Goal: Task Accomplishment & Management: Complete application form

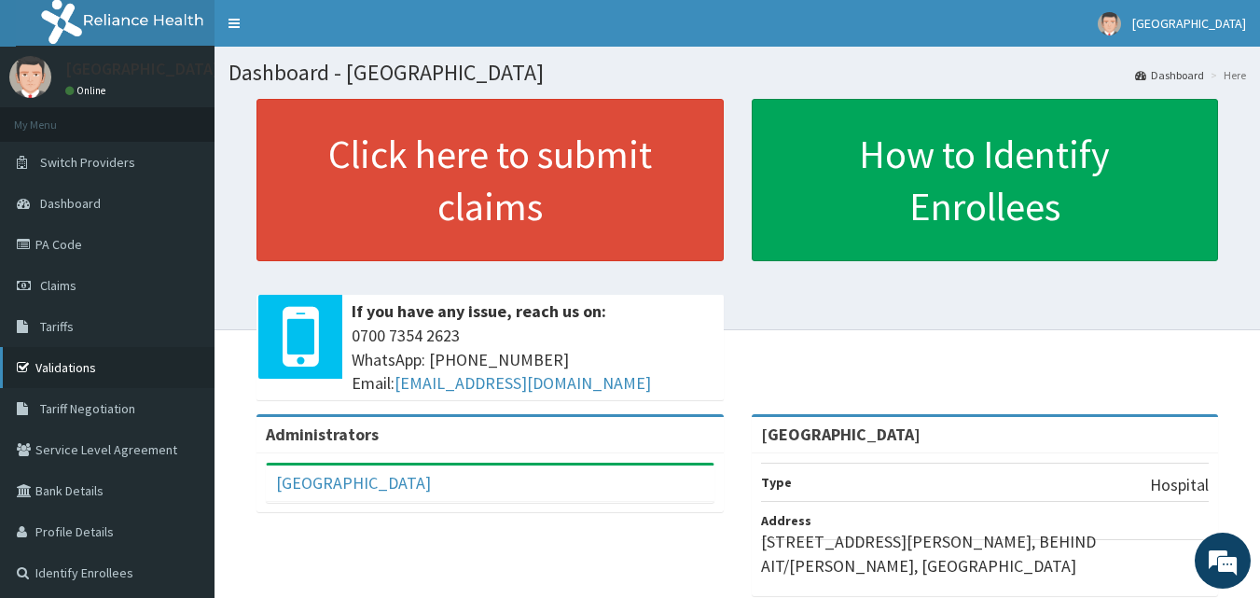
click at [105, 369] on link "Validations" at bounding box center [107, 367] width 215 height 41
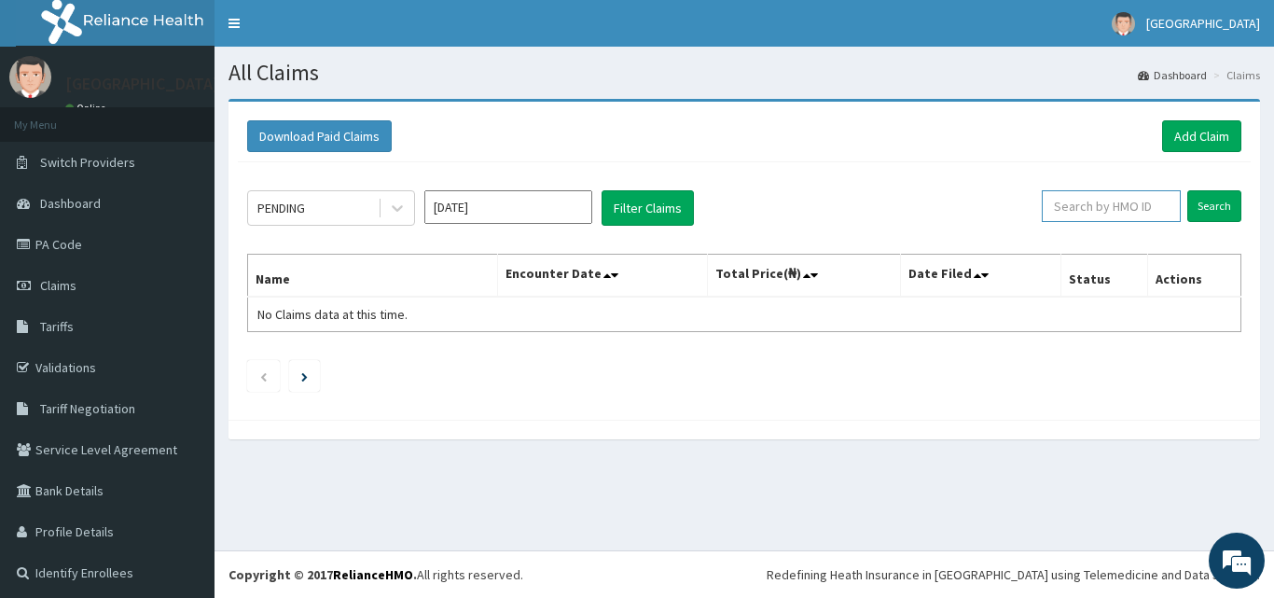
click at [1097, 206] on input "text" at bounding box center [1111, 206] width 139 height 32
paste input "Gel/10098/C"
type input "Gel/10098/C"
click at [1212, 206] on input "Search" at bounding box center [1214, 206] width 54 height 32
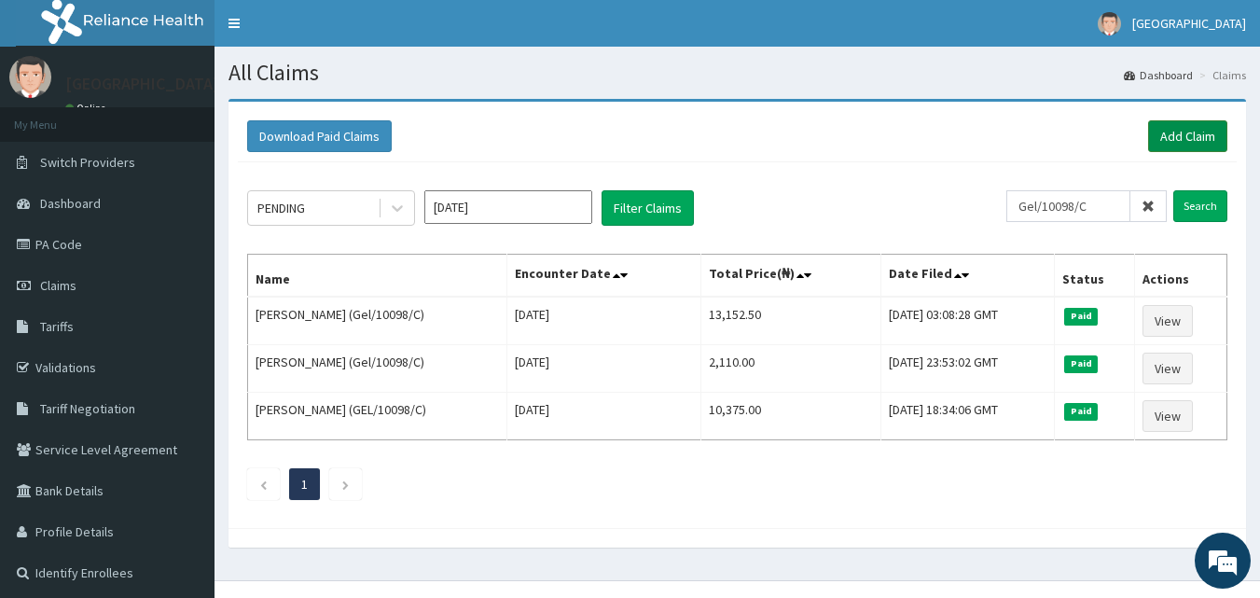
click at [1173, 131] on link "Add Claim" at bounding box center [1187, 136] width 79 height 32
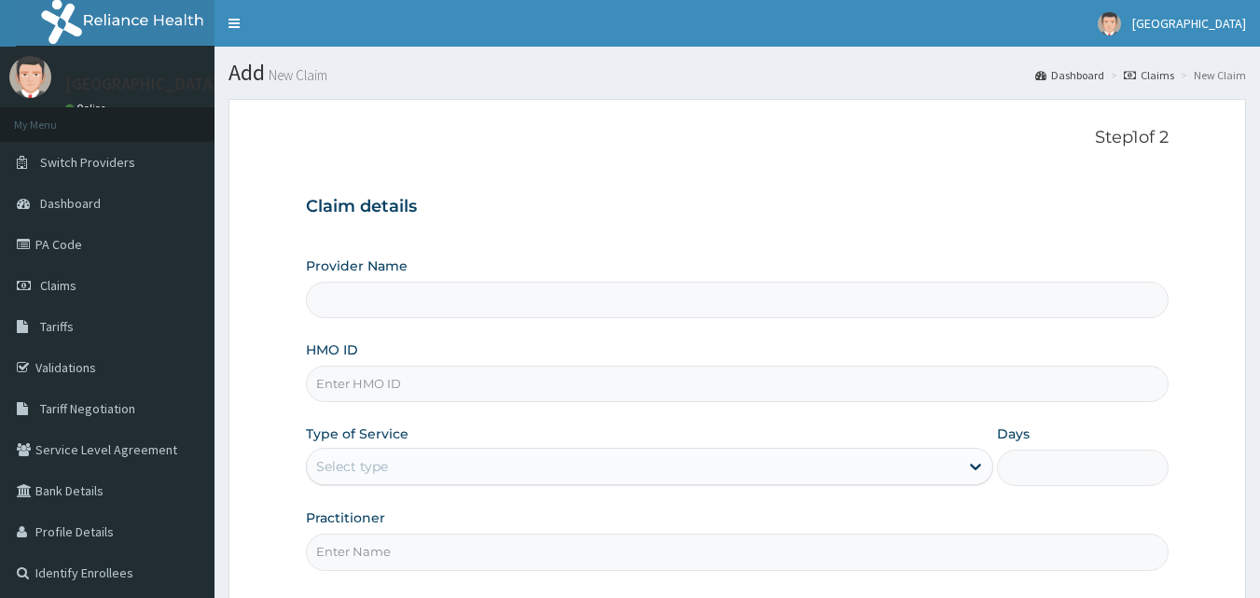
type input "[GEOGRAPHIC_DATA]"
click at [543, 381] on input "HMO ID" at bounding box center [738, 384] width 864 height 36
paste input "Gel/10098/C"
click at [544, 381] on input "Gel/10098/C" at bounding box center [738, 384] width 864 height 36
type input "Gel/10098/C"
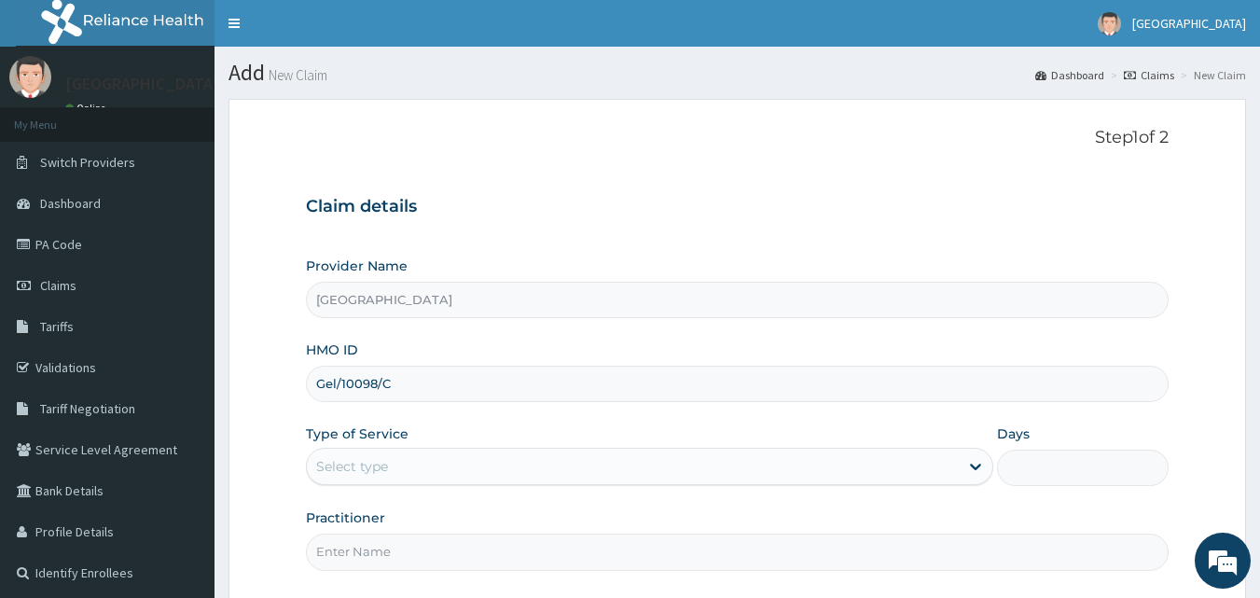
click at [507, 474] on div "Select type" at bounding box center [633, 466] width 652 height 30
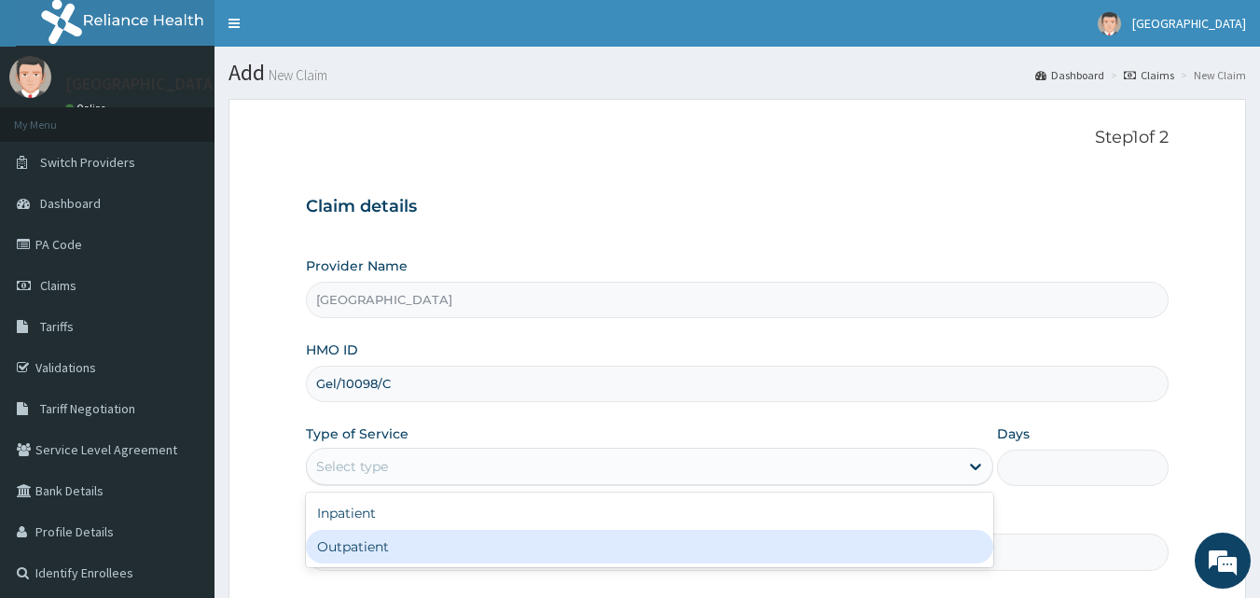
click at [488, 551] on div "Outpatient" at bounding box center [649, 547] width 687 height 34
type input "1"
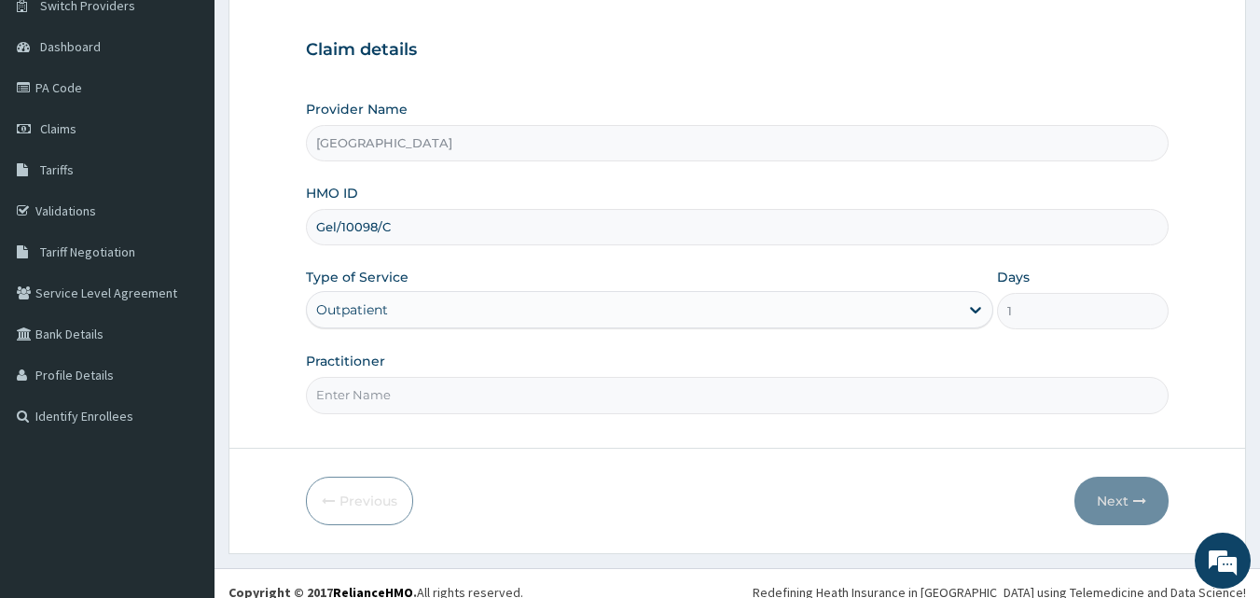
click at [993, 403] on input "Practitioner" at bounding box center [738, 395] width 864 height 36
type input "Dr [PERSON_NAME]"
click at [1117, 498] on button "Next" at bounding box center [1122, 501] width 94 height 49
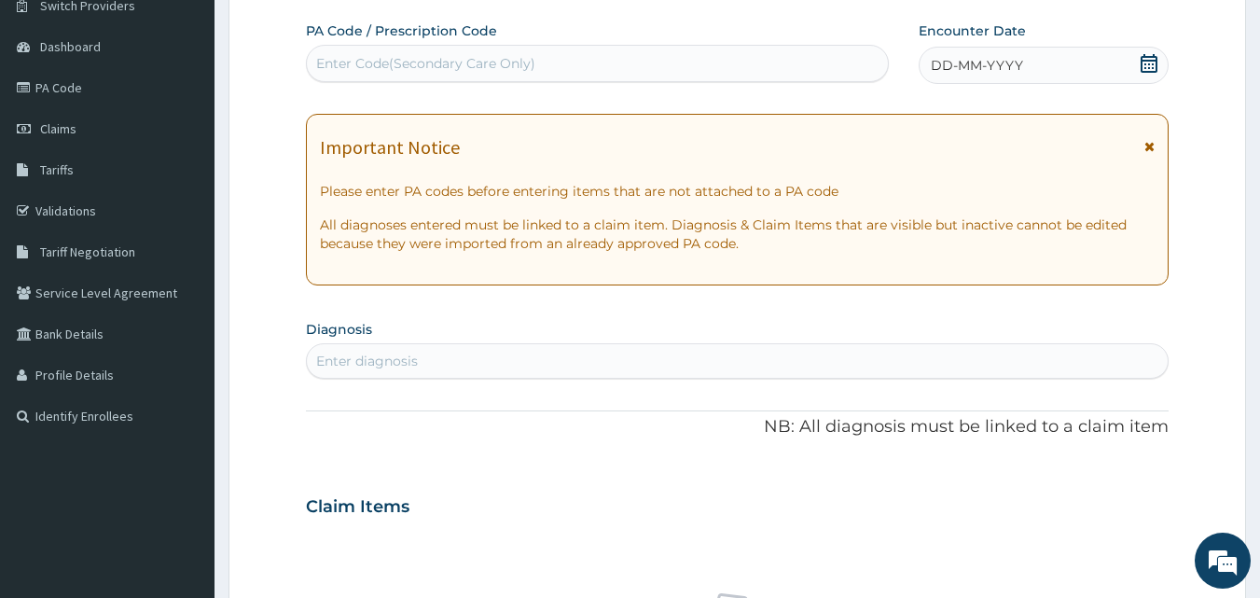
click at [1147, 57] on icon at bounding box center [1149, 63] width 17 height 19
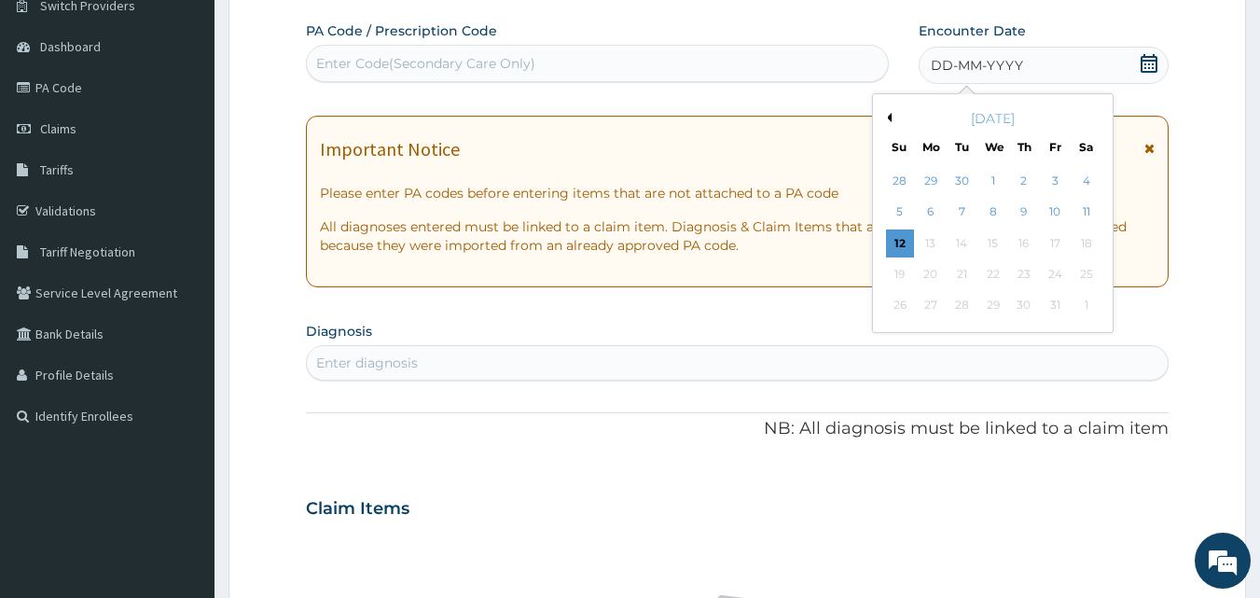
click at [891, 114] on button "Previous Month" at bounding box center [886, 117] width 9 height 9
click at [1083, 270] on div "27" at bounding box center [1087, 274] width 28 height 28
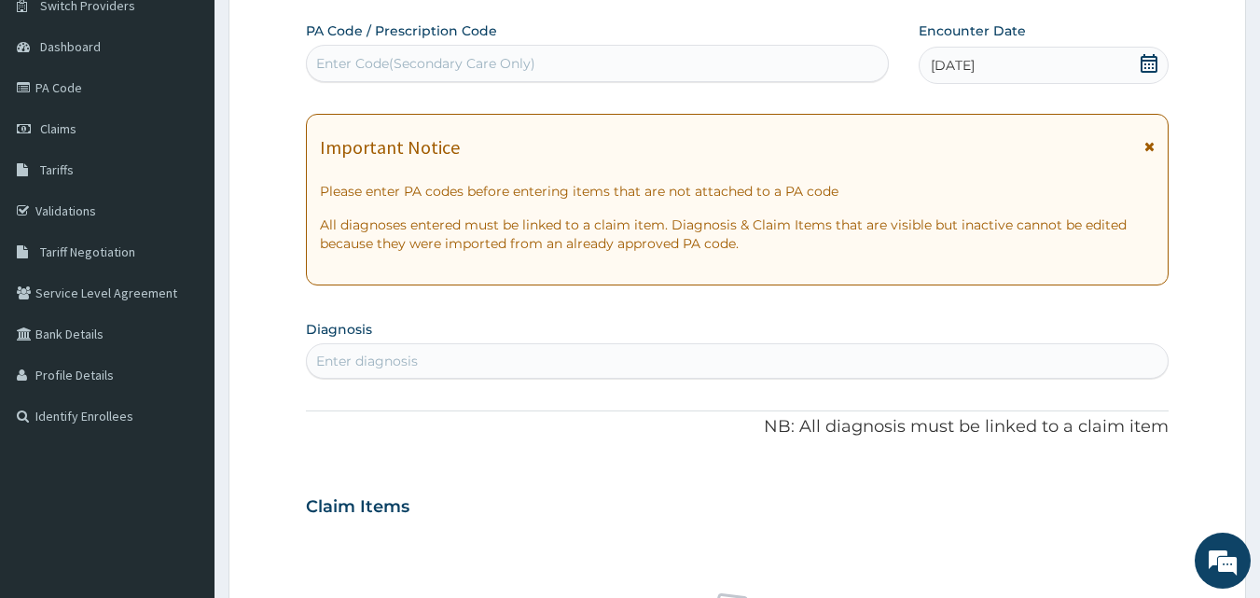
click at [522, 367] on div "Enter diagnosis" at bounding box center [738, 361] width 862 height 30
type input "[MEDICAL_DATA]"
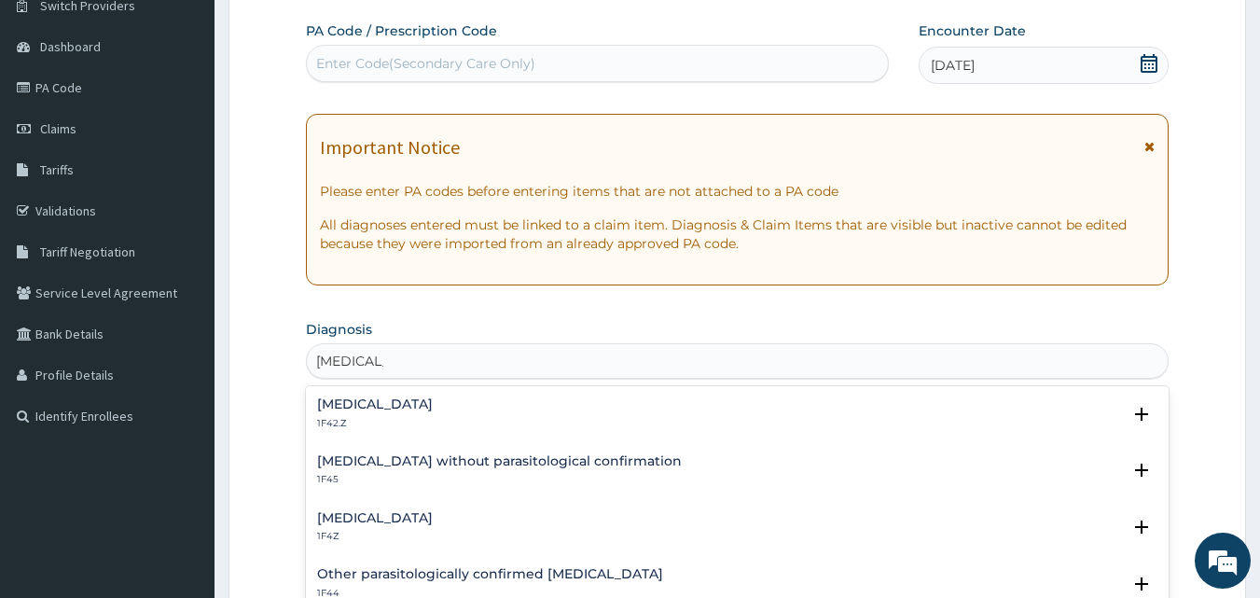
click at [395, 511] on h4 "[MEDICAL_DATA]" at bounding box center [375, 518] width 116 height 14
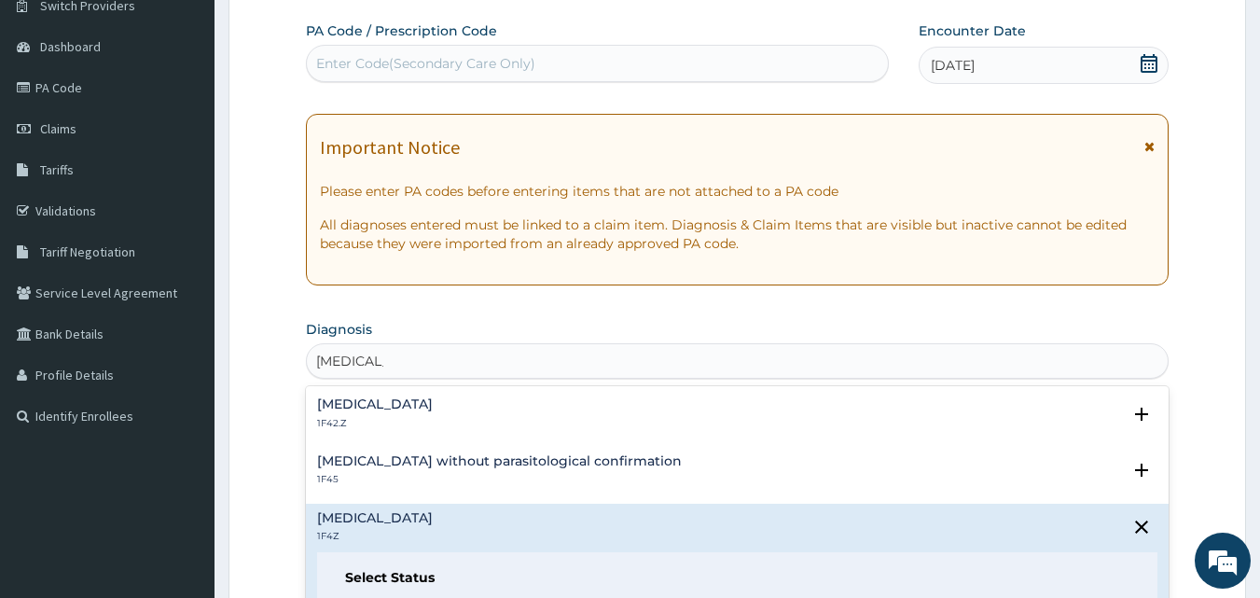
click at [733, 438] on div "Plasmodium malariae malaria without complication 1F42.Z Select Status Query Que…" at bounding box center [737, 418] width 841 height 42
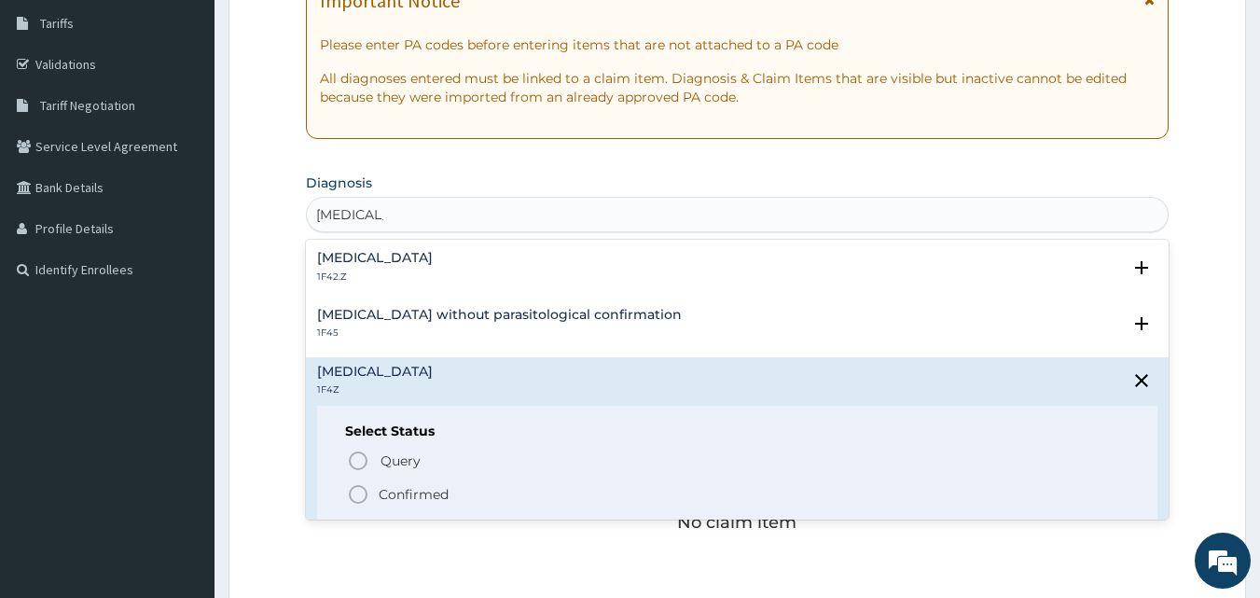
scroll to position [310, 0]
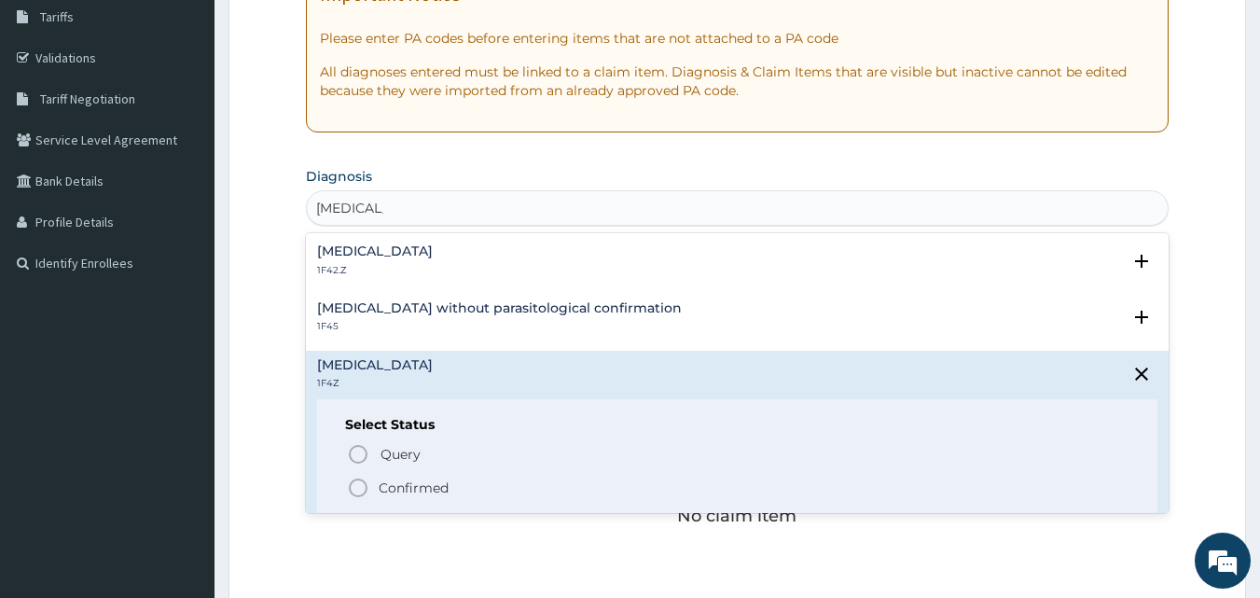
click at [357, 491] on icon "status option filled" at bounding box center [358, 488] width 22 height 22
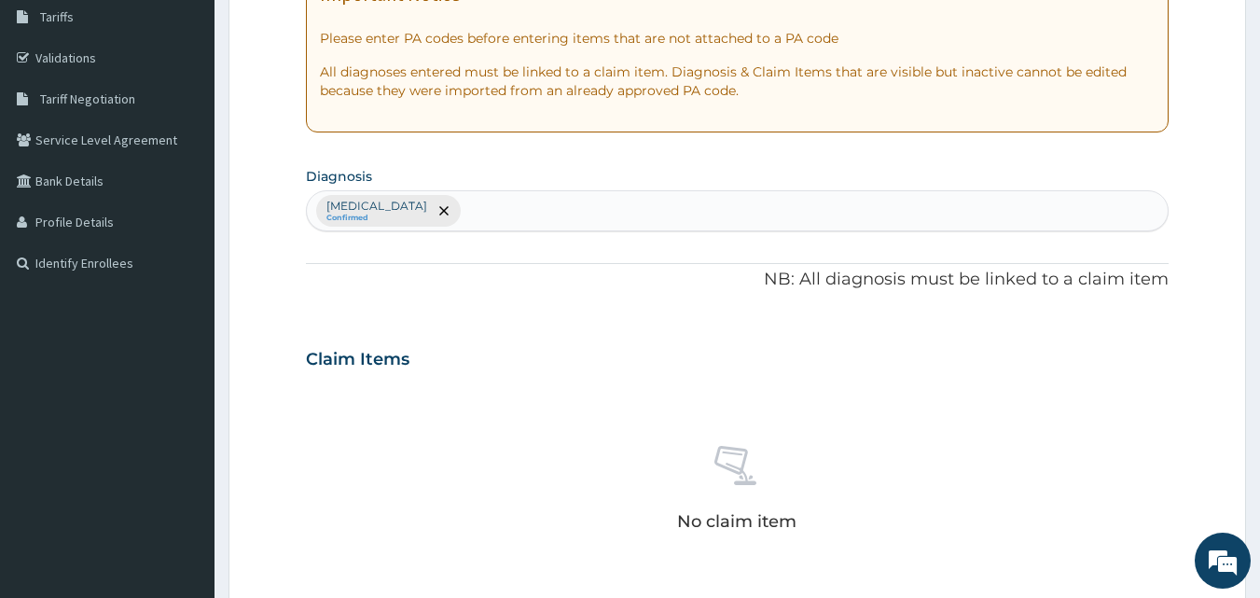
click at [578, 229] on div "[MEDICAL_DATA] Confirmed" at bounding box center [738, 210] width 862 height 39
type input "UPPER"
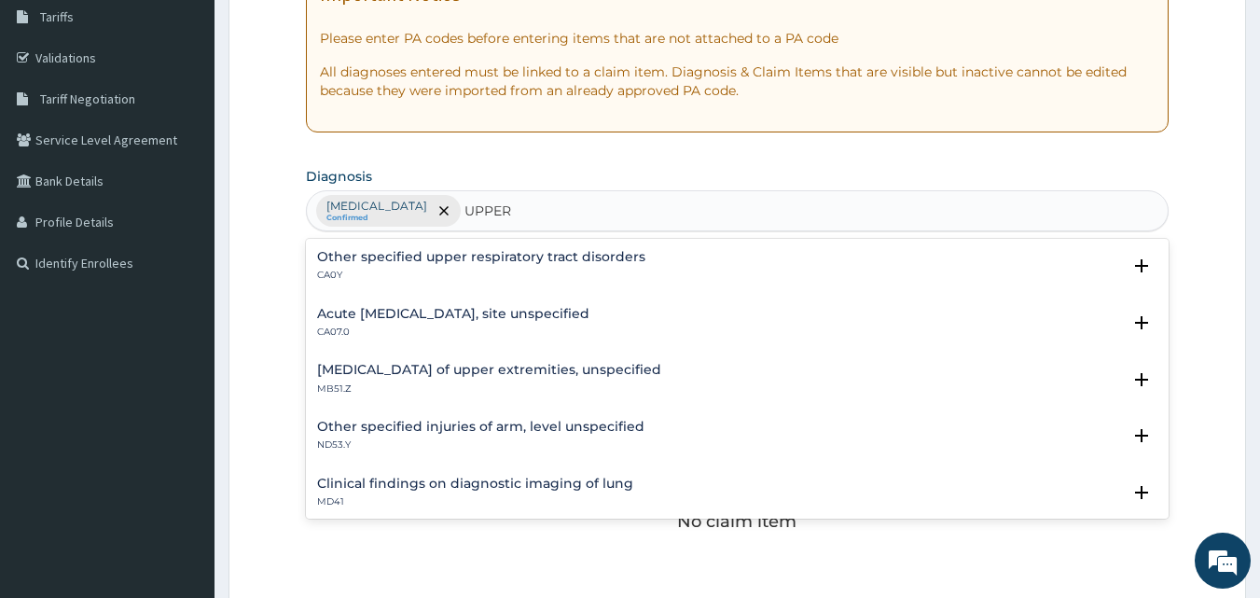
click at [548, 264] on h4 "Other specified upper respiratory tract disorders" at bounding box center [481, 257] width 328 height 14
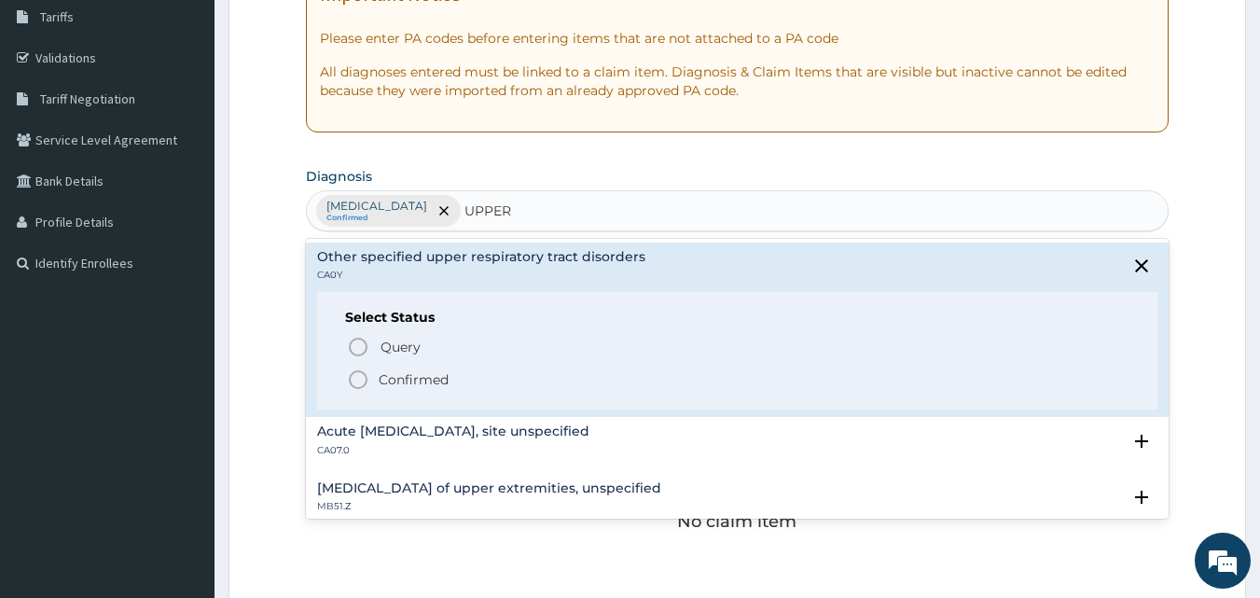
click at [578, 441] on div "Acute upper respiratory infection, site unspecified CA07.0" at bounding box center [453, 440] width 272 height 33
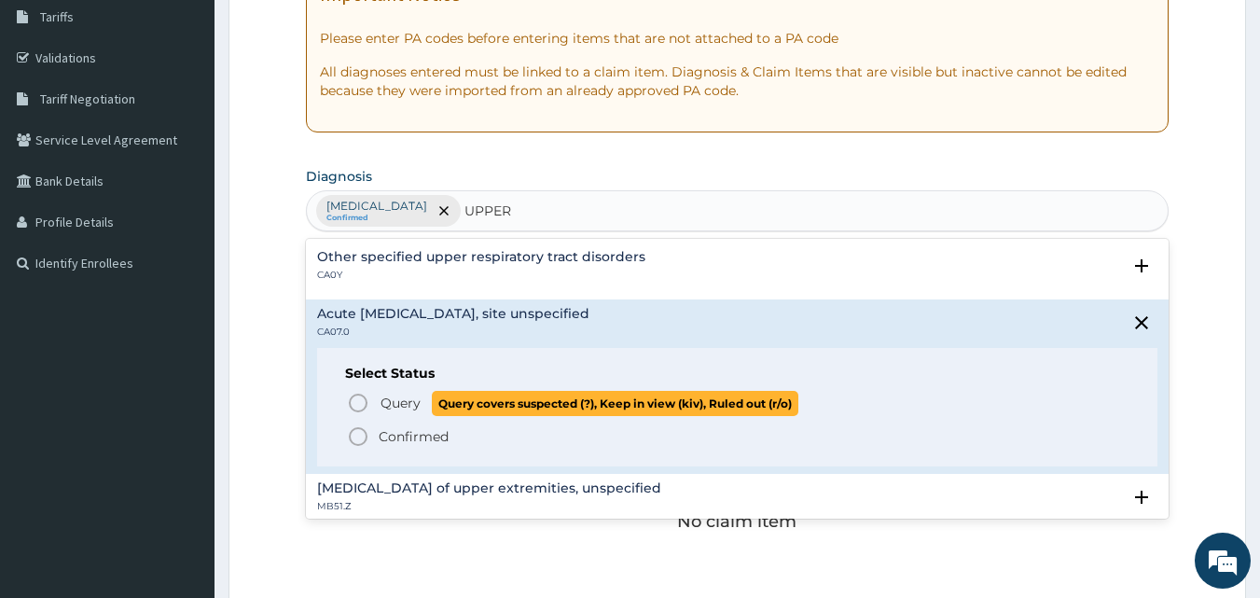
click at [362, 402] on icon "status option query" at bounding box center [358, 403] width 22 height 22
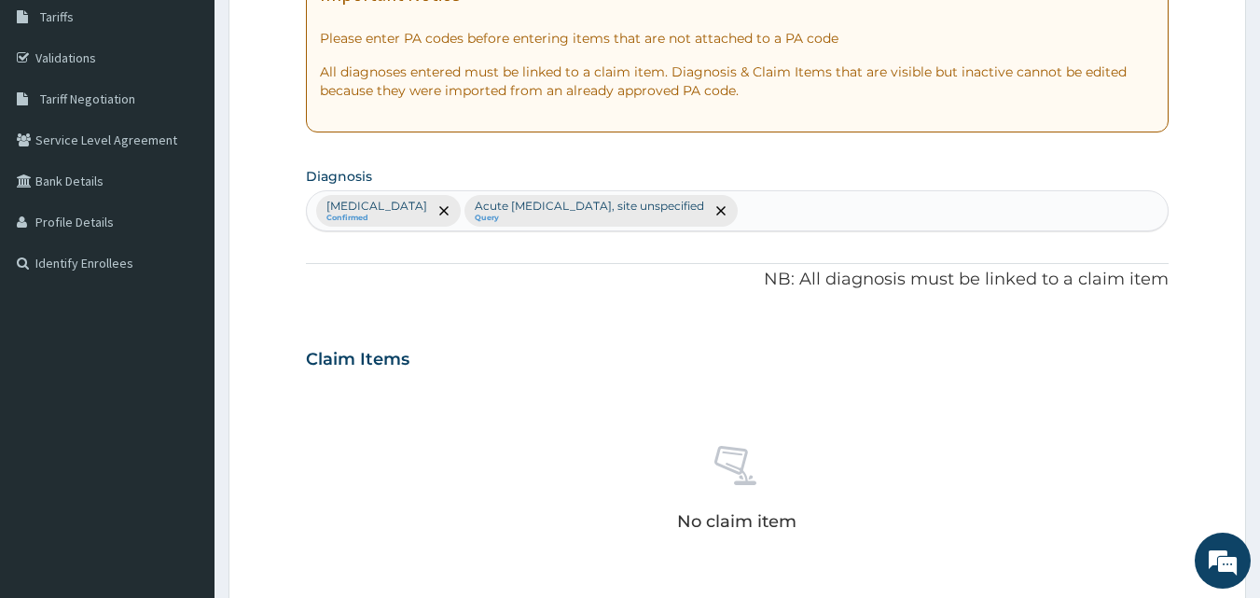
click at [907, 406] on div "No claim item" at bounding box center [738, 491] width 864 height 215
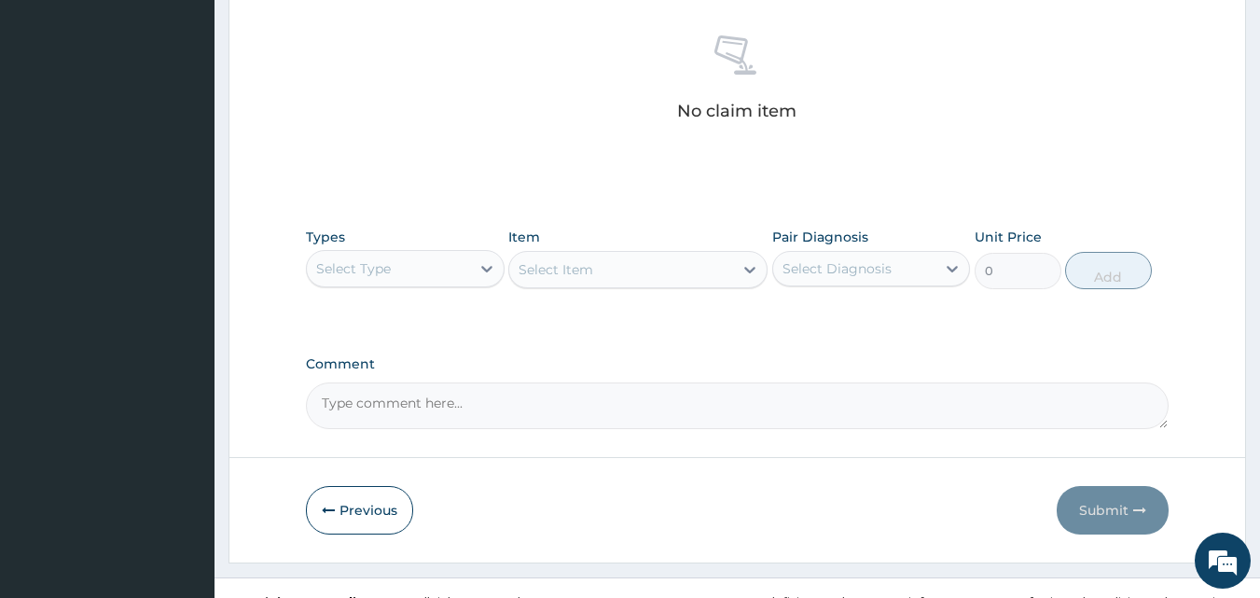
scroll to position [747, 0]
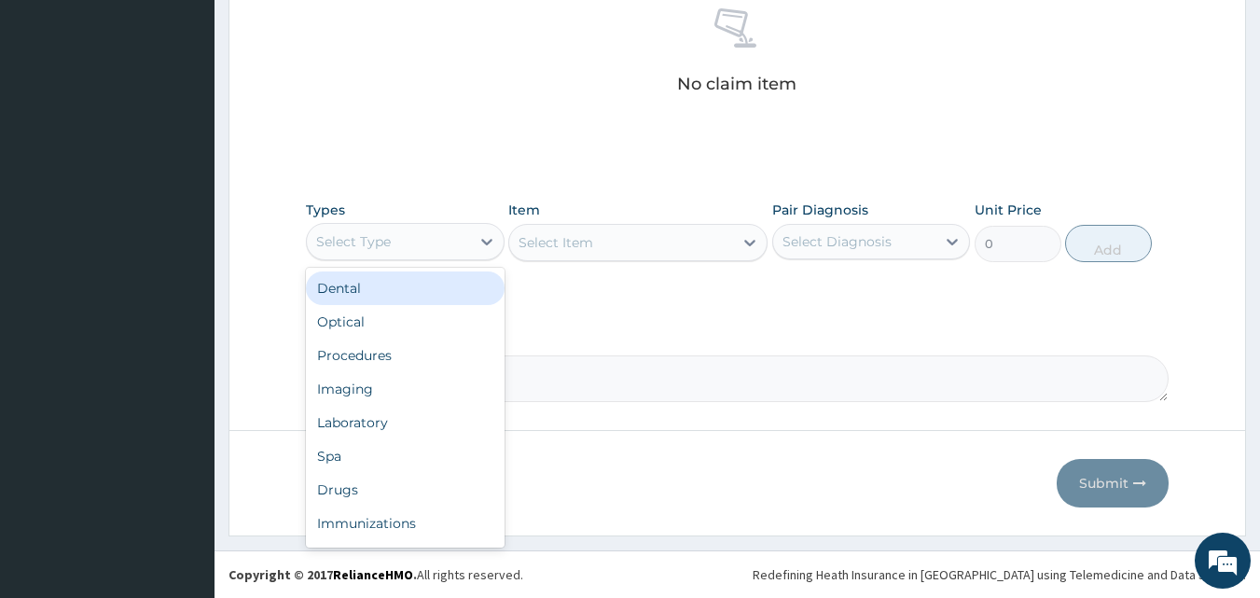
click at [434, 249] on div "Select Type" at bounding box center [388, 242] width 163 height 30
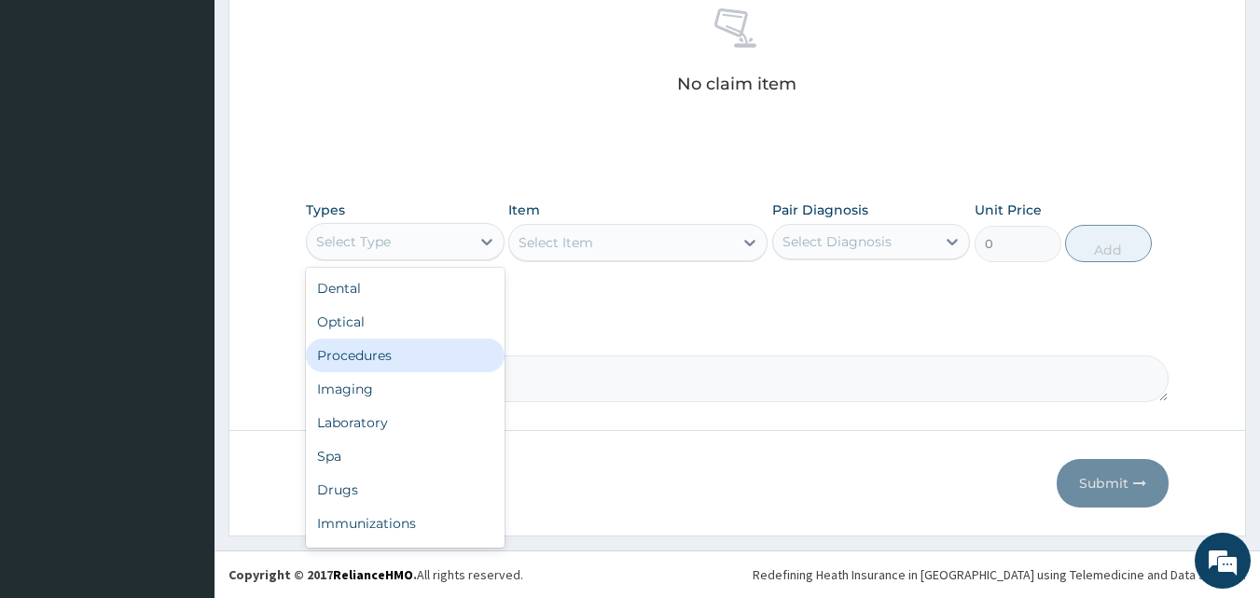
click at [378, 357] on div "Procedures" at bounding box center [405, 356] width 199 height 34
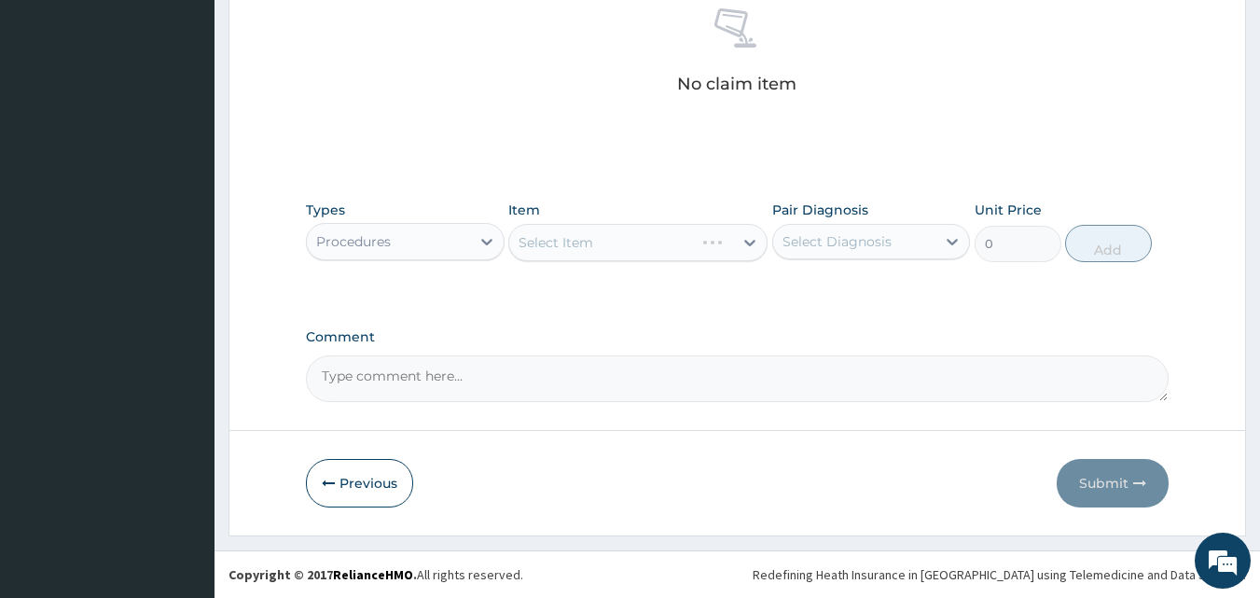
click at [585, 256] on div "Select Item" at bounding box center [637, 242] width 259 height 37
click at [603, 247] on div "Select Item" at bounding box center [637, 242] width 259 height 37
click at [638, 237] on div "Select Item" at bounding box center [637, 242] width 259 height 37
click at [842, 242] on div "Select Diagnosis" at bounding box center [837, 241] width 109 height 19
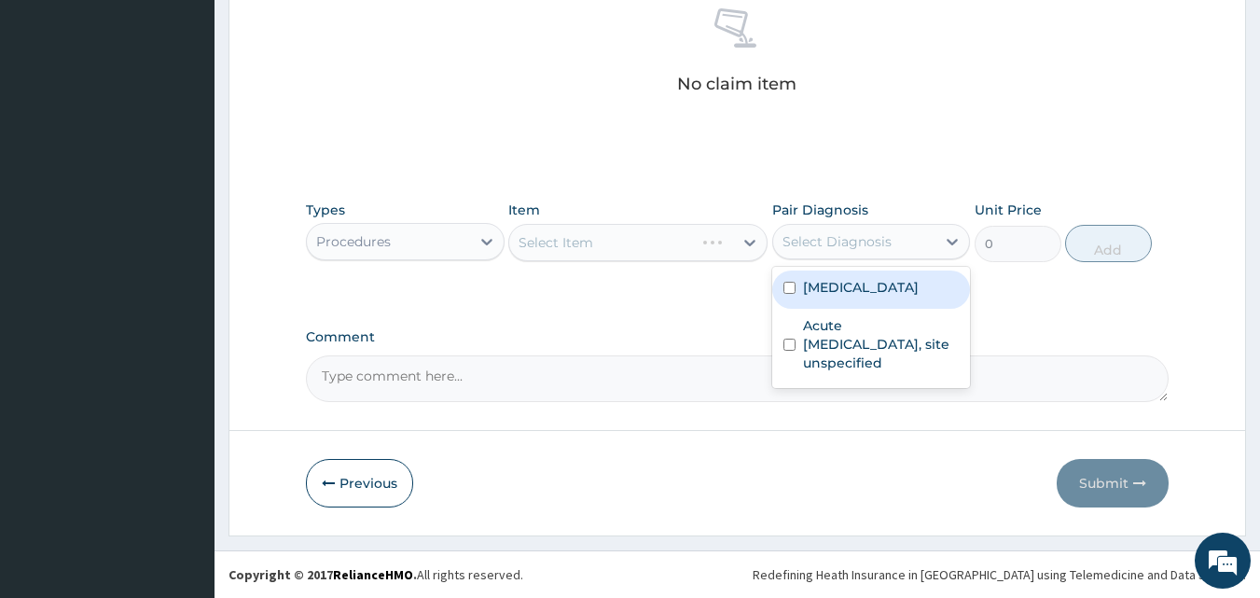
click at [846, 274] on div "Malaria, unspecified" at bounding box center [871, 289] width 199 height 38
checkbox input "true"
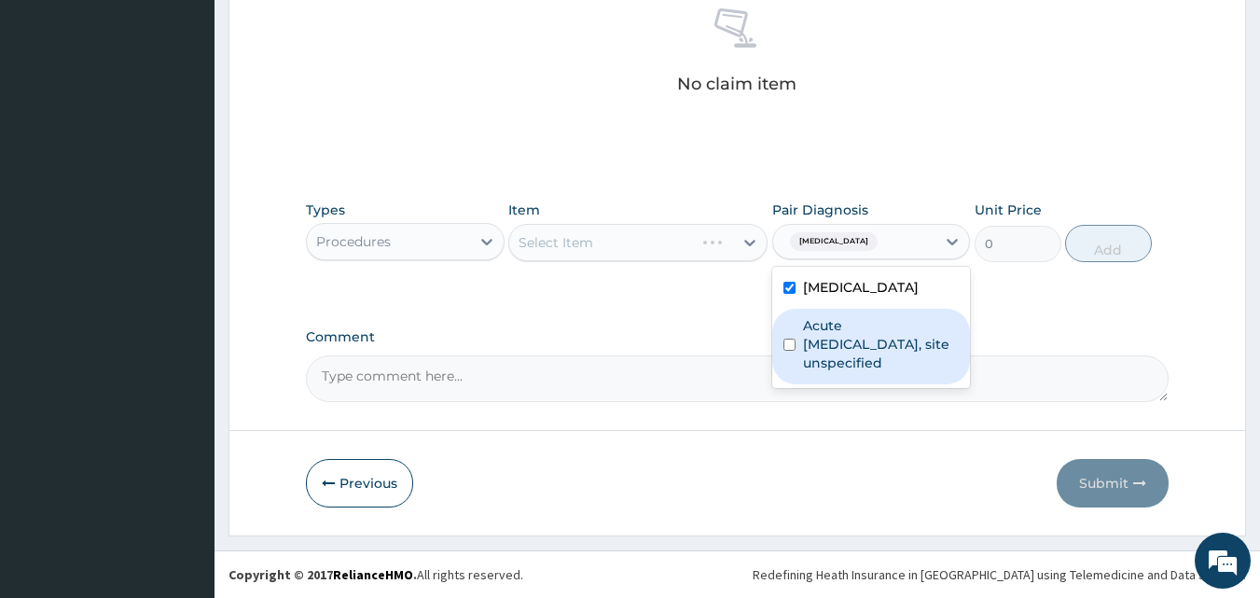
click at [848, 317] on label "Acute upper respiratory infection, site unspecified" at bounding box center [881, 344] width 157 height 56
checkbox input "true"
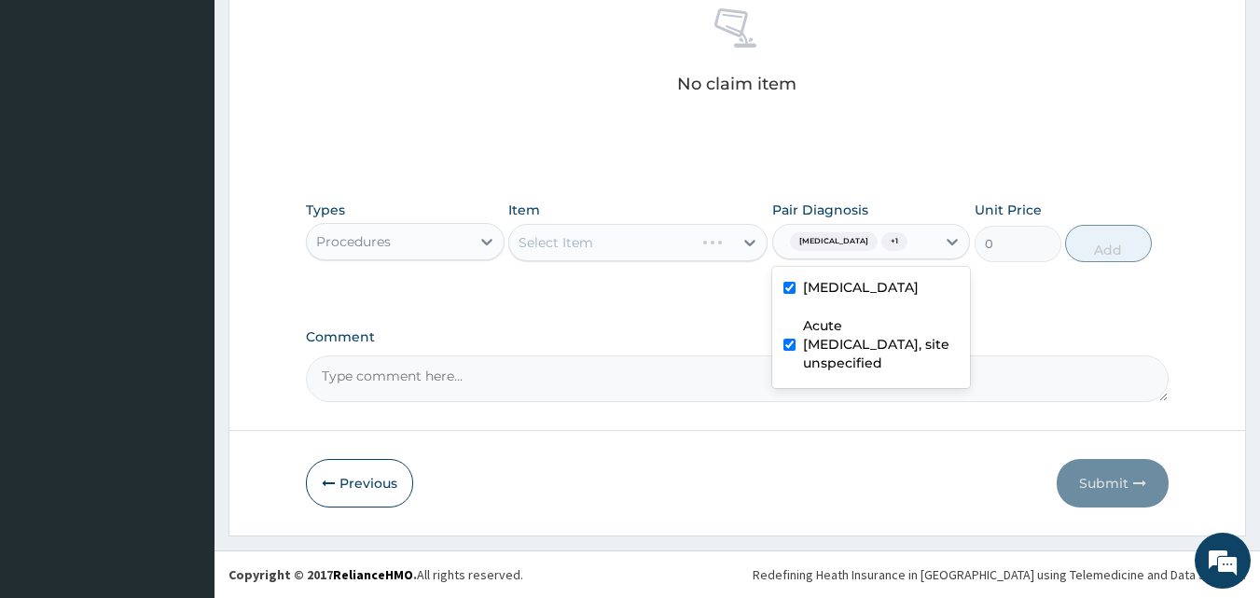
click at [695, 249] on div "Select Item" at bounding box center [637, 242] width 259 height 37
click at [681, 244] on div "Select Item" at bounding box center [621, 243] width 224 height 30
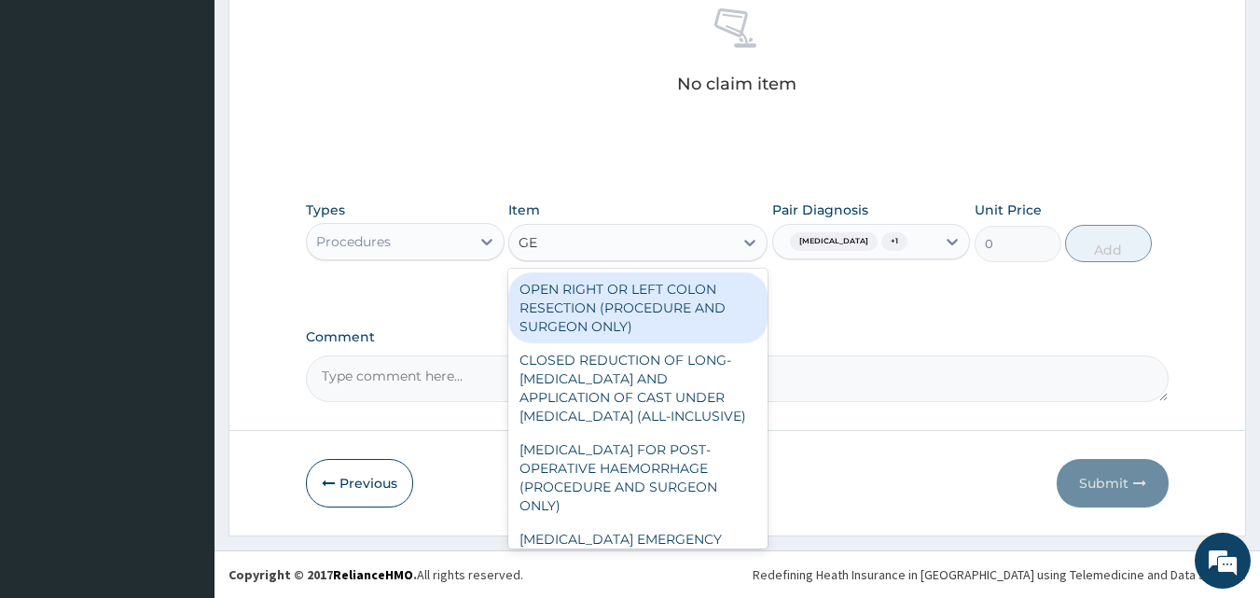
type input "GENERAL"
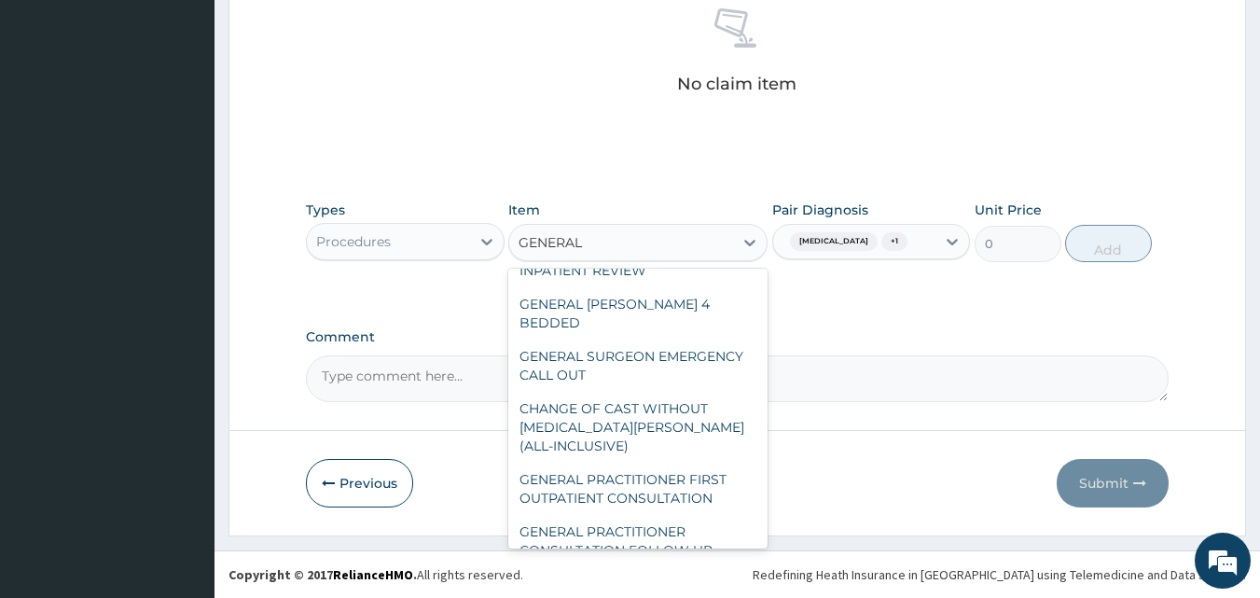
scroll to position [380, 0]
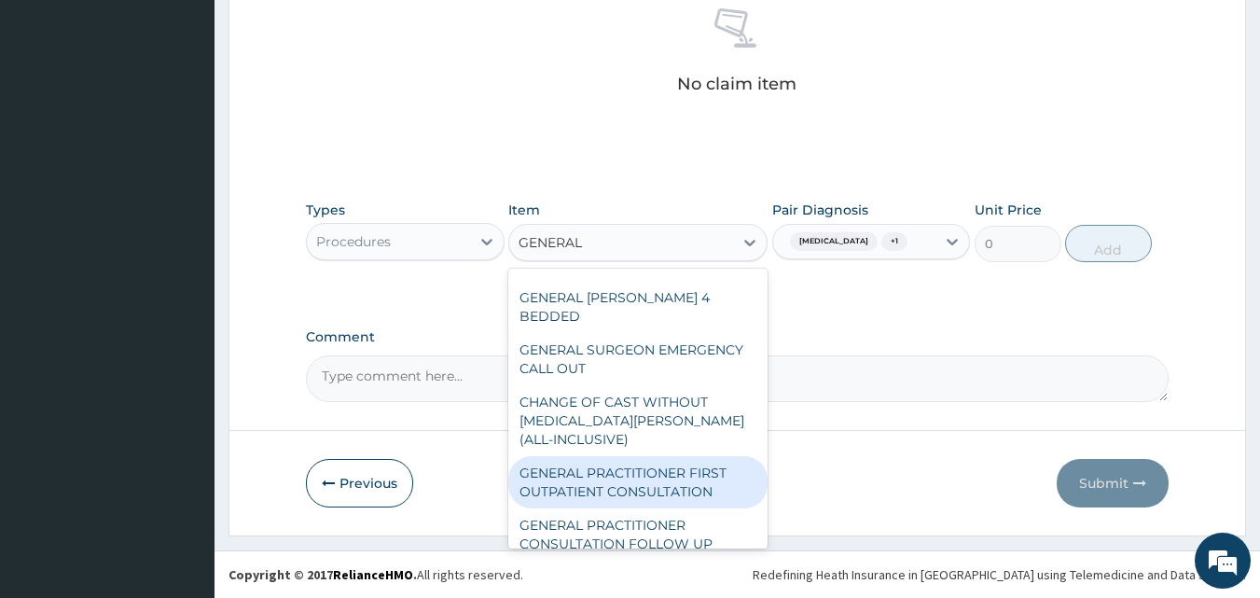
click at [721, 505] on div "GENERAL PRACTITIONER FIRST OUTPATIENT CONSULTATION" at bounding box center [637, 482] width 259 height 52
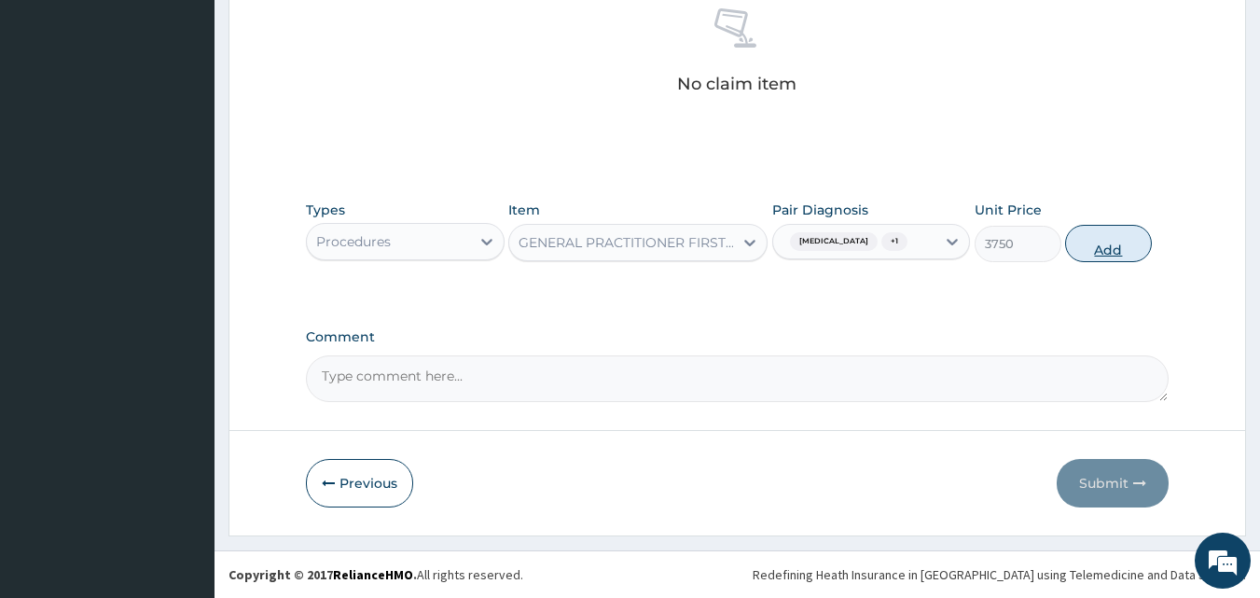
click at [1089, 244] on button "Add" at bounding box center [1108, 243] width 87 height 37
type input "0"
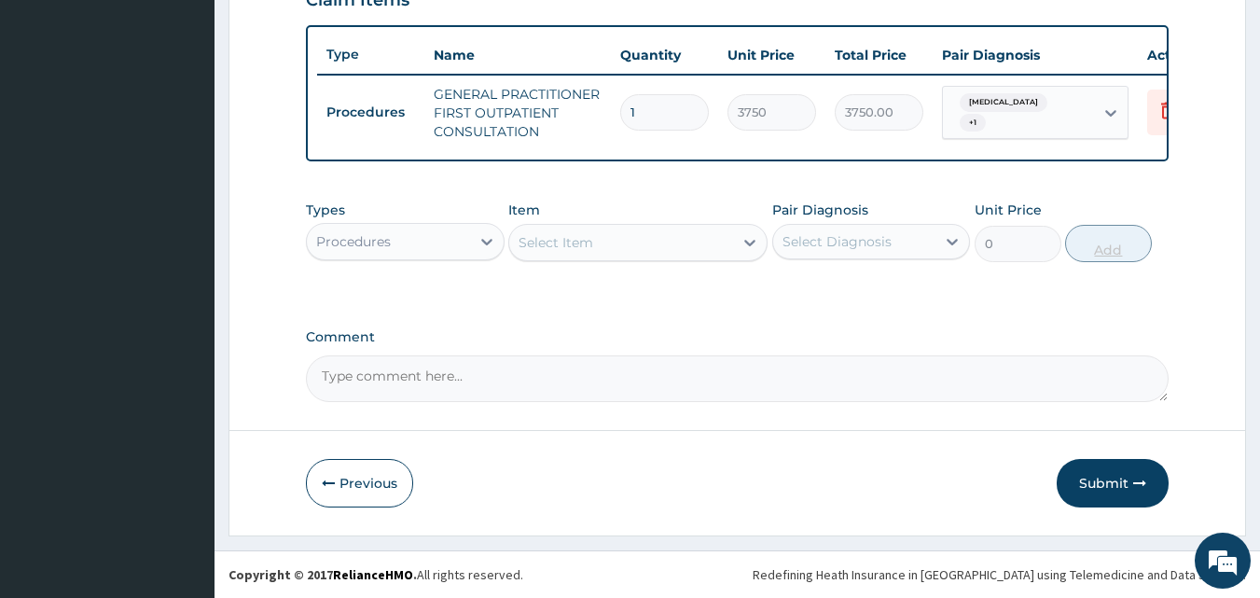
scroll to position [683, 0]
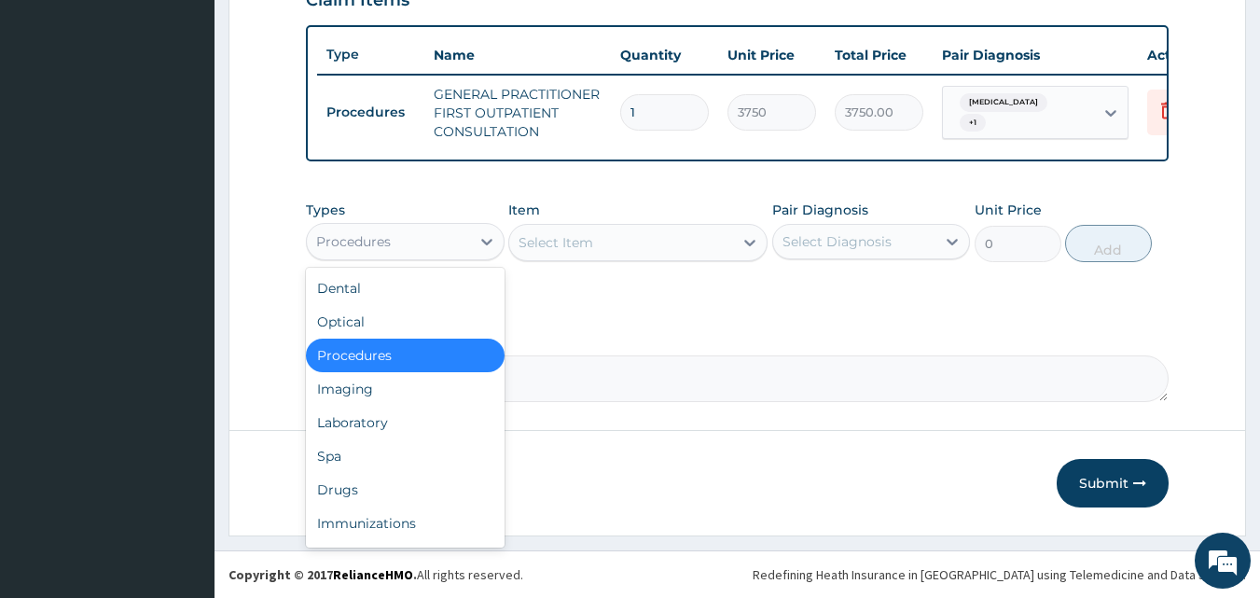
click at [466, 250] on div "Procedures" at bounding box center [388, 242] width 163 height 30
click at [390, 412] on div "Laboratory" at bounding box center [405, 423] width 199 height 34
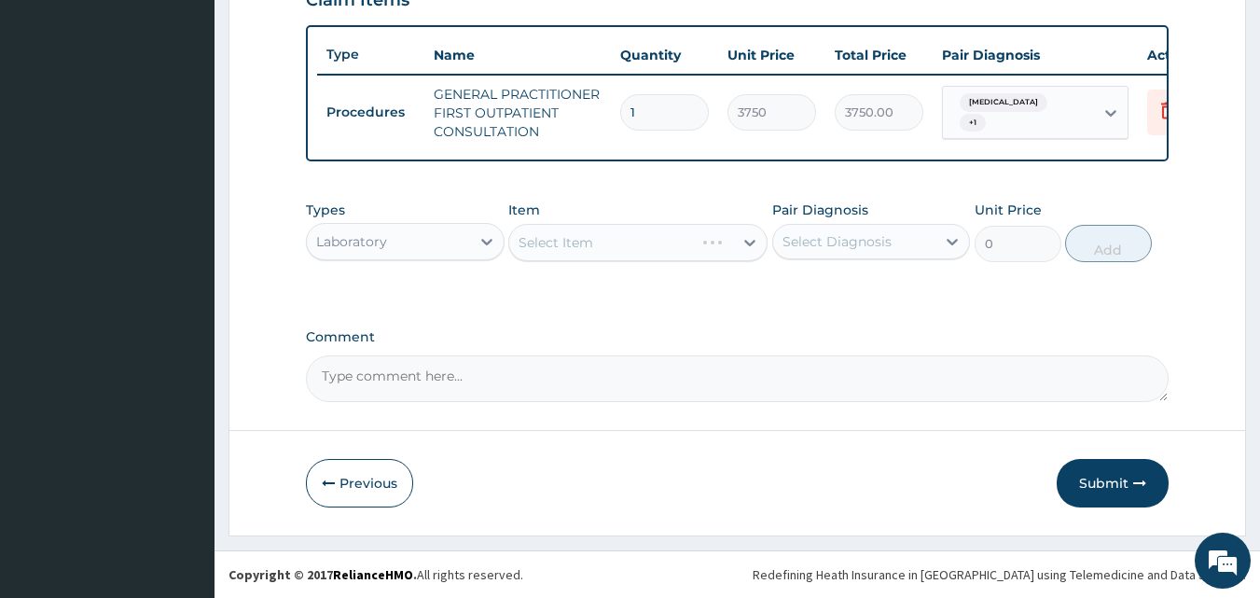
click at [668, 238] on div "Select Item" at bounding box center [637, 242] width 259 height 37
click at [655, 255] on div "Select Item" at bounding box center [637, 242] width 259 height 37
click at [675, 249] on div "Select Item" at bounding box center [637, 242] width 259 height 37
click at [869, 247] on div "Select Diagnosis" at bounding box center [837, 241] width 109 height 19
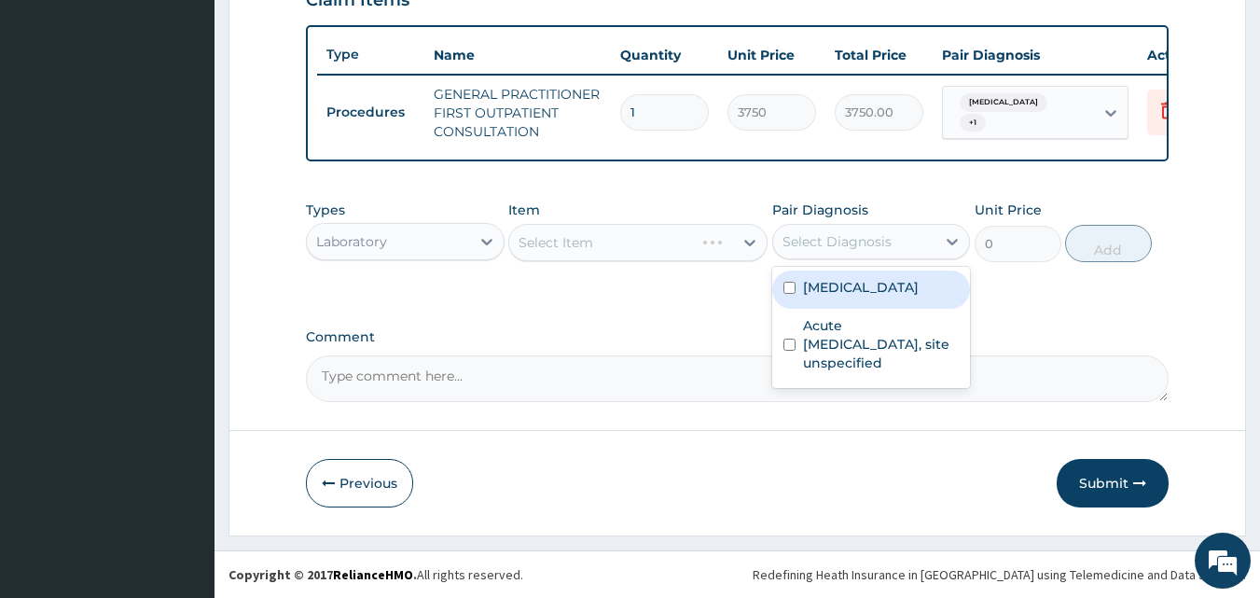
click at [829, 288] on label "[MEDICAL_DATA]" at bounding box center [861, 287] width 116 height 19
checkbox input "true"
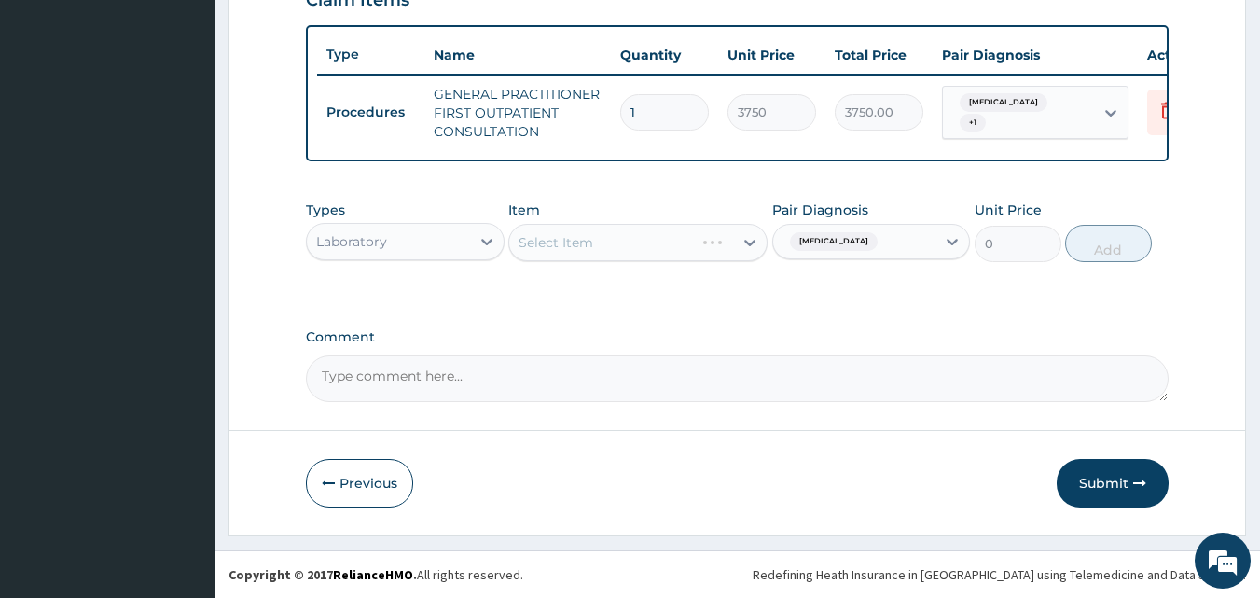
click at [641, 242] on div "Select Item" at bounding box center [637, 242] width 259 height 37
click at [642, 242] on div "Select Item" at bounding box center [637, 242] width 259 height 37
click at [649, 250] on div "Select Item" at bounding box center [637, 242] width 259 height 37
click at [696, 242] on div "Select Item" at bounding box center [637, 242] width 259 height 37
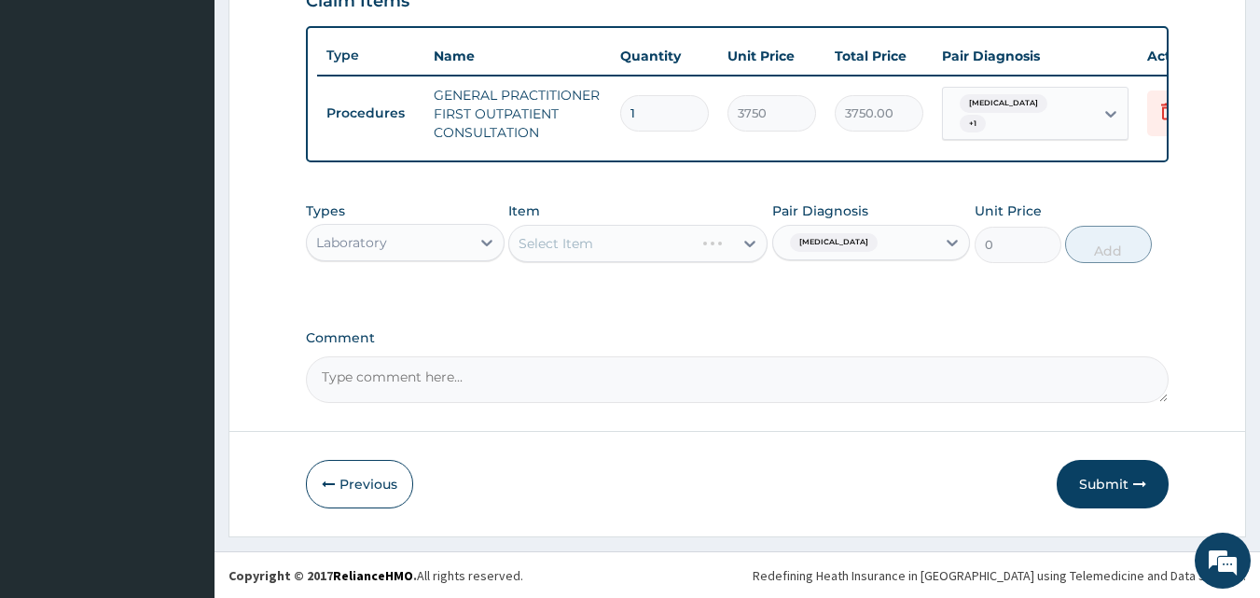
click at [725, 262] on div "Select Item" at bounding box center [637, 243] width 259 height 37
click at [701, 262] on div "Select Item" at bounding box center [637, 243] width 259 height 37
click at [685, 272] on div "Types Laboratory Item Select Item Pair Diagnosis Malaria, unspecified Unit Pric…" at bounding box center [738, 232] width 864 height 80
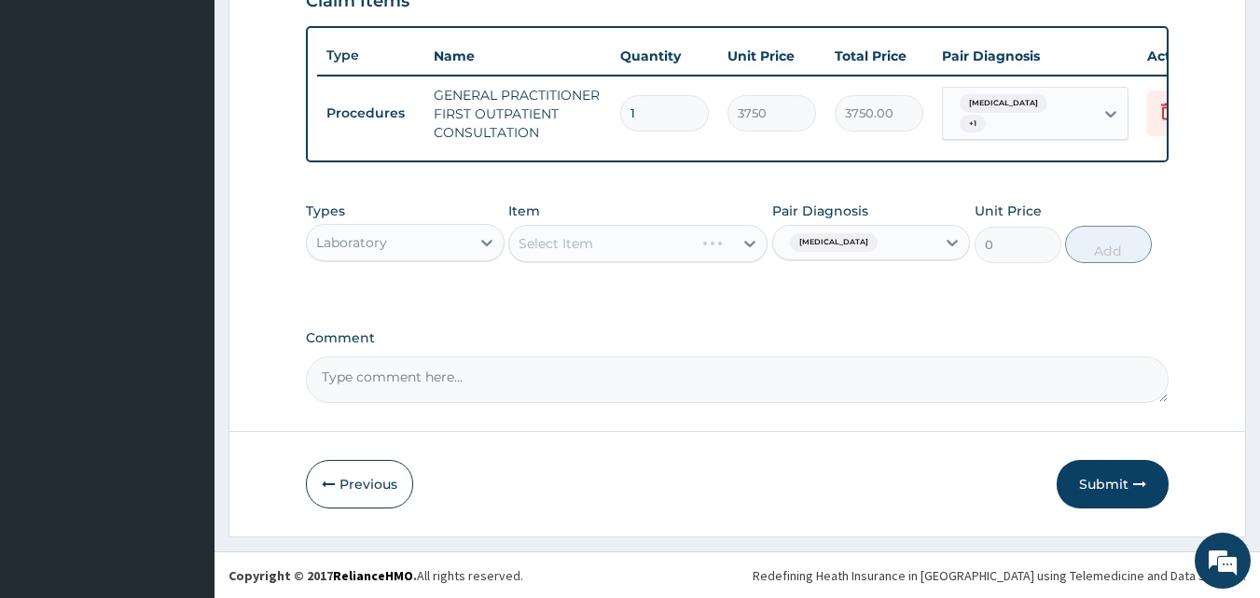
click at [685, 272] on div "Types Laboratory Item Select Item Pair Diagnosis Malaria, unspecified Unit Pric…" at bounding box center [738, 232] width 864 height 80
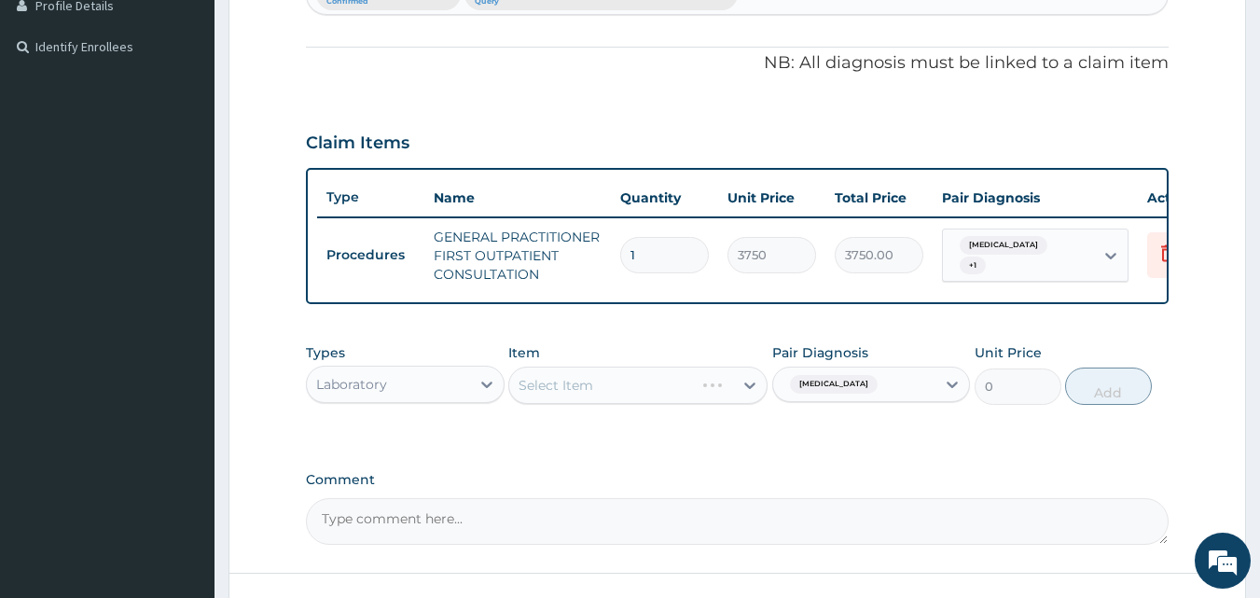
scroll to position [524, 0]
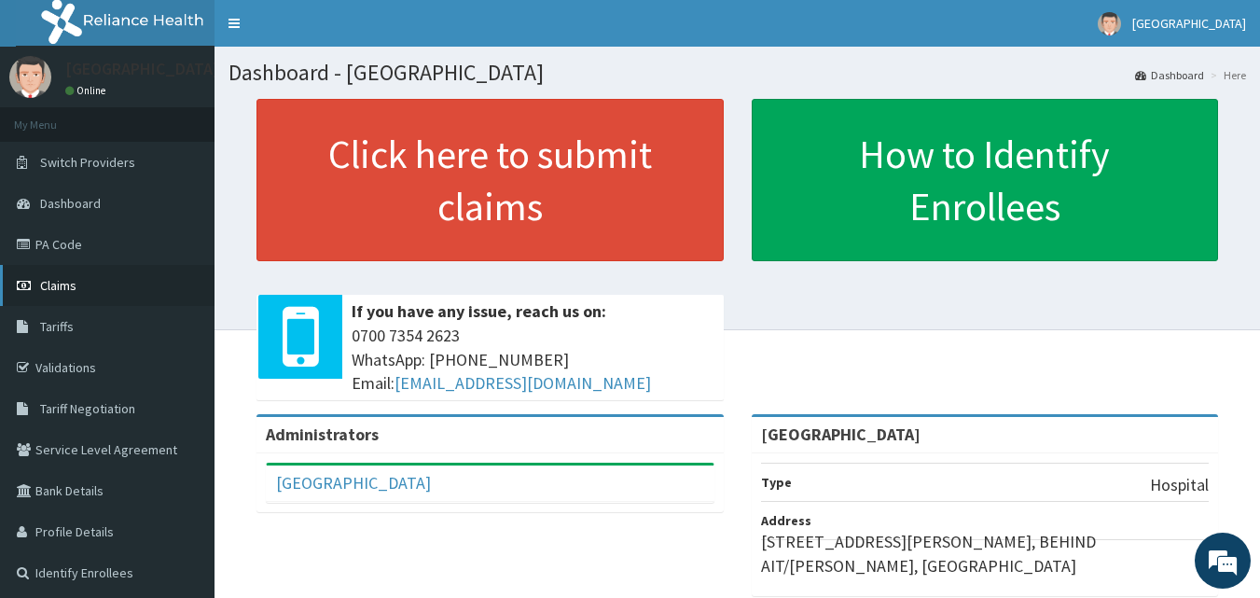
click at [80, 284] on link "Claims" at bounding box center [107, 285] width 215 height 41
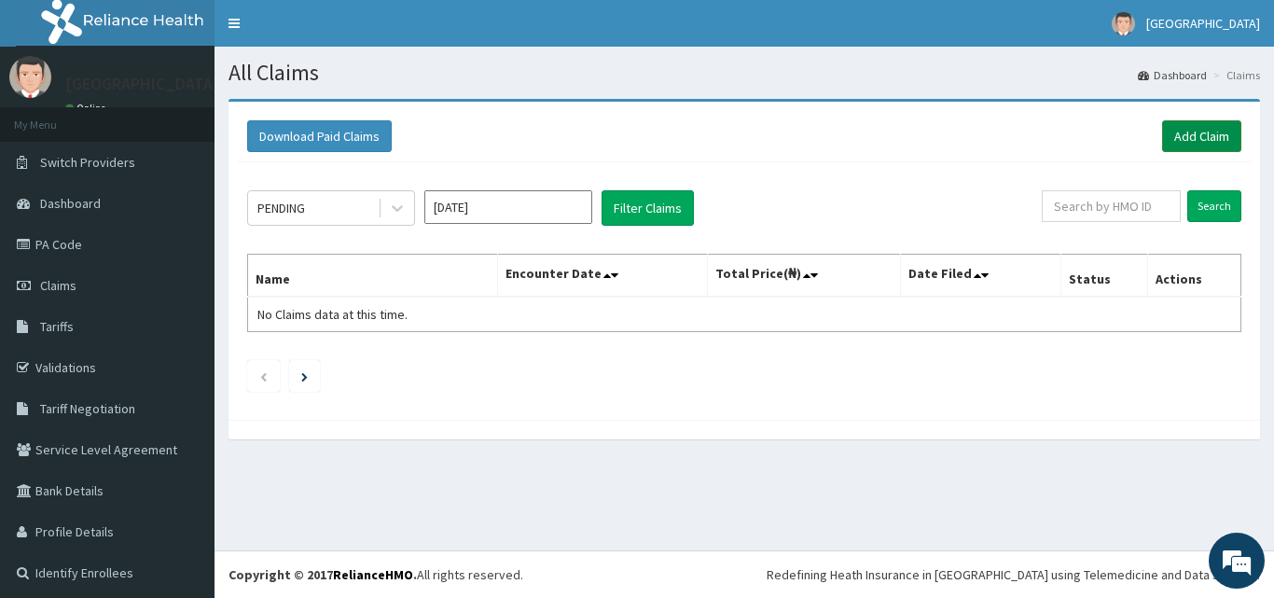
click at [1170, 127] on link "Add Claim" at bounding box center [1201, 136] width 79 height 32
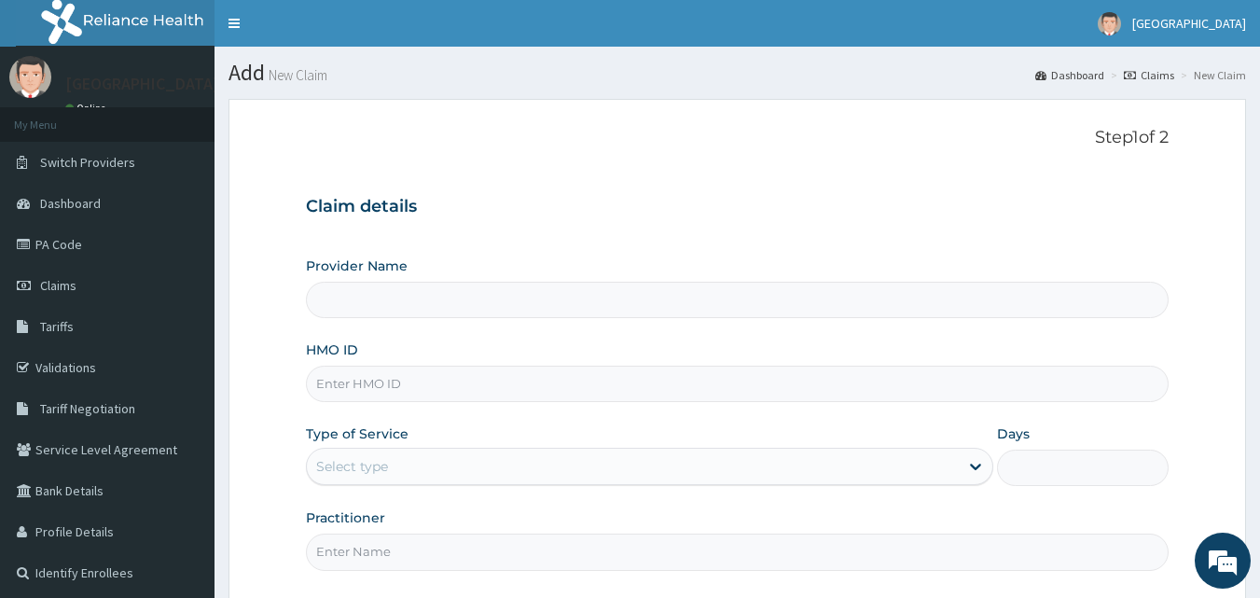
type input "[GEOGRAPHIC_DATA]"
click at [441, 391] on input "HMO ID" at bounding box center [738, 384] width 864 height 36
paste input "Gel/10098/C"
type input "Gel/10098/C"
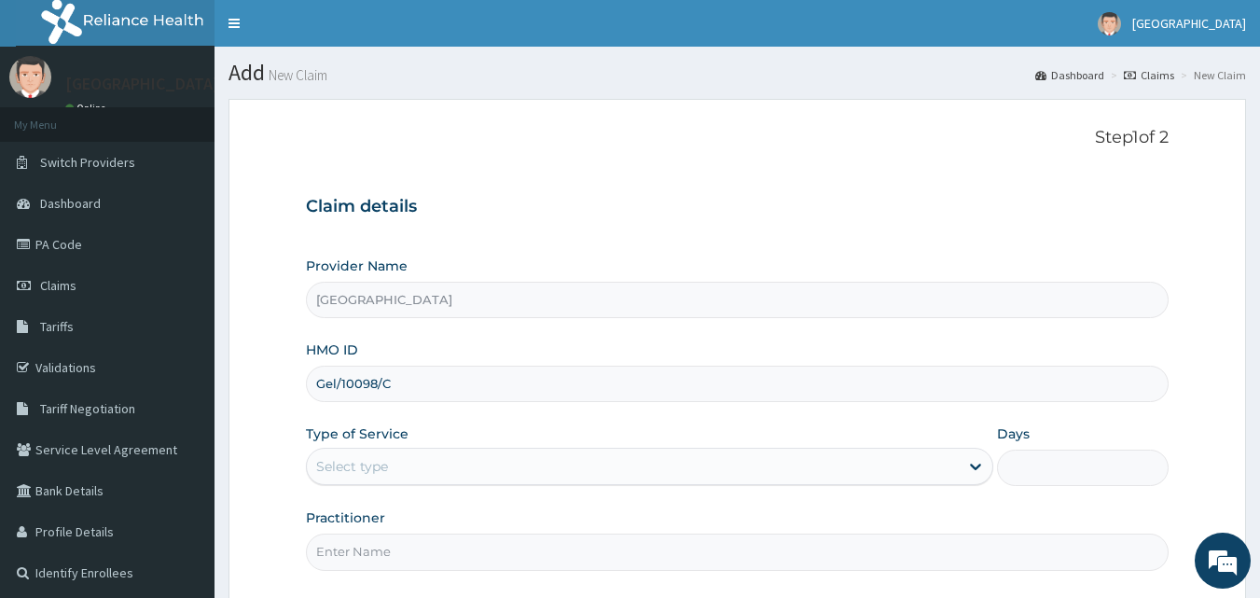
click at [453, 477] on div "Select type" at bounding box center [633, 466] width 652 height 30
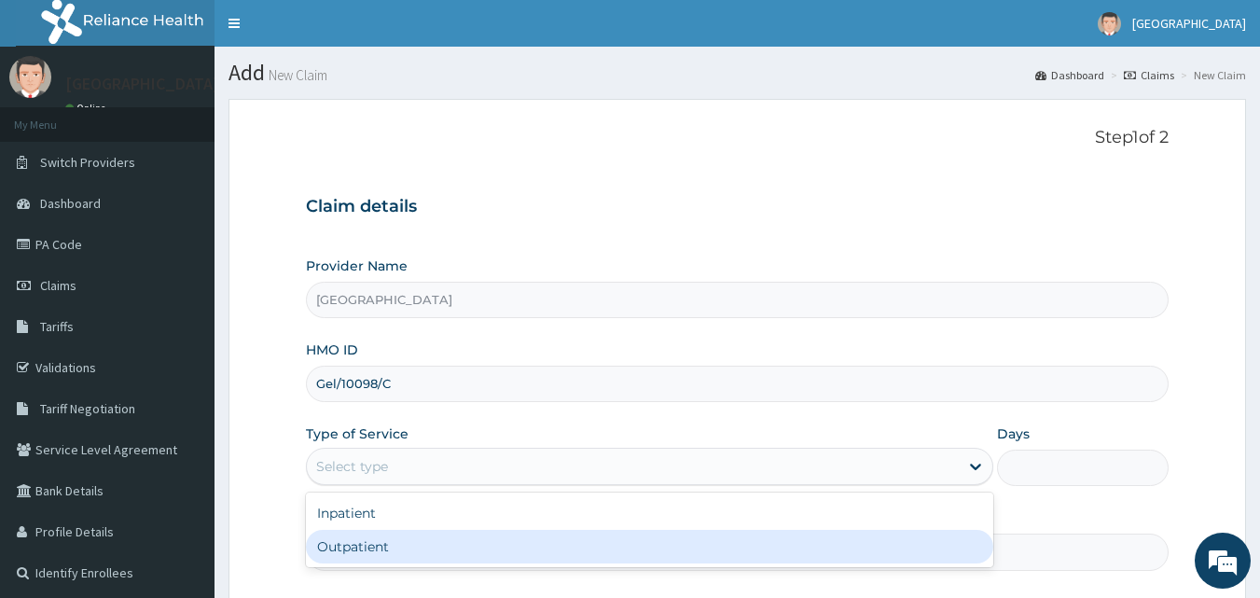
click at [414, 546] on div "Outpatient" at bounding box center [649, 547] width 687 height 34
type input "1"
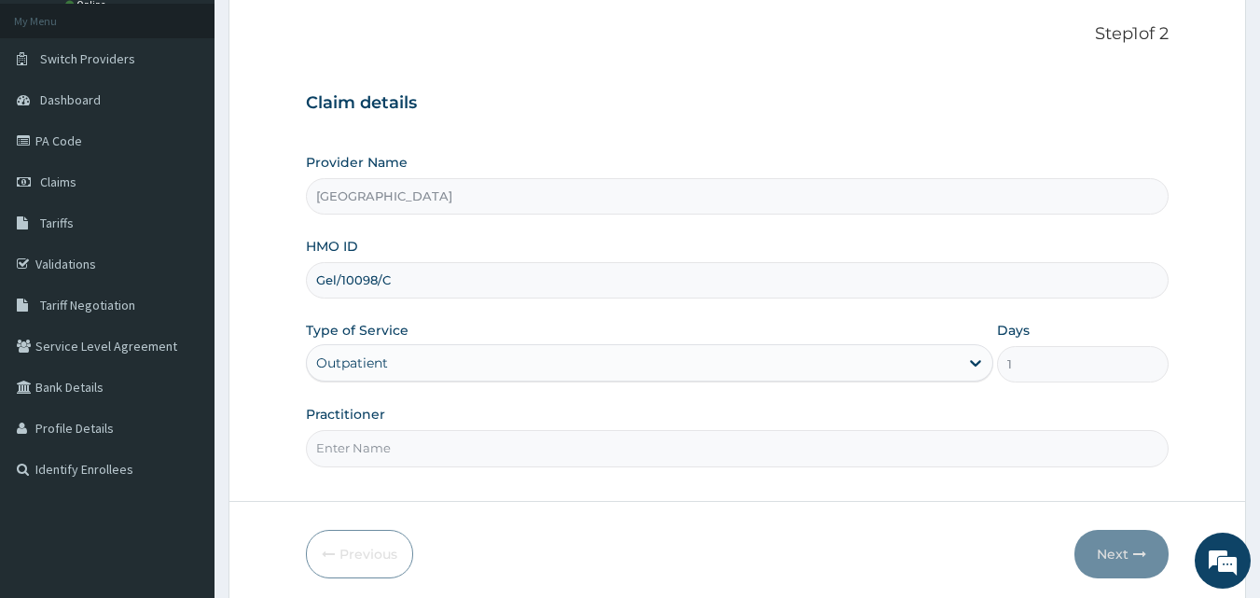
scroll to position [109, 0]
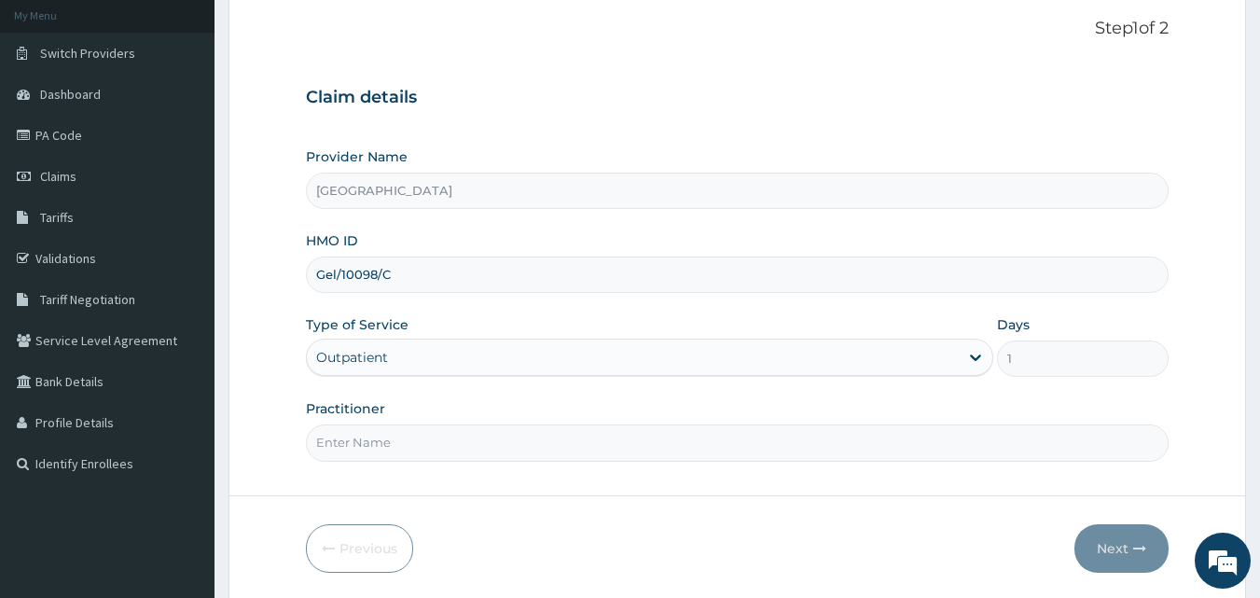
click at [767, 446] on input "Practitioner" at bounding box center [738, 442] width 864 height 36
type input "Dr [PERSON_NAME]"
click at [1115, 543] on button "Next" at bounding box center [1122, 548] width 94 height 49
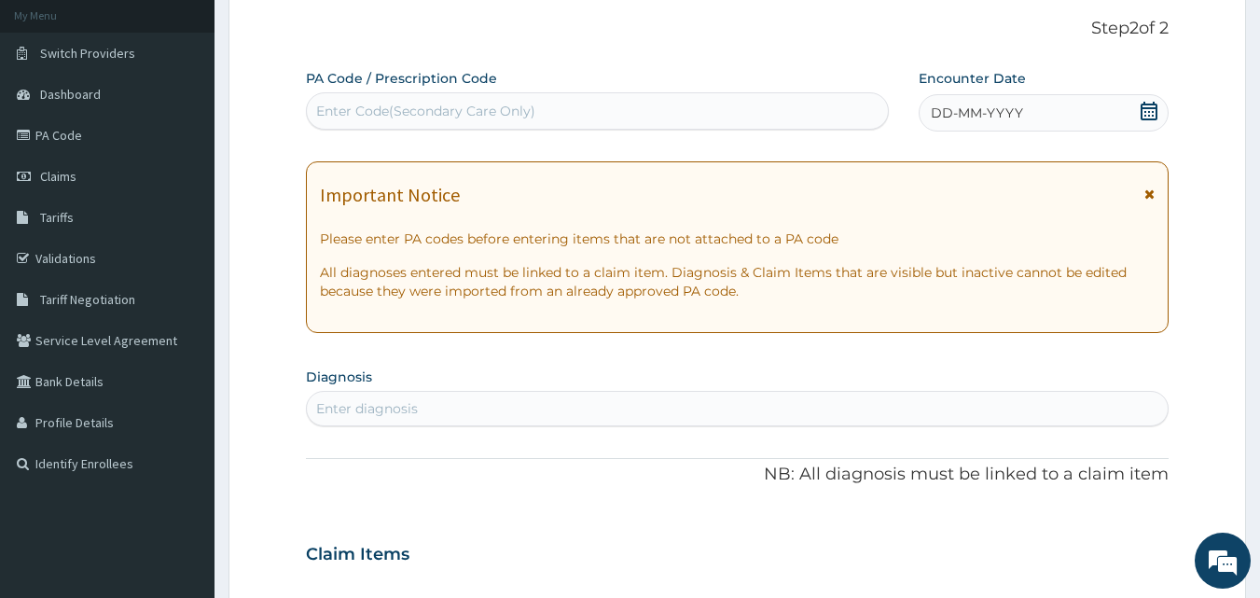
click at [1149, 111] on icon at bounding box center [1149, 111] width 17 height 19
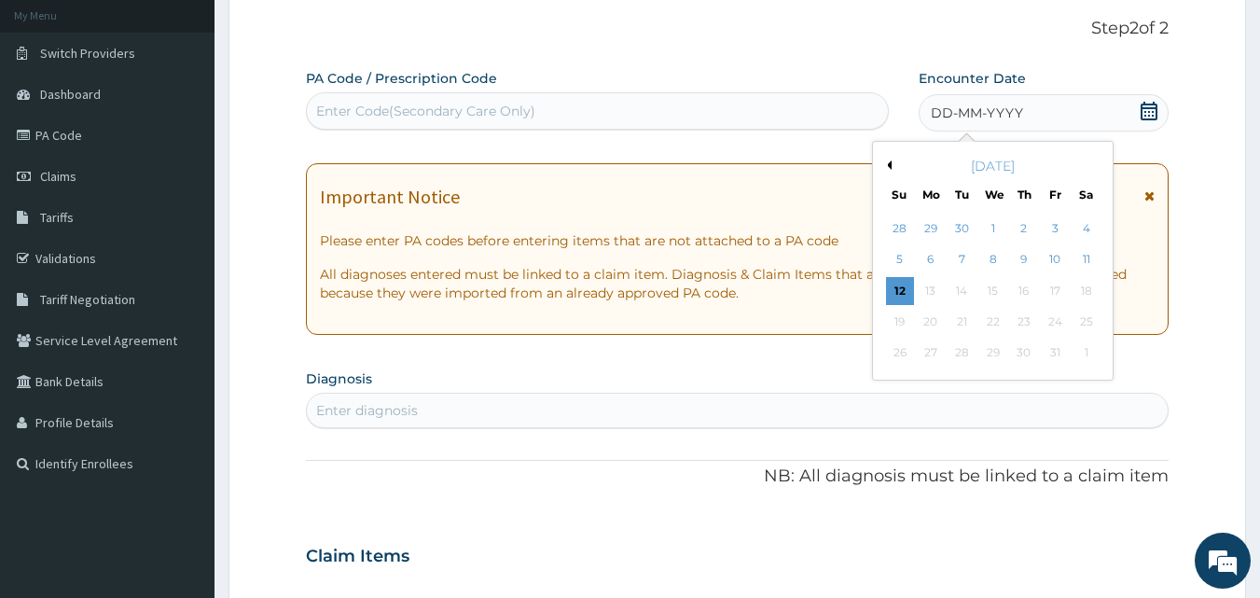
click at [889, 163] on button "Previous Month" at bounding box center [886, 164] width 9 height 9
click at [1089, 319] on div "27" at bounding box center [1087, 322] width 28 height 28
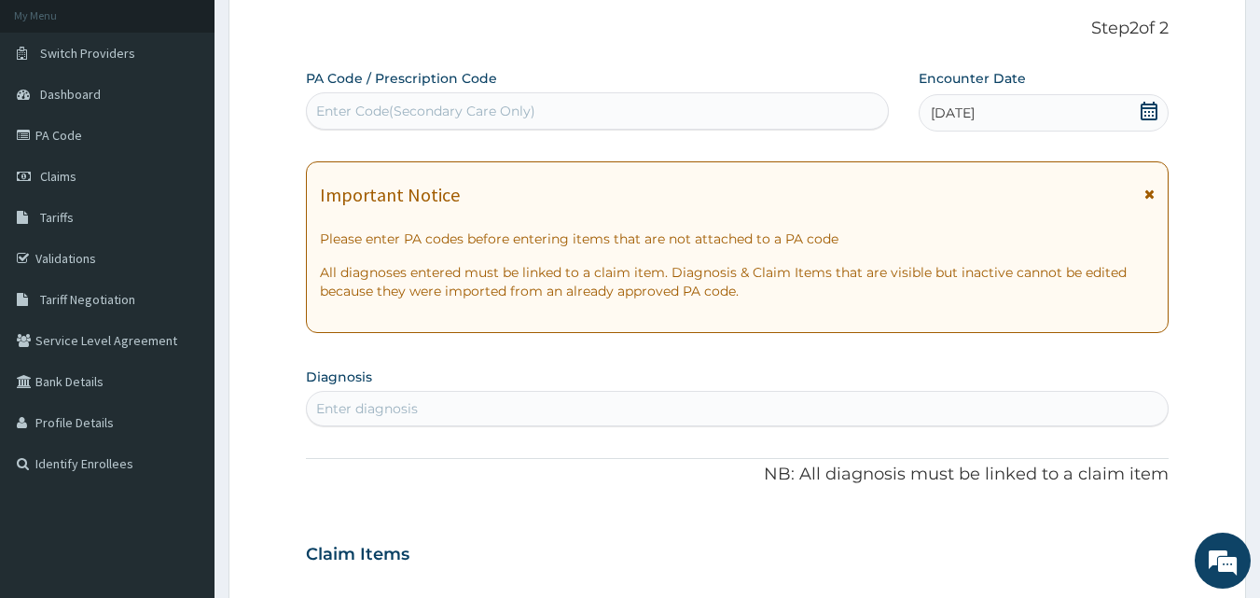
click at [740, 395] on div "Enter diagnosis" at bounding box center [738, 409] width 862 height 30
type input "MALARIA"
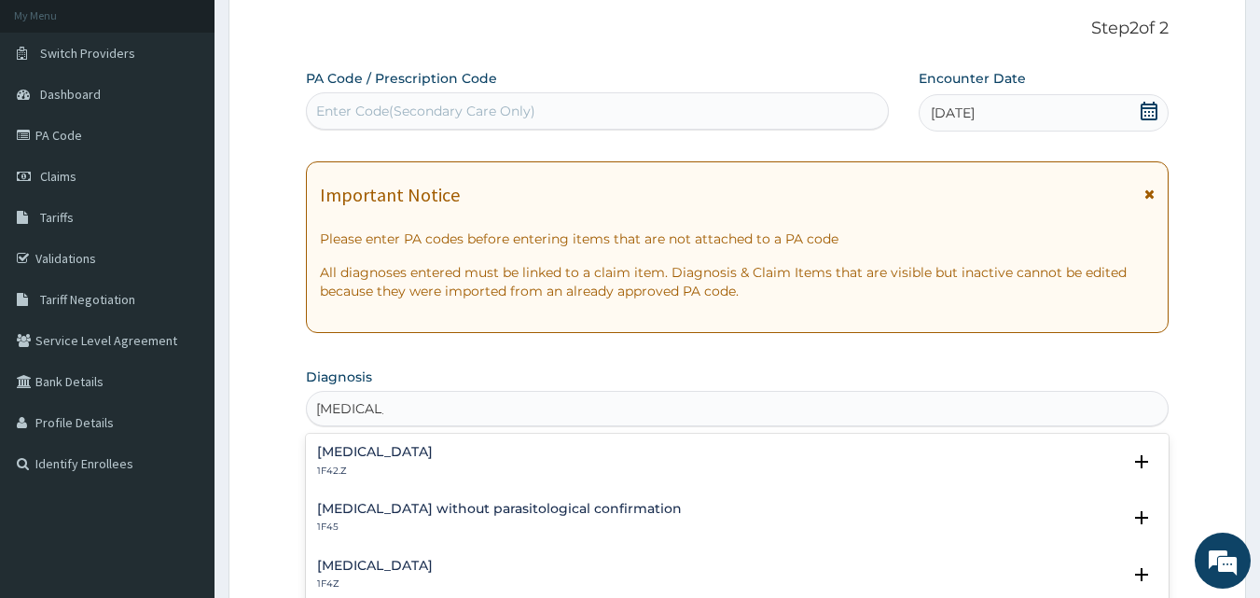
click at [412, 565] on h4 "[MEDICAL_DATA]" at bounding box center [375, 566] width 116 height 14
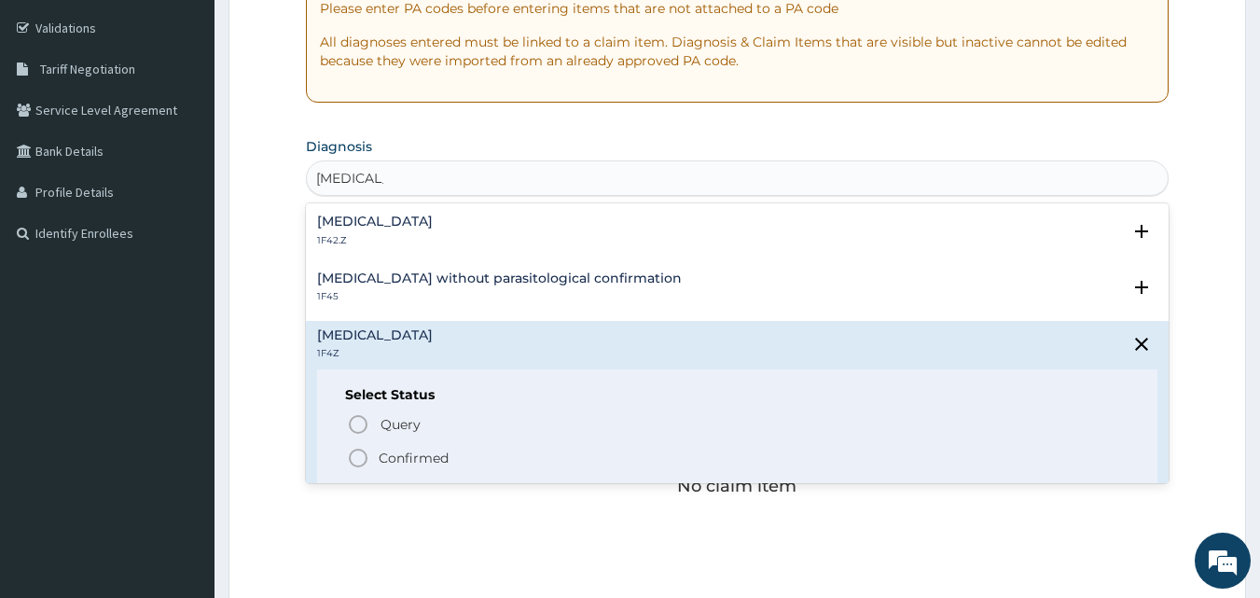
scroll to position [357, 0]
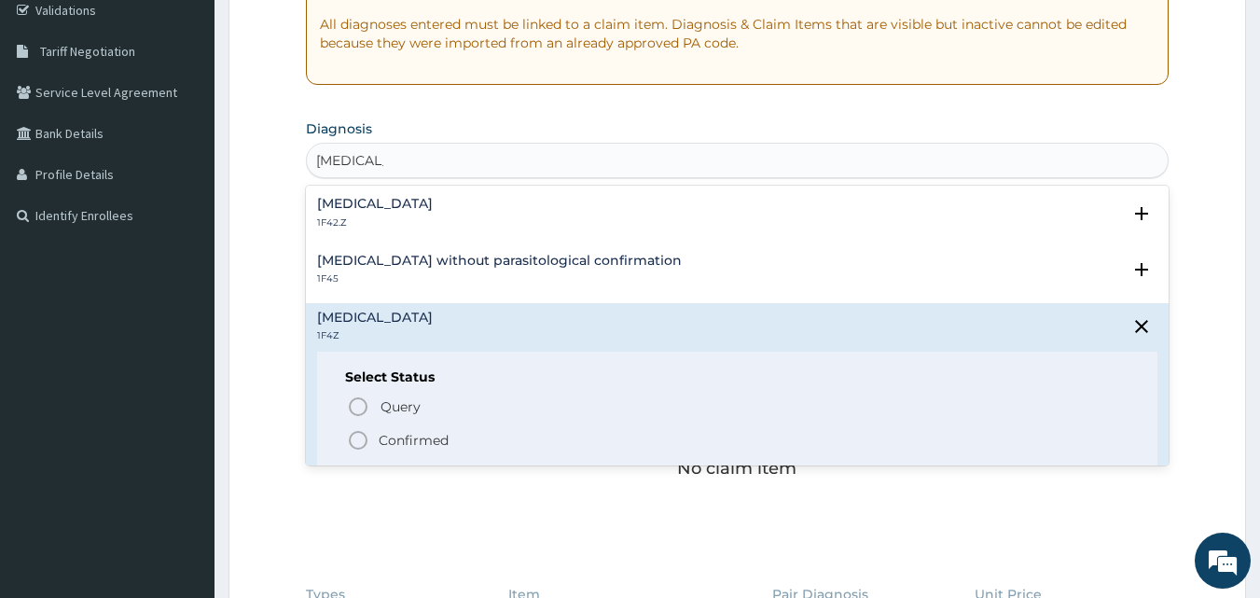
click at [362, 440] on icon "status option filled" at bounding box center [358, 440] width 22 height 22
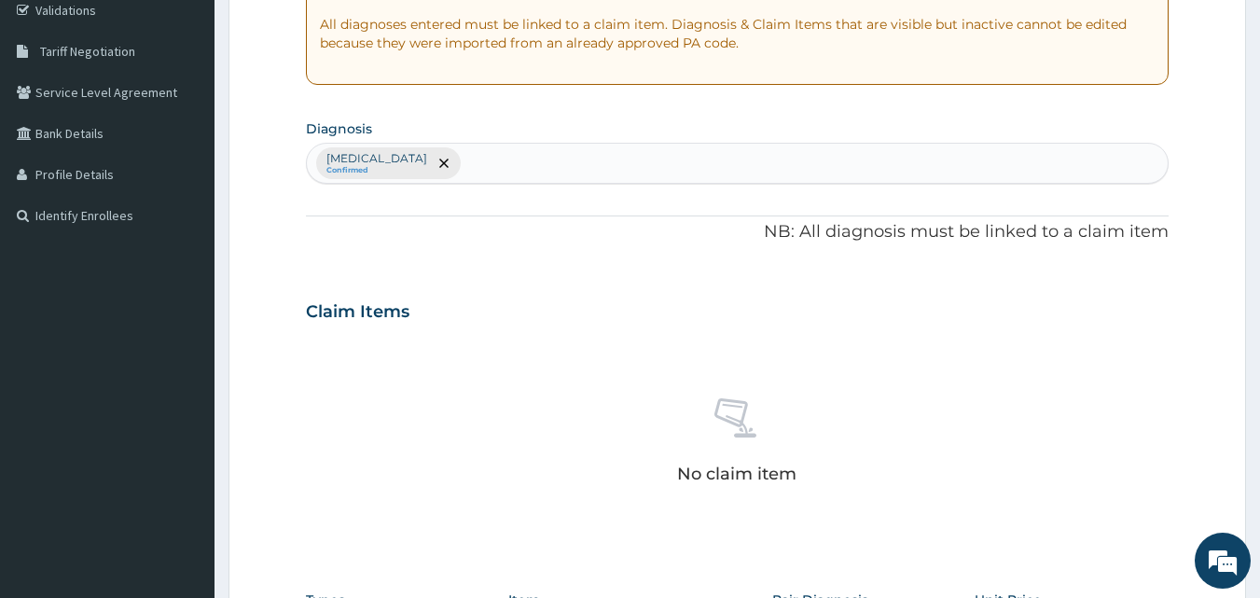
click at [605, 171] on div "[MEDICAL_DATA] Confirmed" at bounding box center [738, 163] width 862 height 39
type input "U"
type input "URTI"
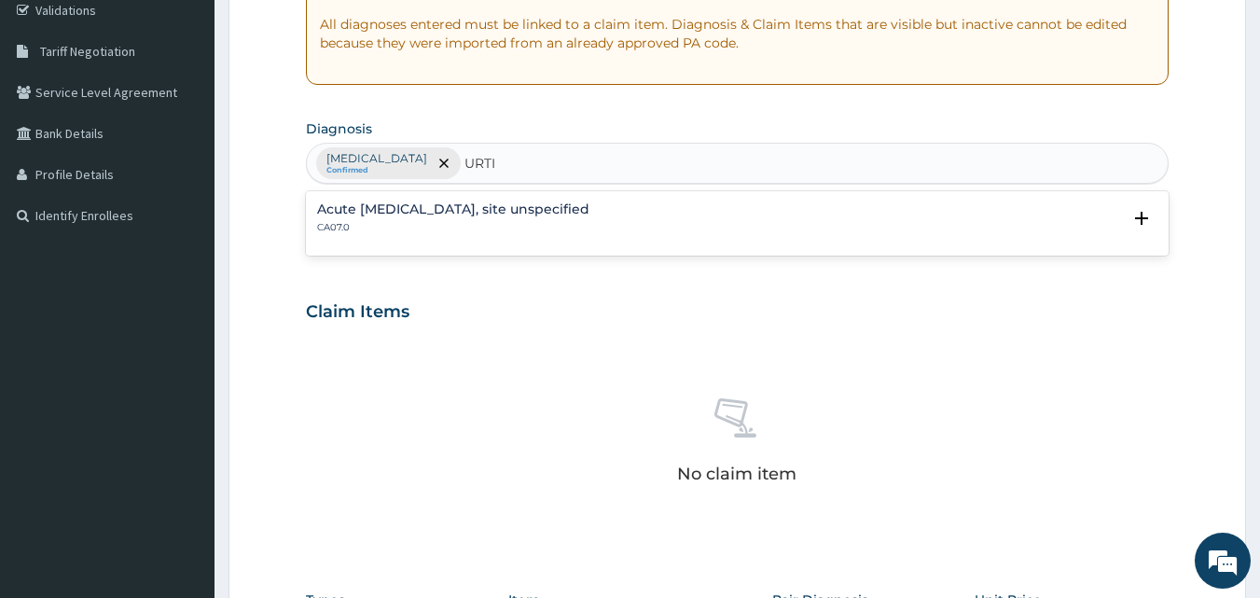
click at [584, 208] on h4 "Acute upper respiratory infection, site unspecified" at bounding box center [453, 209] width 272 height 14
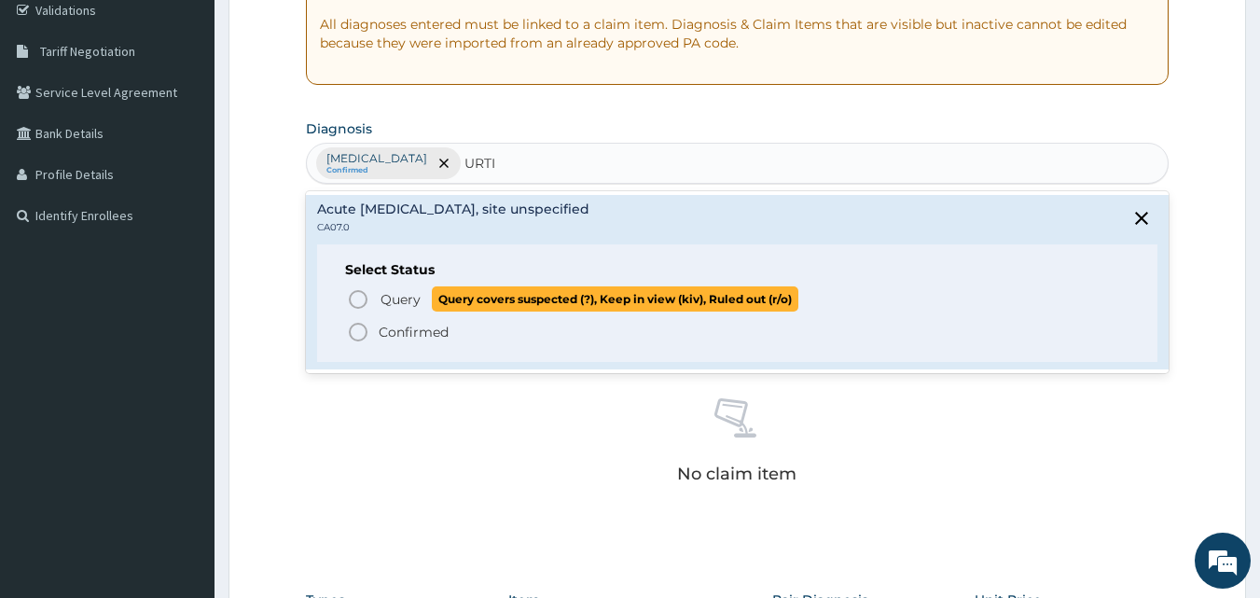
click at [354, 291] on circle "status option query" at bounding box center [358, 299] width 17 height 17
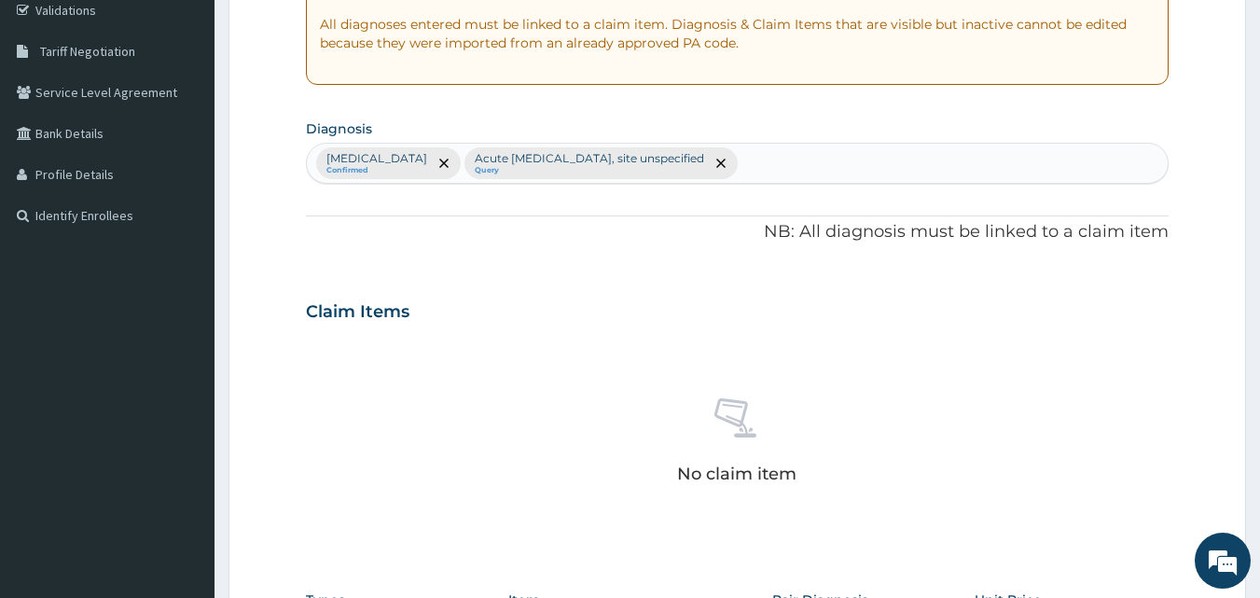
click at [645, 287] on div "Claim Items" at bounding box center [738, 308] width 864 height 49
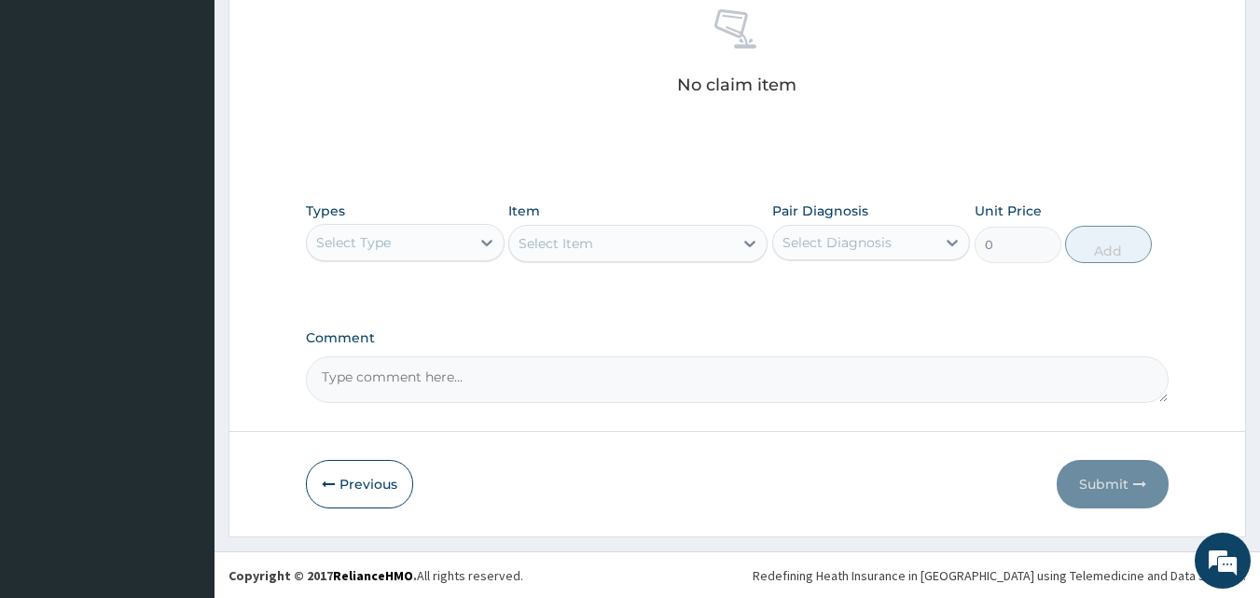
scroll to position [747, 0]
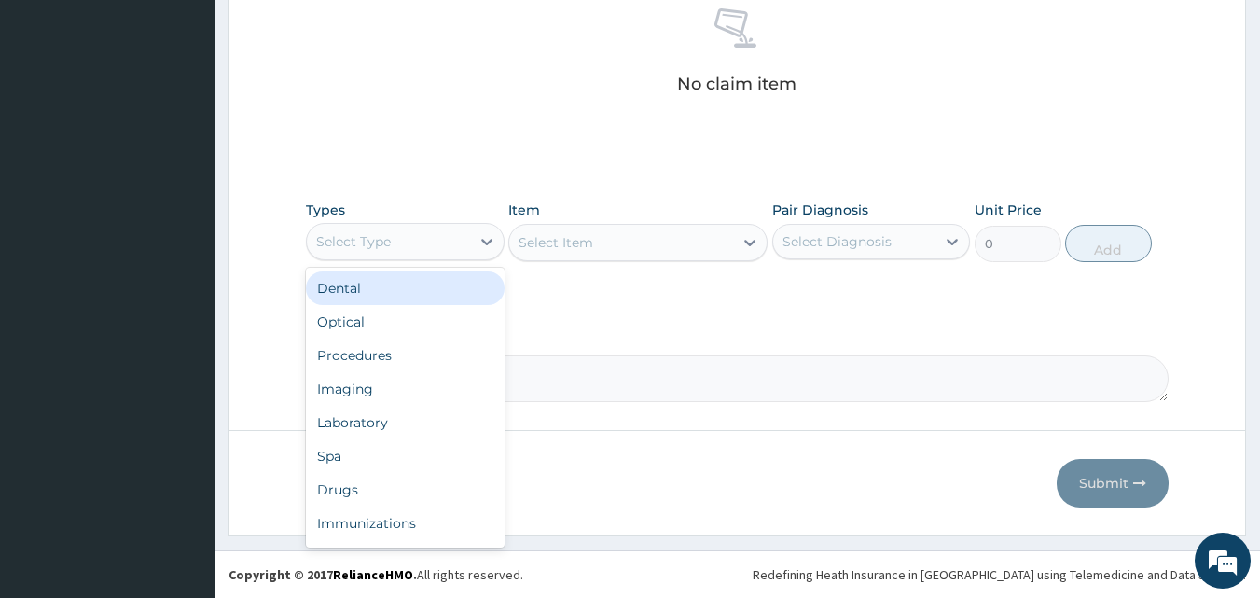
click at [432, 237] on div "Select Type" at bounding box center [388, 242] width 163 height 30
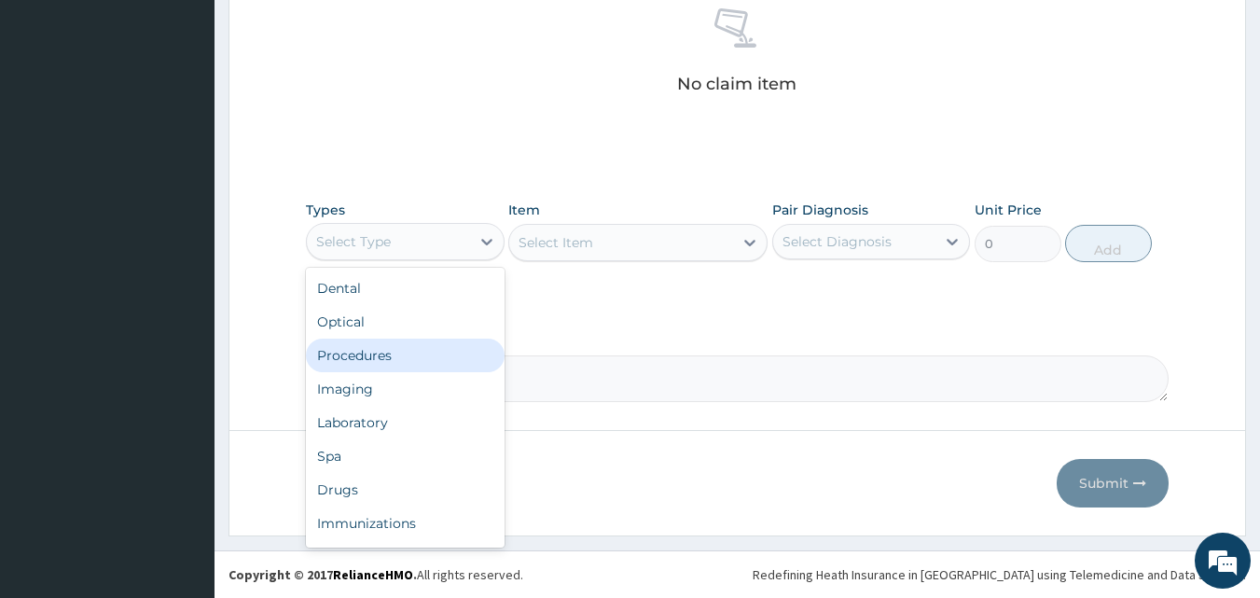
click at [407, 356] on div "Procedures" at bounding box center [405, 356] width 199 height 34
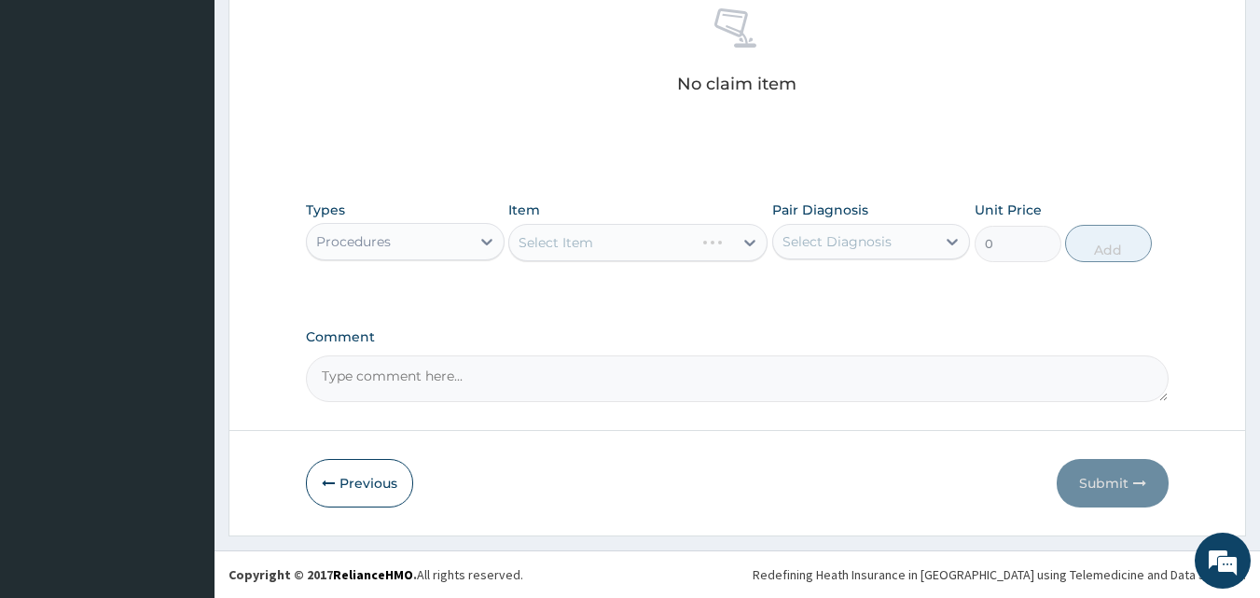
click at [673, 253] on div "Select Item" at bounding box center [637, 242] width 259 height 37
click at [687, 244] on div "Select Item" at bounding box center [637, 242] width 259 height 37
click at [853, 238] on div "Select Diagnosis" at bounding box center [837, 241] width 109 height 19
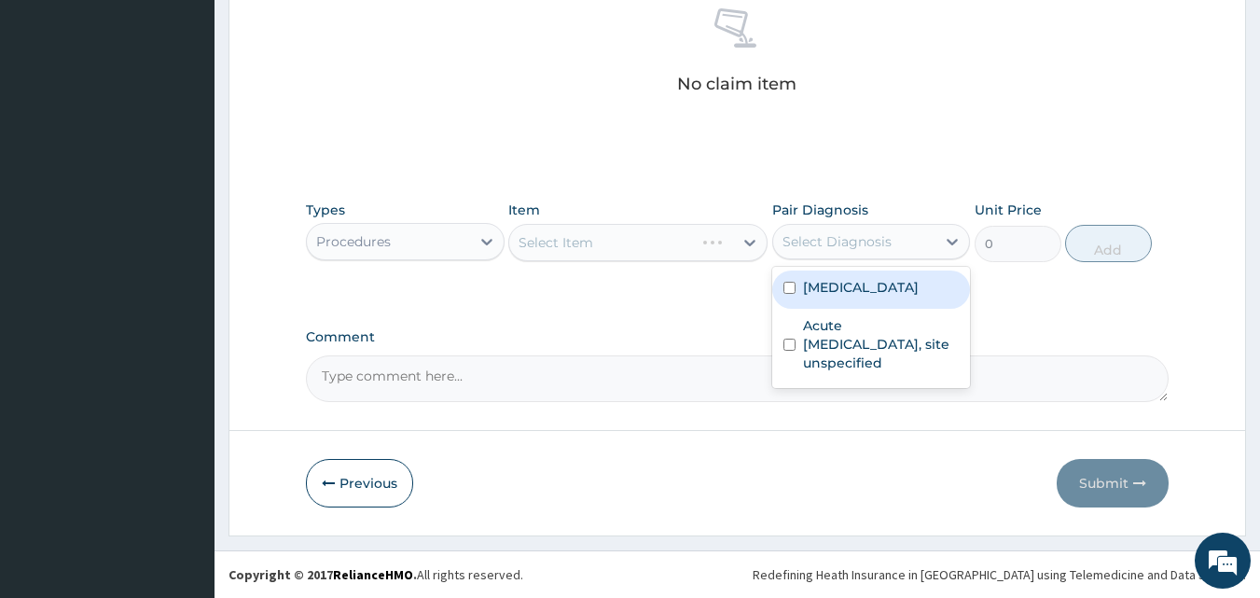
click at [858, 278] on label "Malaria, unspecified" at bounding box center [861, 287] width 116 height 19
checkbox input "true"
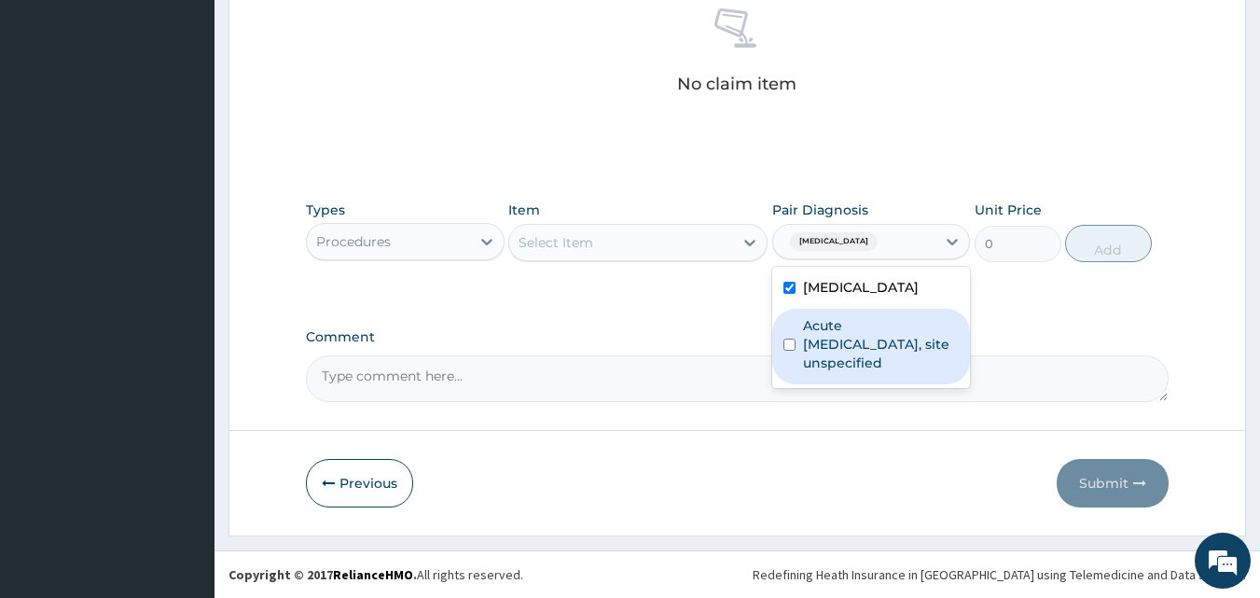
click at [832, 361] on label "Acute upper respiratory infection, site unspecified" at bounding box center [881, 344] width 157 height 56
checkbox input "true"
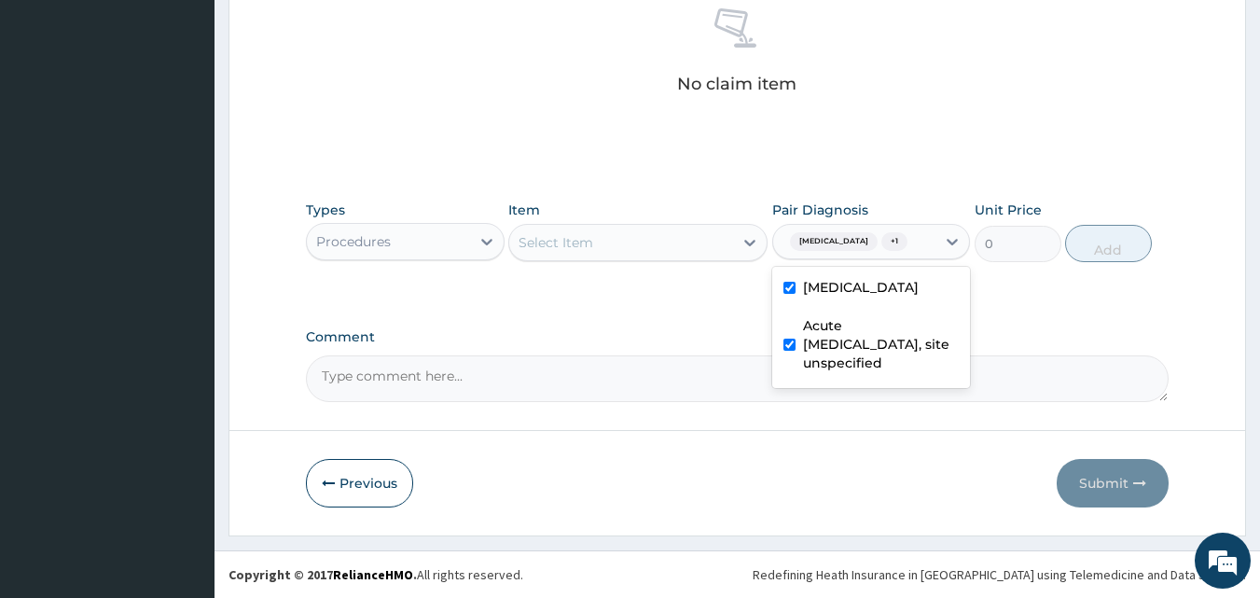
click at [690, 257] on div "Select Item" at bounding box center [621, 243] width 224 height 30
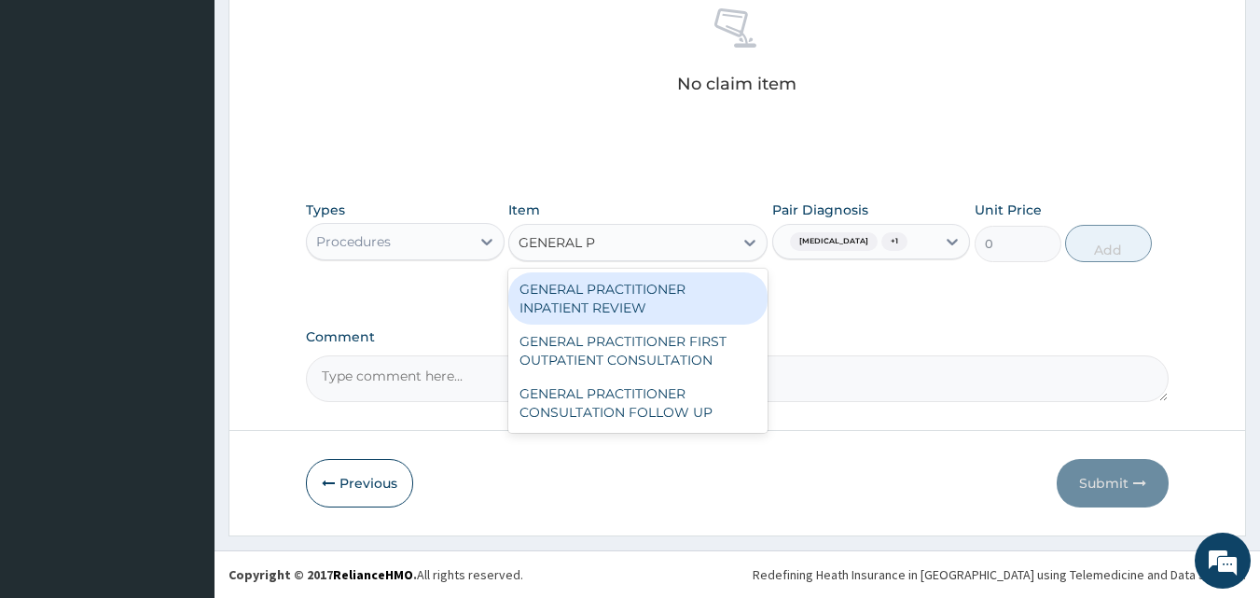
type input "GENERAL PR"
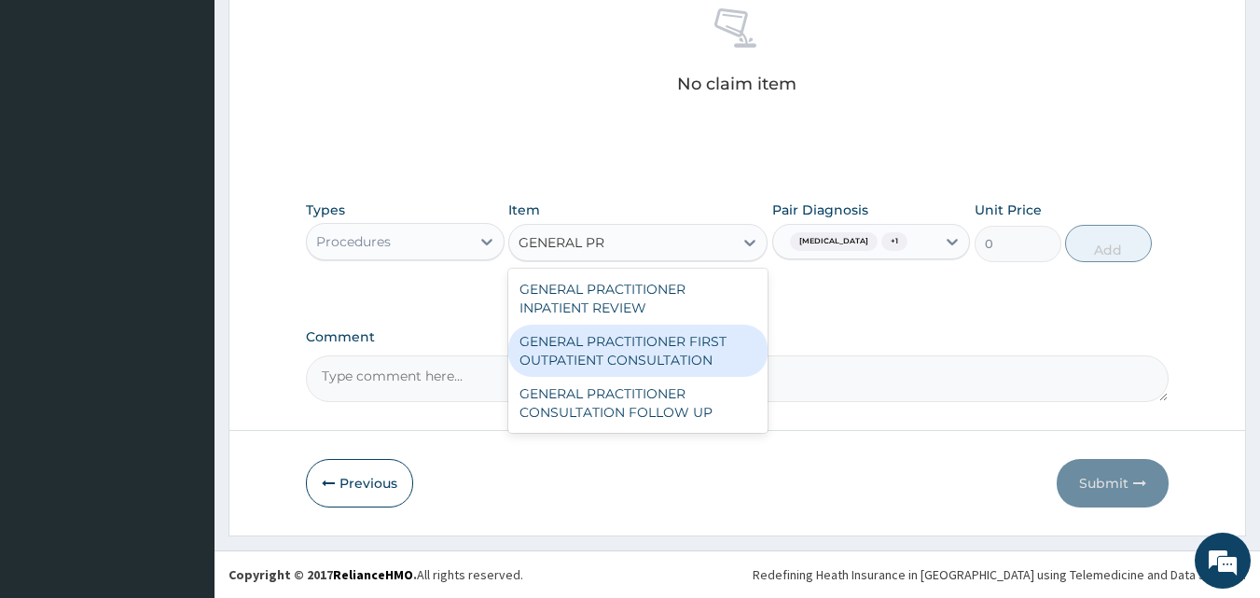
click at [673, 365] on div "GENERAL PRACTITIONER FIRST OUTPATIENT CONSULTATION" at bounding box center [637, 351] width 259 height 52
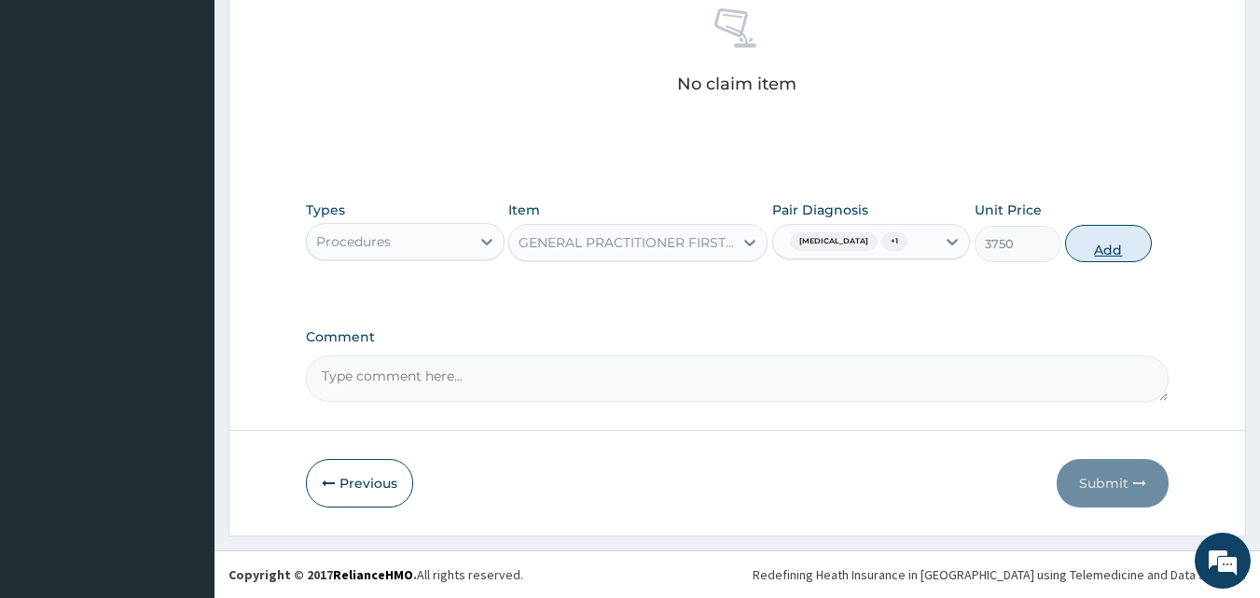
click at [1106, 242] on button "Add" at bounding box center [1108, 243] width 87 height 37
type input "0"
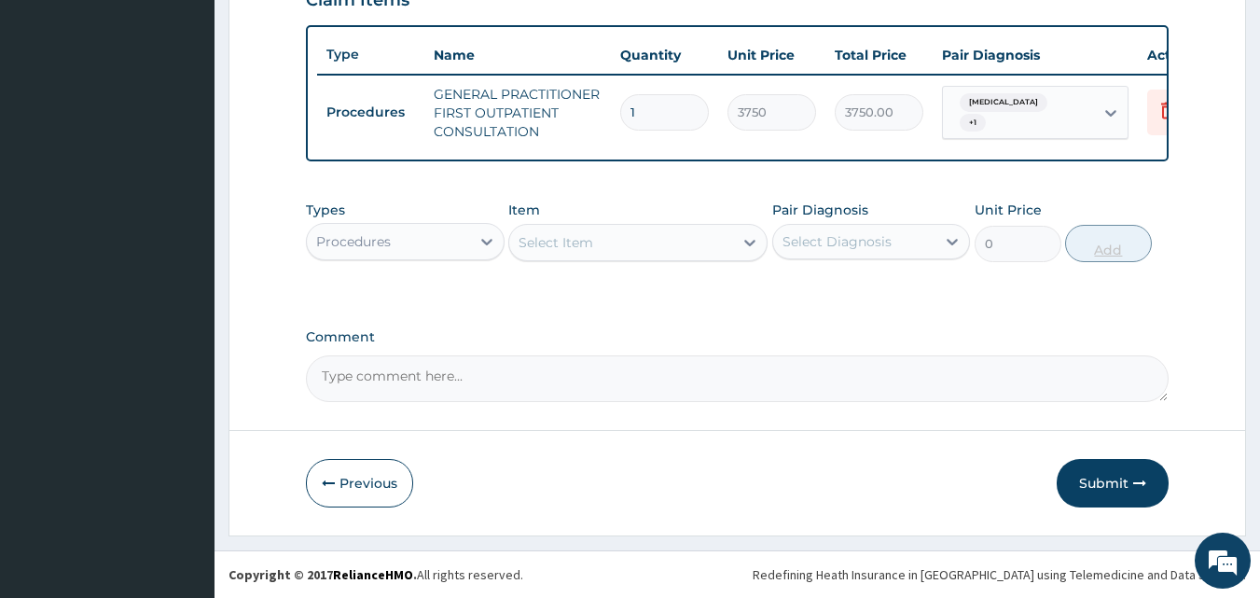
scroll to position [683, 0]
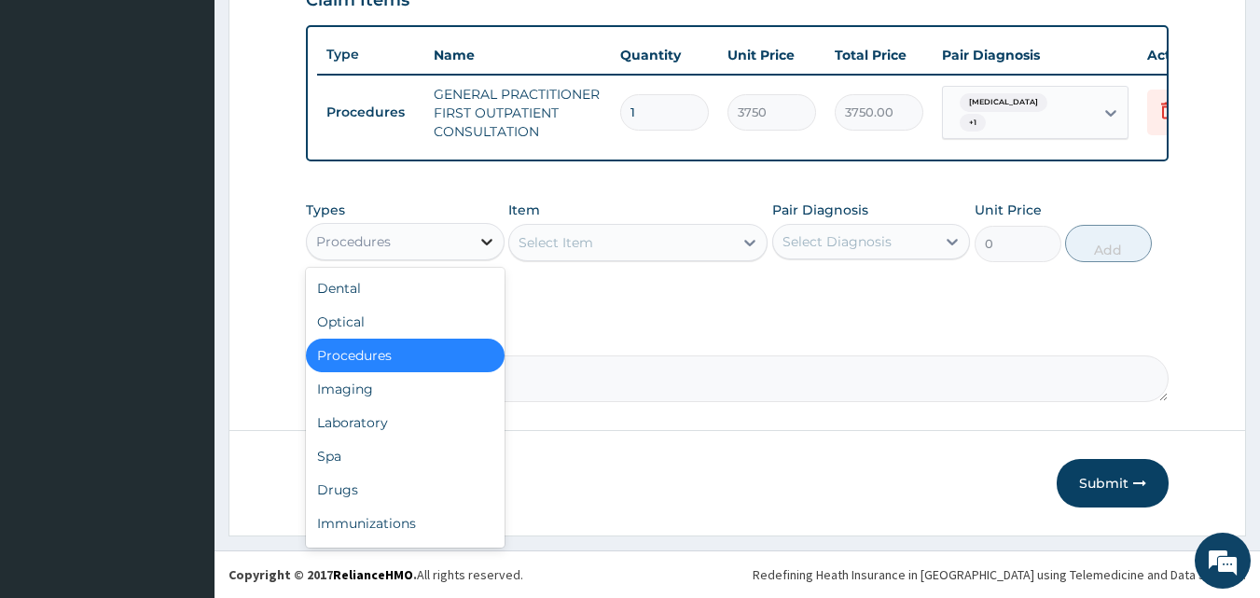
click at [478, 254] on div at bounding box center [487, 242] width 34 height 34
click at [417, 419] on div "Laboratory" at bounding box center [405, 423] width 199 height 34
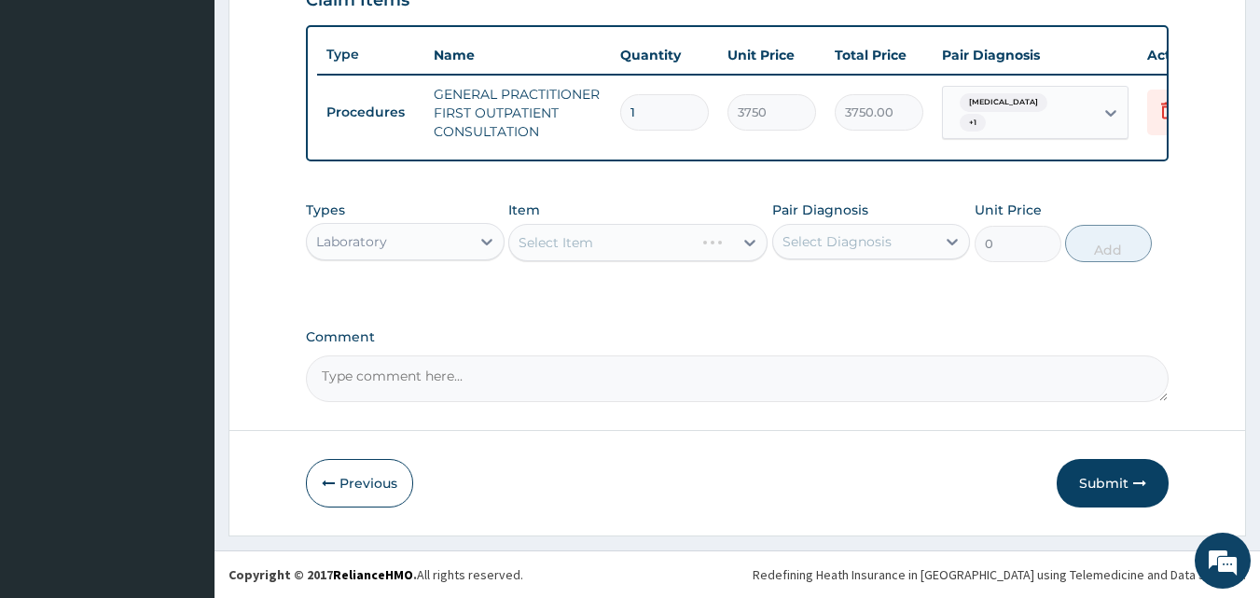
click at [614, 242] on div "Select Item" at bounding box center [637, 242] width 259 height 37
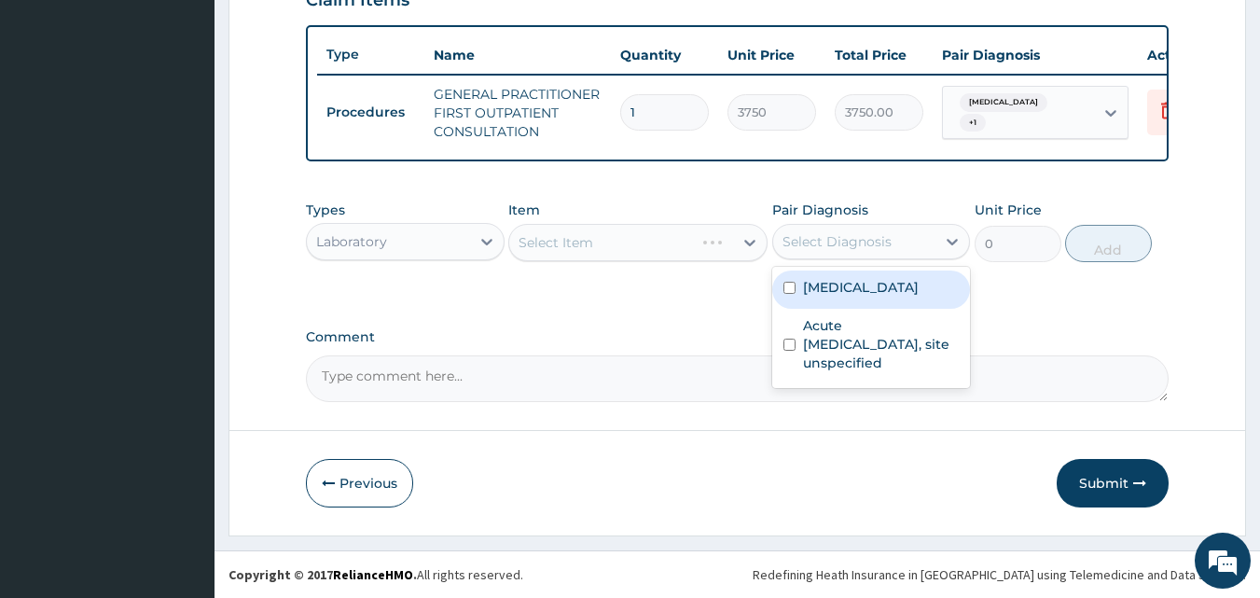
click at [790, 251] on div "Select Diagnosis" at bounding box center [854, 242] width 163 height 30
click at [834, 292] on label "[MEDICAL_DATA]" at bounding box center [861, 287] width 116 height 19
checkbox input "true"
click at [645, 247] on div "Select Item" at bounding box center [621, 243] width 224 height 30
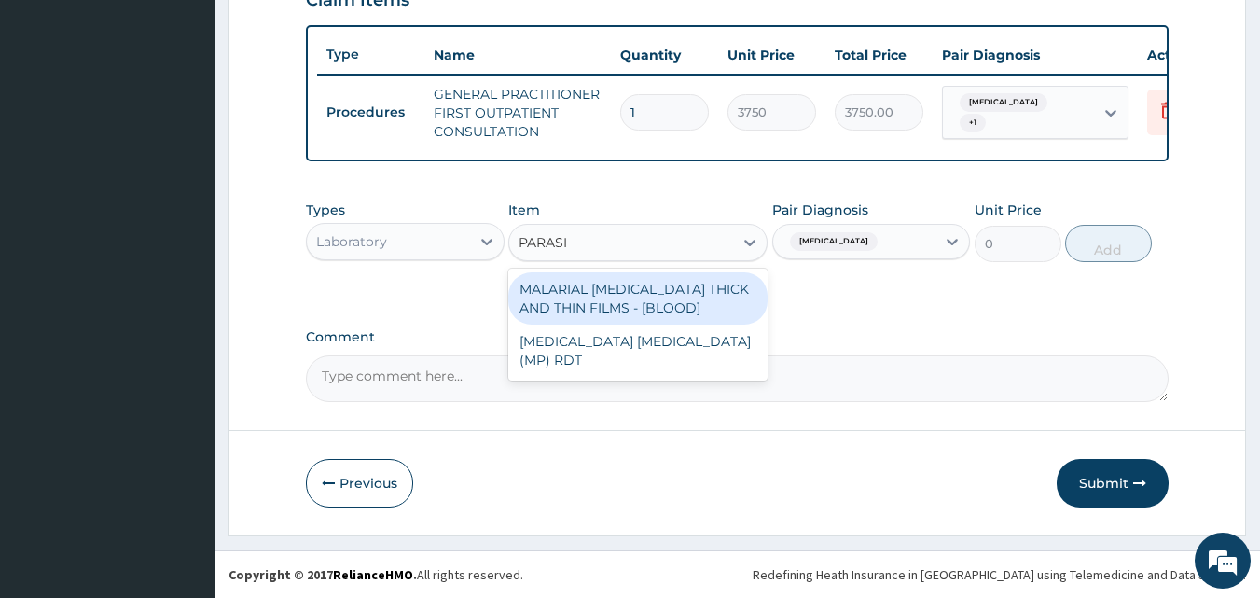
type input "PARASIT"
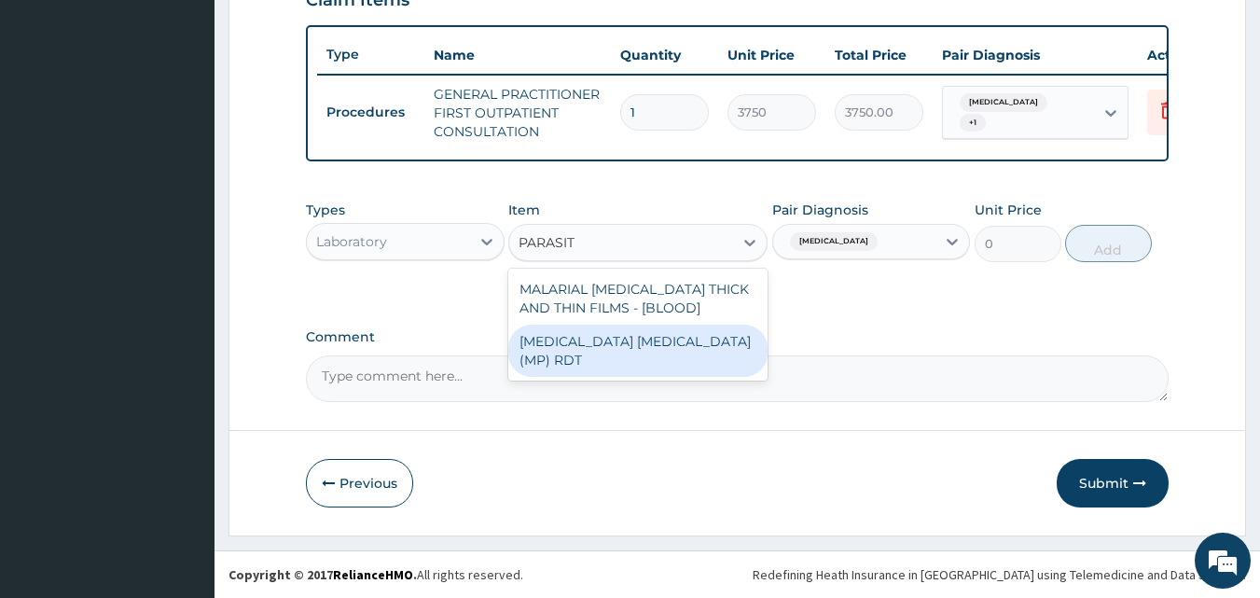
click at [663, 331] on div "[MEDICAL_DATA] [MEDICAL_DATA] (MP) RDT" at bounding box center [637, 351] width 259 height 52
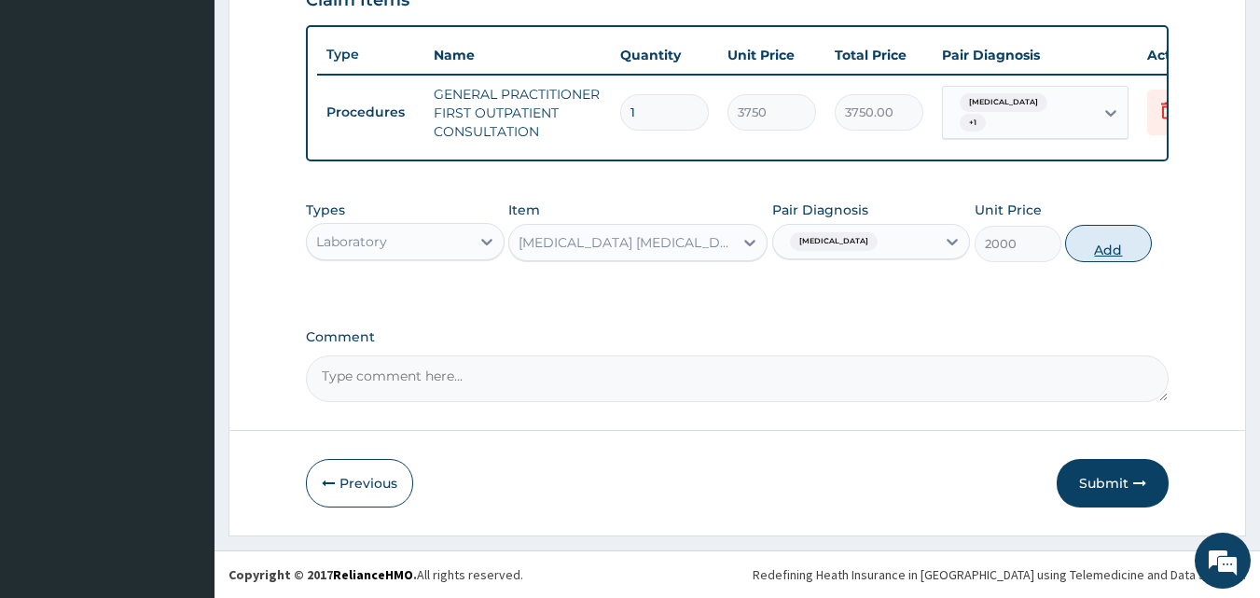
click at [1088, 244] on button "Add" at bounding box center [1108, 243] width 87 height 37
type input "0"
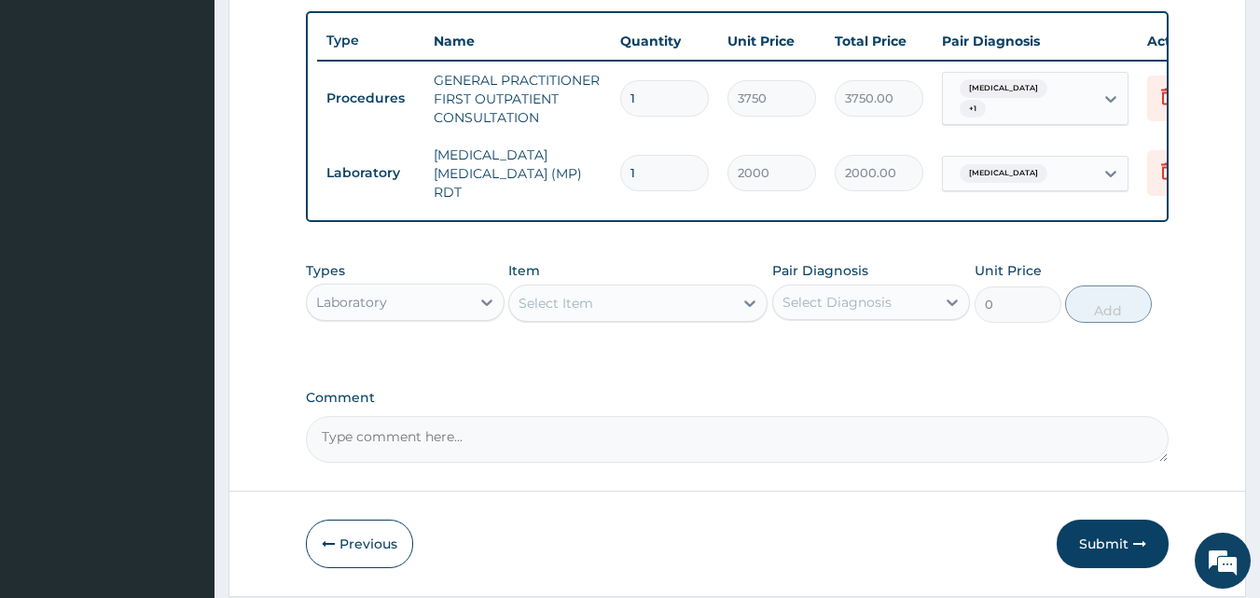
click at [587, 302] on div "Select Item" at bounding box center [556, 303] width 75 height 19
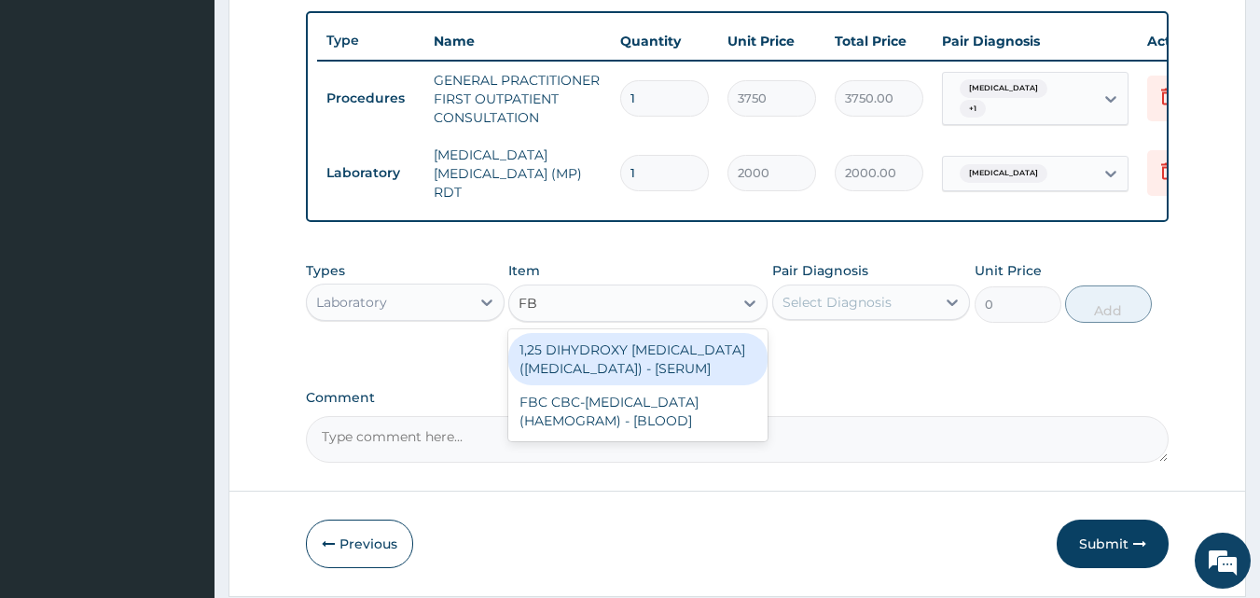
type input "FBC"
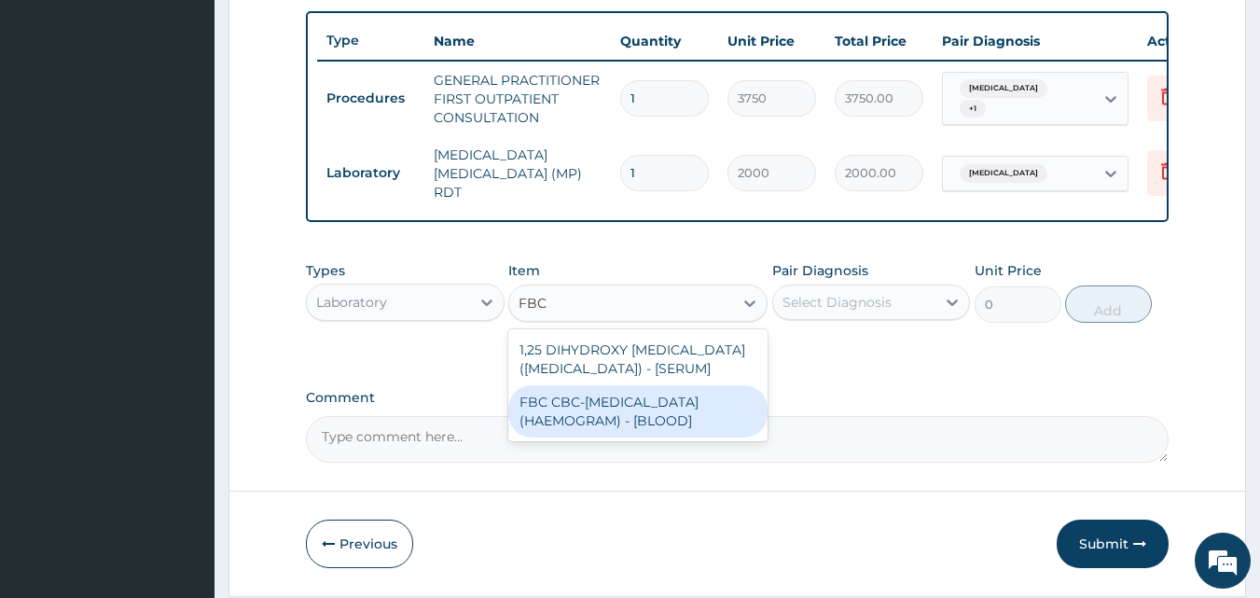
click at [624, 437] on div "FBC CBC-[MEDICAL_DATA] (HAEMOGRAM) - [BLOOD]" at bounding box center [637, 411] width 259 height 52
type input "5000"
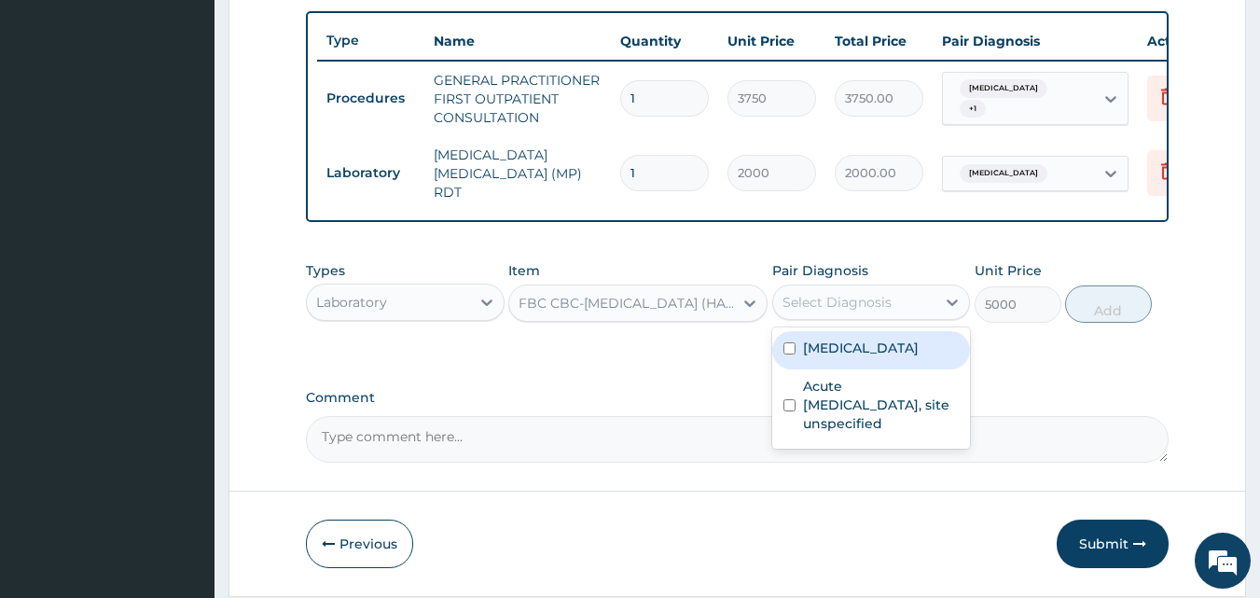
click at [857, 306] on div "Select Diagnosis" at bounding box center [837, 302] width 109 height 19
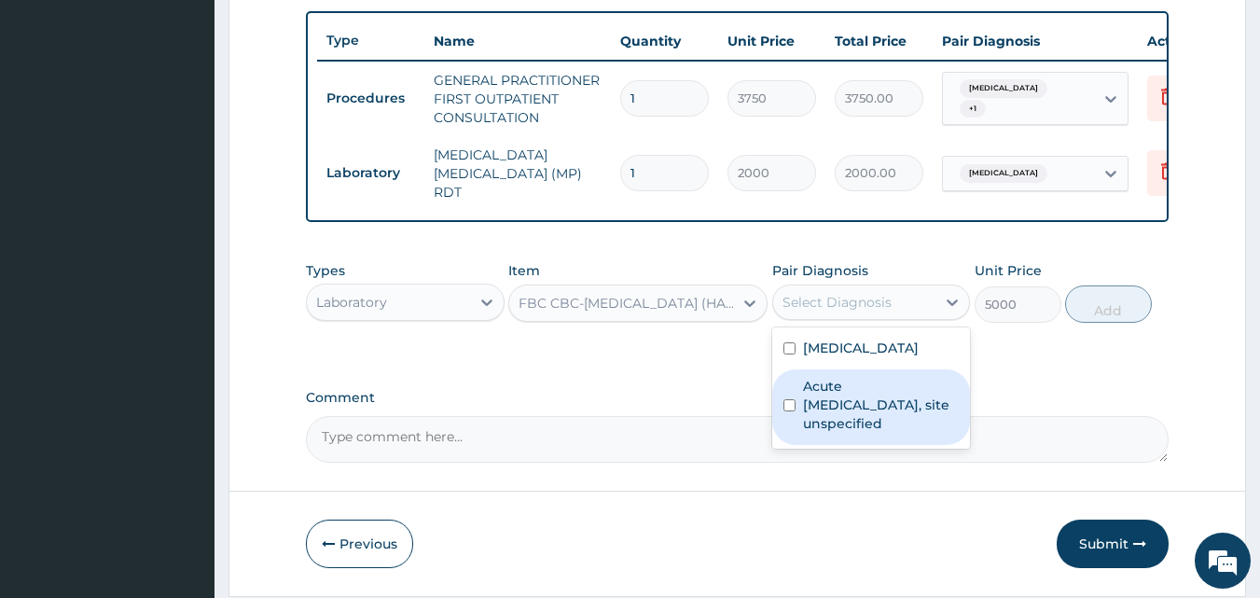
click at [864, 402] on label "Acute upper respiratory infection, site unspecified" at bounding box center [881, 405] width 157 height 56
checkbox input "true"
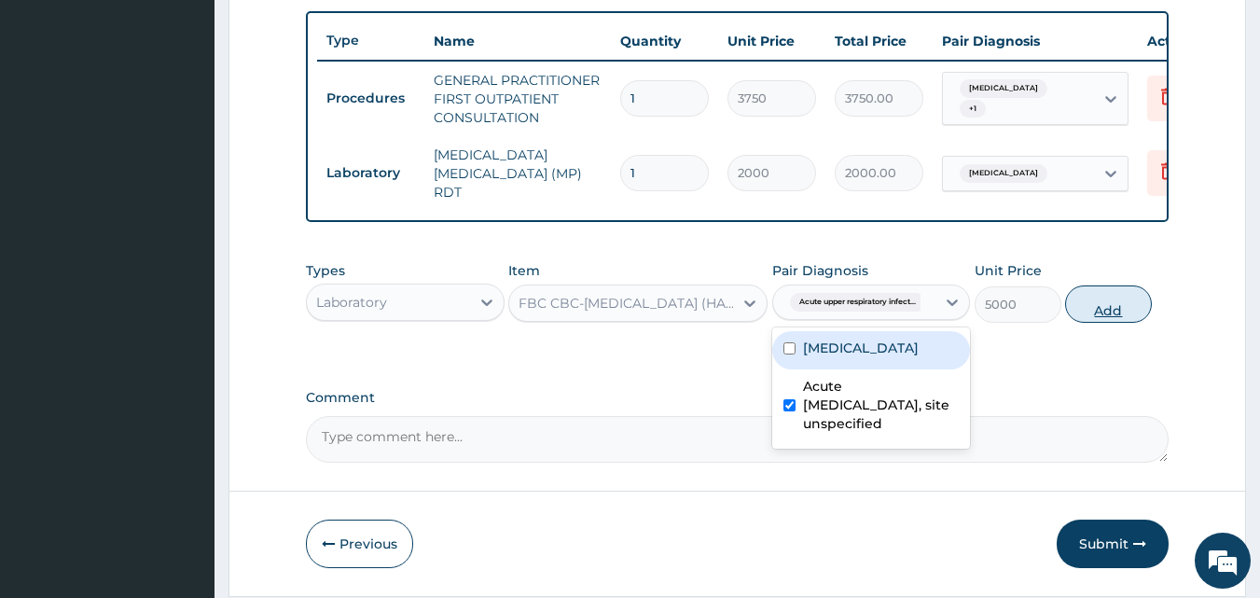
click at [1082, 305] on button "Add" at bounding box center [1108, 303] width 87 height 37
type input "0"
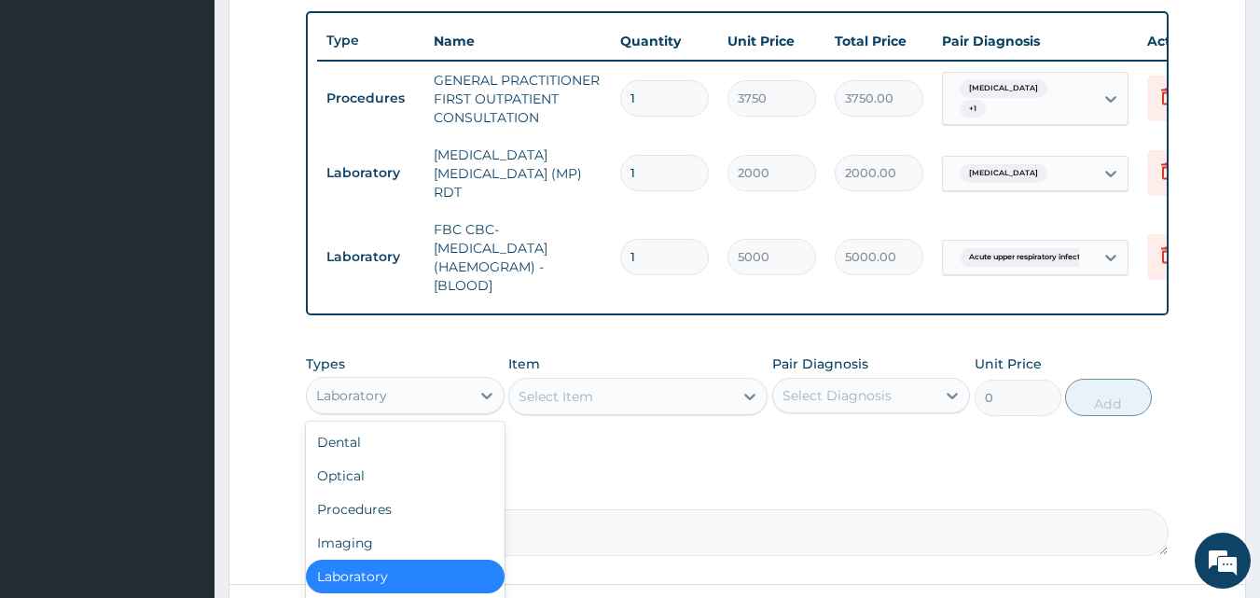
click at [466, 407] on div "Laboratory" at bounding box center [388, 396] width 163 height 30
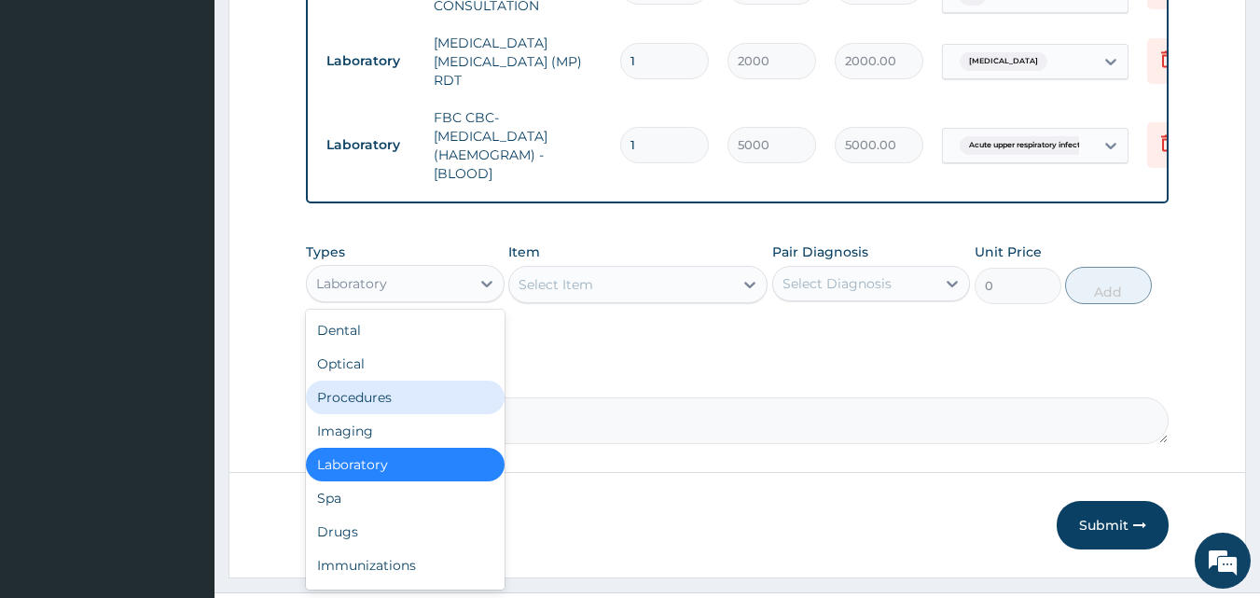
scroll to position [799, 0]
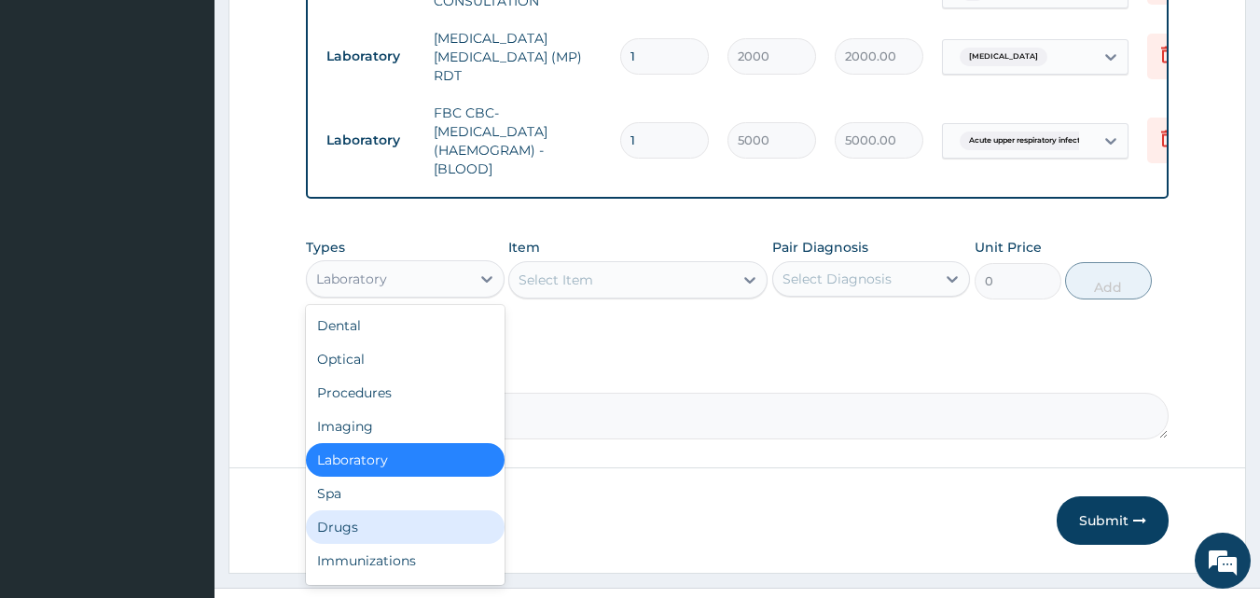
click at [349, 531] on div "Drugs" at bounding box center [405, 527] width 199 height 34
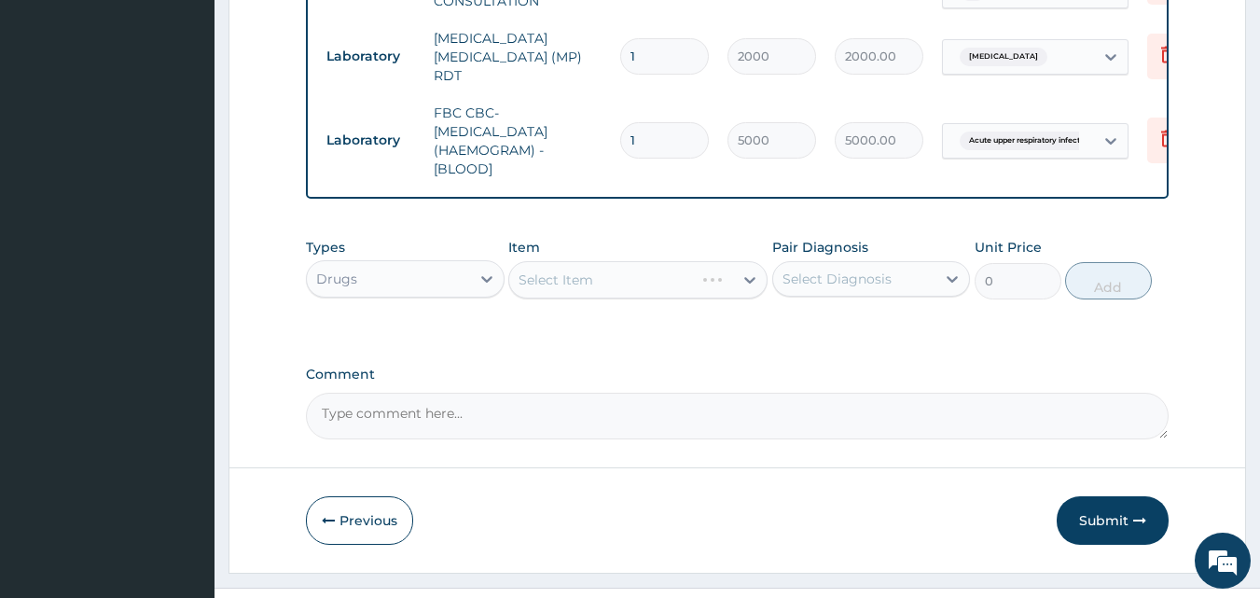
click at [575, 281] on div "Select Item" at bounding box center [637, 279] width 259 height 37
click at [601, 286] on div "Select Item" at bounding box center [637, 279] width 259 height 37
click at [670, 288] on div "Select Item" at bounding box center [621, 280] width 224 height 30
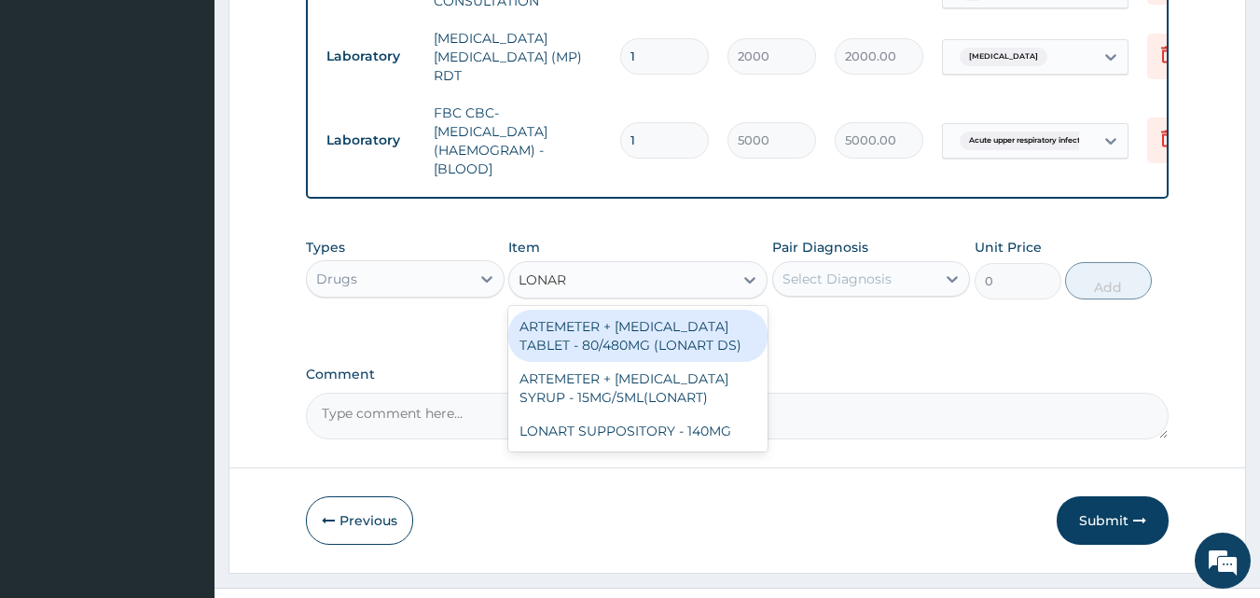
type input "LONART"
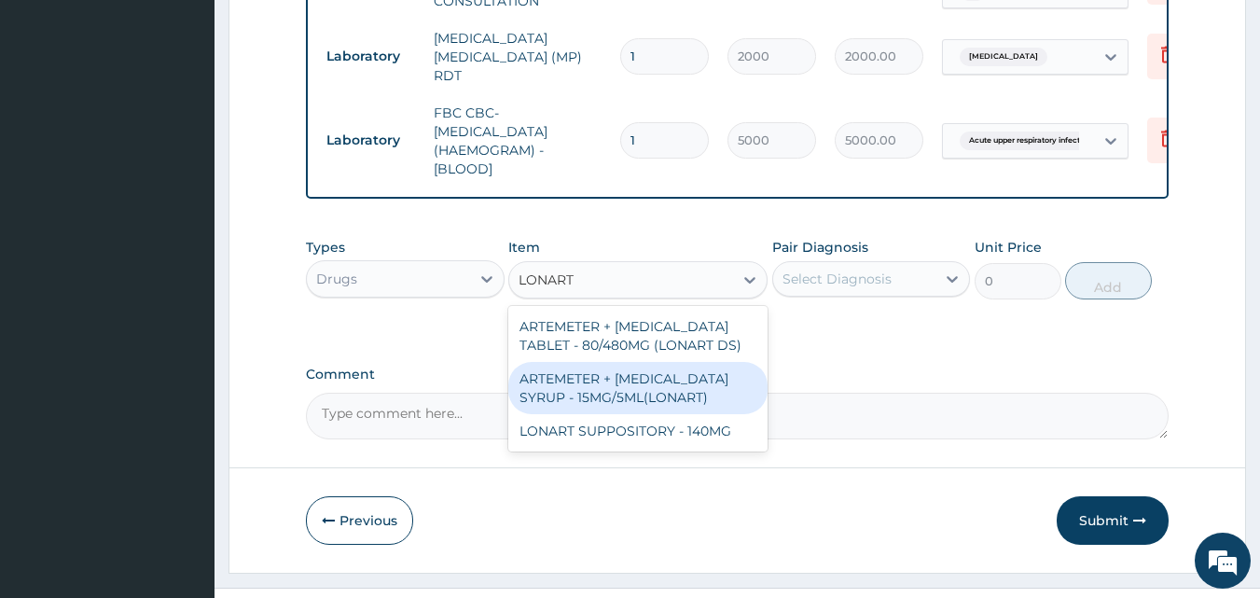
click at [679, 395] on div "ARTEMETER + [MEDICAL_DATA] SYRUP - 15MG/5ML(LONART)" at bounding box center [637, 388] width 259 height 52
type input "1680"
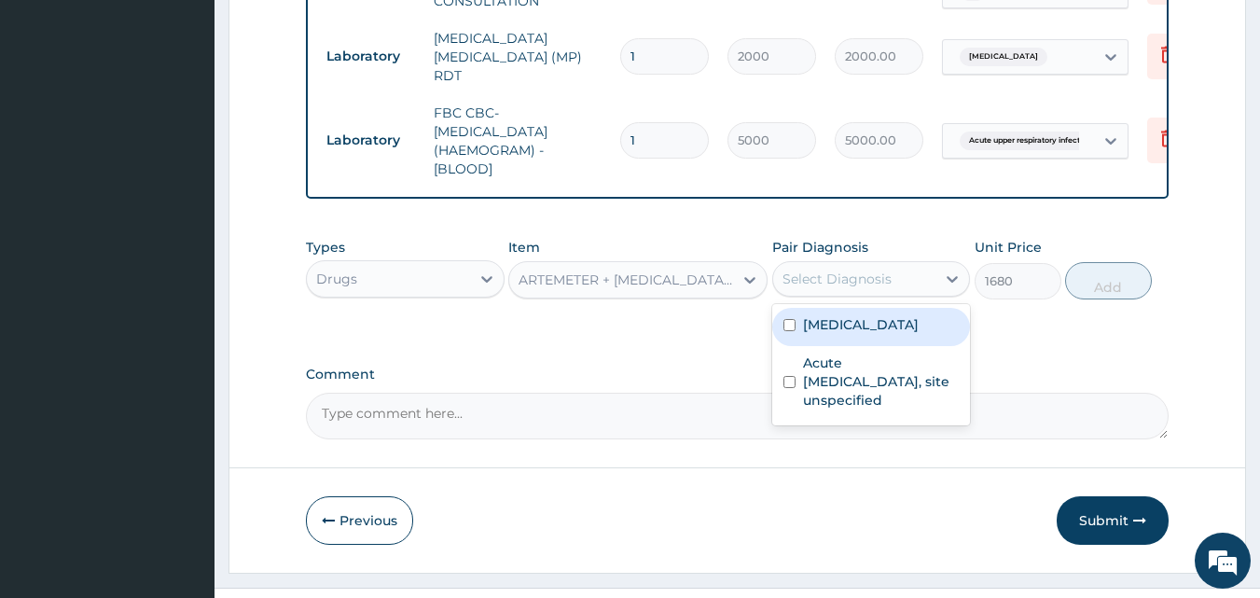
click at [850, 283] on div "Select Diagnosis" at bounding box center [837, 279] width 109 height 19
click at [853, 326] on label "[MEDICAL_DATA]" at bounding box center [861, 324] width 116 height 19
checkbox input "true"
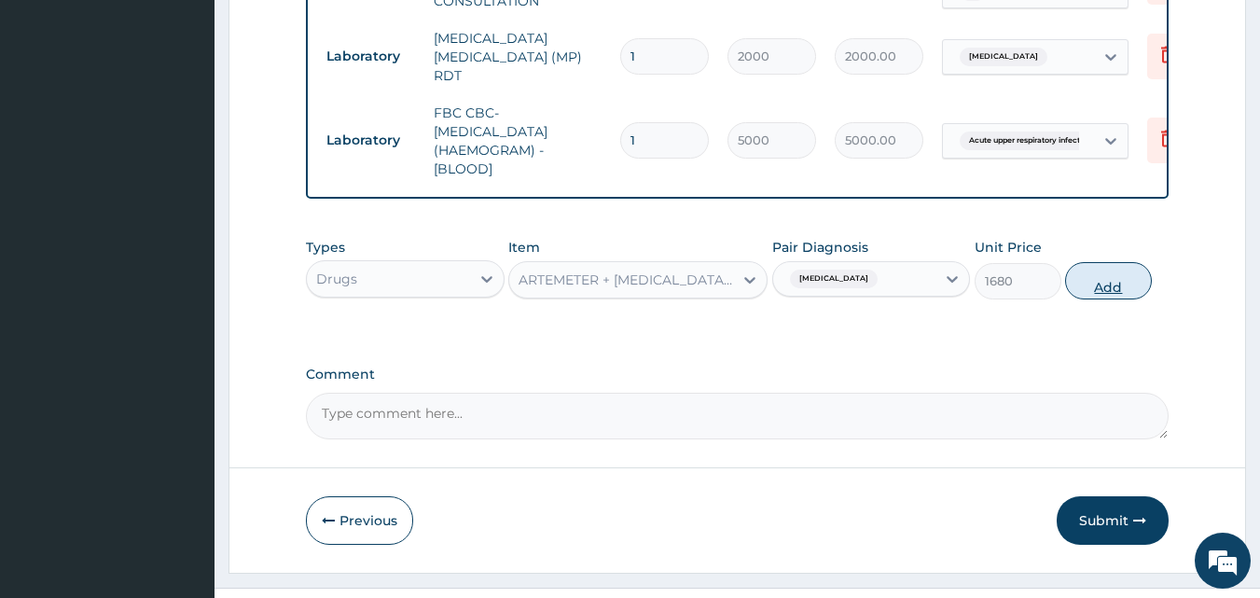
click at [1107, 282] on button "Add" at bounding box center [1108, 280] width 87 height 37
type input "0"
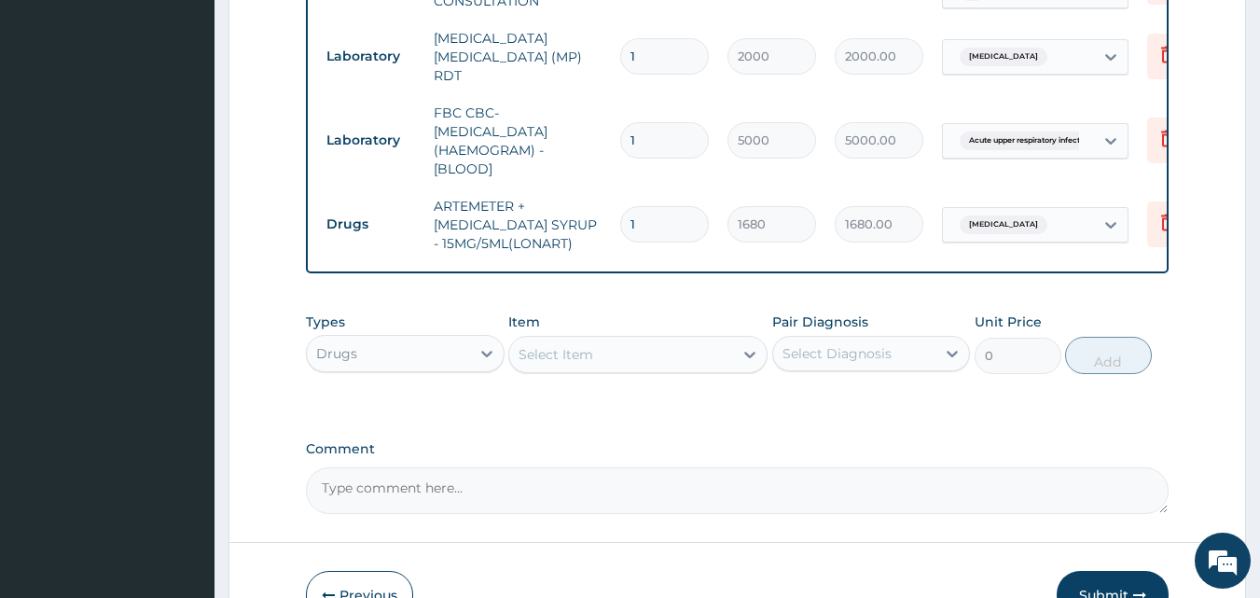
click at [596, 354] on div "Select Item" at bounding box center [621, 355] width 224 height 30
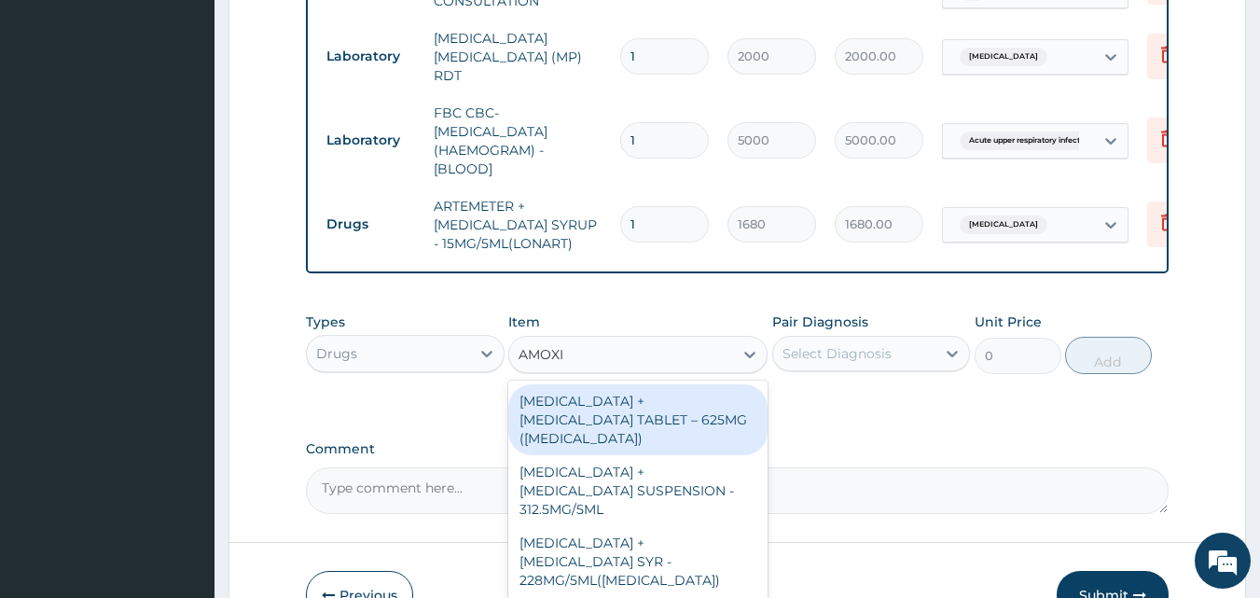
type input "[MEDICAL_DATA]"
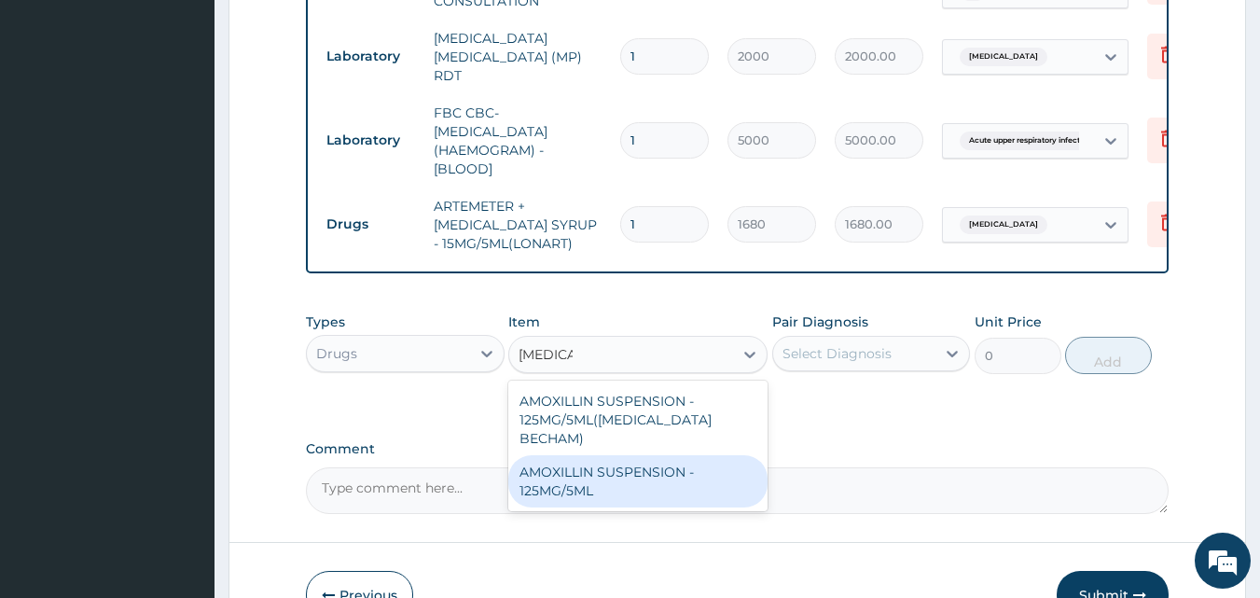
click at [632, 455] on div "AMOXILLIN SUSPENSION - 125MG/5ML" at bounding box center [637, 481] width 259 height 52
type input "840"
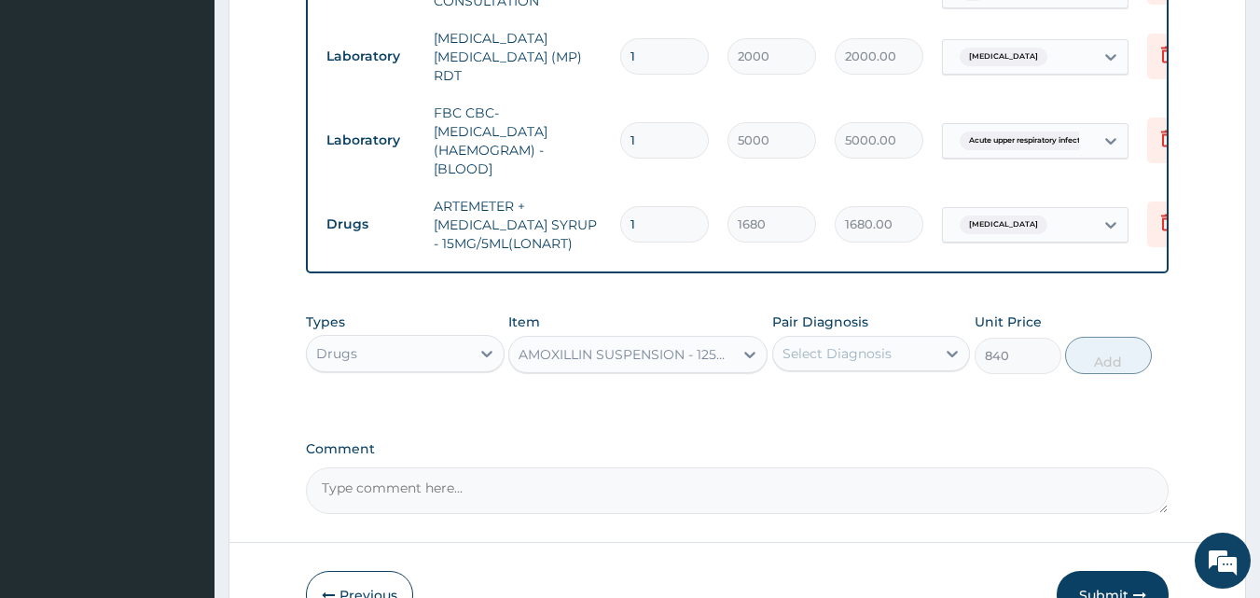
click at [844, 352] on div "Select Diagnosis" at bounding box center [837, 353] width 109 height 19
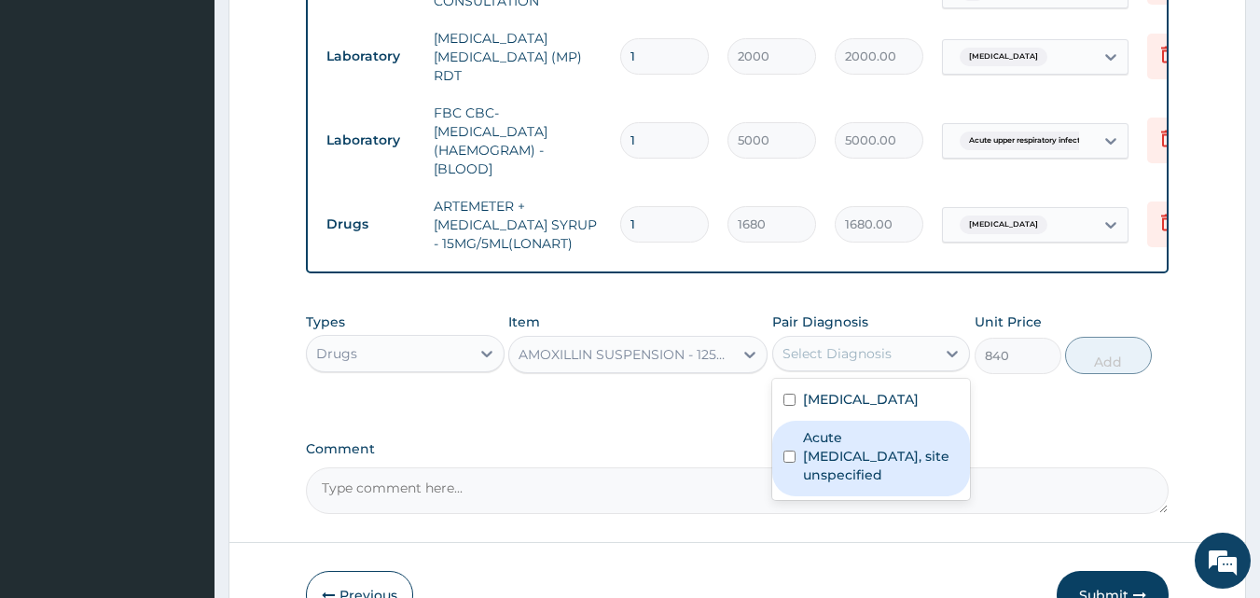
click at [885, 437] on label "Acute upper respiratory infection, site unspecified" at bounding box center [881, 456] width 157 height 56
checkbox input "true"
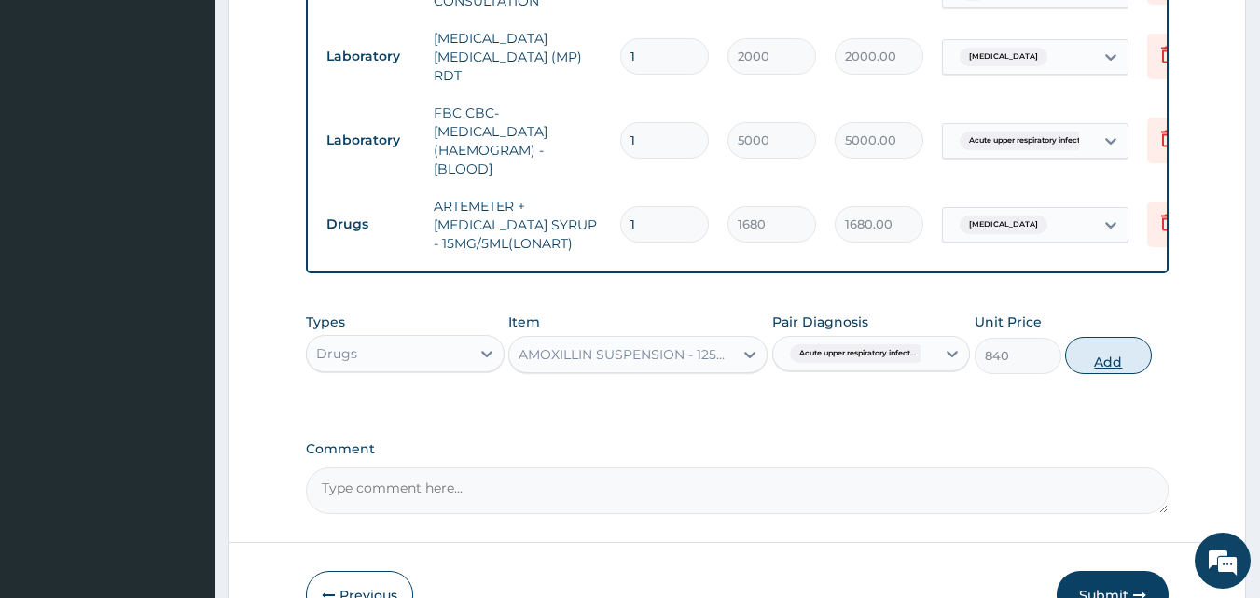
click at [1122, 365] on button "Add" at bounding box center [1108, 355] width 87 height 37
type input "0"
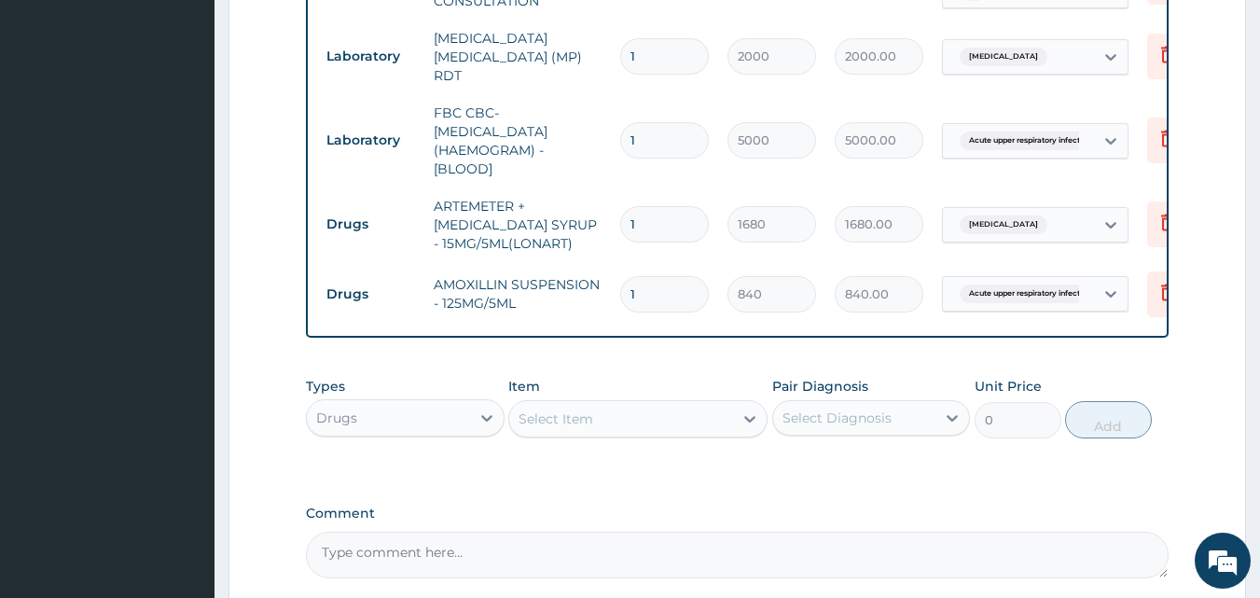
click at [629, 428] on div "Select Item" at bounding box center [621, 419] width 224 height 30
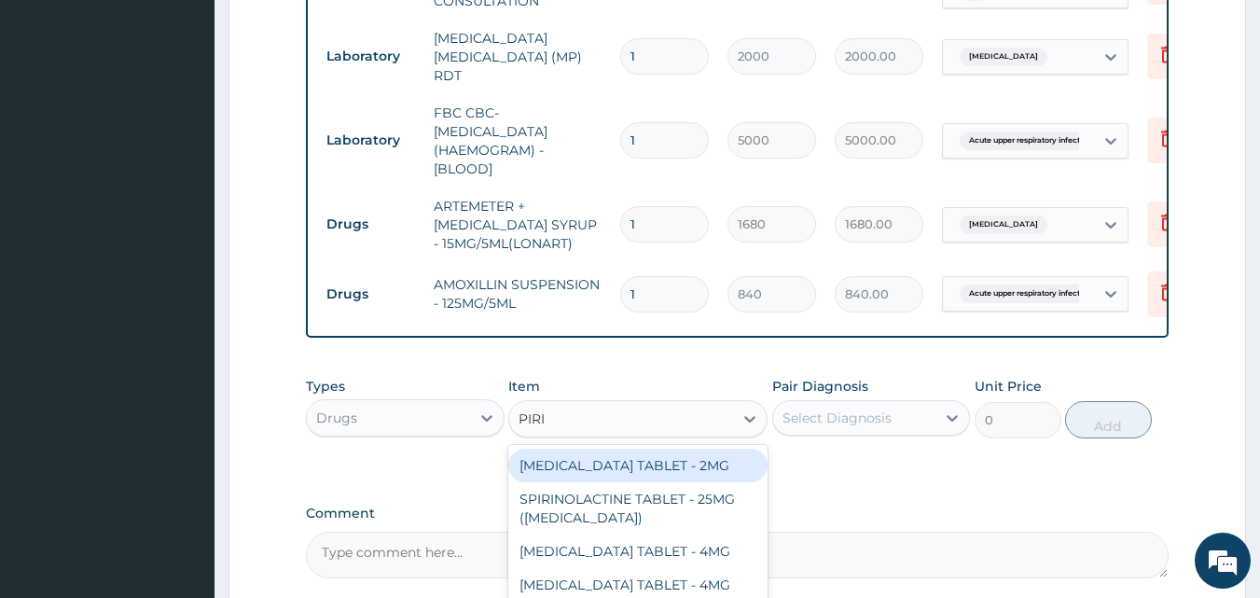
type input "PIRIT"
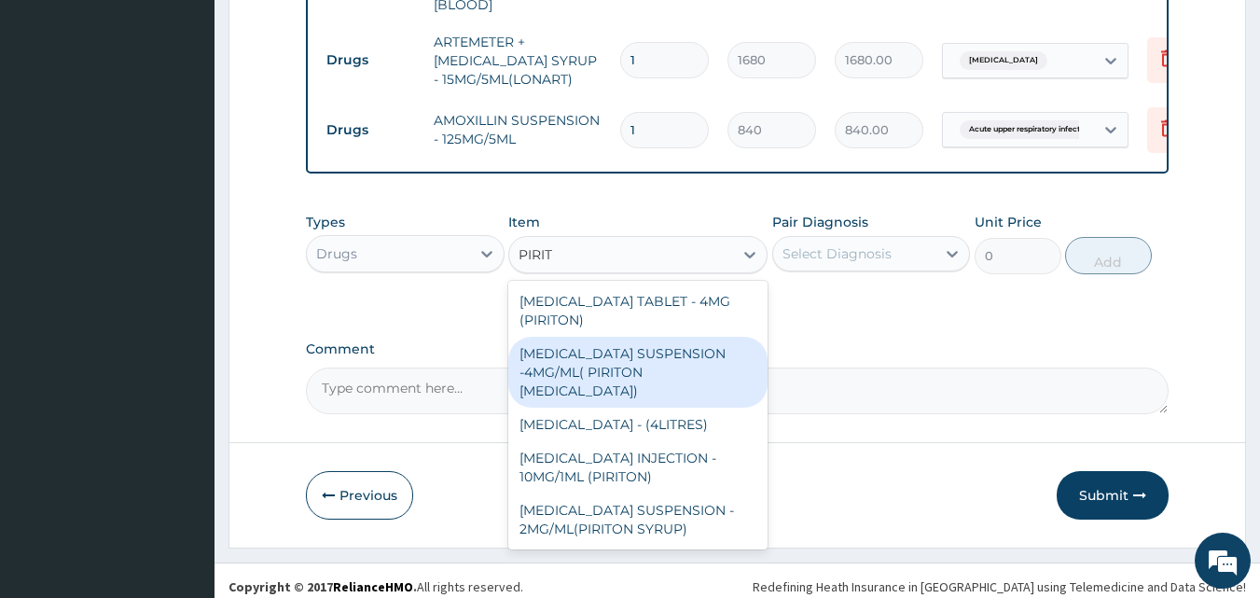
scroll to position [965, 0]
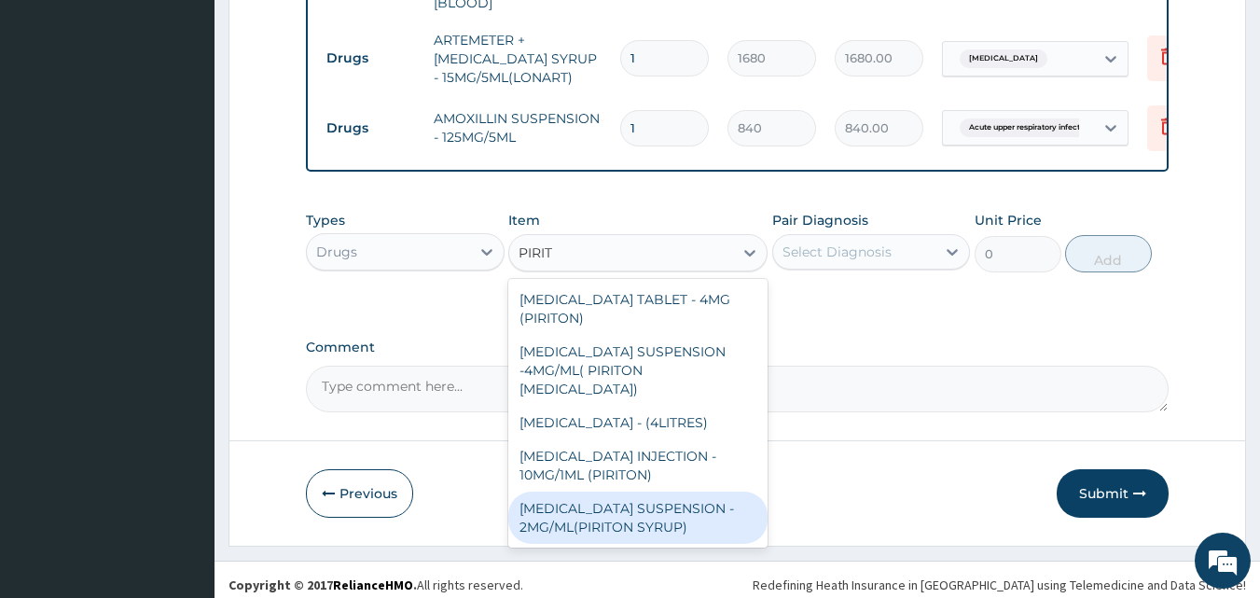
click at [653, 534] on div "[MEDICAL_DATA] SUSPENSION - 2MG/ML(PIRITON SYRUP)" at bounding box center [637, 518] width 259 height 52
type input "840"
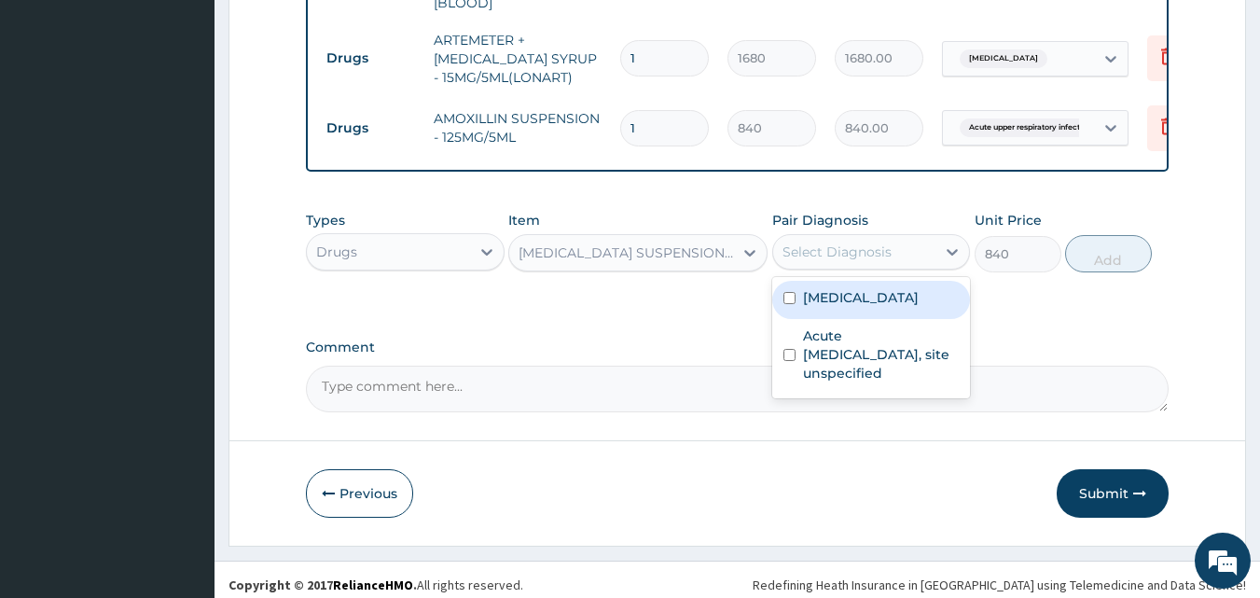
click at [839, 256] on div "Select Diagnosis" at bounding box center [837, 252] width 109 height 19
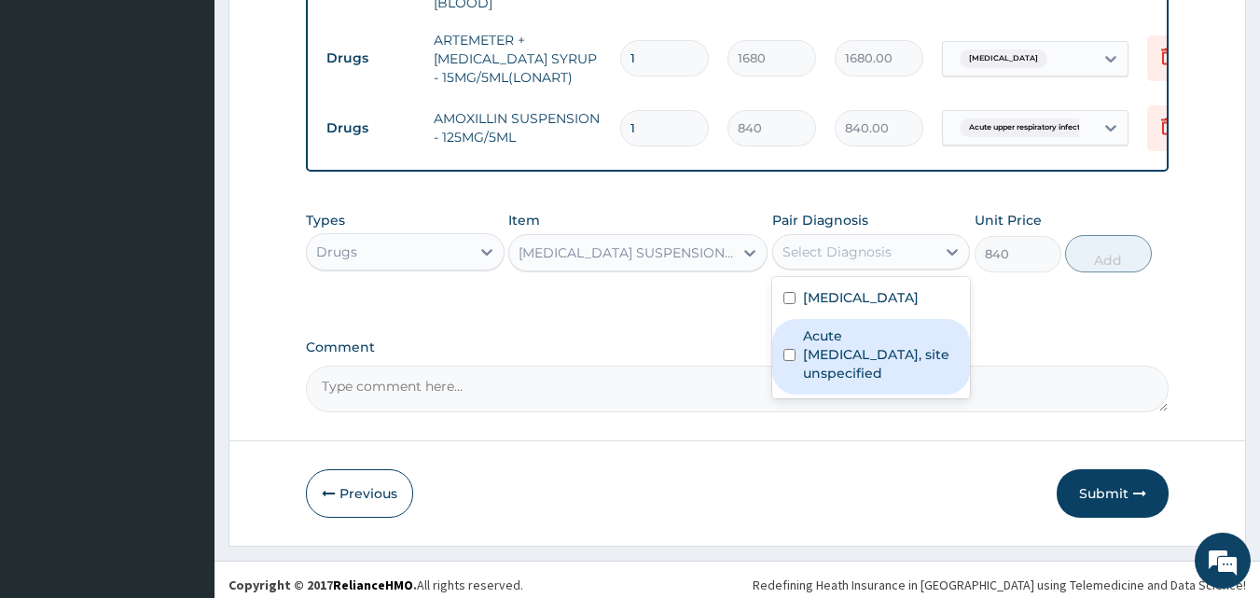
click at [835, 351] on label "Acute upper respiratory infection, site unspecified" at bounding box center [881, 354] width 157 height 56
checkbox input "true"
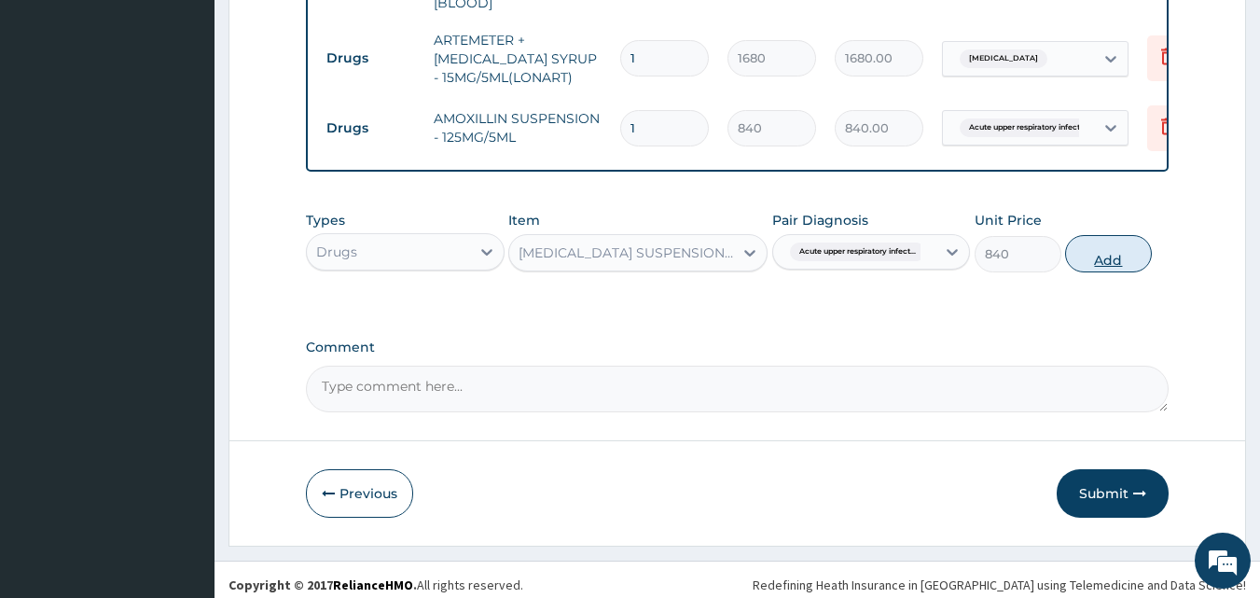
click at [1113, 251] on button "Add" at bounding box center [1108, 253] width 87 height 37
type input "0"
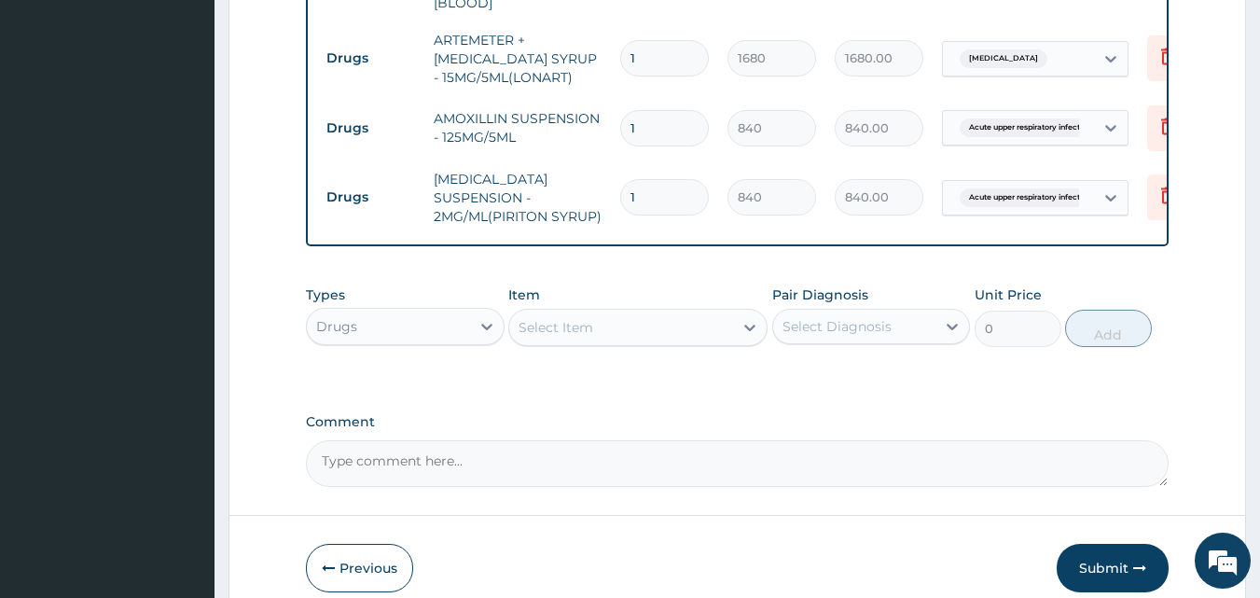
click at [620, 335] on div "Select Item" at bounding box center [621, 327] width 224 height 30
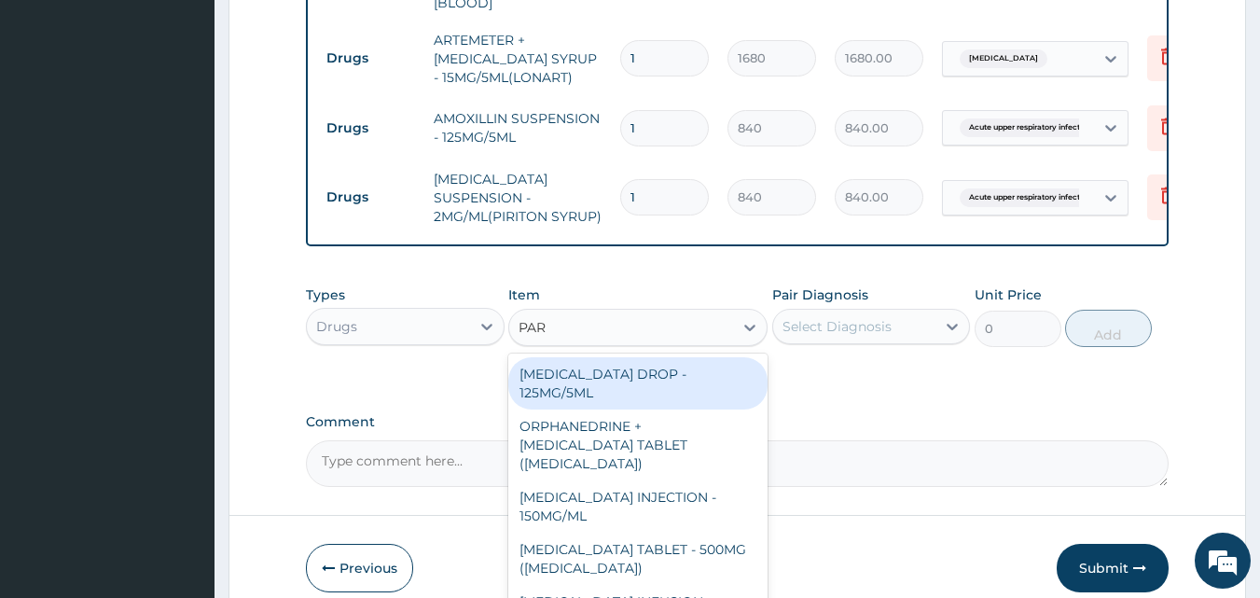
type input "PARACETAMOL"
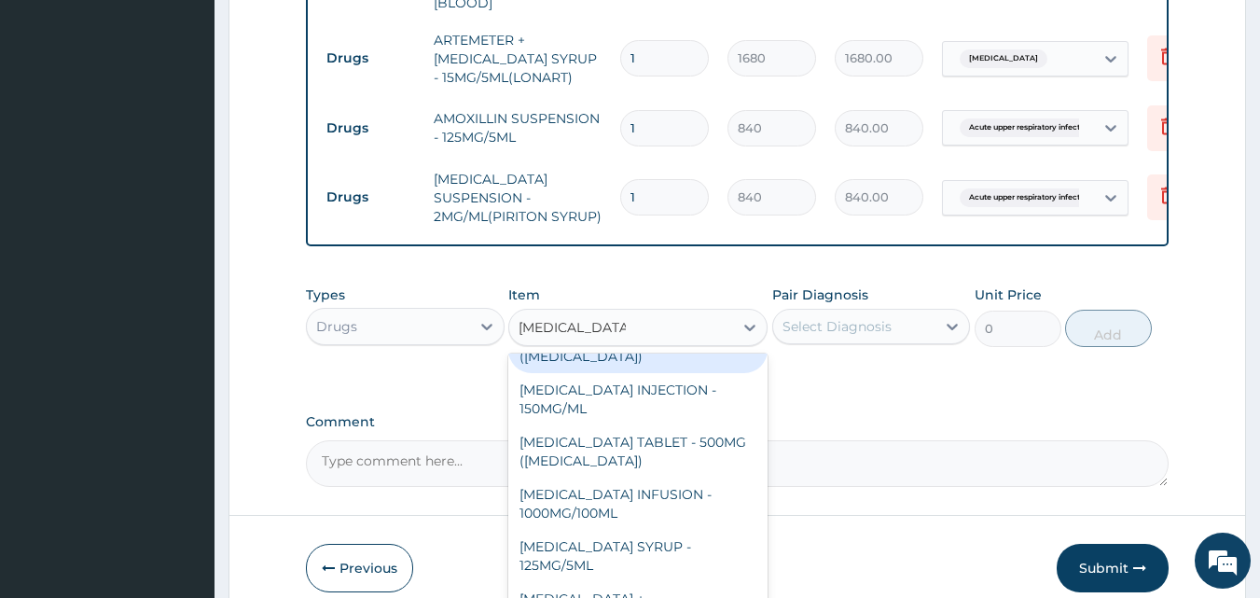
scroll to position [115, 0]
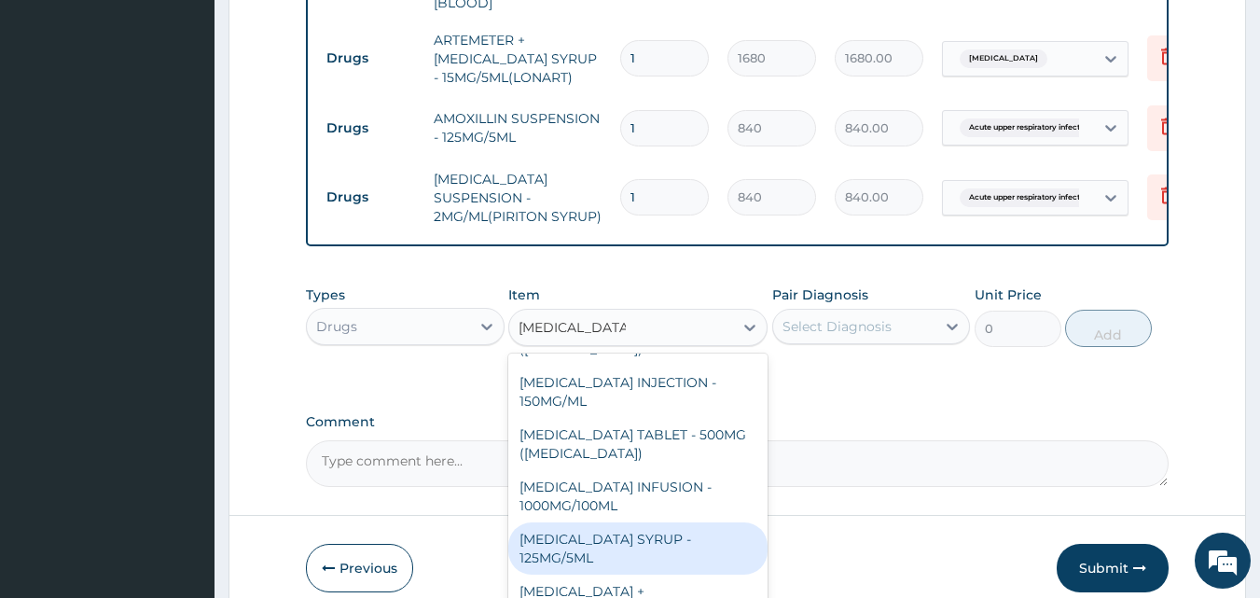
click at [702, 547] on div "[MEDICAL_DATA] SYRUP - 125MG/5ML" at bounding box center [637, 548] width 259 height 52
type input "840"
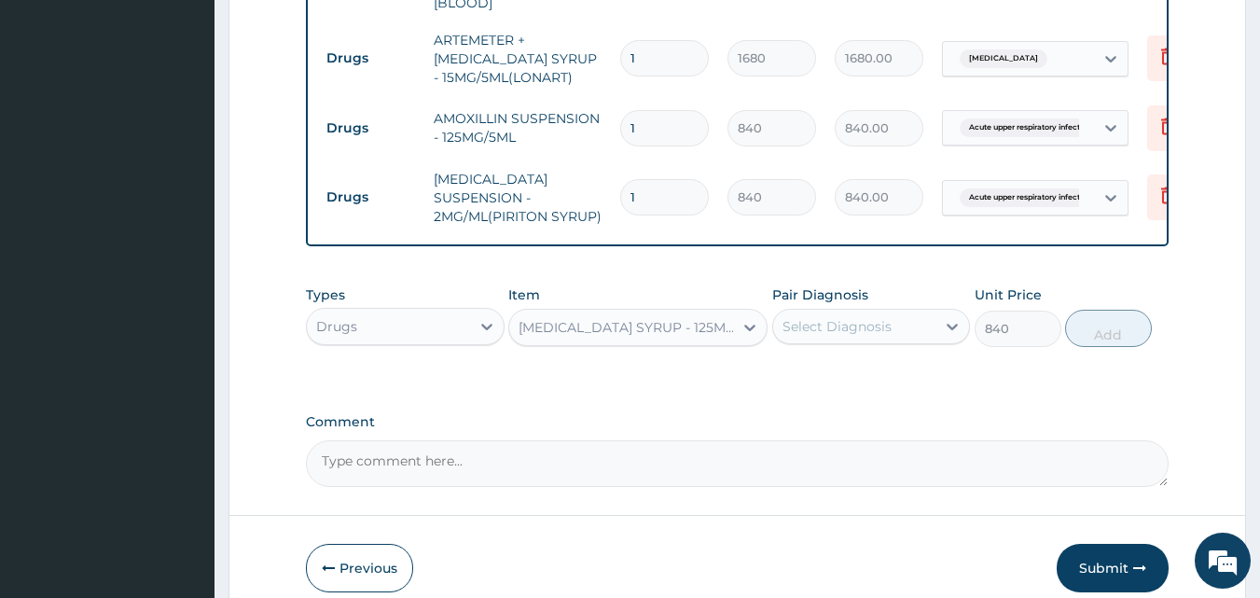
click at [877, 341] on div "Select Diagnosis" at bounding box center [854, 327] width 163 height 30
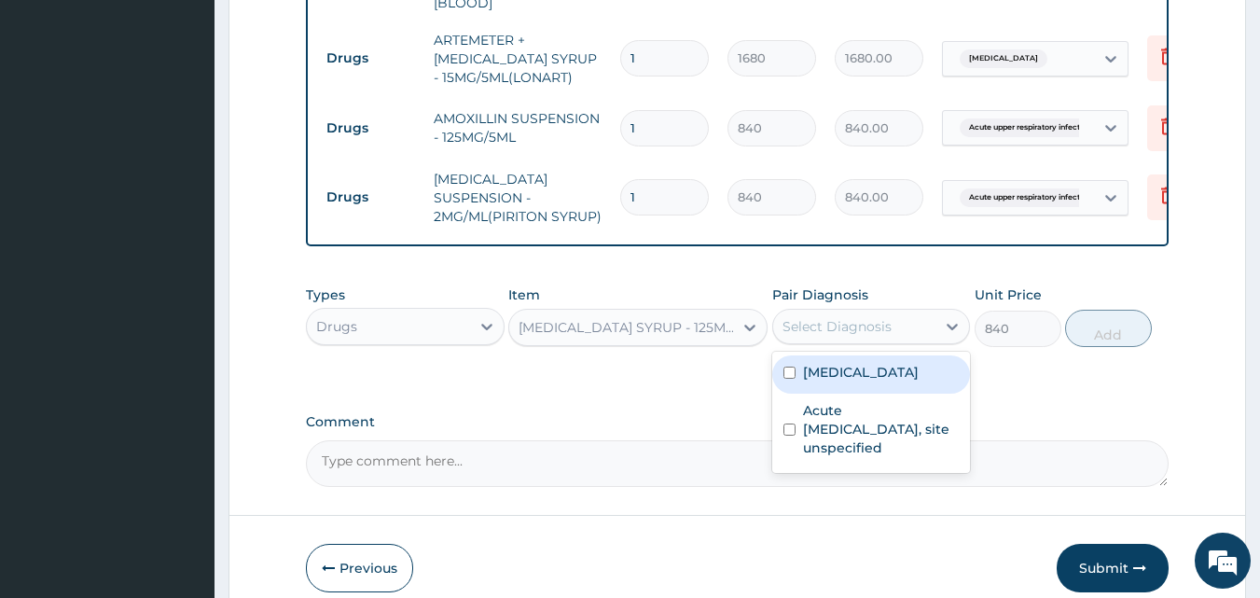
click at [862, 380] on label "[MEDICAL_DATA]" at bounding box center [861, 372] width 116 height 19
checkbox input "true"
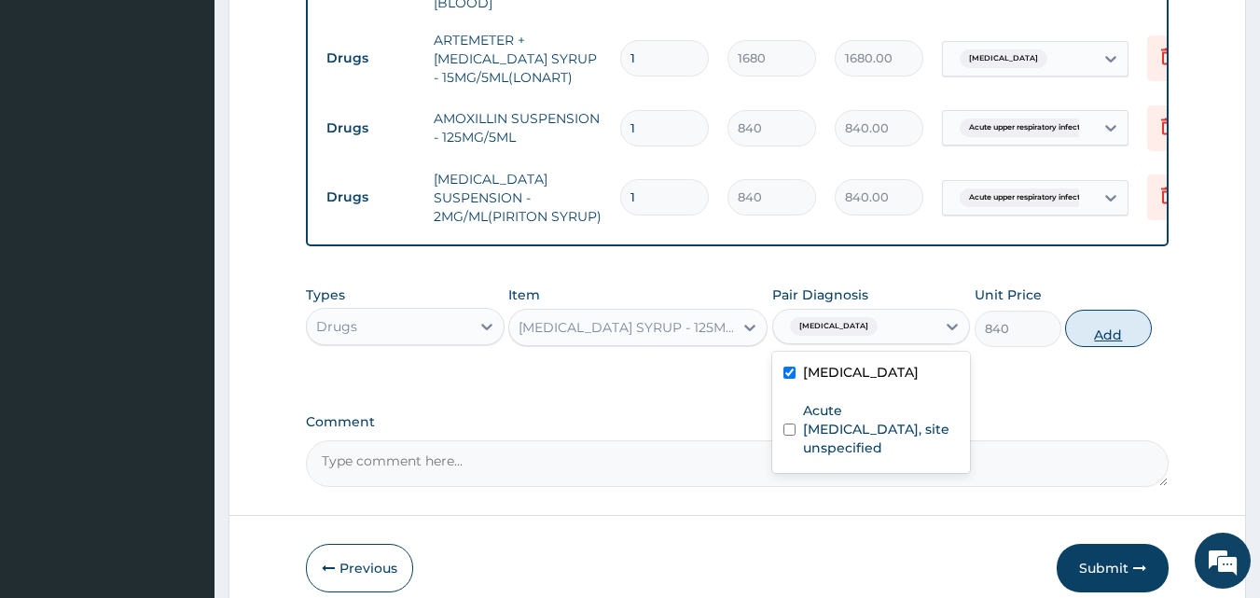
click at [1093, 339] on button "Add" at bounding box center [1108, 328] width 87 height 37
type input "0"
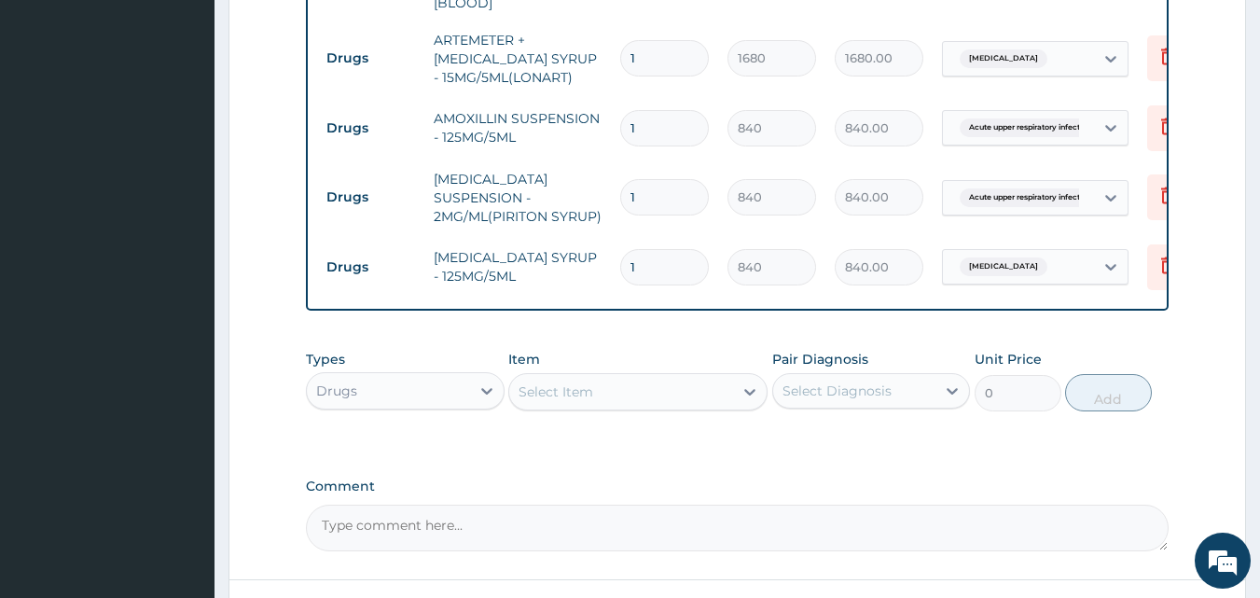
click at [674, 397] on div "Select Item" at bounding box center [621, 392] width 224 height 30
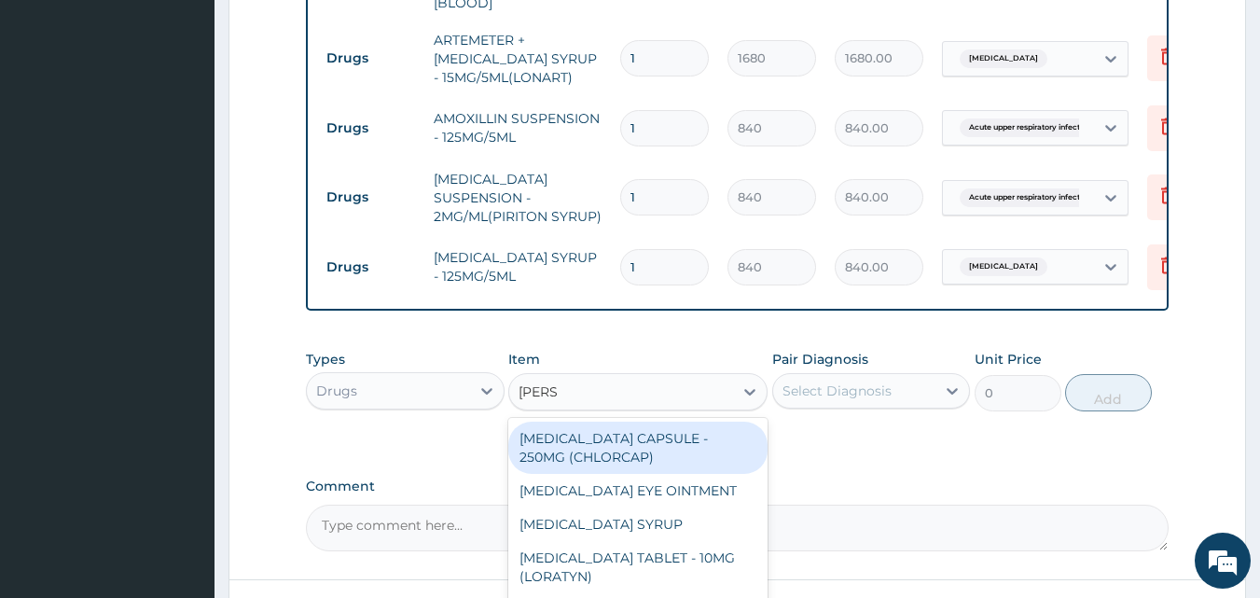
type input "LORAT"
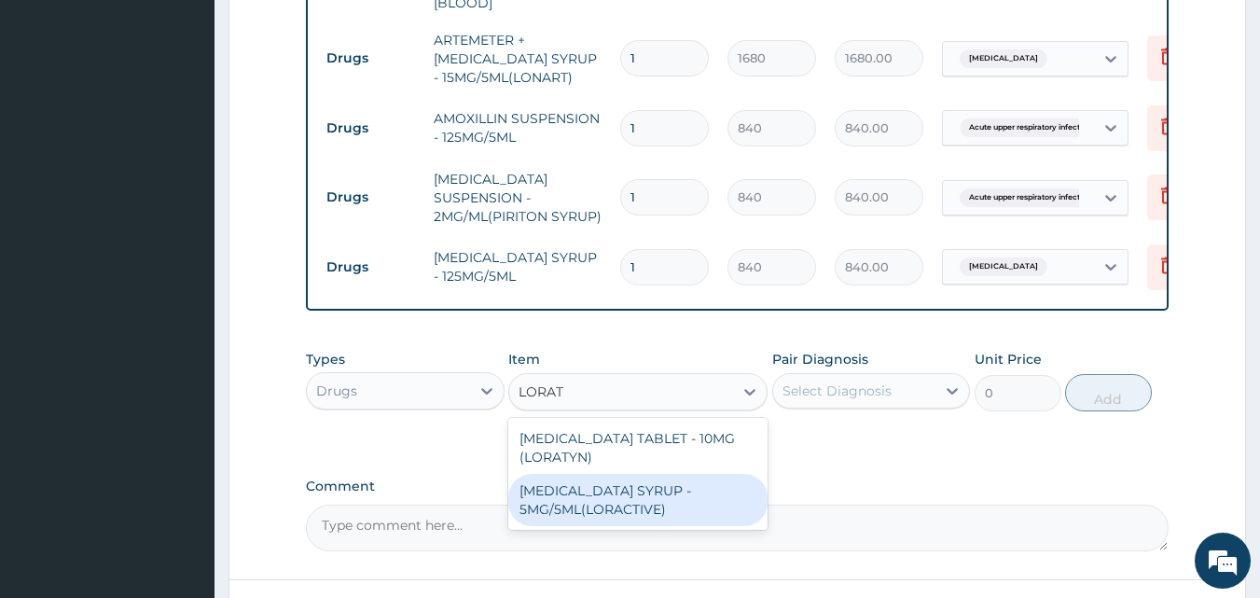
click at [679, 501] on div "[MEDICAL_DATA] SYRUP - 5MG/5ML(LORACTIVE)" at bounding box center [637, 500] width 259 height 52
type input "1232"
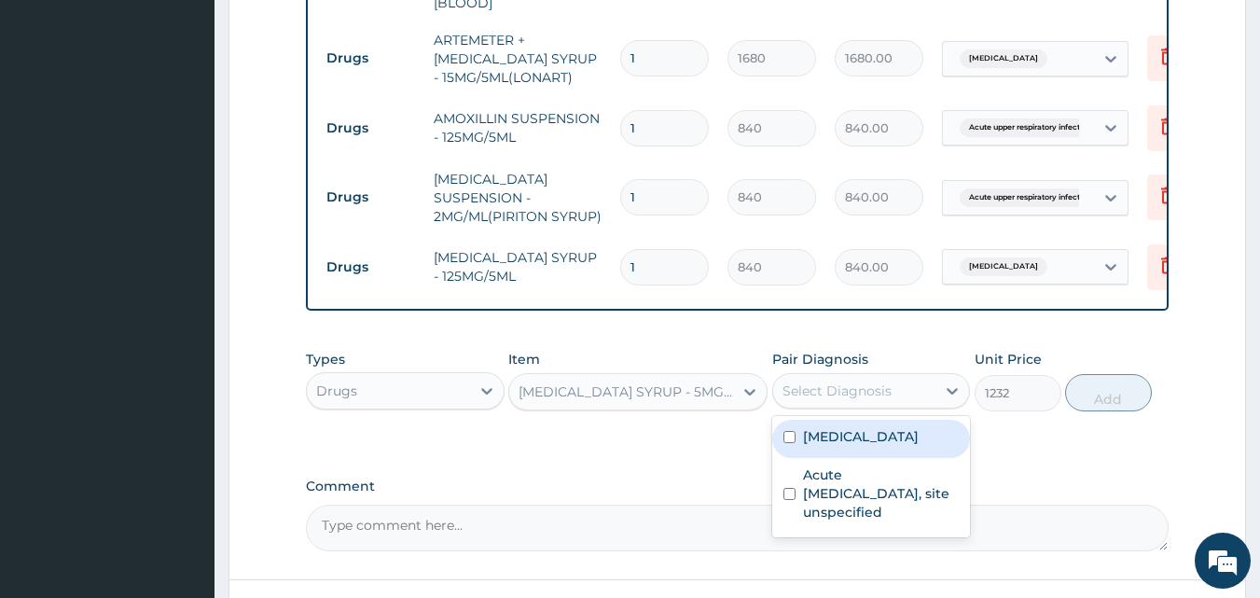
click at [826, 398] on div "Select Diagnosis" at bounding box center [837, 390] width 109 height 19
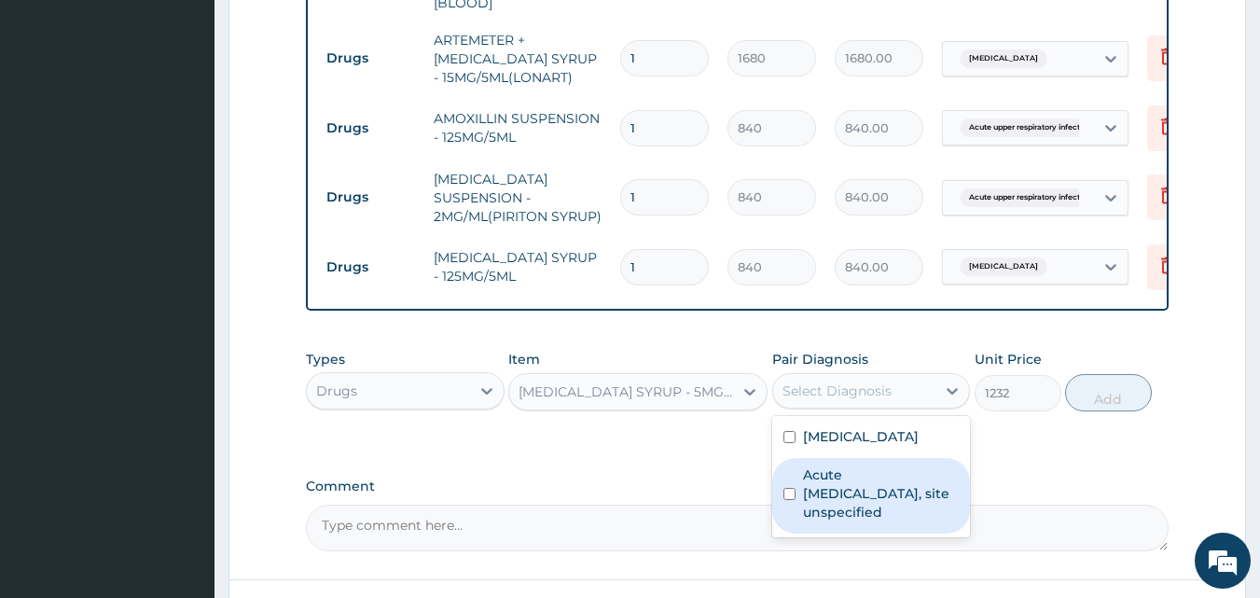
click at [836, 489] on label "Acute upper respiratory infection, site unspecified" at bounding box center [881, 493] width 157 height 56
checkbox input "true"
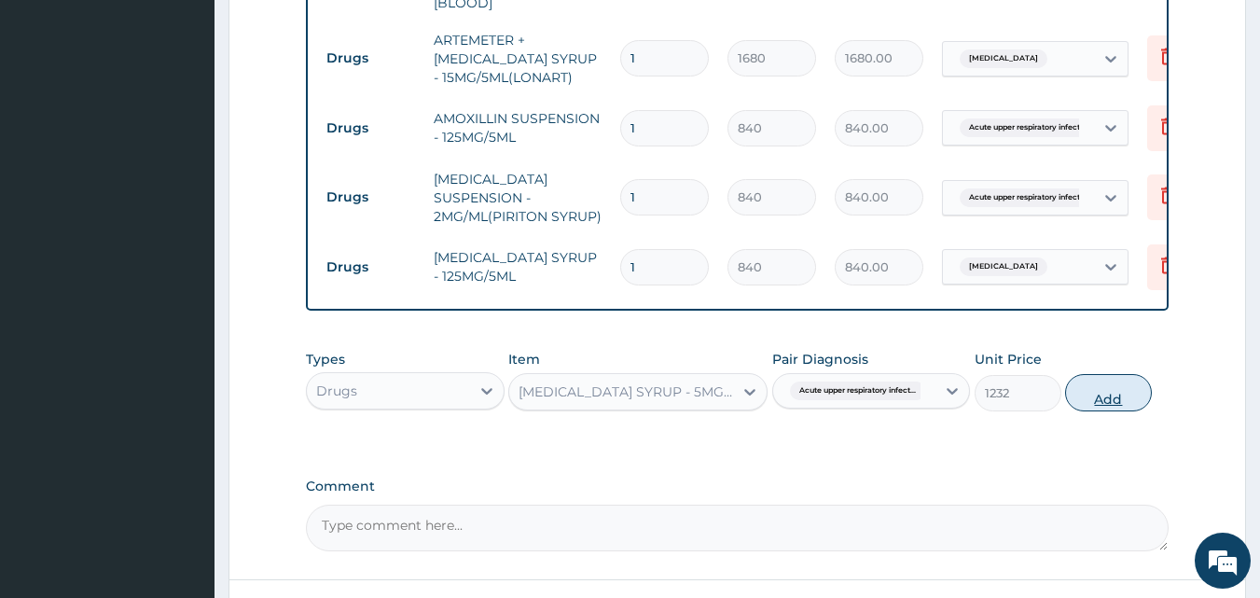
click at [1105, 399] on button "Add" at bounding box center [1108, 392] width 87 height 37
type input "0"
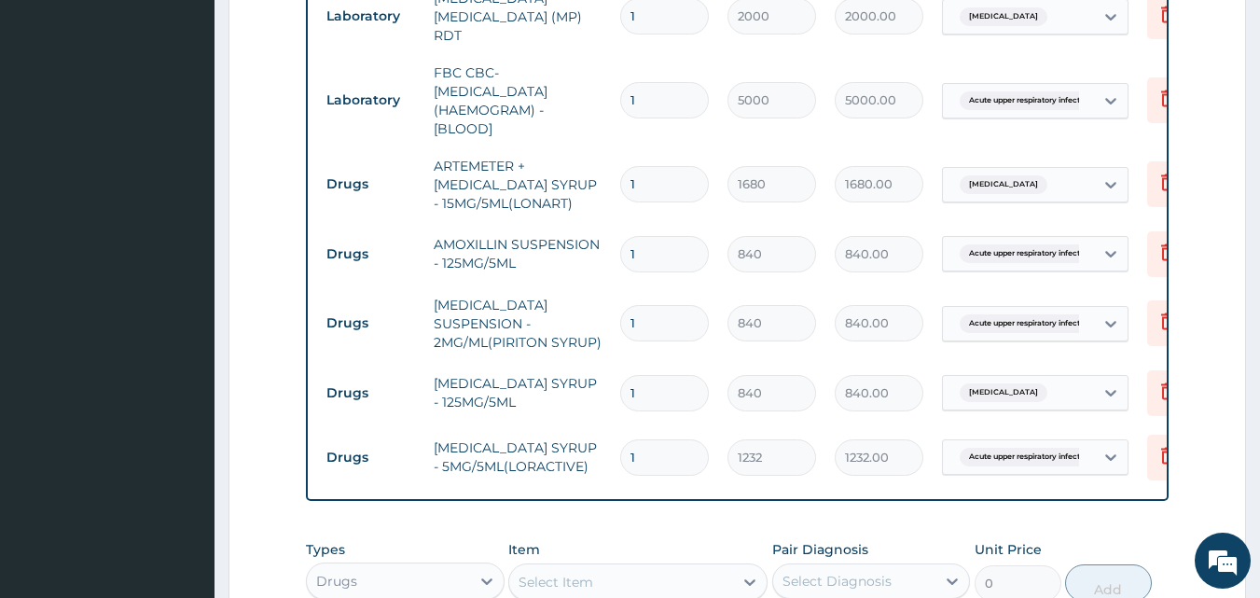
scroll to position [827, 0]
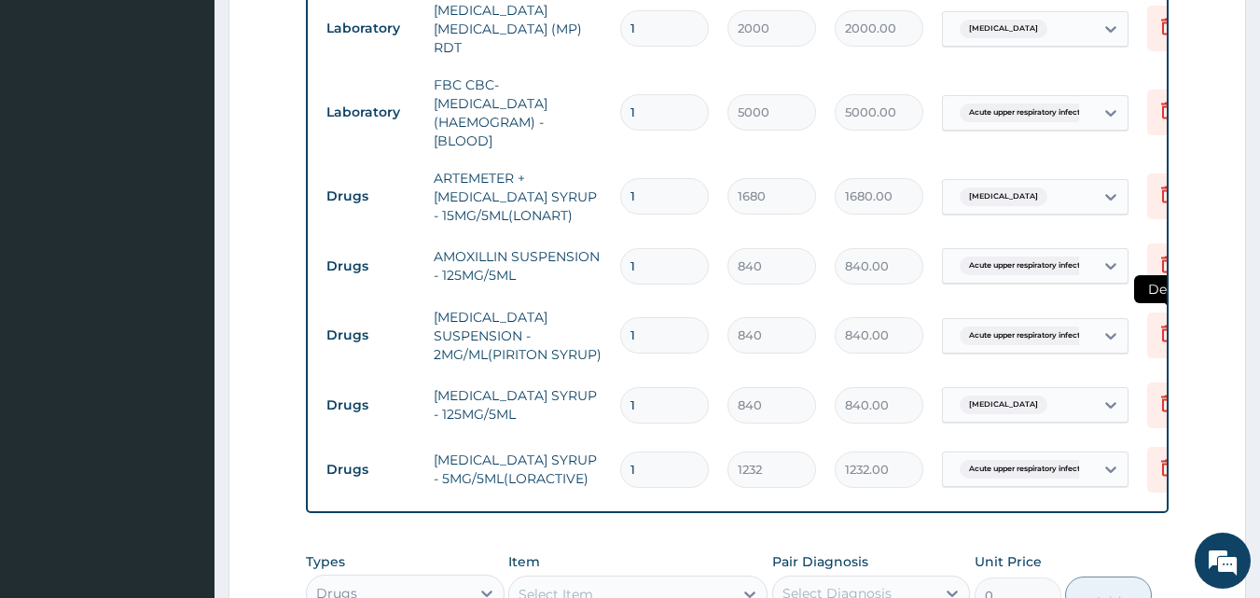
click at [1164, 327] on icon at bounding box center [1168, 333] width 22 height 22
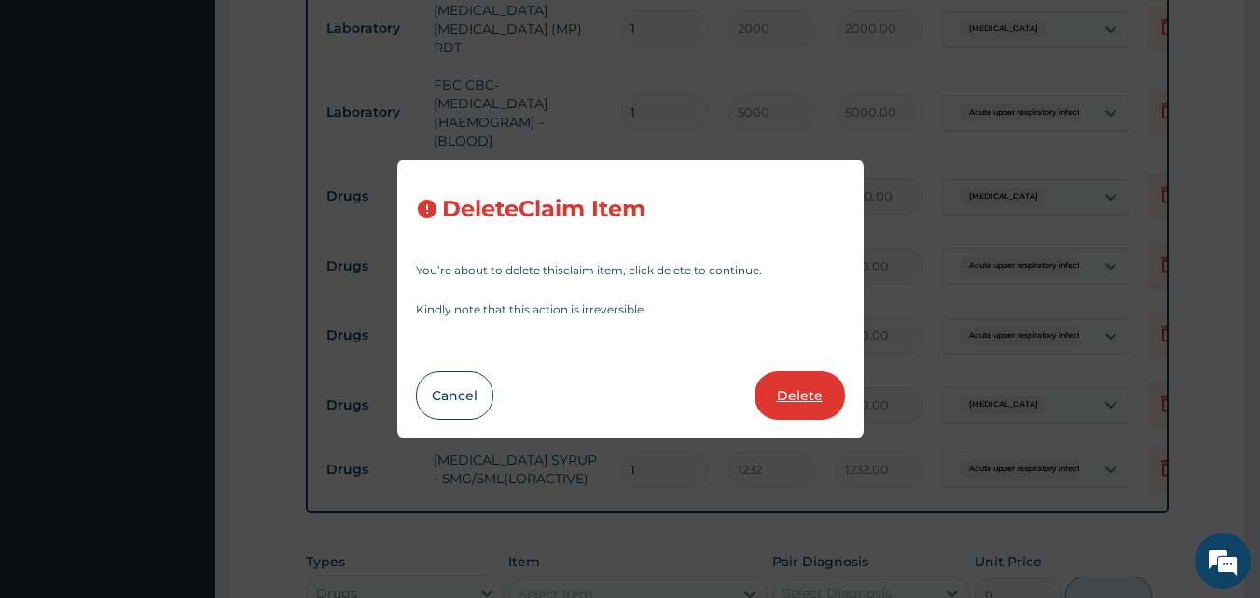
click at [793, 390] on button "Delete" at bounding box center [800, 395] width 90 height 49
type input "1232"
type input "1232.00"
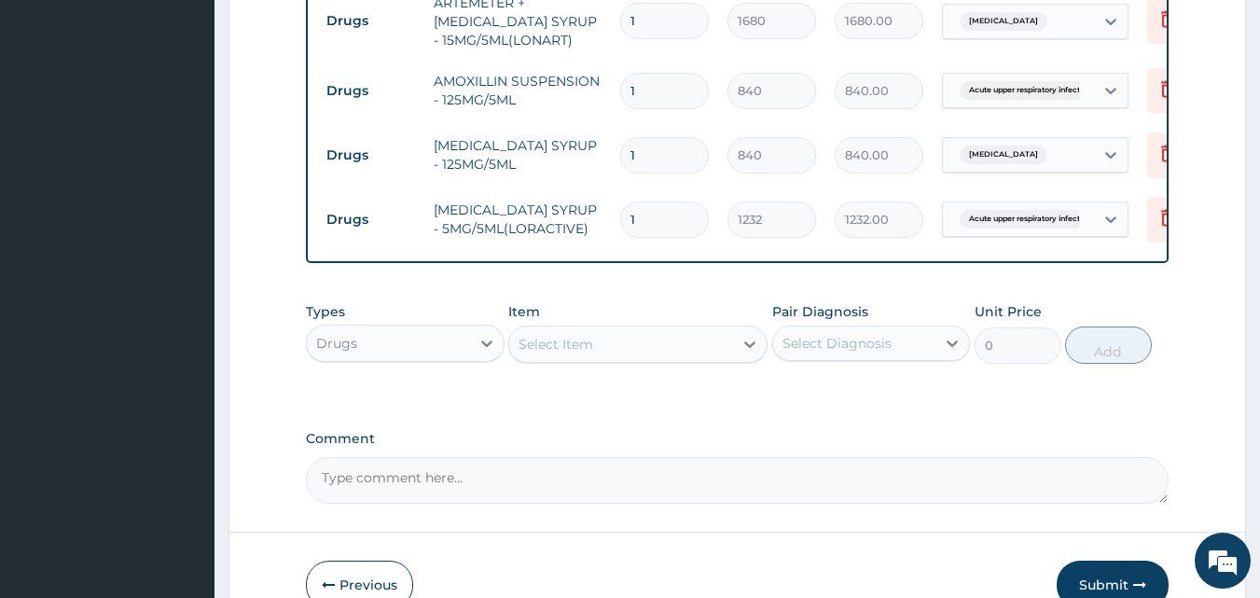
scroll to position [1108, 0]
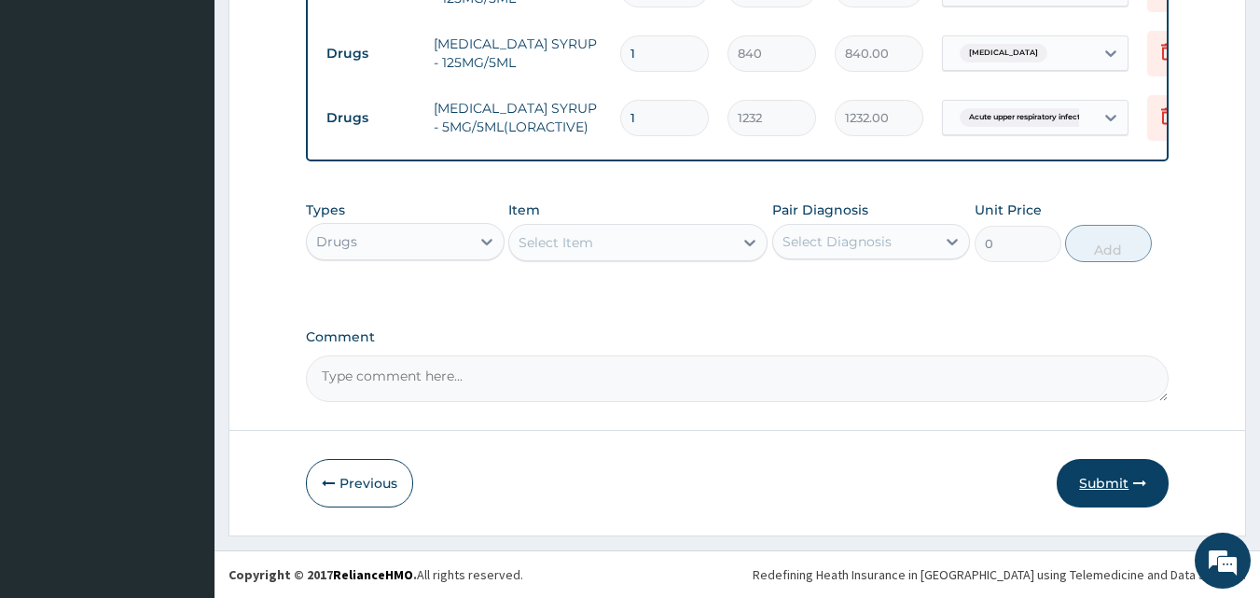
click at [1131, 488] on button "Submit" at bounding box center [1113, 483] width 112 height 49
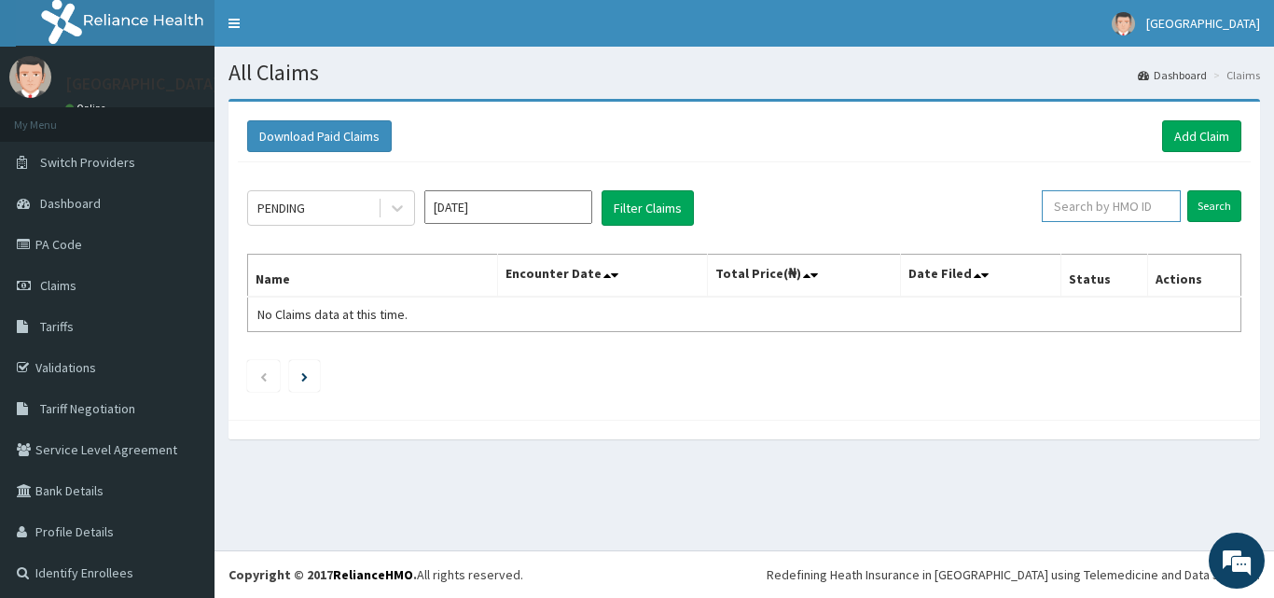
click at [1121, 203] on input "text" at bounding box center [1111, 206] width 139 height 32
paste input "TIR/10012/A"
type input "TIR/10012/A"
click at [1200, 204] on input "Search" at bounding box center [1214, 206] width 54 height 32
click at [1201, 200] on input "Search" at bounding box center [1214, 206] width 54 height 32
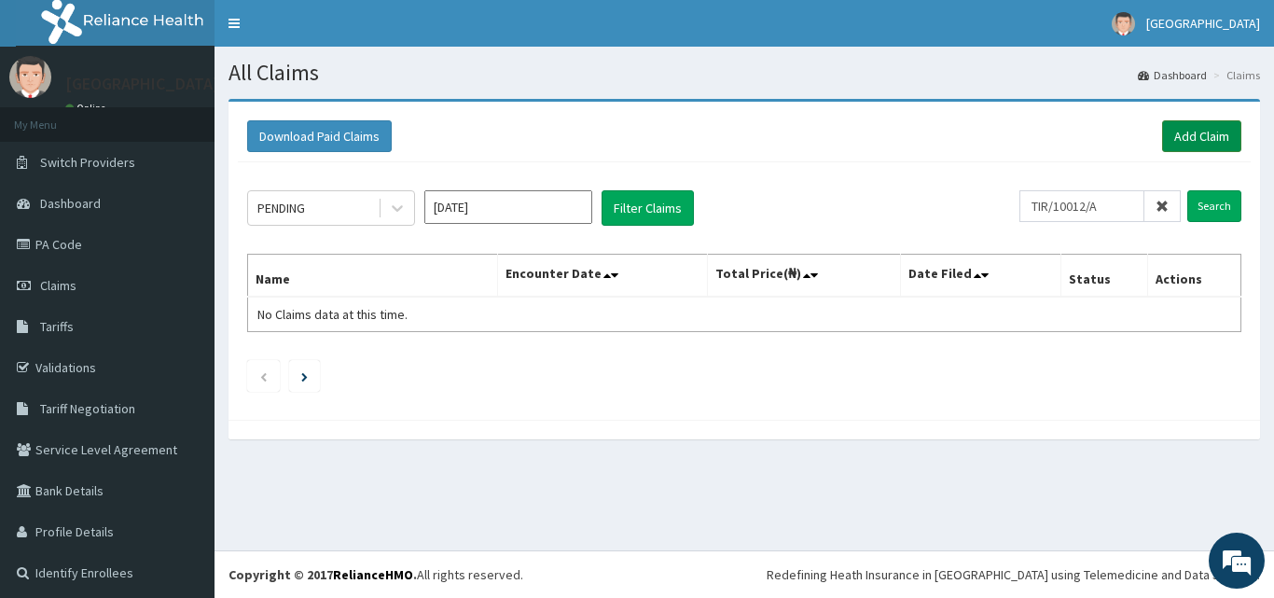
click at [1194, 135] on link "Add Claim" at bounding box center [1201, 136] width 79 height 32
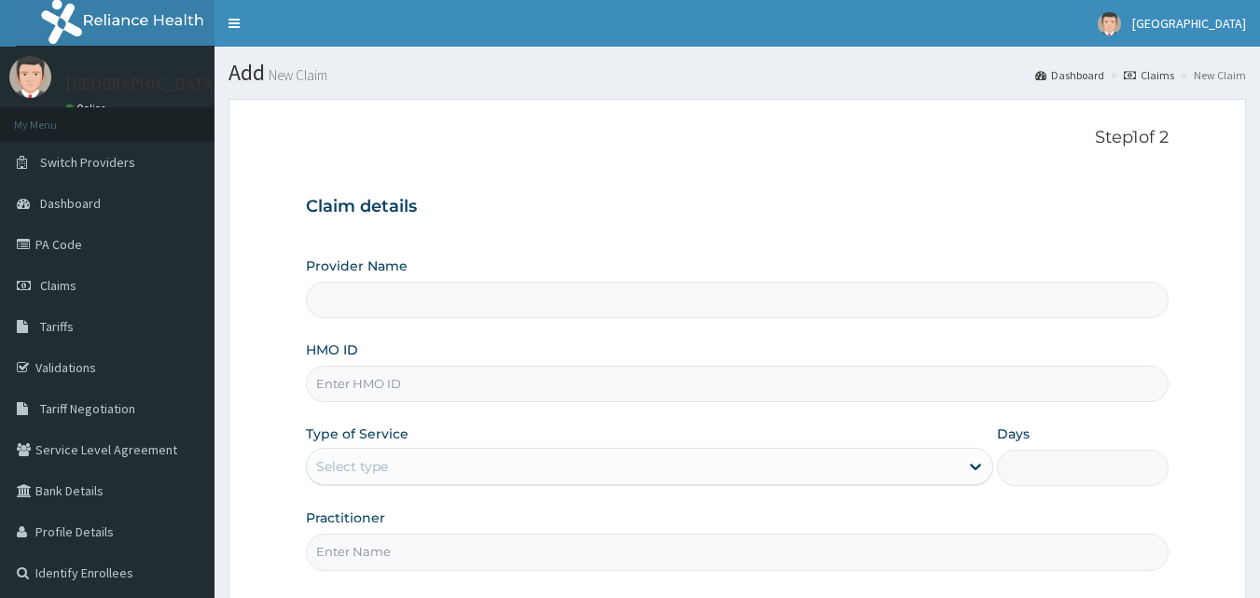
type input "[GEOGRAPHIC_DATA]"
click at [615, 383] on input "HMO ID" at bounding box center [738, 384] width 864 height 36
click at [541, 385] on input "HMO ID" at bounding box center [738, 384] width 864 height 36
paste input "TIR/10012/A"
type input "TIR/10012/A"
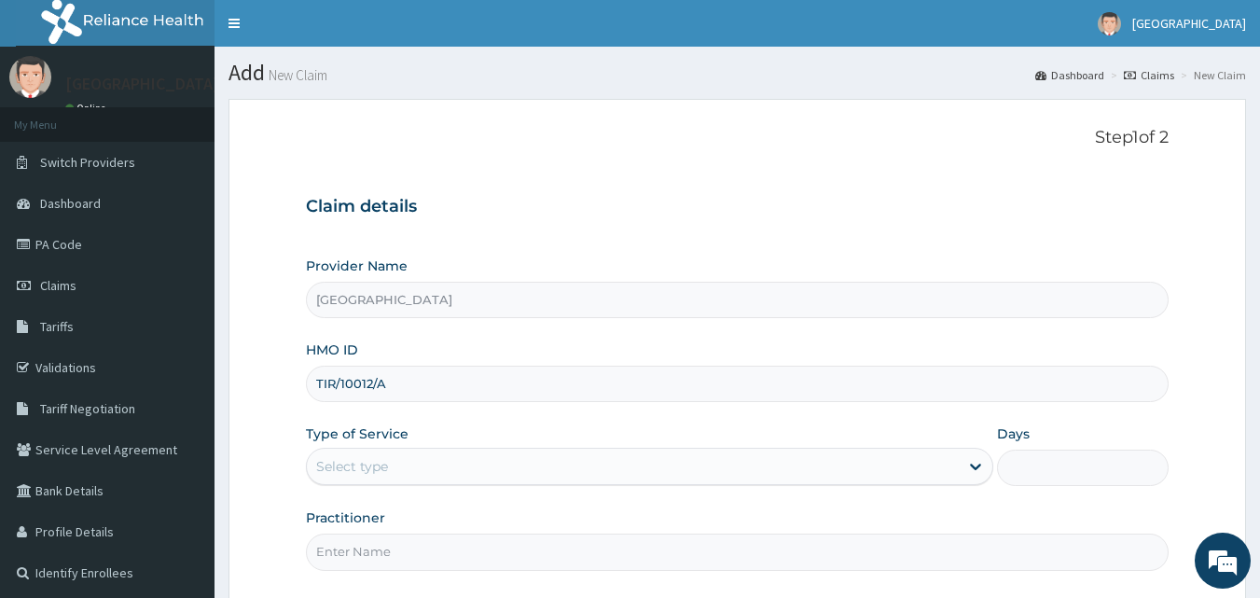
click at [491, 478] on div "Select type" at bounding box center [633, 466] width 652 height 30
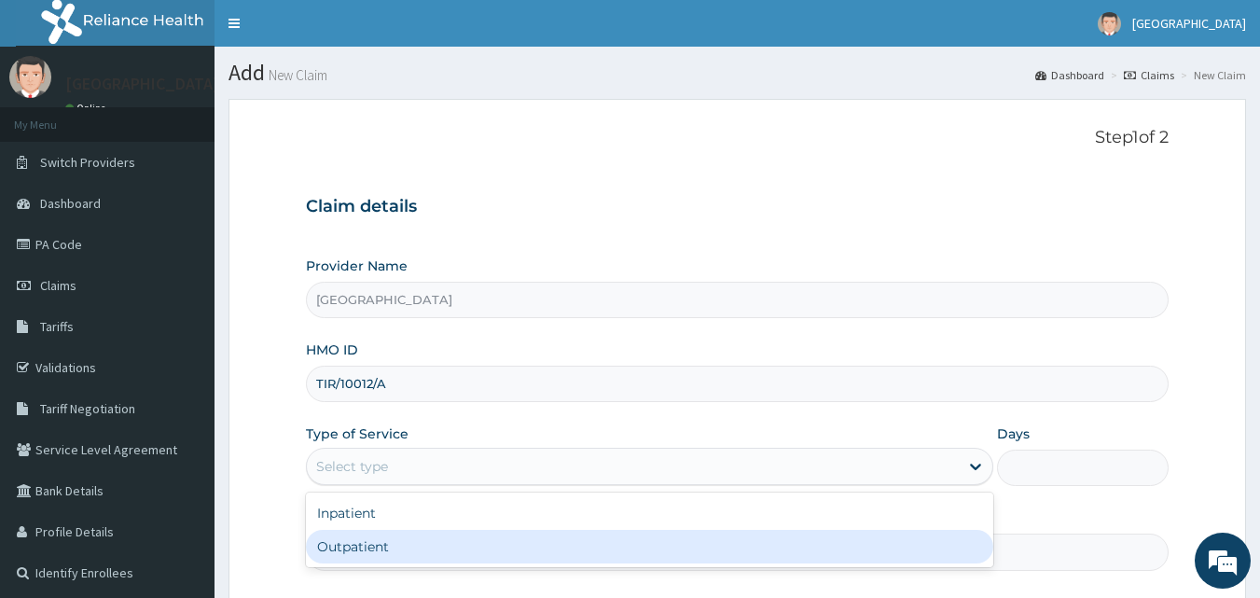
click at [487, 557] on div "Outpatient" at bounding box center [649, 547] width 687 height 34
type input "1"
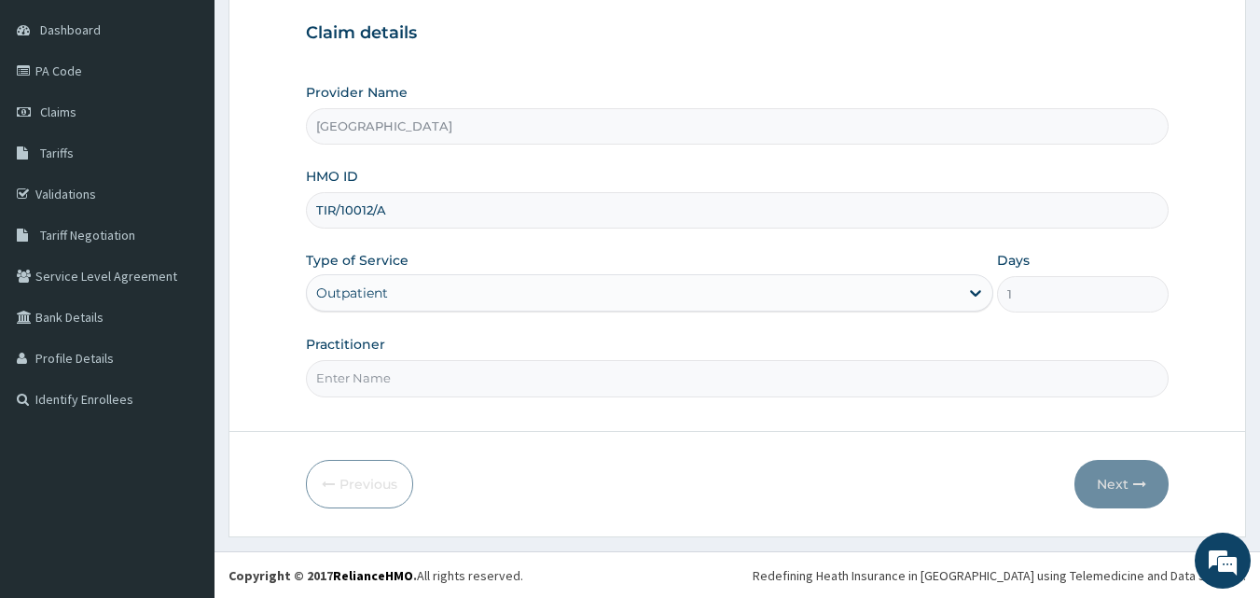
scroll to position [174, 0]
click at [979, 384] on input "Practitioner" at bounding box center [738, 377] width 864 height 36
type input "DR AINA"
click at [1115, 475] on button "Next" at bounding box center [1122, 483] width 94 height 49
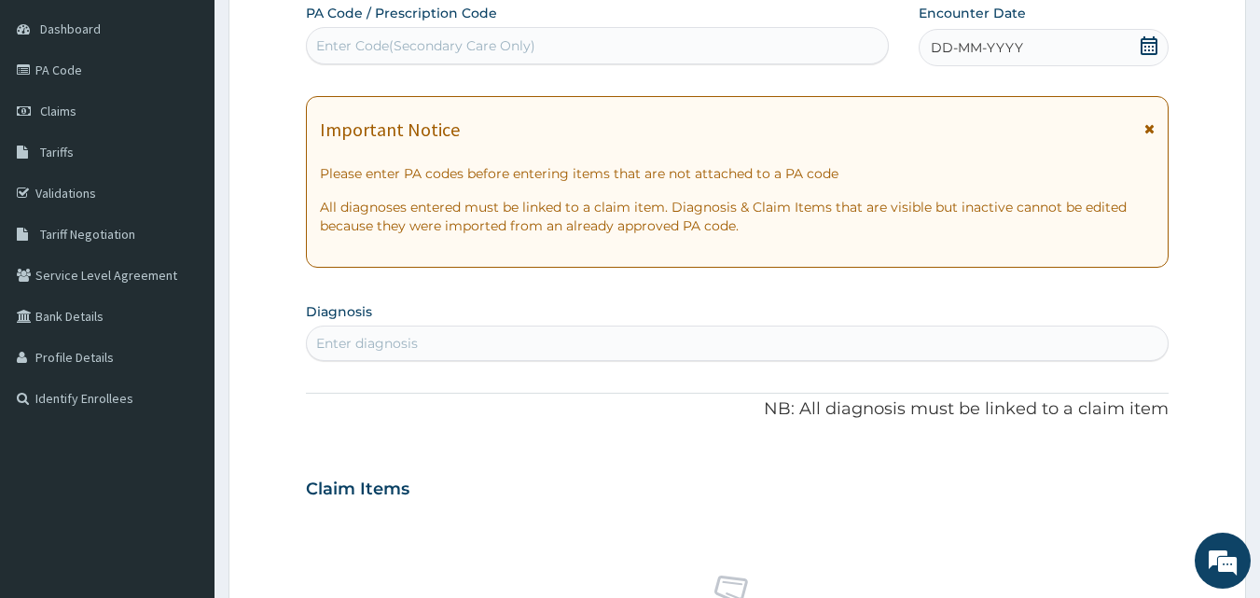
click at [1152, 48] on icon at bounding box center [1149, 45] width 19 height 19
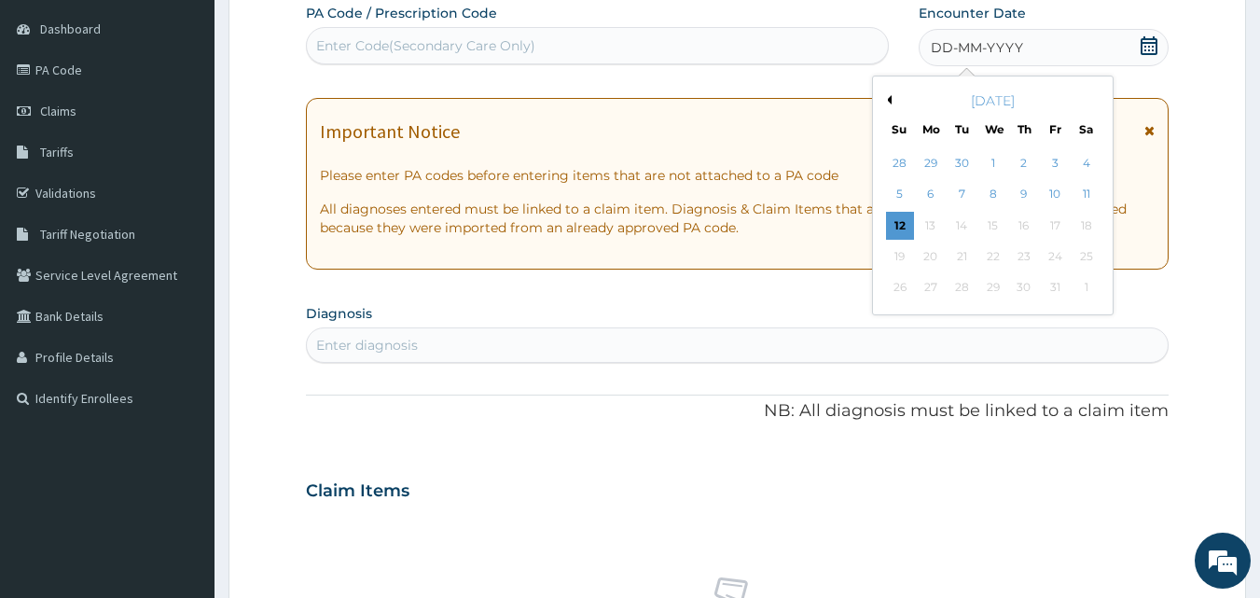
click at [888, 103] on button "Previous Month" at bounding box center [886, 99] width 9 height 9
click at [1083, 257] on div "27" at bounding box center [1087, 257] width 28 height 28
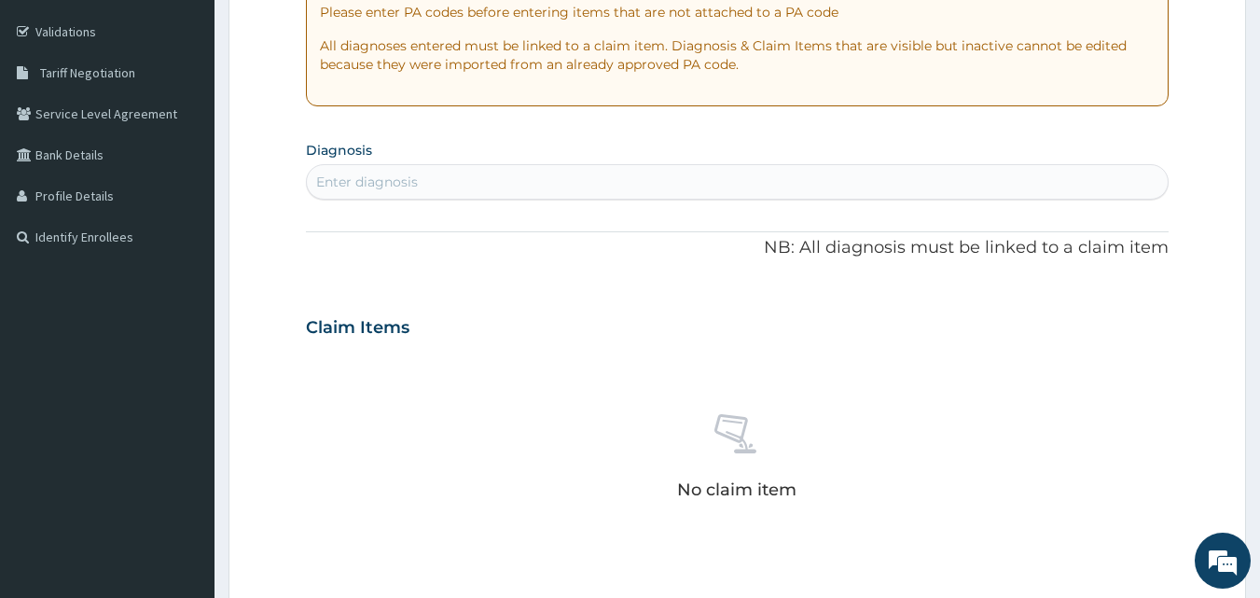
scroll to position [339, 0]
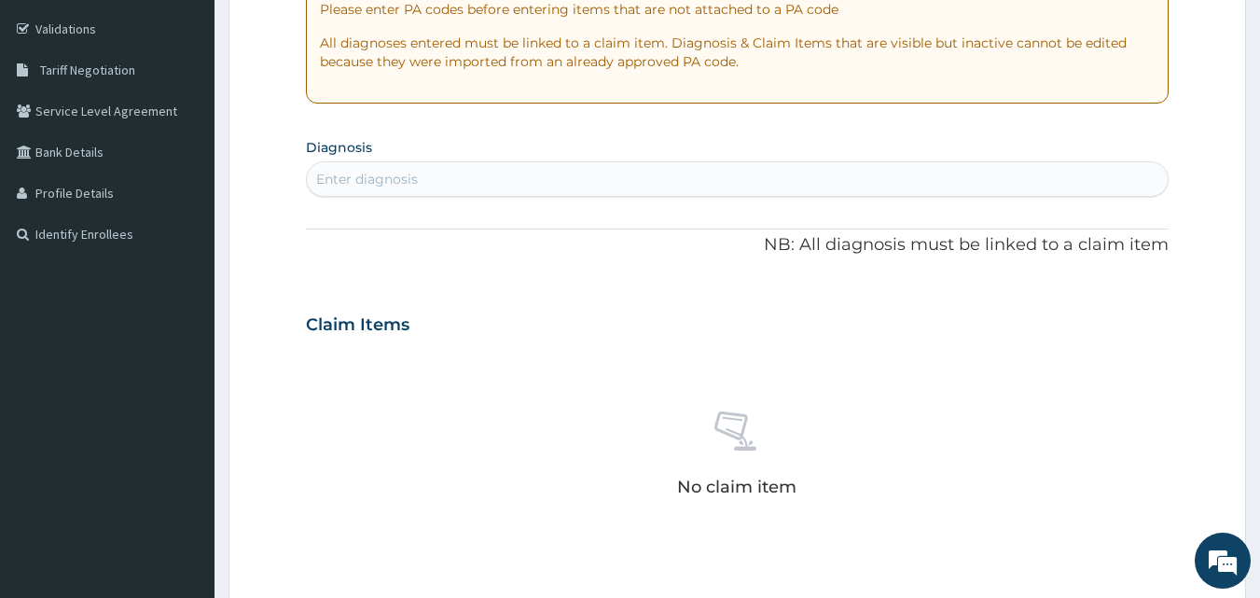
click at [603, 178] on div "Enter diagnosis" at bounding box center [738, 179] width 862 height 30
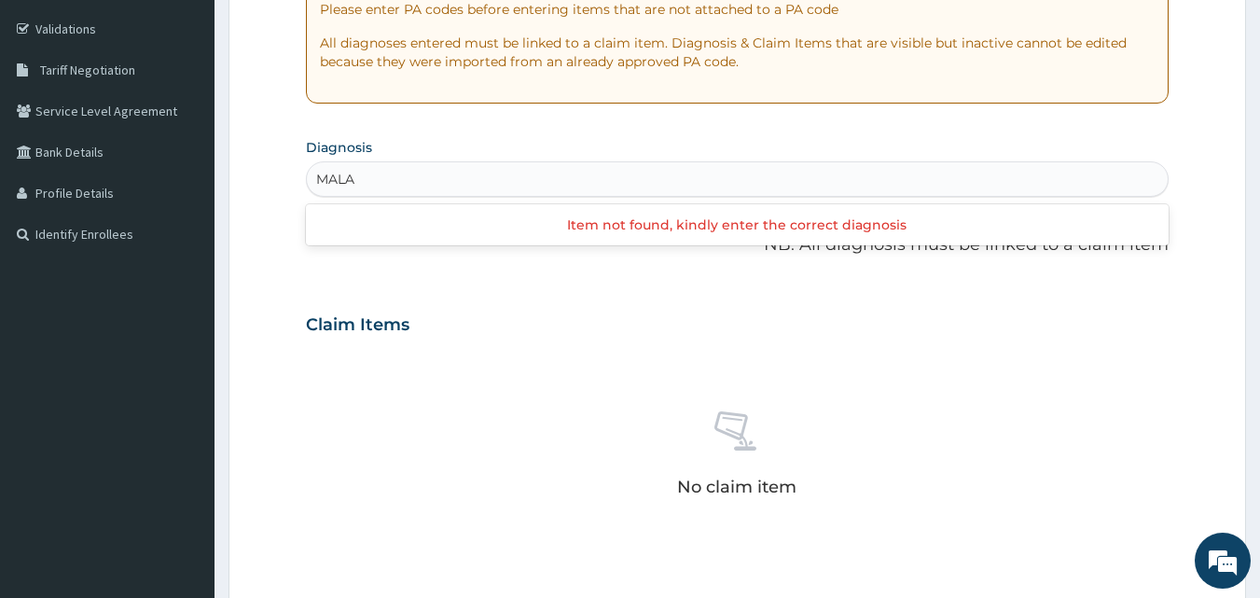
type input "MALARIA"
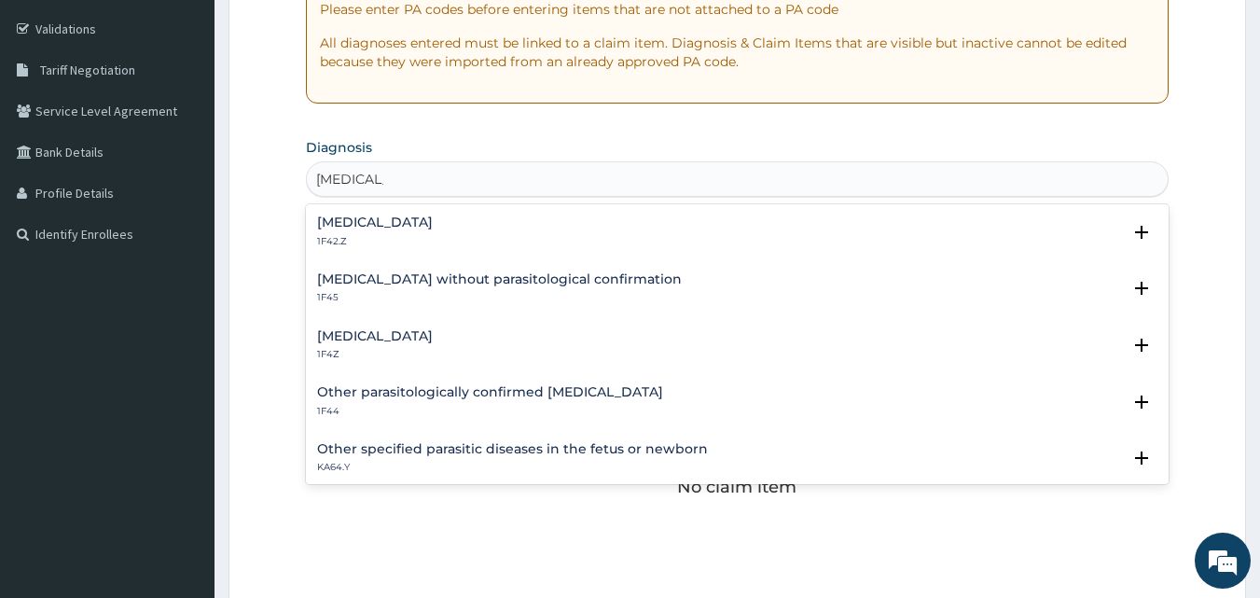
click at [333, 334] on h4 "[MEDICAL_DATA]" at bounding box center [375, 336] width 116 height 14
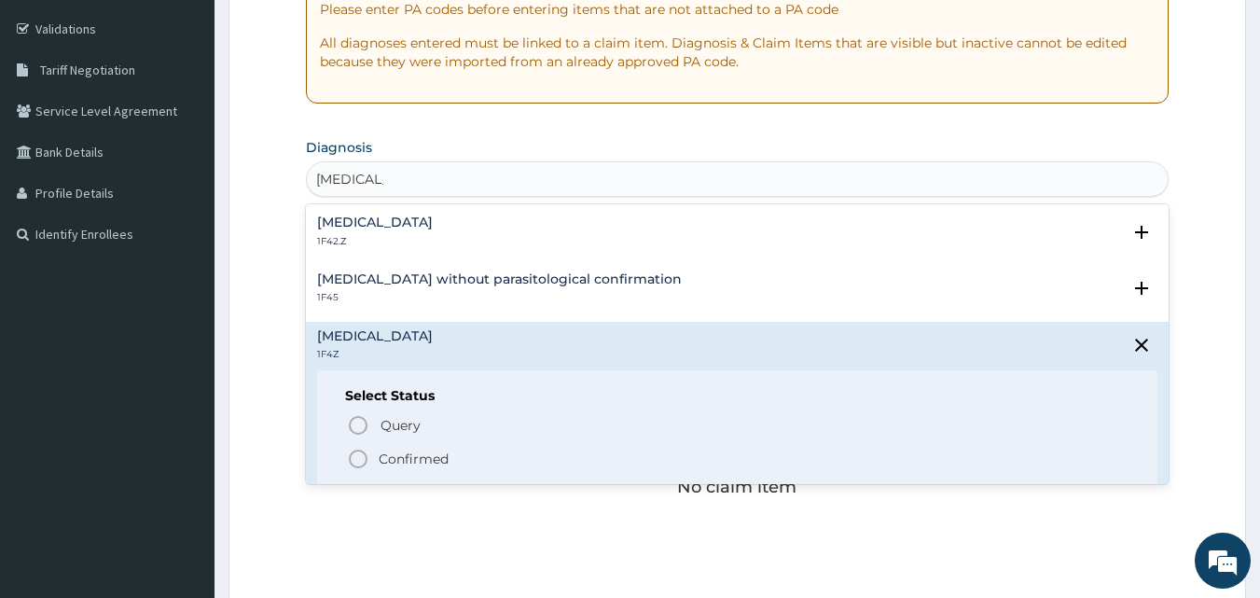
click at [358, 456] on icon "status option filled" at bounding box center [358, 459] width 22 height 22
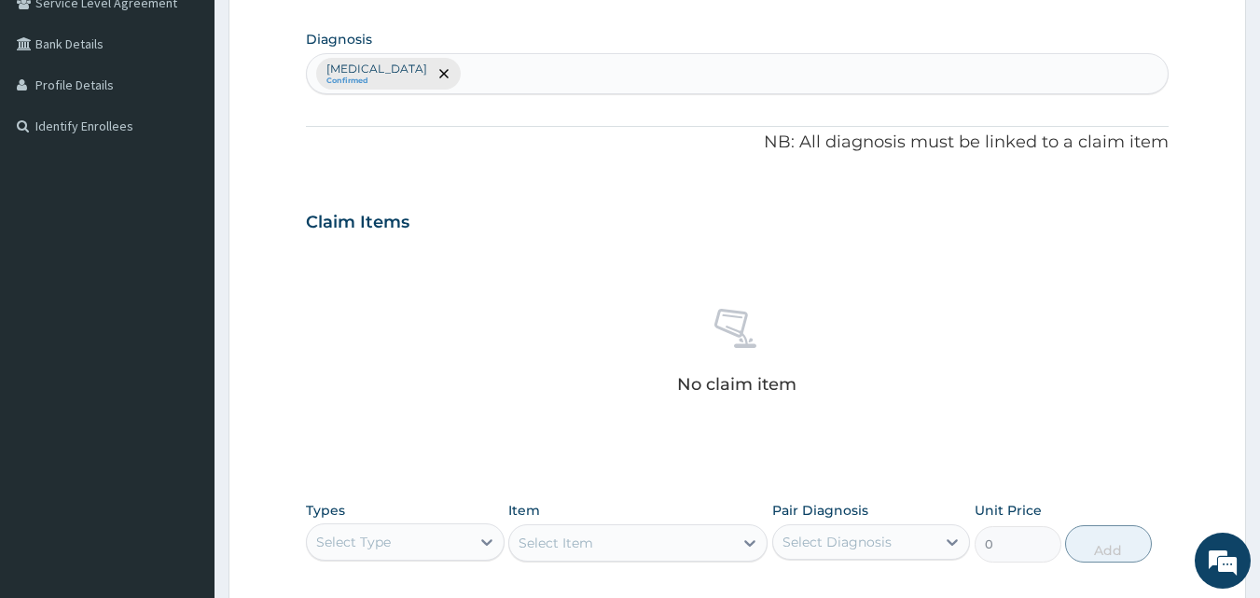
scroll to position [450, 0]
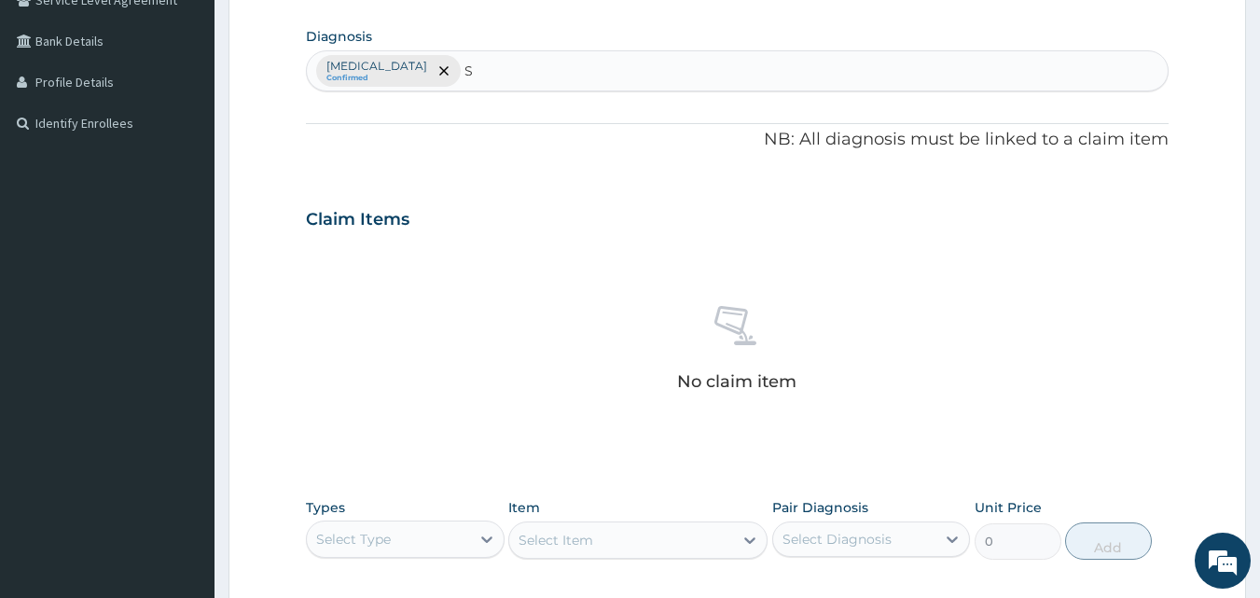
click at [562, 75] on div "Malaria, unspecified Confirmed S S" at bounding box center [738, 70] width 862 height 39
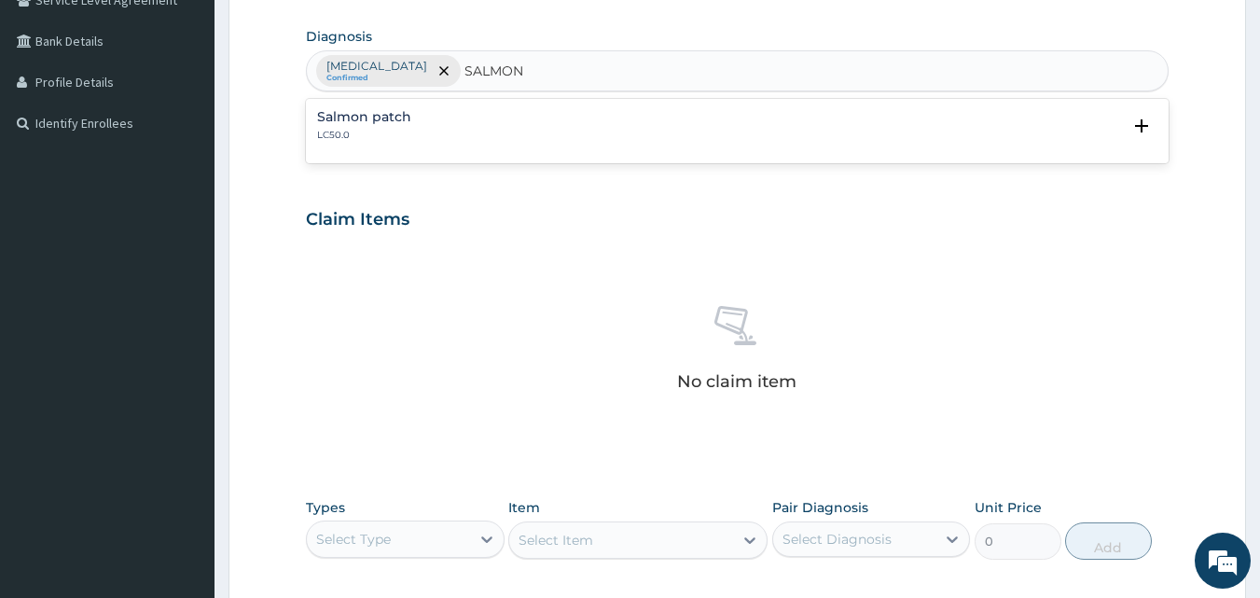
type input "[MEDICAL_DATA]"
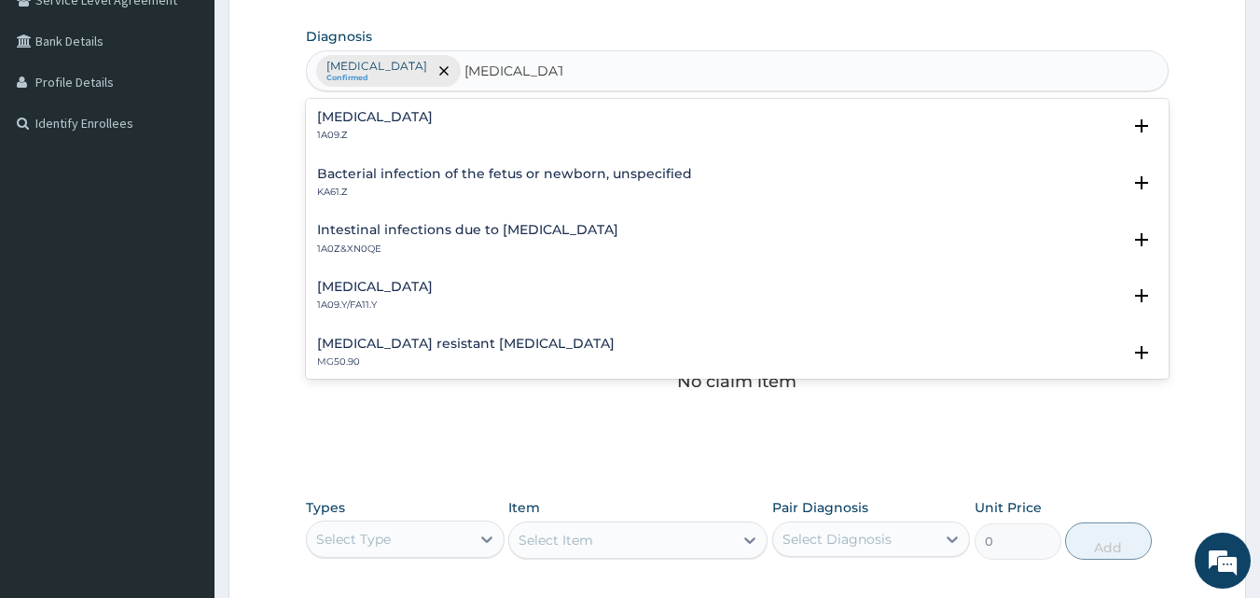
click at [433, 124] on h4 "[MEDICAL_DATA]" at bounding box center [375, 117] width 116 height 14
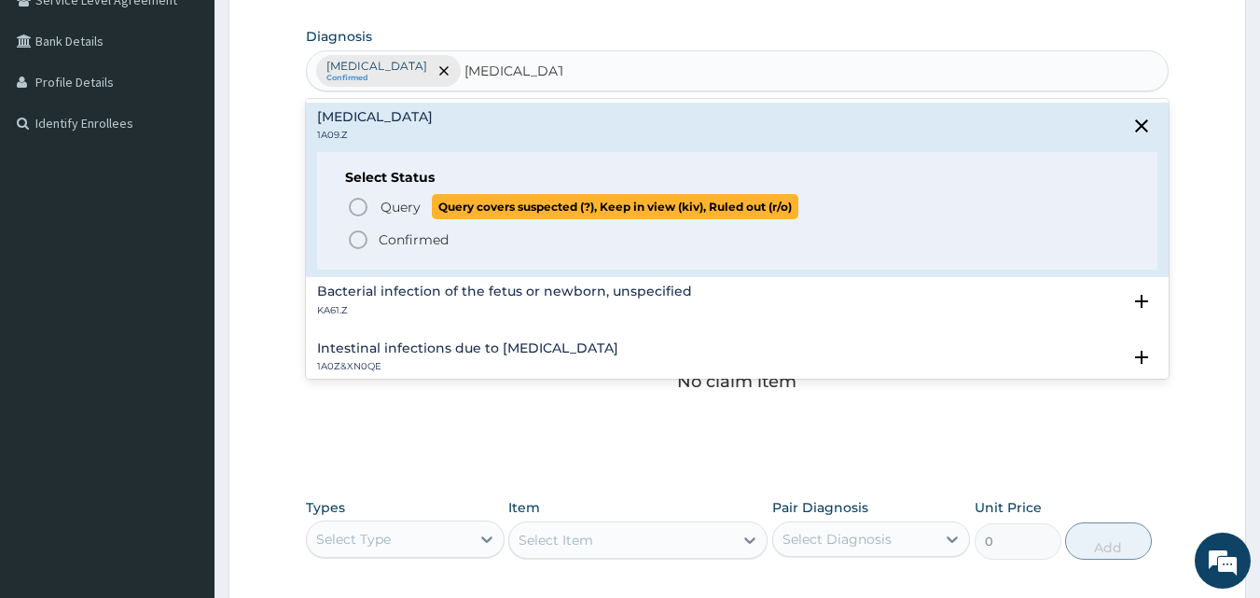
click at [412, 205] on span "Query" at bounding box center [401, 207] width 40 height 19
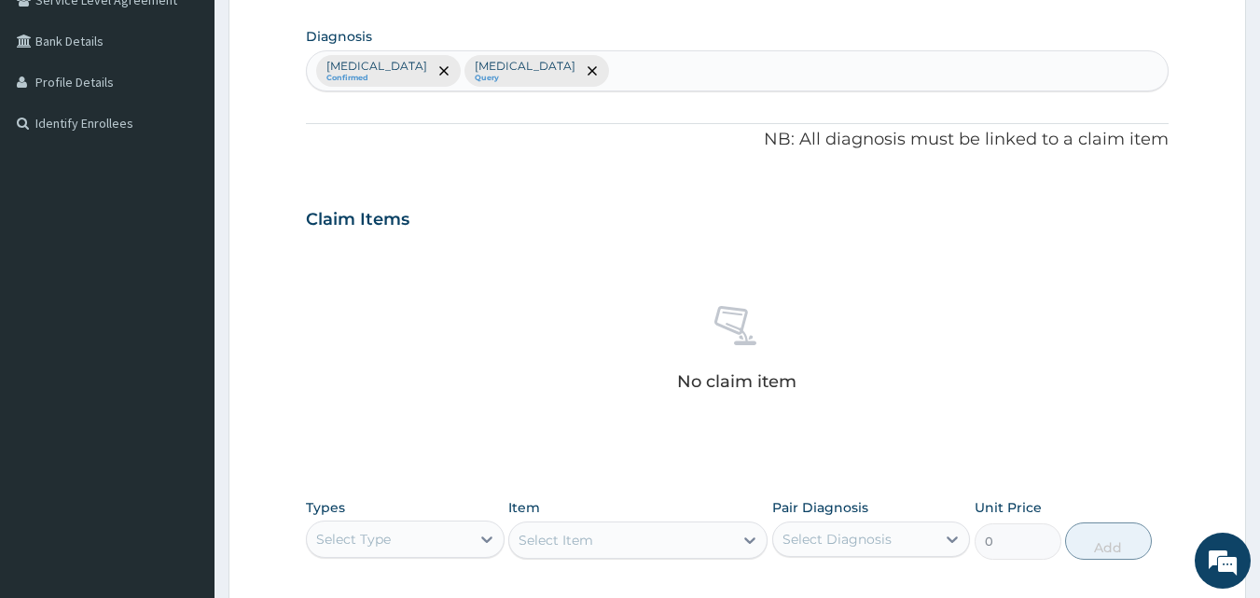
click at [802, 77] on div "Malaria, unspecified Confirmed Salmonella infection, unspecified Query" at bounding box center [738, 70] width 862 height 39
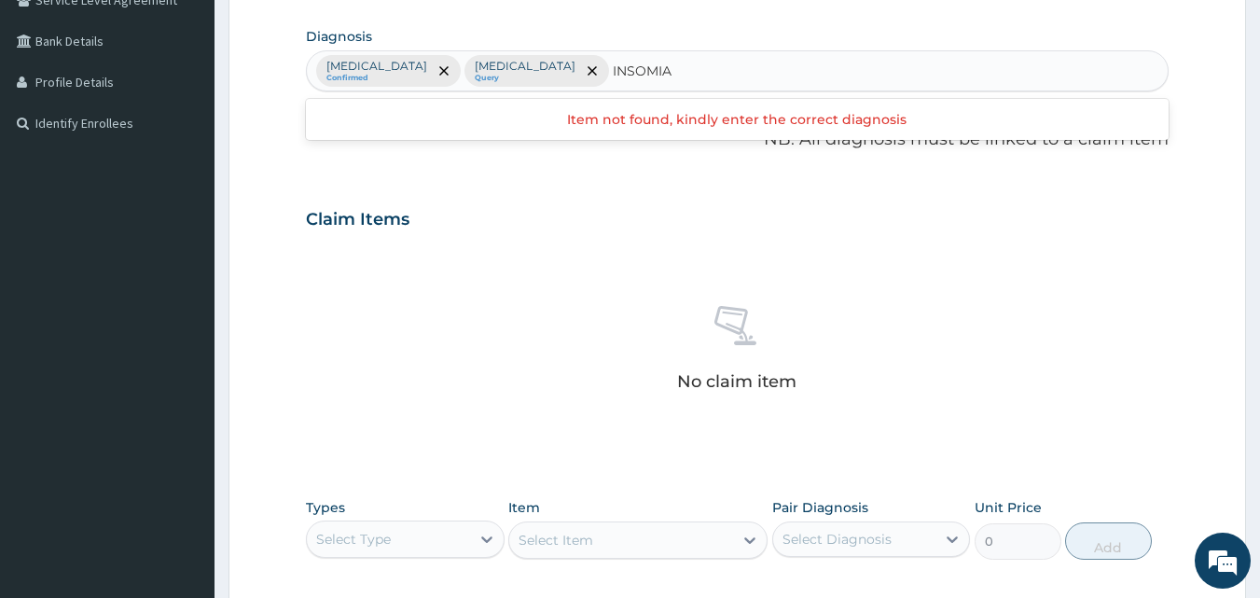
type input "INSOMNIA"
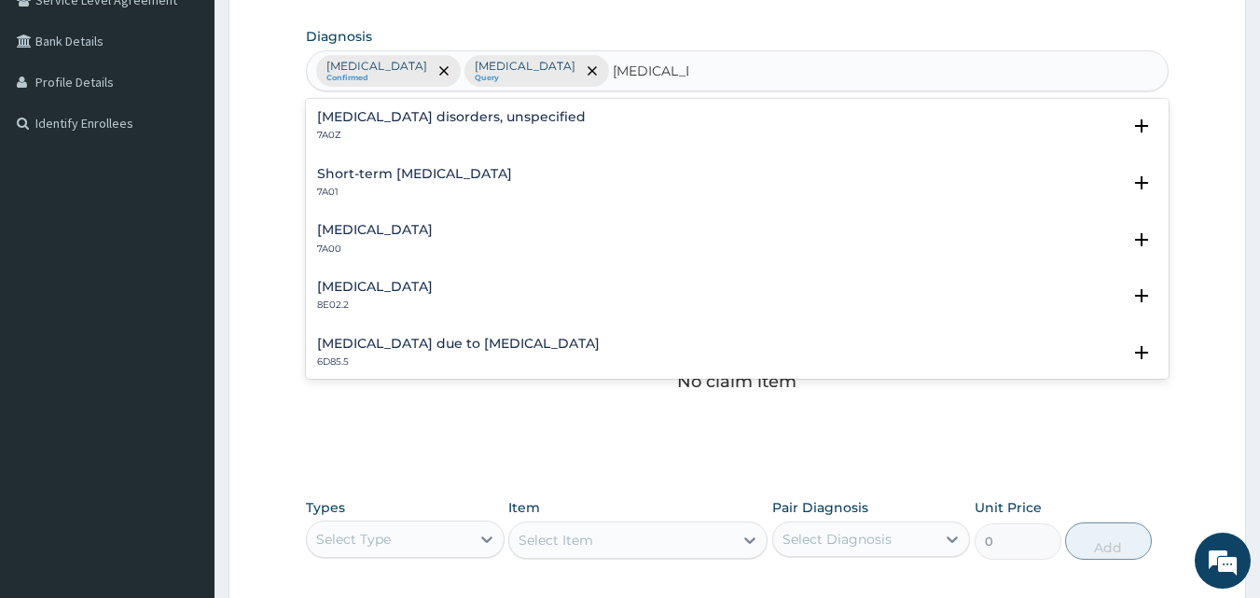
click at [465, 121] on h4 "Insomnia disorders, unspecified" at bounding box center [451, 117] width 269 height 14
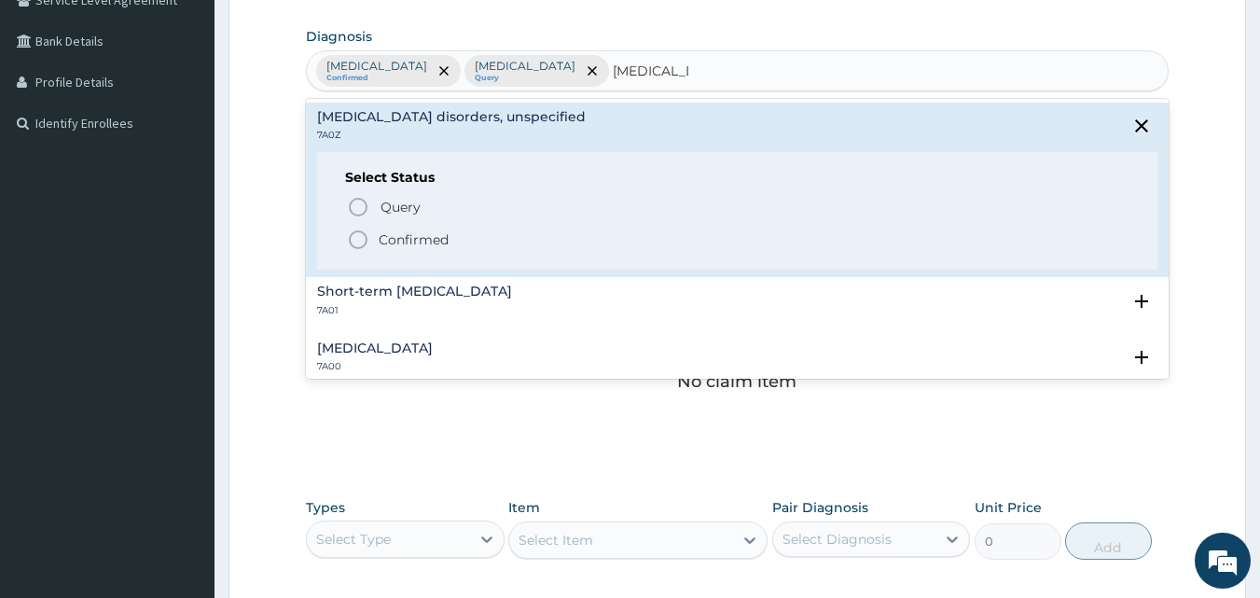
click at [359, 236] on icon "status option filled" at bounding box center [358, 240] width 22 height 22
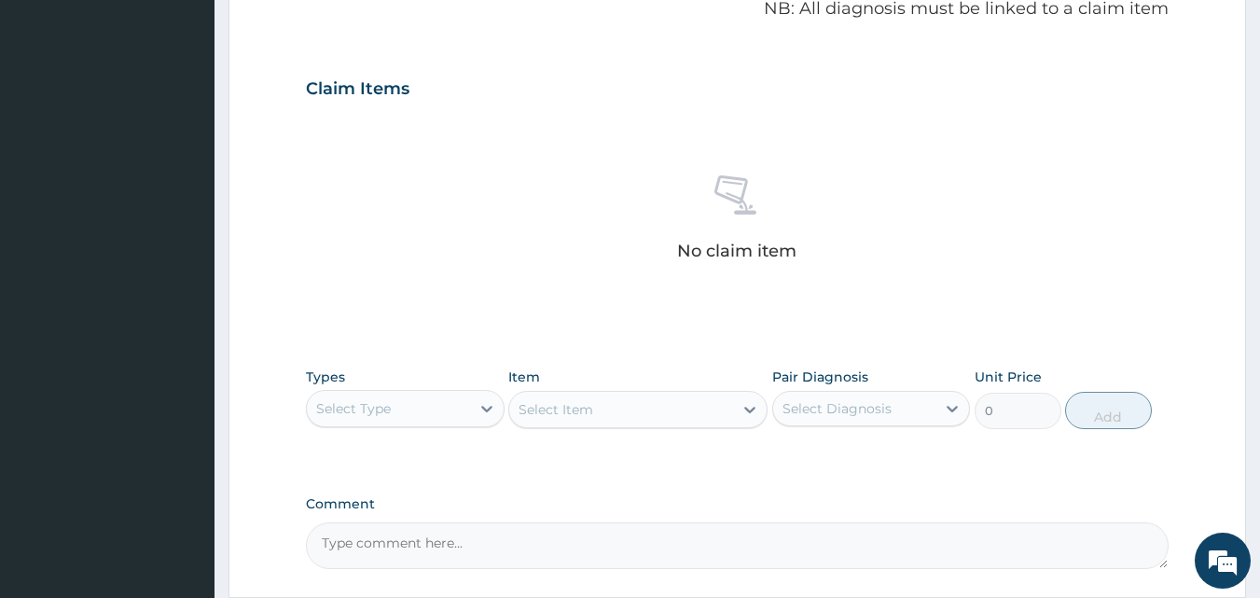
scroll to position [607, 0]
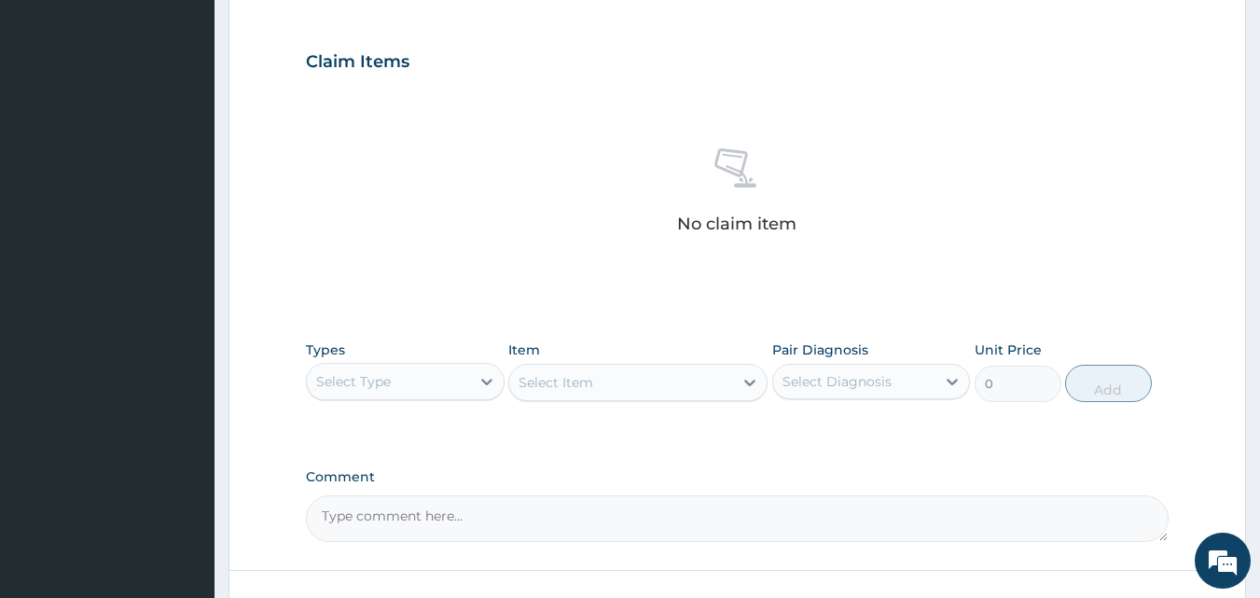
click at [450, 388] on div "Select Type" at bounding box center [388, 382] width 163 height 30
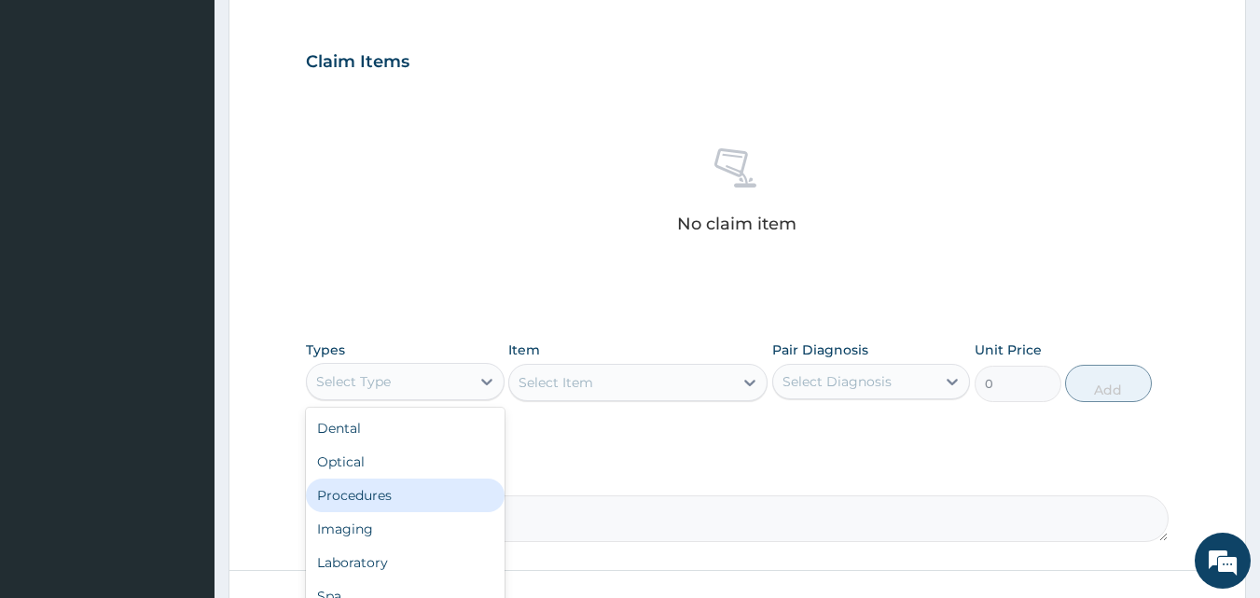
click at [419, 490] on div "Procedures" at bounding box center [405, 495] width 199 height 34
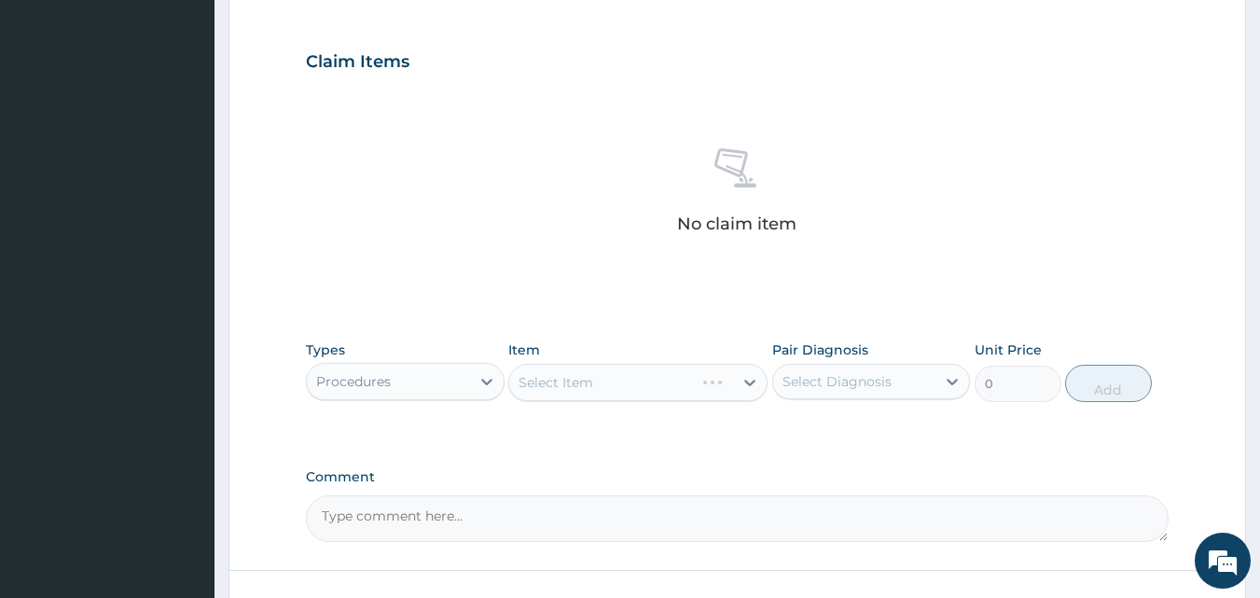
click at [695, 381] on div "Select Item" at bounding box center [637, 382] width 259 height 37
click at [720, 386] on div "Select Item" at bounding box center [621, 382] width 224 height 30
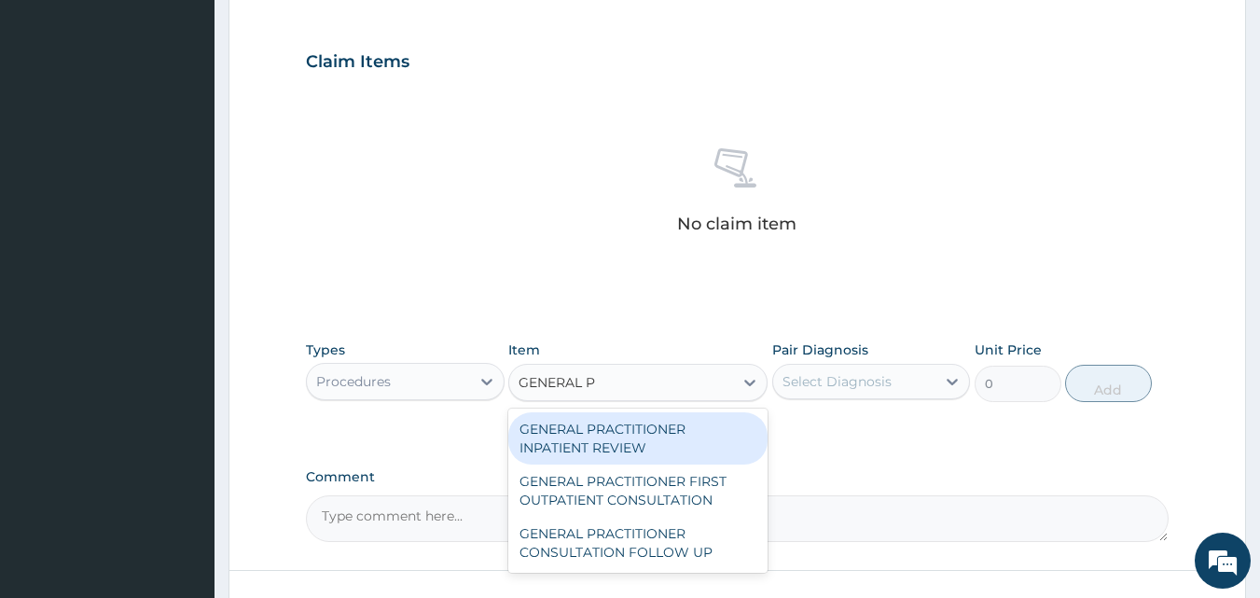
type input "GENERAL PR"
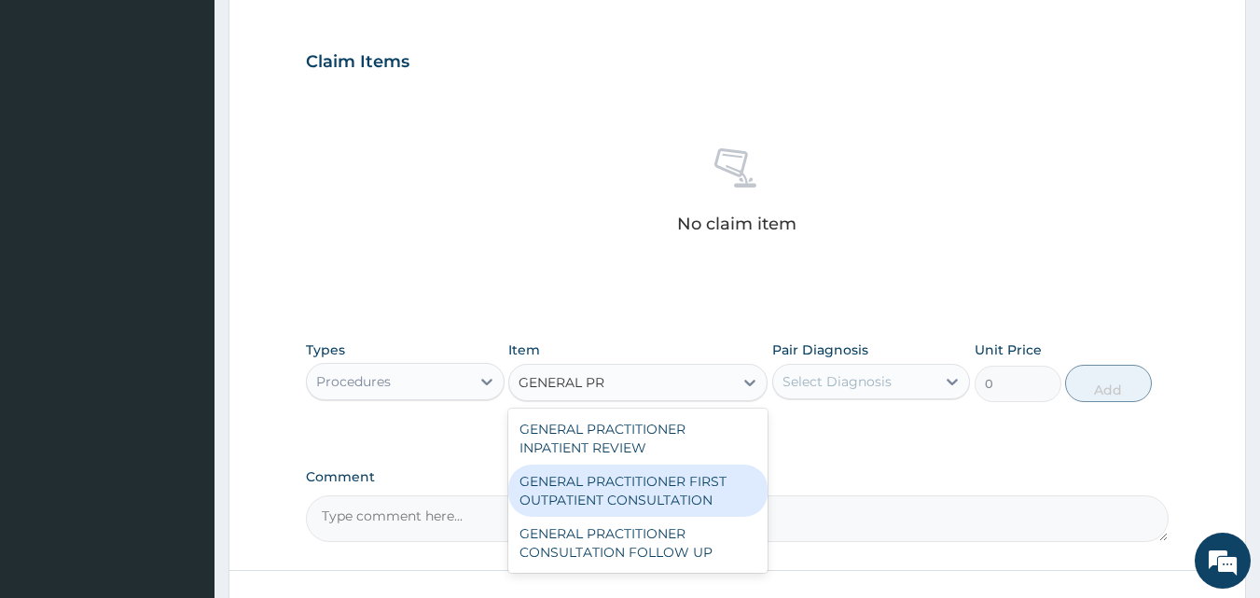
click at [697, 499] on div "GENERAL PRACTITIONER FIRST OUTPATIENT CONSULTATION" at bounding box center [637, 491] width 259 height 52
type input "3750"
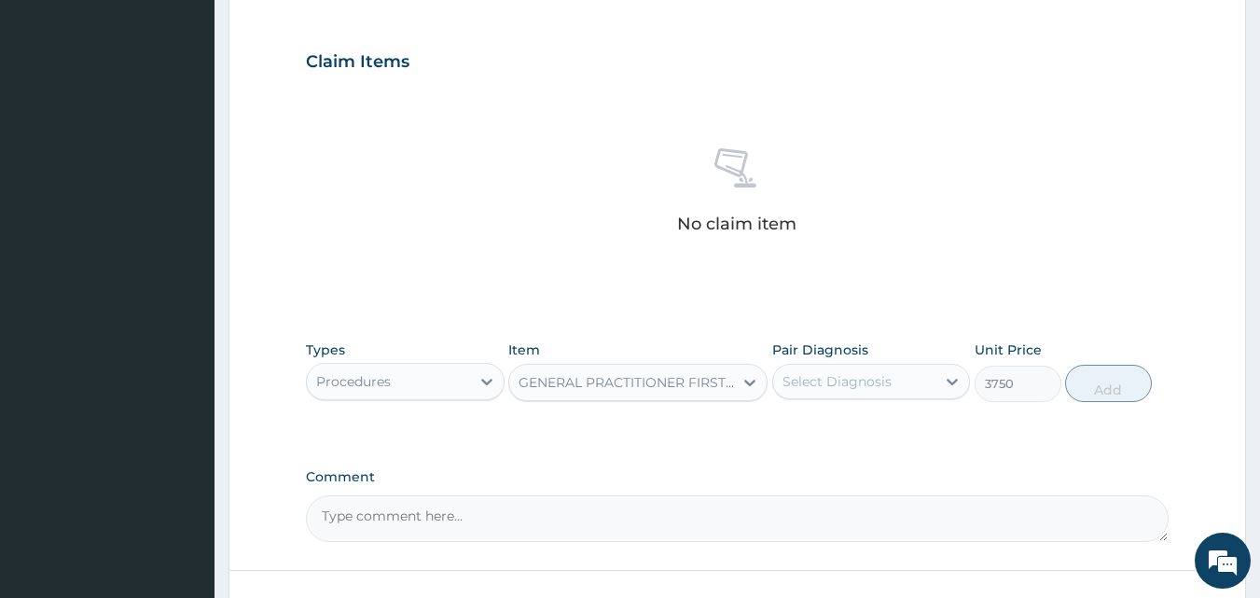
click at [858, 370] on div "Select Diagnosis" at bounding box center [854, 382] width 163 height 30
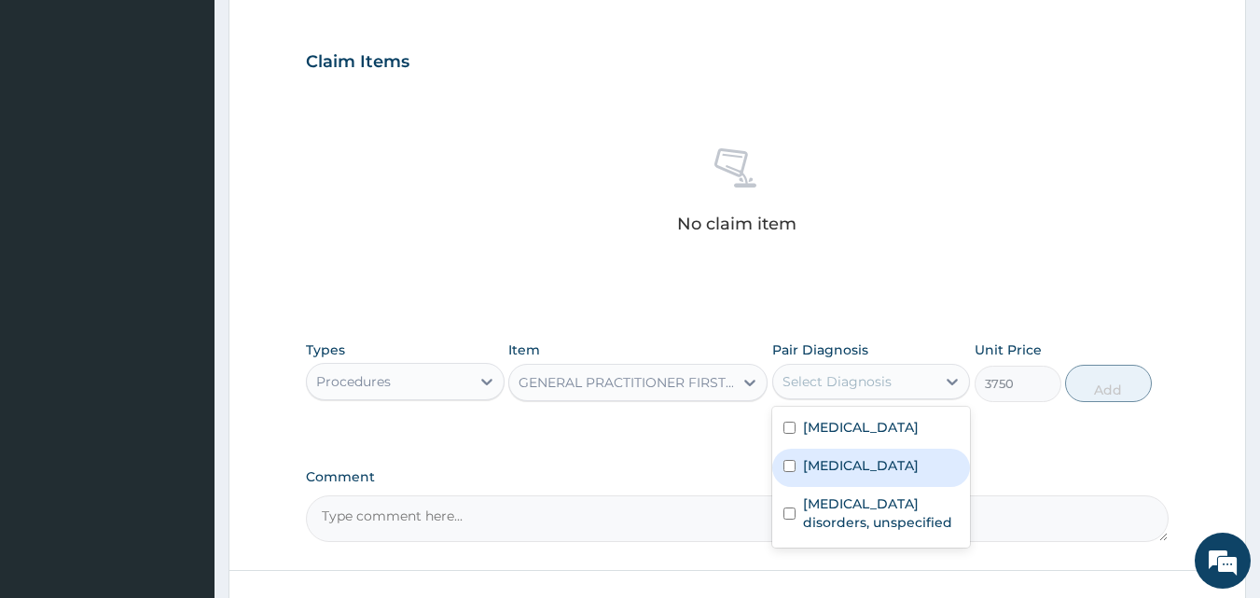
drag, startPoint x: 863, startPoint y: 429, endPoint x: 861, endPoint y: 465, distance: 36.4
click at [861, 465] on div "Malaria, unspecified Salmonella infection, unspecified Insomnia disorders, unsp…" at bounding box center [871, 477] width 199 height 141
click at [861, 465] on label "Salmonella infection, unspecified" at bounding box center [861, 465] width 116 height 19
checkbox input "true"
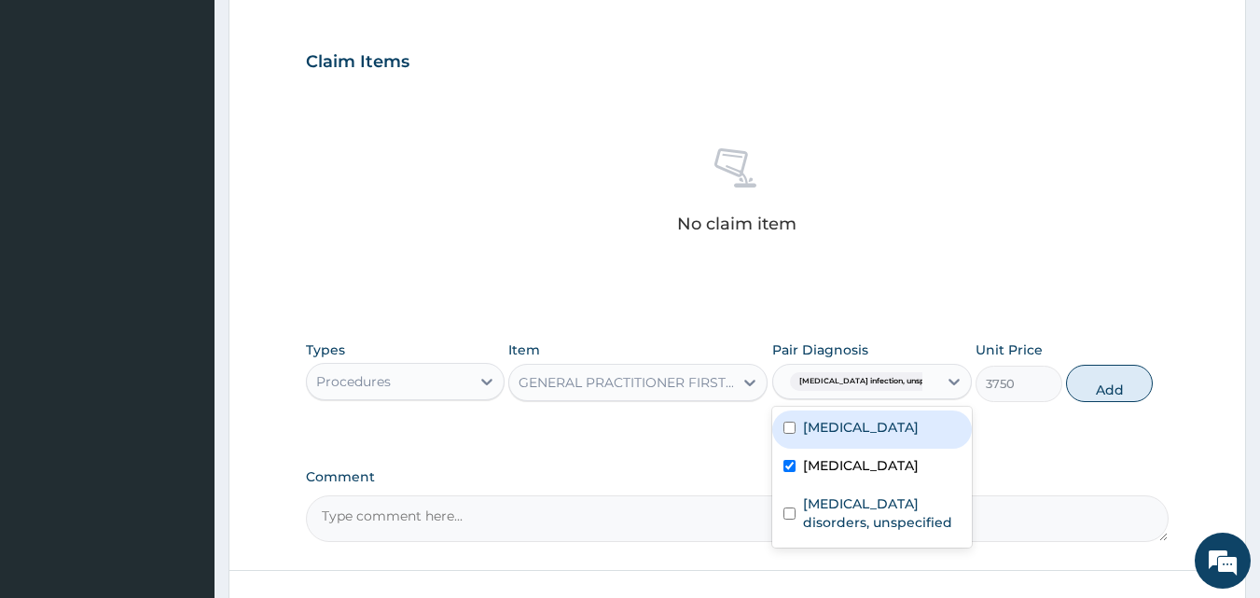
click at [819, 421] on label "Malaria, unspecified" at bounding box center [861, 427] width 116 height 19
checkbox input "true"
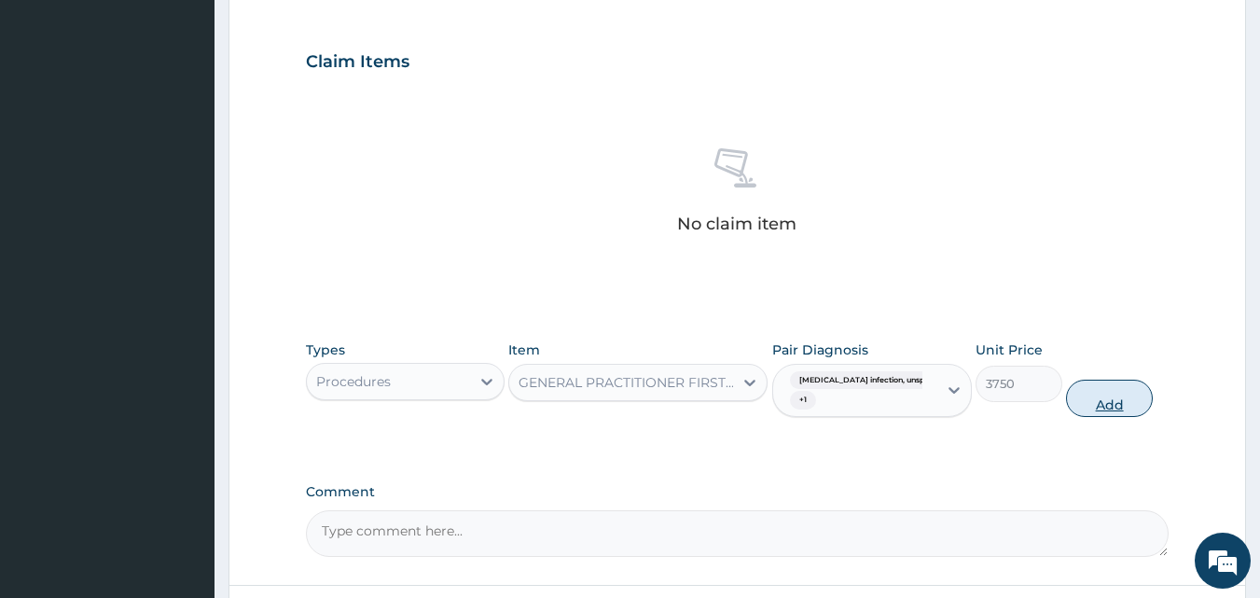
click at [1108, 398] on button "Add" at bounding box center [1109, 398] width 87 height 37
type input "0"
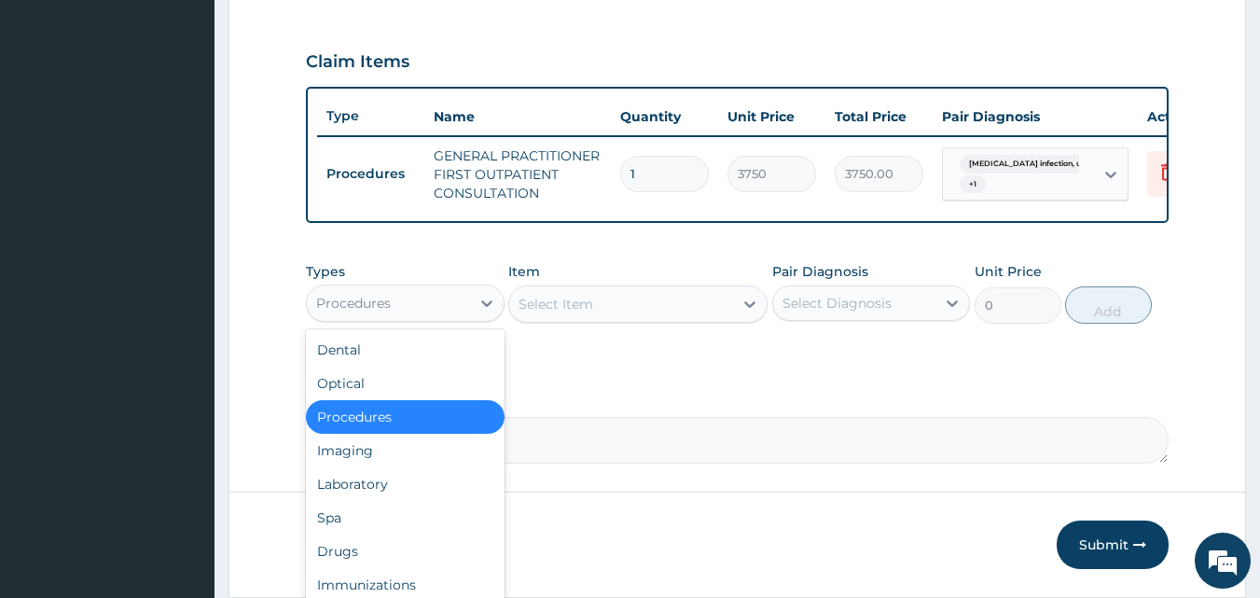
click at [456, 318] on div "Procedures" at bounding box center [388, 303] width 163 height 30
click at [414, 500] on div "Laboratory" at bounding box center [405, 484] width 199 height 34
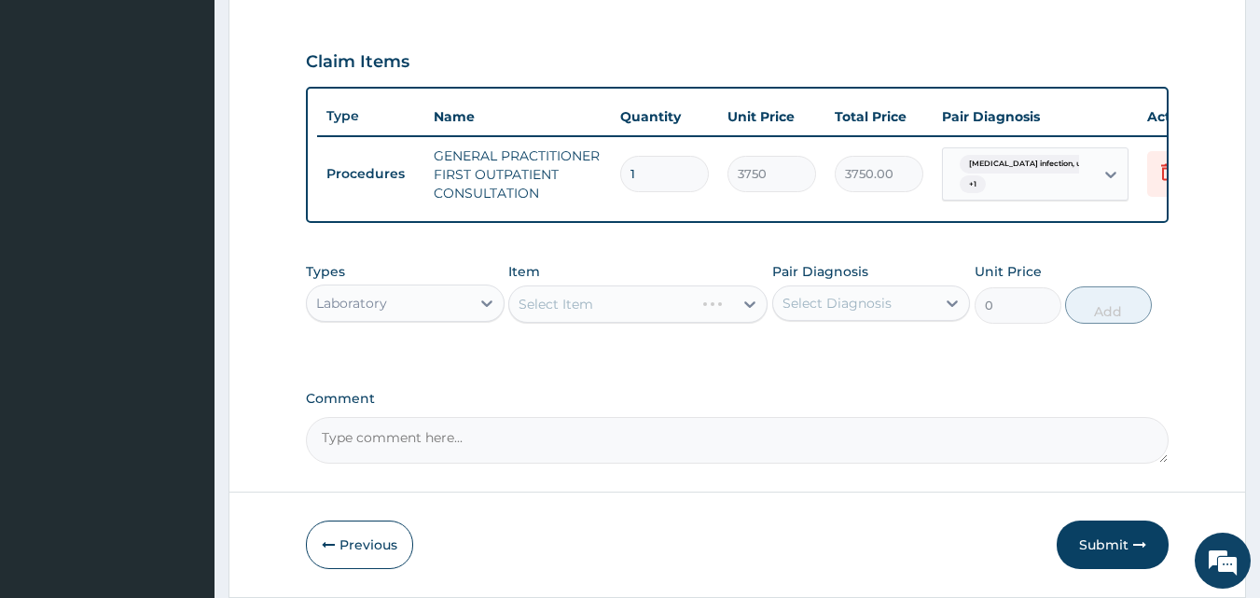
click at [659, 323] on div "Select Item" at bounding box center [637, 303] width 259 height 37
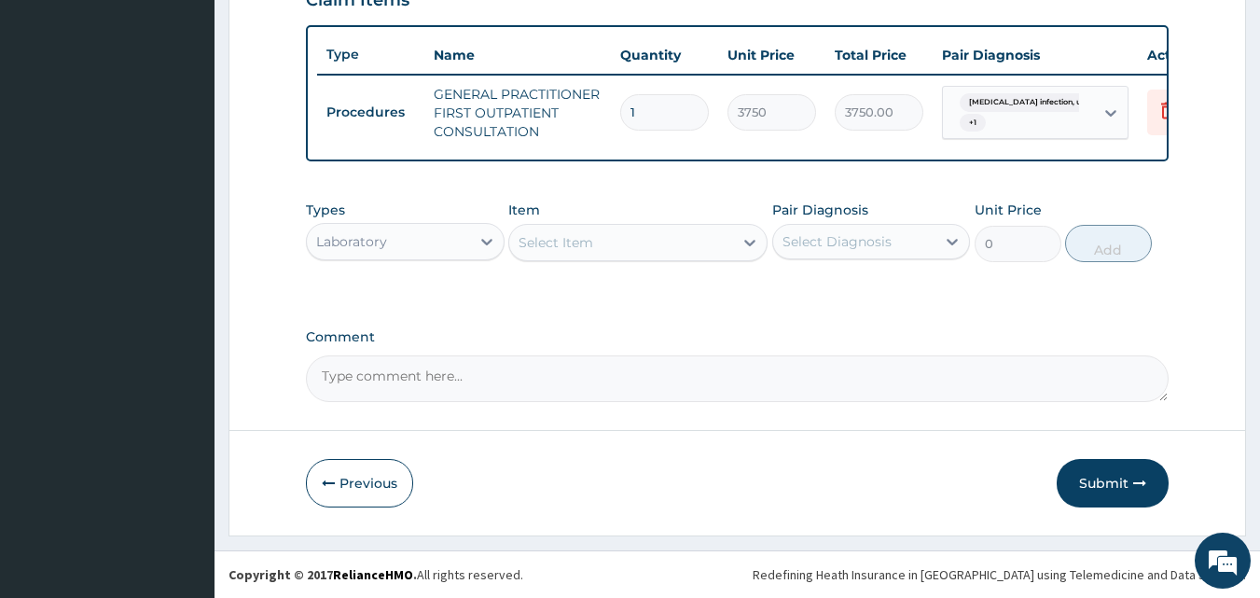
scroll to position [683, 0]
click at [653, 251] on div "Select Item" at bounding box center [621, 243] width 224 height 30
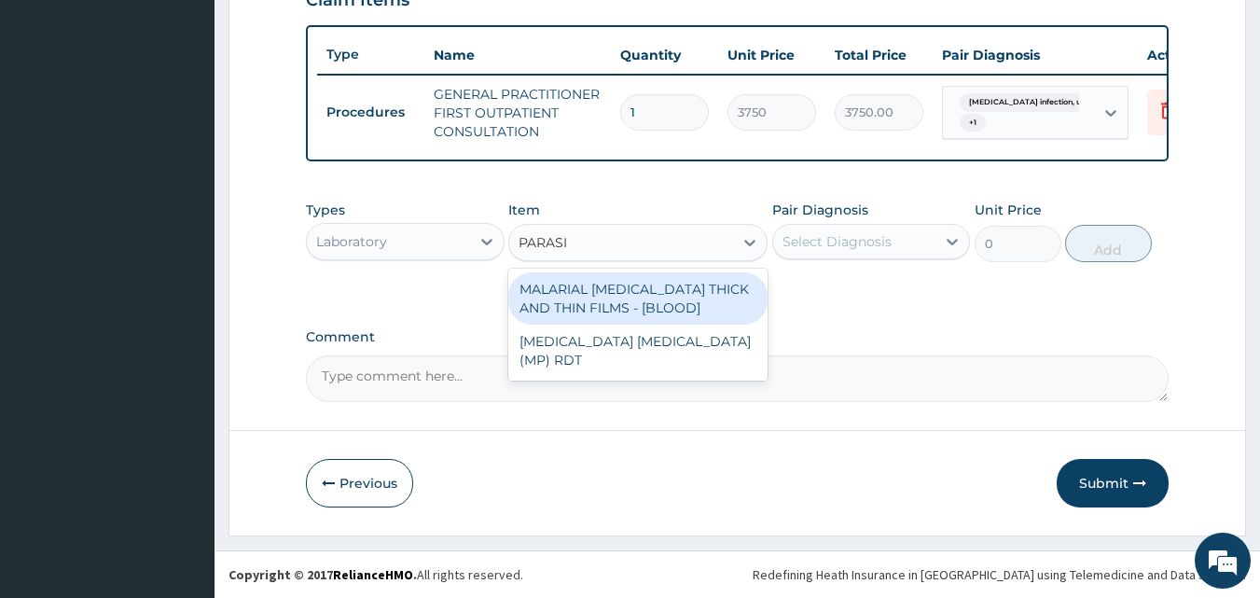
type input "PARASIT"
click at [662, 306] on div "MALARIAL PARASITE THICK AND THIN FILMS - [BLOOD]" at bounding box center [637, 298] width 259 height 52
type input "2187.5"
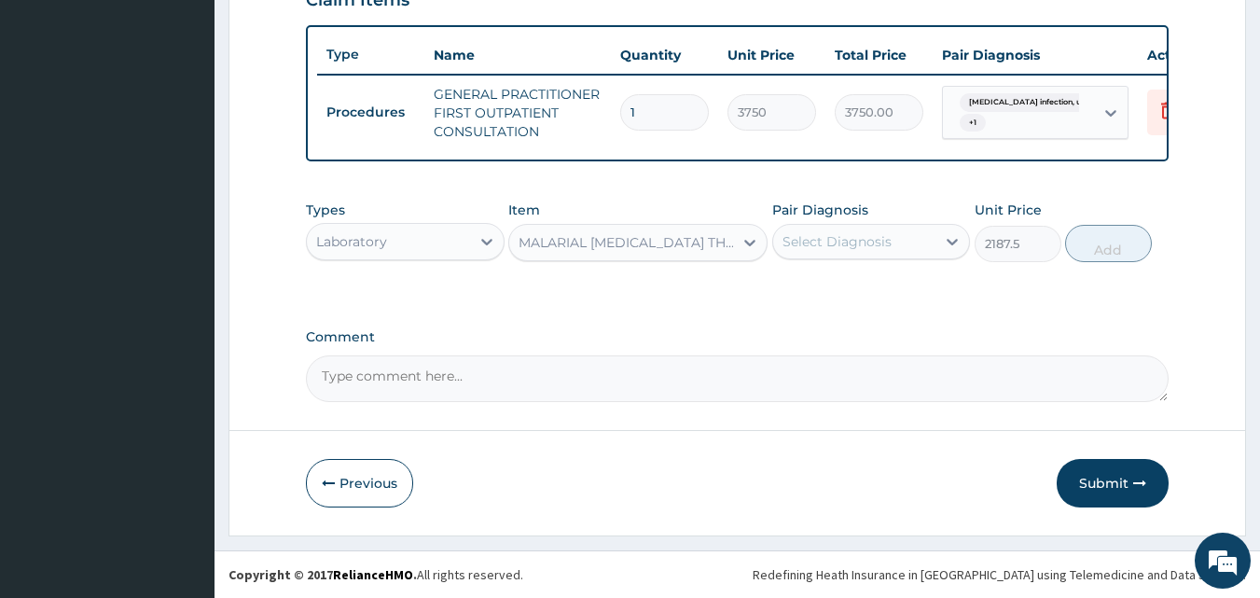
click at [681, 244] on div "MALARIAL [MEDICAL_DATA] THICK AND THIN FILMS - [BLOOD]" at bounding box center [627, 242] width 216 height 19
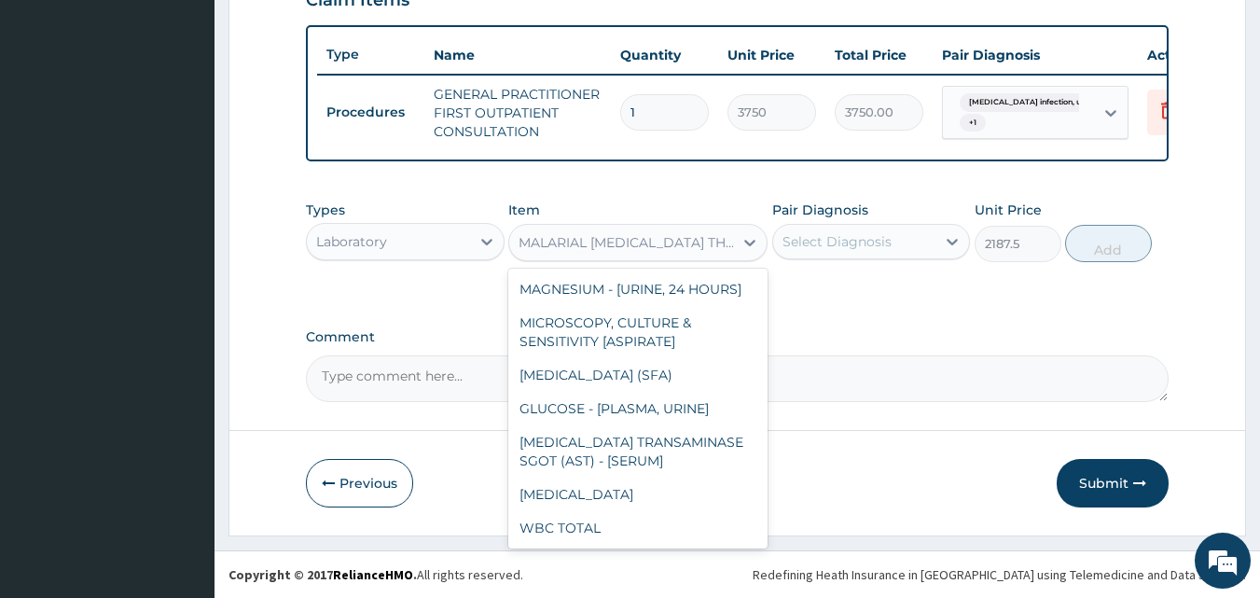
scroll to position [3364, 0]
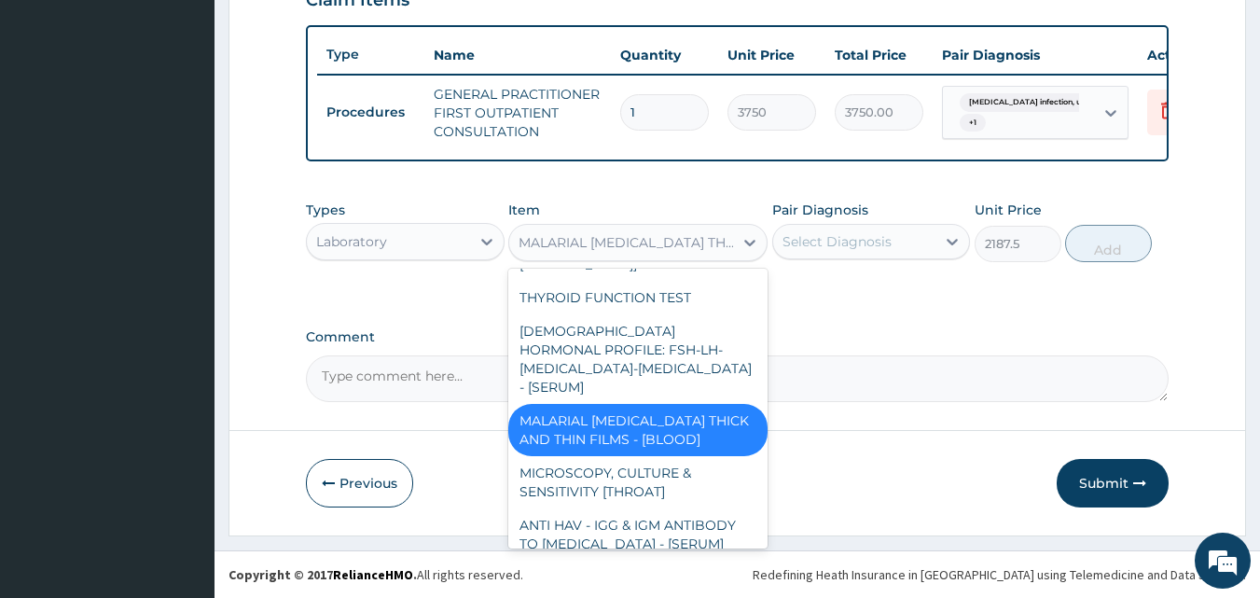
type input "PARASITE"
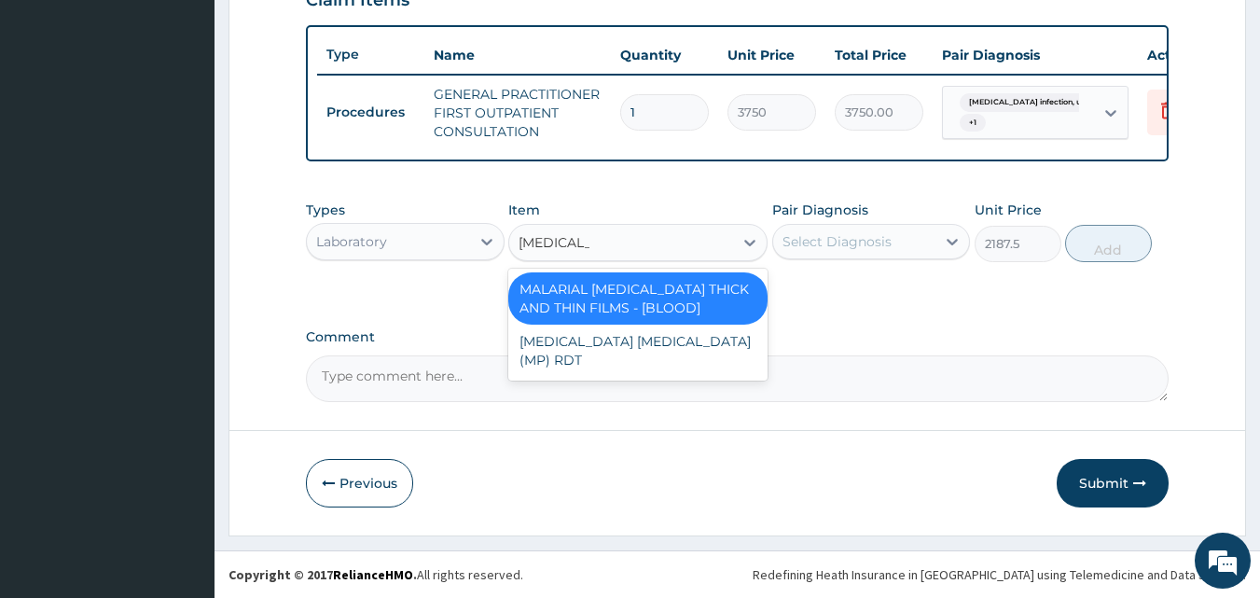
scroll to position [0, 0]
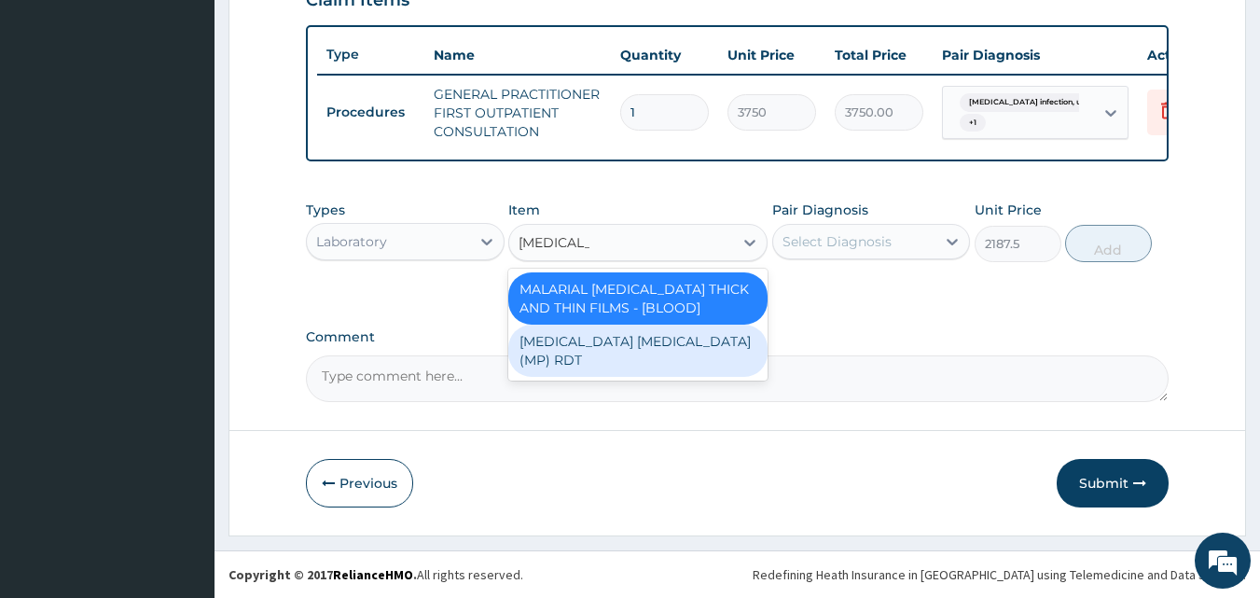
click at [704, 341] on div "[MEDICAL_DATA] [MEDICAL_DATA] (MP) RDT" at bounding box center [637, 351] width 259 height 52
type input "2000"
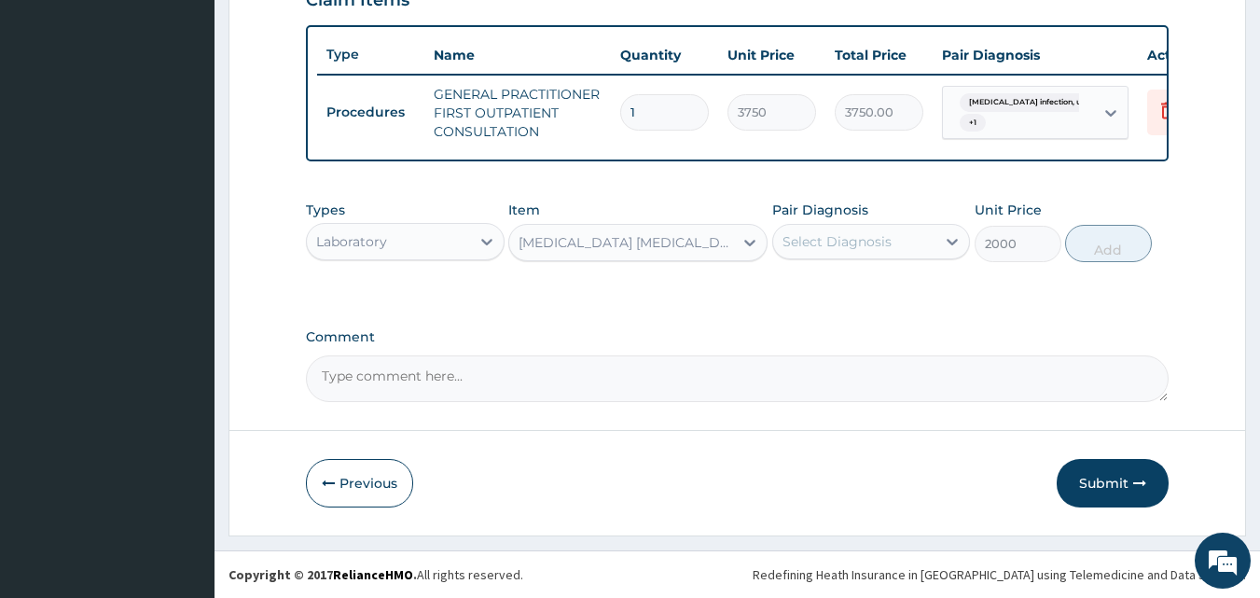
click at [840, 235] on div "Select Diagnosis" at bounding box center [837, 241] width 109 height 19
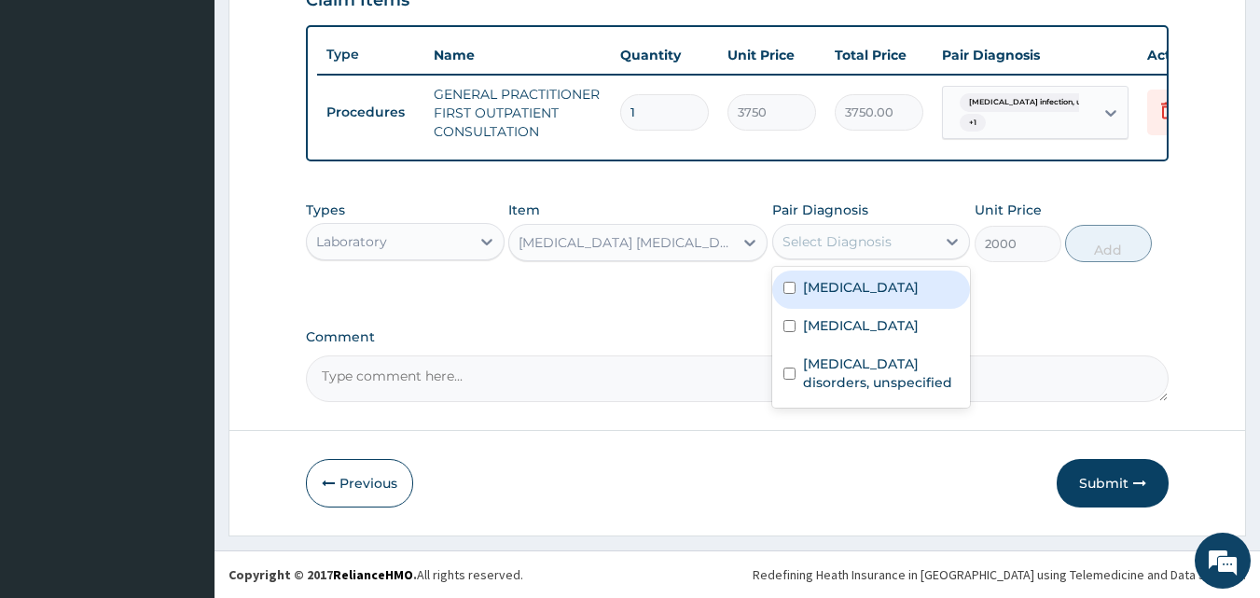
click at [856, 292] on label "[MEDICAL_DATA]" at bounding box center [861, 287] width 116 height 19
checkbox input "true"
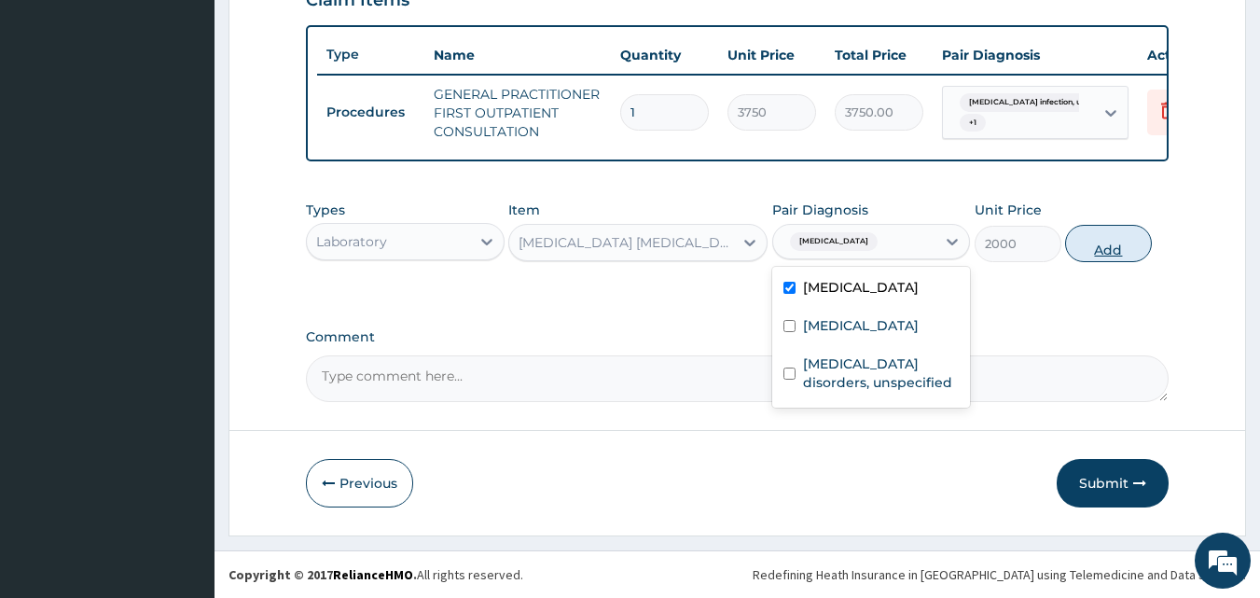
click at [1106, 248] on button "Add" at bounding box center [1108, 243] width 87 height 37
type input "0"
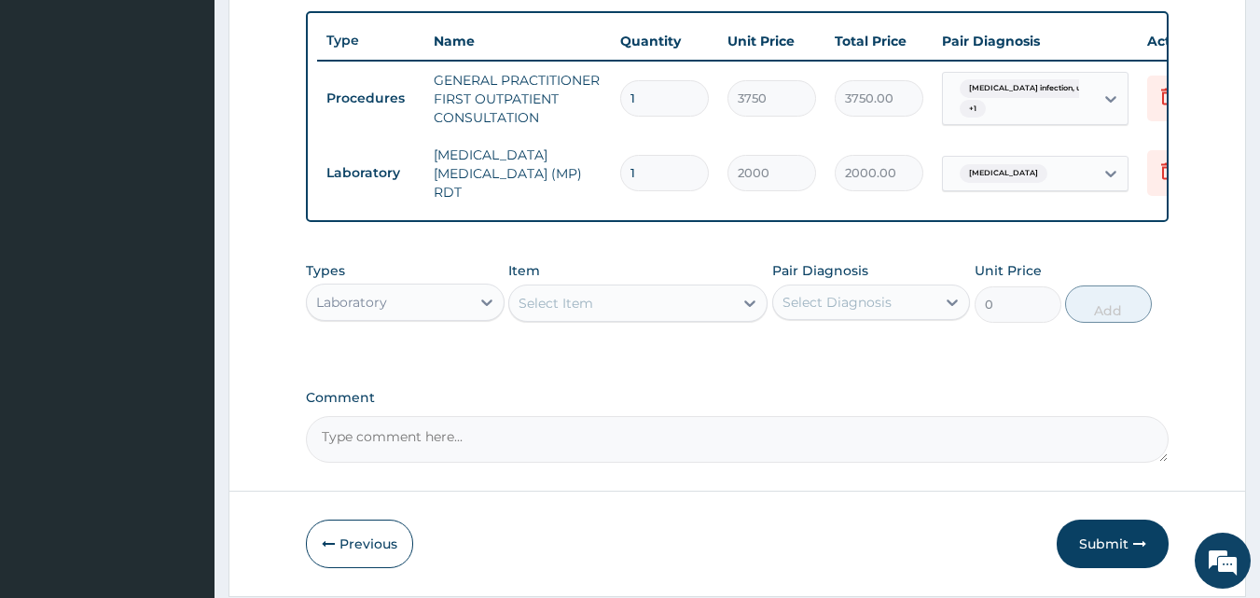
click at [694, 298] on div "Select Item" at bounding box center [621, 303] width 224 height 30
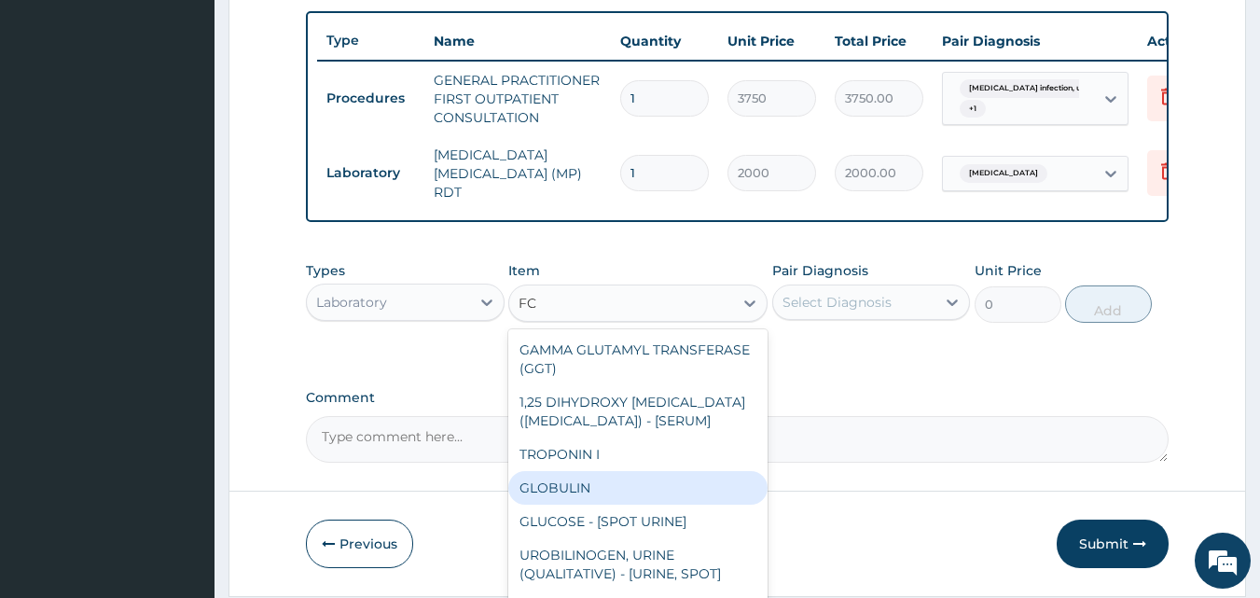
type input "F"
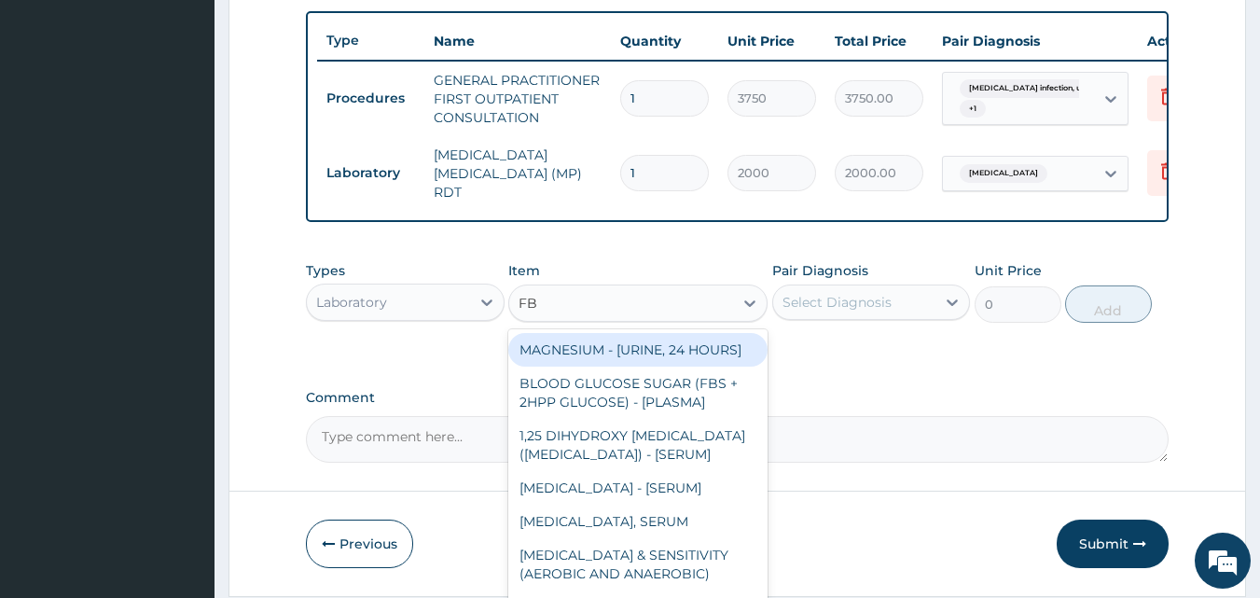
type input "FBC"
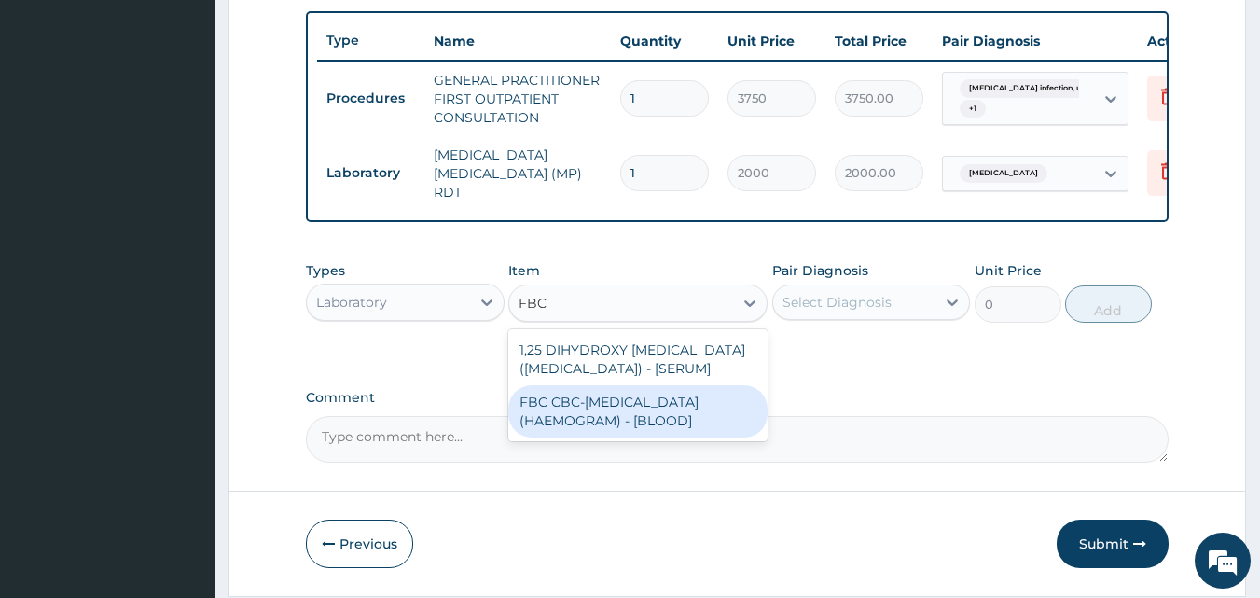
click at [667, 437] on div "FBC CBC-[MEDICAL_DATA] (HAEMOGRAM) - [BLOOD]" at bounding box center [637, 411] width 259 height 52
type input "5000"
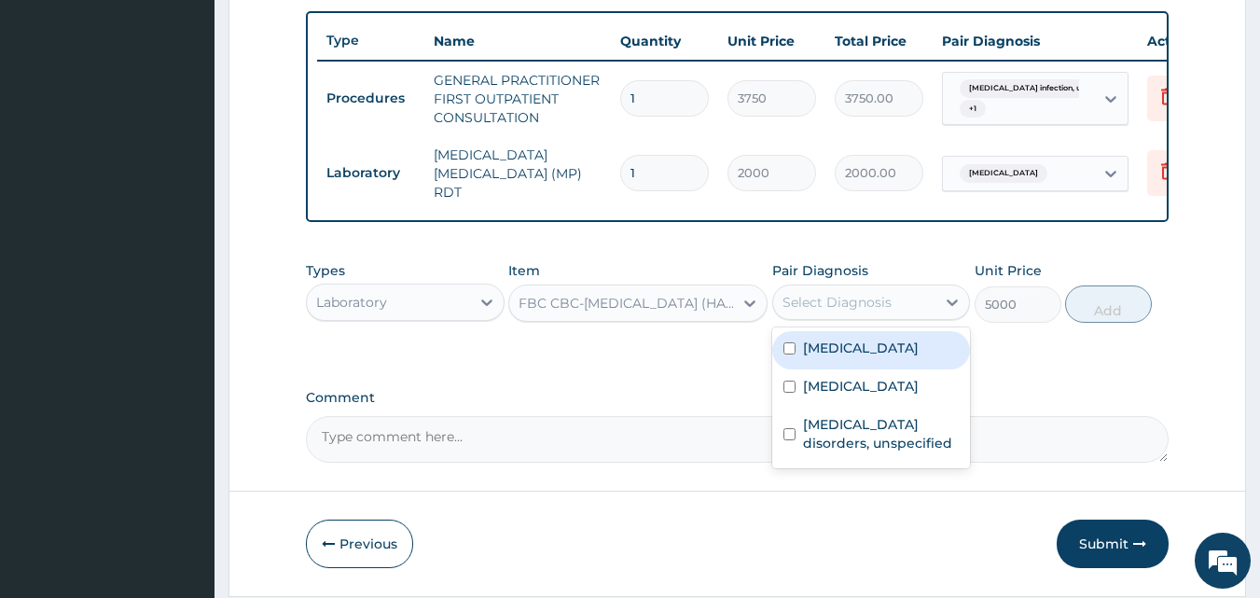
click at [839, 308] on div "Select Diagnosis" at bounding box center [837, 302] width 109 height 19
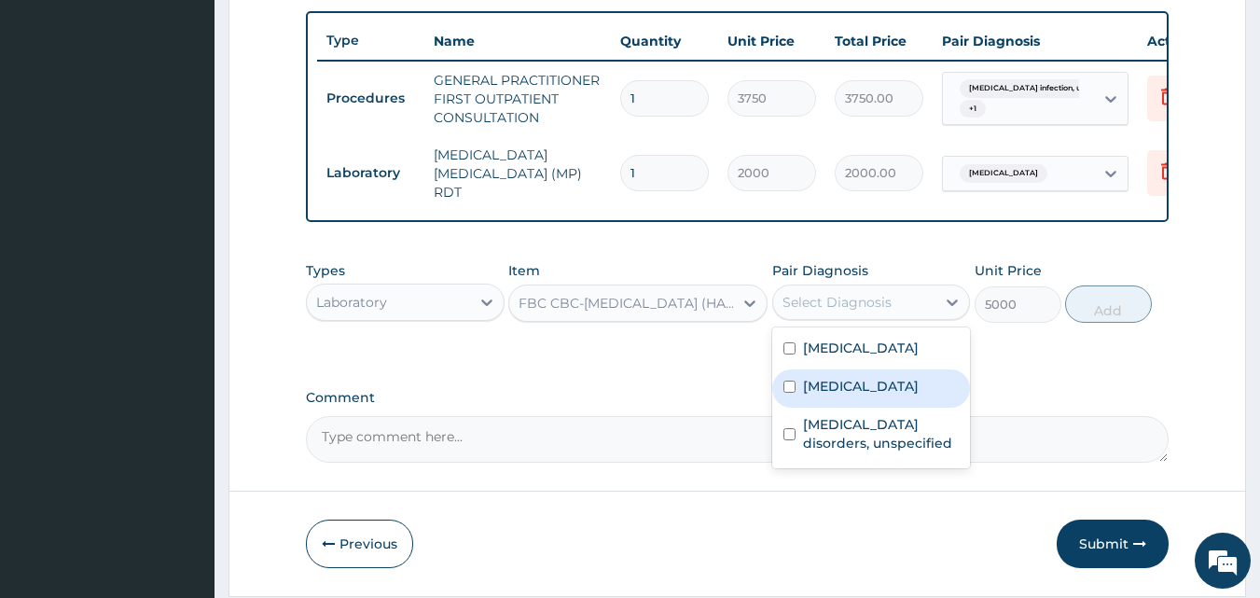
click at [856, 395] on label "[MEDICAL_DATA]" at bounding box center [861, 386] width 116 height 19
checkbox input "true"
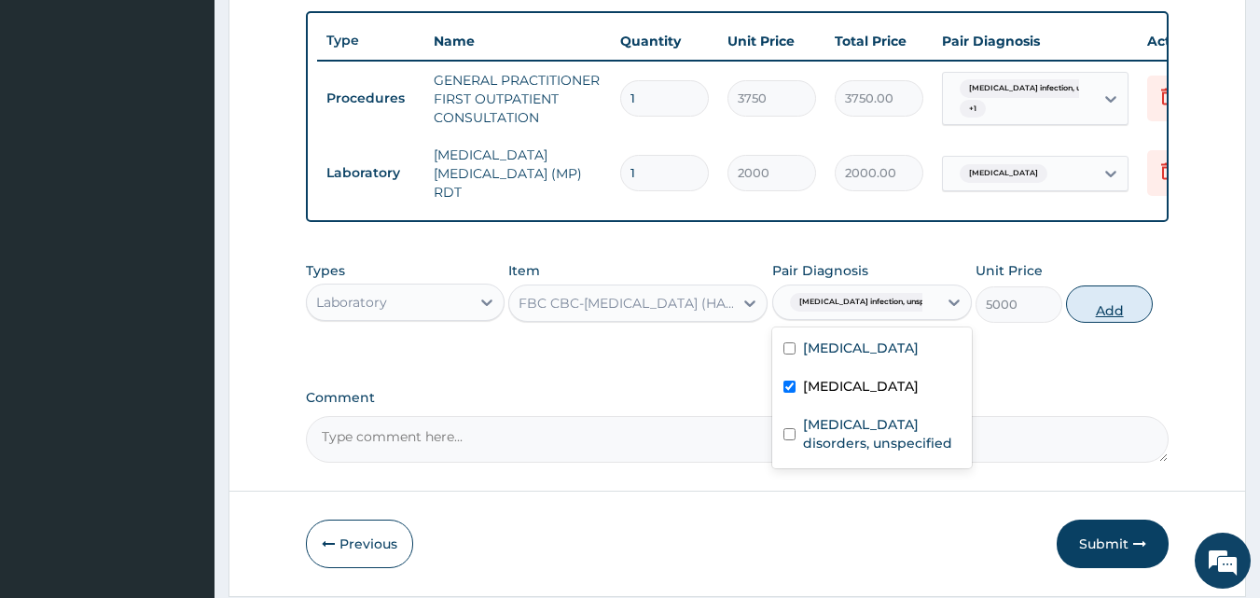
click at [1088, 309] on button "Add" at bounding box center [1109, 303] width 87 height 37
type input "0"
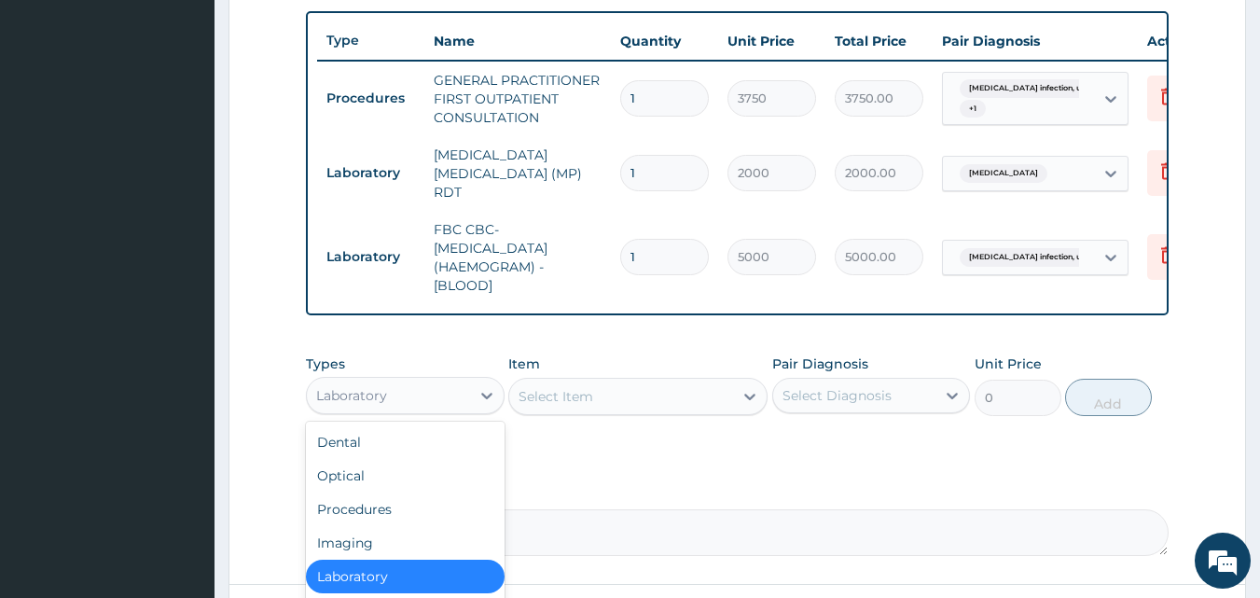
click at [447, 404] on div "Laboratory" at bounding box center [388, 396] width 163 height 30
click at [586, 473] on div "PA Code / Prescription Code Enter Code(Secondary Care Only) Encounter Date 27-0…" at bounding box center [738, 25] width 864 height 1061
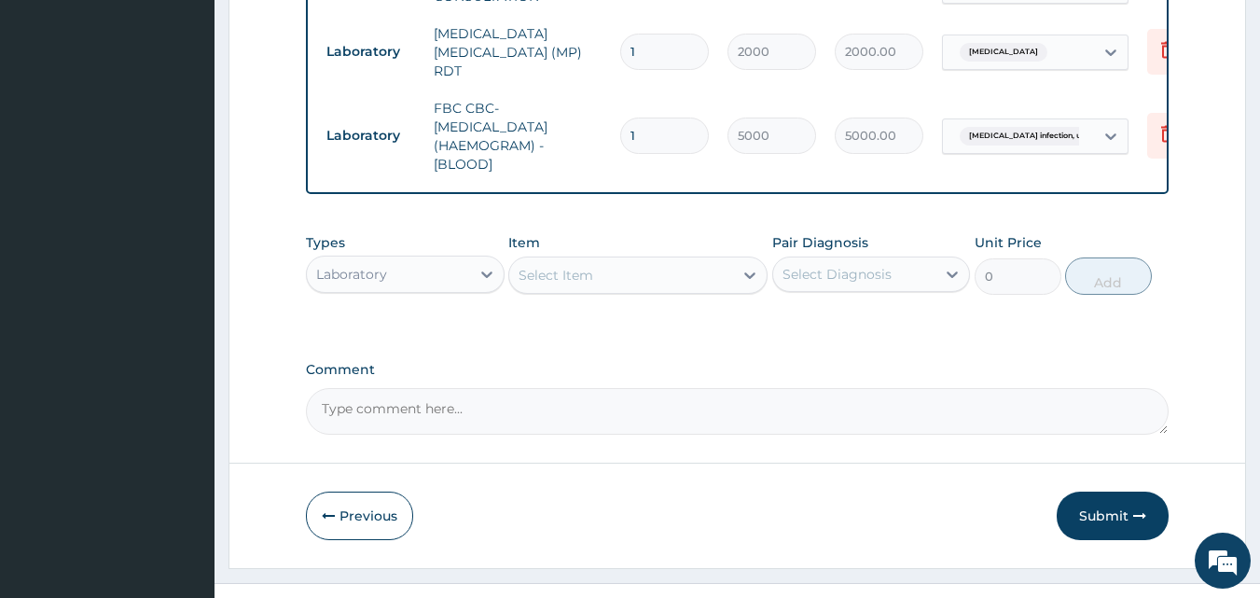
scroll to position [840, 0]
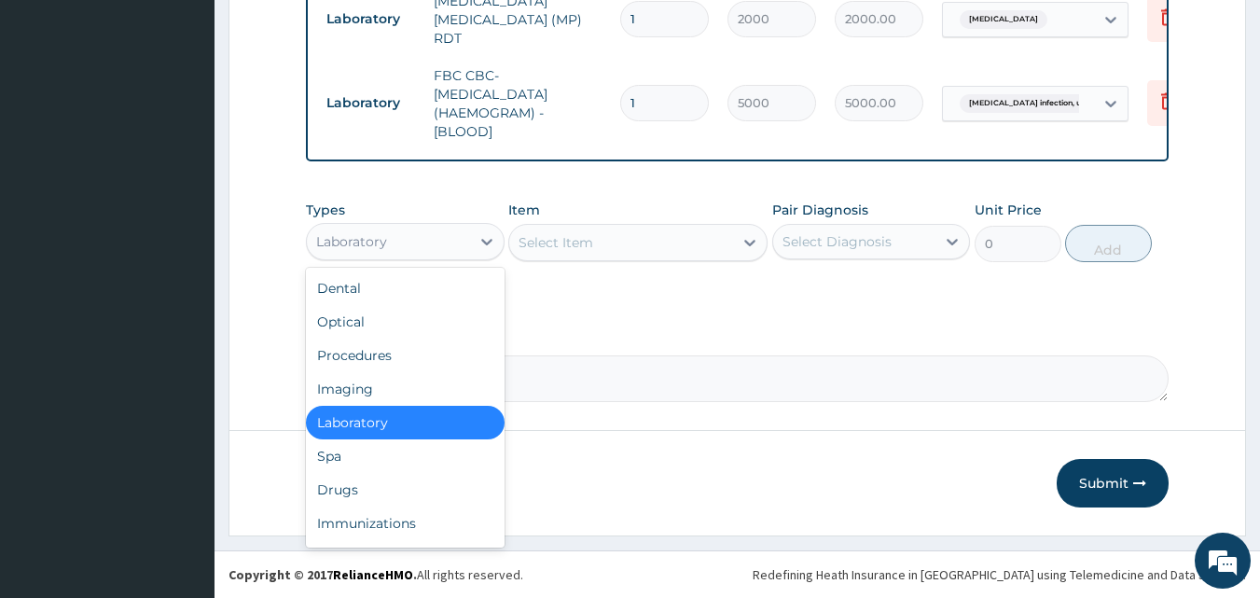
click at [465, 244] on div "Laboratory" at bounding box center [388, 242] width 163 height 30
click at [443, 481] on div "Drugs" at bounding box center [405, 490] width 199 height 34
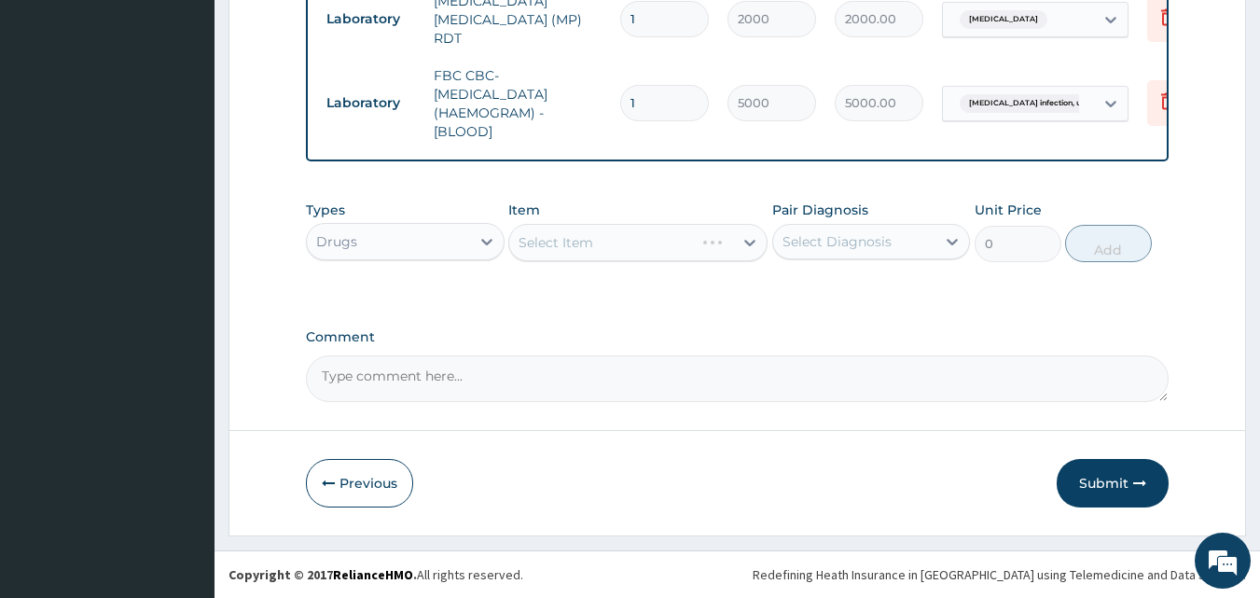
click at [641, 256] on div "Select Item" at bounding box center [637, 242] width 259 height 37
click at [643, 246] on div "Select Item" at bounding box center [637, 242] width 259 height 37
click at [808, 250] on div "Select Diagnosis" at bounding box center [837, 241] width 109 height 19
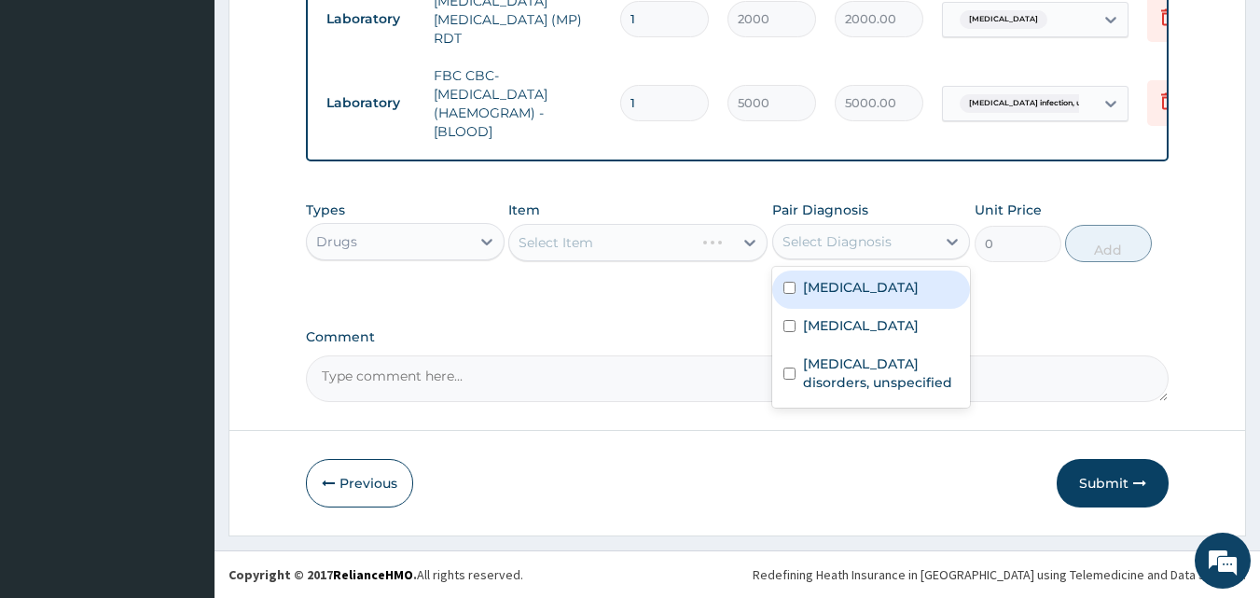
click at [808, 292] on label "[MEDICAL_DATA]" at bounding box center [861, 287] width 116 height 19
checkbox input "true"
click at [624, 250] on div "Select Item" at bounding box center [637, 242] width 259 height 37
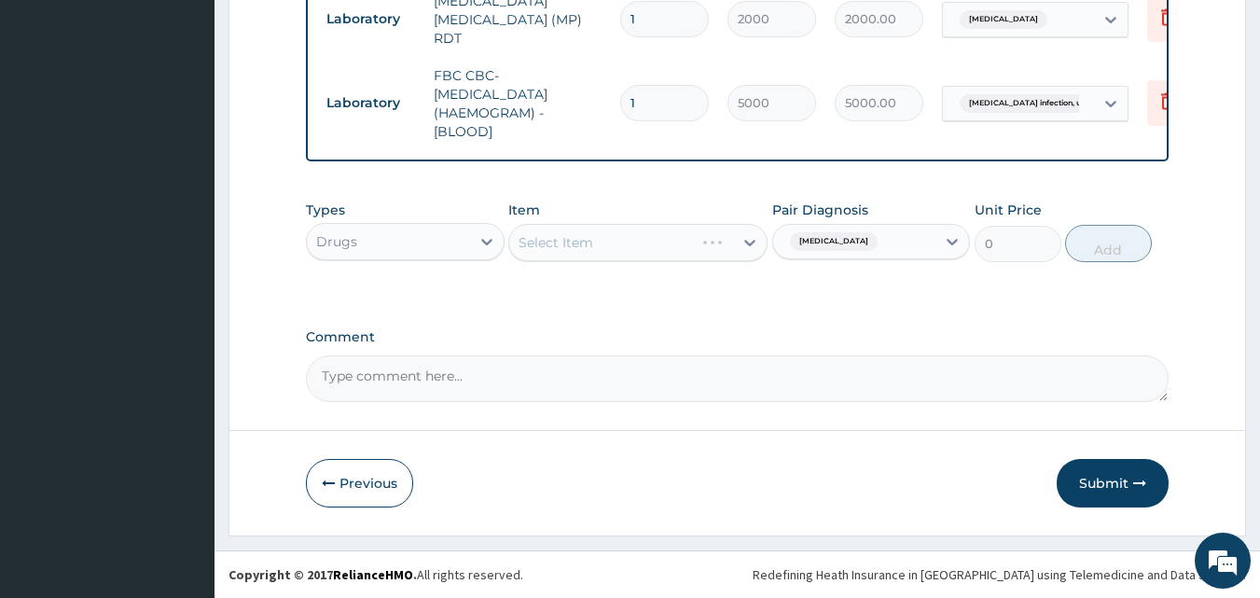
click at [630, 244] on div "Select Item" at bounding box center [637, 242] width 259 height 37
click at [626, 241] on div "Select Item" at bounding box center [621, 243] width 224 height 30
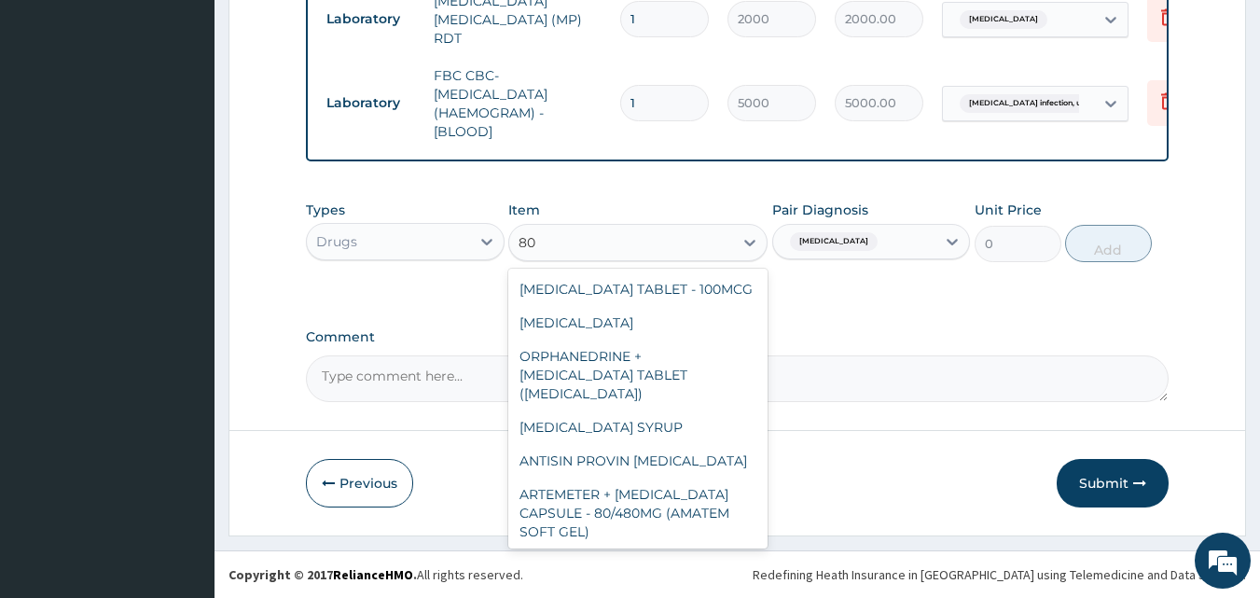
type input "8"
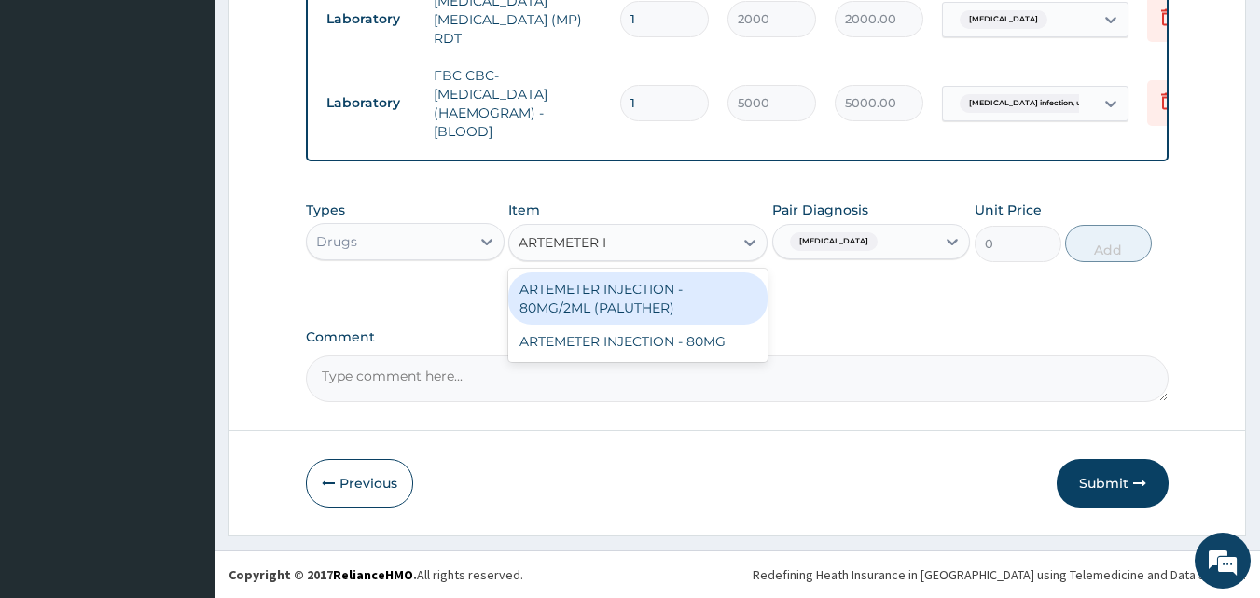
type input "ARTEMETER IN"
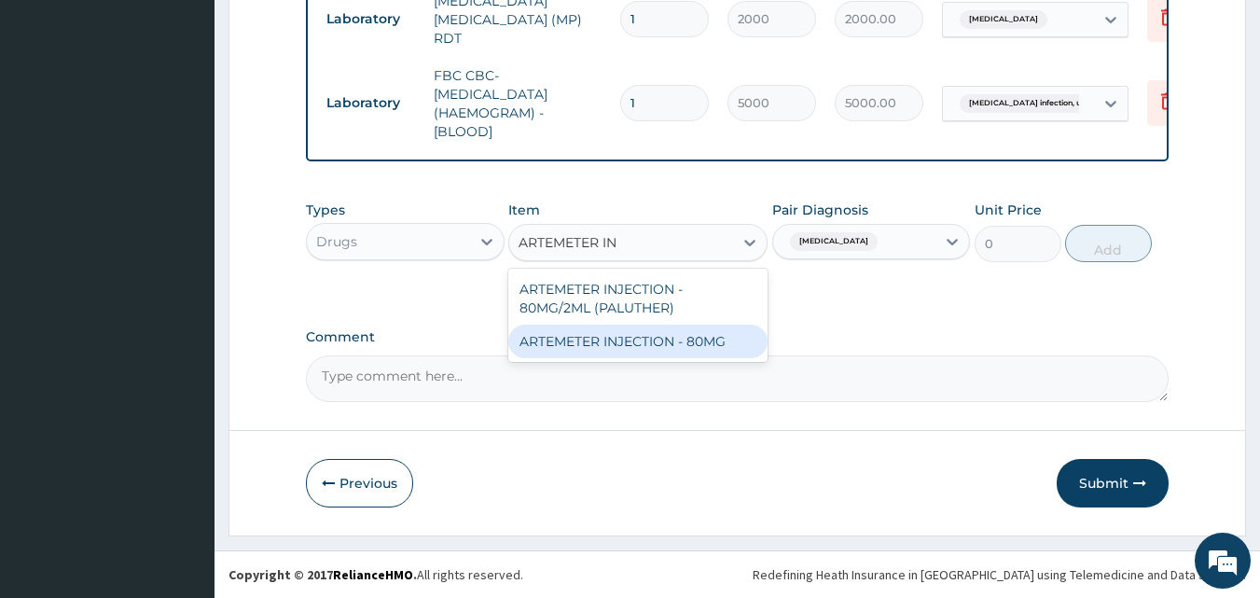
click at [703, 335] on div "ARTEMETER INJECTION - 80MG" at bounding box center [637, 342] width 259 height 34
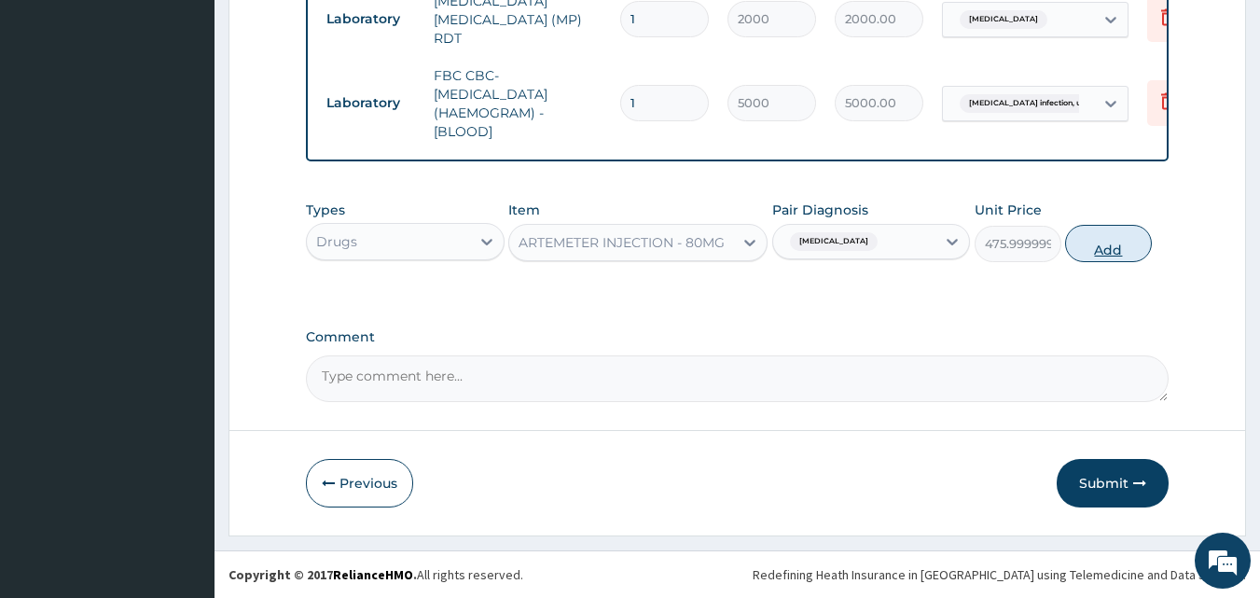
click at [1114, 246] on button "Add" at bounding box center [1108, 243] width 87 height 37
type input "0"
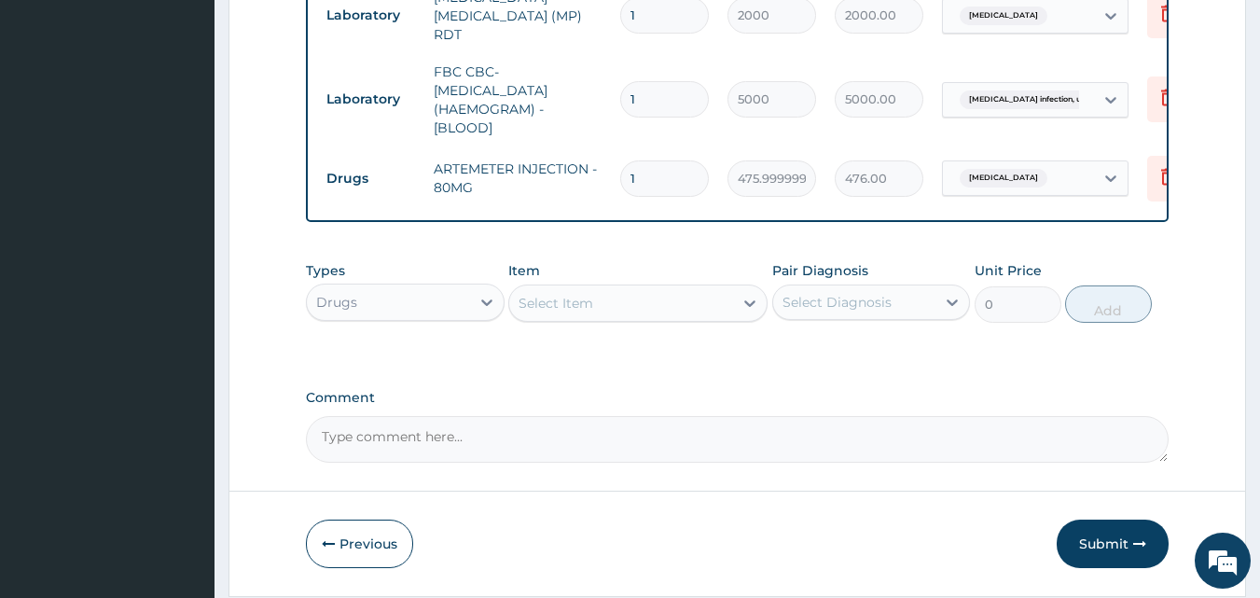
click at [655, 174] on input "1" at bounding box center [664, 178] width 89 height 36
type input "0.00"
type input "6"
type input "2856.00"
type input "6"
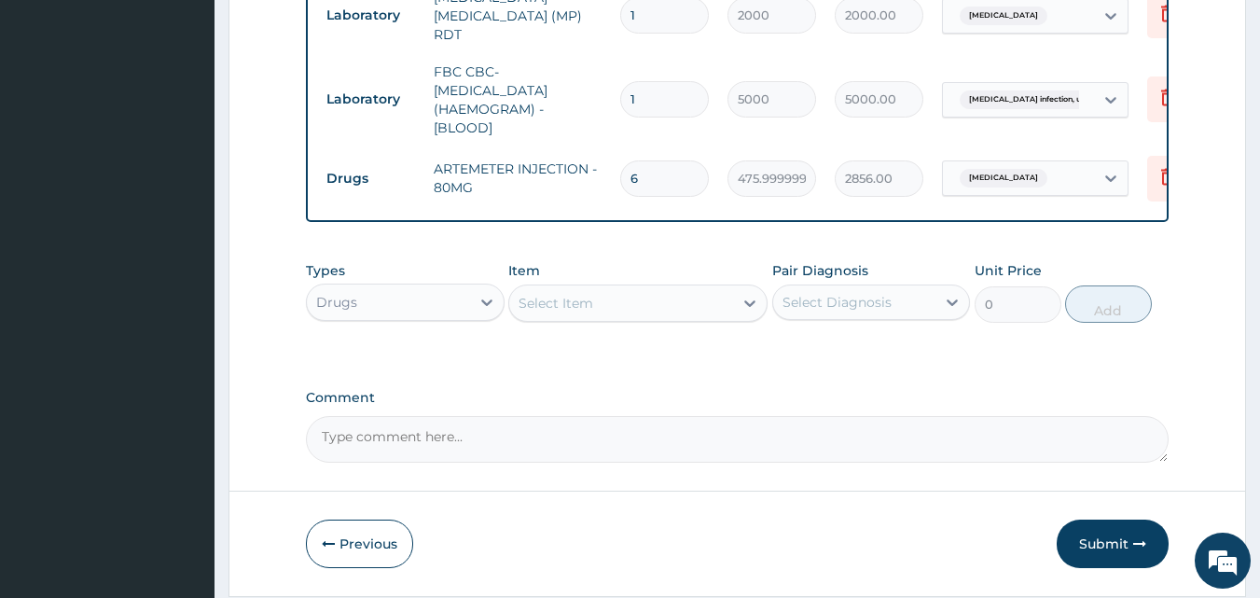
click at [661, 307] on div "Select Item" at bounding box center [621, 303] width 224 height 30
click at [642, 312] on div "Select Item" at bounding box center [621, 303] width 224 height 30
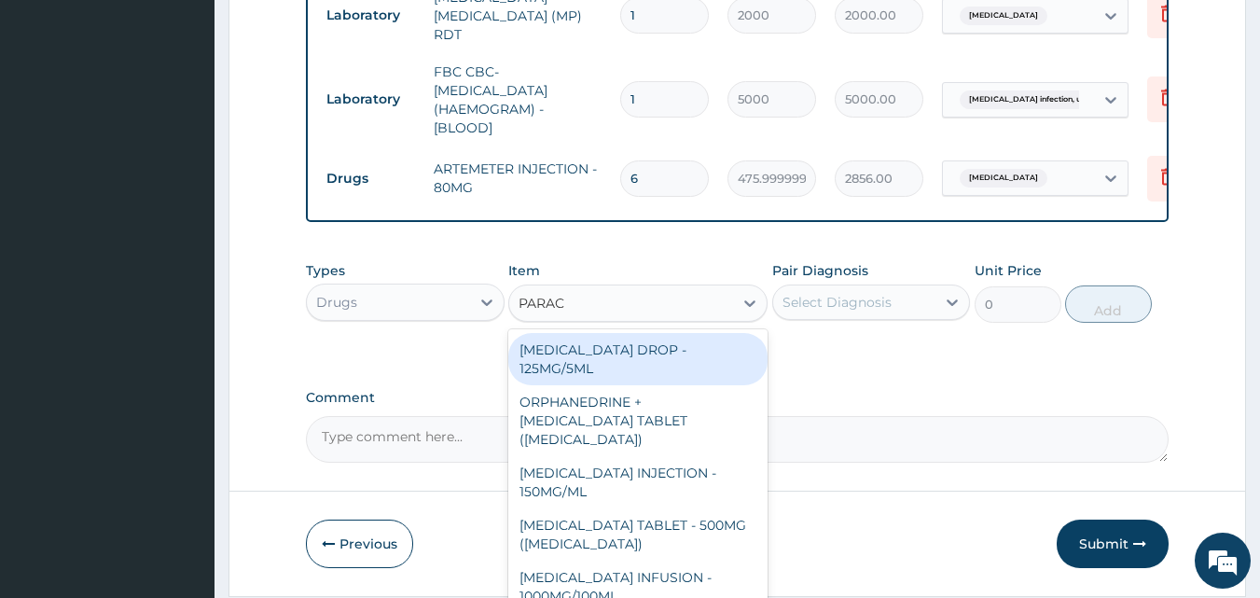
type input "PARACETAMOL"
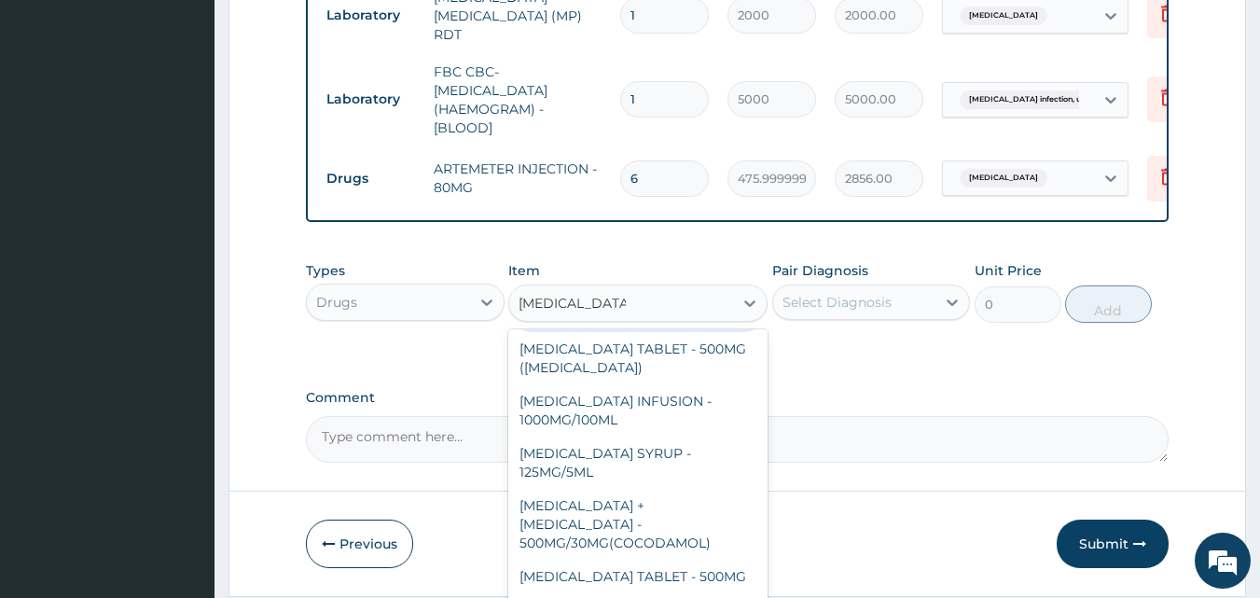
scroll to position [178, 0]
click at [735, 566] on div "[MEDICAL_DATA] TABLET - 500MG" at bounding box center [637, 575] width 259 height 34
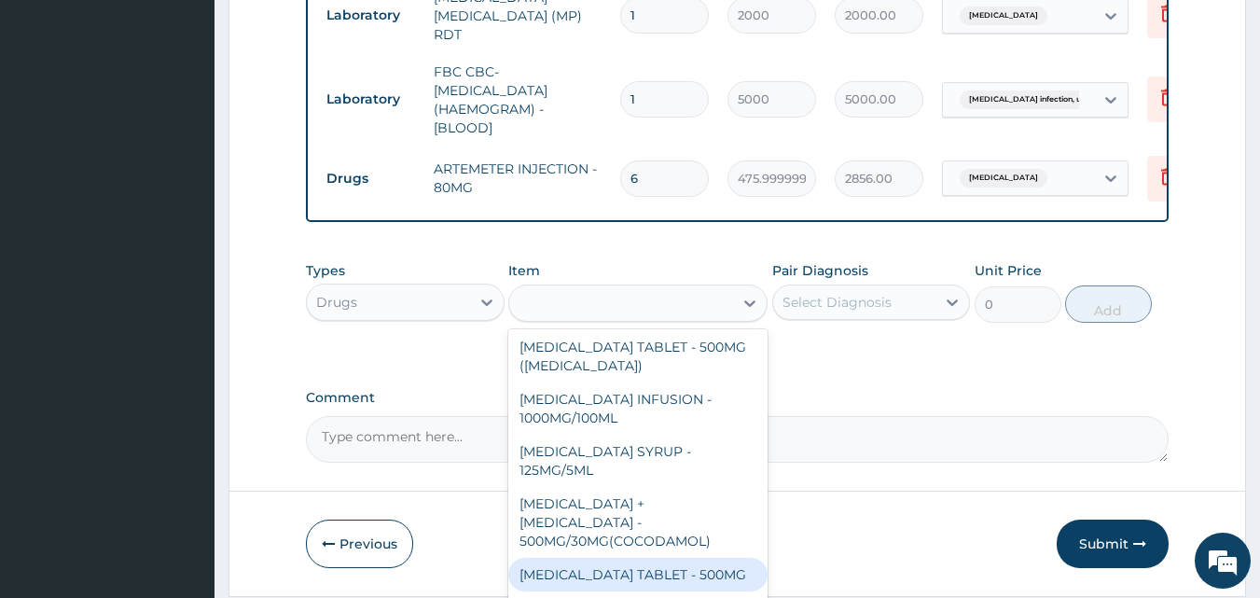
type input "33.599999999999994"
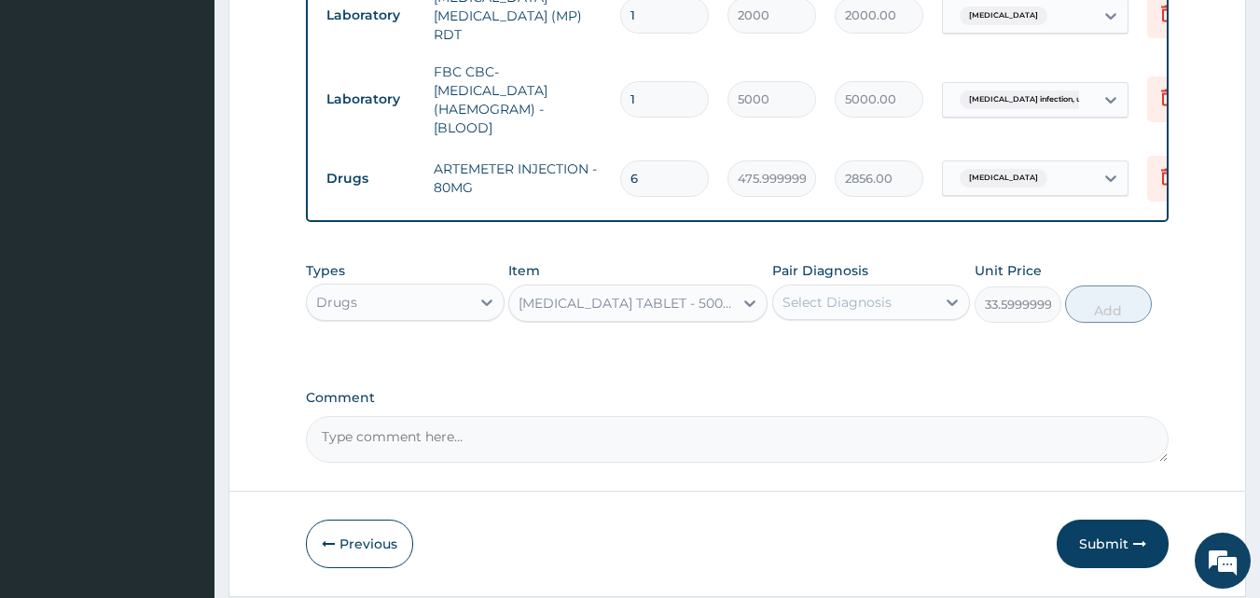
click at [865, 315] on div "Select Diagnosis" at bounding box center [854, 302] width 163 height 30
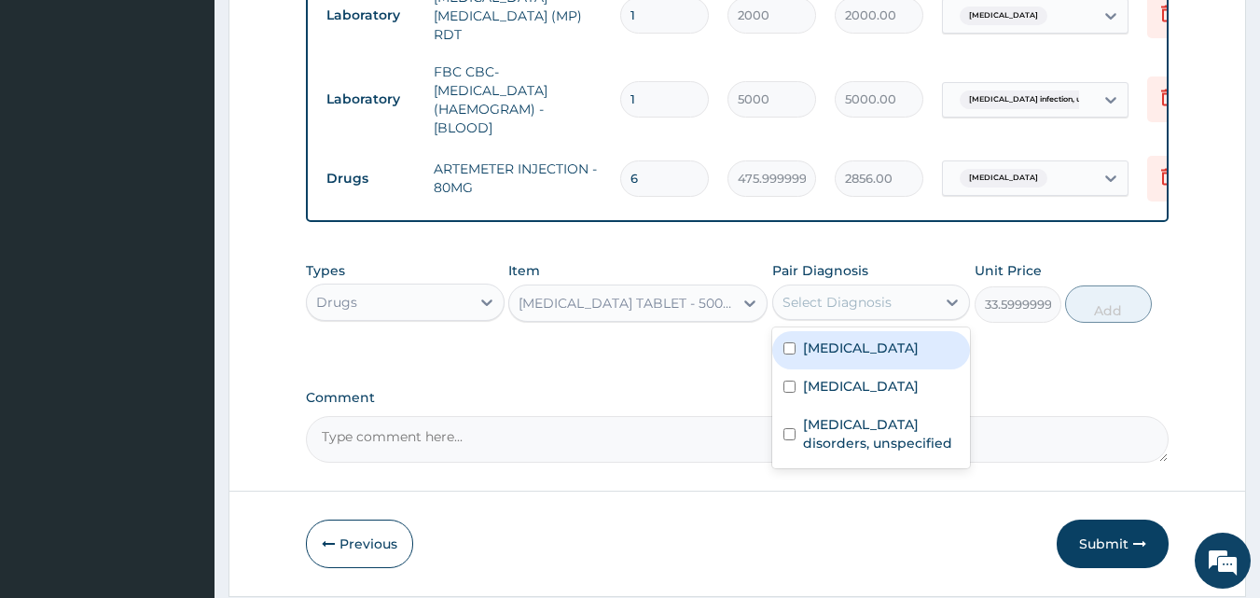
click at [879, 355] on label "Malaria, unspecified" at bounding box center [861, 348] width 116 height 19
checkbox input "true"
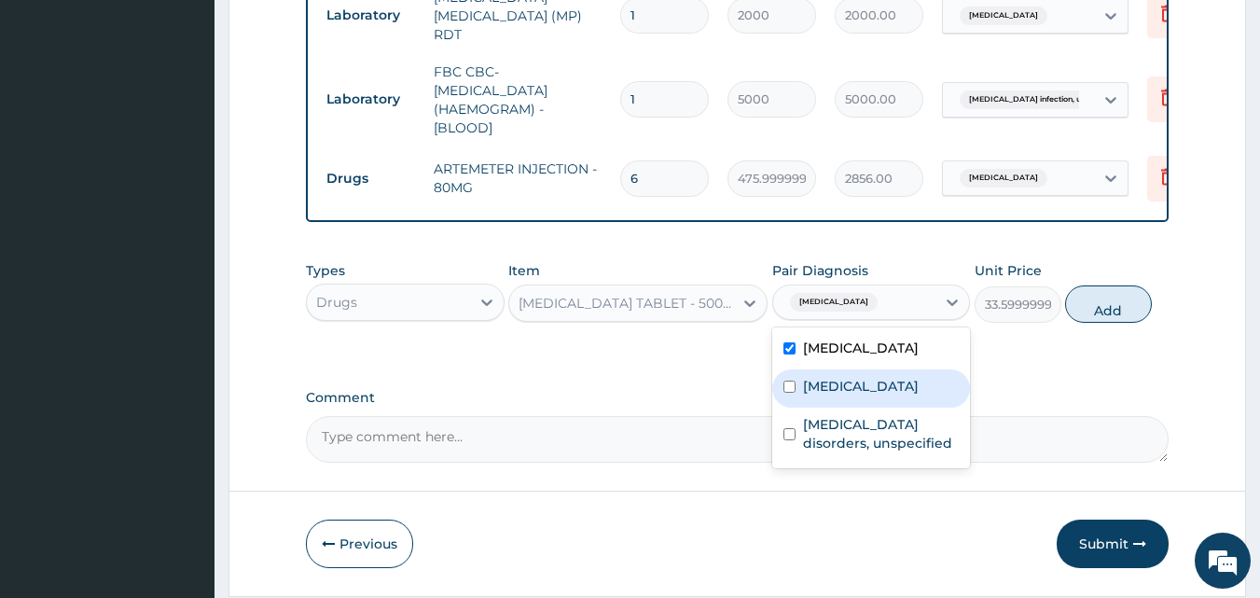
click at [876, 390] on label "Salmonella infection, unspecified" at bounding box center [861, 386] width 116 height 19
checkbox input "true"
click at [1091, 312] on button "Add" at bounding box center [1108, 303] width 87 height 37
type input "0"
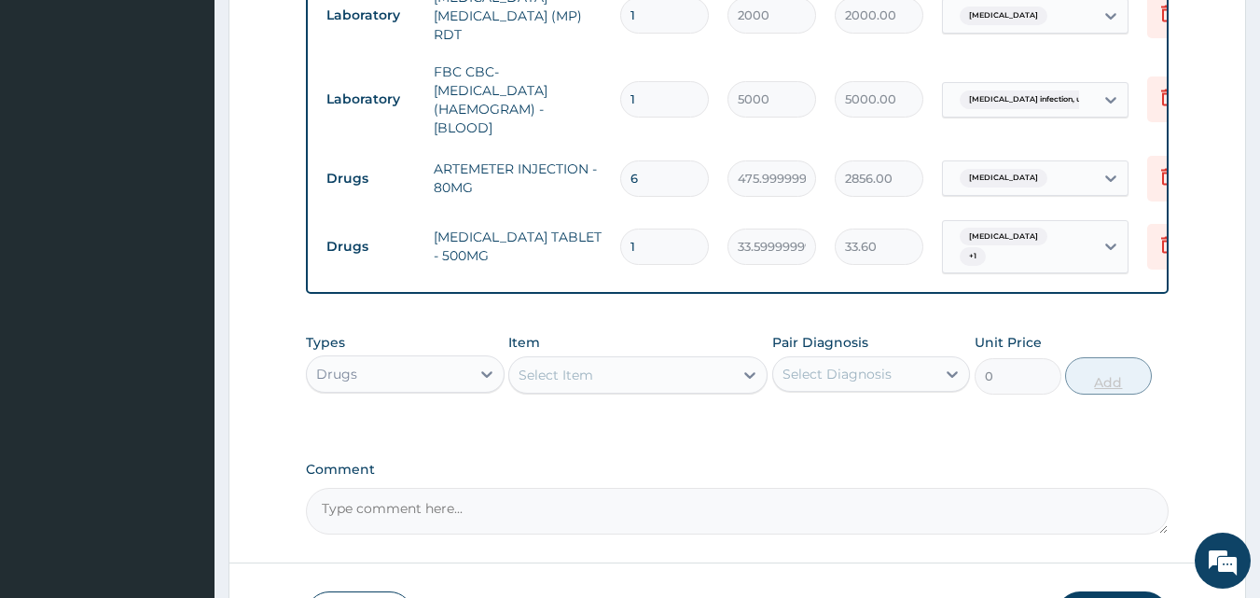
type input "18"
type input "604.80"
type input "18"
click at [696, 387] on div "Select Item" at bounding box center [621, 375] width 224 height 30
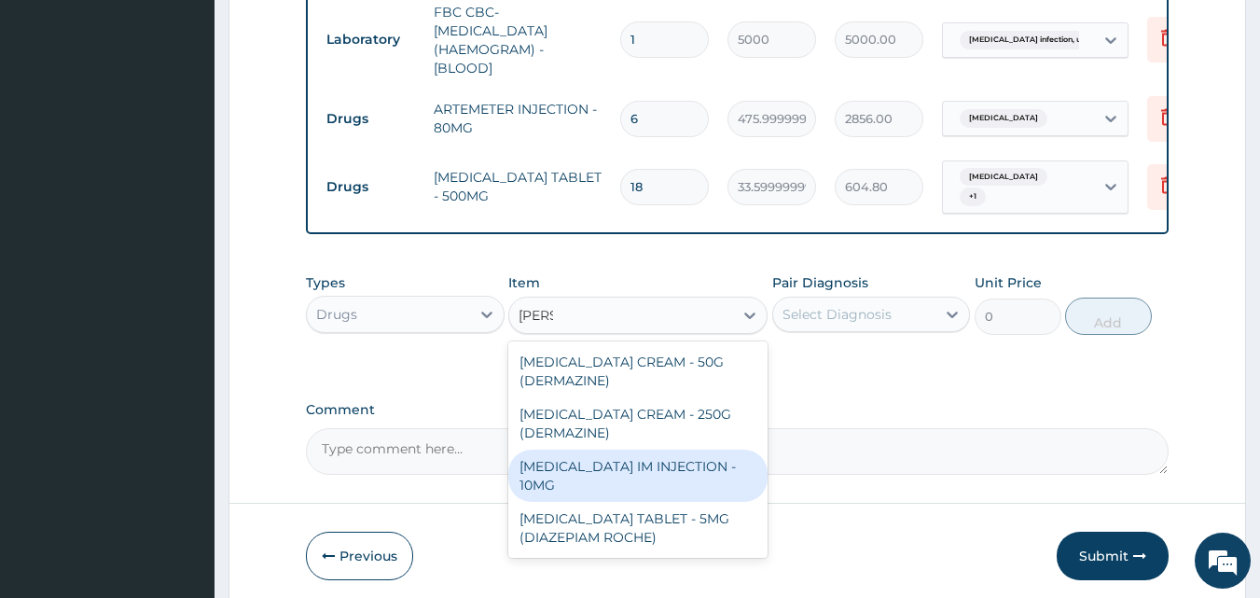
scroll to position [903, 0]
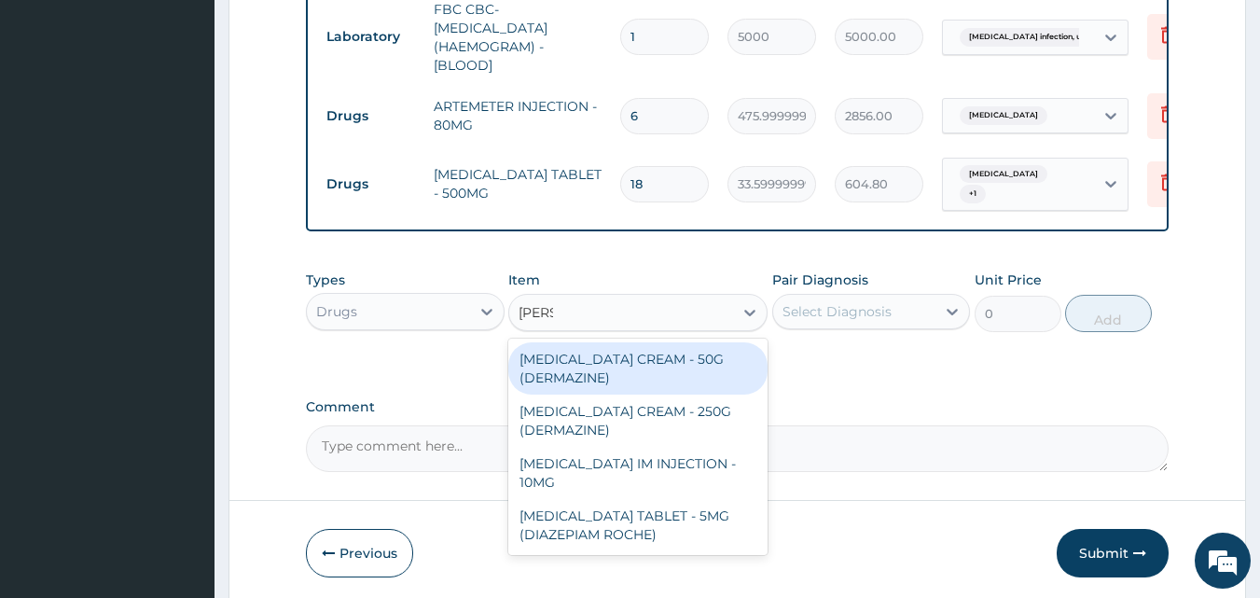
type input "DIAZ"
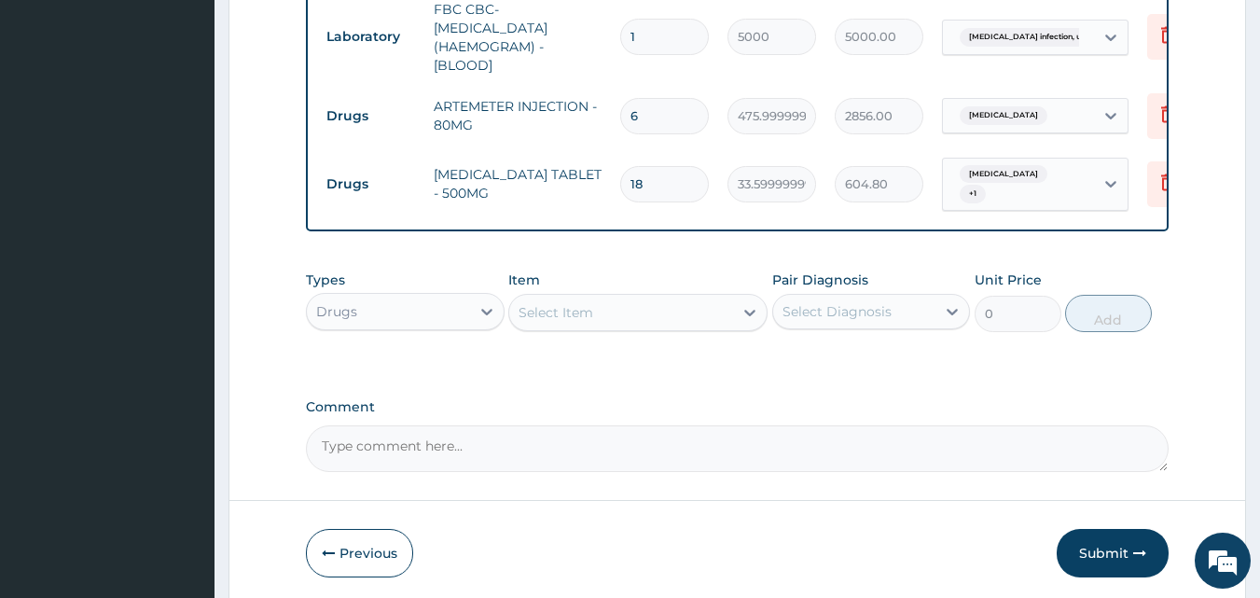
click at [701, 314] on div "Select Item" at bounding box center [621, 313] width 224 height 30
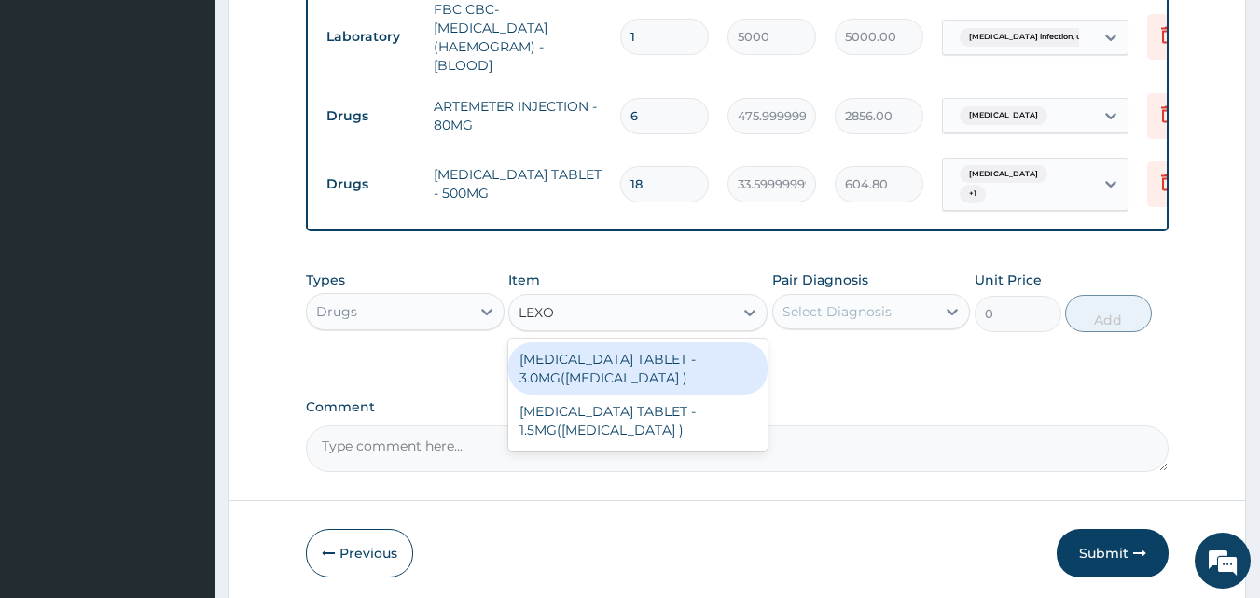
type input "LEXOT"
click at [652, 379] on div "BROMAZEPAM TABLET - 3.0MG(LEXOTAN )" at bounding box center [637, 368] width 259 height 52
type input "42"
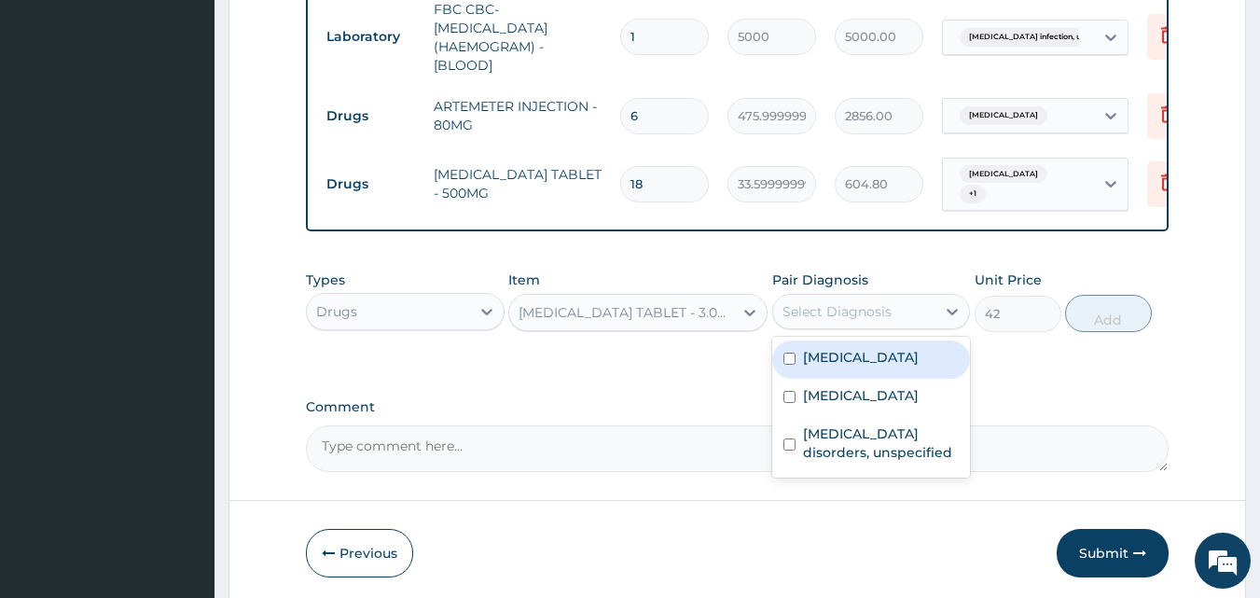
click at [852, 317] on div "Select Diagnosis" at bounding box center [837, 311] width 109 height 19
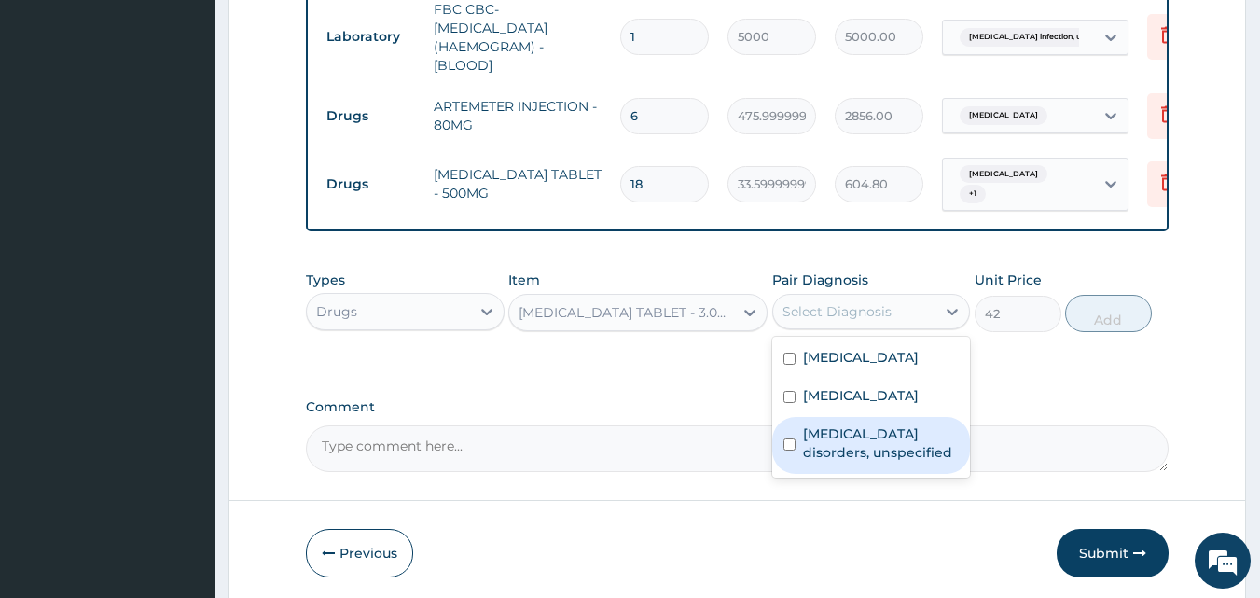
click at [856, 462] on label "Insomnia disorders, unspecified" at bounding box center [881, 442] width 157 height 37
checkbox input "true"
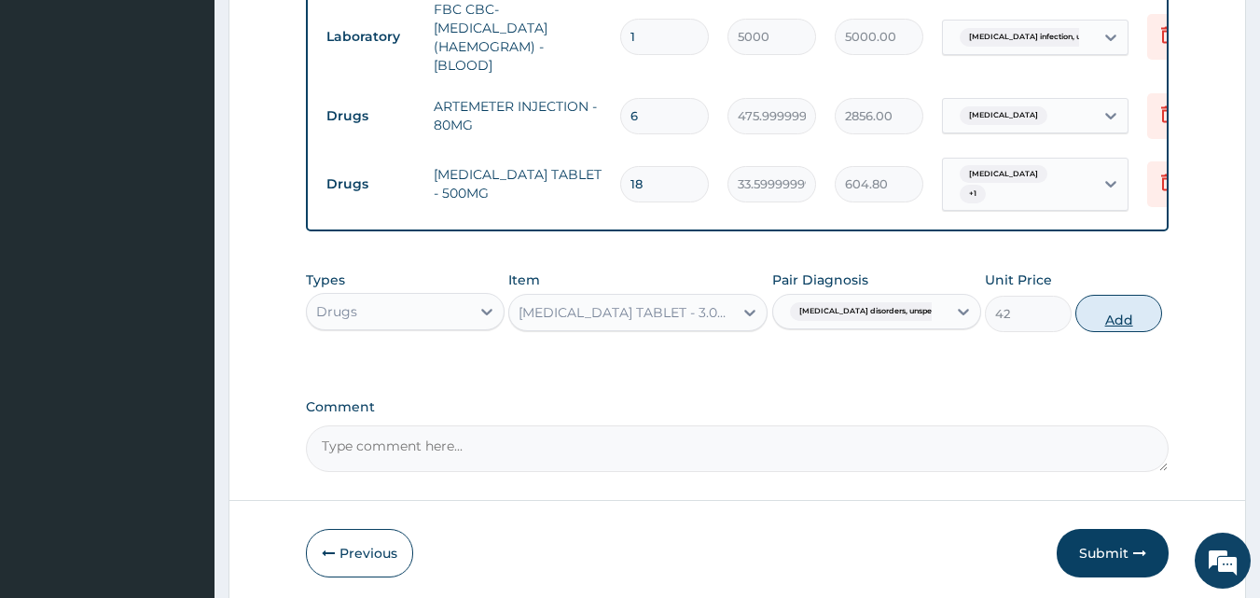
click at [1135, 322] on button "Add" at bounding box center [1118, 313] width 87 height 37
type input "0"
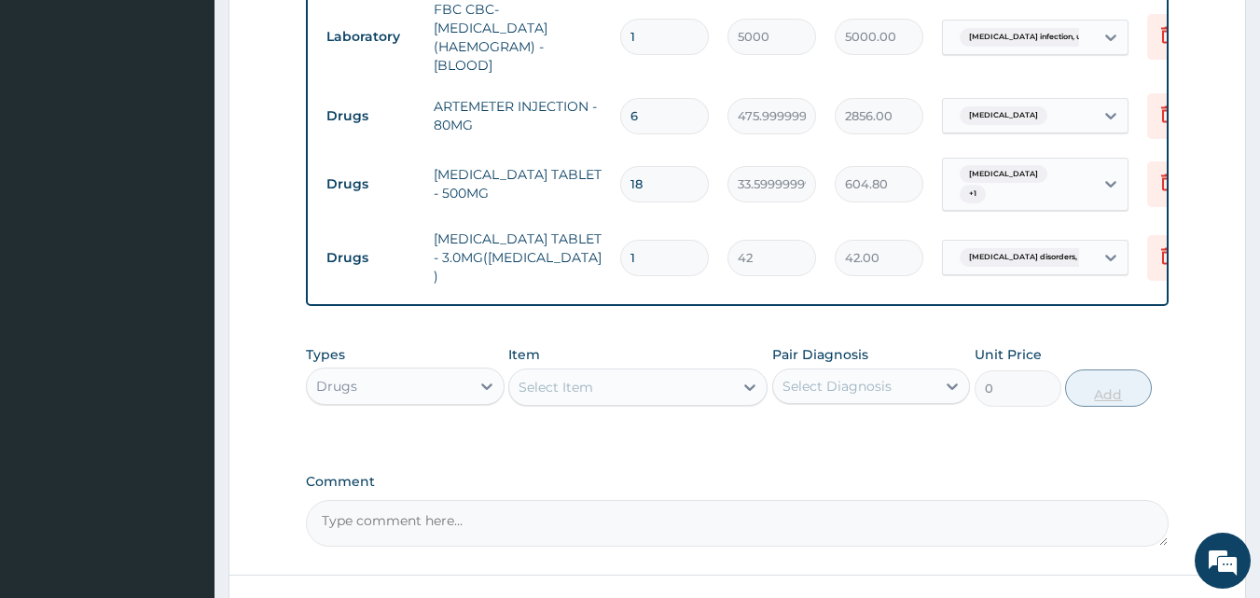
type input "0.00"
type input "3"
type input "126.00"
type input "3"
click at [611, 381] on div "Select Item" at bounding box center [621, 387] width 224 height 30
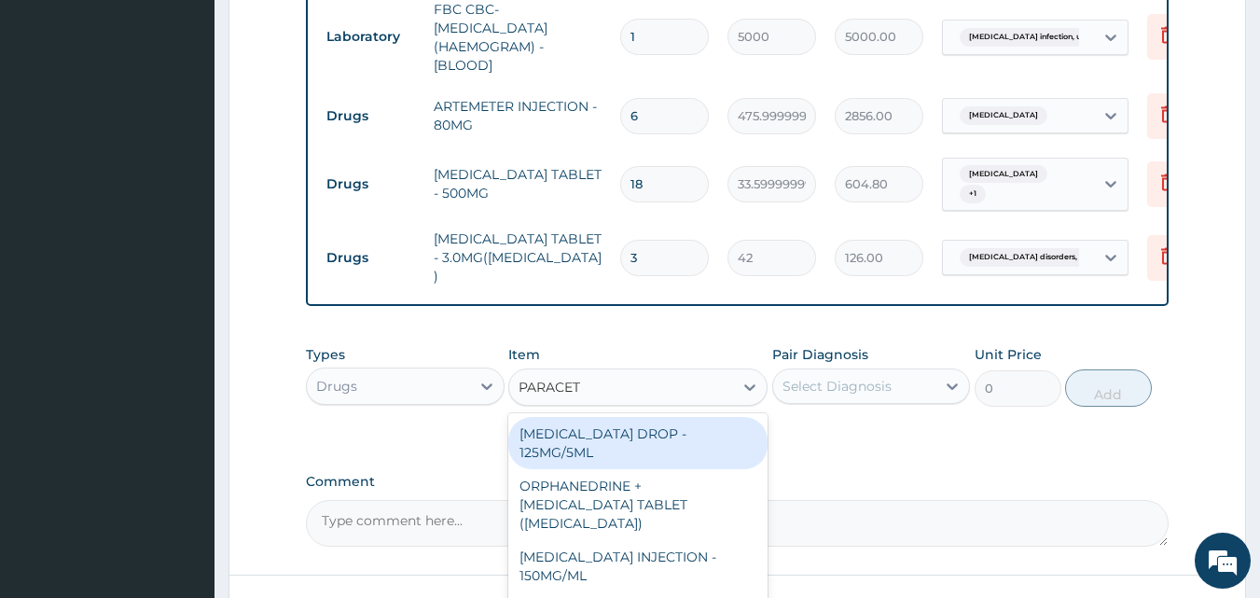
type input "PARACETAMOL"
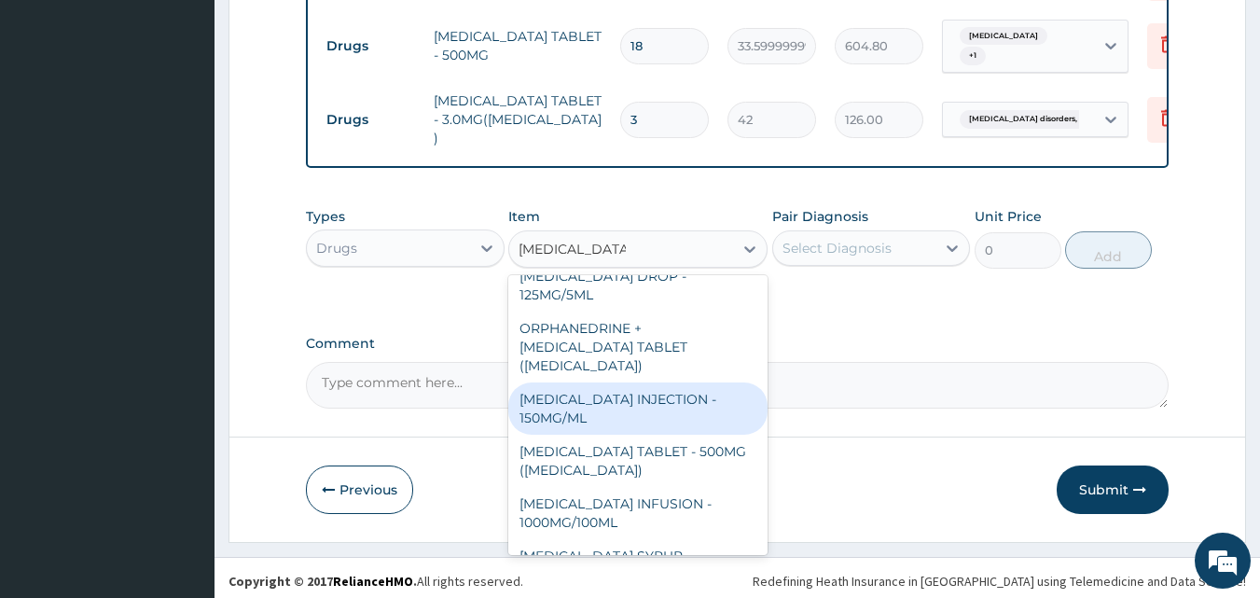
scroll to position [23, 0]
click at [681, 387] on div "PARACETAMOL INJECTION - 150MG/ML" at bounding box center [637, 405] width 259 height 52
type input "560"
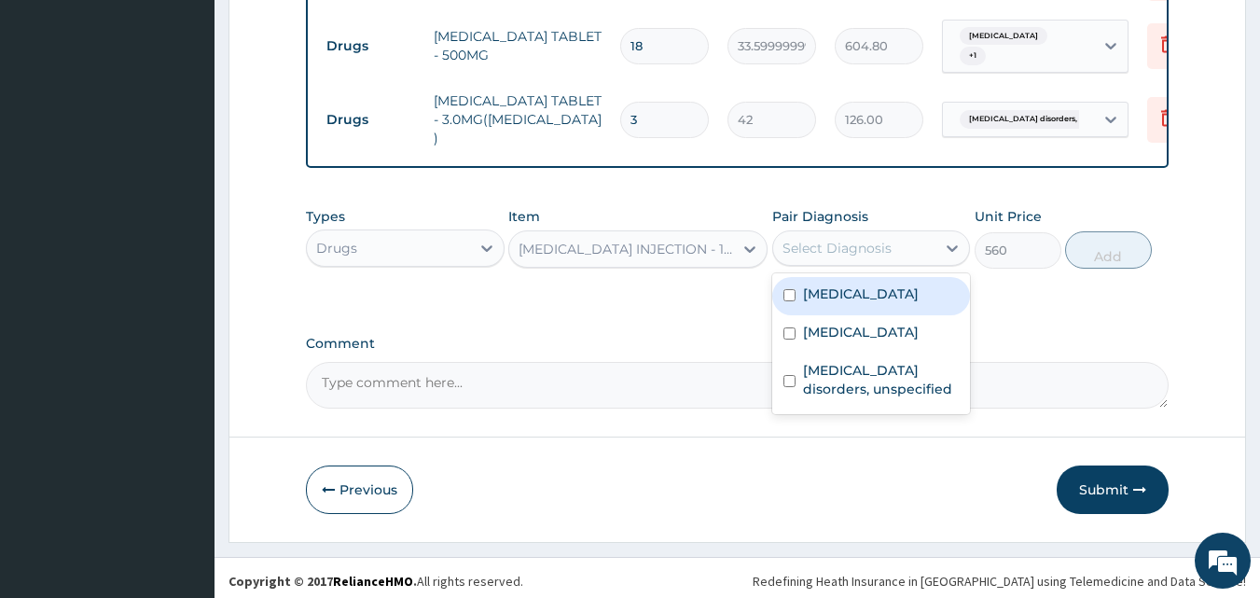
click at [834, 239] on div "Select Diagnosis" at bounding box center [837, 248] width 109 height 19
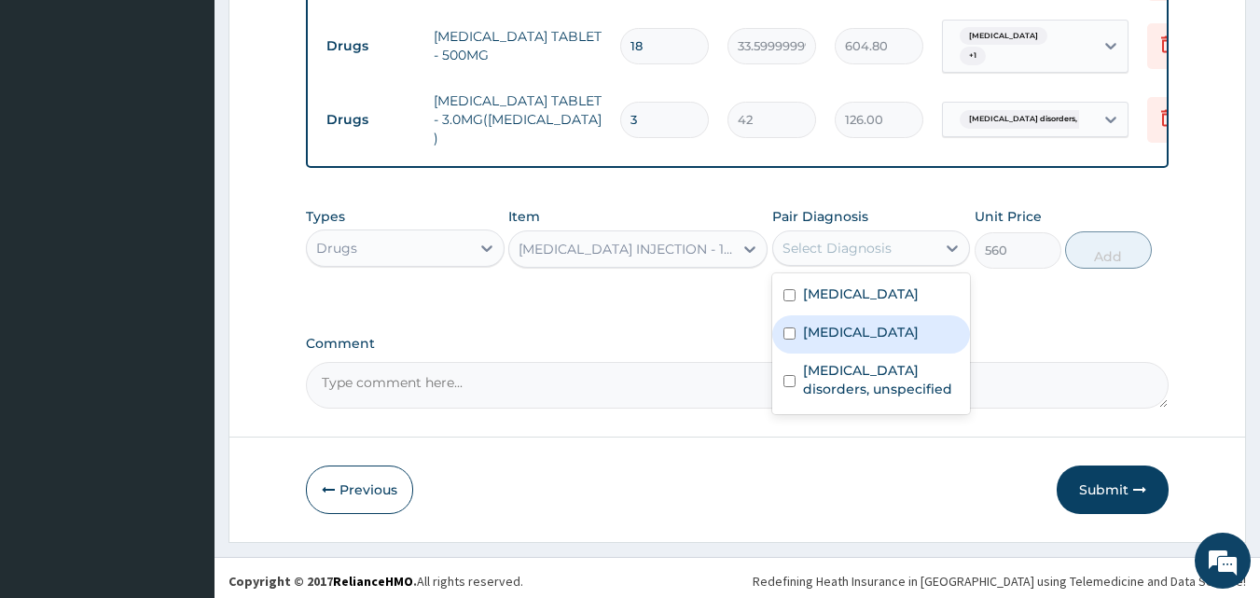
click at [837, 325] on label "Salmonella infection, unspecified" at bounding box center [861, 332] width 116 height 19
checkbox input "true"
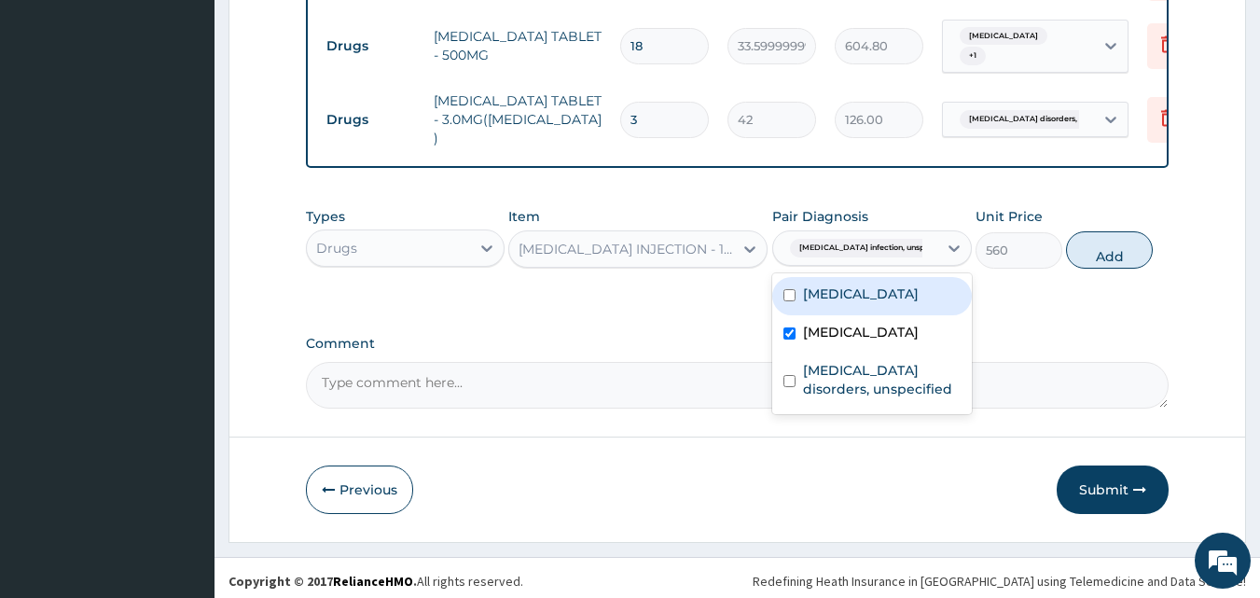
click at [819, 284] on label "Malaria, unspecified" at bounding box center [861, 293] width 116 height 19
checkbox input "true"
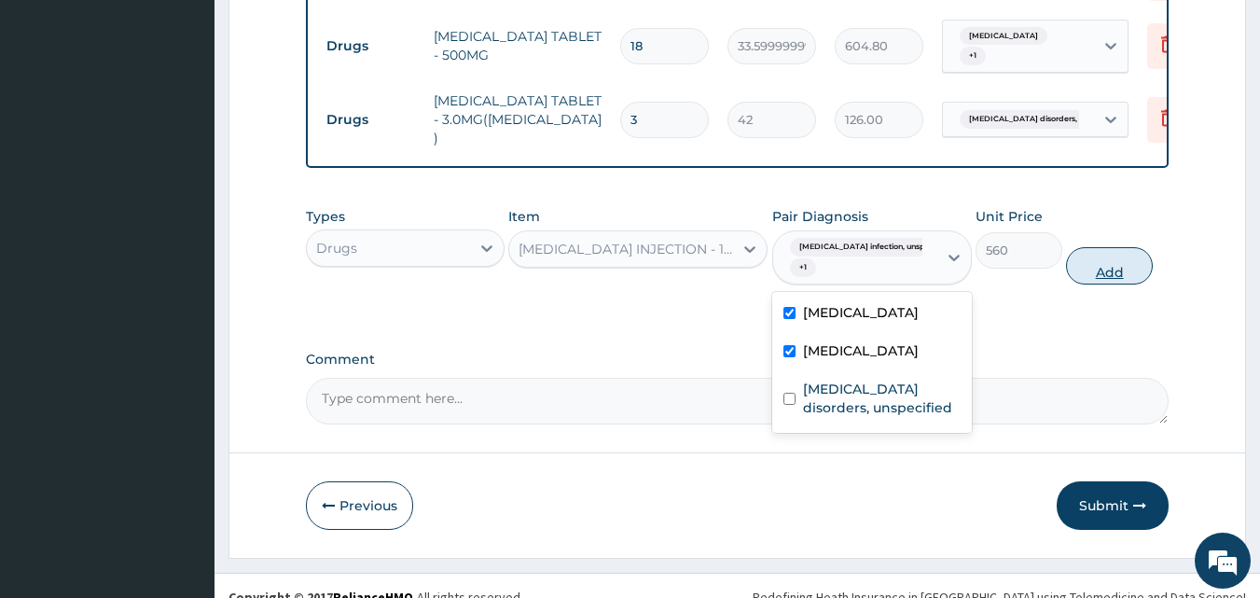
click at [1092, 253] on button "Add" at bounding box center [1109, 265] width 87 height 37
type input "0"
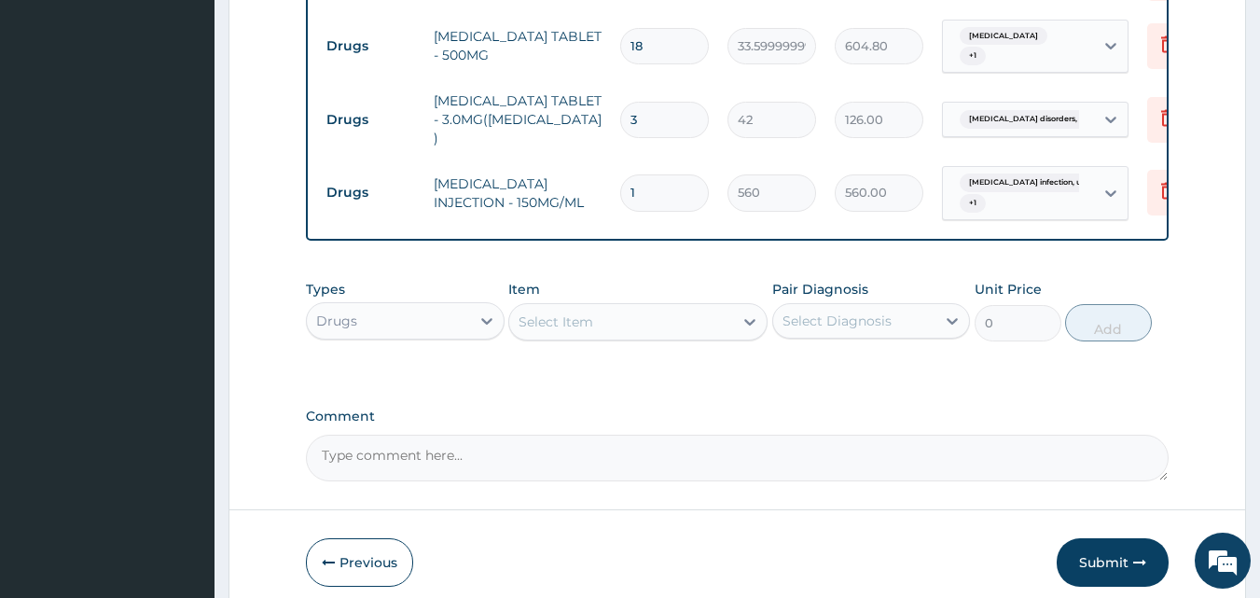
click at [656, 174] on input "1" at bounding box center [664, 192] width 89 height 36
type input "0.00"
type input "3"
type input "1680.00"
type input "3"
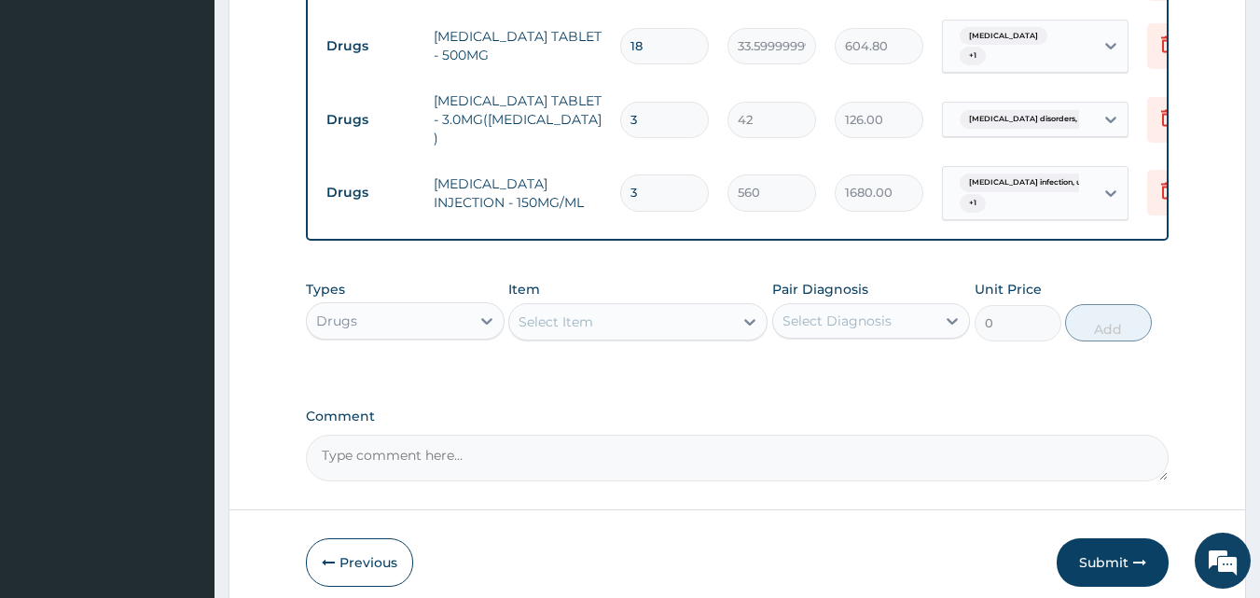
click at [635, 311] on div "Select Item" at bounding box center [621, 322] width 224 height 30
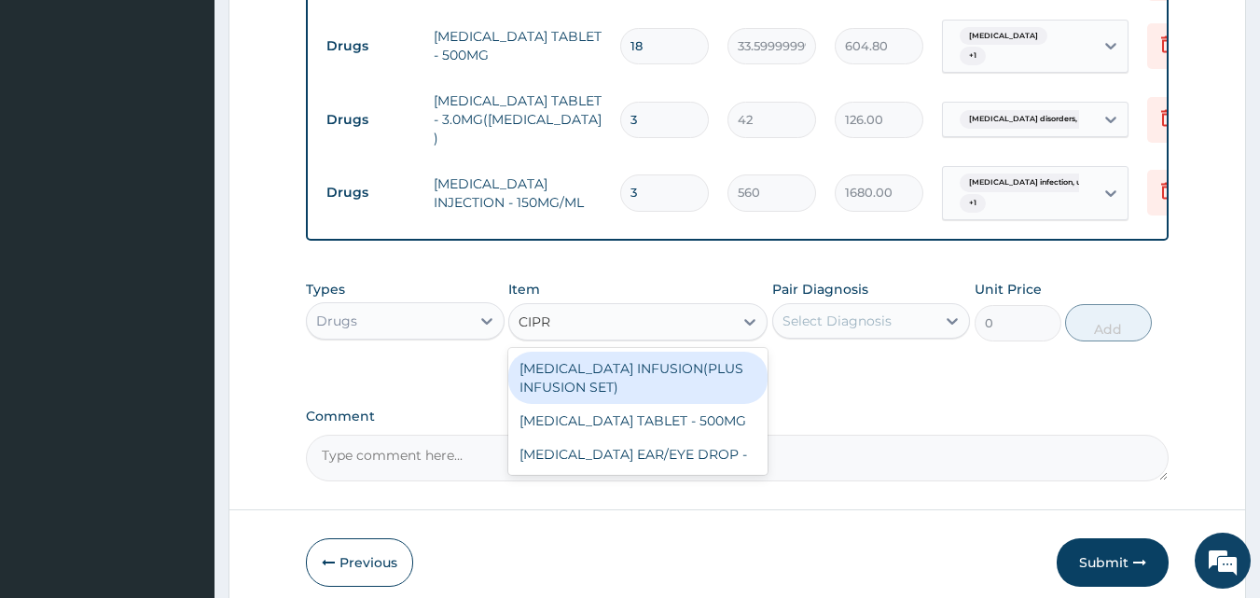
type input "CIPRO"
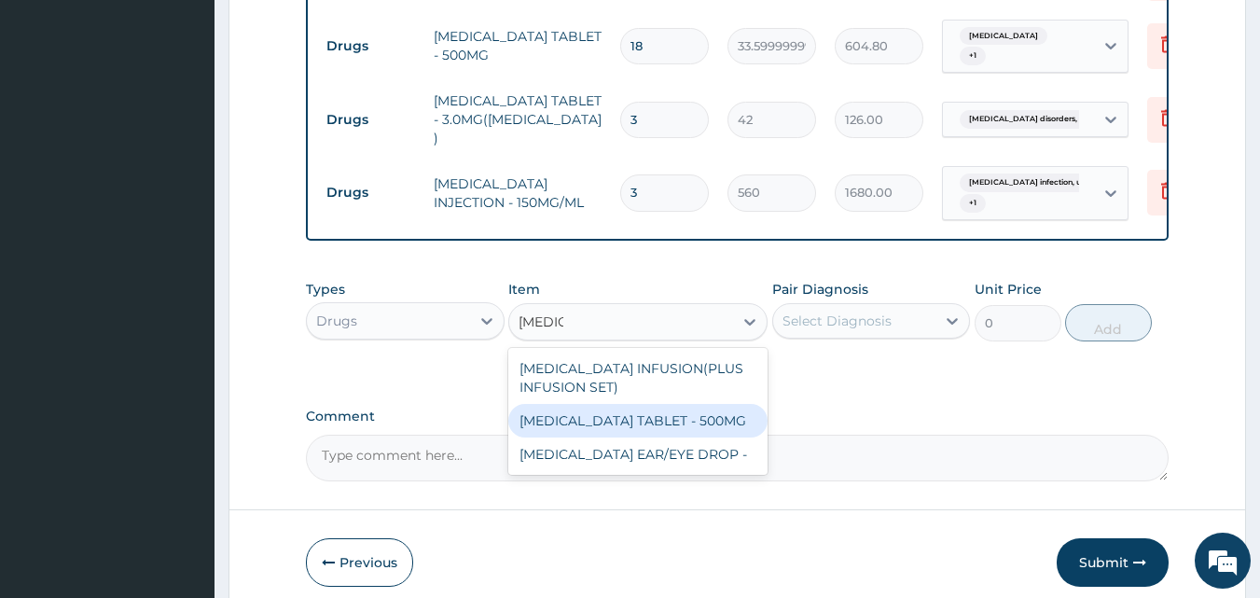
click at [670, 411] on div "CIPROFLOXACIN TABLET - 500MG" at bounding box center [637, 421] width 259 height 34
type input "196"
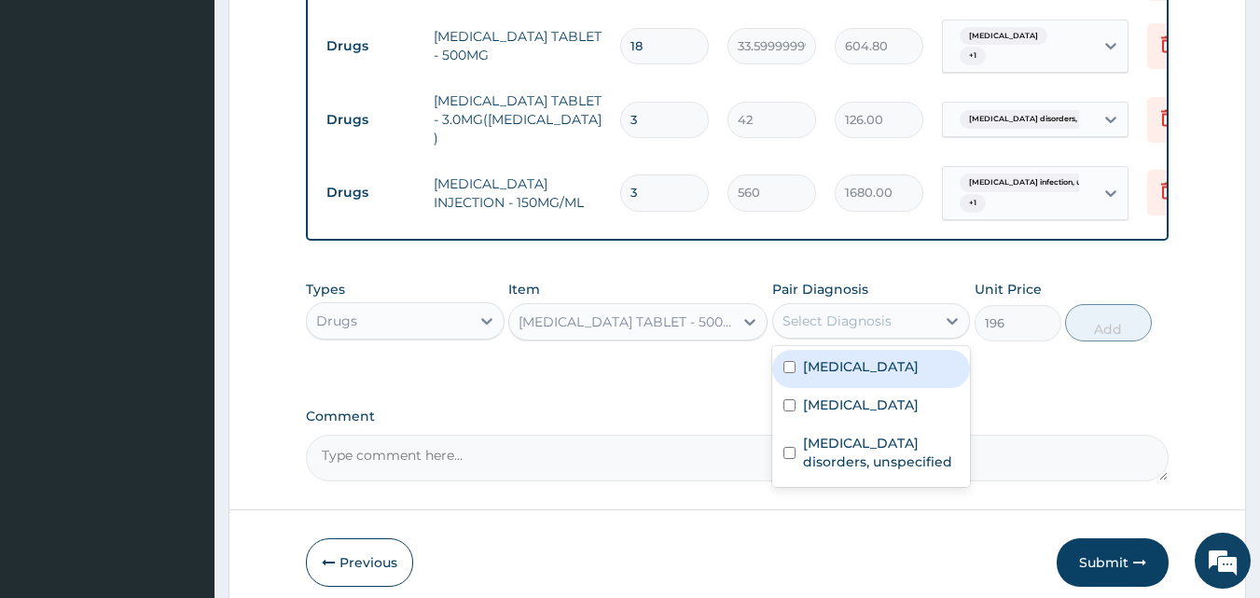
click at [887, 312] on div "Select Diagnosis" at bounding box center [837, 321] width 109 height 19
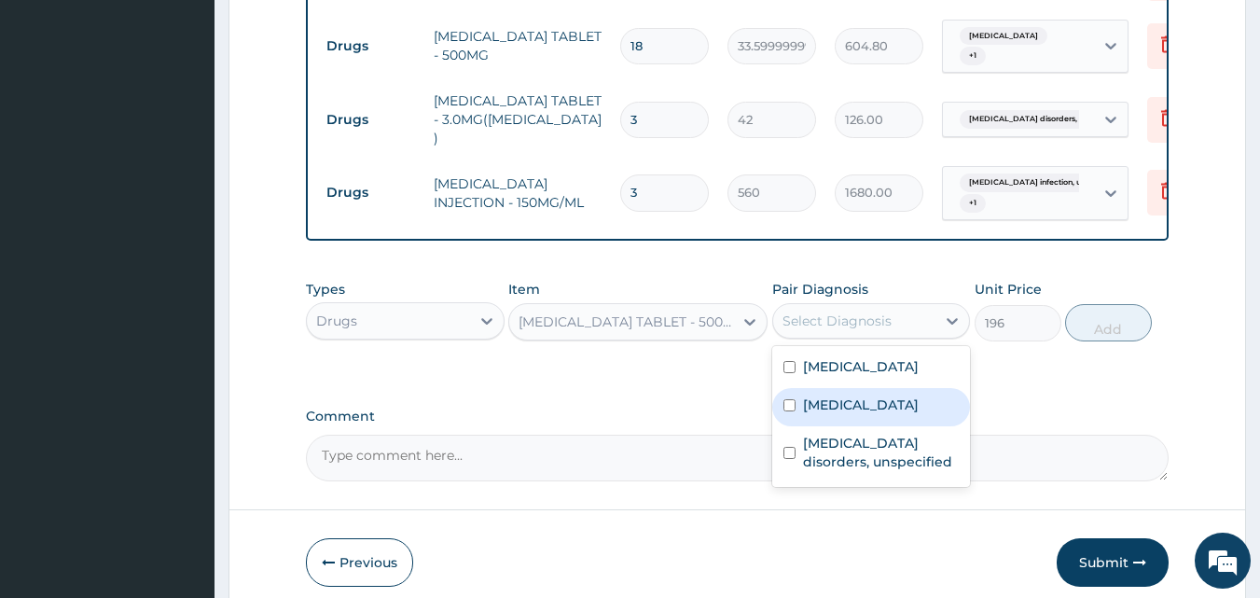
click at [863, 414] on label "Salmonella infection, unspecified" at bounding box center [861, 404] width 116 height 19
checkbox input "true"
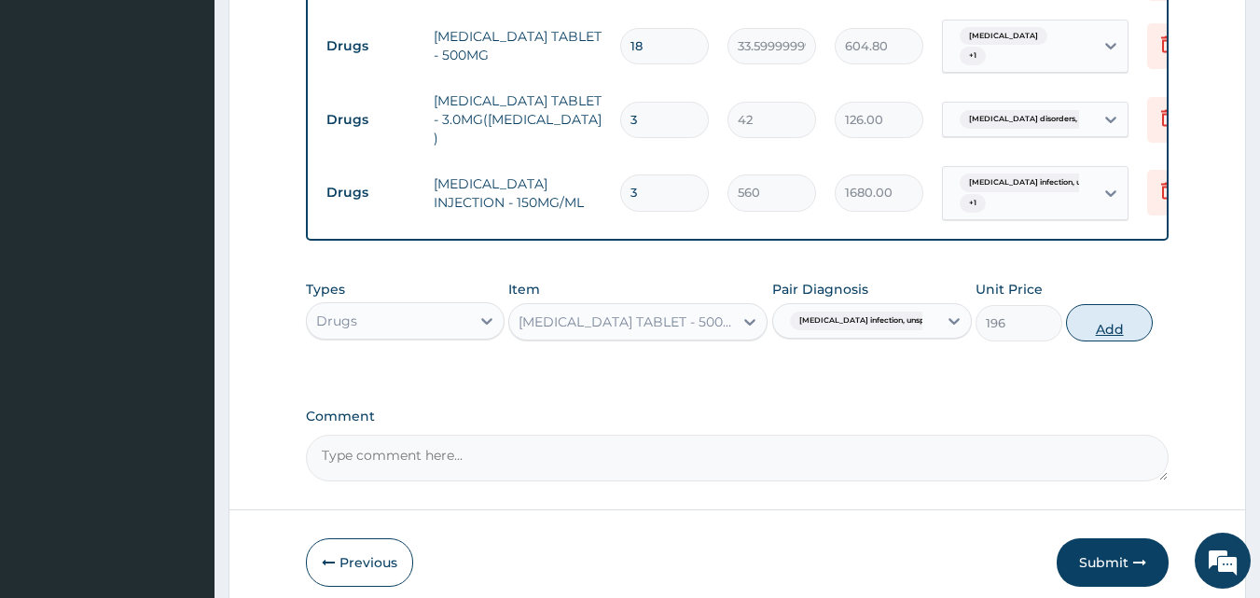
click at [1125, 313] on button "Add" at bounding box center [1109, 322] width 87 height 37
type input "0"
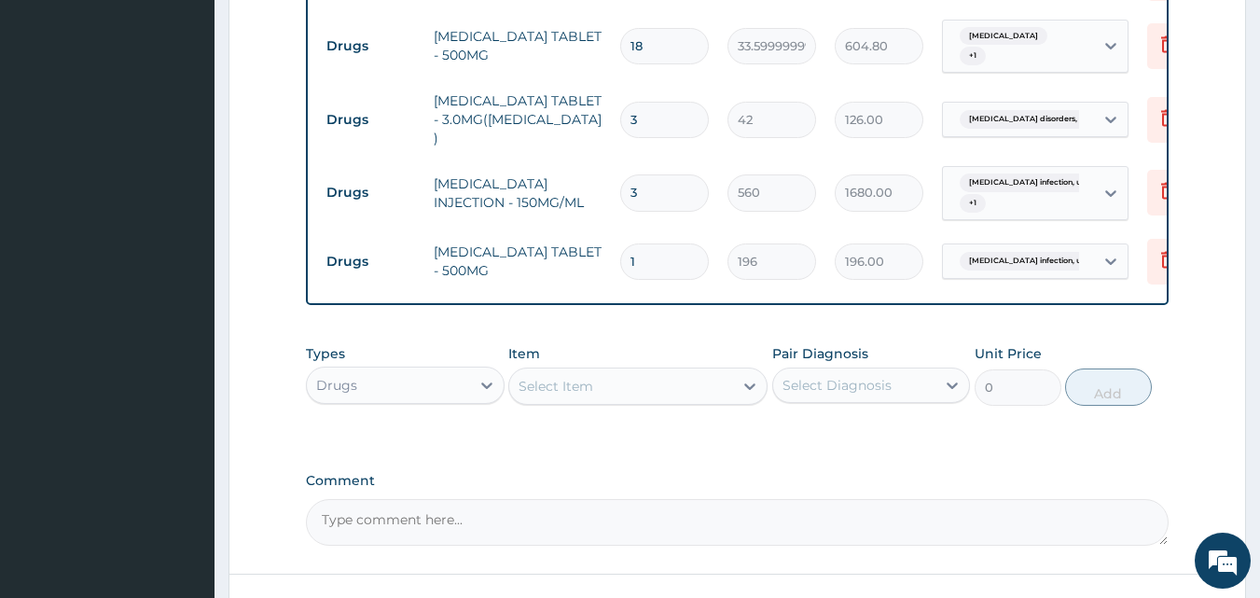
click at [660, 243] on input "1" at bounding box center [664, 261] width 89 height 36
type input "10"
type input "1960.00"
type input "10"
click at [583, 392] on div "Select Item" at bounding box center [621, 386] width 224 height 30
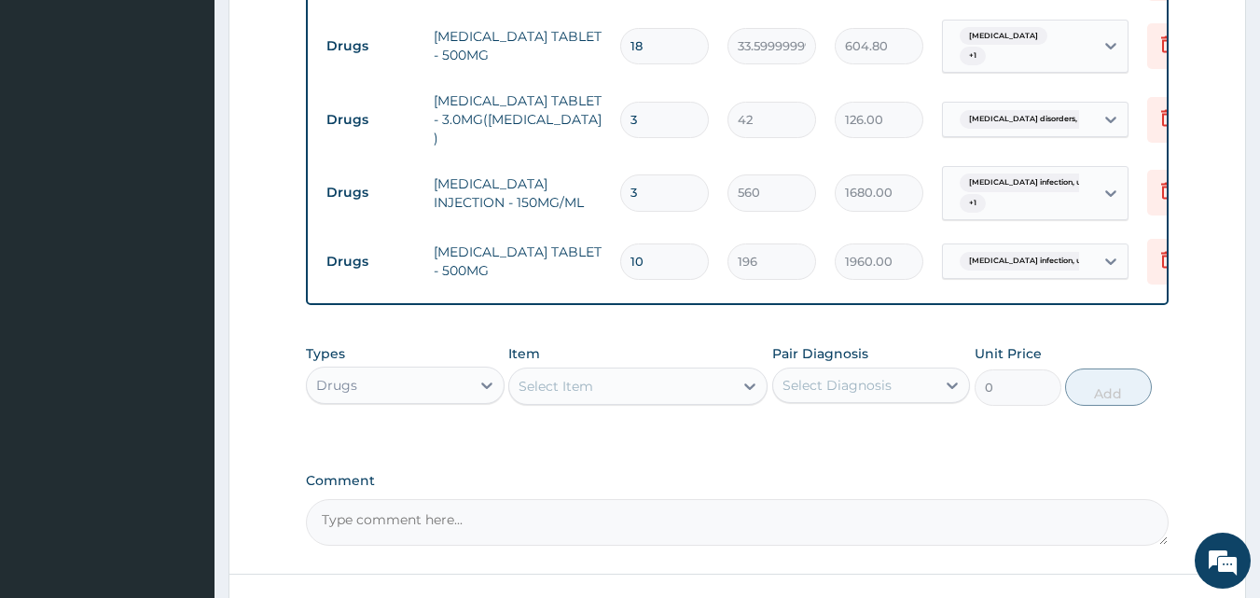
click at [679, 380] on div "Select Item" at bounding box center [621, 386] width 224 height 30
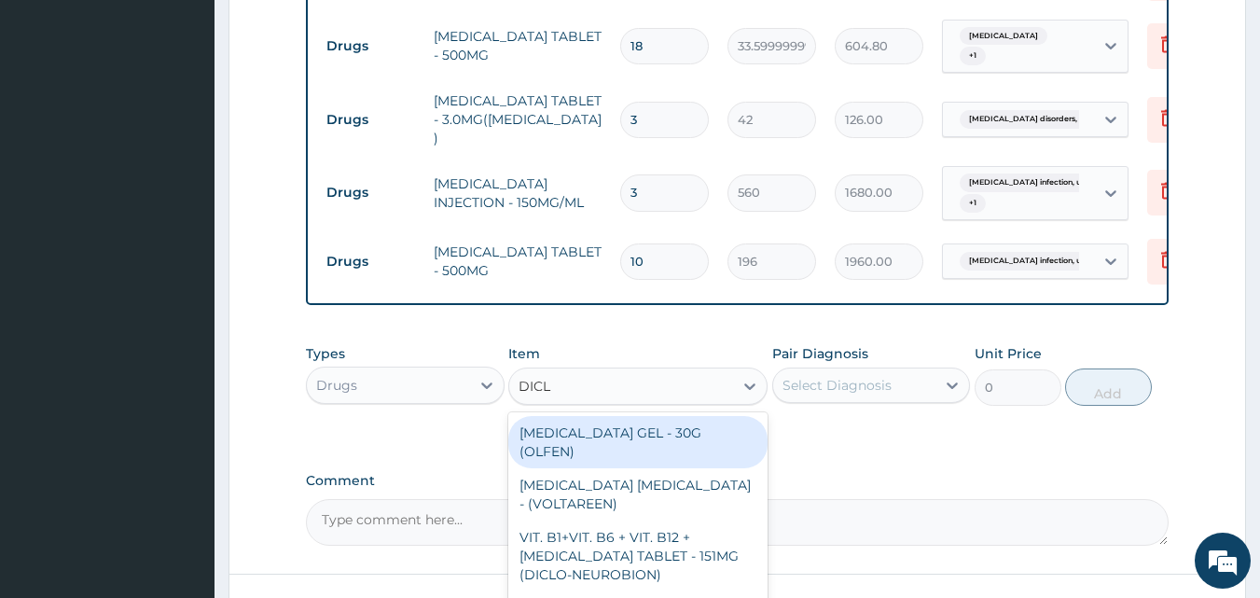
type input "DICLO"
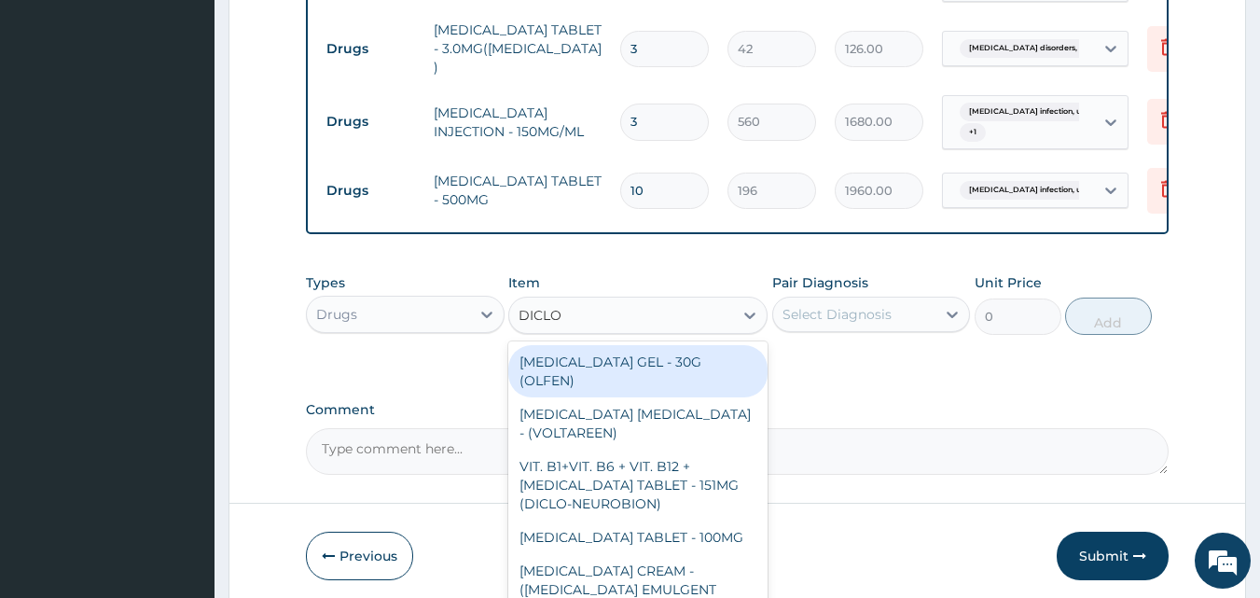
scroll to position [1117, 0]
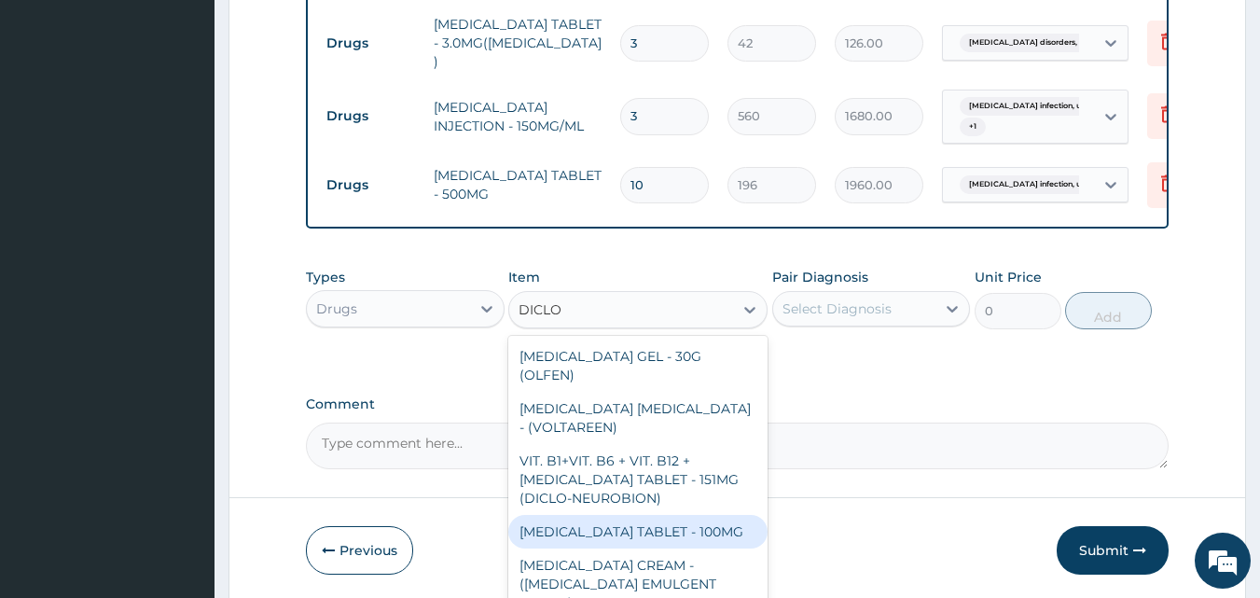
click at [677, 516] on div "[MEDICAL_DATA] TABLET - 100MG" at bounding box center [637, 532] width 259 height 34
type input "112"
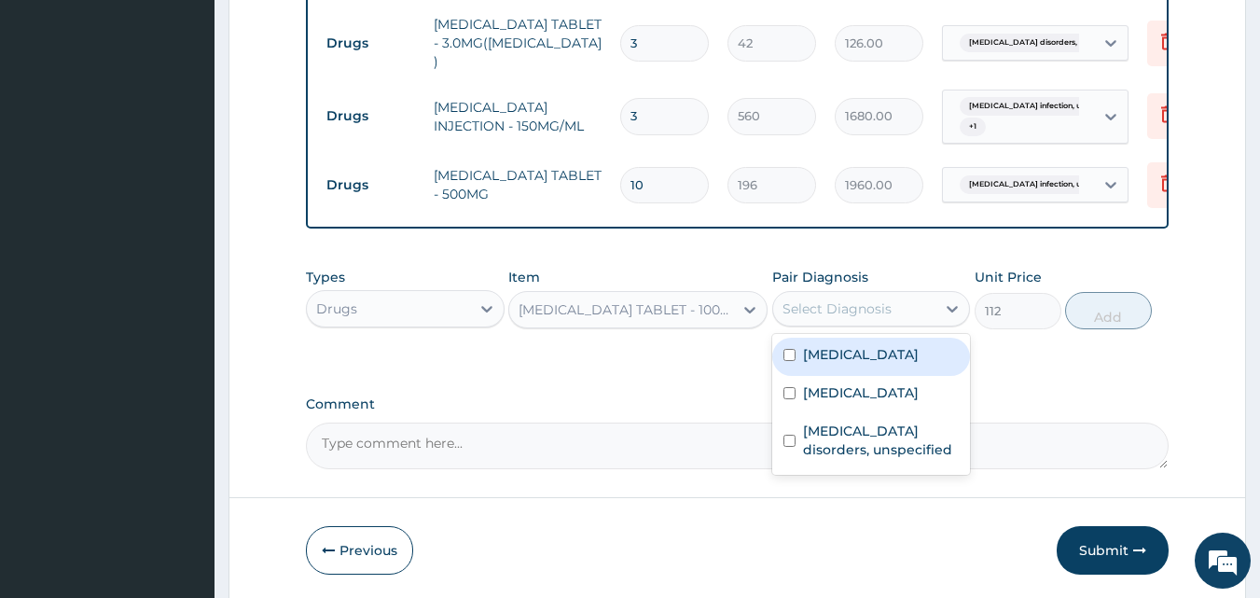
click at [837, 299] on div "Select Diagnosis" at bounding box center [837, 308] width 109 height 19
click at [842, 354] on label "[MEDICAL_DATA]" at bounding box center [861, 354] width 116 height 19
checkbox input "true"
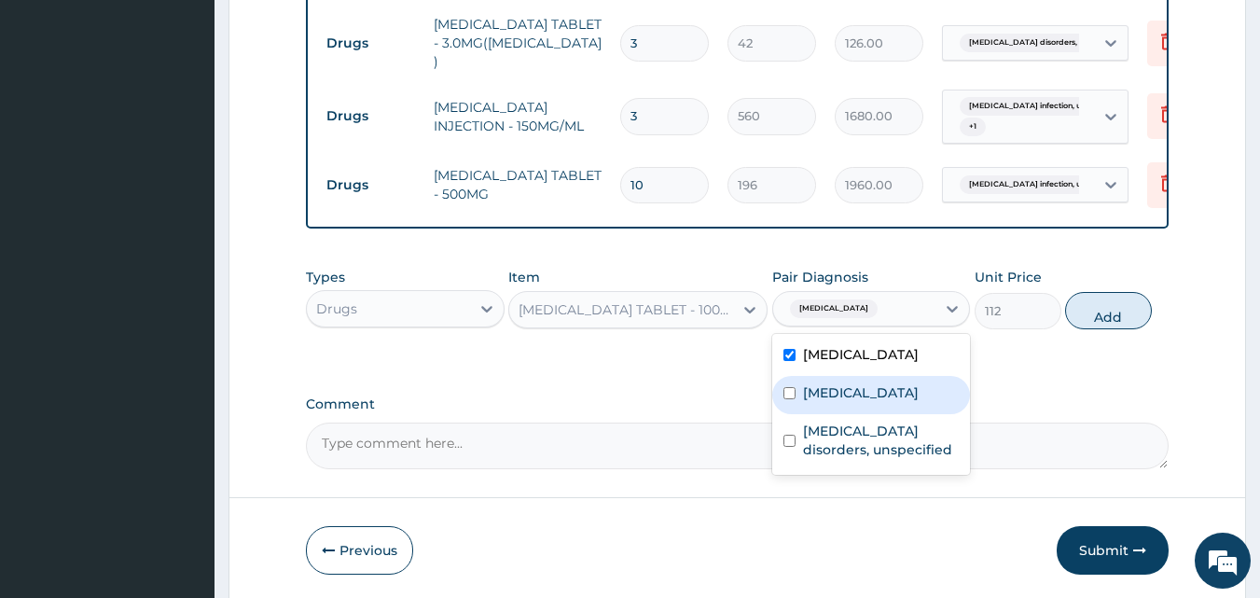
click at [842, 383] on label "[MEDICAL_DATA]" at bounding box center [861, 392] width 116 height 19
checkbox input "true"
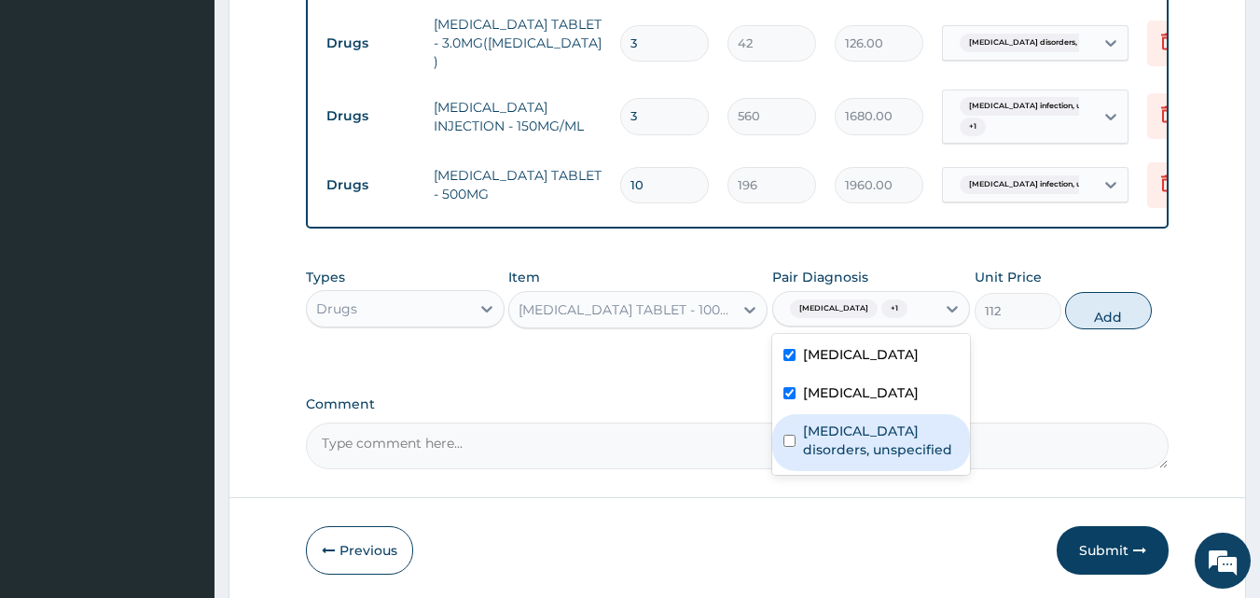
click at [847, 442] on label "Insomnia disorders, unspecified" at bounding box center [881, 440] width 157 height 37
checkbox input "true"
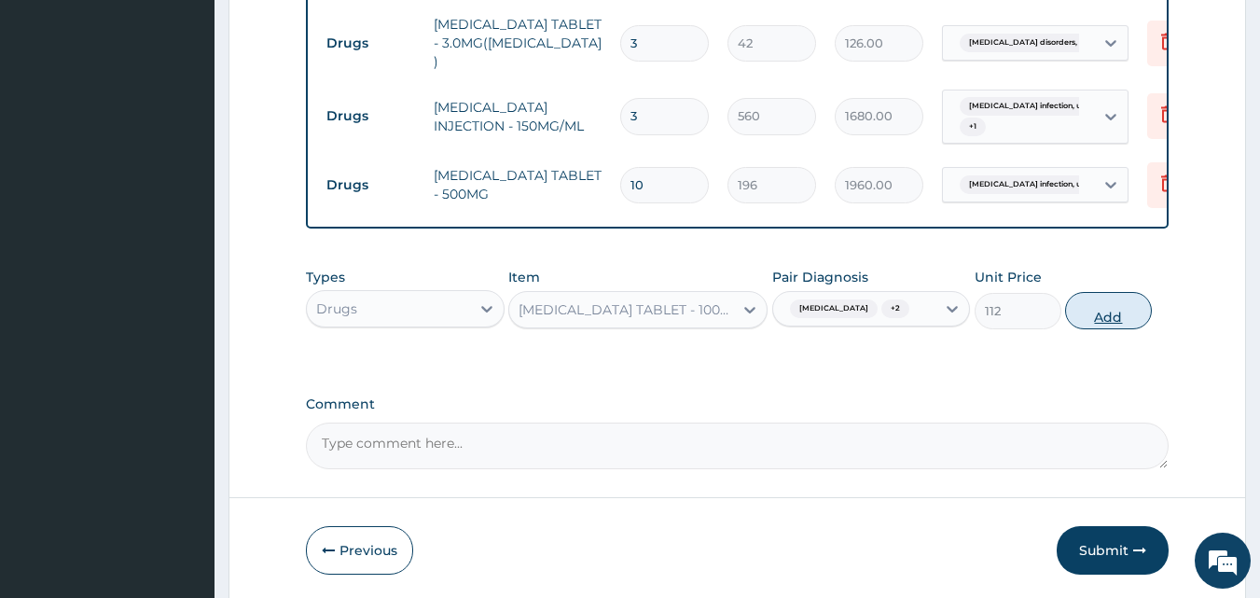
click at [1109, 311] on button "Add" at bounding box center [1108, 310] width 87 height 37
type input "0"
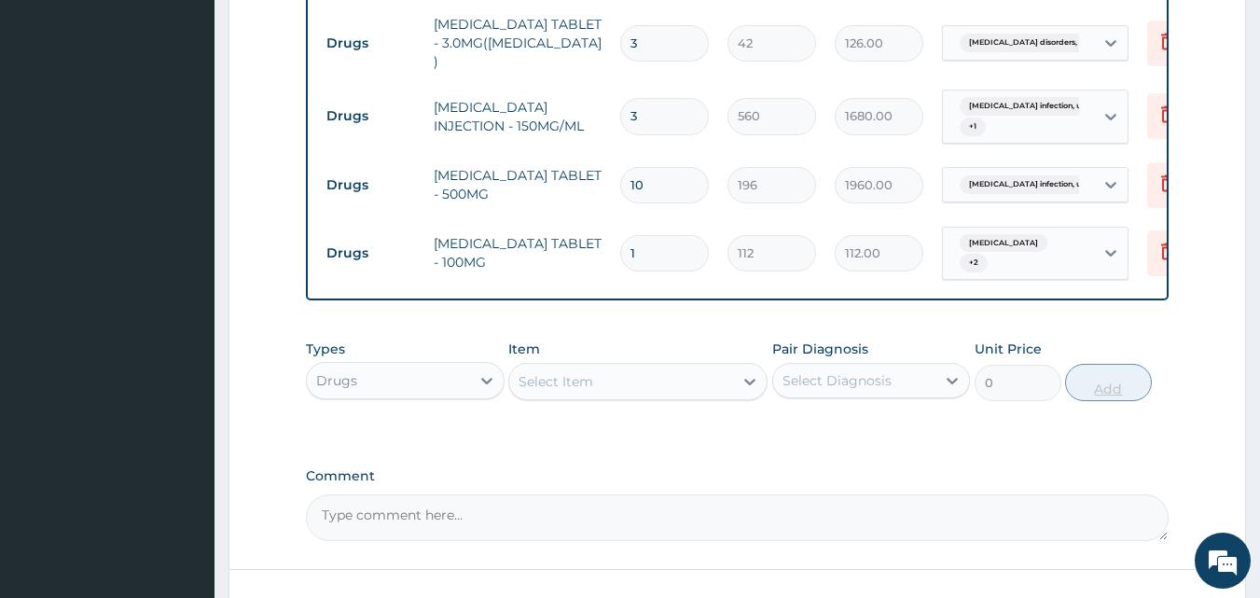
type input "10"
type input "1120.00"
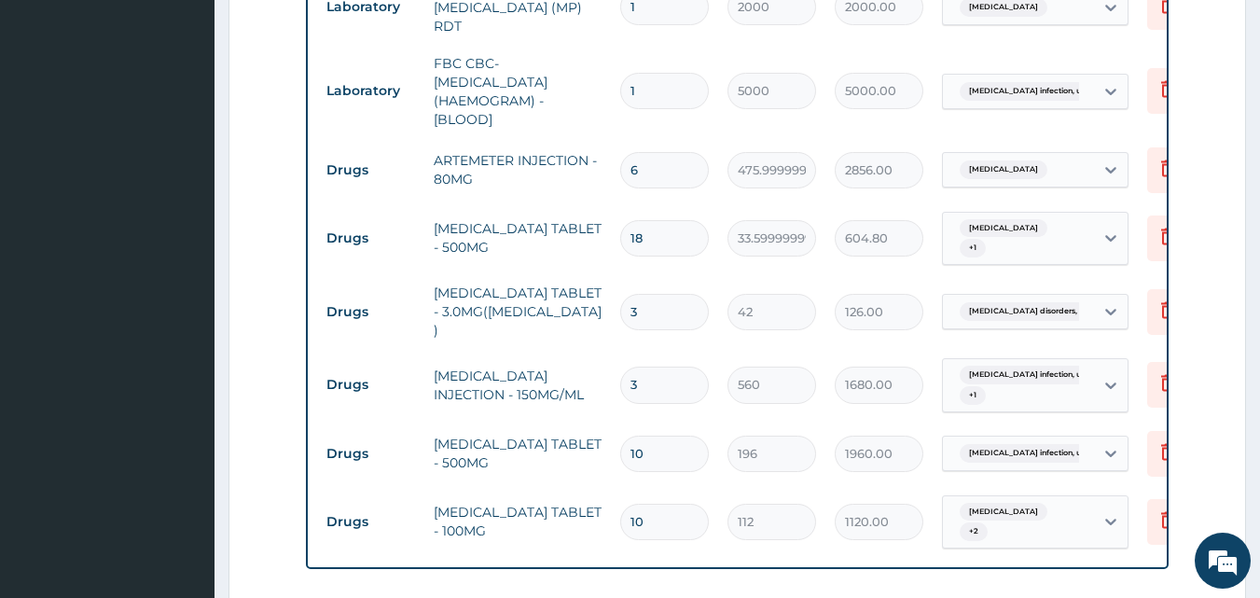
scroll to position [852, 0]
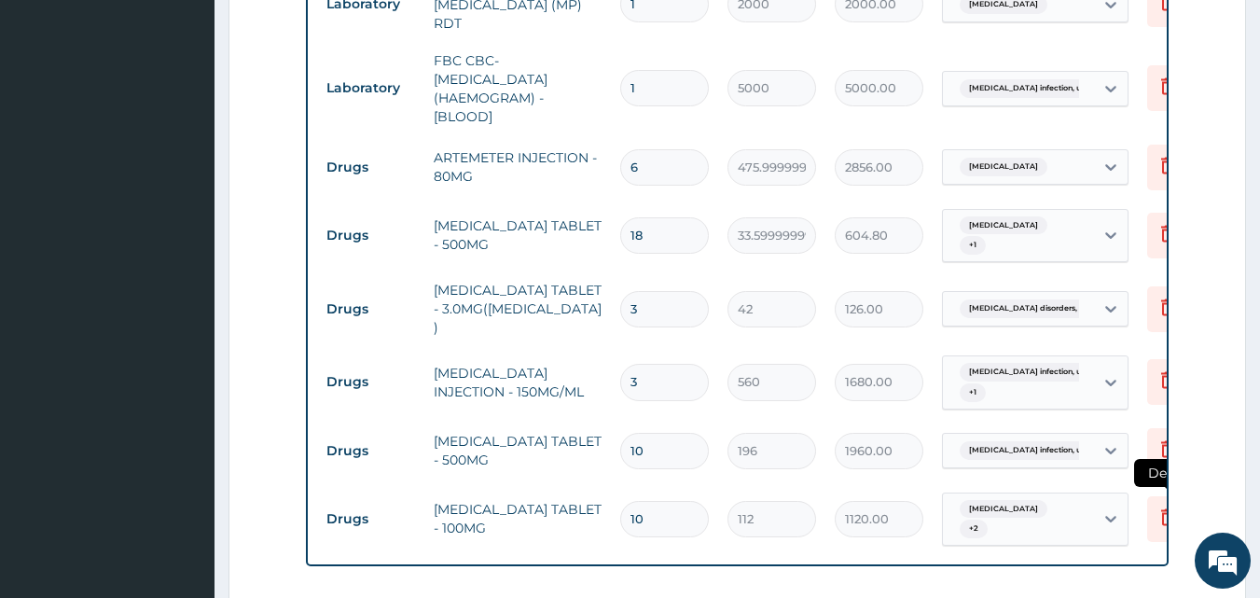
type input "10"
click at [1165, 506] on icon at bounding box center [1168, 517] width 22 height 22
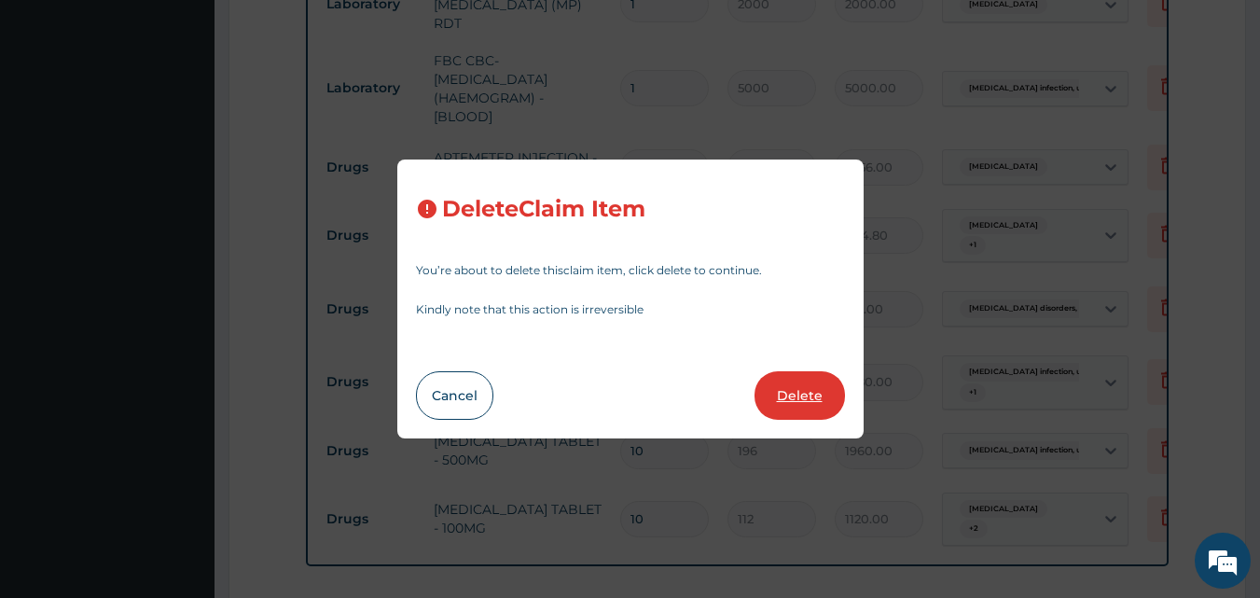
click at [809, 399] on button "Delete" at bounding box center [800, 395] width 90 height 49
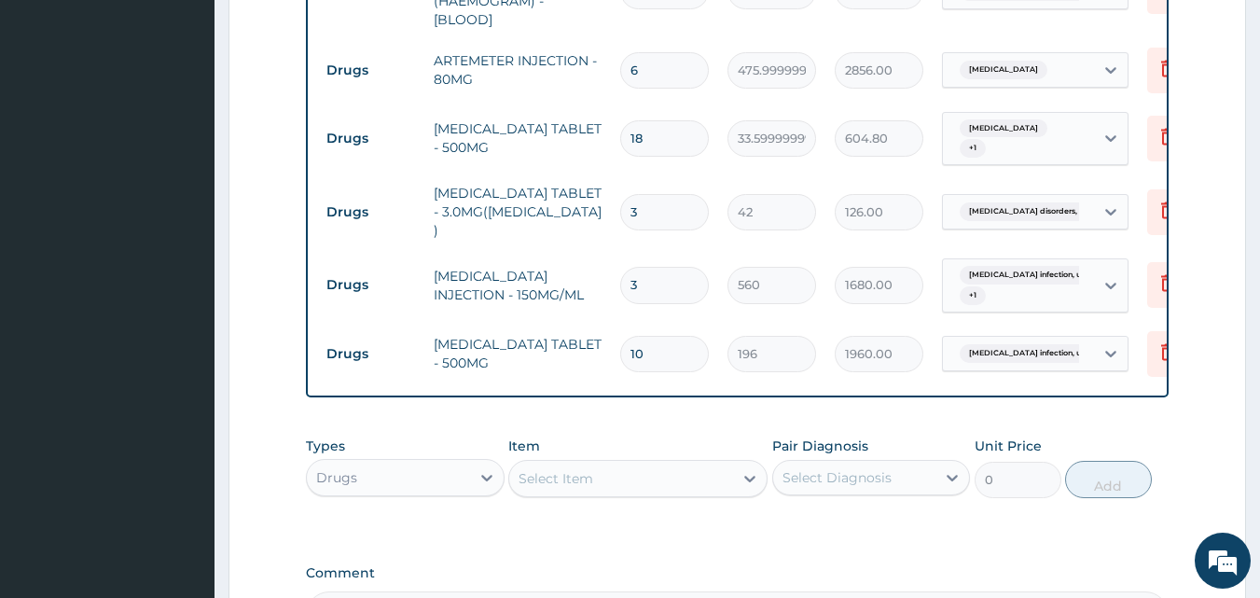
scroll to position [957, 0]
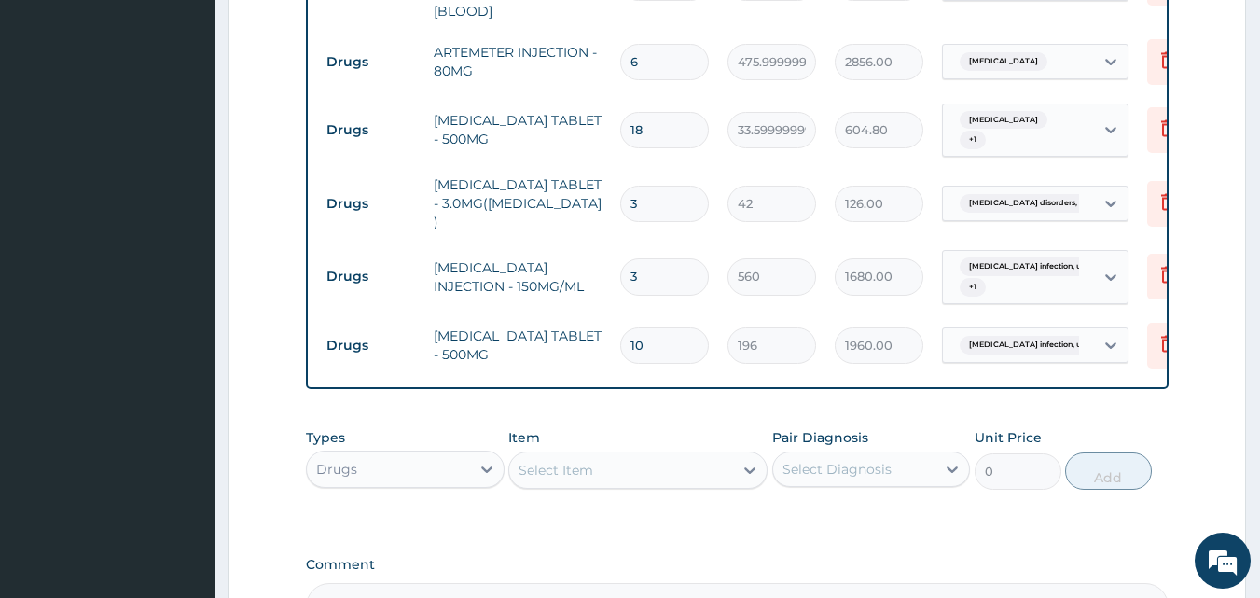
click at [549, 462] on div "Select Item" at bounding box center [556, 470] width 75 height 19
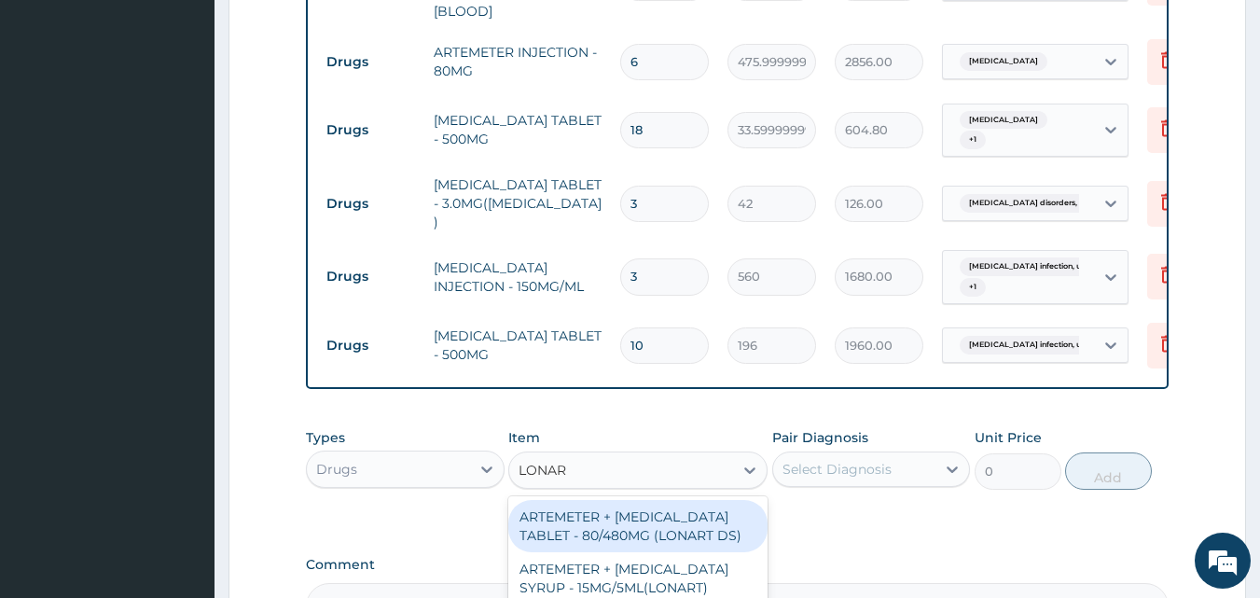
type input "LONART"
click at [611, 522] on div "ARTEMETER + [MEDICAL_DATA] TABLET - 80/480MG (LONART DS)" at bounding box center [637, 526] width 259 height 52
type input "588"
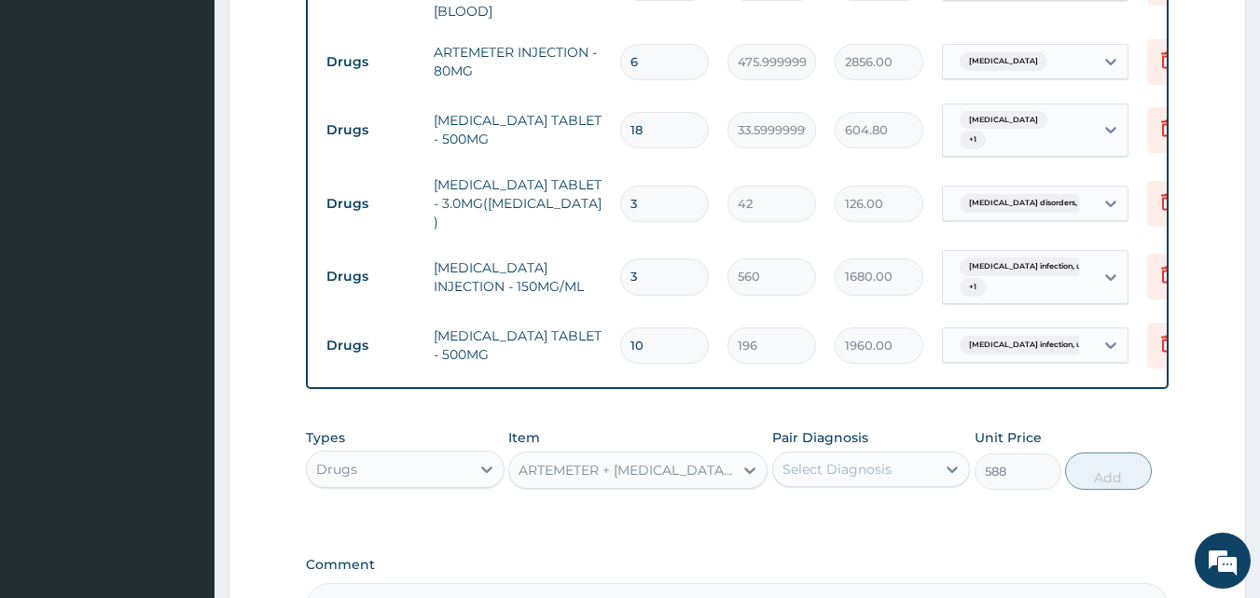
click at [815, 471] on div "Select Diagnosis" at bounding box center [837, 469] width 109 height 19
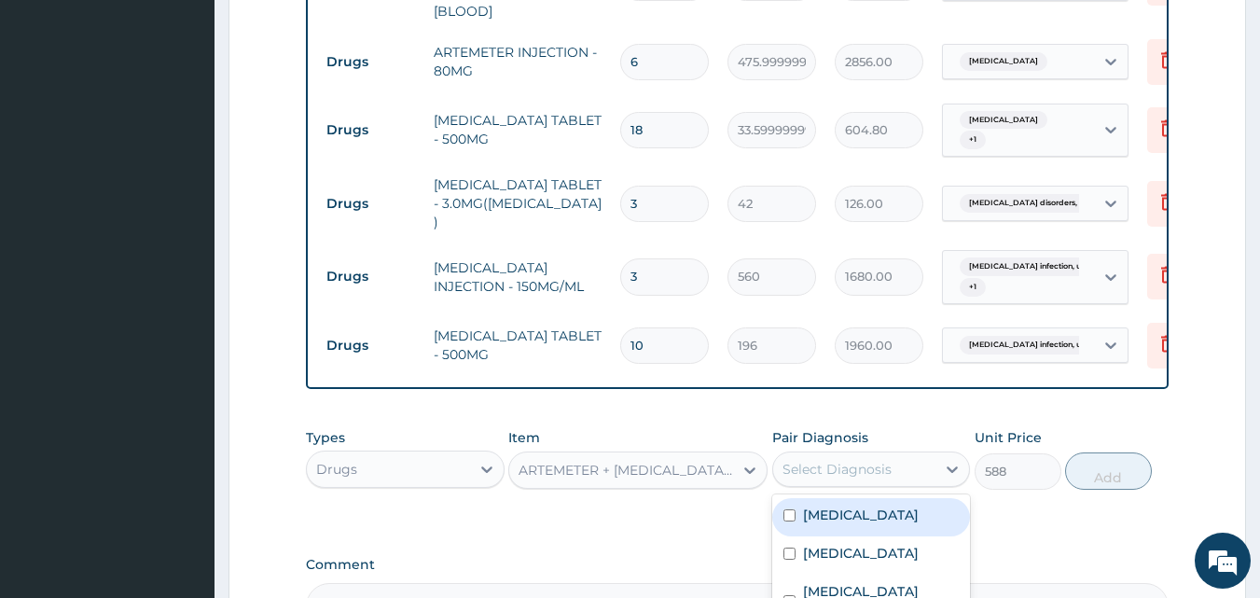
click at [829, 514] on label "[MEDICAL_DATA]" at bounding box center [861, 515] width 116 height 19
checkbox input "true"
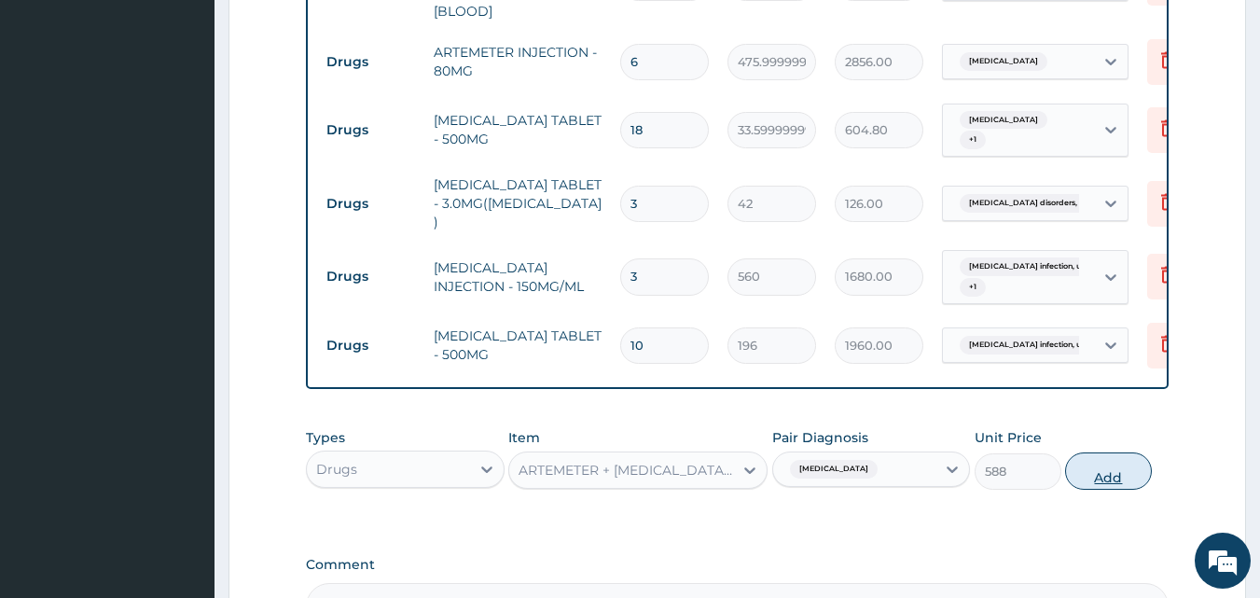
click at [1091, 468] on button "Add" at bounding box center [1108, 470] width 87 height 37
type input "0"
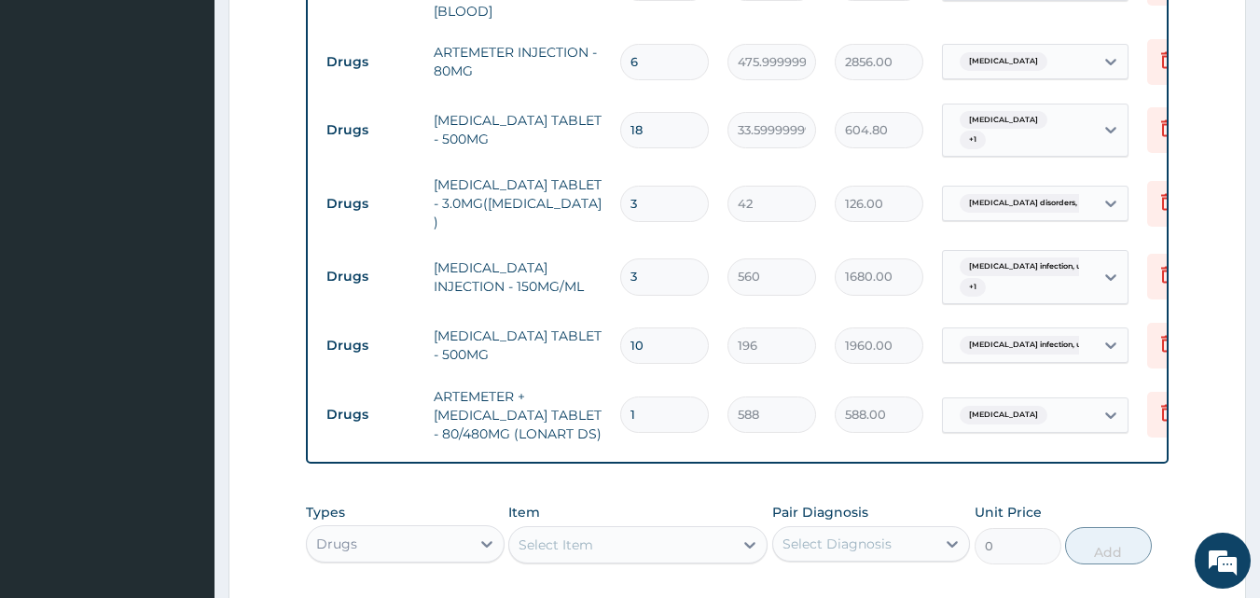
click at [649, 396] on input "1" at bounding box center [664, 414] width 89 height 36
type input "0.00"
type input "6"
type input "3528.00"
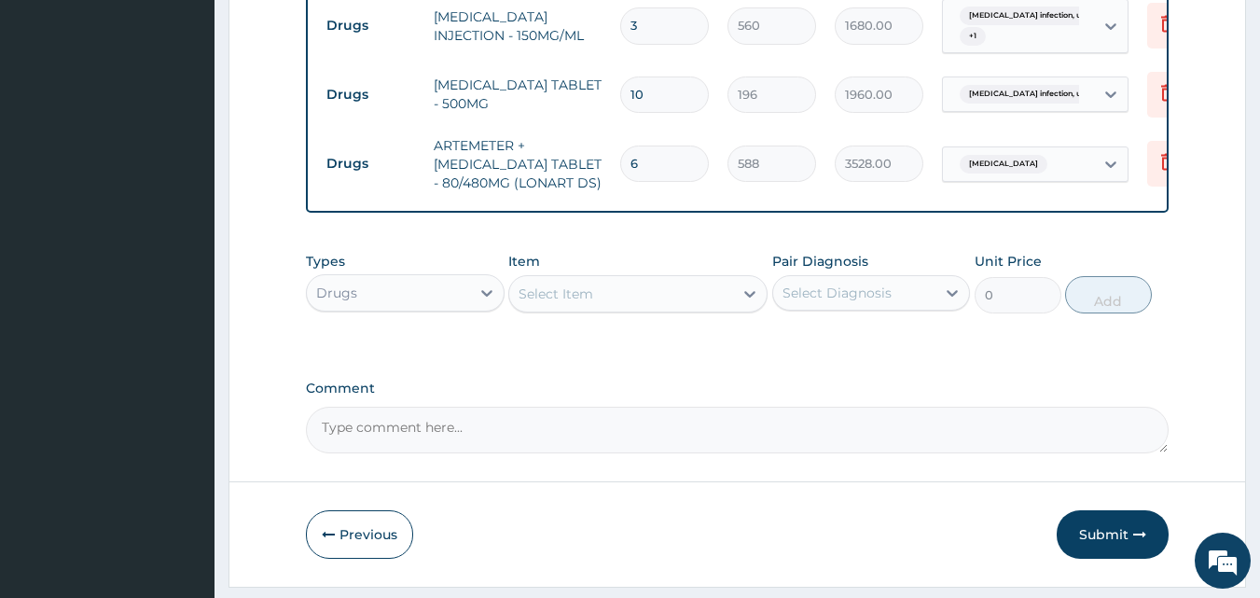
scroll to position [1253, 0]
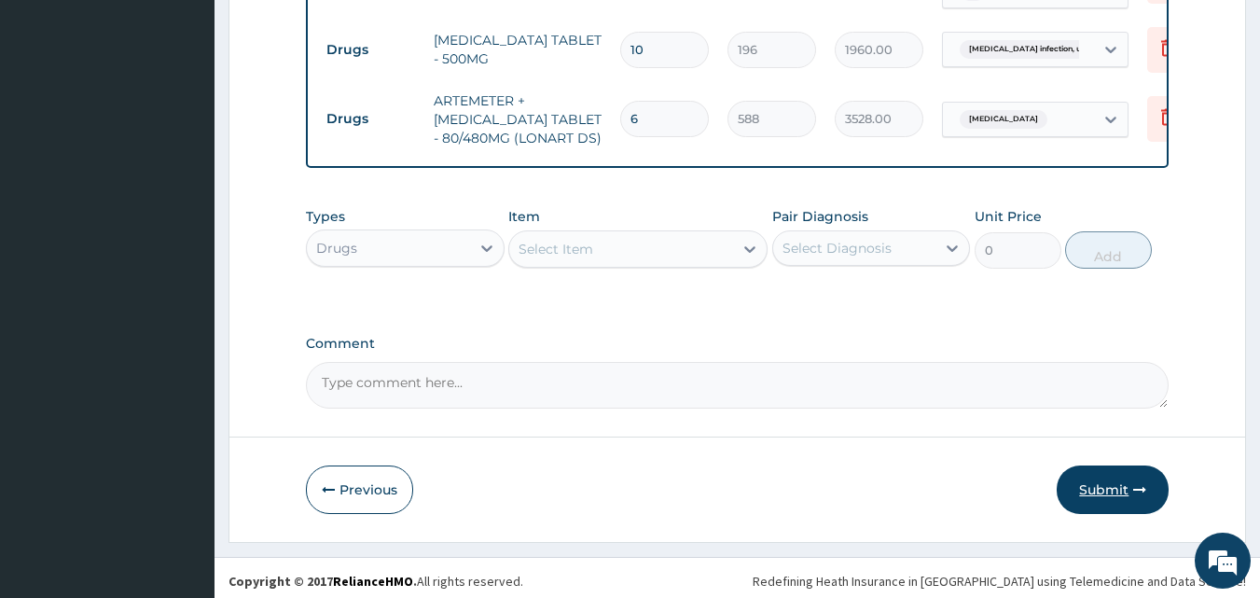
type input "6"
click at [1126, 491] on button "Submit" at bounding box center [1113, 489] width 112 height 49
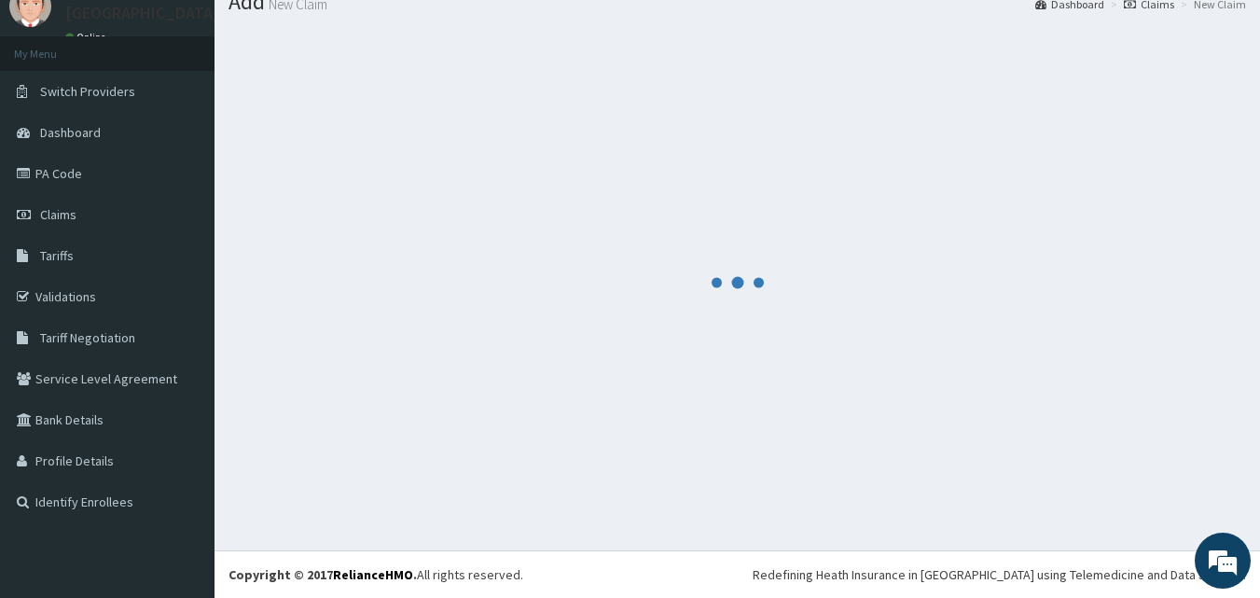
scroll to position [71, 0]
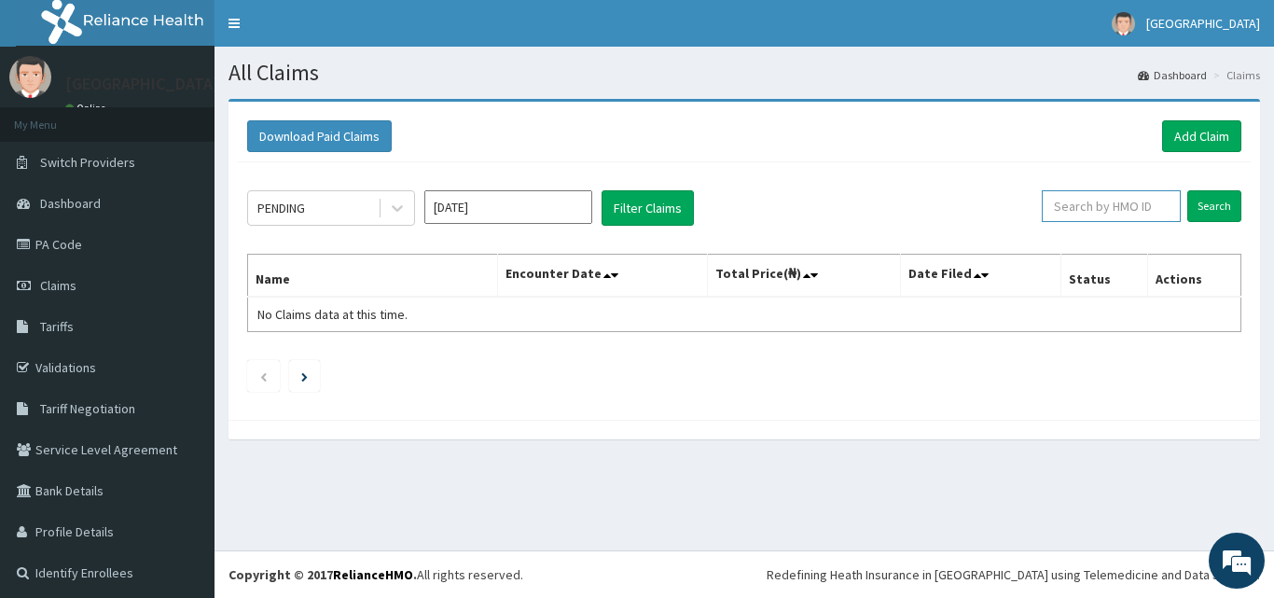
click at [1086, 207] on input "text" at bounding box center [1111, 206] width 139 height 32
paste input "GBZ/10435/B"
type input "GBZ/10435/B"
click at [1211, 202] on input "Search" at bounding box center [1214, 206] width 54 height 32
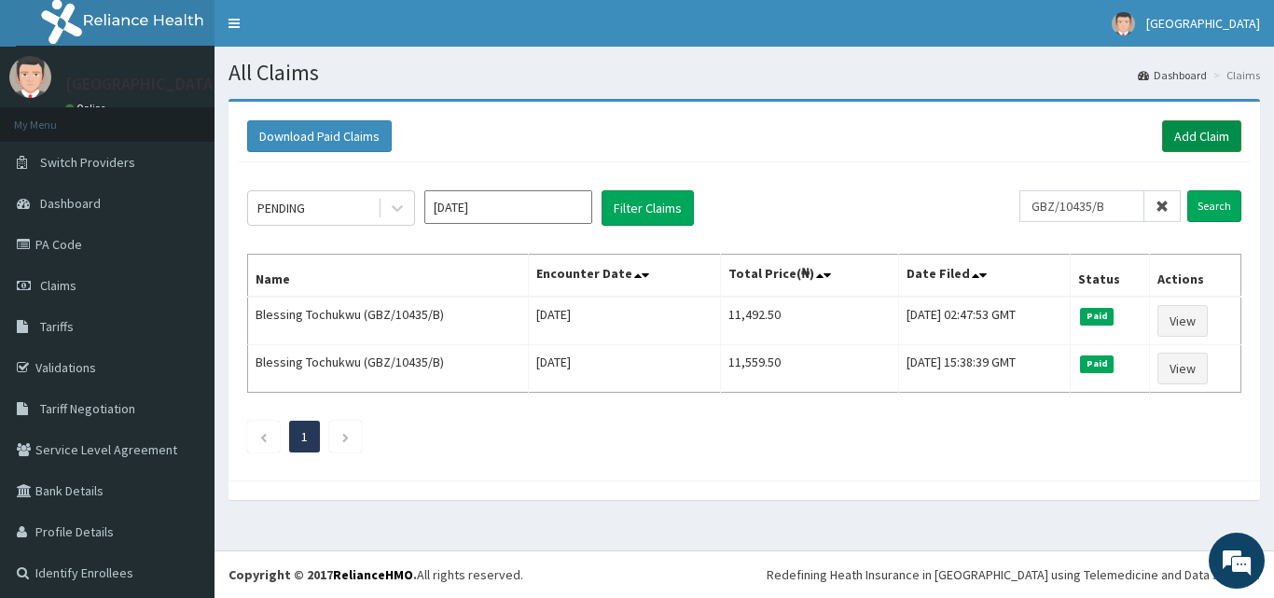
click at [1180, 128] on link "Add Claim" at bounding box center [1201, 136] width 79 height 32
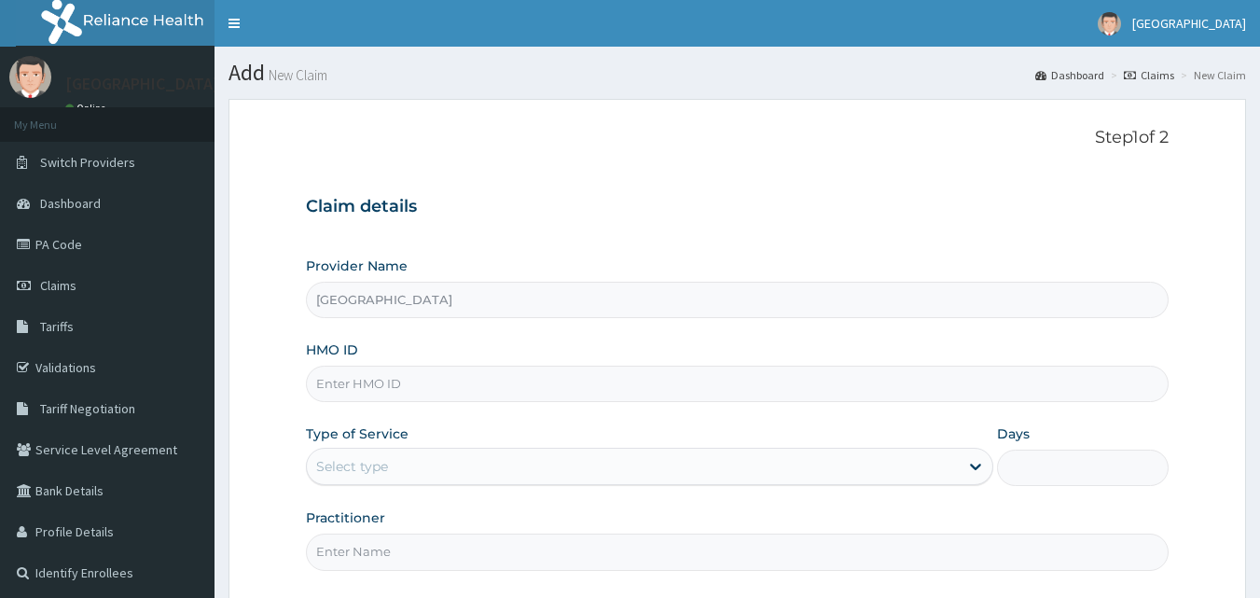
type input "[GEOGRAPHIC_DATA]"
click at [424, 381] on input "HMO ID" at bounding box center [738, 384] width 864 height 36
paste input "GBZ/10435/B"
type input "GBZ/10435/B"
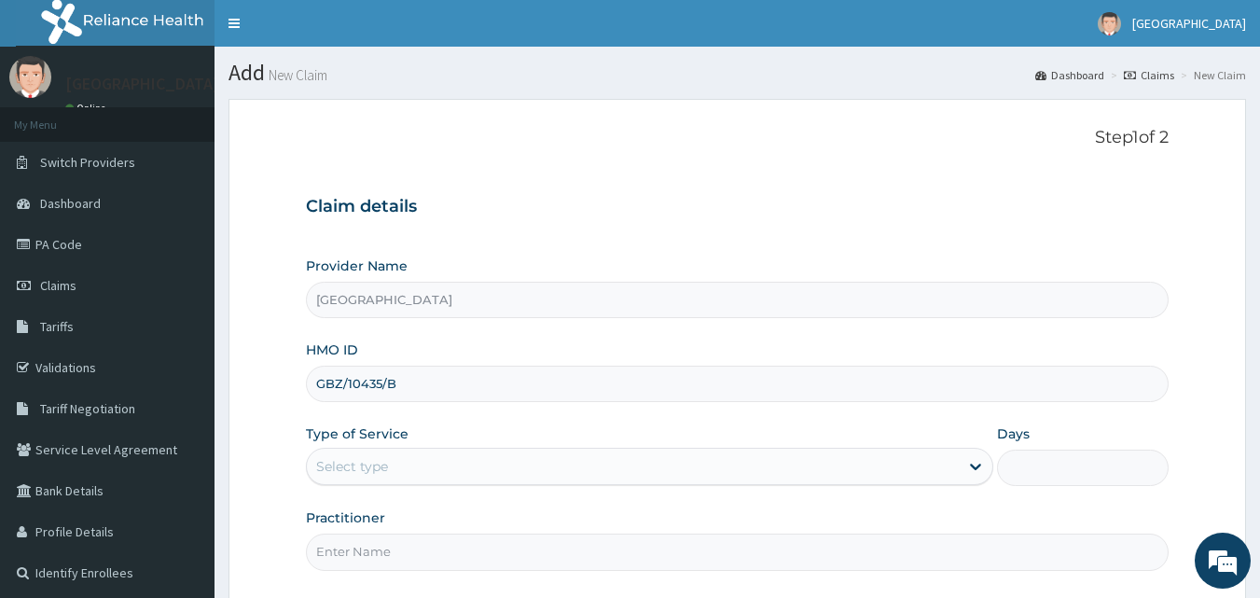
click at [471, 464] on div "Select type" at bounding box center [633, 466] width 652 height 30
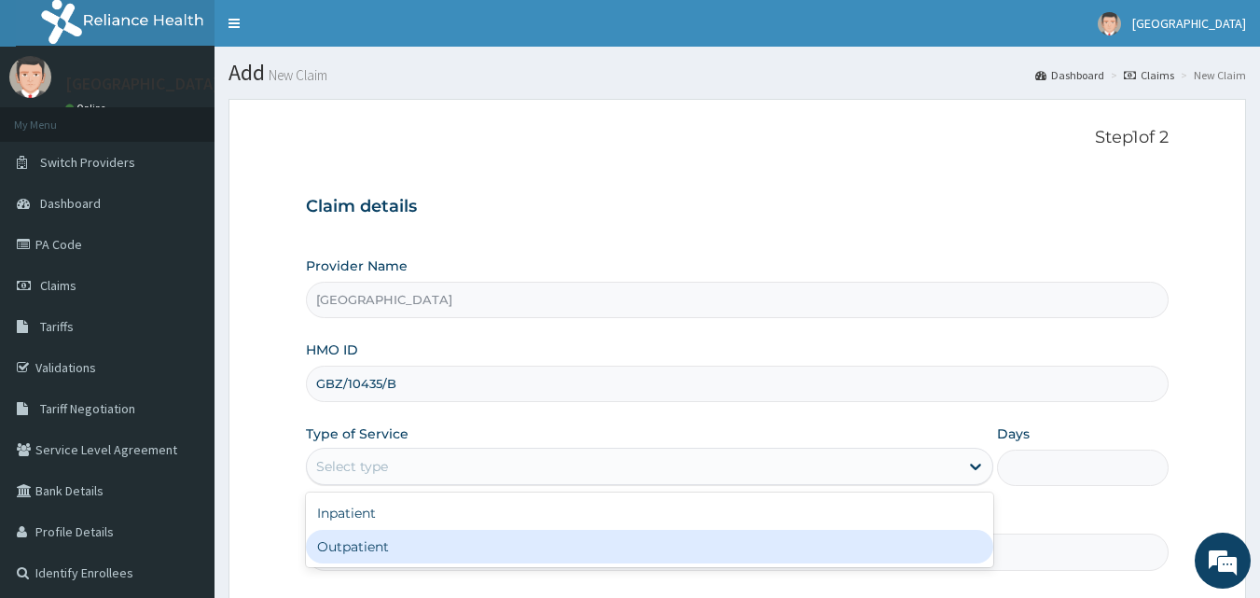
click at [465, 555] on div "Outpatient" at bounding box center [649, 547] width 687 height 34
type input "1"
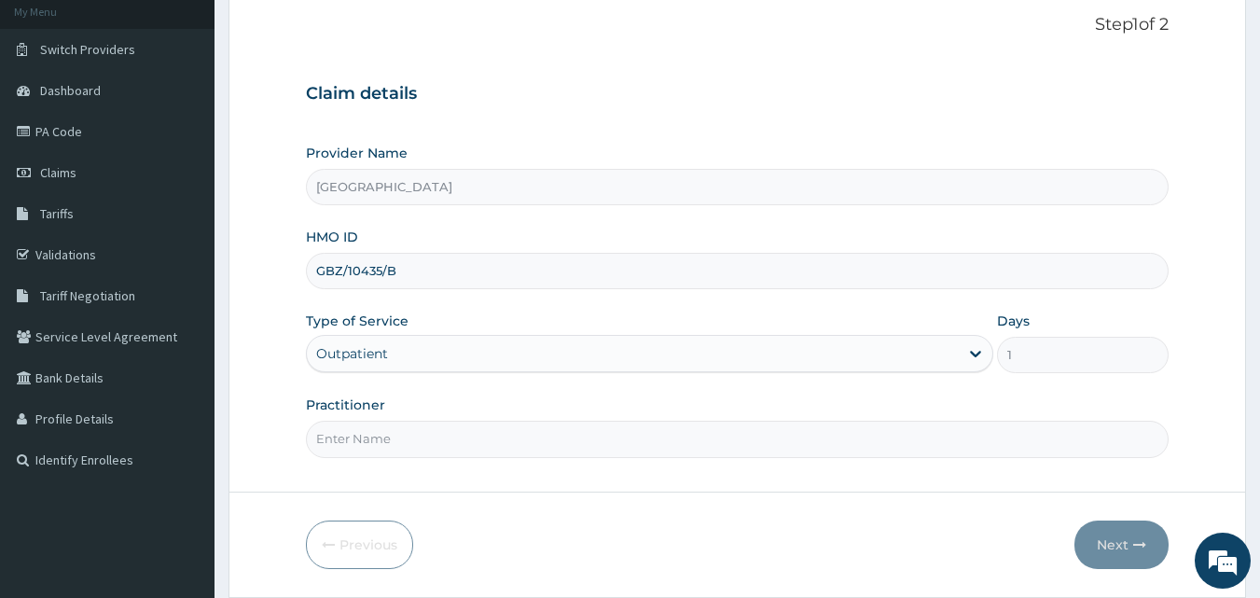
scroll to position [121, 0]
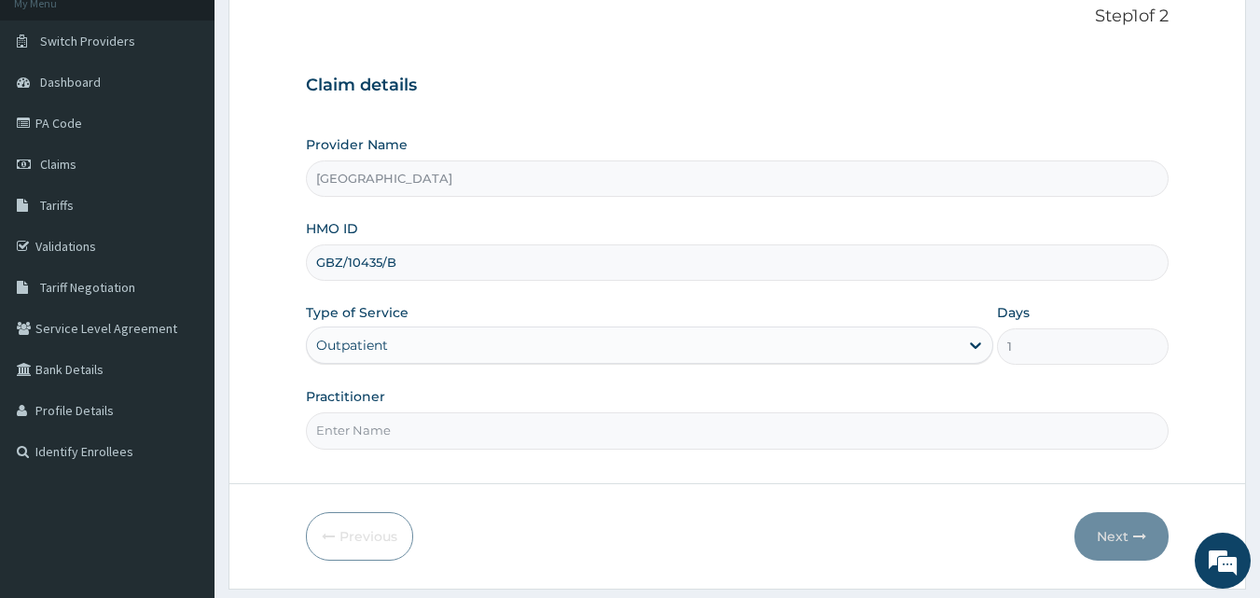
click at [1068, 439] on input "Practitioner" at bounding box center [738, 430] width 864 height 36
type input "Dr [PERSON_NAME]"
click at [1130, 544] on button "Next" at bounding box center [1122, 536] width 94 height 49
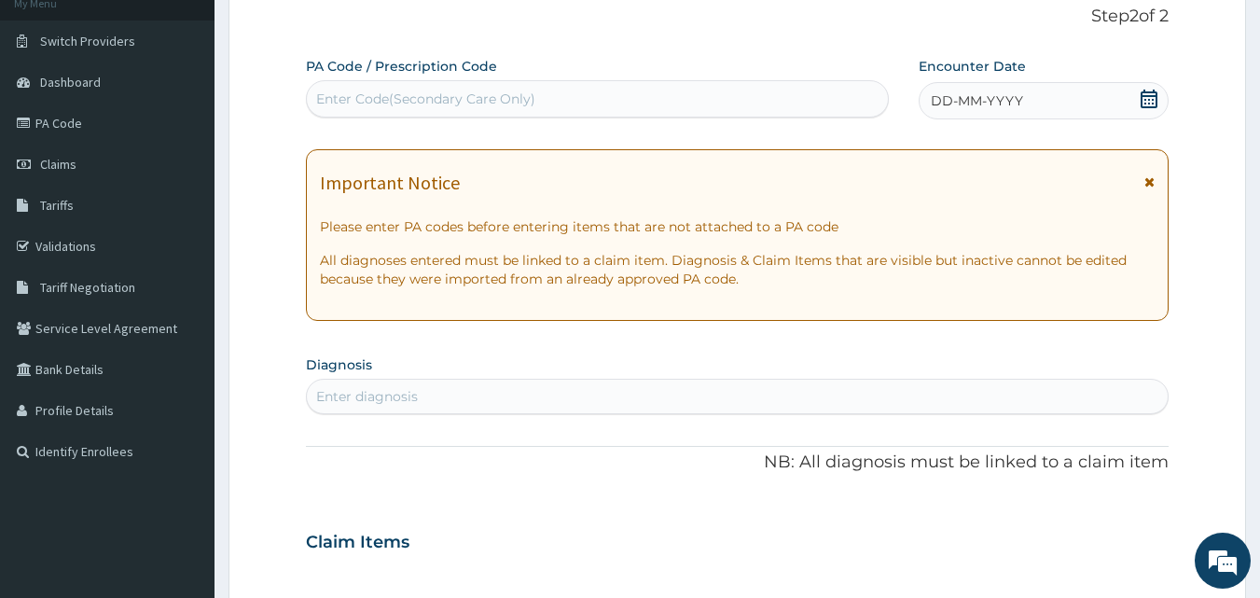
click at [663, 393] on div "Enter diagnosis" at bounding box center [738, 396] width 862 height 30
type input "[MEDICAL_DATA]"
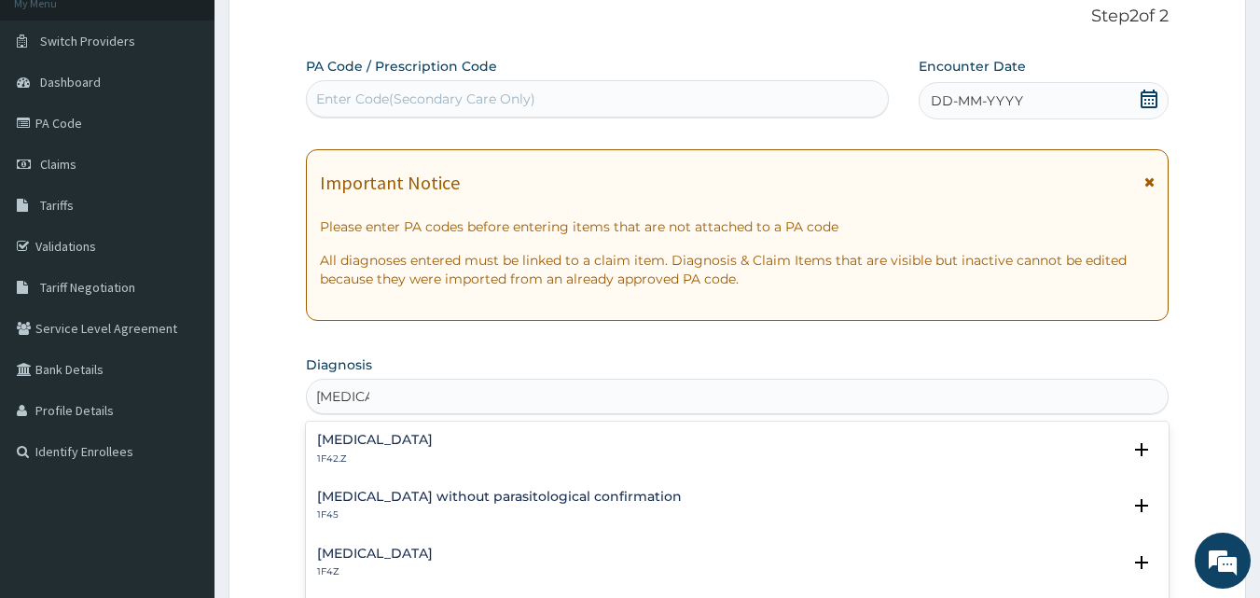
click at [462, 563] on div "[MEDICAL_DATA] 1F4Z" at bounding box center [737, 563] width 841 height 33
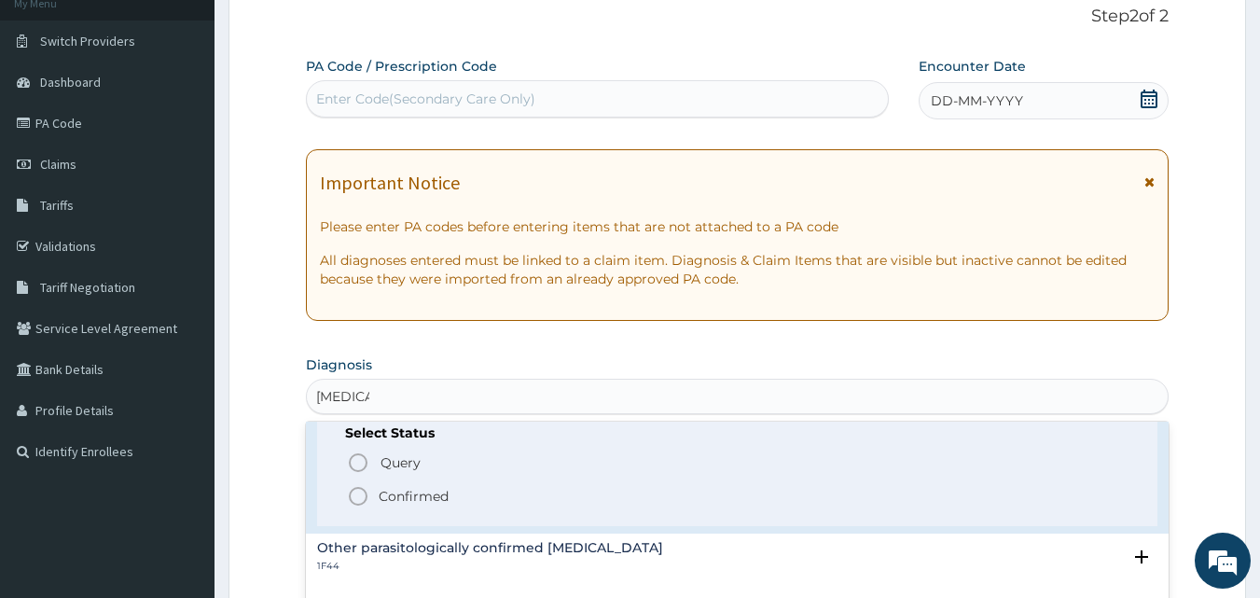
scroll to position [204, 0]
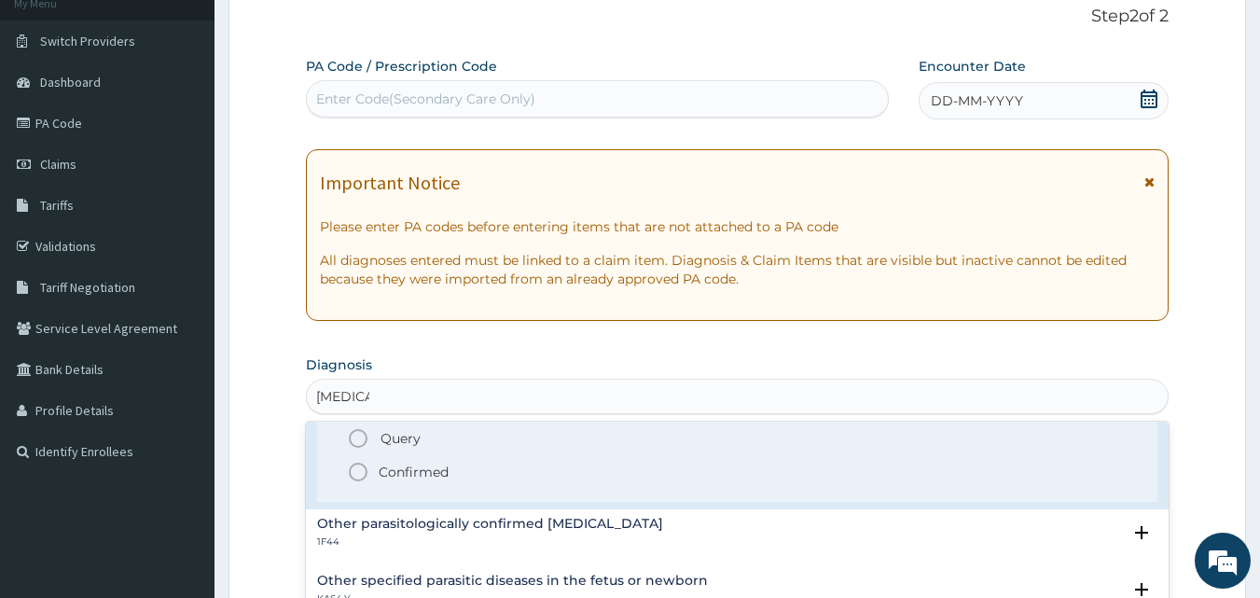
click at [365, 468] on circle "status option filled" at bounding box center [358, 472] width 17 height 17
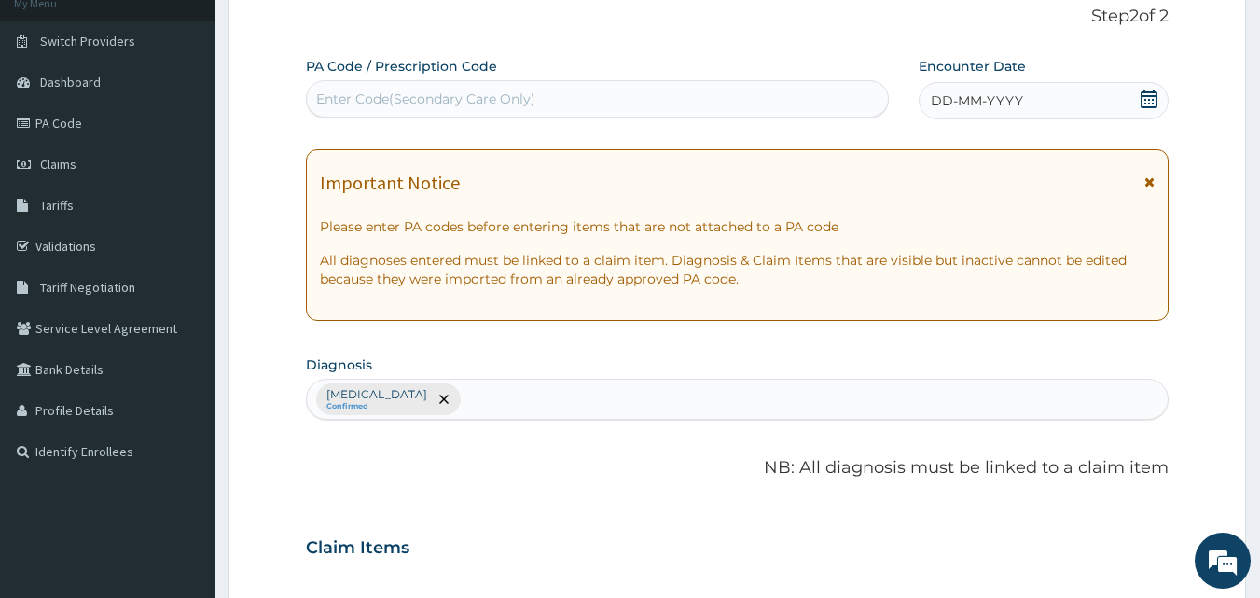
click at [587, 415] on div "[MEDICAL_DATA] Confirmed" at bounding box center [738, 399] width 862 height 39
type input "[MEDICAL_DATA]"
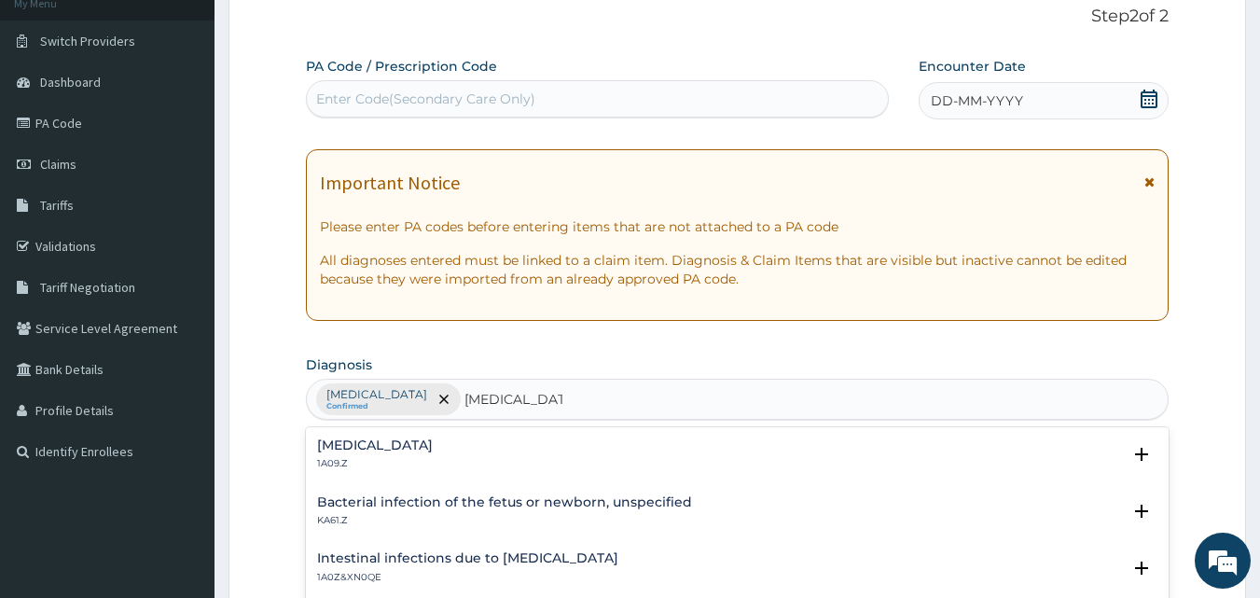
click at [612, 457] on div "[MEDICAL_DATA] 1A09.Z" at bounding box center [737, 454] width 841 height 33
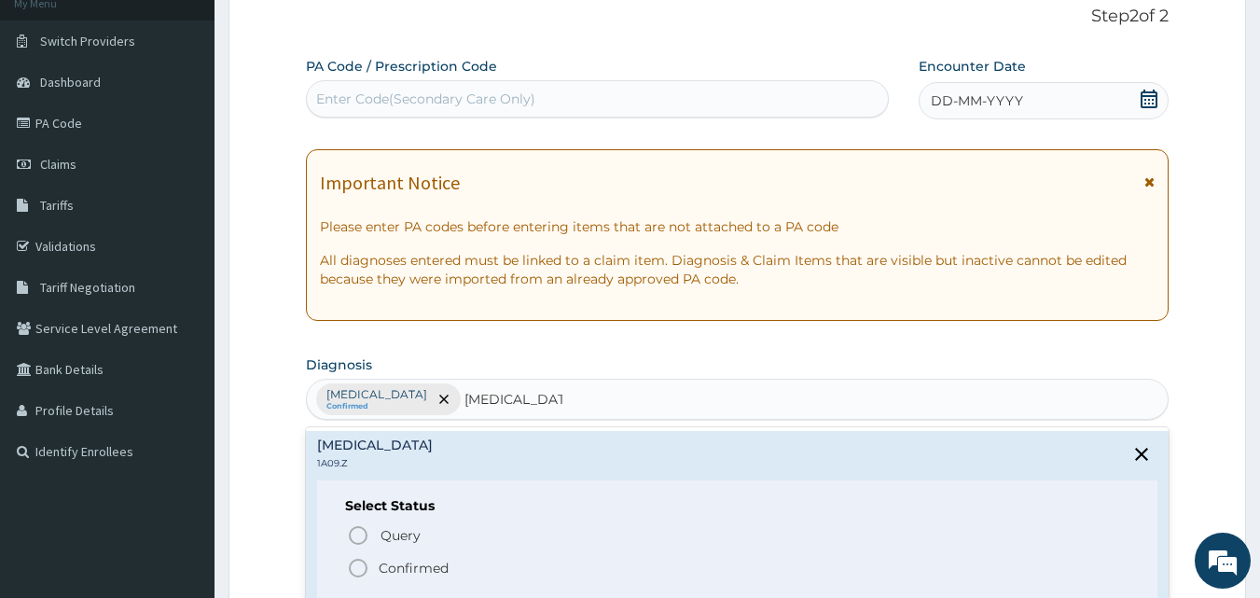
click at [399, 570] on p "Confirmed" at bounding box center [414, 568] width 70 height 19
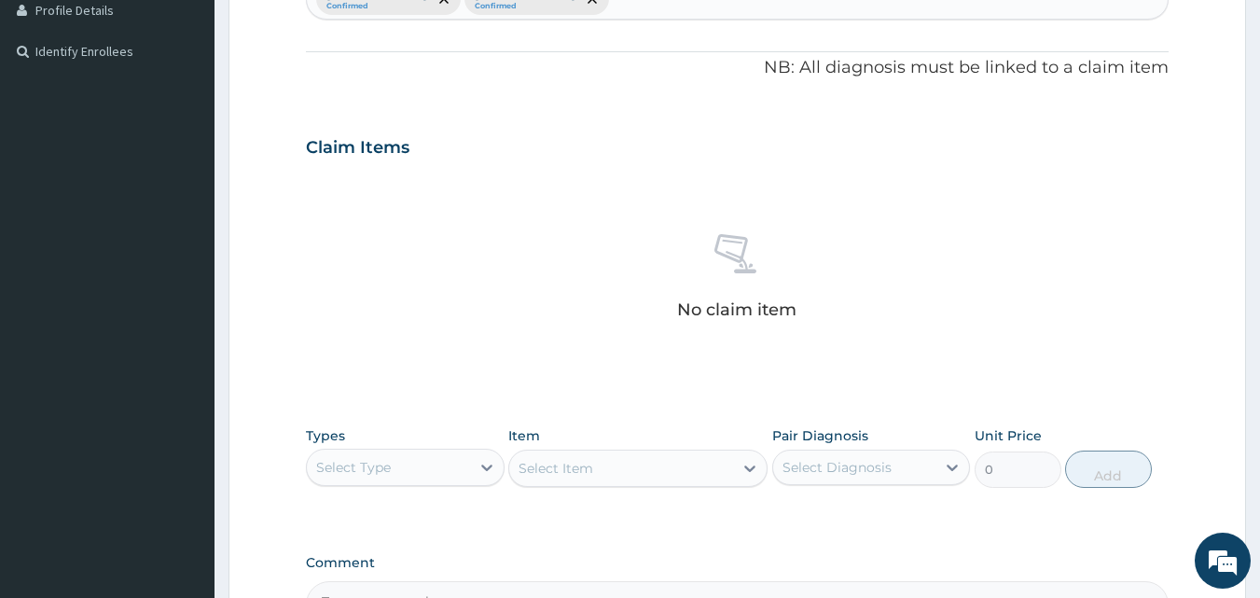
scroll to position [536, 0]
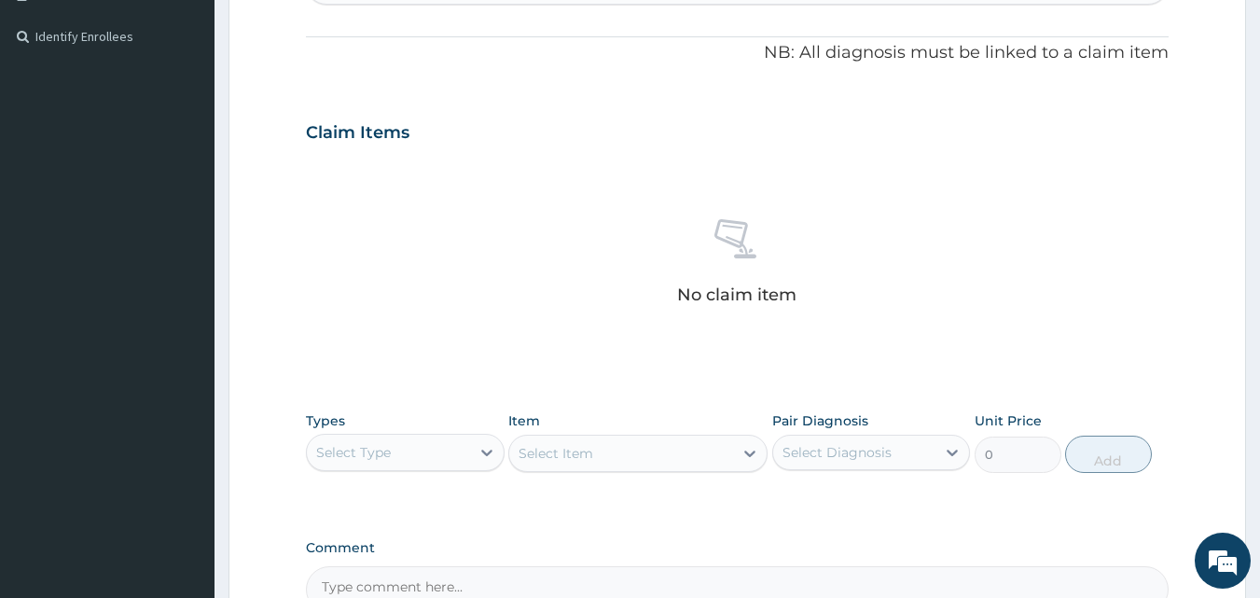
click at [447, 459] on div "Select Type" at bounding box center [388, 452] width 163 height 30
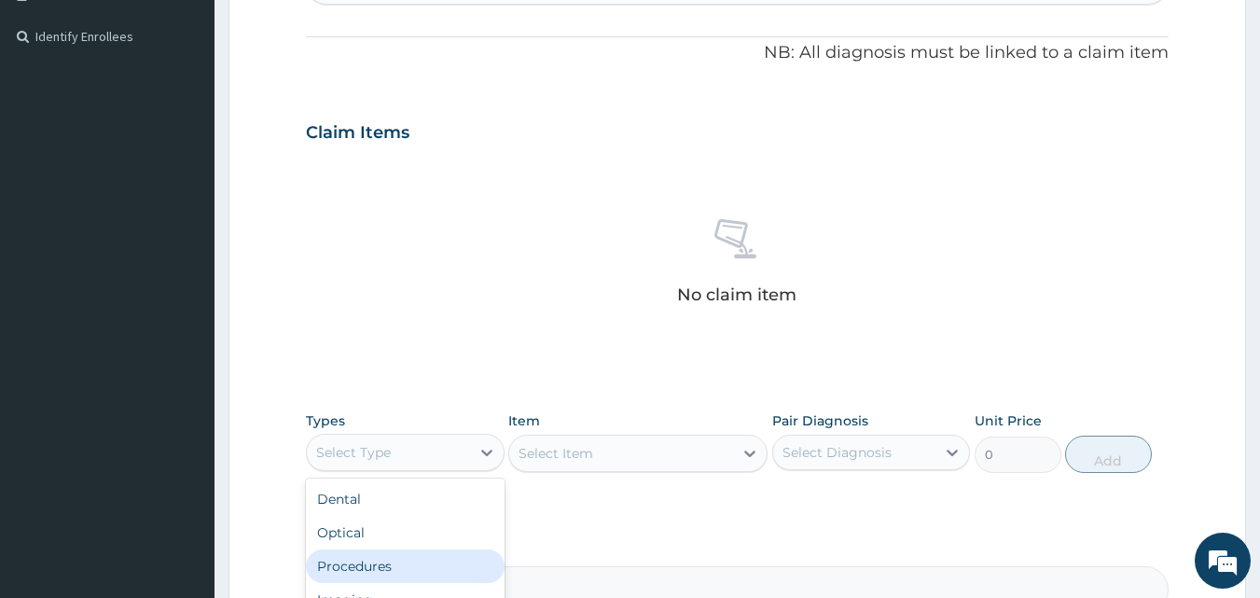
click at [475, 570] on div "Procedures" at bounding box center [405, 566] width 199 height 34
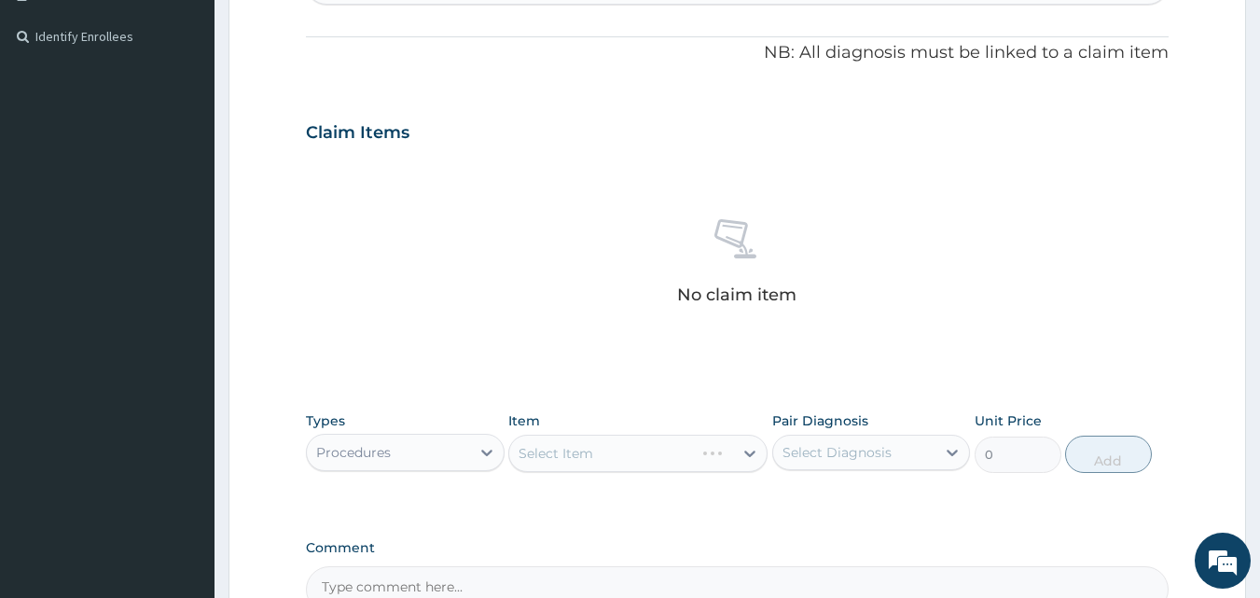
click at [604, 465] on div "Select Item" at bounding box center [637, 453] width 259 height 37
click at [615, 461] on div "Select Item" at bounding box center [637, 453] width 259 height 37
click at [627, 458] on div "Select Item" at bounding box center [637, 453] width 259 height 37
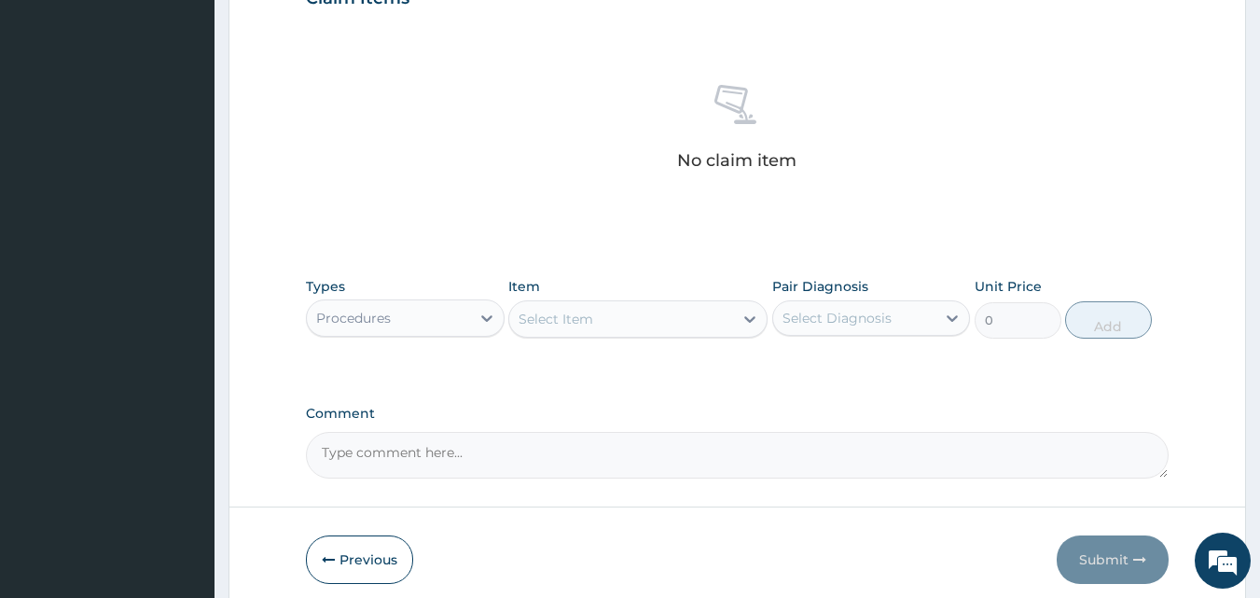
scroll to position [673, 0]
click at [626, 323] on div "Select Item" at bounding box center [621, 317] width 224 height 30
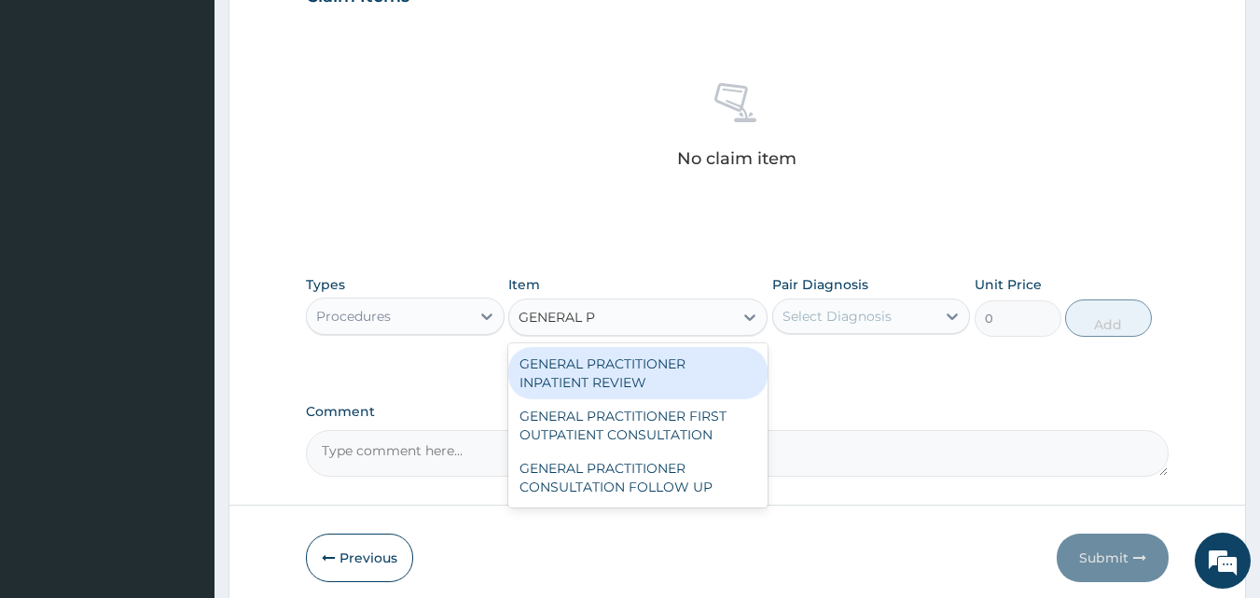
type input "GENERAL PR"
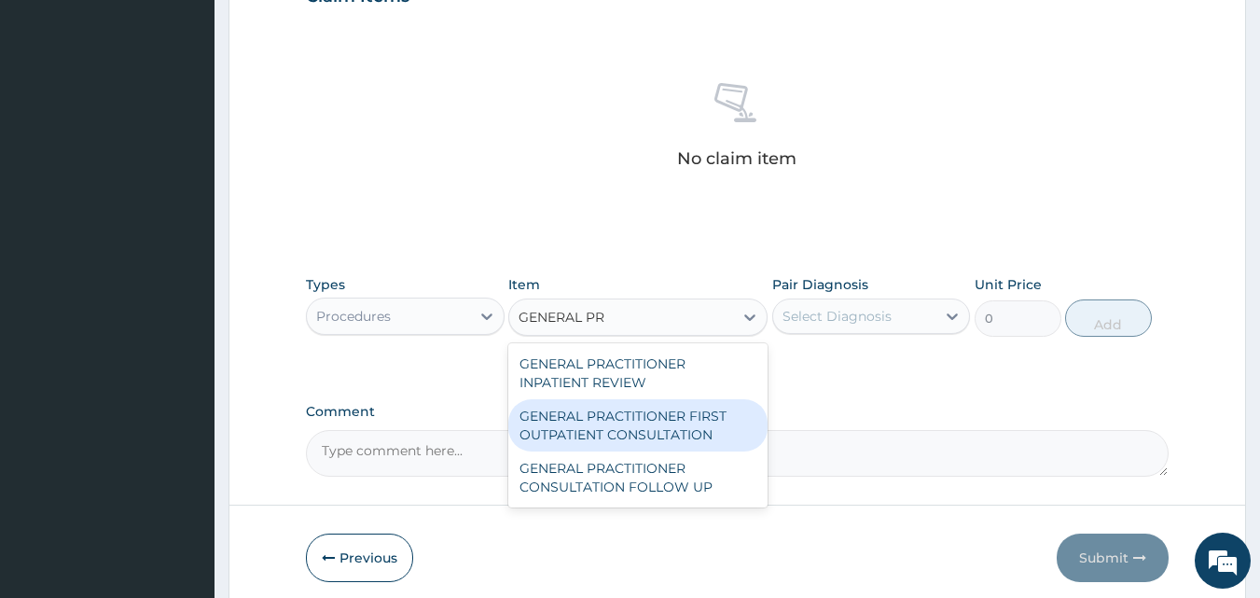
click at [648, 437] on div "GENERAL PRACTITIONER FIRST OUTPATIENT CONSULTATION" at bounding box center [637, 425] width 259 height 52
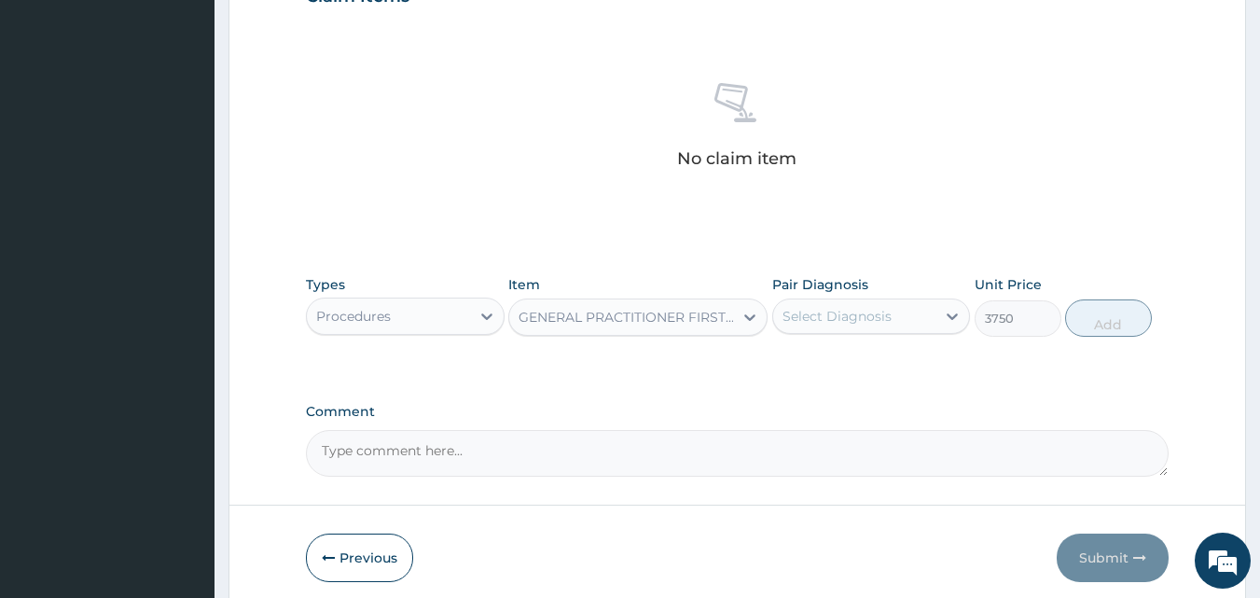
type input "3750"
click at [837, 316] on div "Select Diagnosis" at bounding box center [837, 316] width 109 height 19
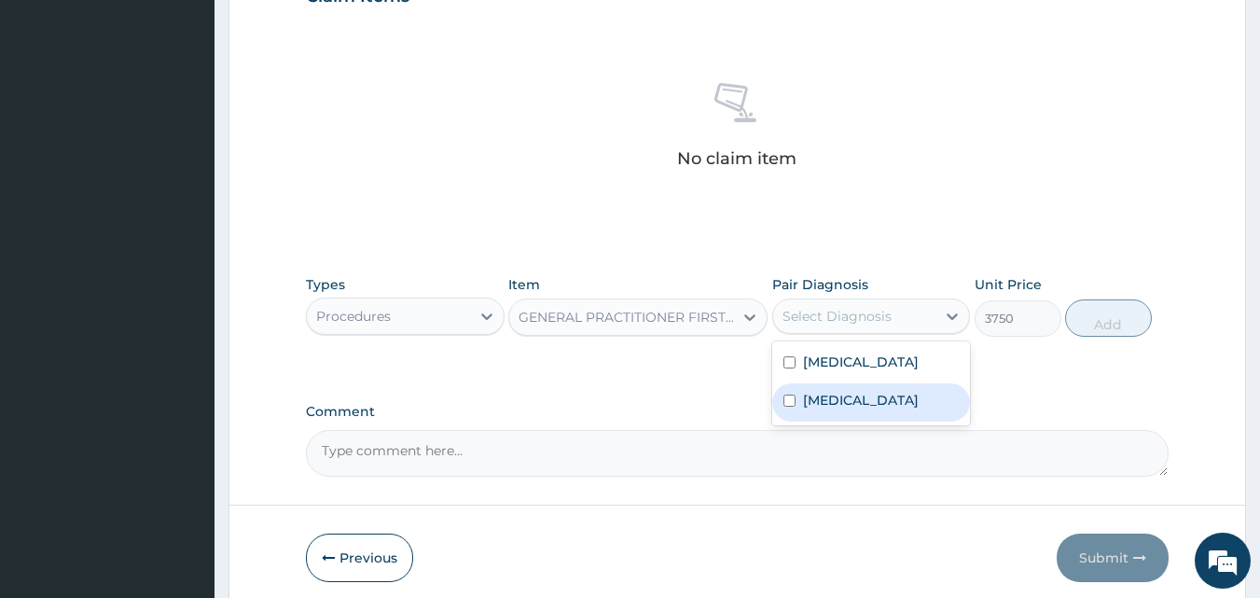
drag, startPoint x: 843, startPoint y: 357, endPoint x: 847, endPoint y: 400, distance: 43.1
click at [847, 400] on div "[MEDICAL_DATA] [MEDICAL_DATA]" at bounding box center [871, 383] width 199 height 84
click at [847, 400] on label "[MEDICAL_DATA]" at bounding box center [861, 400] width 116 height 19
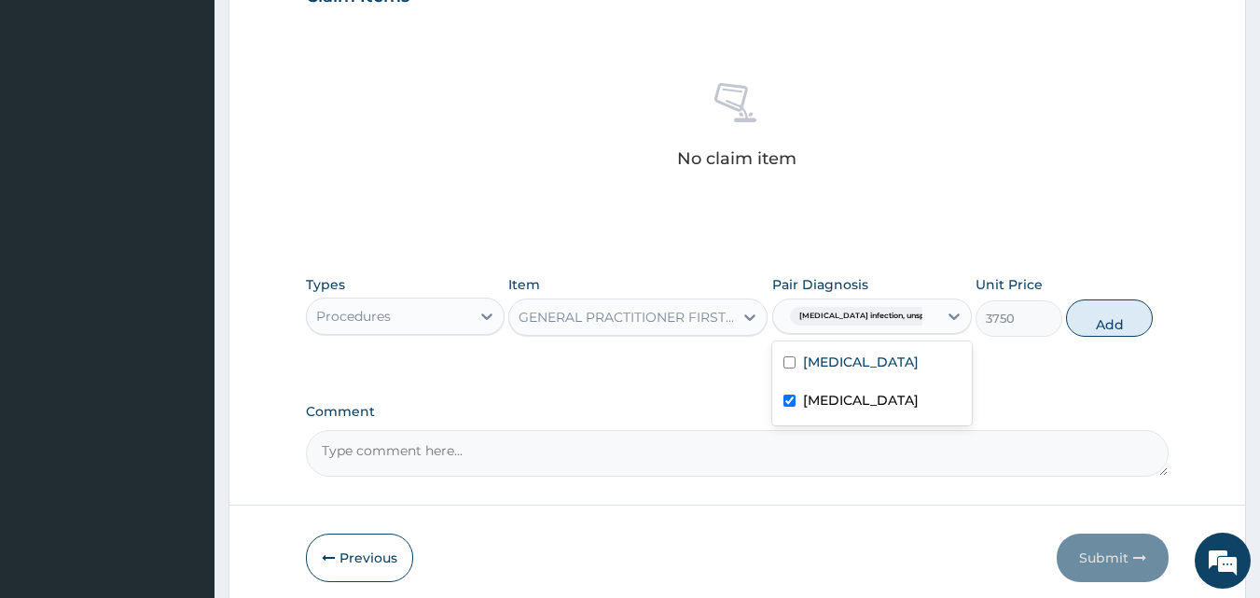
click at [837, 388] on div "[MEDICAL_DATA]" at bounding box center [872, 402] width 200 height 38
checkbox input "false"
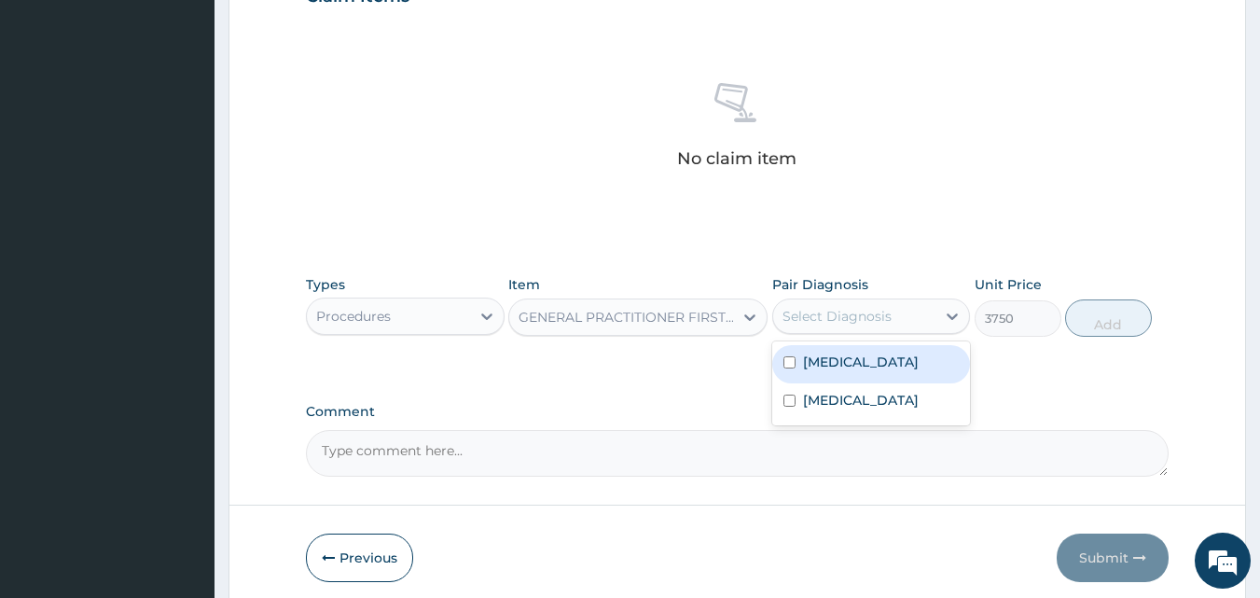
click at [830, 362] on label "[MEDICAL_DATA]" at bounding box center [861, 362] width 116 height 19
checkbox input "true"
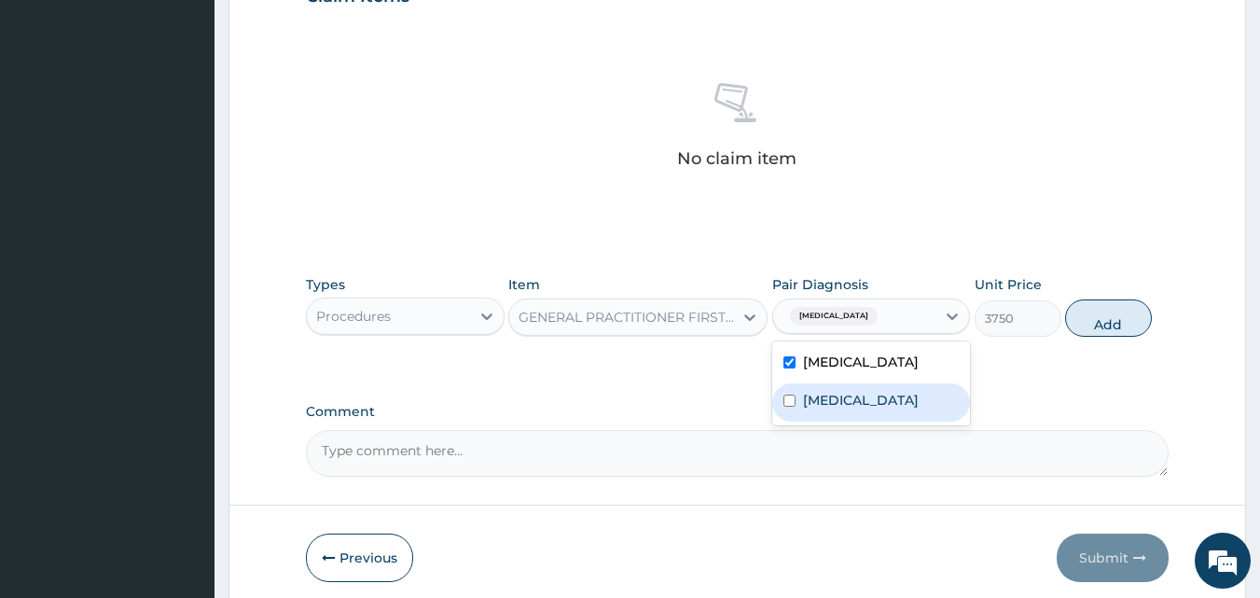
click at [820, 409] on label "[MEDICAL_DATA]" at bounding box center [861, 400] width 116 height 19
checkbox input "true"
click at [1108, 322] on button "Add" at bounding box center [1108, 317] width 87 height 37
type input "0"
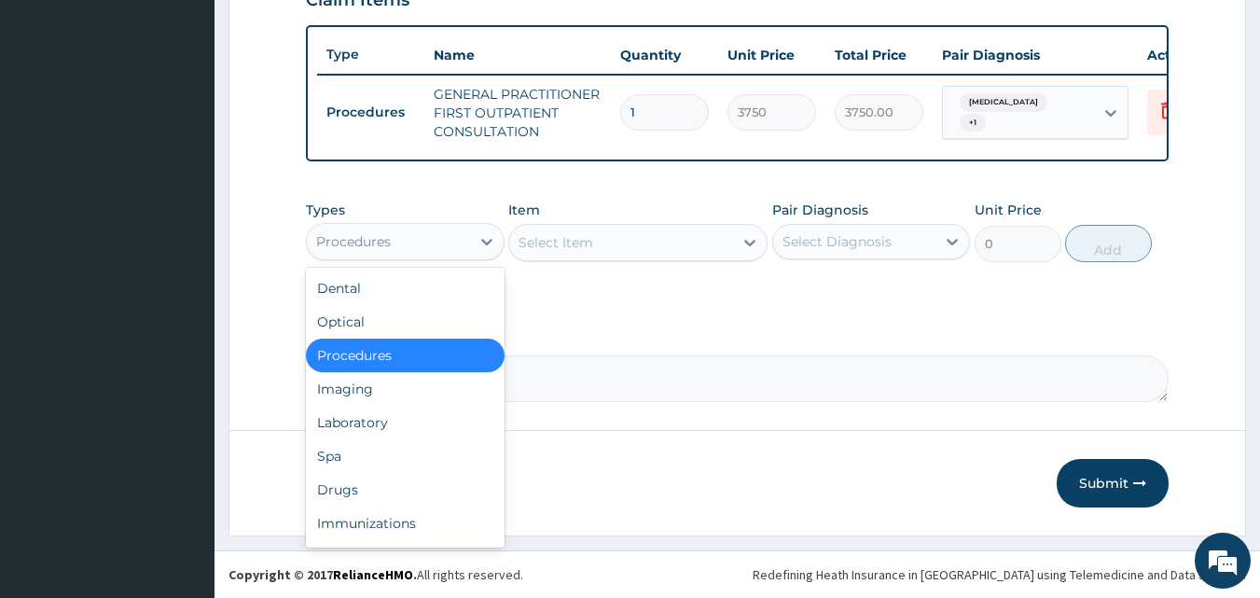
click at [443, 254] on div "Procedures" at bounding box center [388, 242] width 163 height 30
click at [423, 431] on div "Laboratory" at bounding box center [405, 423] width 199 height 34
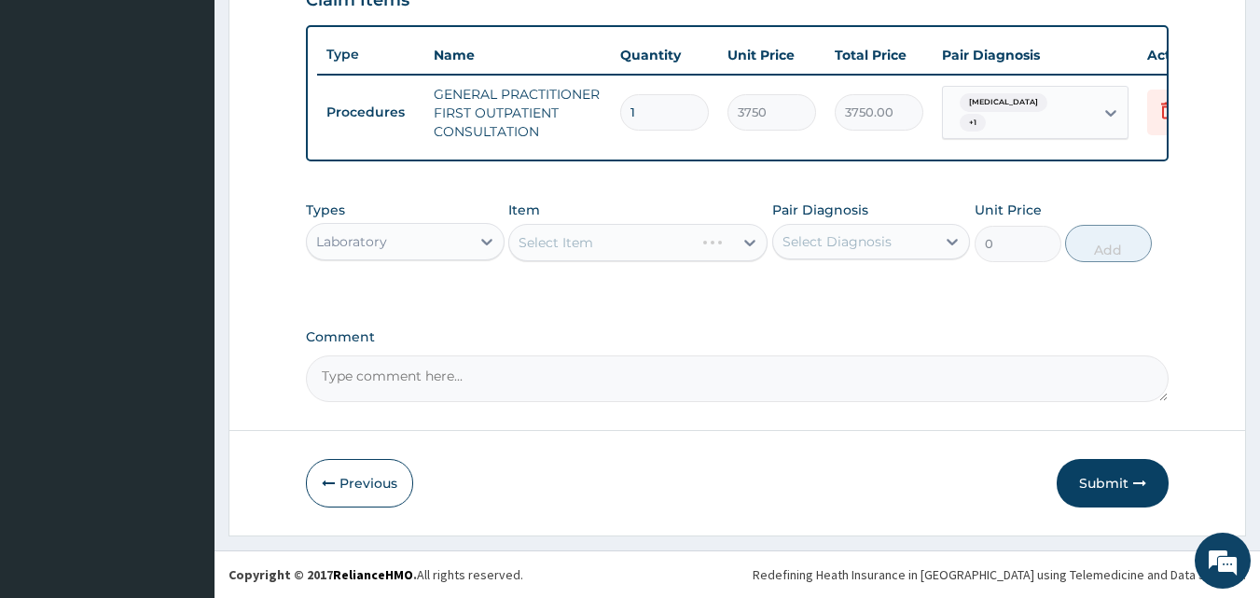
click at [658, 257] on div "Select Item" at bounding box center [637, 242] width 259 height 37
click at [661, 254] on div "Select Item" at bounding box center [621, 243] width 224 height 30
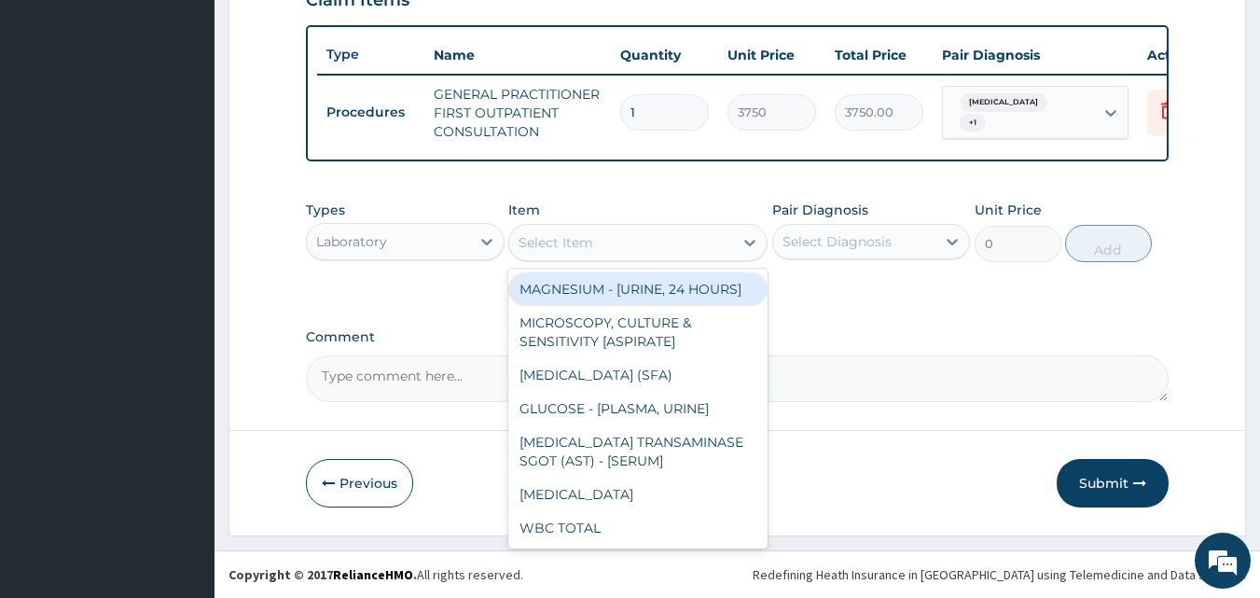
click at [633, 247] on div "Select Item" at bounding box center [621, 243] width 224 height 30
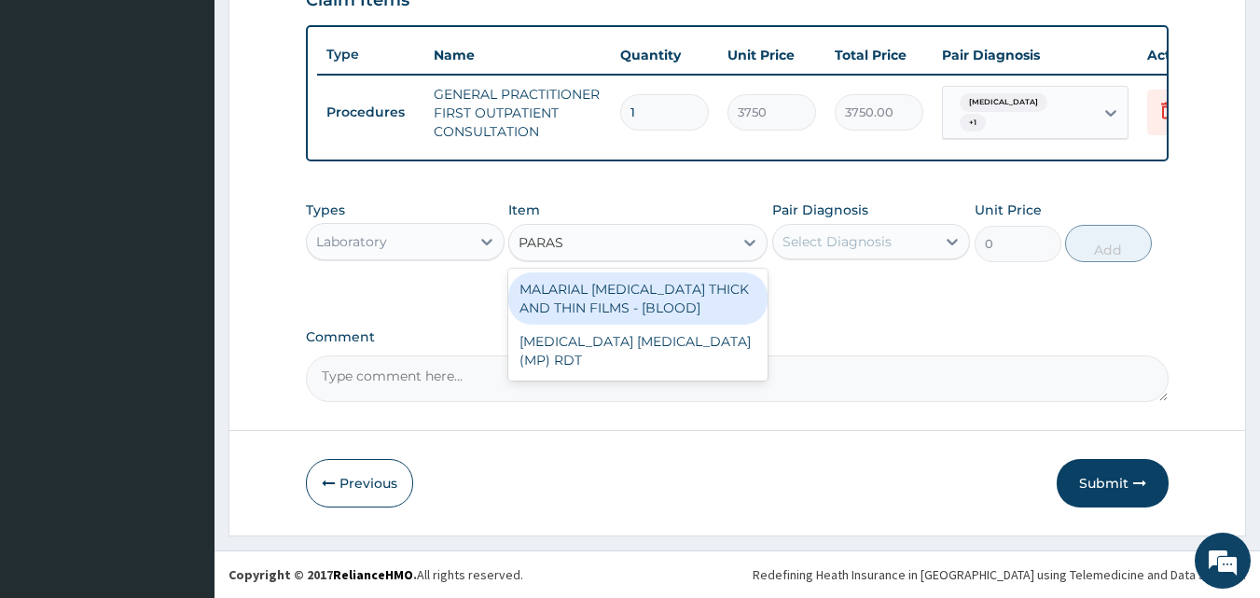
type input "PARASI"
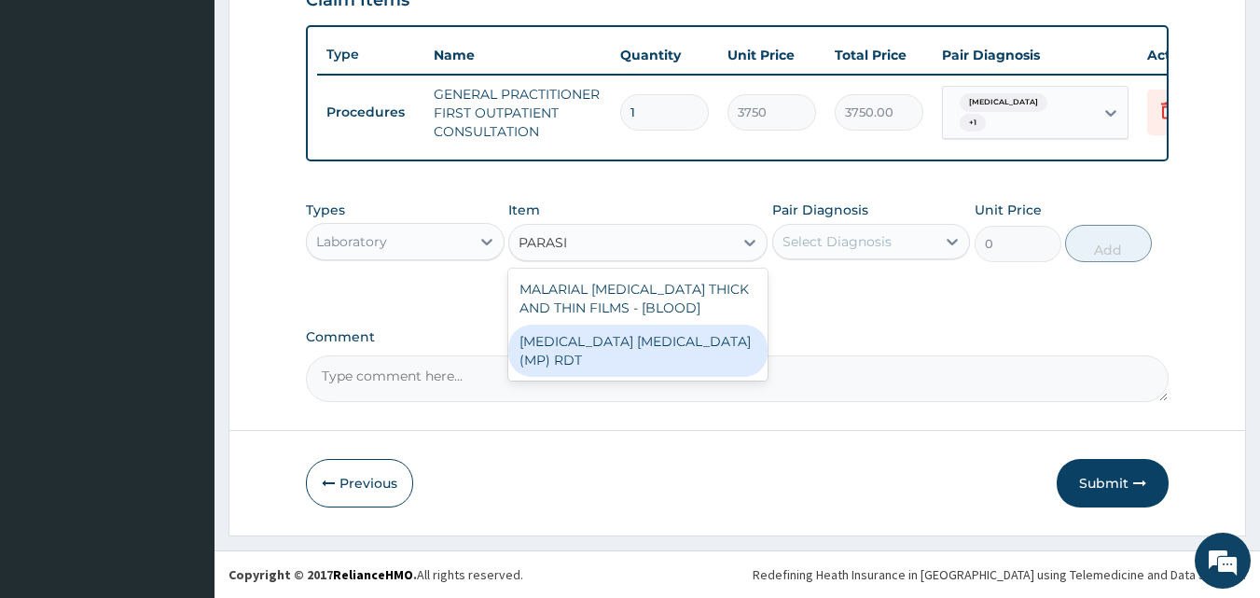
click at [609, 362] on div "[MEDICAL_DATA] [MEDICAL_DATA] (MP) RDT" at bounding box center [637, 351] width 259 height 52
type input "2000"
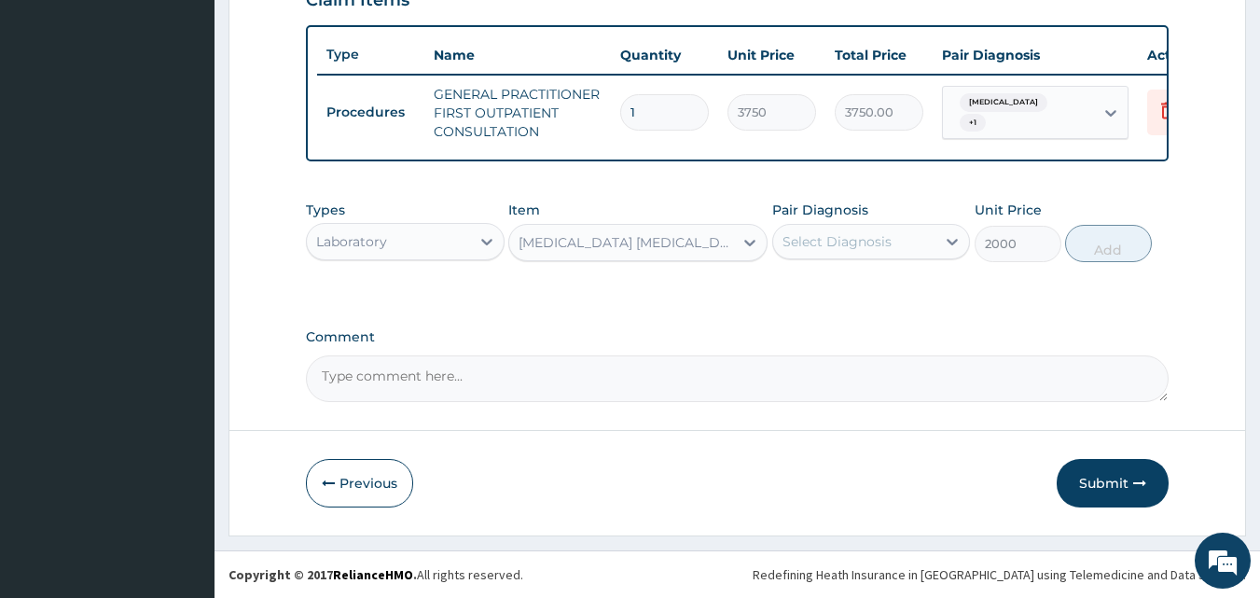
click at [898, 251] on div "Select Diagnosis" at bounding box center [854, 242] width 163 height 30
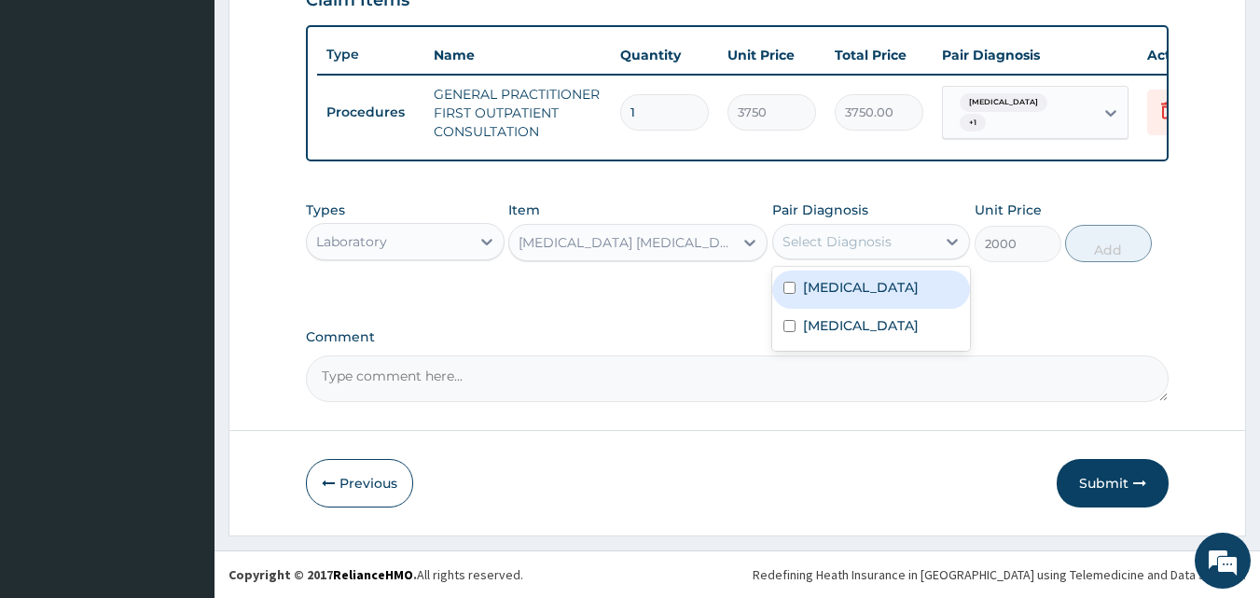
click at [904, 297] on label "[MEDICAL_DATA]" at bounding box center [861, 287] width 116 height 19
checkbox input "true"
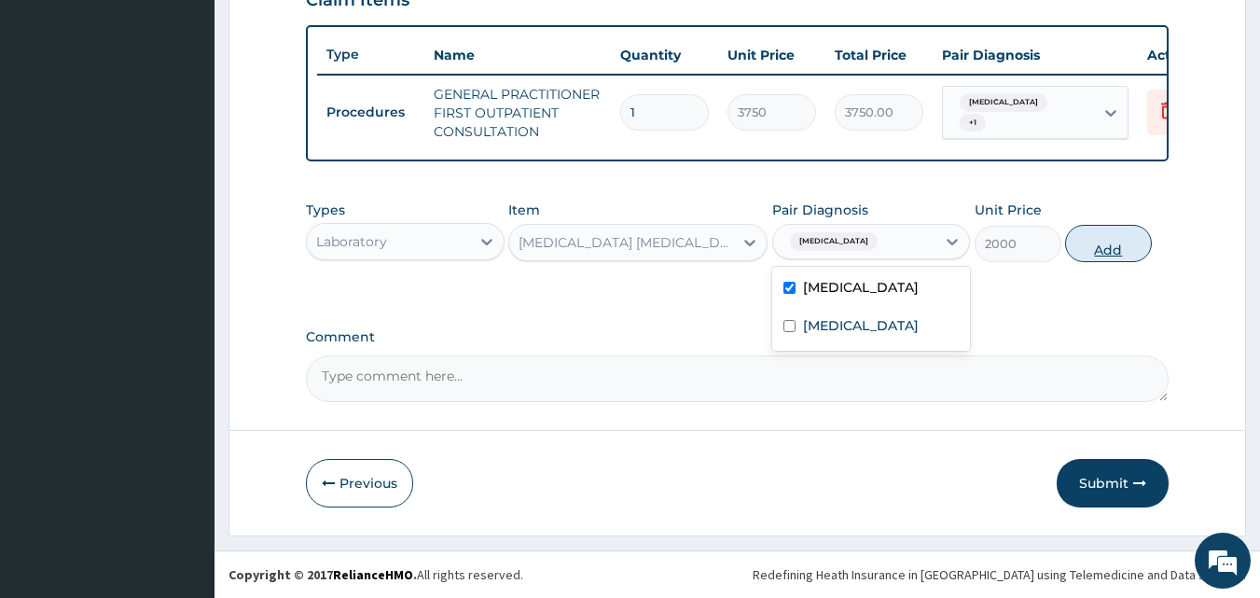
click at [1087, 262] on button "Add" at bounding box center [1108, 243] width 87 height 37
type input "0"
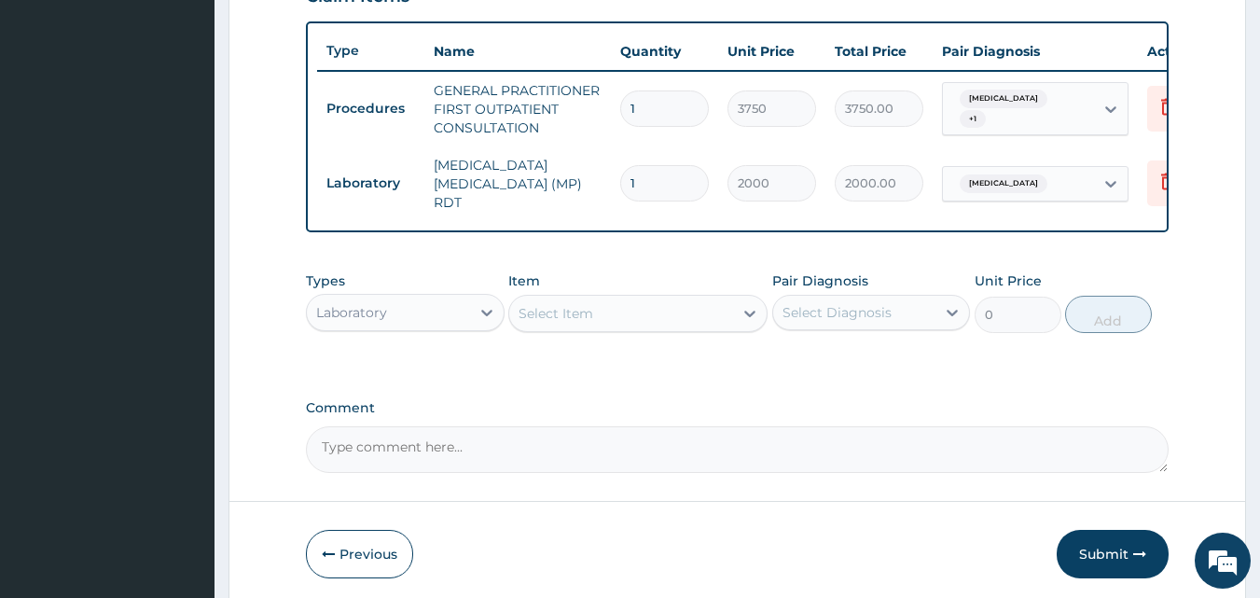
click at [583, 315] on div "Select Item" at bounding box center [556, 313] width 75 height 19
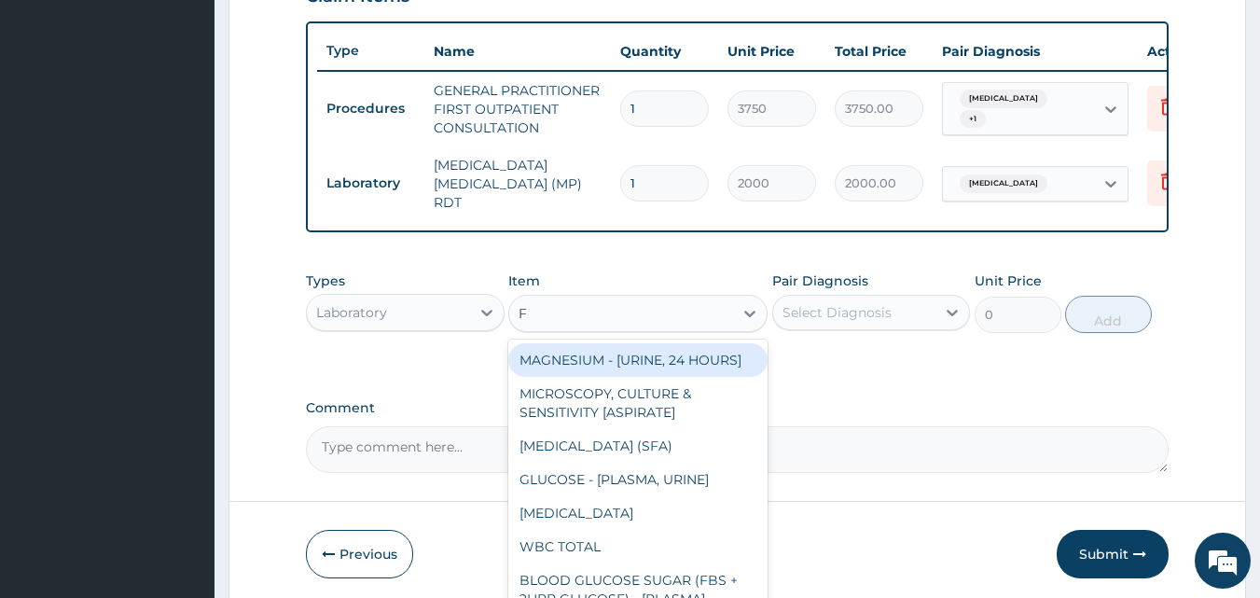
type input "FBC"
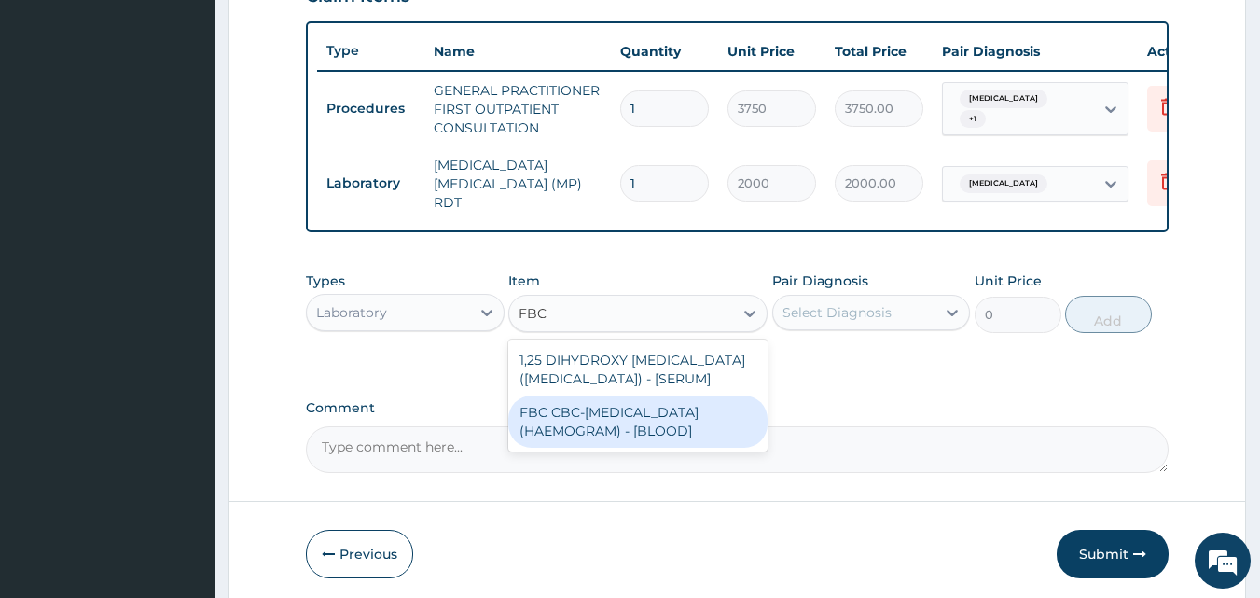
click at [678, 436] on div "FBC CBC-[MEDICAL_DATA] (HAEMOGRAM) - [BLOOD]" at bounding box center [637, 421] width 259 height 52
type input "5000"
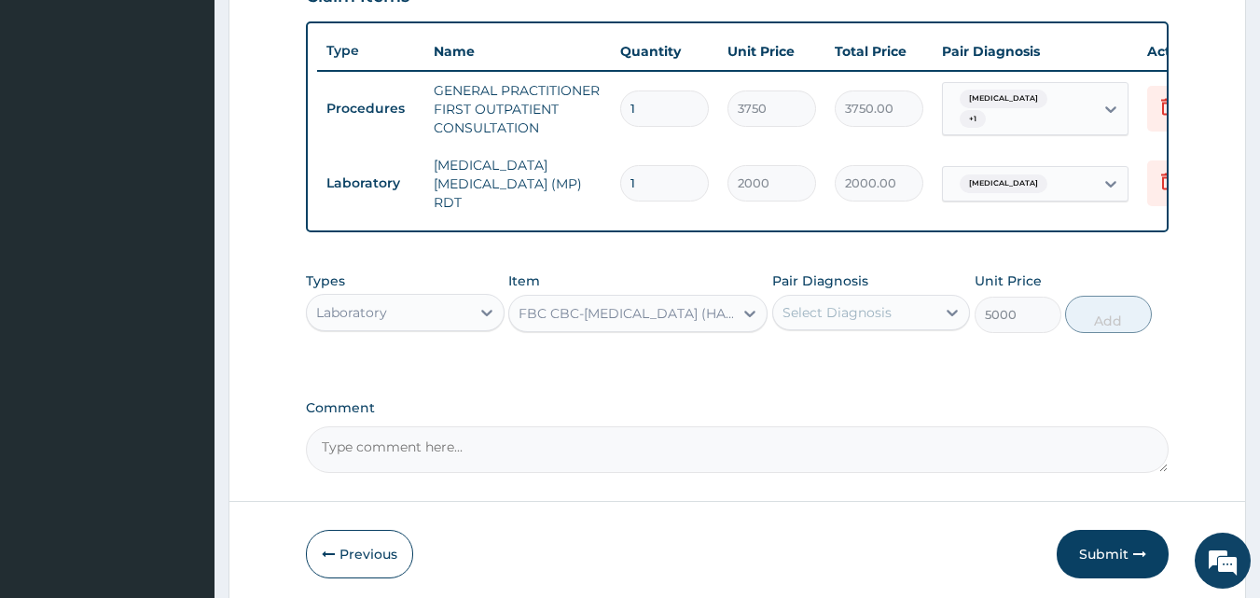
click at [839, 312] on div "Select Diagnosis" at bounding box center [837, 312] width 109 height 19
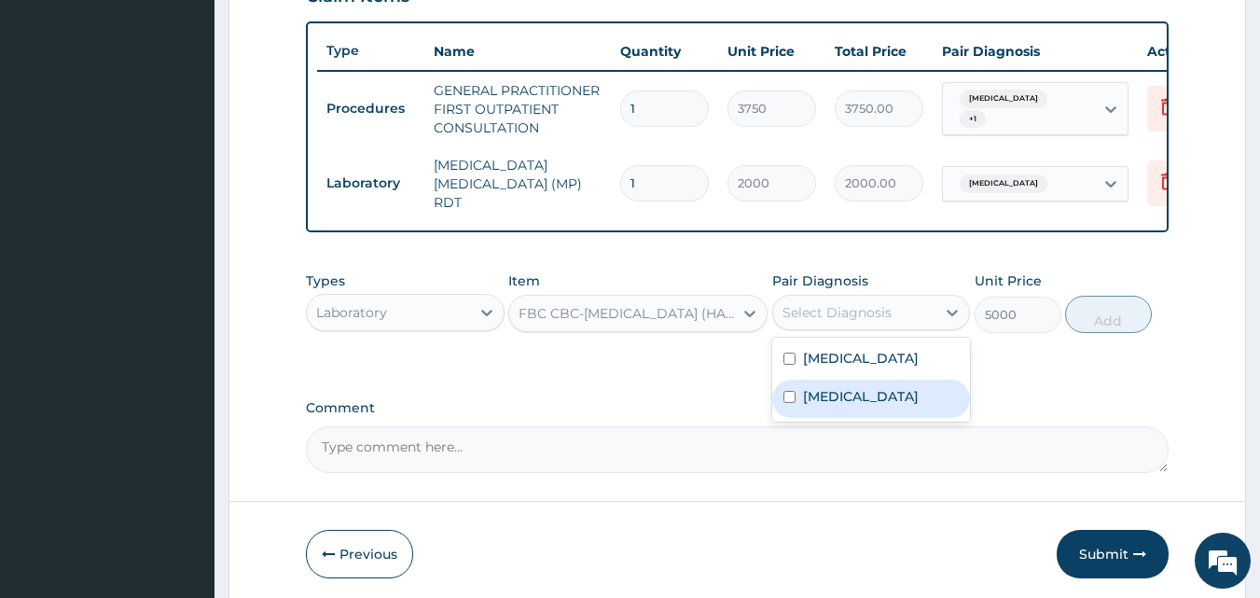
click at [831, 406] on label "[MEDICAL_DATA]" at bounding box center [861, 396] width 116 height 19
checkbox input "true"
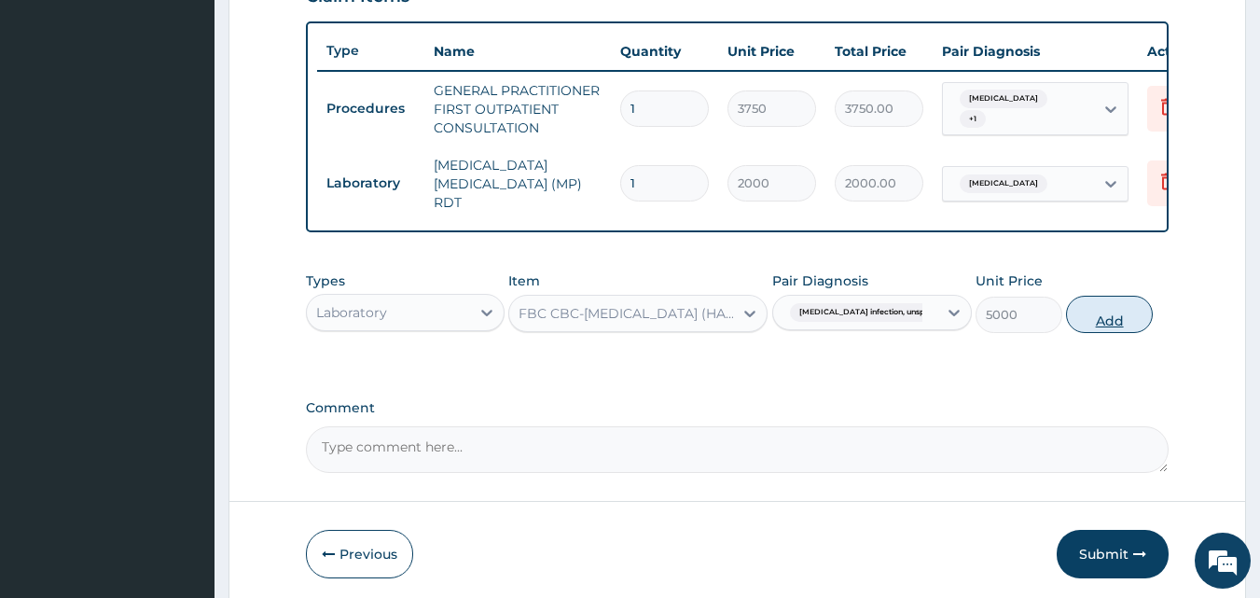
click at [1089, 316] on button "Add" at bounding box center [1109, 314] width 87 height 37
type input "0"
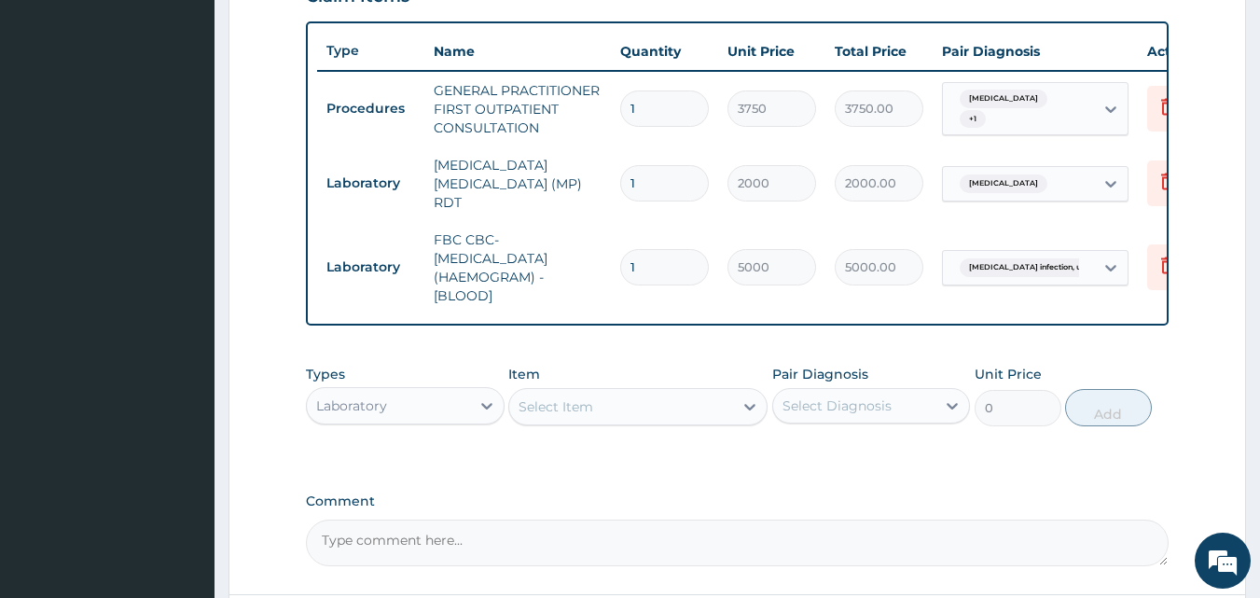
click at [463, 409] on div "Laboratory" at bounding box center [388, 406] width 163 height 30
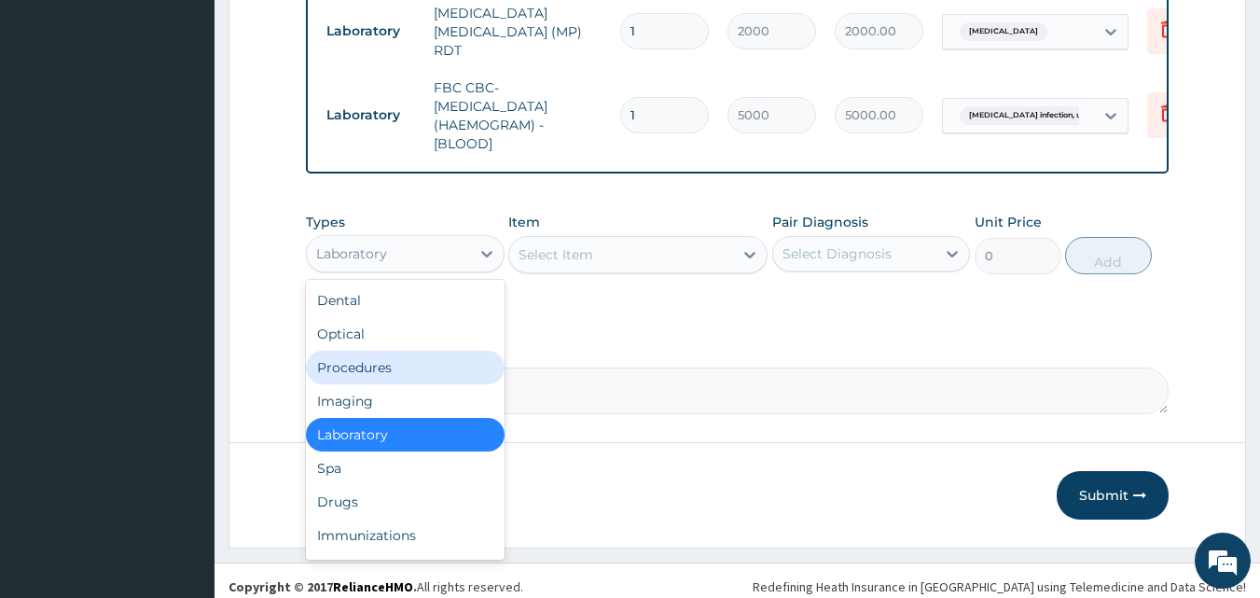
scroll to position [840, 0]
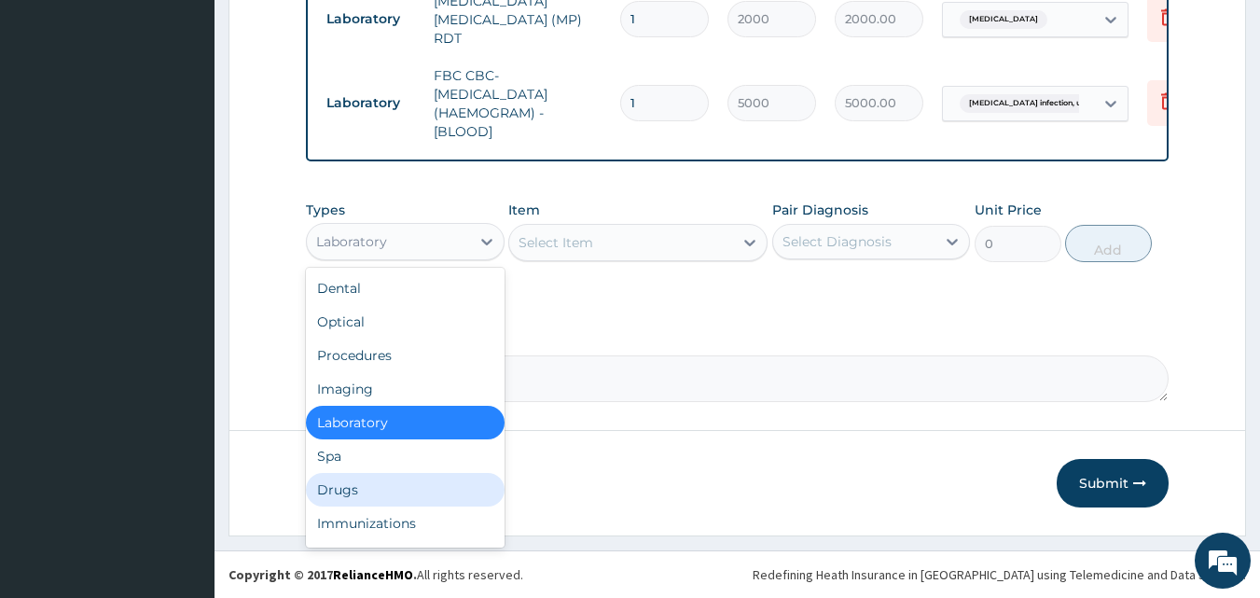
click at [412, 493] on div "Drugs" at bounding box center [405, 490] width 199 height 34
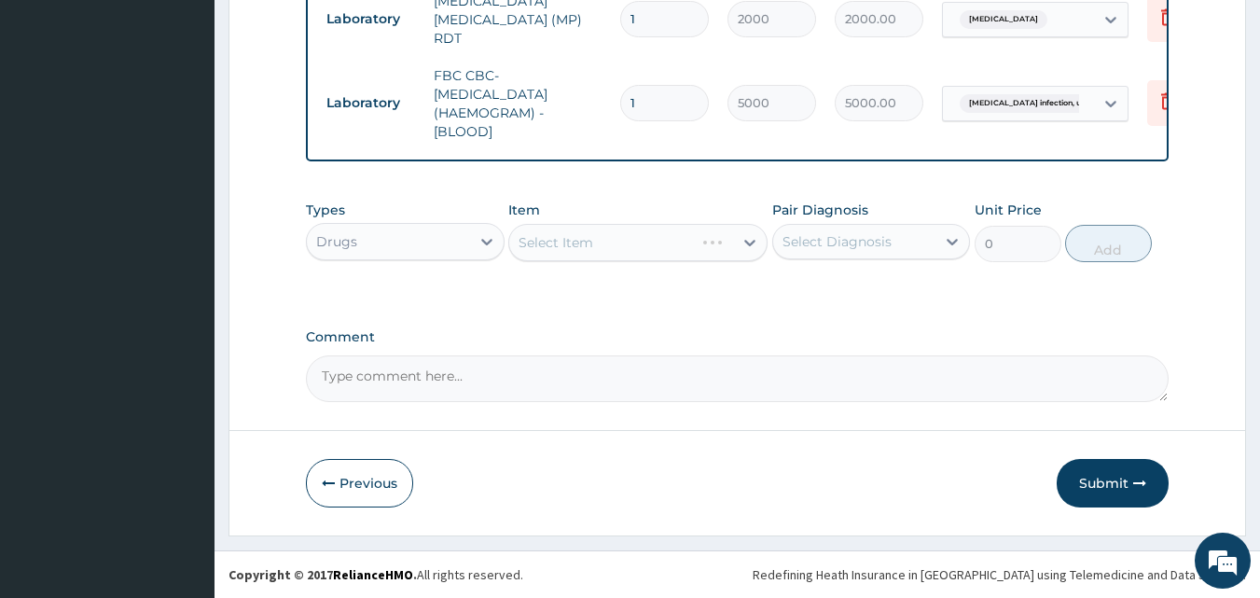
click at [627, 256] on div "Select Item" at bounding box center [637, 242] width 259 height 37
click at [638, 244] on div "Select Item" at bounding box center [637, 242] width 259 height 37
click at [663, 238] on div "Select Item" at bounding box center [637, 242] width 259 height 37
click at [664, 238] on div "Select Item" at bounding box center [637, 242] width 259 height 37
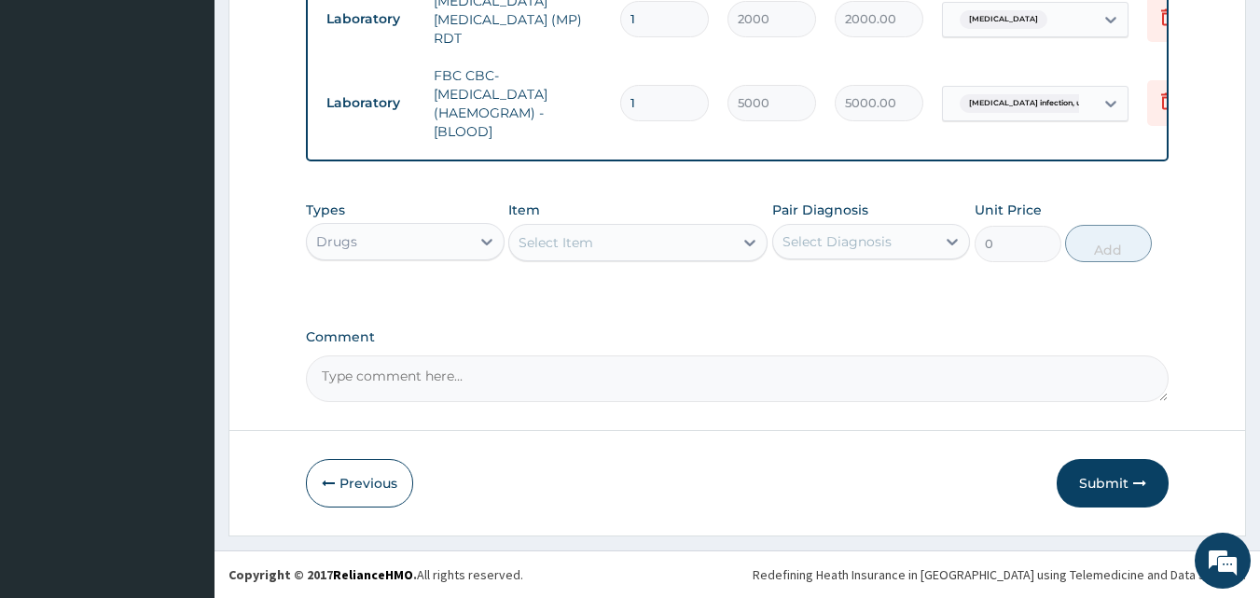
click at [675, 243] on div "Select Item" at bounding box center [621, 243] width 224 height 30
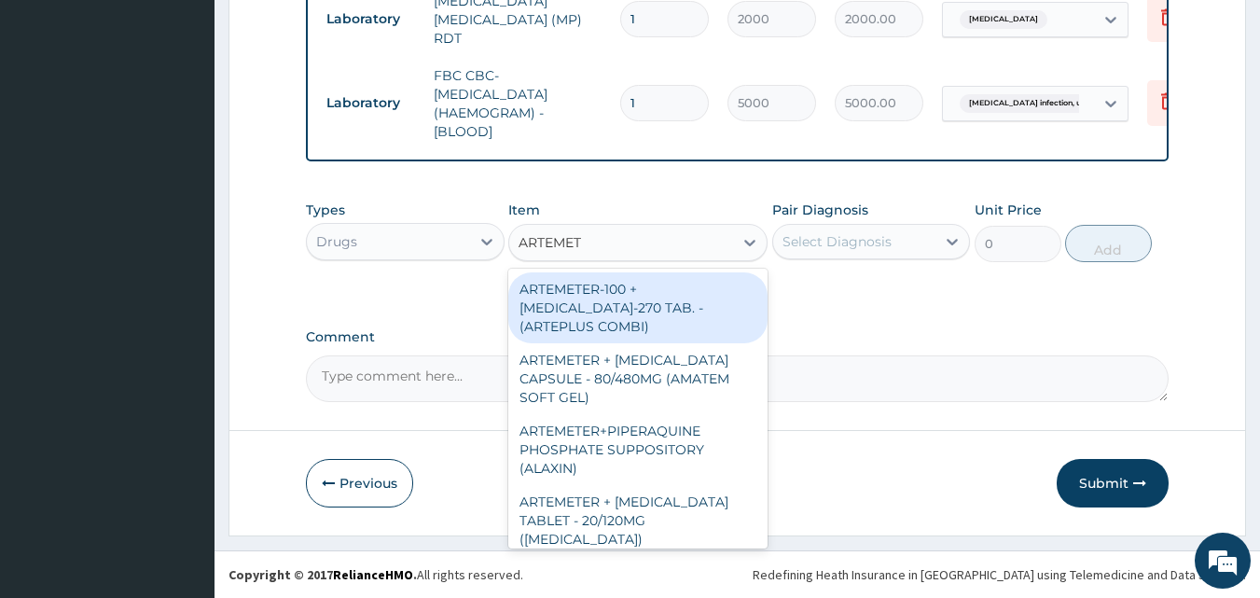
type input "ARTEMETE"
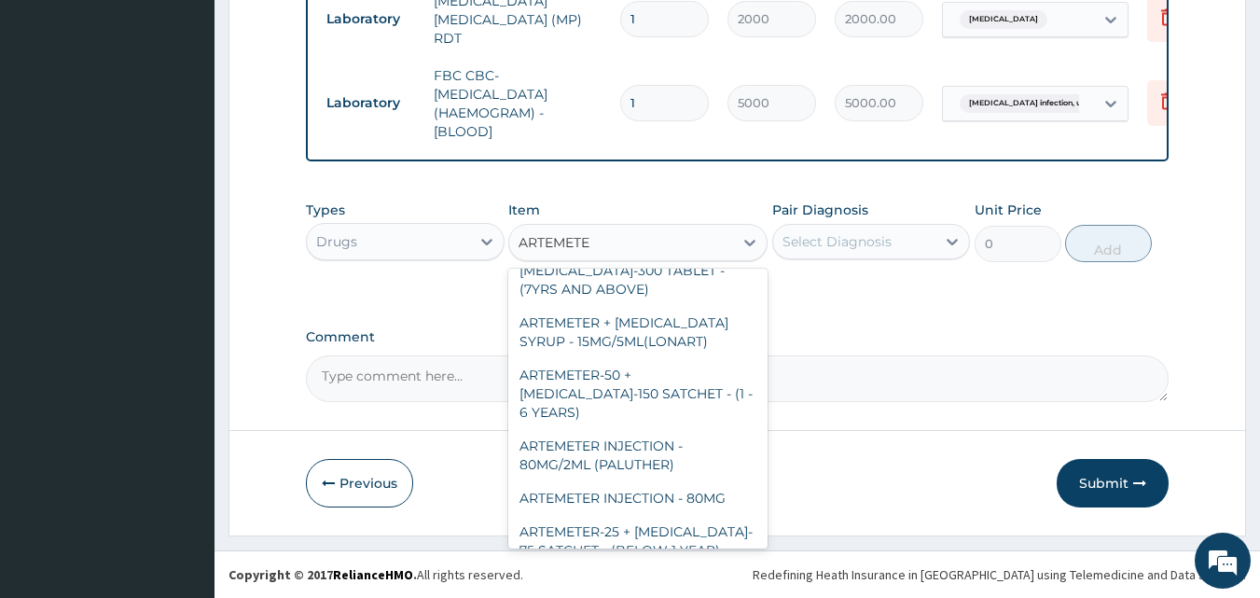
scroll to position [714, 0]
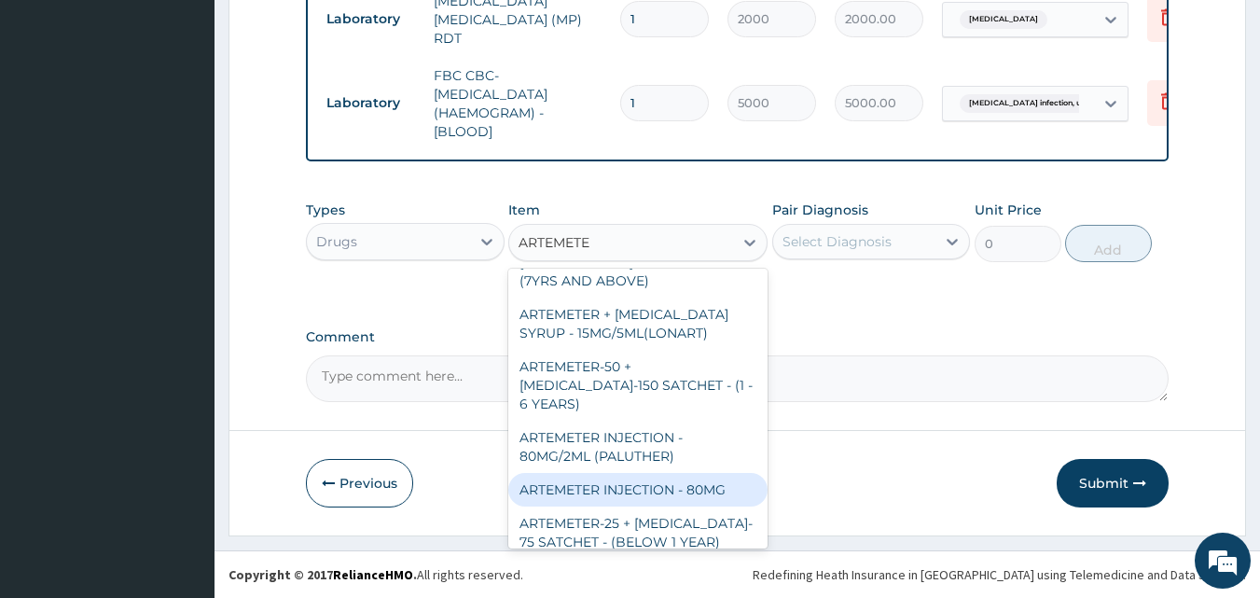
click at [723, 477] on div "ARTEMETER INJECTION - 80MG" at bounding box center [637, 490] width 259 height 34
type input "475.99999999999994"
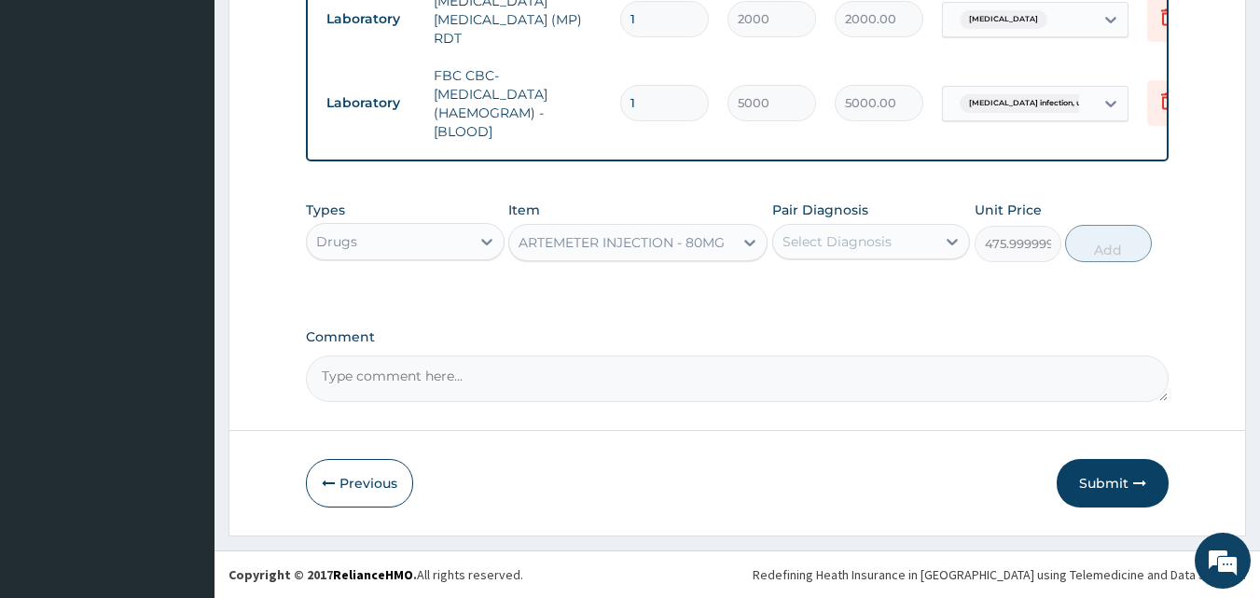
click at [843, 243] on div "Select Diagnosis" at bounding box center [837, 241] width 109 height 19
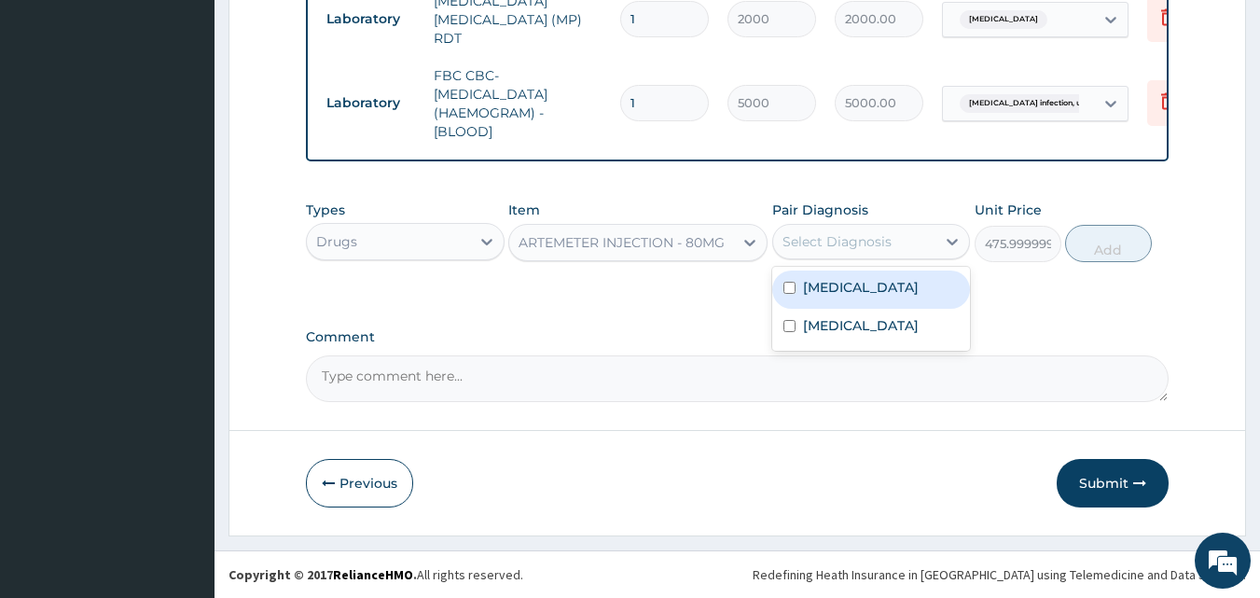
click at [847, 250] on div "Select Diagnosis" at bounding box center [837, 241] width 109 height 19
click at [849, 283] on label "[MEDICAL_DATA]" at bounding box center [861, 287] width 116 height 19
checkbox input "true"
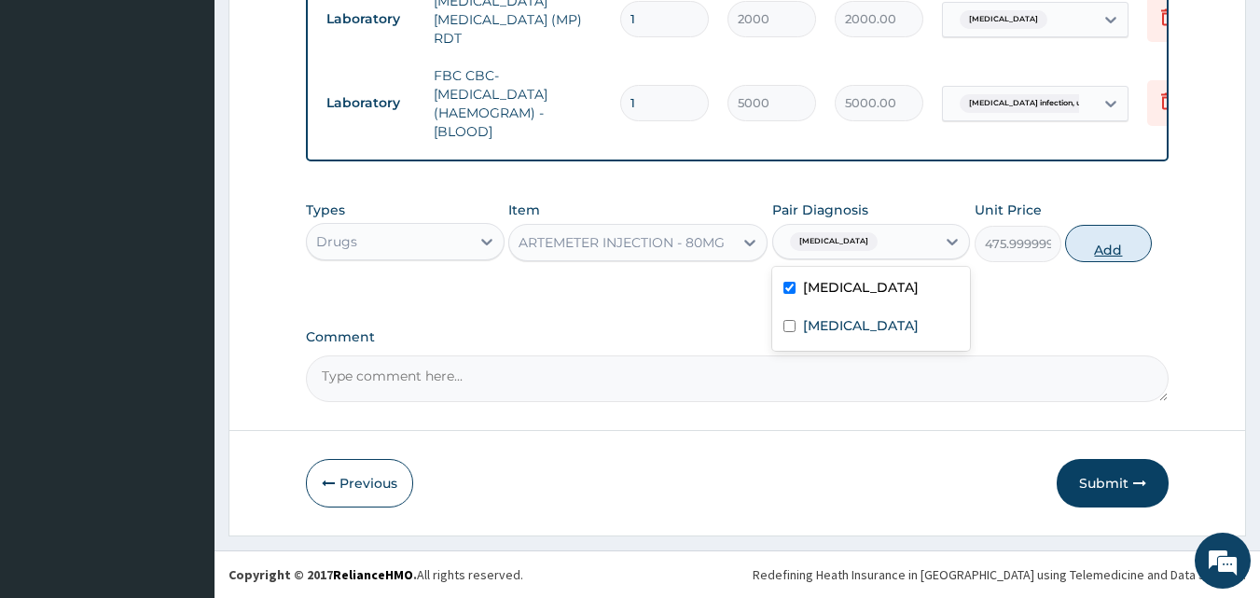
click at [1092, 240] on button "Add" at bounding box center [1108, 243] width 87 height 37
type input "0"
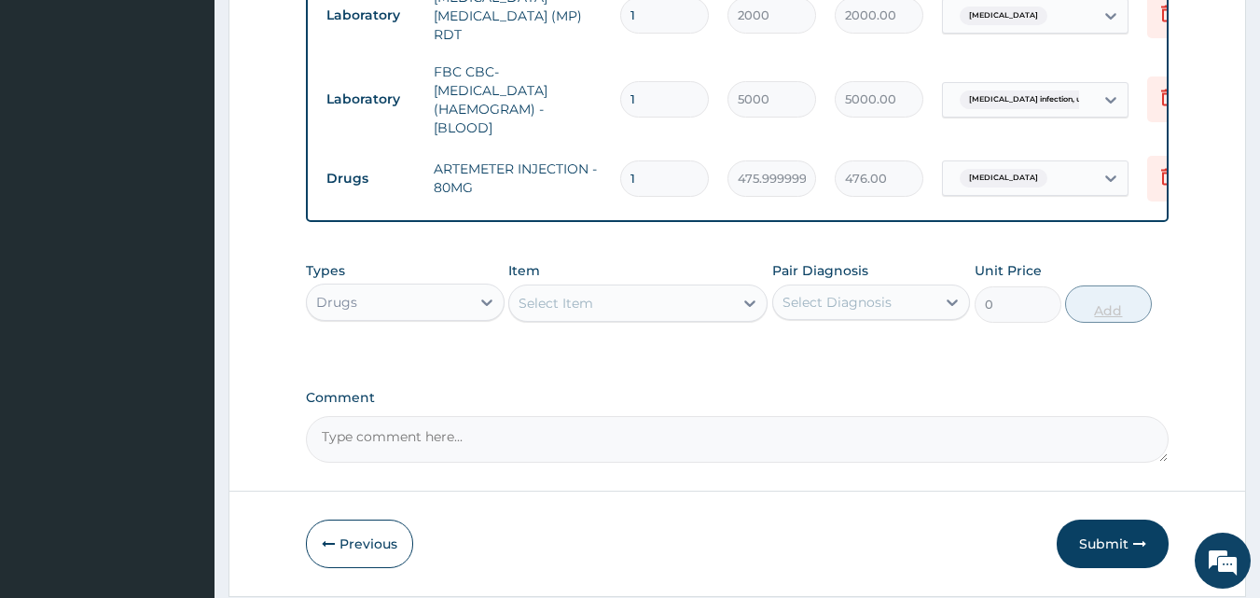
type input "0.00"
type input "2"
type input "952.00"
type input "2"
click at [669, 295] on div "Select Item" at bounding box center [621, 303] width 224 height 30
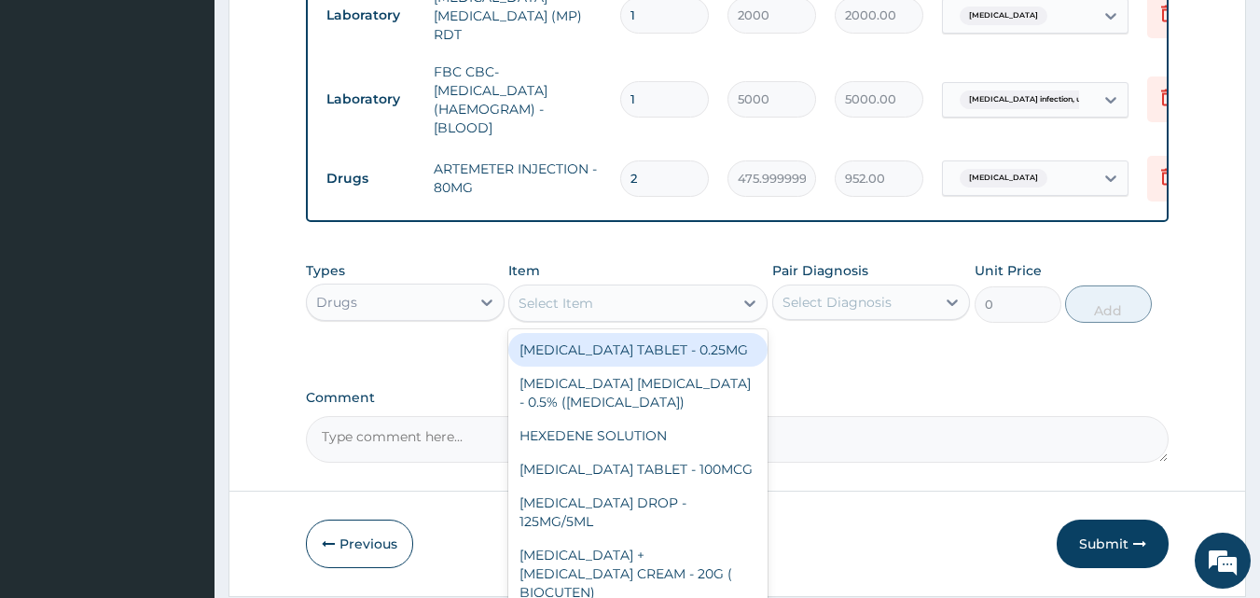
click at [664, 303] on div "Select Item" at bounding box center [621, 303] width 224 height 30
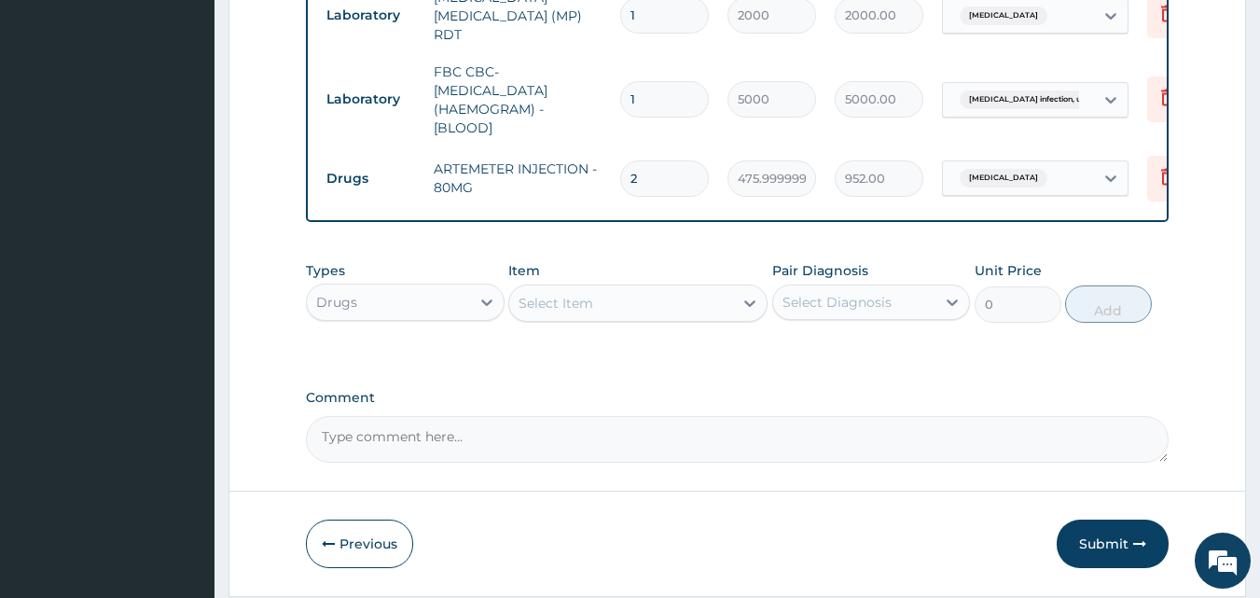
click at [675, 307] on div "Select Item" at bounding box center [621, 303] width 224 height 30
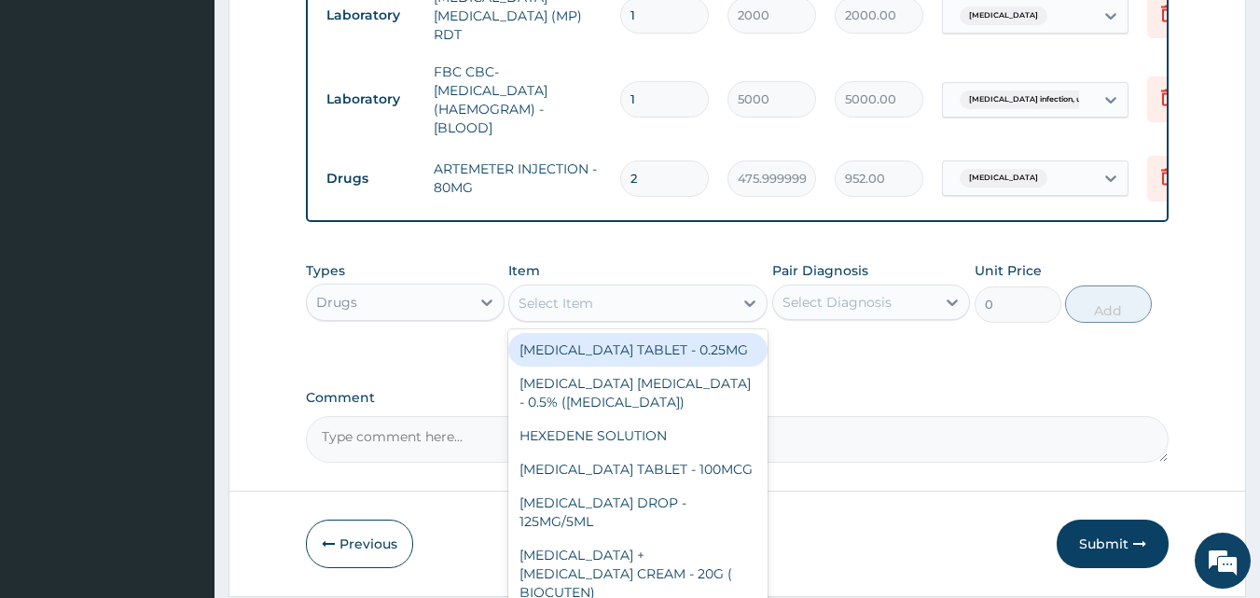
click at [610, 314] on div "Select Item" at bounding box center [621, 303] width 224 height 30
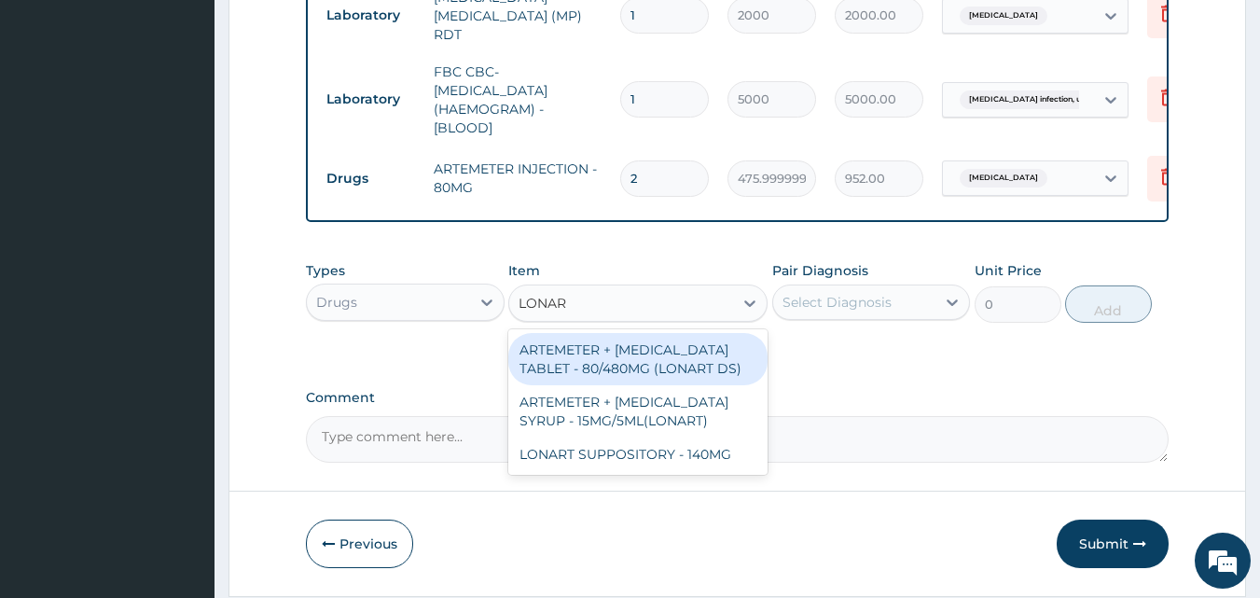
type input "LONART"
click at [645, 370] on div "ARTEMETER + [MEDICAL_DATA] TABLET - 80/480MG (LONART DS)" at bounding box center [637, 359] width 259 height 52
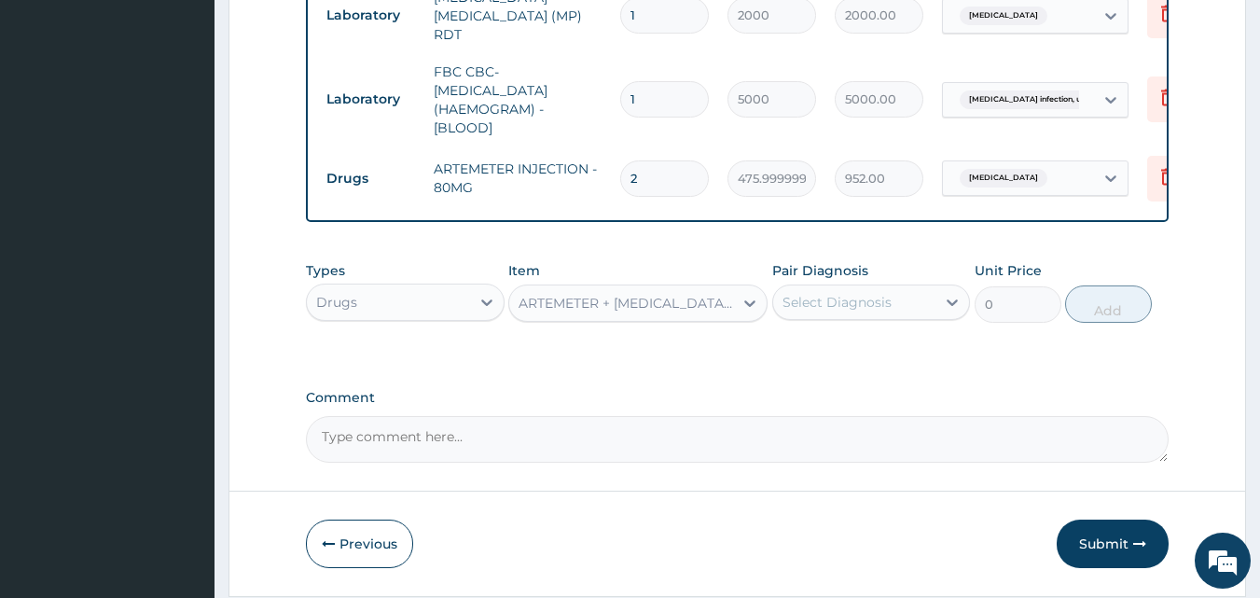
type input "588"
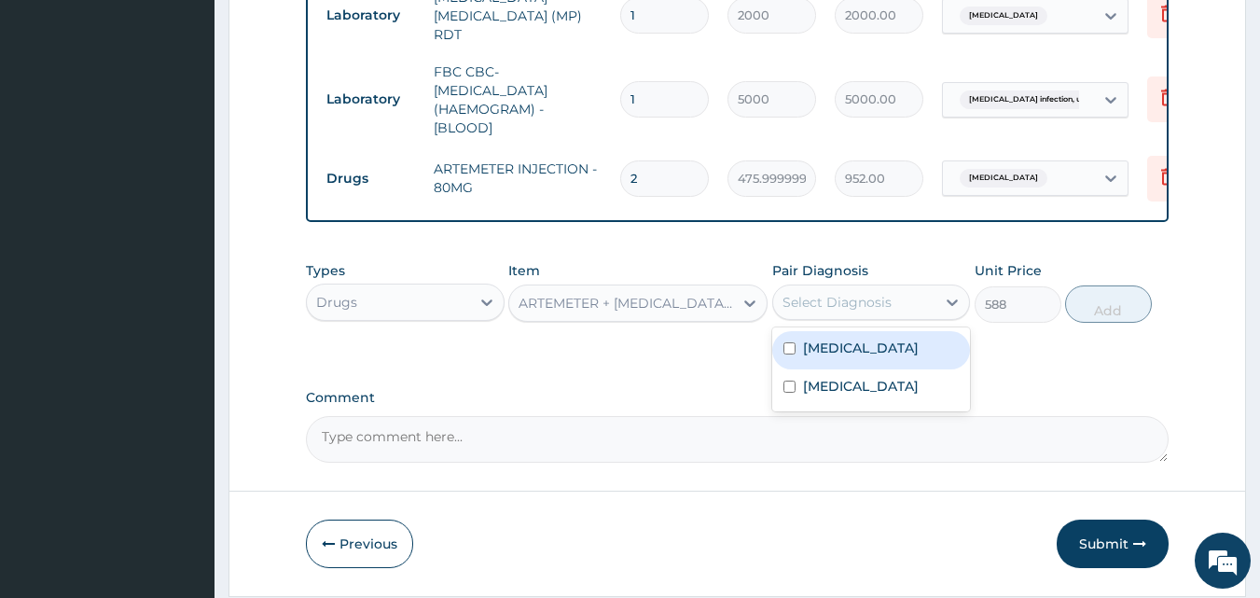
click at [819, 309] on div "Select Diagnosis" at bounding box center [837, 302] width 109 height 19
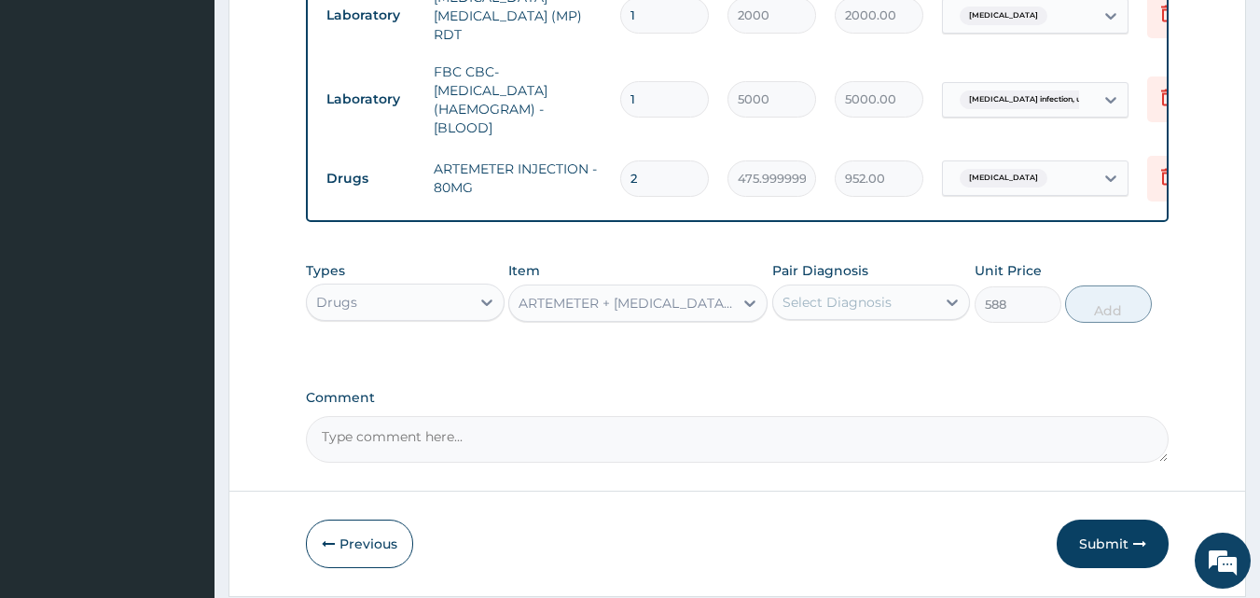
click at [819, 309] on div "Select Diagnosis" at bounding box center [837, 302] width 109 height 19
type input "L"
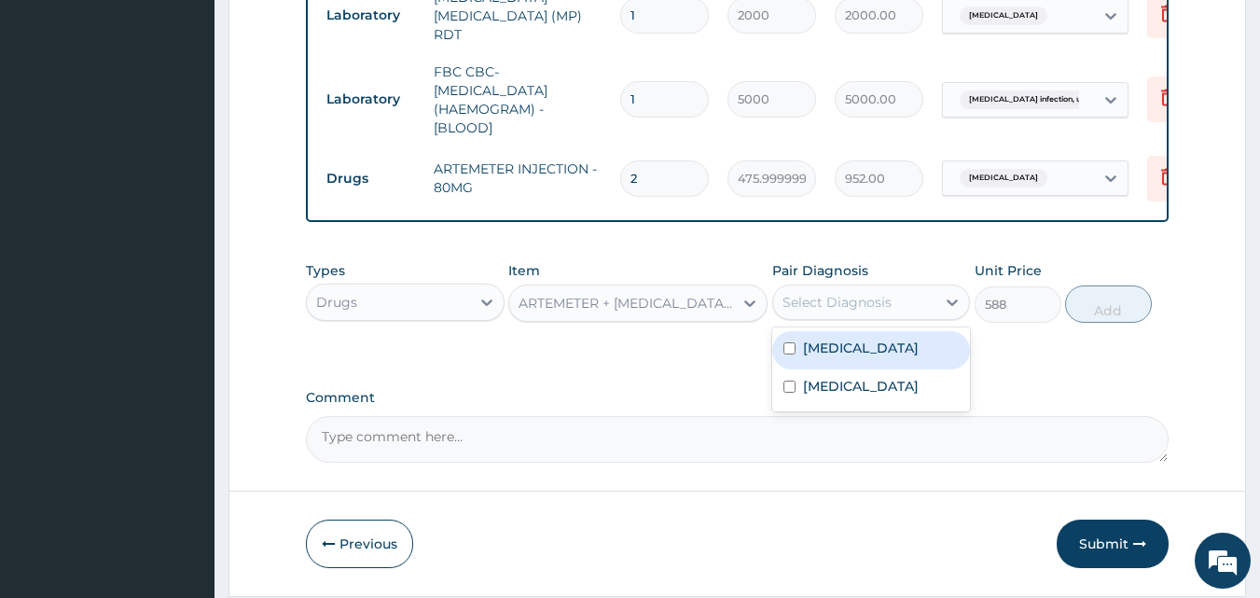
click at [830, 356] on label "[MEDICAL_DATA]" at bounding box center [861, 348] width 116 height 19
checkbox input "true"
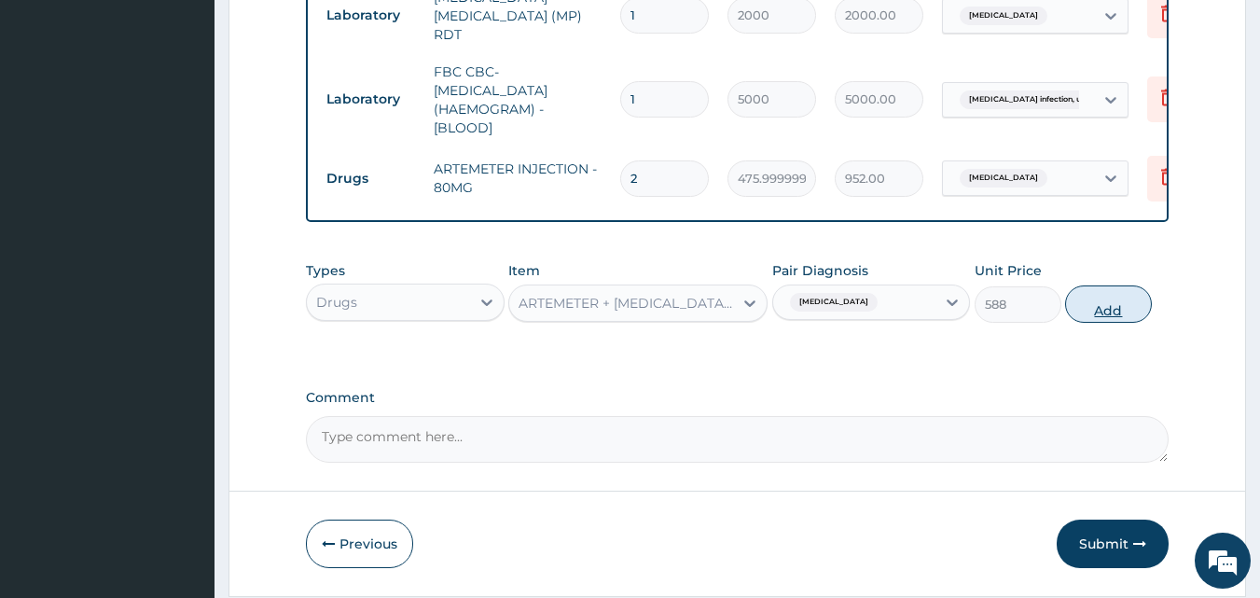
click at [1086, 312] on button "Add" at bounding box center [1108, 303] width 87 height 37
type input "0"
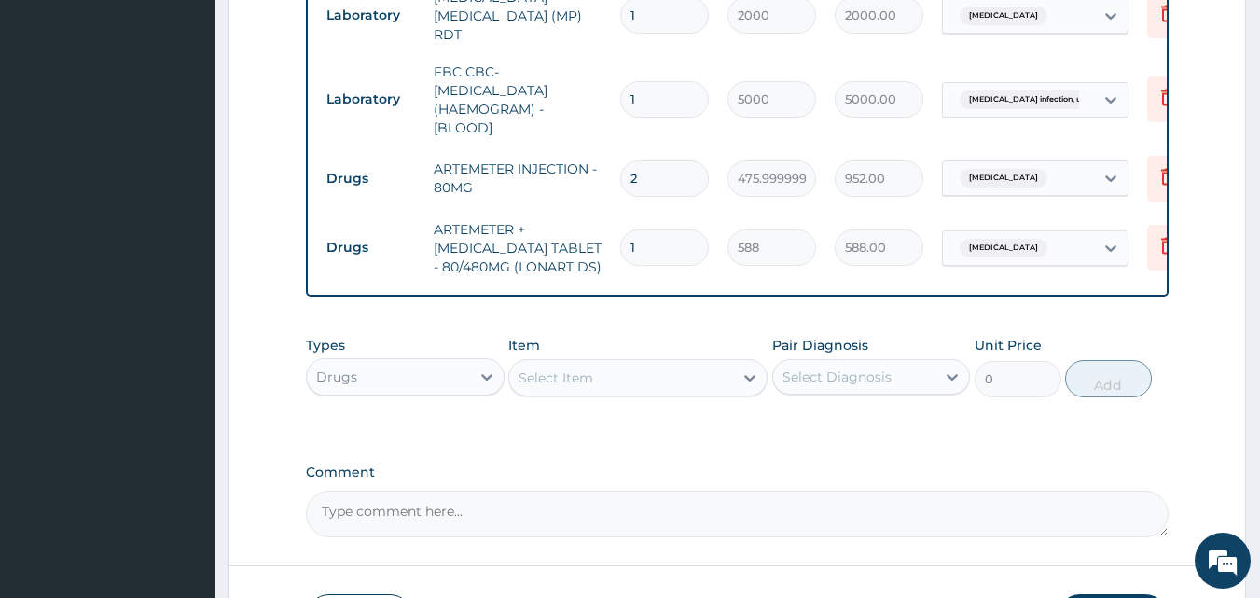
click at [647, 235] on input "1" at bounding box center [664, 247] width 89 height 36
type input "0.00"
type input "6"
type input "3528.00"
type input "6"
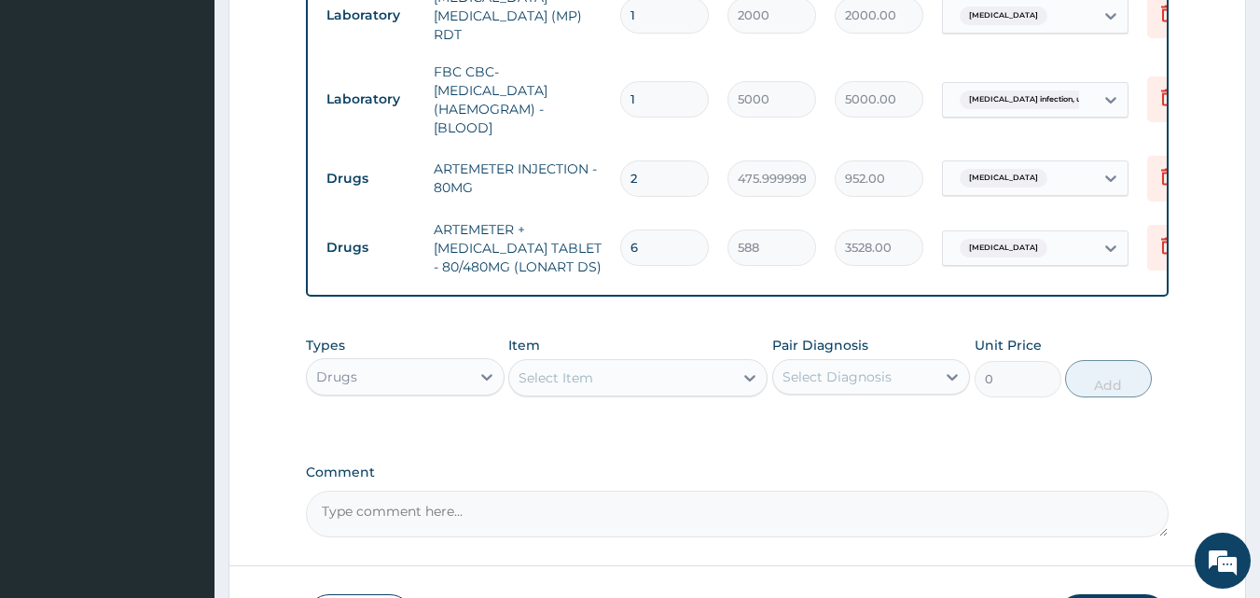
click at [655, 377] on div "Select Item" at bounding box center [621, 378] width 224 height 30
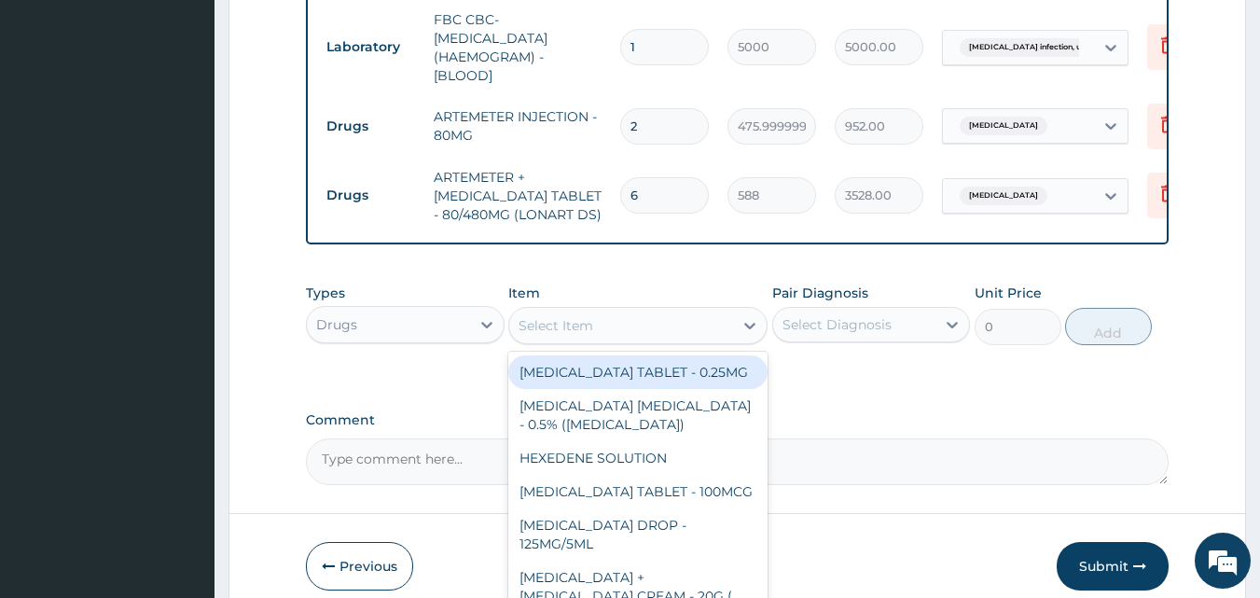
scroll to position [897, 0]
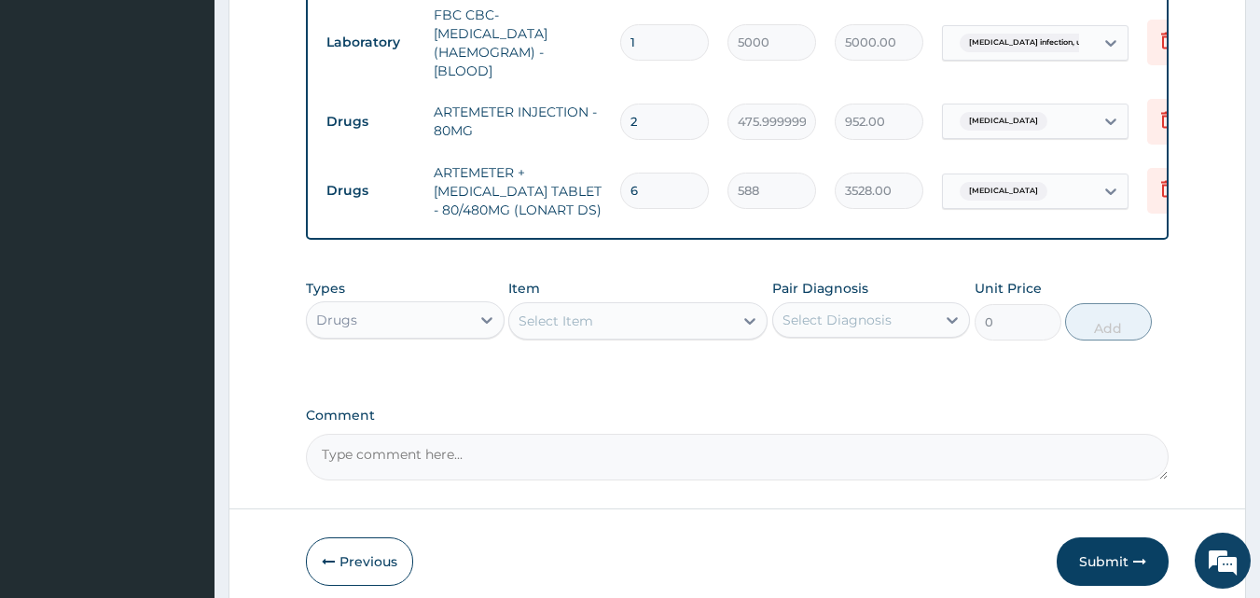
click at [589, 336] on div "Select Item" at bounding box center [621, 321] width 224 height 30
click at [591, 315] on div "Select Item" at bounding box center [556, 321] width 75 height 19
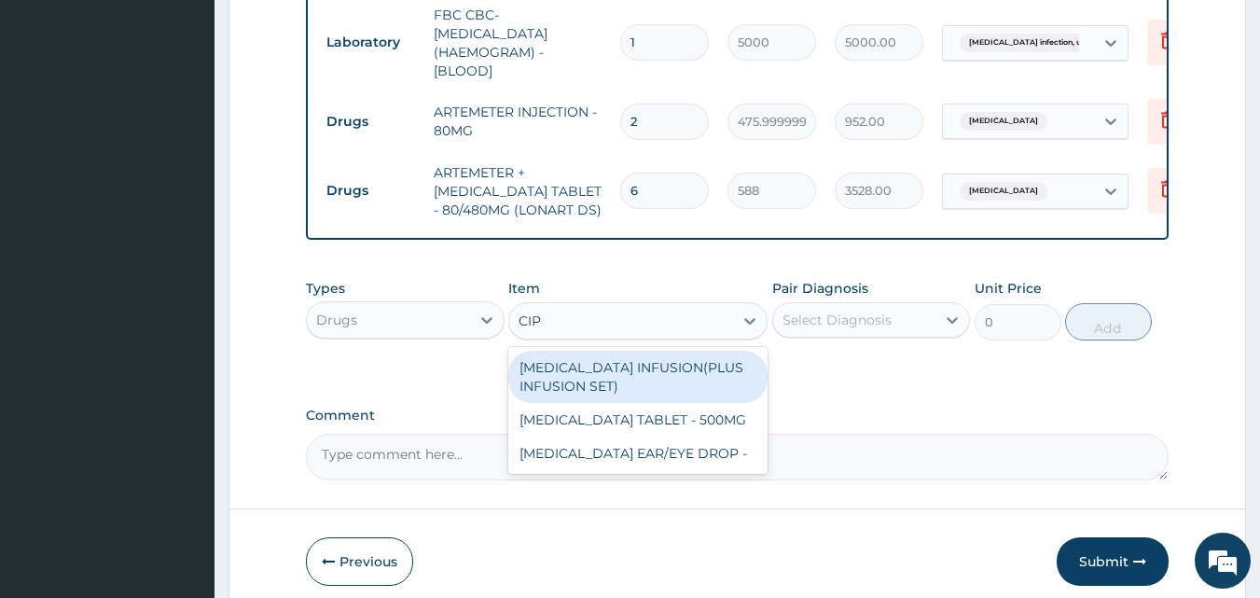
type input "CIPR"
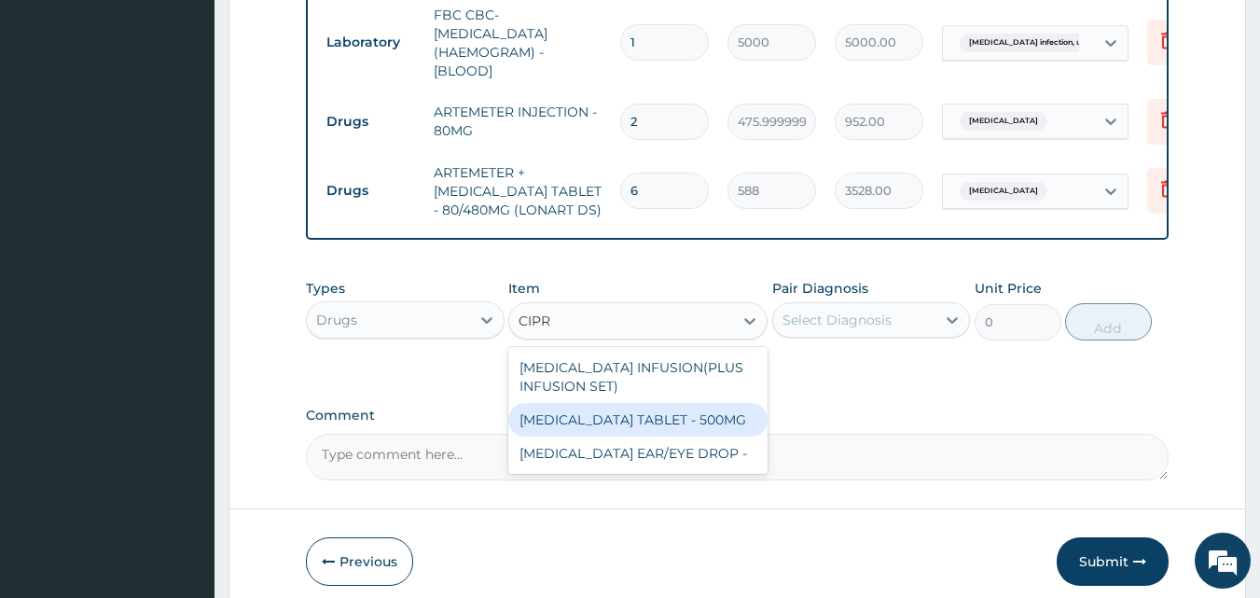
click at [611, 421] on div "[MEDICAL_DATA] TABLET - 500MG" at bounding box center [637, 420] width 259 height 34
type input "196"
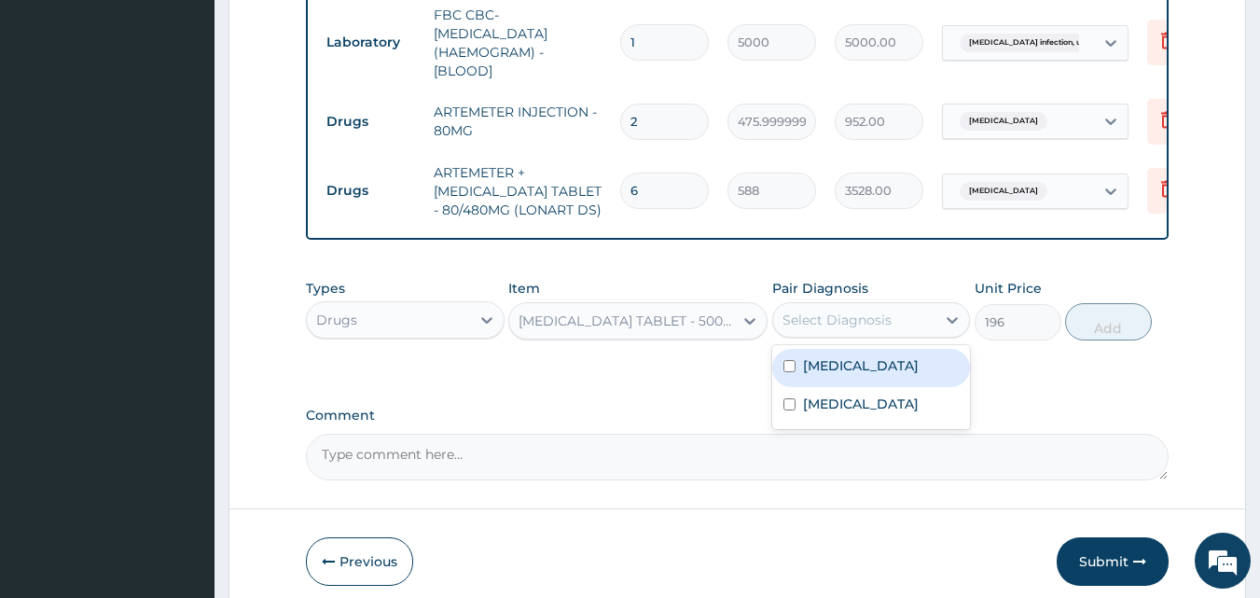
click at [819, 321] on div "Select Diagnosis" at bounding box center [837, 320] width 109 height 19
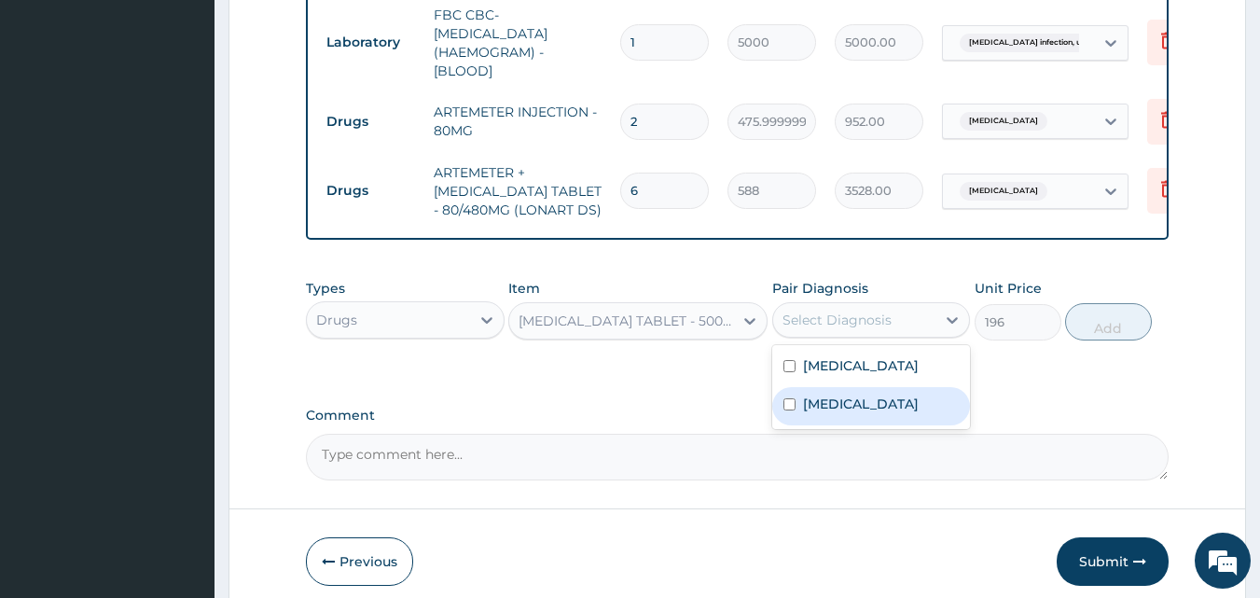
click at [841, 413] on label "[MEDICAL_DATA]" at bounding box center [861, 404] width 116 height 19
checkbox input "true"
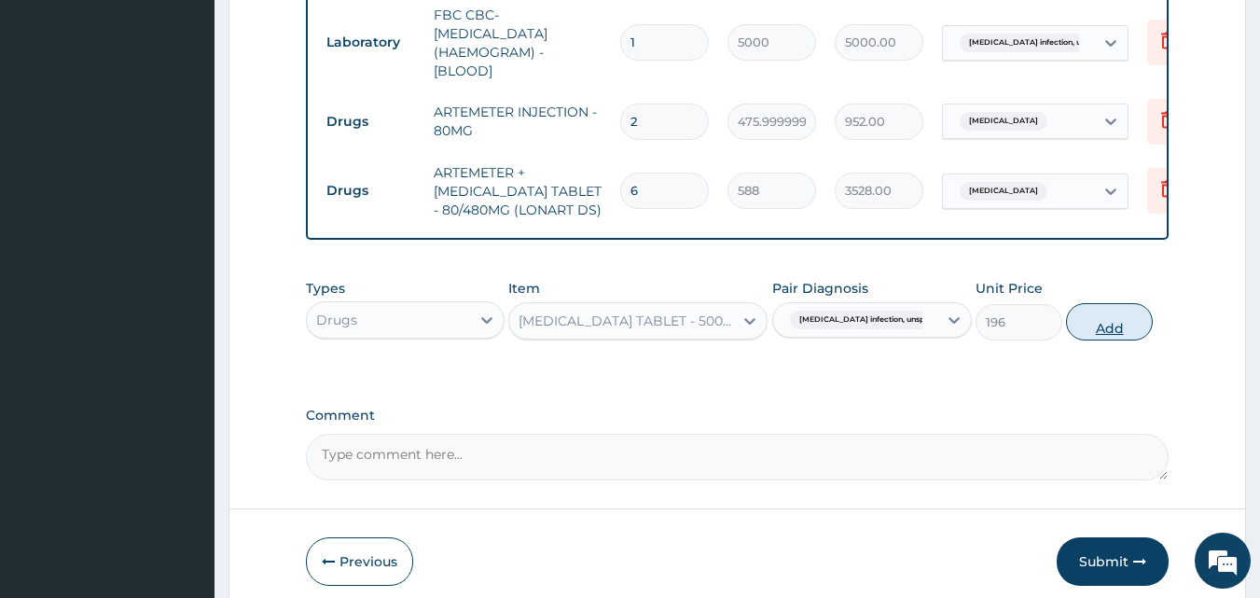
click at [1127, 326] on button "Add" at bounding box center [1109, 321] width 87 height 37
type input "0"
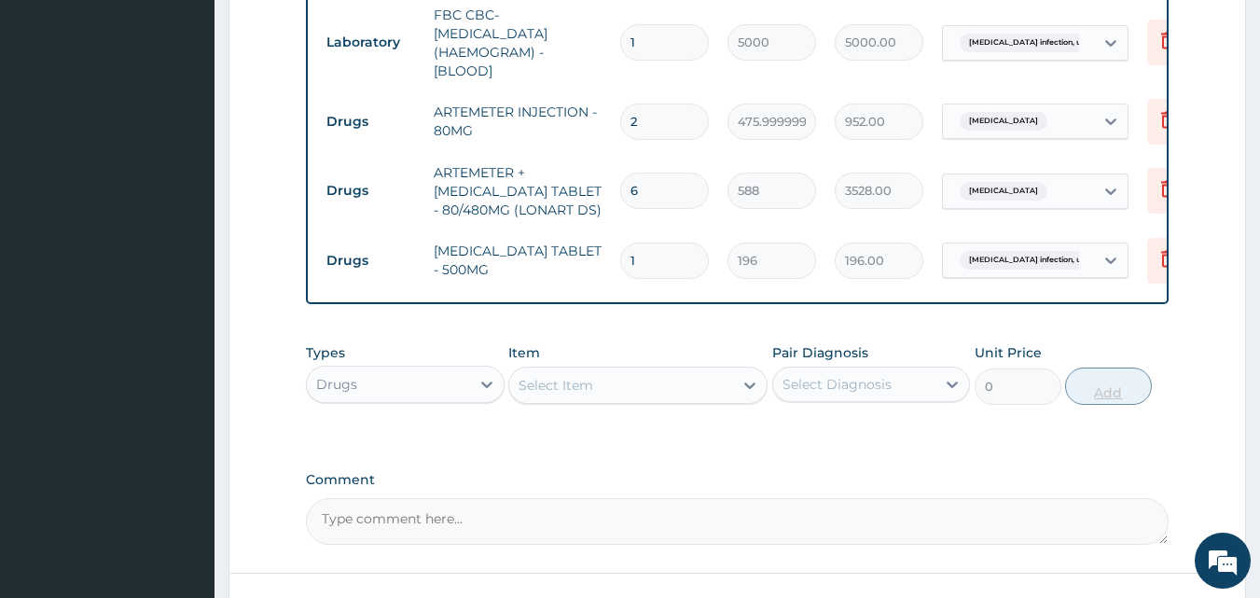
type input "10"
type input "1960.00"
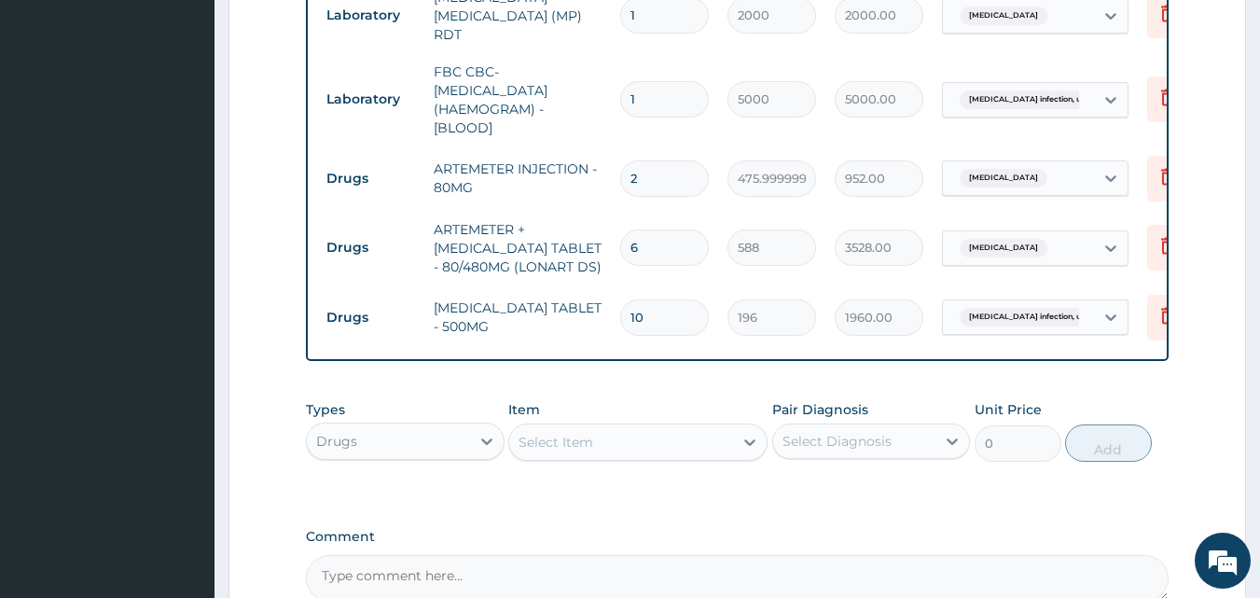
scroll to position [873, 0]
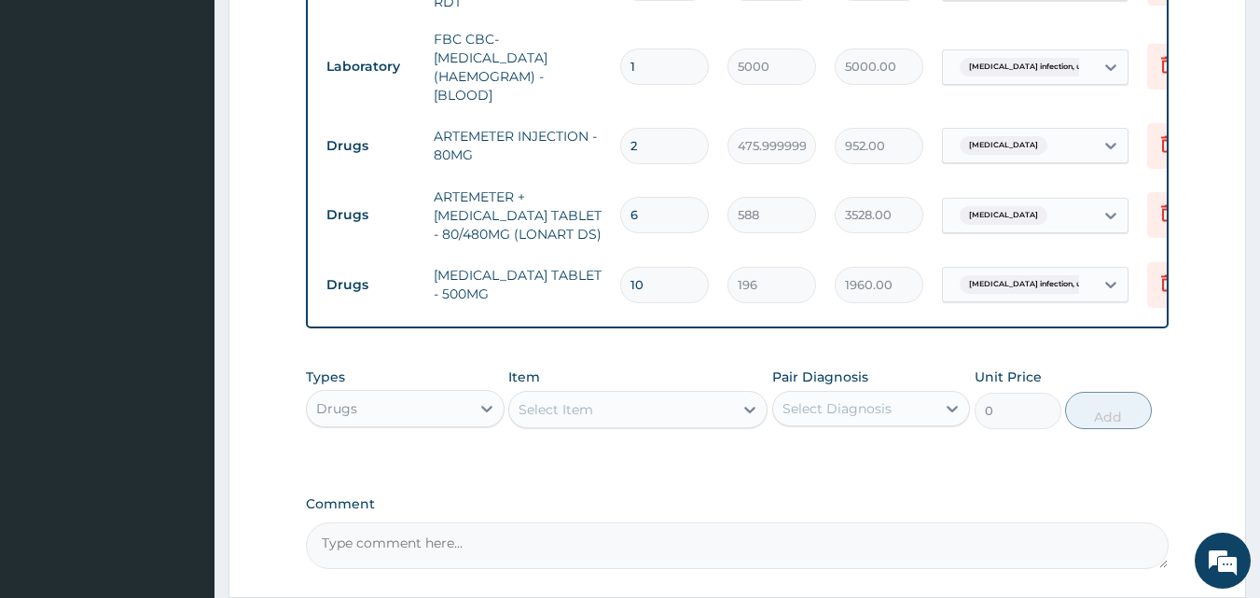
type input "10"
click at [640, 416] on div "Select Item" at bounding box center [621, 410] width 224 height 30
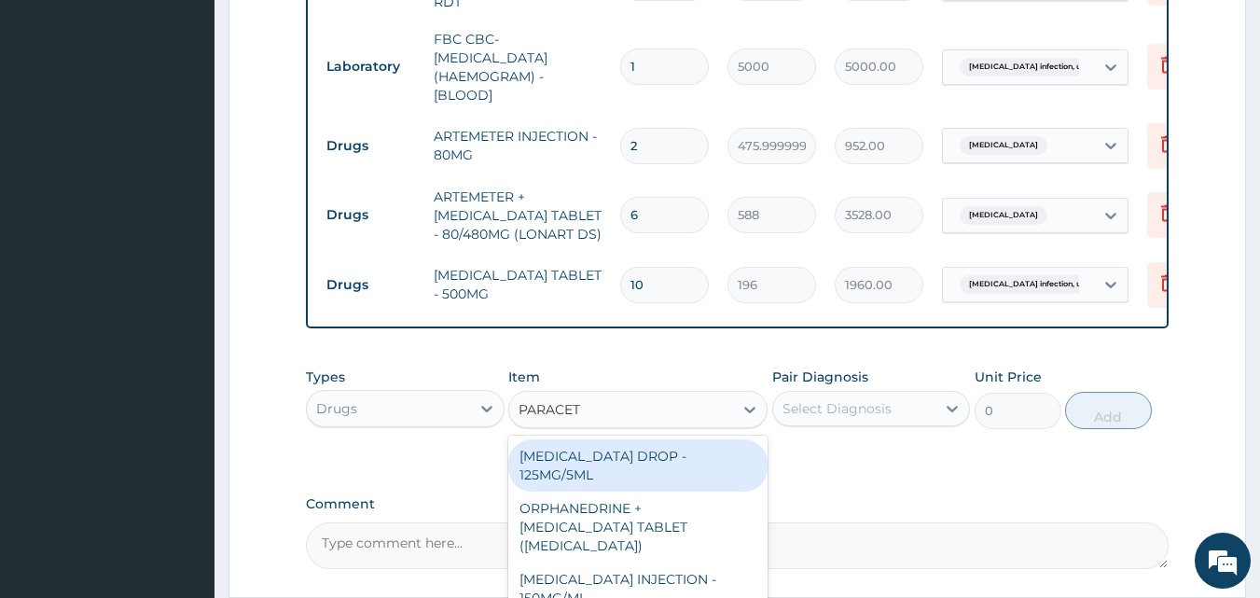
type input "PARACETA"
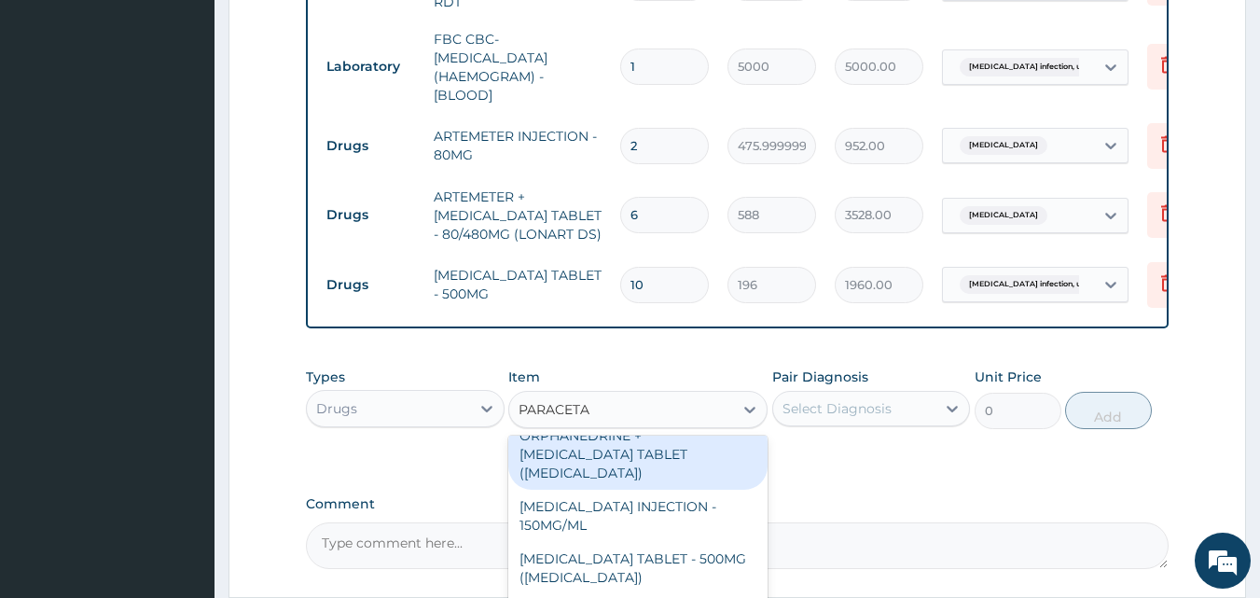
scroll to position [94, 0]
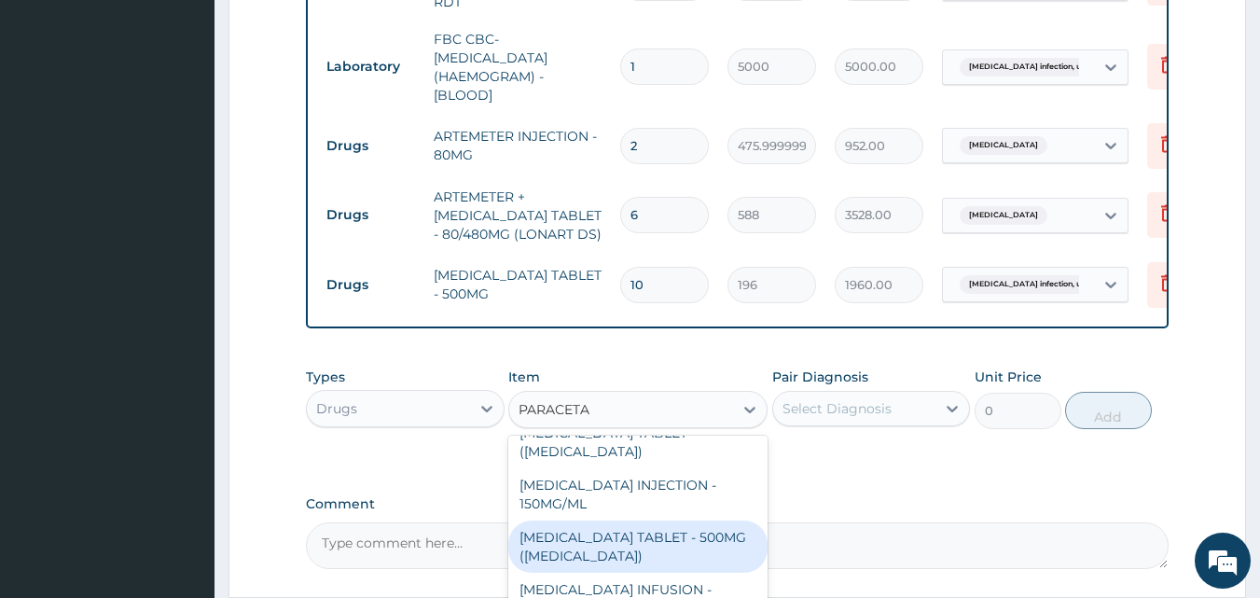
click at [698, 549] on div "[MEDICAL_DATA] TABLET - 500MG ([MEDICAL_DATA])" at bounding box center [637, 546] width 259 height 52
type input "42"
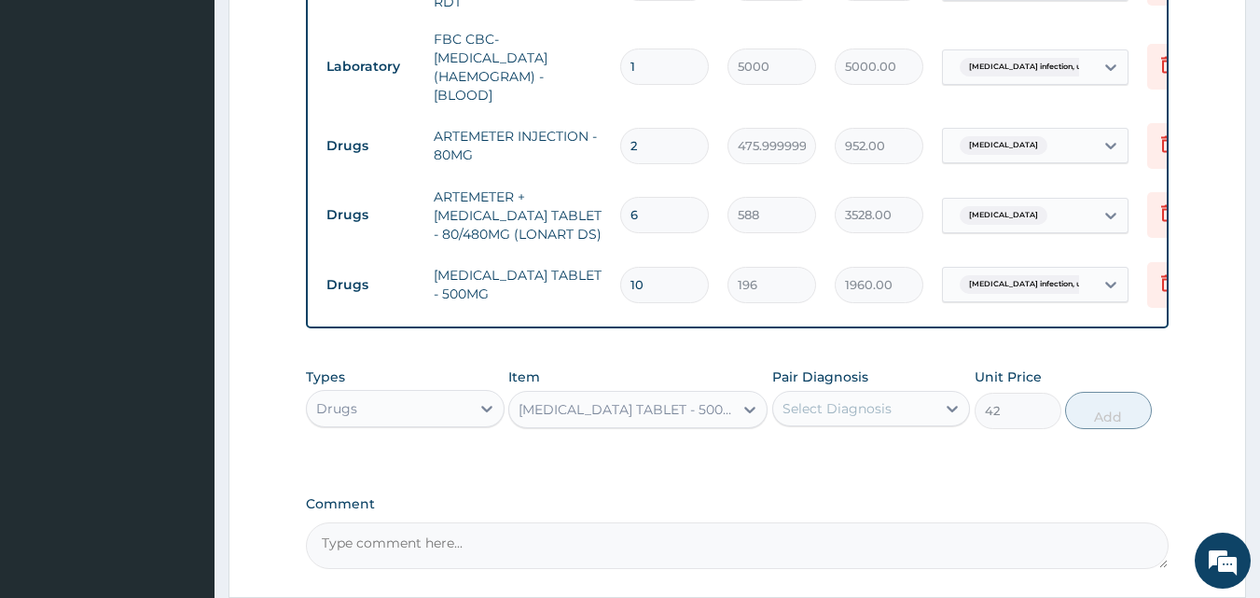
click at [851, 417] on div "Select Diagnosis" at bounding box center [837, 408] width 109 height 19
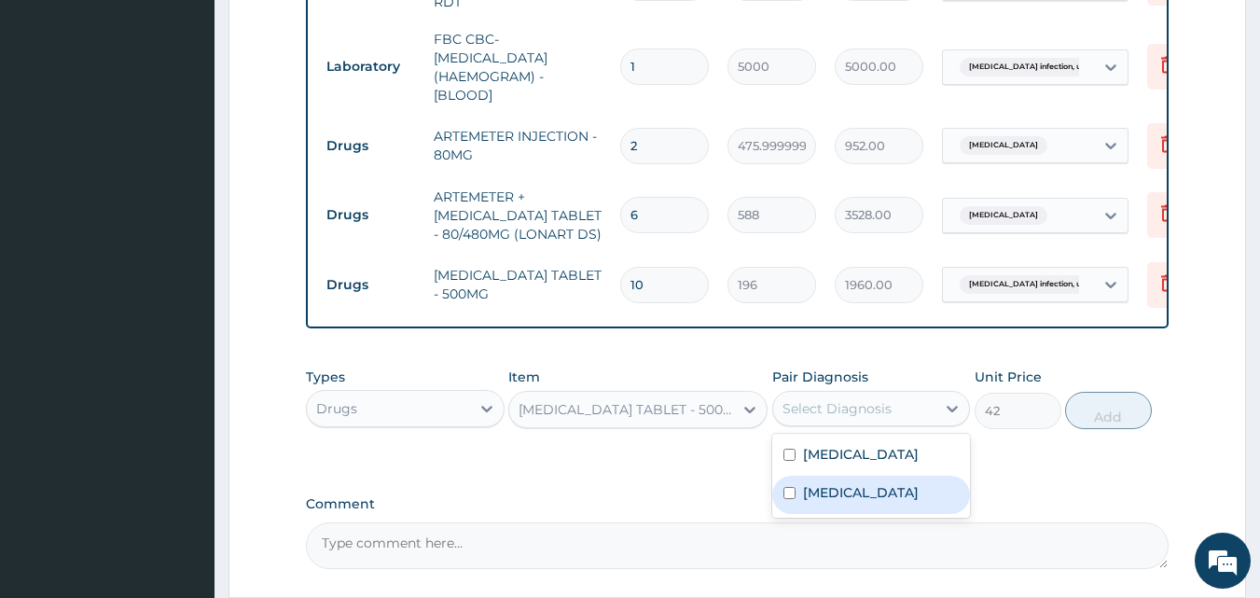
drag, startPoint x: 846, startPoint y: 462, endPoint x: 842, endPoint y: 497, distance: 35.6
click at [842, 497] on div "[MEDICAL_DATA] [MEDICAL_DATA]" at bounding box center [871, 476] width 199 height 84
click at [842, 497] on label "[MEDICAL_DATA]" at bounding box center [861, 492] width 116 height 19
checkbox input "true"
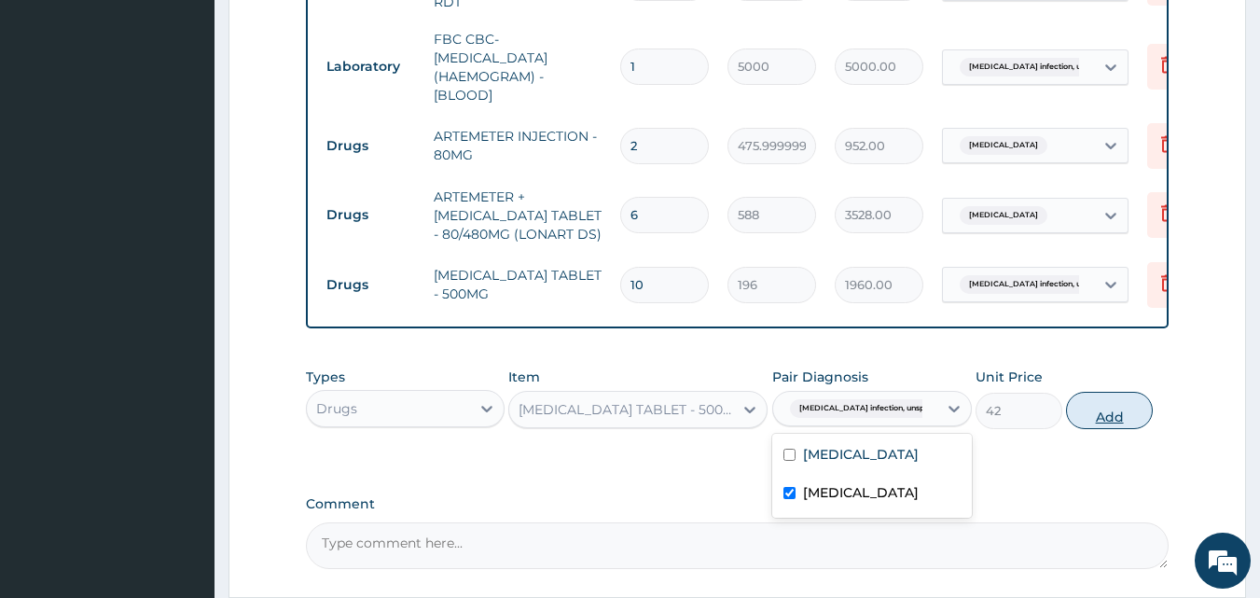
click at [1128, 421] on button "Add" at bounding box center [1109, 410] width 87 height 37
type input "0"
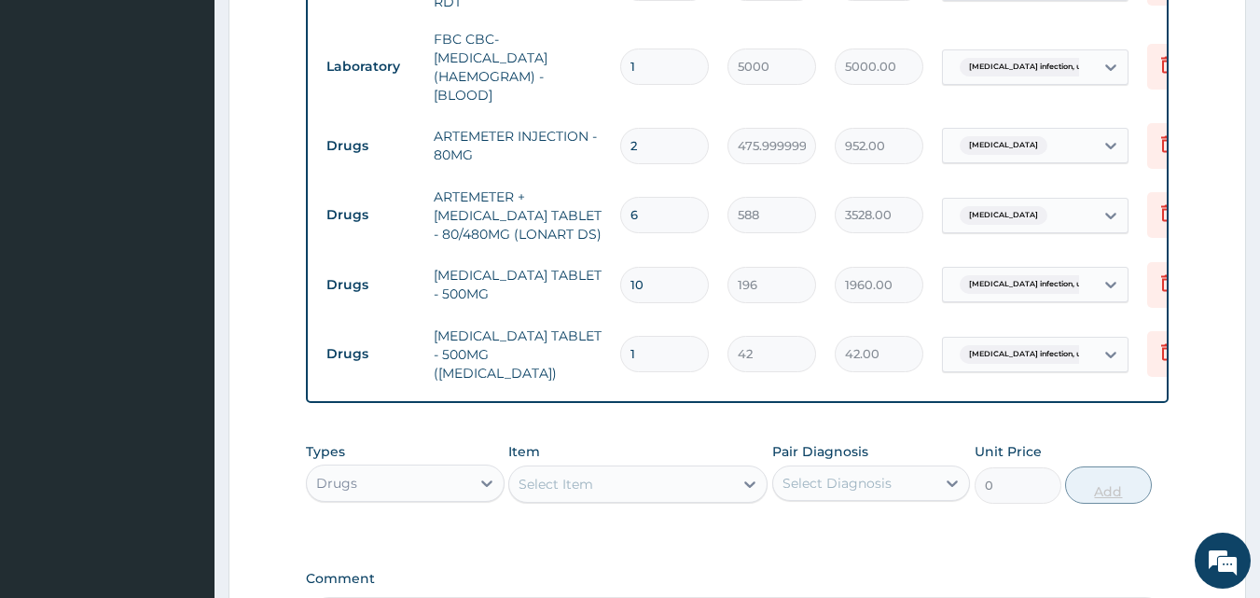
type input "18"
type input "756.00"
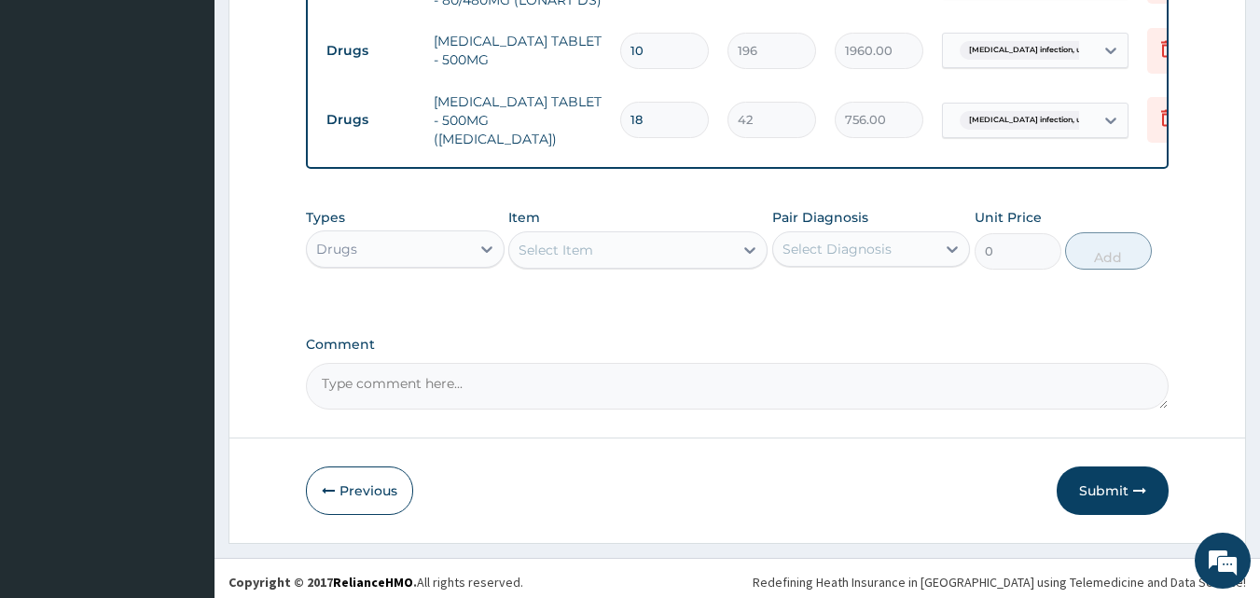
scroll to position [1108, 0]
type input "18"
click at [1123, 494] on button "Submit" at bounding box center [1113, 489] width 112 height 49
click at [1117, 482] on button "Submit" at bounding box center [1113, 489] width 112 height 49
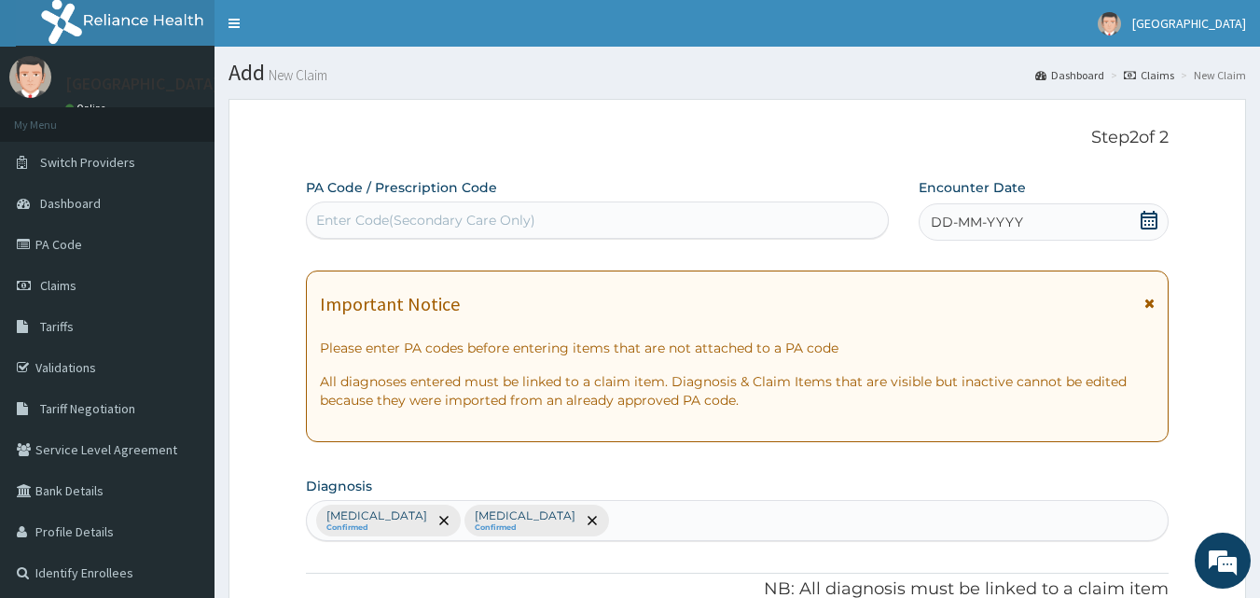
scroll to position [65, 0]
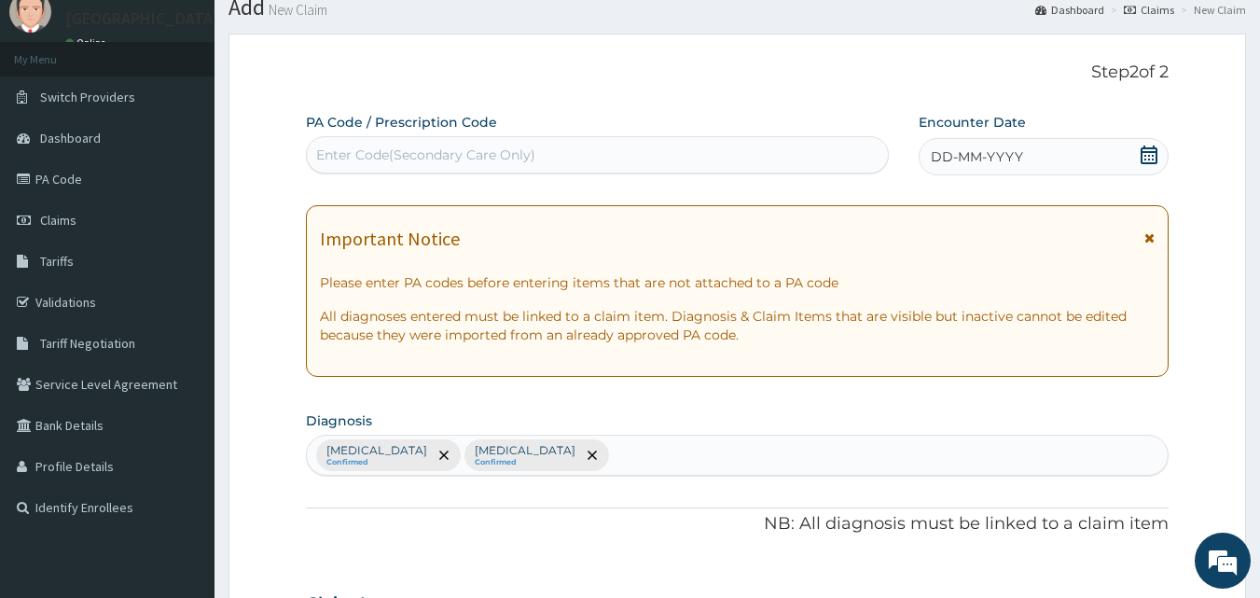
click at [1150, 156] on icon at bounding box center [1149, 155] width 17 height 19
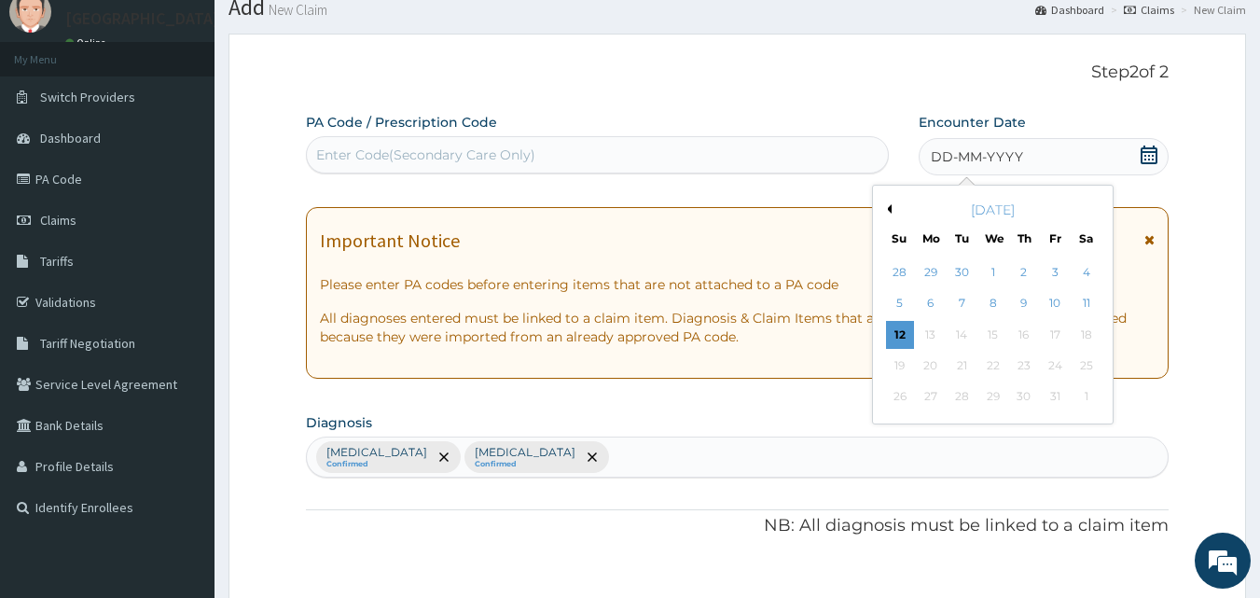
click at [887, 207] on button "Previous Month" at bounding box center [886, 208] width 9 height 9
click at [1087, 364] on div "27" at bounding box center [1087, 366] width 28 height 28
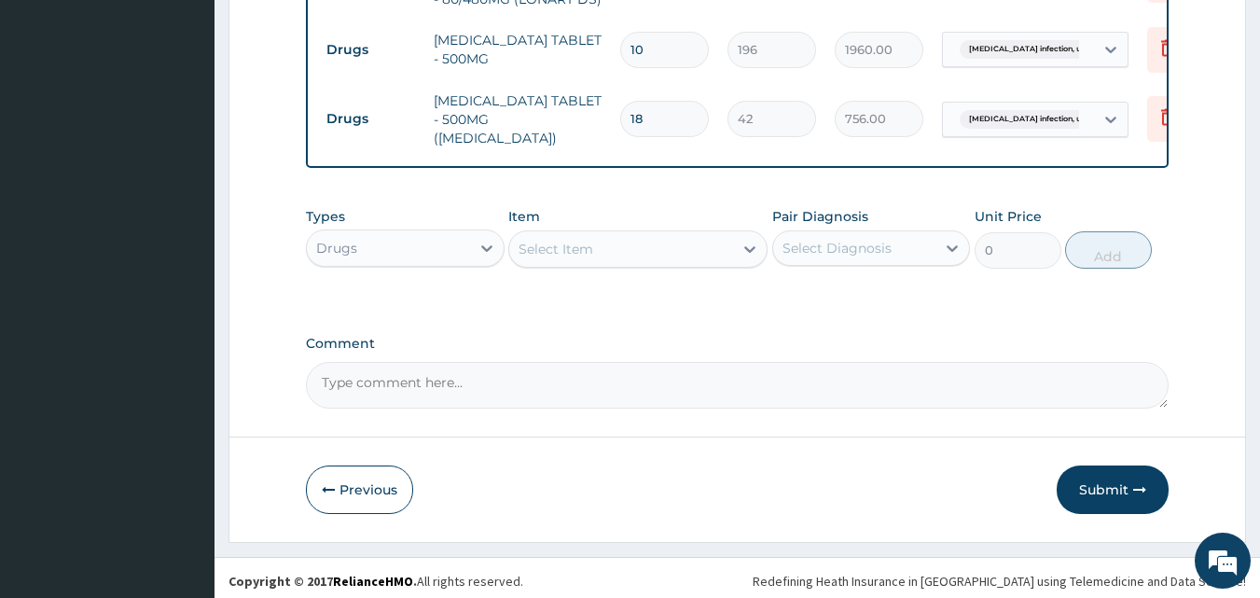
scroll to position [1105, 0]
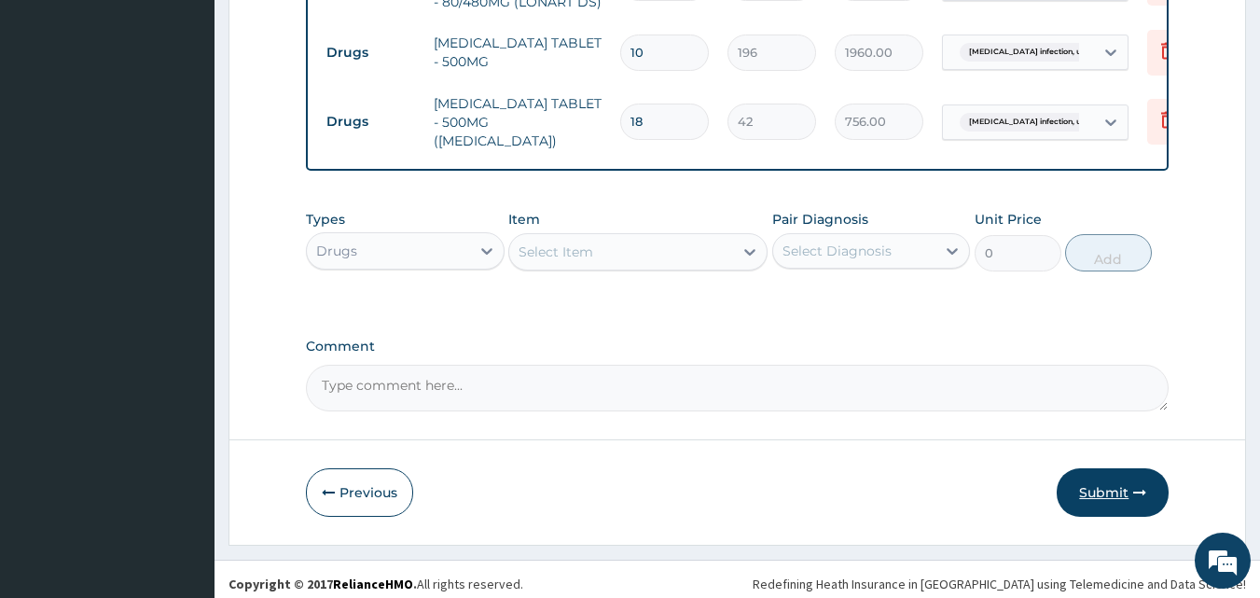
click at [1102, 489] on button "Submit" at bounding box center [1113, 492] width 112 height 49
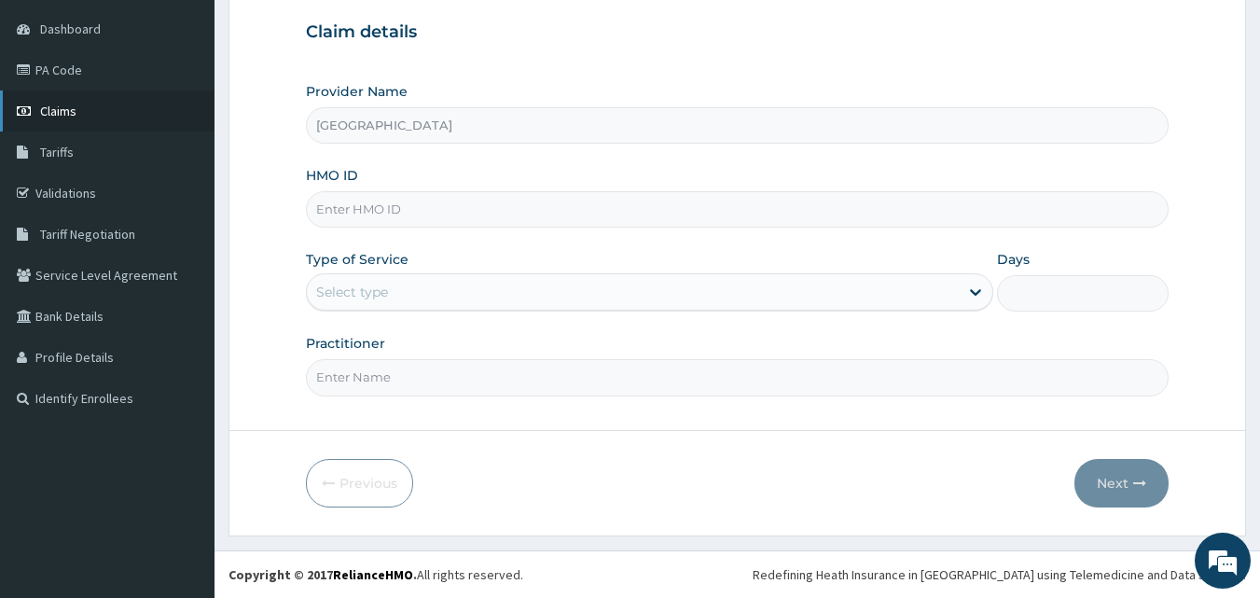
click at [79, 118] on link "Claims" at bounding box center [107, 110] width 215 height 41
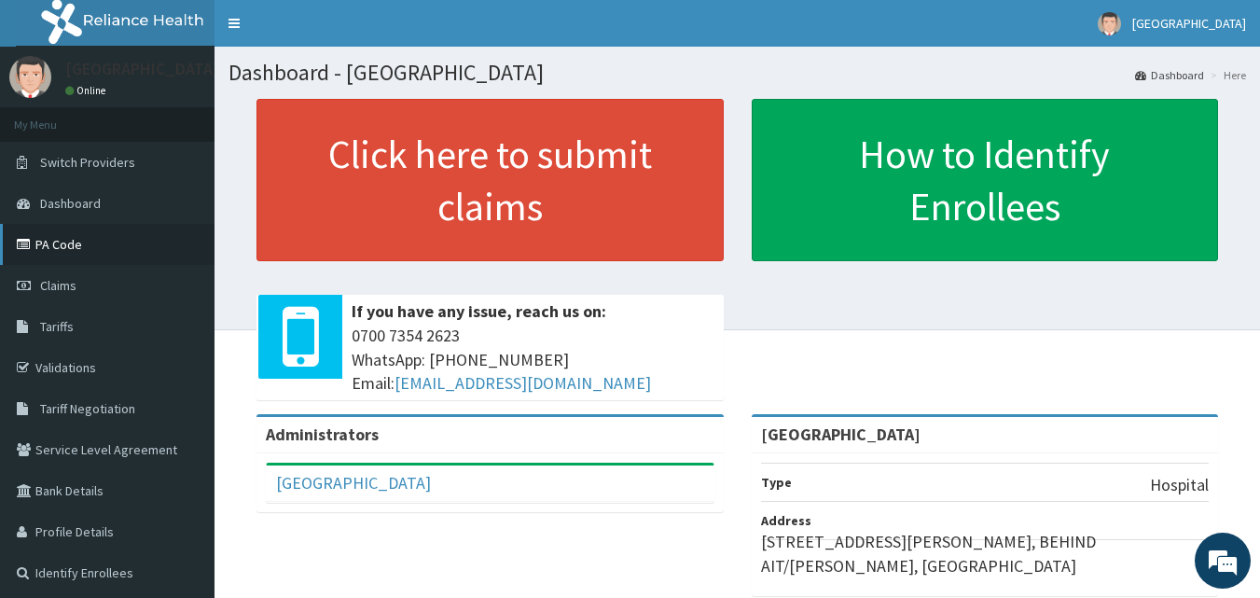
click at [55, 249] on link "PA Code" at bounding box center [107, 244] width 215 height 41
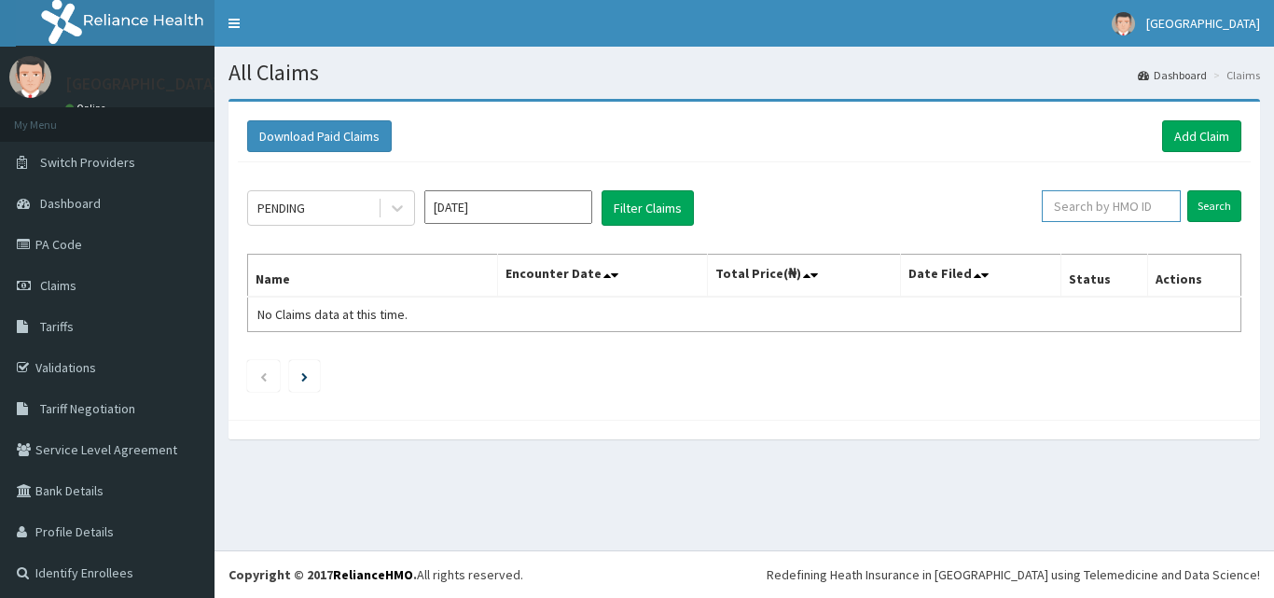
click at [1081, 208] on input "text" at bounding box center [1111, 206] width 139 height 32
paste input "OKB/12282/A"
type input "OKB/12282/A"
click at [1211, 201] on input "Search" at bounding box center [1214, 206] width 54 height 32
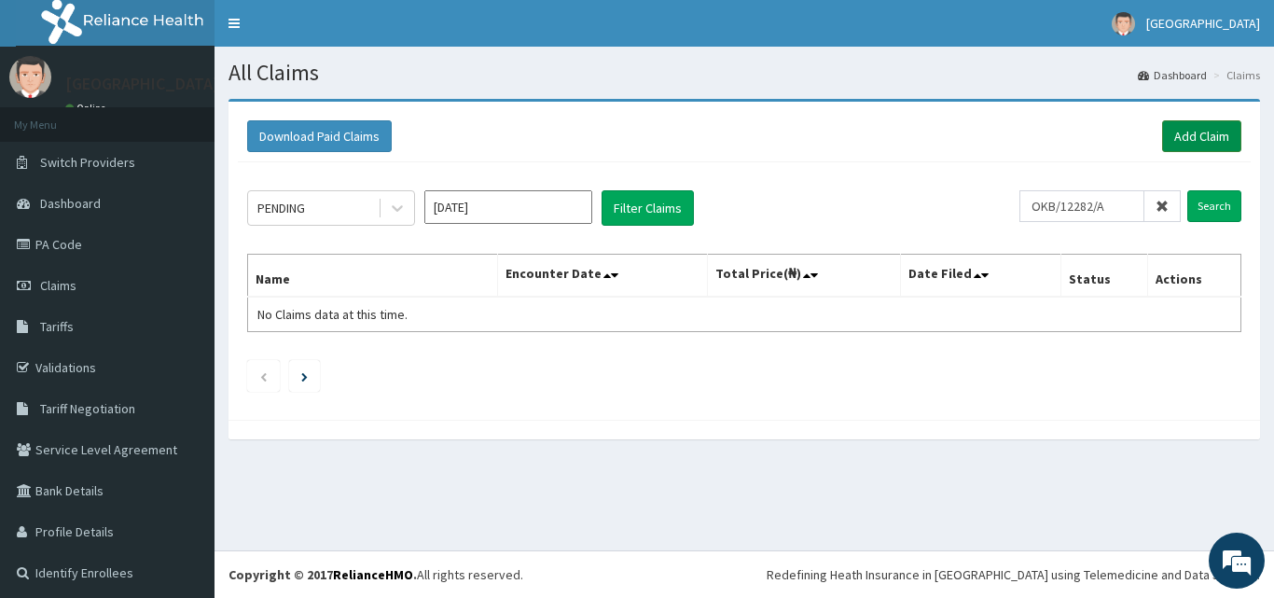
click at [1192, 132] on link "Add Claim" at bounding box center [1201, 136] width 79 height 32
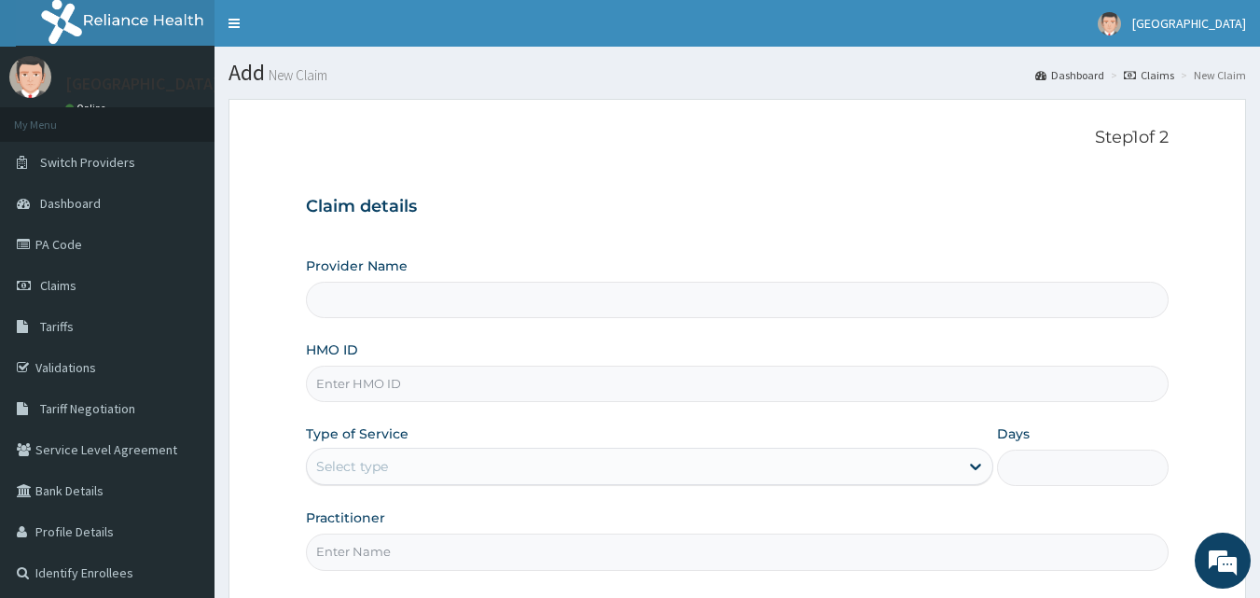
type input "[GEOGRAPHIC_DATA]"
click at [509, 393] on input "HMO ID" at bounding box center [738, 384] width 864 height 36
paste input "OKB/12282/A"
type input "OKB/12282/A"
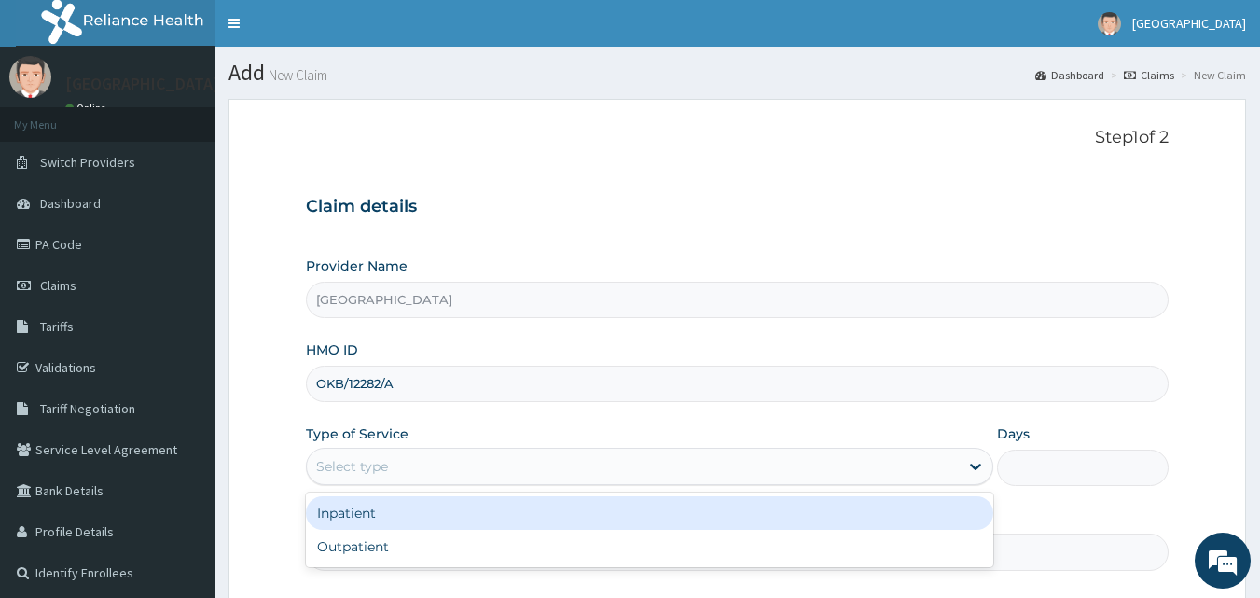
click at [477, 477] on div "Select type" at bounding box center [633, 466] width 652 height 30
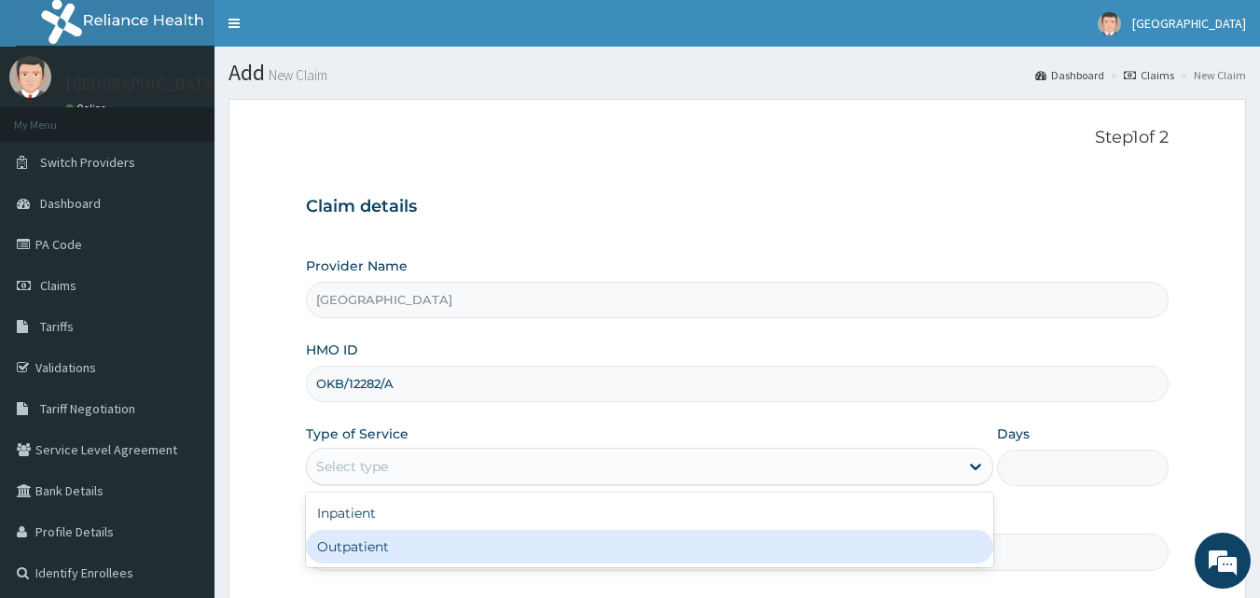
click at [463, 567] on div "Inpatient Outpatient" at bounding box center [649, 529] width 687 height 75
click at [473, 547] on div "Outpatient" at bounding box center [649, 547] width 687 height 34
type input "1"
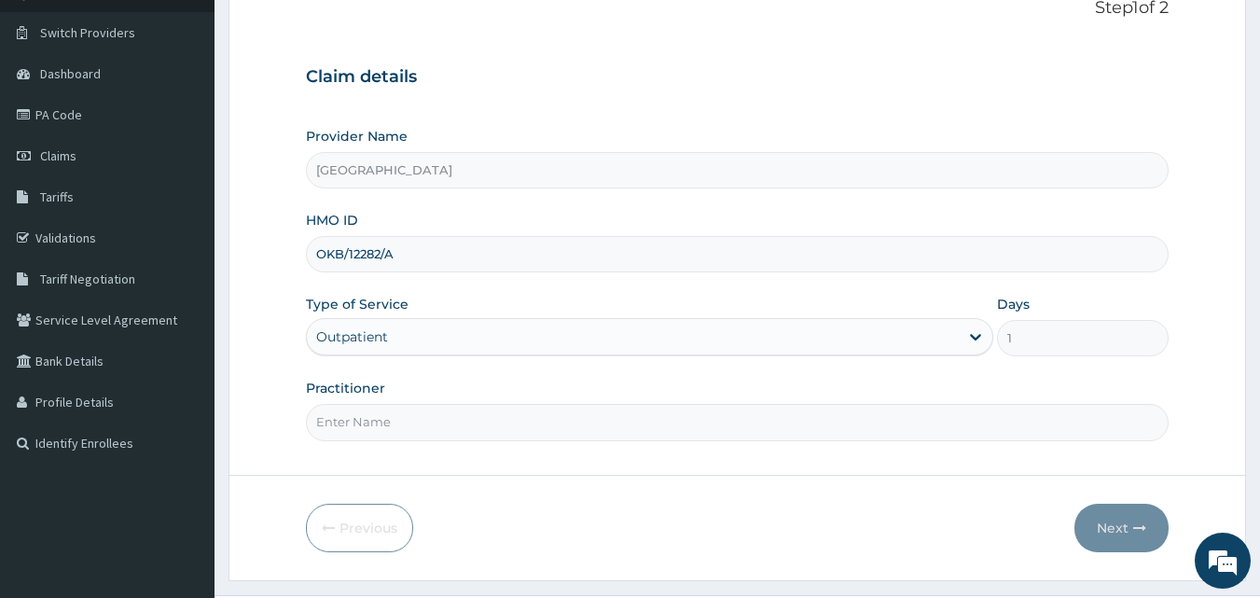
scroll to position [139, 0]
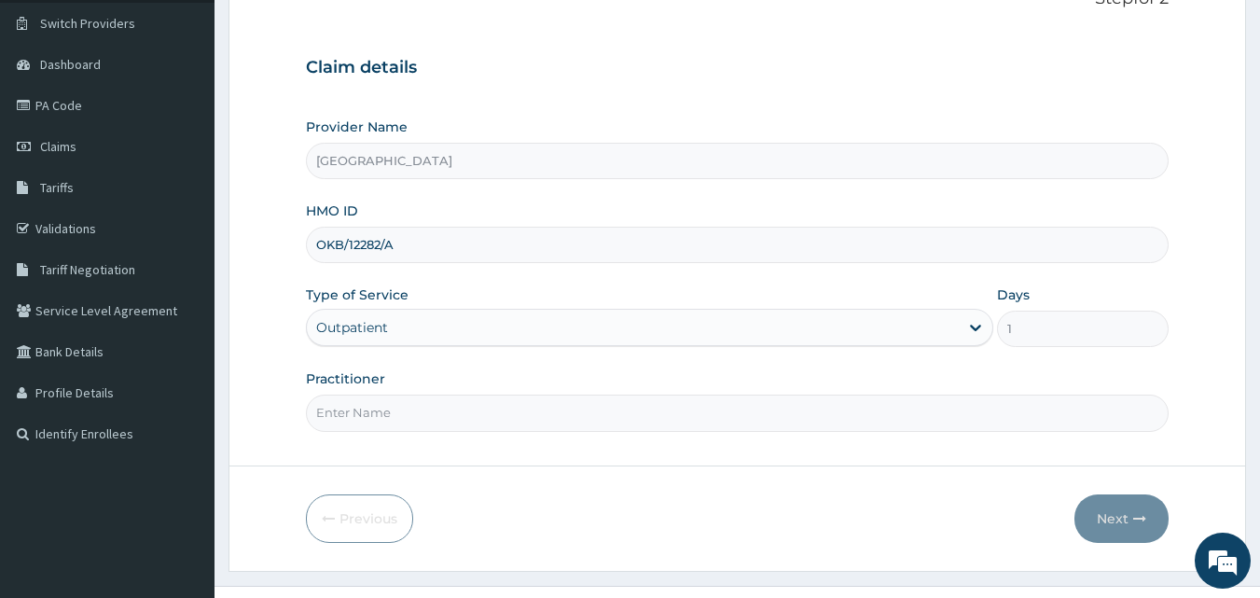
click at [740, 415] on input "Practitioner" at bounding box center [738, 413] width 864 height 36
type input "[PERSON_NAME]"
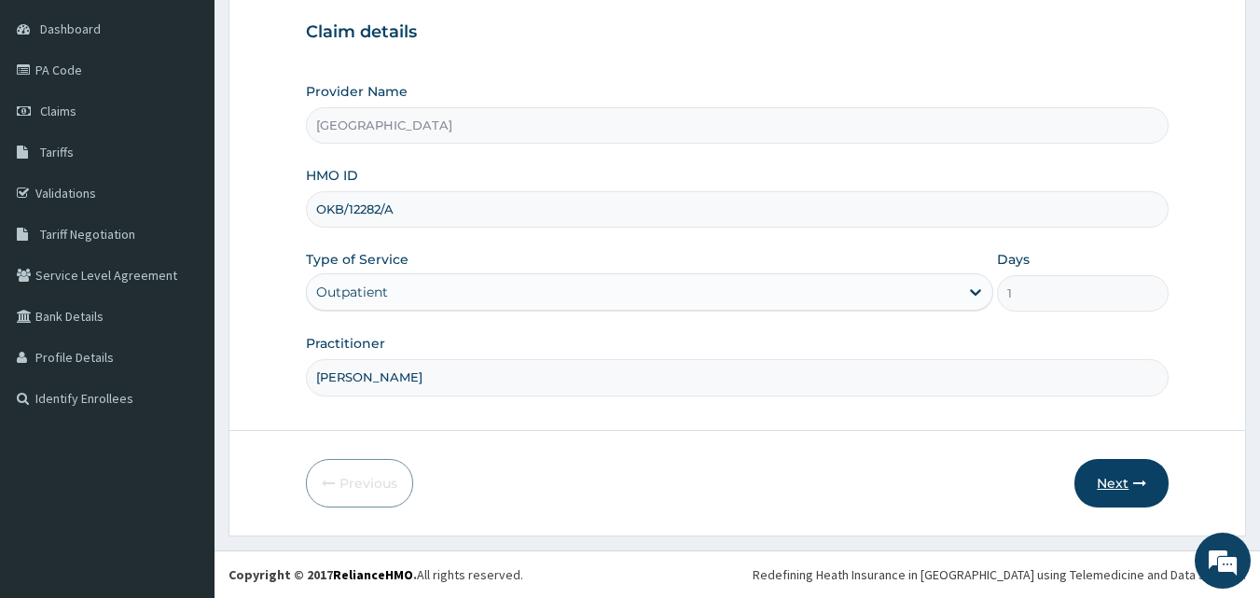
click at [1108, 484] on button "Next" at bounding box center [1122, 483] width 94 height 49
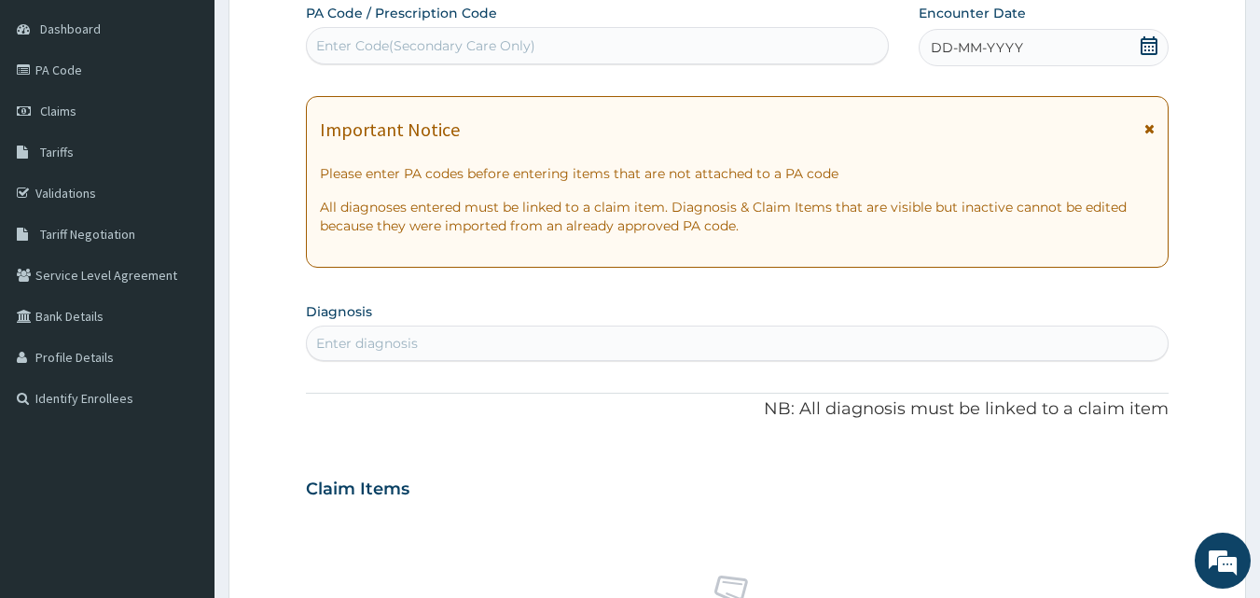
click at [1149, 32] on div "DD-MM-YYYY" at bounding box center [1044, 47] width 250 height 37
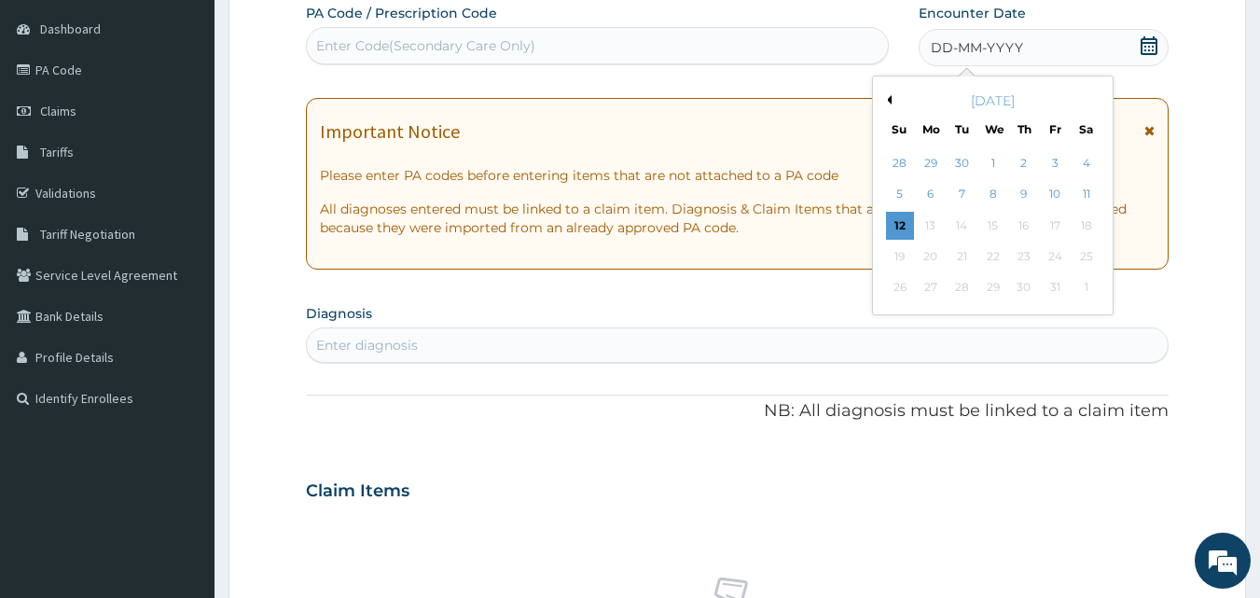
click at [888, 102] on button "Previous Month" at bounding box center [886, 99] width 9 height 9
click at [905, 287] on div "28" at bounding box center [900, 288] width 28 height 28
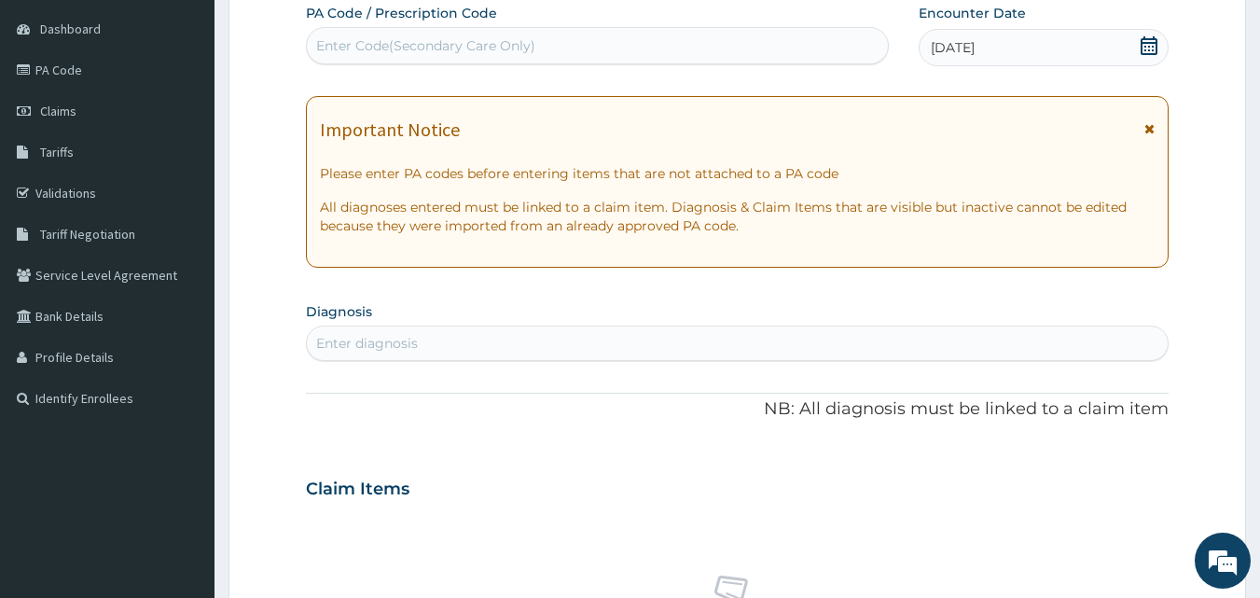
click at [545, 344] on div "Enter diagnosis" at bounding box center [738, 343] width 862 height 30
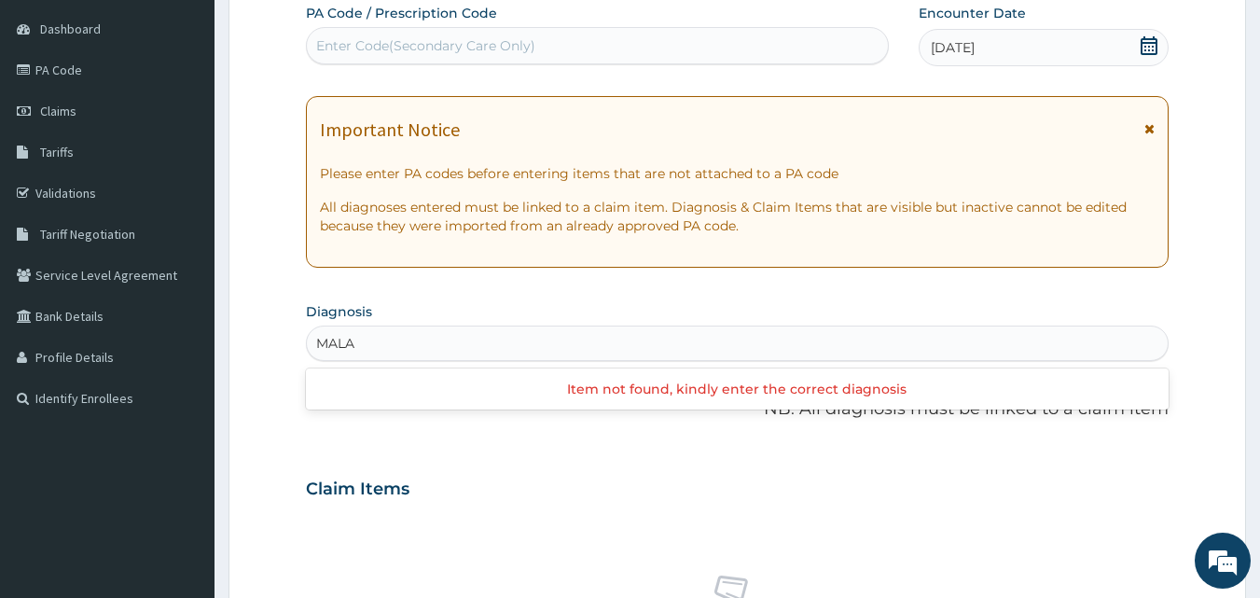
type input "[MEDICAL_DATA]"
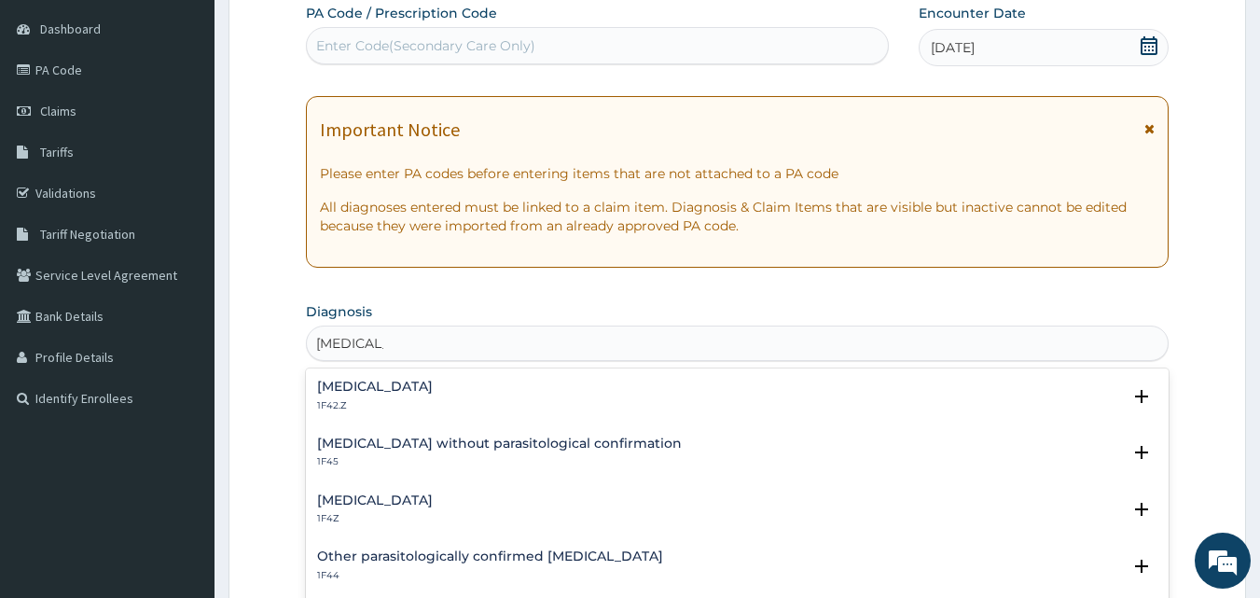
click at [390, 497] on h4 "[MEDICAL_DATA]" at bounding box center [375, 500] width 116 height 14
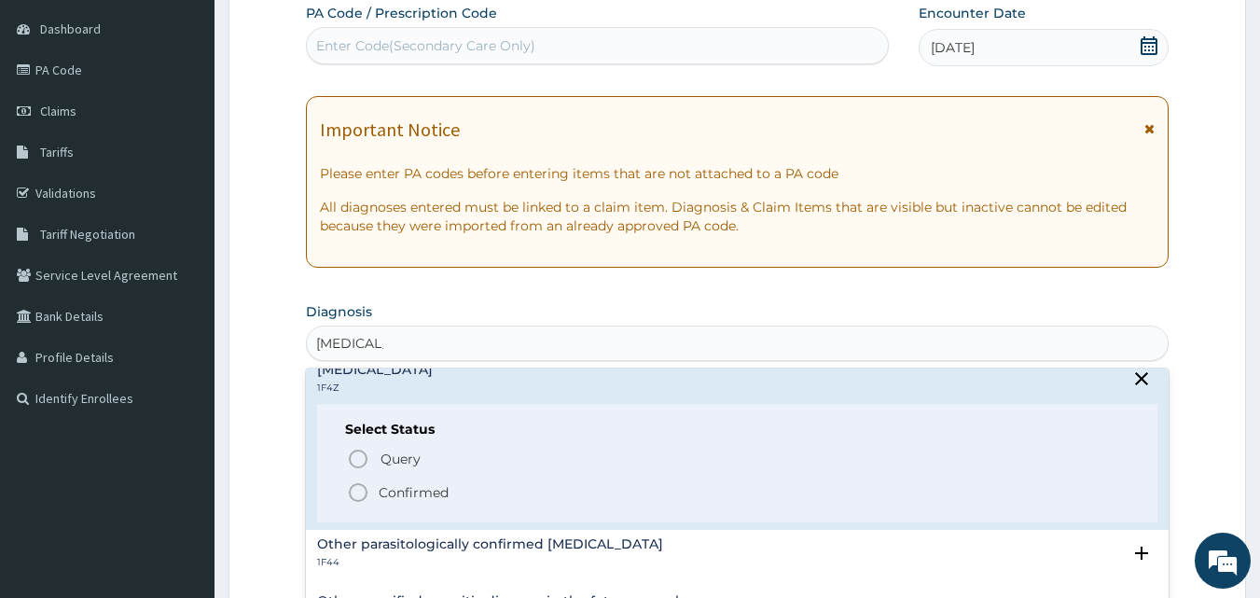
scroll to position [139, 0]
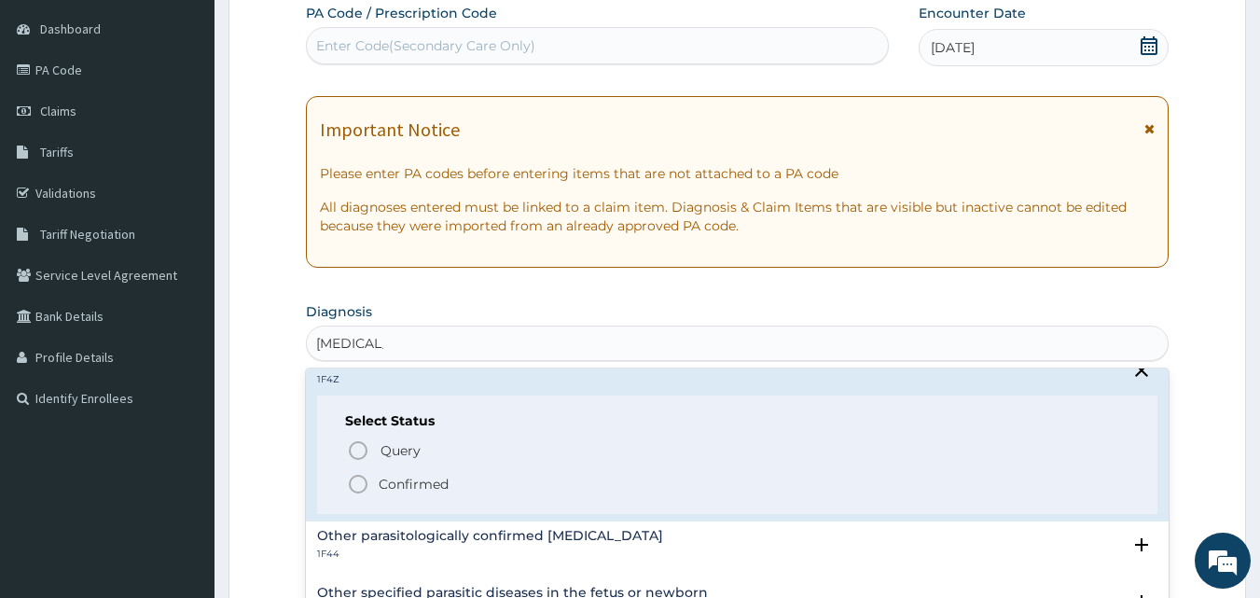
click at [361, 483] on icon "status option filled" at bounding box center [358, 484] width 22 height 22
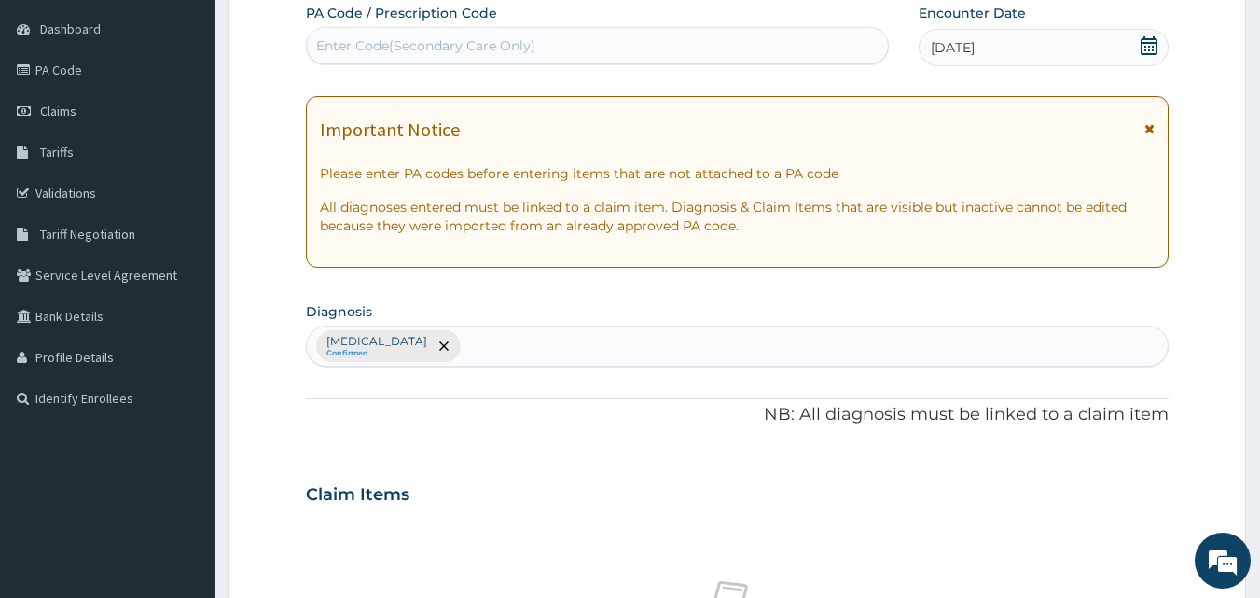
click at [572, 352] on div "[MEDICAL_DATA] Confirmed" at bounding box center [738, 345] width 862 height 39
type input "[MEDICAL_DATA]"
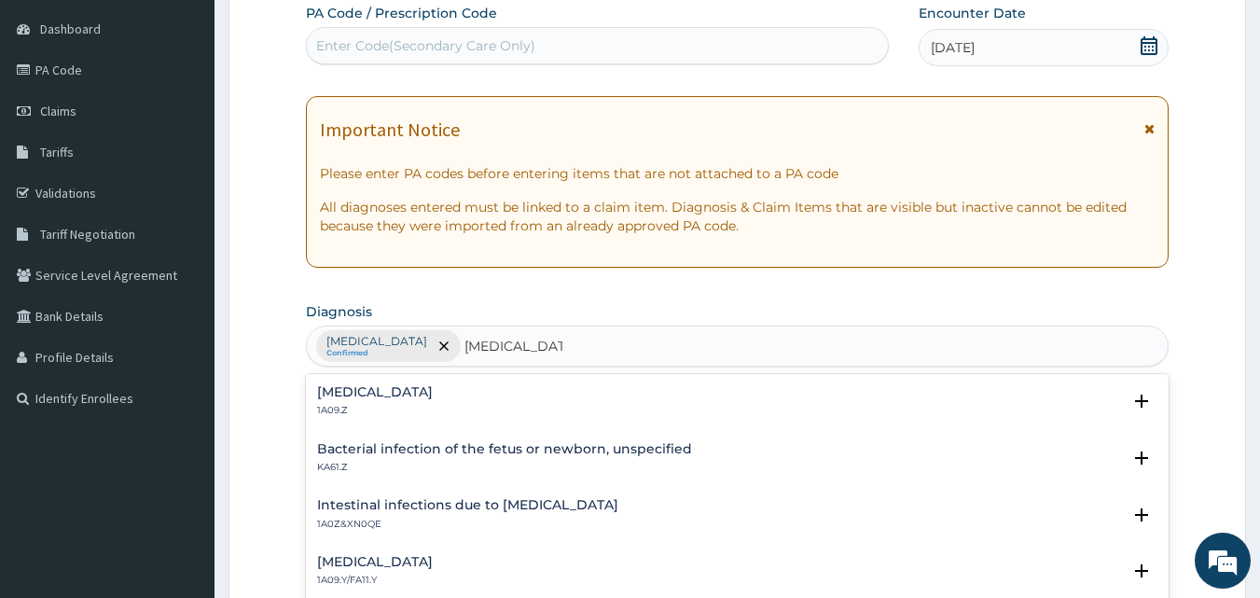
click at [433, 392] on h4 "[MEDICAL_DATA]" at bounding box center [375, 392] width 116 height 14
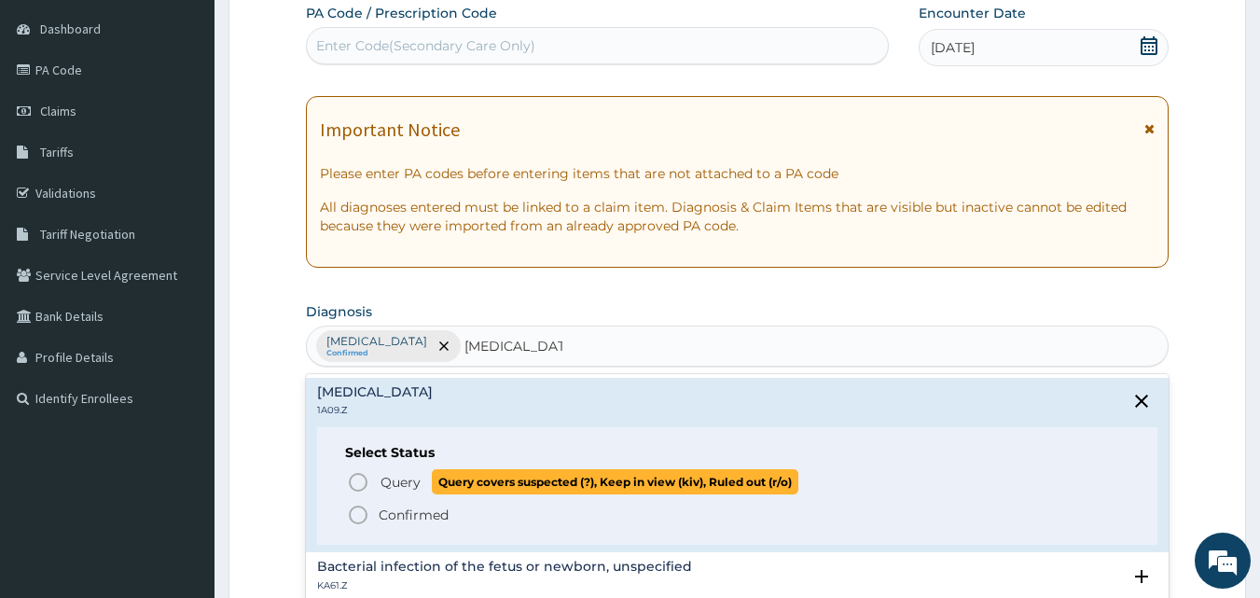
click at [362, 487] on icon "status option query" at bounding box center [358, 482] width 22 height 22
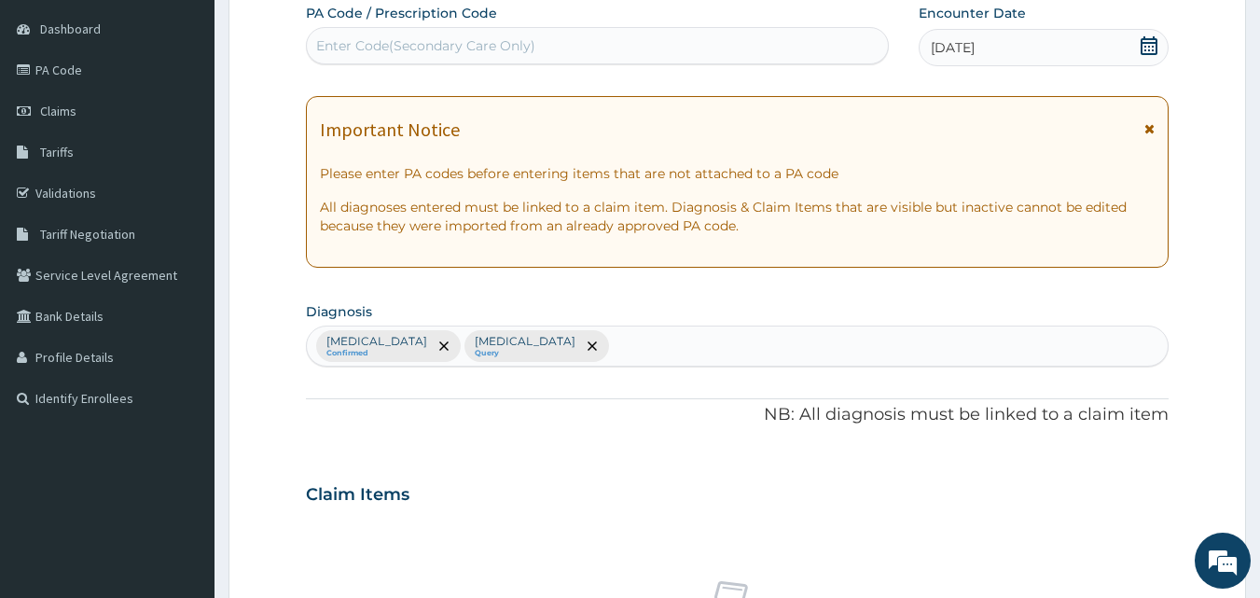
click at [834, 496] on div "Claim Items" at bounding box center [738, 490] width 864 height 49
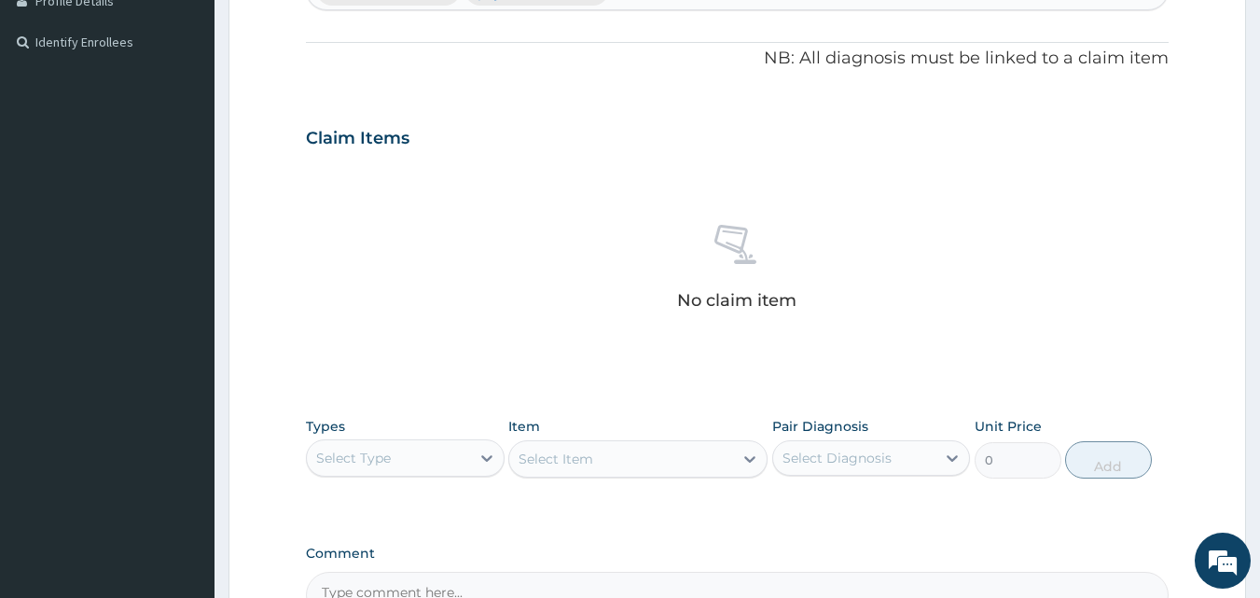
scroll to position [585, 0]
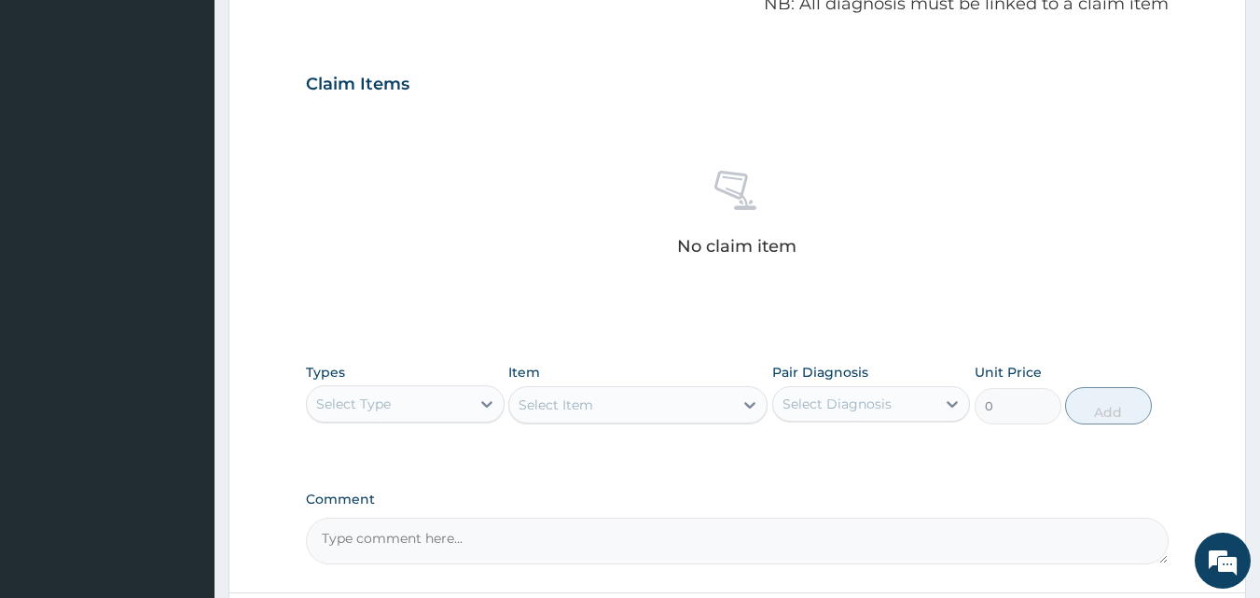
click at [446, 410] on div "Select Type" at bounding box center [388, 404] width 163 height 30
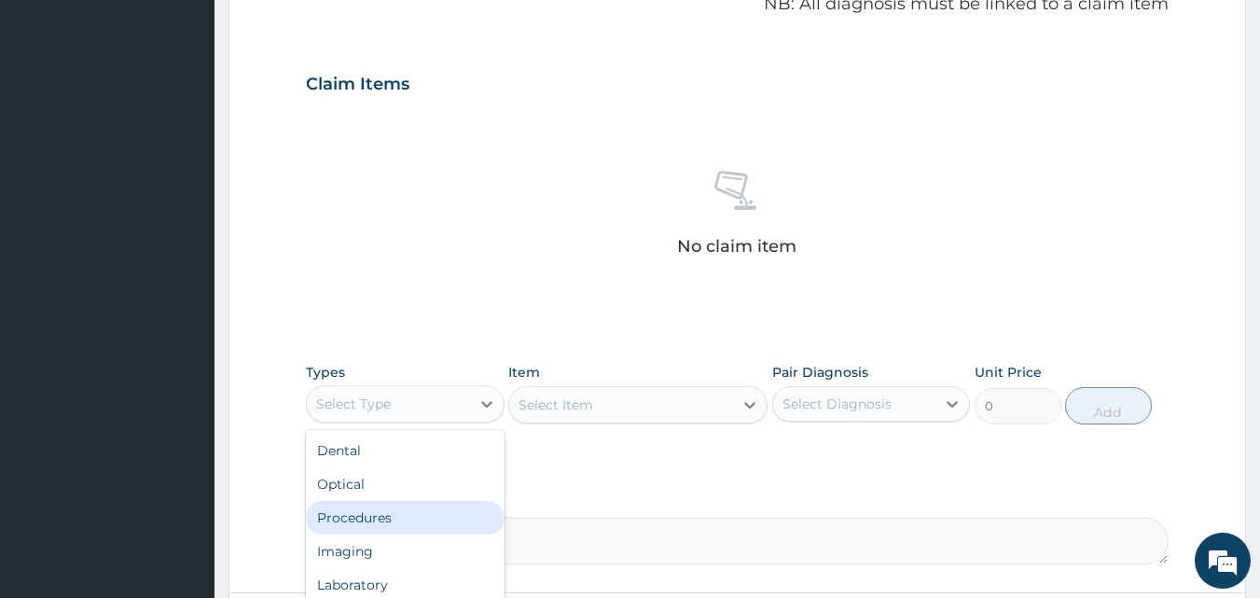
click at [382, 518] on div "Procedures" at bounding box center [405, 518] width 199 height 34
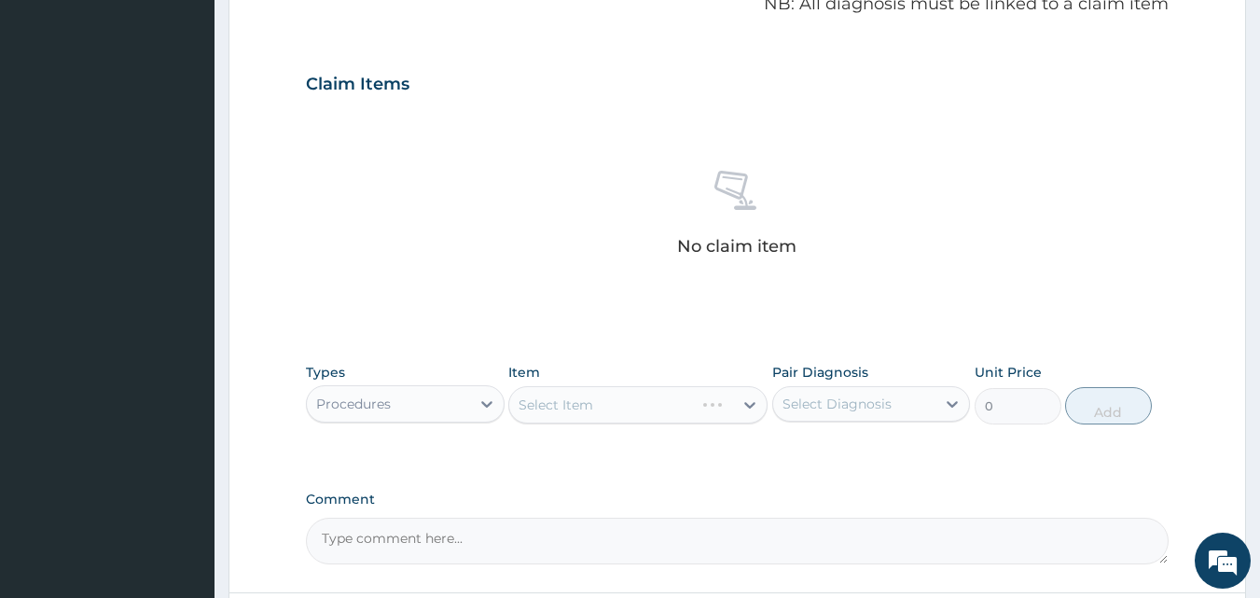
click at [609, 409] on div "Select Item" at bounding box center [637, 404] width 259 height 37
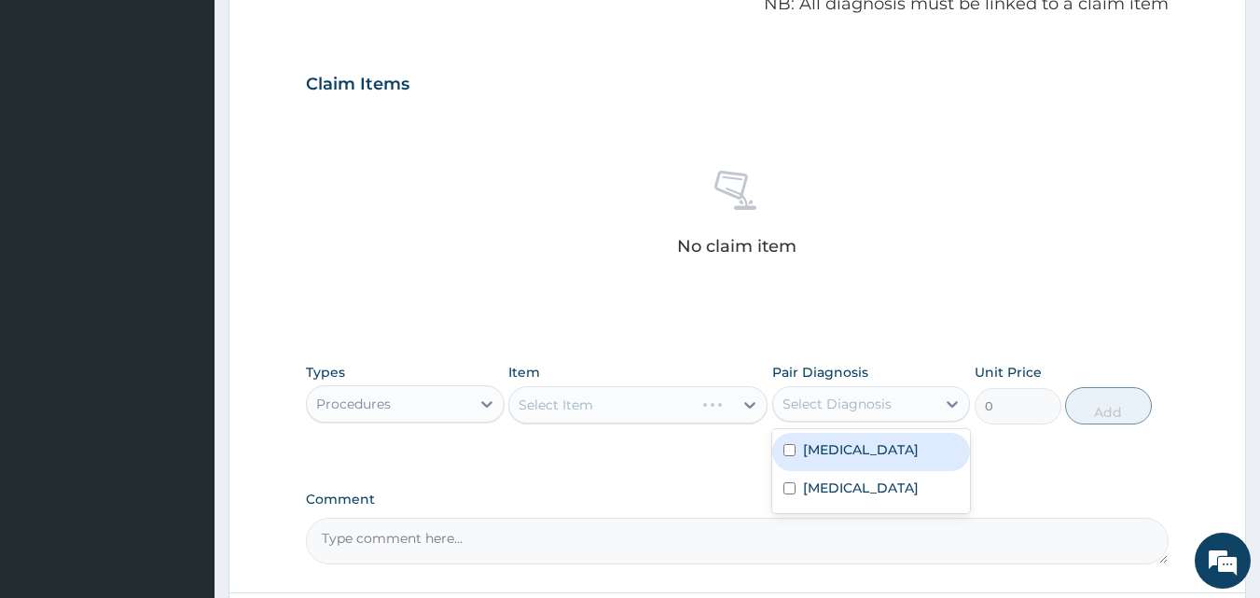
click at [842, 413] on div "Select Diagnosis" at bounding box center [854, 404] width 163 height 30
click at [837, 449] on label "[MEDICAL_DATA]" at bounding box center [861, 449] width 116 height 19
checkbox input "true"
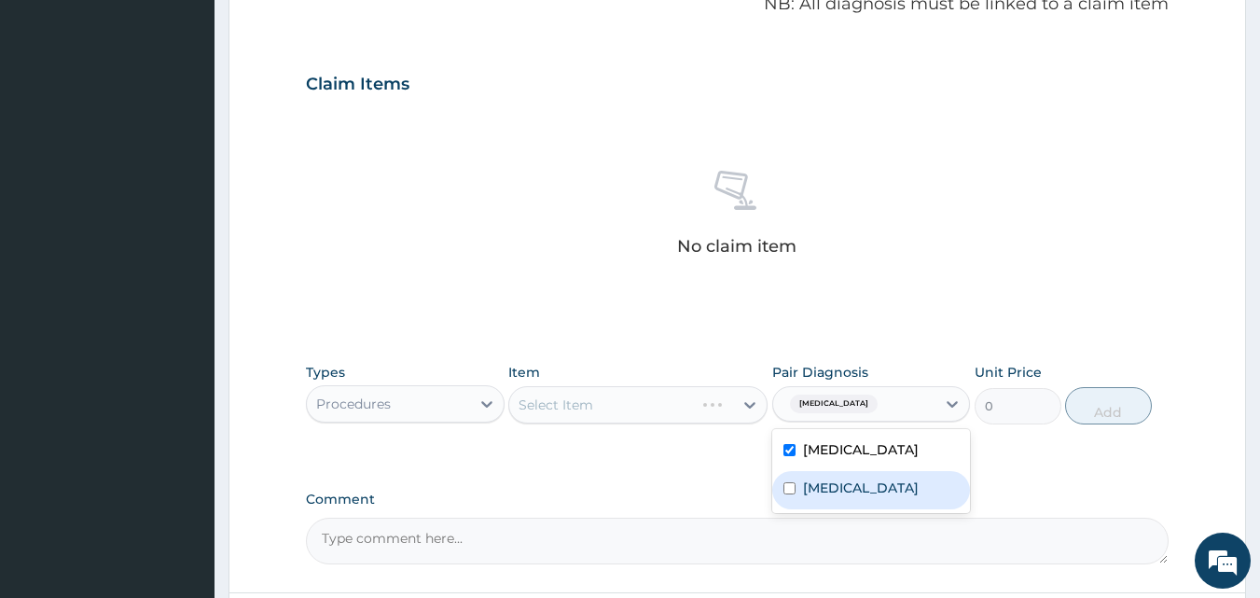
click at [827, 495] on label "[MEDICAL_DATA]" at bounding box center [861, 487] width 116 height 19
checkbox input "true"
click at [671, 405] on div "Select Item" at bounding box center [621, 405] width 224 height 30
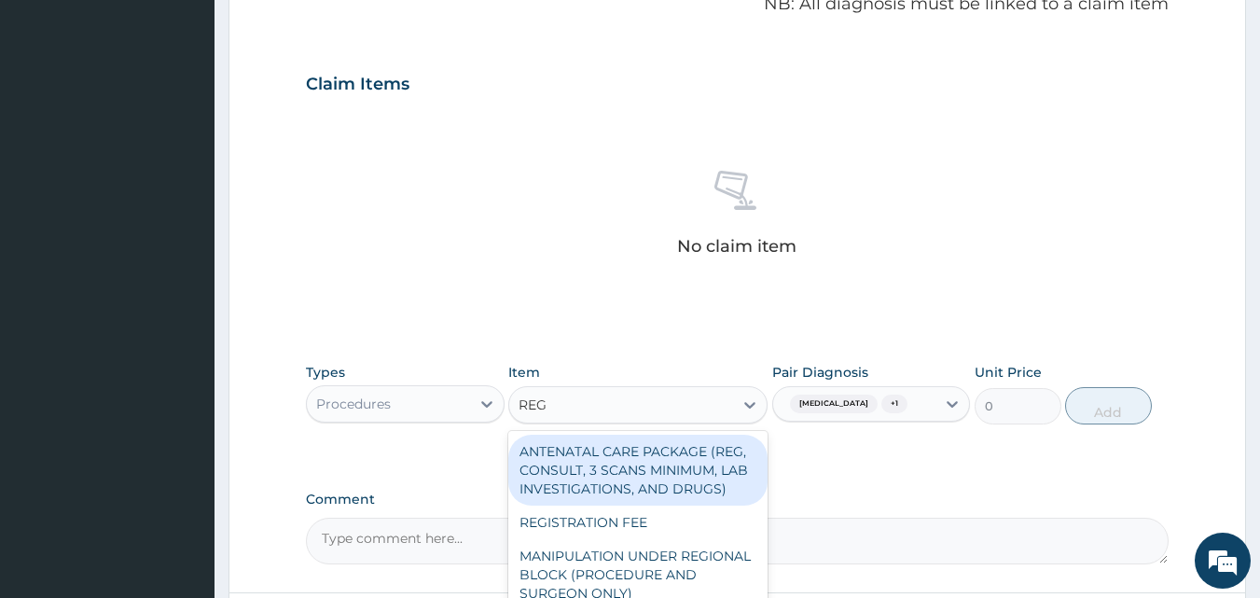
type input "REGI"
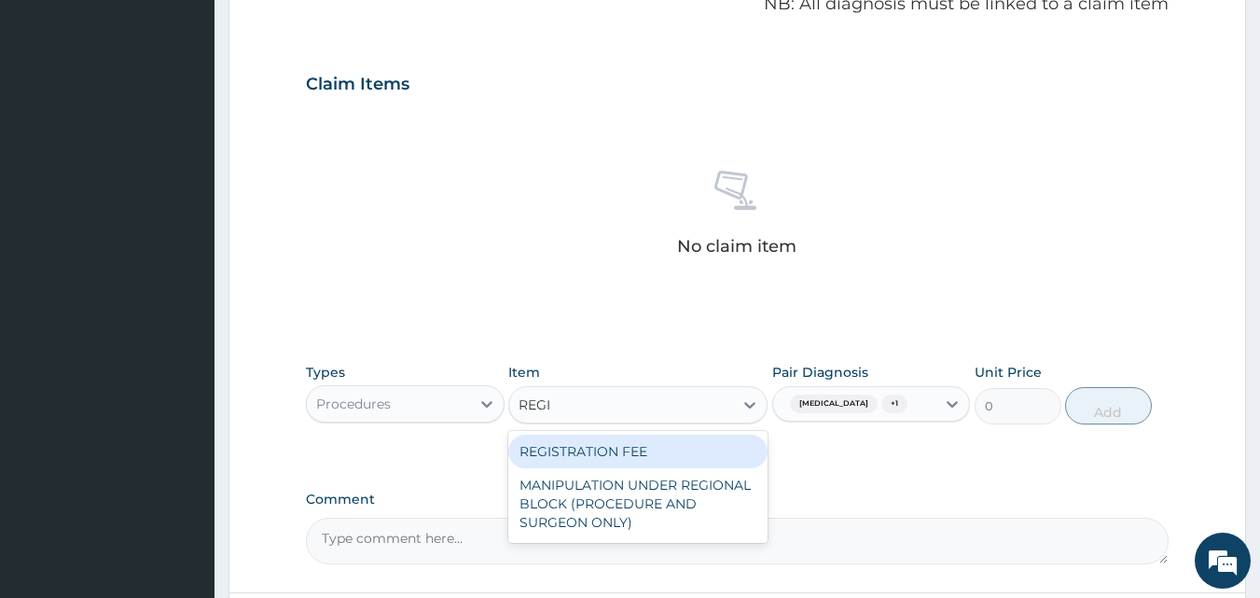
click at [669, 453] on div "REGISTRATION FEE" at bounding box center [637, 452] width 259 height 34
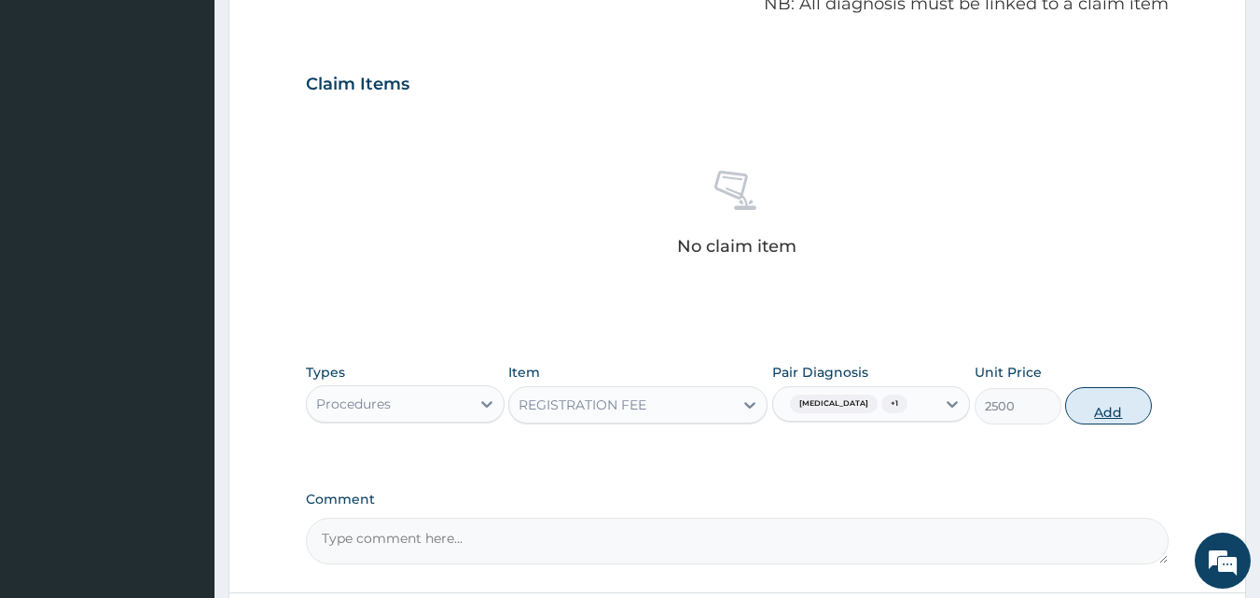
click at [1103, 414] on button "Add" at bounding box center [1108, 405] width 87 height 37
type input "0"
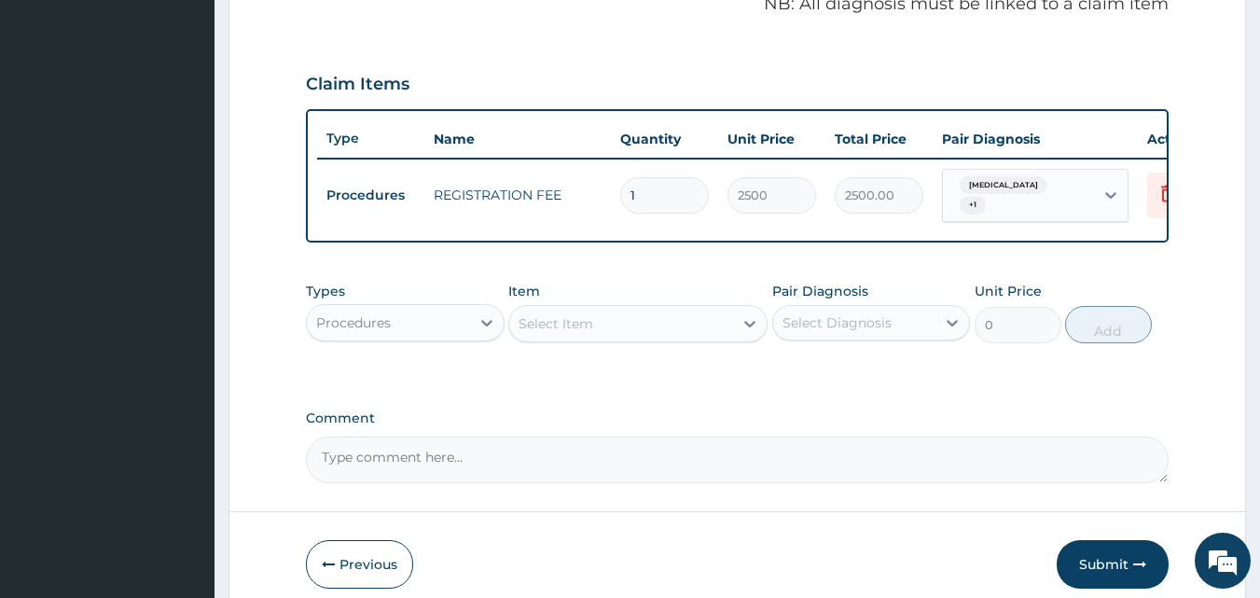
click at [543, 333] on div "Select Item" at bounding box center [556, 323] width 75 height 19
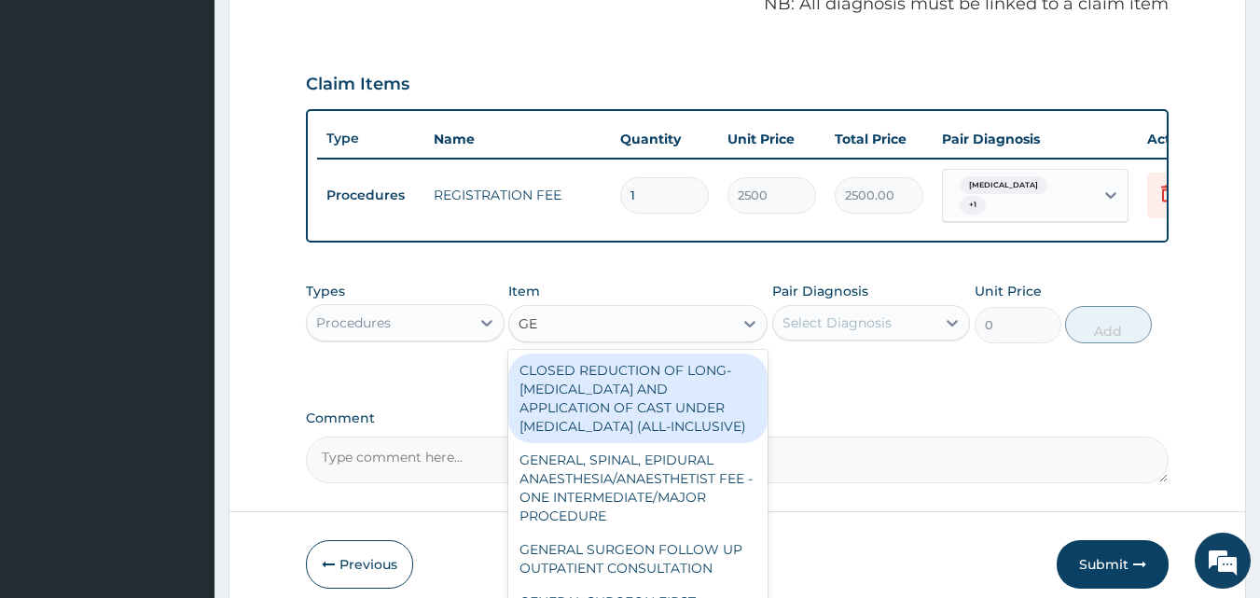
type input "G"
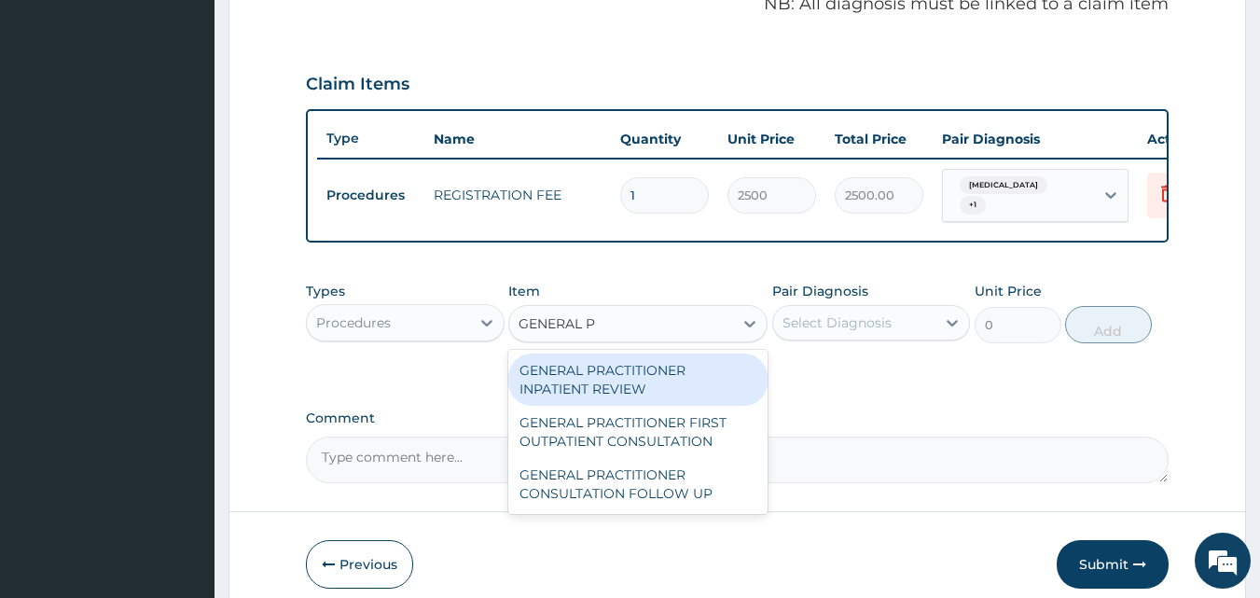
type input "GENERAL PR"
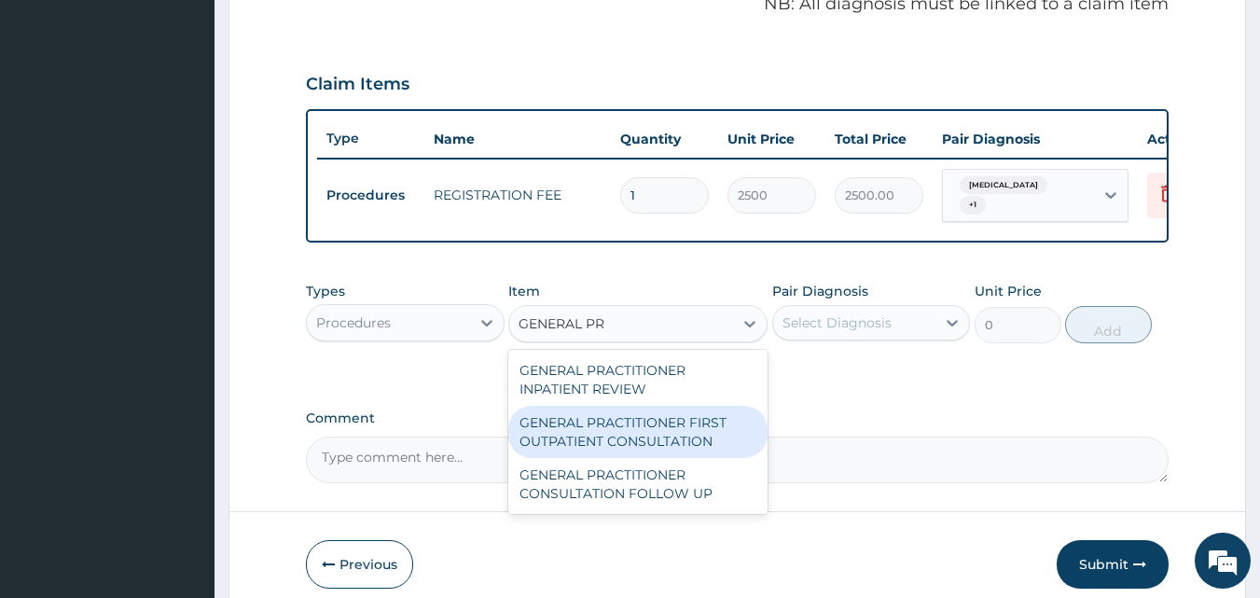
click at [570, 440] on div "GENERAL PRACTITIONER FIRST OUTPATIENT CONSULTATION" at bounding box center [637, 432] width 259 height 52
type input "3750"
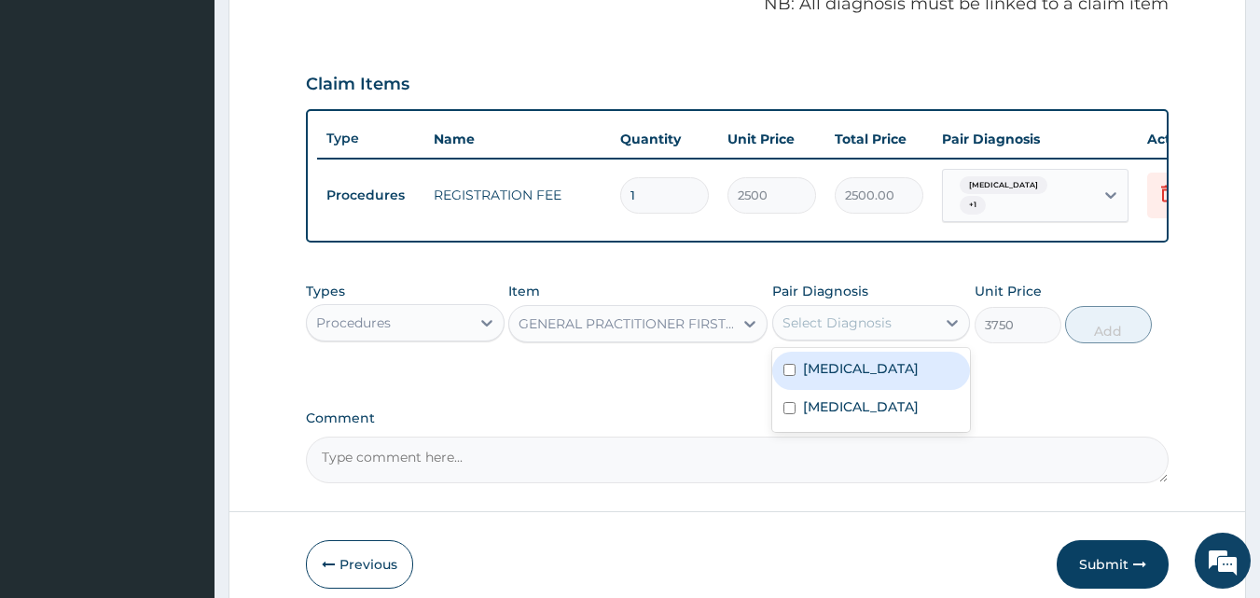
click at [912, 338] on div "Select Diagnosis" at bounding box center [854, 323] width 163 height 30
click at [902, 378] on label "[MEDICAL_DATA]" at bounding box center [861, 368] width 116 height 19
checkbox input "true"
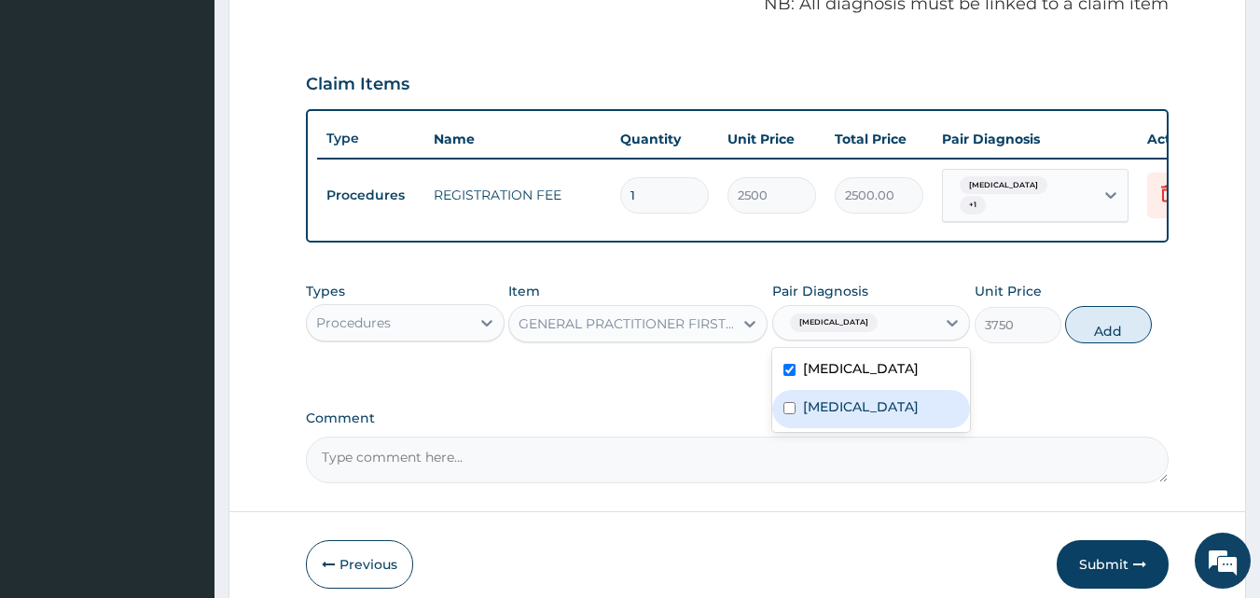
click at [889, 416] on label "[MEDICAL_DATA]" at bounding box center [861, 406] width 116 height 19
checkbox input "true"
click at [1121, 338] on button "Add" at bounding box center [1108, 324] width 87 height 37
type input "0"
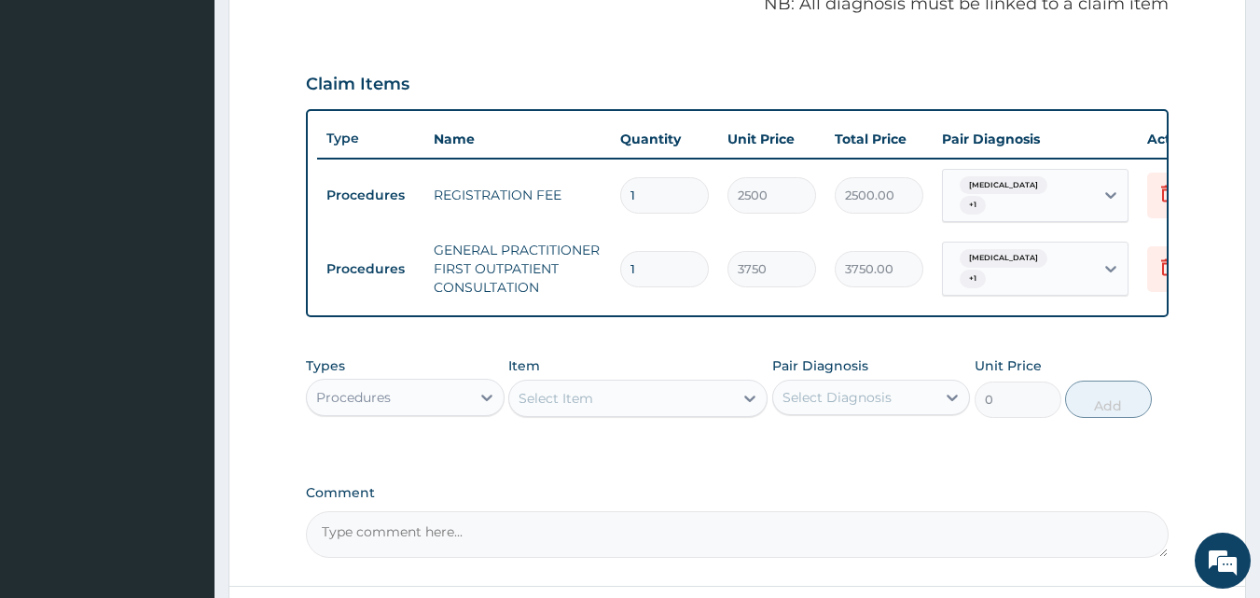
click at [469, 412] on div "Procedures" at bounding box center [388, 397] width 163 height 30
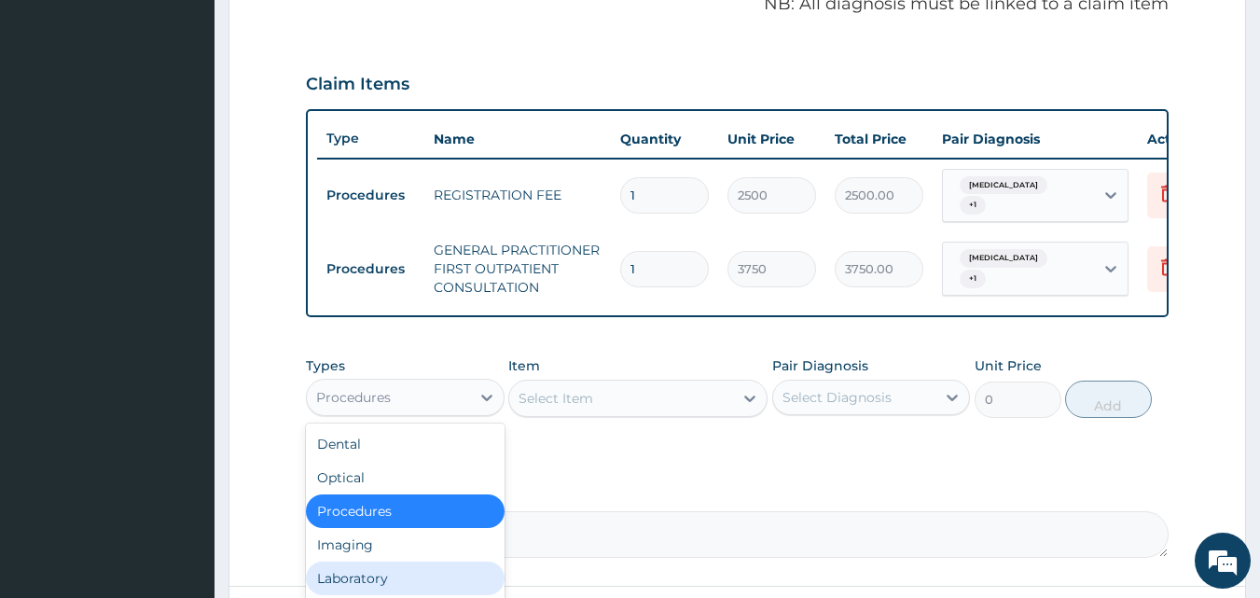
click at [392, 586] on div "Laboratory" at bounding box center [405, 579] width 199 height 34
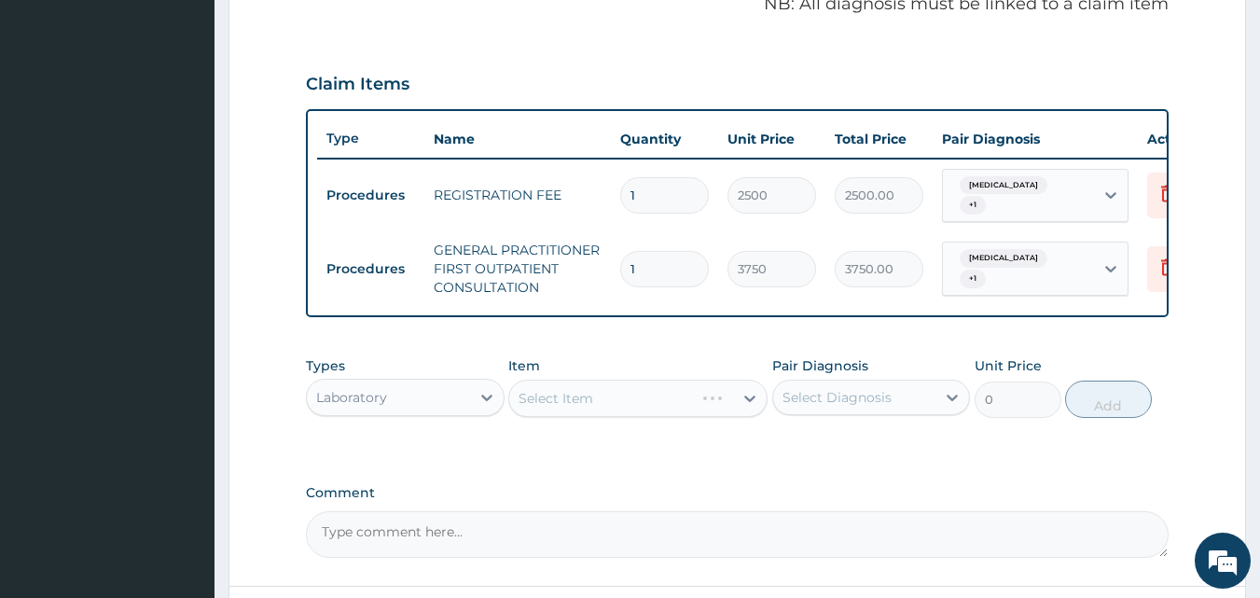
click at [663, 417] on div "Select Item" at bounding box center [637, 398] width 259 height 37
click at [822, 407] on div "Select Diagnosis" at bounding box center [837, 397] width 109 height 19
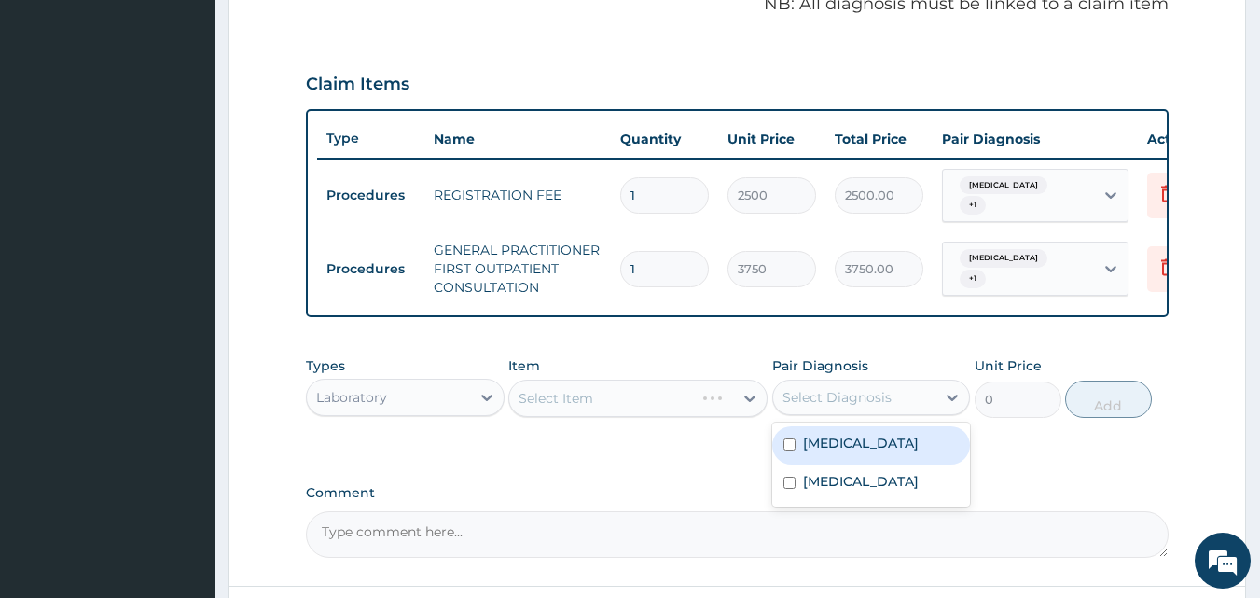
click at [836, 452] on label "[MEDICAL_DATA]" at bounding box center [861, 443] width 116 height 19
checkbox input "true"
click at [696, 413] on div "Select Item" at bounding box center [621, 398] width 224 height 30
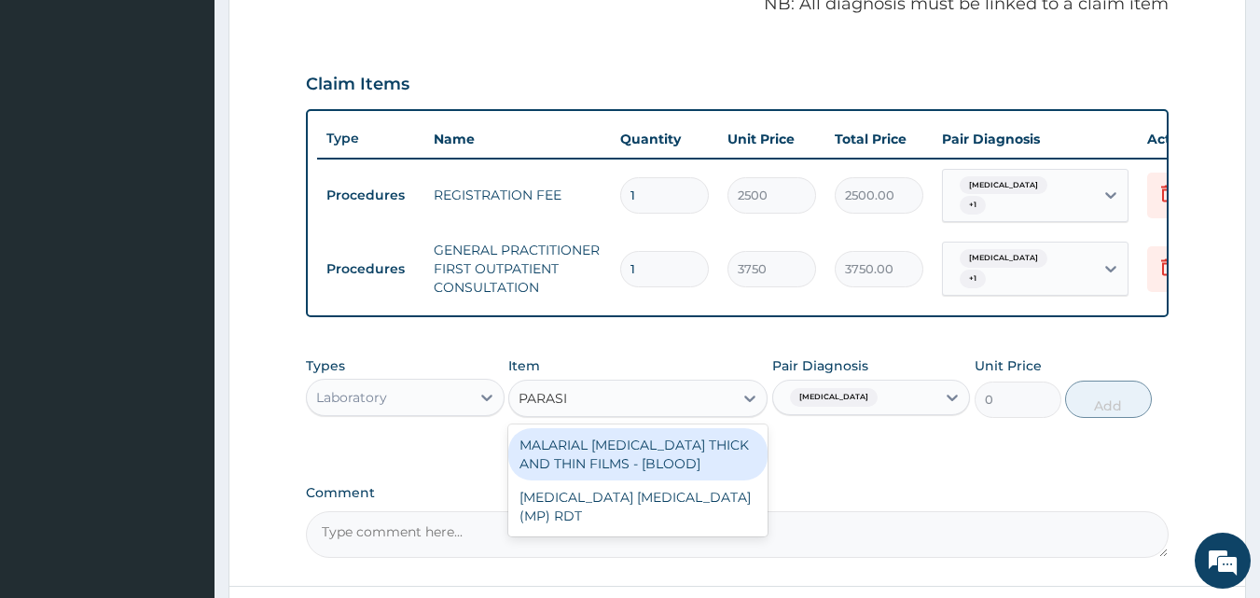
type input "PARASIT"
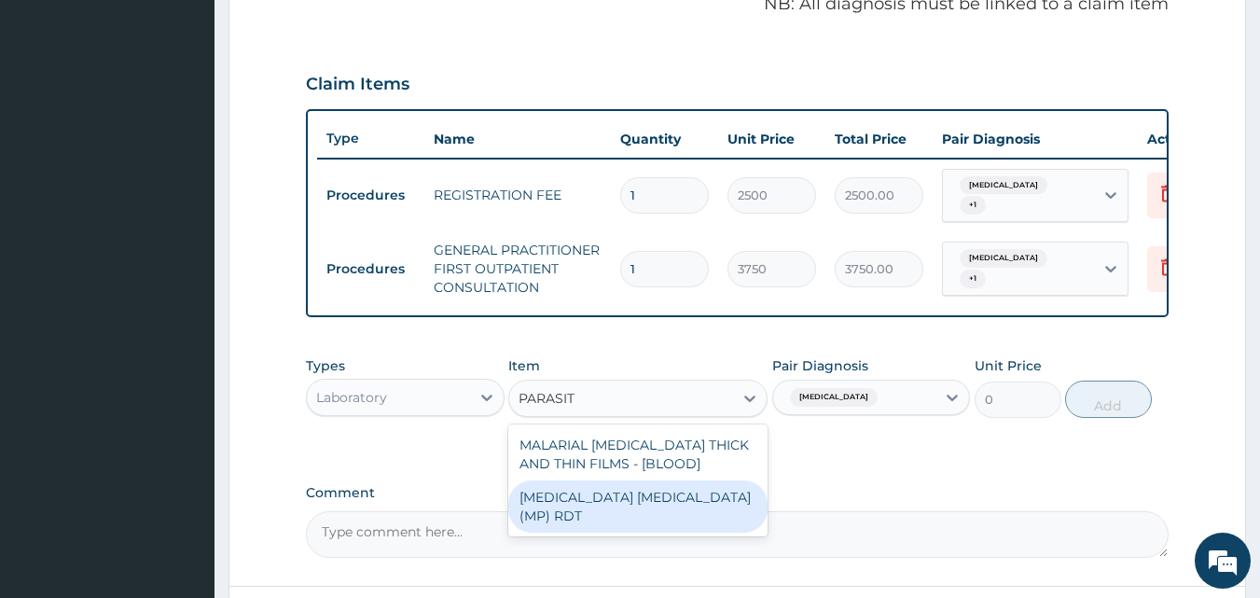
click at [663, 517] on div "[MEDICAL_DATA] [MEDICAL_DATA] (MP) RDT" at bounding box center [637, 506] width 259 height 52
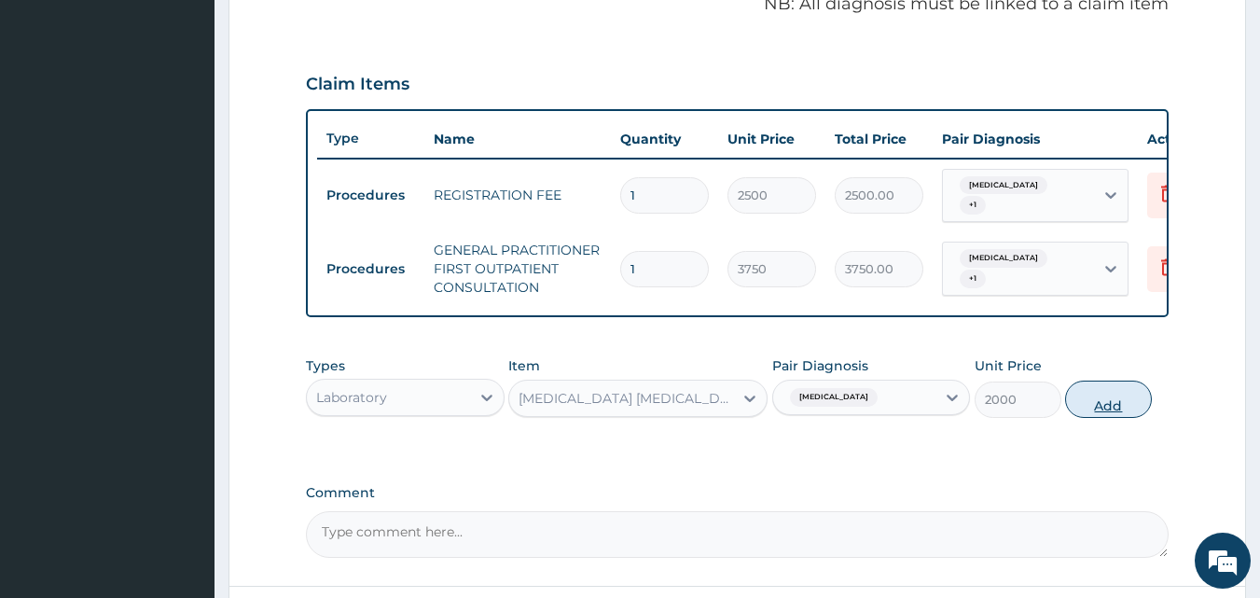
click at [1102, 418] on button "Add" at bounding box center [1108, 399] width 87 height 37
type input "0"
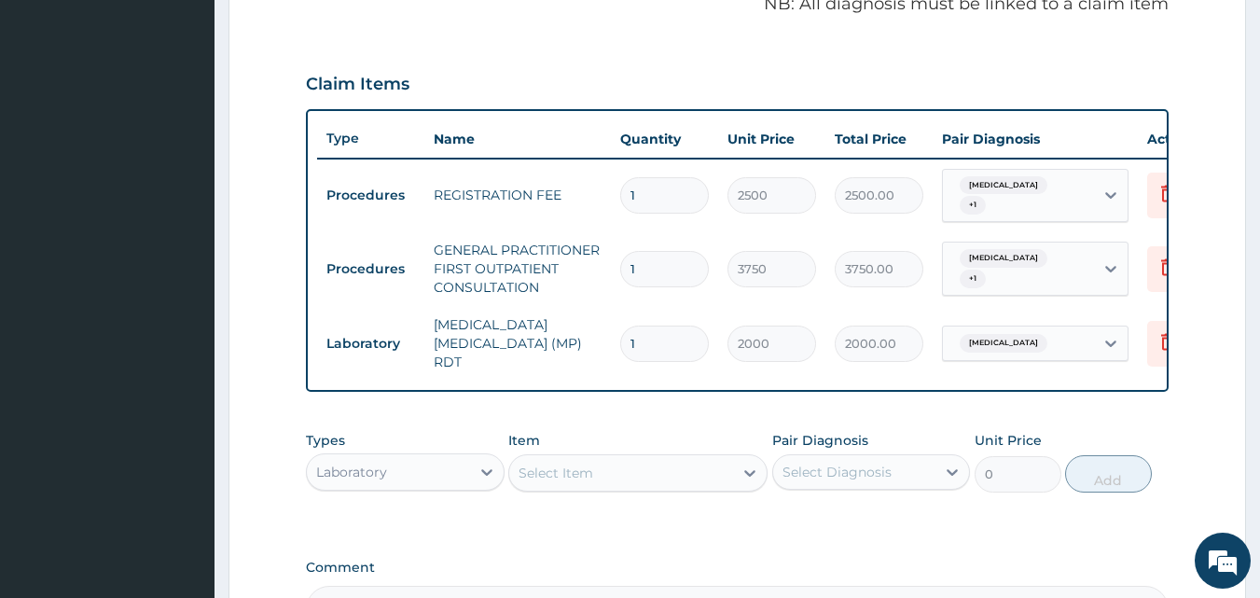
click at [656, 481] on div "Select Item" at bounding box center [621, 473] width 224 height 30
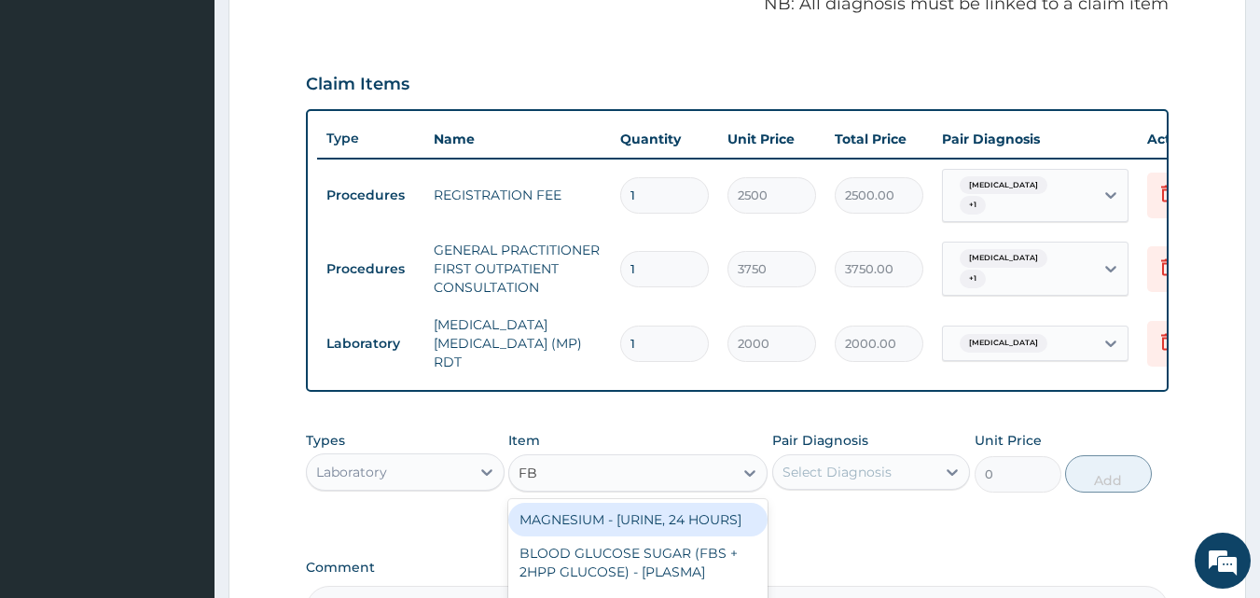
type input "FBC"
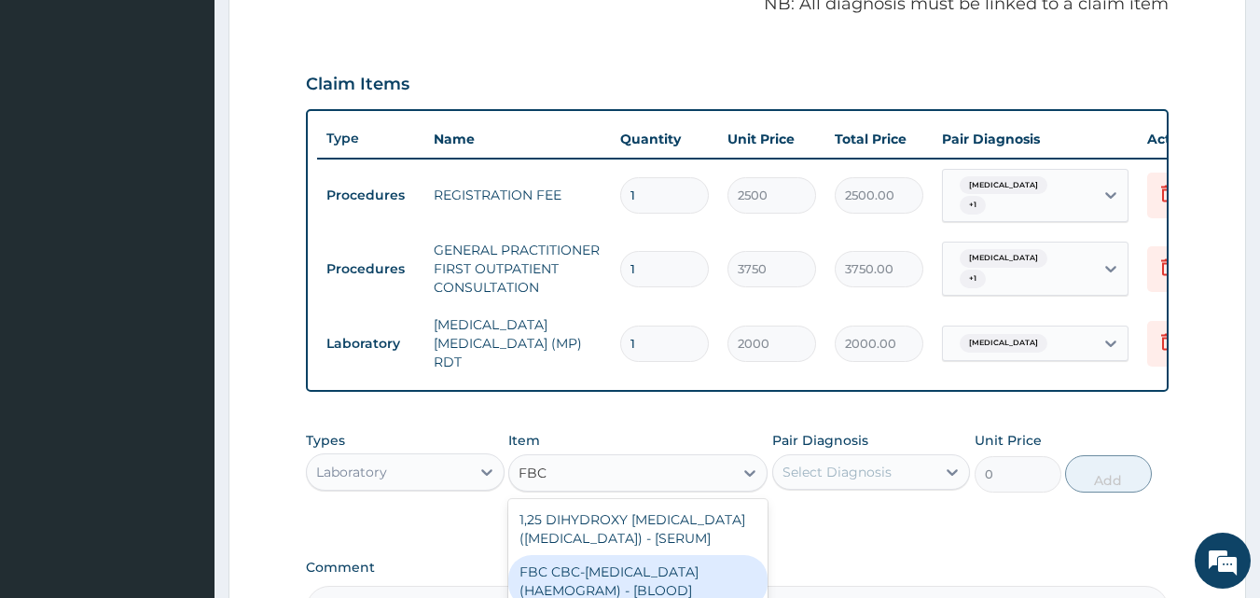
click at [653, 581] on div "FBC CBC-[MEDICAL_DATA] (HAEMOGRAM) - [BLOOD]" at bounding box center [637, 581] width 259 height 52
type input "5000"
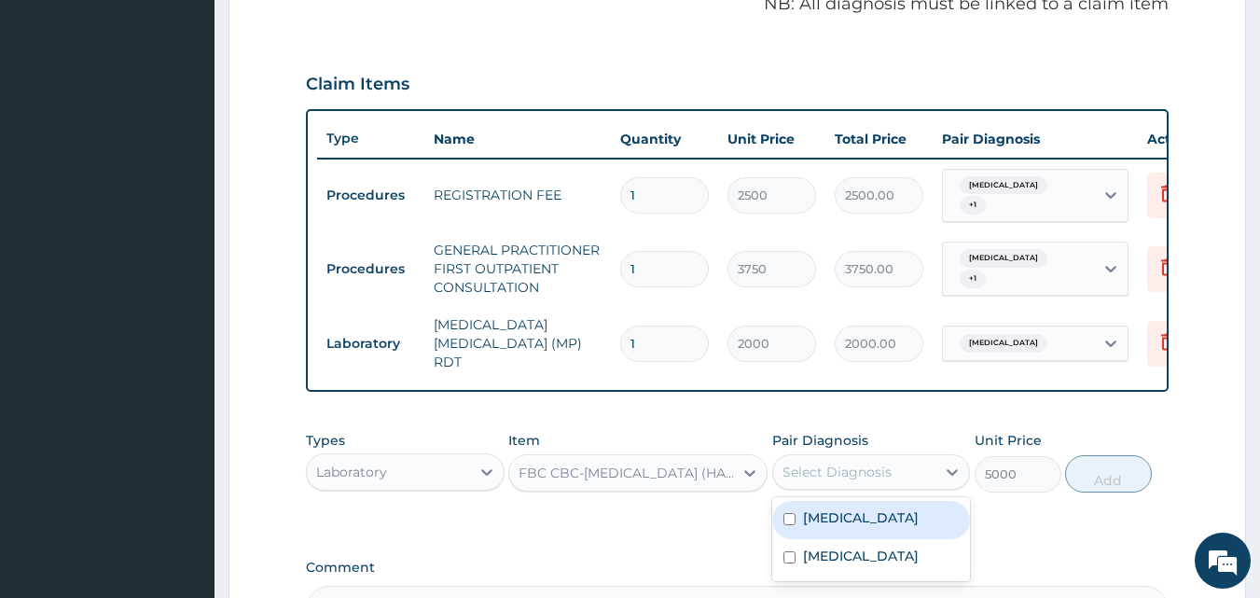
click at [814, 467] on div "Select Diagnosis" at bounding box center [837, 472] width 109 height 19
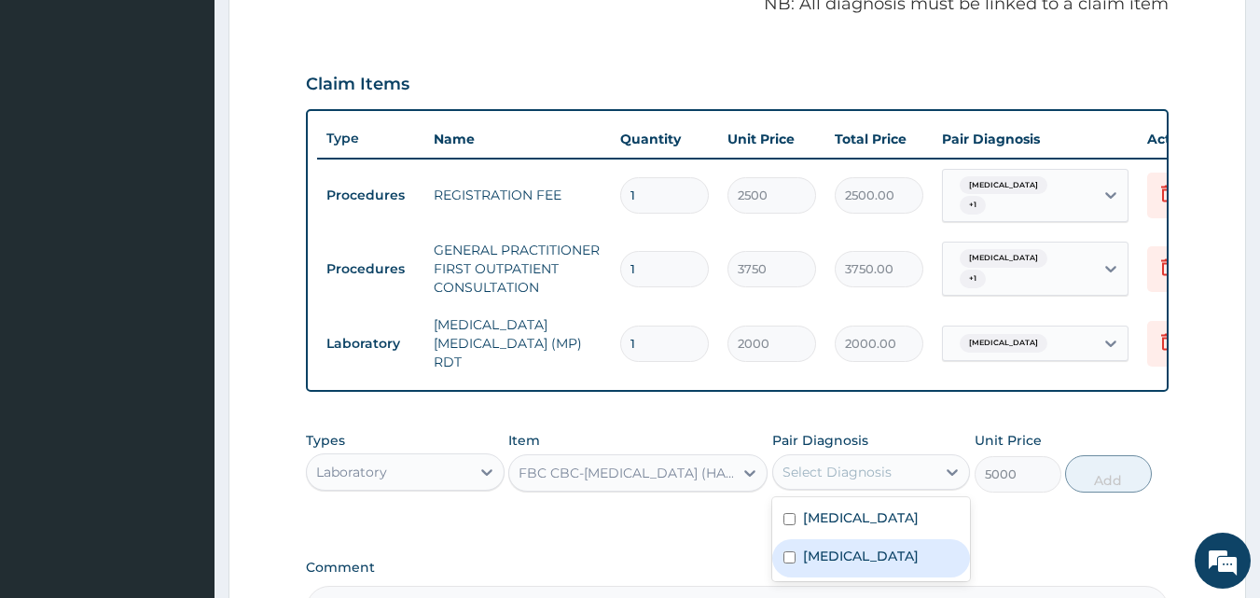
click at [814, 553] on label "[MEDICAL_DATA]" at bounding box center [861, 556] width 116 height 19
checkbox input "true"
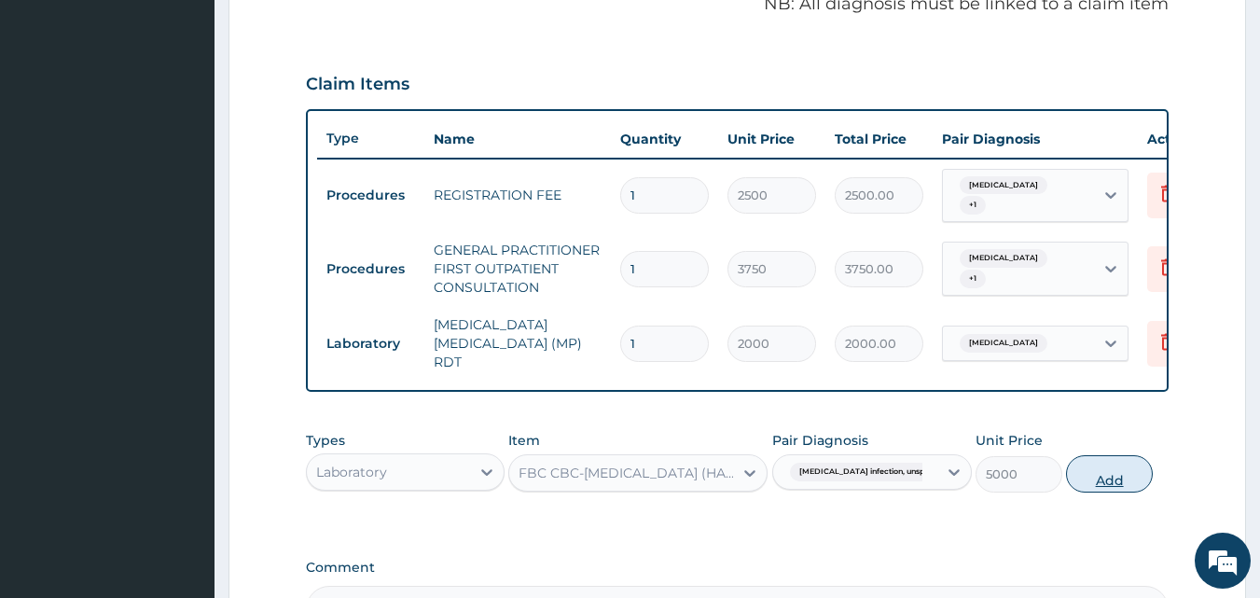
click at [1122, 482] on button "Add" at bounding box center [1109, 473] width 87 height 37
type input "0"
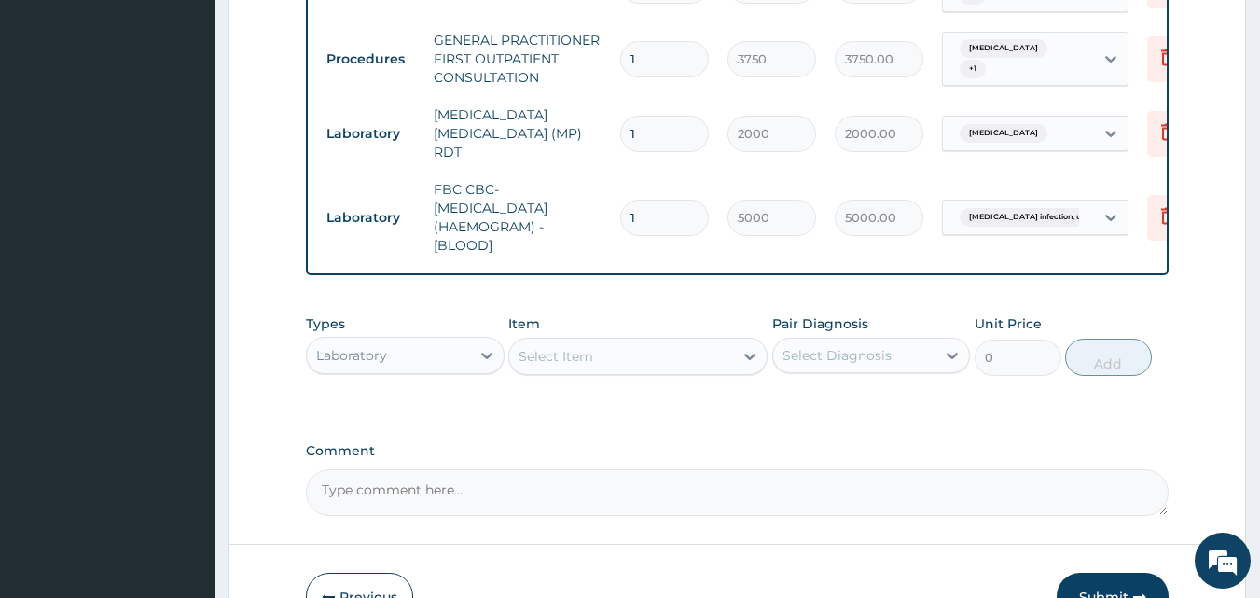
scroll to position [797, 0]
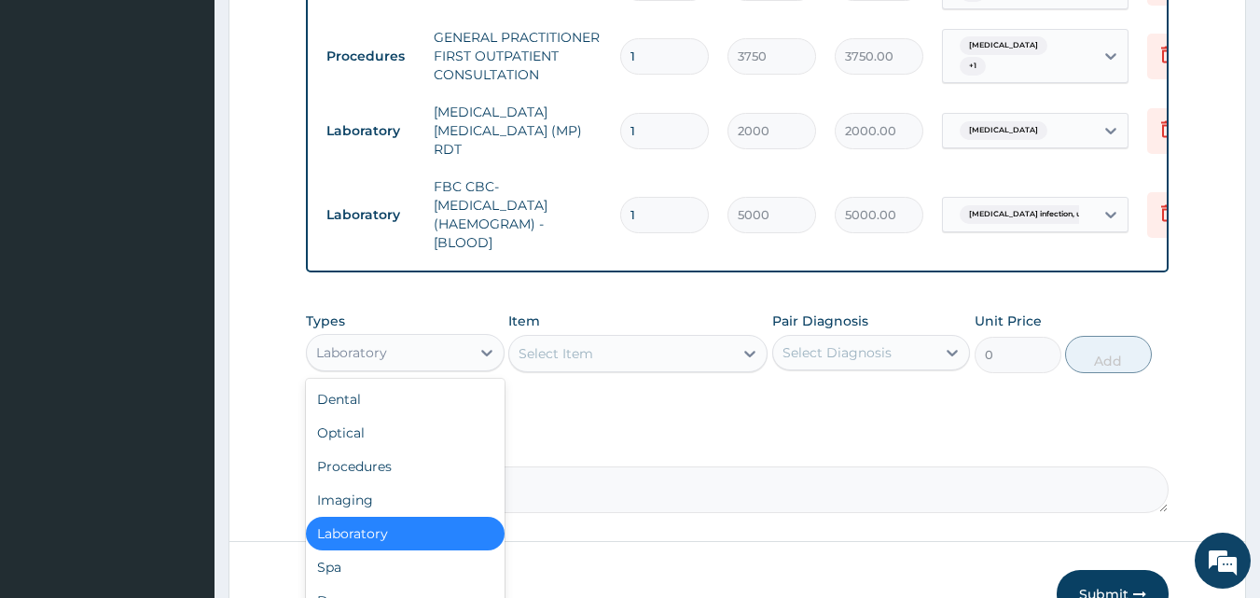
click at [468, 360] on div "Laboratory" at bounding box center [388, 353] width 163 height 30
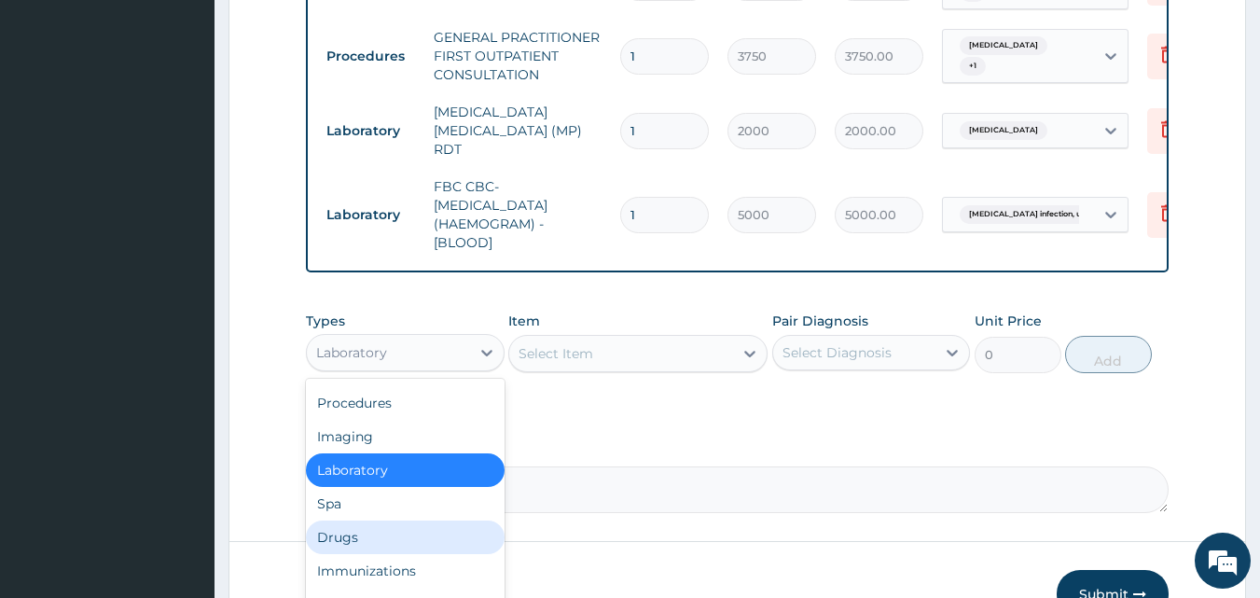
click at [377, 542] on div "Drugs" at bounding box center [405, 537] width 199 height 34
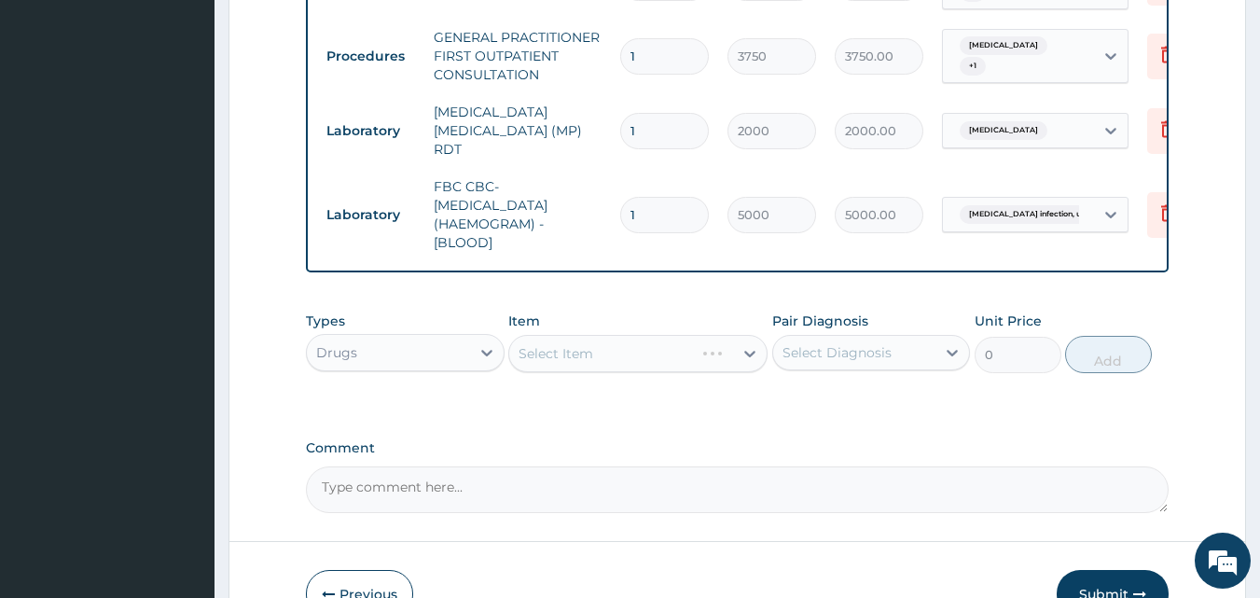
click at [598, 367] on div "Select Item" at bounding box center [637, 353] width 259 height 37
click at [635, 364] on div "Select Item" at bounding box center [621, 354] width 224 height 30
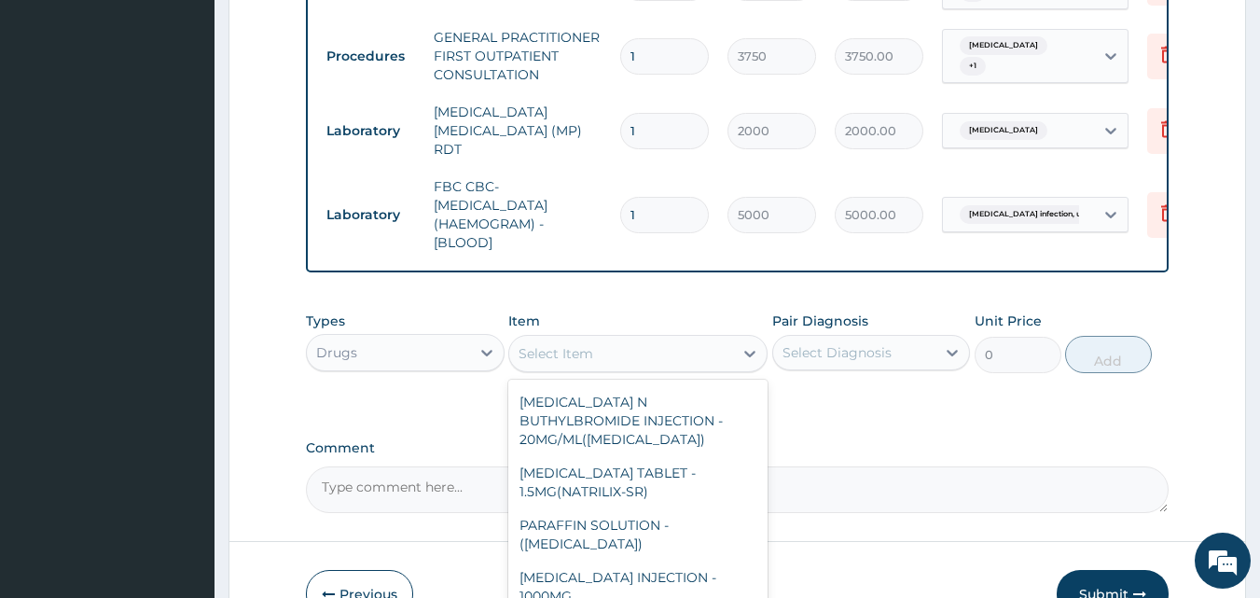
scroll to position [1983, 0]
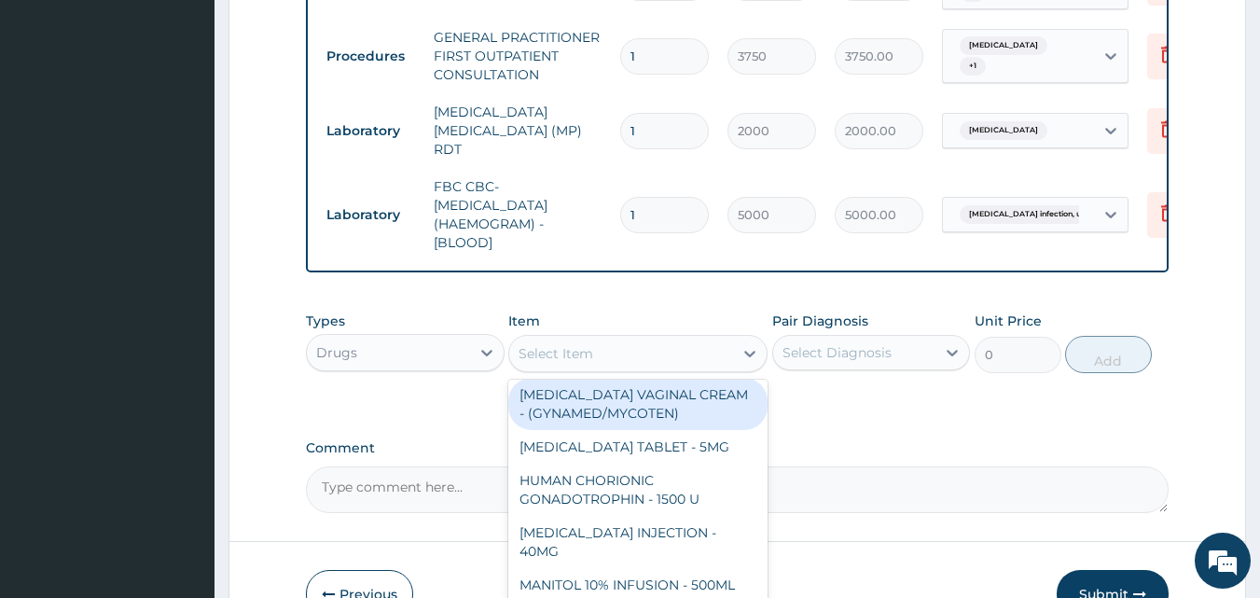
click at [572, 356] on div "Select Item" at bounding box center [556, 353] width 75 height 19
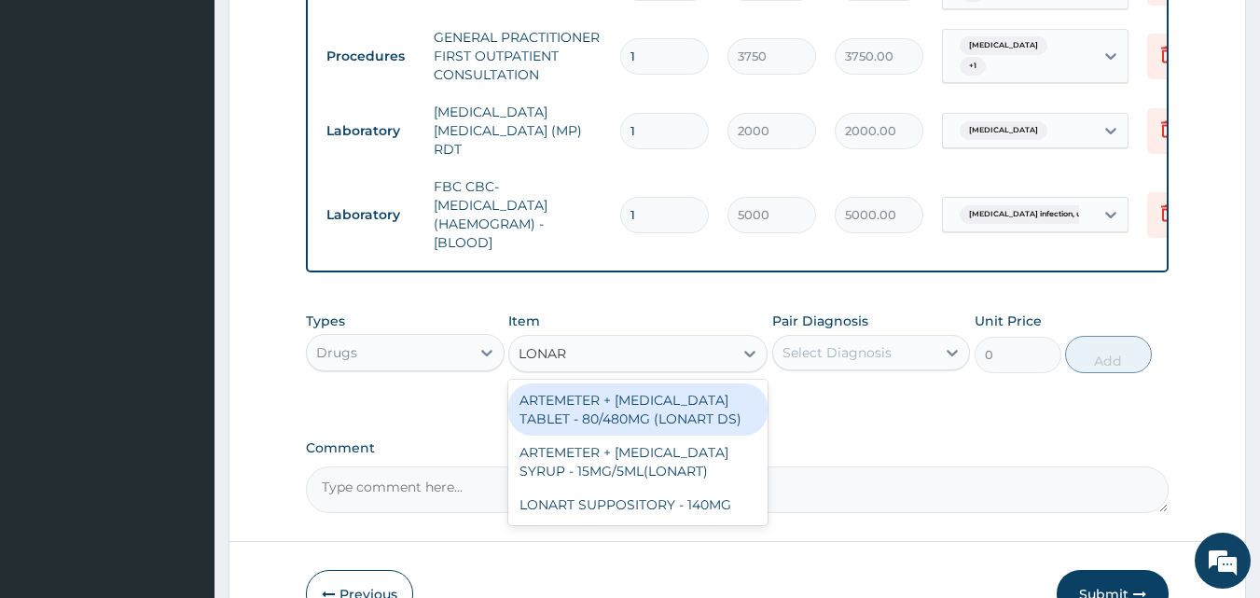
type input "LONART"
click at [631, 416] on div "ARTEMETER + [MEDICAL_DATA] TABLET - 80/480MG (LONART DS)" at bounding box center [637, 409] width 259 height 52
type input "588"
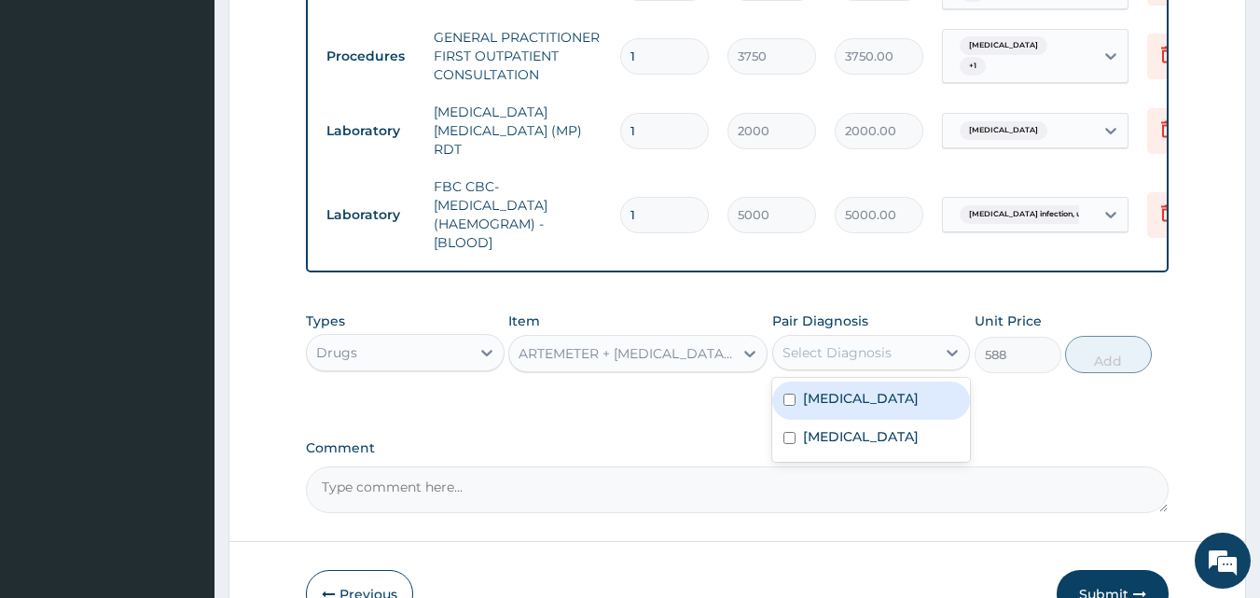
click at [875, 367] on div "Select Diagnosis" at bounding box center [854, 353] width 163 height 30
click at [856, 406] on label "[MEDICAL_DATA]" at bounding box center [861, 398] width 116 height 19
checkbox input "true"
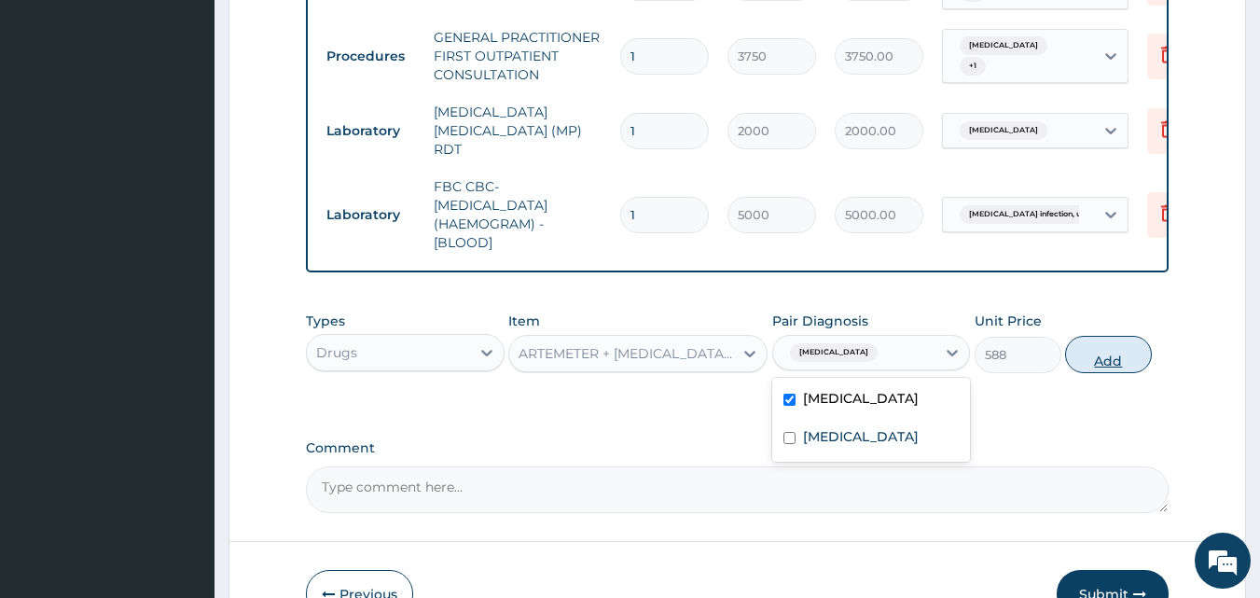
click at [1107, 367] on button "Add" at bounding box center [1108, 354] width 87 height 37
type input "0"
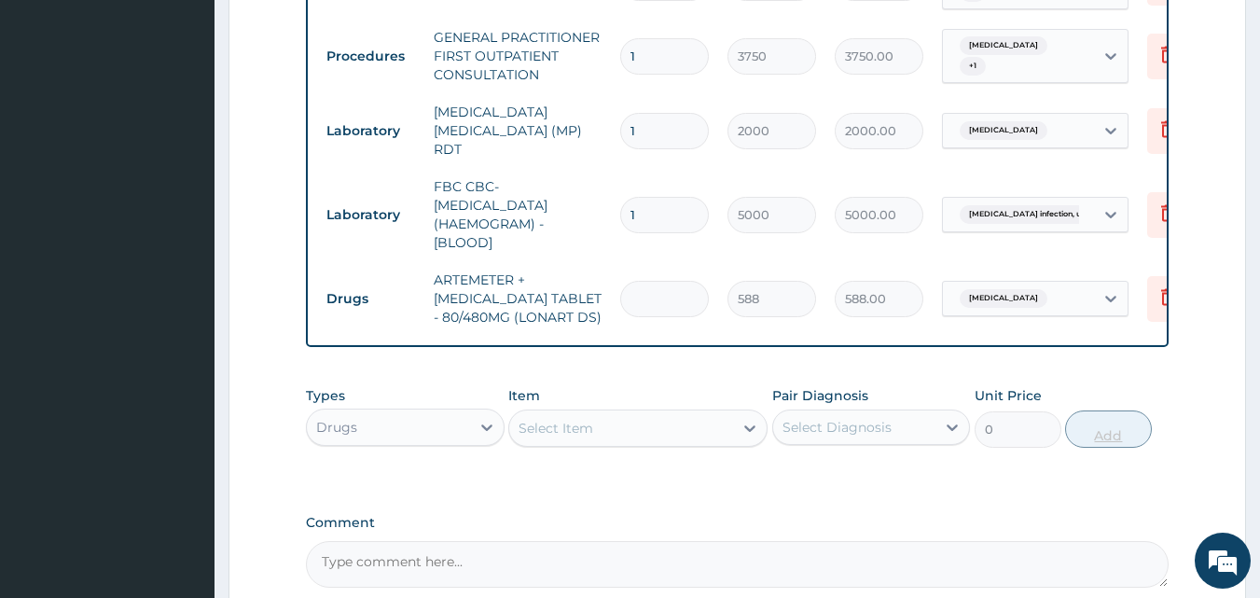
type input "0.00"
type input "6"
type input "3528.00"
type input "6"
click at [710, 442] on div "Select Item" at bounding box center [621, 428] width 224 height 30
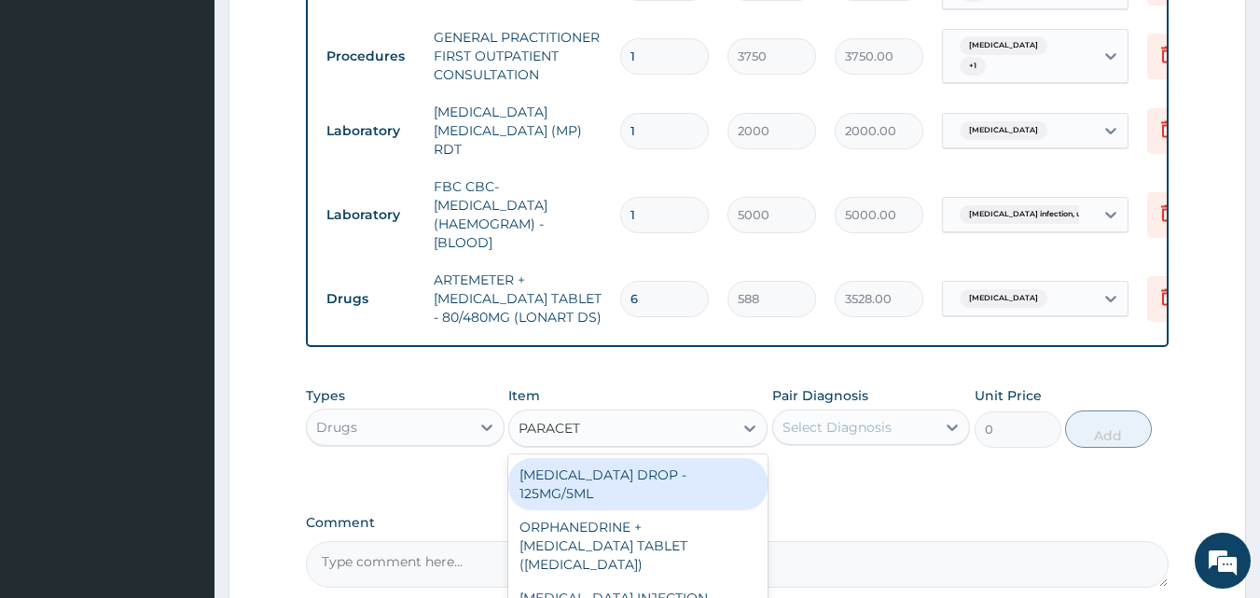
type input "PARACETA"
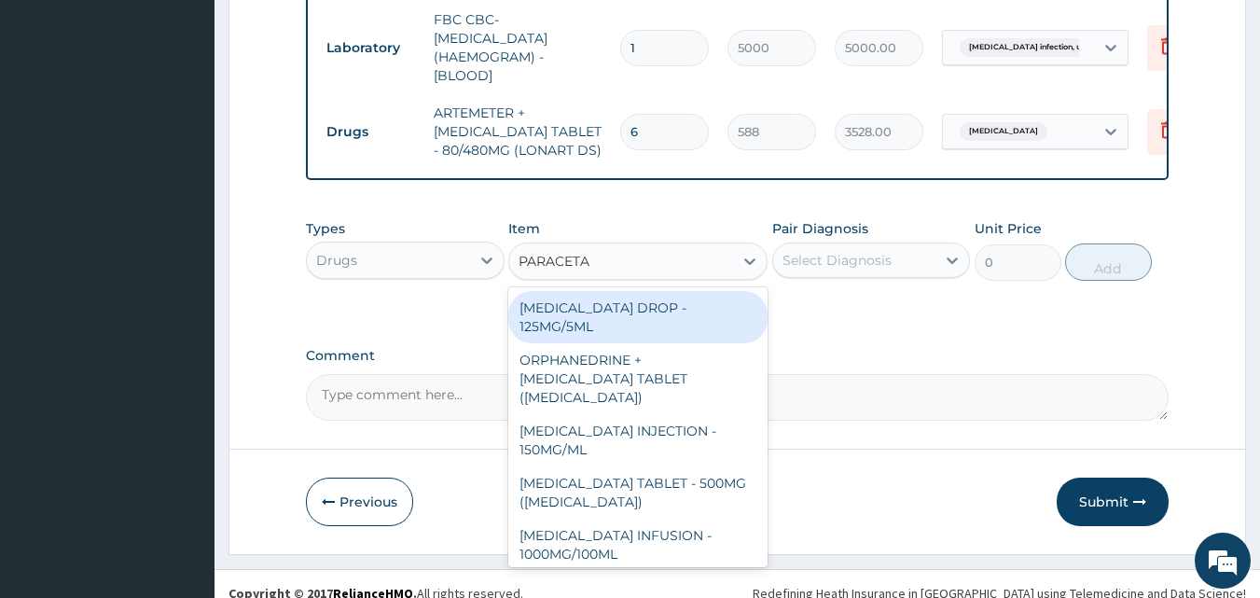
scroll to position [987, 0]
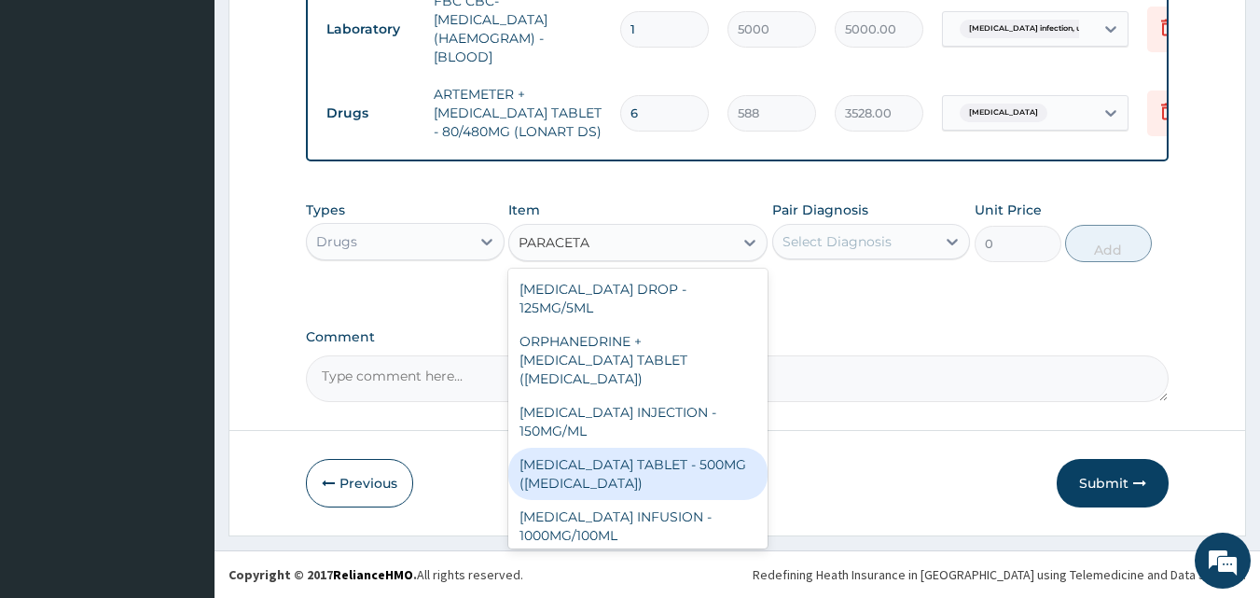
click at [666, 485] on div "[MEDICAL_DATA] TABLET - 500MG ([MEDICAL_DATA])" at bounding box center [637, 474] width 259 height 52
type input "42"
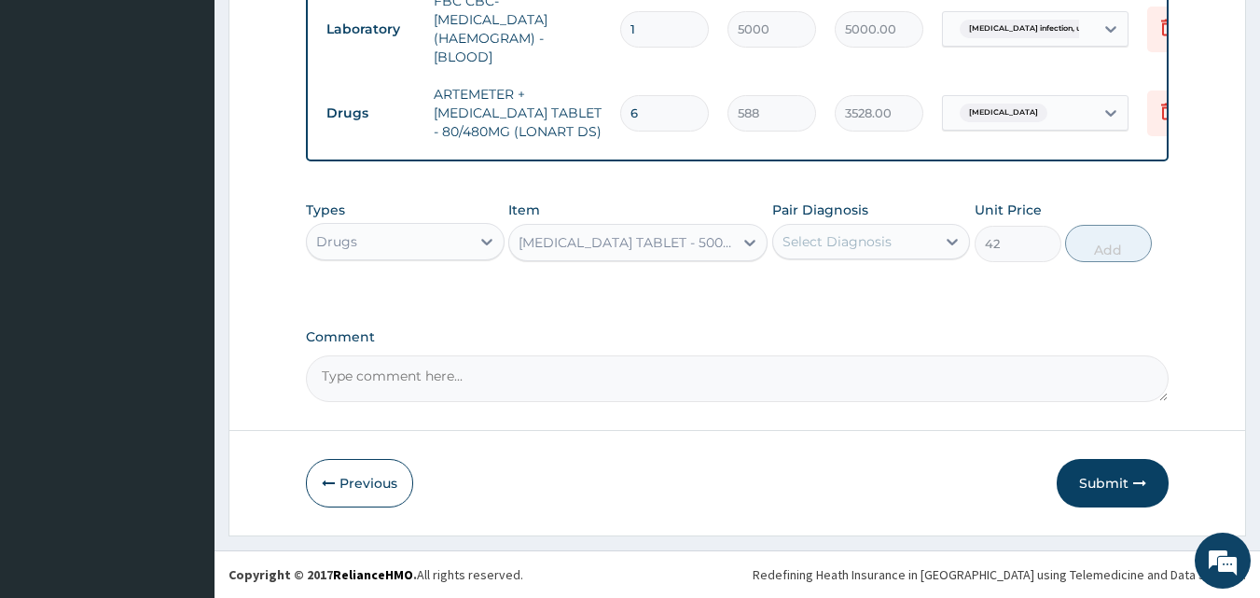
click at [860, 243] on div "Select Diagnosis" at bounding box center [837, 241] width 109 height 19
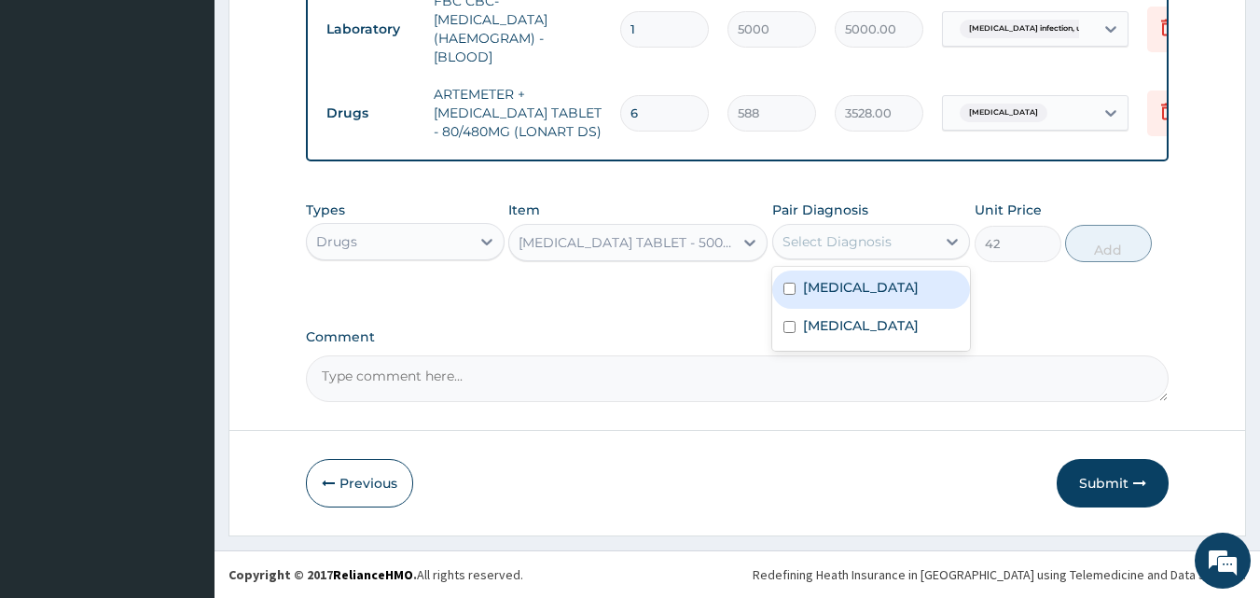
click at [858, 281] on label "[MEDICAL_DATA]" at bounding box center [861, 287] width 116 height 19
checkbox input "true"
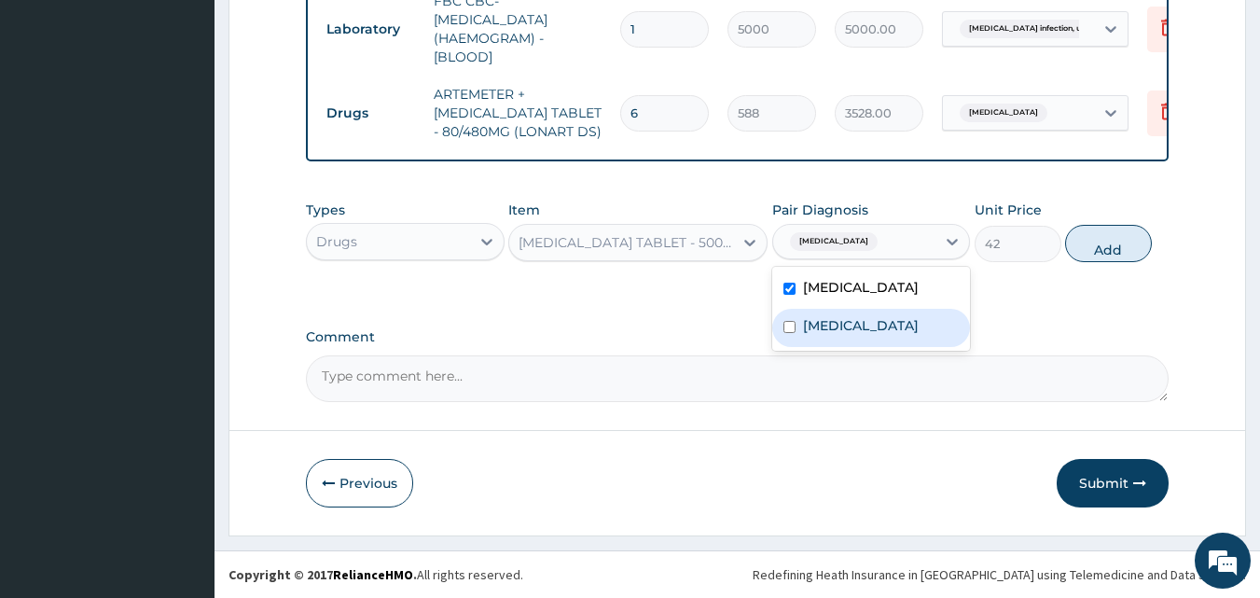
click at [843, 347] on div "[MEDICAL_DATA]" at bounding box center [871, 328] width 199 height 38
checkbox input "true"
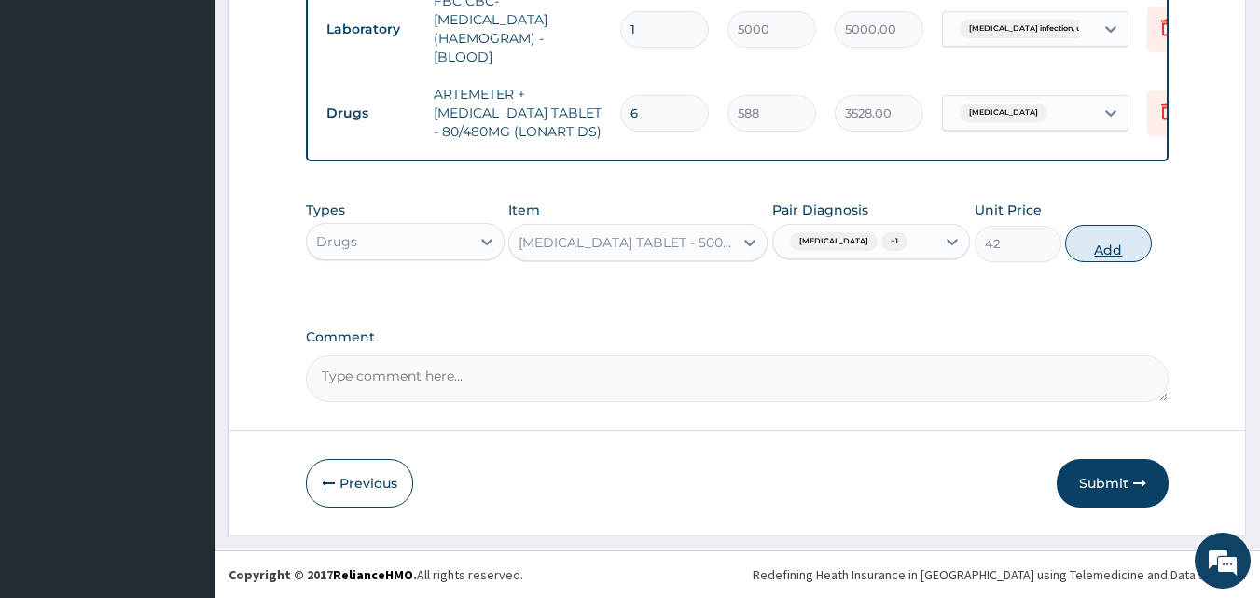
click at [1127, 241] on button "Add" at bounding box center [1108, 243] width 87 height 37
type input "0"
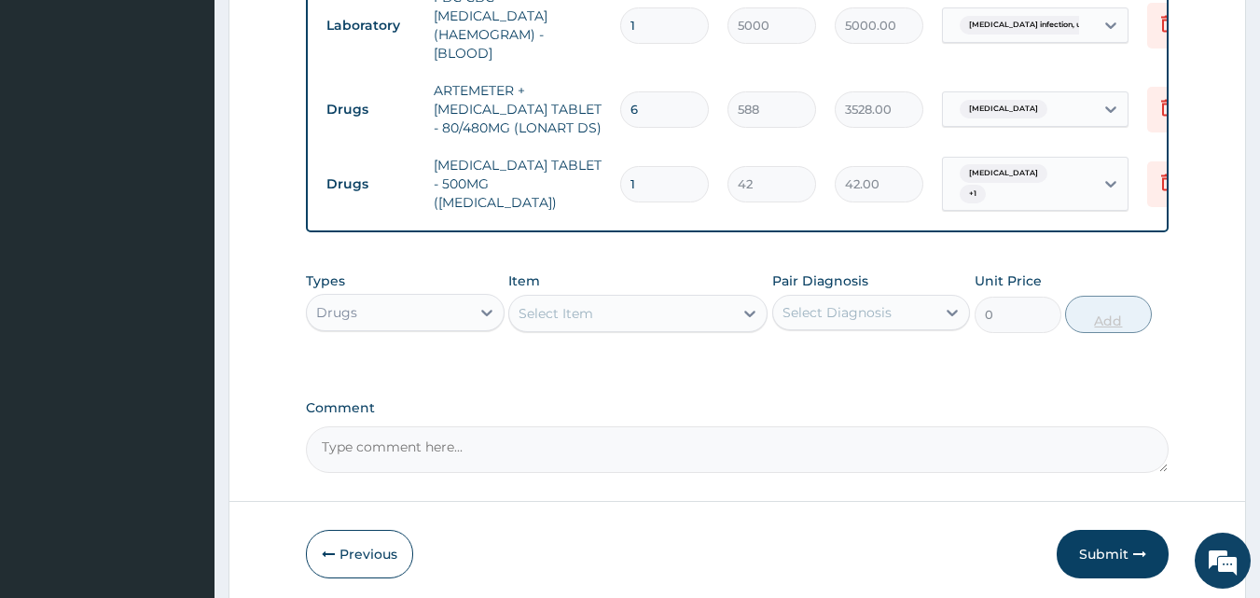
type input "18"
type input "756.00"
type input "18"
click at [680, 315] on div "Select Item" at bounding box center [621, 313] width 224 height 30
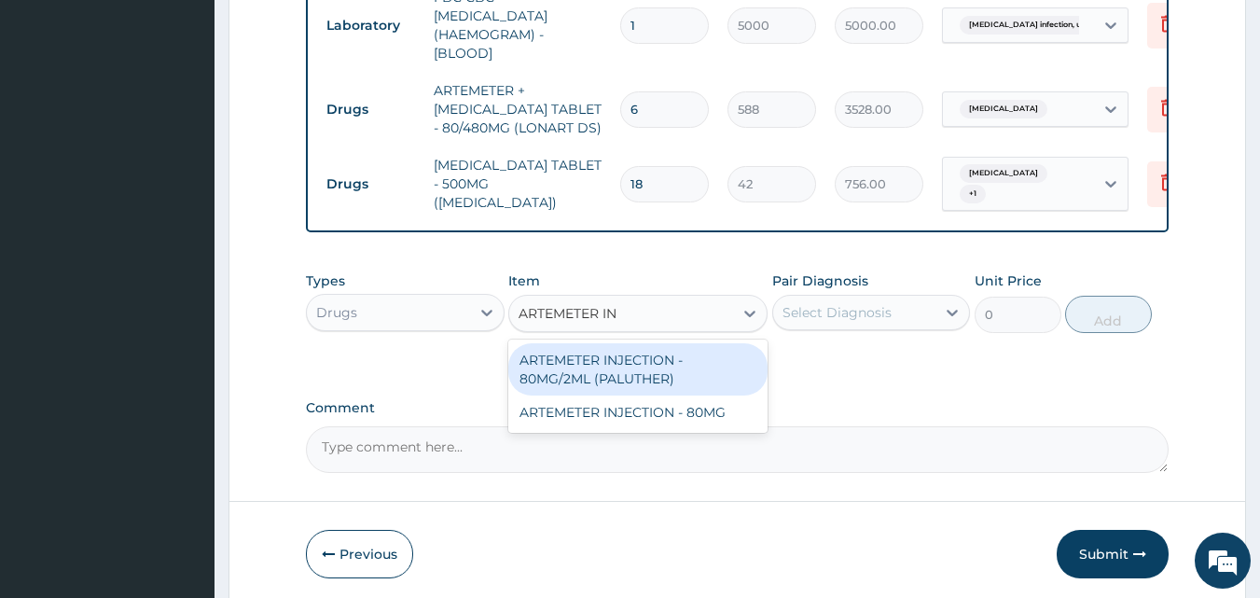
type input "ARTEMETER INJ"
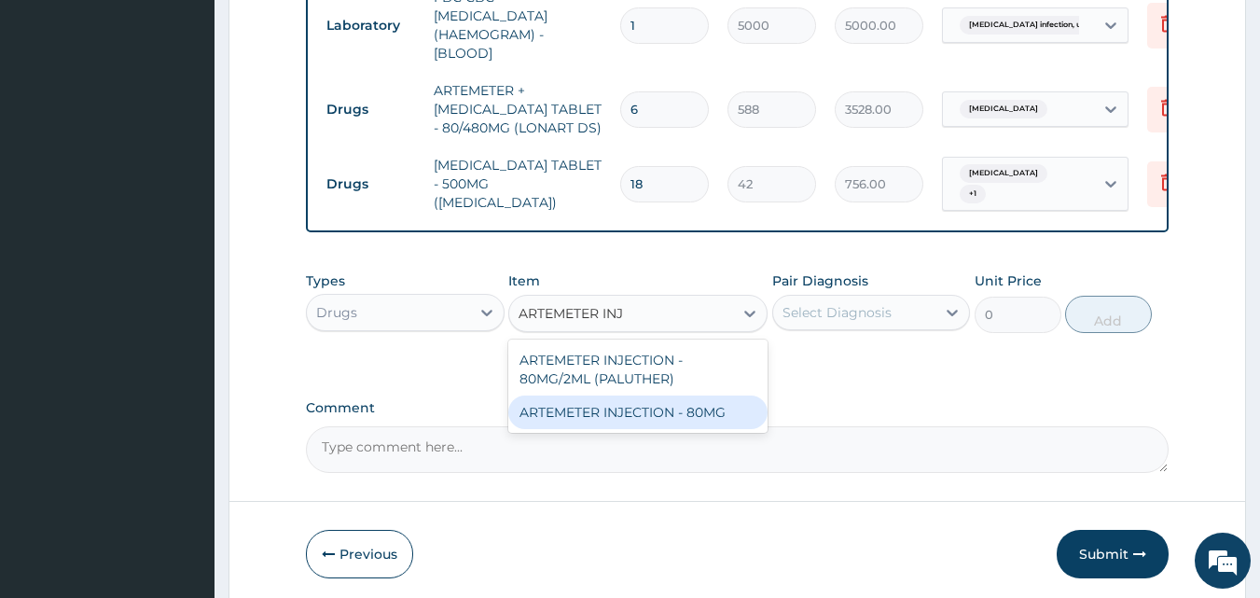
click at [712, 417] on div "ARTEMETER INJECTION - 80MG" at bounding box center [637, 412] width 259 height 34
type input "475.99999999999994"
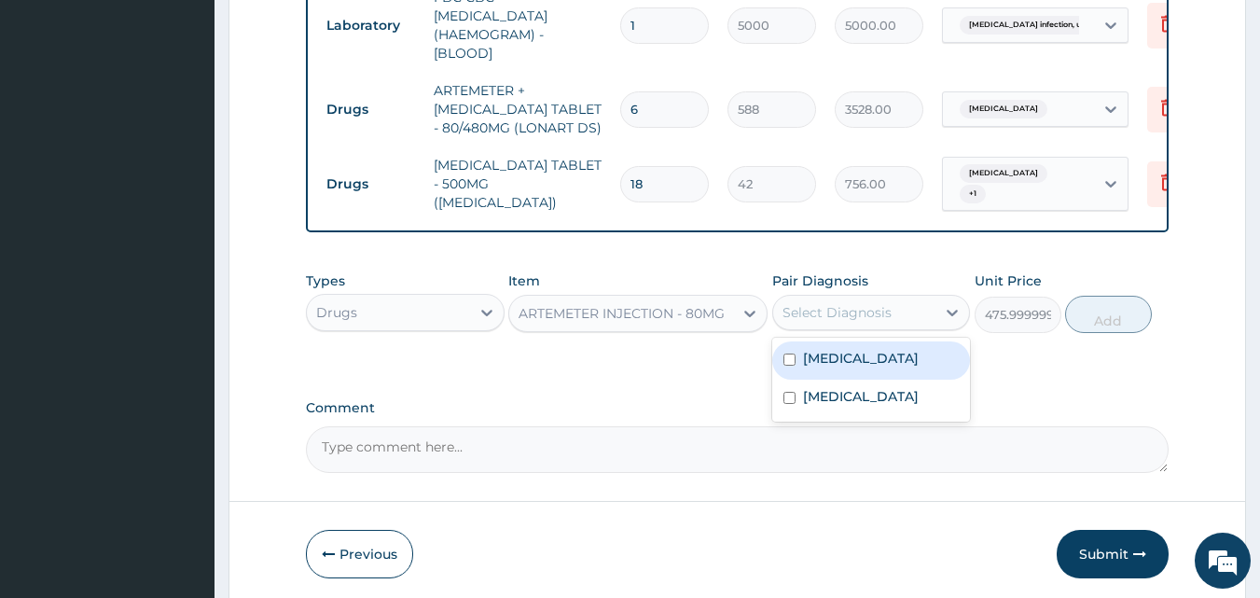
click at [875, 309] on div "Select Diagnosis" at bounding box center [837, 312] width 109 height 19
click at [855, 365] on label "[MEDICAL_DATA]" at bounding box center [861, 358] width 116 height 19
checkbox input "true"
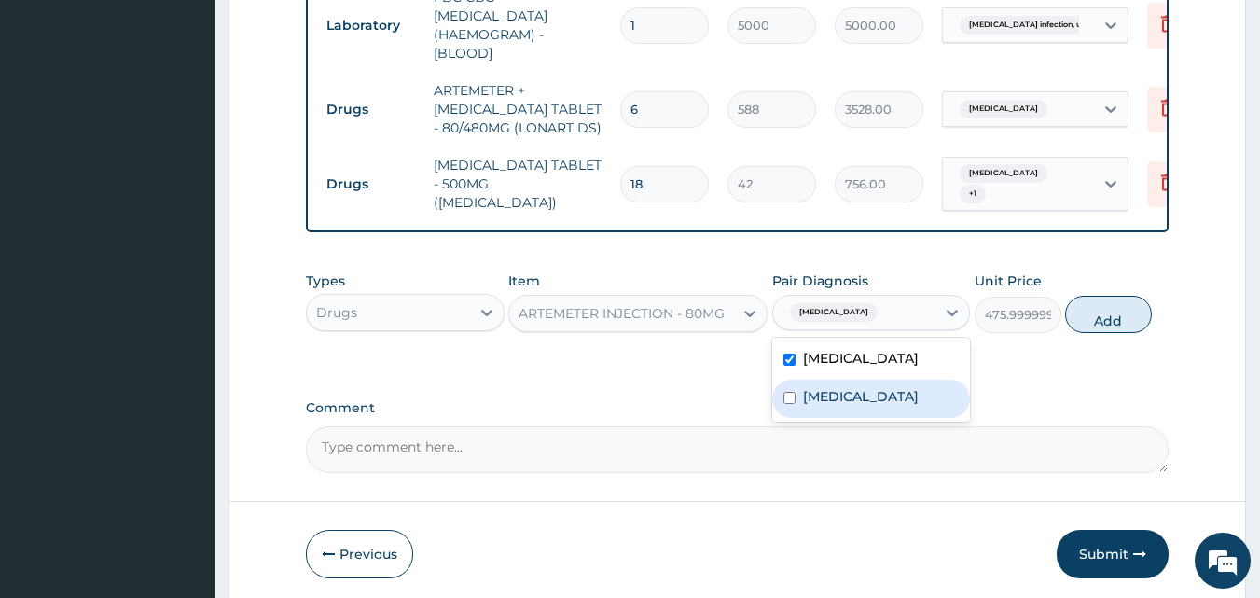
click at [847, 399] on label "[MEDICAL_DATA]" at bounding box center [861, 396] width 116 height 19
click at [862, 401] on label "[MEDICAL_DATA]" at bounding box center [861, 396] width 116 height 19
checkbox input "false"
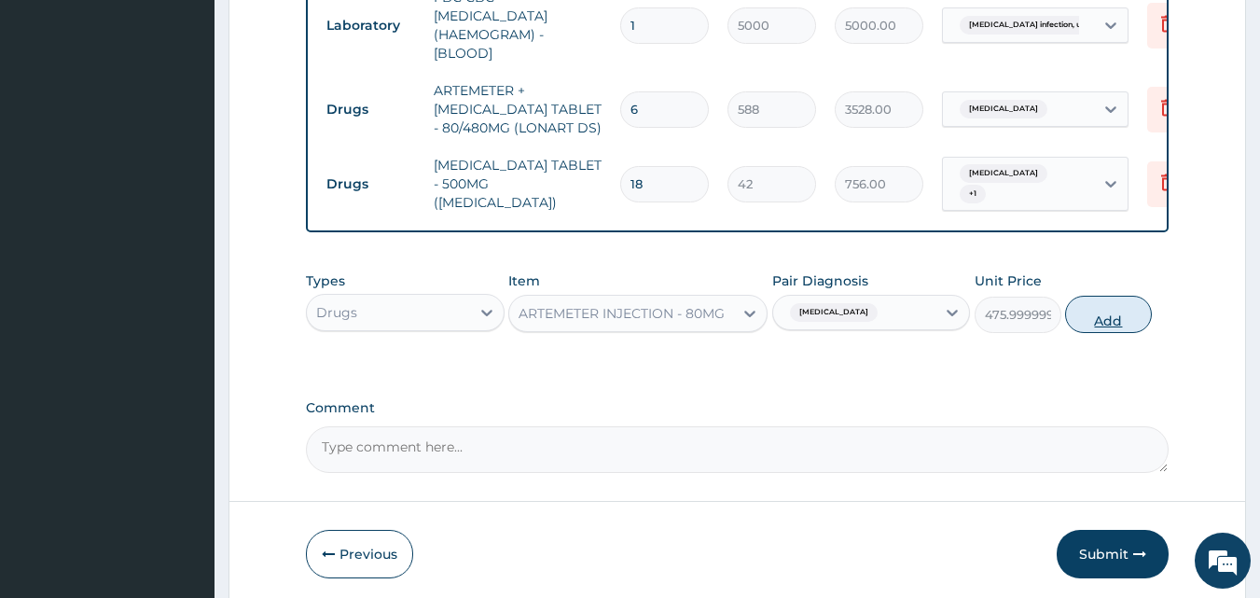
click at [1083, 315] on button "Add" at bounding box center [1108, 314] width 87 height 37
type input "0"
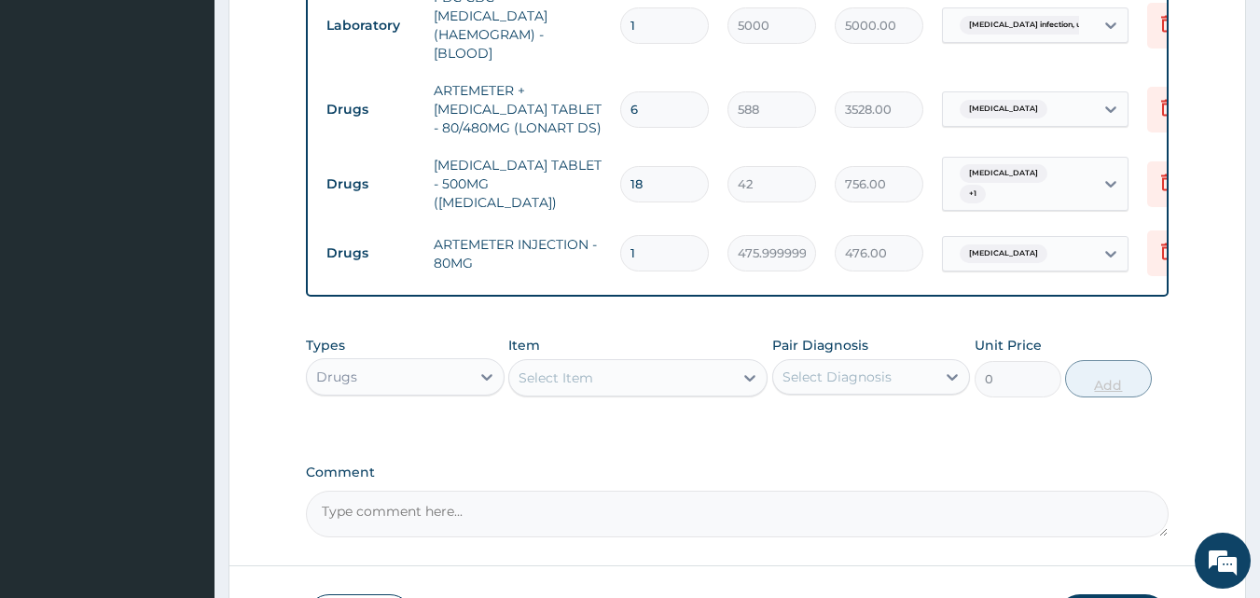
type input "0.00"
type input "2"
type input "952.00"
type input "2"
click at [681, 380] on div "Select Item" at bounding box center [621, 378] width 224 height 30
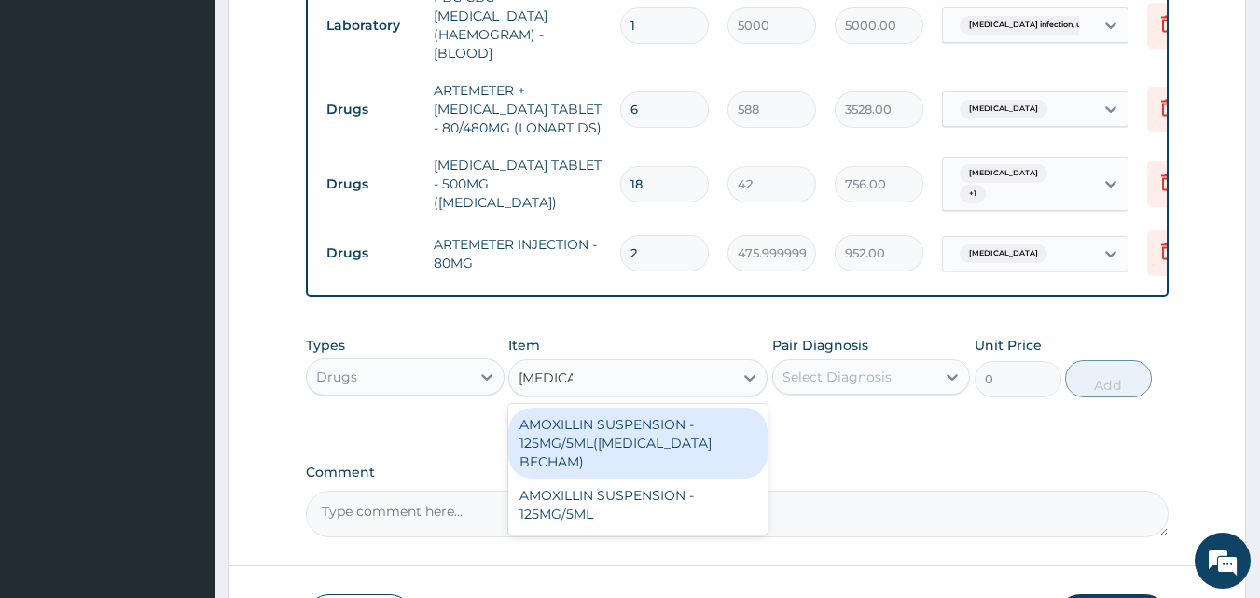
type input "AMOXI"
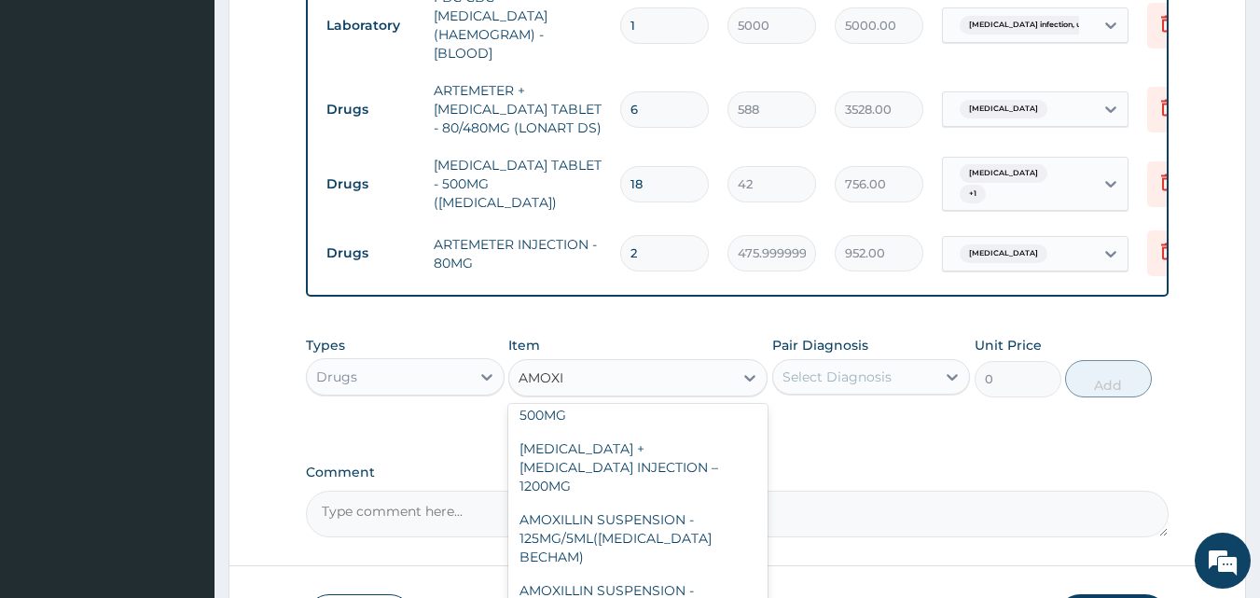
scroll to position [471, 0]
type input "112"
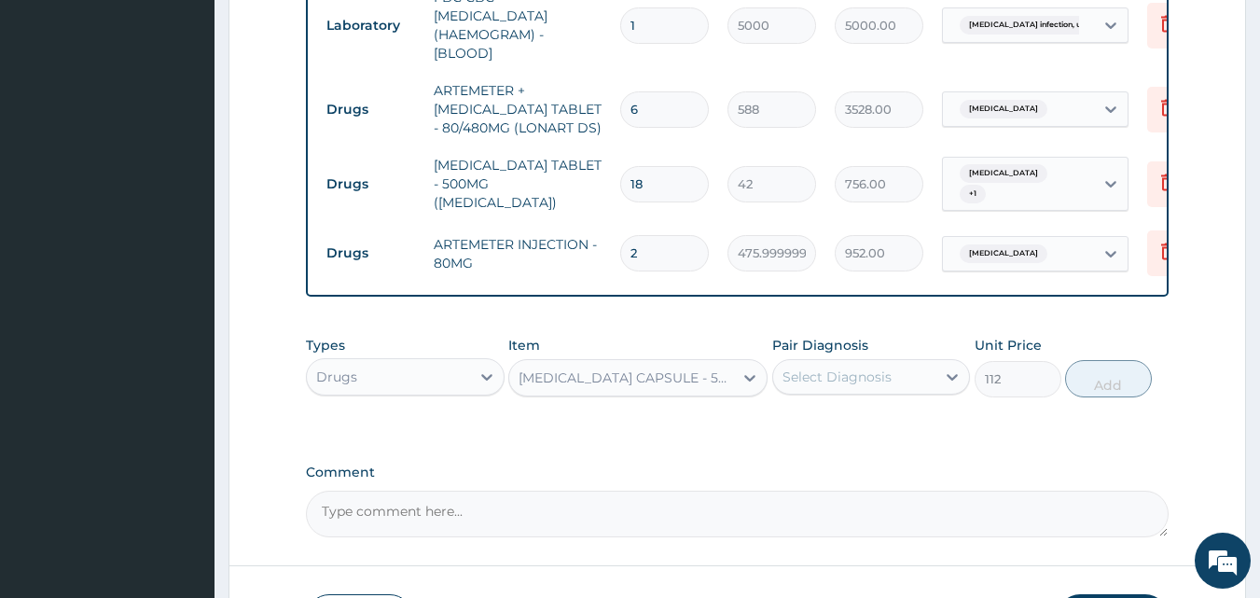
click at [884, 385] on div "Select Diagnosis" at bounding box center [837, 376] width 109 height 19
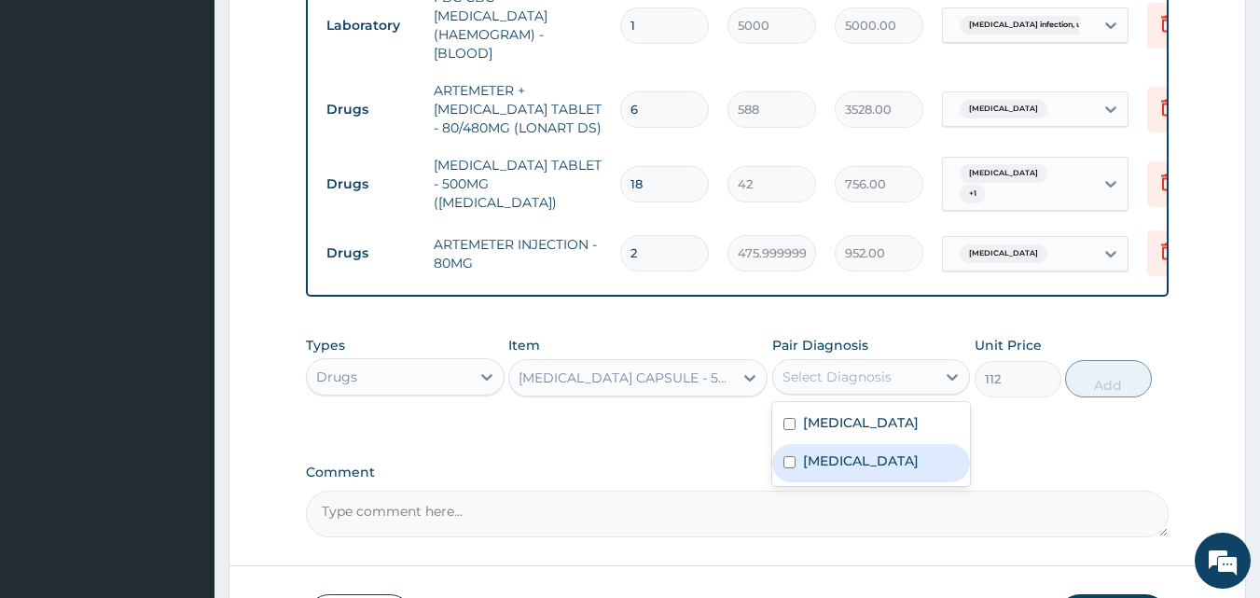
click at [867, 470] on label "[MEDICAL_DATA]" at bounding box center [861, 460] width 116 height 19
checkbox input "true"
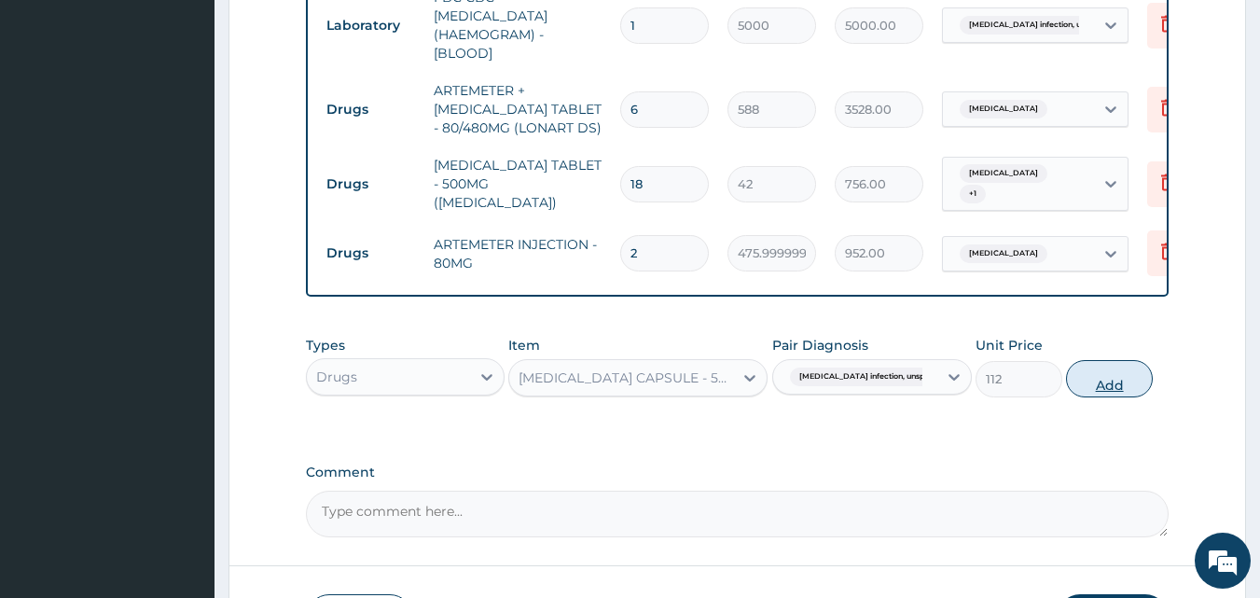
click at [1106, 392] on button "Add" at bounding box center [1109, 378] width 87 height 37
type input "0"
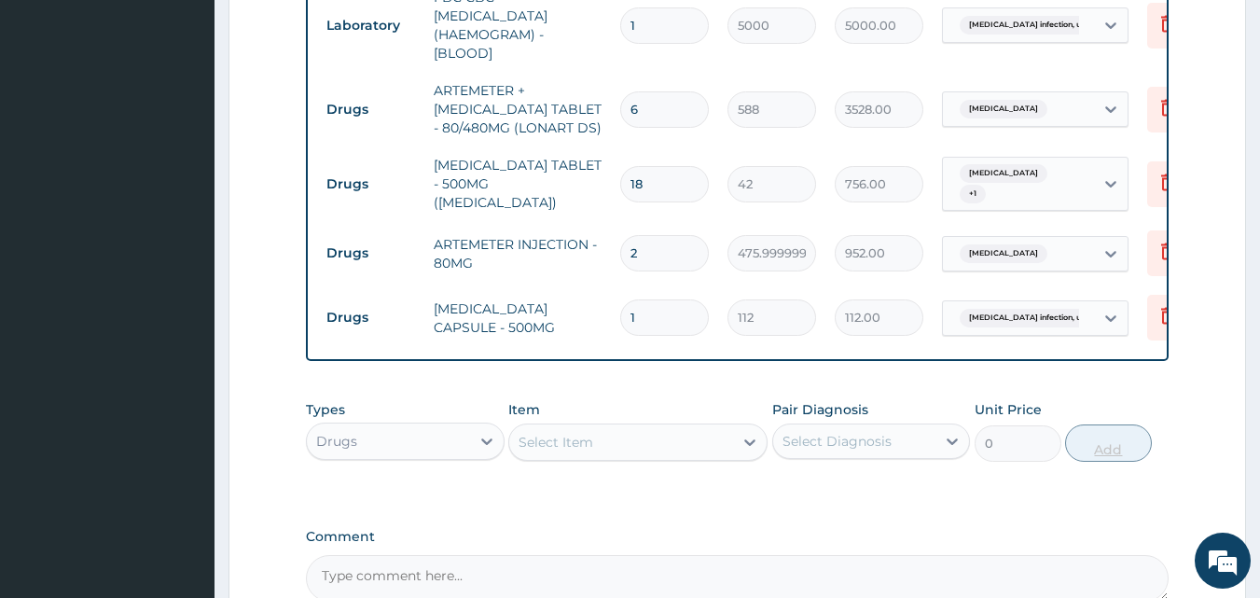
type input "15"
type input "1680.00"
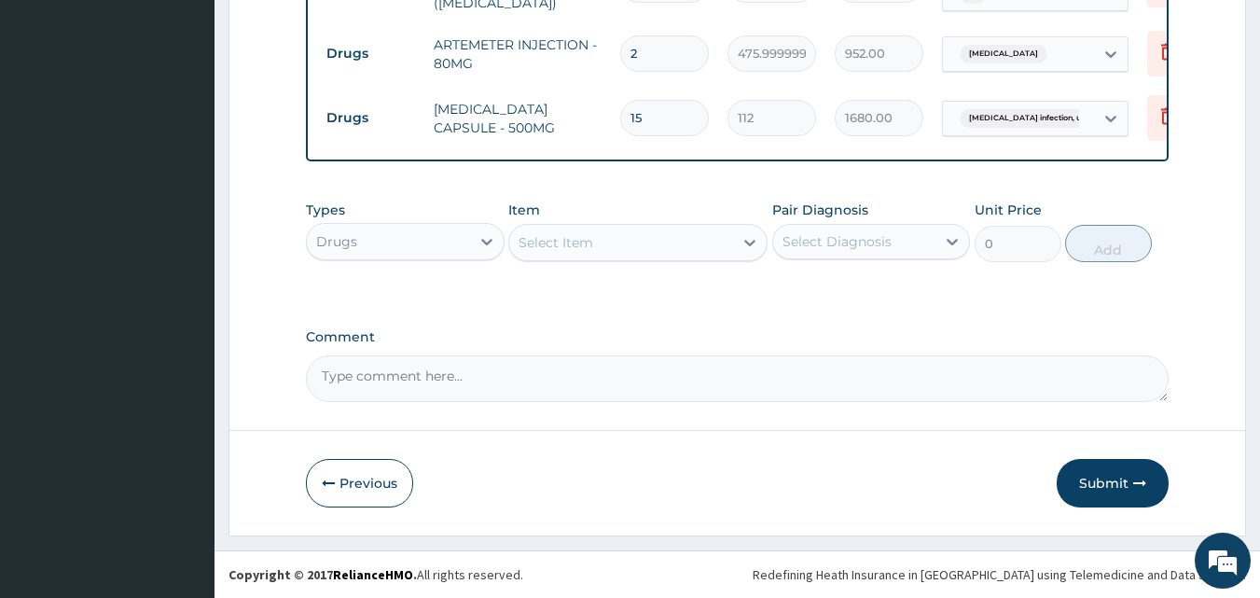
type input "15"
click at [1084, 468] on button "Submit" at bounding box center [1113, 483] width 112 height 49
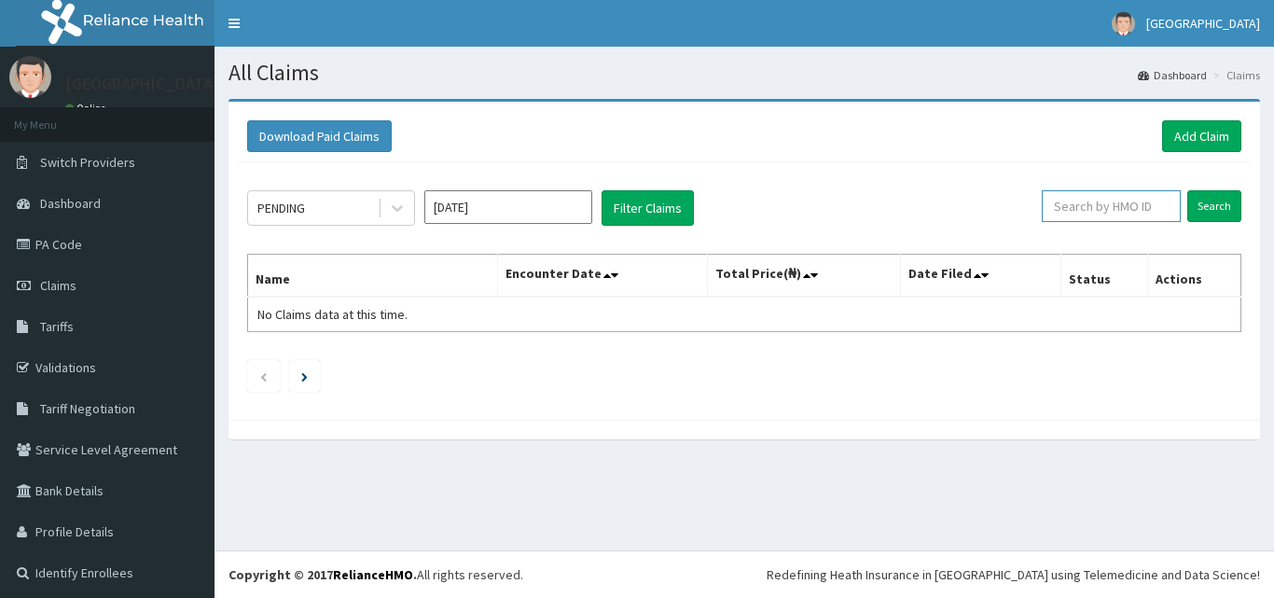
click at [1099, 212] on input "text" at bounding box center [1111, 206] width 139 height 32
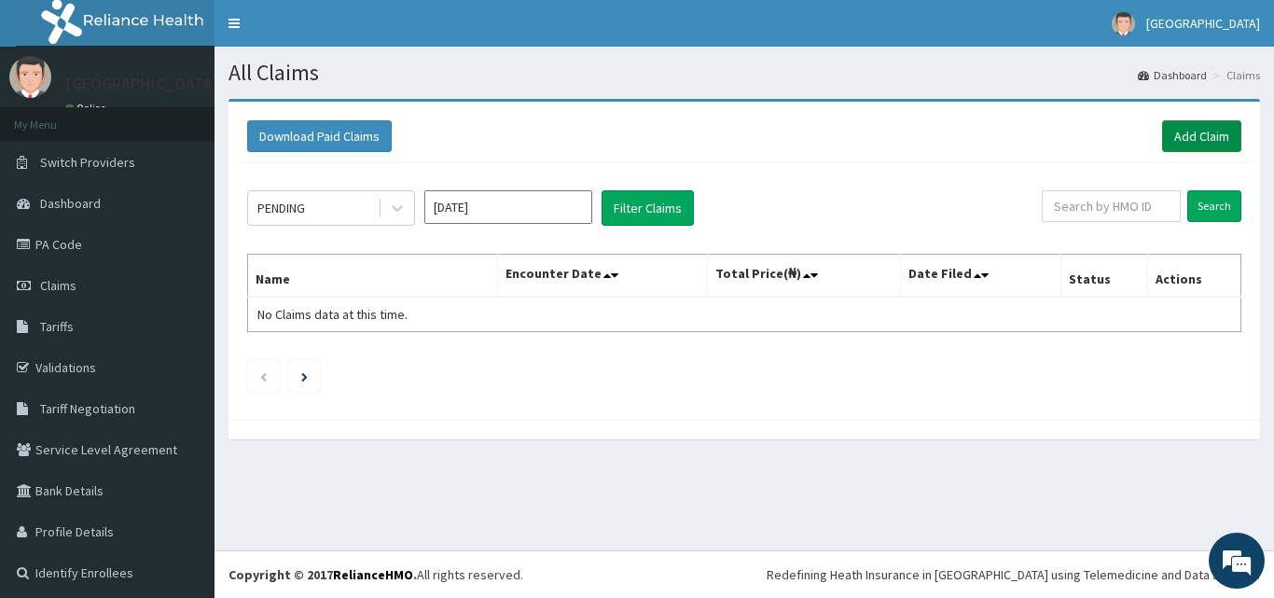
click at [1184, 133] on link "Add Claim" at bounding box center [1201, 136] width 79 height 32
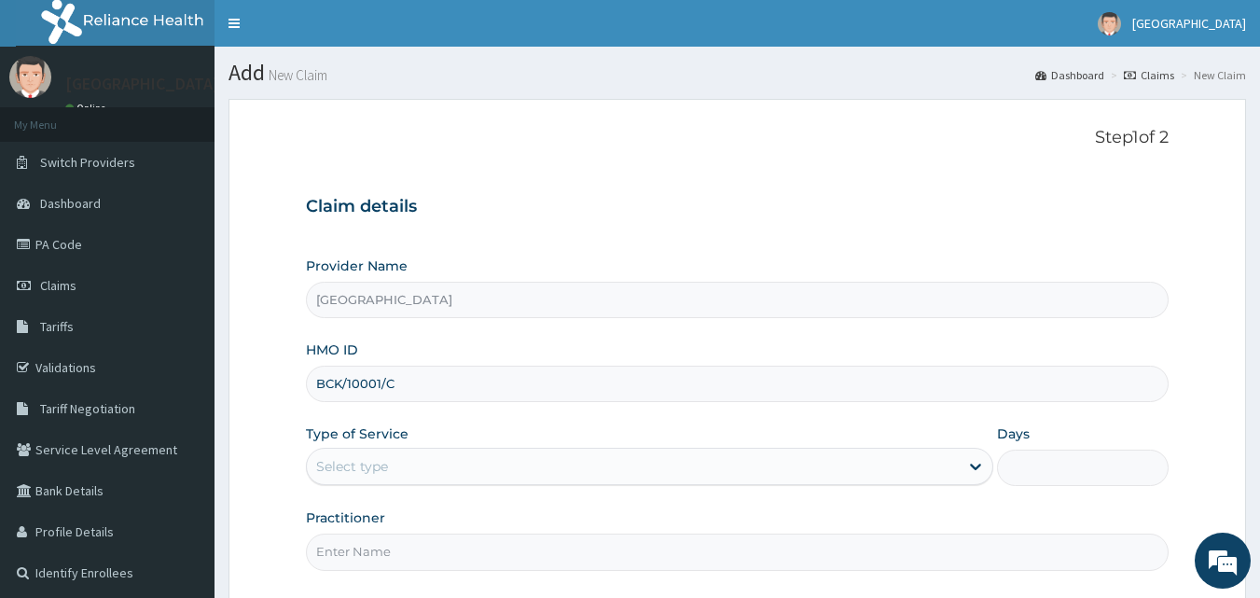
type input "BCK/10001/C"
click at [447, 477] on div "Select type" at bounding box center [633, 466] width 652 height 30
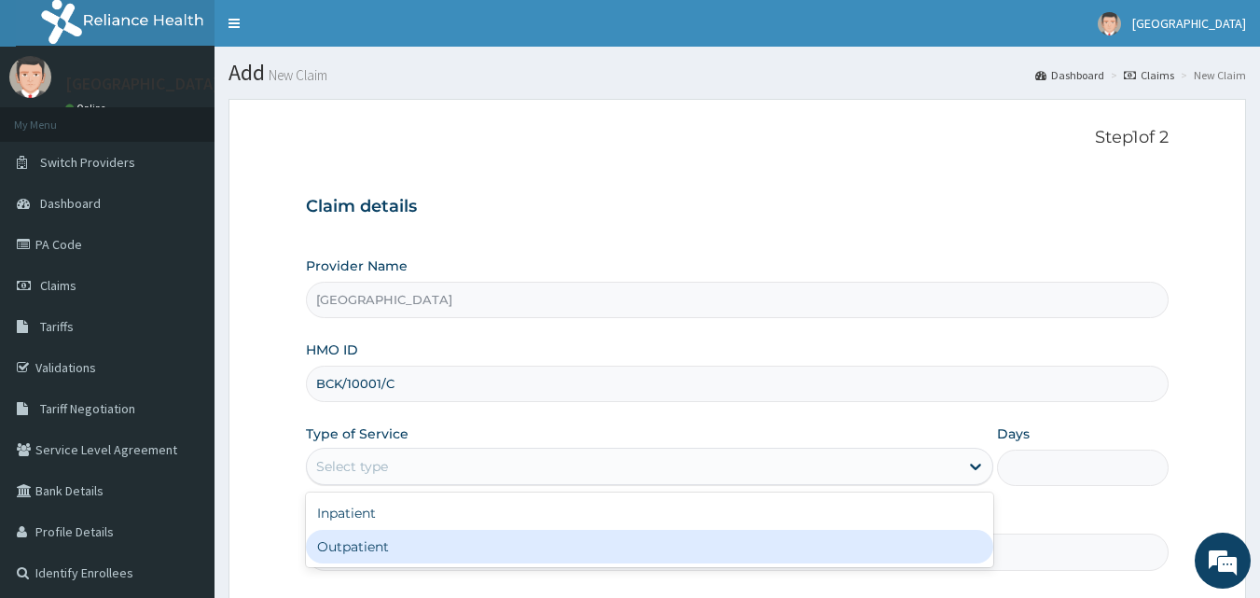
click at [432, 552] on div "Outpatient" at bounding box center [649, 547] width 687 height 34
type input "1"
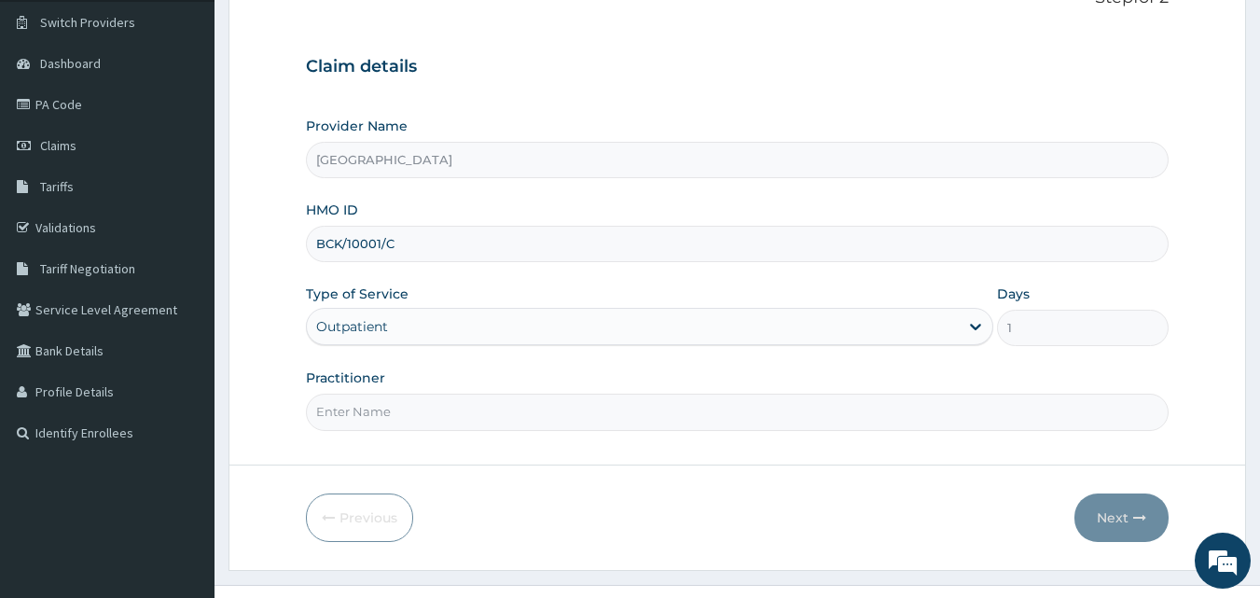
scroll to position [149, 0]
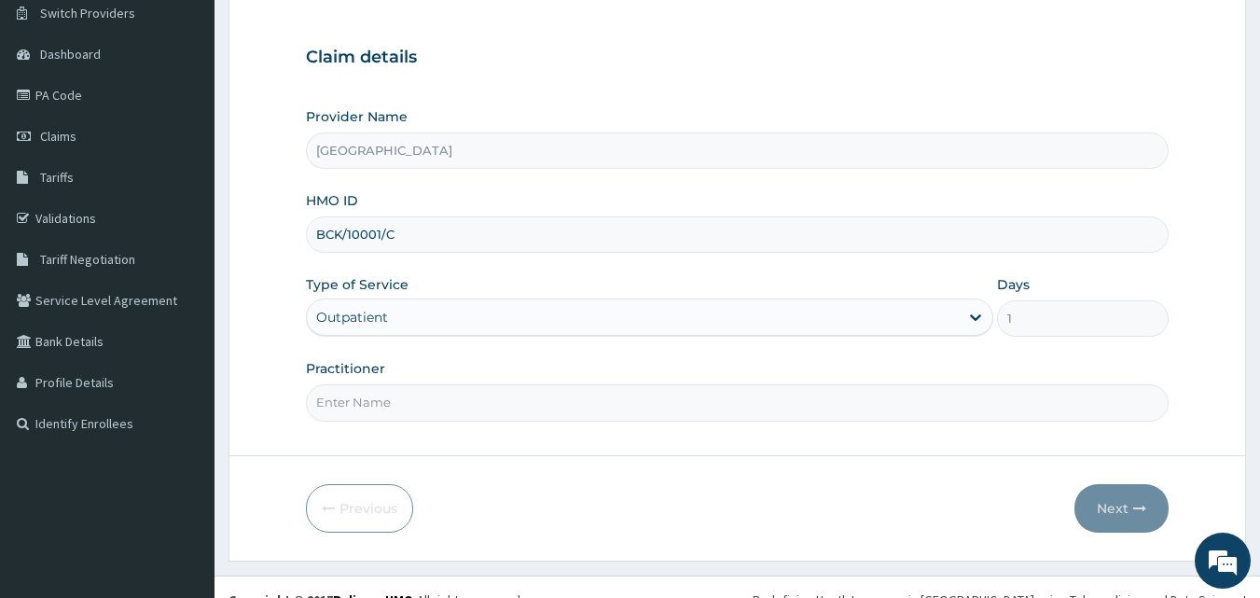
click at [374, 414] on input "Practitioner" at bounding box center [738, 402] width 864 height 36
type input "[PERSON_NAME]"
click at [1102, 515] on button "Next" at bounding box center [1122, 508] width 94 height 49
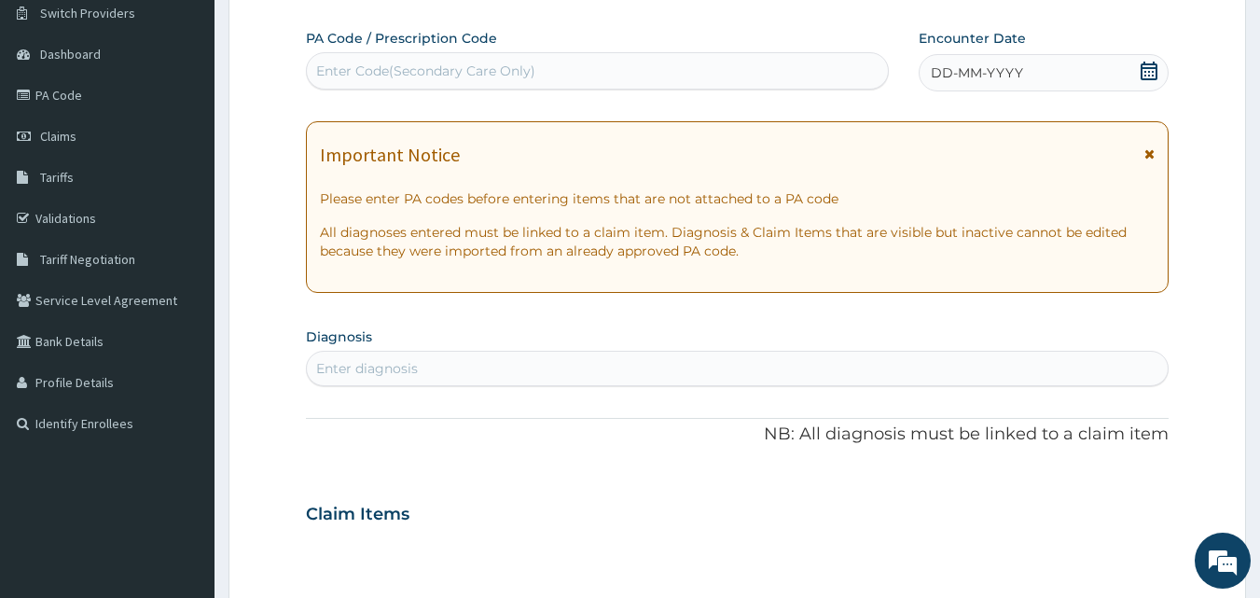
click at [1149, 74] on icon at bounding box center [1149, 71] width 19 height 19
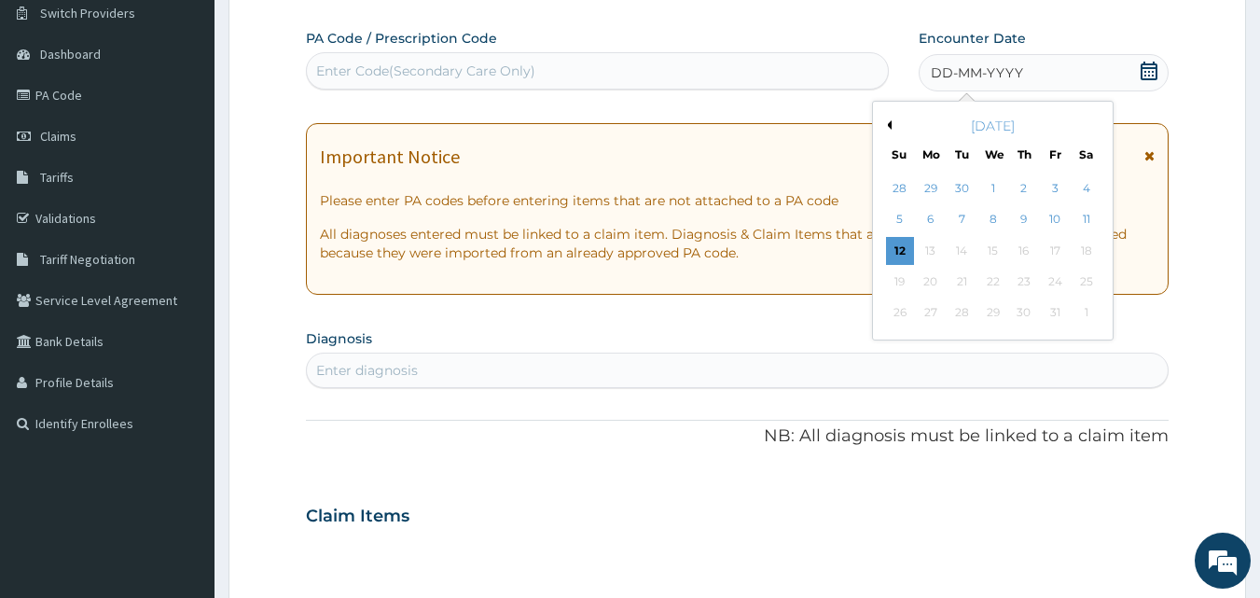
click at [889, 124] on button "Previous Month" at bounding box center [886, 124] width 9 height 9
click at [935, 314] on div "29" at bounding box center [931, 313] width 28 height 28
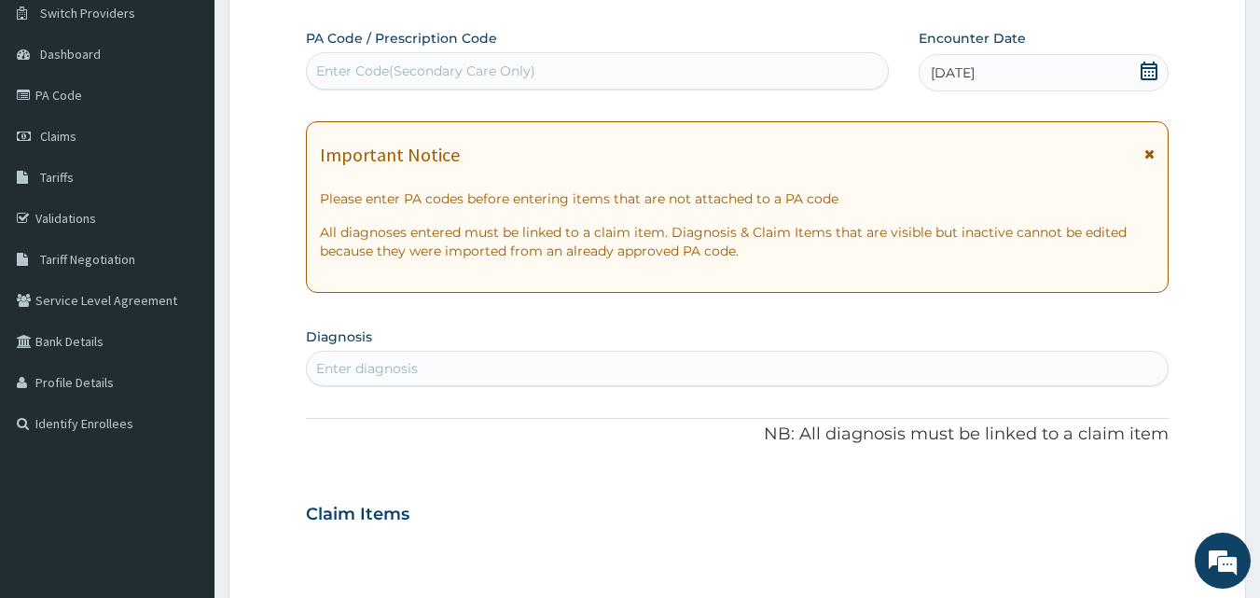
click at [686, 378] on div "Enter diagnosis" at bounding box center [738, 369] width 862 height 30
type input "MALARIA"
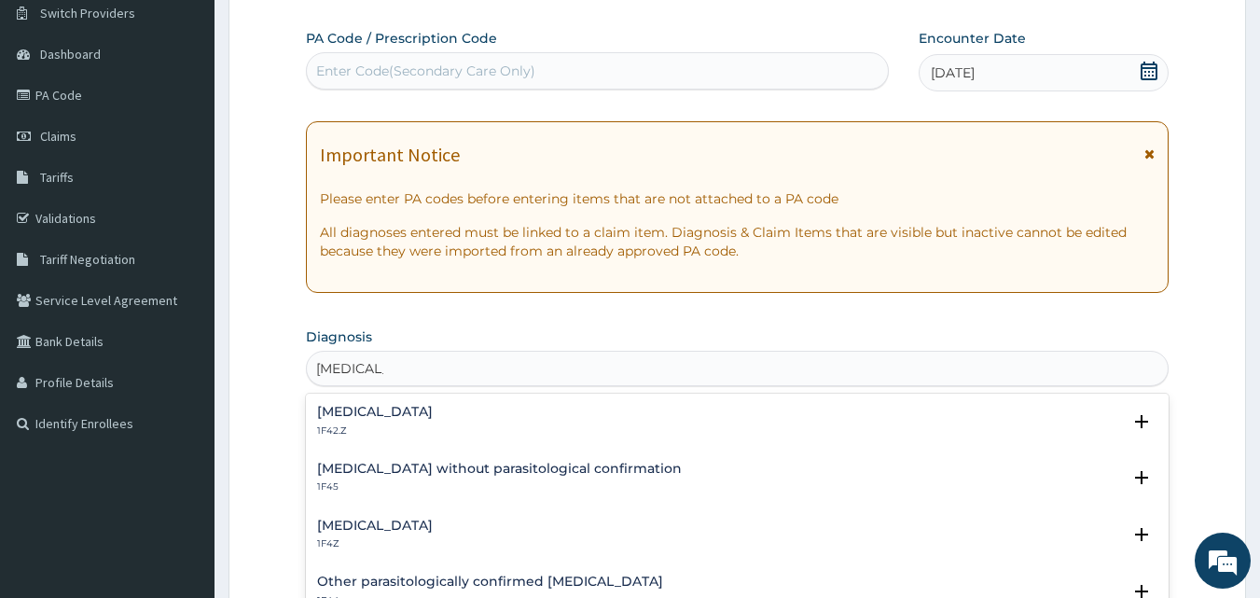
click at [458, 528] on div "Malaria, unspecified 1F4Z" at bounding box center [737, 535] width 841 height 33
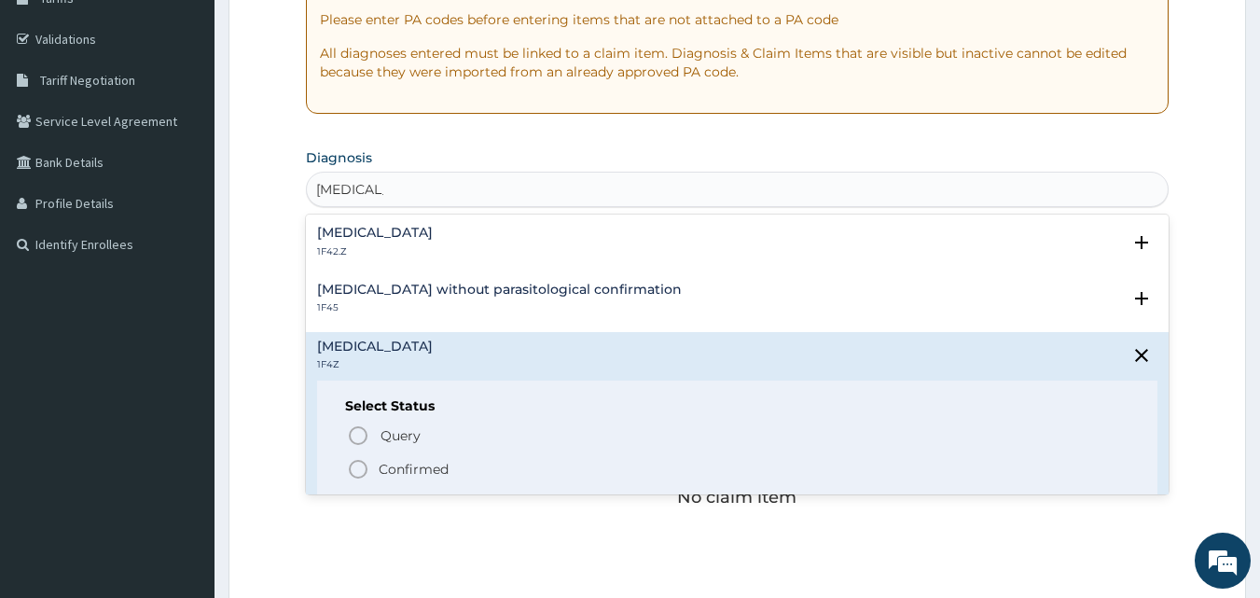
scroll to position [330, 0]
click at [360, 461] on icon "status option filled" at bounding box center [358, 467] width 22 height 22
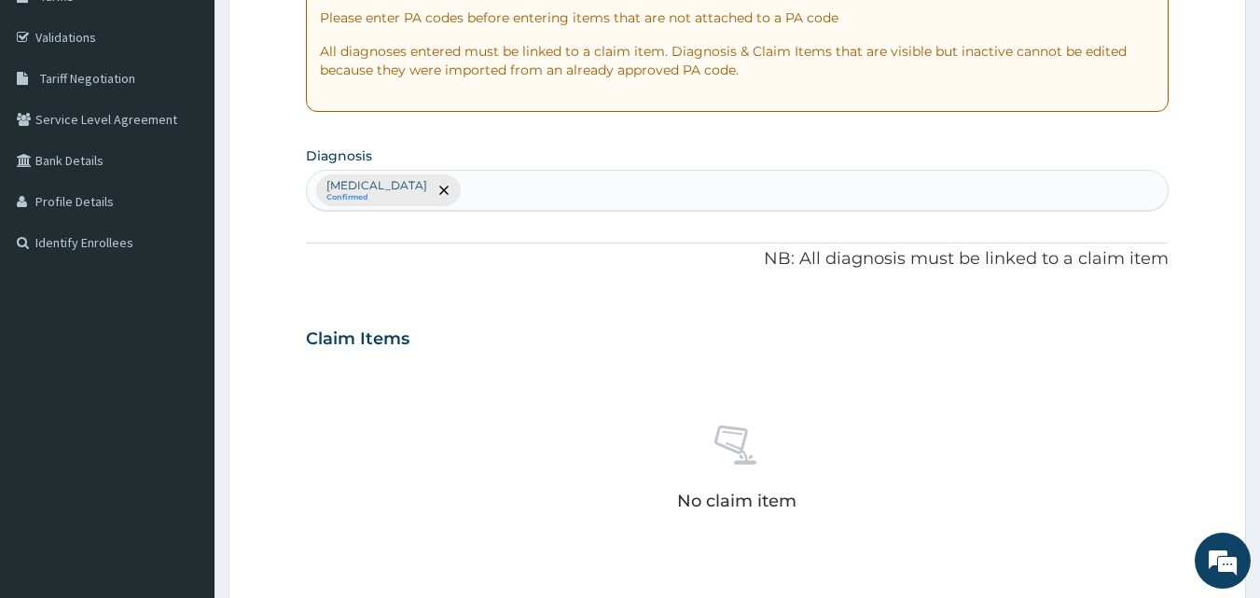
click at [548, 188] on div "Malaria, unspecified Confirmed" at bounding box center [738, 190] width 862 height 39
type input "G"
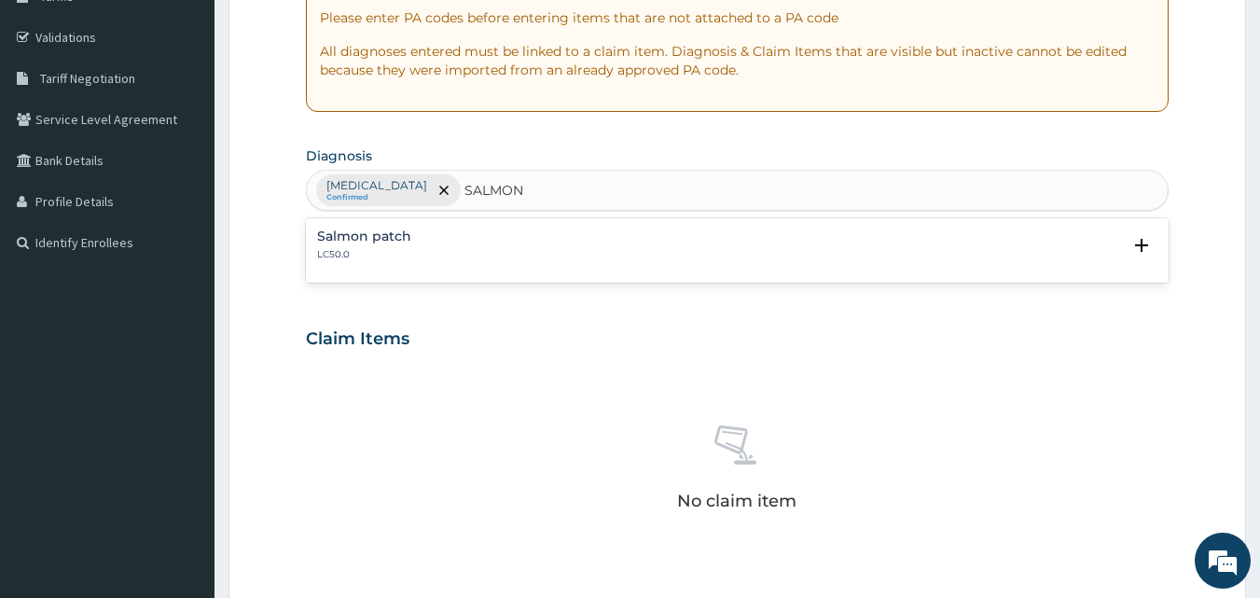
type input "SALMONELLA"
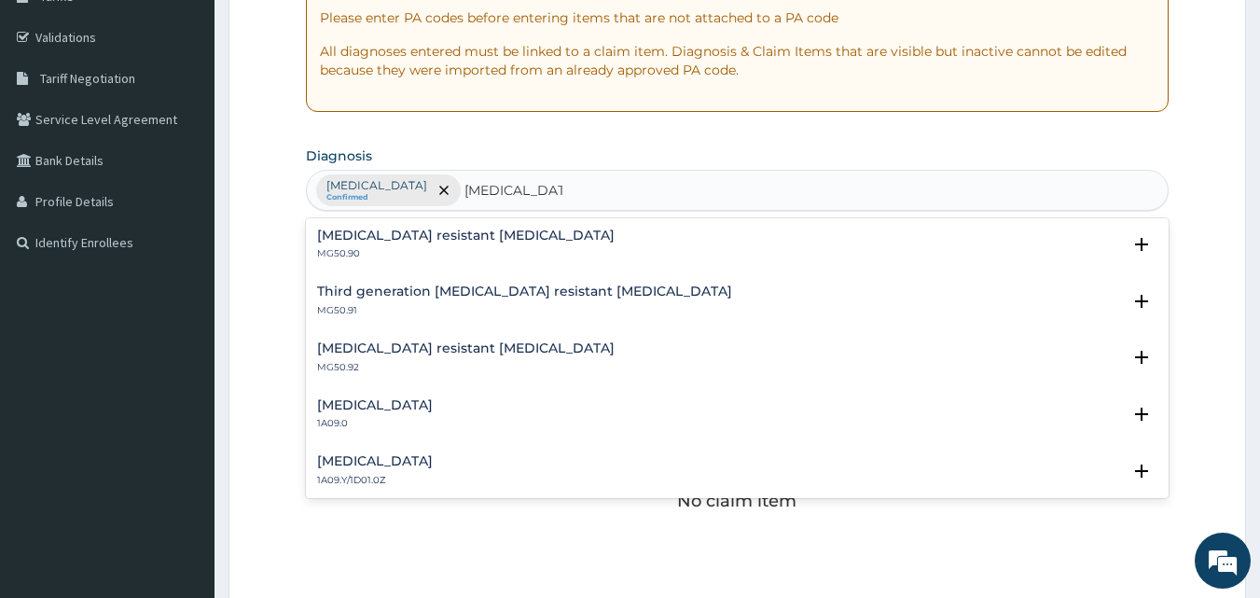
scroll to position [232, 0]
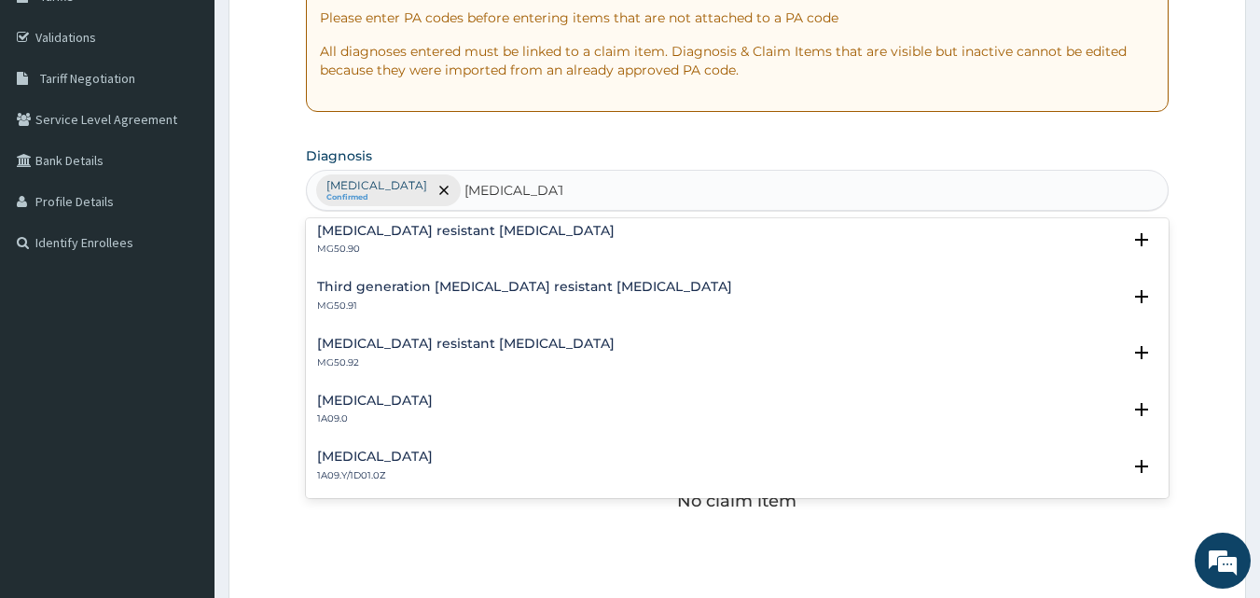
click at [418, 400] on h4 "Salmonella enteritis" at bounding box center [375, 401] width 116 height 14
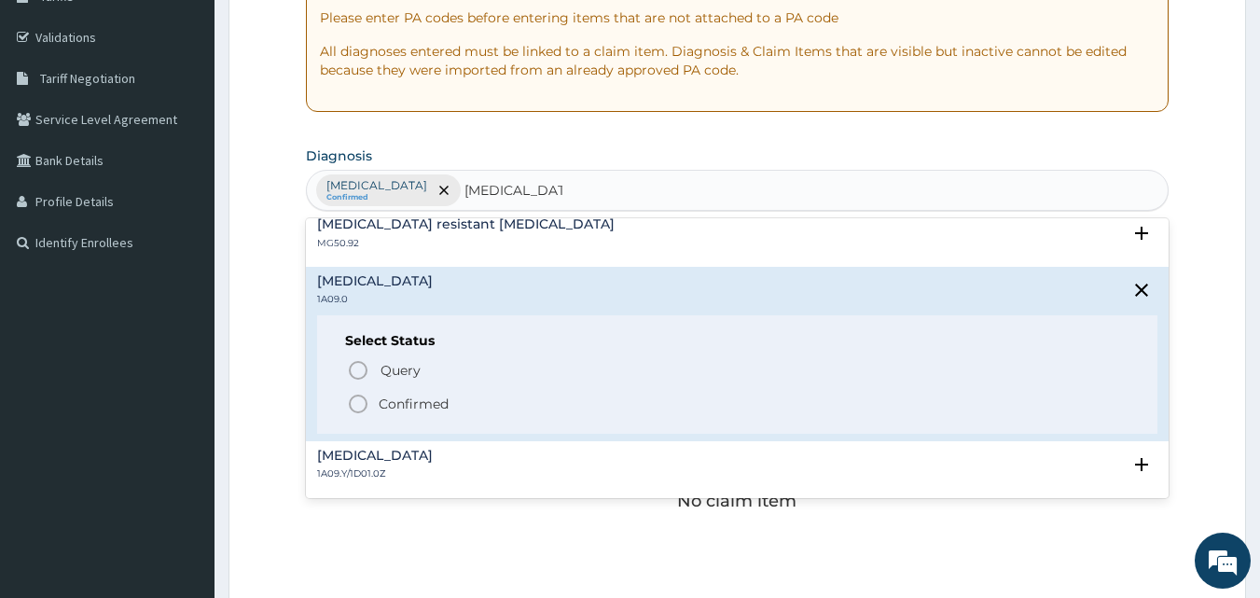
scroll to position [373, 0]
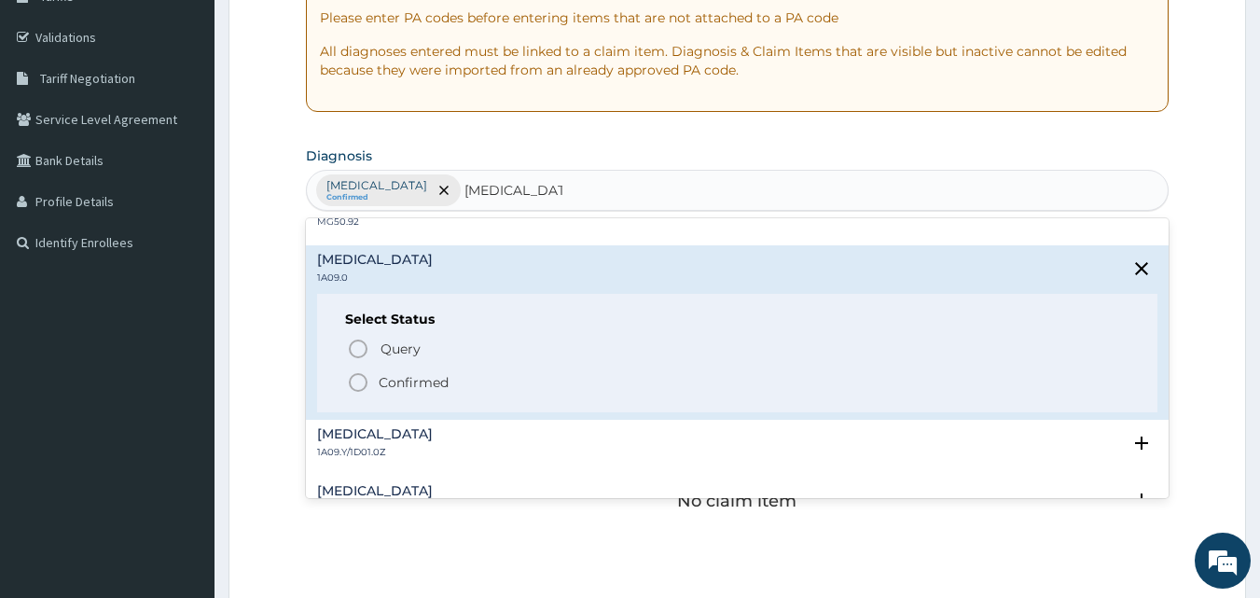
click at [364, 384] on icon "status option filled" at bounding box center [358, 382] width 22 height 22
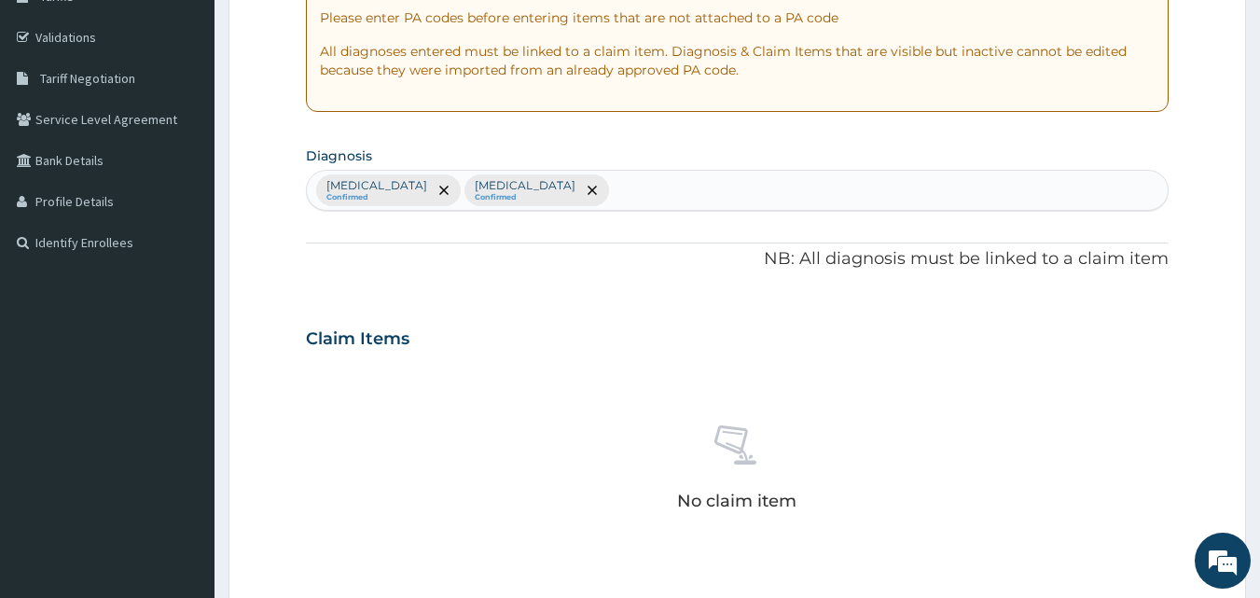
click at [1011, 340] on div "Claim Items" at bounding box center [738, 335] width 864 height 49
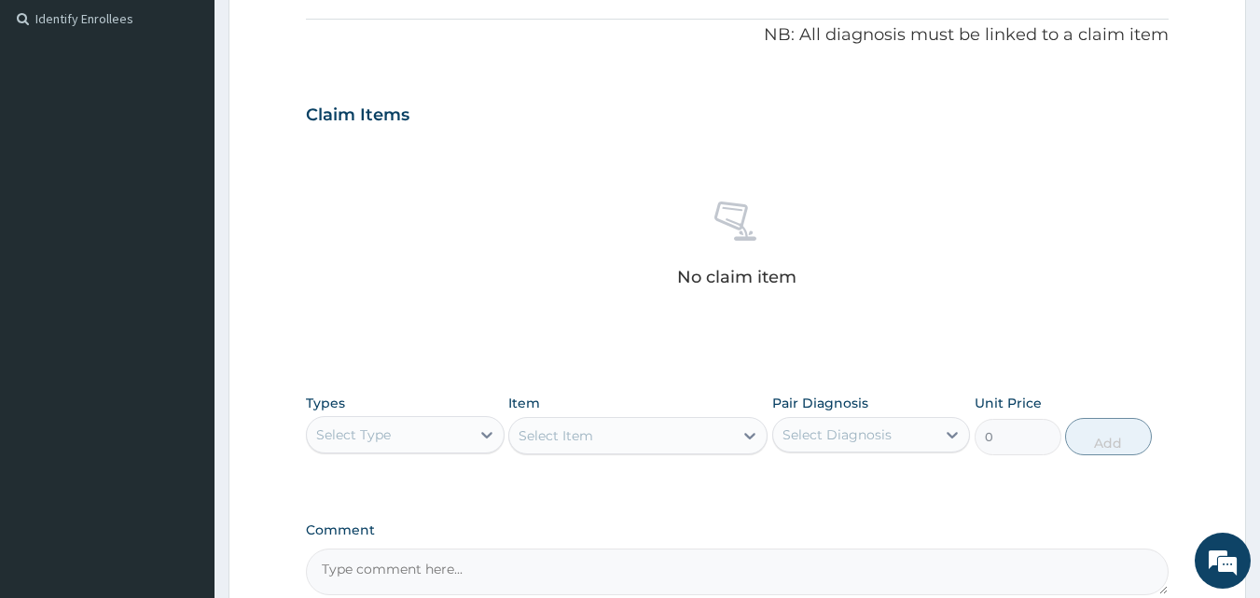
scroll to position [591, 0]
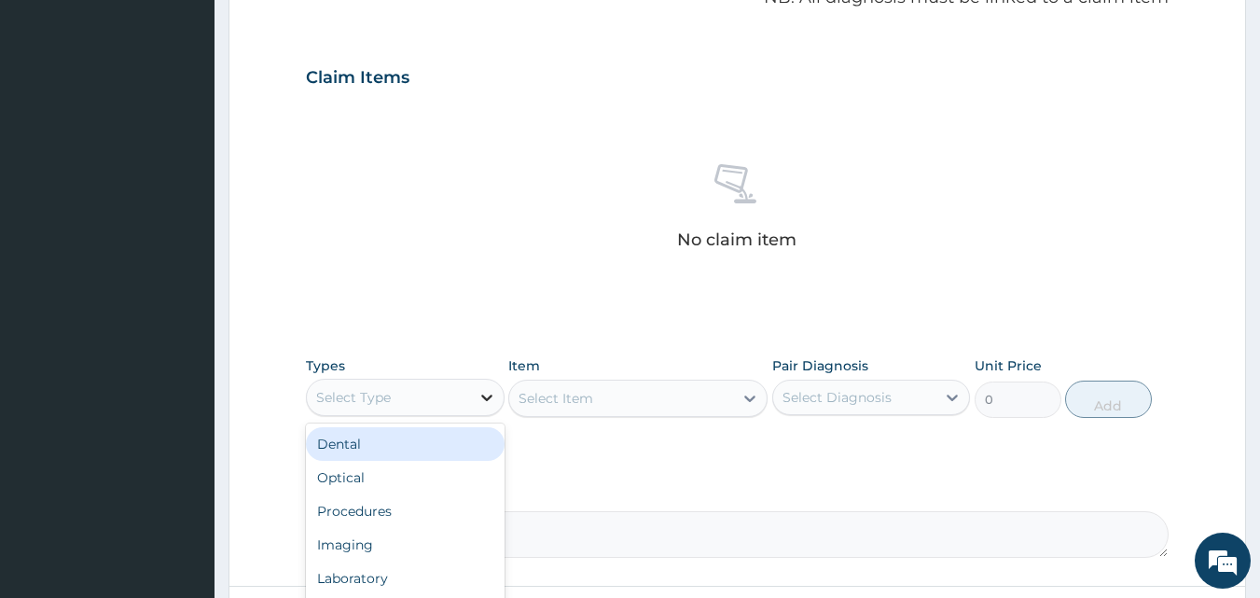
click at [478, 392] on icon at bounding box center [487, 397] width 19 height 19
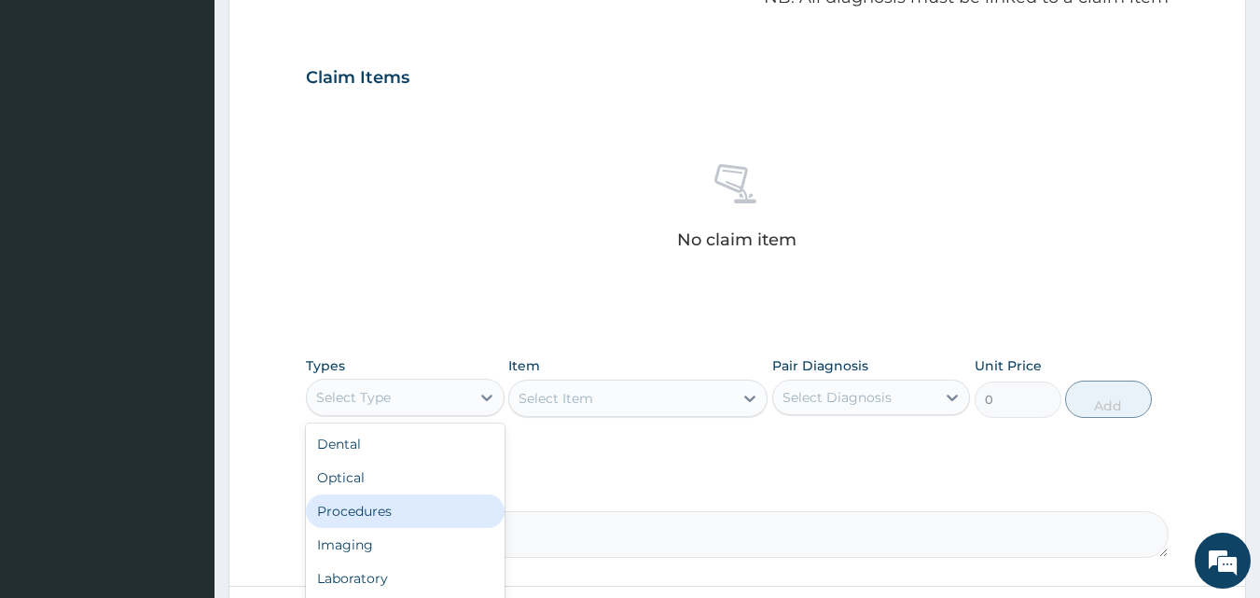
click at [432, 495] on div "Procedures" at bounding box center [405, 511] width 199 height 34
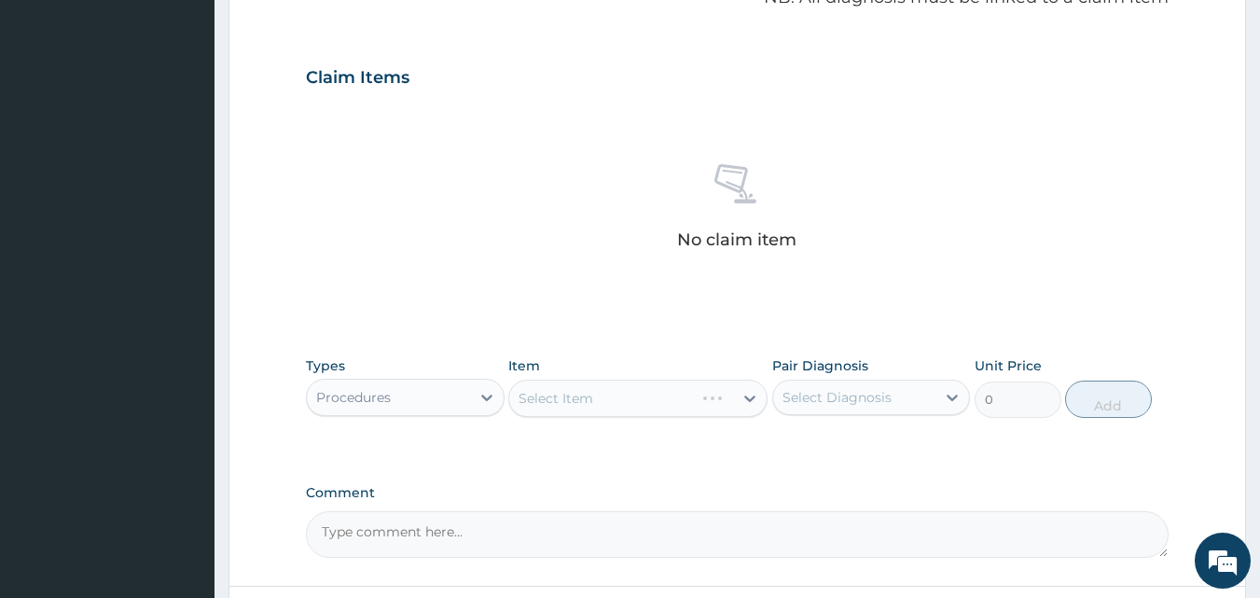
click at [602, 405] on div "Select Item" at bounding box center [637, 398] width 259 height 37
click at [630, 401] on div "Select Item" at bounding box center [637, 398] width 259 height 37
click at [848, 391] on div "Select Diagnosis" at bounding box center [837, 397] width 109 height 19
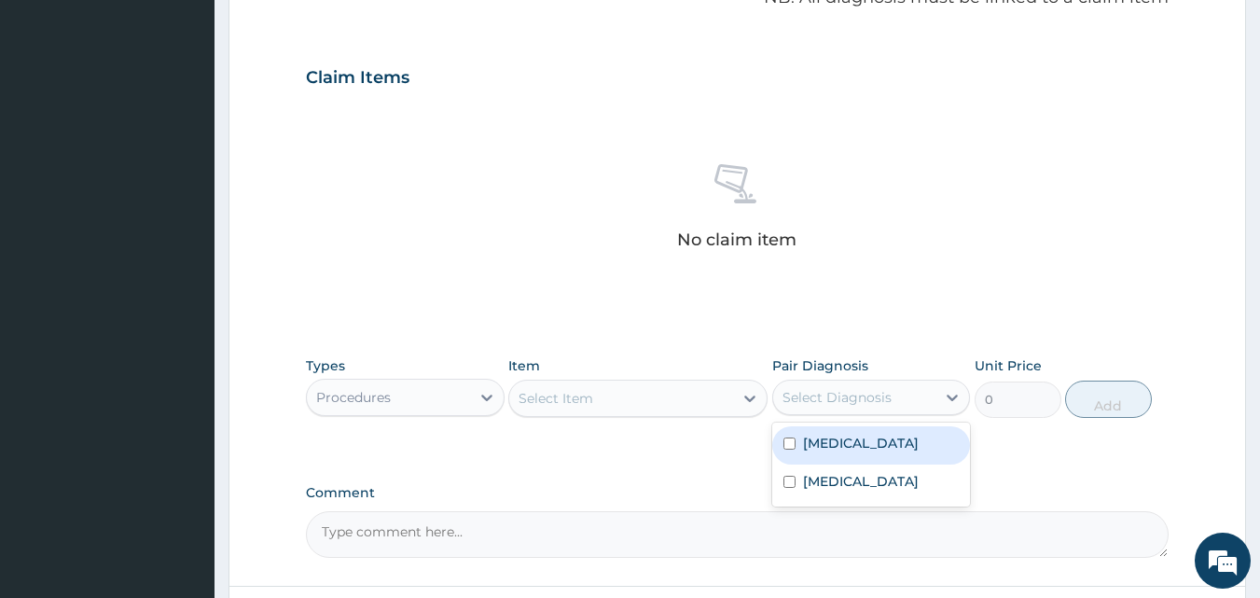
click at [853, 443] on label "Malaria, unspecified" at bounding box center [861, 443] width 116 height 19
checkbox input "true"
click at [659, 424] on div "Types Procedures Item Select Item Pair Diagnosis option Malaria, unspecified, s…" at bounding box center [738, 387] width 864 height 80
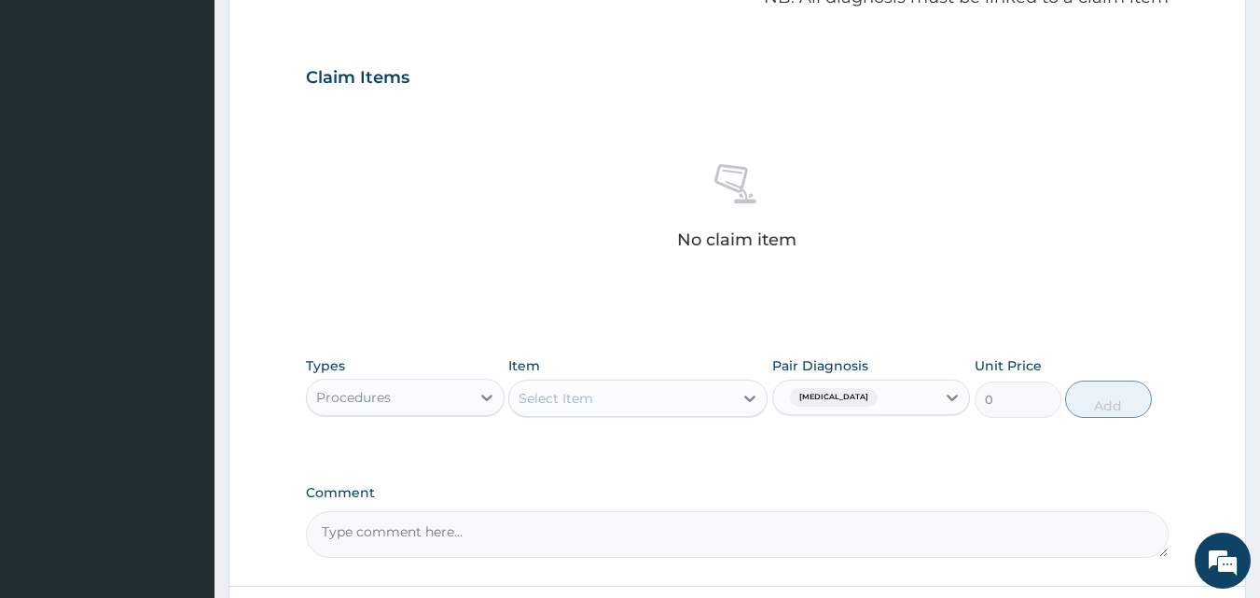
click at [653, 402] on div "Select Item" at bounding box center [621, 398] width 224 height 30
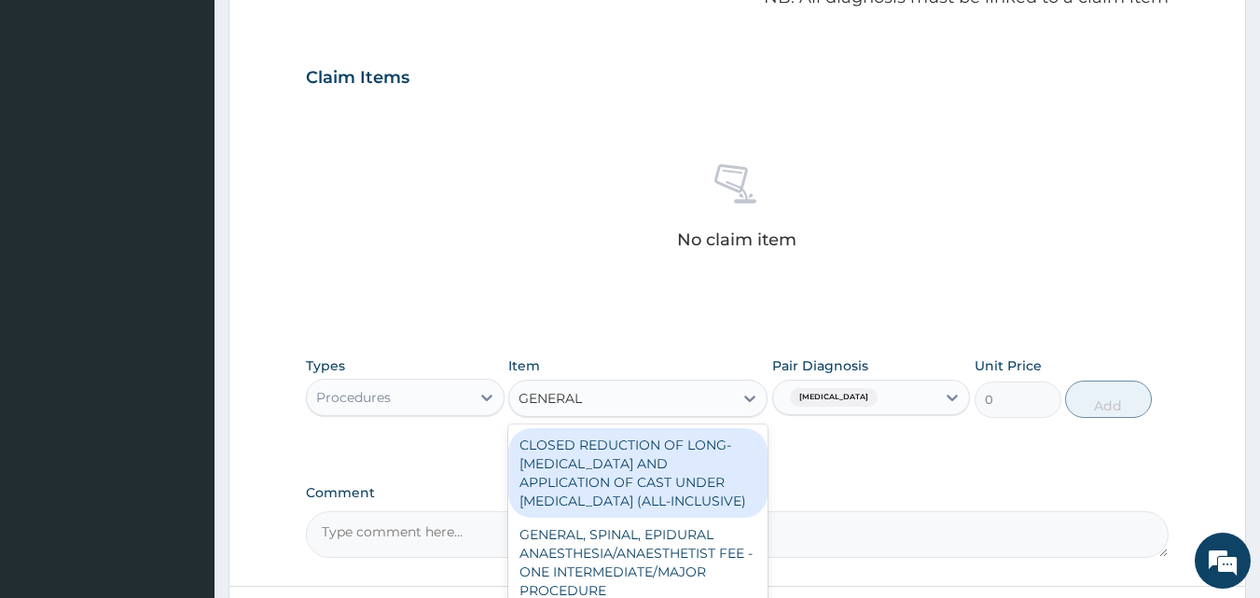
type input "GENERAL P"
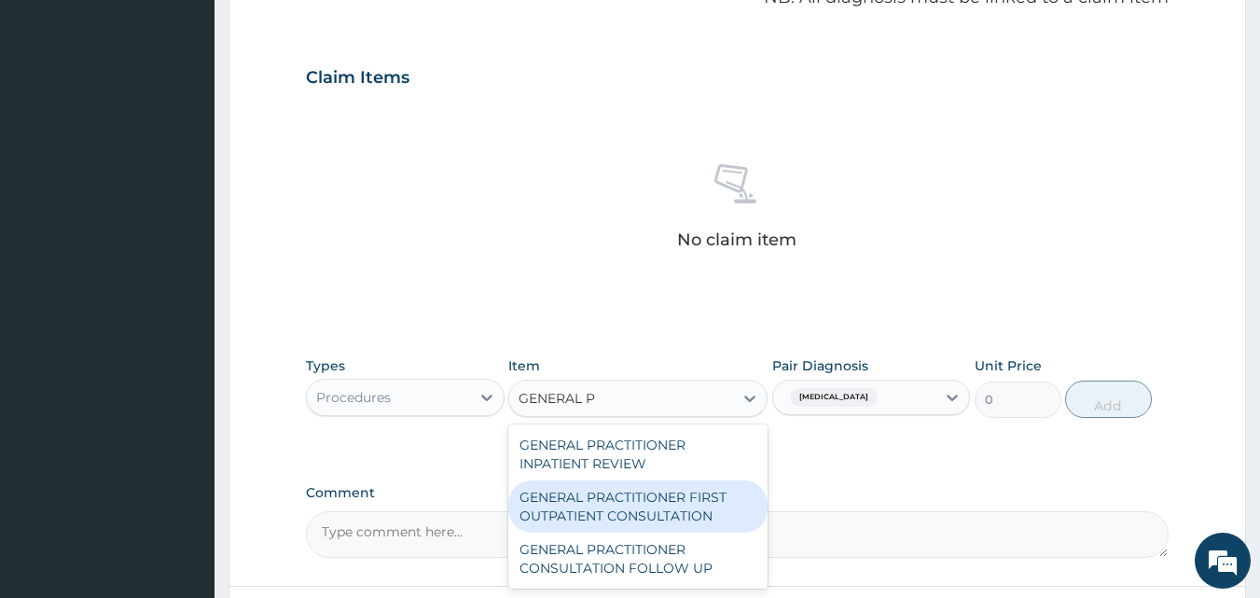
click at [624, 485] on div "GENERAL PRACTITIONER FIRST OUTPATIENT CONSULTATION" at bounding box center [637, 506] width 259 height 52
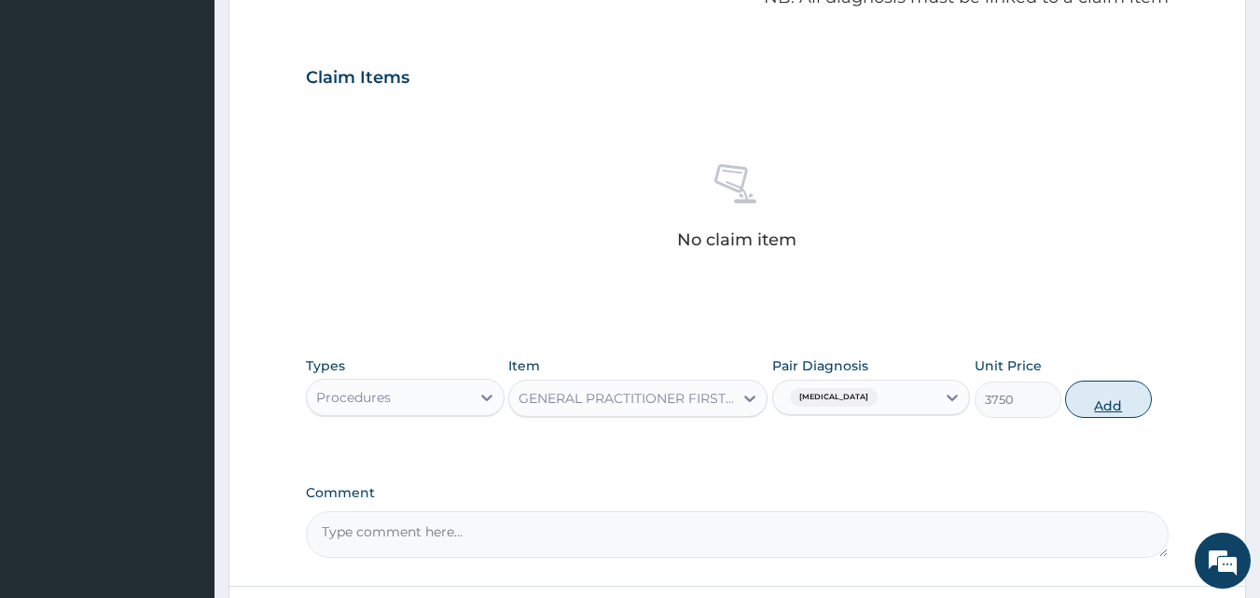
click at [1108, 398] on button "Add" at bounding box center [1108, 399] width 87 height 37
type input "0"
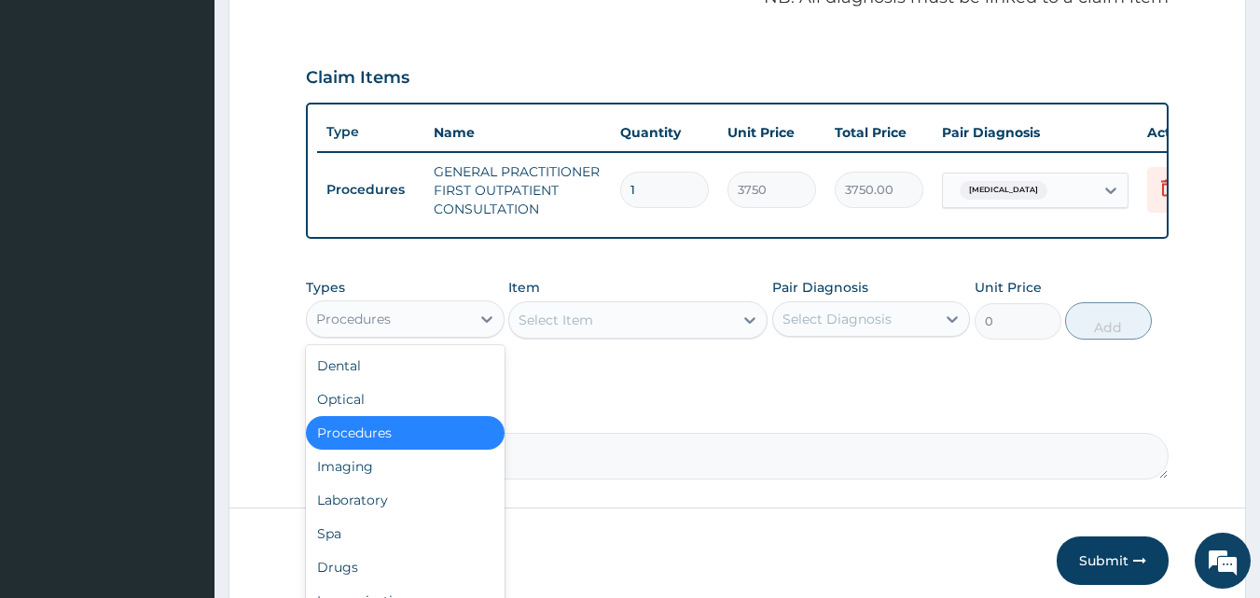
click at [434, 324] on div "Procedures" at bounding box center [388, 319] width 163 height 30
click at [375, 517] on div "Laboratory" at bounding box center [405, 500] width 199 height 34
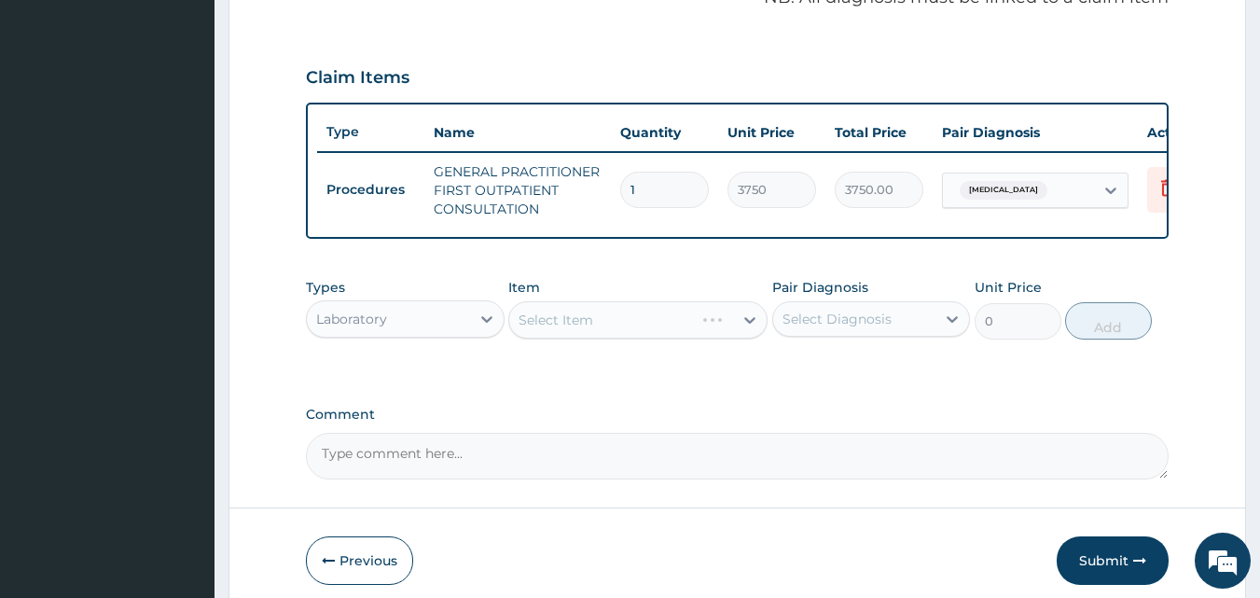
click at [651, 332] on div "Select Item" at bounding box center [637, 319] width 259 height 37
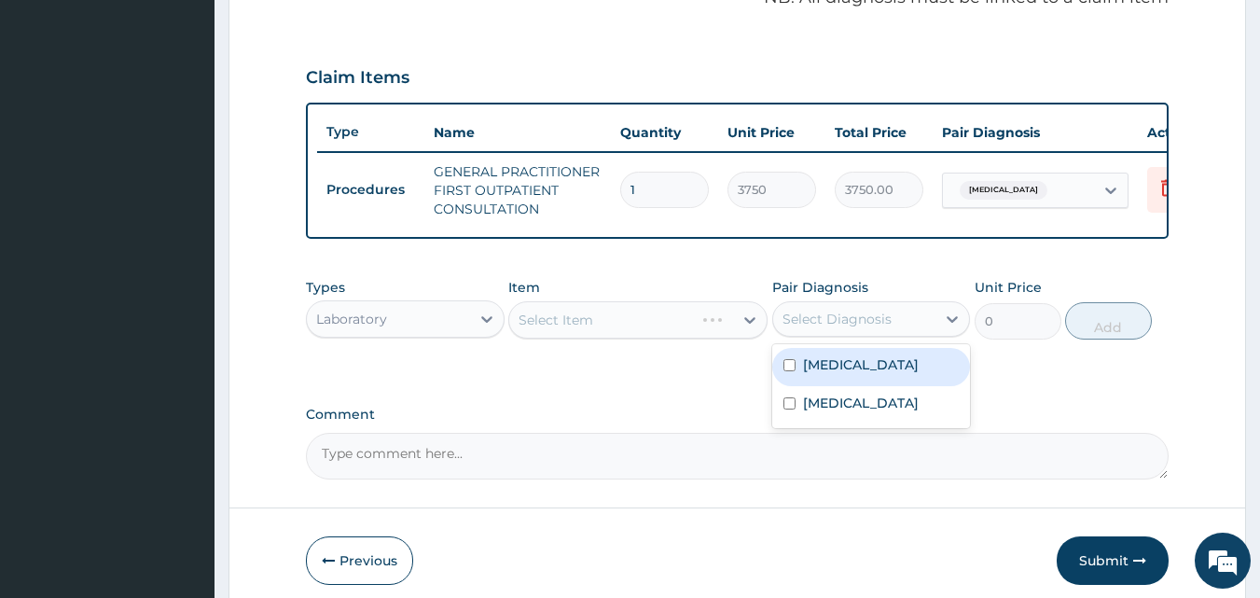
click at [808, 328] on div "Select Diagnosis" at bounding box center [837, 319] width 109 height 19
click at [839, 386] on div "Malaria, unspecified" at bounding box center [871, 367] width 199 height 38
checkbox input "true"
click at [677, 333] on div "Select Item" at bounding box center [621, 320] width 224 height 30
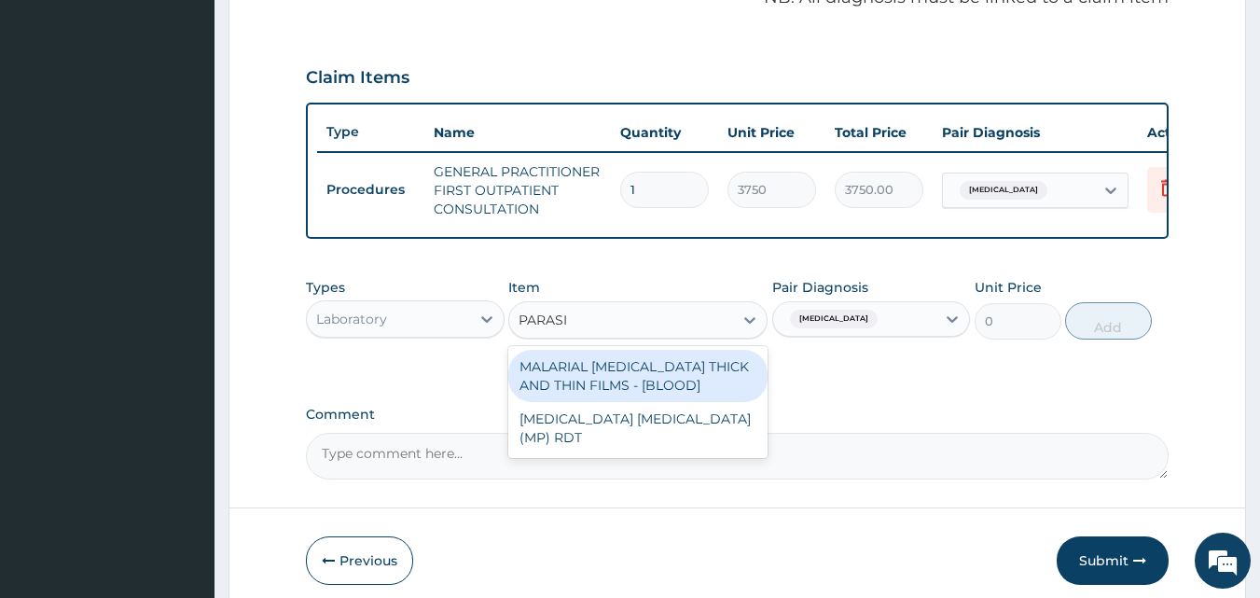
type input "PARASIT"
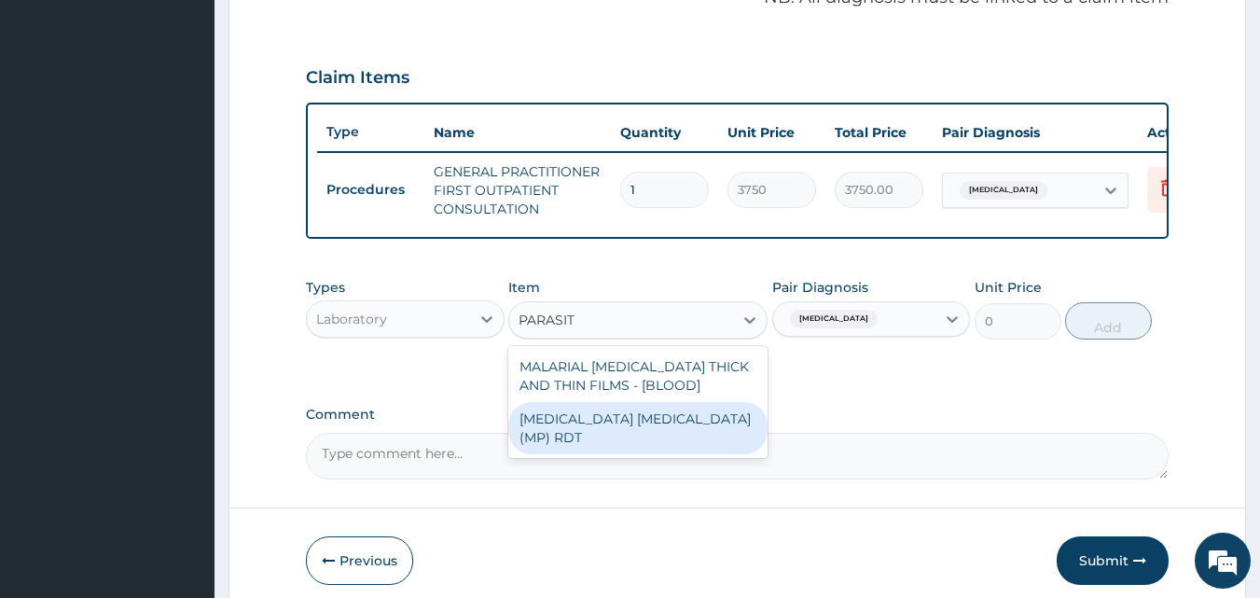
click at [685, 440] on div "MALARIA PARASITE (MP) RDT" at bounding box center [637, 428] width 259 height 52
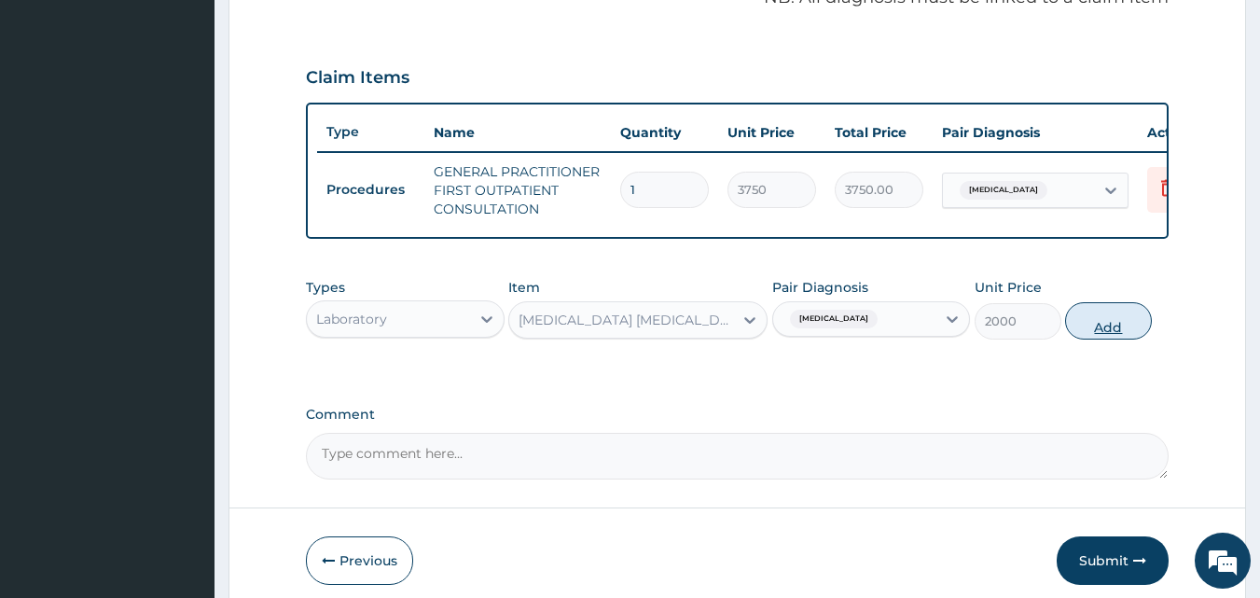
click at [1079, 330] on button "Add" at bounding box center [1108, 320] width 87 height 37
type input "0"
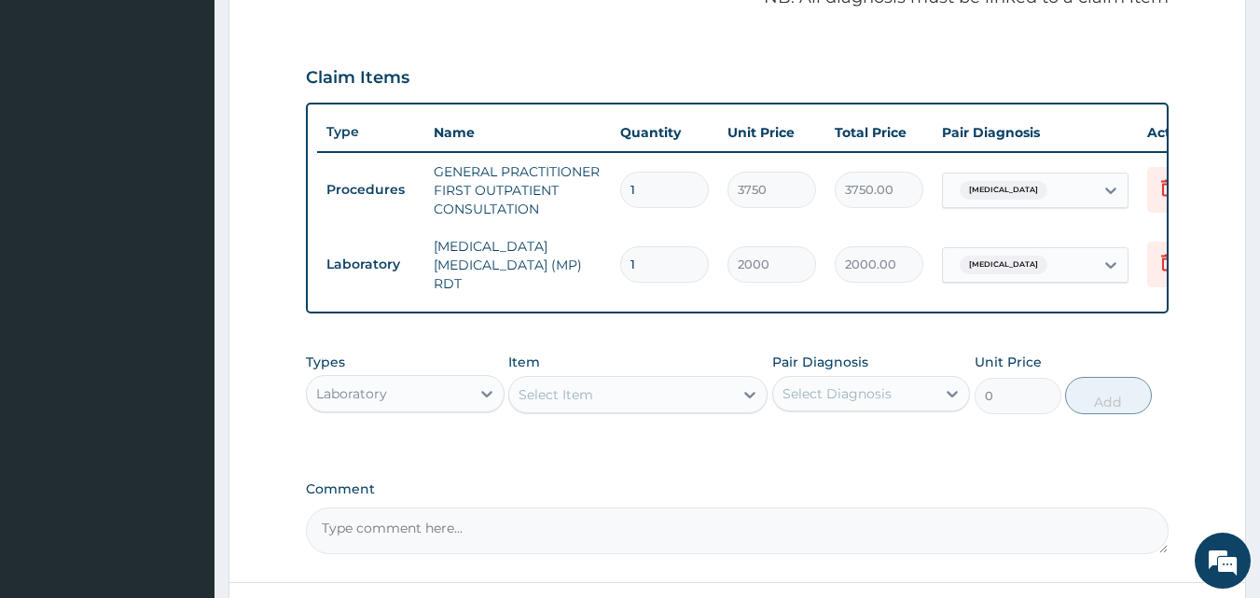
click at [672, 399] on div "Select Item" at bounding box center [621, 395] width 224 height 30
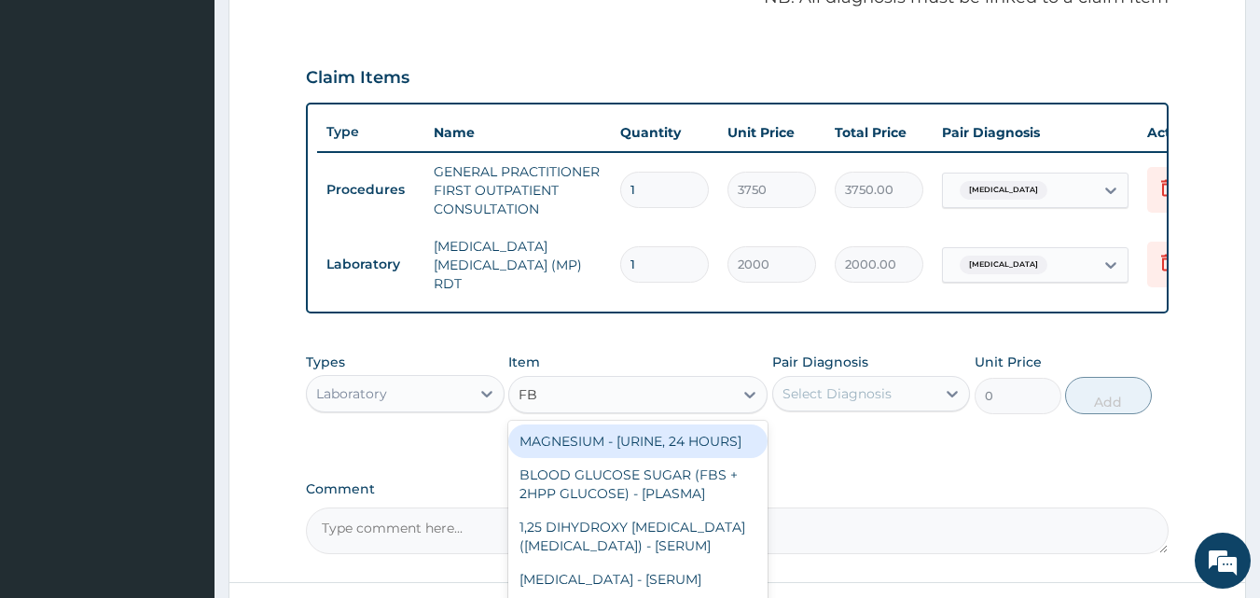
type input "FBC"
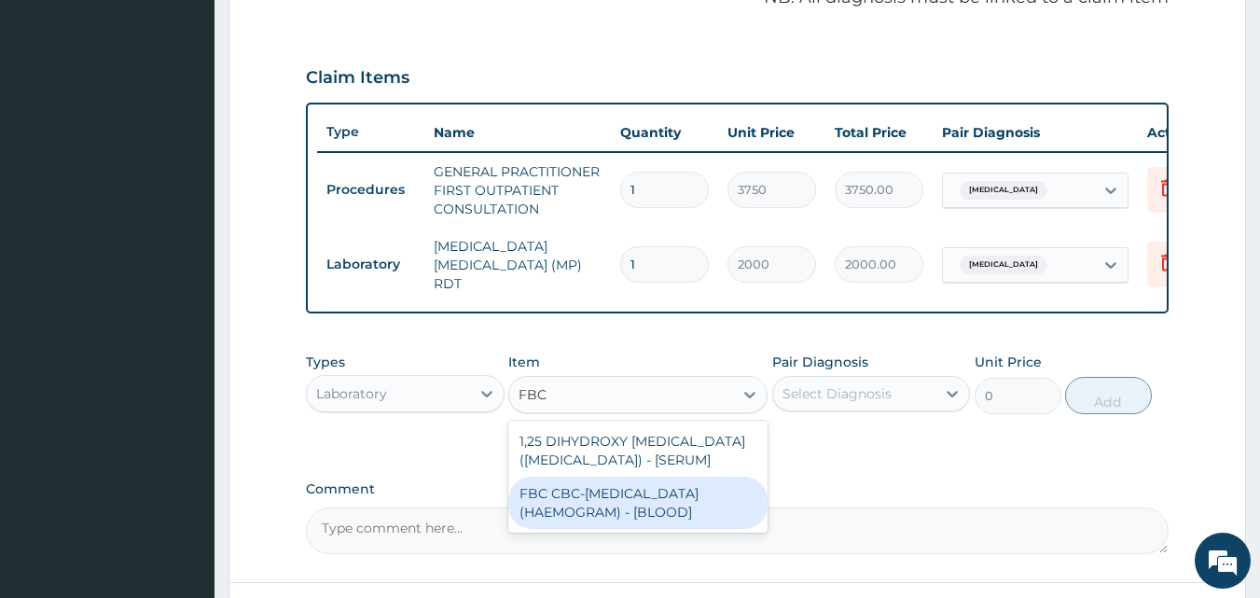
click at [659, 514] on div "FBC CBC-COMPLETE BLOOD COUNT (HAEMOGRAM) - [BLOOD]" at bounding box center [637, 503] width 259 height 52
type input "5000"
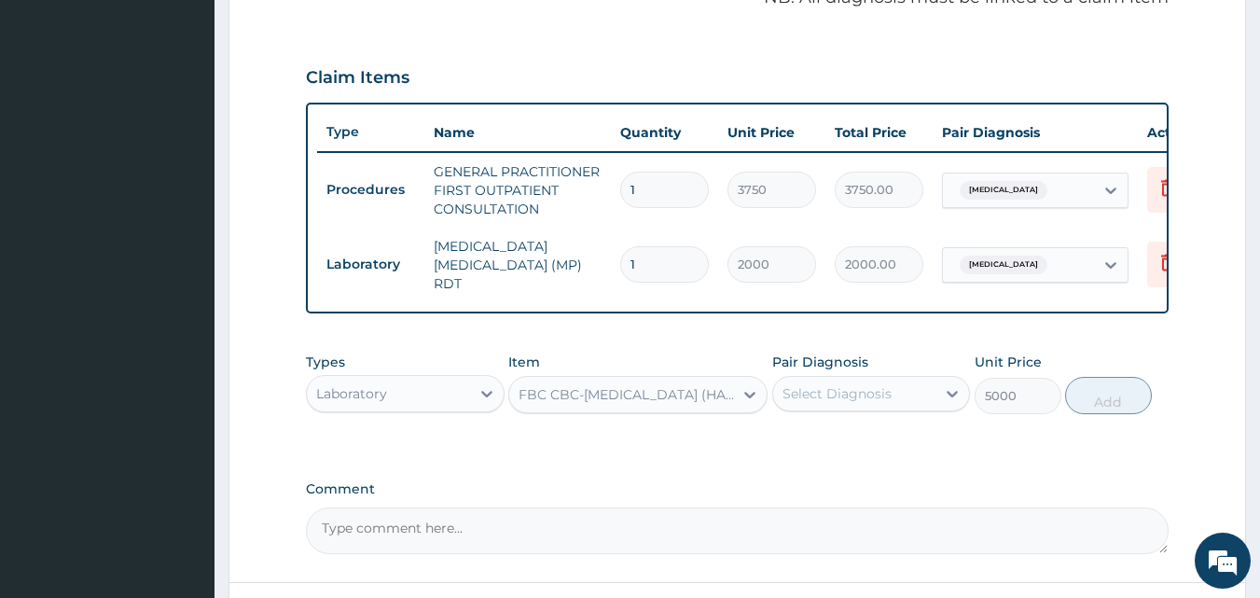
click at [852, 403] on div "Select Diagnosis" at bounding box center [837, 393] width 109 height 19
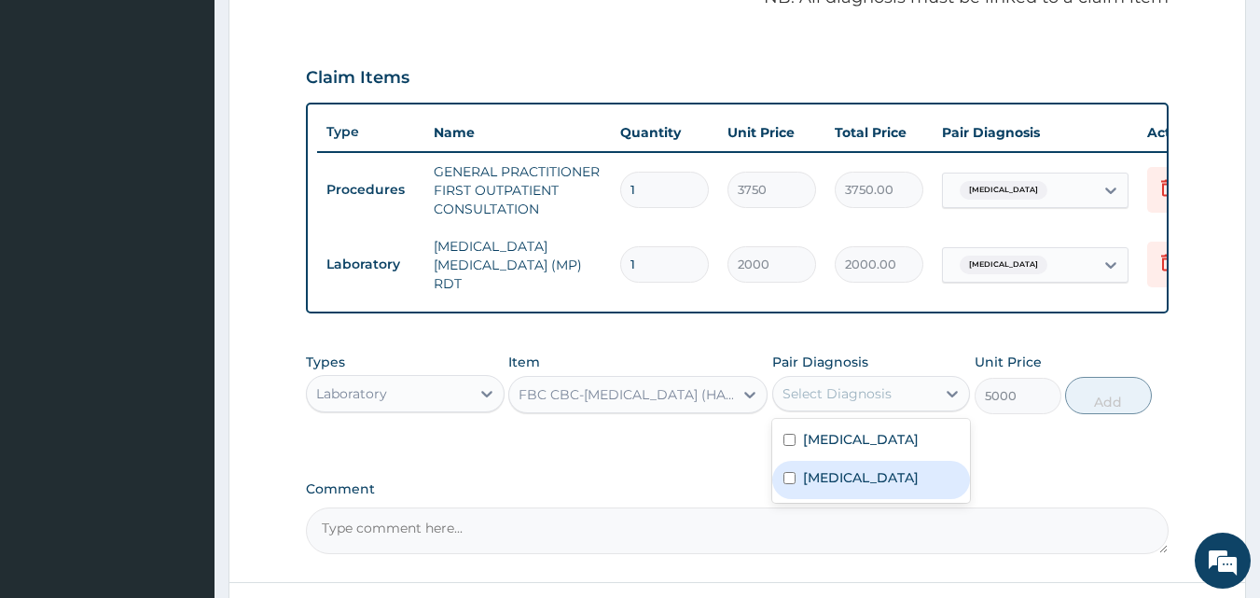
click at [861, 478] on label "Salmonella enteritis" at bounding box center [861, 477] width 116 height 19
checkbox input "true"
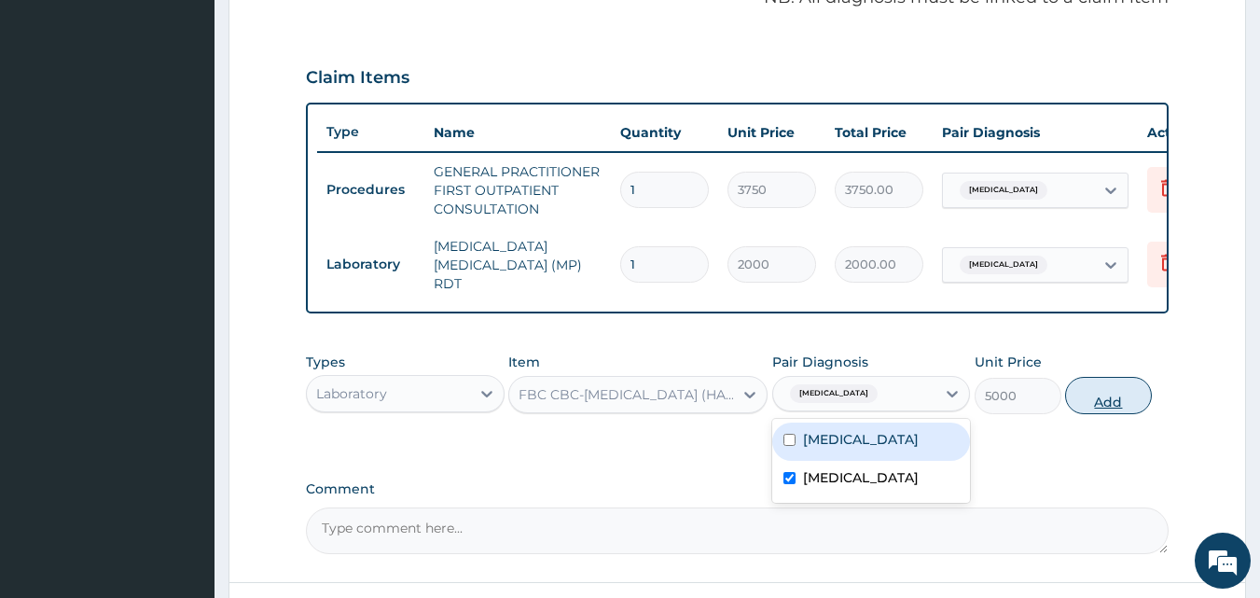
click at [1094, 396] on button "Add" at bounding box center [1108, 395] width 87 height 37
type input "0"
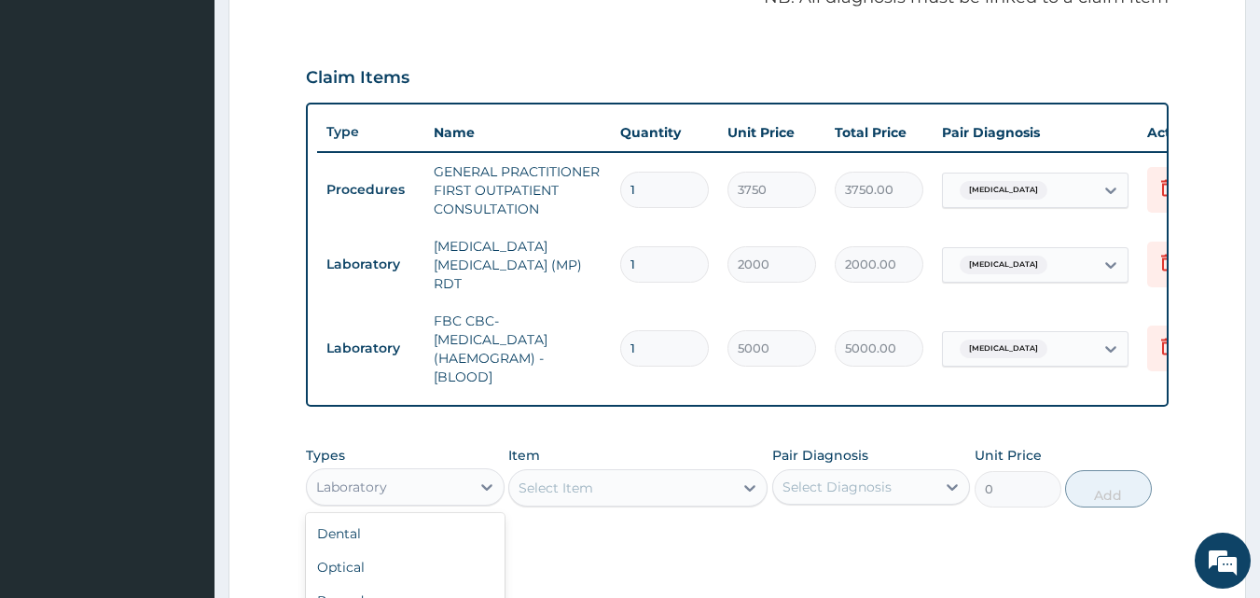
click at [464, 492] on div "Laboratory" at bounding box center [388, 487] width 163 height 30
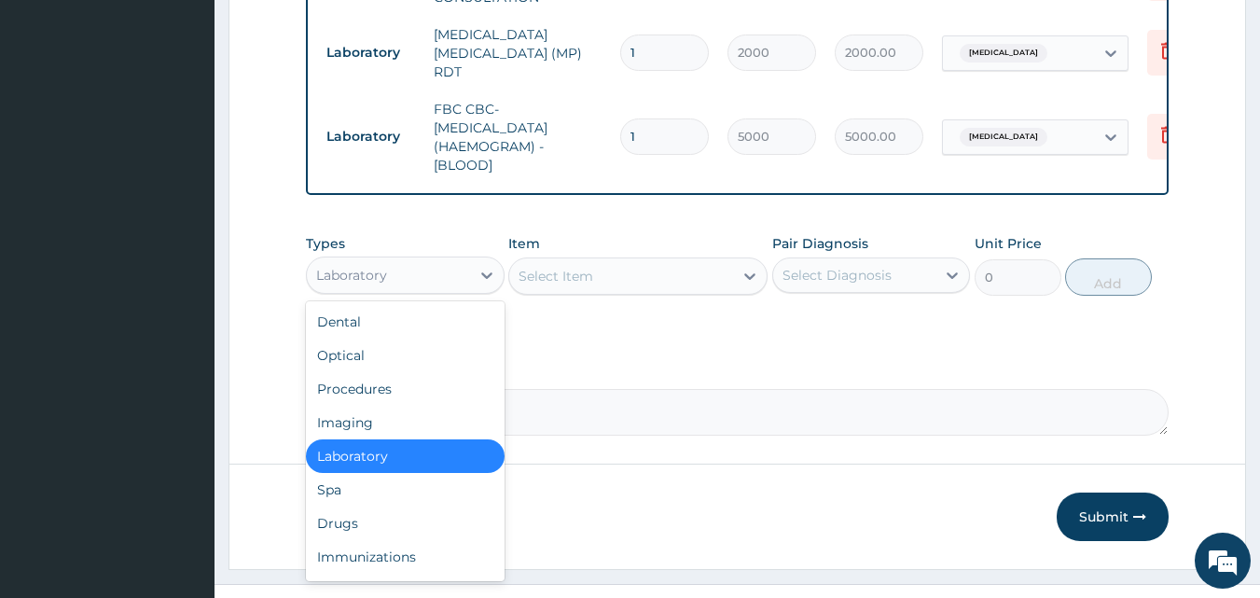
scroll to position [805, 0]
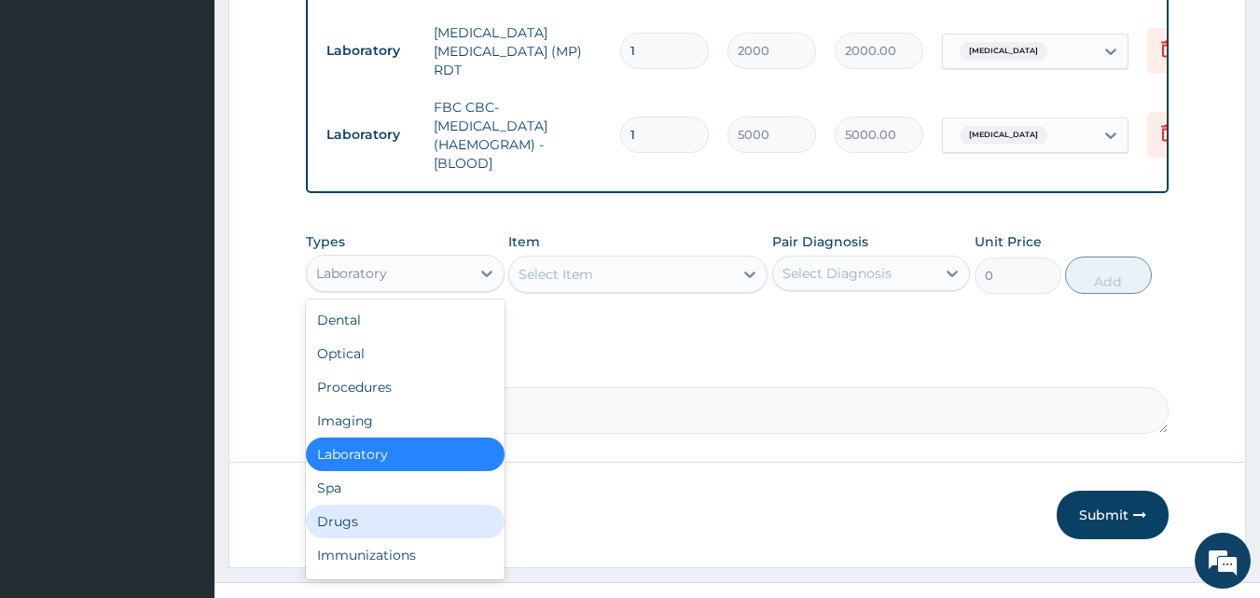
click at [370, 515] on div "Drugs" at bounding box center [405, 522] width 199 height 34
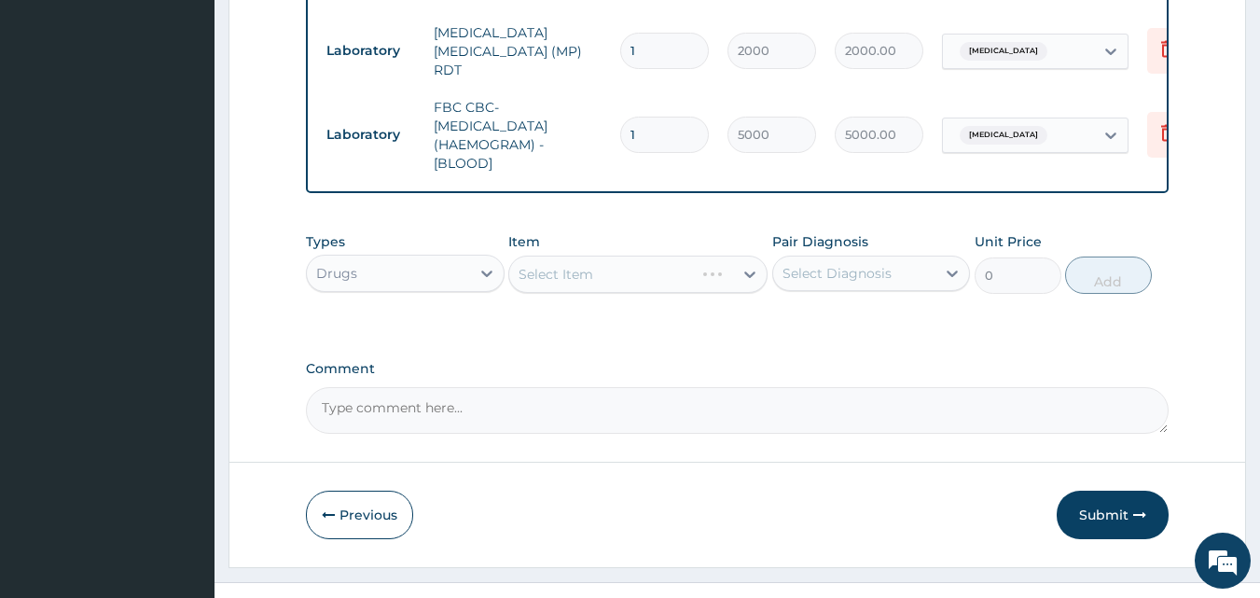
click at [704, 293] on div "Select Item" at bounding box center [637, 274] width 259 height 37
click at [645, 277] on div "Select Item" at bounding box center [621, 274] width 224 height 30
click at [644, 276] on div "Select Item" at bounding box center [621, 274] width 224 height 30
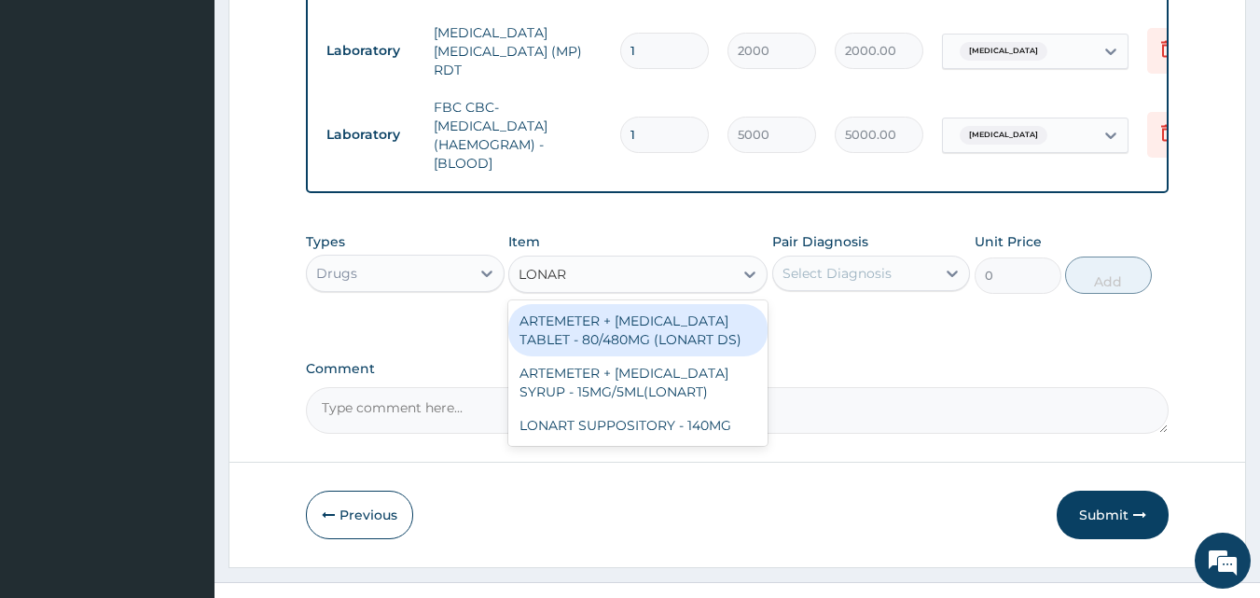
type input "LONART"
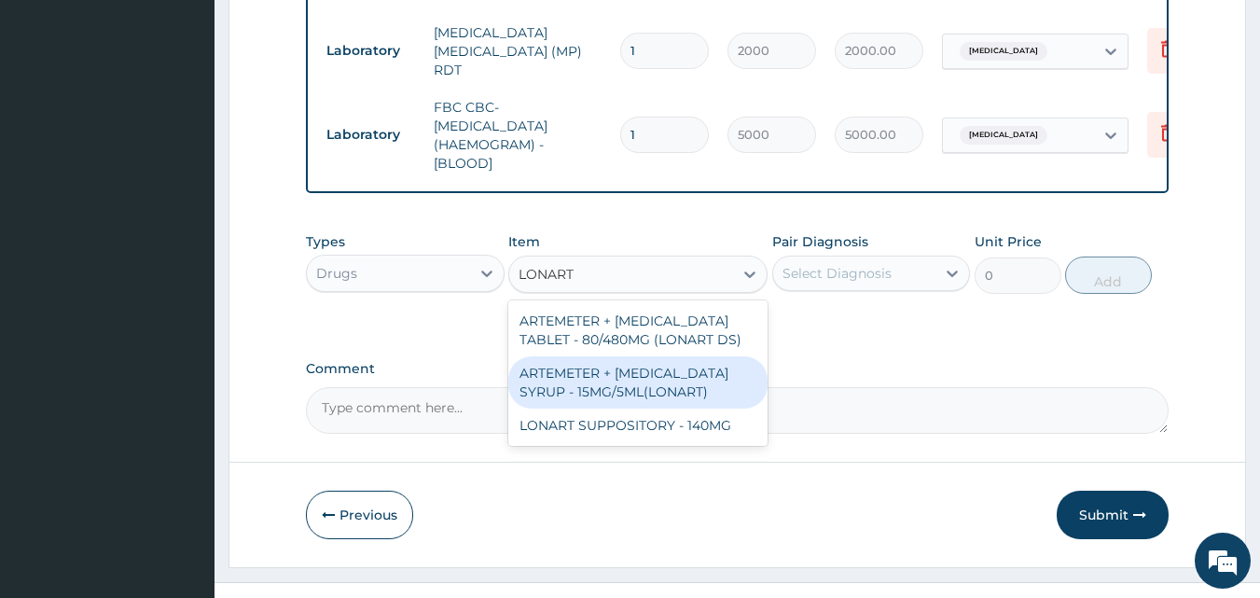
click at [684, 403] on div "ARTEMETER + LUMEFANTRINE SYRUP - 15MG/5ML(LONART)" at bounding box center [637, 382] width 259 height 52
type input "1680"
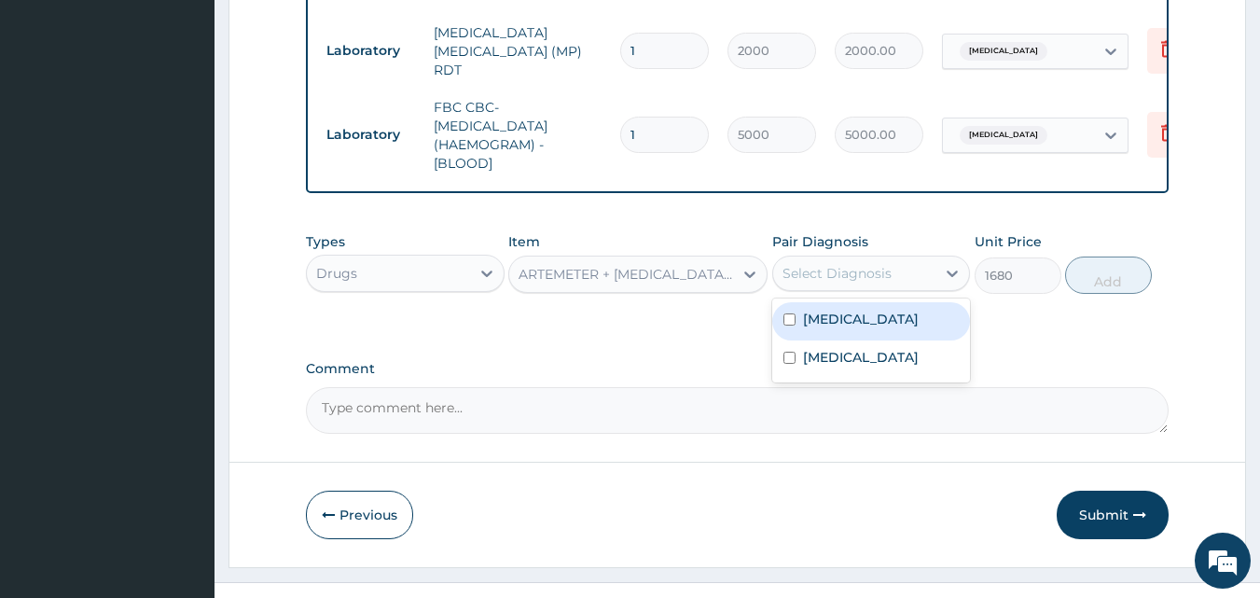
click at [856, 288] on div "Select Diagnosis" at bounding box center [854, 273] width 163 height 30
click at [848, 321] on label "[MEDICAL_DATA]" at bounding box center [861, 319] width 116 height 19
checkbox input "true"
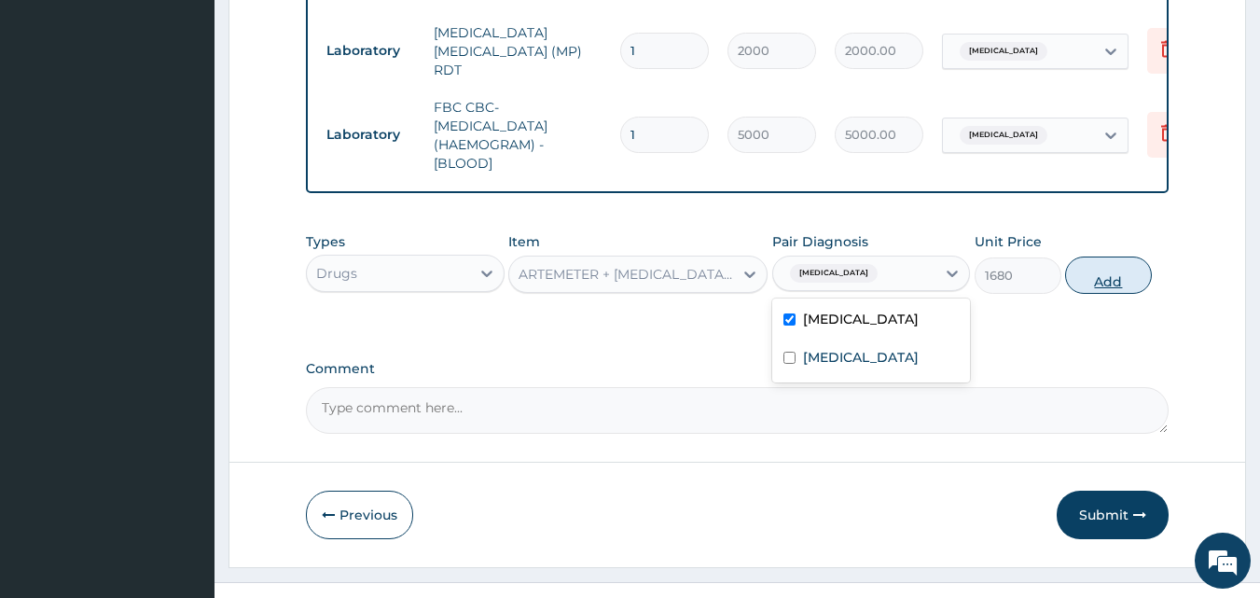
click at [1103, 283] on button "Add" at bounding box center [1108, 275] width 87 height 37
type input "0"
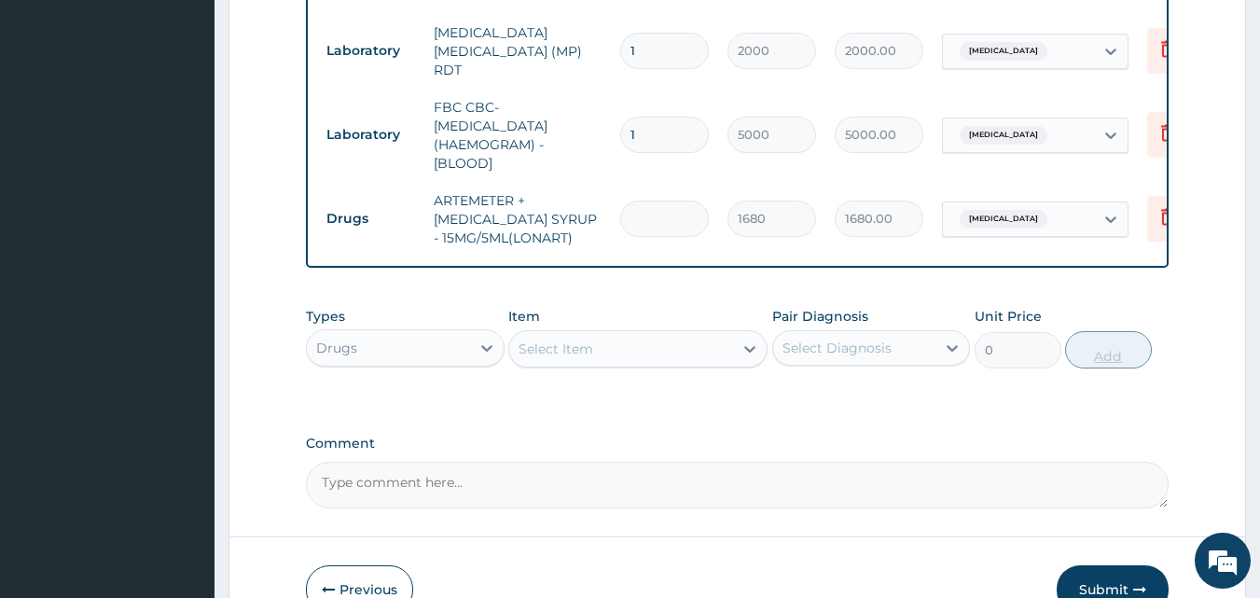
type input "0.00"
type input "3"
type input "5040.00"
type input "3"
click at [701, 349] on div "Select Item" at bounding box center [621, 349] width 224 height 30
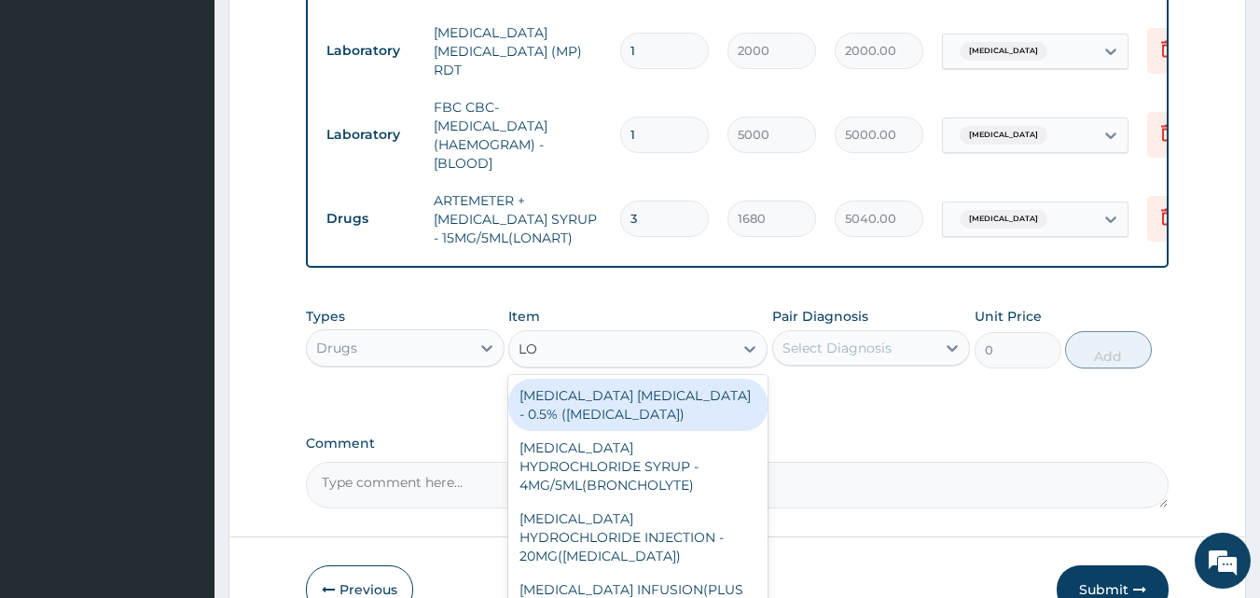
type input "L"
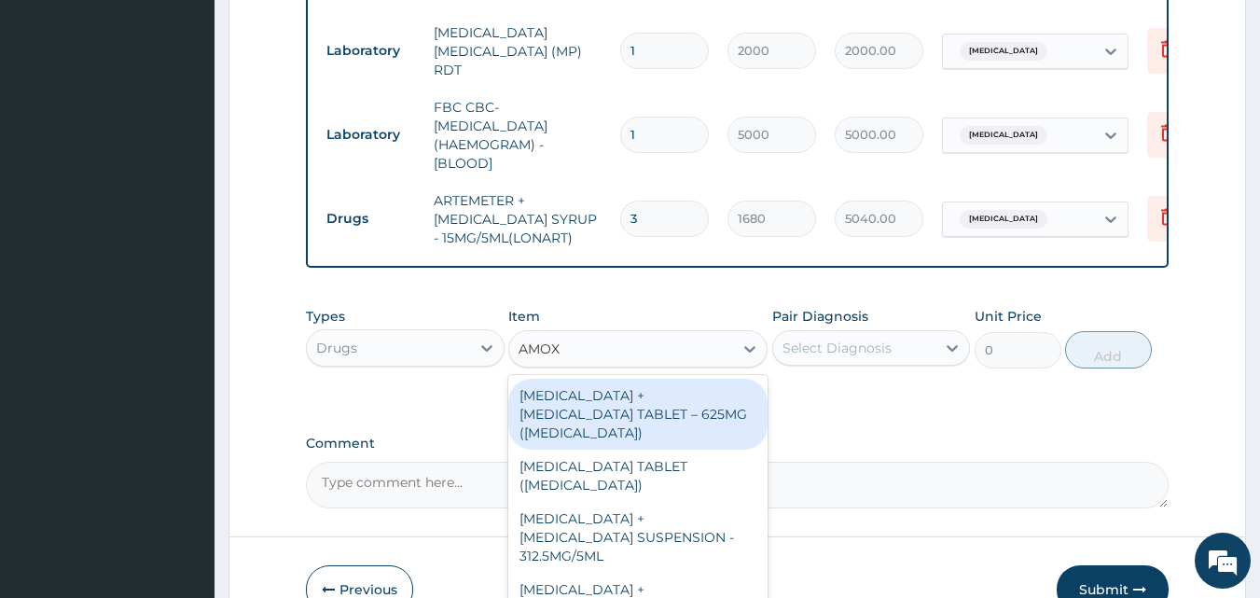
type input "AMOXI"
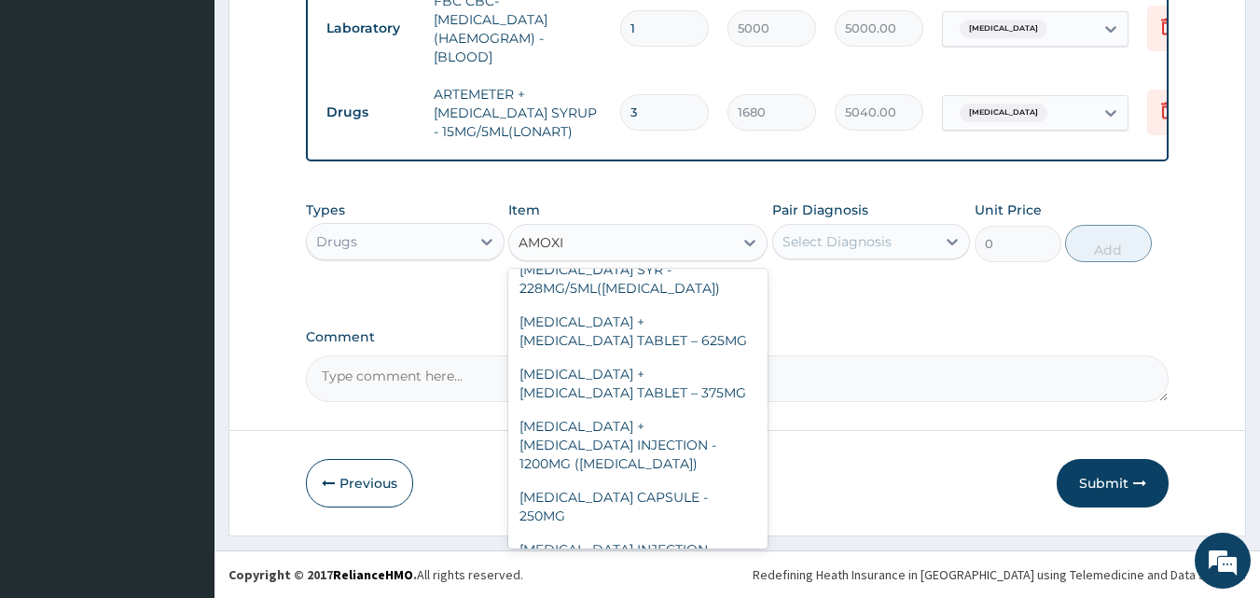
scroll to position [187, 0]
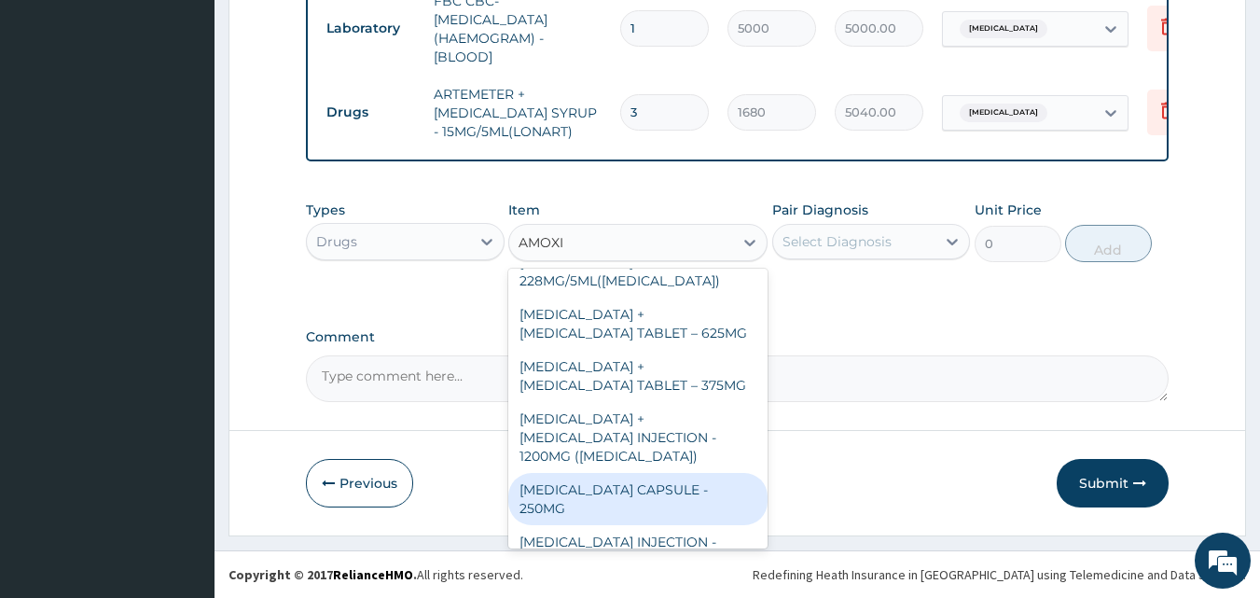
click at [715, 473] on div "[MEDICAL_DATA] CAPSULE - 250MG" at bounding box center [637, 499] width 259 height 52
type input "56"
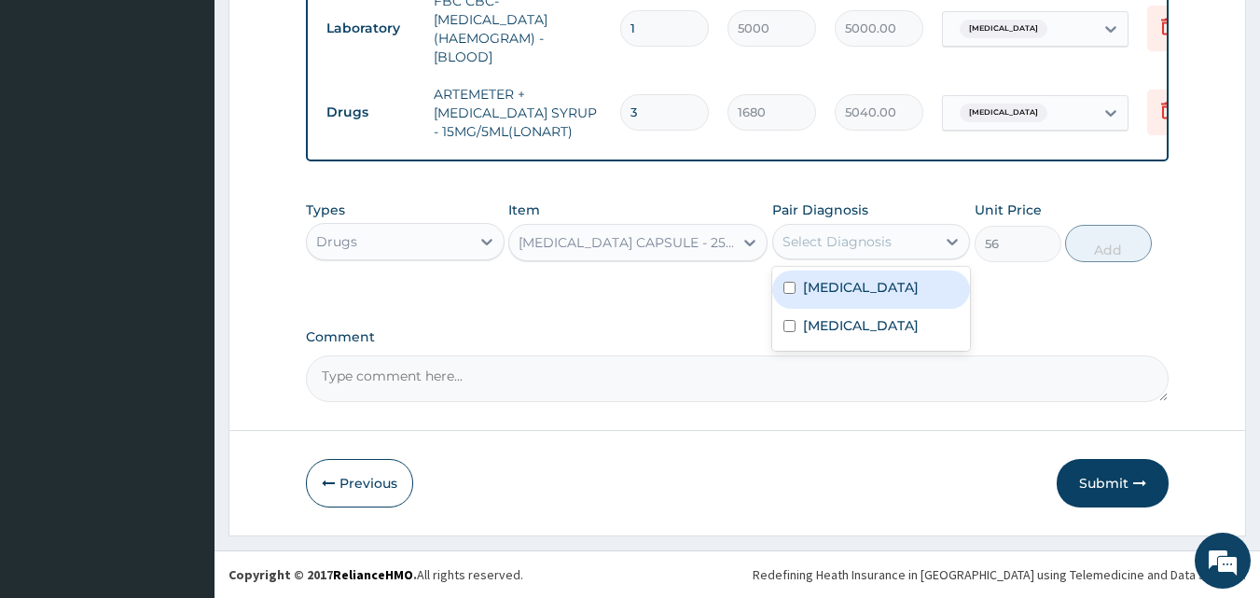
click at [825, 242] on div "Select Diagnosis" at bounding box center [837, 241] width 109 height 19
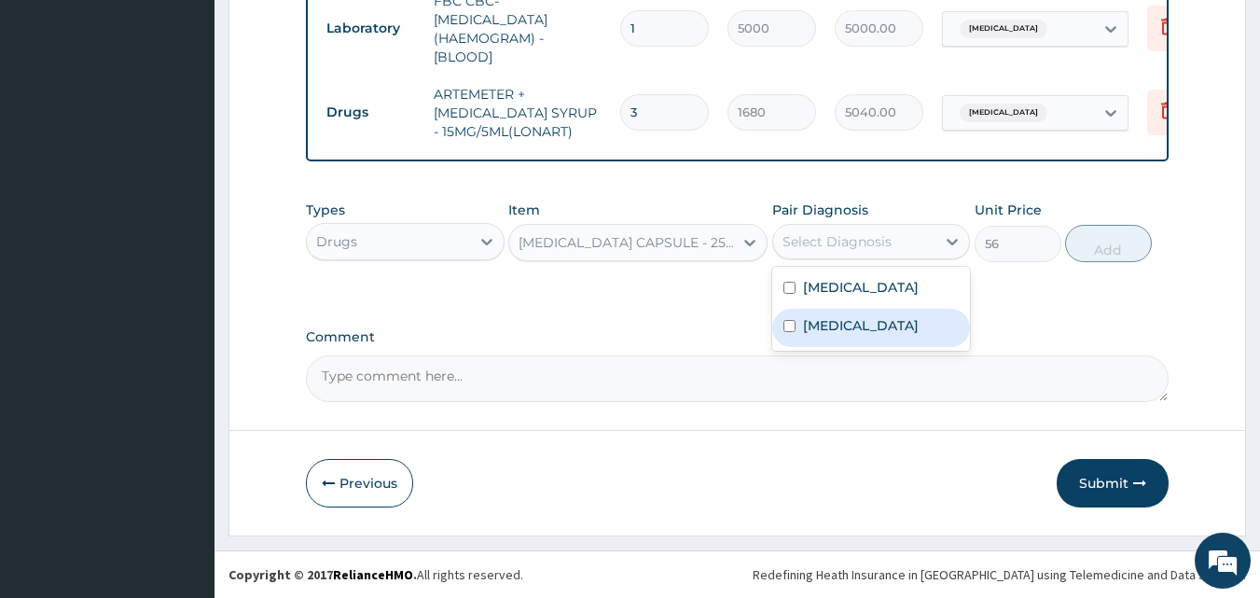
click at [856, 320] on label "[MEDICAL_DATA]" at bounding box center [861, 325] width 116 height 19
checkbox input "true"
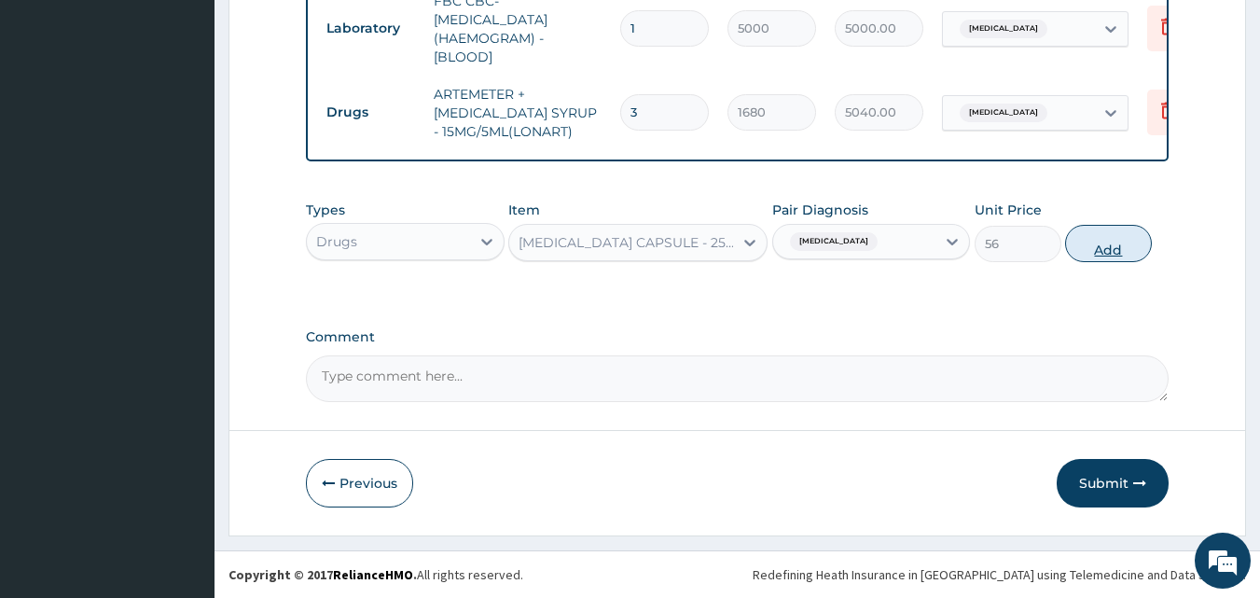
click at [1086, 244] on button "Add" at bounding box center [1108, 243] width 87 height 37
type input "0"
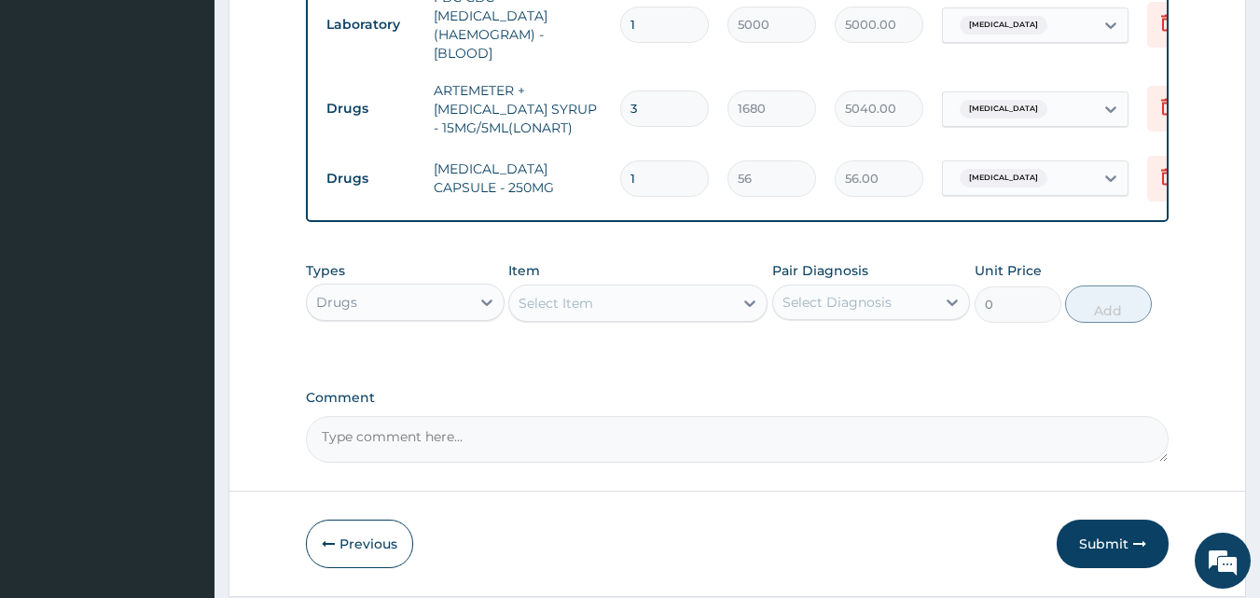
click at [644, 170] on input "1" at bounding box center [664, 178] width 89 height 36
type input "15"
type input "840.00"
type input "15"
click at [649, 309] on div "Select Item" at bounding box center [621, 303] width 224 height 30
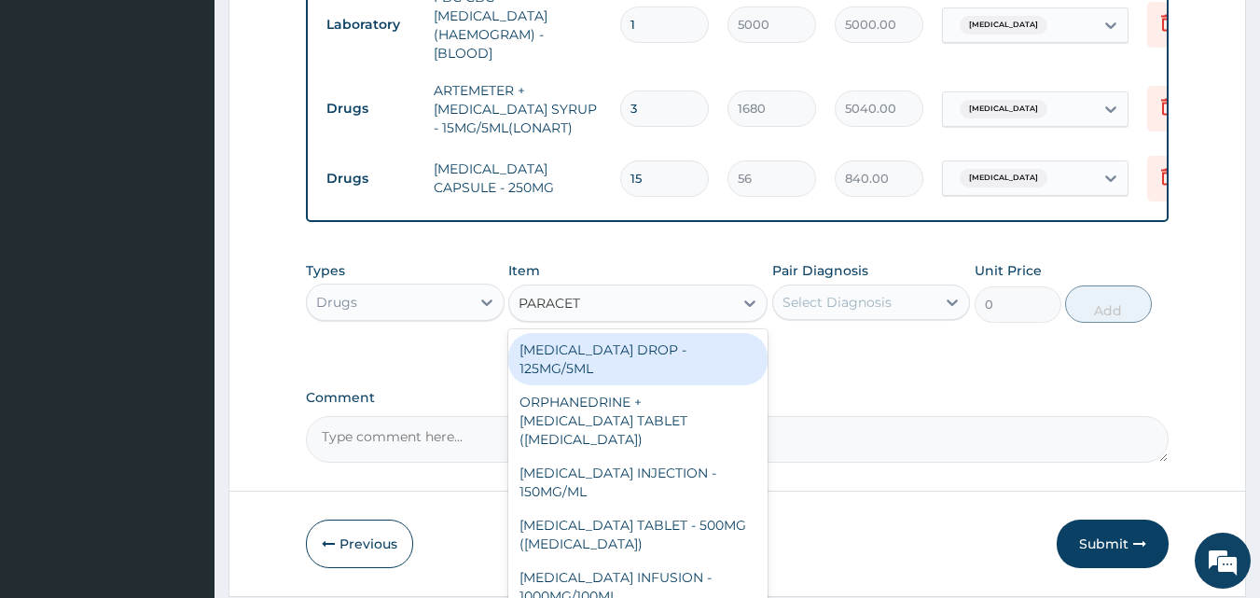
type input "PARACETA"
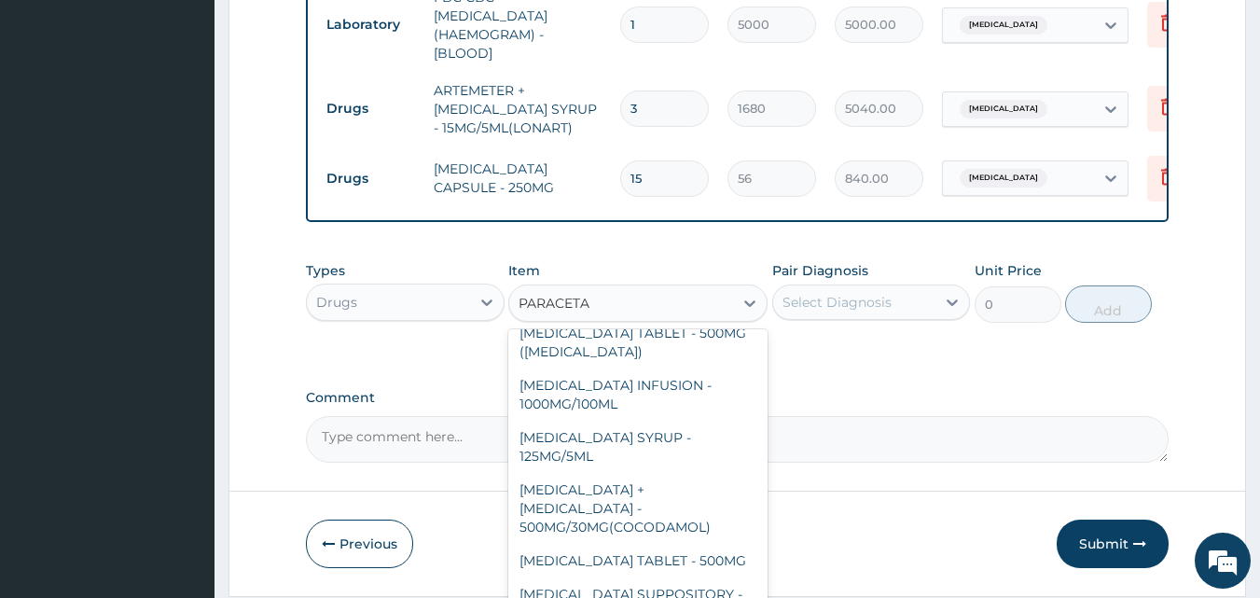
scroll to position [198, 0]
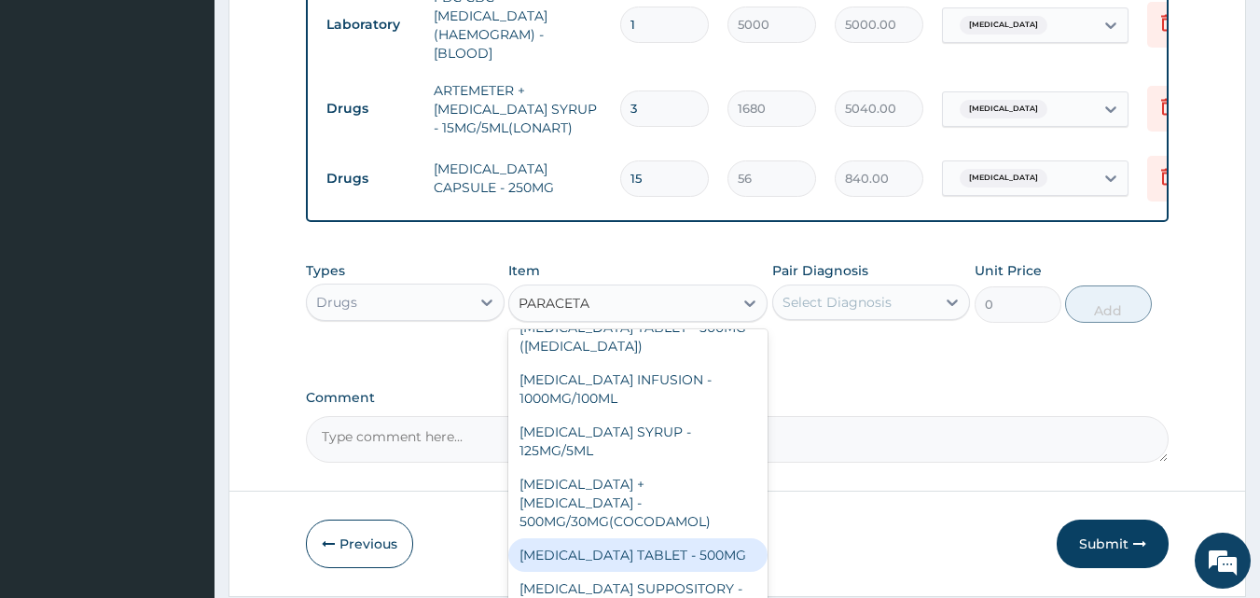
click at [720, 548] on div "[MEDICAL_DATA] TABLET - 500MG" at bounding box center [637, 555] width 259 height 34
type input "33.599999999999994"
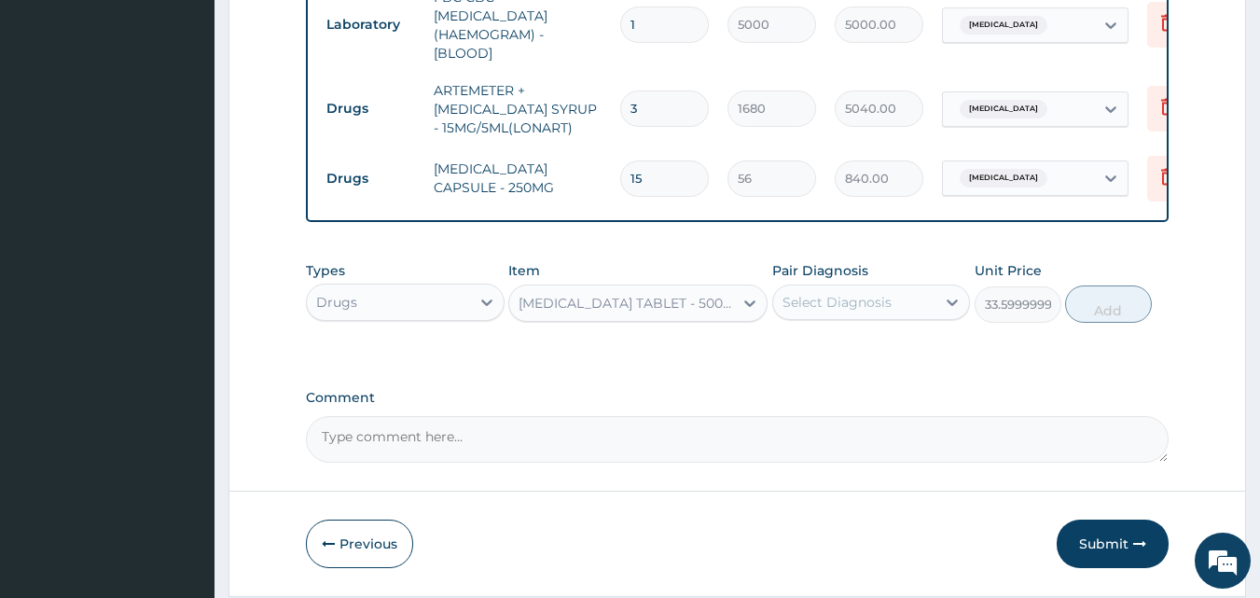
click at [847, 312] on div "Select Diagnosis" at bounding box center [837, 302] width 109 height 19
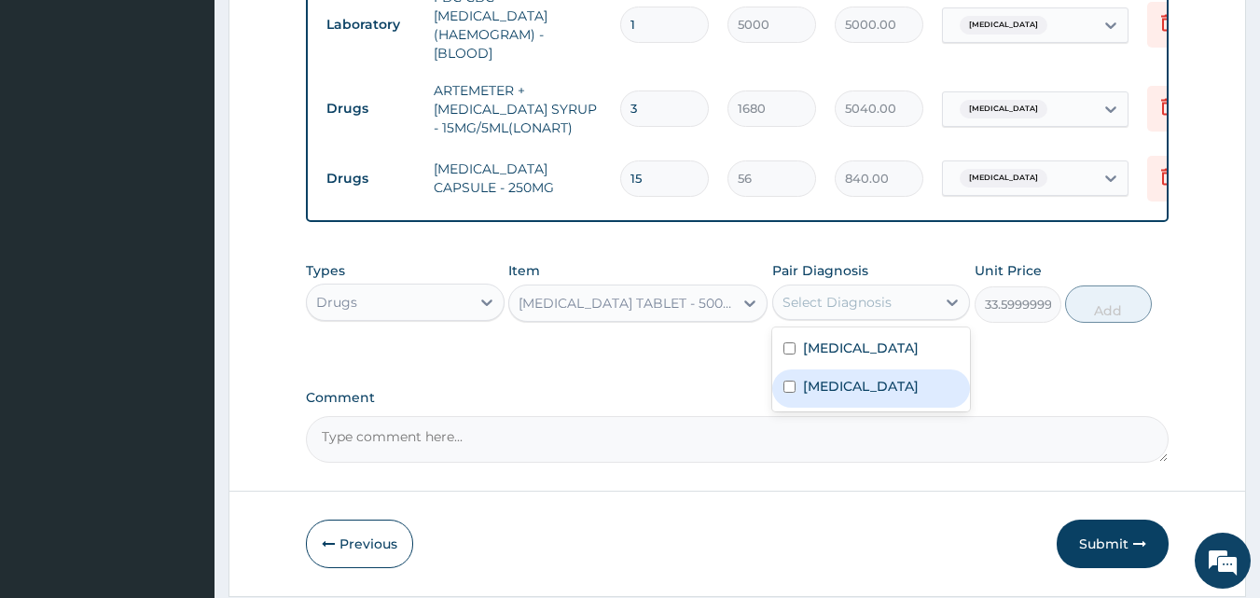
click at [867, 385] on label "[MEDICAL_DATA]" at bounding box center [861, 386] width 116 height 19
checkbox input "true"
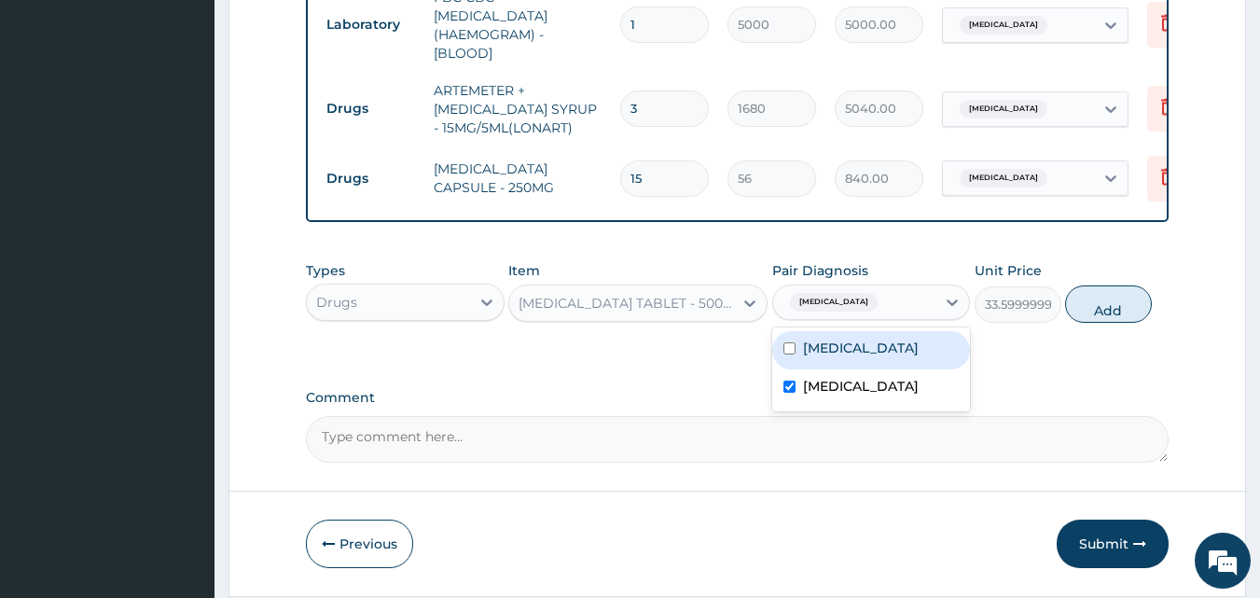
click at [866, 347] on label "[MEDICAL_DATA]" at bounding box center [861, 348] width 116 height 19
checkbox input "true"
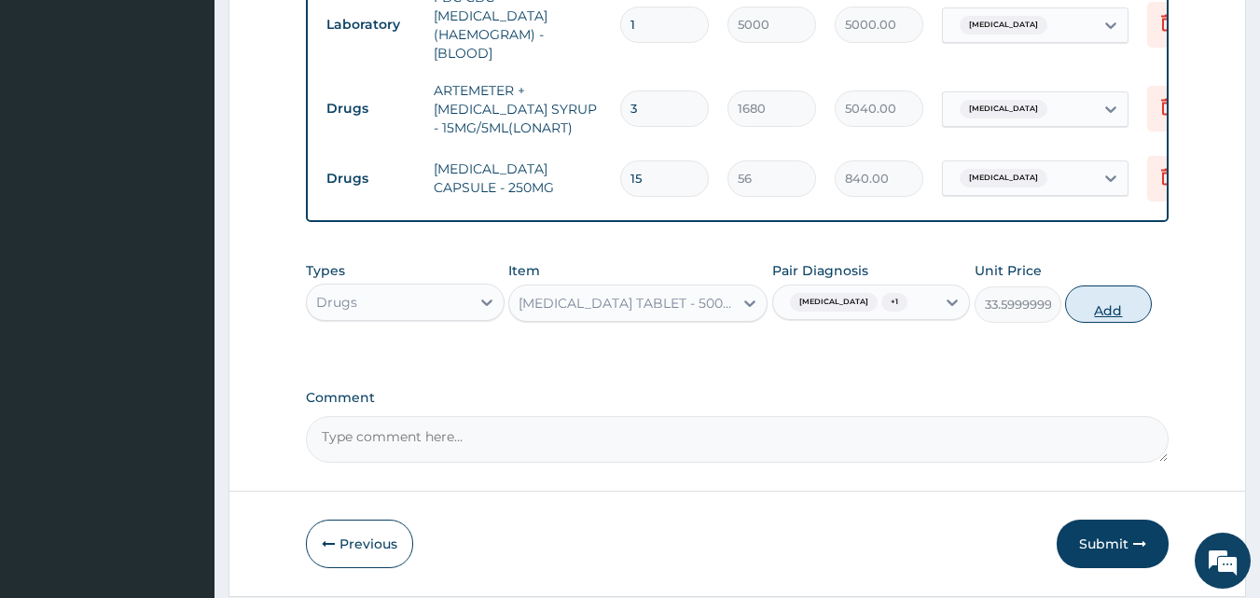
click at [1105, 306] on button "Add" at bounding box center [1108, 303] width 87 height 37
type input "0"
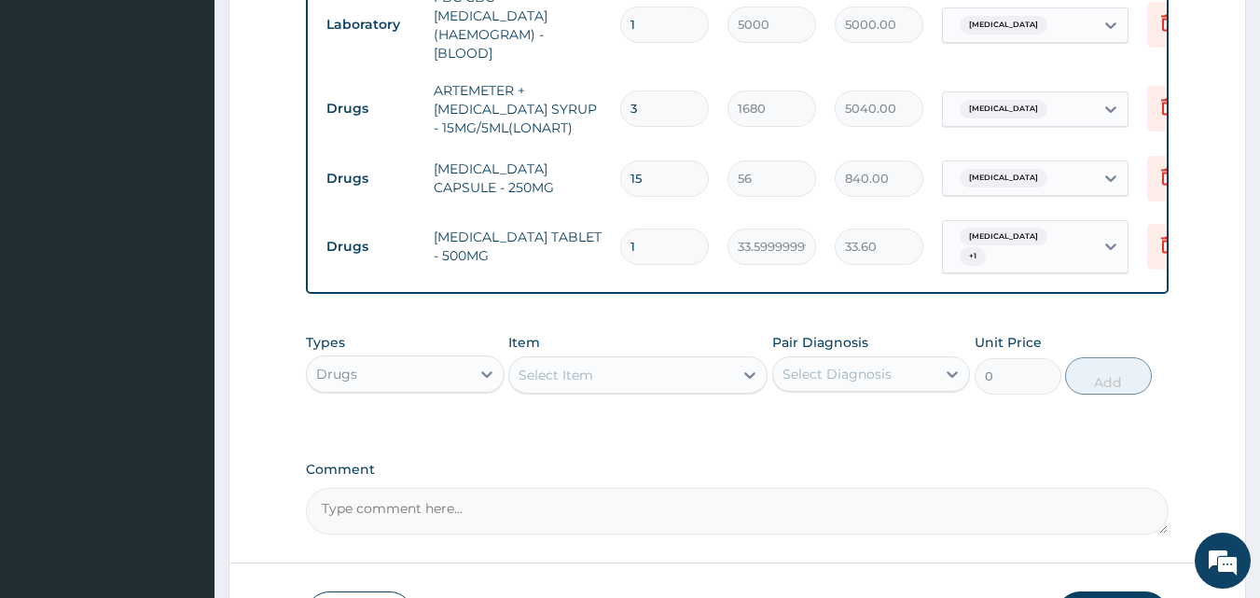
click at [673, 385] on div "Select Item" at bounding box center [621, 375] width 224 height 30
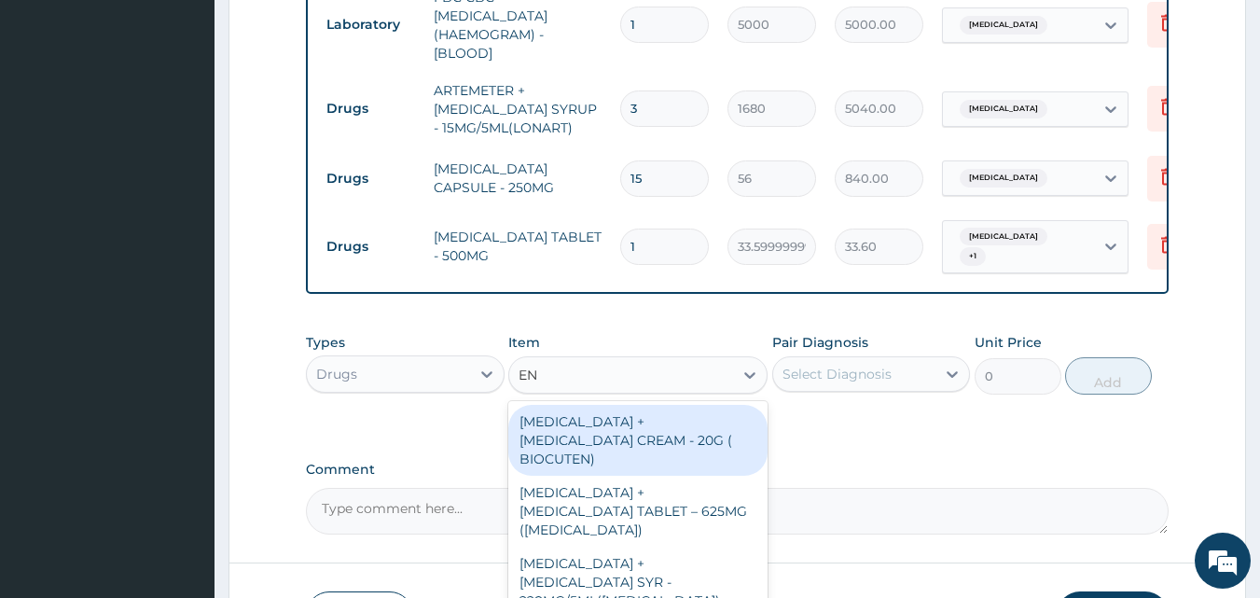
type input "E"
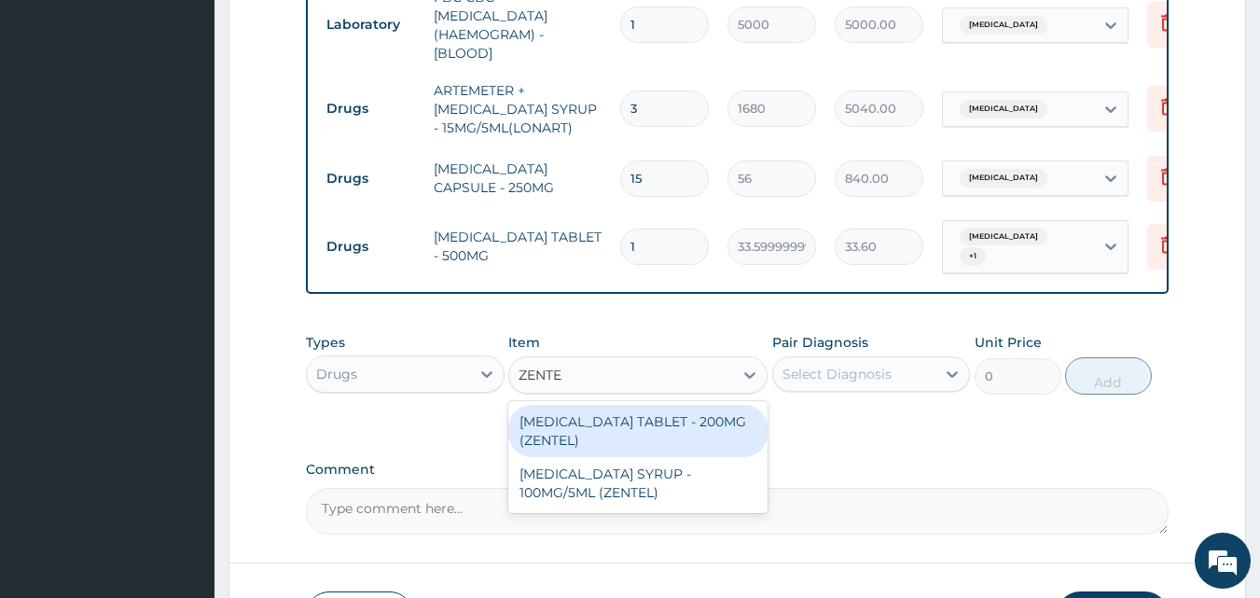
type input "ZENTEL"
click at [681, 437] on div "[MEDICAL_DATA] TABLET - 200MG (ZENTEL)" at bounding box center [637, 431] width 259 height 52
type input "560"
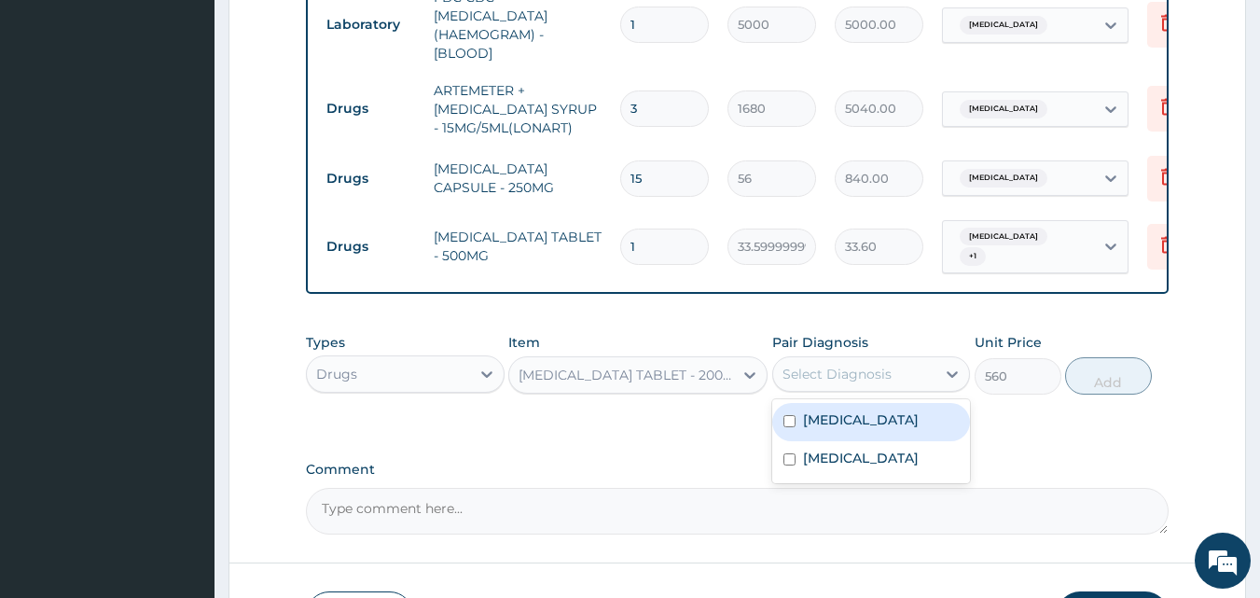
click at [852, 388] on div "Select Diagnosis" at bounding box center [854, 374] width 163 height 30
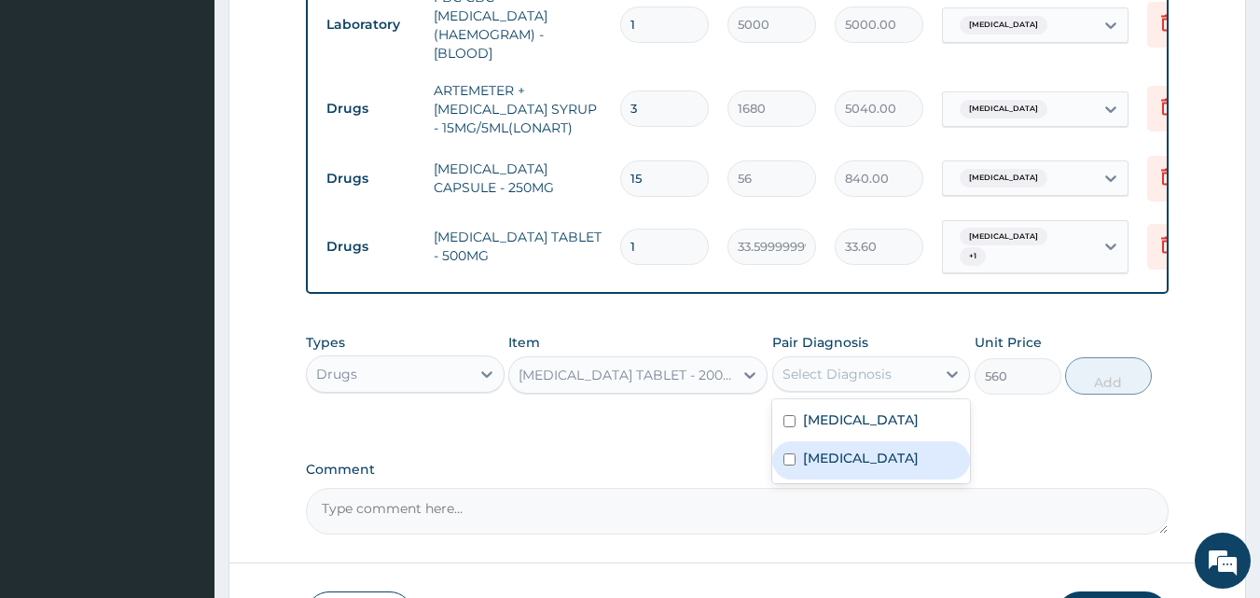
click at [839, 451] on div "[MEDICAL_DATA]" at bounding box center [871, 460] width 199 height 38
checkbox input "true"
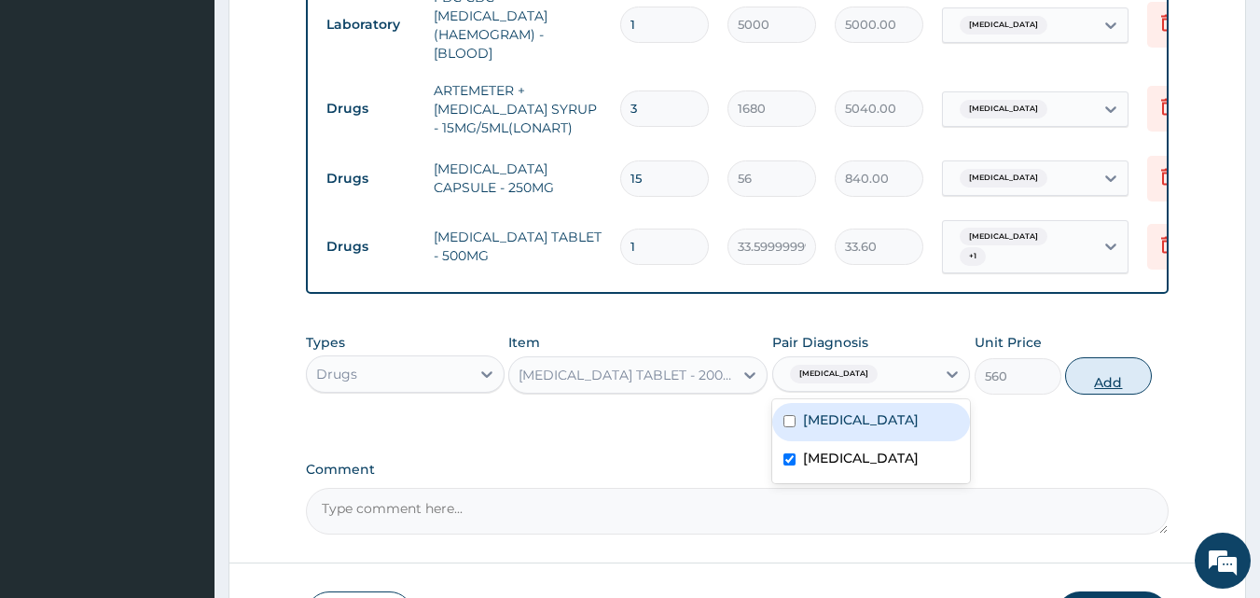
click at [1082, 374] on button "Add" at bounding box center [1108, 375] width 87 height 37
type input "0"
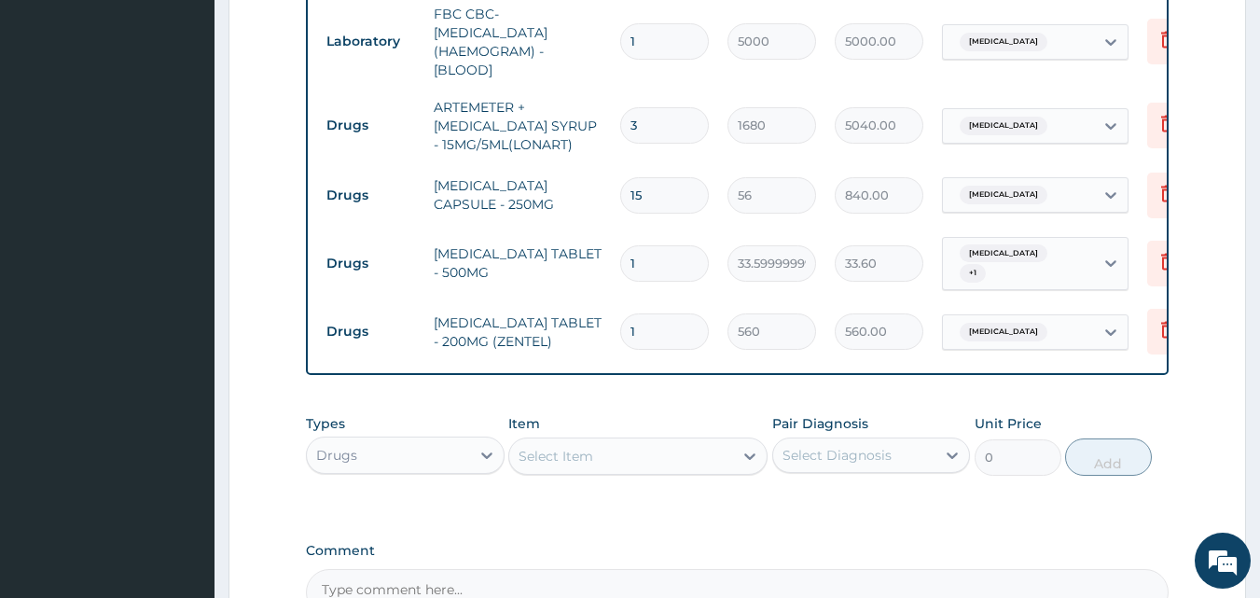
scroll to position [1116, 0]
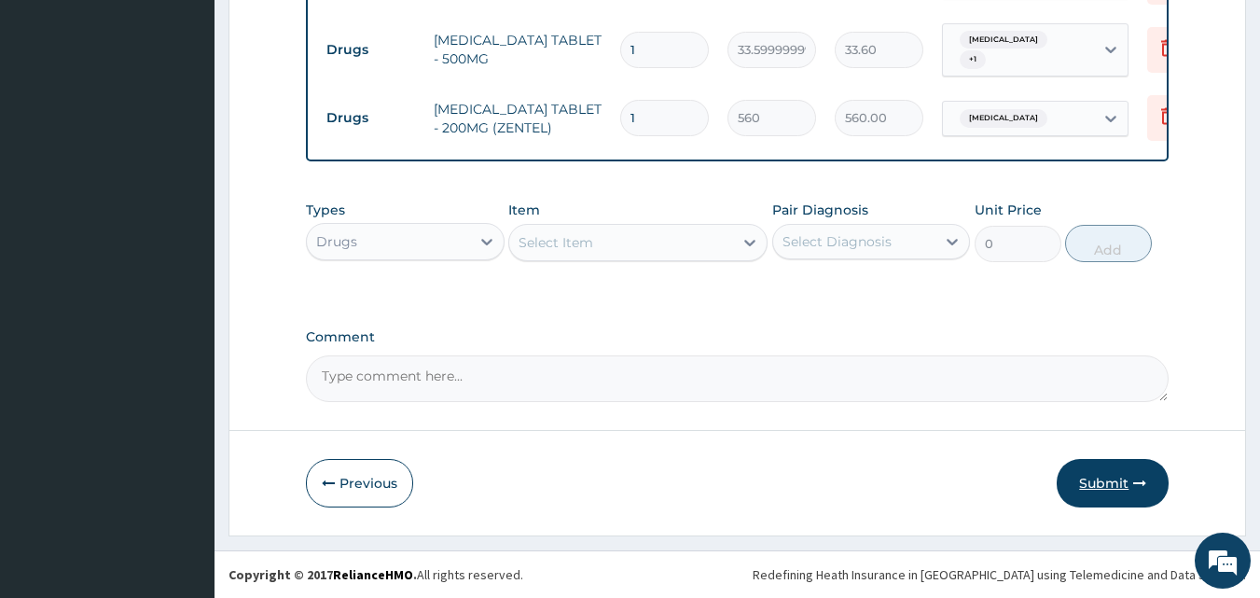
click at [1129, 492] on button "Submit" at bounding box center [1113, 483] width 112 height 49
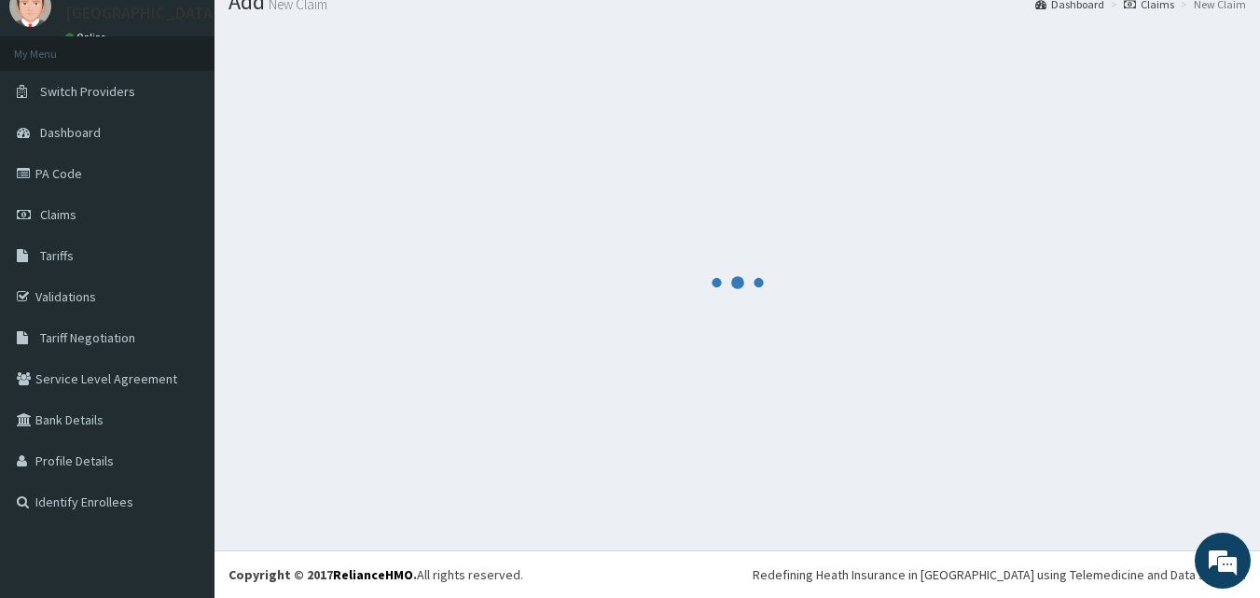
scroll to position [71, 0]
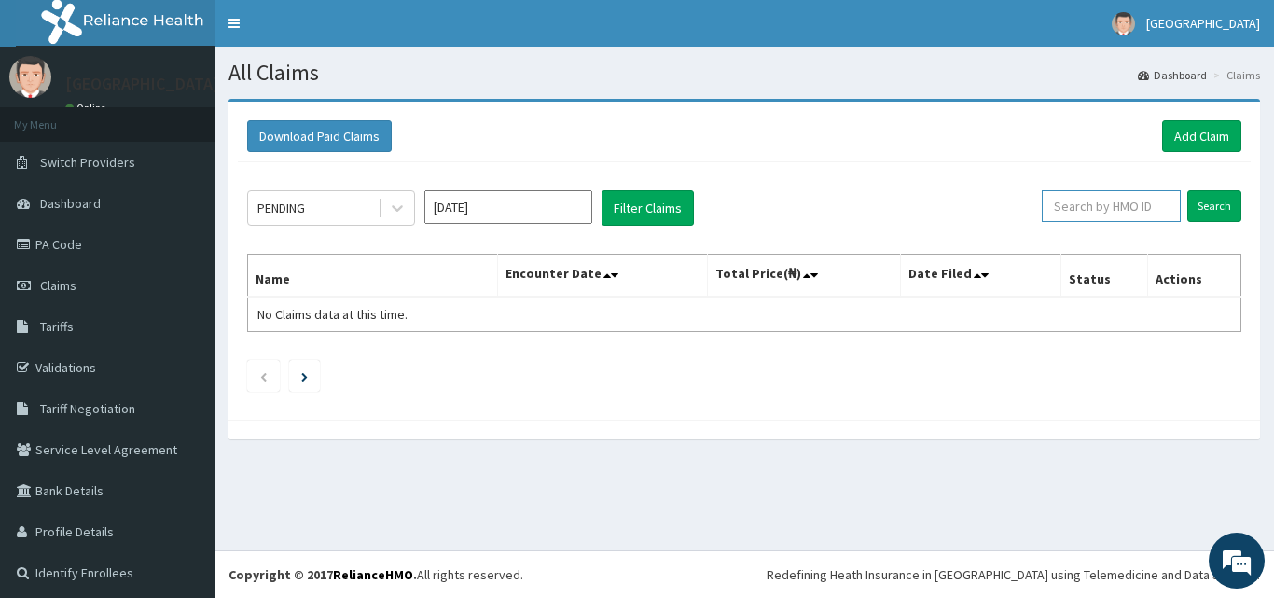
click at [1068, 209] on input "text" at bounding box center [1111, 206] width 139 height 32
paste input "BVT/10014/A"
type input "BVT/10014/A"
click at [1199, 208] on input "Search" at bounding box center [1214, 206] width 54 height 32
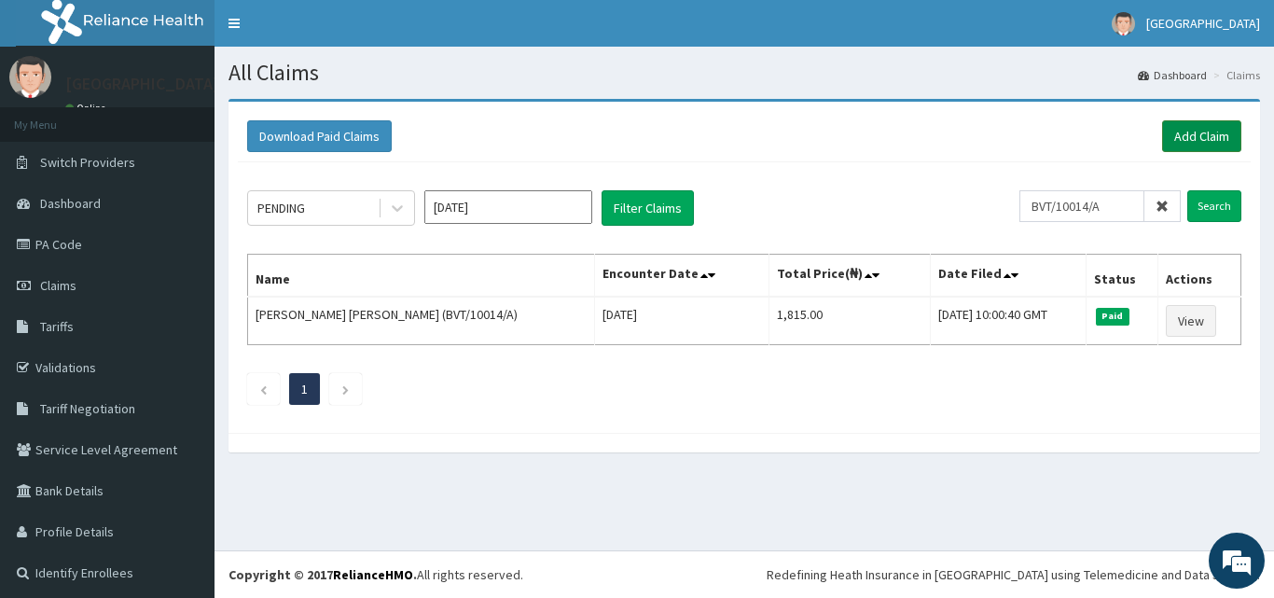
click at [1178, 130] on link "Add Claim" at bounding box center [1201, 136] width 79 height 32
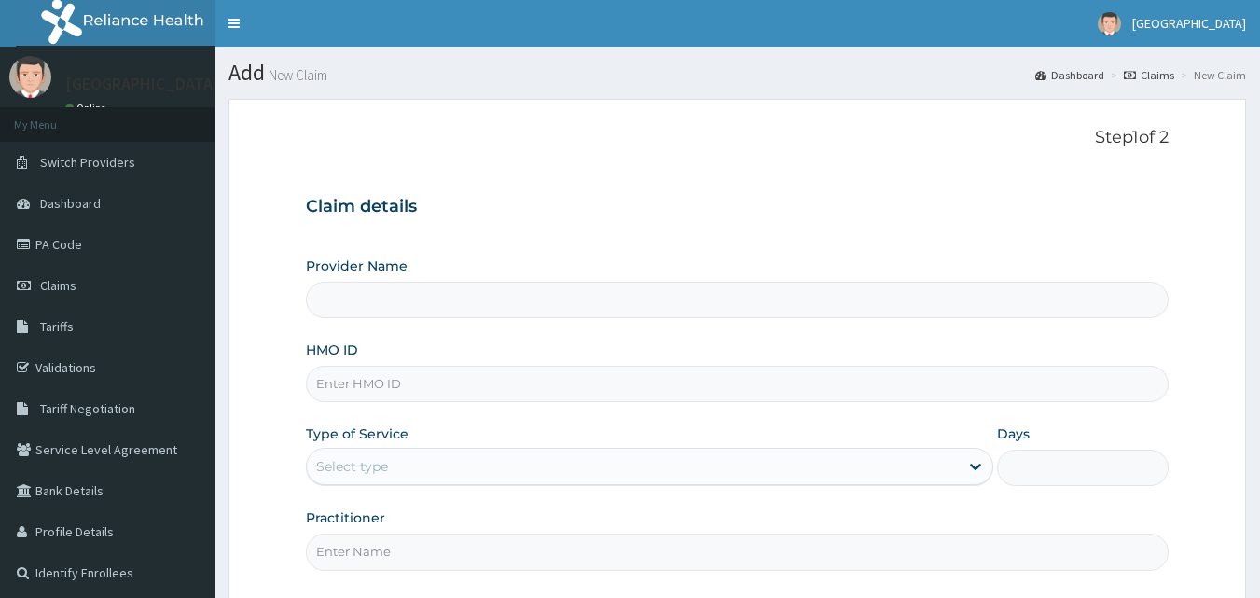
type input "[GEOGRAPHIC_DATA]"
type input "BVT/10014/A"
click at [652, 466] on div "Select type" at bounding box center [633, 466] width 652 height 30
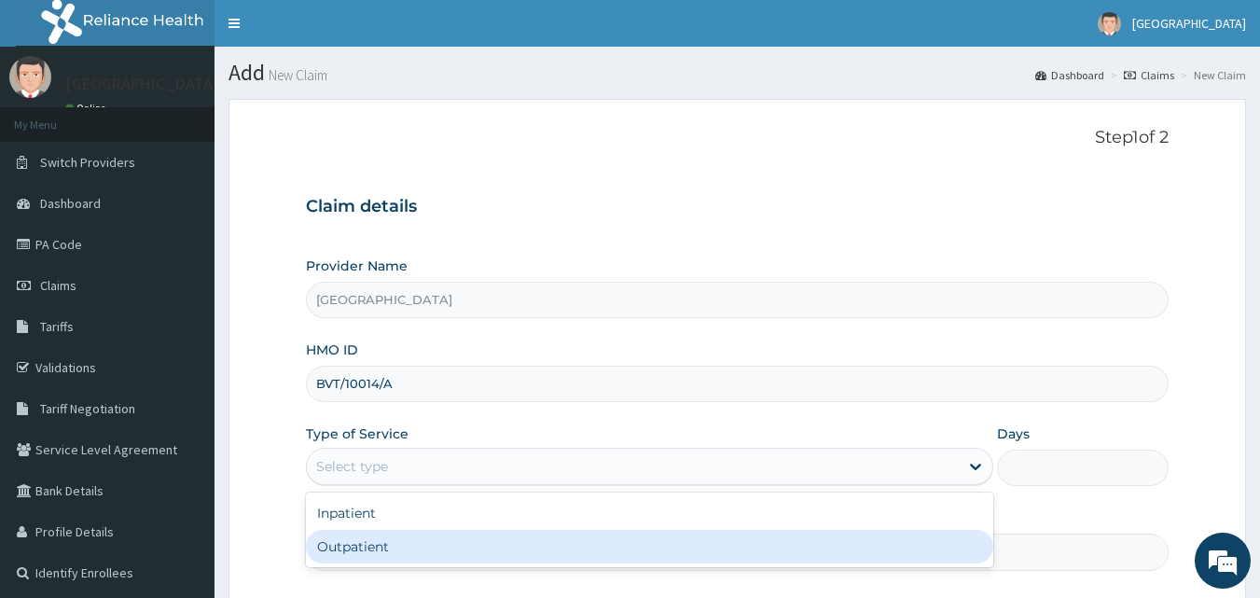
click at [565, 535] on div "Outpatient" at bounding box center [649, 547] width 687 height 34
type input "1"
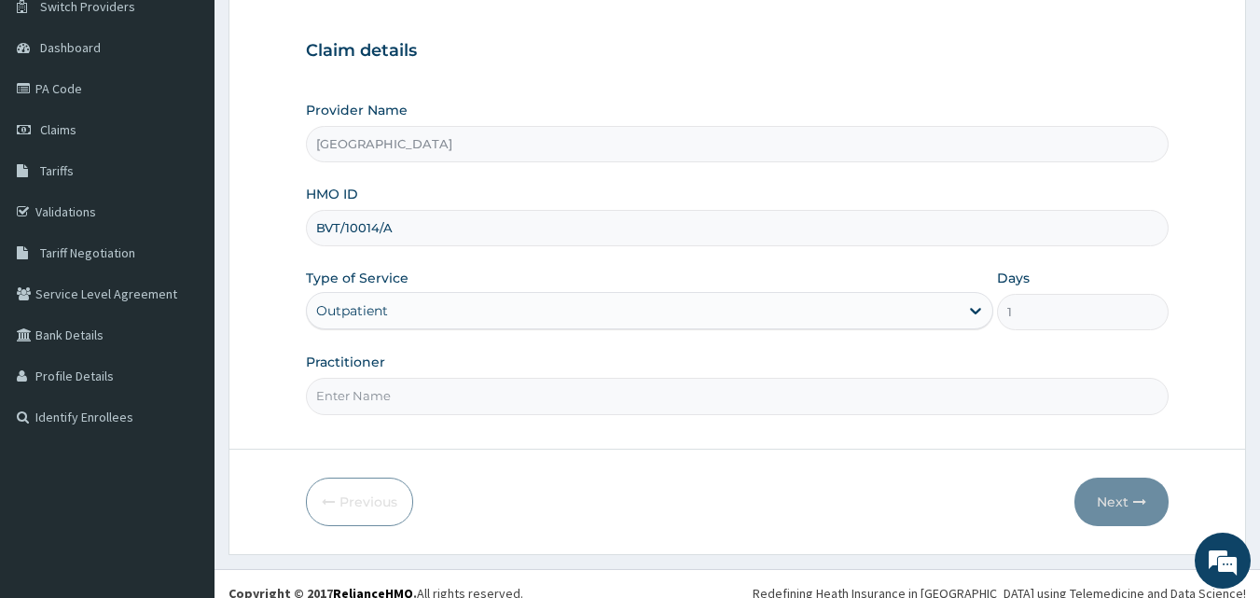
scroll to position [174, 0]
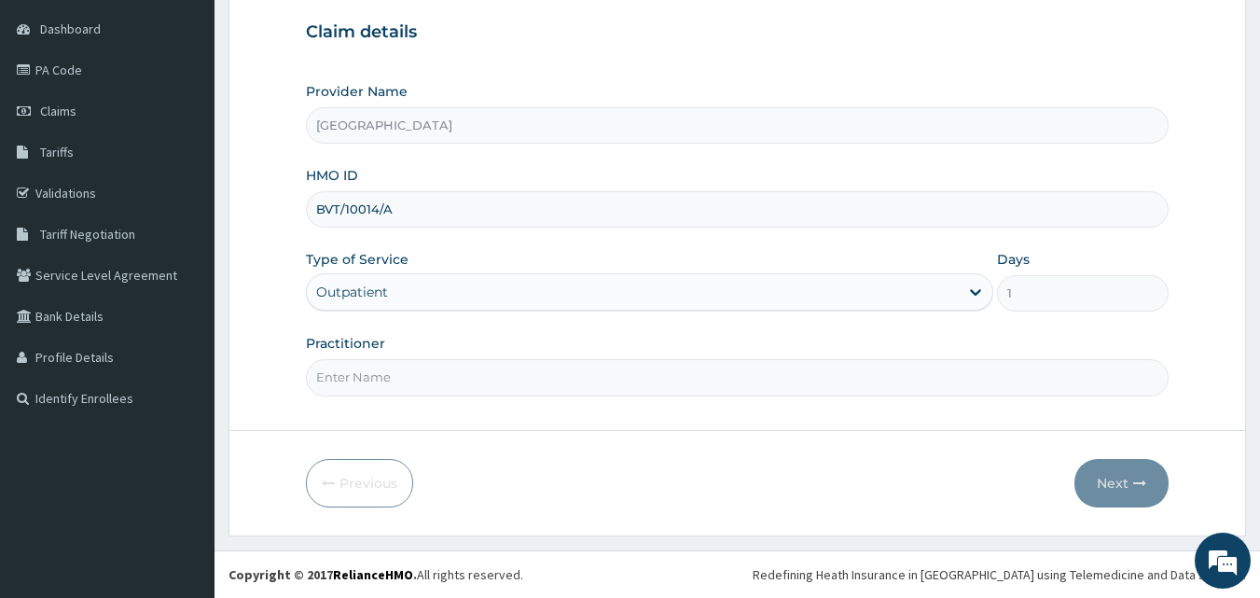
click at [635, 383] on input "Practitioner" at bounding box center [738, 377] width 864 height 36
type input "Dr [PERSON_NAME]"
click at [1104, 471] on button "Next" at bounding box center [1122, 483] width 94 height 49
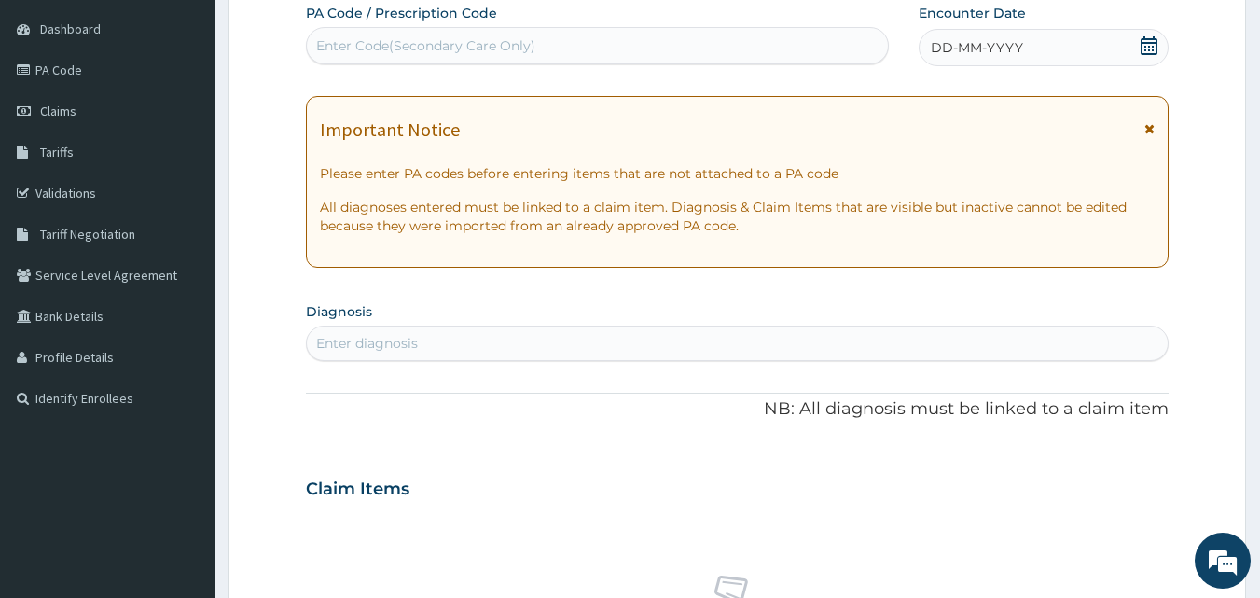
click at [1150, 48] on icon at bounding box center [1149, 45] width 19 height 19
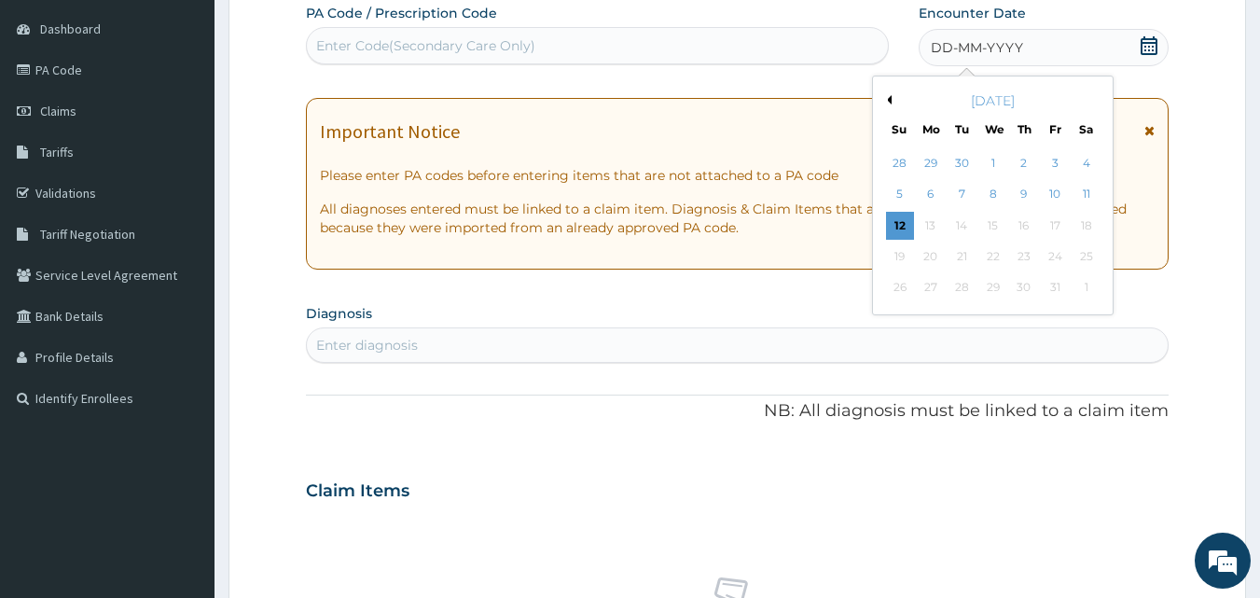
click at [886, 96] on button "Previous Month" at bounding box center [886, 99] width 9 height 9
click at [906, 292] on div "28" at bounding box center [900, 288] width 28 height 28
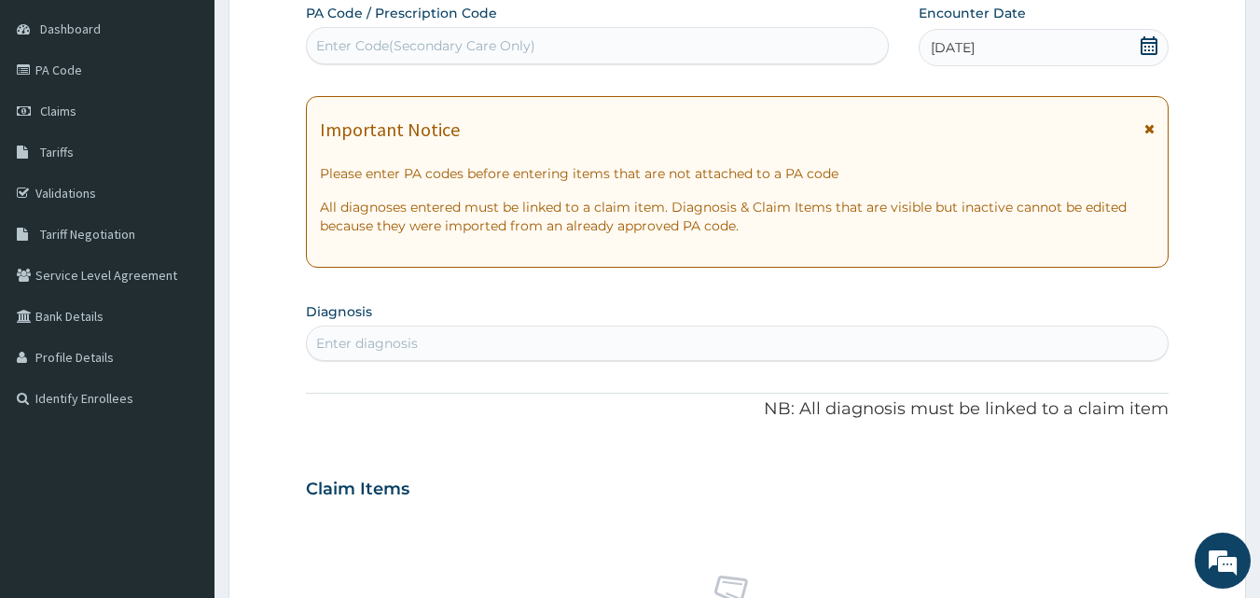
click at [727, 348] on div "Enter diagnosis" at bounding box center [738, 343] width 862 height 30
type input "[MEDICAL_DATA]"
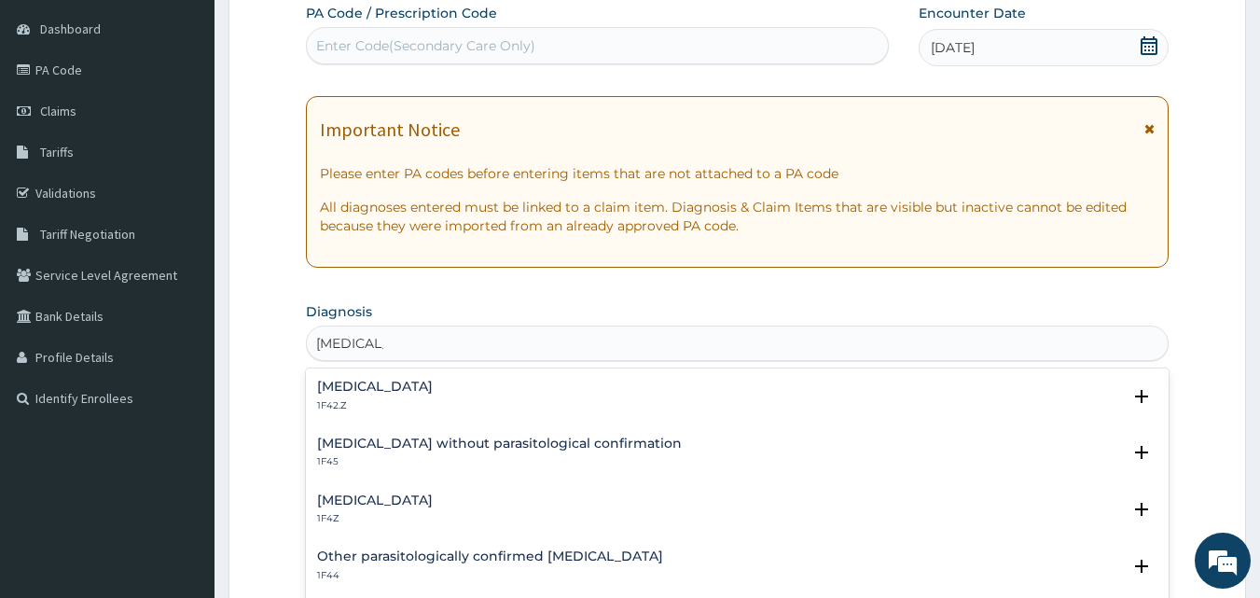
click at [450, 500] on div "[MEDICAL_DATA] 1F4Z" at bounding box center [737, 509] width 841 height 33
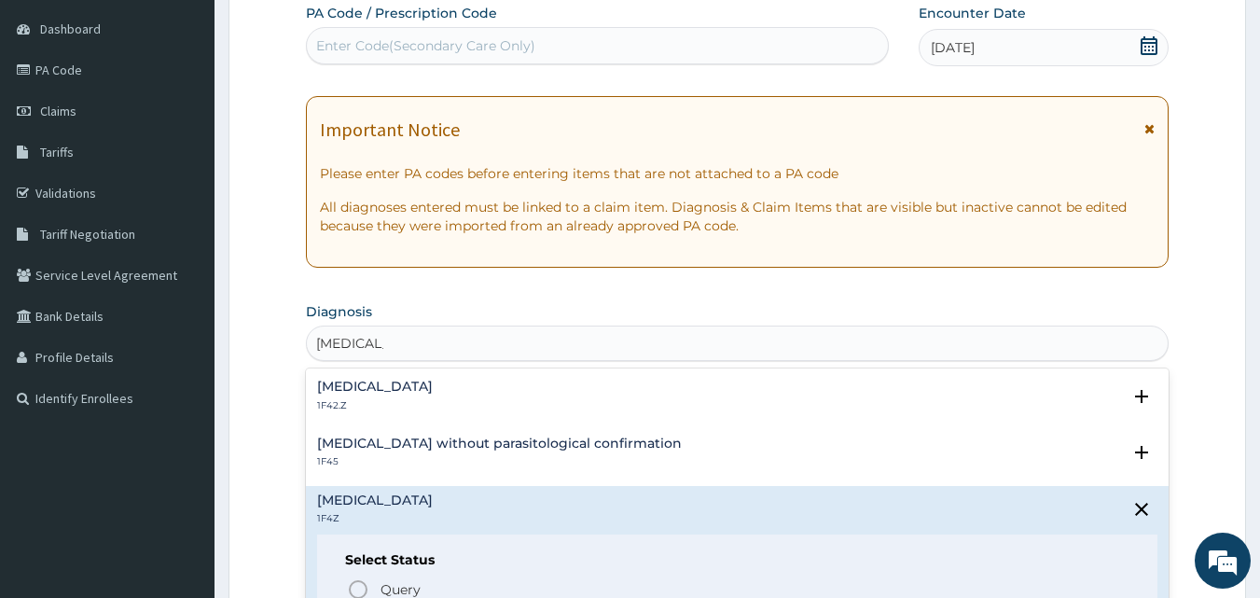
click at [450, 500] on div "[MEDICAL_DATA] 1F4Z" at bounding box center [737, 509] width 841 height 33
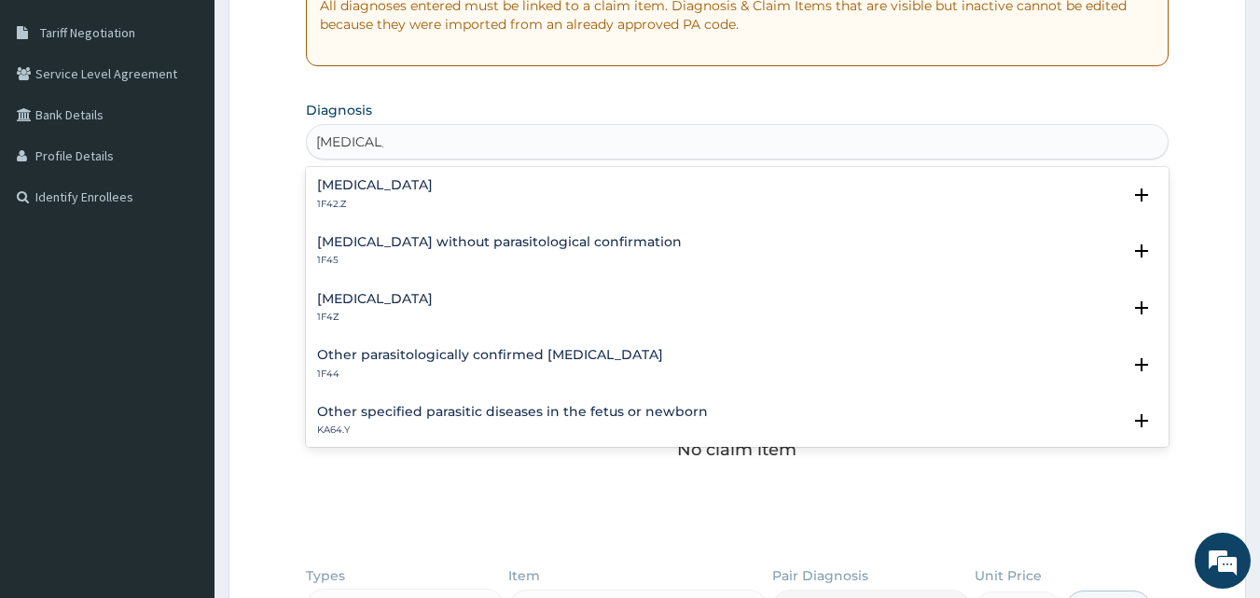
scroll to position [365, 0]
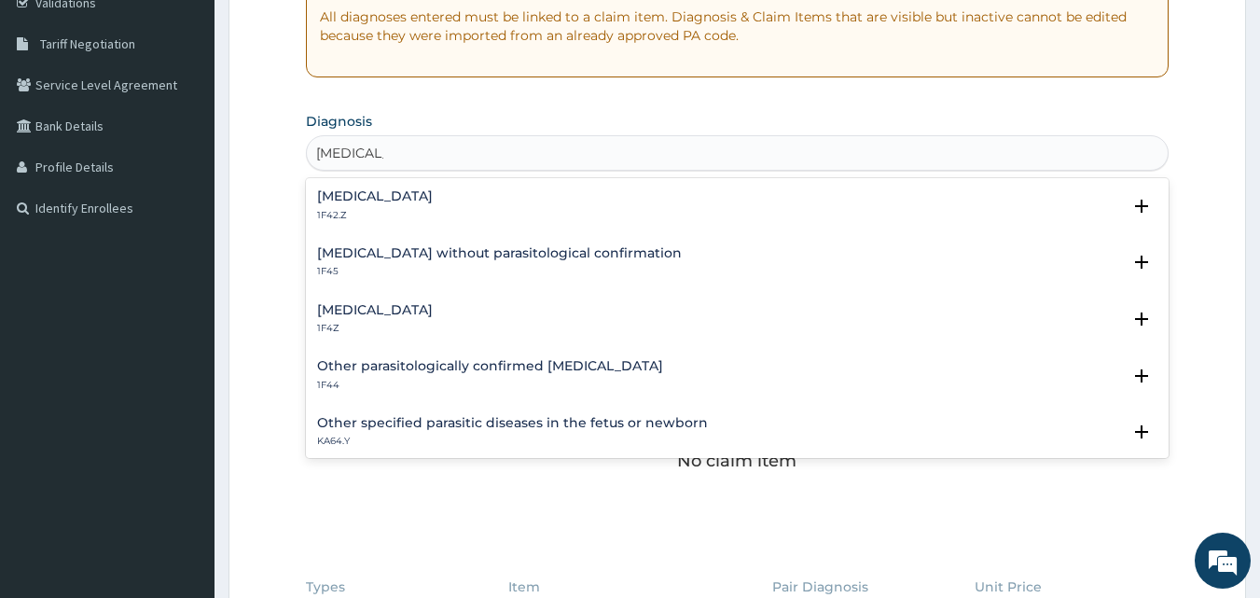
click at [488, 308] on div "[MEDICAL_DATA] 1F4Z" at bounding box center [737, 319] width 841 height 33
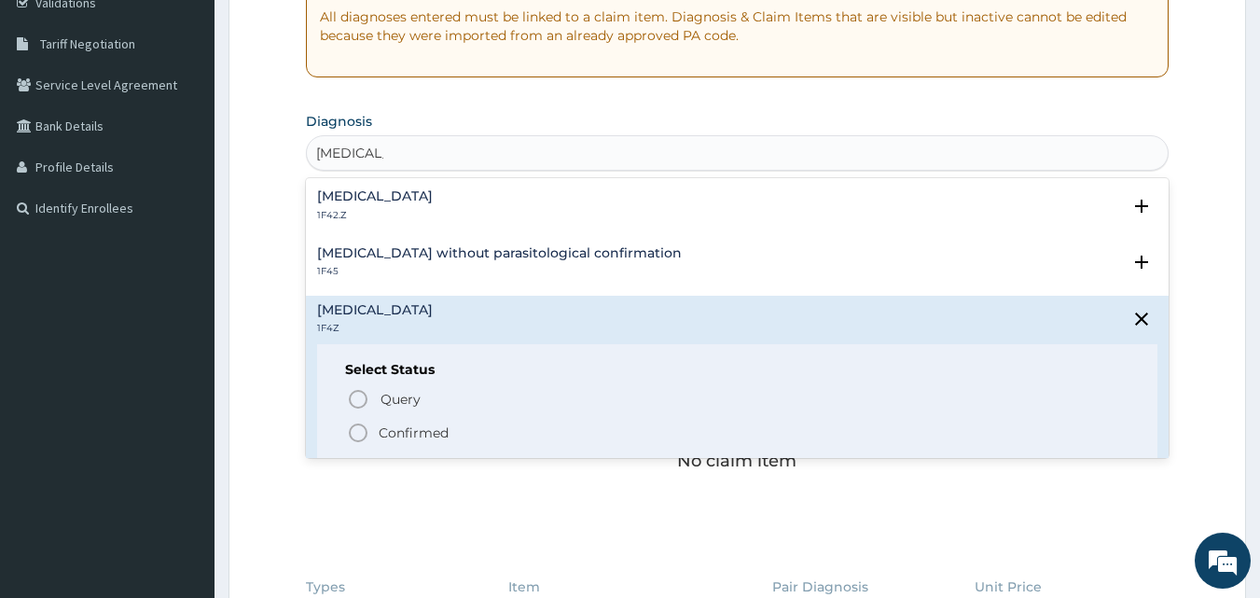
click at [381, 433] on p "Confirmed" at bounding box center [414, 432] width 70 height 19
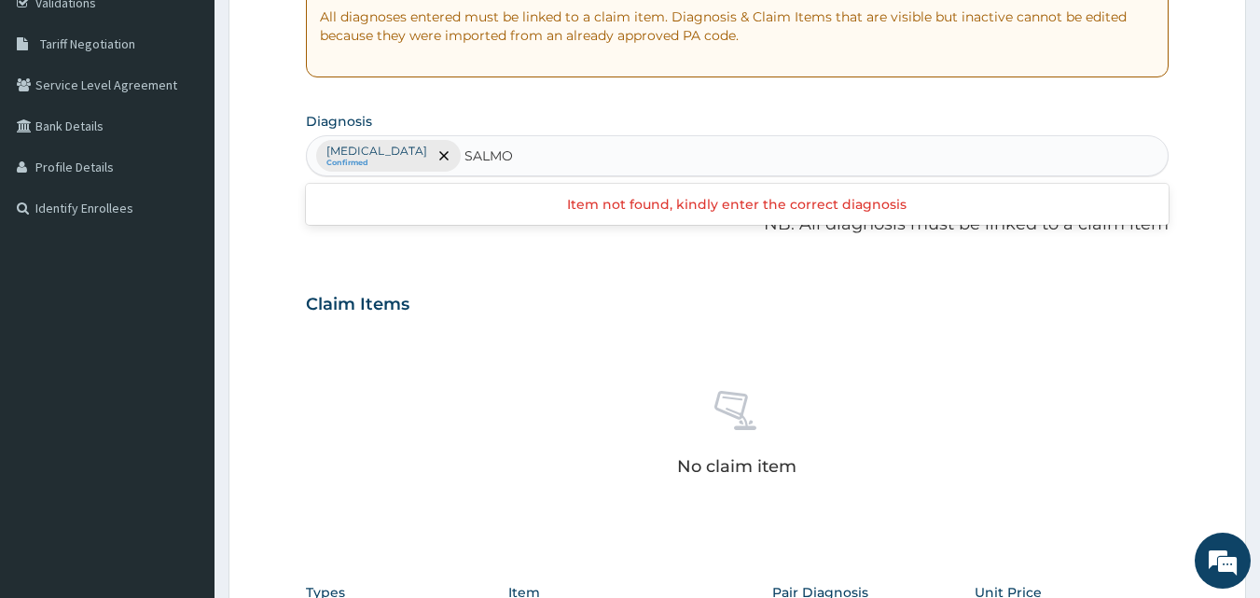
type input "[MEDICAL_DATA]"
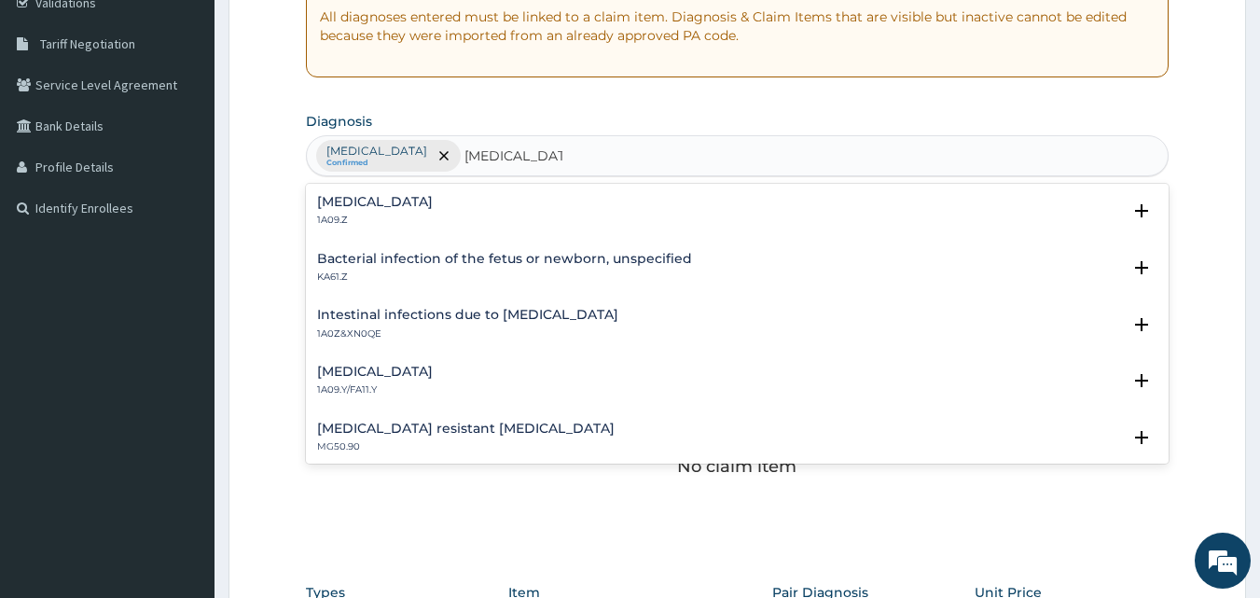
click at [572, 224] on div "[MEDICAL_DATA] 1A09.Z" at bounding box center [737, 211] width 841 height 33
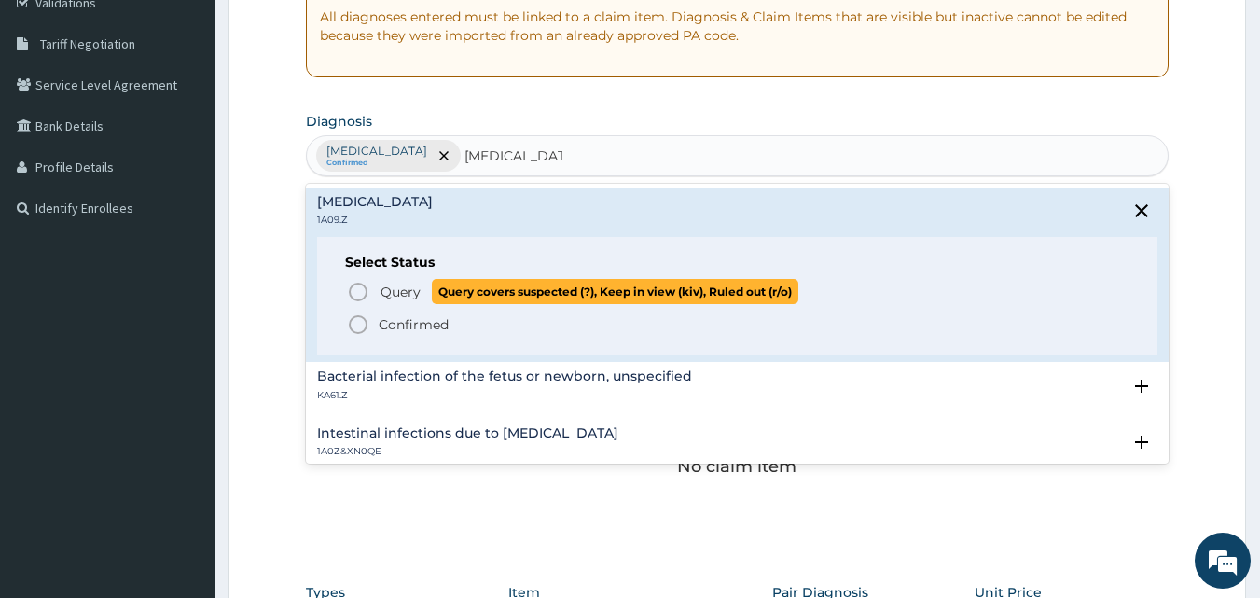
click at [379, 303] on p "Query Query covers suspected (?), Keep in view (kiv), Ruled out (r/o)" at bounding box center [589, 291] width 420 height 25
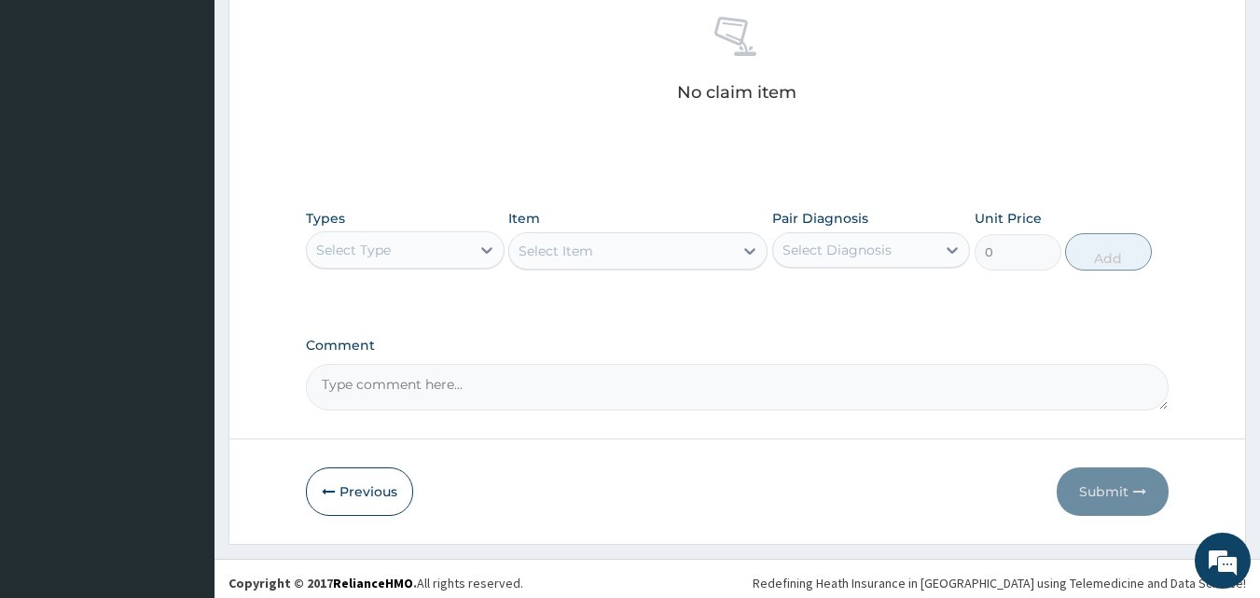
scroll to position [741, 0]
click at [457, 258] on div "Select Type" at bounding box center [388, 248] width 163 height 30
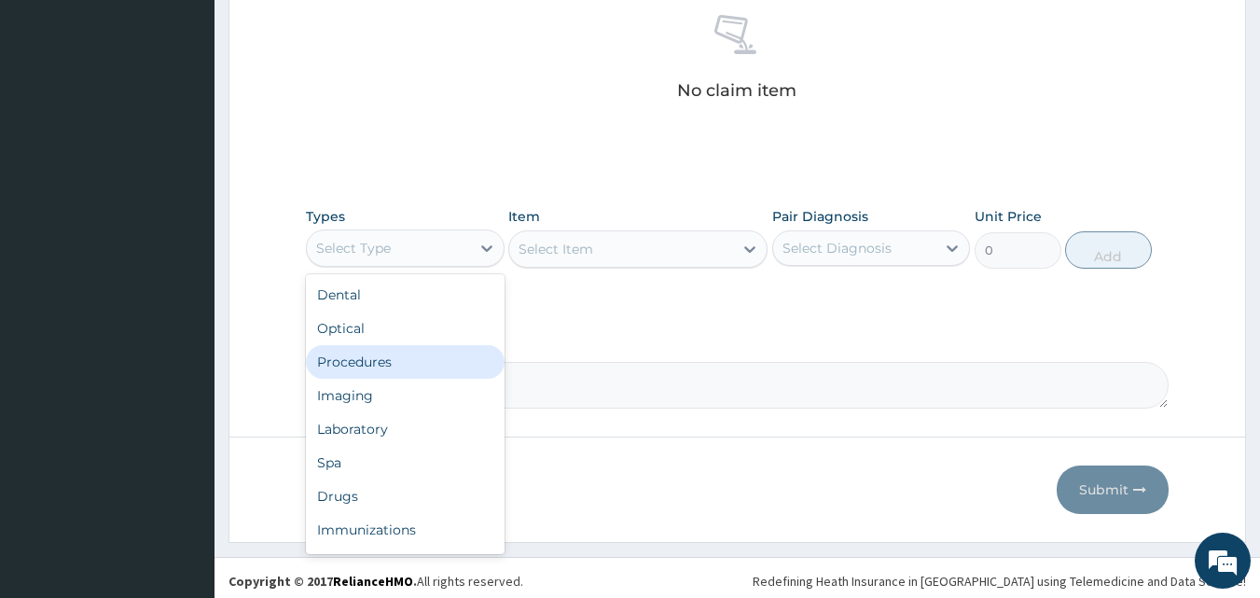
click at [420, 361] on div "Procedures" at bounding box center [405, 362] width 199 height 34
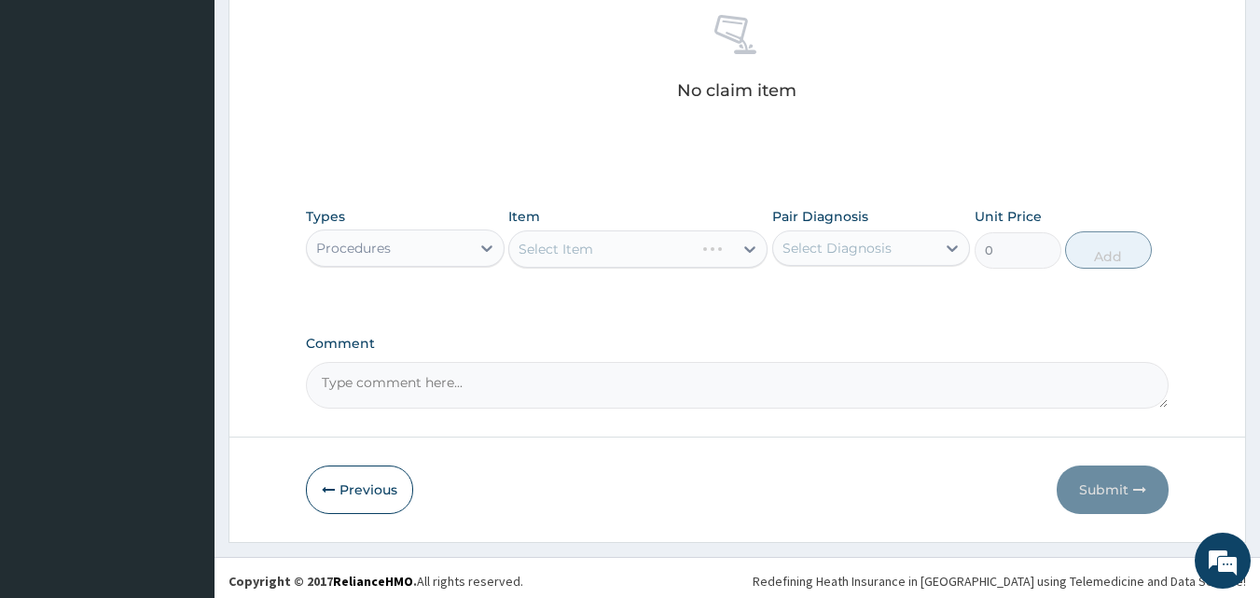
click at [607, 245] on div "Select Item" at bounding box center [637, 248] width 259 height 37
click at [627, 248] on div "Select Item" at bounding box center [637, 248] width 259 height 37
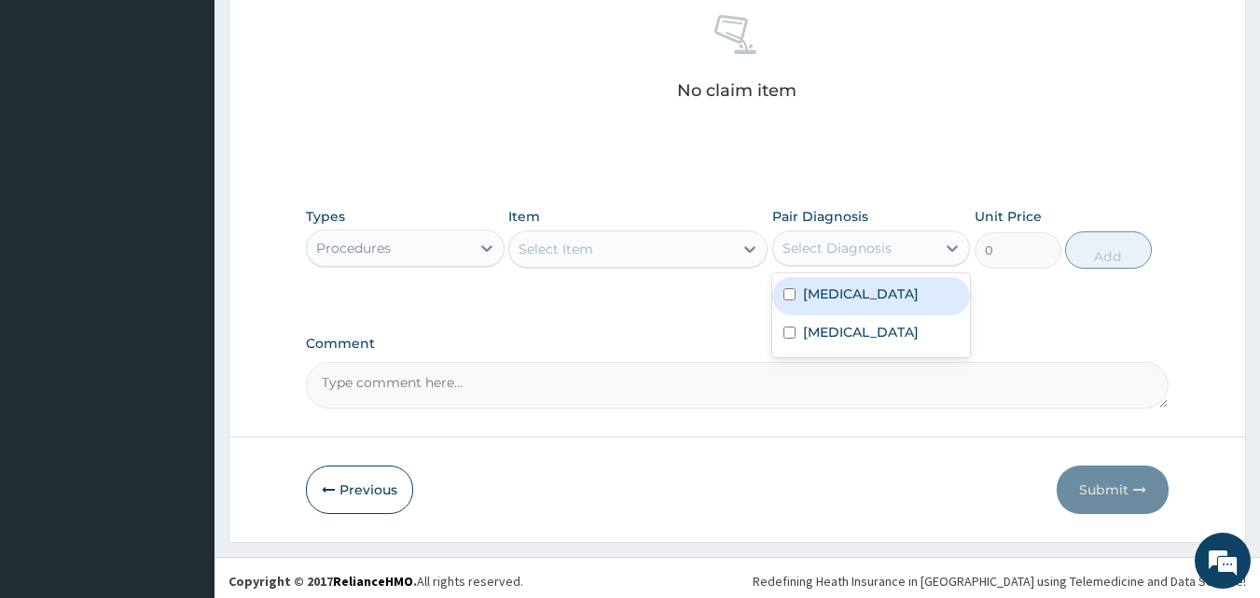
click at [823, 252] on div "Select Diagnosis" at bounding box center [837, 248] width 109 height 19
type input "G"
click at [797, 286] on div "[MEDICAL_DATA]" at bounding box center [871, 296] width 199 height 38
checkbox input "true"
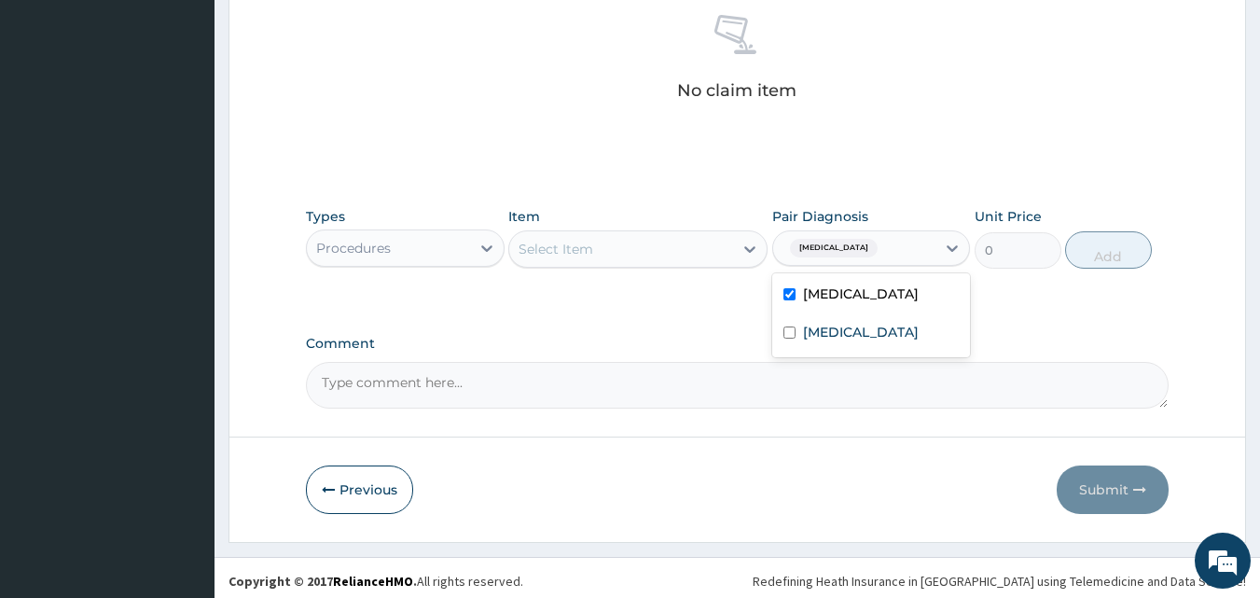
click at [679, 245] on div "Select Item" at bounding box center [621, 249] width 224 height 30
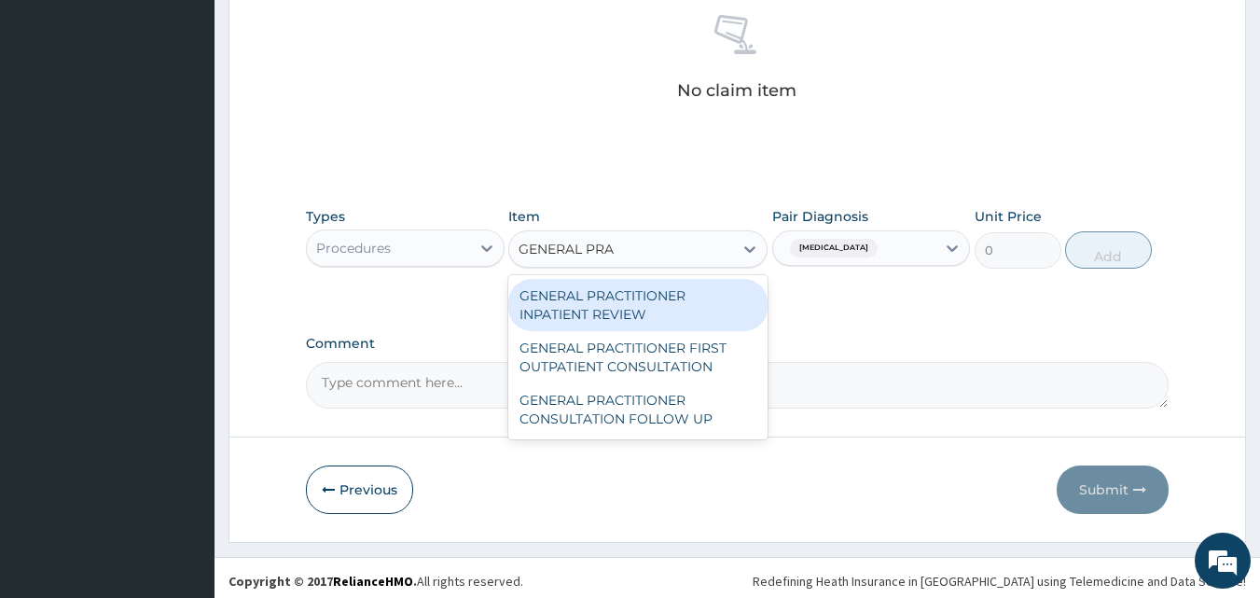
type input "GENERAL PRAC"
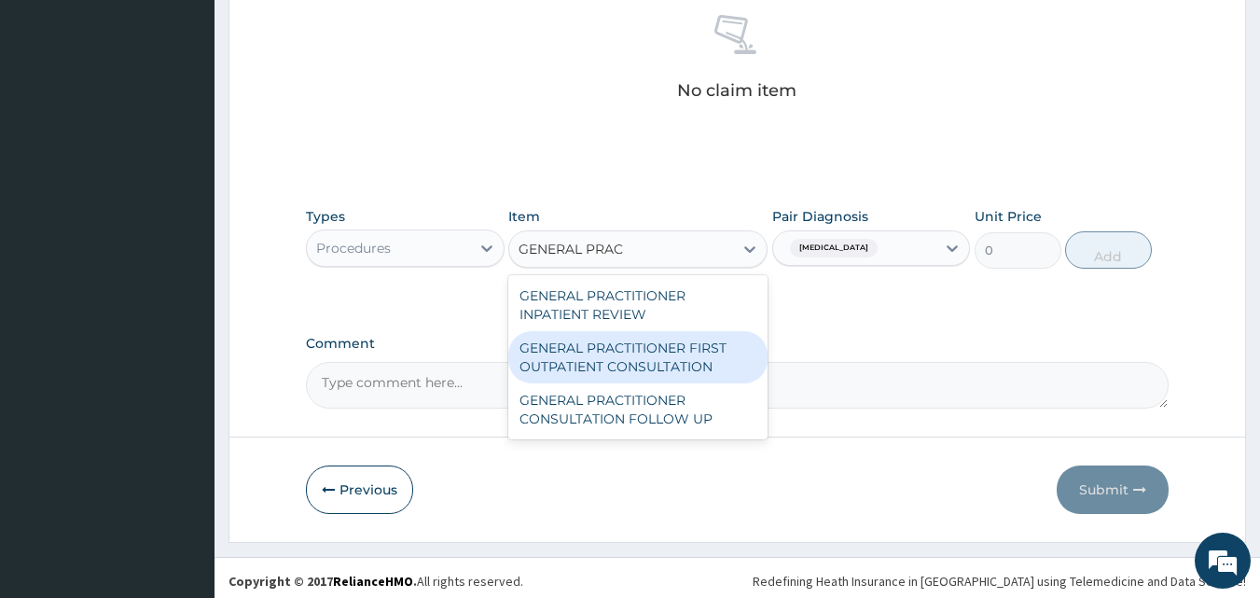
click at [553, 354] on div "GENERAL PRACTITIONER FIRST OUTPATIENT CONSULTATION" at bounding box center [637, 357] width 259 height 52
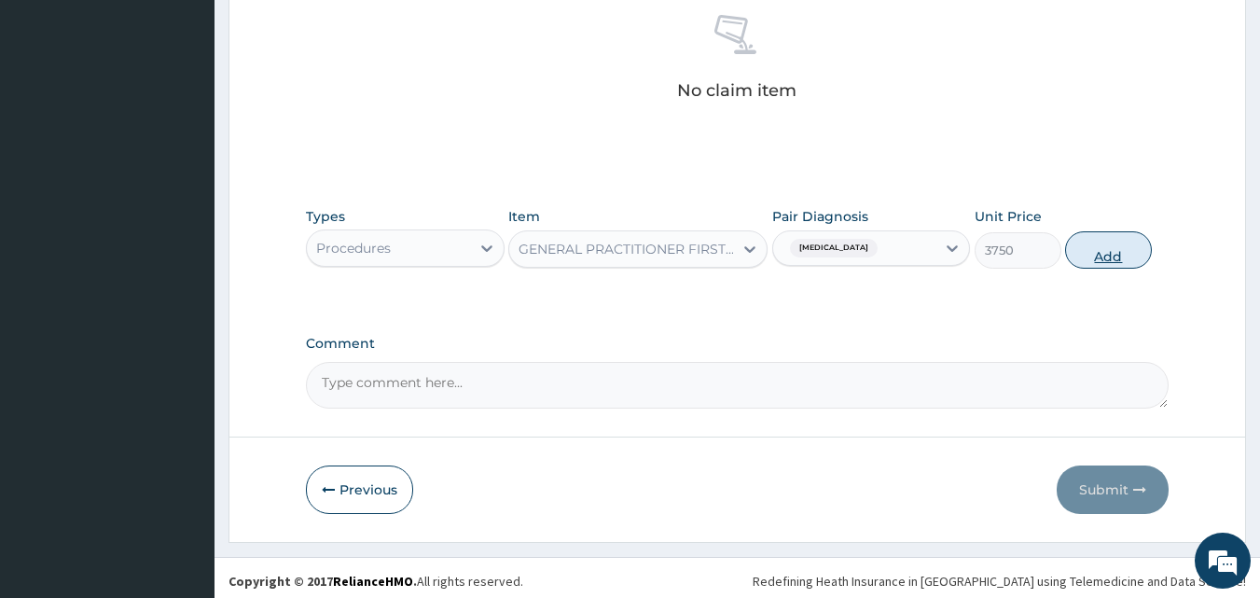
click at [1092, 238] on button "Add" at bounding box center [1108, 249] width 87 height 37
type input "0"
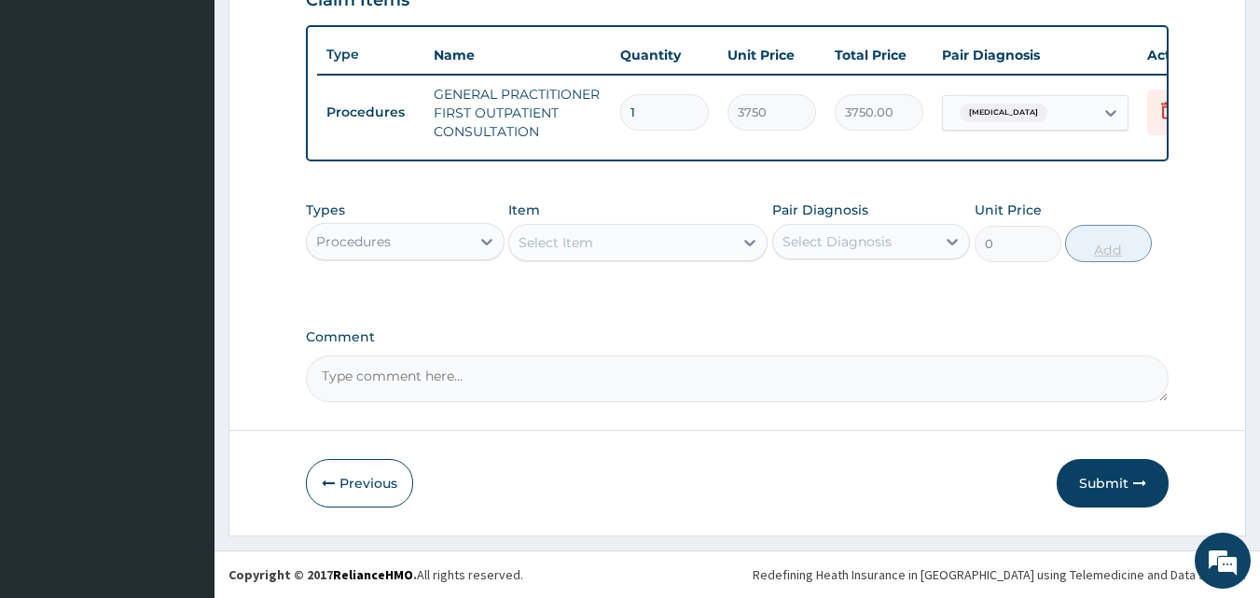
scroll to position [683, 0]
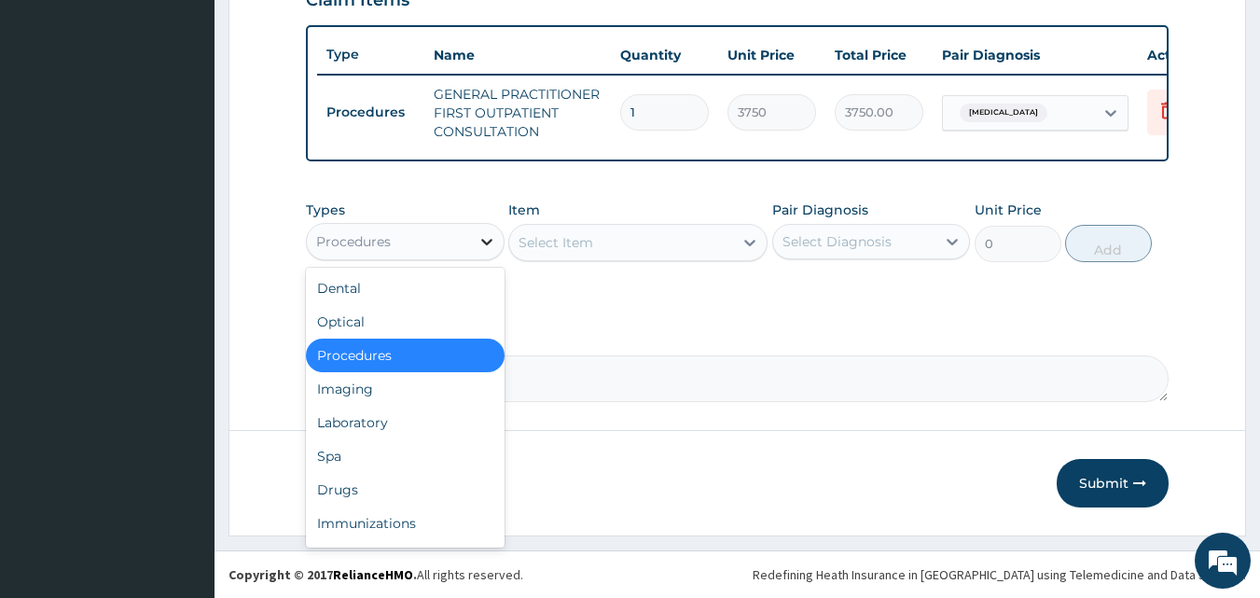
click at [470, 239] on div at bounding box center [487, 242] width 34 height 34
click at [414, 493] on div "Drugs" at bounding box center [405, 490] width 199 height 34
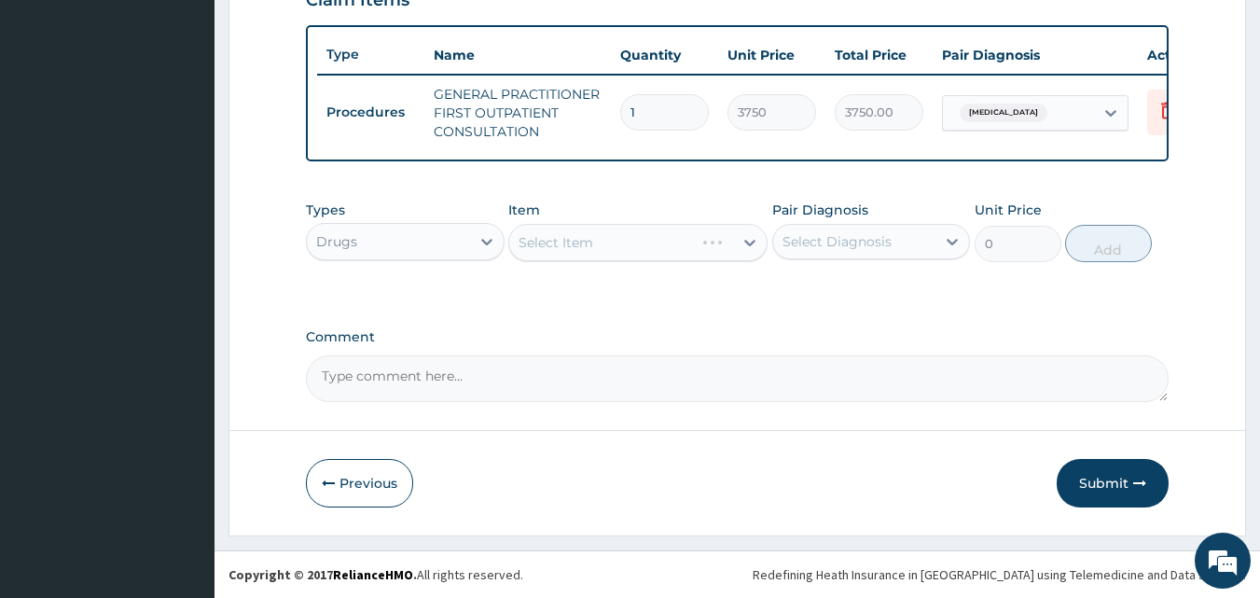
click at [629, 245] on div "Select Item" at bounding box center [637, 242] width 259 height 37
click at [630, 245] on div "Select Item" at bounding box center [637, 242] width 259 height 37
click at [835, 248] on div "Select Diagnosis" at bounding box center [837, 241] width 109 height 19
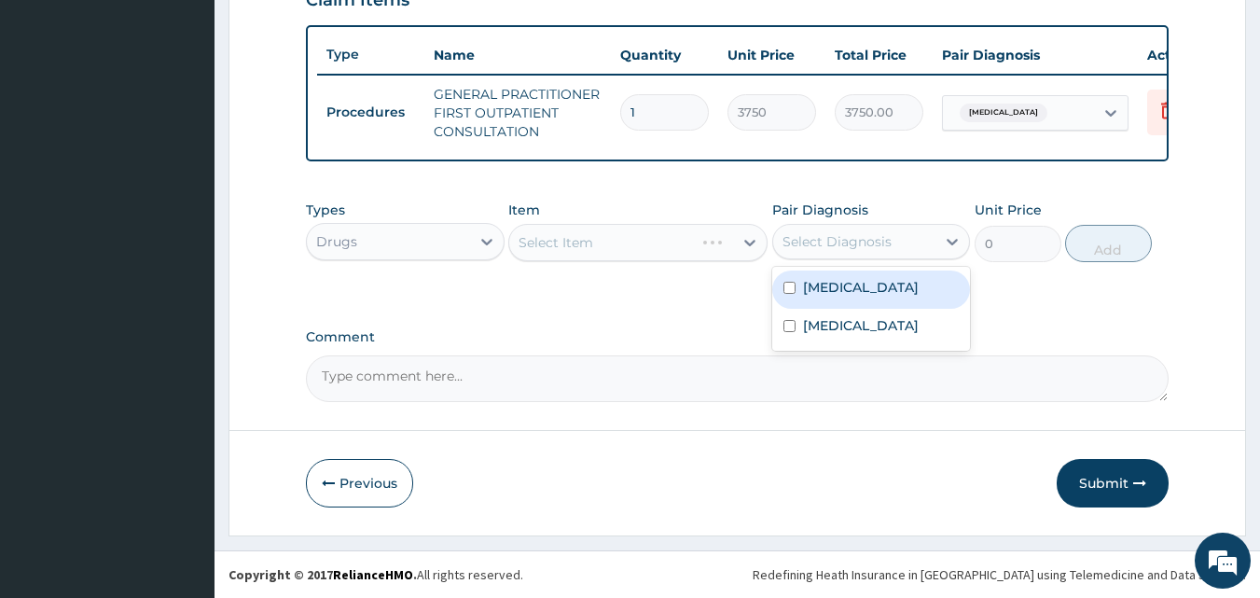
click at [830, 292] on label "[MEDICAL_DATA]" at bounding box center [861, 287] width 116 height 19
checkbox input "true"
click at [643, 242] on div "Select Item" at bounding box center [637, 242] width 259 height 37
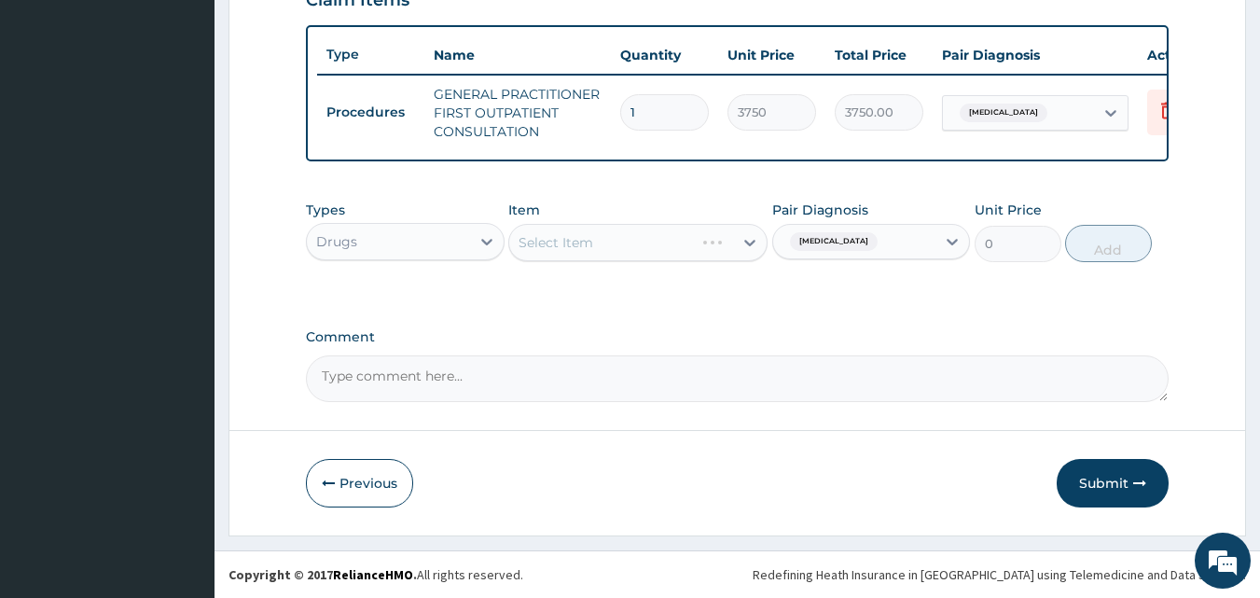
click at [653, 244] on div "Select Item" at bounding box center [637, 242] width 259 height 37
click at [670, 247] on div "Select Item" at bounding box center [621, 243] width 224 height 30
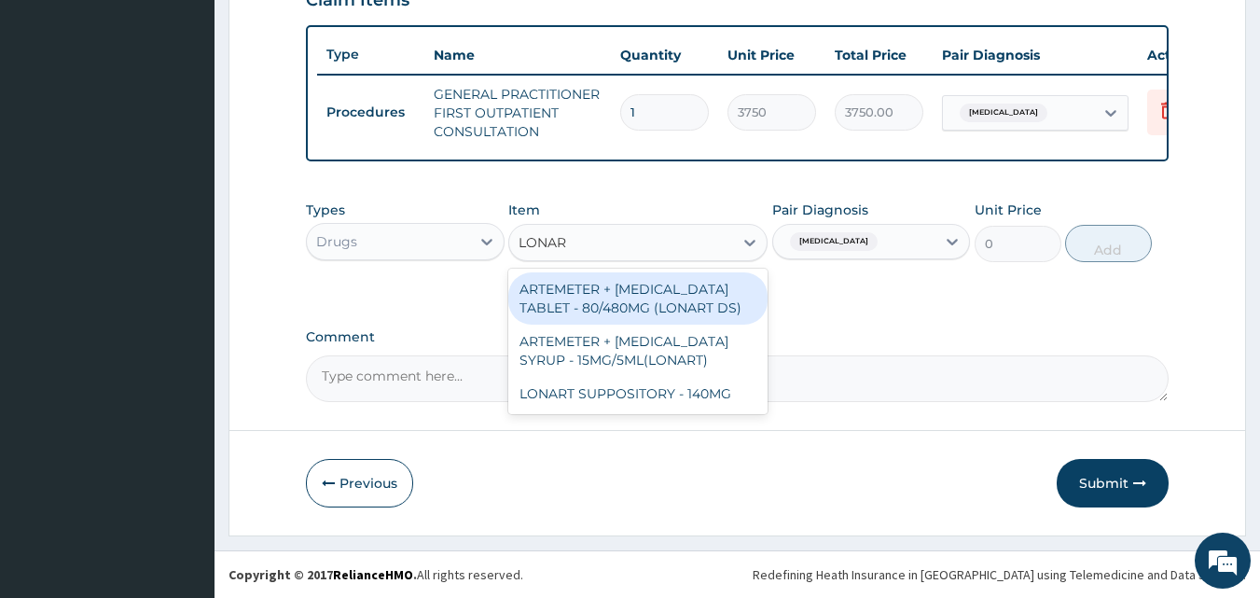
type input "LONART"
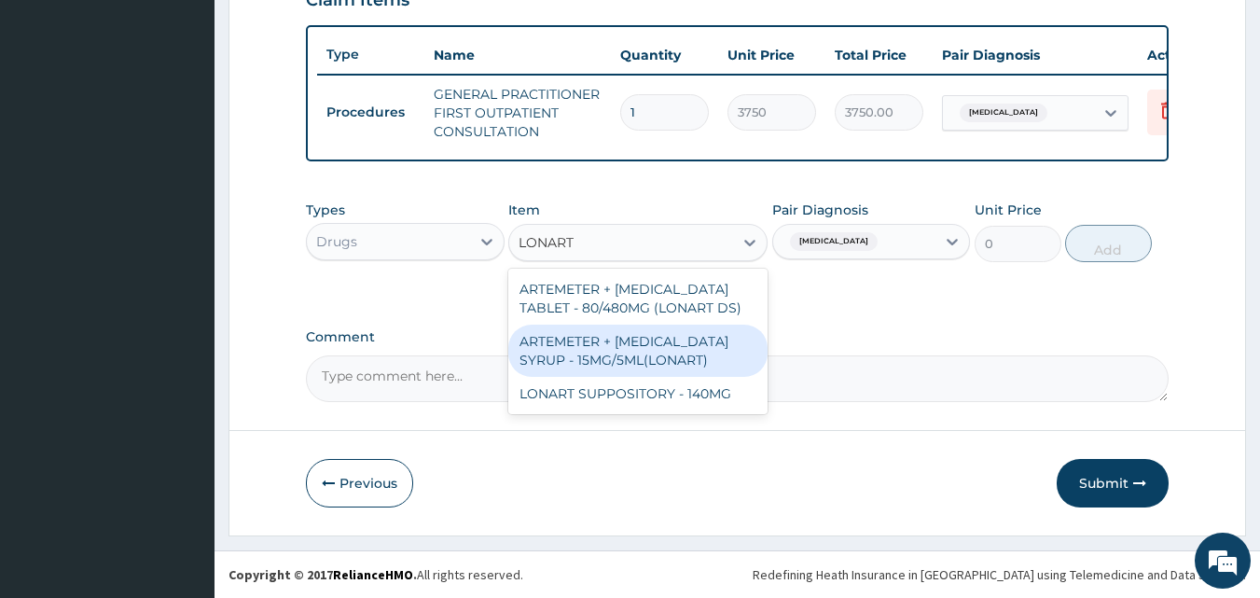
click at [687, 355] on div "ARTEMETER + [MEDICAL_DATA] SYRUP - 15MG/5ML(LONART)" at bounding box center [637, 351] width 259 height 52
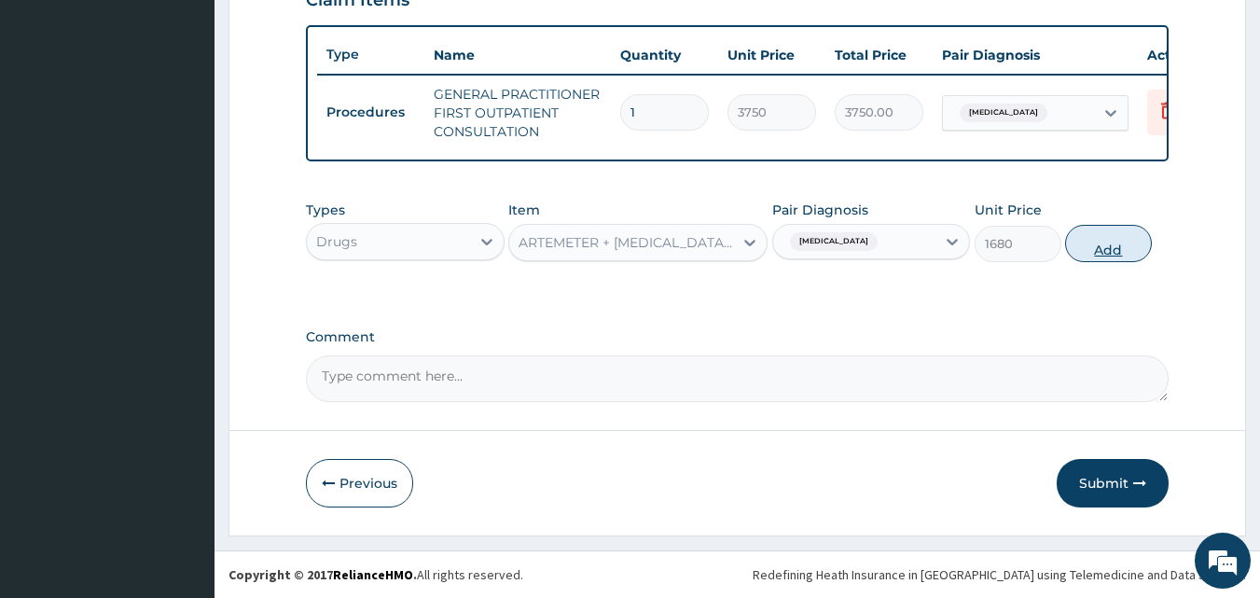
click at [1120, 239] on button "Add" at bounding box center [1108, 243] width 87 height 37
type input "0"
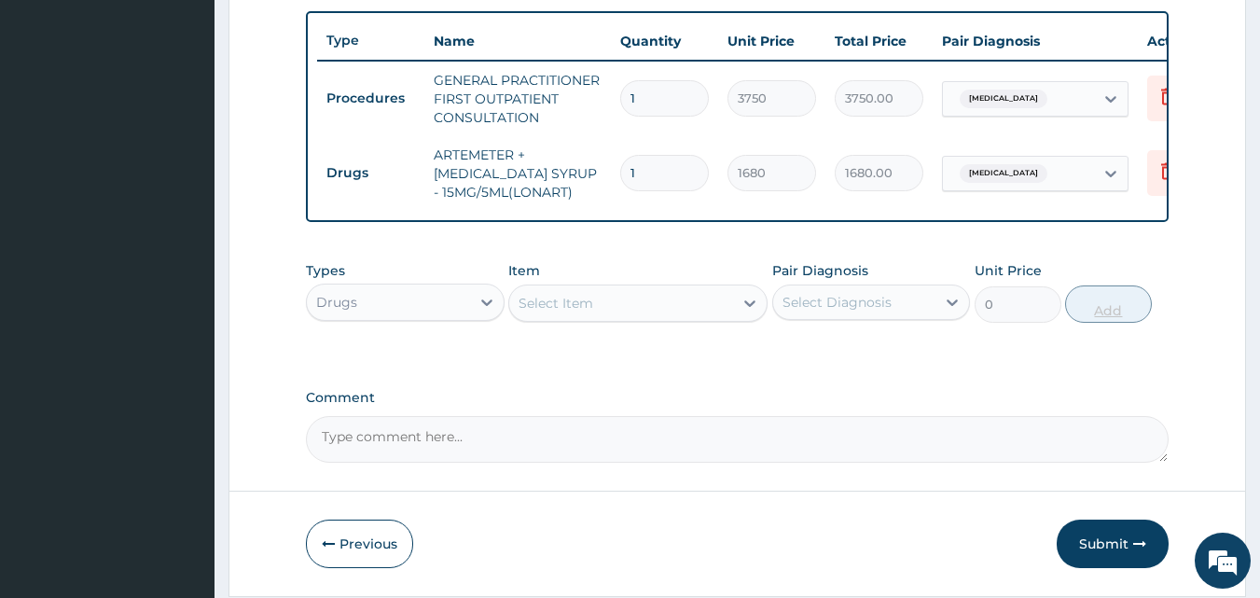
type input "0.00"
click at [715, 318] on div "Select Item" at bounding box center [621, 303] width 224 height 30
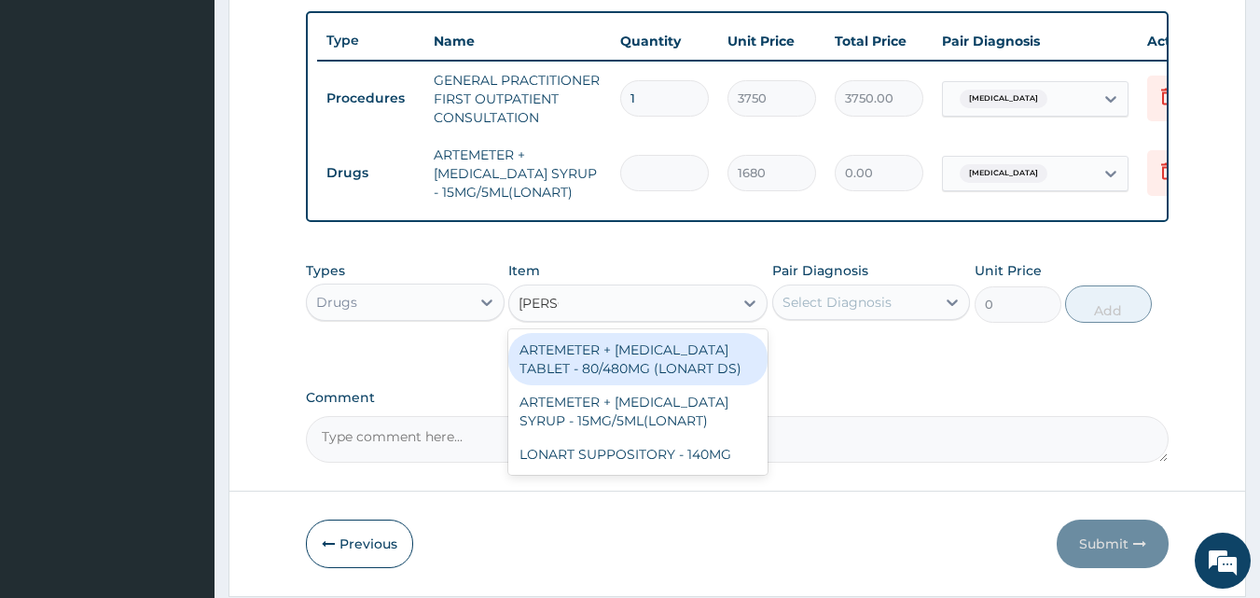
type input "LONAR"
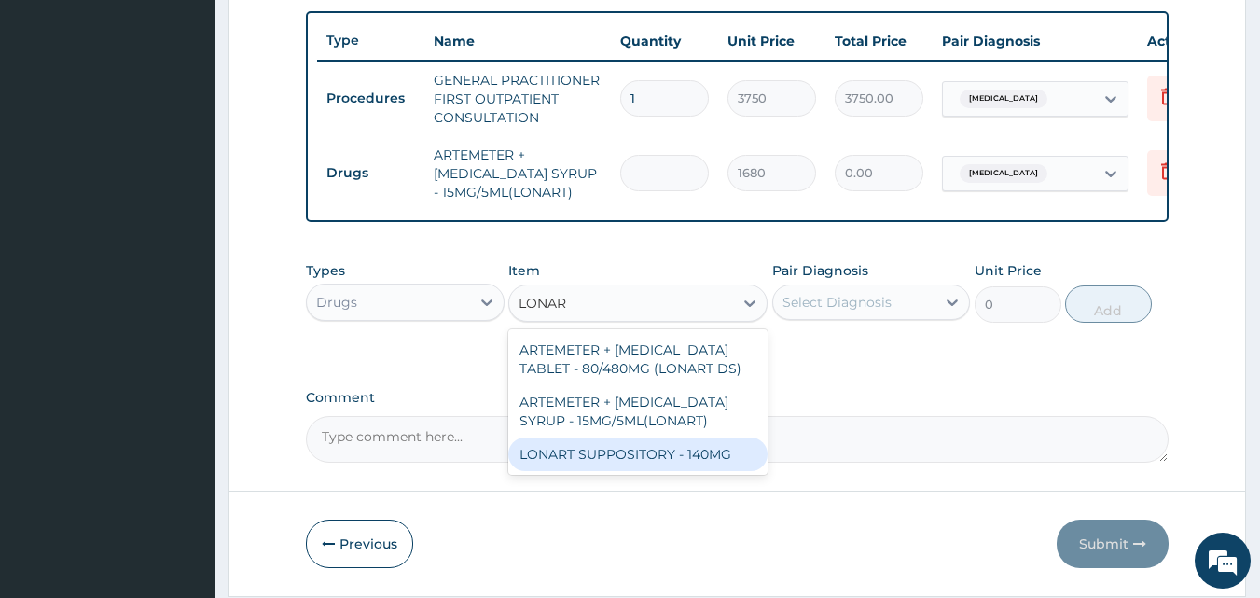
click at [687, 469] on div "LONART SUPPOSITORY - 140MG" at bounding box center [637, 454] width 259 height 34
type input "190.39999999999998"
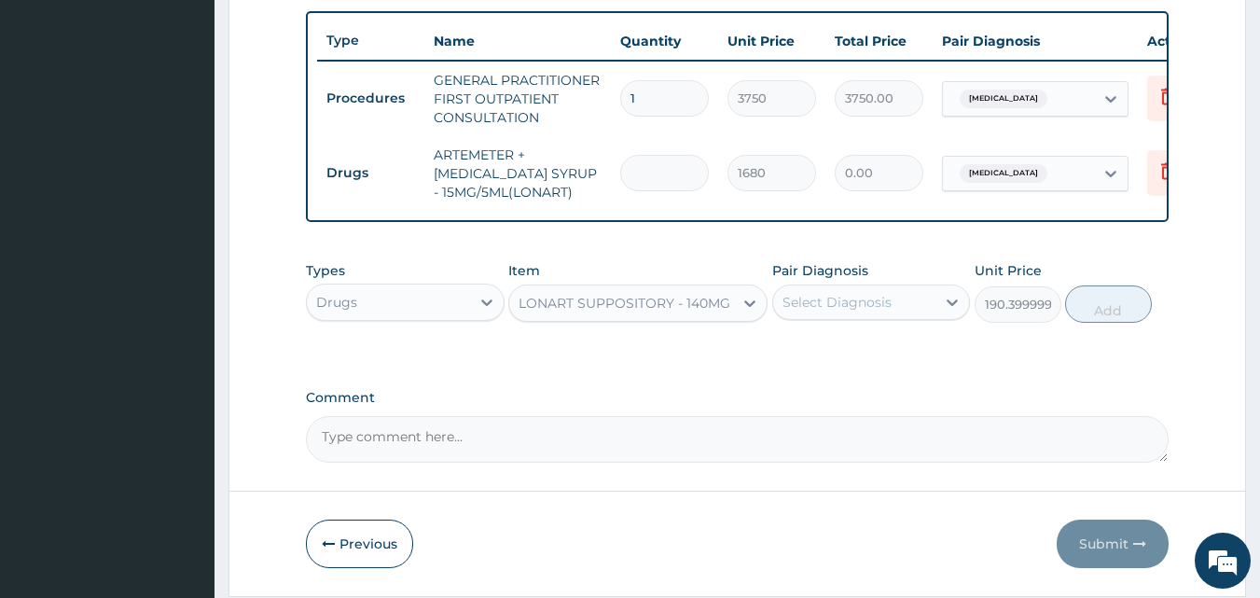
click at [708, 312] on div "LONART SUPPOSITORY - 140MG" at bounding box center [625, 303] width 212 height 19
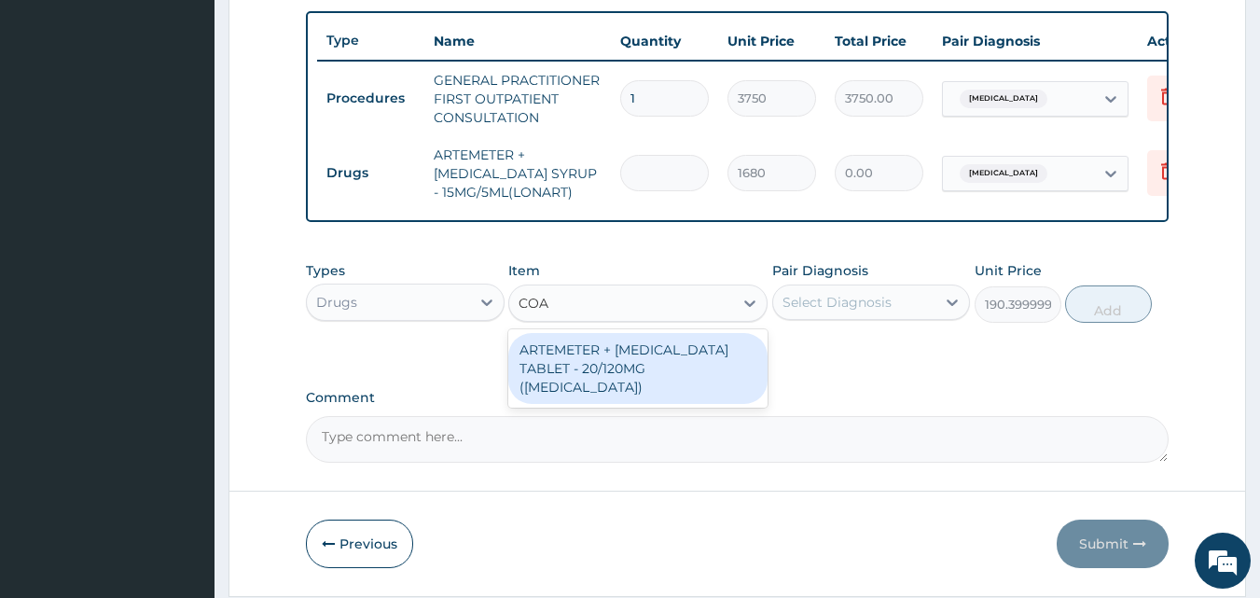
scroll to position [0, 0]
type input "[PERSON_NAME]"
click at [699, 381] on div "ARTEMETER + [MEDICAL_DATA] TABLET - 20/120MG ([MEDICAL_DATA])" at bounding box center [637, 368] width 259 height 71
type input "210"
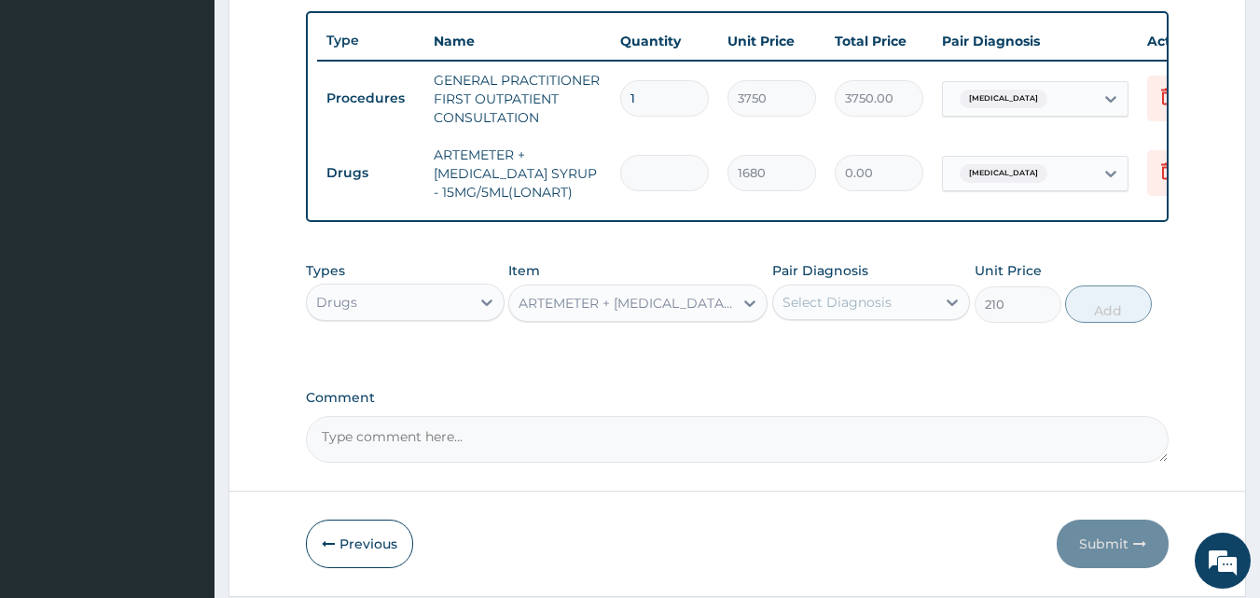
click at [887, 308] on div "Select Diagnosis" at bounding box center [837, 302] width 109 height 19
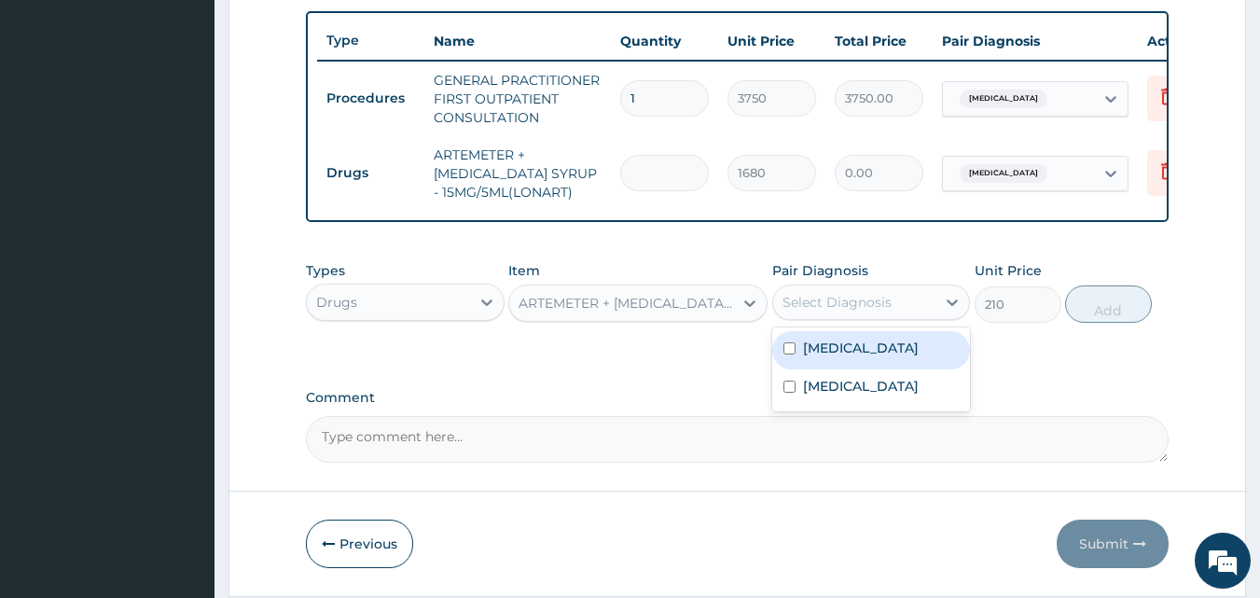
click at [825, 369] on div "[MEDICAL_DATA]" at bounding box center [871, 350] width 199 height 38
checkbox input "true"
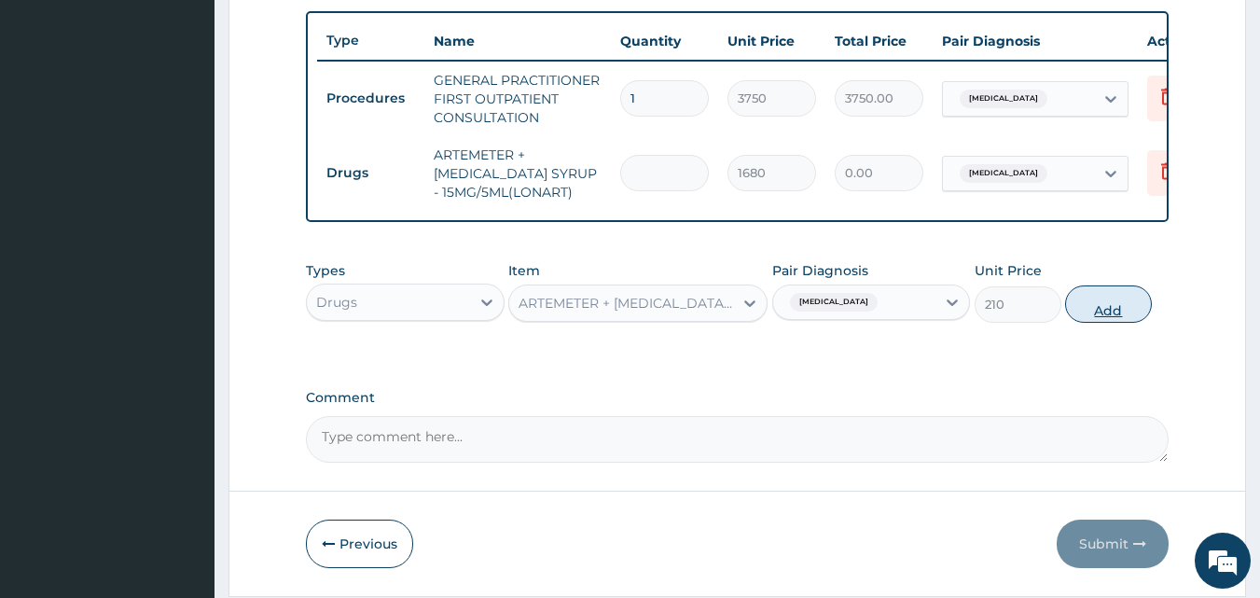
click at [1120, 317] on button "Add" at bounding box center [1108, 303] width 87 height 37
type input "0"
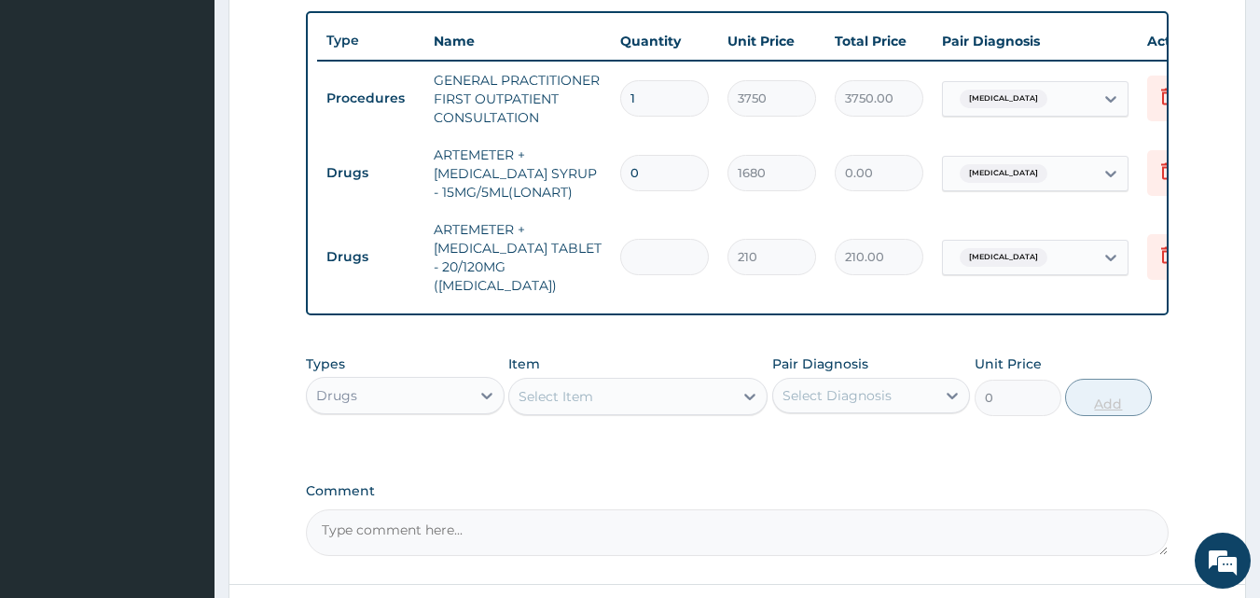
type input "0.00"
type input "6"
type input "1260.00"
type input "6"
click at [701, 396] on div "Select Item" at bounding box center [621, 396] width 224 height 30
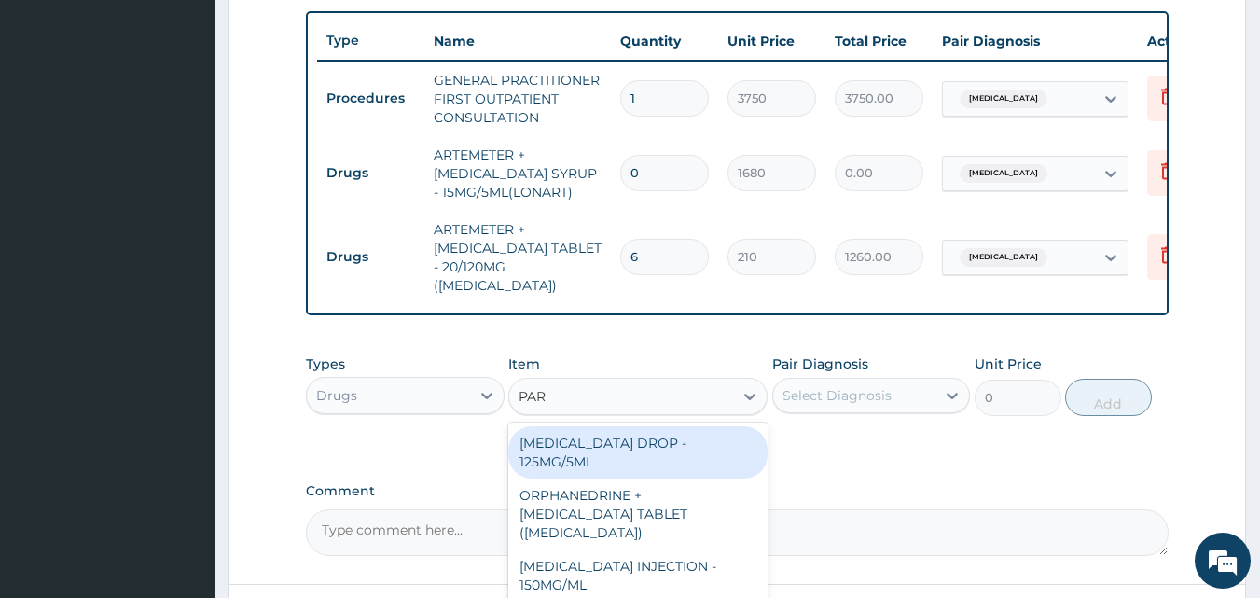
type input "[MEDICAL_DATA]"
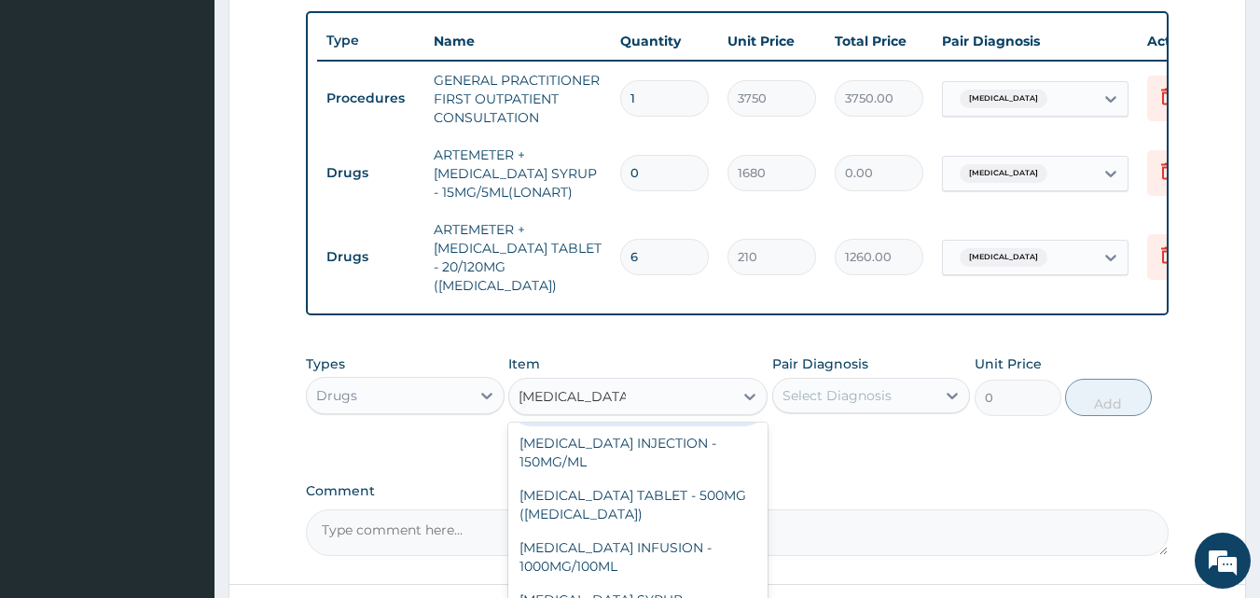
scroll to position [119, 0]
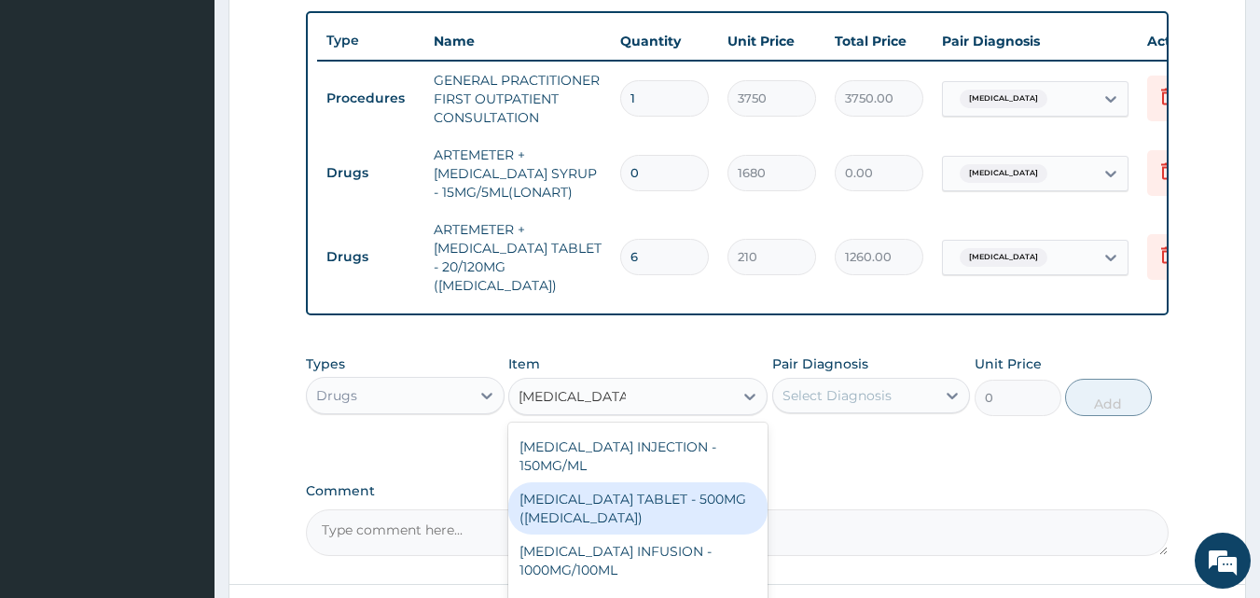
click at [722, 482] on div "PARACETAMOL TABLET - 500MG (PANADOL)" at bounding box center [637, 508] width 259 height 52
type input "42"
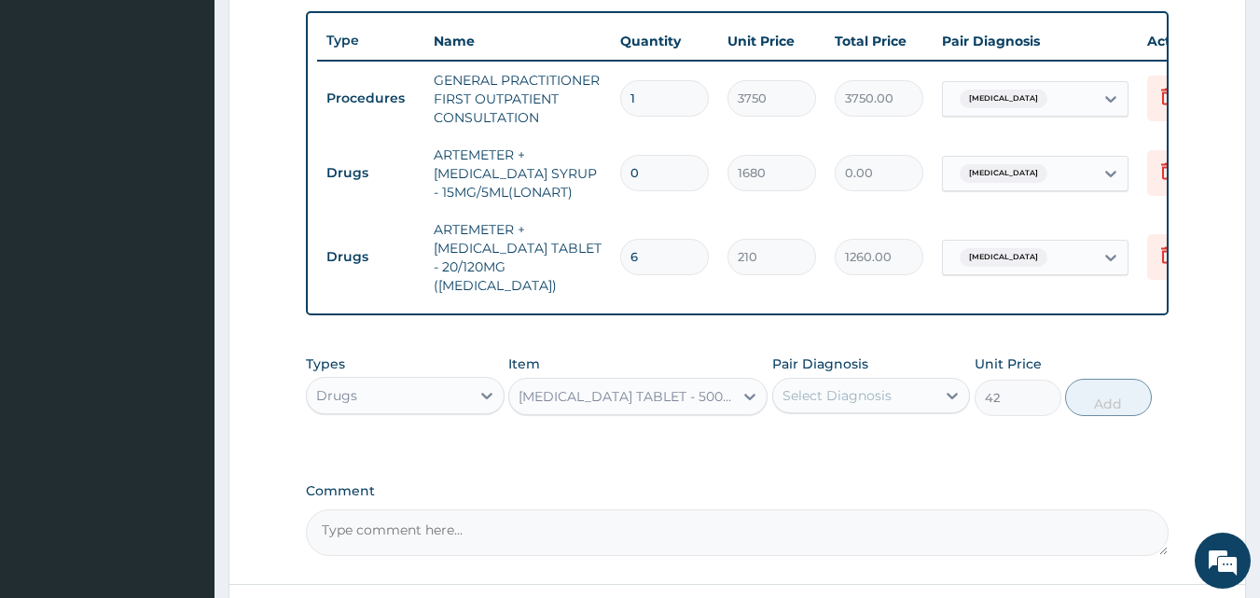
click at [848, 399] on div "Select Diagnosis" at bounding box center [837, 395] width 109 height 19
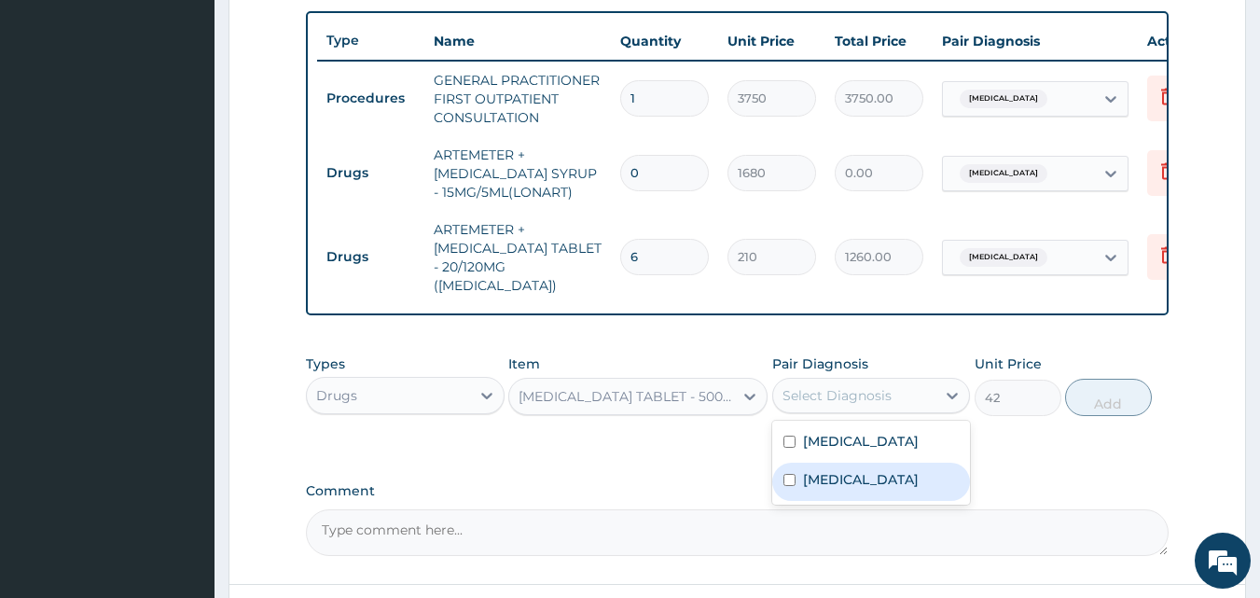
drag, startPoint x: 839, startPoint y: 451, endPoint x: 843, endPoint y: 471, distance: 20.9
click at [843, 471] on div "Malaria, unspecified Salmonella infection, unspecified" at bounding box center [871, 463] width 199 height 84
click at [843, 471] on label "Salmonella infection, unspecified" at bounding box center [861, 479] width 116 height 19
checkbox input "true"
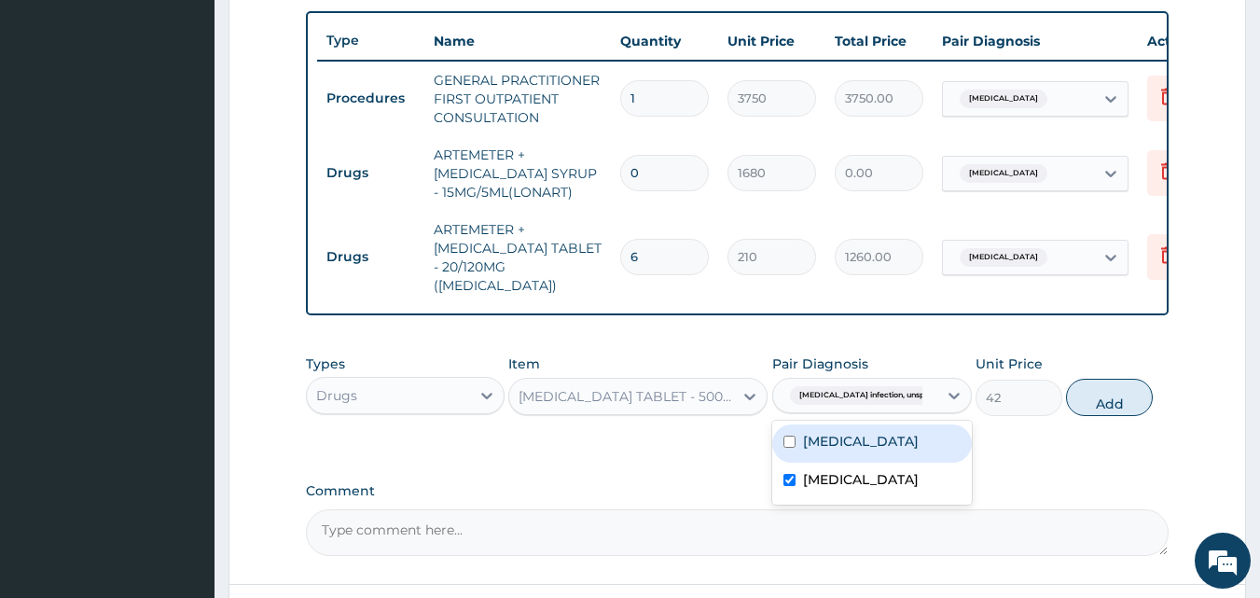
click at [837, 438] on label "Malaria, unspecified" at bounding box center [861, 441] width 116 height 19
checkbox input "true"
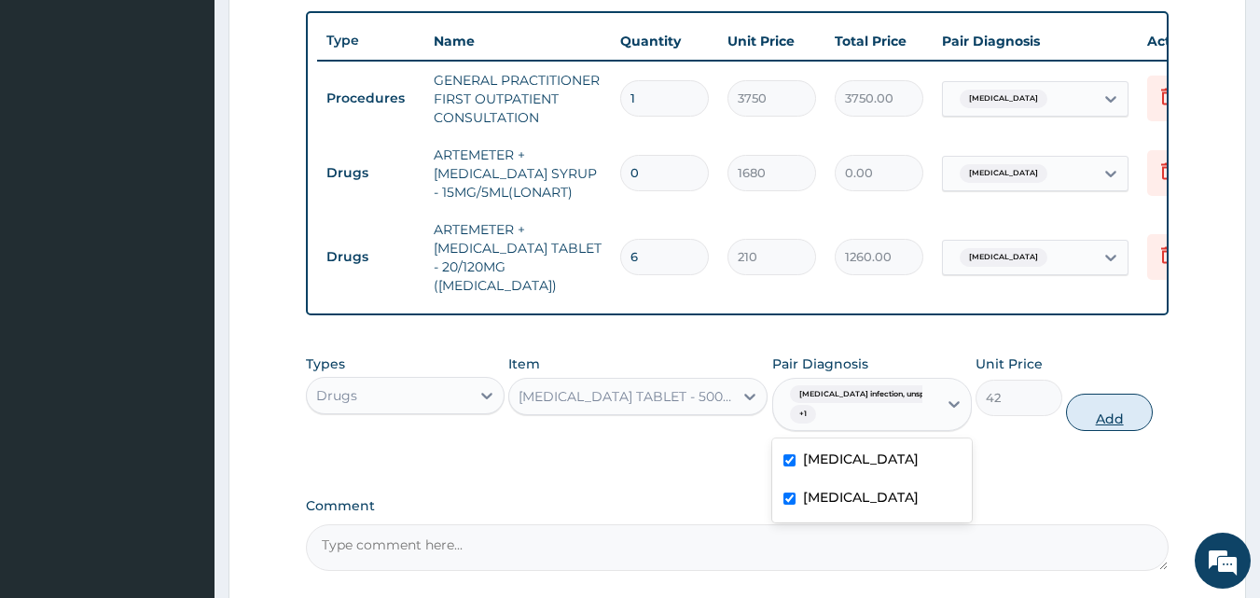
click at [1102, 415] on button "Add" at bounding box center [1109, 412] width 87 height 37
type input "0"
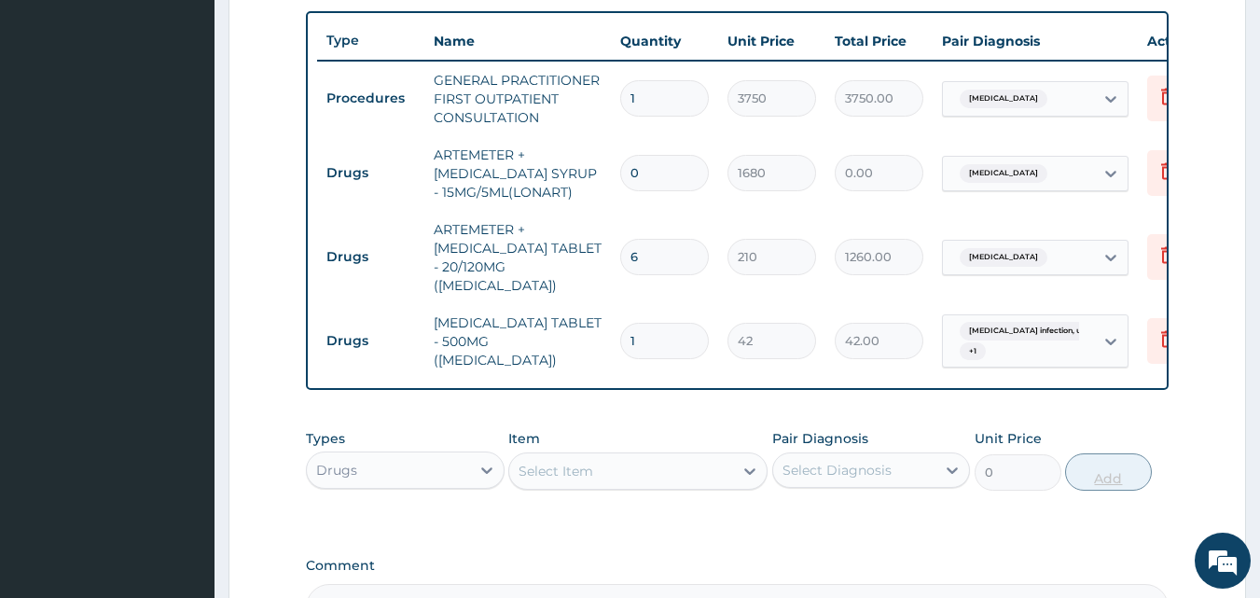
type input "12"
type input "504.00"
type input "12"
click at [691, 471] on div "Select Item" at bounding box center [621, 471] width 224 height 30
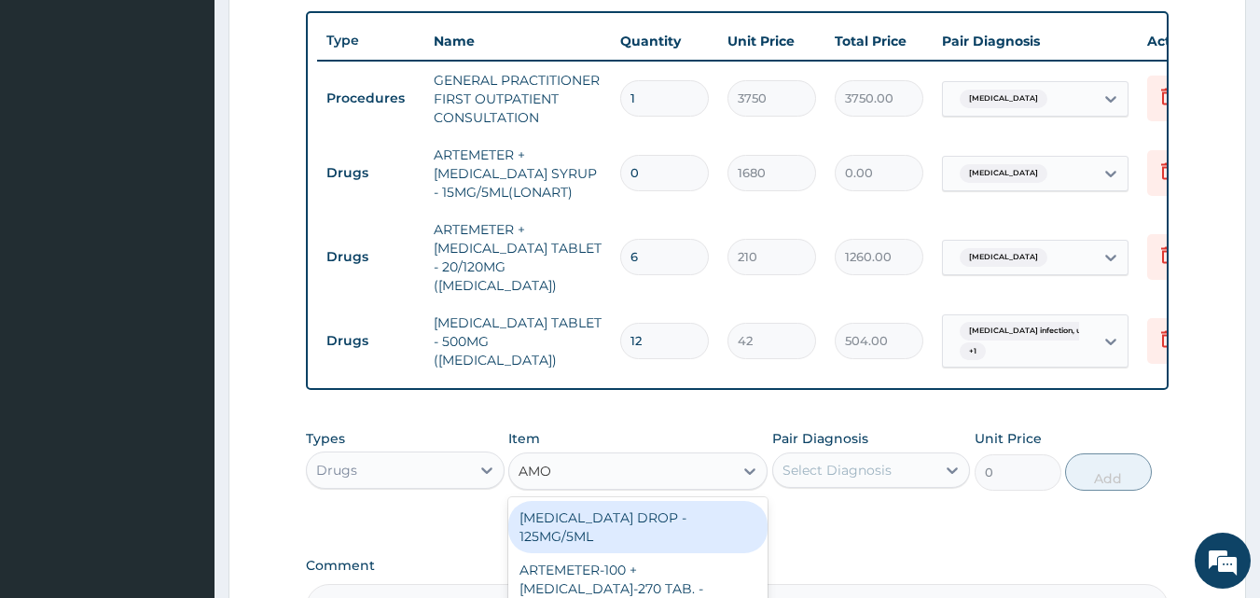
type input "AMOX"
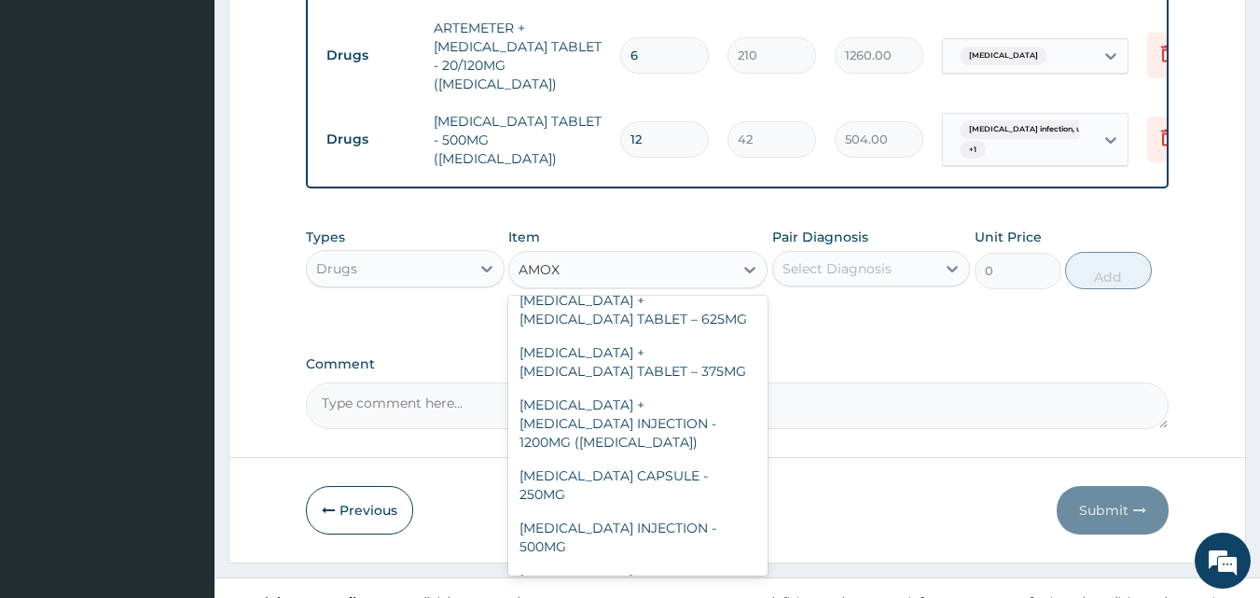
scroll to position [284, 0]
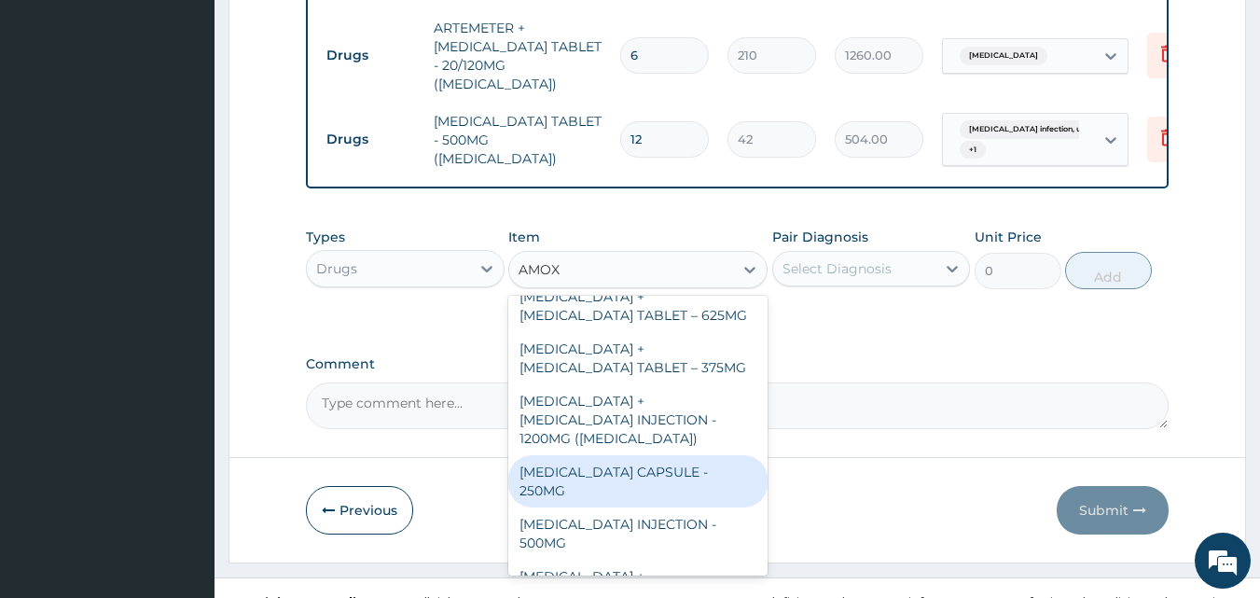
click at [710, 455] on div "AMOXICILLIN CAPSULE - 250MG" at bounding box center [637, 481] width 259 height 52
type input "56"
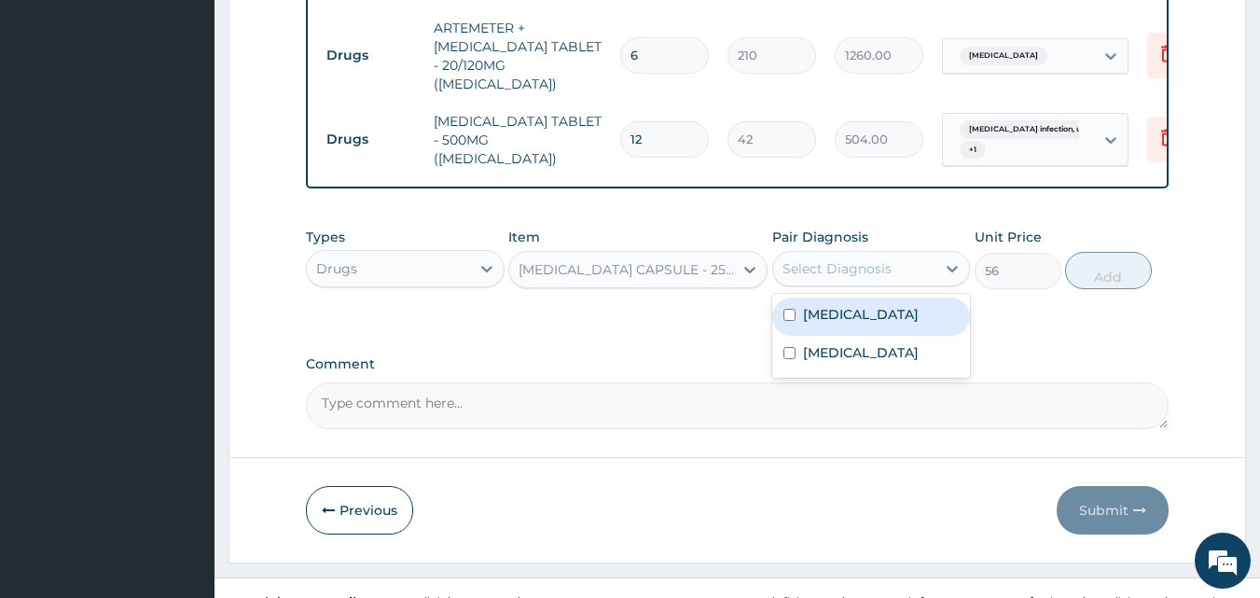
click at [817, 259] on div "Select Diagnosis" at bounding box center [837, 268] width 109 height 19
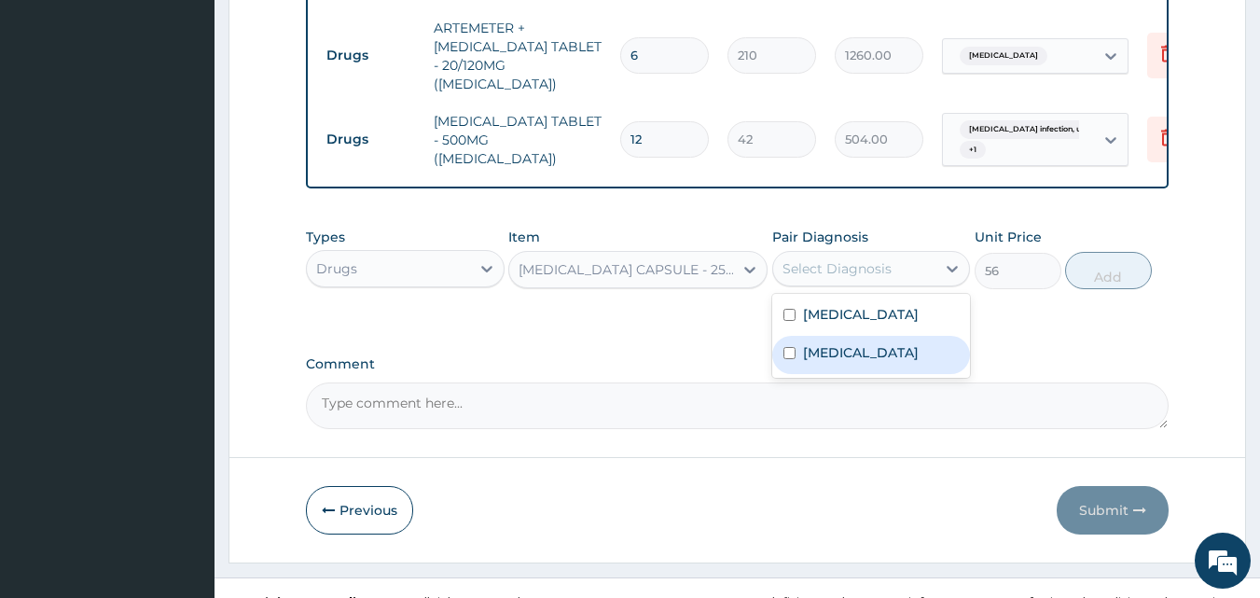
click at [834, 336] on div "Salmonella infection, unspecified" at bounding box center [871, 355] width 199 height 38
checkbox input "true"
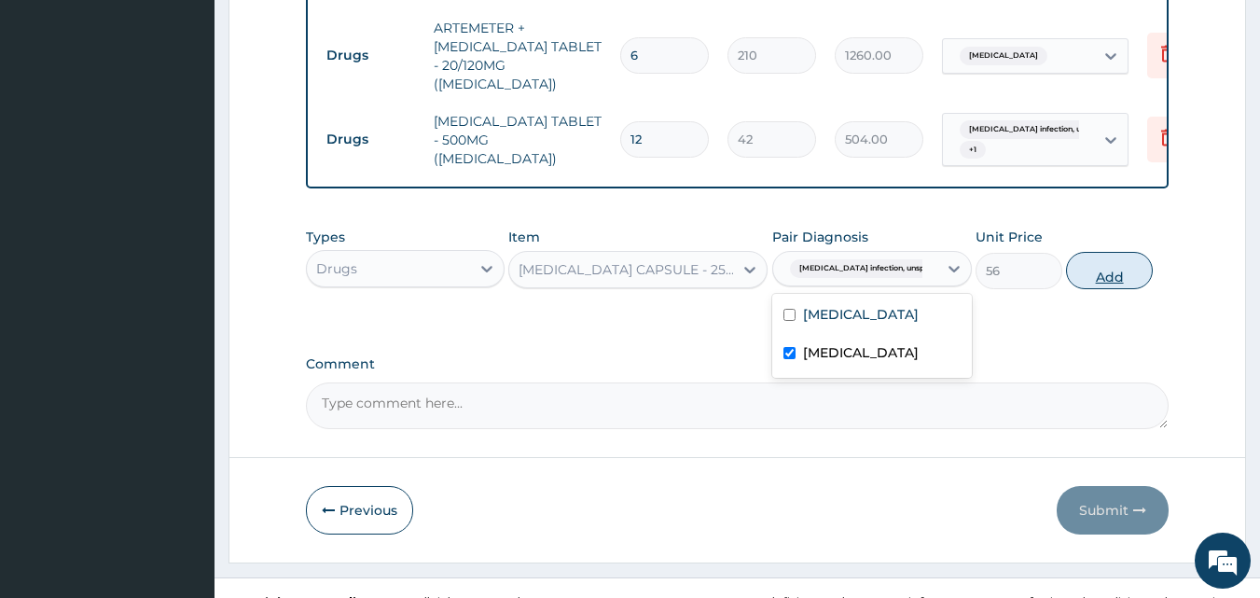
click at [1118, 273] on button "Add" at bounding box center [1109, 270] width 87 height 37
type input "0"
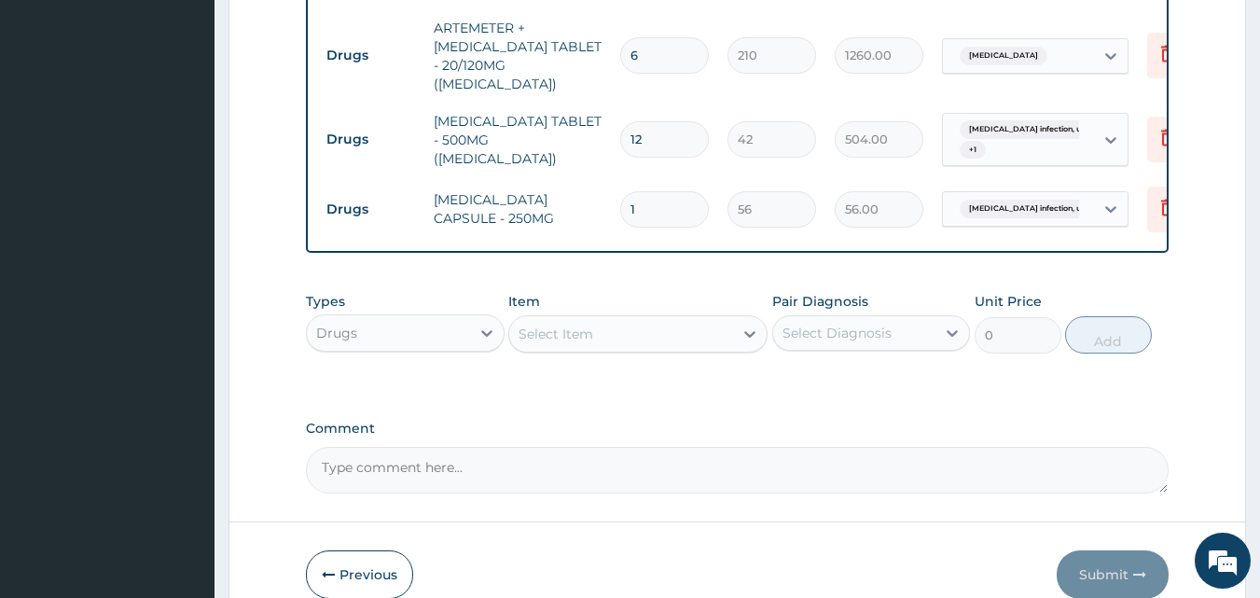
click at [675, 191] on input "1" at bounding box center [664, 209] width 89 height 36
type input "15"
type input "840.00"
type input "15"
click at [589, 325] on div "Select Item" at bounding box center [556, 334] width 75 height 19
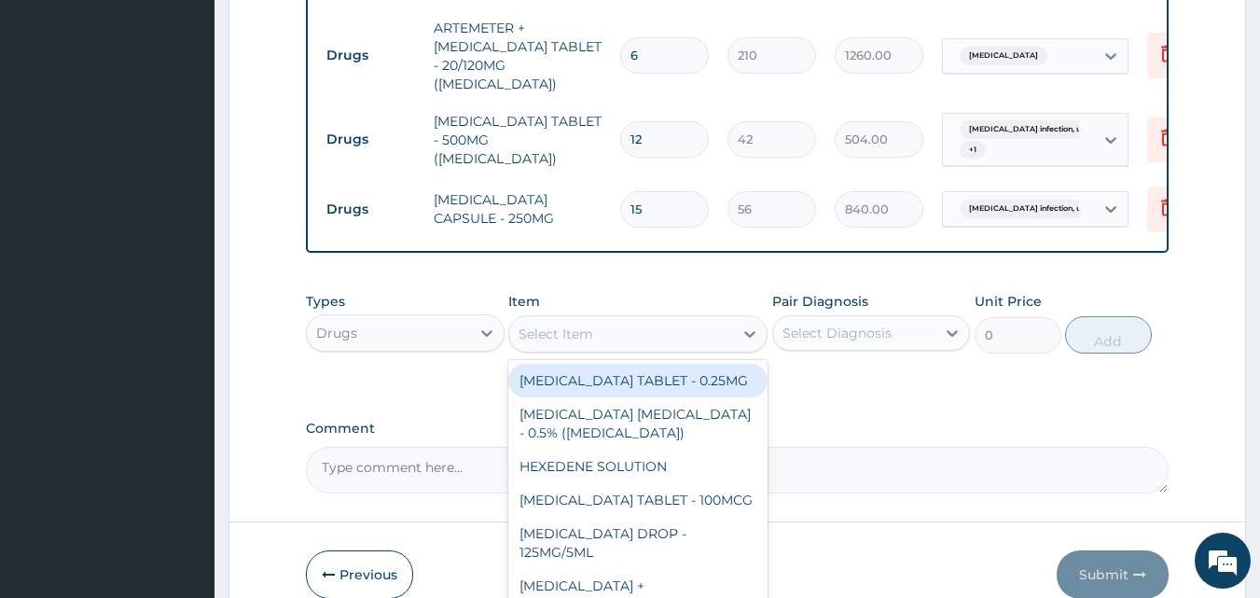
click at [589, 325] on div "Select Item" at bounding box center [556, 334] width 75 height 19
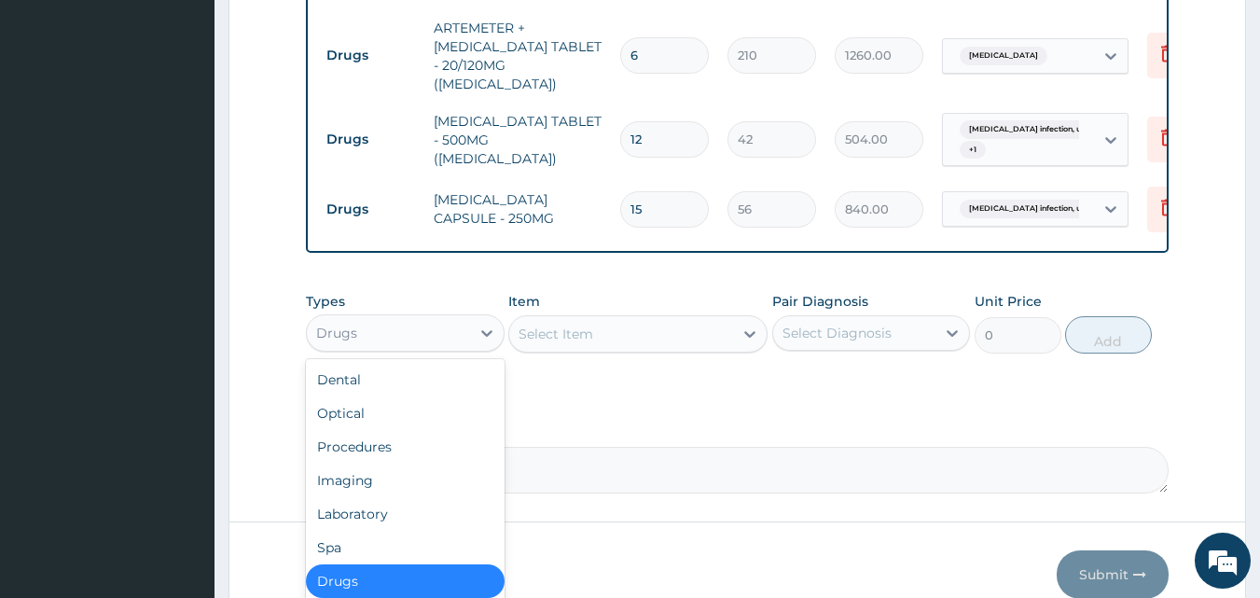
click at [459, 336] on div "Drugs" at bounding box center [388, 333] width 163 height 30
click at [365, 502] on div "Laboratory" at bounding box center [405, 514] width 199 height 34
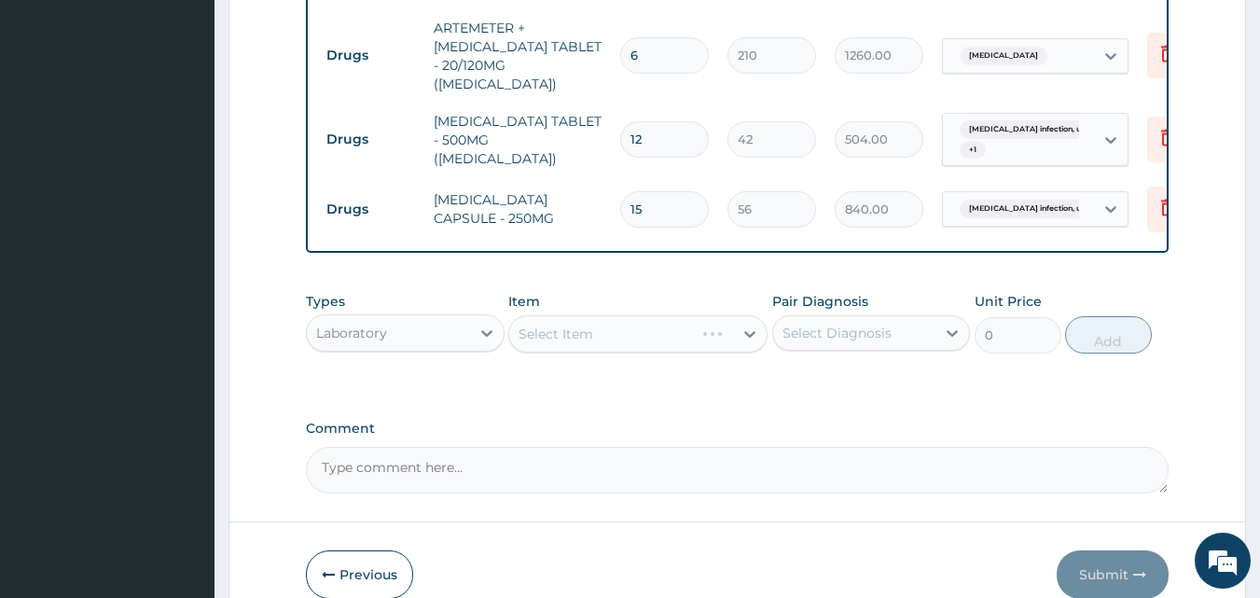
click at [578, 325] on div "Select Item" at bounding box center [637, 333] width 259 height 37
click at [579, 325] on div "Select Item" at bounding box center [637, 333] width 259 height 37
click at [678, 327] on div "Select Item" at bounding box center [621, 334] width 224 height 30
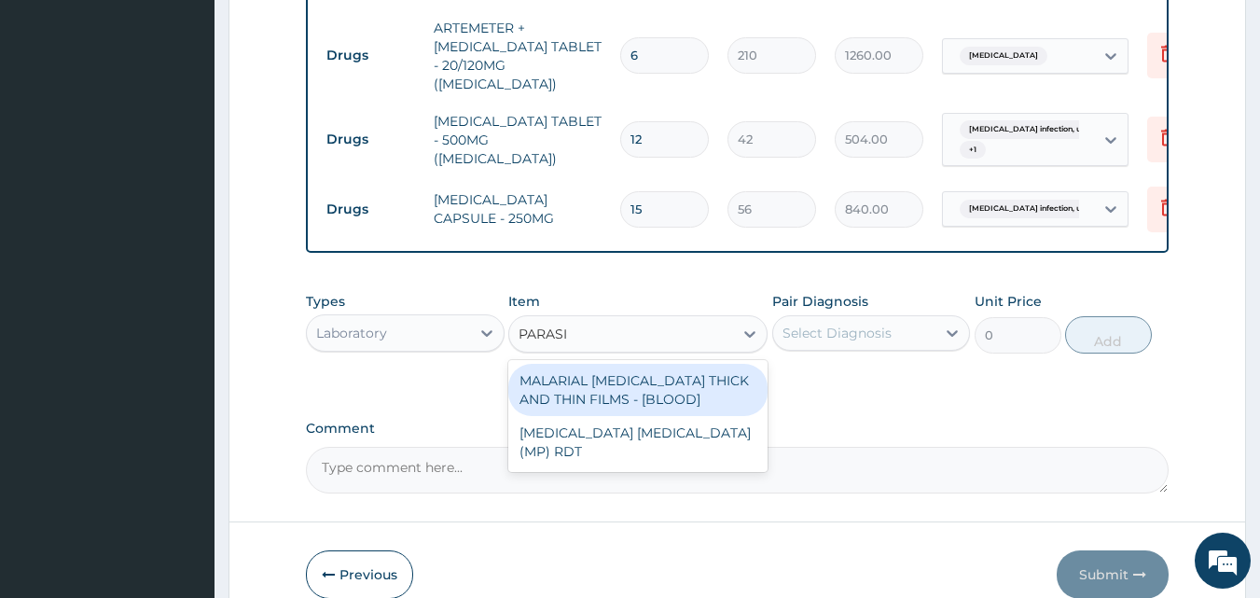
type input "PARASIT"
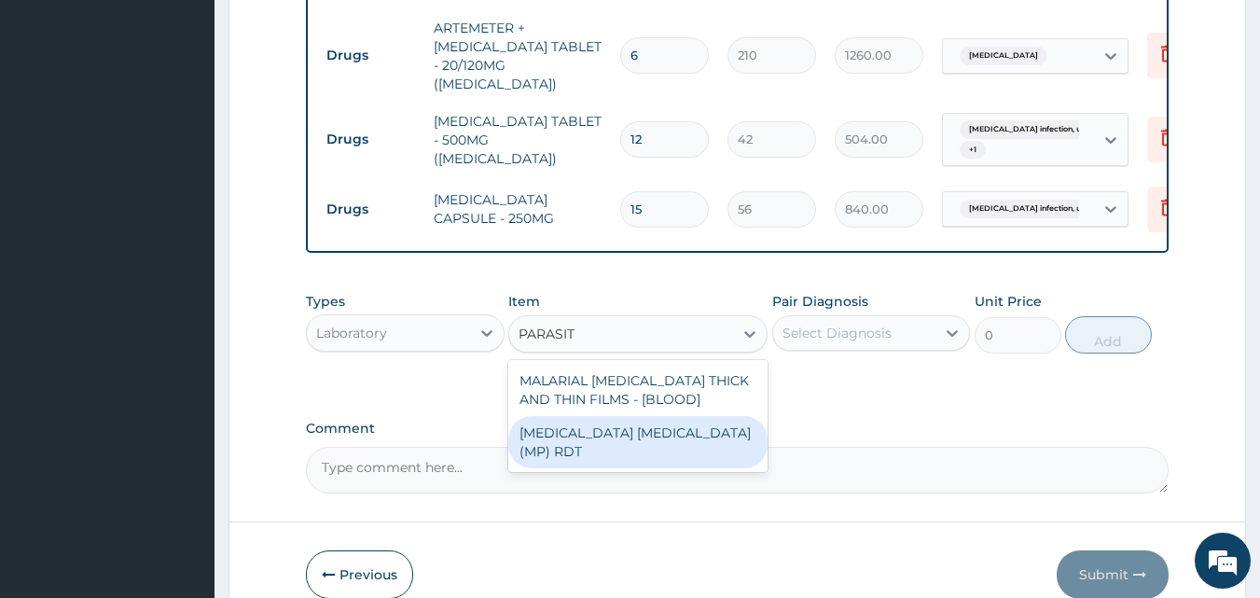
click at [702, 437] on div "[MEDICAL_DATA] [MEDICAL_DATA] (MP) RDT" at bounding box center [637, 442] width 259 height 52
type input "2000"
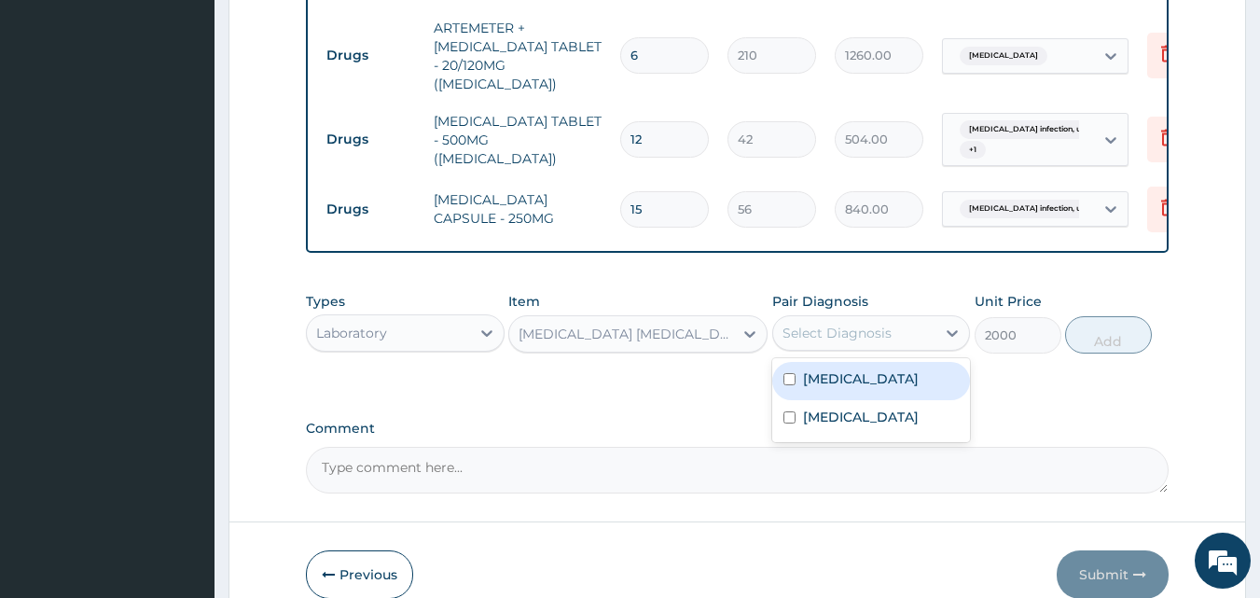
click at [861, 335] on div "Select Diagnosis" at bounding box center [837, 333] width 109 height 19
click at [852, 374] on label "[MEDICAL_DATA]" at bounding box center [861, 378] width 116 height 19
checkbox input "true"
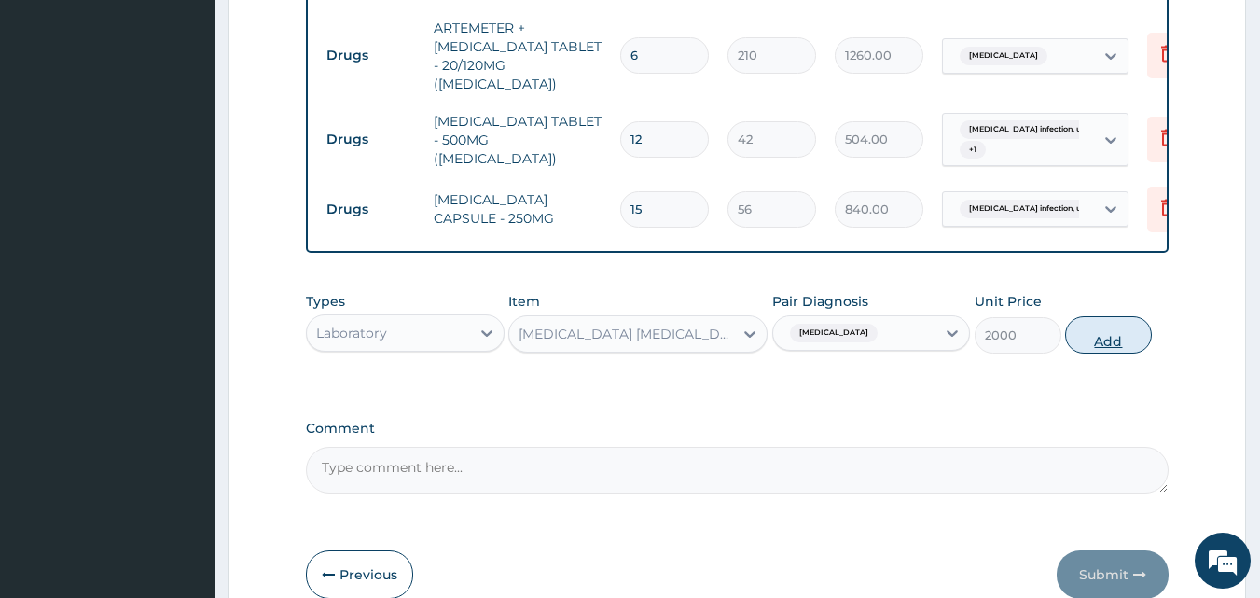
click at [1116, 326] on button "Add" at bounding box center [1108, 334] width 87 height 37
type input "0"
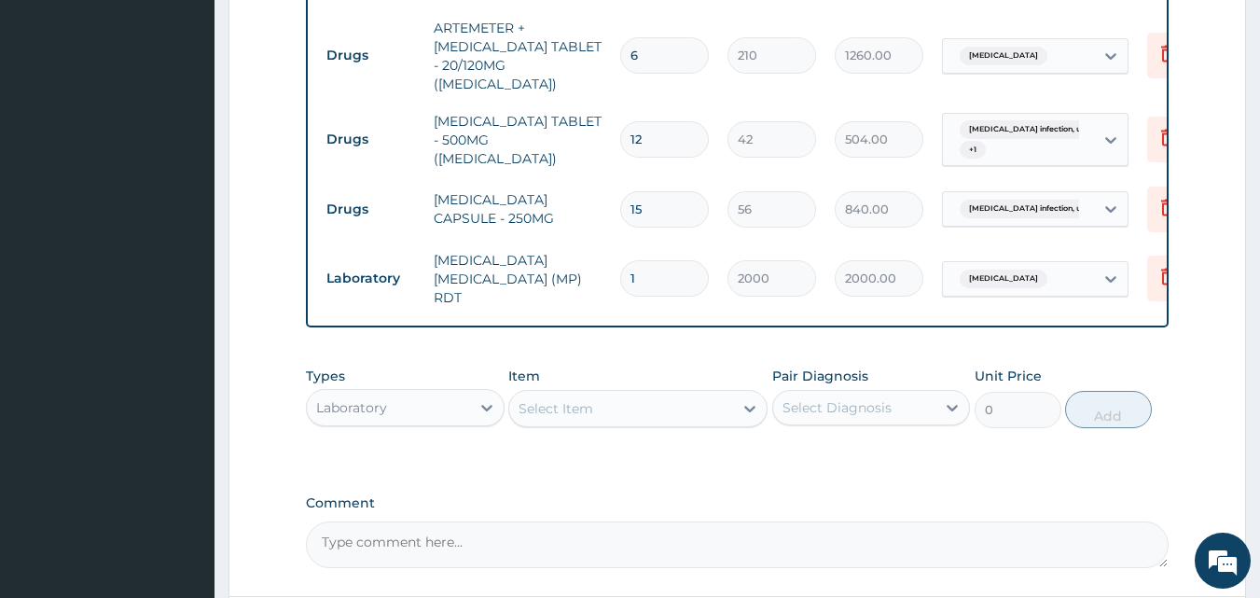
click at [701, 394] on div "Select Item" at bounding box center [621, 409] width 224 height 30
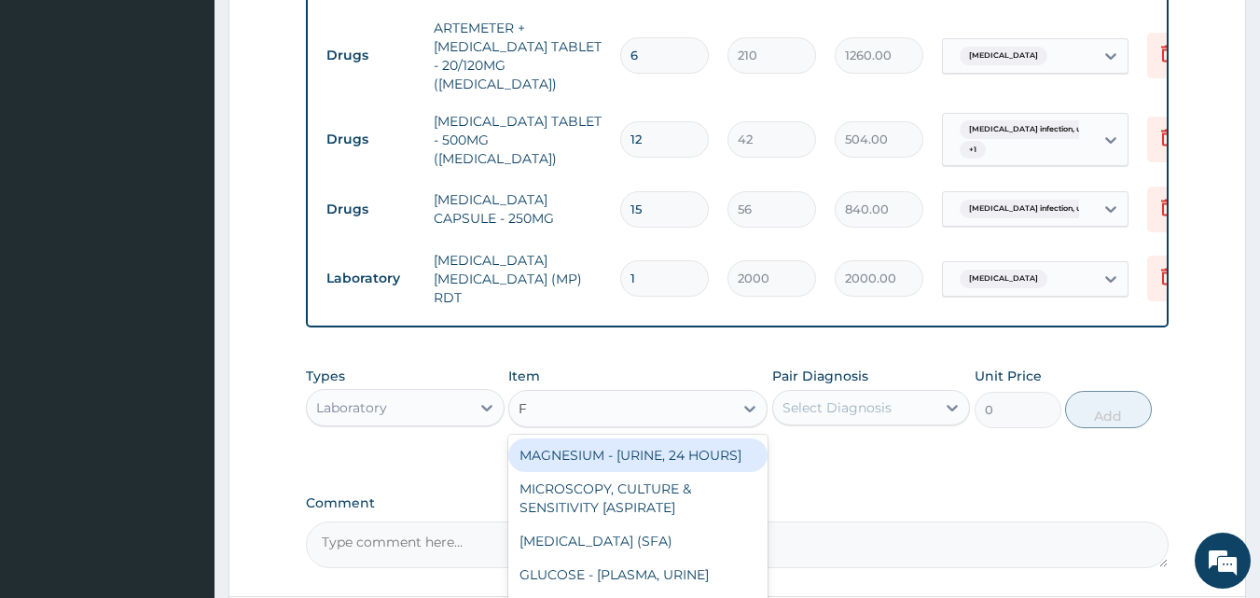
type input "FBC"
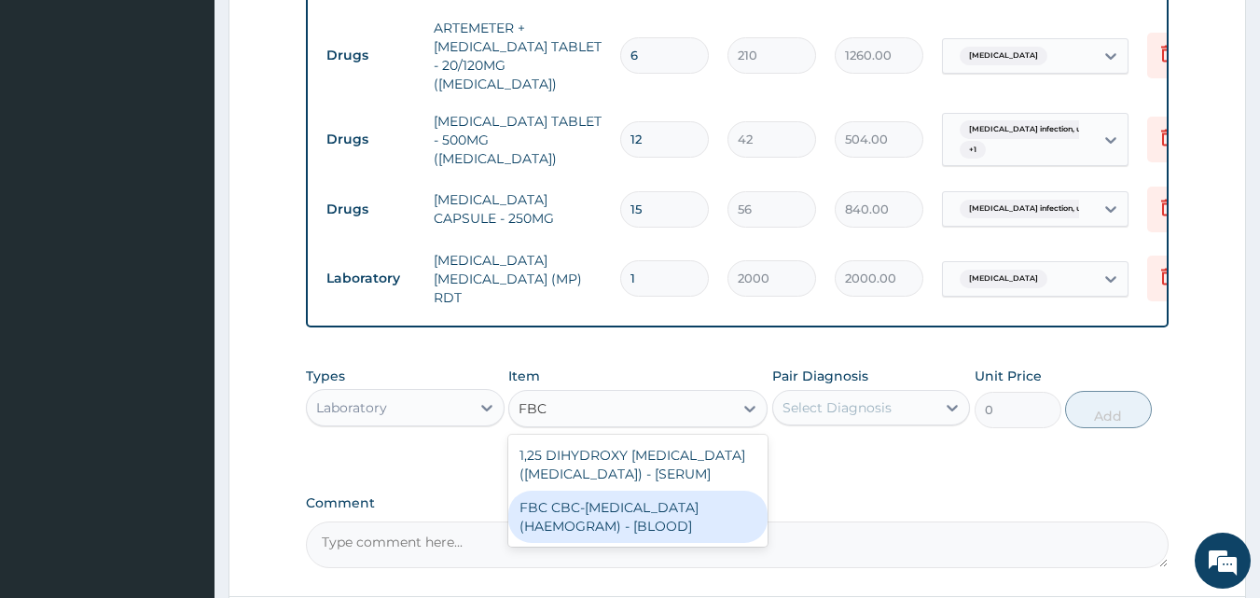
click at [627, 508] on div "FBC CBC-COMPLETE BLOOD COUNT (HAEMOGRAM) - [BLOOD]" at bounding box center [637, 517] width 259 height 52
type input "5000"
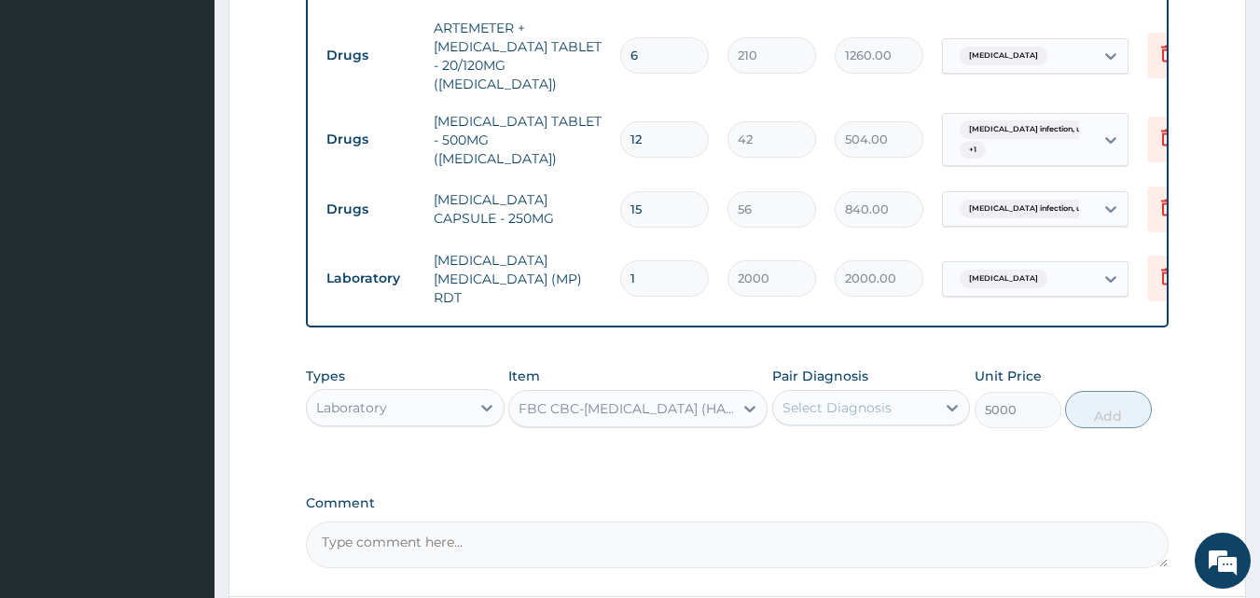
click at [820, 400] on div "Select Diagnosis" at bounding box center [854, 408] width 163 height 30
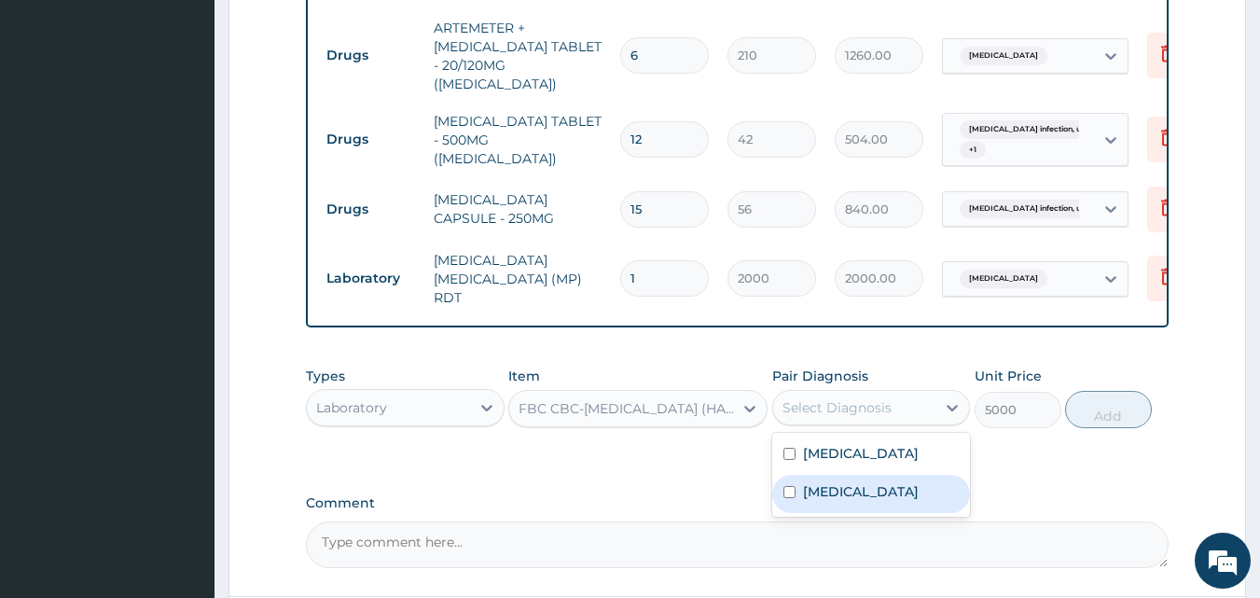
click at [834, 482] on label "[MEDICAL_DATA]" at bounding box center [861, 491] width 116 height 19
checkbox input "true"
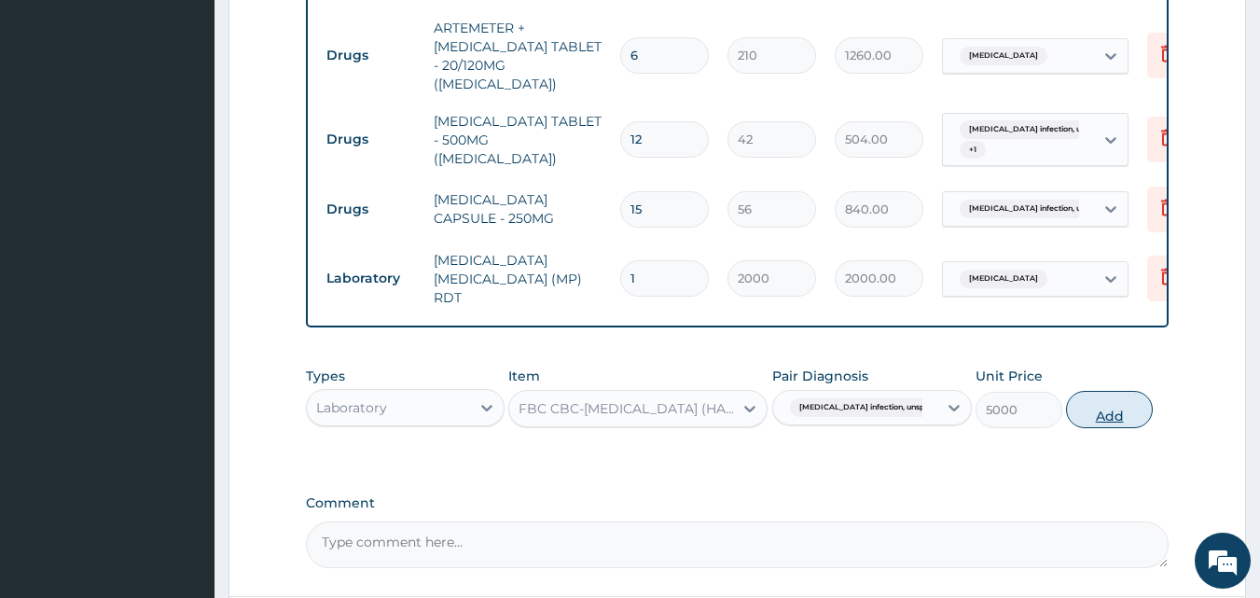
click at [1122, 391] on button "Add" at bounding box center [1109, 409] width 87 height 37
type input "0"
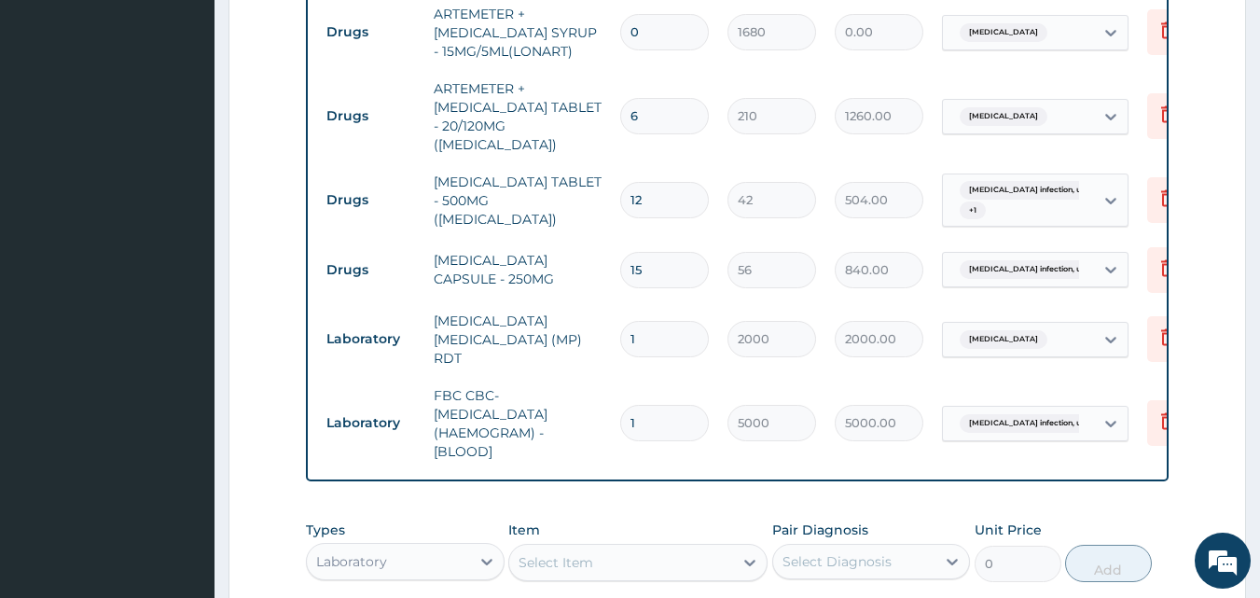
scroll to position [1126, 0]
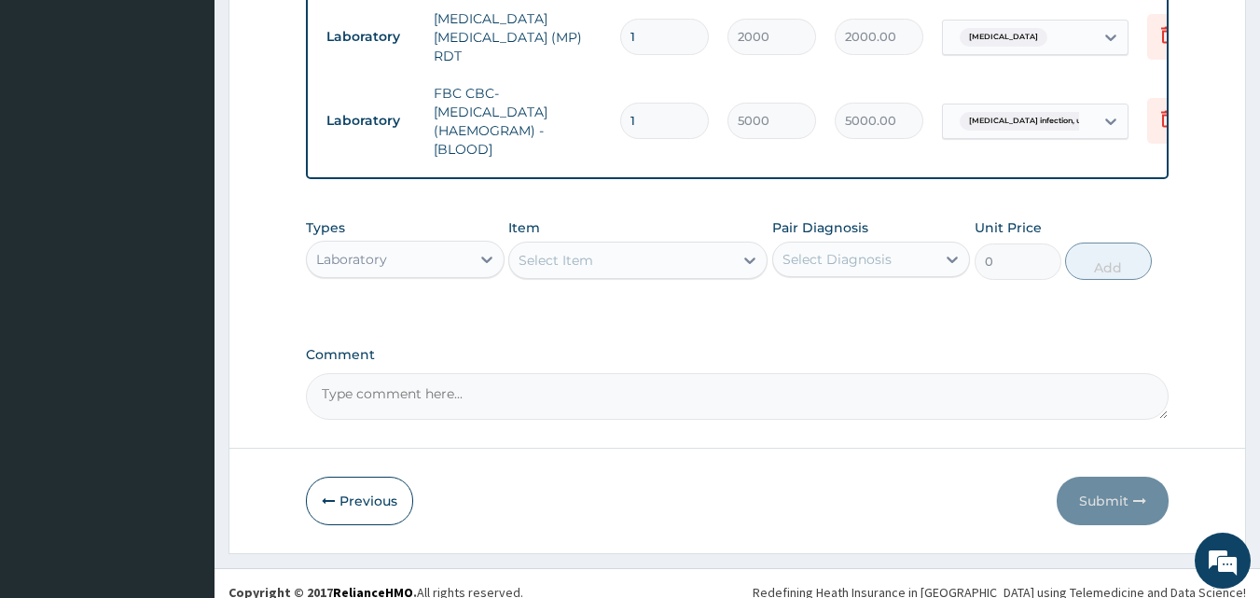
click at [659, 103] on input "1" at bounding box center [664, 121] width 89 height 36
click at [444, 244] on div "Laboratory" at bounding box center [388, 259] width 163 height 30
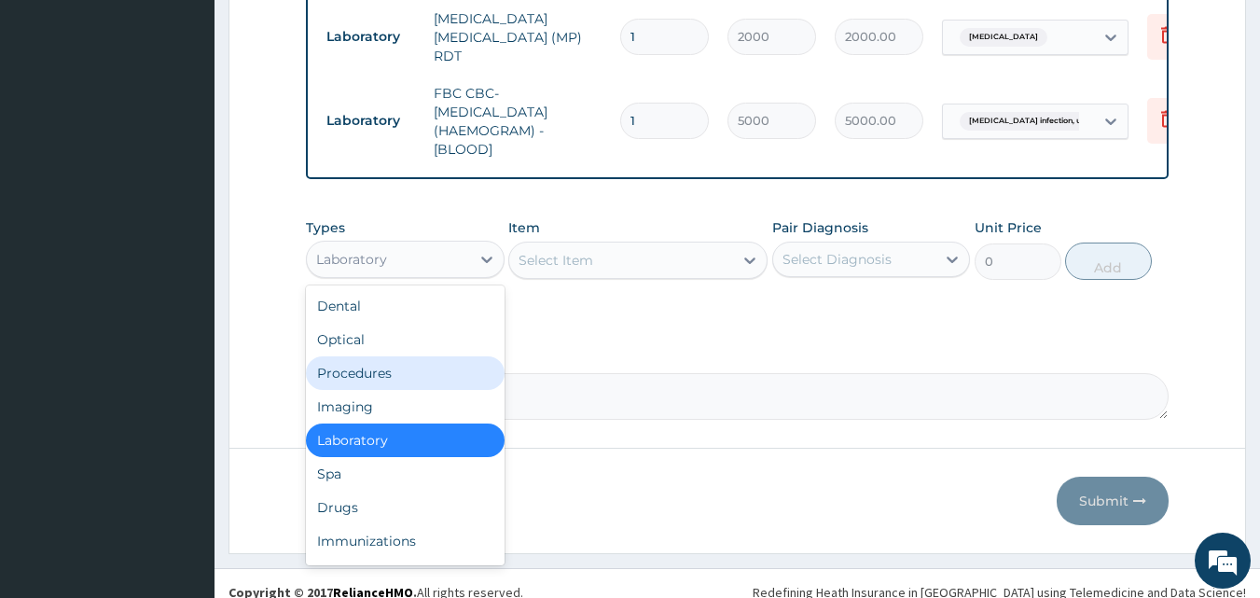
click at [409, 356] on div "Procedures" at bounding box center [405, 373] width 199 height 34
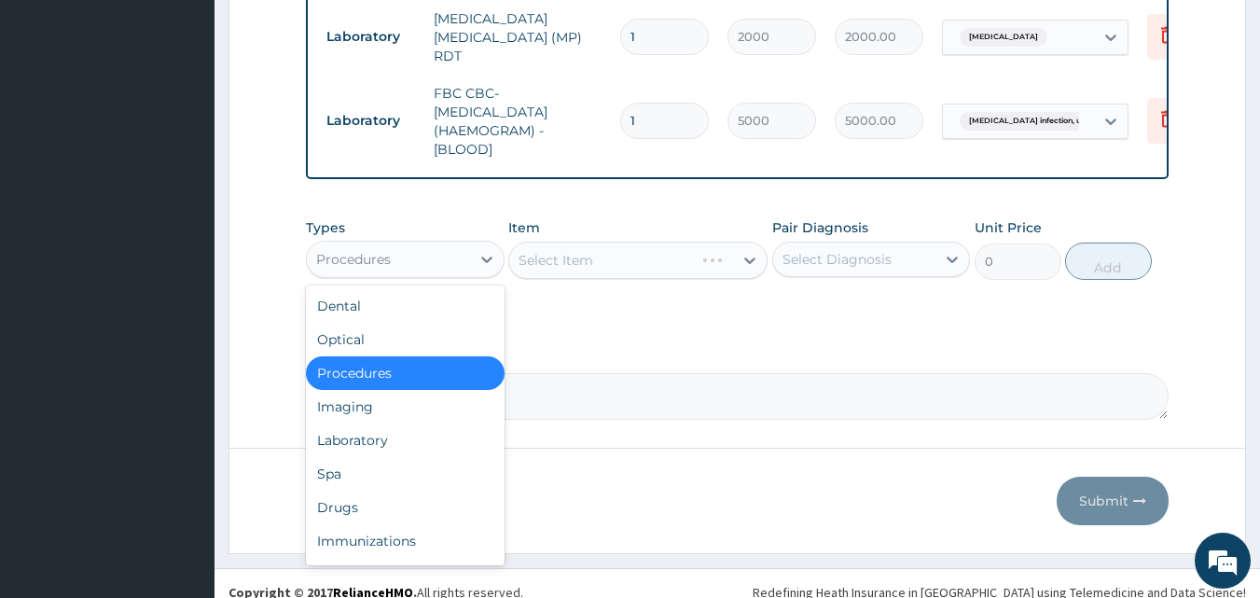
click at [431, 249] on div "Procedures" at bounding box center [388, 259] width 163 height 30
click at [391, 491] on div "Drugs" at bounding box center [405, 508] width 199 height 34
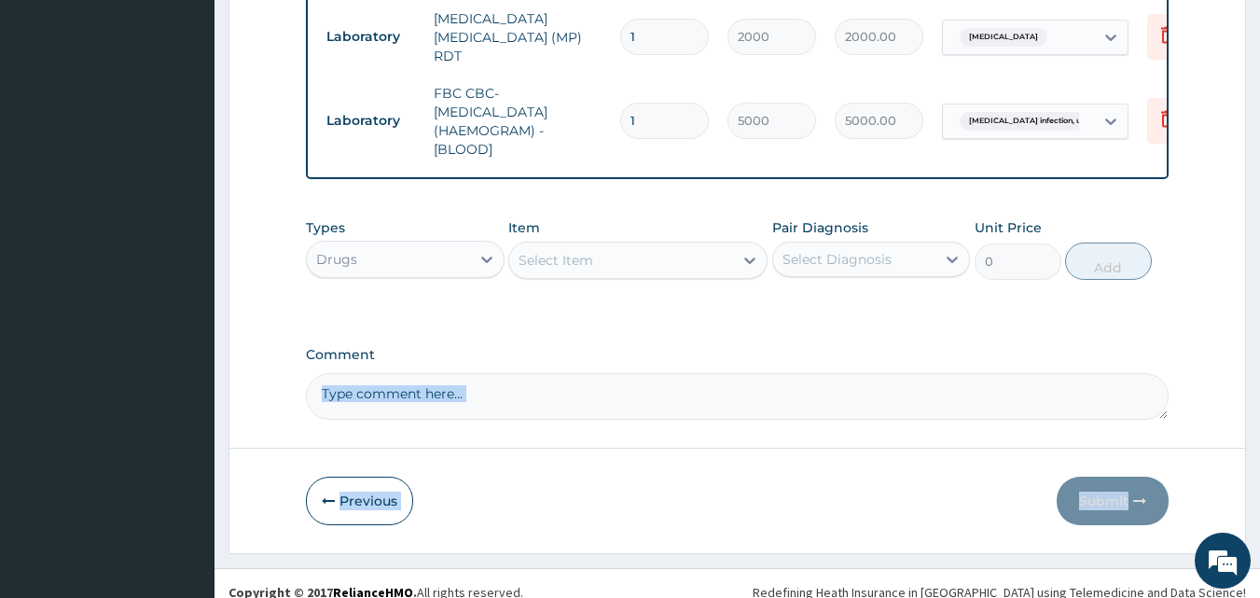
drag, startPoint x: 1259, startPoint y: 433, endPoint x: 1227, endPoint y: 377, distance: 64.8
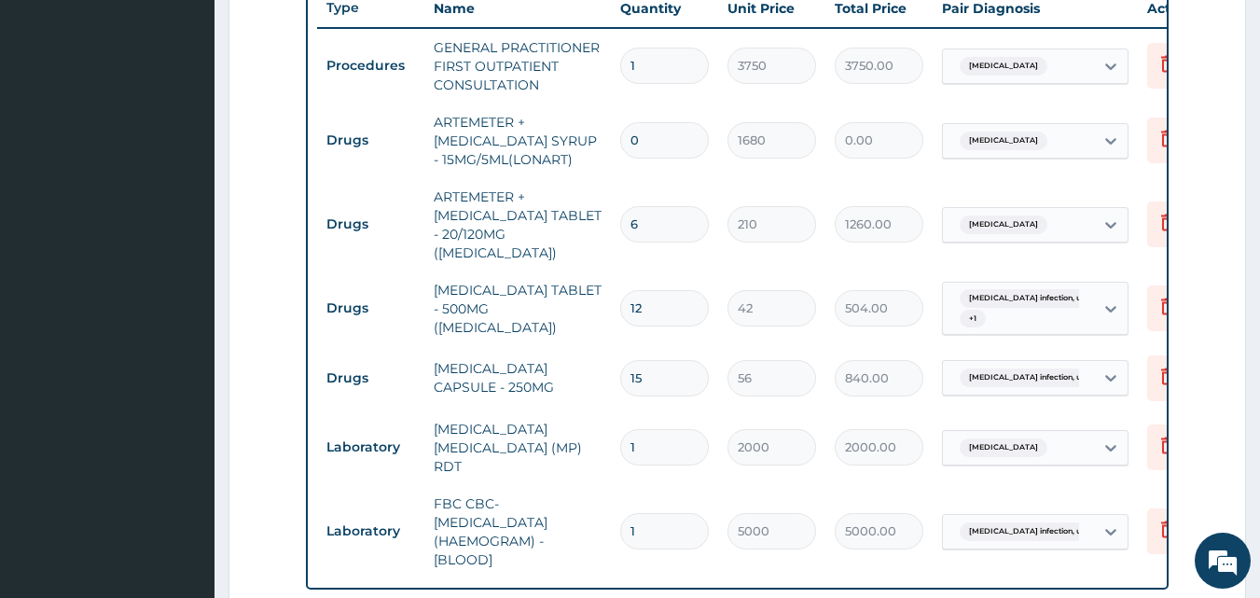
scroll to position [701, 0]
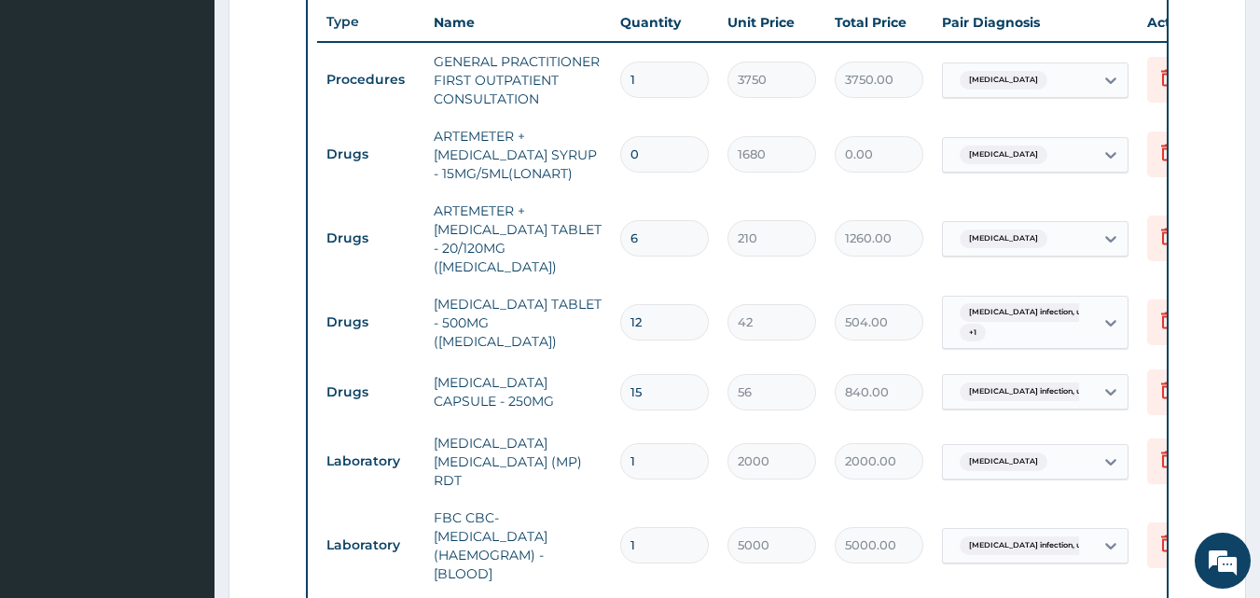
click at [646, 155] on input "0" at bounding box center [664, 154] width 89 height 36
click at [1165, 148] on icon at bounding box center [1167, 153] width 13 height 17
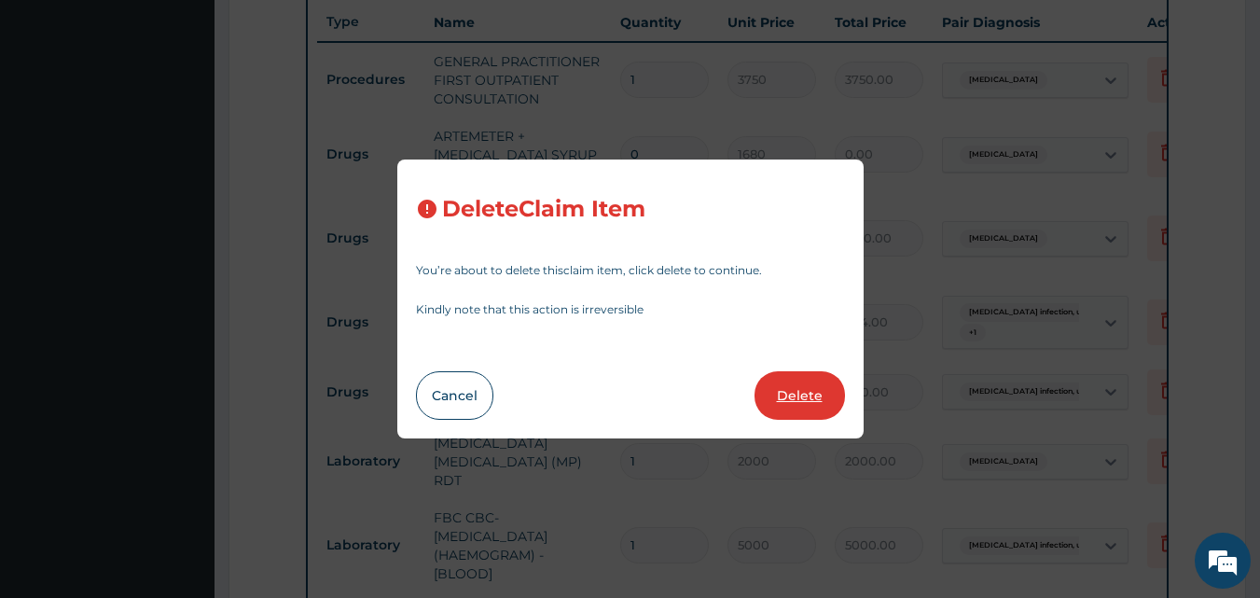
click at [778, 389] on button "Delete" at bounding box center [800, 395] width 90 height 49
type input "6"
type input "210"
type input "1260.00"
type input "12"
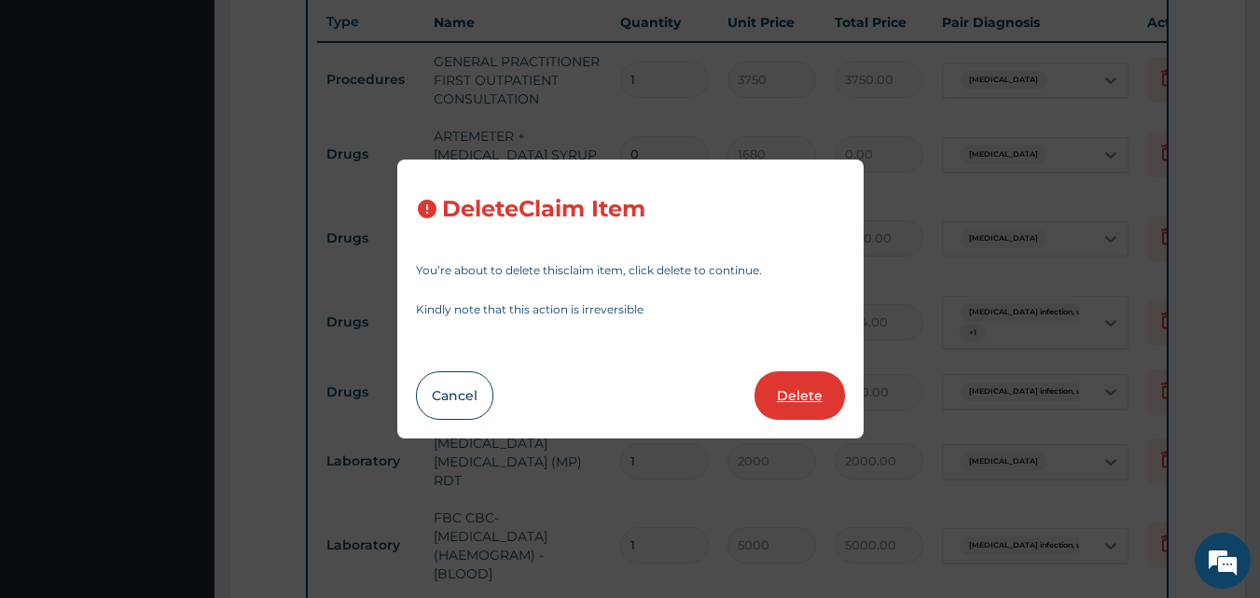
type input "42"
type input "504.00"
type input "15"
type input "56"
type input "840.00"
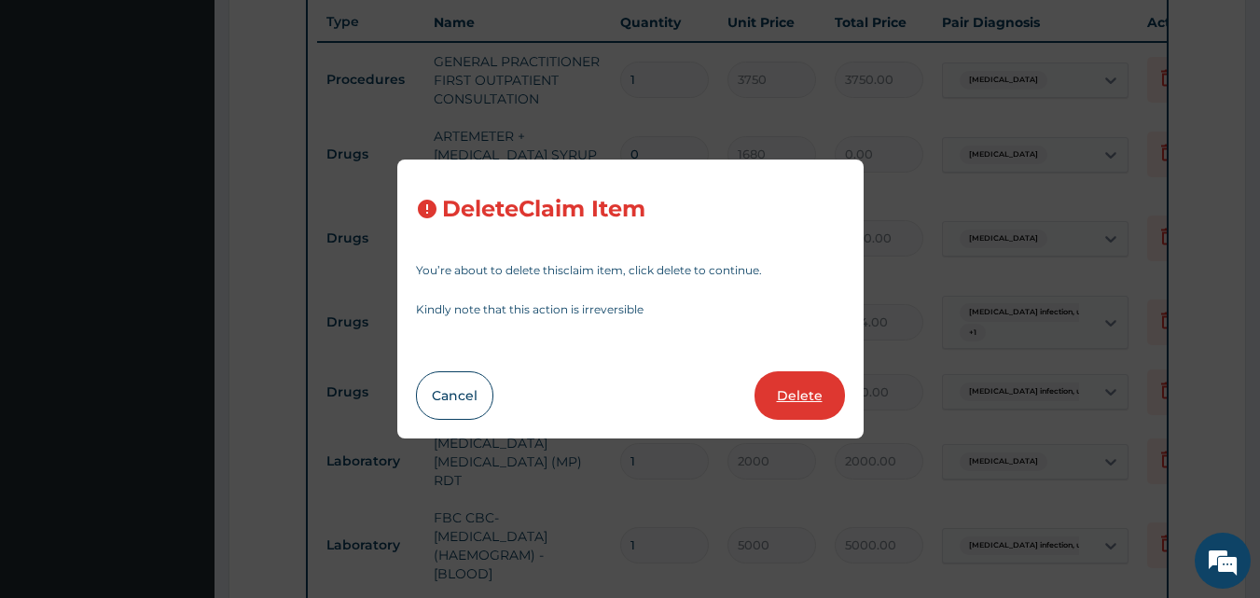
type input "1"
type input "2000"
type input "2000.00"
type input "5000"
type input "5000.00"
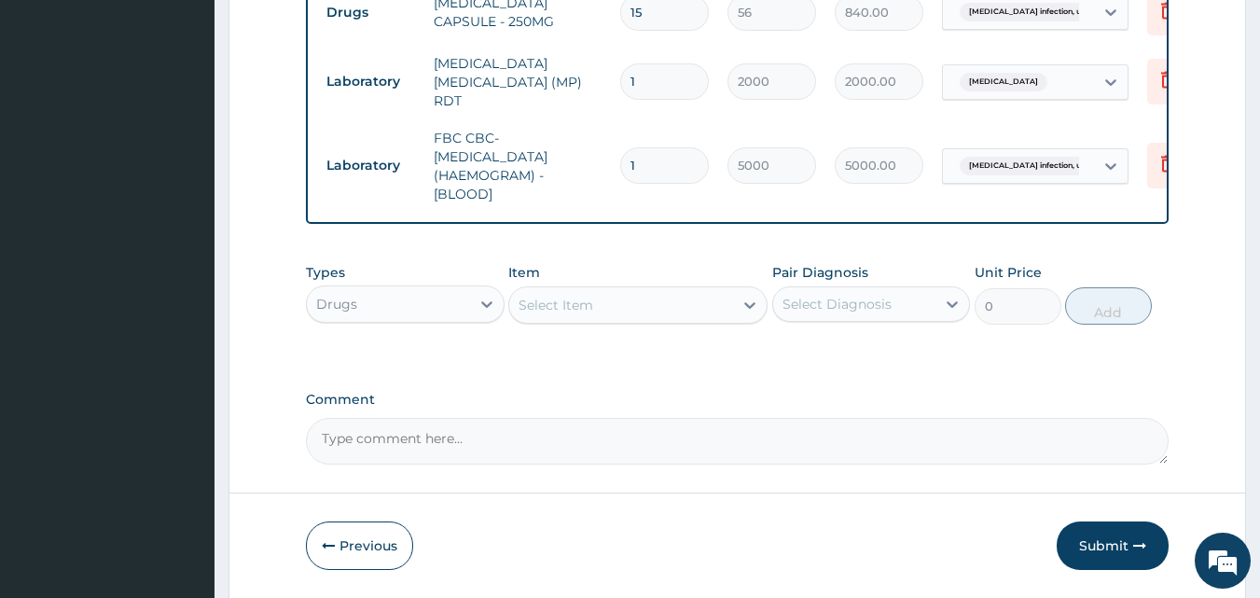
scroll to position [1051, 0]
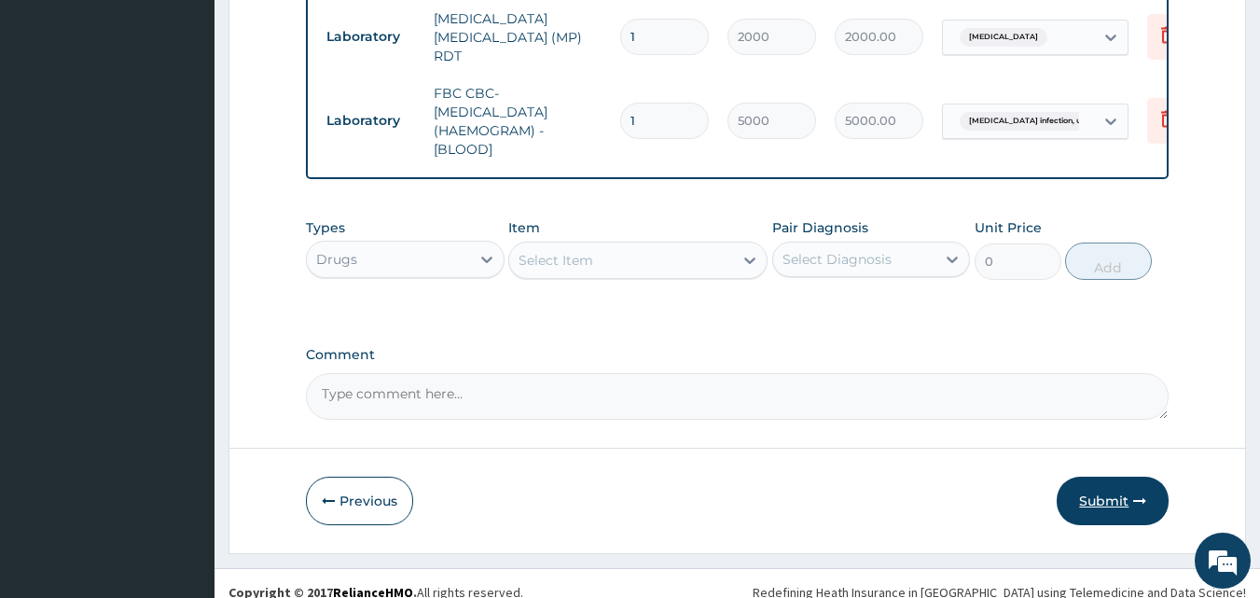
click at [1112, 488] on button "Submit" at bounding box center [1113, 501] width 112 height 49
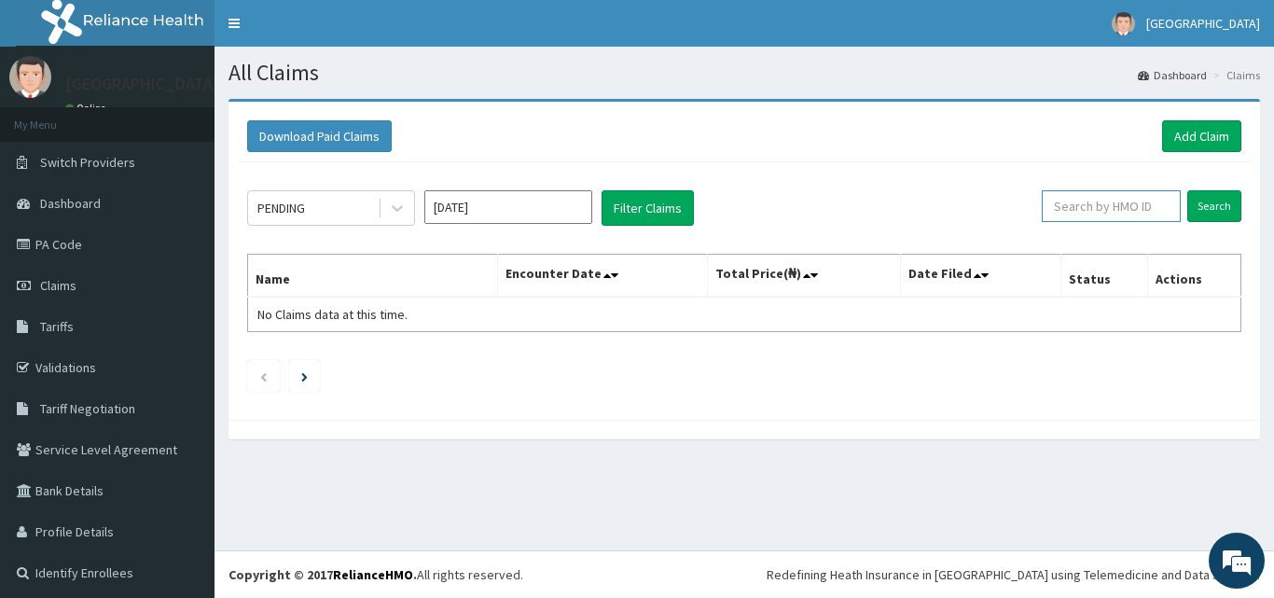
click at [1107, 206] on input "text" at bounding box center [1111, 206] width 139 height 32
paste input "EAG/10022/B"
type input "EAG/10022/B"
click at [1214, 203] on input "Search" at bounding box center [1214, 206] width 54 height 32
click at [1207, 205] on input "Search" at bounding box center [1214, 206] width 54 height 32
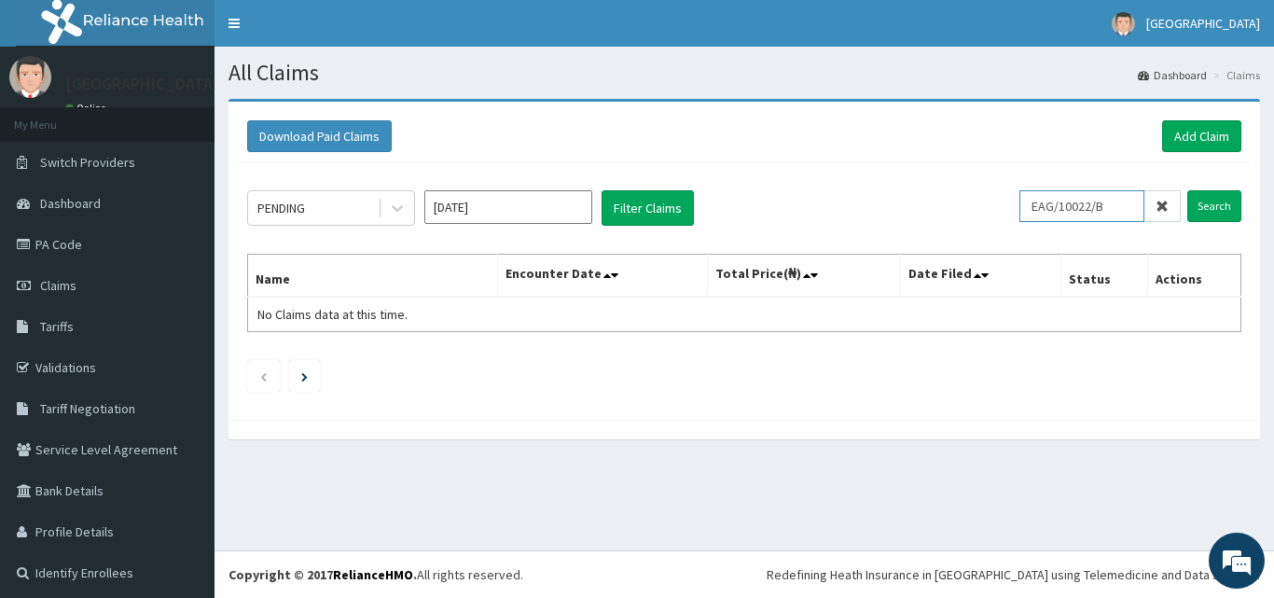
click at [1123, 212] on input "EAG/10022/B" at bounding box center [1081, 206] width 125 height 32
click at [1202, 134] on link "Add Claim" at bounding box center [1201, 136] width 79 height 32
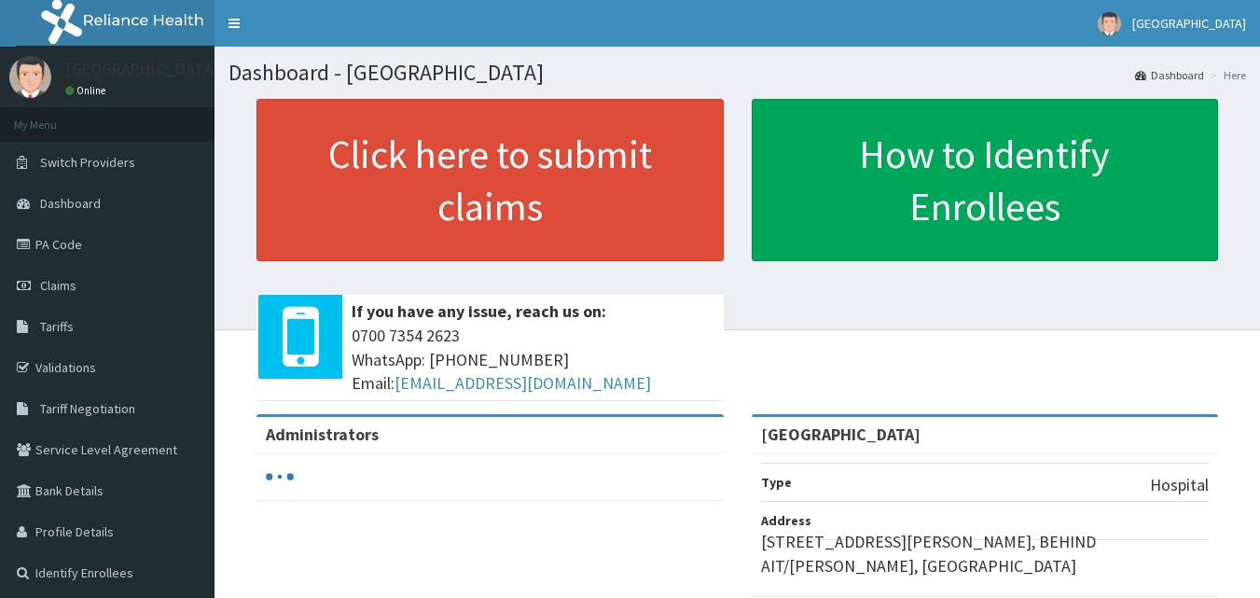
click at [64, 415] on span "Tariff Negotiation" at bounding box center [87, 408] width 95 height 17
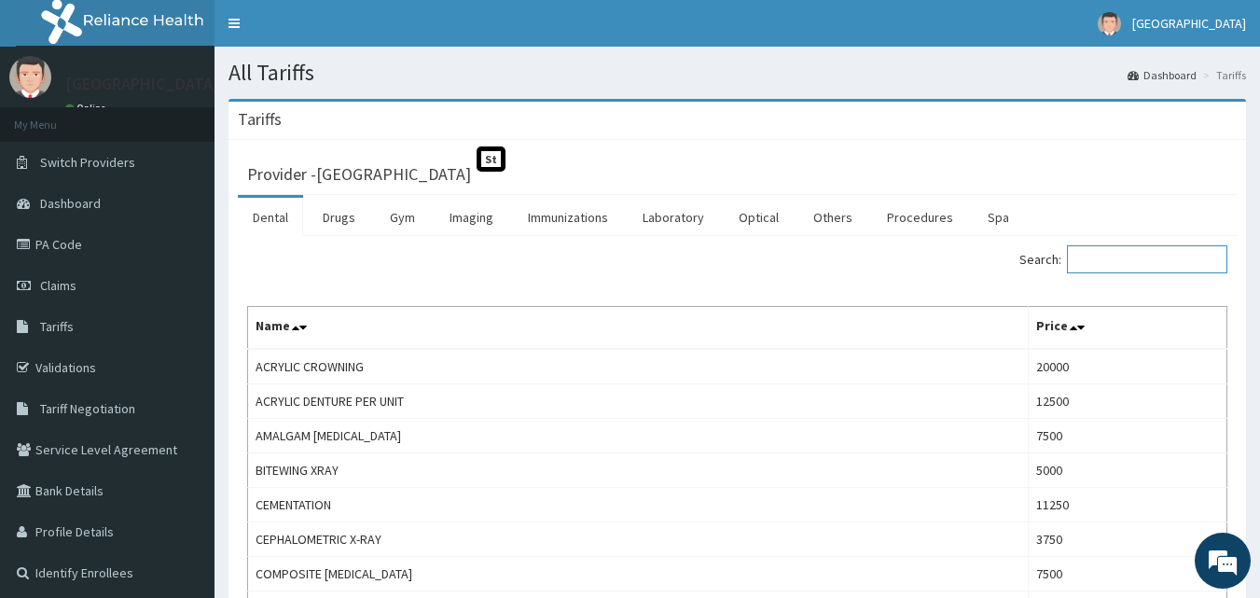
click at [1127, 253] on input "Search:" at bounding box center [1147, 259] width 160 height 28
click at [1130, 259] on input "Search:" at bounding box center [1147, 259] width 160 height 28
type input "T"
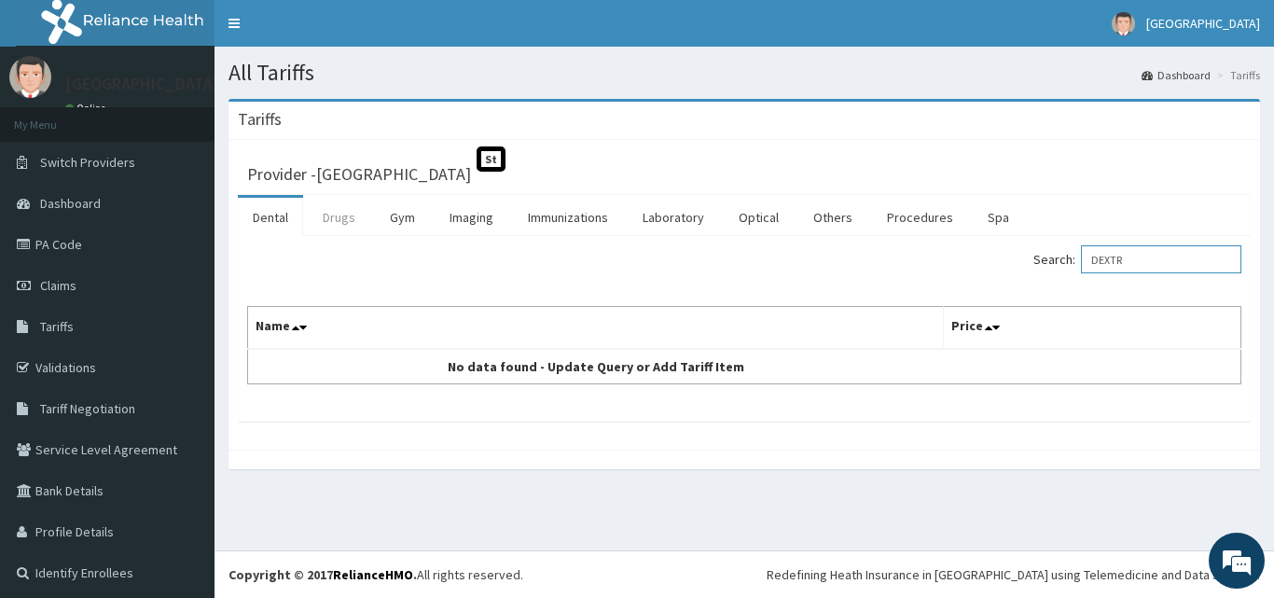
type input "DEXTR"
click at [352, 221] on link "Drugs" at bounding box center [339, 217] width 62 height 39
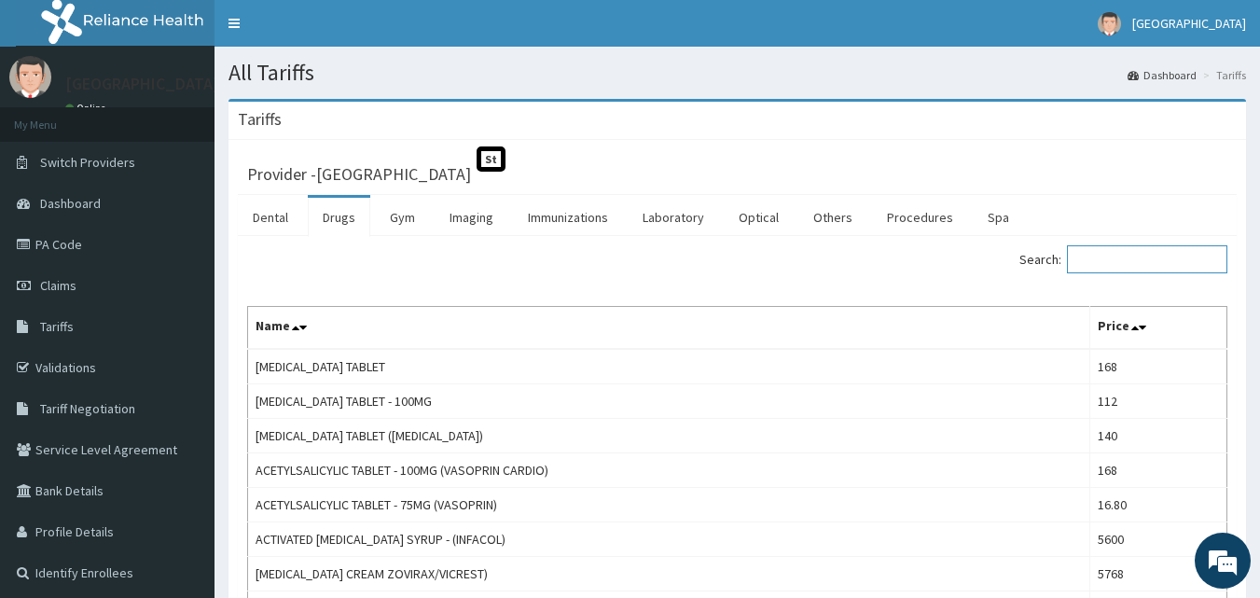
click at [1097, 257] on input "Search:" at bounding box center [1147, 259] width 160 height 28
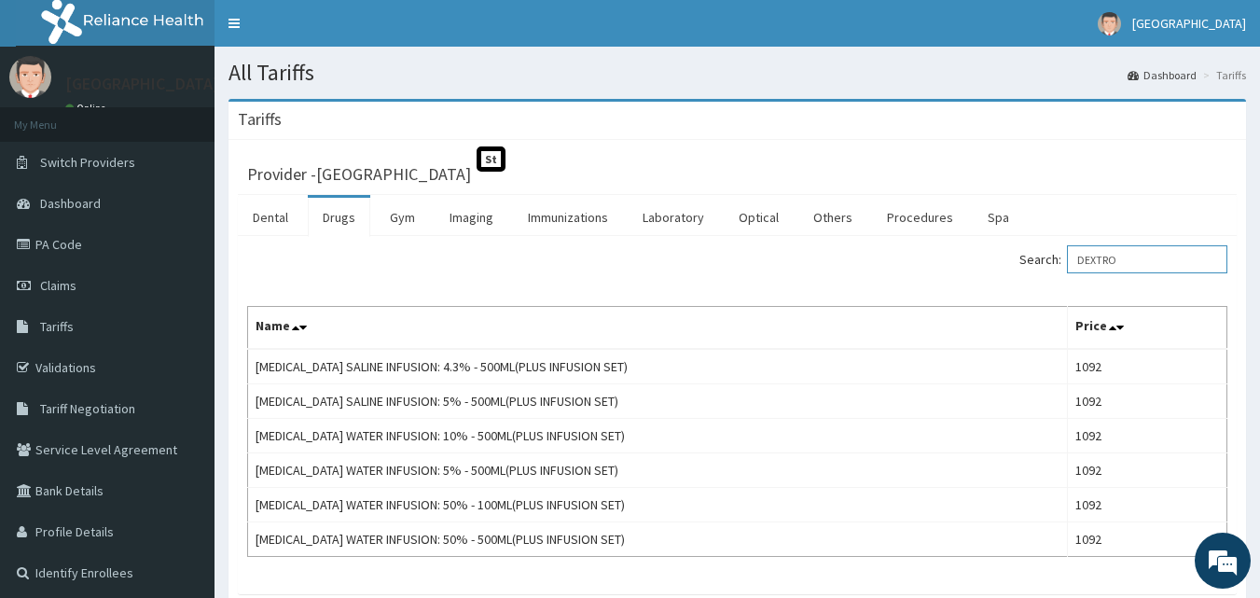
click at [1157, 263] on input "DEXTRO" at bounding box center [1147, 259] width 160 height 28
type input "D"
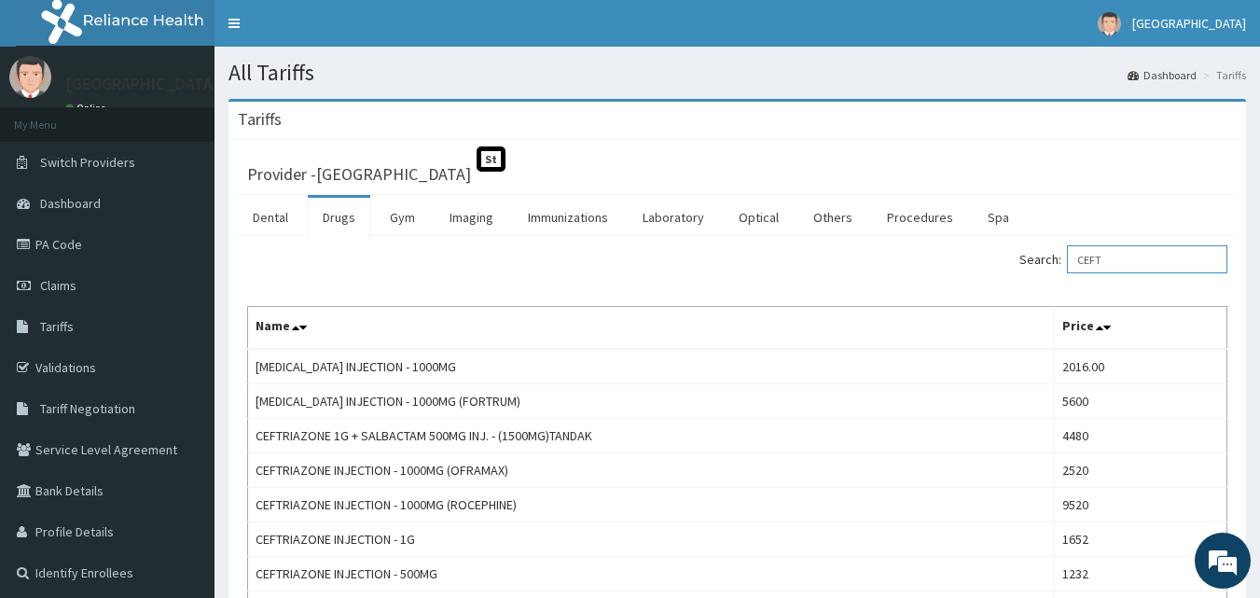
click at [1136, 268] on input "CEFT" at bounding box center [1147, 259] width 160 height 28
type input "C"
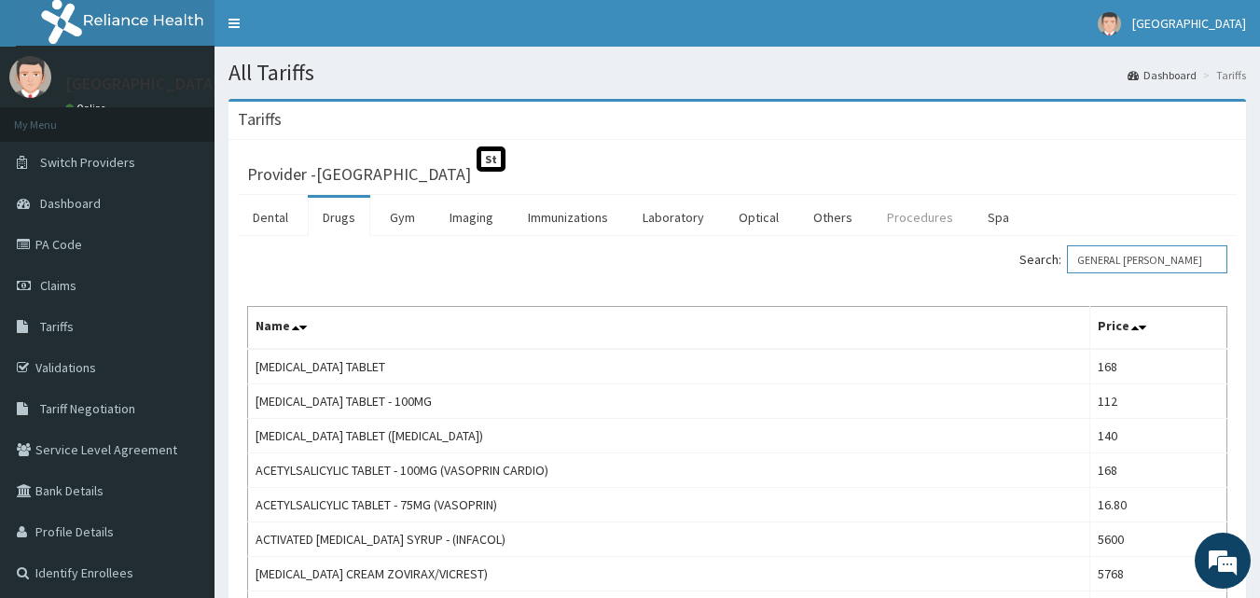
type input "GENERAL WARD"
click at [935, 220] on link "Procedures" at bounding box center [920, 217] width 96 height 39
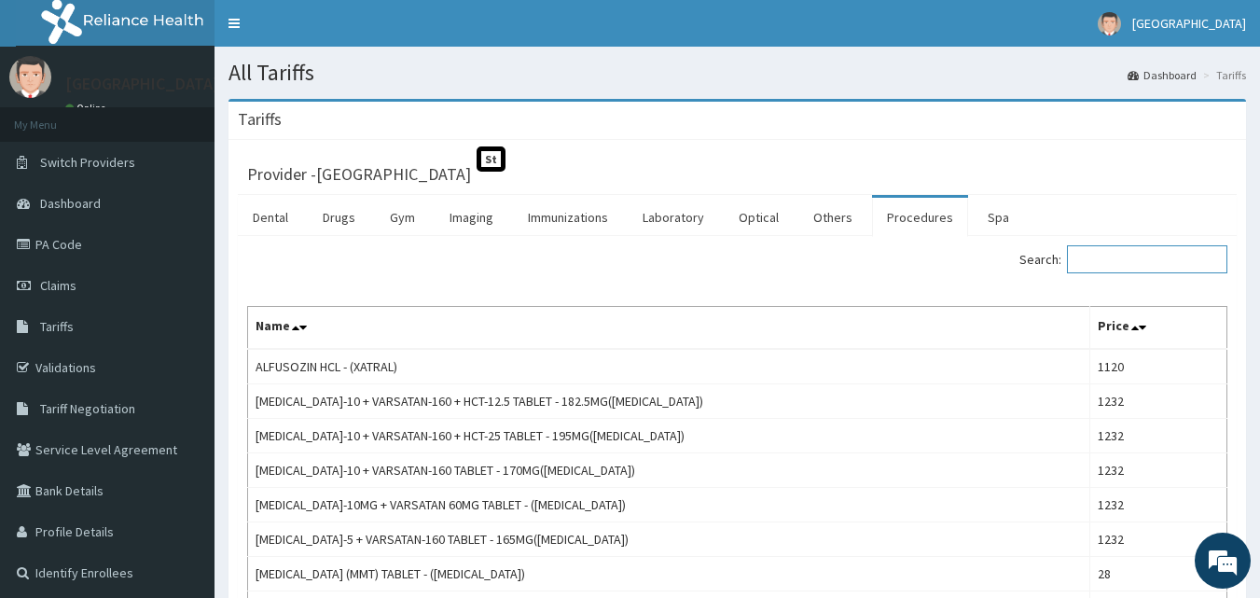
click at [1127, 252] on input "Search:" at bounding box center [1147, 259] width 160 height 28
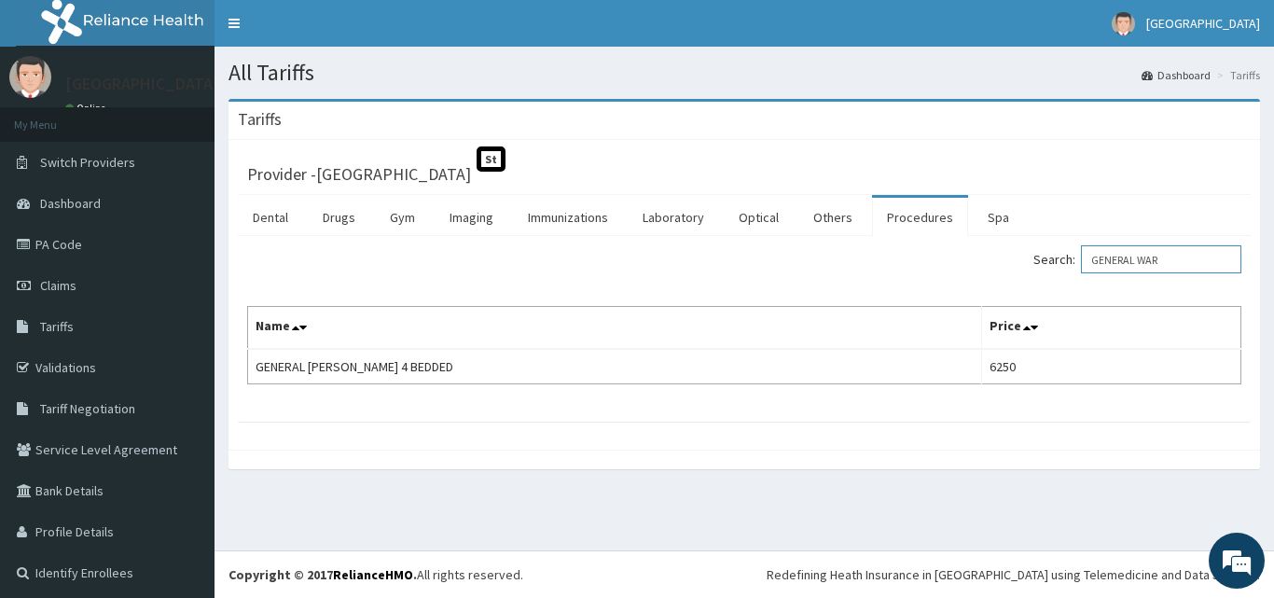
type input "GENERAL WAR"
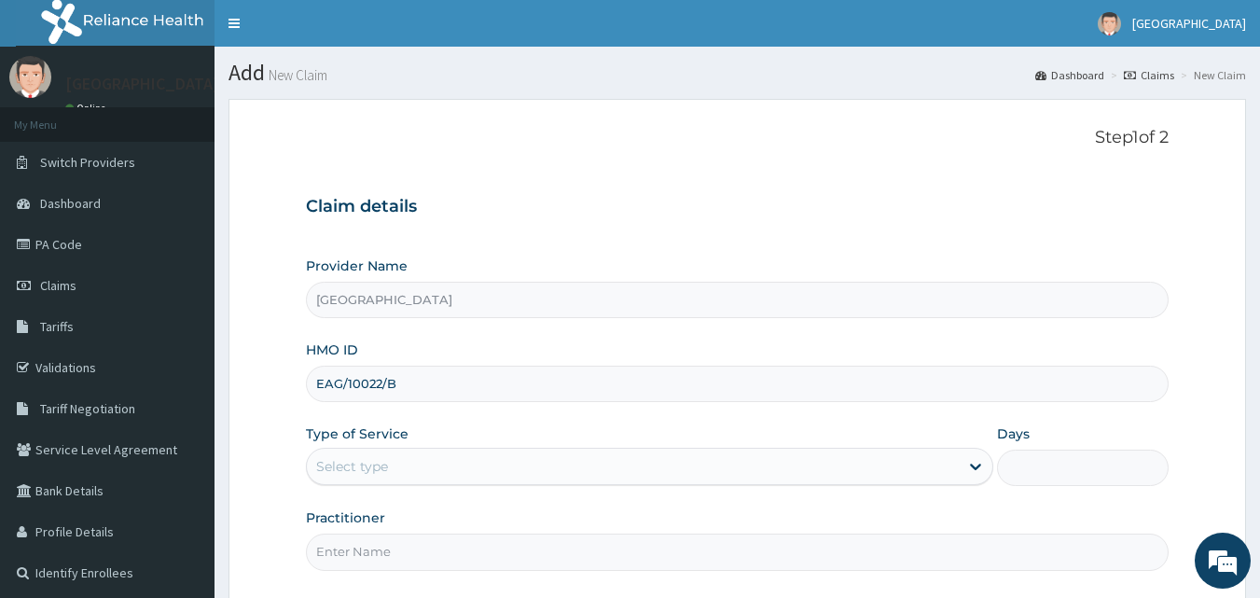
type input "EAG/10022/B"
click at [460, 466] on div "Select type" at bounding box center [633, 466] width 652 height 30
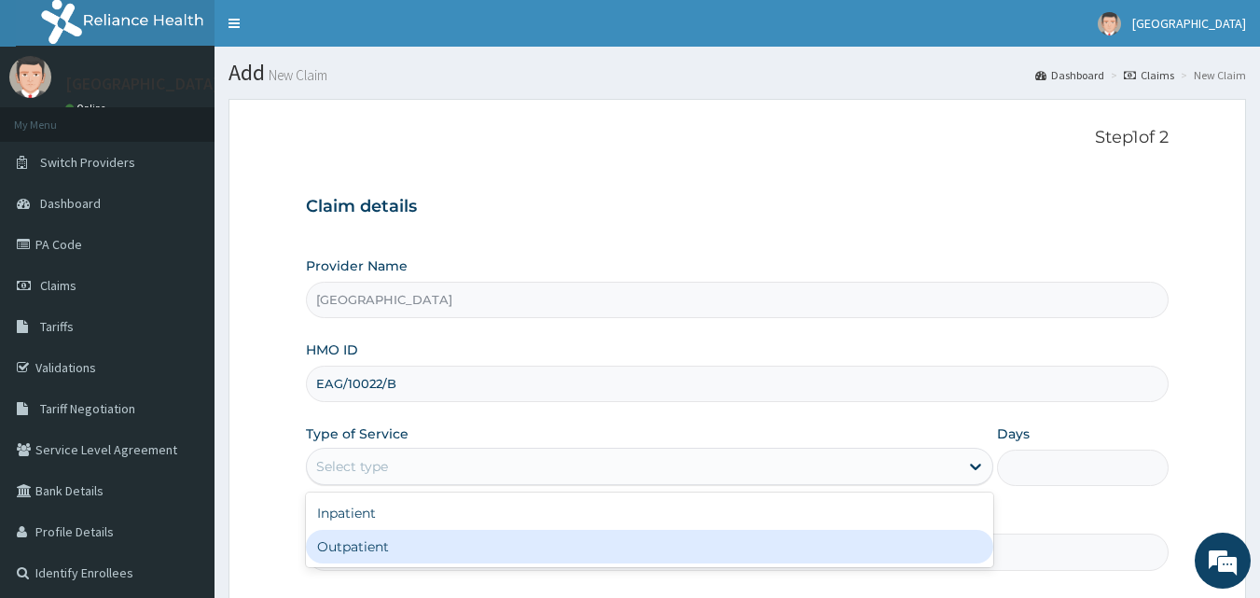
click at [448, 531] on div "Outpatient" at bounding box center [649, 547] width 687 height 34
type input "1"
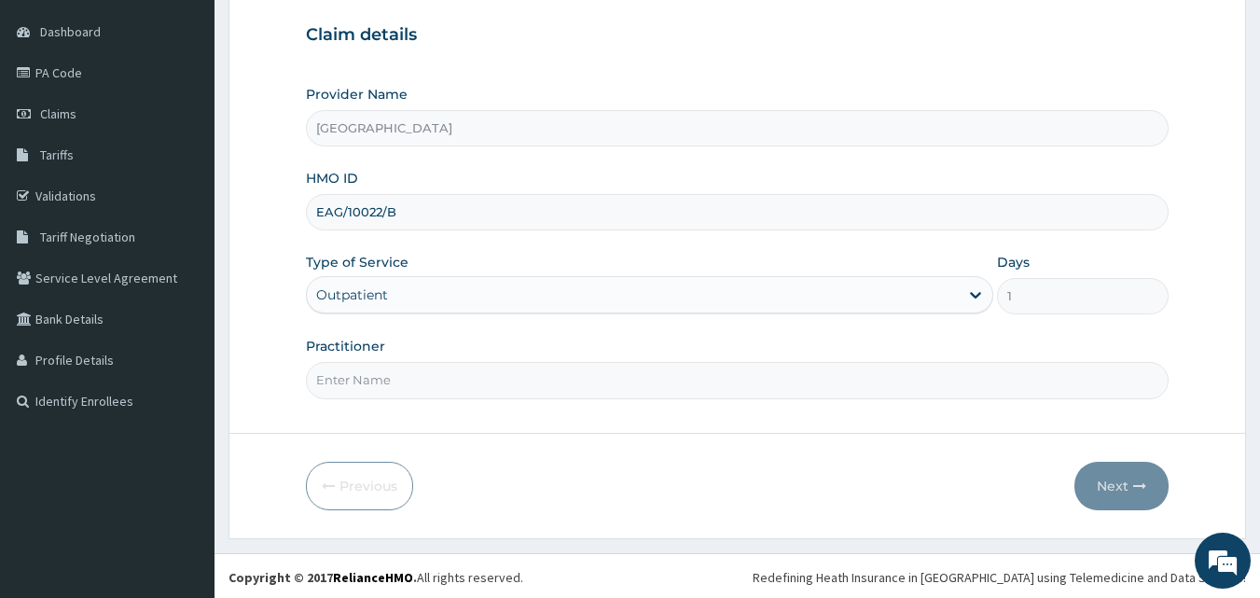
scroll to position [174, 0]
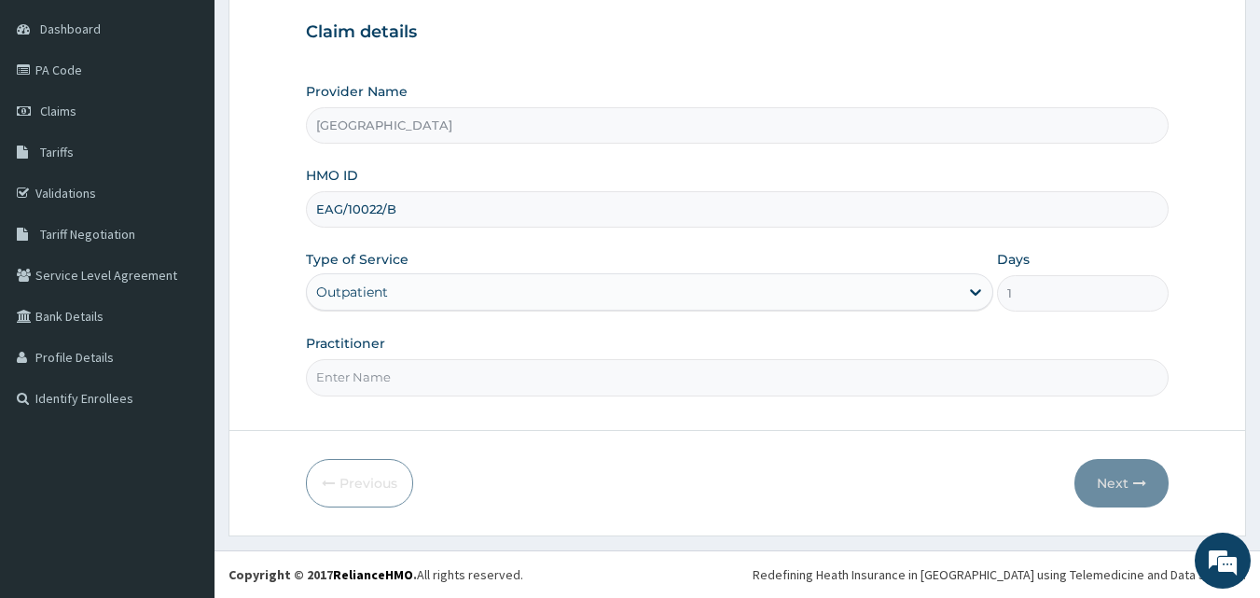
drag, startPoint x: 1262, startPoint y: 346, endPoint x: 1259, endPoint y: 481, distance: 135.3
click at [1259, 481] on html "R EL Toggle navigation Paulate Hospital Paulate Hospital - paulatehospital@yaho…" at bounding box center [630, 212] width 1260 height 772
click at [915, 393] on input "Practitioner" at bounding box center [738, 377] width 864 height 36
type input "Dr Sam"
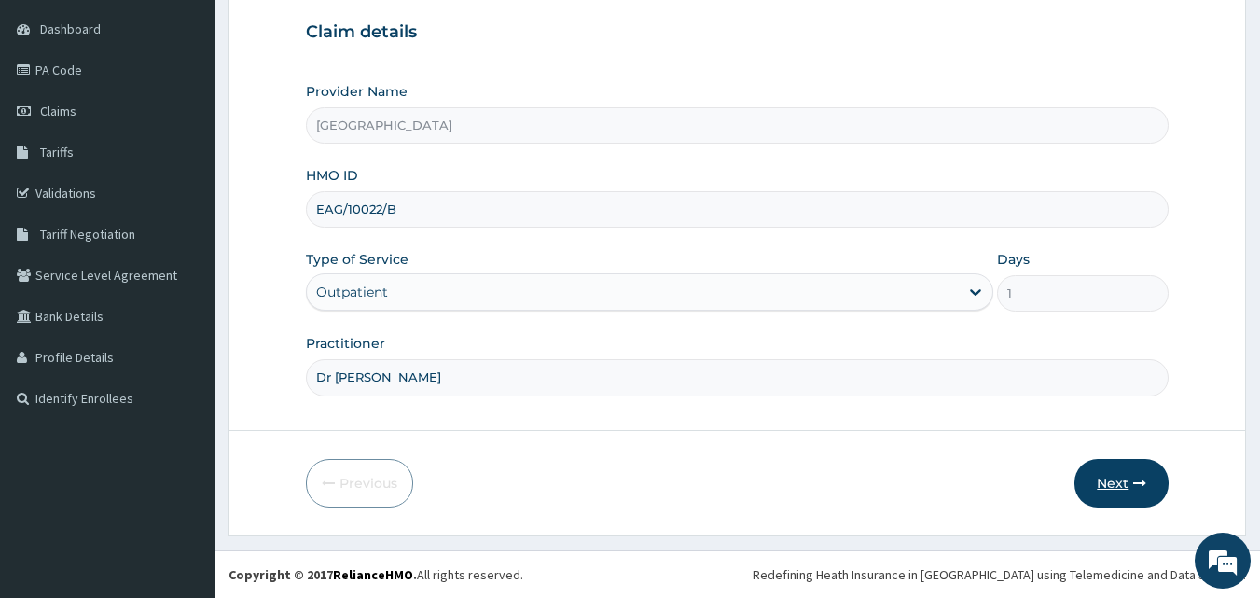
click at [1123, 474] on button "Next" at bounding box center [1122, 483] width 94 height 49
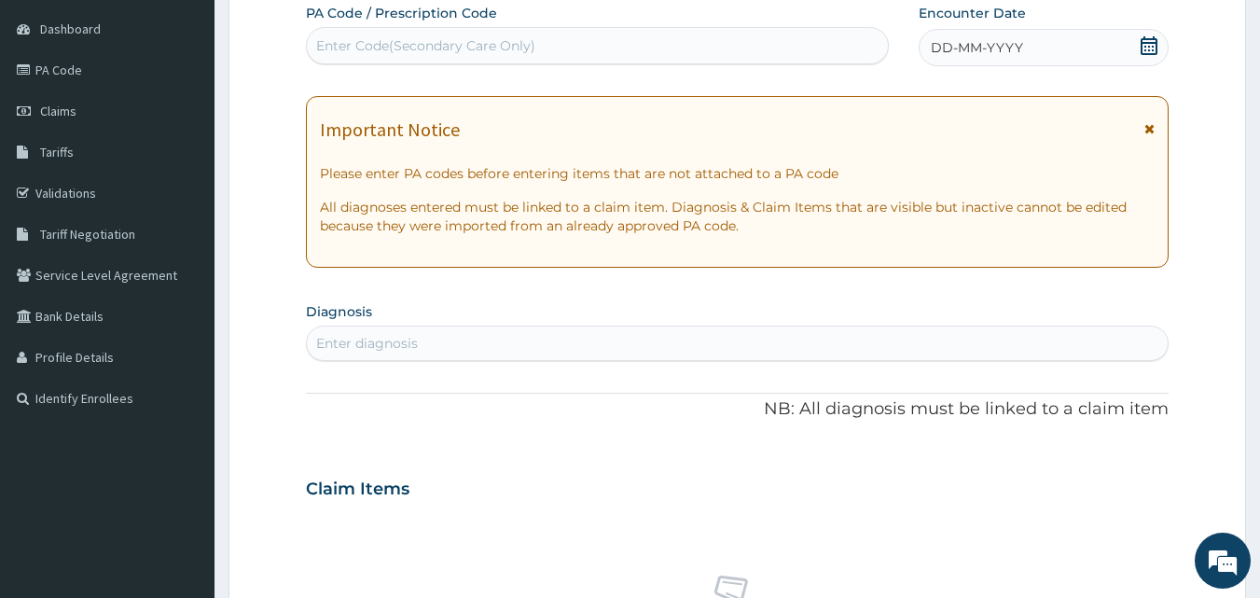
click at [1151, 49] on icon at bounding box center [1149, 45] width 19 height 19
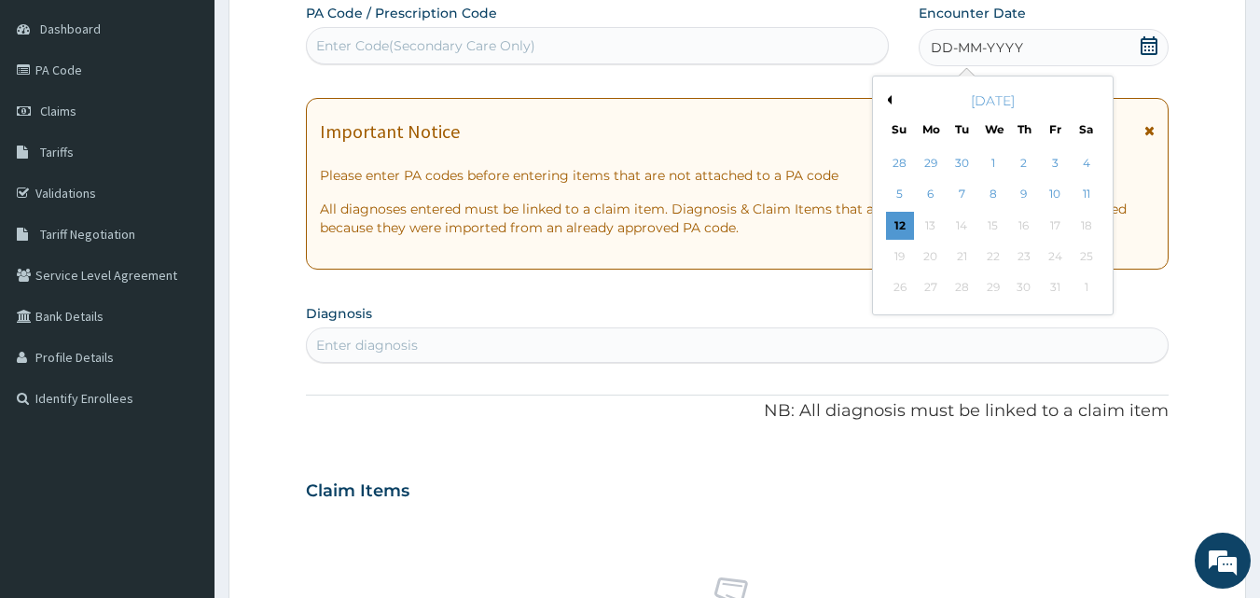
click at [887, 95] on button "Previous Month" at bounding box center [886, 99] width 9 height 9
click at [929, 286] on div "29" at bounding box center [931, 288] width 28 height 28
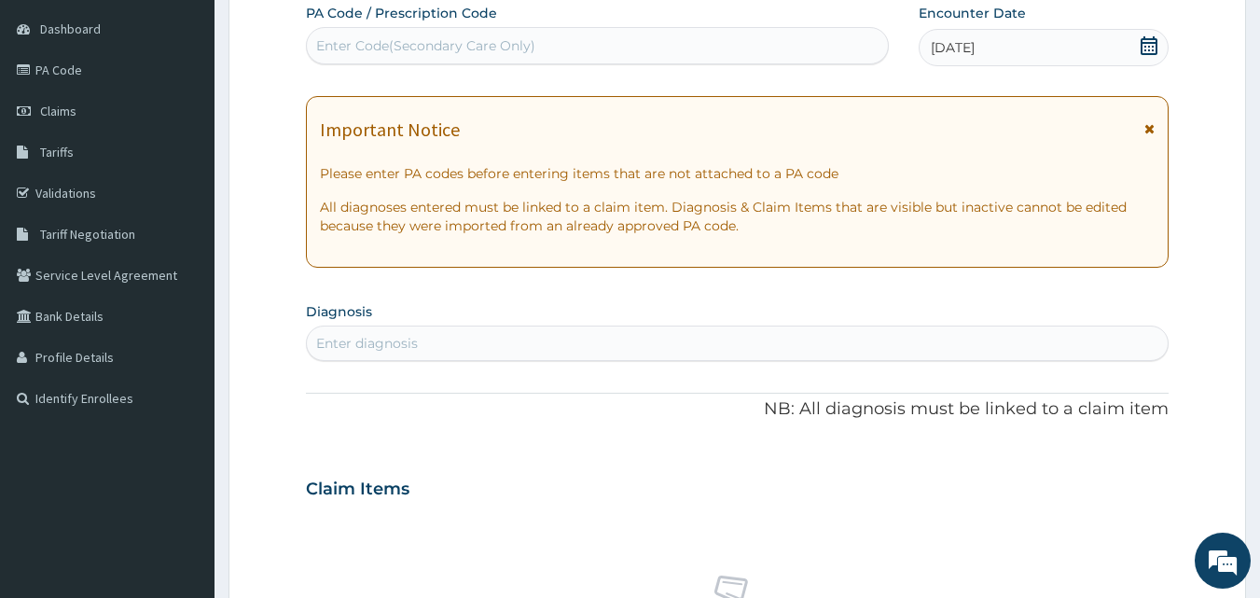
click at [603, 352] on div "Enter diagnosis" at bounding box center [738, 343] width 862 height 30
type input "MA"
click at [371, 295] on div "PA Code / Prescription Code Enter Code(Secondary Care Only) Encounter Date 29-0…" at bounding box center [738, 486] width 864 height 965
click at [392, 332] on div "Enter diagnosis" at bounding box center [738, 343] width 862 height 30
type input "[MEDICAL_DATA]"
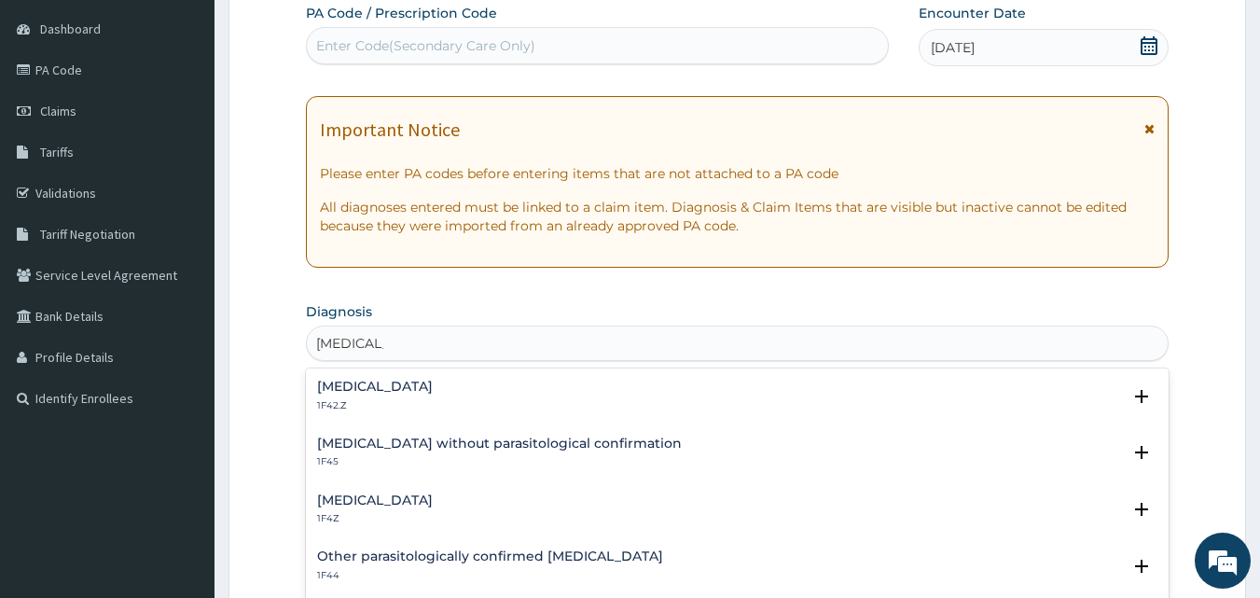
click at [556, 502] on div "Malaria, unspecified 1F4Z" at bounding box center [737, 509] width 841 height 33
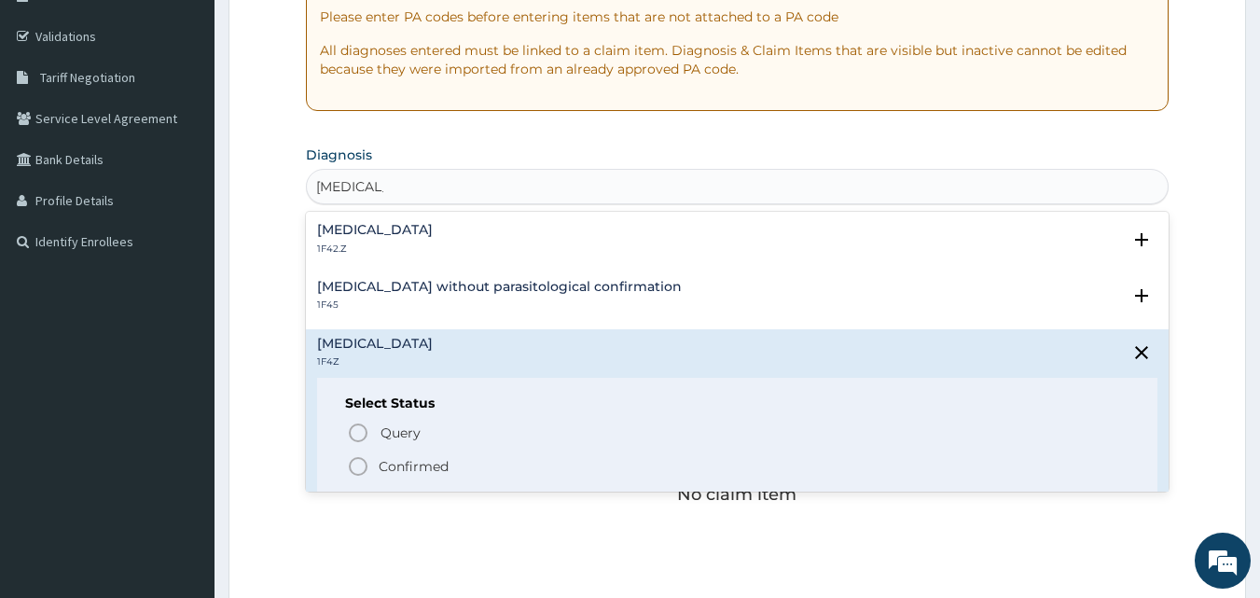
scroll to position [347, 0]
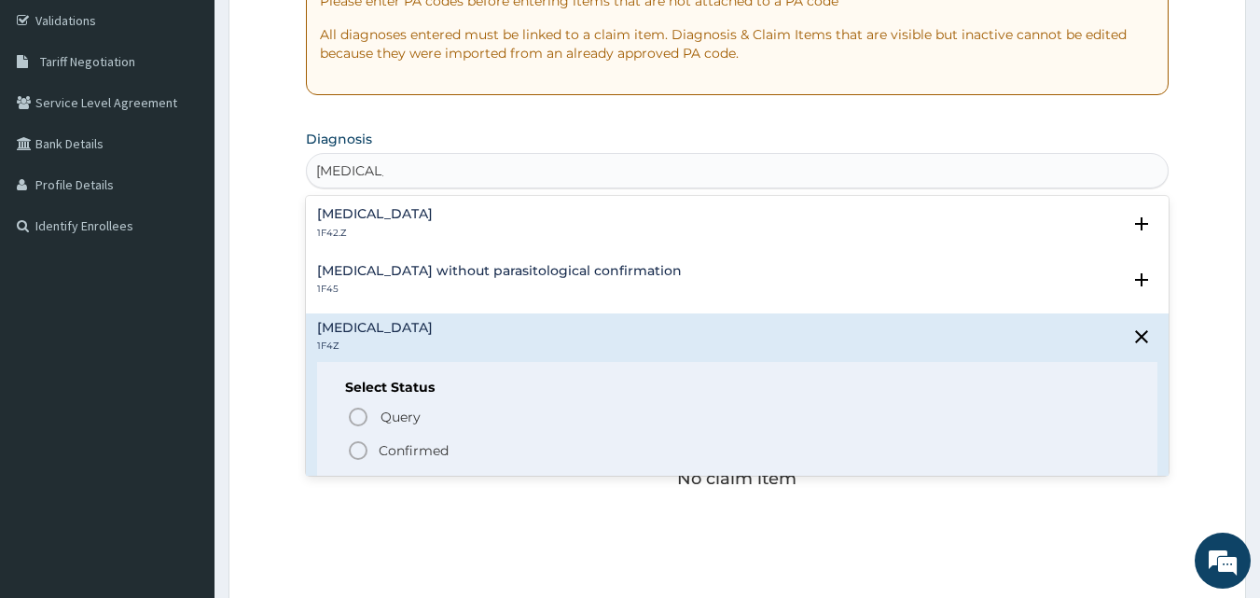
click at [358, 450] on icon "status option filled" at bounding box center [358, 450] width 22 height 22
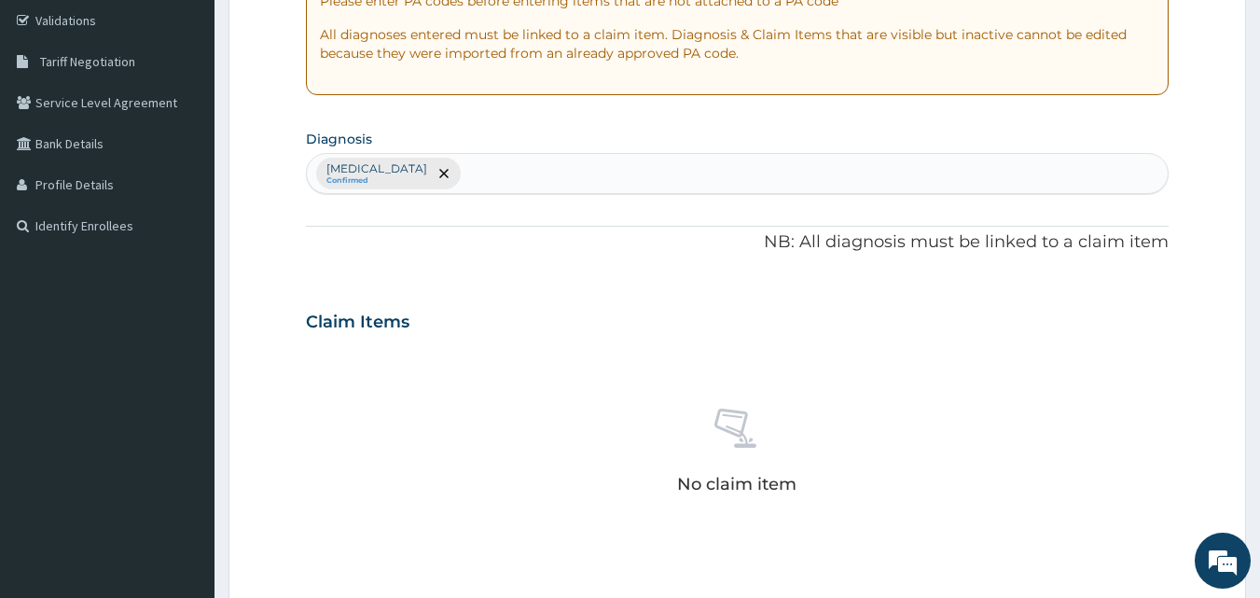
click at [596, 171] on div "Malaria, unspecified Confirmed" at bounding box center [738, 173] width 862 height 39
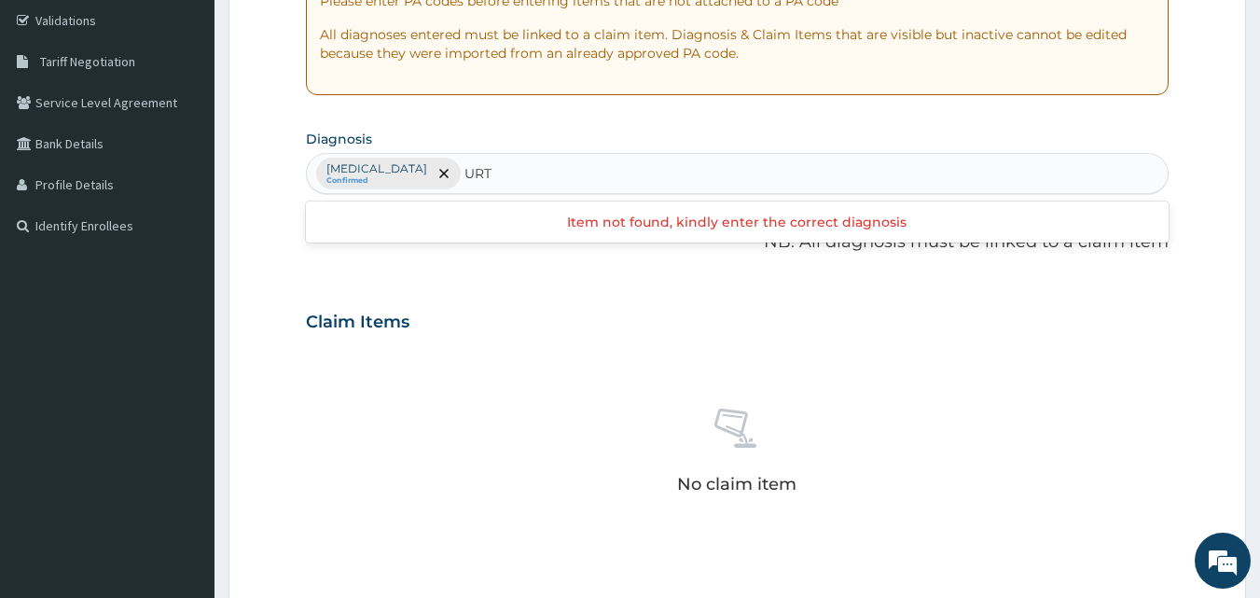
type input "URTI"
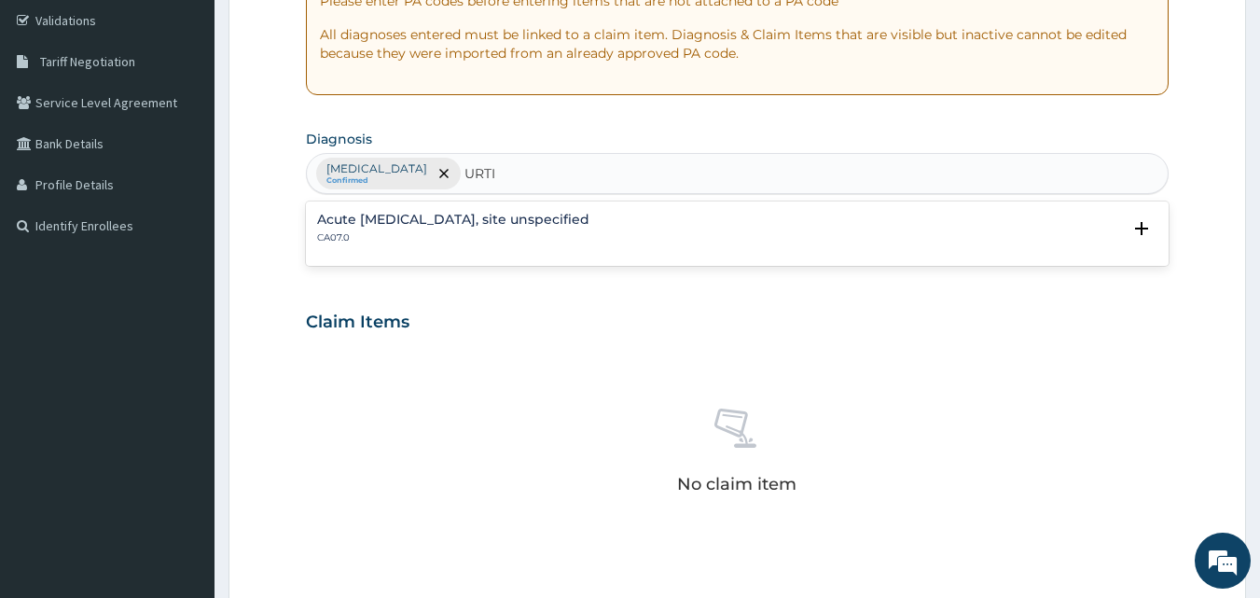
click at [567, 215] on h4 "Acute upper respiratory infection, site unspecified" at bounding box center [453, 220] width 272 height 14
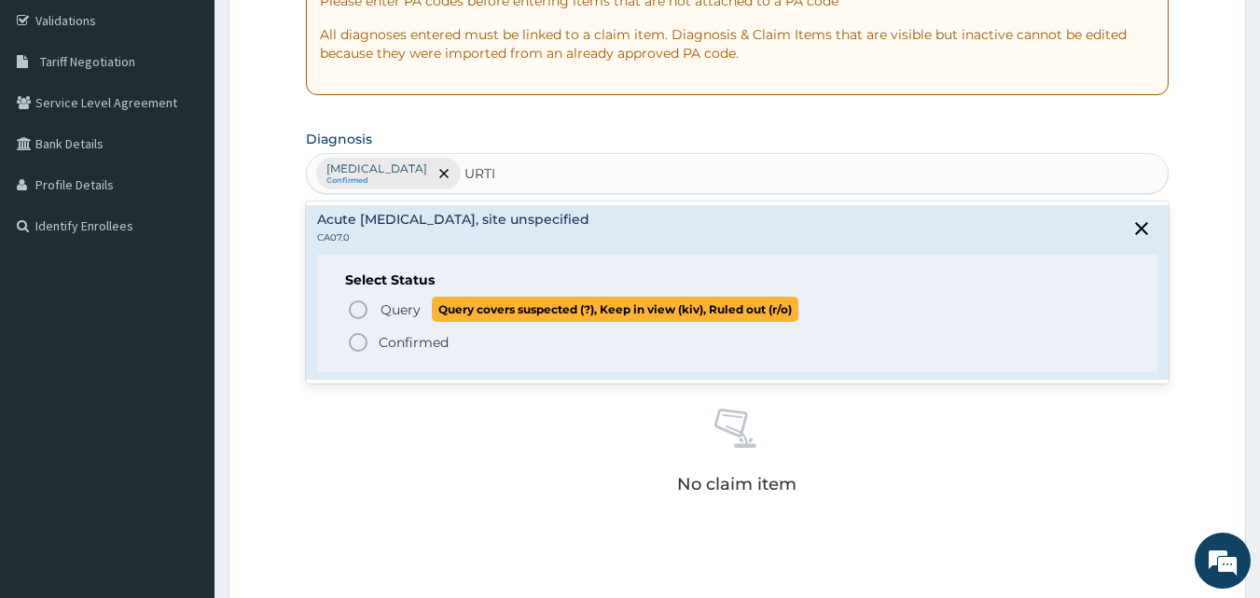
click at [423, 309] on p "Query Query covers suspected (?), Keep in view (kiv), Ruled out (r/o)" at bounding box center [589, 309] width 420 height 25
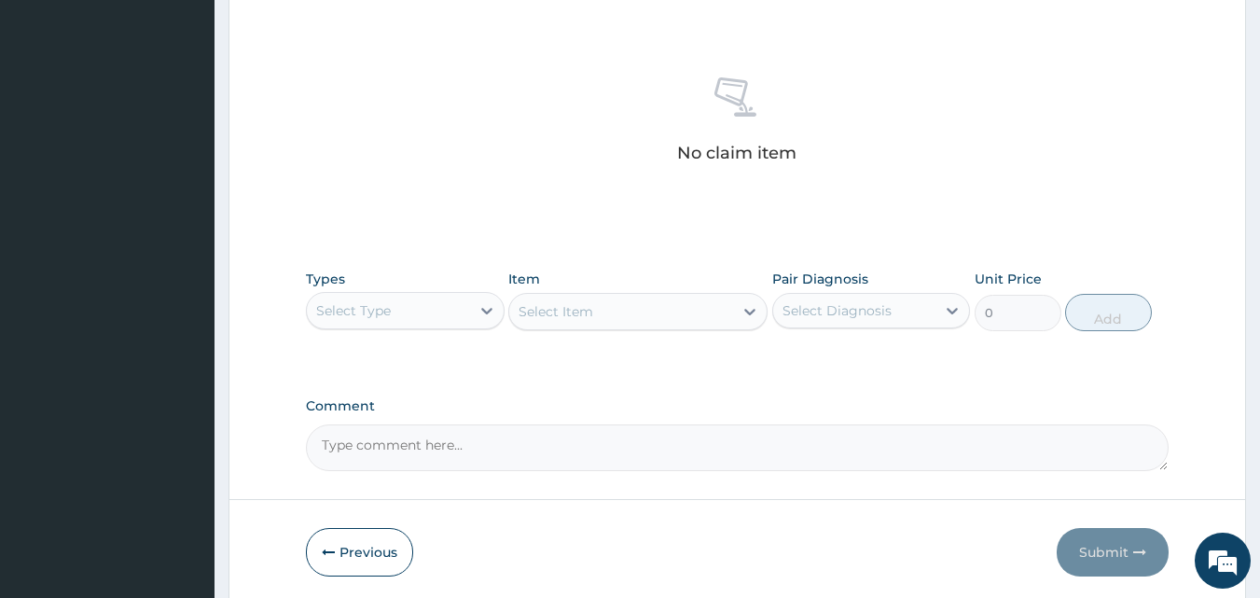
scroll to position [681, 0]
click at [462, 315] on div "Select Type" at bounding box center [388, 308] width 163 height 30
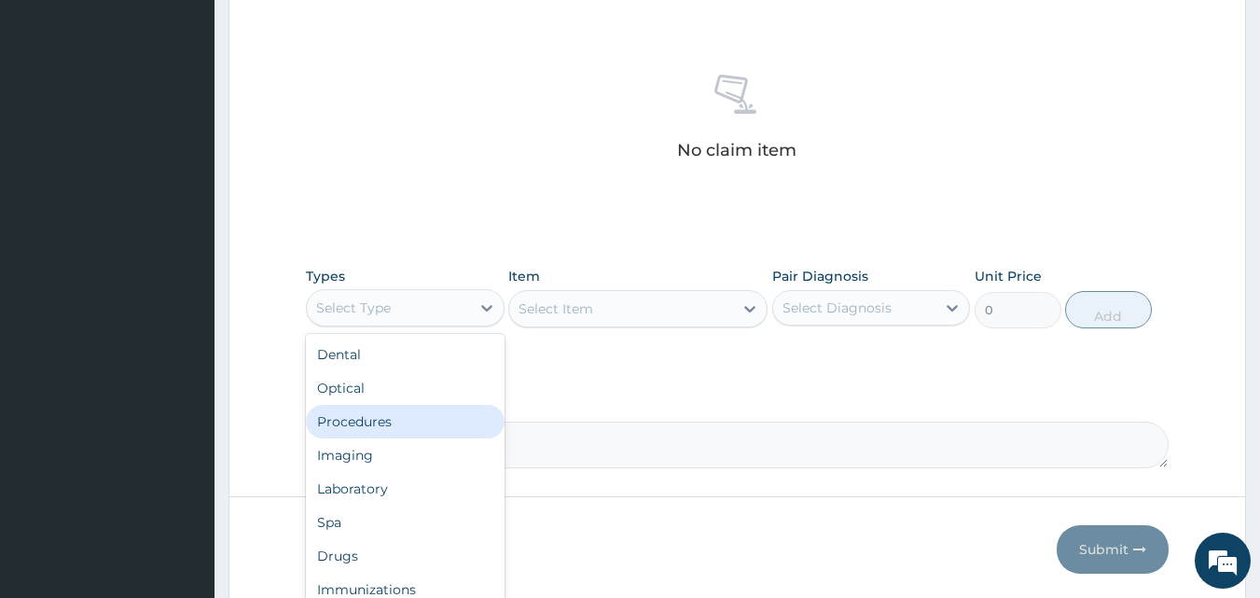
click at [403, 428] on div "Procedures" at bounding box center [405, 422] width 199 height 34
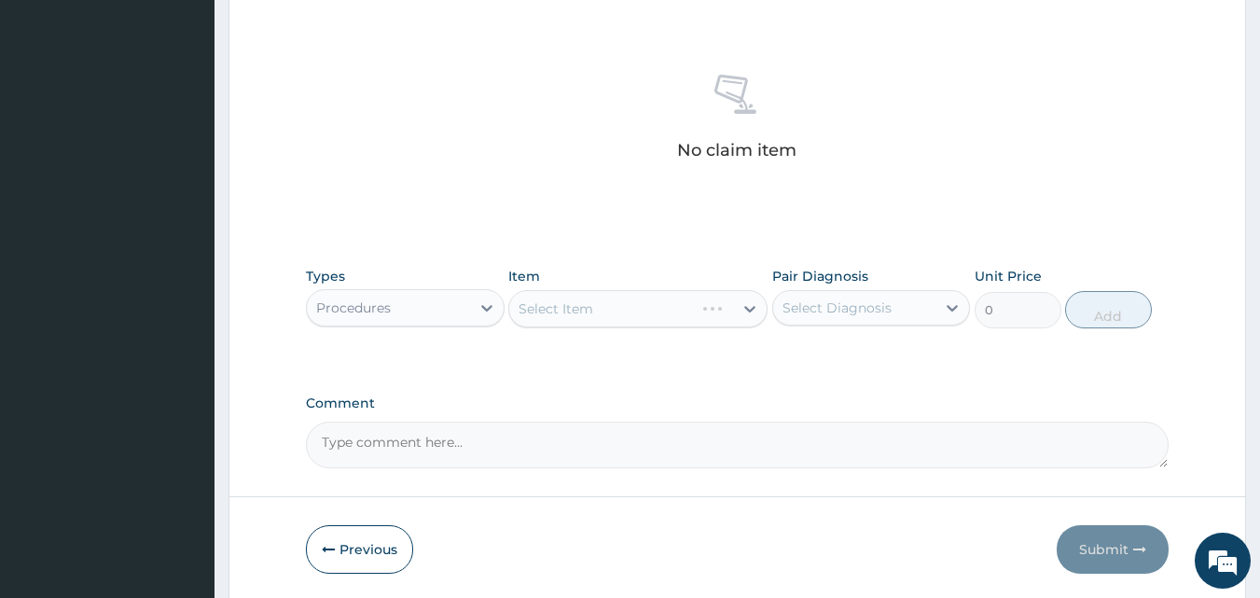
click at [593, 309] on div "Select Item" at bounding box center [637, 308] width 259 height 37
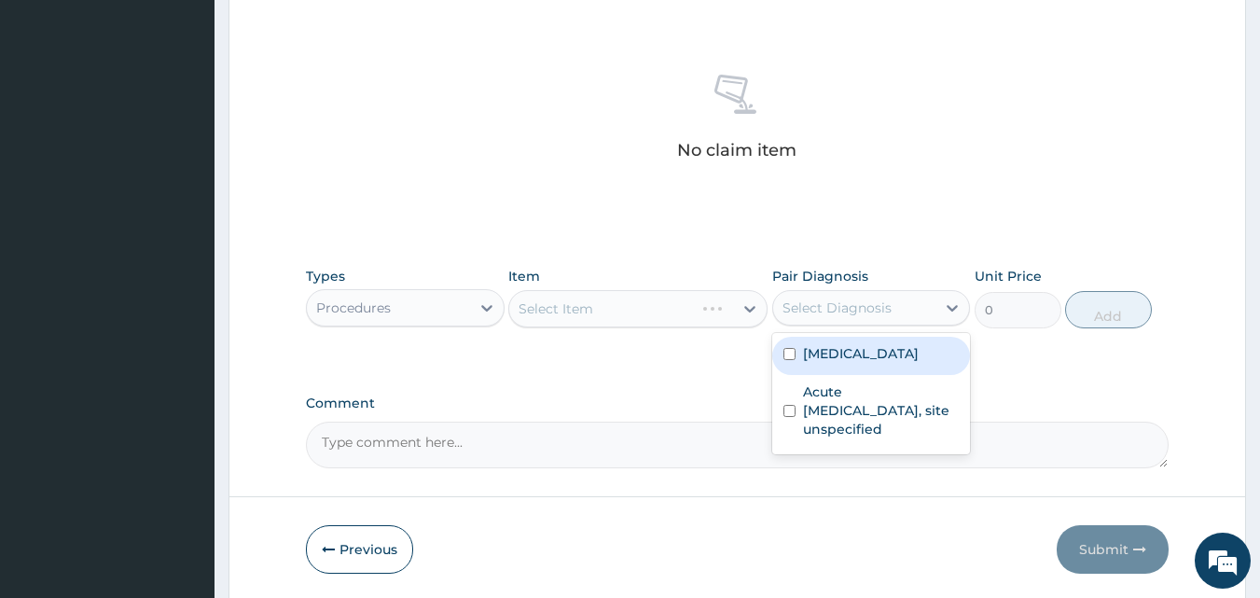
click at [816, 313] on div "Select Diagnosis" at bounding box center [837, 307] width 109 height 19
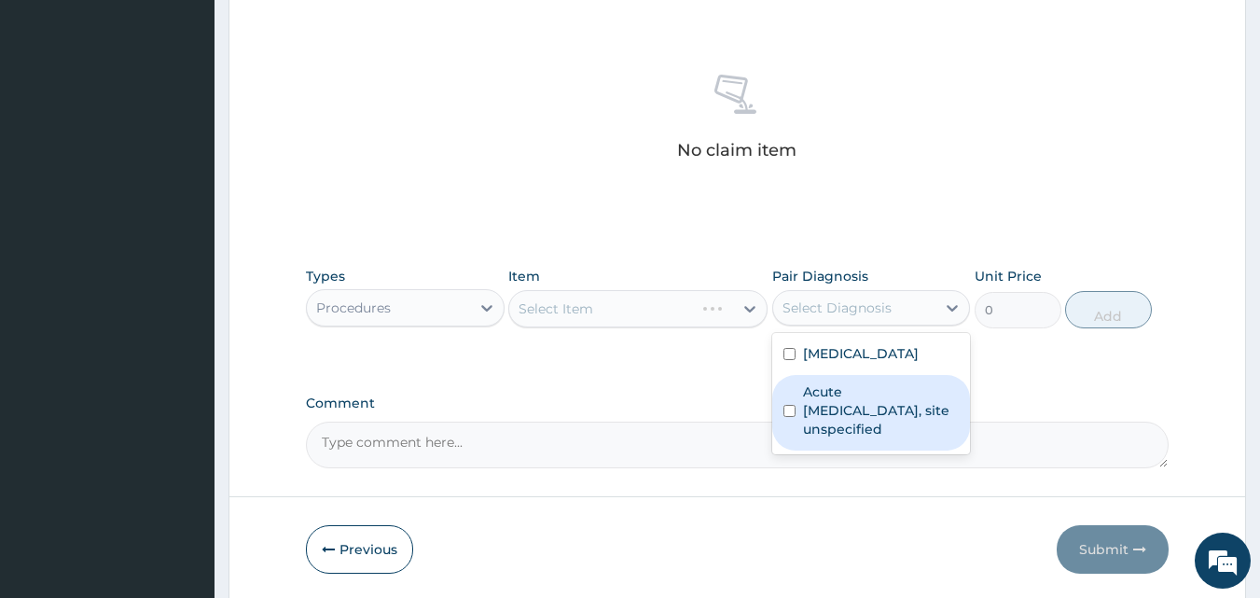
drag, startPoint x: 819, startPoint y: 349, endPoint x: 829, endPoint y: 397, distance: 49.6
click at [829, 397] on div "Malaria, unspecified Acute upper respiratory infection, site unspecified" at bounding box center [871, 393] width 199 height 121
click at [830, 398] on label "Acute [MEDICAL_DATA], site unspecified" at bounding box center [881, 410] width 157 height 56
checkbox input "true"
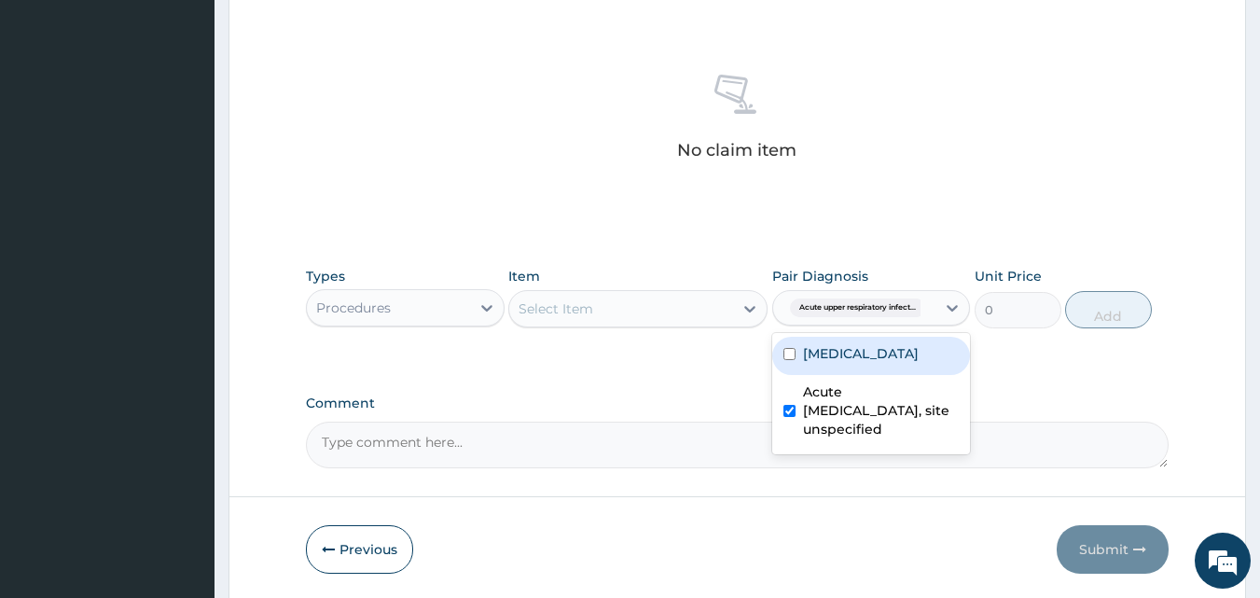
click at [807, 357] on label "[MEDICAL_DATA]" at bounding box center [861, 353] width 116 height 19
checkbox input "true"
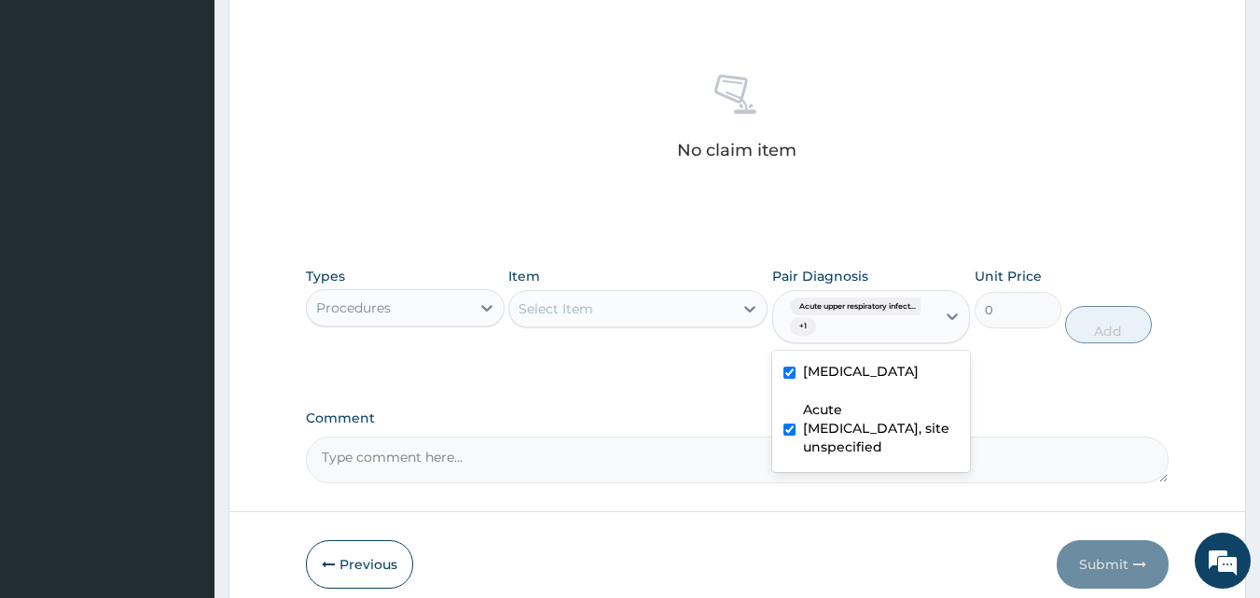
click at [617, 311] on div "Select Item" at bounding box center [621, 309] width 224 height 30
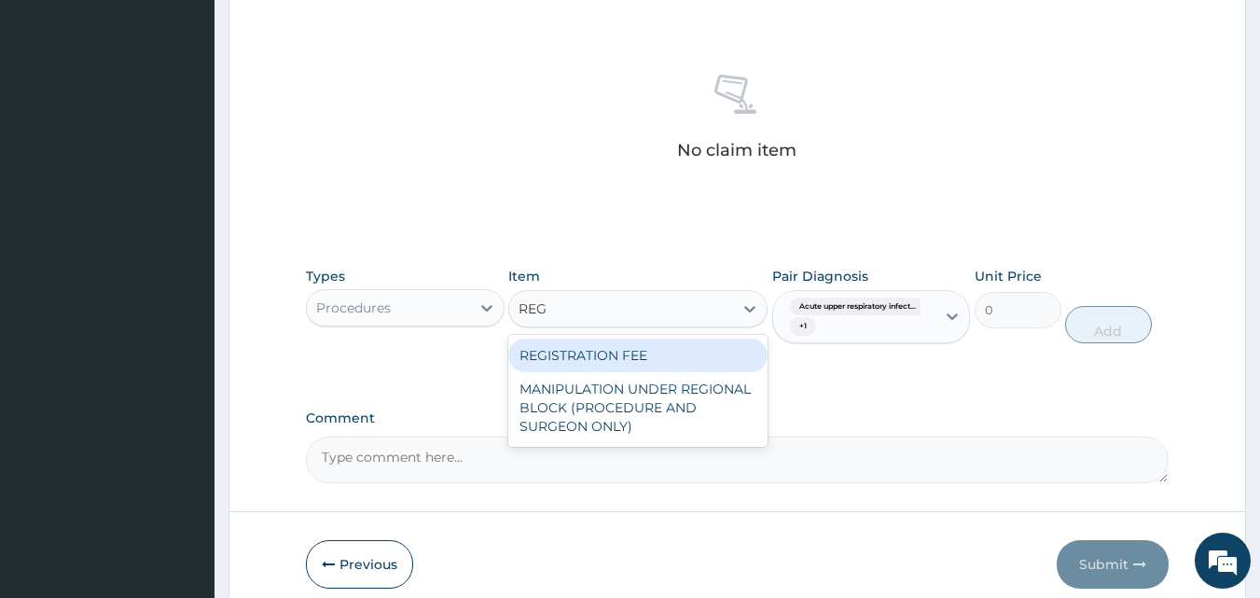
type input "REGI"
click at [605, 346] on div "REGISTRATION FEE" at bounding box center [637, 356] width 259 height 34
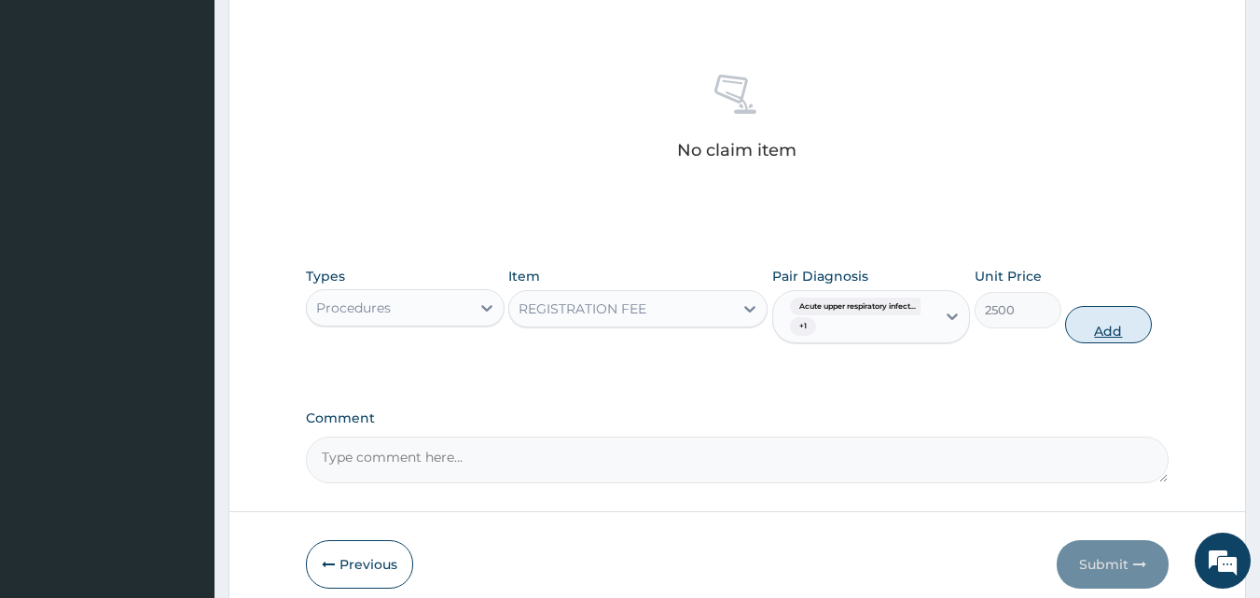
click at [1116, 319] on button "Add" at bounding box center [1108, 324] width 87 height 37
type input "0"
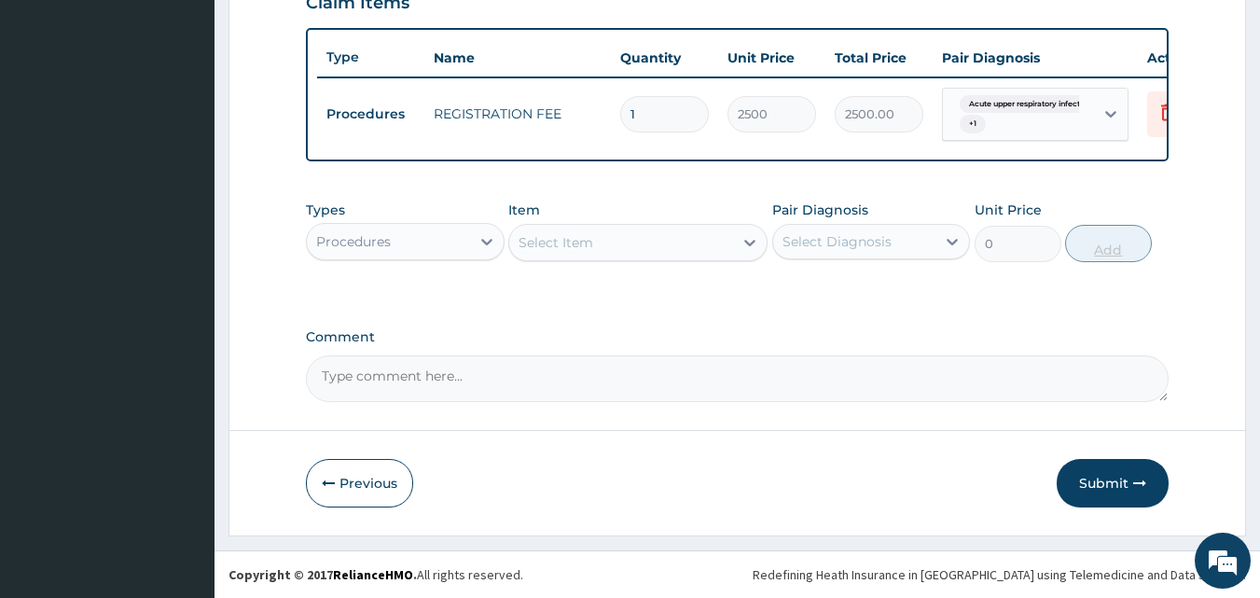
scroll to position [680, 0]
click at [601, 247] on div "Select Item" at bounding box center [621, 243] width 224 height 30
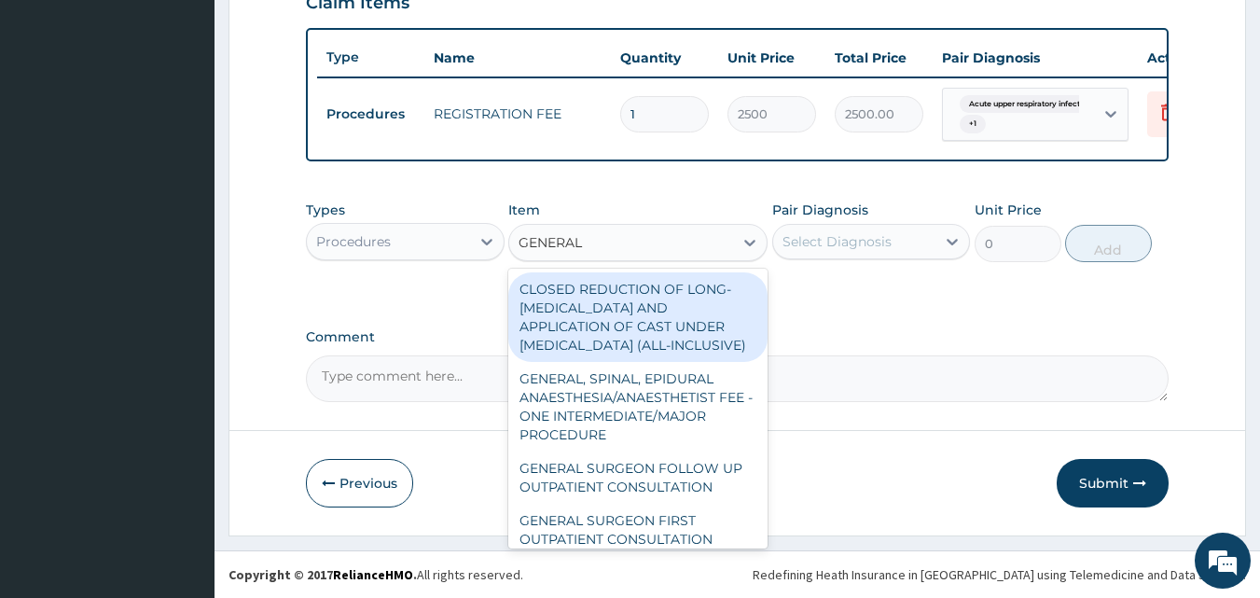
type input "GENERAL P"
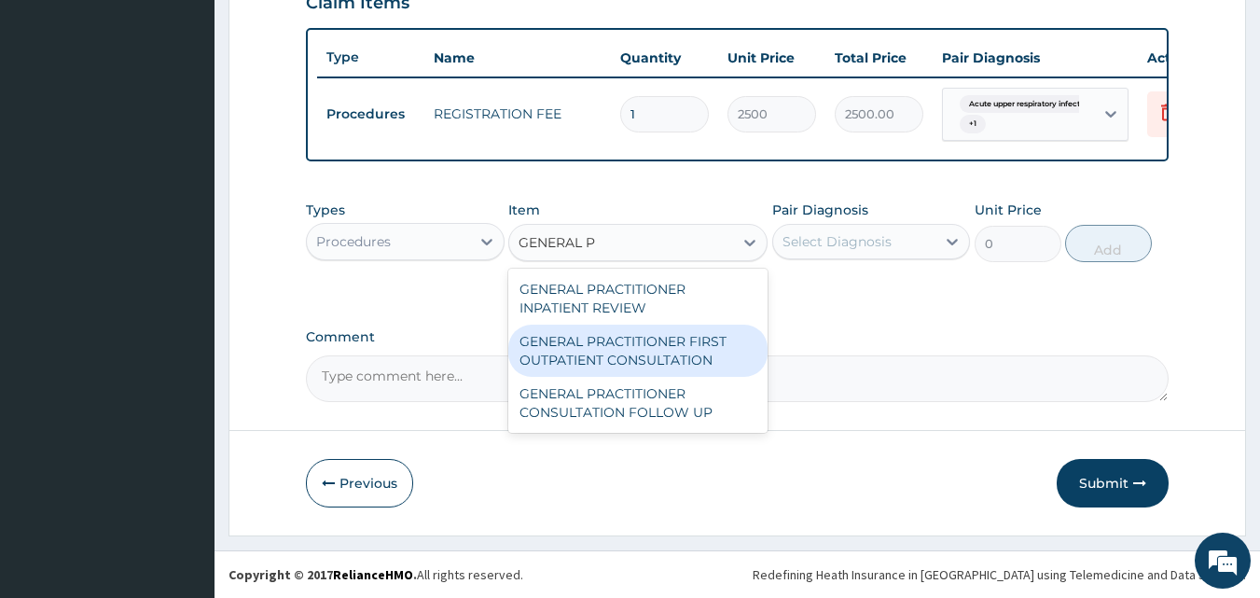
click at [623, 345] on div "GENERAL PRACTITIONER FIRST OUTPATIENT CONSULTATION" at bounding box center [637, 351] width 259 height 52
type input "3750"
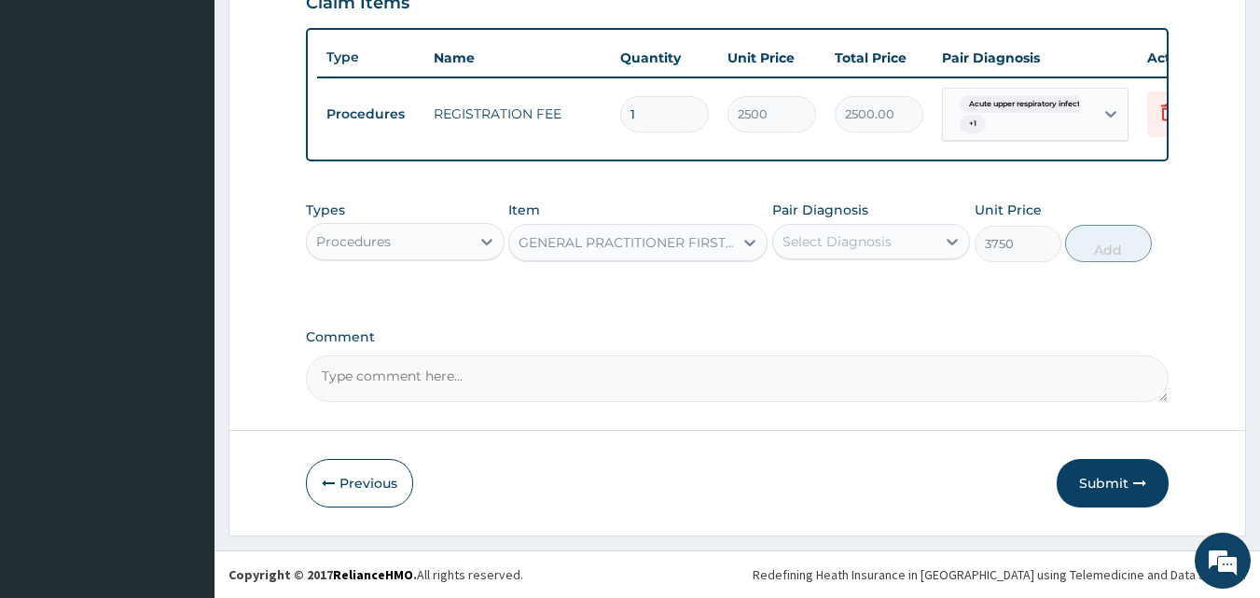
click at [825, 241] on div "Select Diagnosis" at bounding box center [837, 241] width 109 height 19
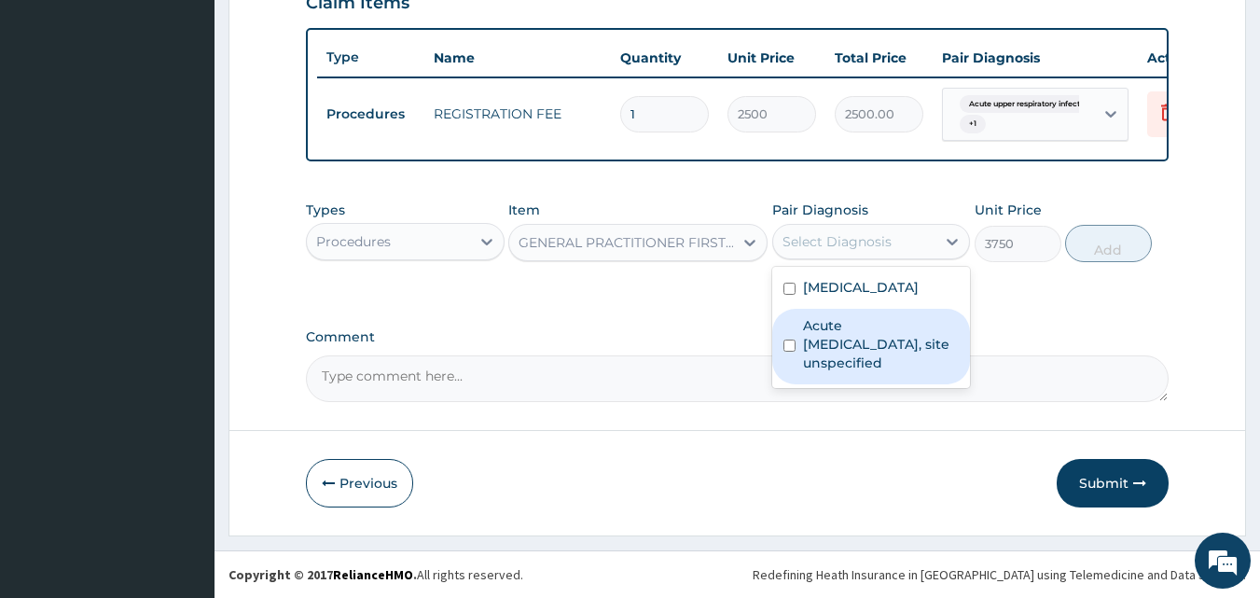
drag, startPoint x: 818, startPoint y: 285, endPoint x: 820, endPoint y: 326, distance: 41.1
click at [820, 326] on div "Malaria, unspecified Acute upper respiratory infection, site unspecified" at bounding box center [871, 327] width 199 height 121
click at [820, 326] on label "Acute upper respiratory infection, site unspecified" at bounding box center [881, 344] width 157 height 56
checkbox input "true"
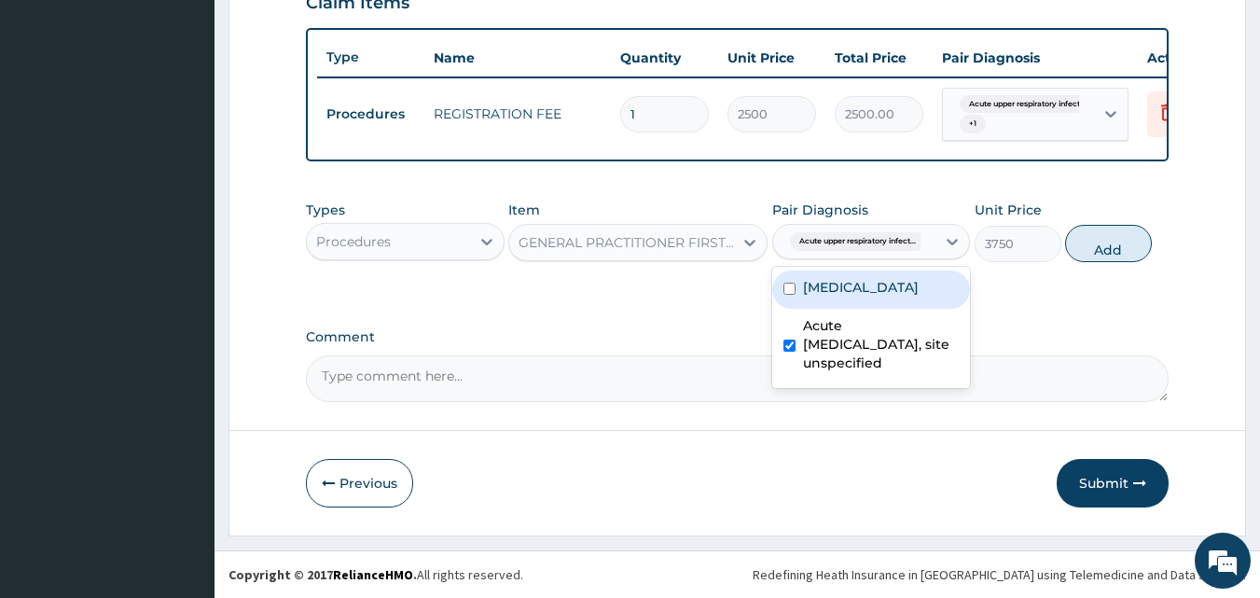
click at [783, 275] on div "Malaria, unspecified" at bounding box center [871, 289] width 199 height 38
checkbox input "true"
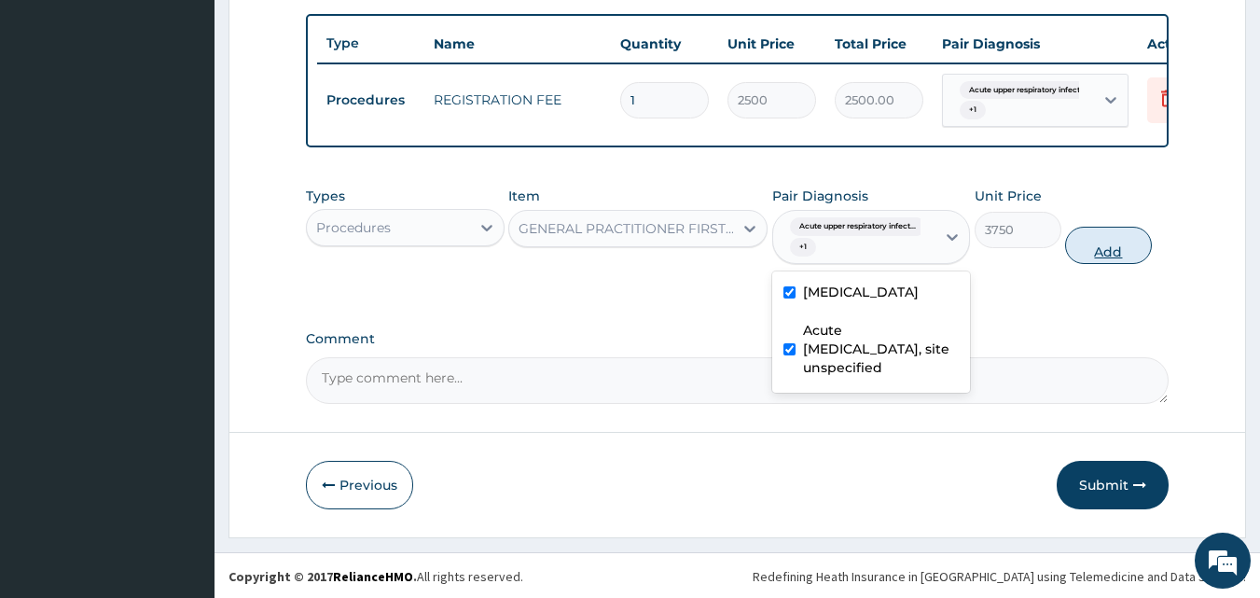
click at [1101, 261] on button "Add" at bounding box center [1108, 245] width 87 height 37
type input "0"
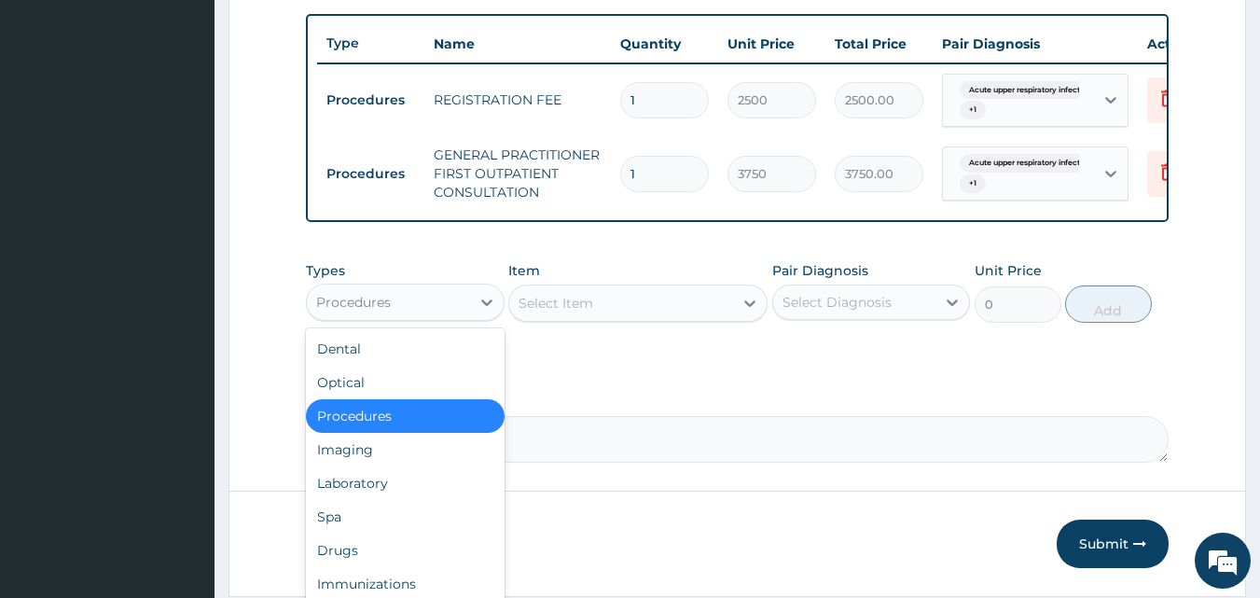
click at [459, 321] on div "Procedures" at bounding box center [405, 302] width 199 height 37
click at [379, 499] on div "Laboratory" at bounding box center [405, 483] width 199 height 34
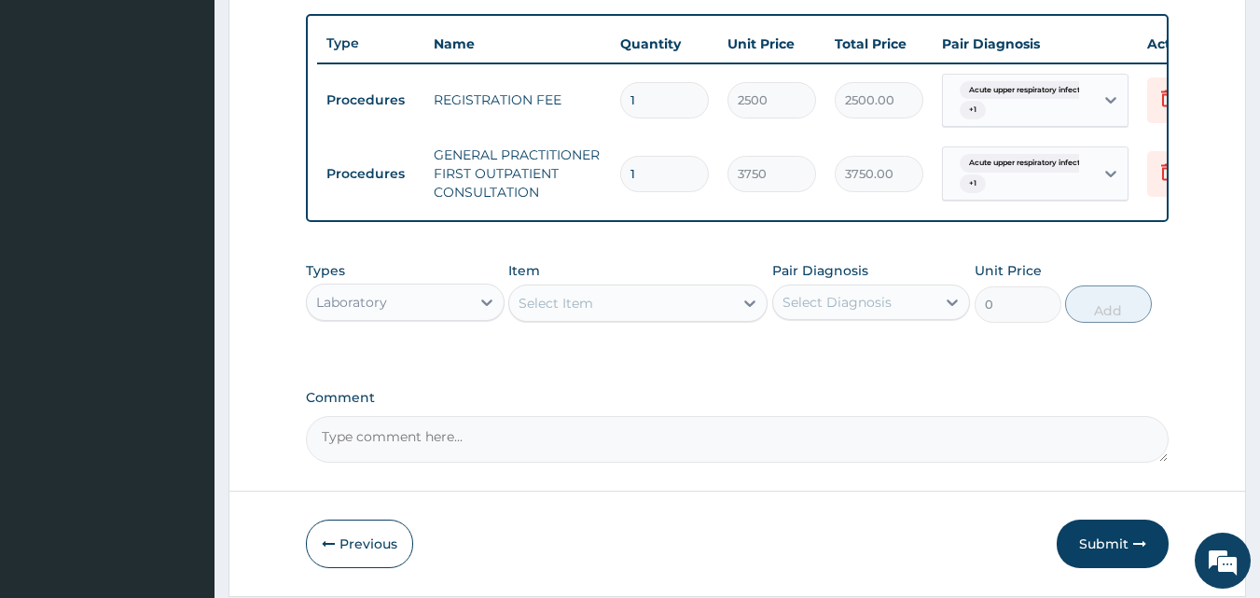
click at [673, 318] on div "Select Item" at bounding box center [621, 303] width 224 height 30
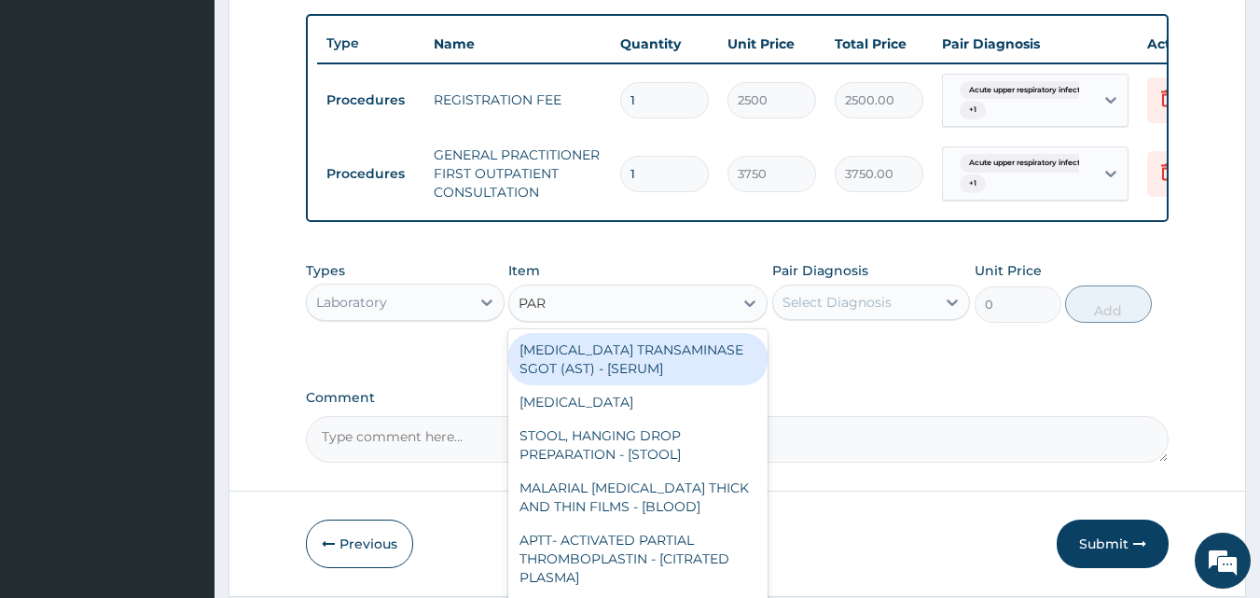
type input "PARA"
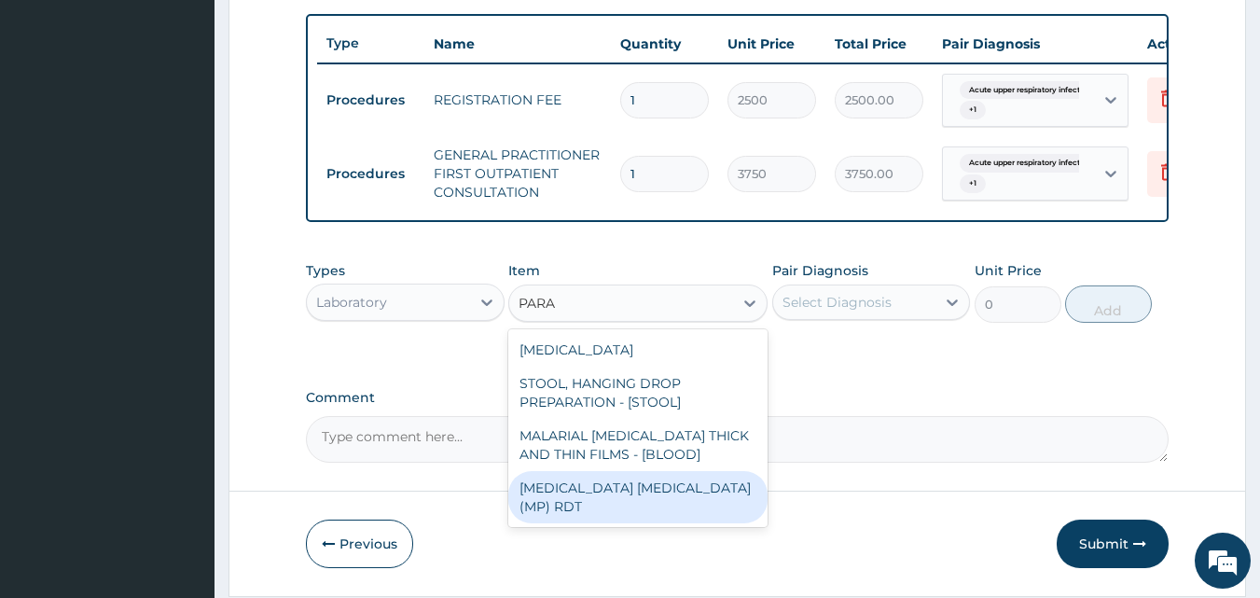
click at [642, 495] on div "MALARIA PARASITE (MP) RDT" at bounding box center [637, 497] width 259 height 52
type input "2000"
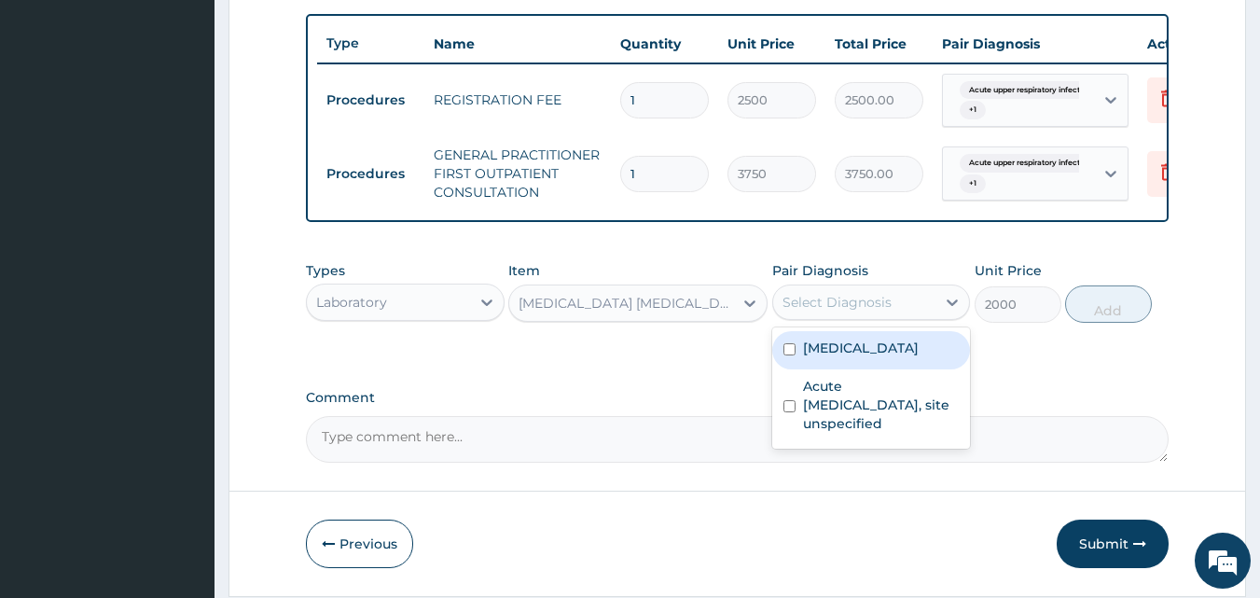
click at [808, 312] on div "Select Diagnosis" at bounding box center [837, 302] width 109 height 19
click at [811, 357] on label "Malaria, unspecified" at bounding box center [861, 348] width 116 height 19
checkbox input "true"
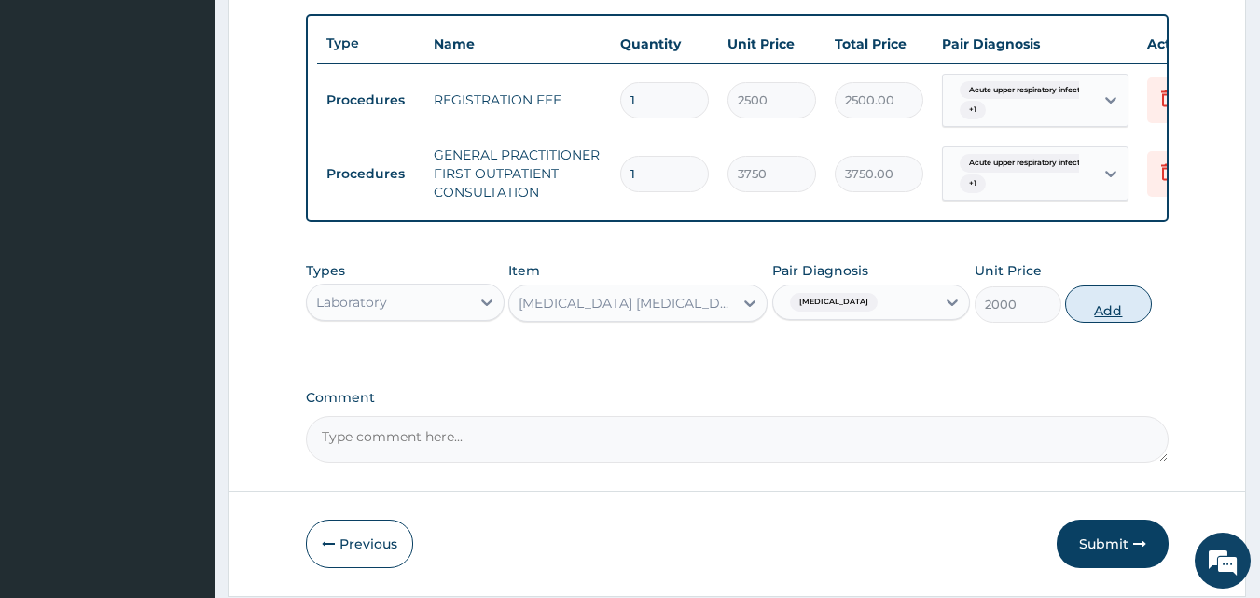
click at [1088, 312] on button "Add" at bounding box center [1108, 303] width 87 height 37
type input "0"
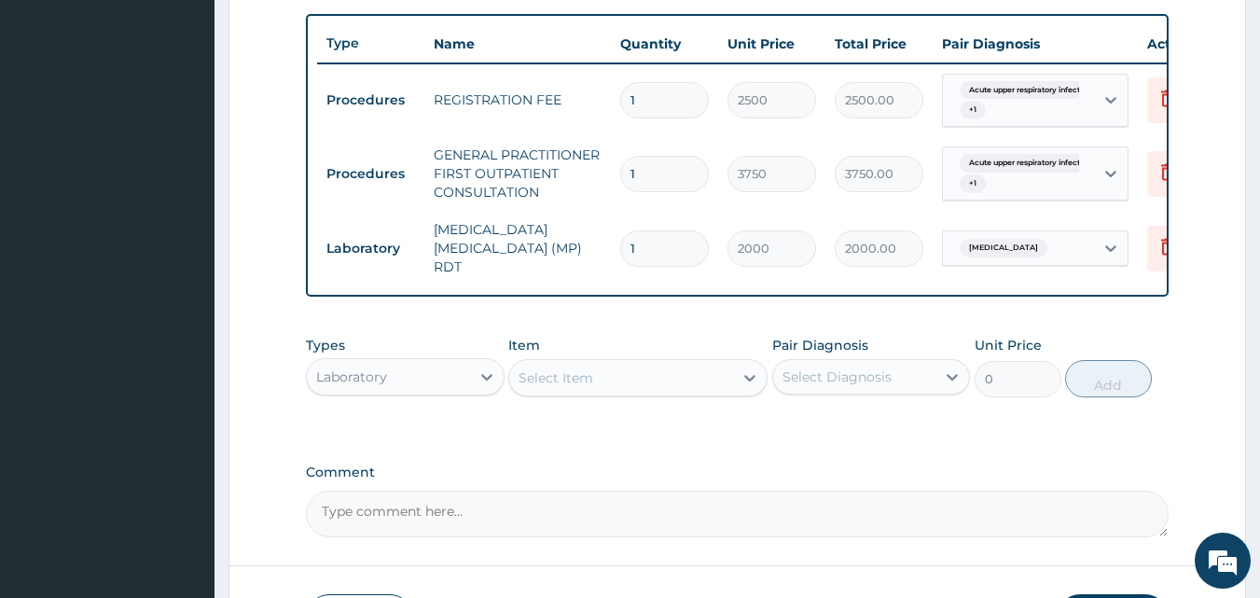
click at [698, 391] on div "Select Item" at bounding box center [621, 378] width 224 height 30
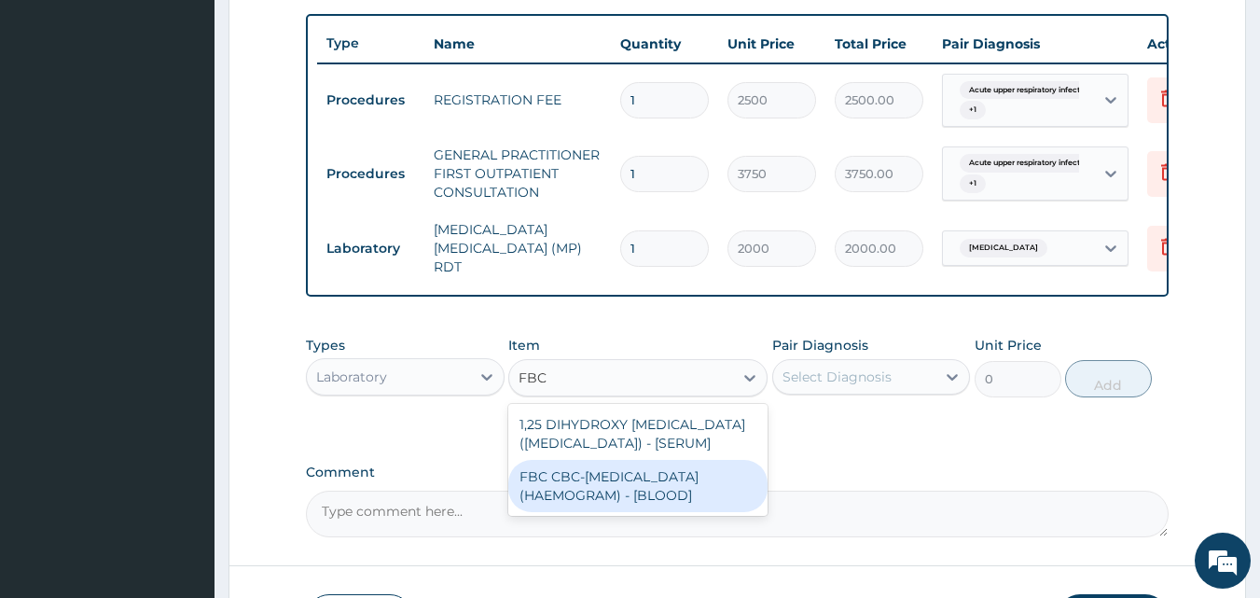
type input "FBC"
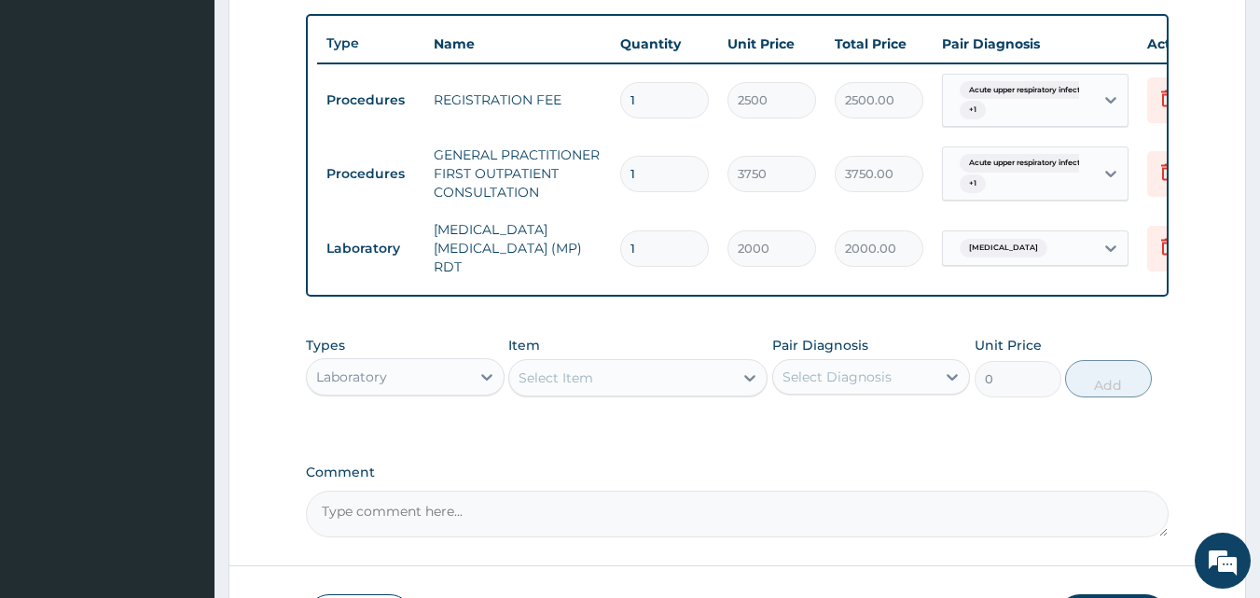
click at [645, 537] on textarea "Comment" at bounding box center [738, 514] width 864 height 47
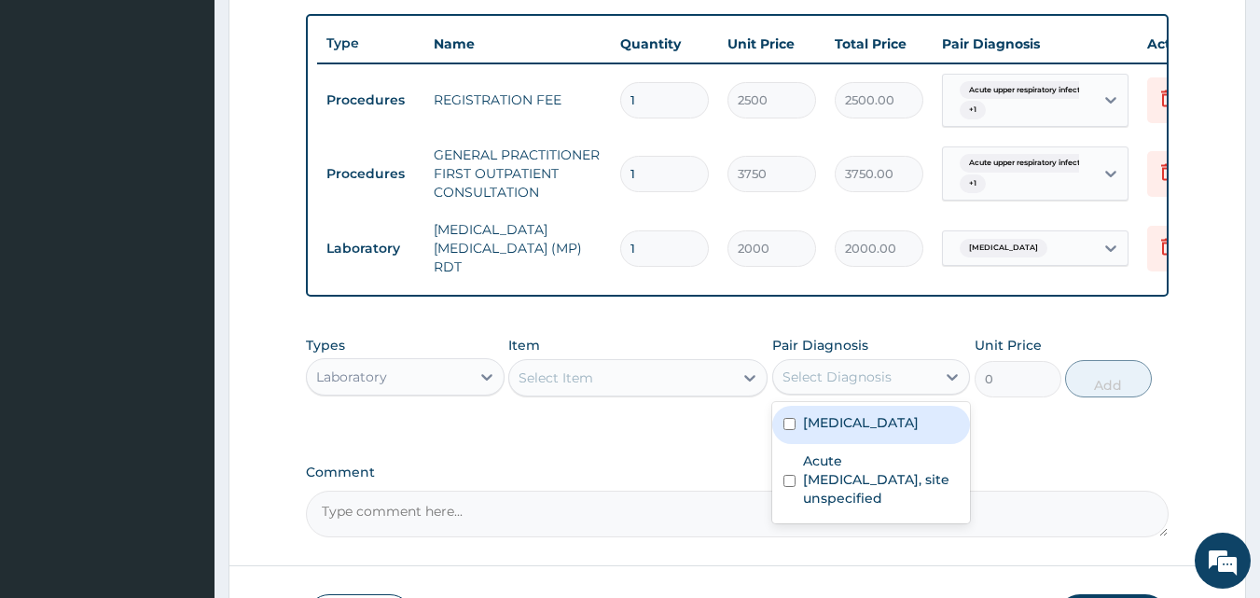
click at [877, 375] on div "Select Diagnosis" at bounding box center [837, 376] width 109 height 19
click at [690, 387] on div "Select Item" at bounding box center [621, 378] width 224 height 30
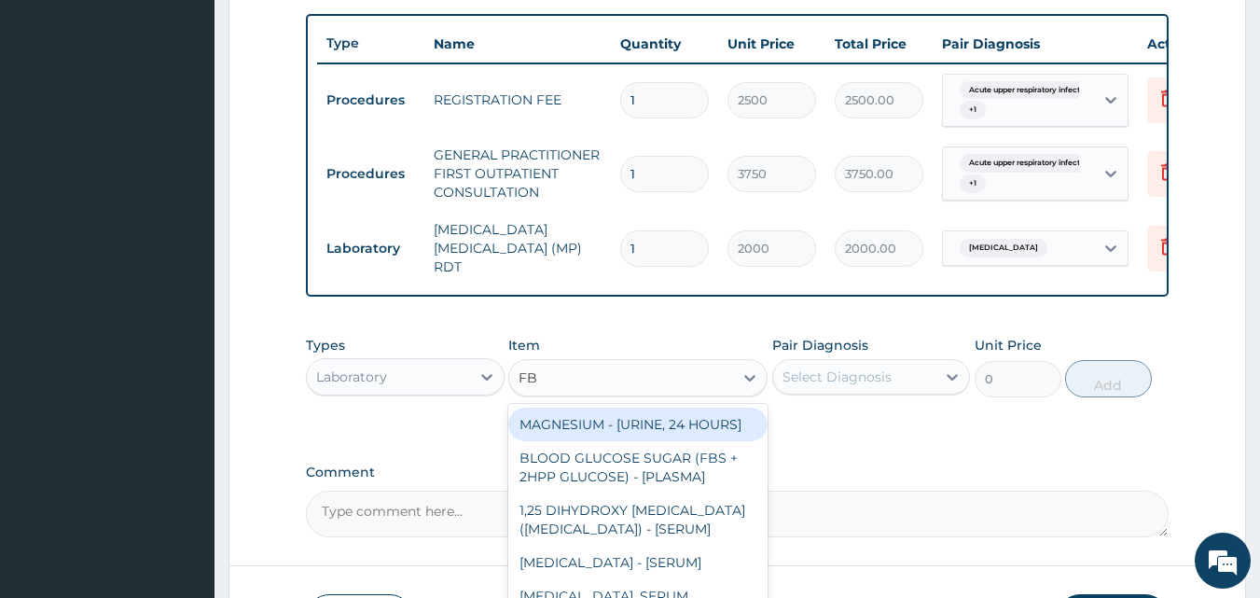
type input "FBC"
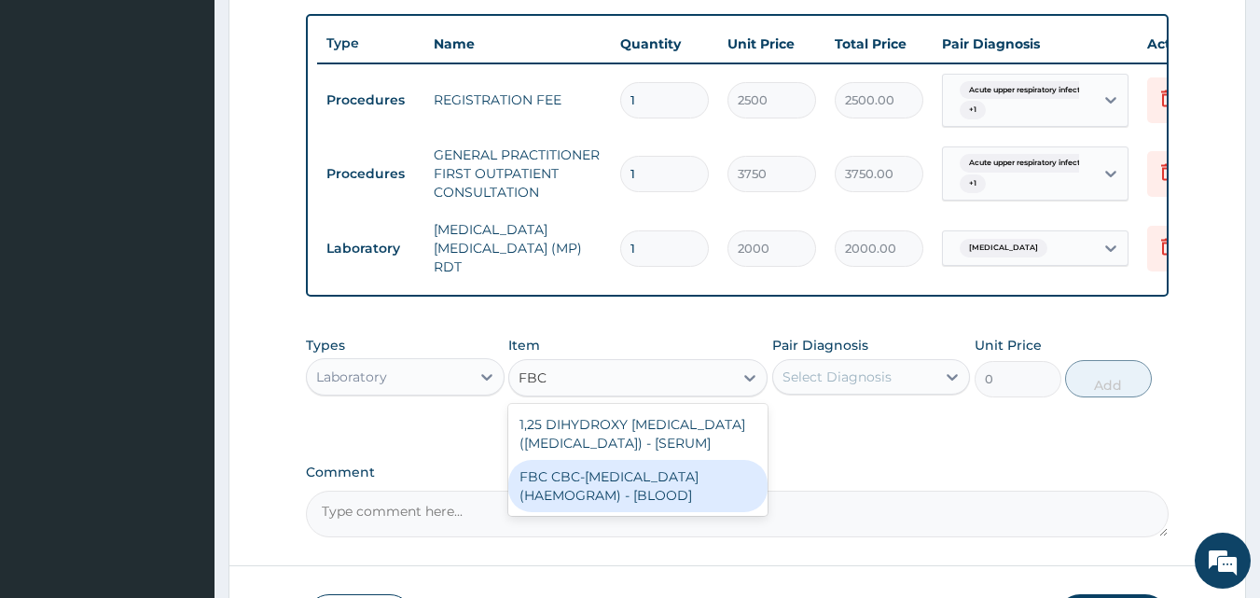
click at [659, 500] on div "FBC CBC-COMPLETE BLOOD COUNT (HAEMOGRAM) - [BLOOD]" at bounding box center [637, 486] width 259 height 52
type input "5000"
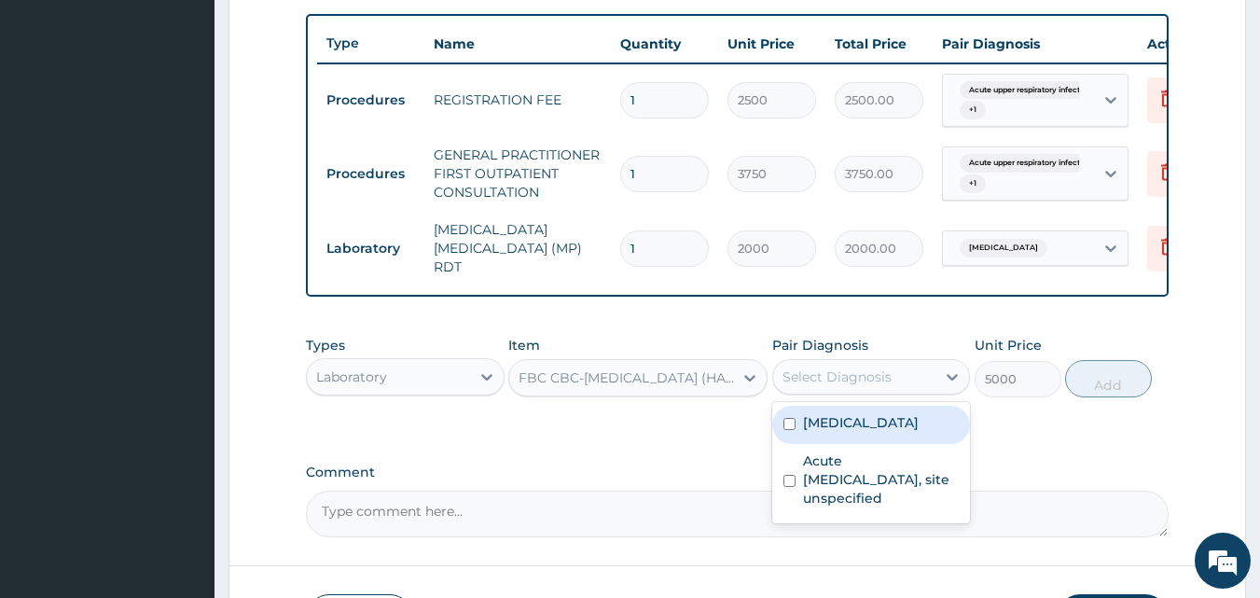
click at [844, 379] on div "Select Diagnosis" at bounding box center [837, 376] width 109 height 19
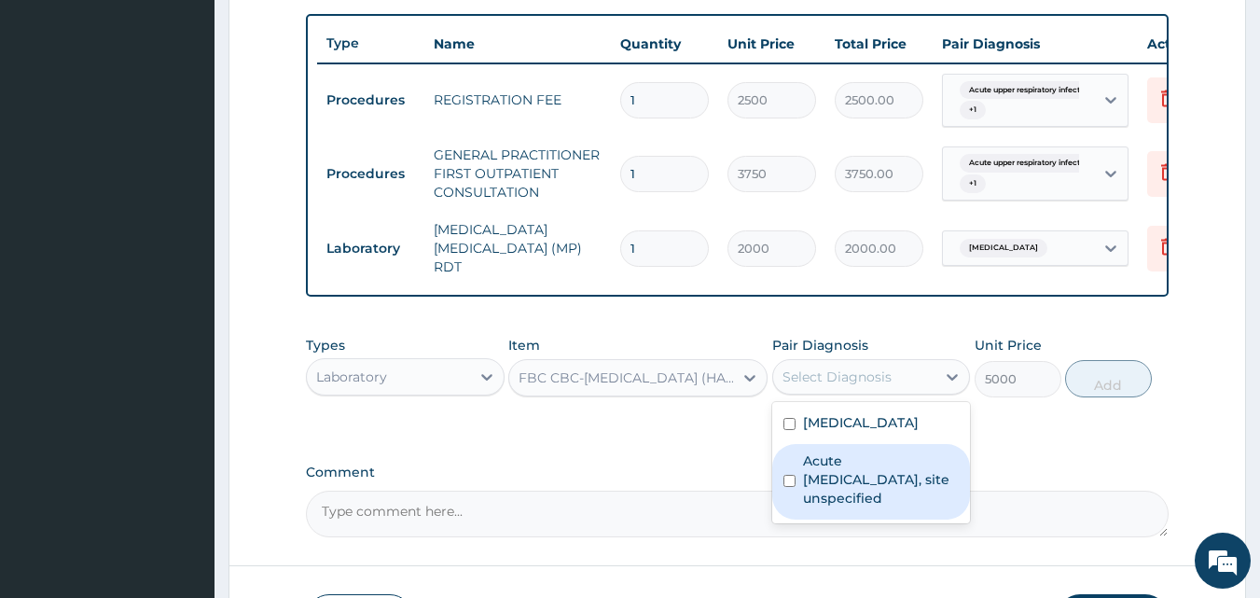
click at [835, 466] on label "Acute upper respiratory infection, site unspecified" at bounding box center [881, 479] width 157 height 56
checkbox input "true"
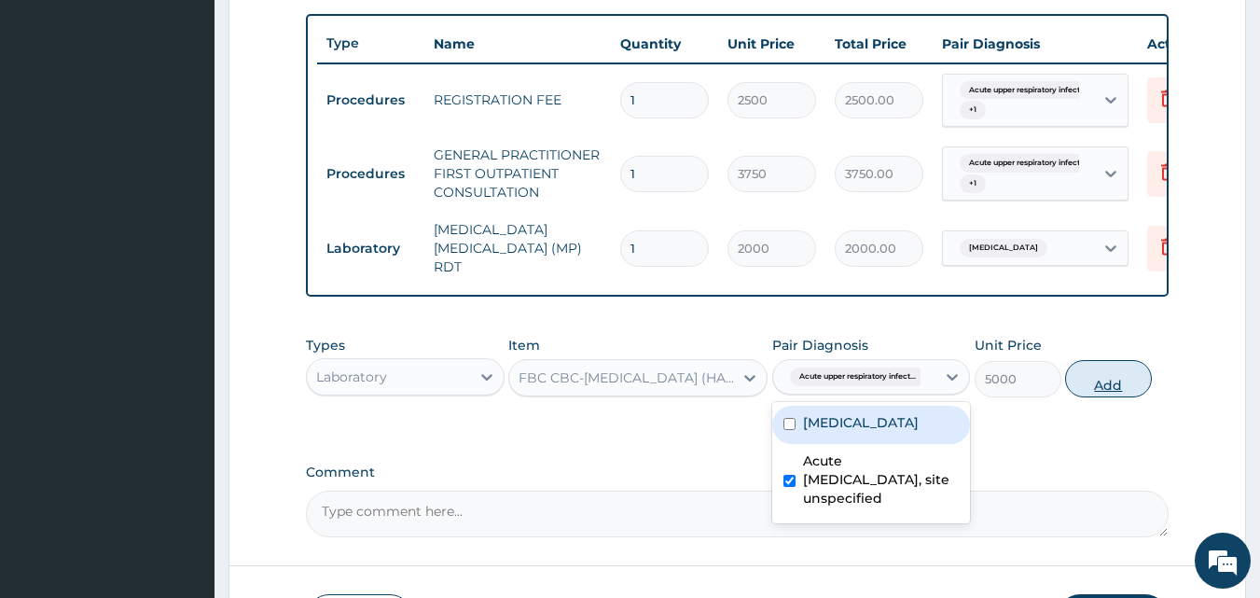
click at [1102, 382] on button "Add" at bounding box center [1108, 378] width 87 height 37
type input "0"
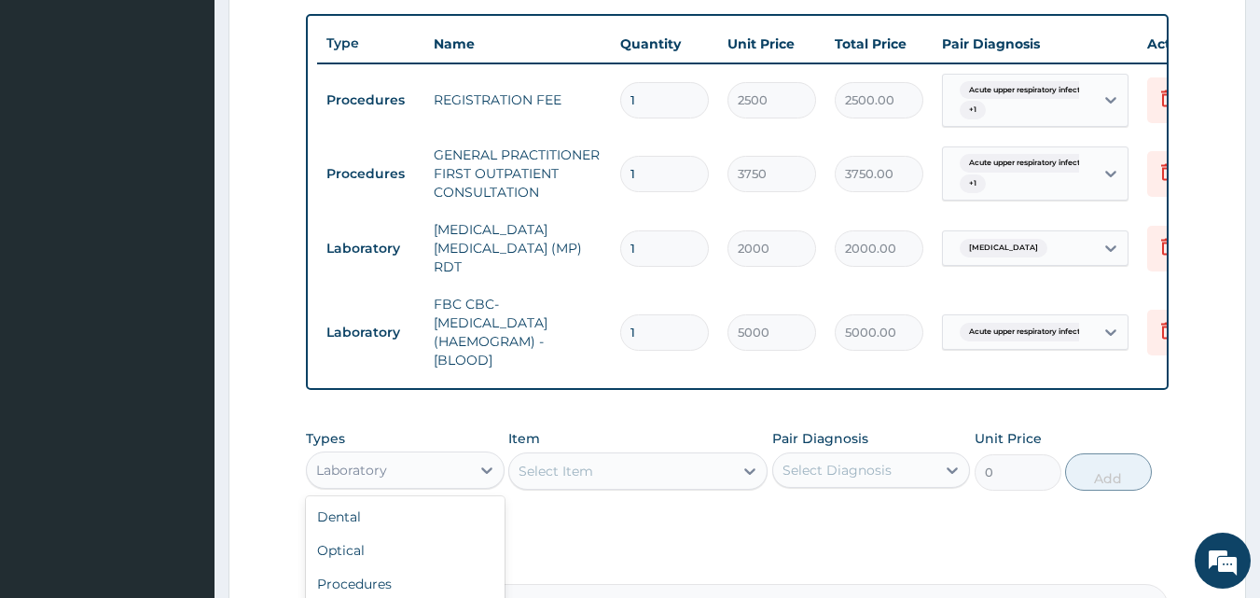
click at [449, 483] on div "Laboratory" at bounding box center [388, 470] width 163 height 30
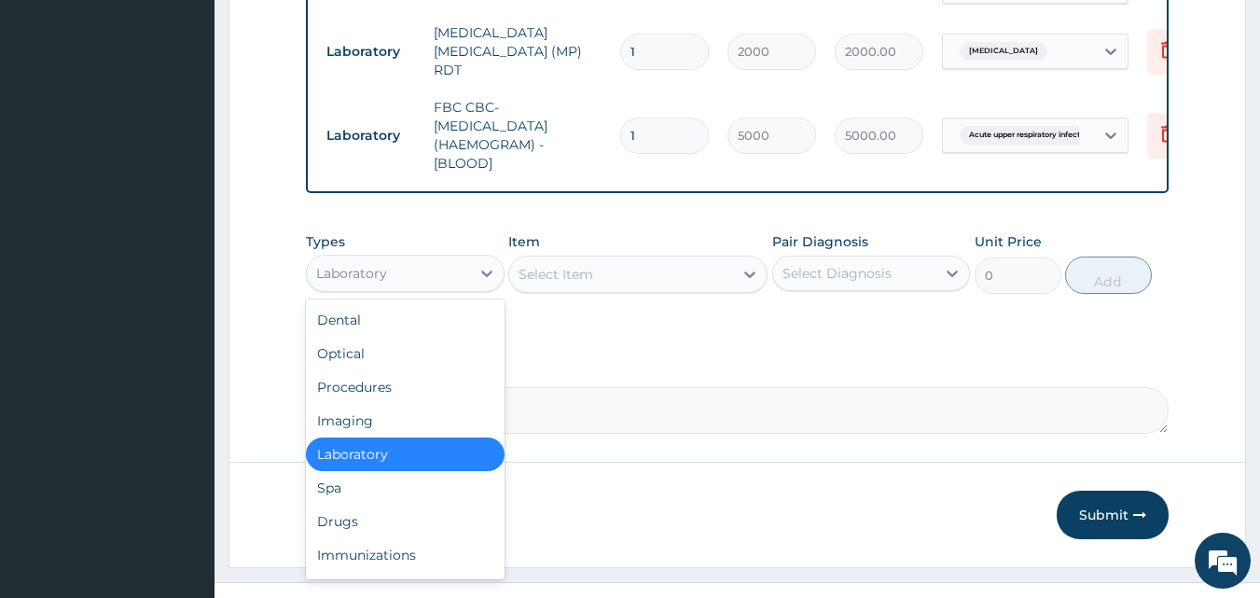
scroll to position [882, 0]
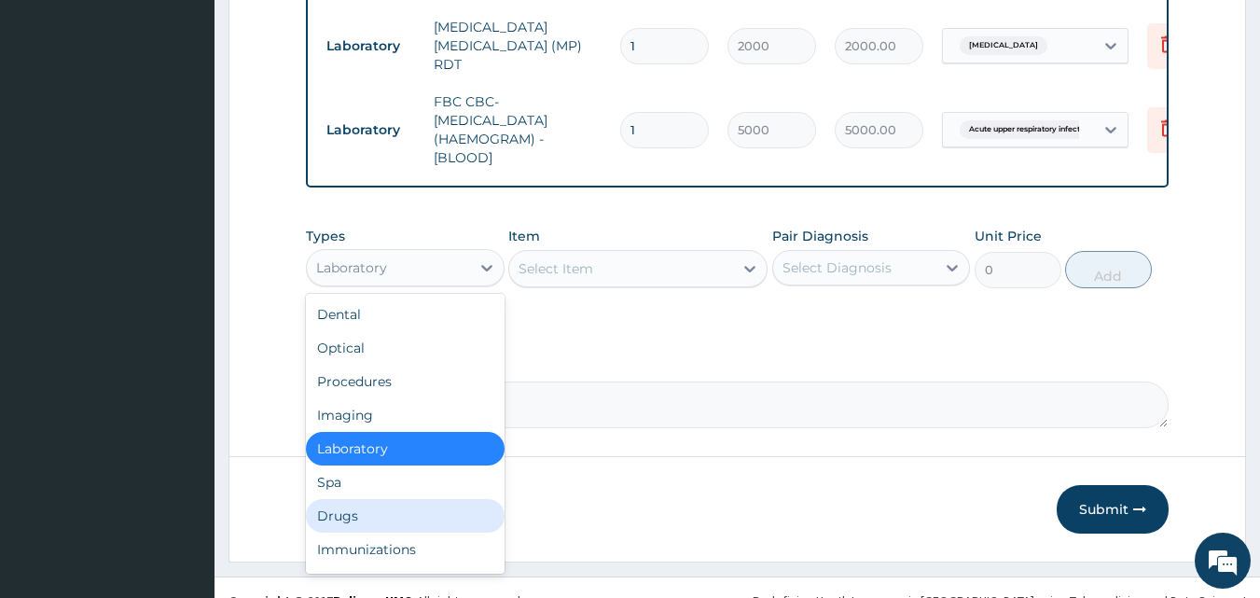
click at [381, 522] on div "Drugs" at bounding box center [405, 516] width 199 height 34
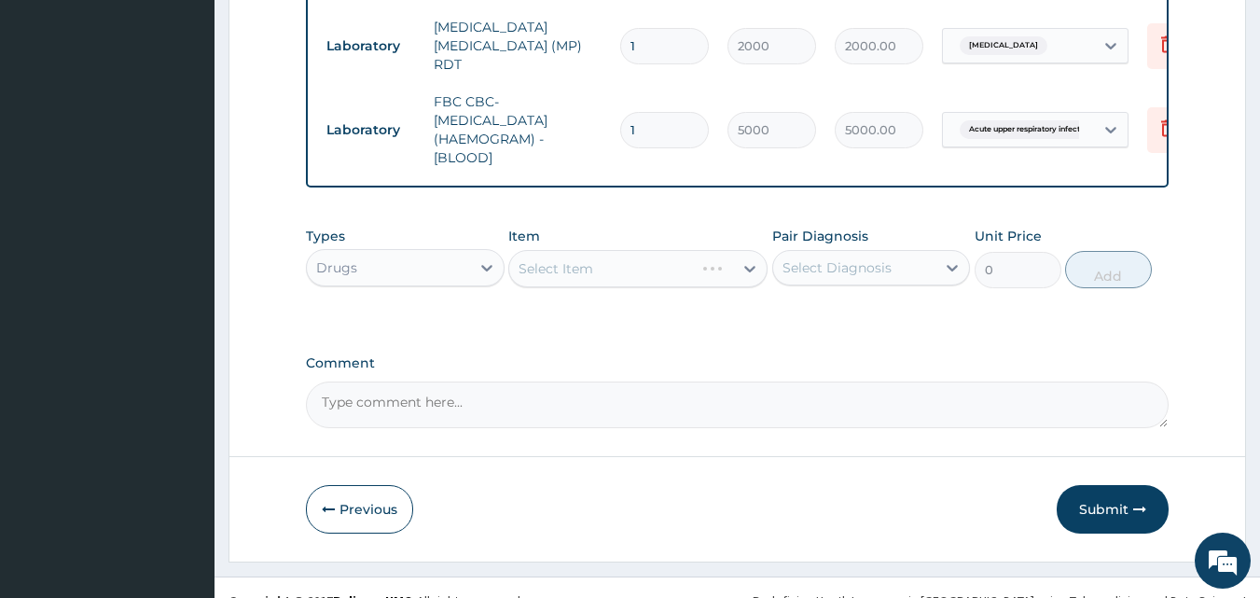
click at [583, 271] on div "Select Item" at bounding box center [637, 268] width 259 height 37
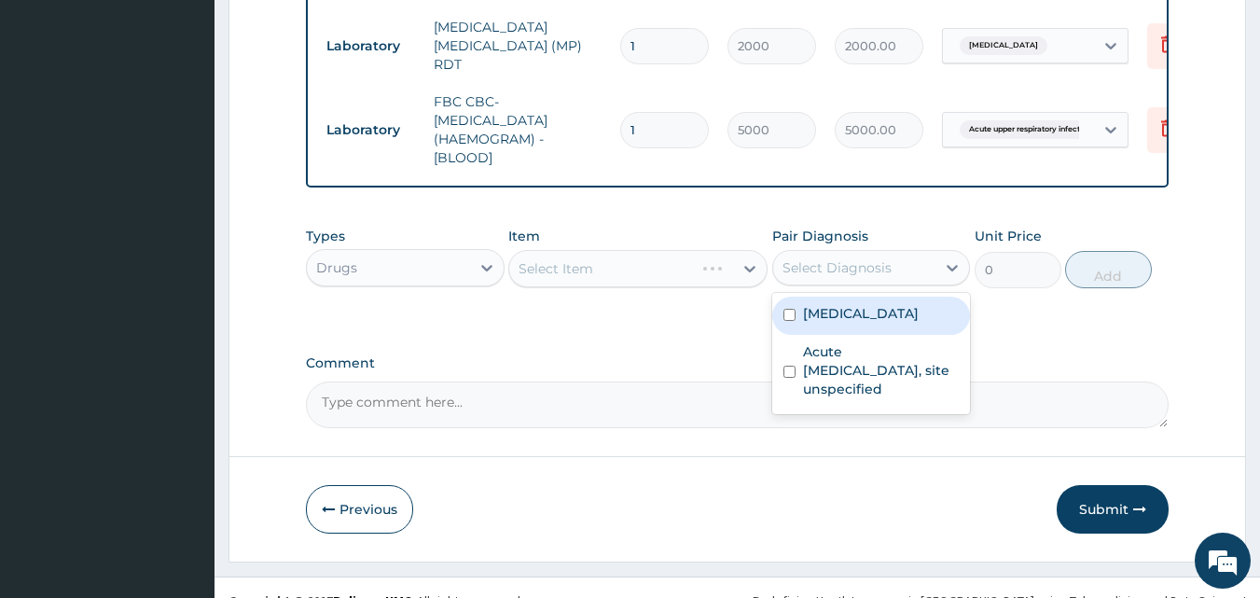
click at [835, 277] on div "Select Diagnosis" at bounding box center [837, 267] width 109 height 19
click at [825, 314] on label "Malaria, unspecified" at bounding box center [861, 313] width 116 height 19
checkbox input "true"
click at [569, 275] on div "Select Item" at bounding box center [637, 268] width 259 height 37
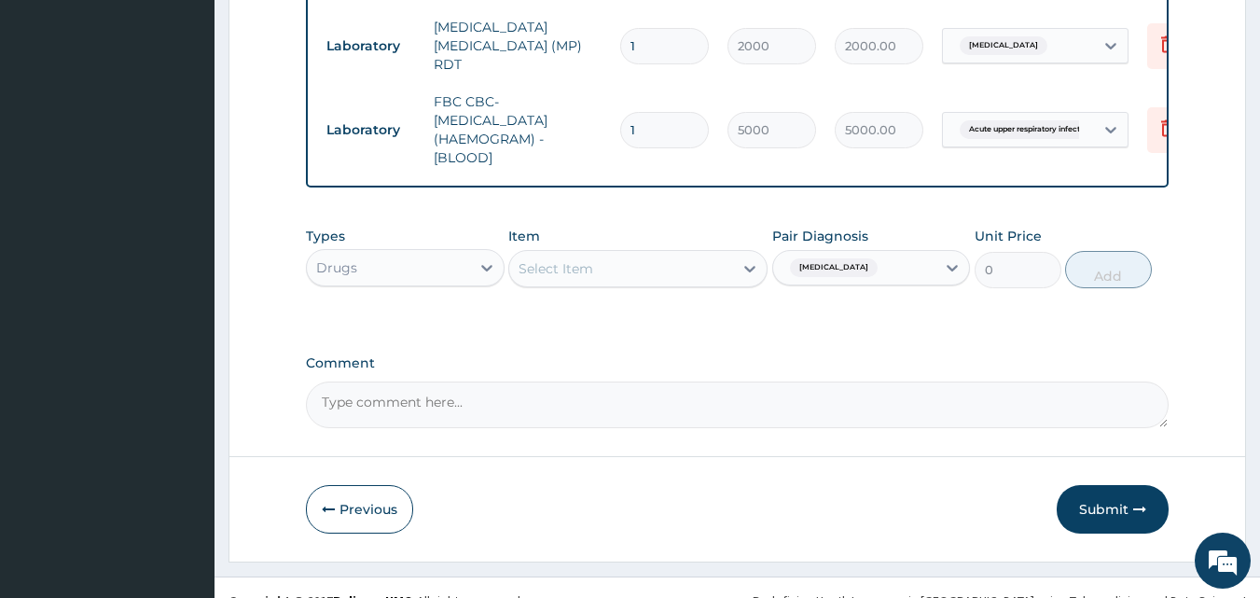
click at [693, 270] on div "Select Item" at bounding box center [621, 269] width 224 height 30
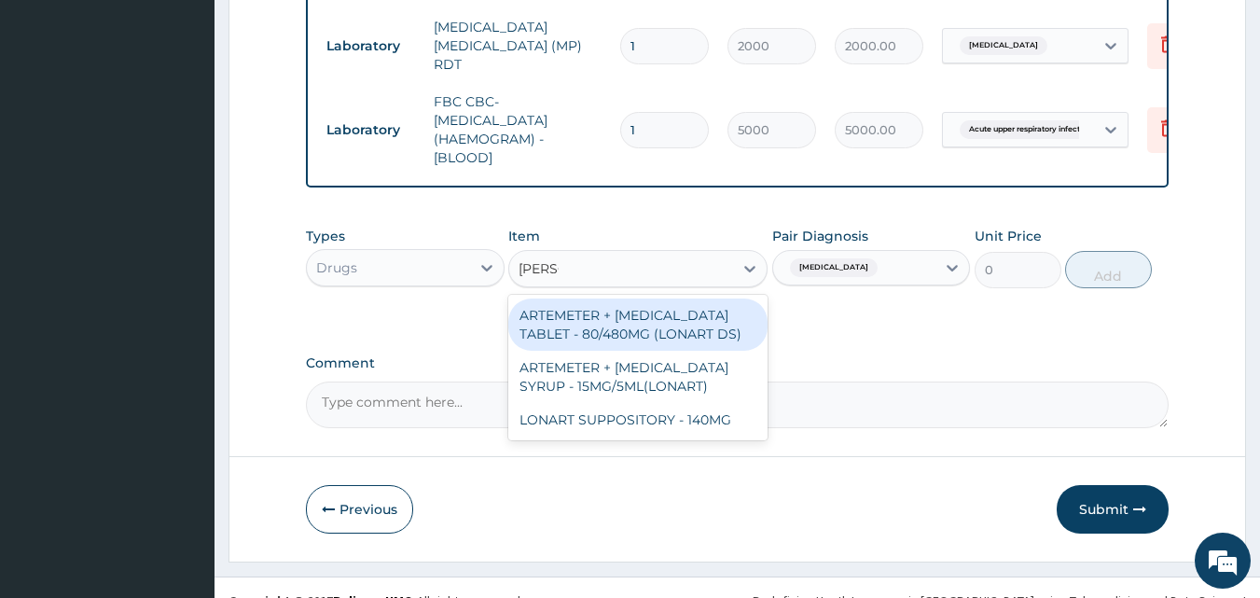
type input "LON"
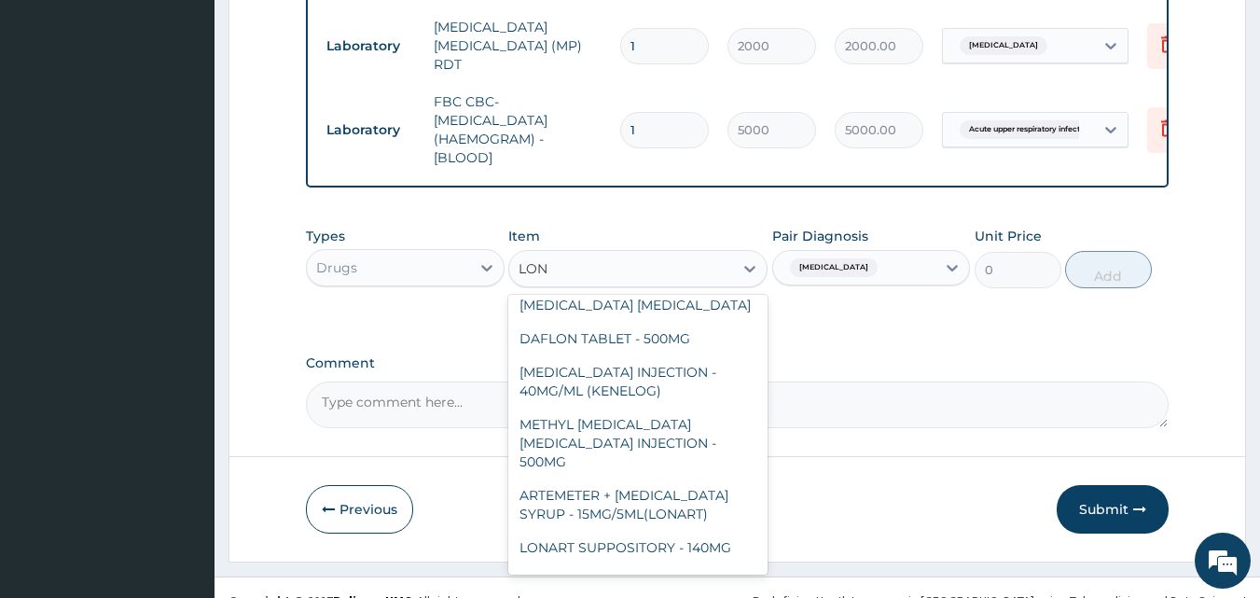
scroll to position [246, 0]
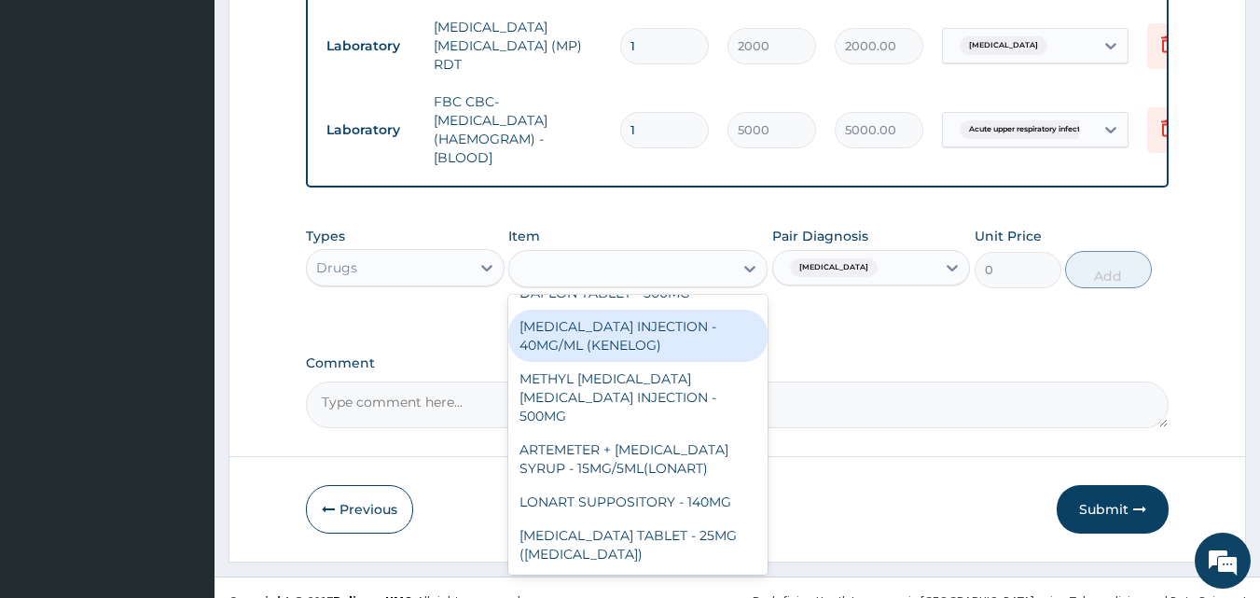
click at [574, 269] on div "LON" at bounding box center [621, 269] width 224 height 30
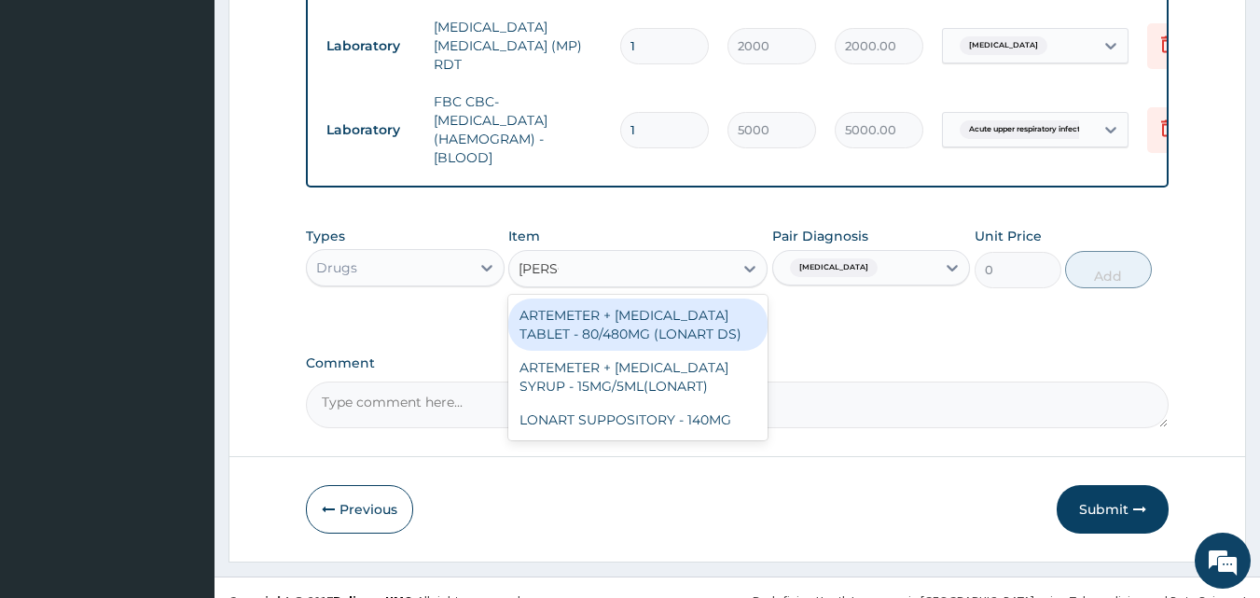
type input "LONAR"
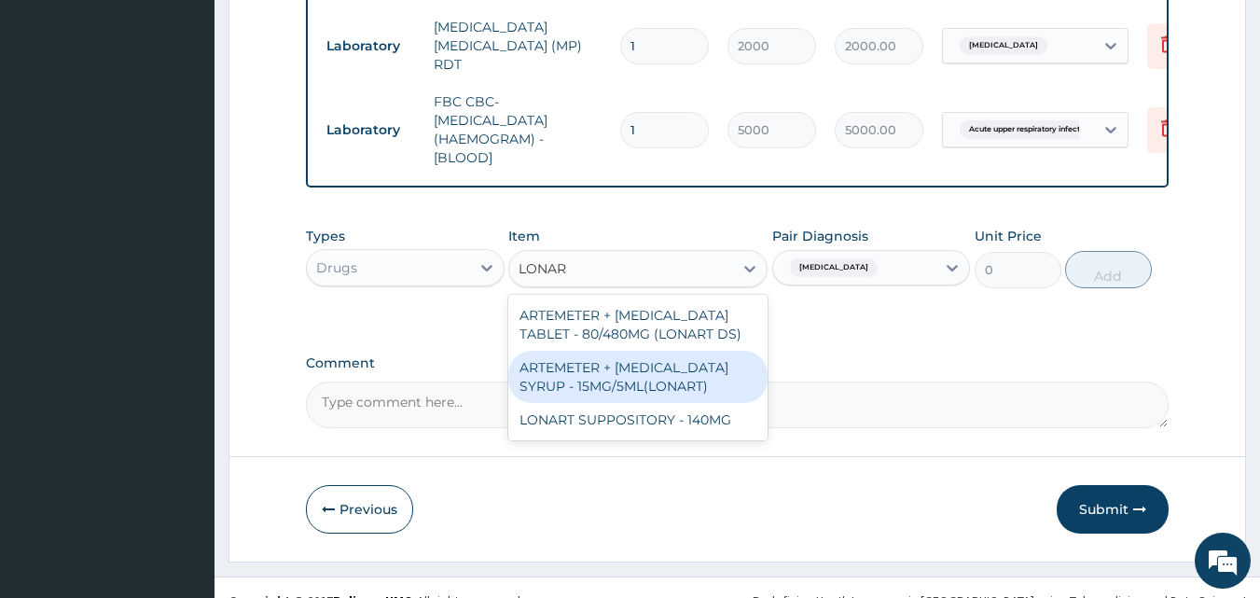
click at [572, 396] on div "ARTEMETER + LUMEFANTRINE SYRUP - 15MG/5ML(LONART)" at bounding box center [637, 377] width 259 height 52
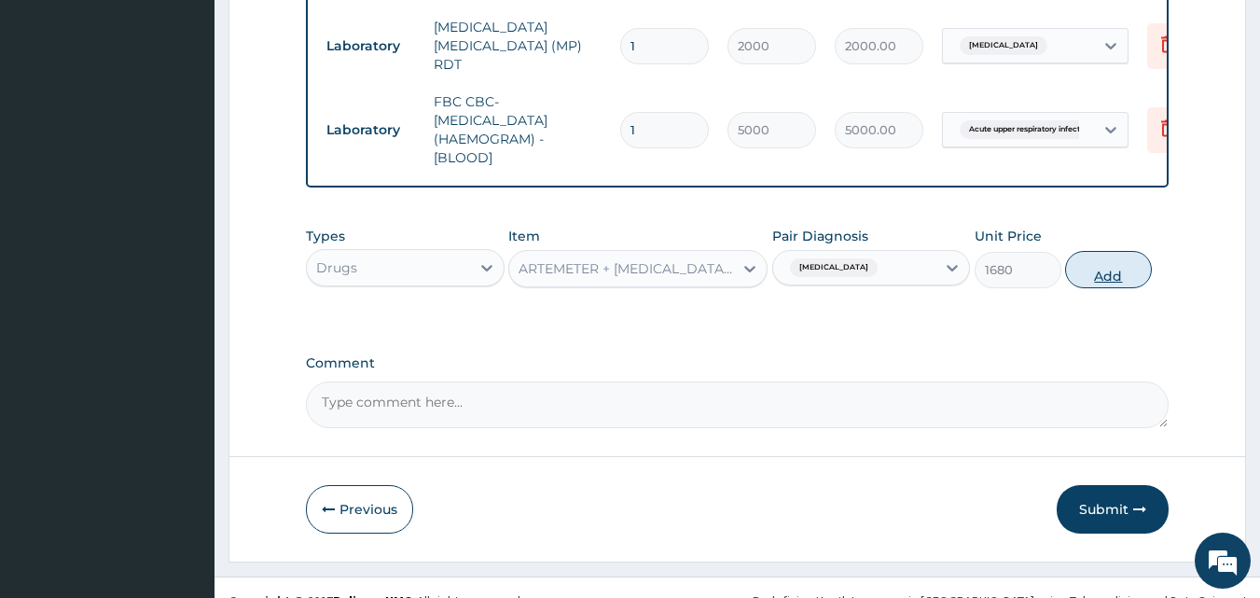
click at [1096, 284] on button "Add" at bounding box center [1108, 269] width 87 height 37
type input "0"
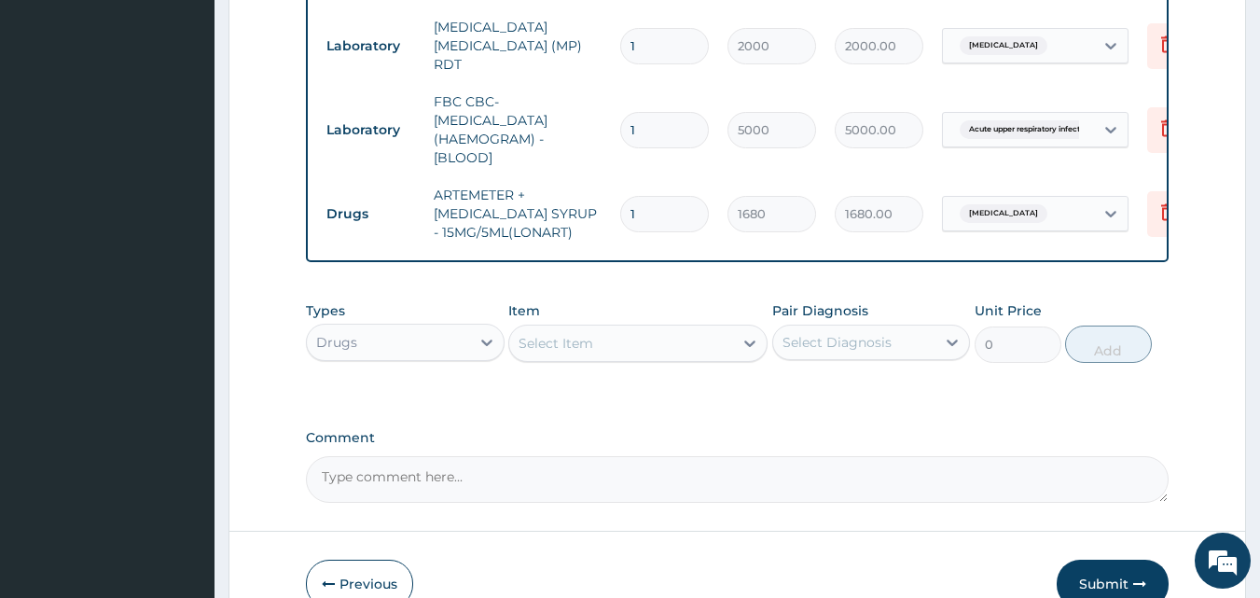
click at [666, 342] on div "Select Item" at bounding box center [621, 343] width 224 height 30
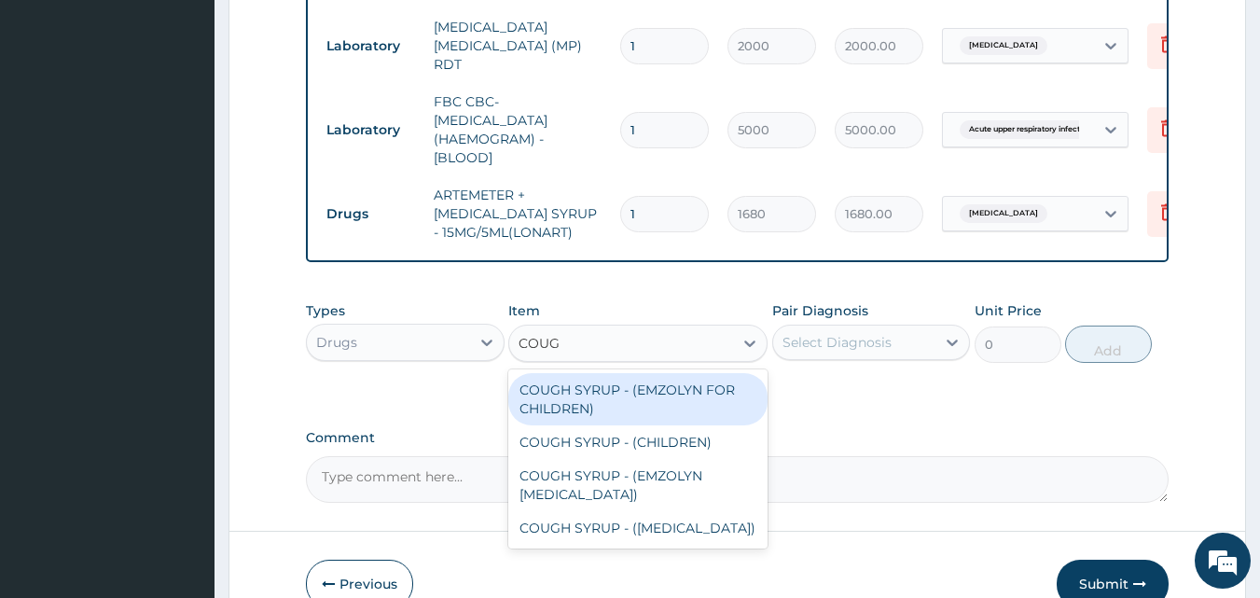
type input "COUGH"
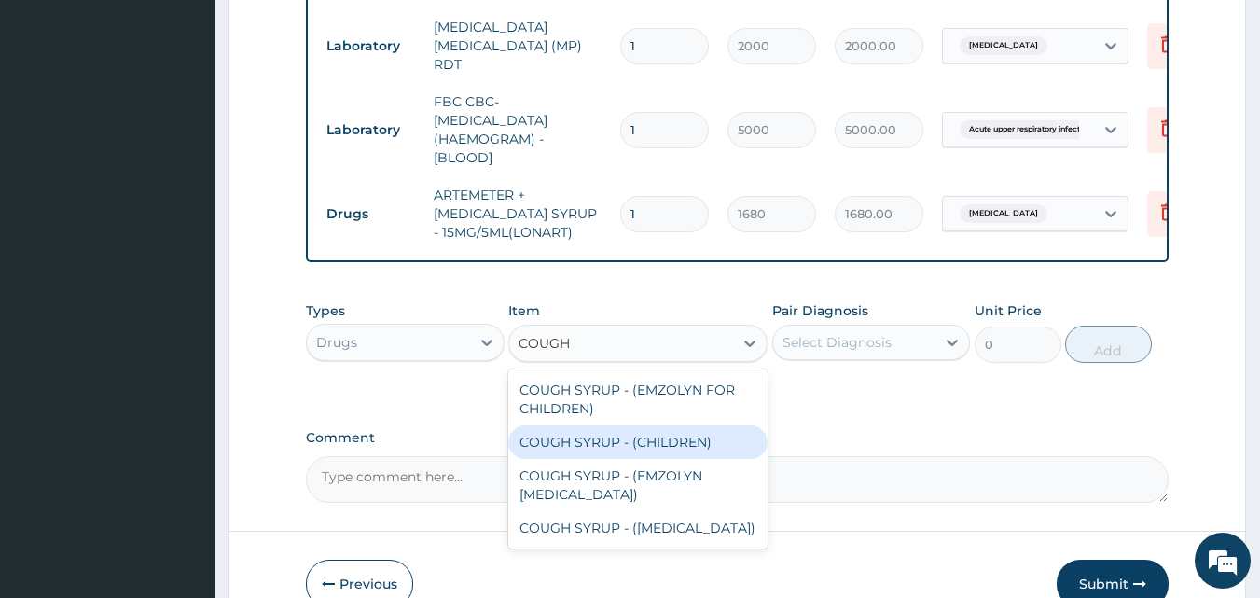
click at [646, 451] on div "COUGH SYRUP - (CHILDREN)" at bounding box center [637, 442] width 259 height 34
type input "1120"
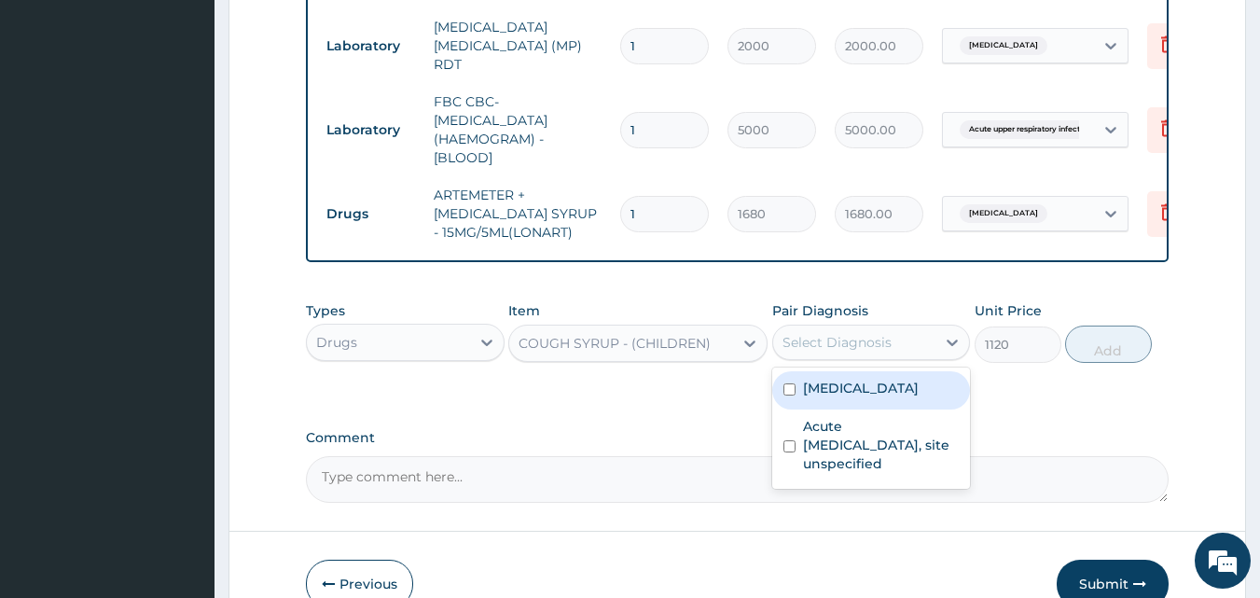
click at [830, 352] on div "Select Diagnosis" at bounding box center [837, 342] width 109 height 19
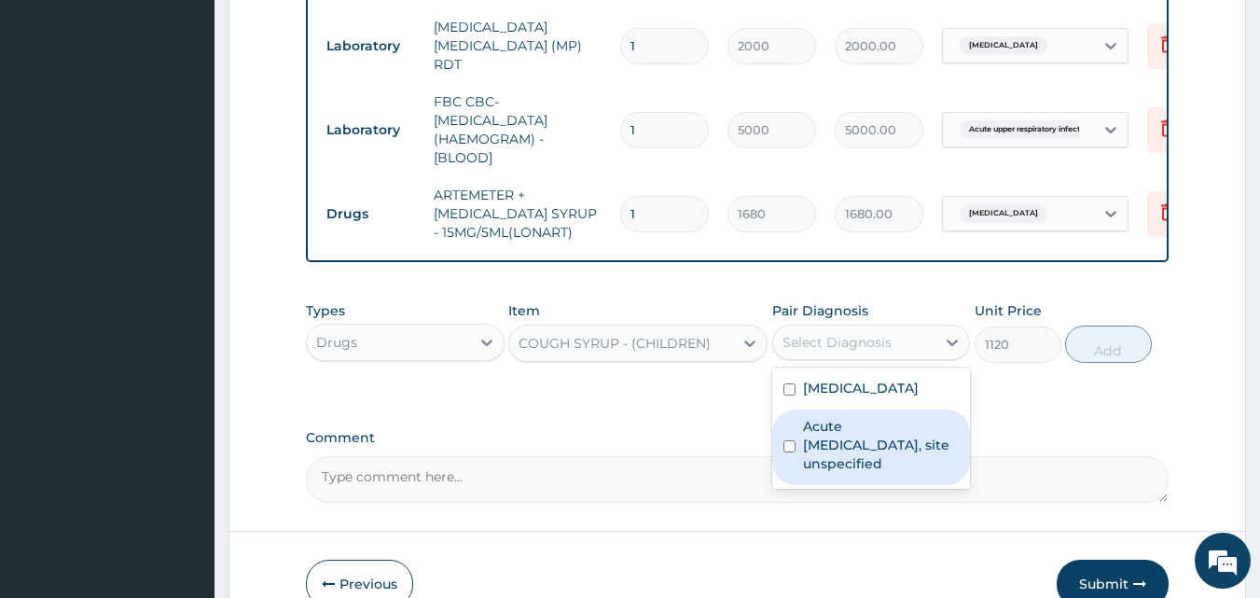
click at [829, 446] on label "Acute upper respiratory infection, site unspecified" at bounding box center [881, 445] width 157 height 56
checkbox input "true"
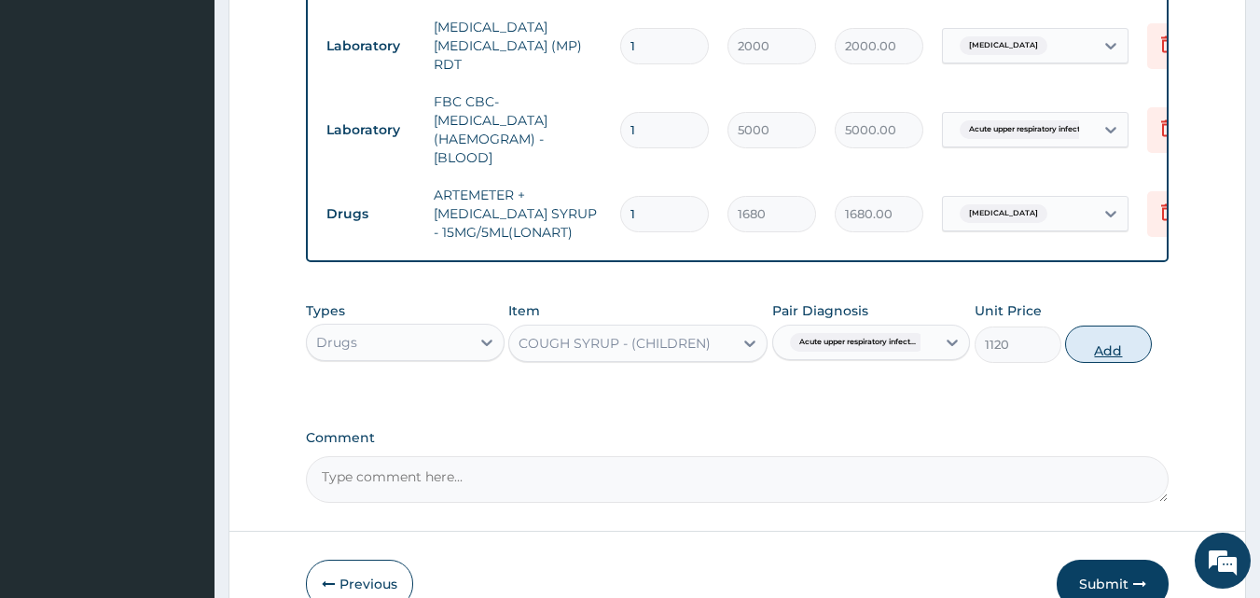
click at [1116, 347] on button "Add" at bounding box center [1108, 344] width 87 height 37
type input "0"
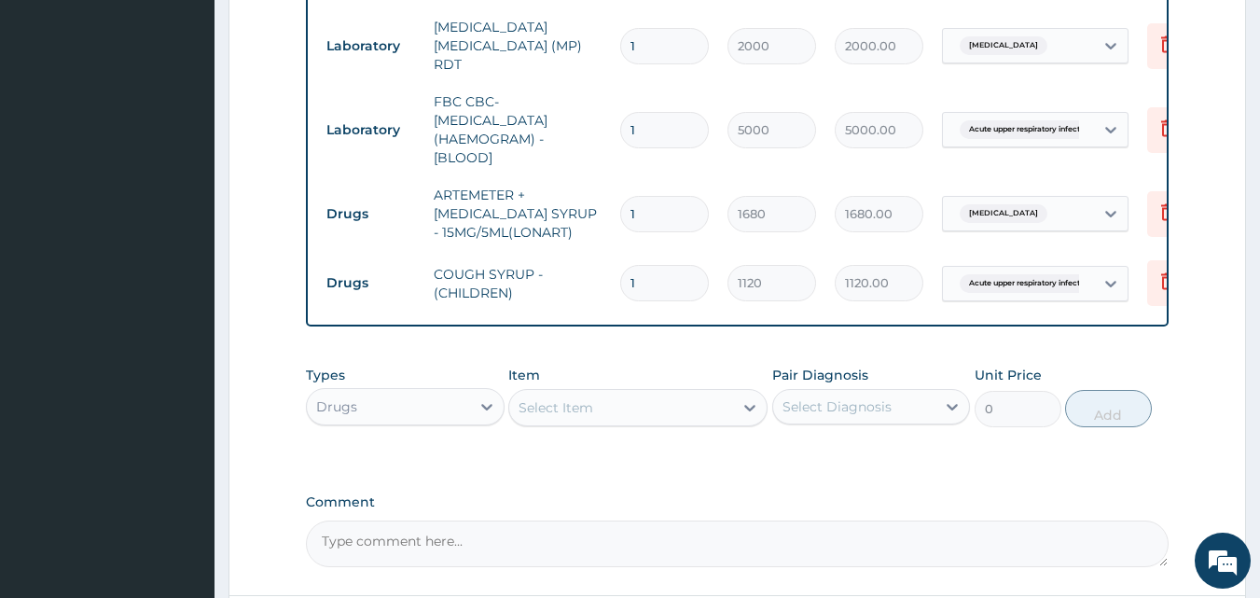
click at [686, 416] on div "Select Item" at bounding box center [621, 408] width 224 height 30
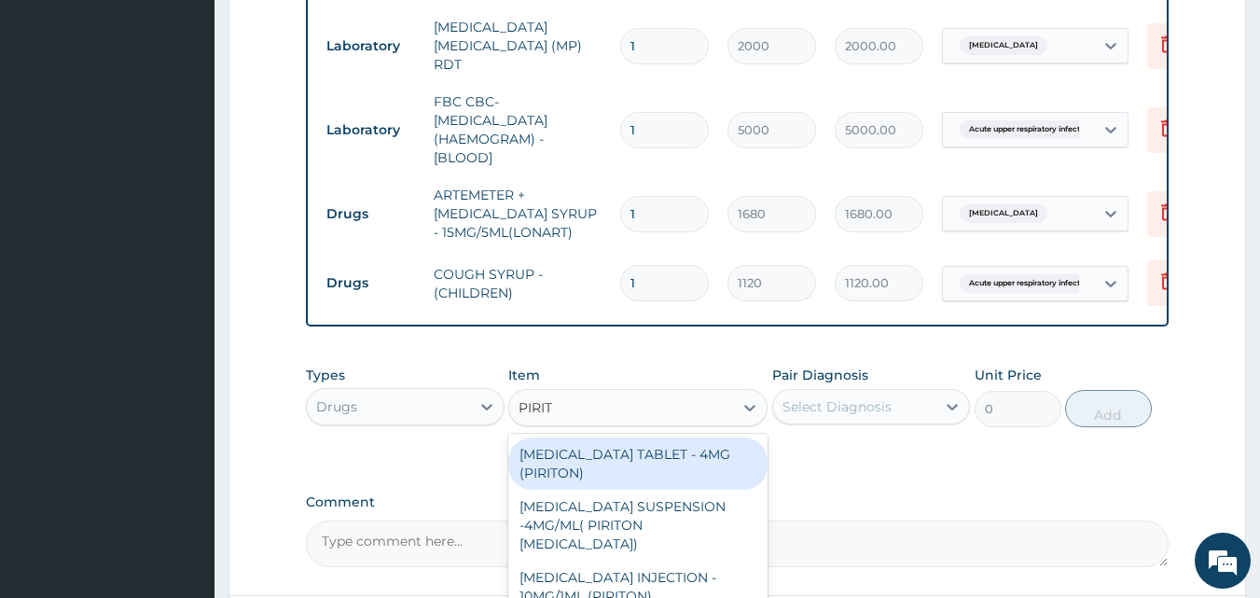
type input "PIRITON"
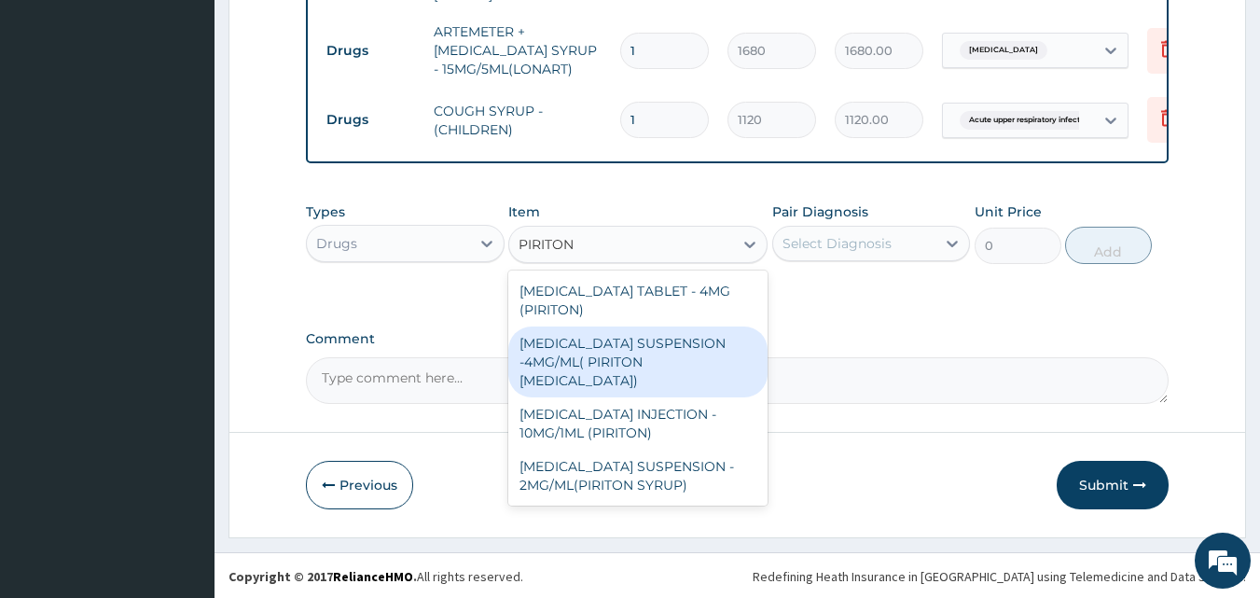
scroll to position [1051, 0]
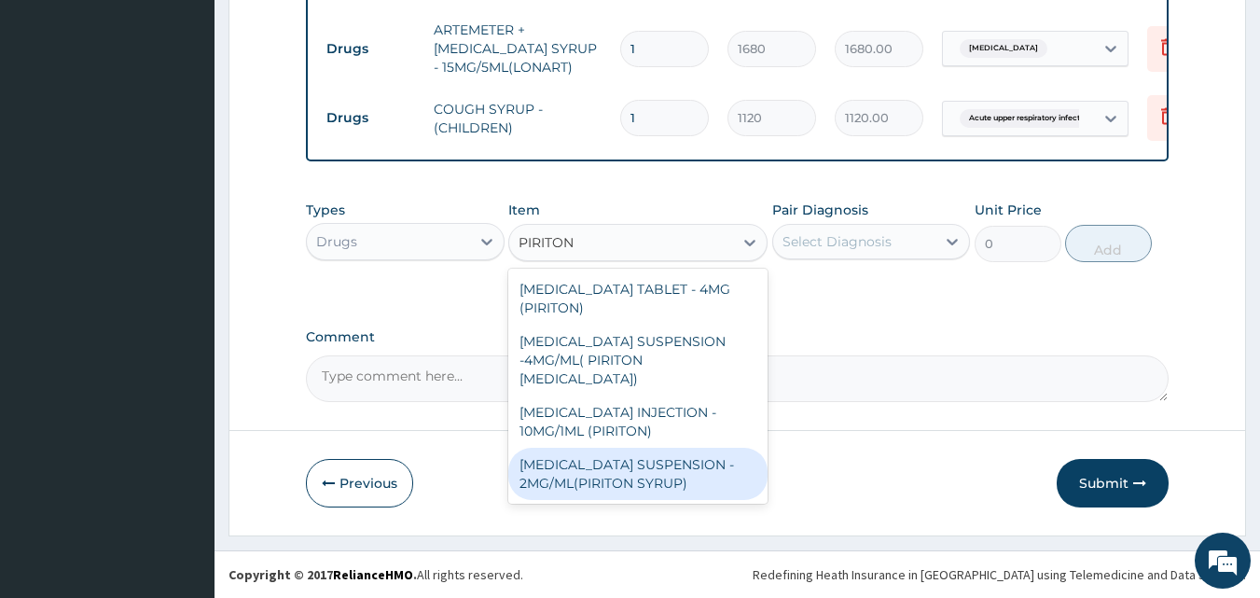
click at [714, 488] on div "CHLORPHENIRAMINE SUSPENSION - 2MG/ML(PIRITON SYRUP)" at bounding box center [637, 474] width 259 height 52
type input "840"
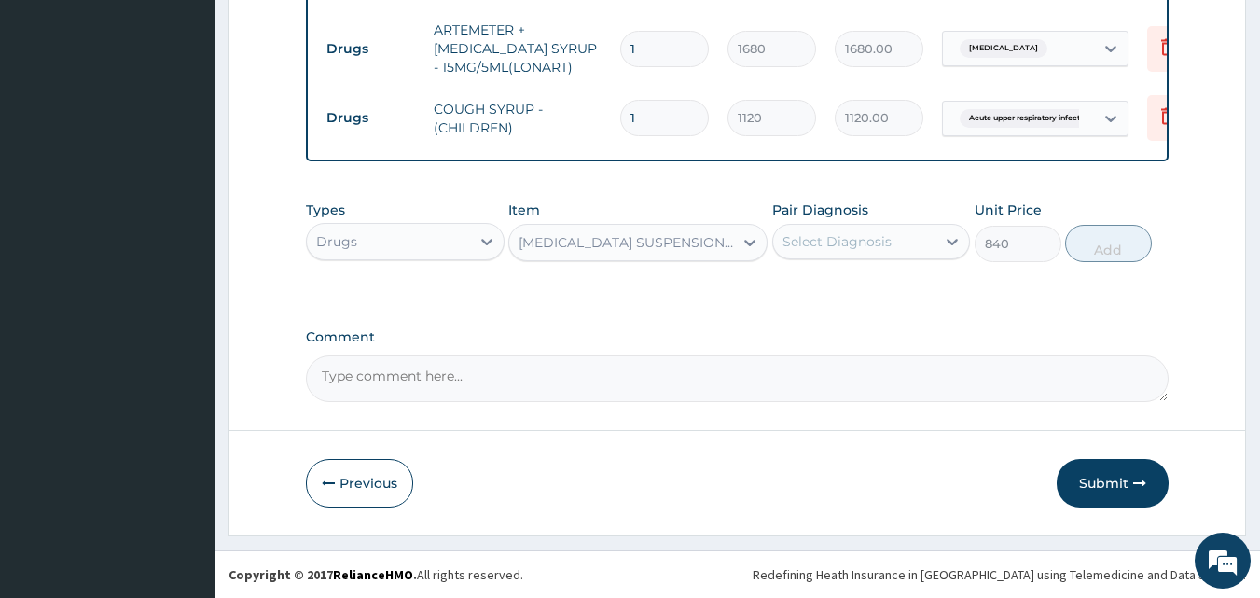
click at [867, 246] on div "Select Diagnosis" at bounding box center [837, 241] width 109 height 19
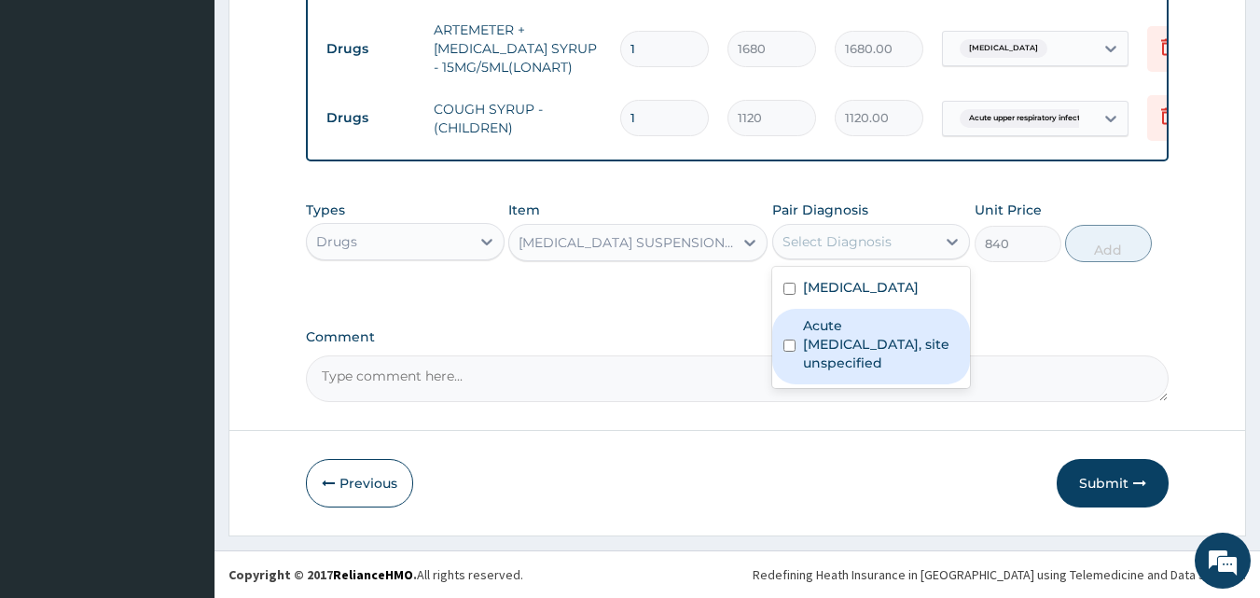
click at [843, 333] on label "Acute upper respiratory infection, site unspecified" at bounding box center [881, 344] width 157 height 56
checkbox input "true"
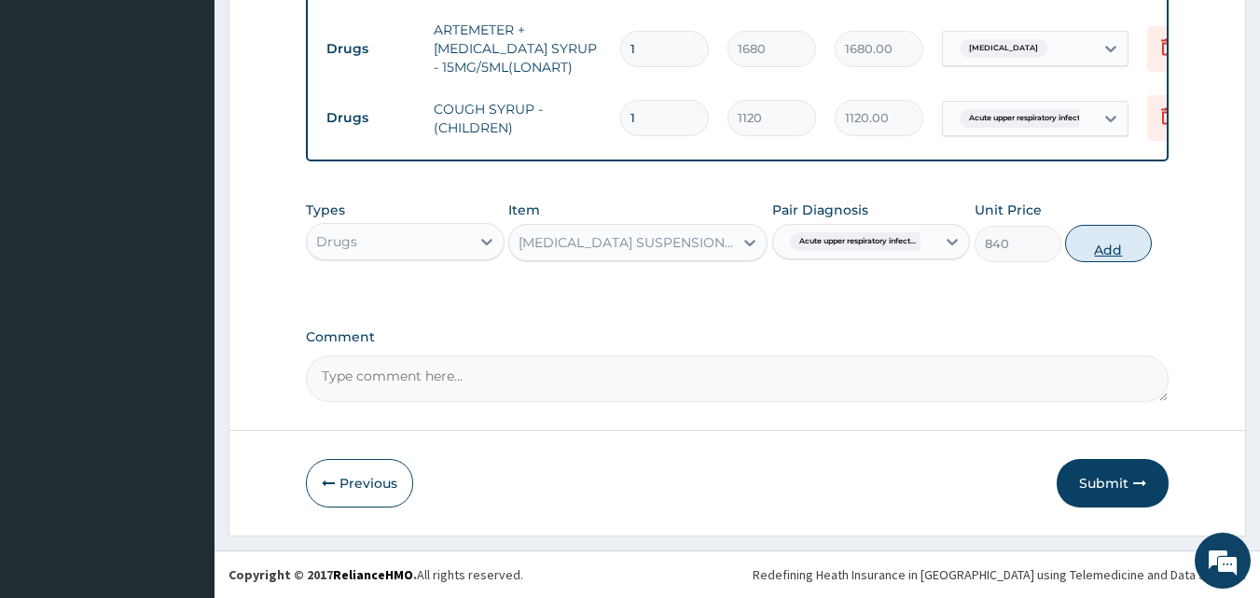
click at [1116, 244] on button "Add" at bounding box center [1108, 243] width 87 height 37
type input "0"
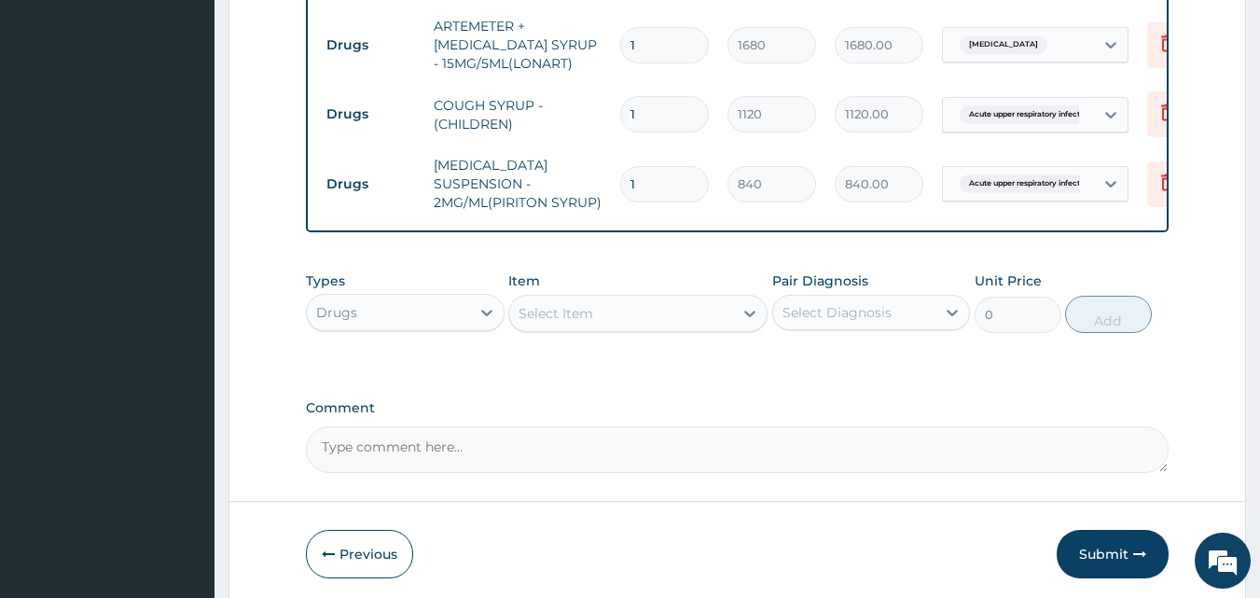
click at [658, 328] on div "Select Item" at bounding box center [621, 313] width 224 height 30
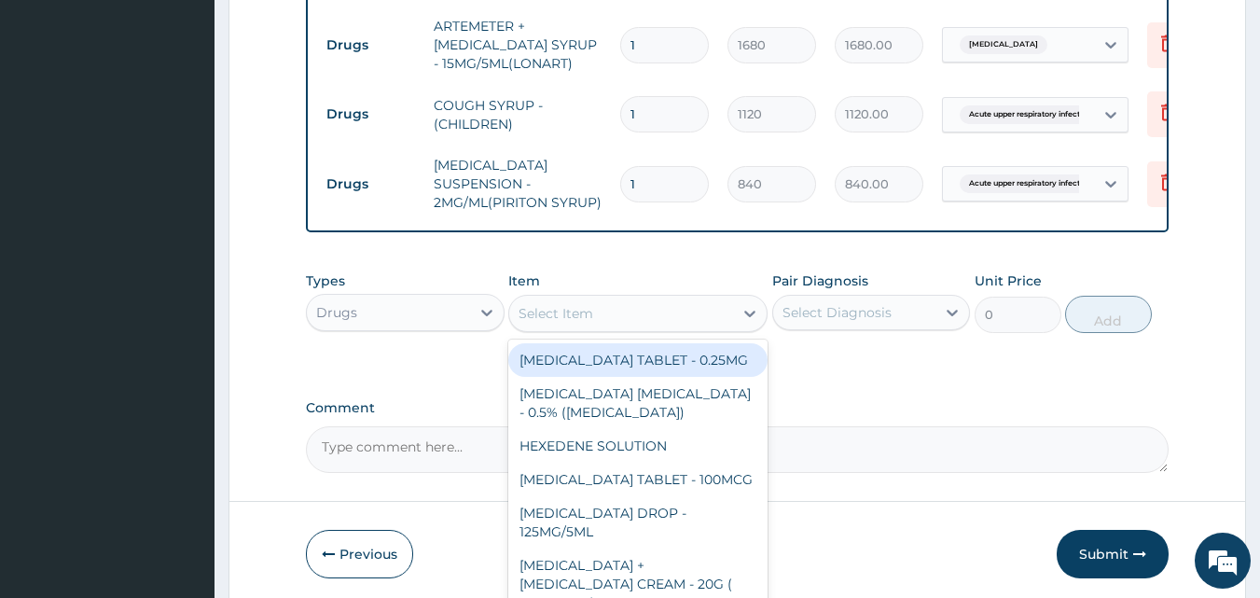
click at [655, 326] on div "Select Item" at bounding box center [621, 313] width 224 height 30
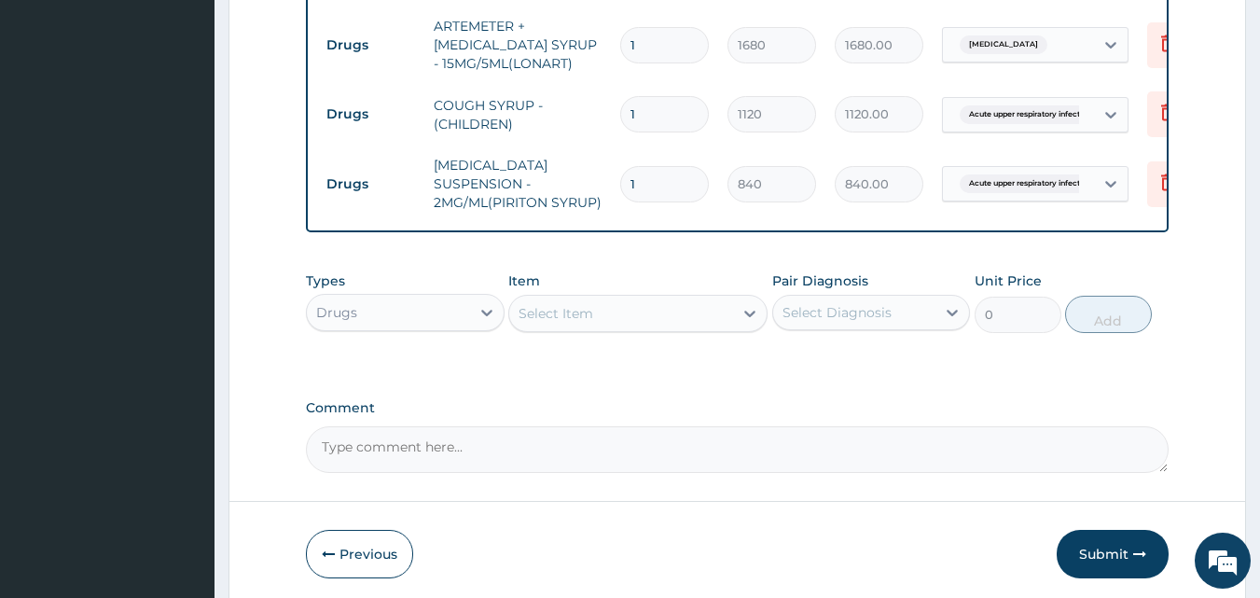
click at [644, 324] on div "Select Item" at bounding box center [621, 313] width 224 height 30
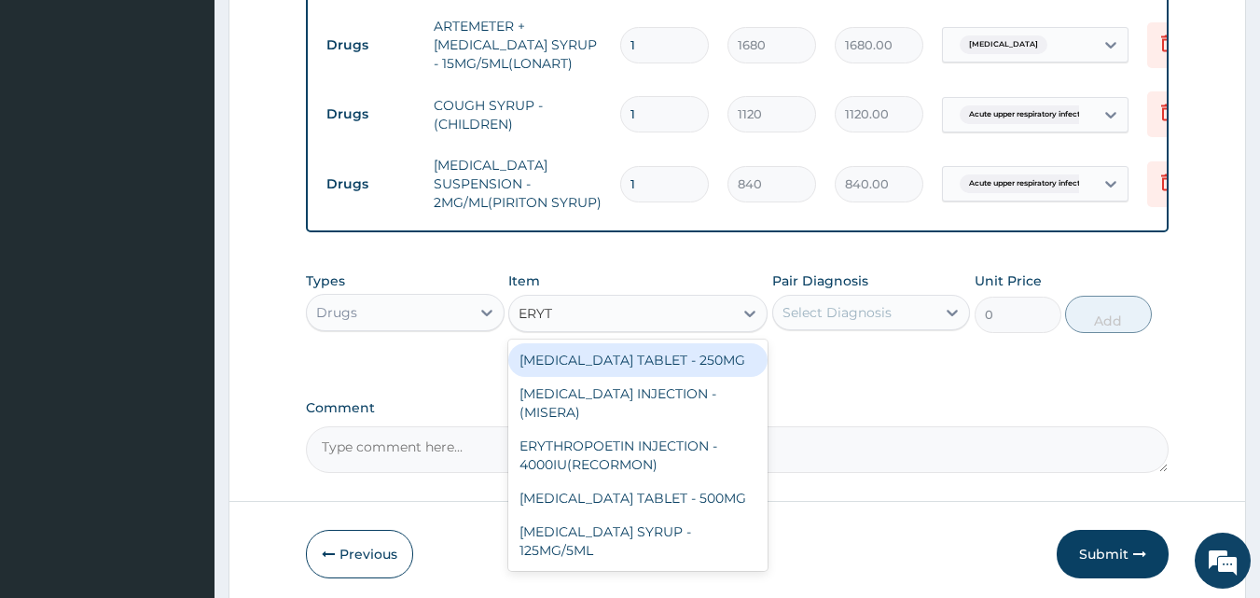
type input "ERYTH"
click at [657, 367] on div "ERYTHROMYCIN TABLET - 250MG" at bounding box center [637, 360] width 259 height 34
type input "140"
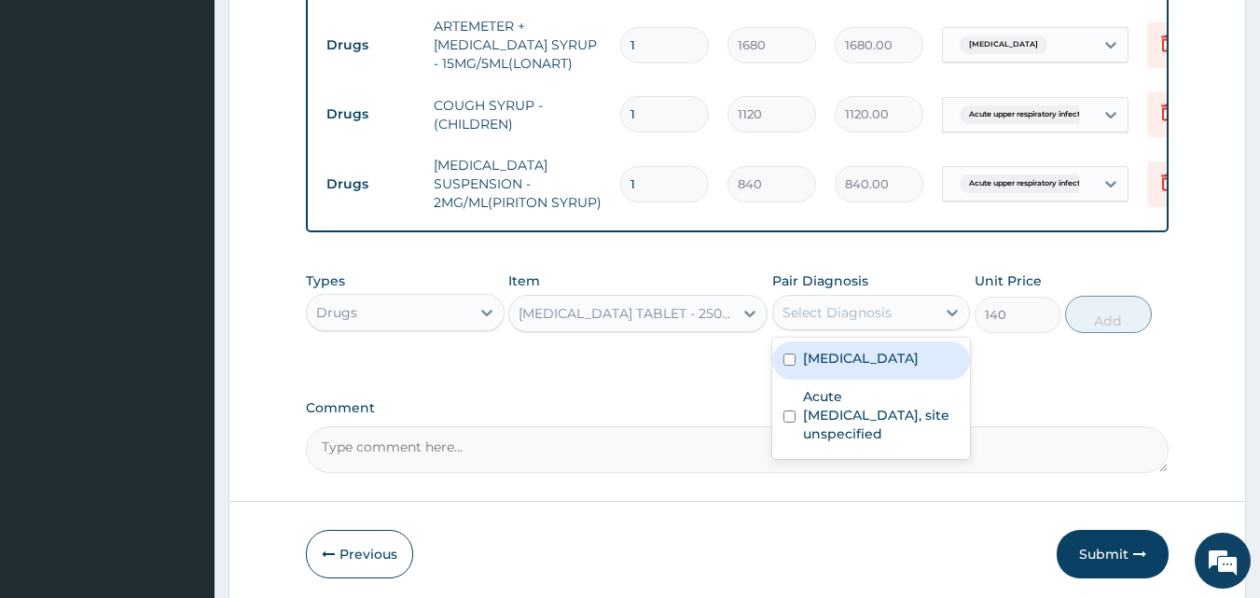
click at [808, 322] on div "Select Diagnosis" at bounding box center [837, 312] width 109 height 19
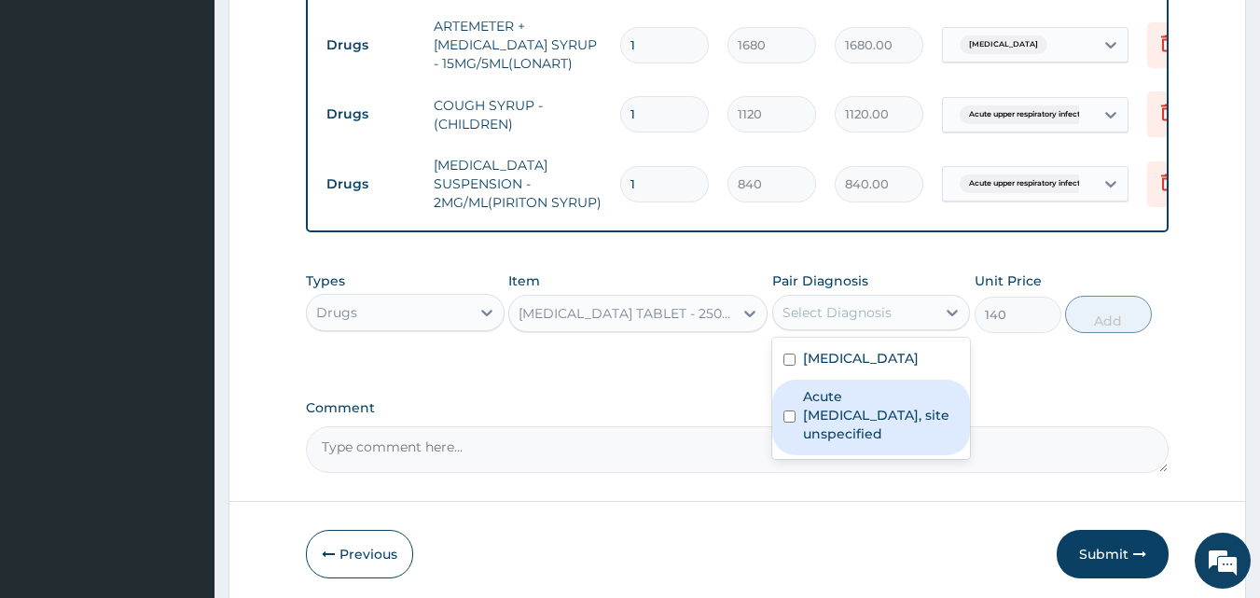
click at [847, 424] on label "Acute upper respiratory infection, site unspecified" at bounding box center [881, 415] width 157 height 56
checkbox input "true"
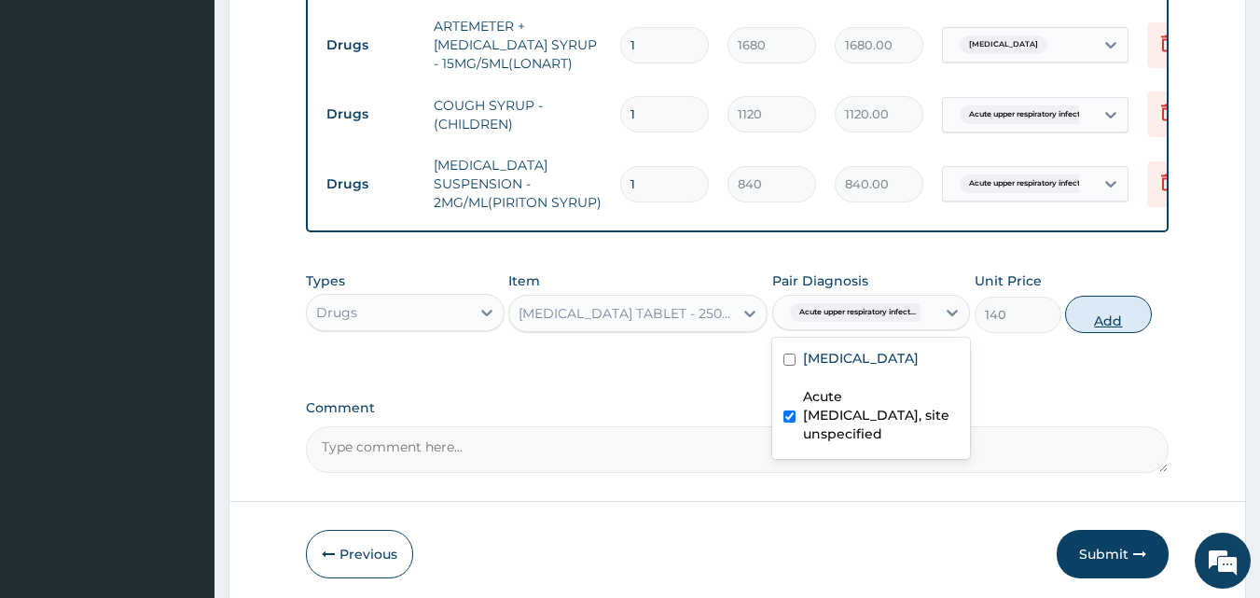
click at [1106, 322] on button "Add" at bounding box center [1108, 314] width 87 height 37
type input "0"
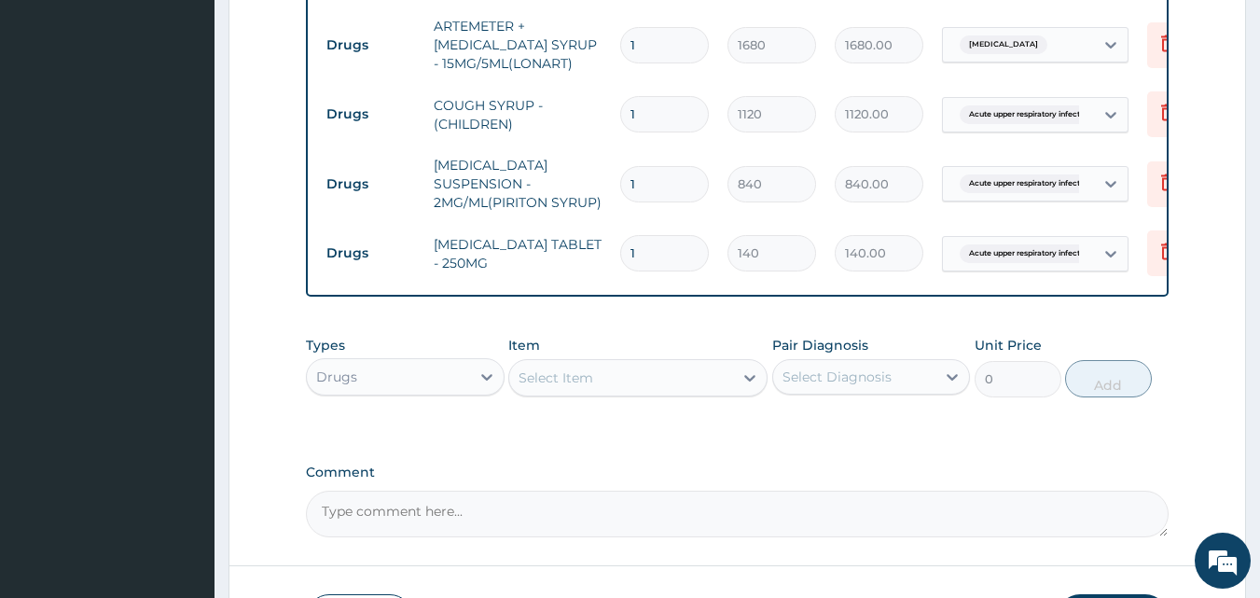
click at [635, 381] on div "Select Item" at bounding box center [621, 378] width 224 height 30
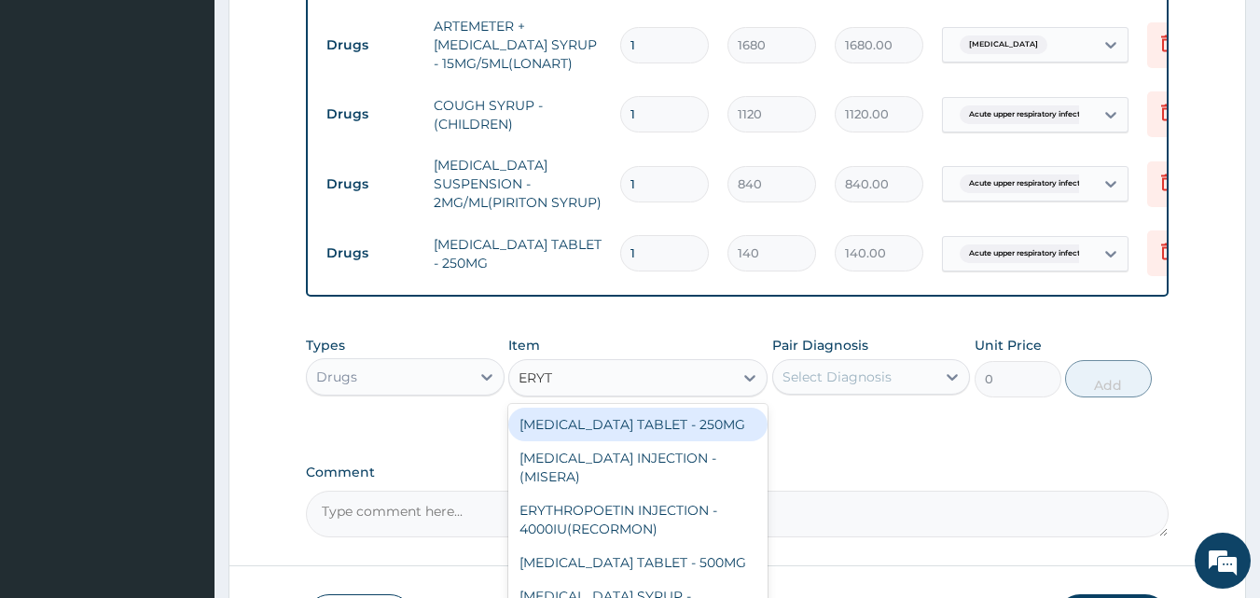
type input "ERYTH"
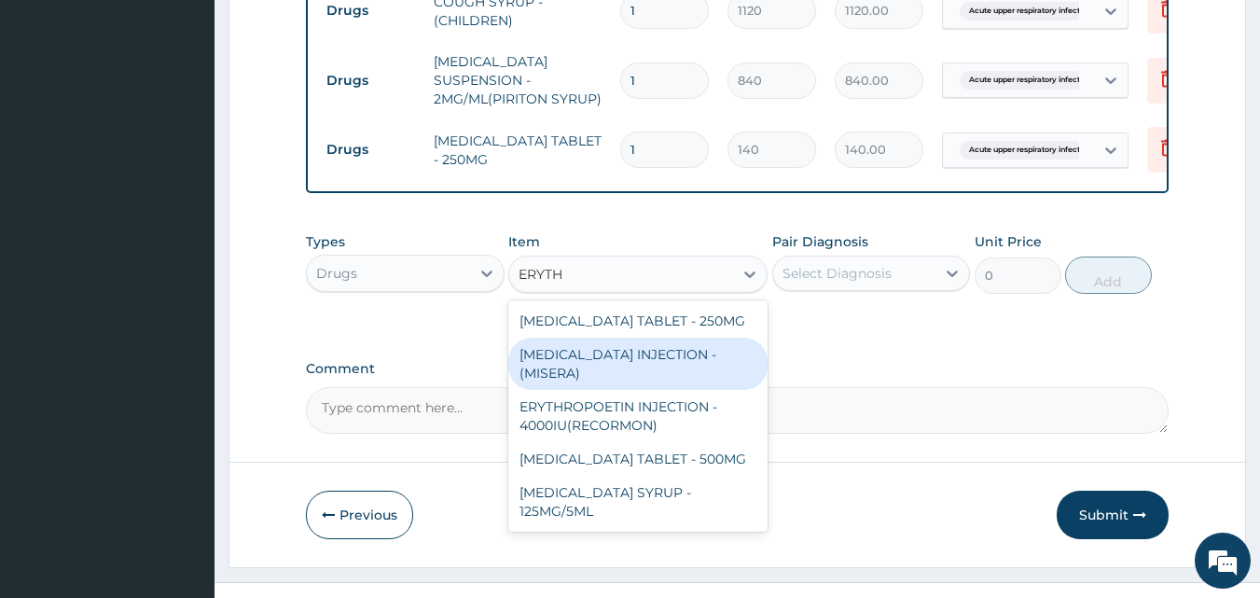
scroll to position [1178, 0]
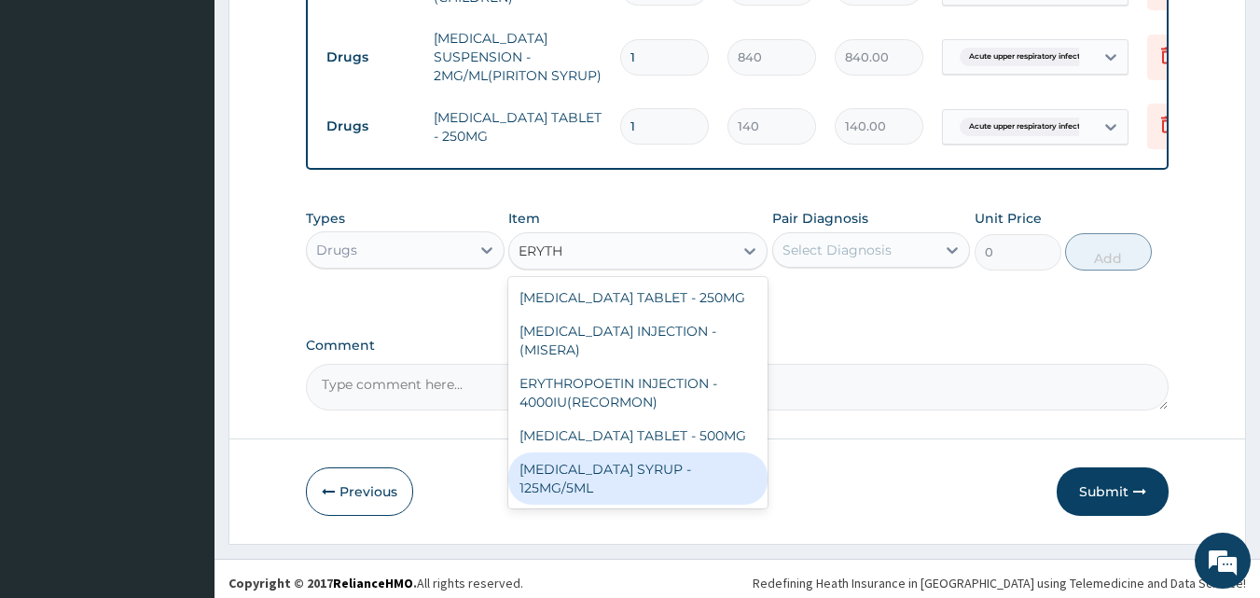
click at [622, 478] on div "ERYTHROMYCIN SYRUP - 125MG/5ML" at bounding box center [637, 478] width 259 height 52
type input "840"
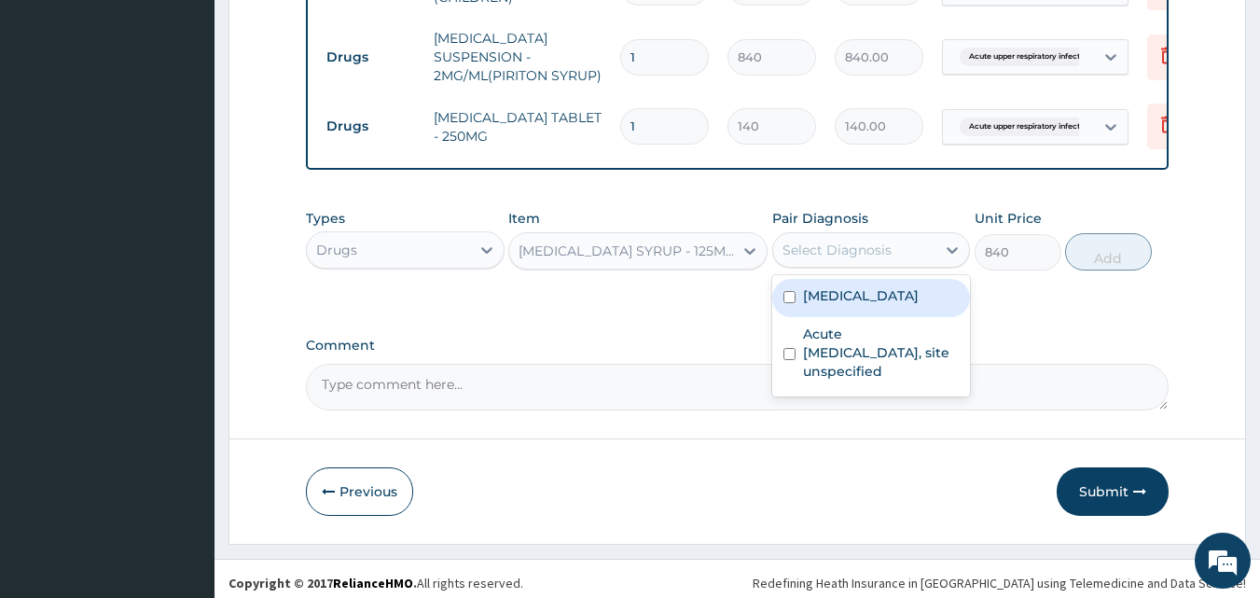
click at [887, 259] on div "Select Diagnosis" at bounding box center [837, 250] width 109 height 19
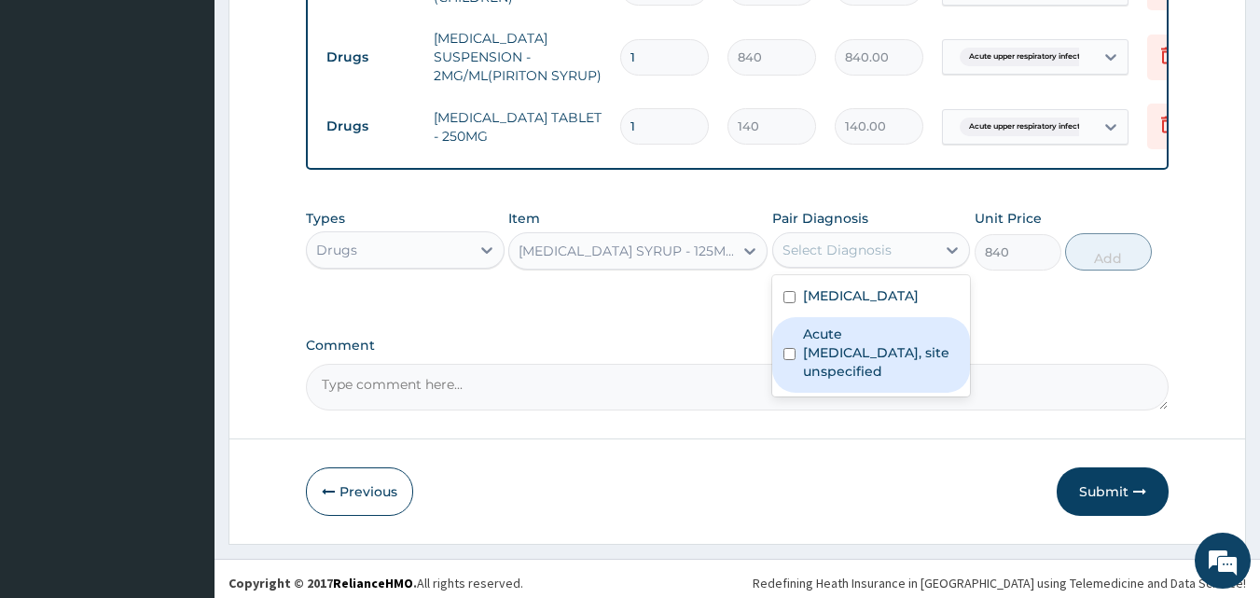
click at [857, 358] on label "Acute upper respiratory infection, site unspecified" at bounding box center [881, 353] width 157 height 56
checkbox input "true"
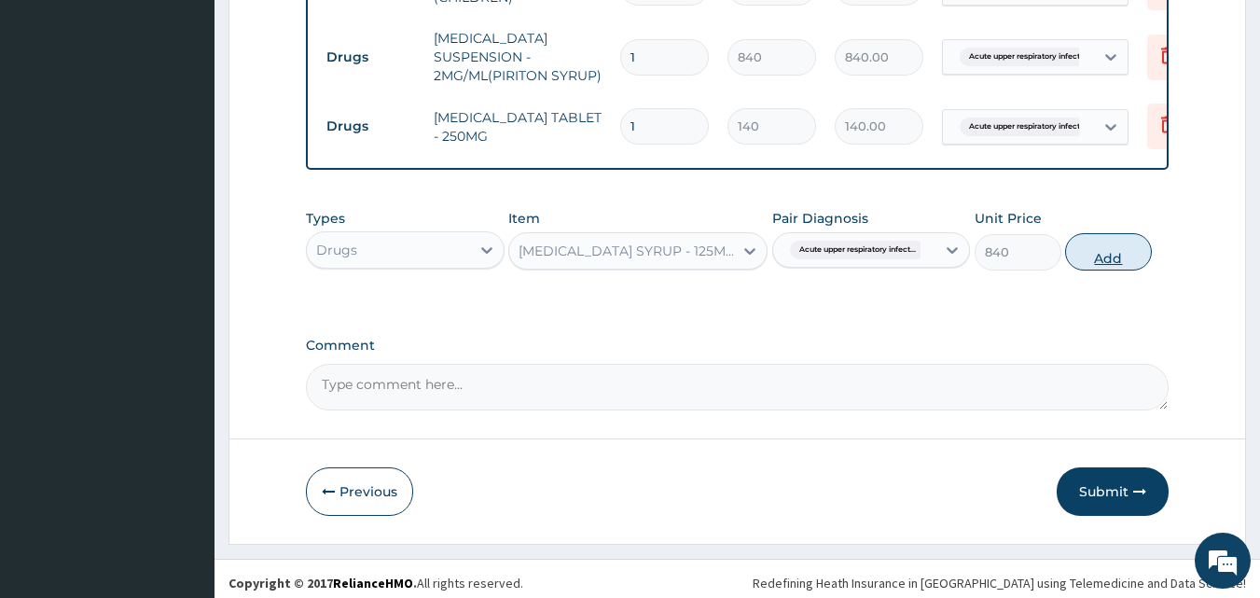
click at [1121, 260] on button "Add" at bounding box center [1108, 251] width 87 height 37
type input "0"
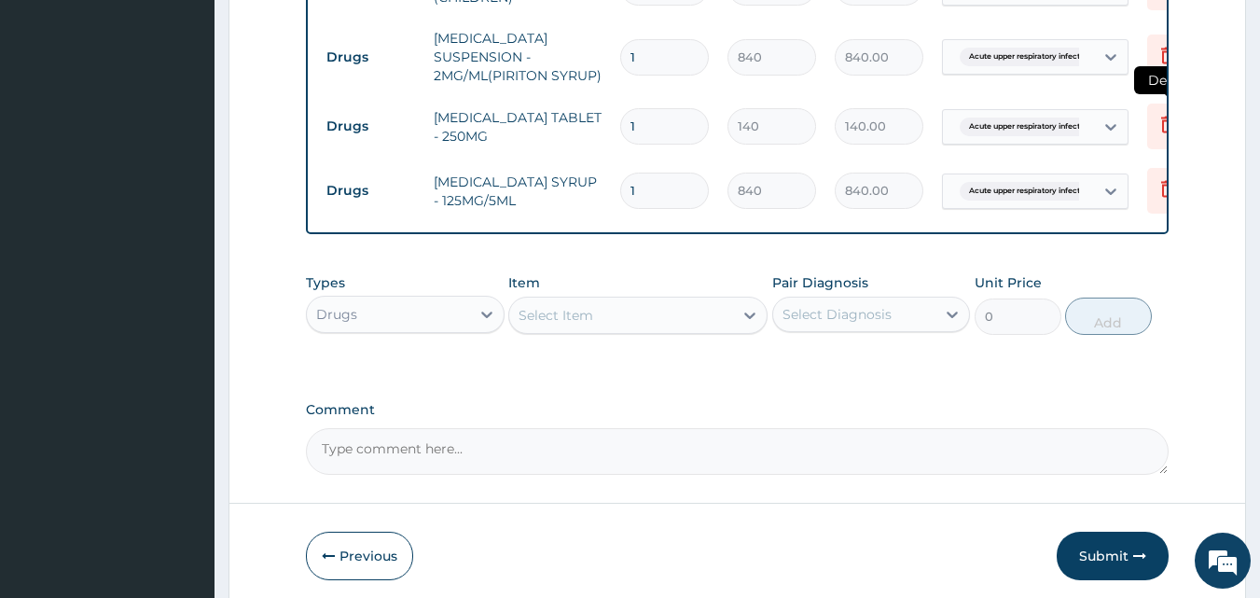
click at [1157, 113] on icon at bounding box center [1168, 124] width 22 height 22
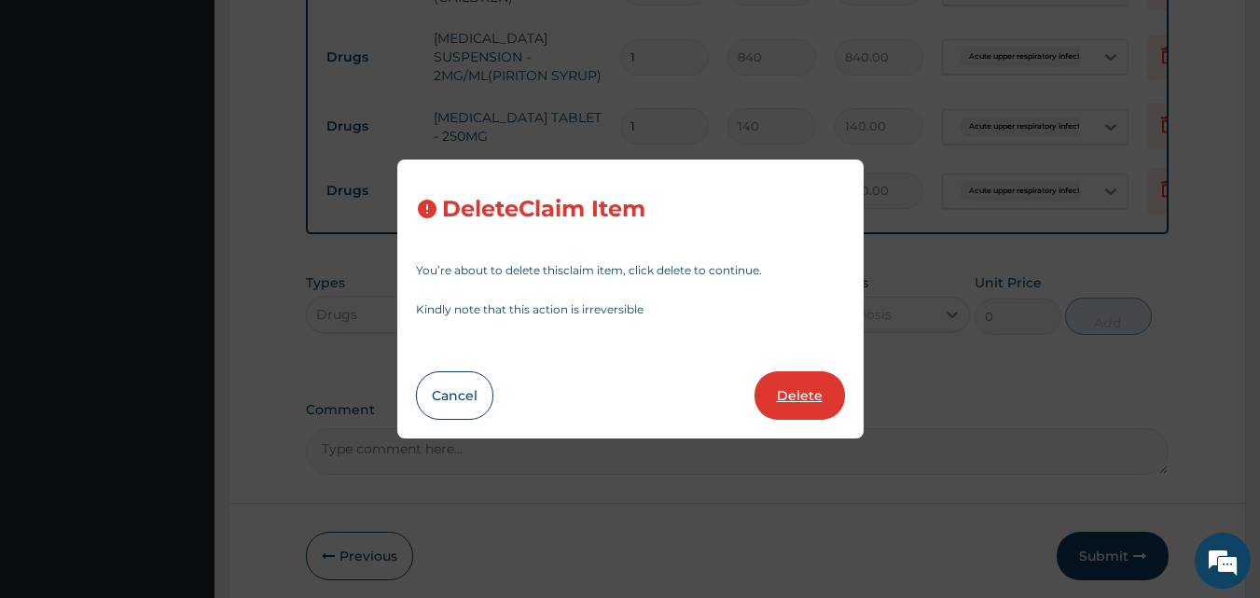
click at [796, 393] on button "Delete" at bounding box center [800, 395] width 90 height 49
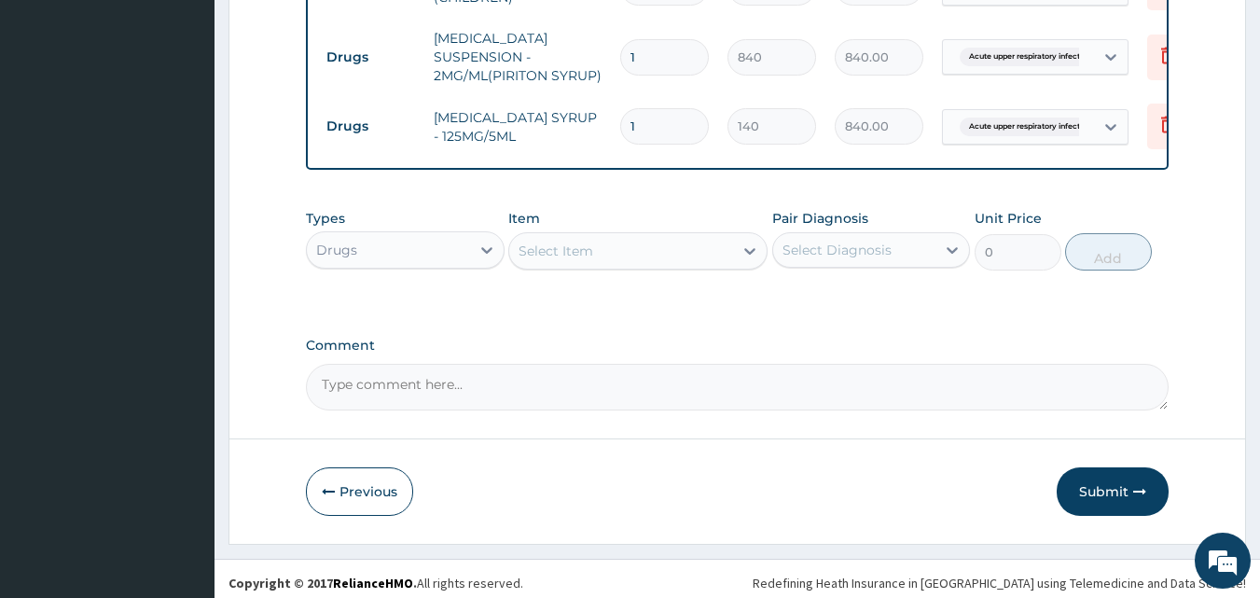
type input "840"
type input "840.00"
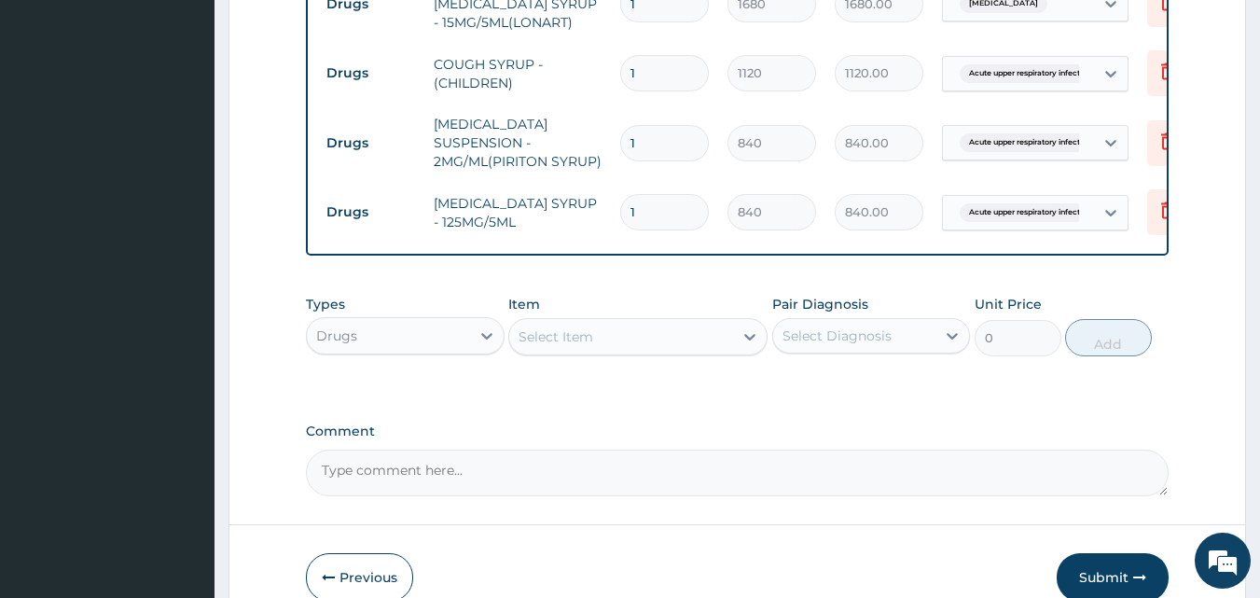
scroll to position [1095, 0]
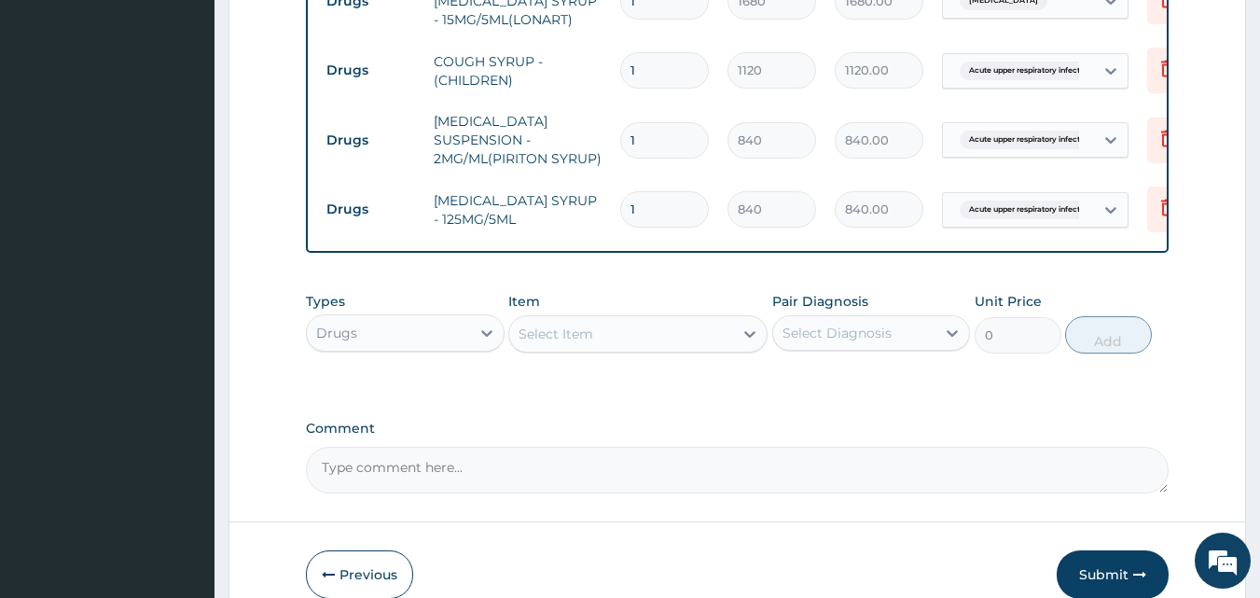
click at [860, 342] on div "Select Diagnosis" at bounding box center [837, 333] width 109 height 19
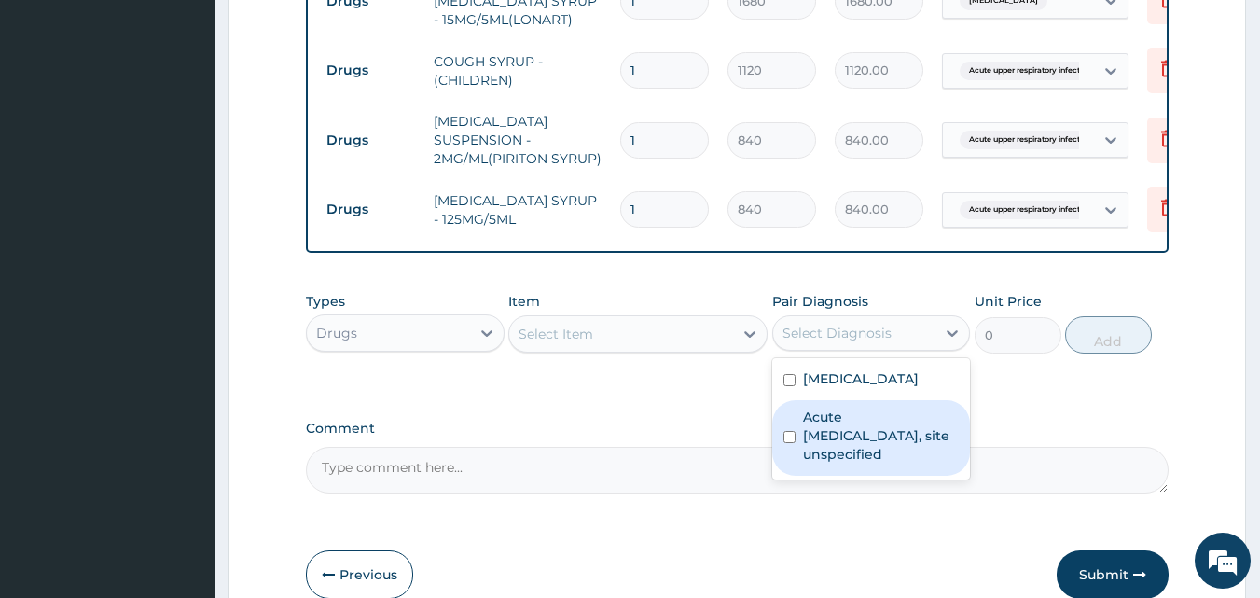
click at [858, 424] on label "Acute upper respiratory infection, site unspecified" at bounding box center [881, 436] width 157 height 56
checkbox input "true"
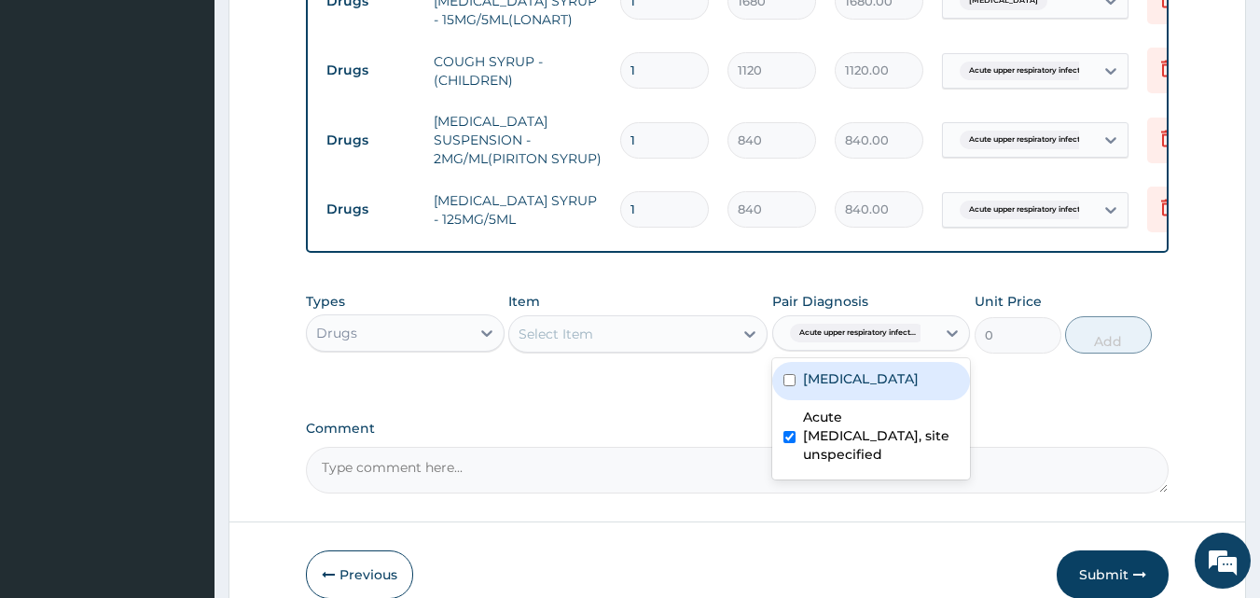
click at [819, 383] on label "Malaria, unspecified" at bounding box center [861, 378] width 116 height 19
checkbox input "true"
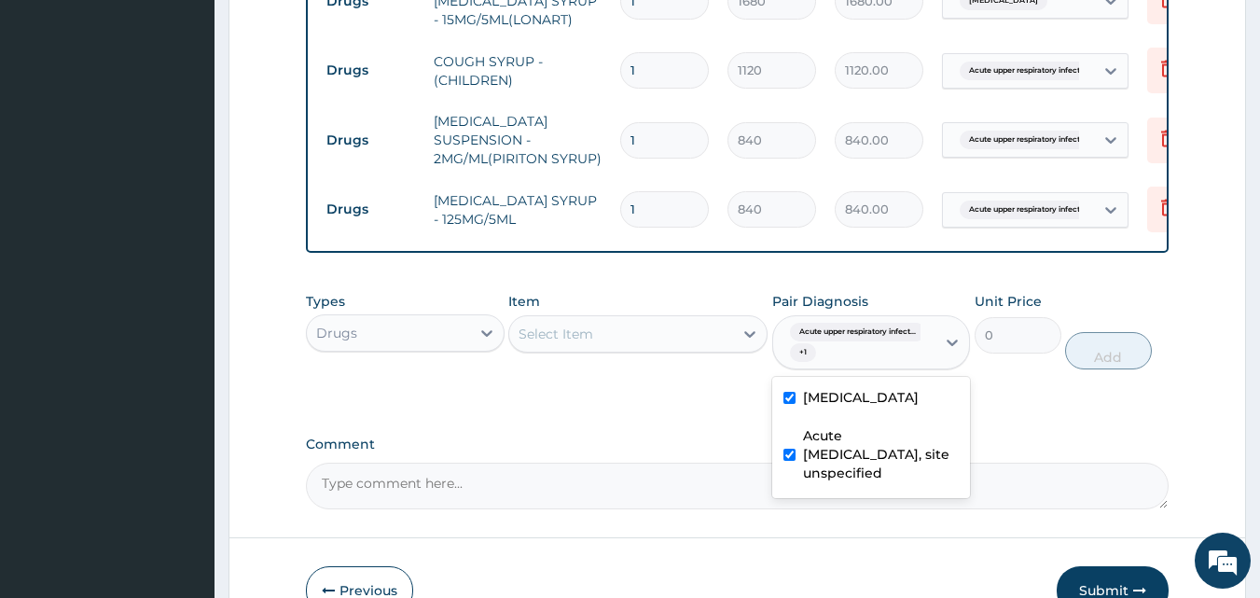
click at [699, 340] on div "Select Item" at bounding box center [621, 334] width 224 height 30
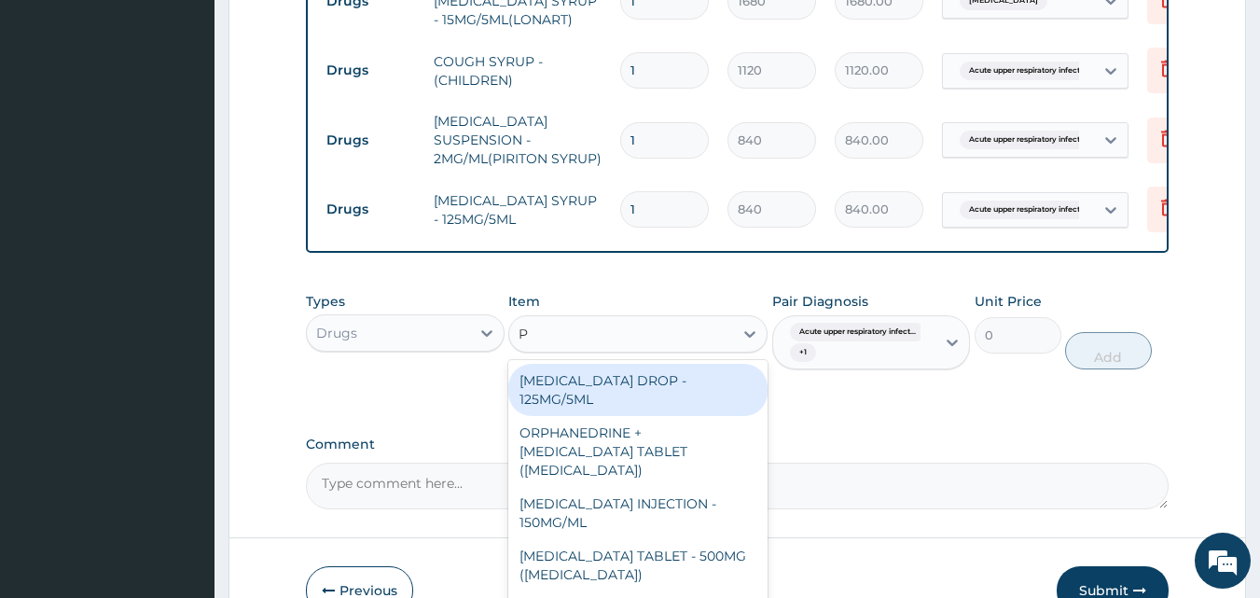
type input "PARACETAMOL"
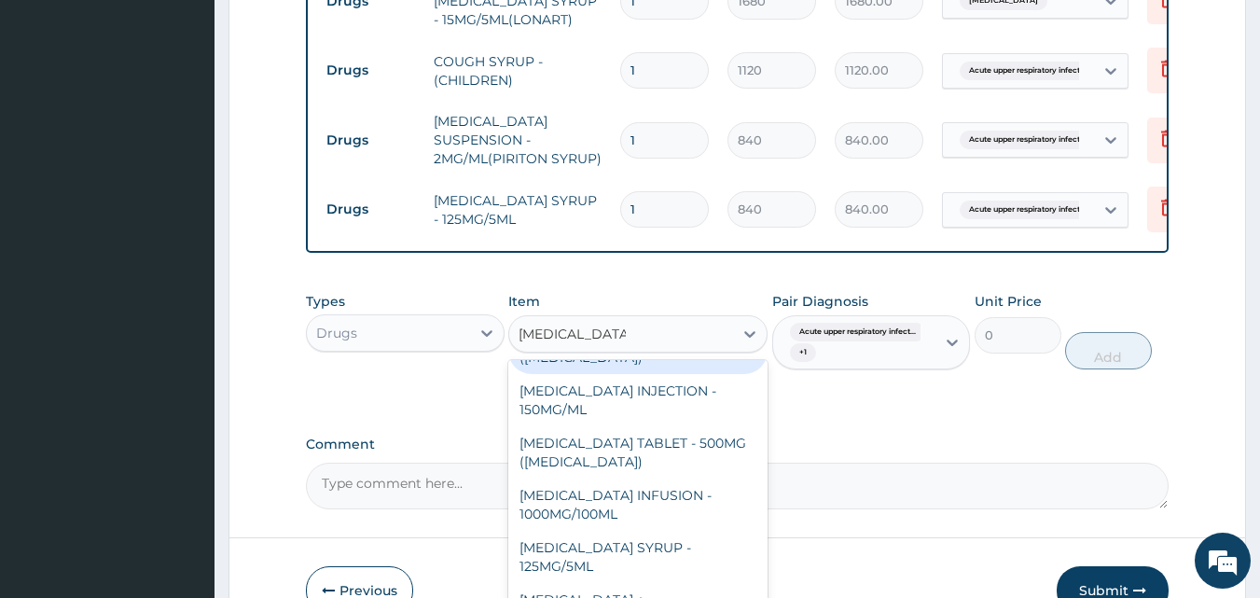
scroll to position [123, 0]
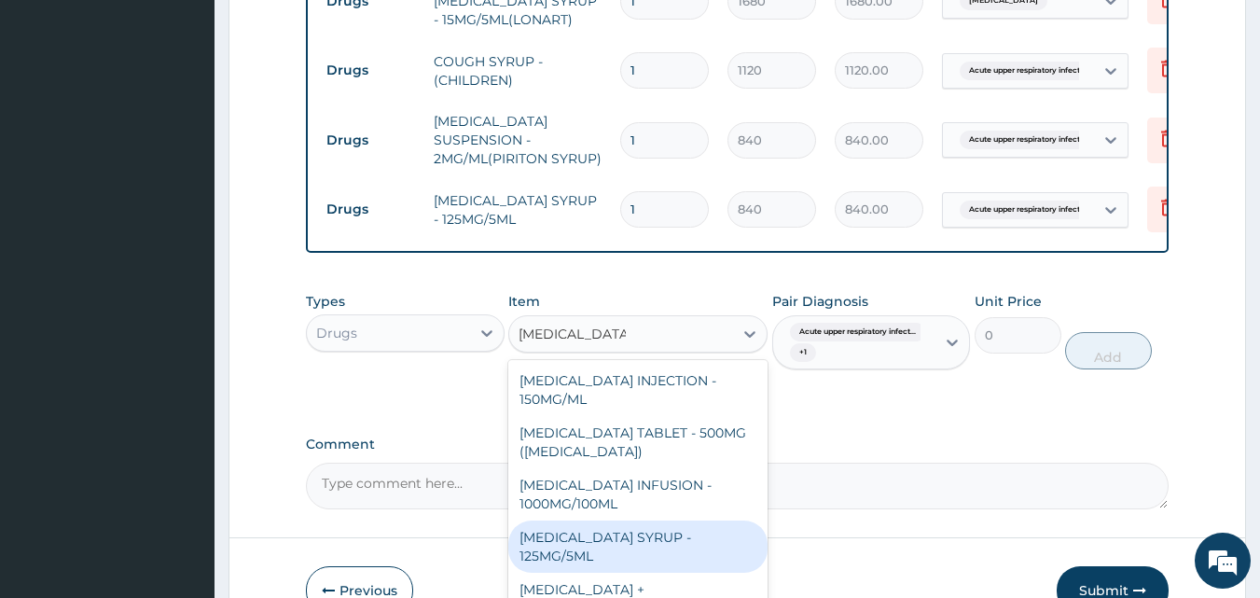
click at [659, 546] on div "PARACETAMOL SYRUP - 125MG/5ML" at bounding box center [637, 546] width 259 height 52
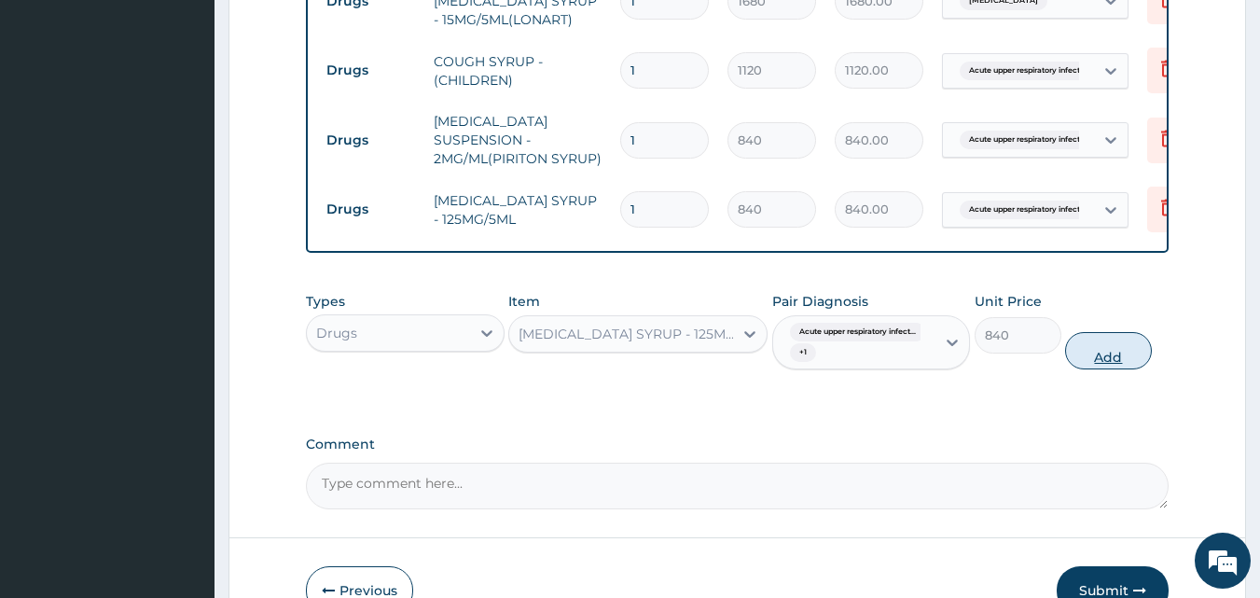
click at [1106, 355] on button "Add" at bounding box center [1108, 350] width 87 height 37
type input "0"
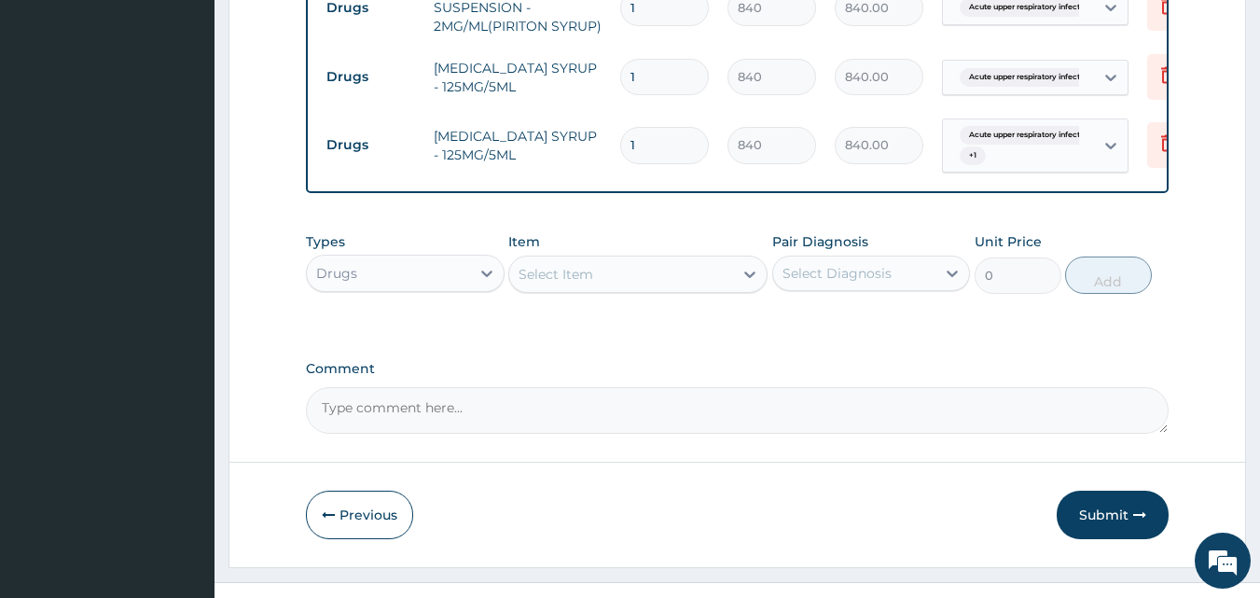
scroll to position [1263, 0]
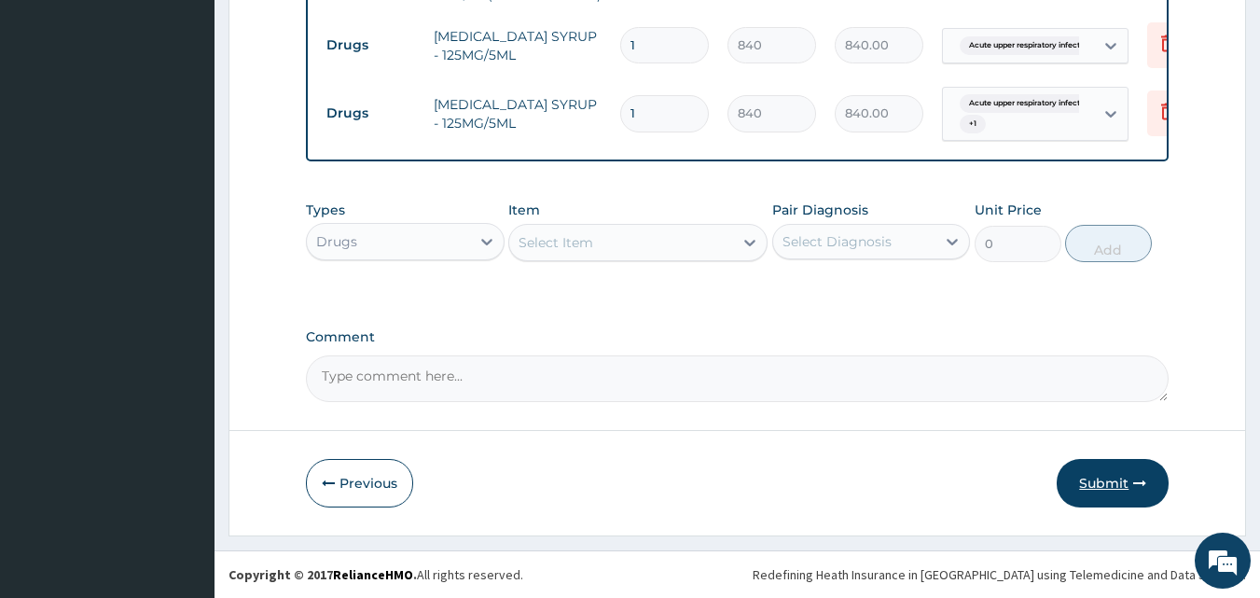
click at [1120, 482] on button "Submit" at bounding box center [1113, 483] width 112 height 49
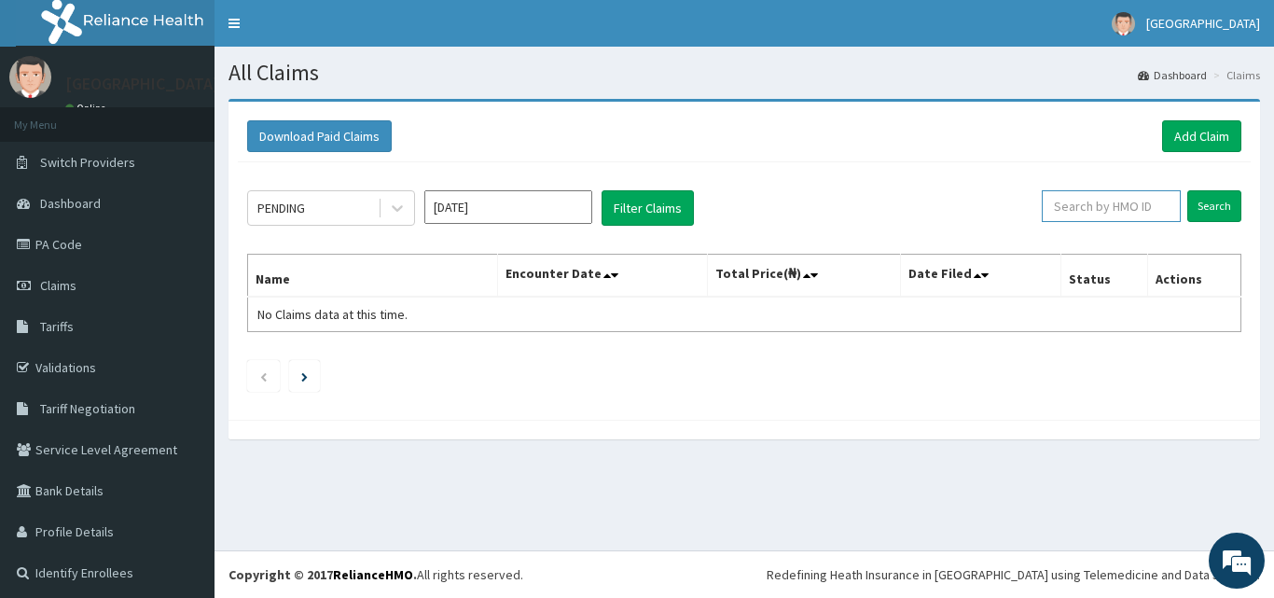
click at [1072, 208] on input "text" at bounding box center [1111, 206] width 139 height 32
paste input "FMG/10084/B"
type input "FMG/10084/B"
click at [1210, 206] on input "Search" at bounding box center [1214, 206] width 54 height 32
click at [1187, 132] on link "Add Claim" at bounding box center [1201, 136] width 79 height 32
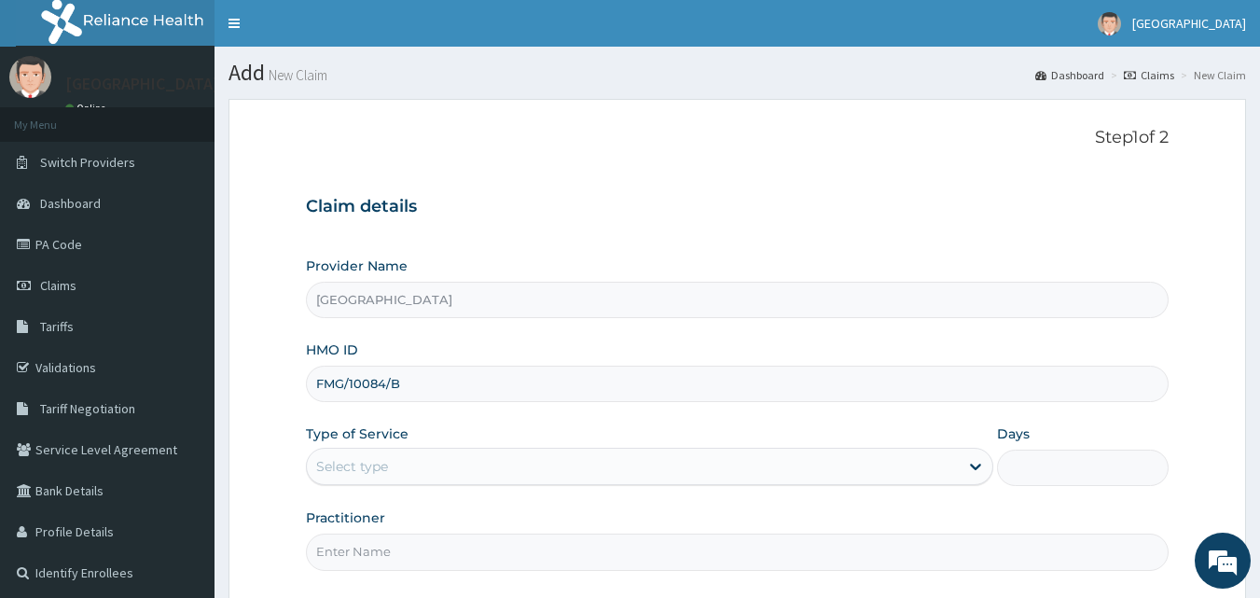
type input "FMG/10084/B"
click at [442, 460] on div "Select type" at bounding box center [633, 466] width 652 height 30
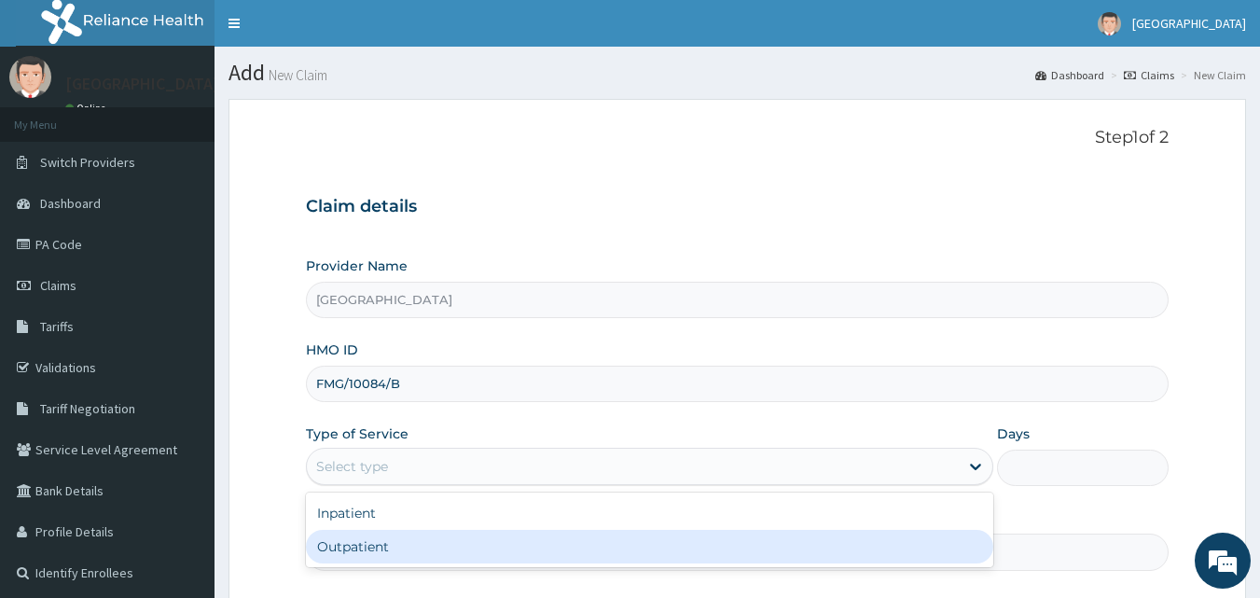
click at [443, 546] on div "Outpatient" at bounding box center [649, 547] width 687 height 34
type input "1"
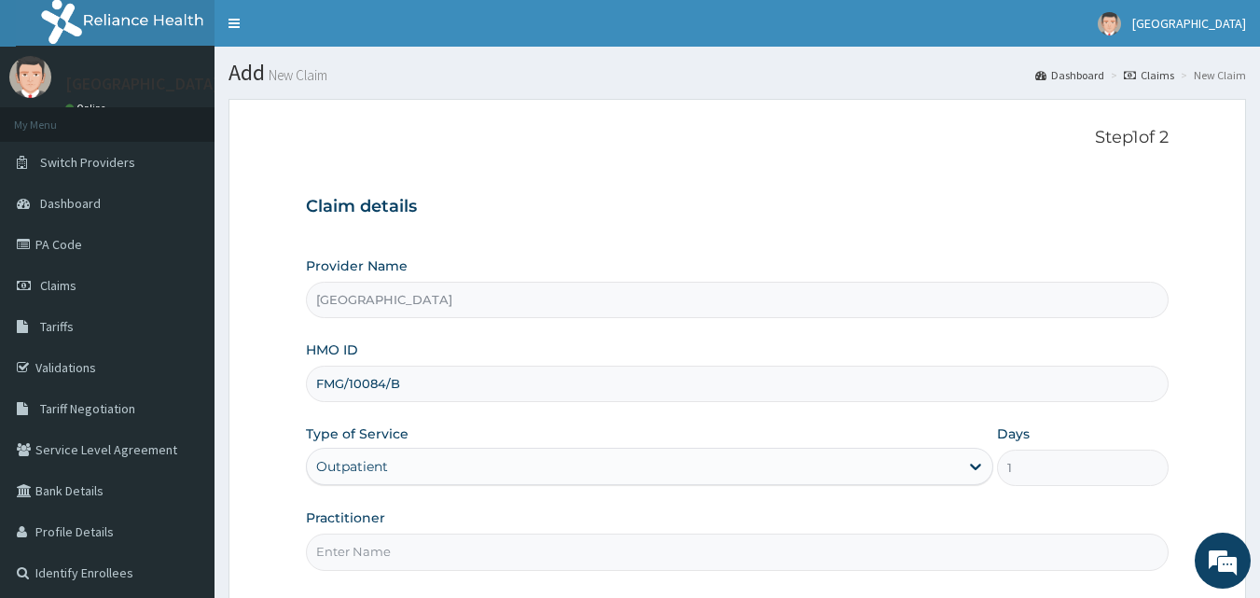
click at [954, 558] on input "Practitioner" at bounding box center [738, 552] width 864 height 36
type input "[PERSON_NAME]"
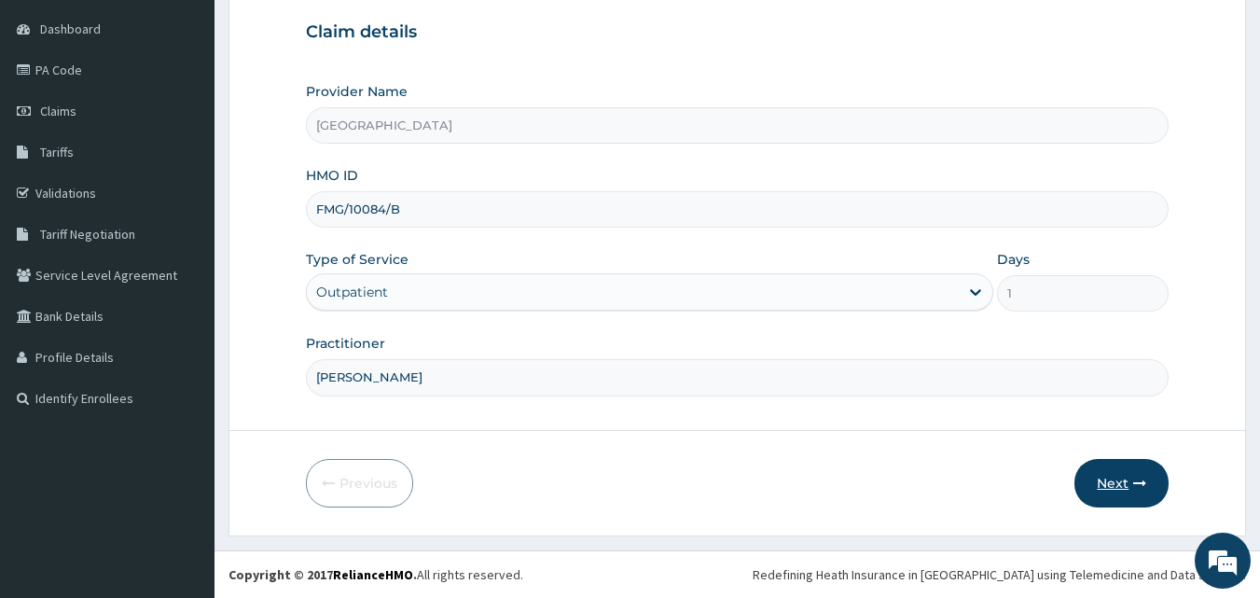
click at [1112, 483] on button "Next" at bounding box center [1122, 483] width 94 height 49
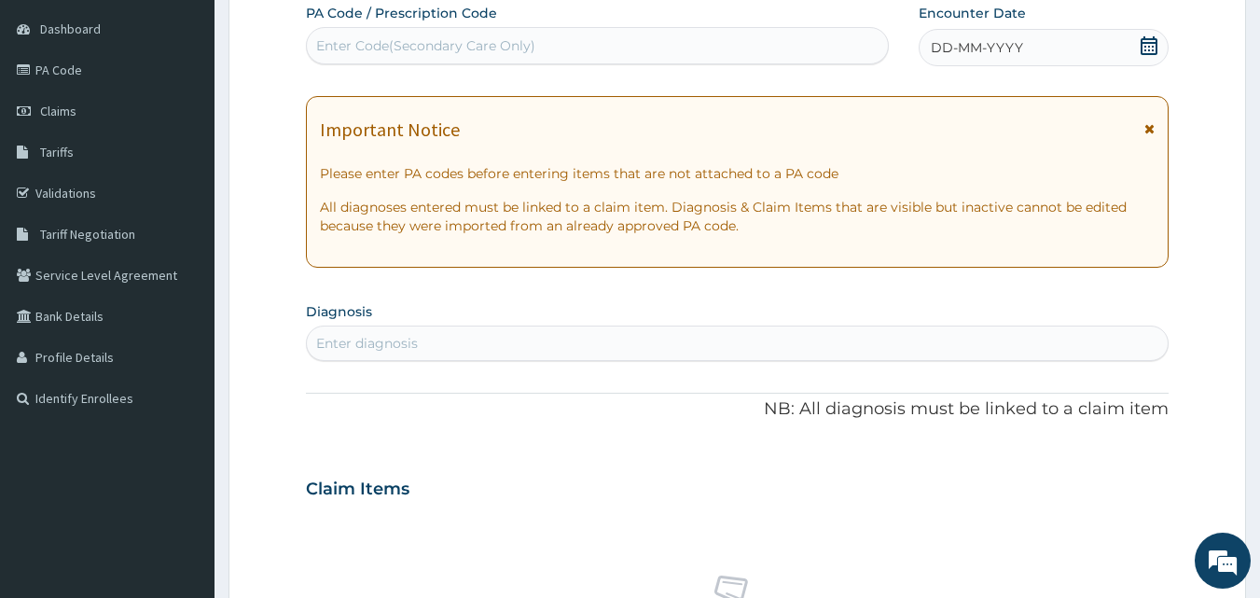
click at [1141, 48] on icon at bounding box center [1149, 45] width 19 height 19
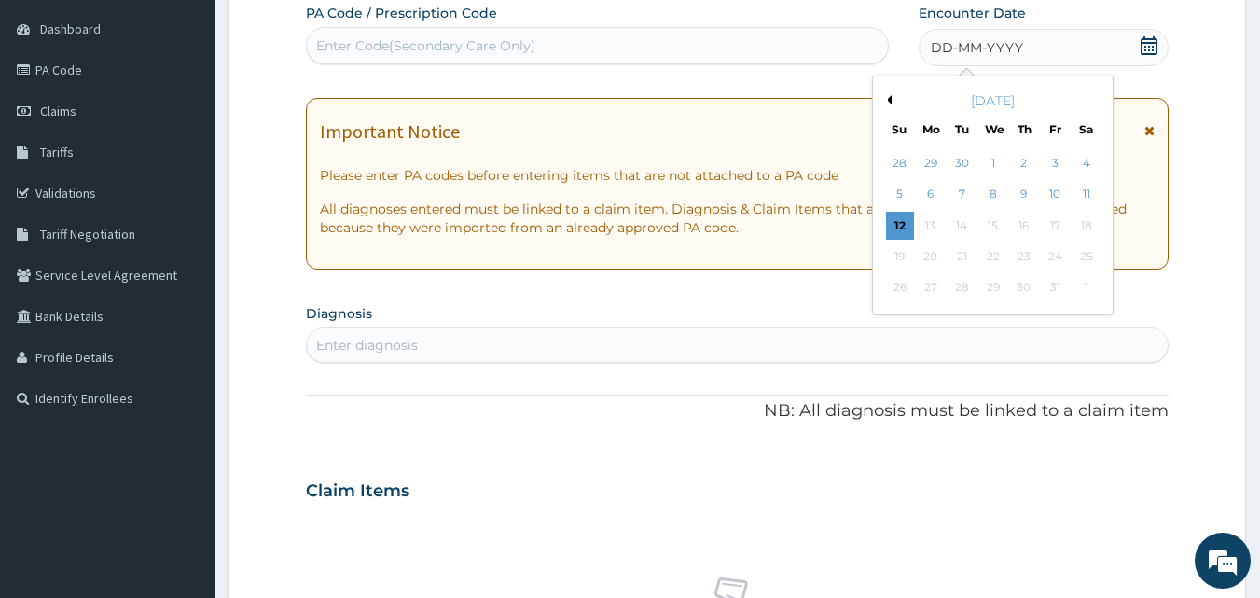
click at [891, 97] on button "Previous Month" at bounding box center [886, 99] width 9 height 9
click at [930, 282] on div "29" at bounding box center [931, 288] width 28 height 28
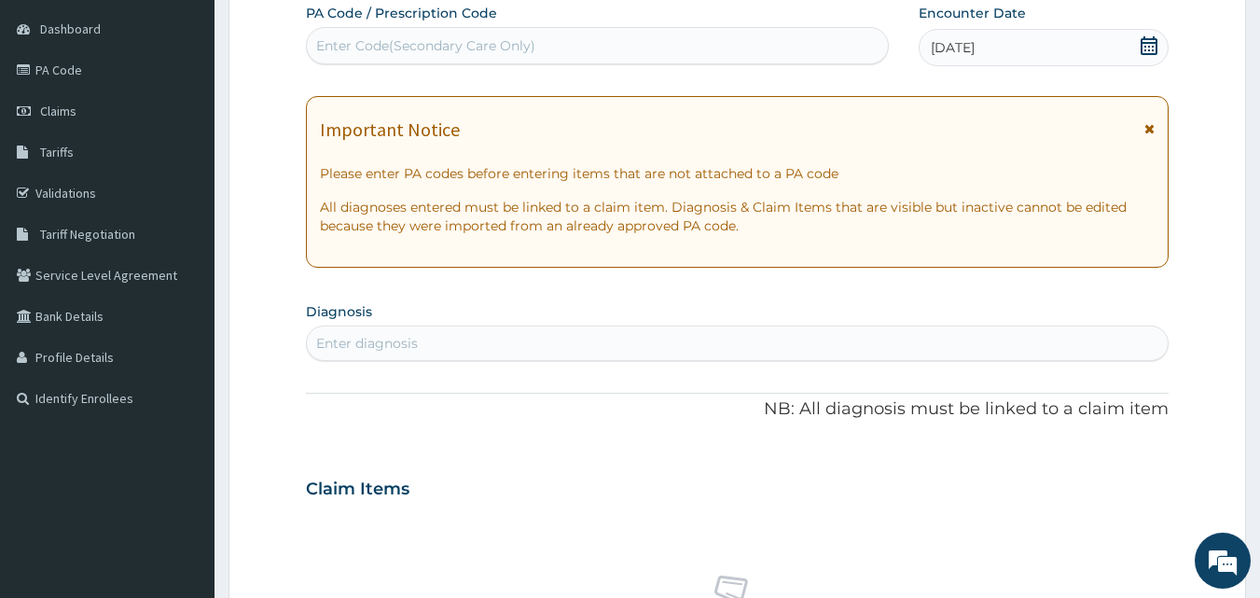
click at [834, 352] on div "Enter diagnosis" at bounding box center [738, 343] width 862 height 30
type input "[MEDICAL_DATA]"
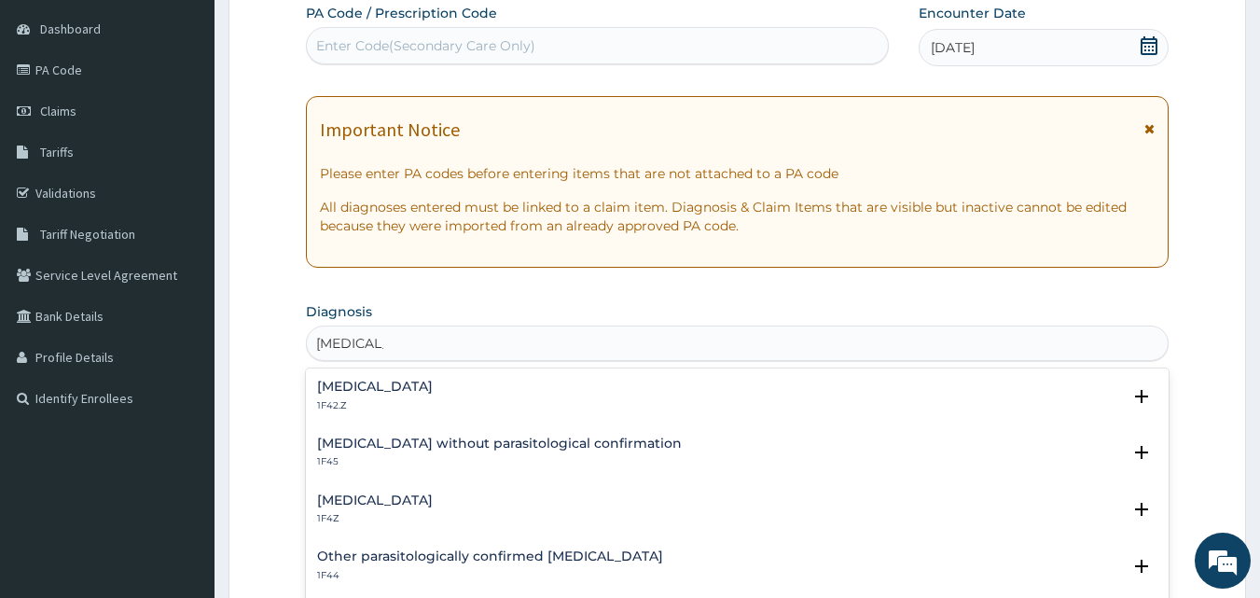
click at [391, 506] on h4 "[MEDICAL_DATA]" at bounding box center [375, 500] width 116 height 14
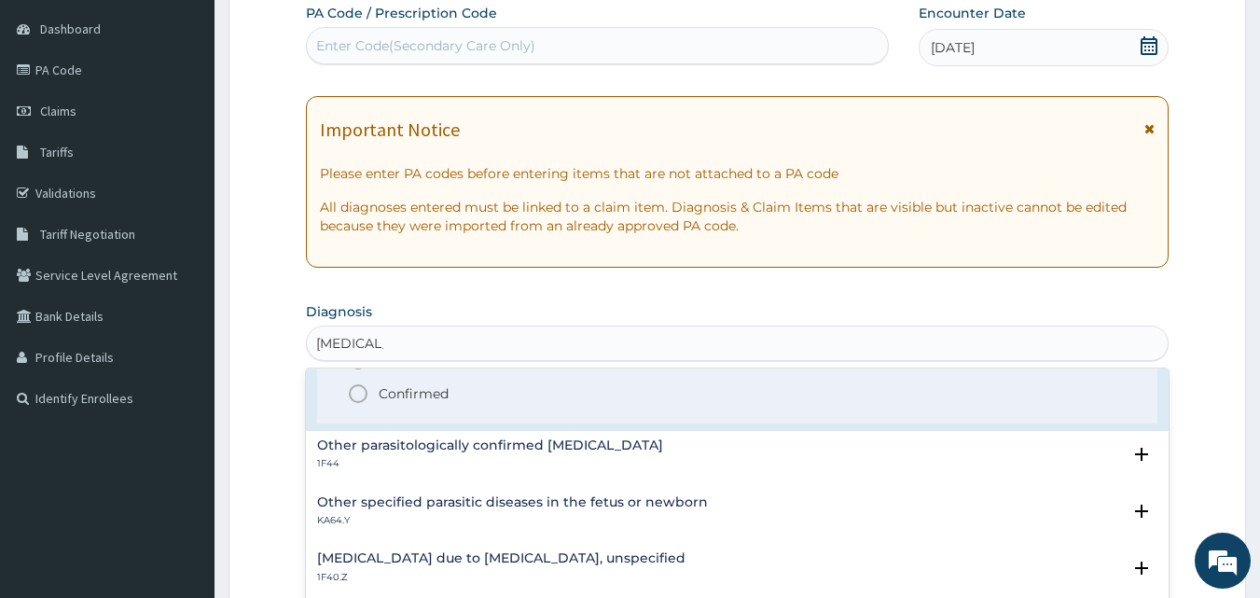
scroll to position [197, 0]
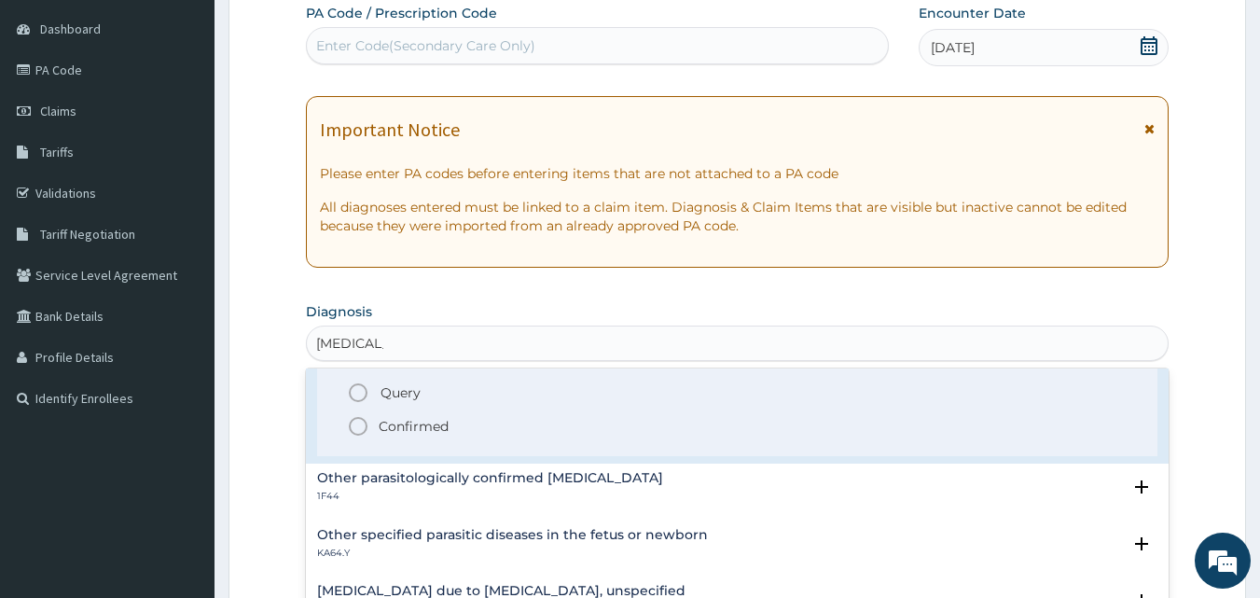
click at [358, 427] on icon "status option filled" at bounding box center [358, 426] width 22 height 22
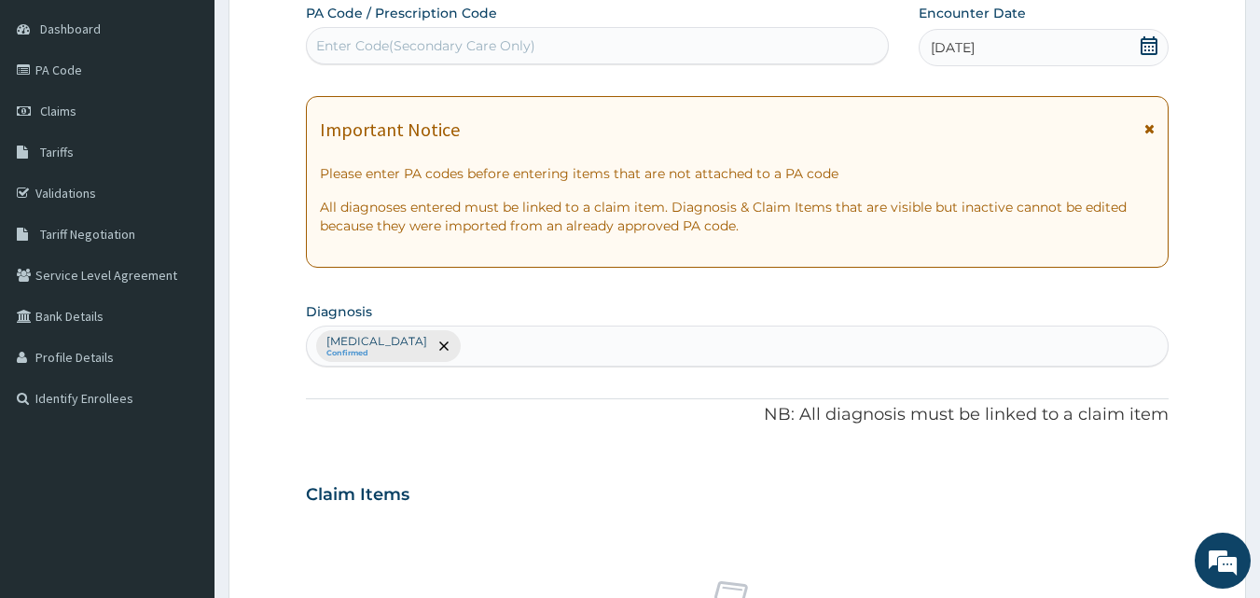
click at [649, 343] on div "[MEDICAL_DATA] Confirmed" at bounding box center [738, 345] width 862 height 39
click at [613, 354] on div "[MEDICAL_DATA] Confirmed" at bounding box center [738, 345] width 862 height 39
type input "[MEDICAL_DATA]"
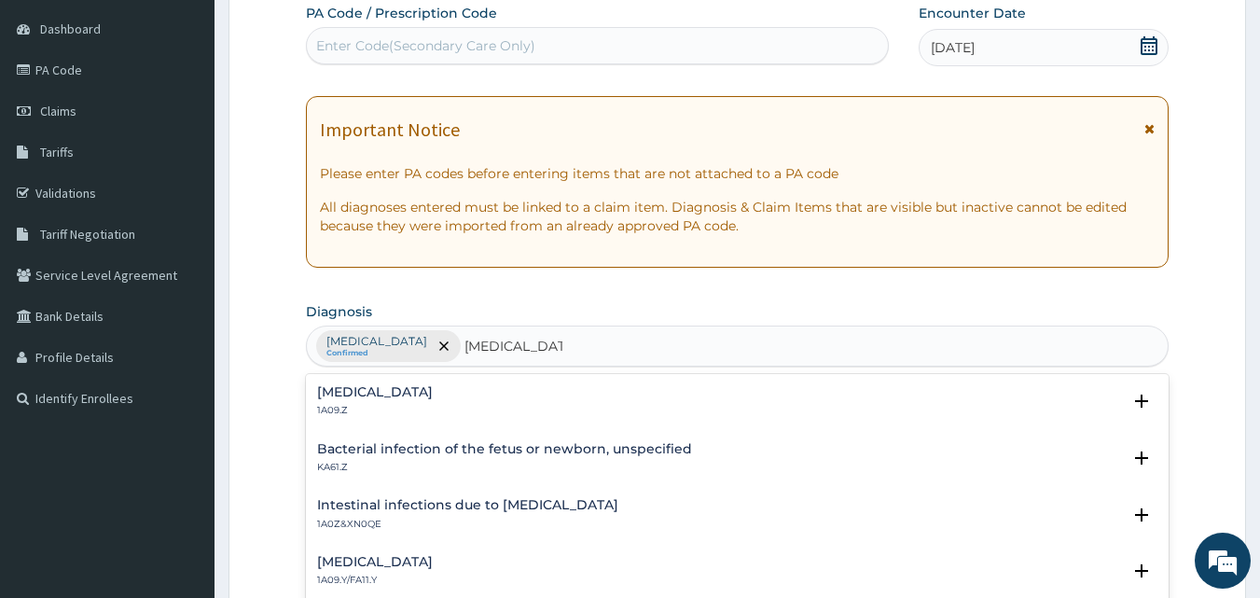
click at [433, 402] on div "[MEDICAL_DATA] 1A09.Z" at bounding box center [375, 401] width 116 height 33
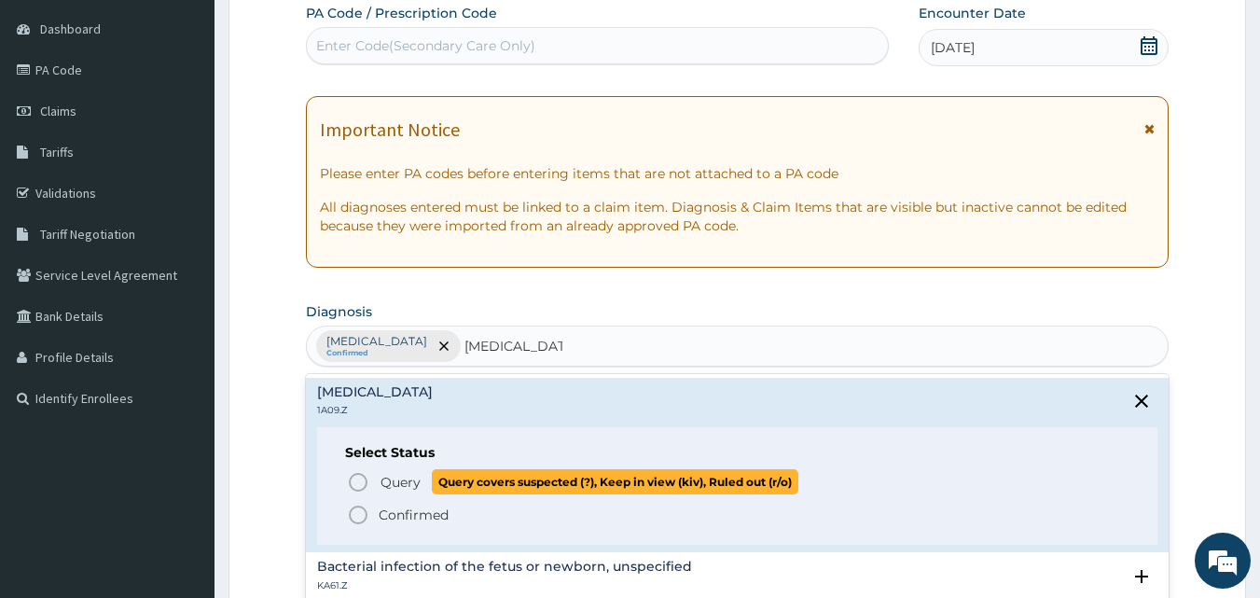
click at [367, 480] on circle "status option query" at bounding box center [358, 482] width 17 height 17
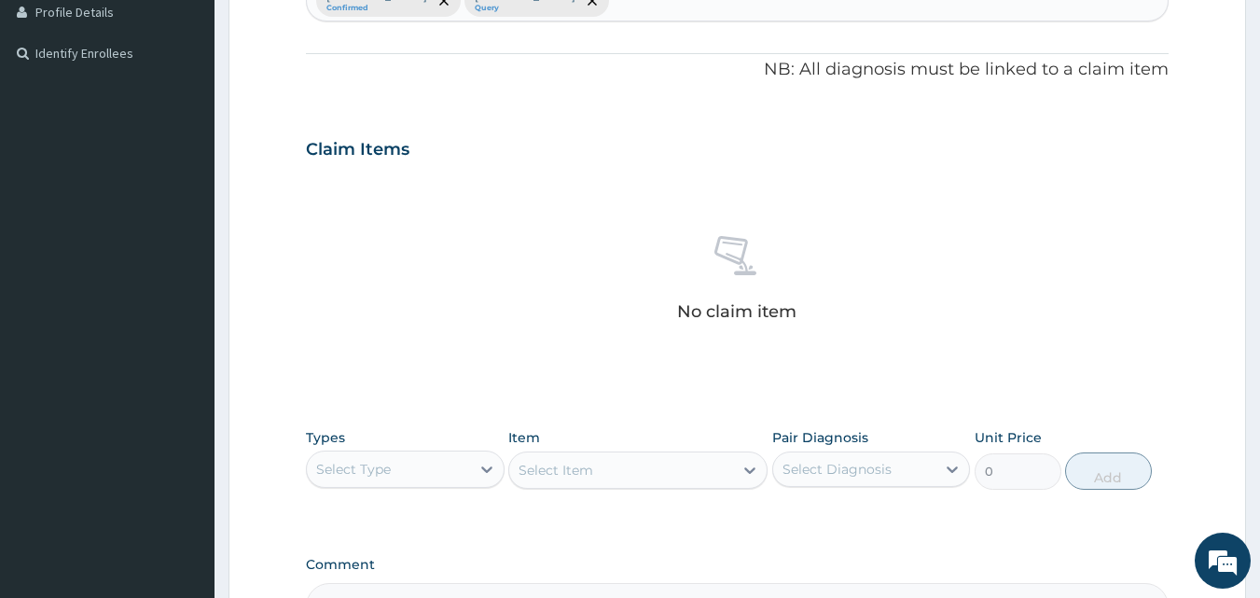
scroll to position [526, 0]
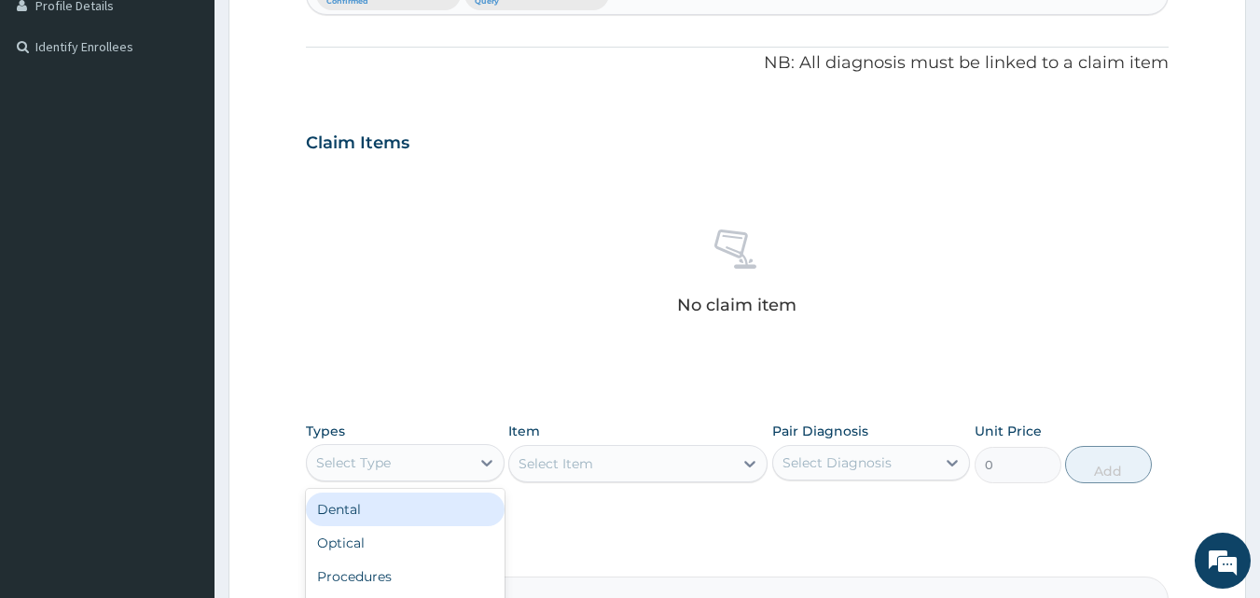
click at [442, 473] on div "Select Type" at bounding box center [388, 463] width 163 height 30
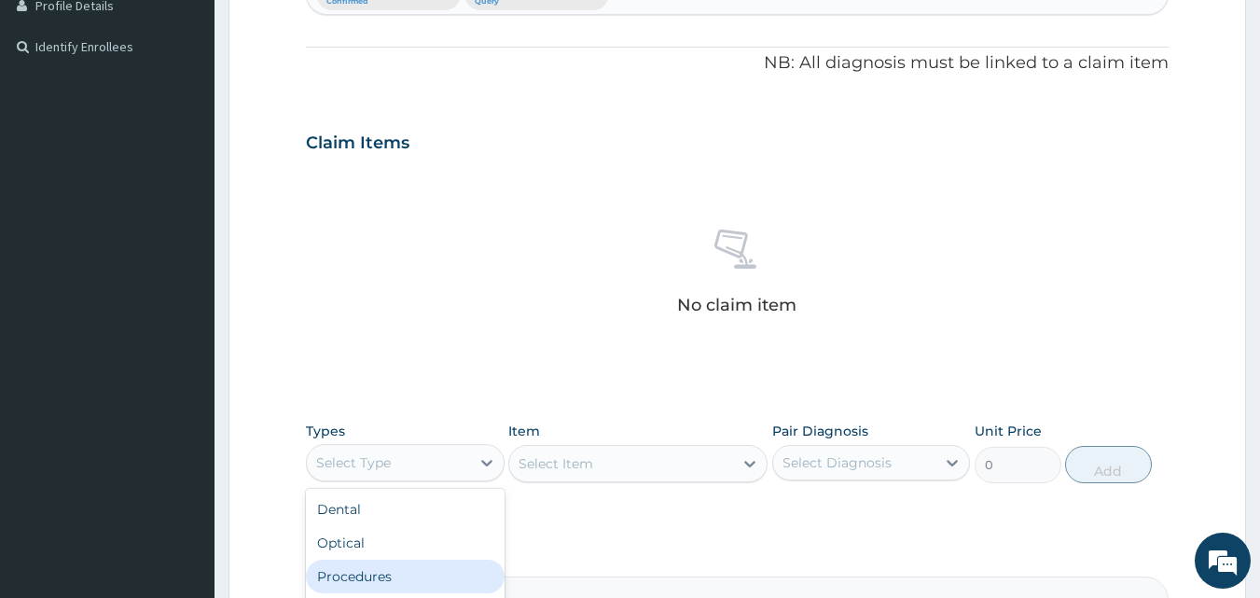
click at [376, 568] on div "Procedures" at bounding box center [405, 577] width 199 height 34
click at [643, 456] on div "Select Item" at bounding box center [637, 463] width 259 height 37
click at [643, 464] on div "Select Item" at bounding box center [637, 463] width 259 height 37
click at [821, 454] on div "Select Diagnosis" at bounding box center [837, 462] width 109 height 19
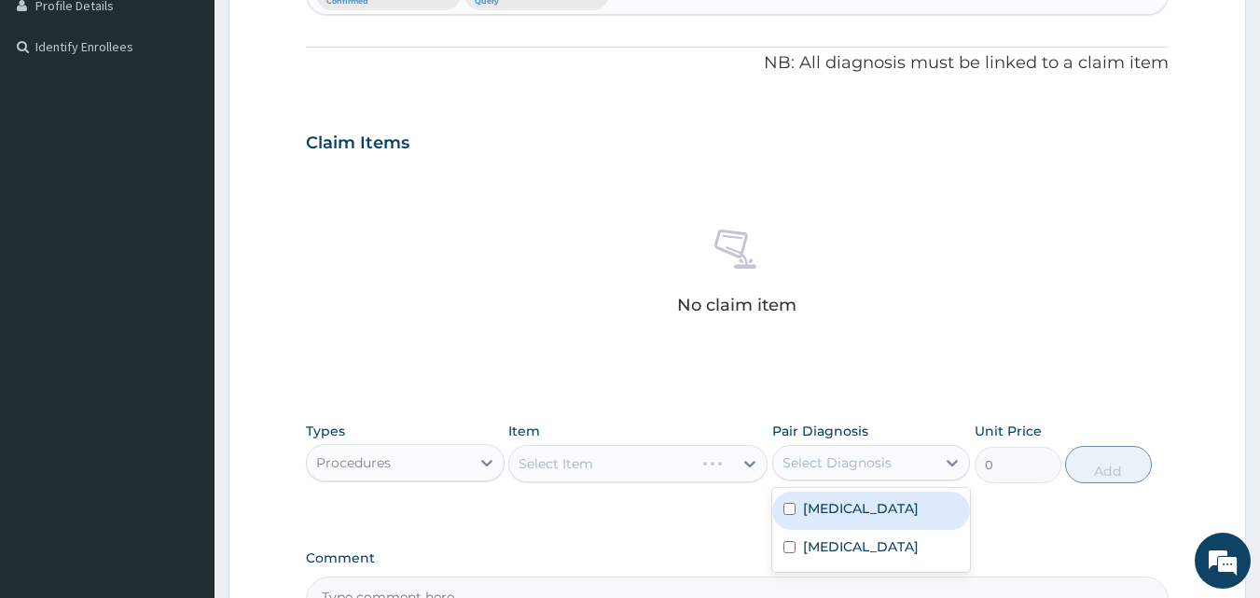
click at [821, 510] on label "[MEDICAL_DATA]" at bounding box center [861, 508] width 116 height 19
checkbox input "true"
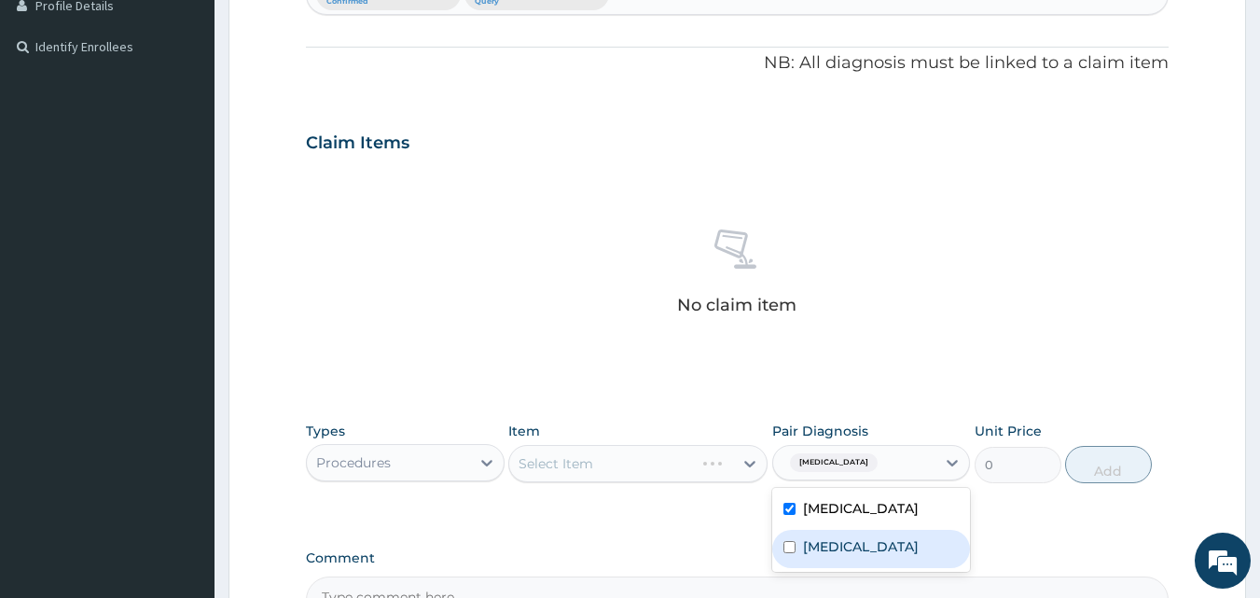
click at [828, 543] on label "[MEDICAL_DATA]" at bounding box center [861, 546] width 116 height 19
checkbox input "true"
click at [671, 470] on div "Select Item" at bounding box center [621, 464] width 224 height 30
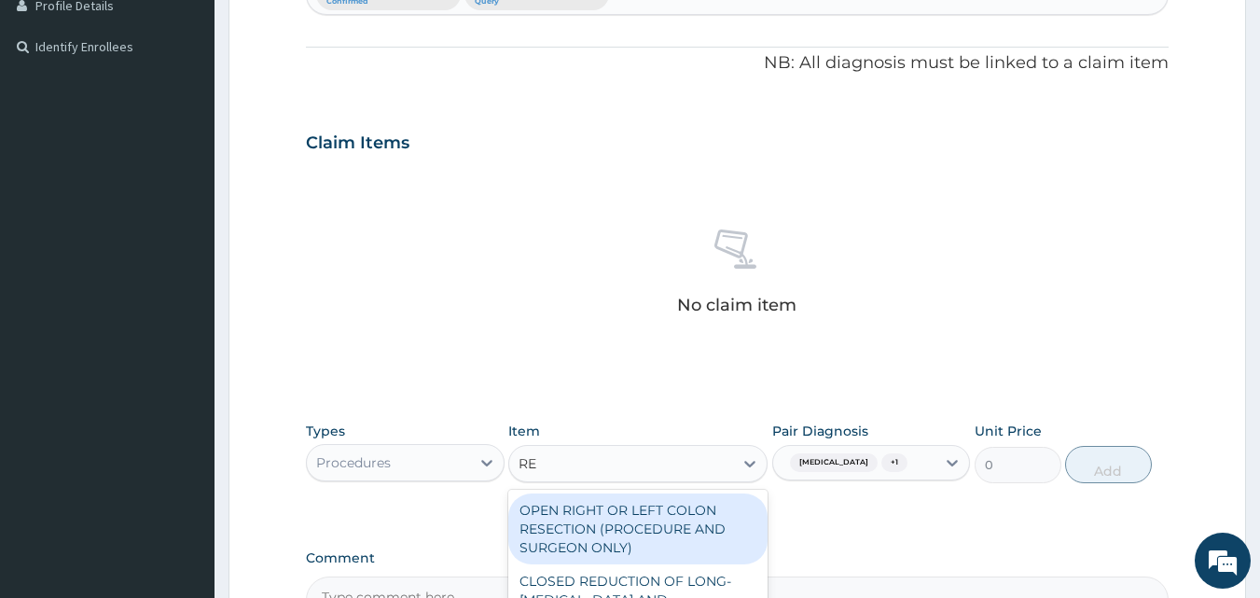
type input "REG"
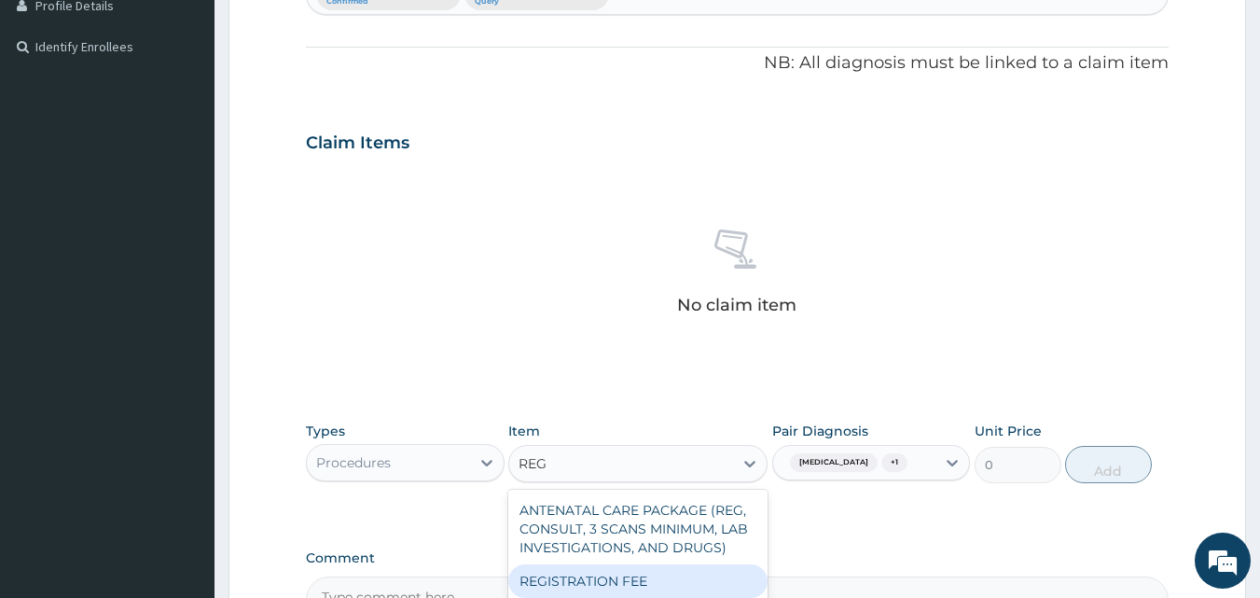
click at [643, 575] on div "REGISTRATION FEE" at bounding box center [637, 581] width 259 height 34
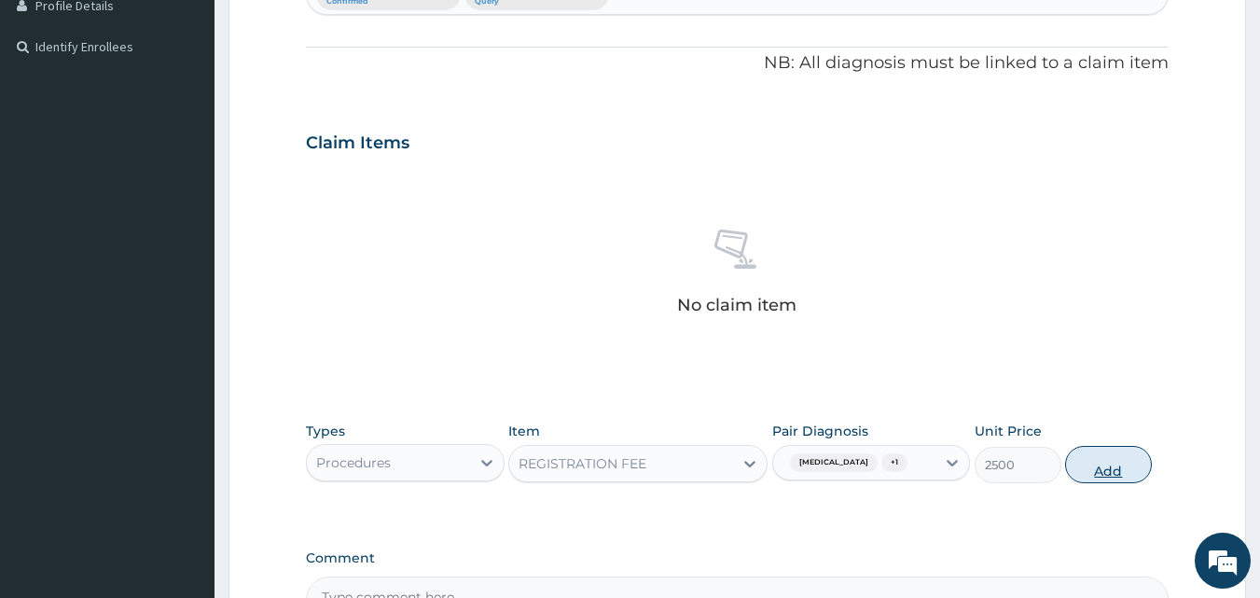
click at [1091, 463] on button "Add" at bounding box center [1108, 464] width 87 height 37
type input "0"
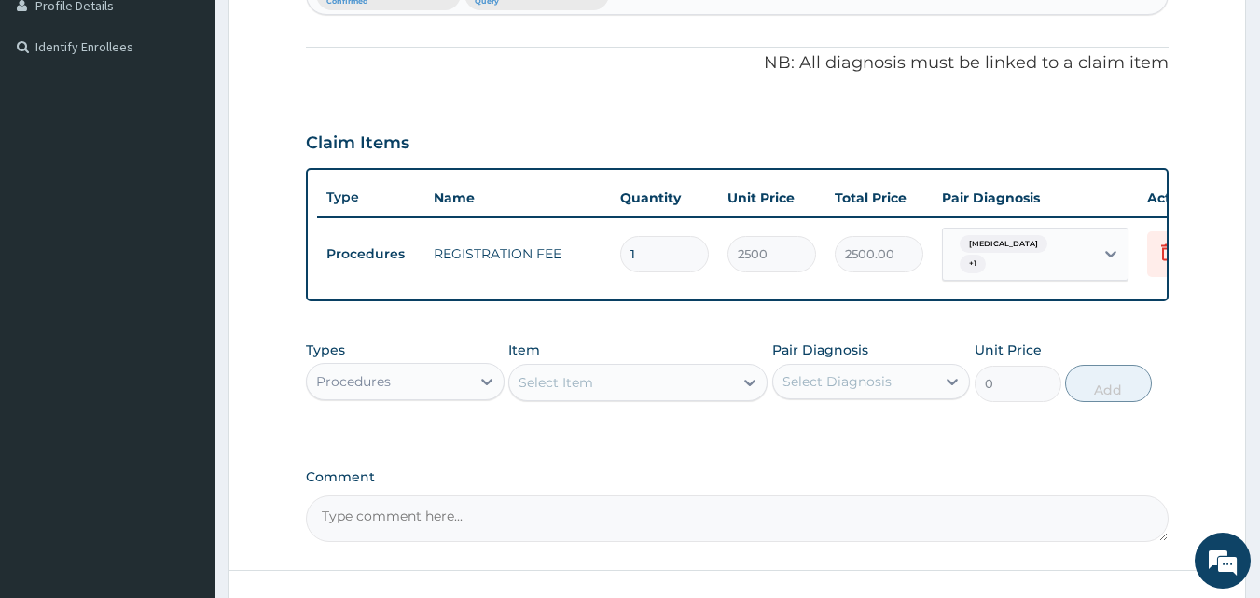
click at [648, 397] on div "Select Item" at bounding box center [621, 382] width 224 height 30
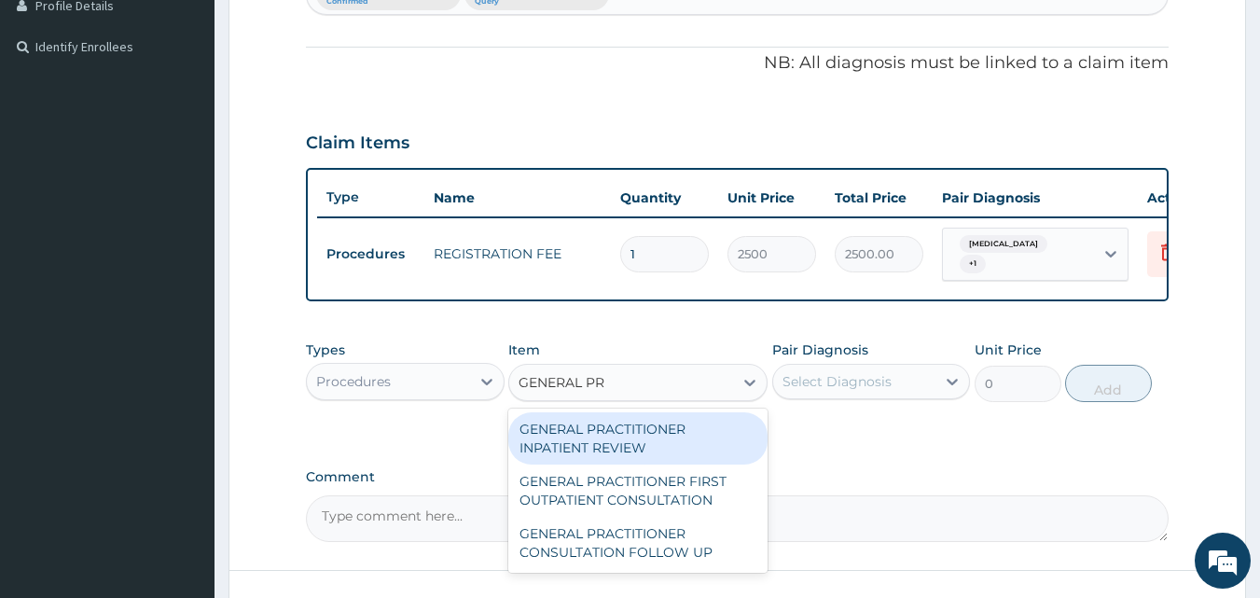
type input "GENERAL PRA"
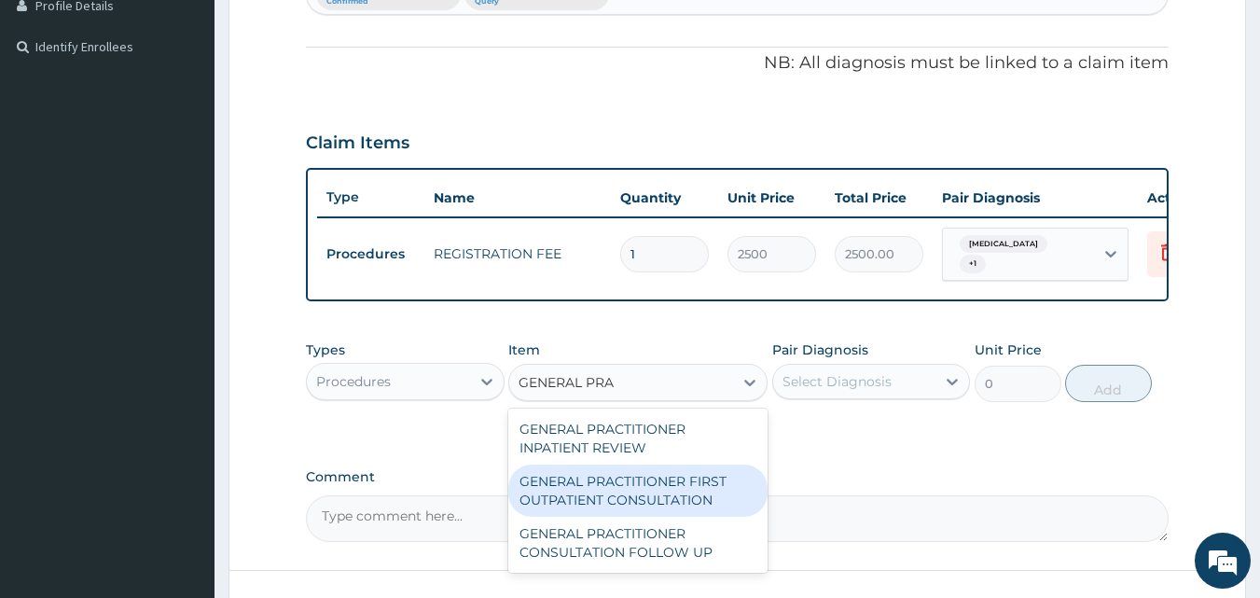
click at [599, 491] on div "GENERAL PRACTITIONER FIRST OUTPATIENT CONSULTATION" at bounding box center [637, 491] width 259 height 52
type input "3750"
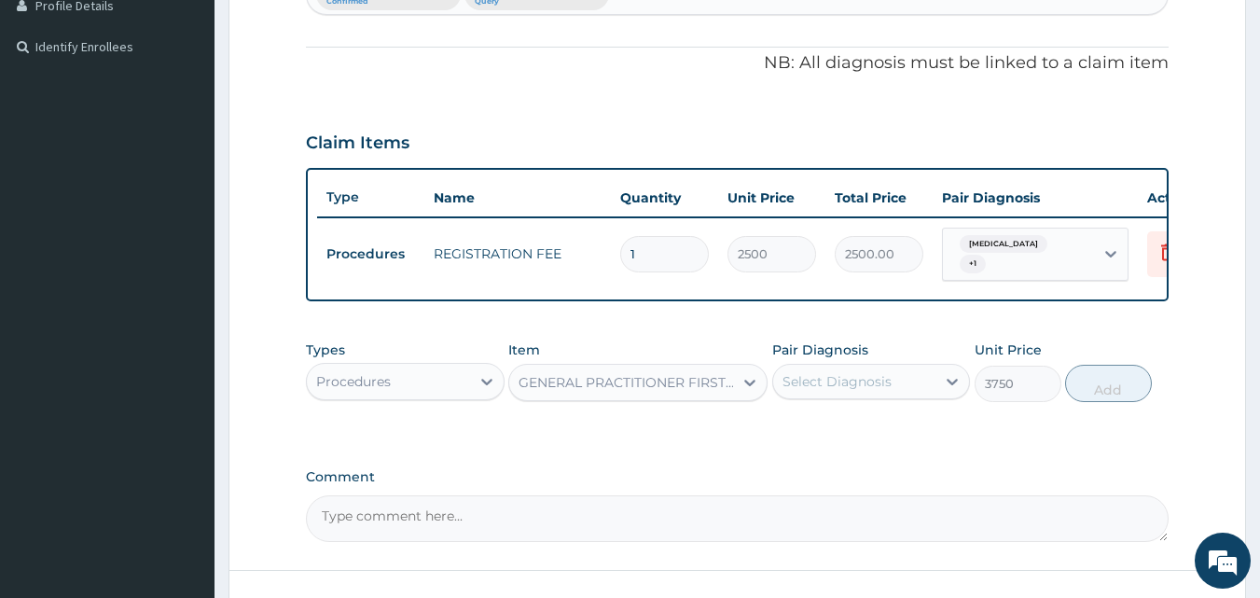
click at [825, 391] on div "Select Diagnosis" at bounding box center [837, 381] width 109 height 19
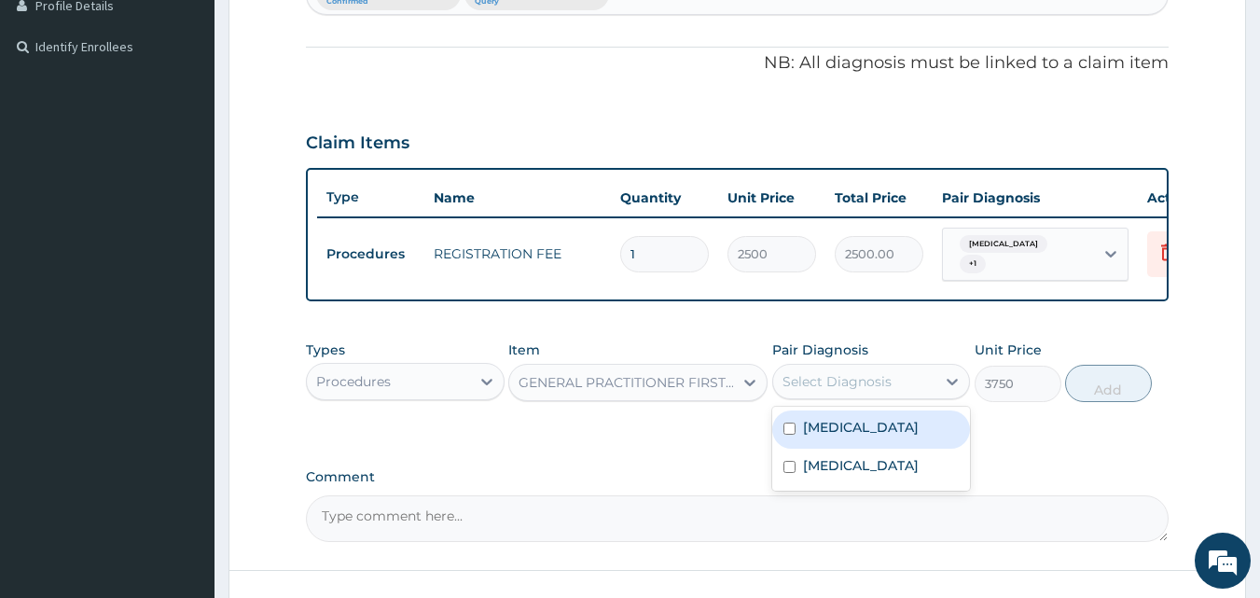
click at [813, 435] on label "Malaria, unspecified" at bounding box center [861, 427] width 116 height 19
checkbox input "true"
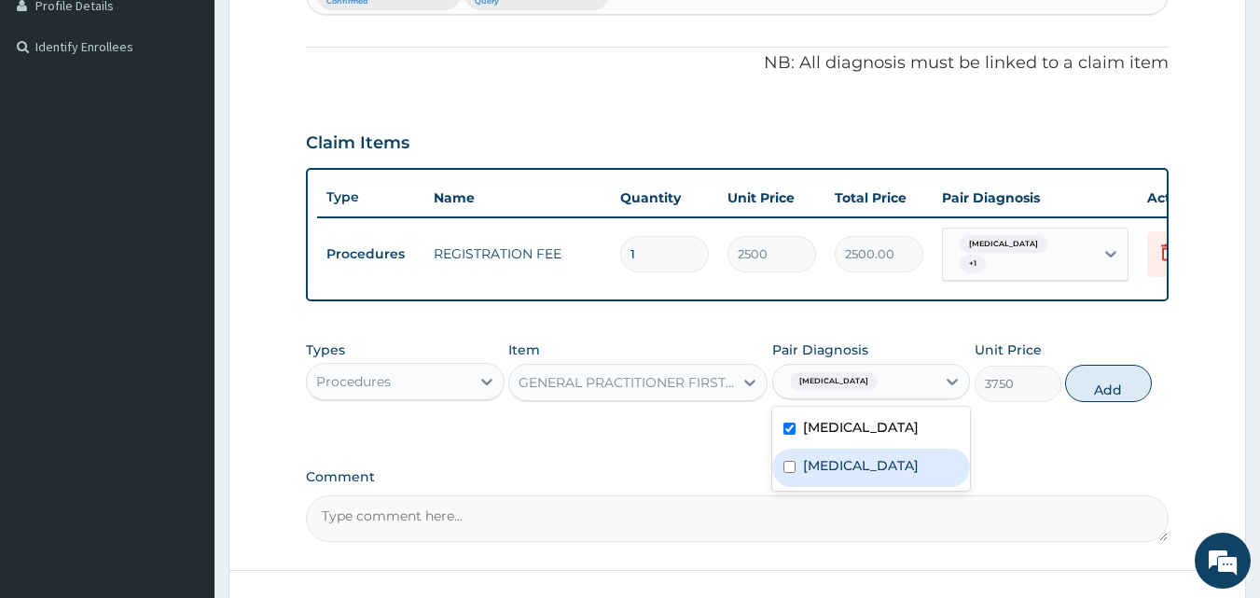
click at [822, 475] on label "Salmonella infection, unspecified" at bounding box center [861, 465] width 116 height 19
checkbox input "true"
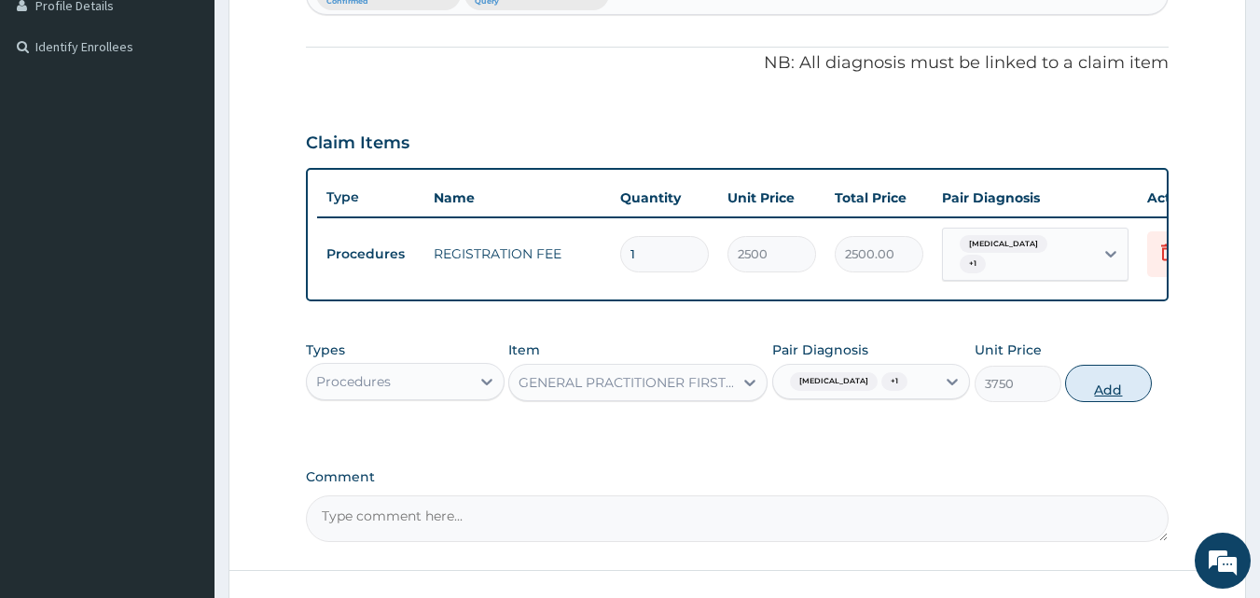
click at [1098, 396] on button "Add" at bounding box center [1108, 383] width 87 height 37
type input "0"
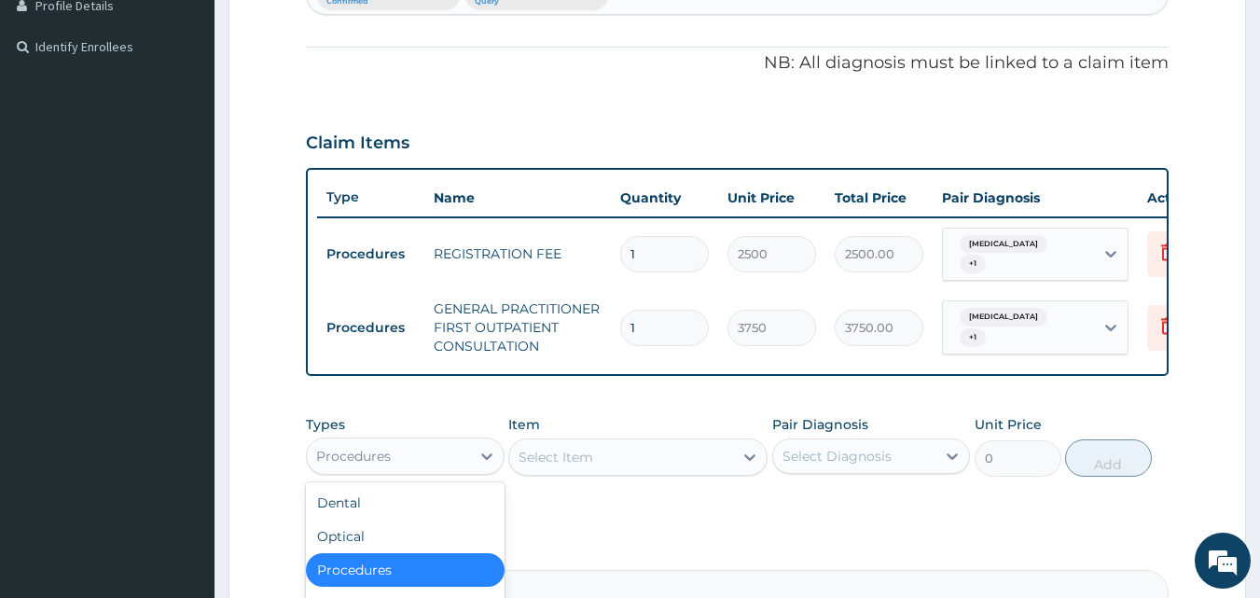
click at [459, 471] on div "Procedures" at bounding box center [388, 456] width 163 height 30
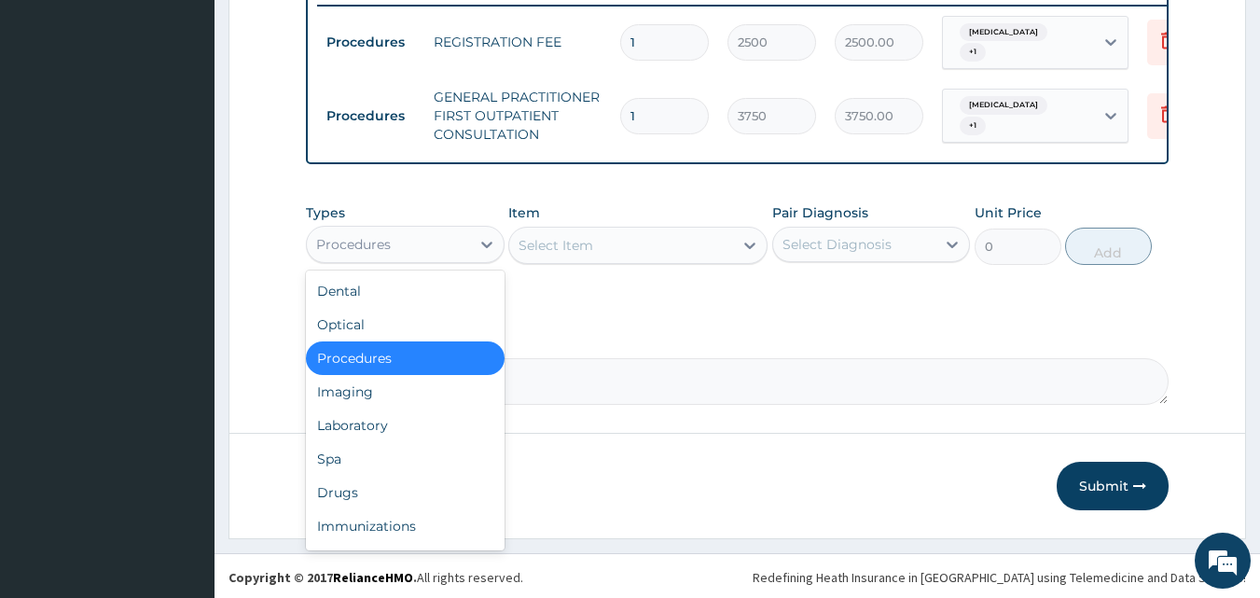
scroll to position [755, 0]
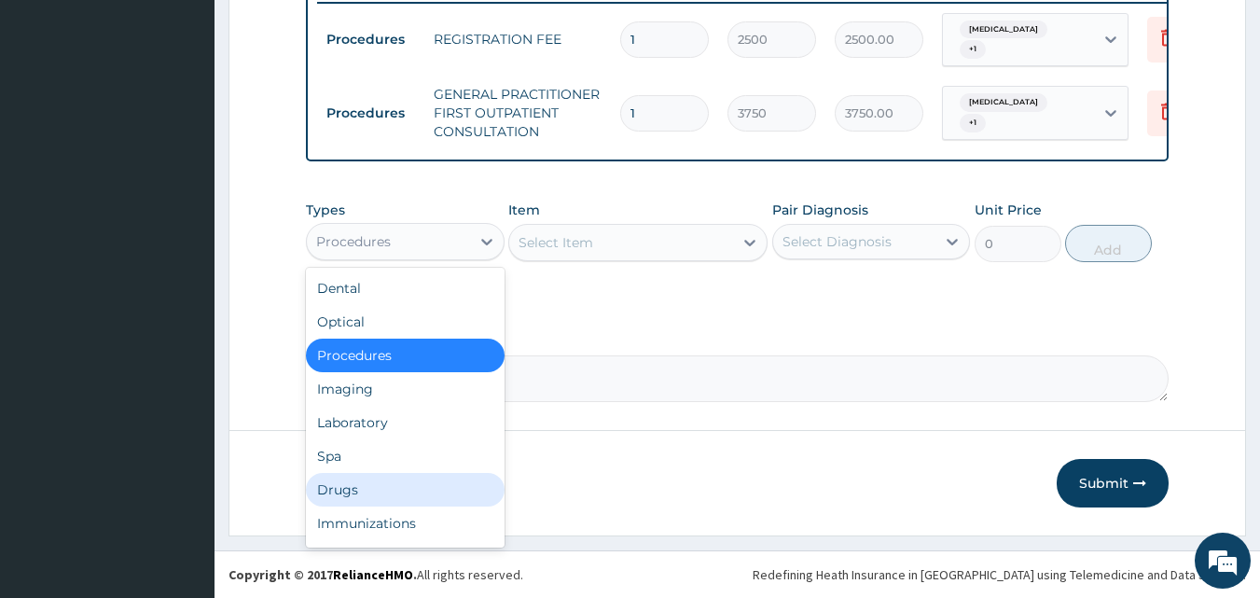
click at [369, 493] on div "Drugs" at bounding box center [405, 490] width 199 height 34
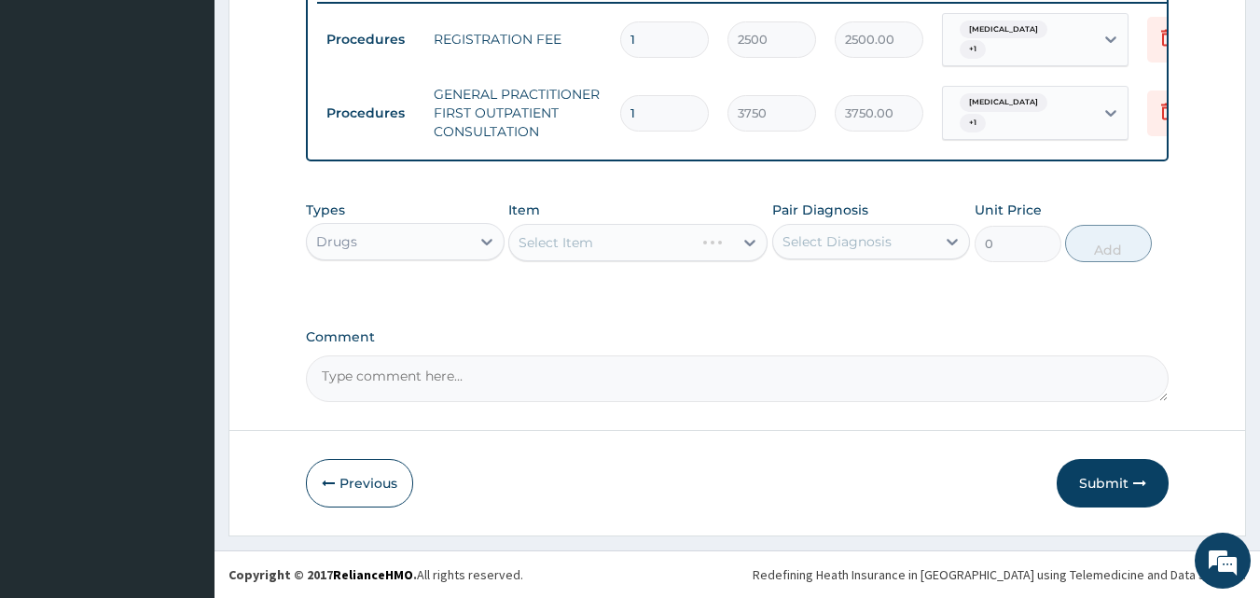
click at [645, 247] on div "Select Item" at bounding box center [637, 242] width 259 height 37
click at [645, 250] on div "Select Item" at bounding box center [637, 242] width 259 height 37
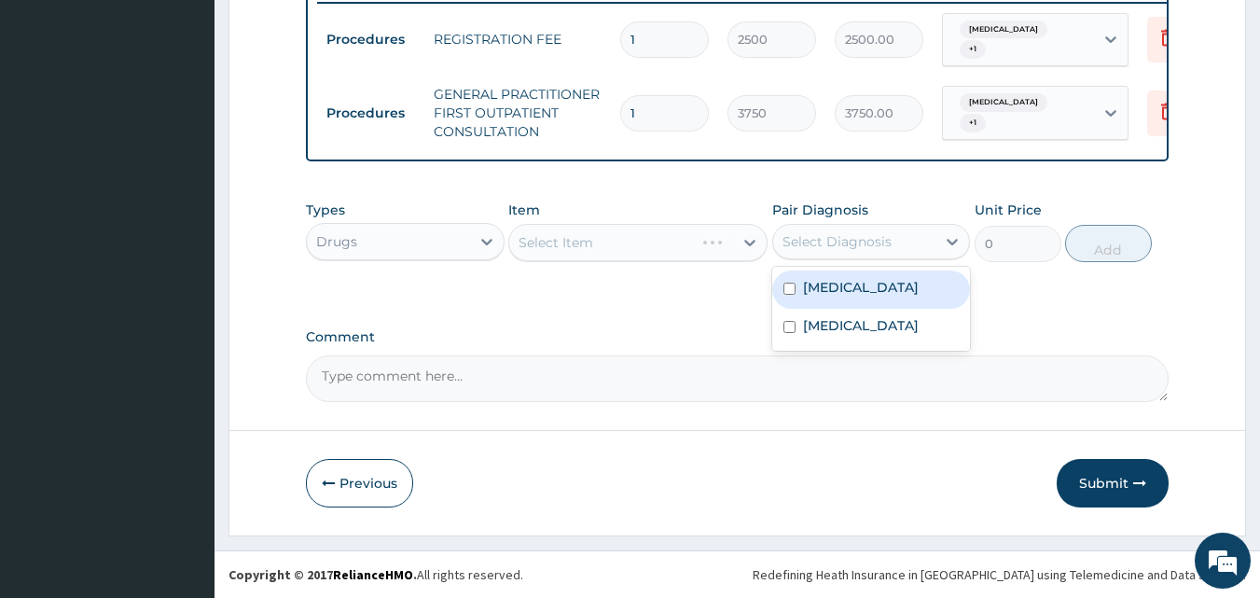
click at [815, 243] on div "Select Diagnosis" at bounding box center [837, 241] width 109 height 19
click at [838, 296] on label "Malaria, unspecified" at bounding box center [861, 287] width 116 height 19
checkbox input "true"
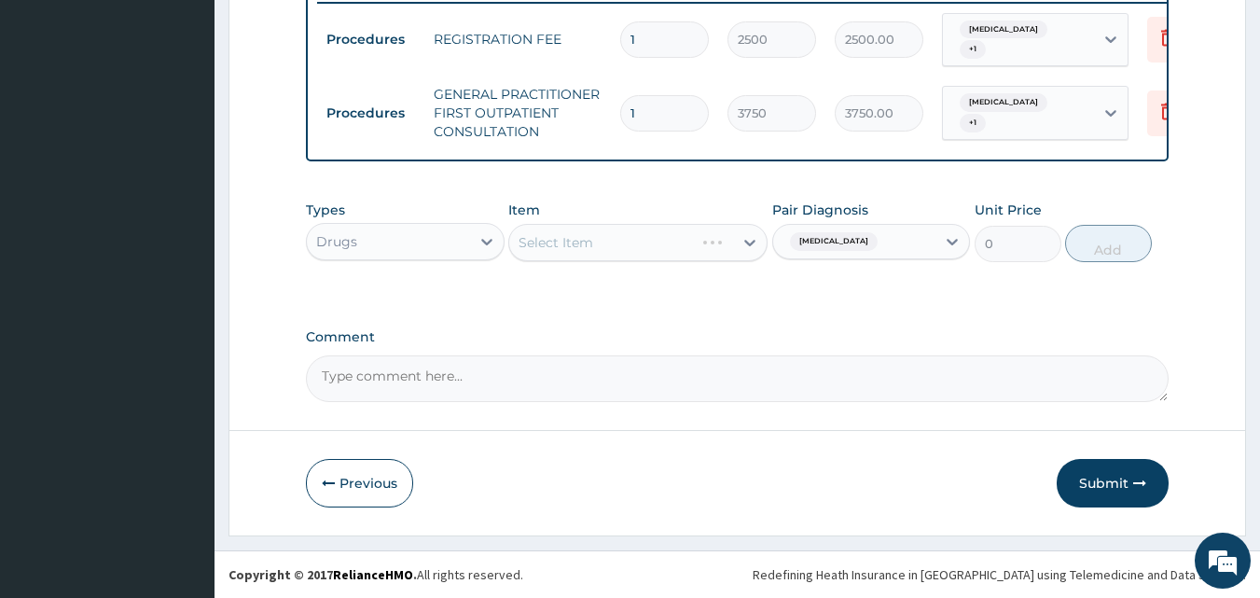
click at [665, 234] on div "Select Item" at bounding box center [637, 242] width 259 height 37
click at [657, 242] on div "Select Item" at bounding box center [621, 243] width 224 height 30
click at [645, 248] on div "Select Item" at bounding box center [621, 243] width 224 height 30
type input "MALARIA"
click at [694, 250] on div "Select Item" at bounding box center [621, 243] width 224 height 30
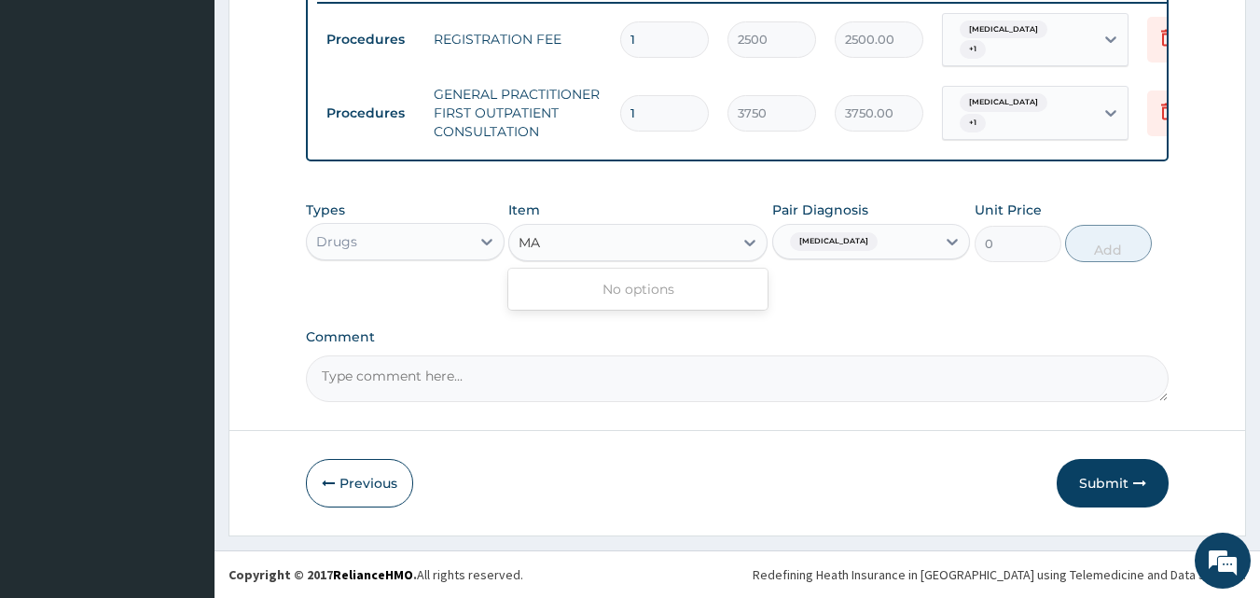
type input "M"
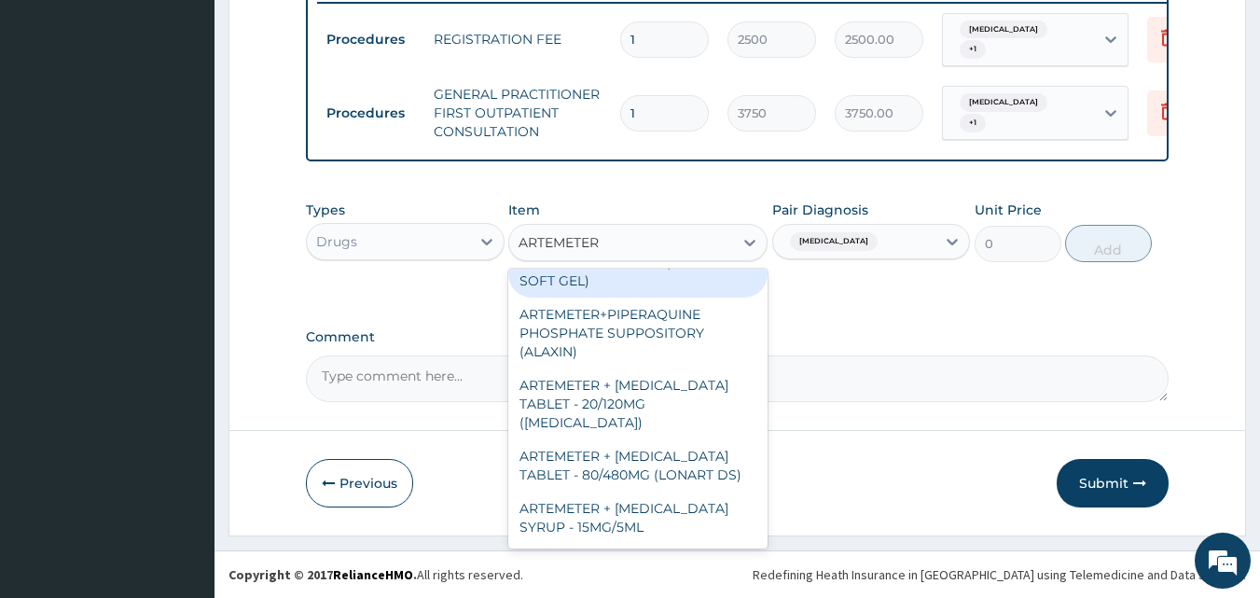
scroll to position [112, 0]
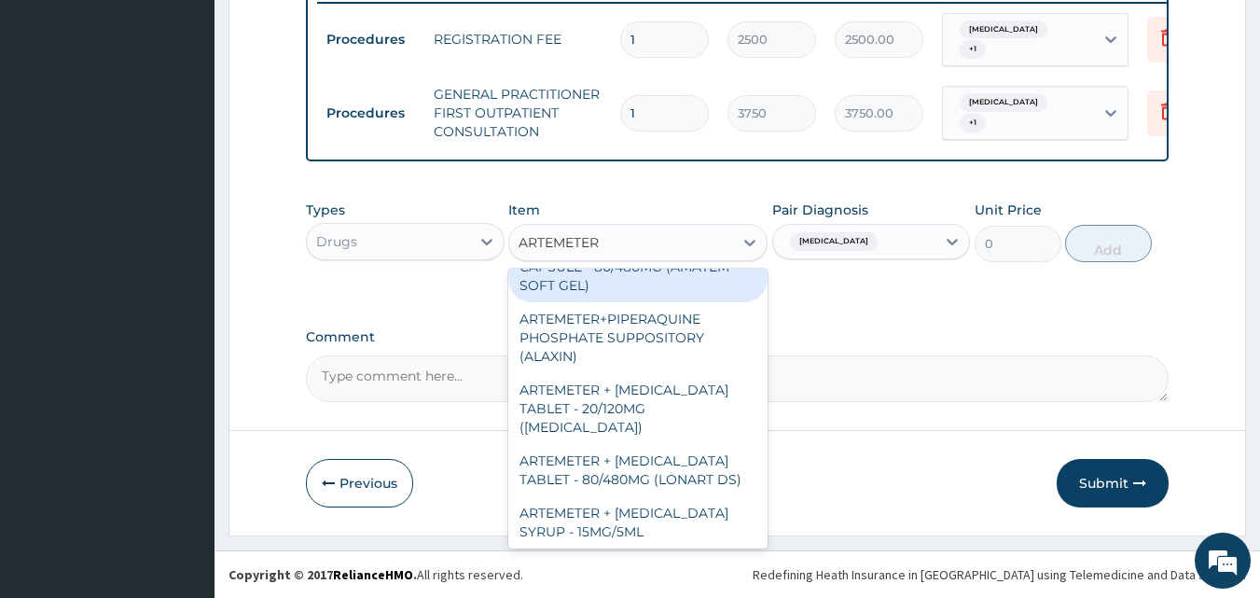
type input "ARTEMETER I"
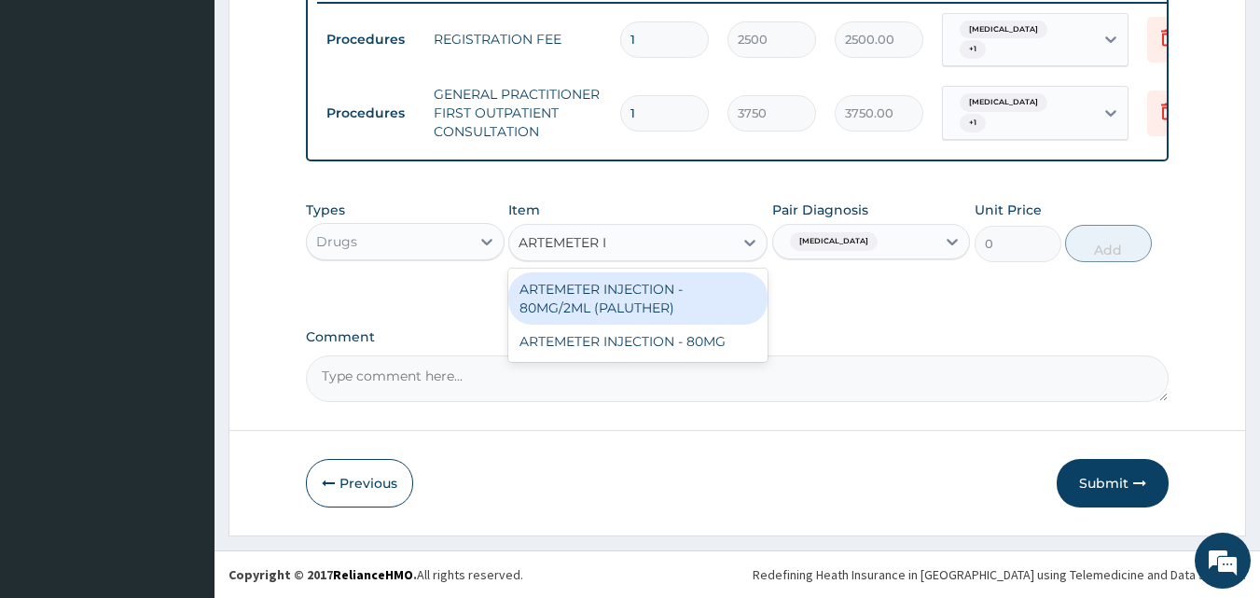
scroll to position [0, 0]
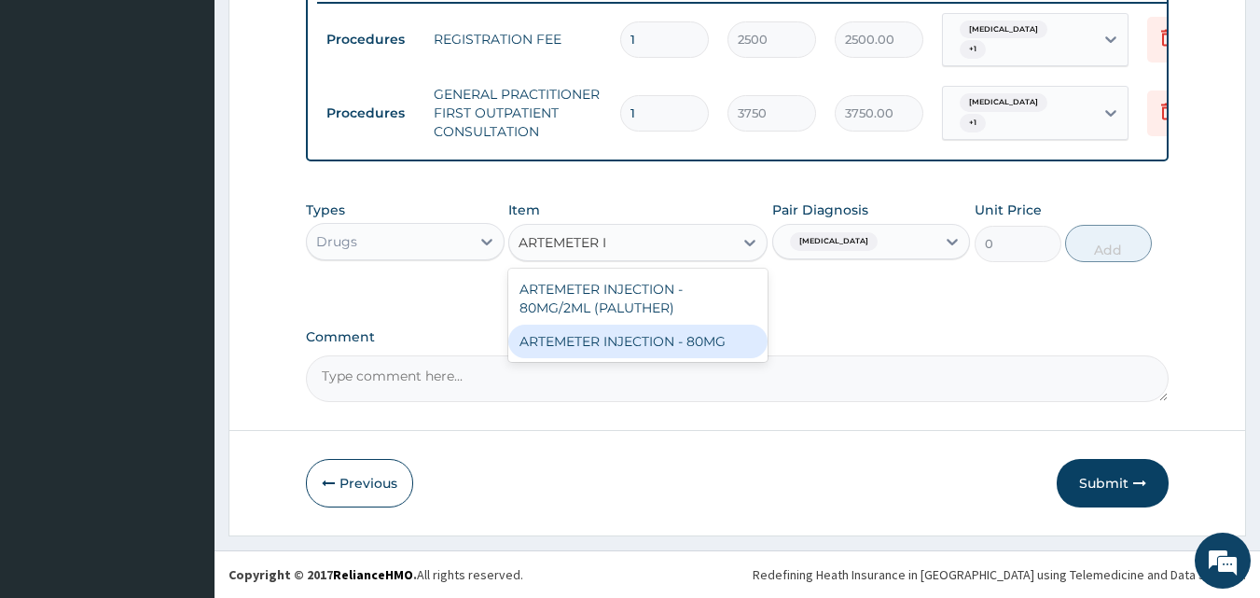
click at [714, 334] on div "ARTEMETER INJECTION - 80MG" at bounding box center [637, 342] width 259 height 34
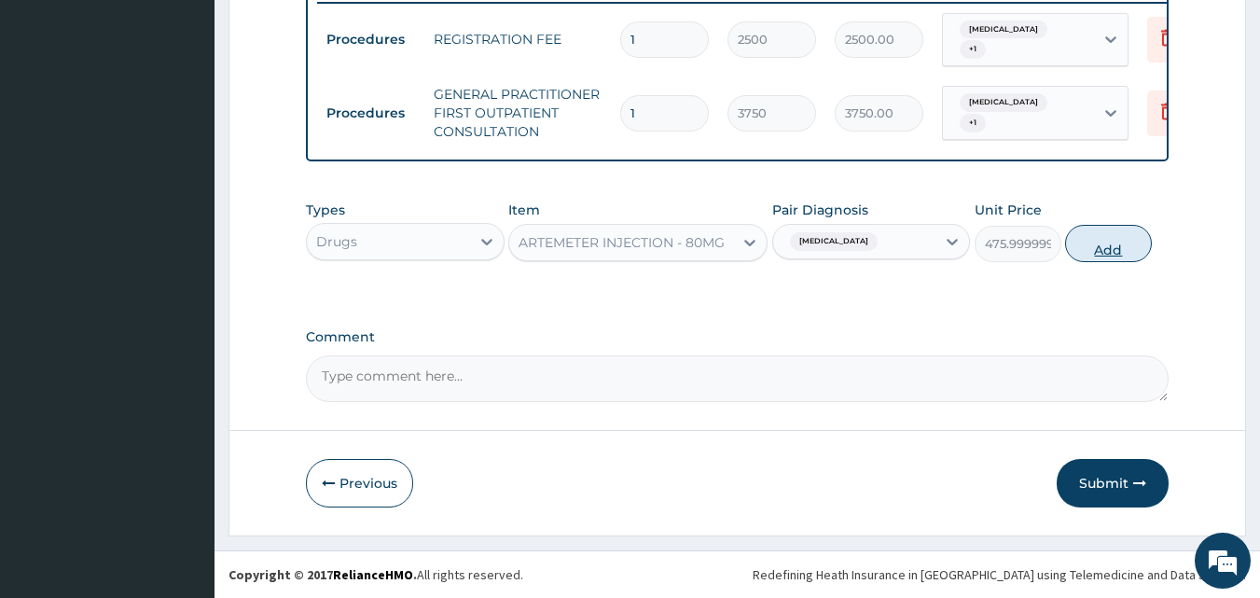
click at [1121, 248] on button "Add" at bounding box center [1108, 243] width 87 height 37
type input "0"
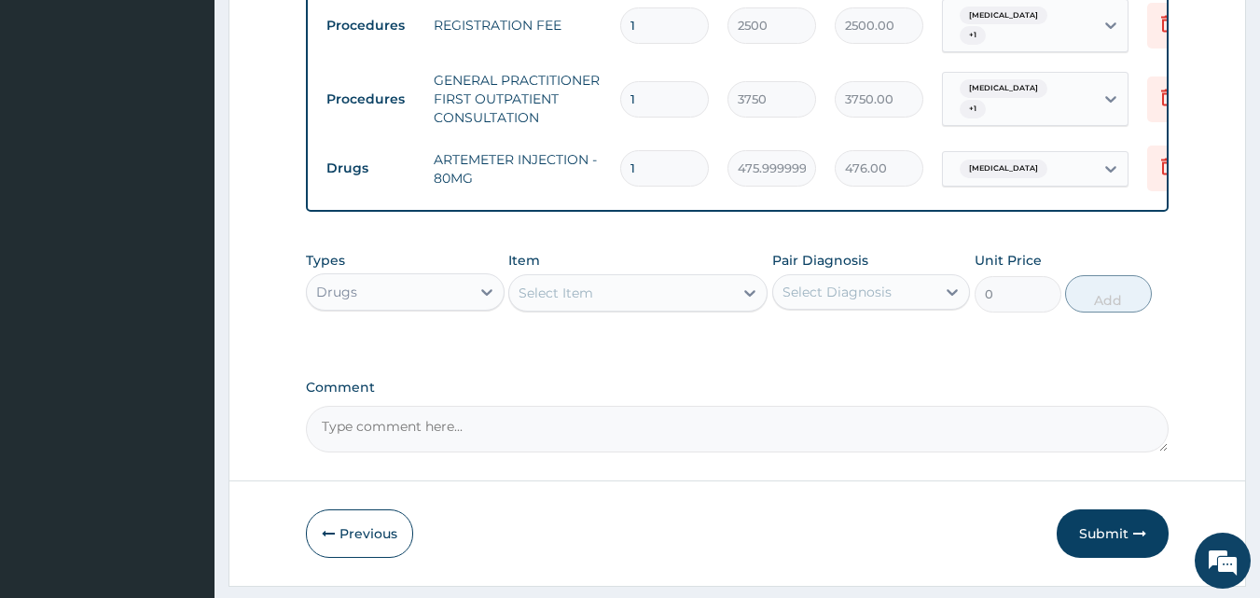
click at [678, 308] on div "Select Item" at bounding box center [621, 293] width 224 height 30
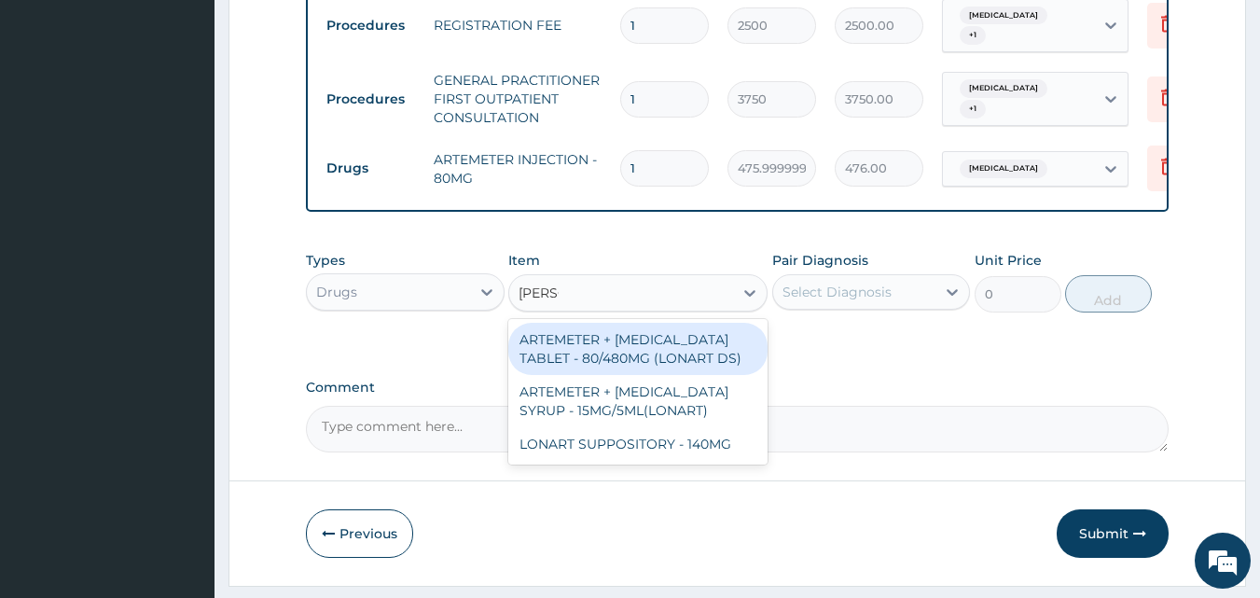
type input "LONA"
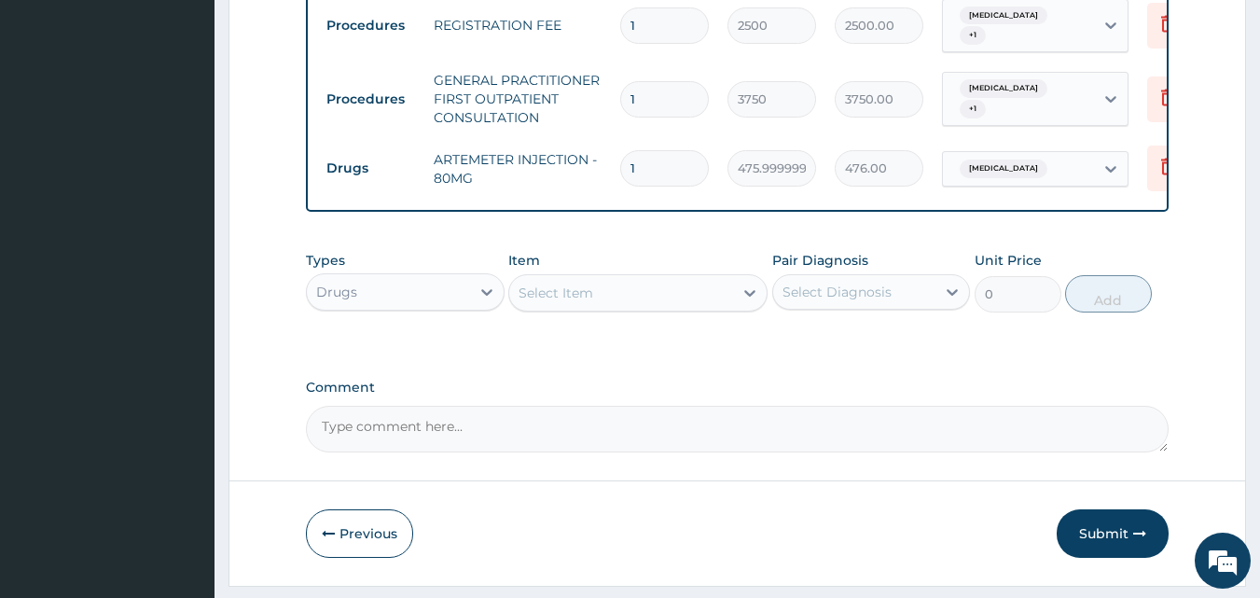
click at [634, 308] on div "Select Item" at bounding box center [621, 293] width 224 height 30
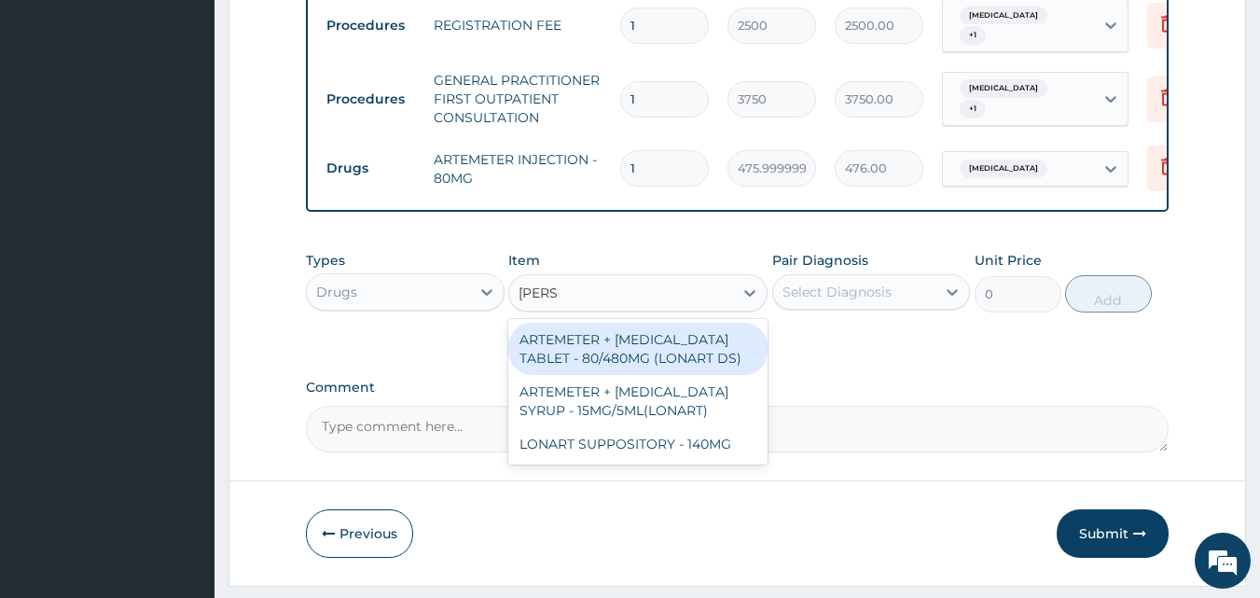
type input "LONAR"
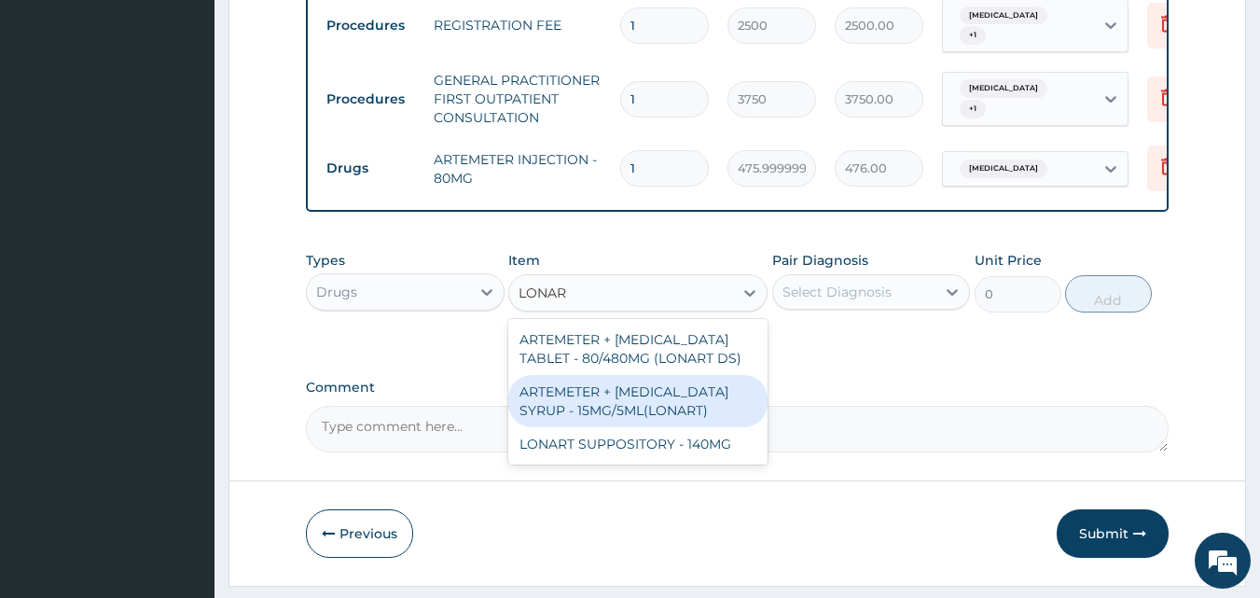
click at [623, 411] on div "ARTEMETER + [MEDICAL_DATA] SYRUP - 15MG/5ML(LONART)" at bounding box center [637, 401] width 259 height 52
type input "1680"
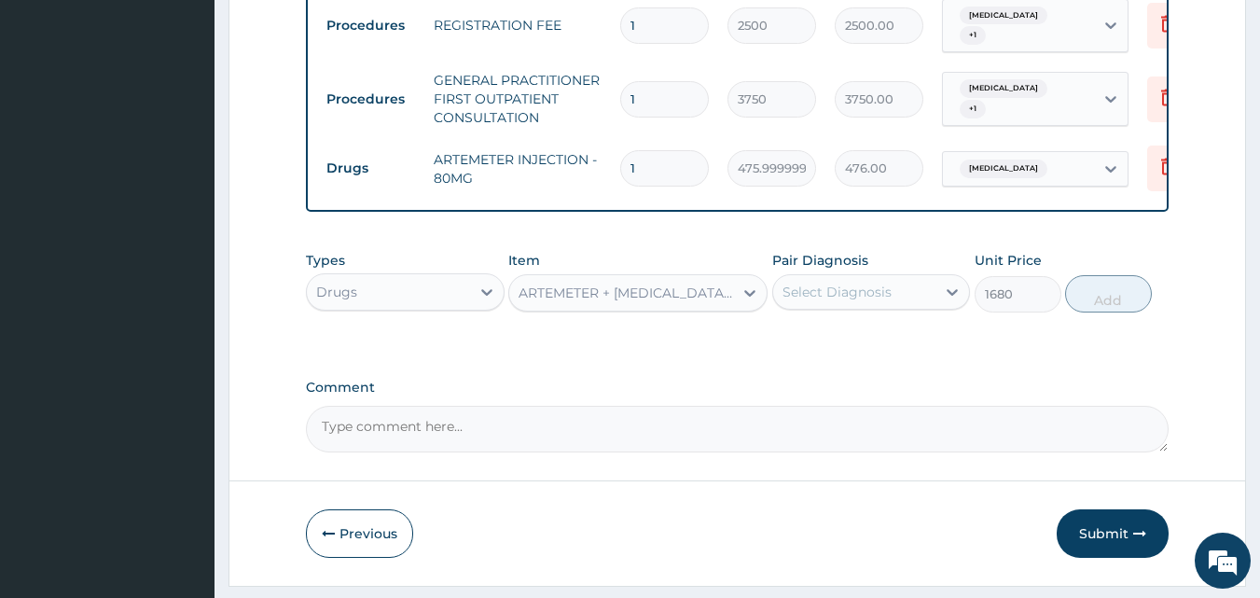
click at [833, 301] on div "Select Diagnosis" at bounding box center [837, 292] width 109 height 19
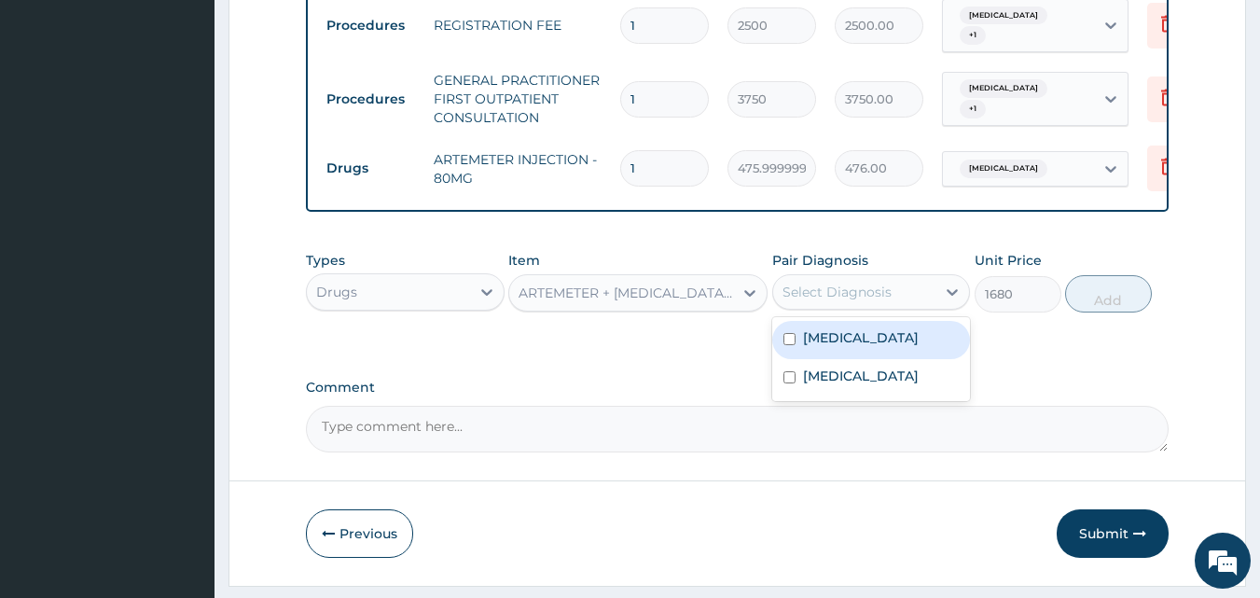
click at [835, 347] on label "[MEDICAL_DATA]" at bounding box center [861, 337] width 116 height 19
checkbox input "true"
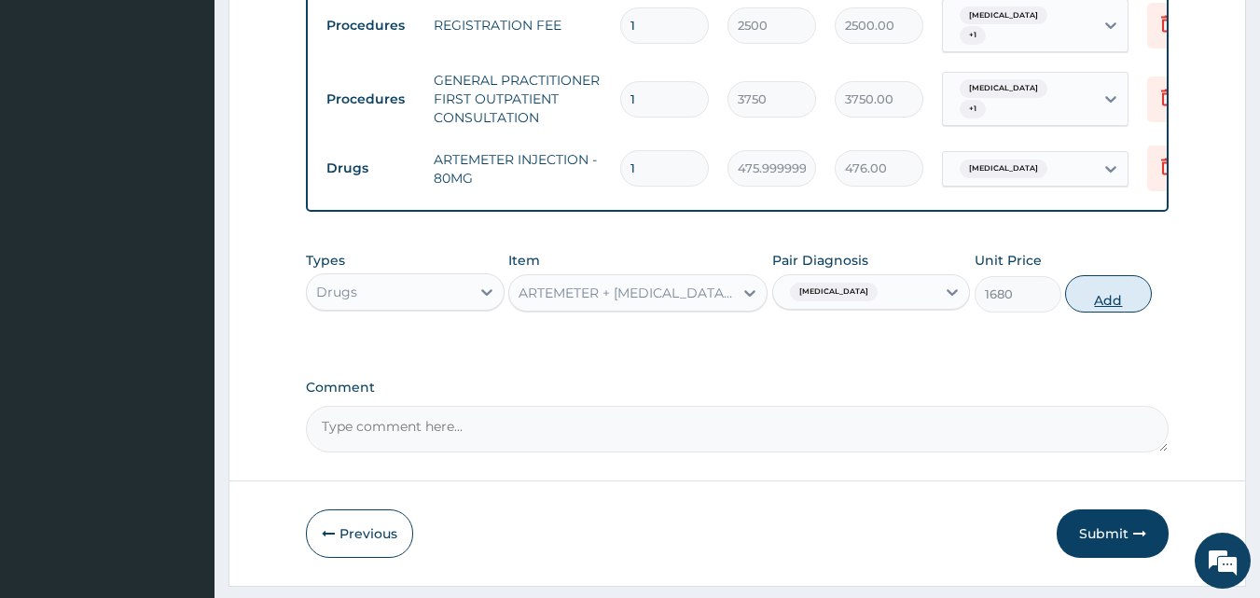
click at [1104, 301] on button "Add" at bounding box center [1108, 293] width 87 height 37
type input "0"
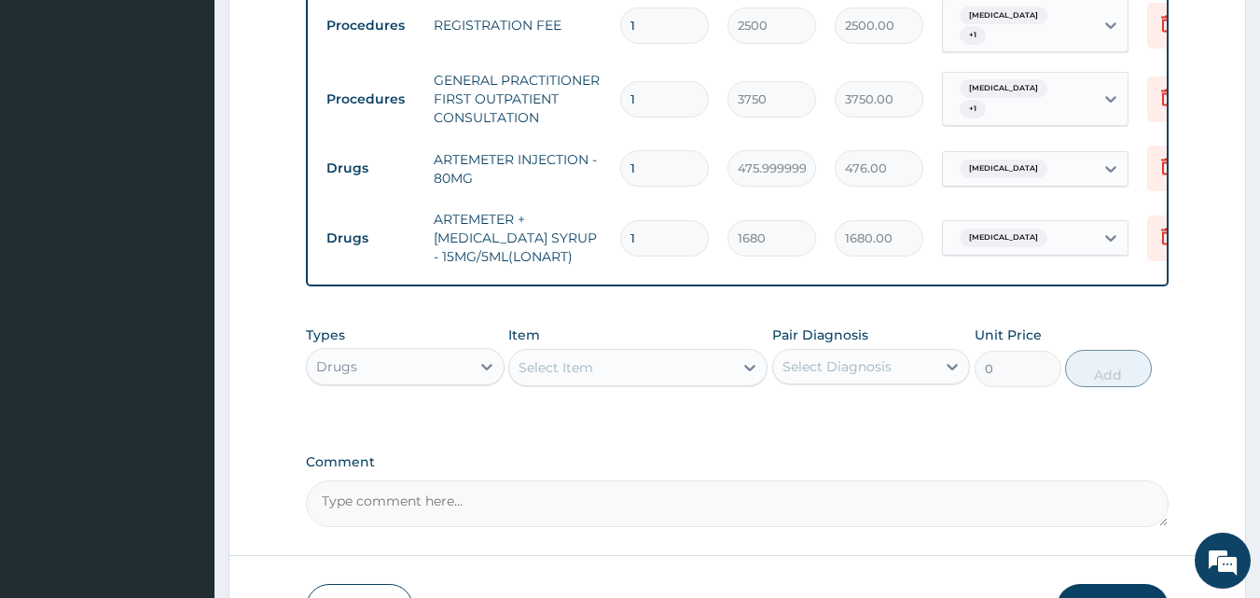
click at [666, 382] on div "Select Item" at bounding box center [621, 368] width 224 height 30
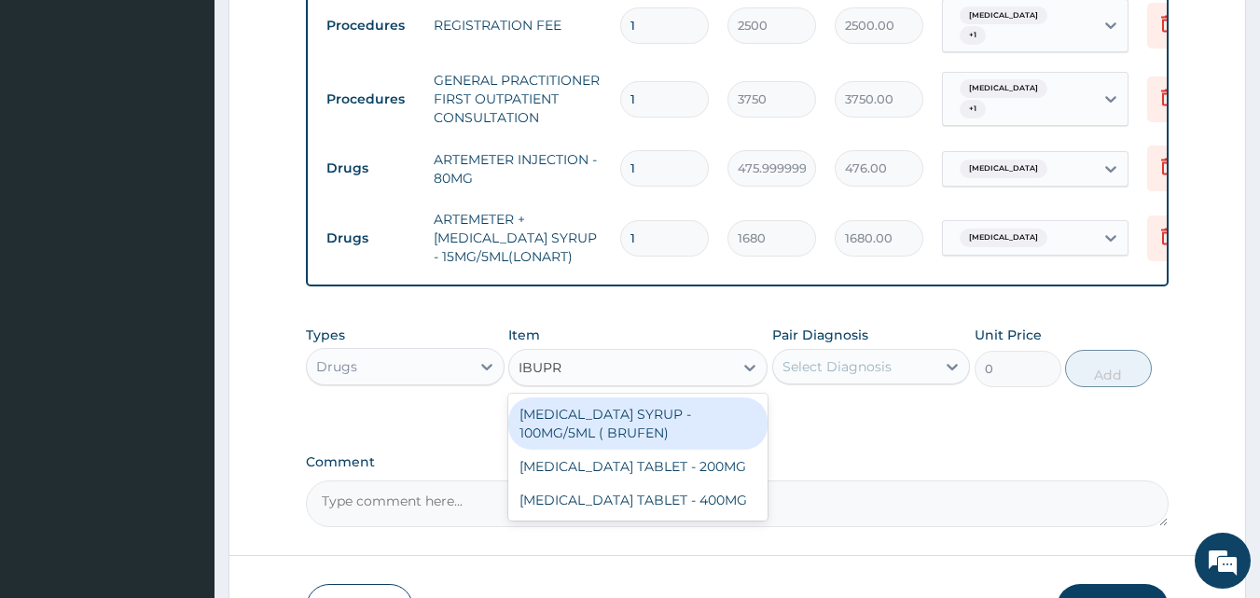
type input "IBUPRO"
click at [649, 438] on div "[MEDICAL_DATA] SYRUP - 100MG/5ML ( BRUFEN)" at bounding box center [637, 423] width 259 height 52
type input "475.99999999999994"
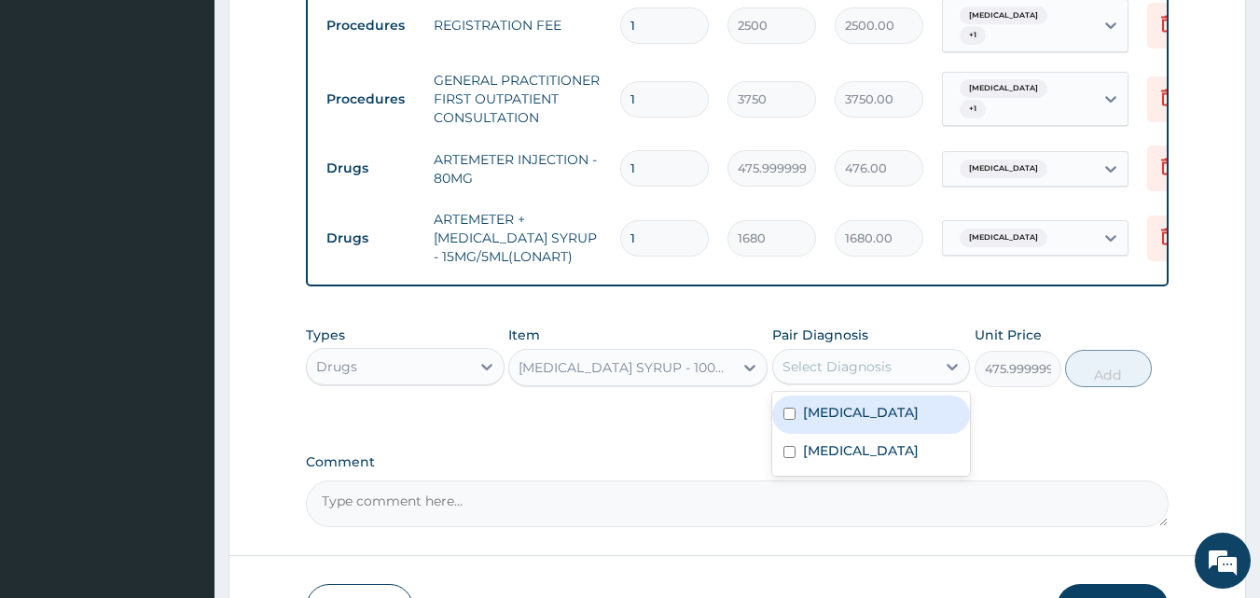
click at [880, 376] on div "Select Diagnosis" at bounding box center [837, 366] width 109 height 19
click at [845, 422] on label "[MEDICAL_DATA]" at bounding box center [861, 412] width 116 height 19
checkbox input "true"
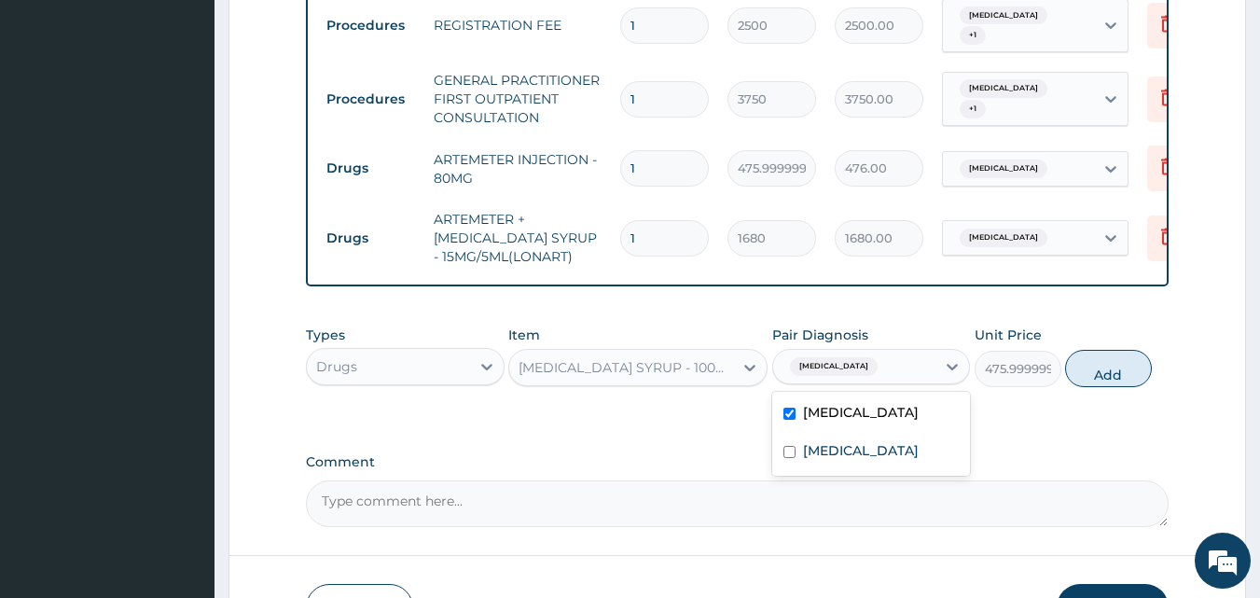
click at [698, 377] on div "[MEDICAL_DATA] SYRUP - 100MG/5ML ( BRUFEN)" at bounding box center [627, 367] width 216 height 19
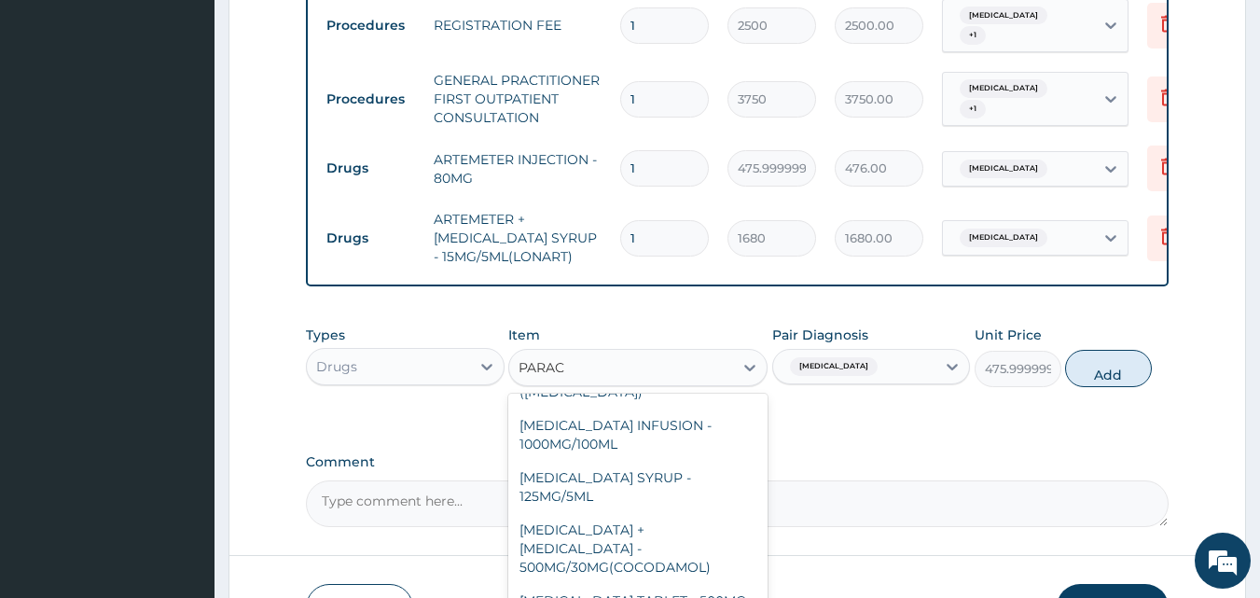
scroll to position [198, 0]
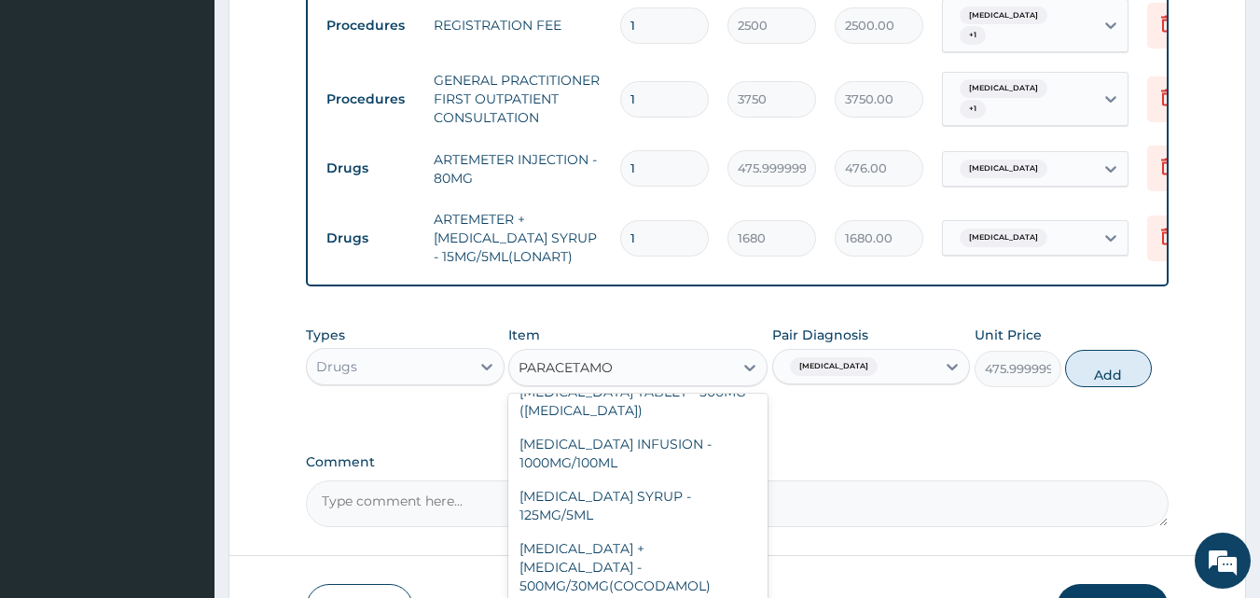
type input "[MEDICAL_DATA]"
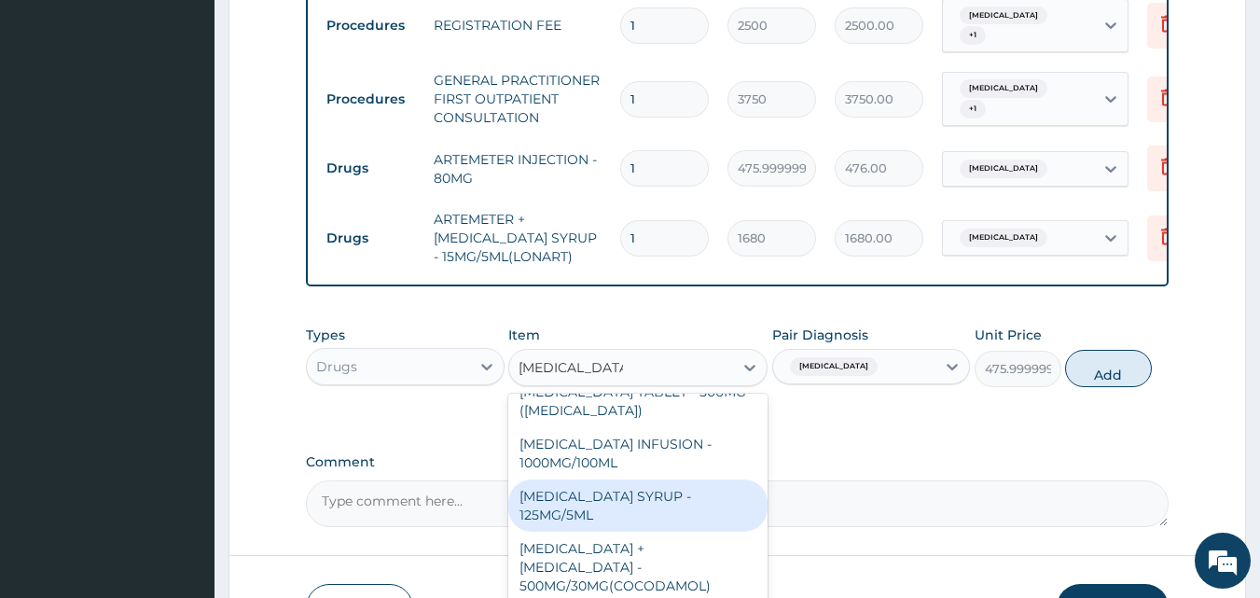
click at [687, 514] on div "[MEDICAL_DATA] SYRUP - 125MG/5ML" at bounding box center [637, 505] width 259 height 52
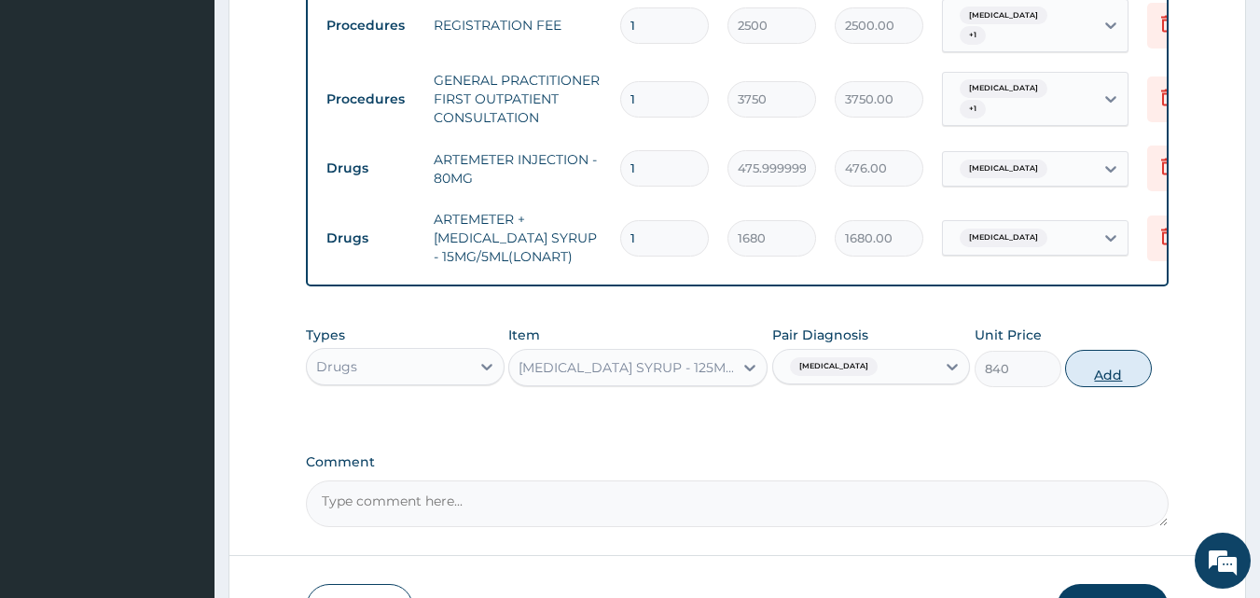
click at [1102, 387] on button "Add" at bounding box center [1108, 368] width 87 height 37
type input "0"
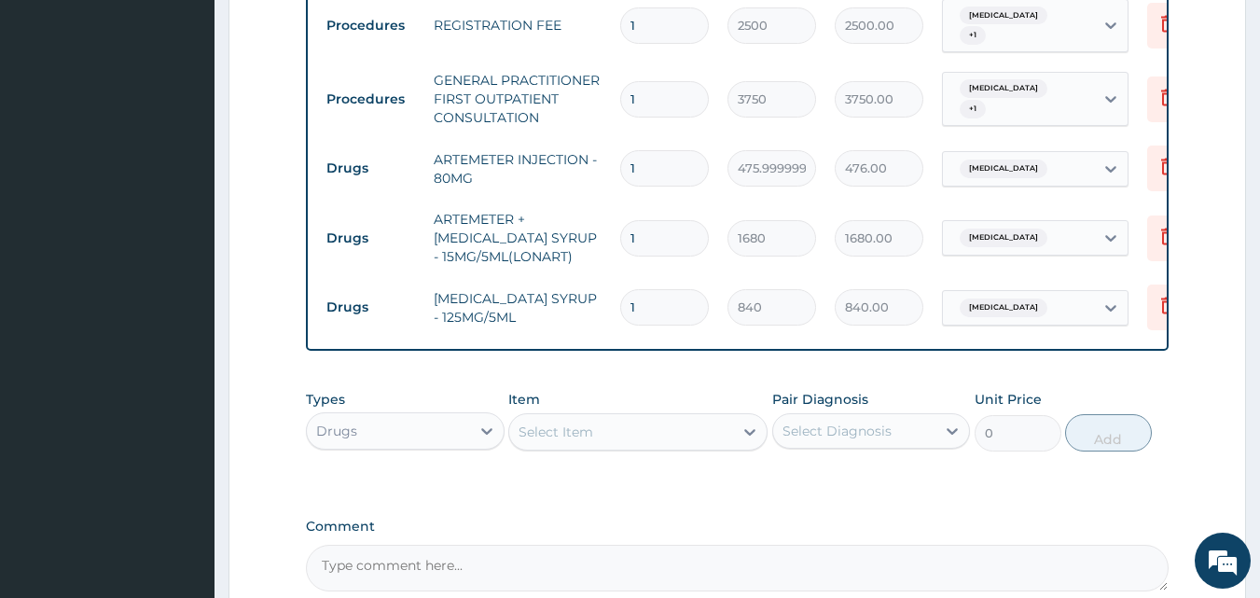
click at [620, 447] on div "Select Item" at bounding box center [621, 432] width 224 height 30
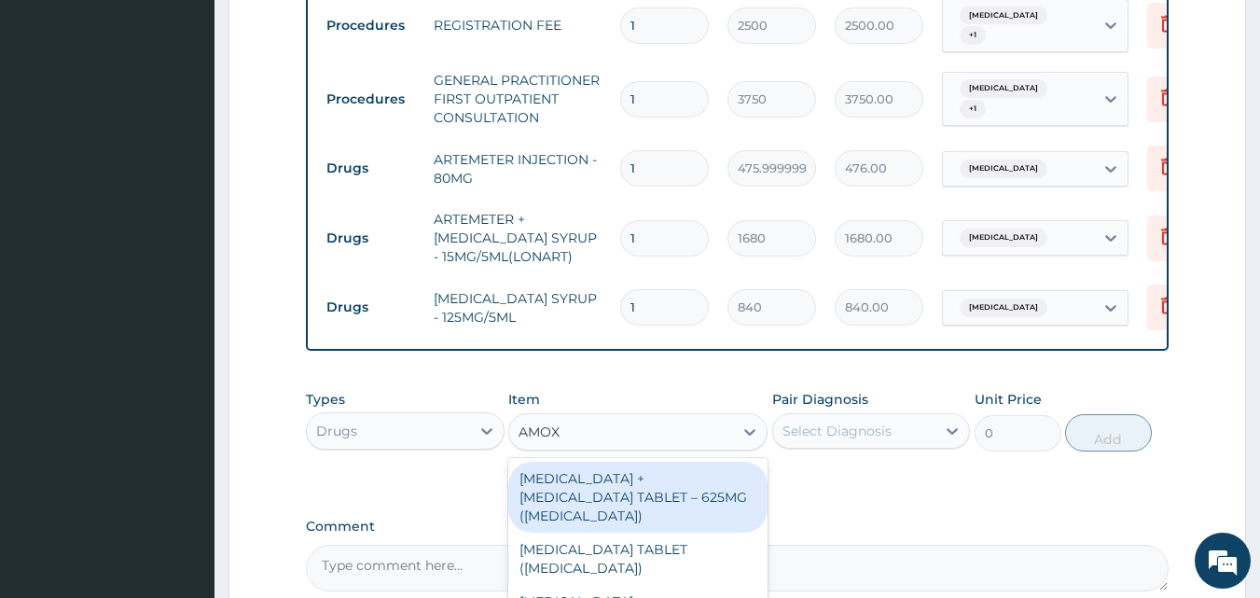
type input "AMOXI"
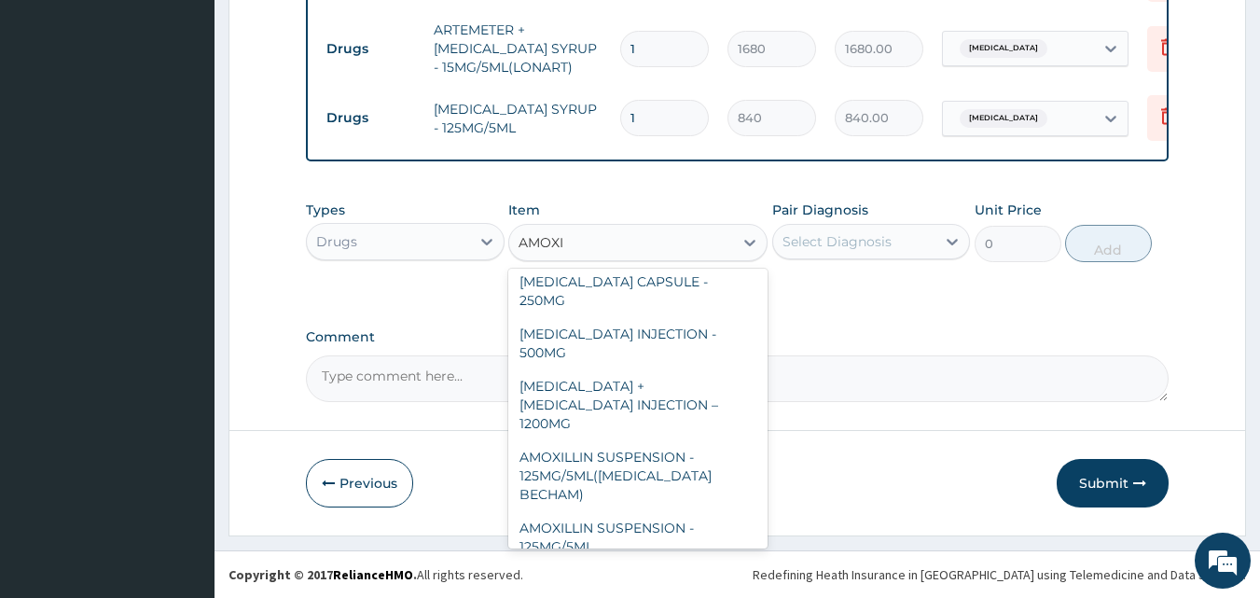
scroll to position [398, 0]
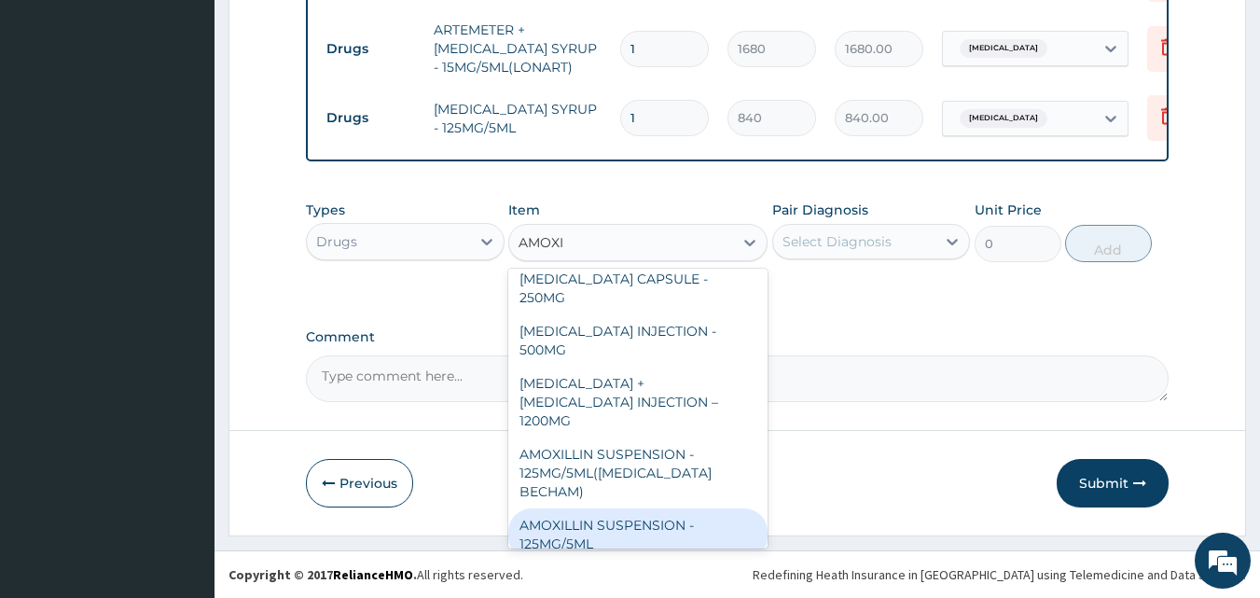
click at [699, 508] on div "AMOXILLIN SUSPENSION - 125MG/5ML" at bounding box center [637, 534] width 259 height 52
type input "840"
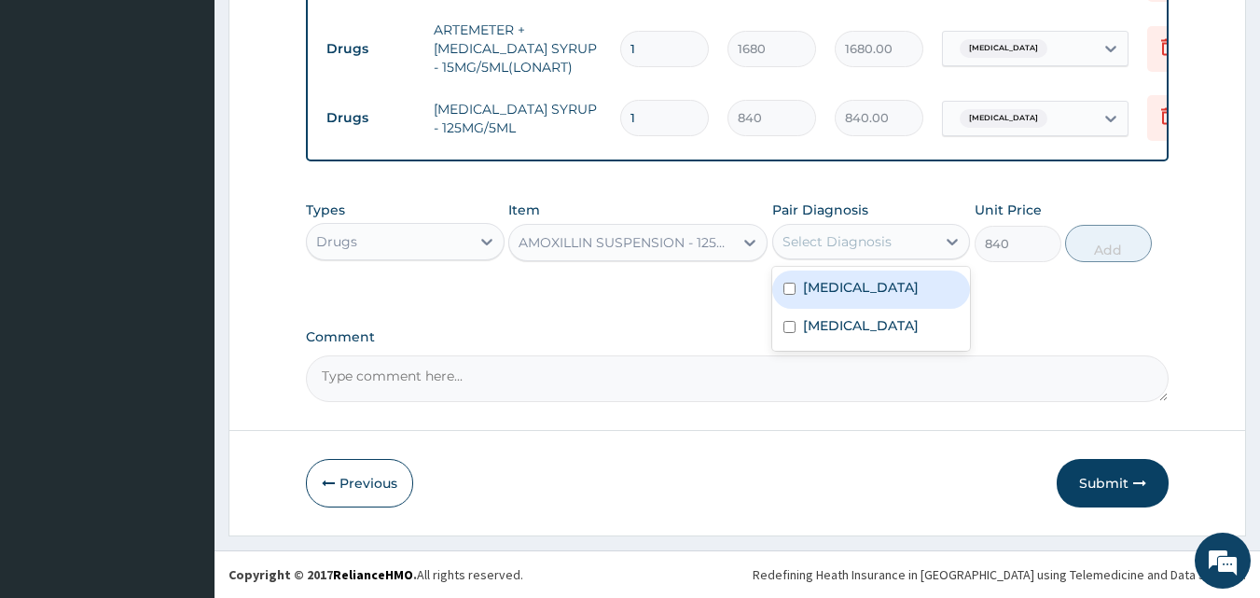
click at [864, 248] on div "Select Diagnosis" at bounding box center [837, 241] width 109 height 19
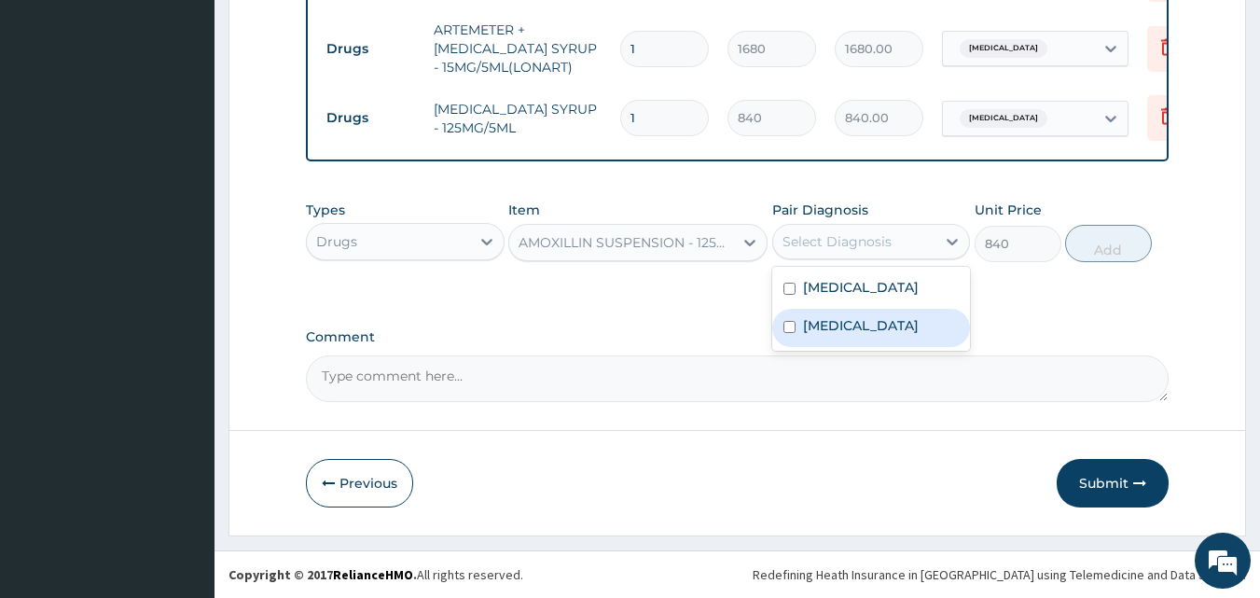
click at [865, 335] on label "Salmonella infection, unspecified" at bounding box center [861, 325] width 116 height 19
checkbox input "true"
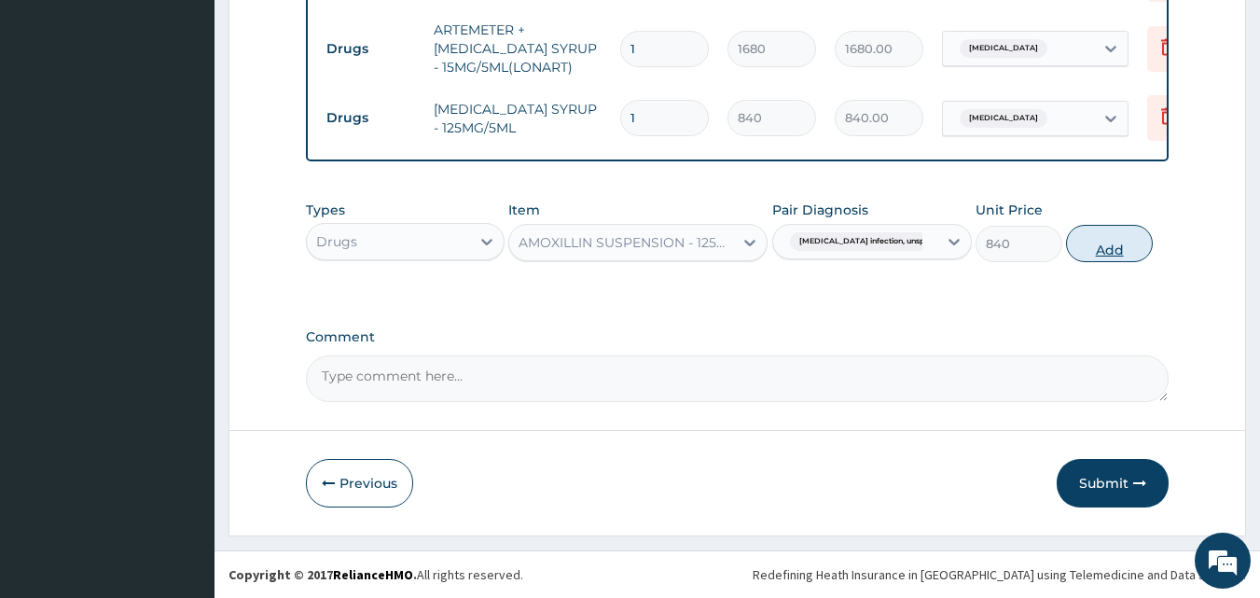
click at [1123, 247] on button "Add" at bounding box center [1109, 243] width 87 height 37
type input "0"
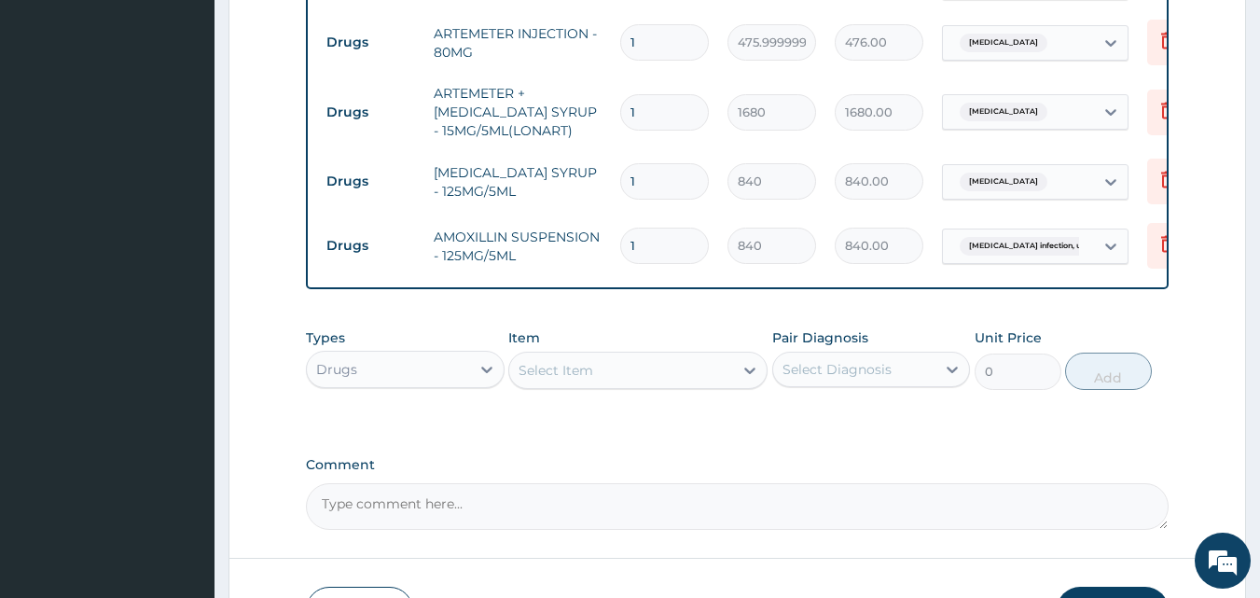
scroll to position [1022, 0]
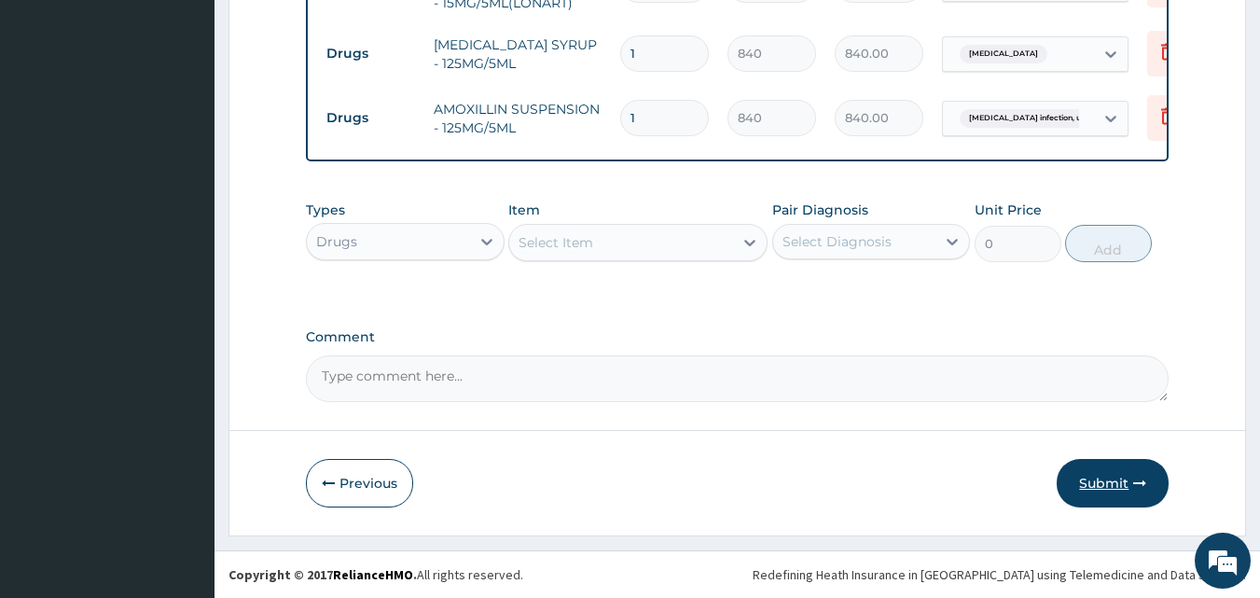
click at [1145, 473] on button "Submit" at bounding box center [1113, 483] width 112 height 49
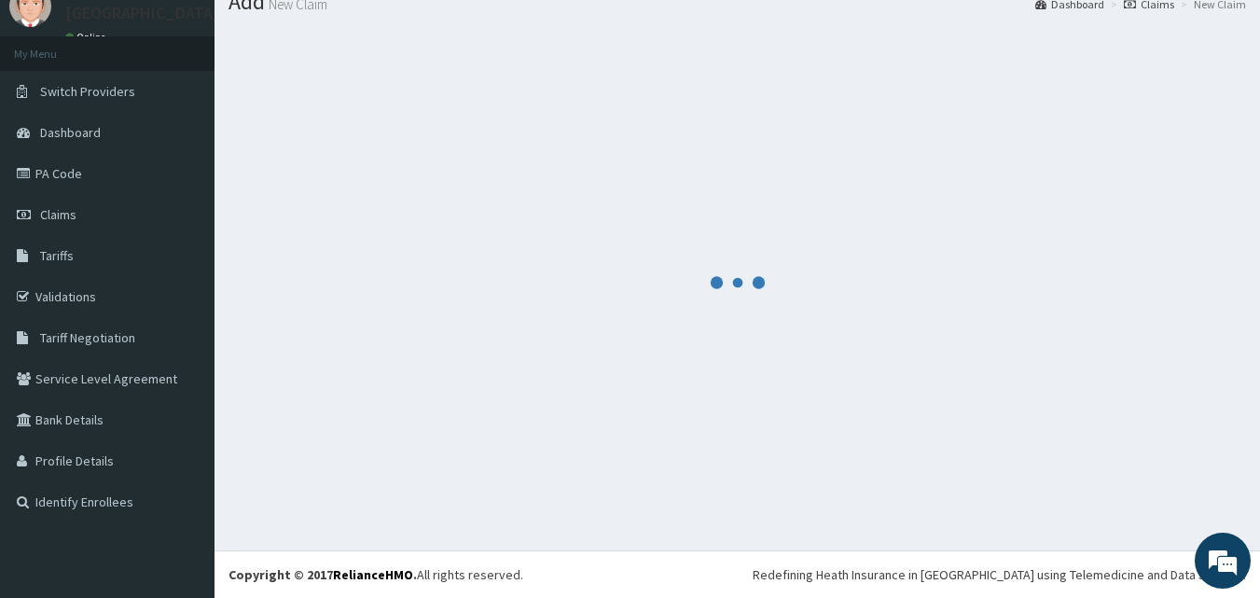
scroll to position [71, 0]
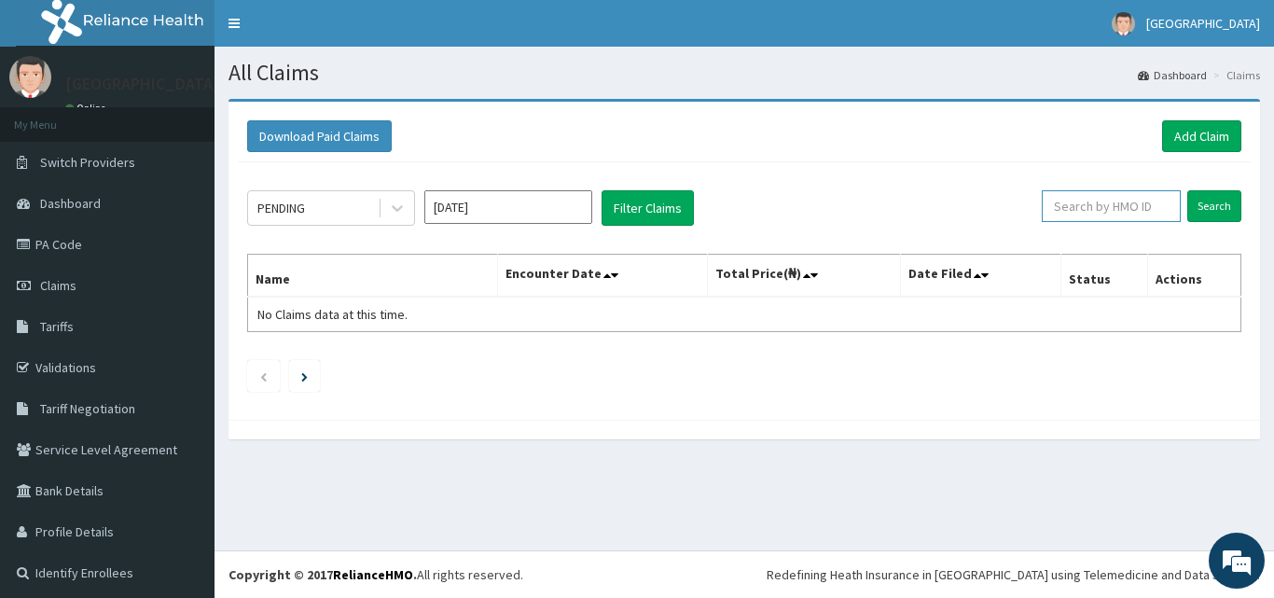
click at [1083, 203] on input "text" at bounding box center [1111, 206] width 139 height 32
paste input "NBC/10945/A"
type input "NBC/10945/A"
click at [1187, 202] on input "Search" at bounding box center [1214, 206] width 54 height 32
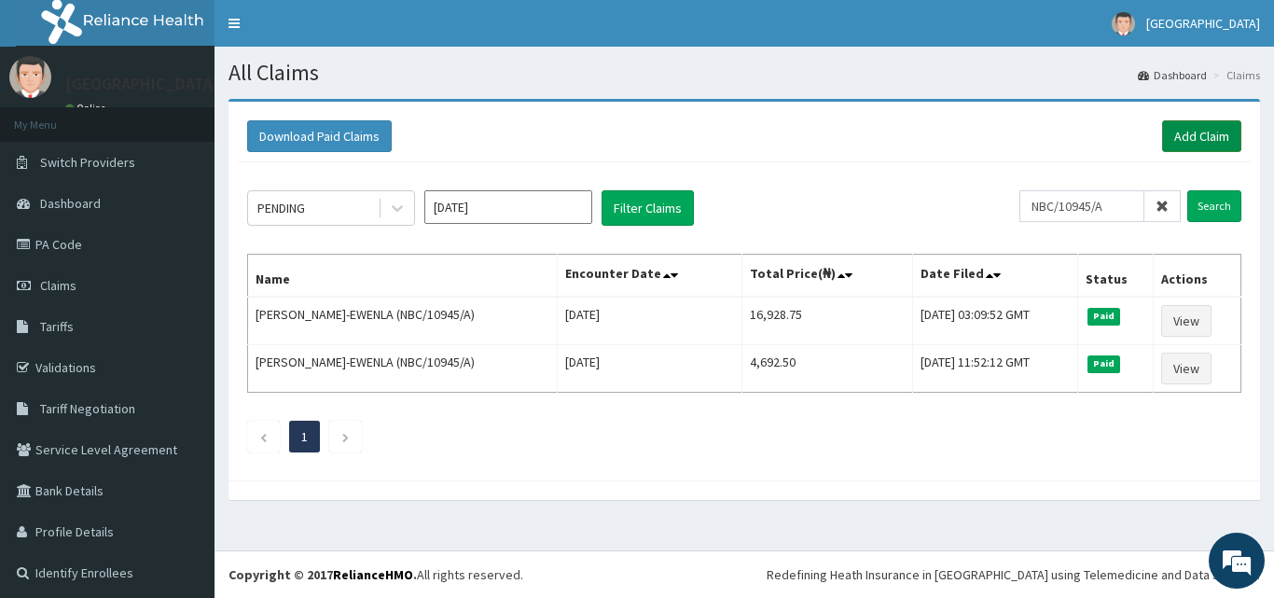
click at [1184, 138] on link "Add Claim" at bounding box center [1201, 136] width 79 height 32
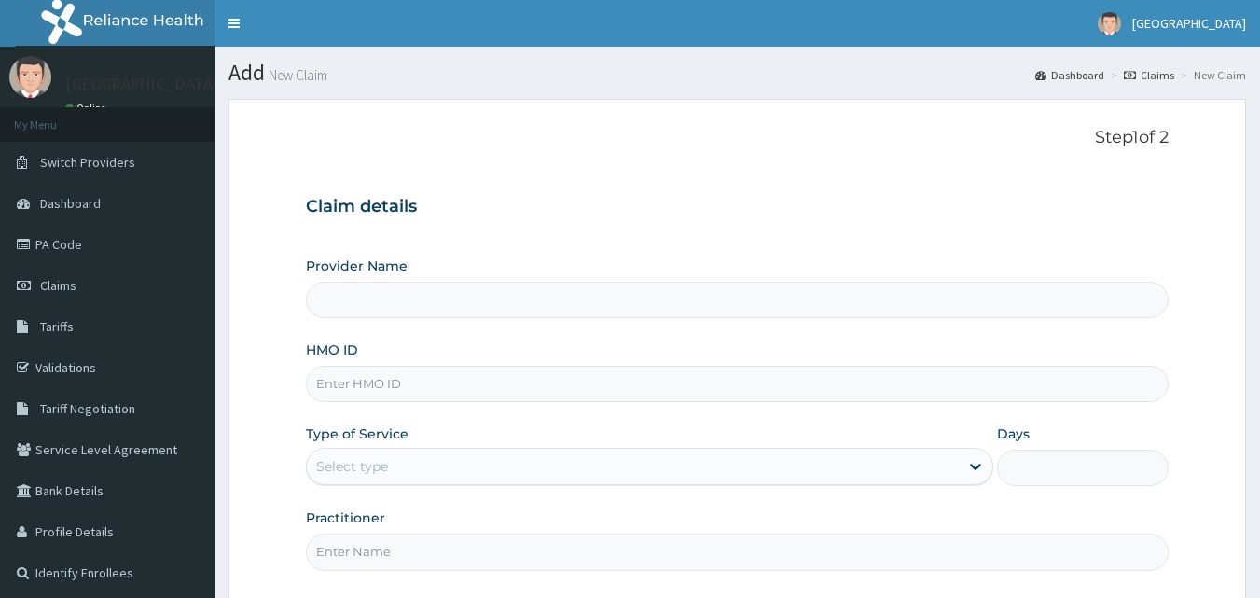
click at [631, 382] on input "HMO ID" at bounding box center [738, 384] width 864 height 36
type input "[GEOGRAPHIC_DATA]"
paste input "NBC/10945/A"
type input "NBC/10945/A"
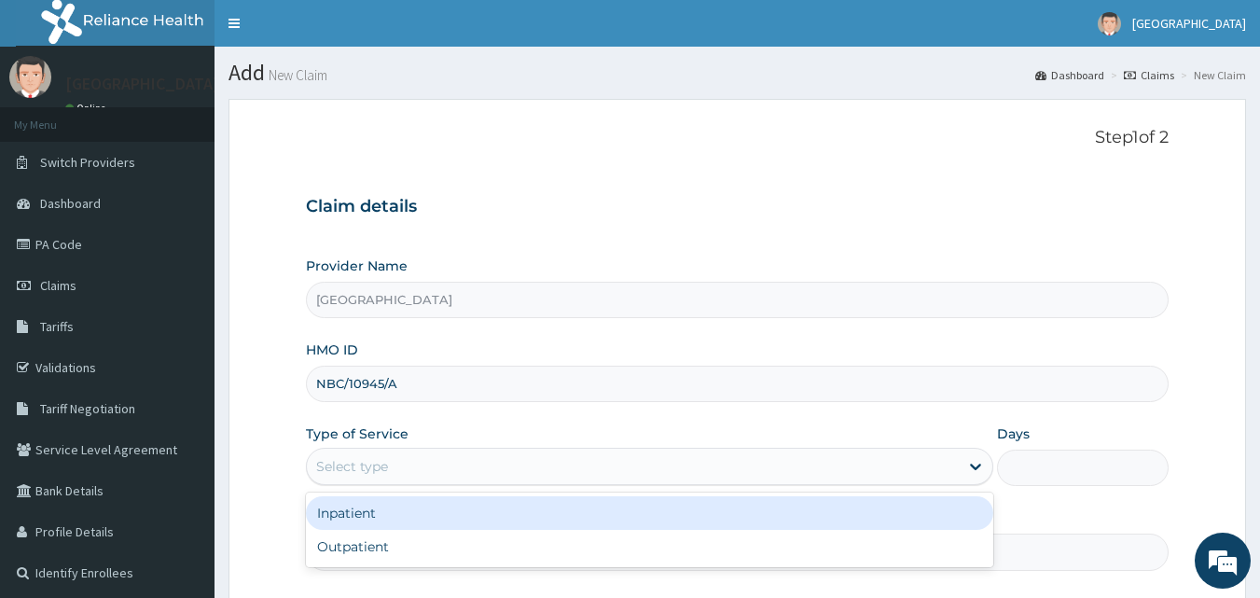
click at [591, 472] on div "Select type" at bounding box center [633, 466] width 652 height 30
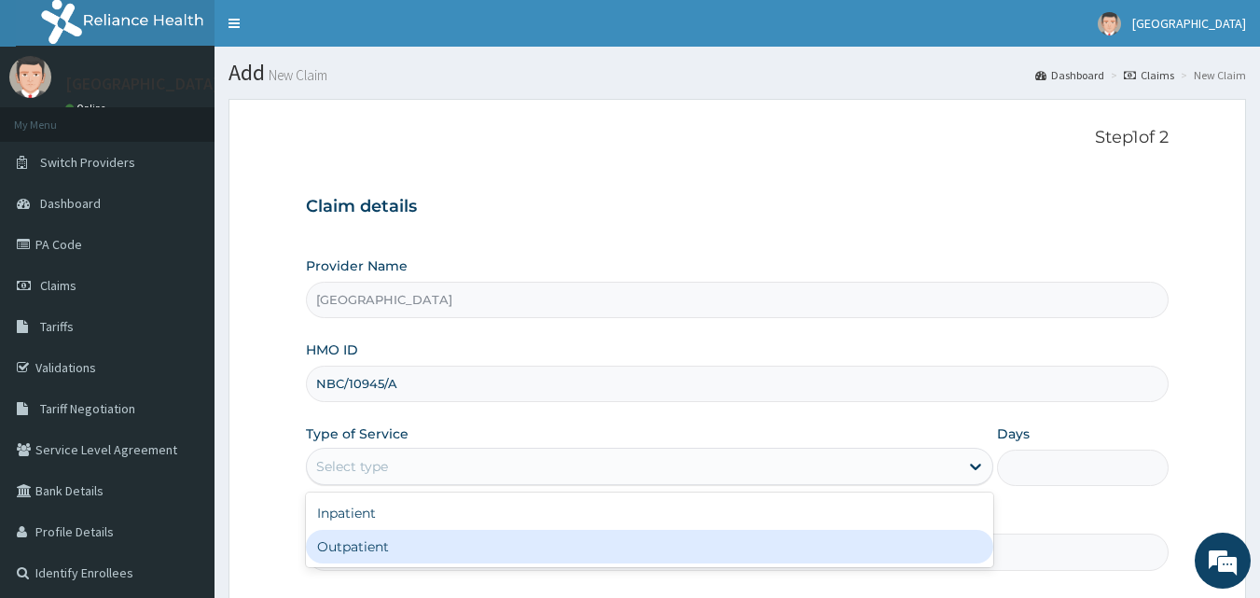
click at [555, 535] on div "Outpatient" at bounding box center [649, 547] width 687 height 34
type input "1"
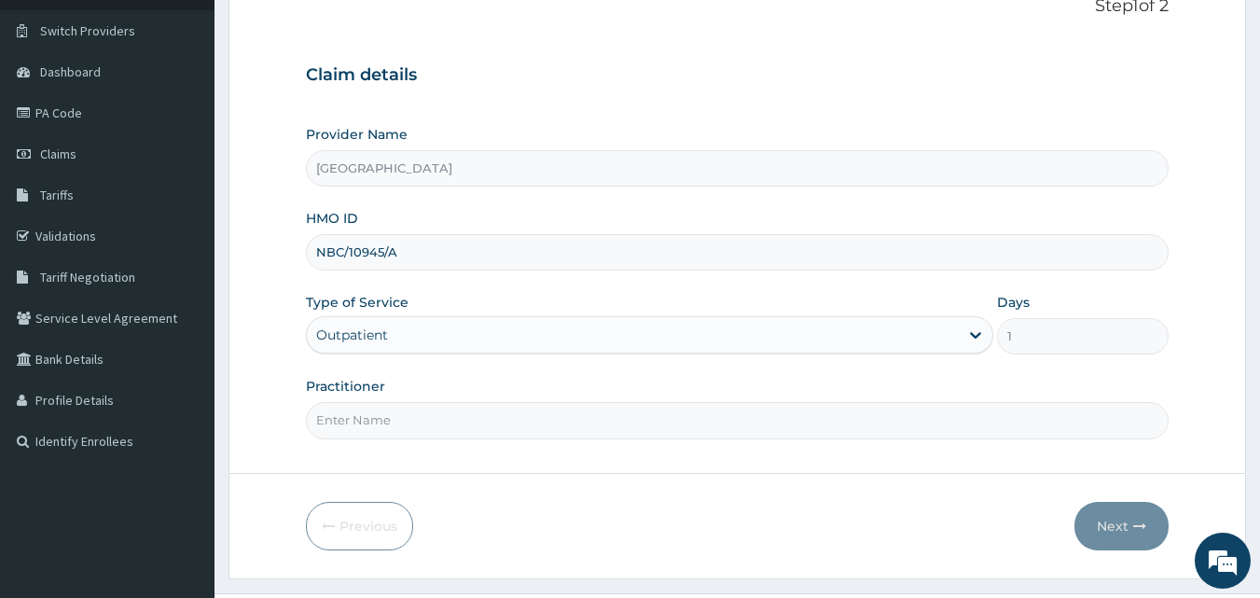
scroll to position [144, 0]
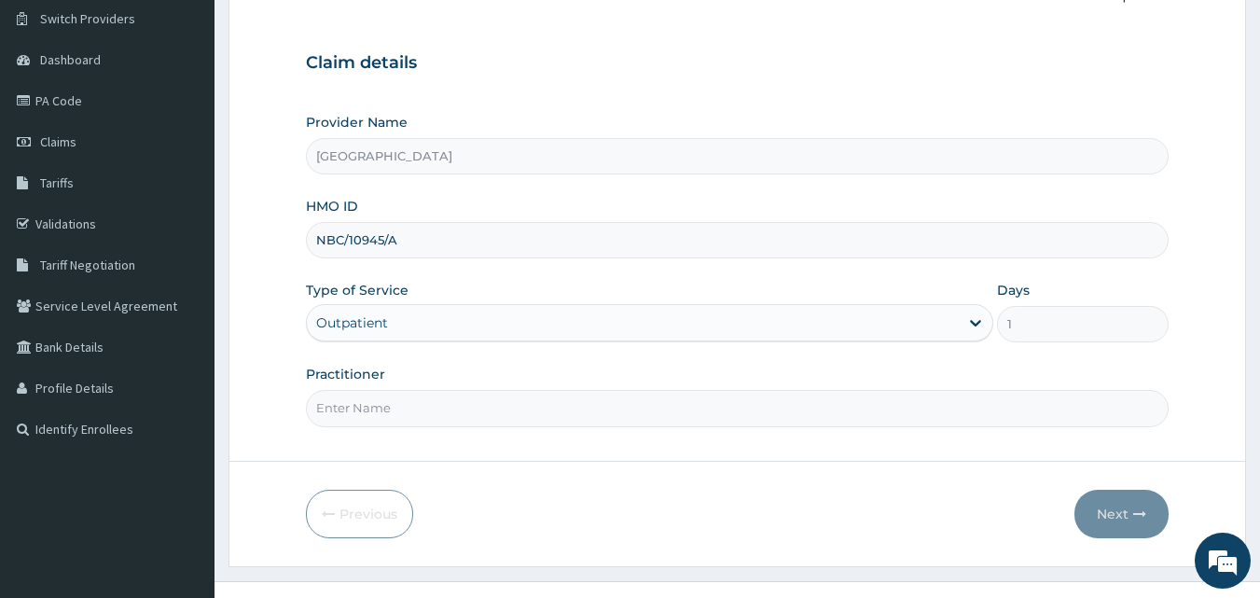
click at [616, 415] on input "Practitioner" at bounding box center [738, 408] width 864 height 36
type input "[PERSON_NAME]"
click at [1125, 524] on button "Next" at bounding box center [1122, 514] width 94 height 49
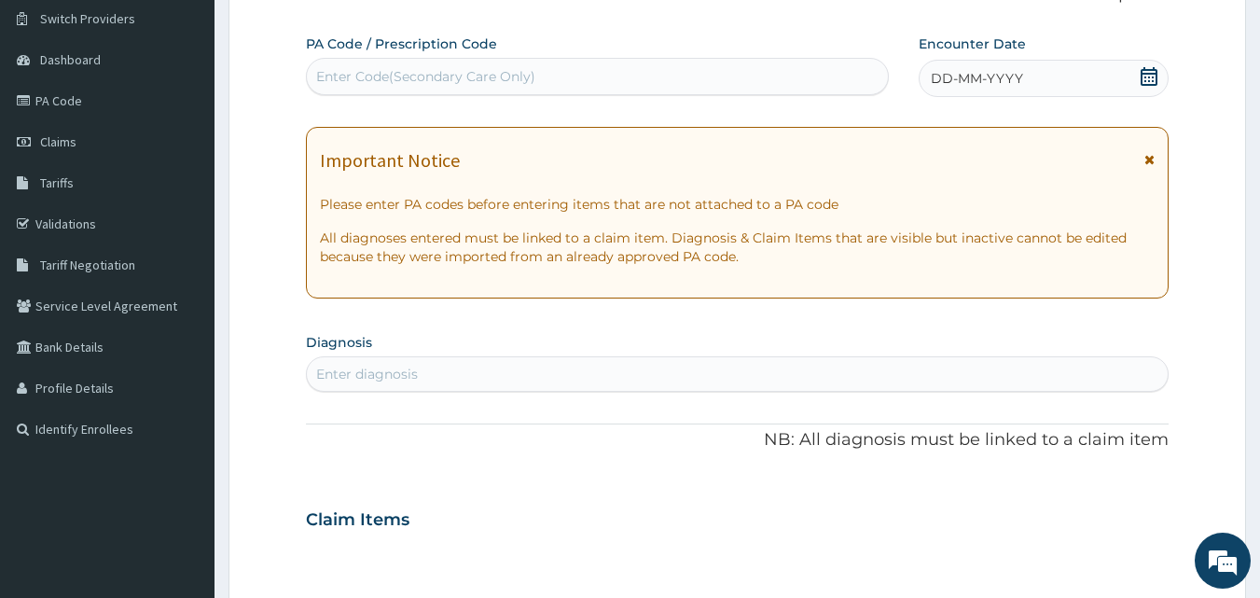
click at [1148, 75] on icon at bounding box center [1149, 76] width 19 height 19
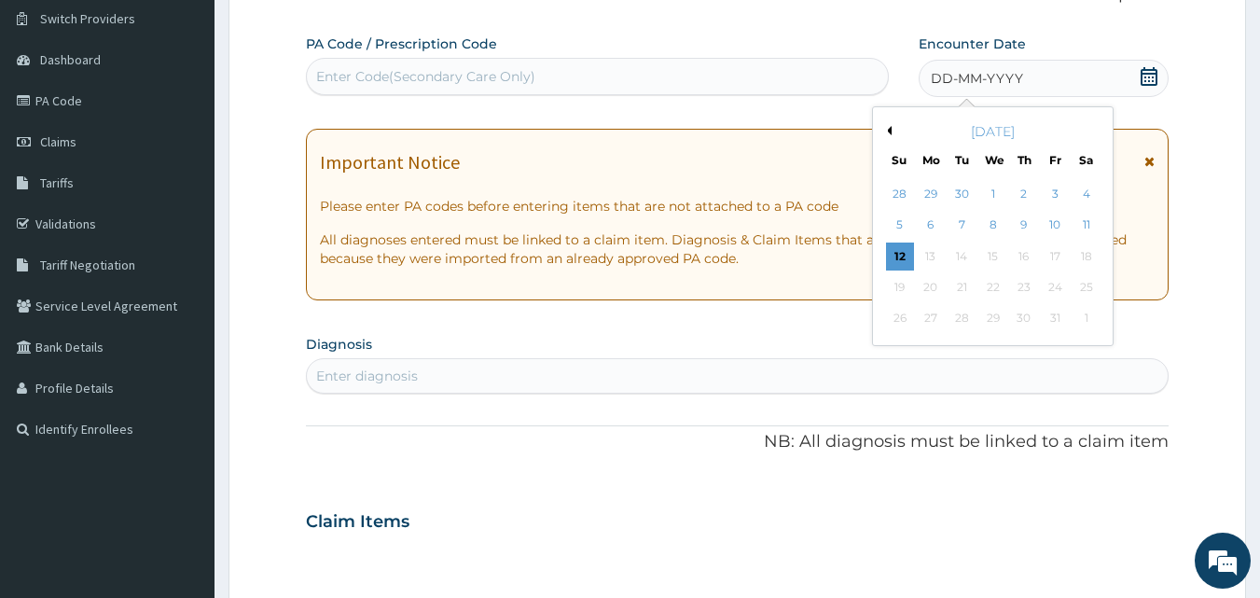
click at [888, 131] on button "Previous Month" at bounding box center [886, 130] width 9 height 9
click at [961, 314] on div "30" at bounding box center [963, 319] width 28 height 28
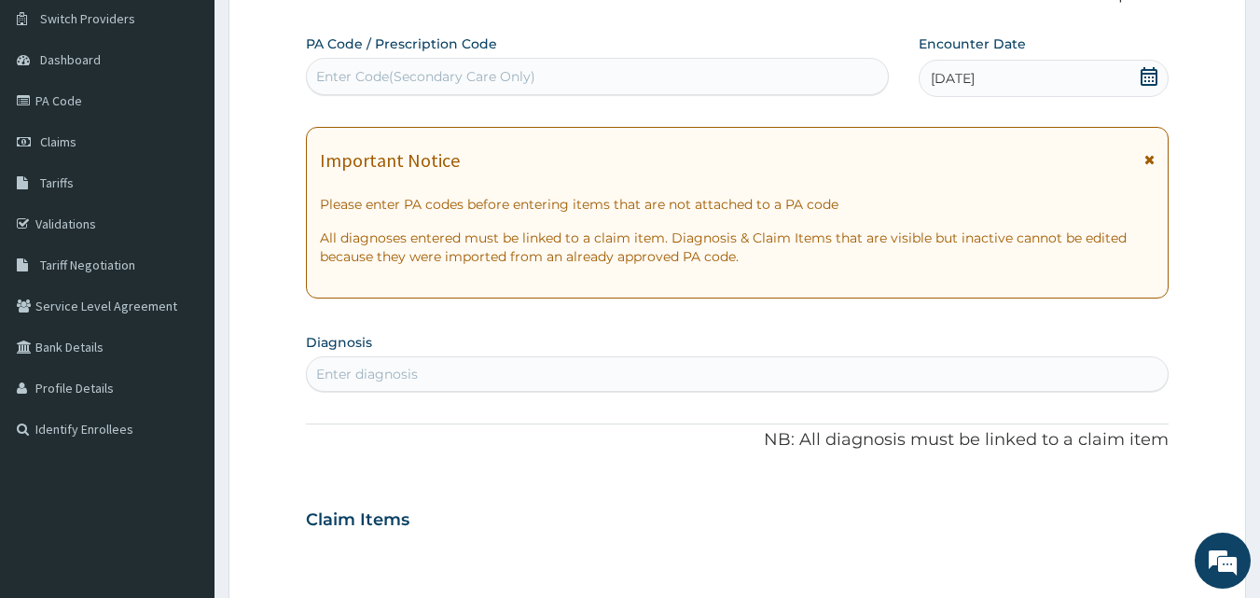
click at [622, 373] on div "Enter diagnosis" at bounding box center [738, 374] width 862 height 30
type input "U"
type input "C"
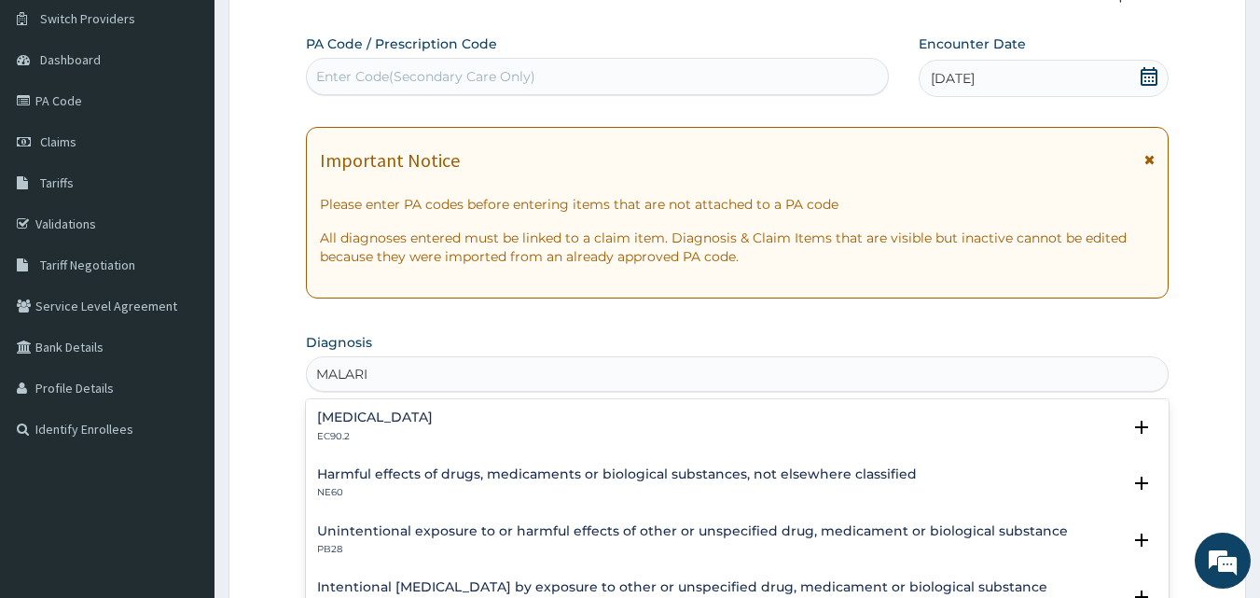
type input "MALARIA"
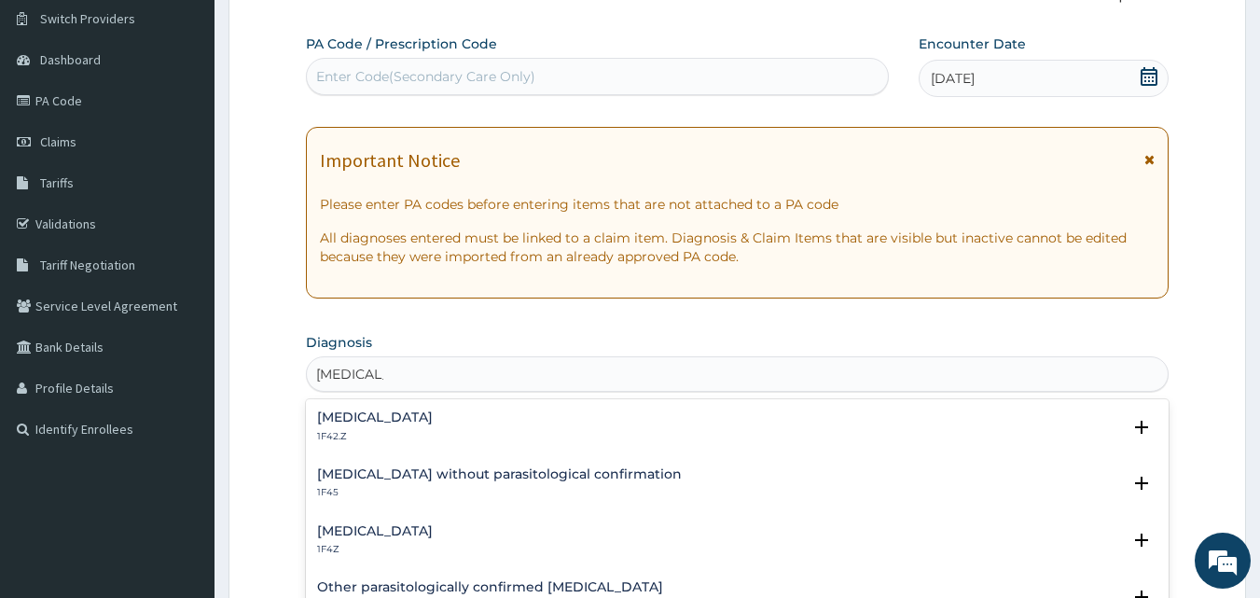
click at [433, 526] on h4 "Malaria, unspecified" at bounding box center [375, 531] width 116 height 14
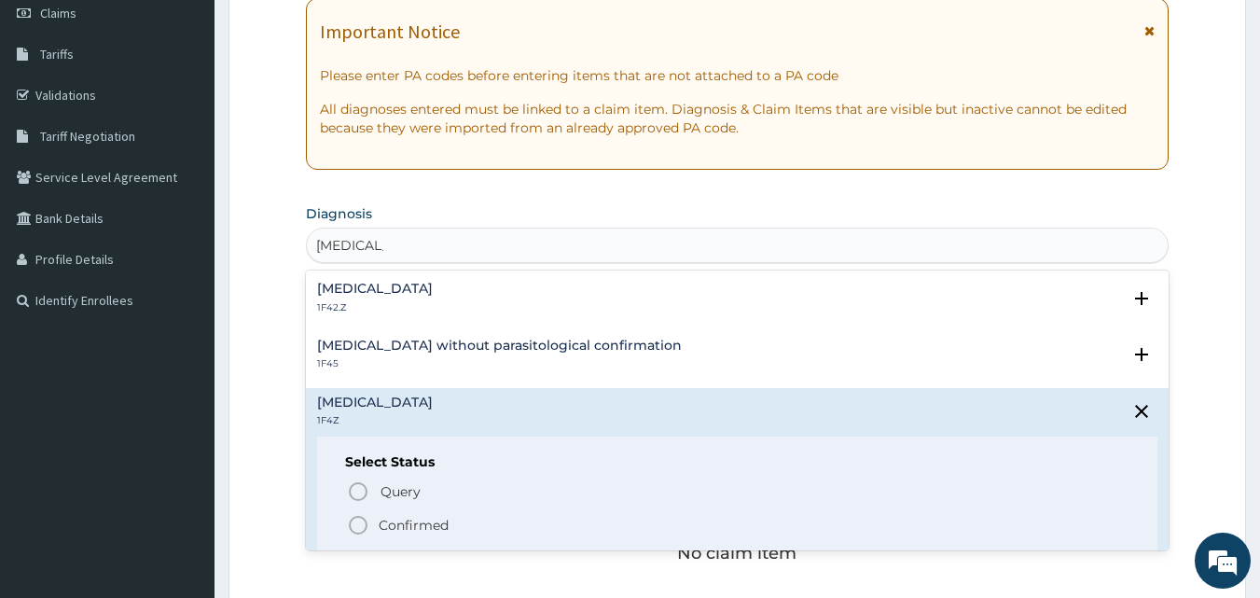
scroll to position [287, 0]
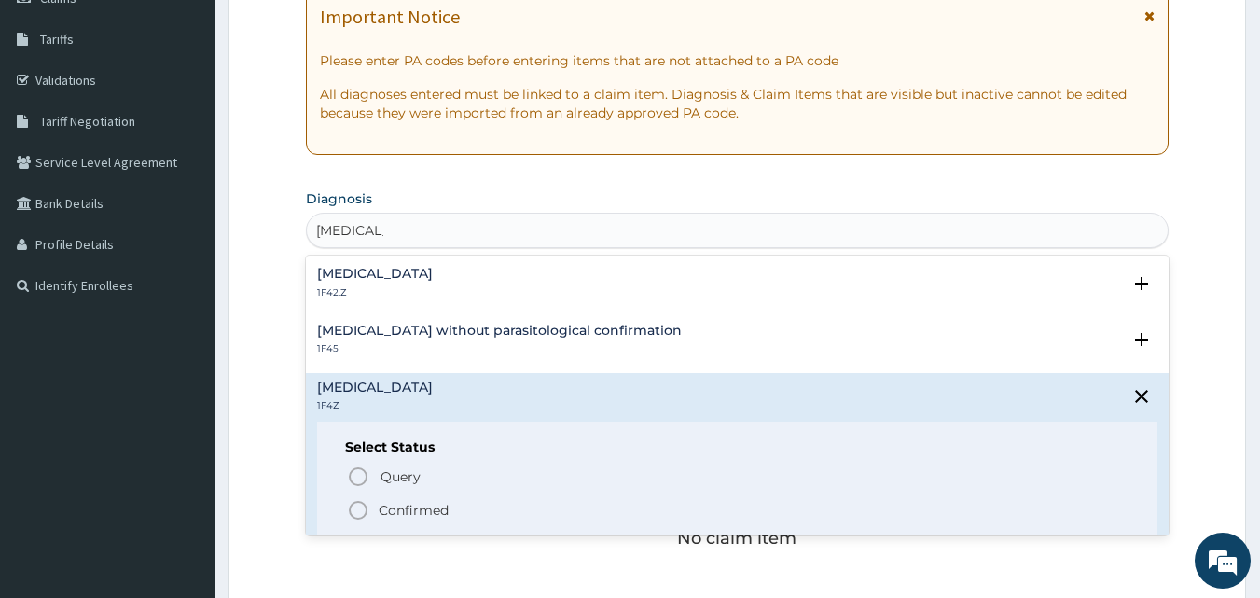
click at [363, 512] on icon "status option filled" at bounding box center [358, 510] width 22 height 22
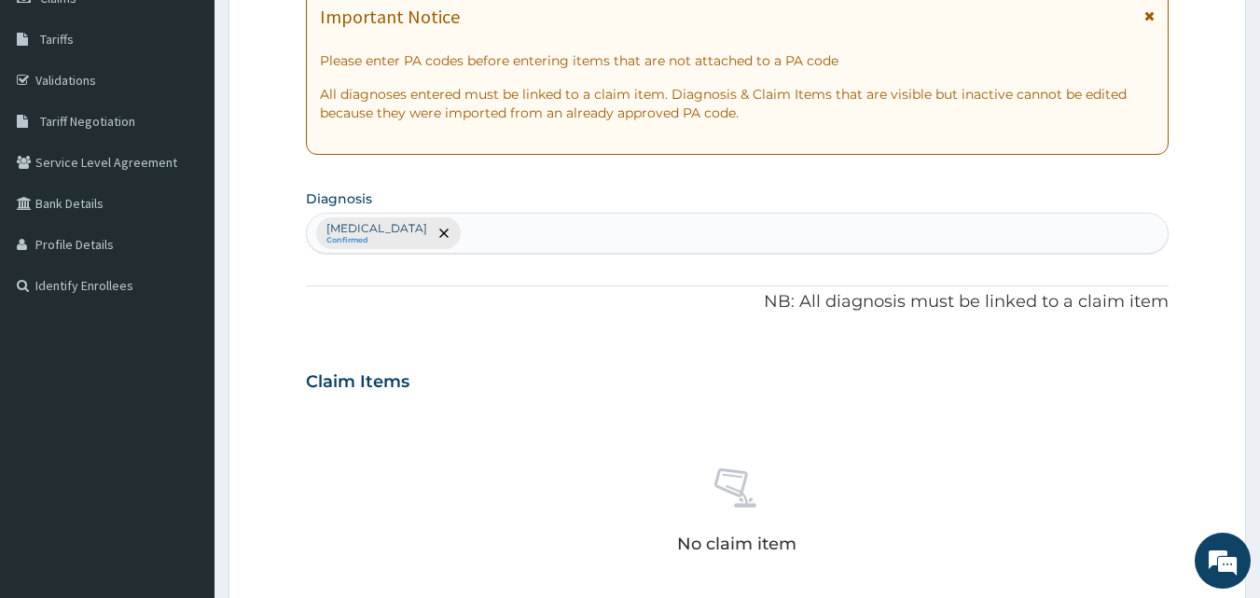
click at [604, 230] on div "Malaria, unspecified Confirmed" at bounding box center [738, 233] width 862 height 39
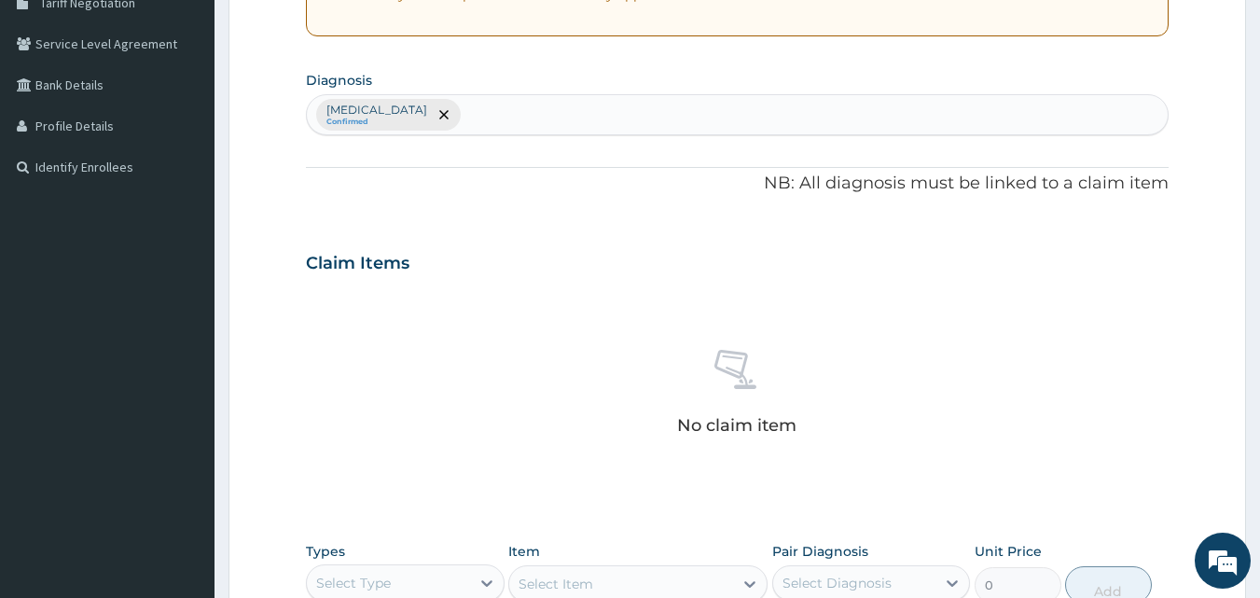
scroll to position [439, 0]
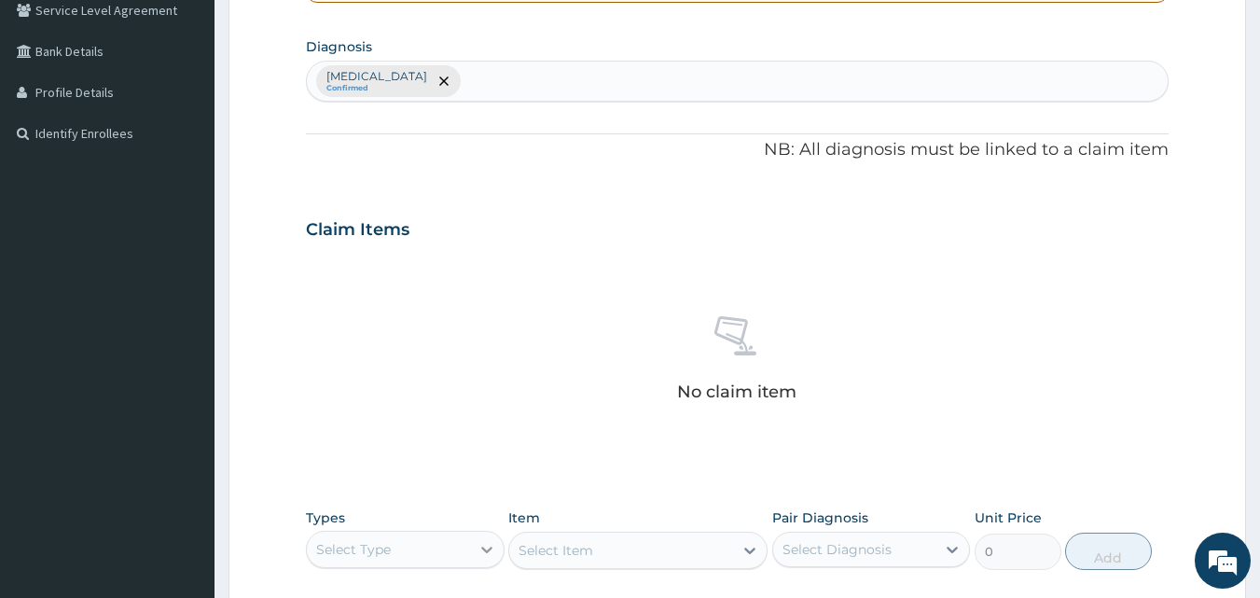
click at [486, 553] on icon at bounding box center [487, 549] width 19 height 19
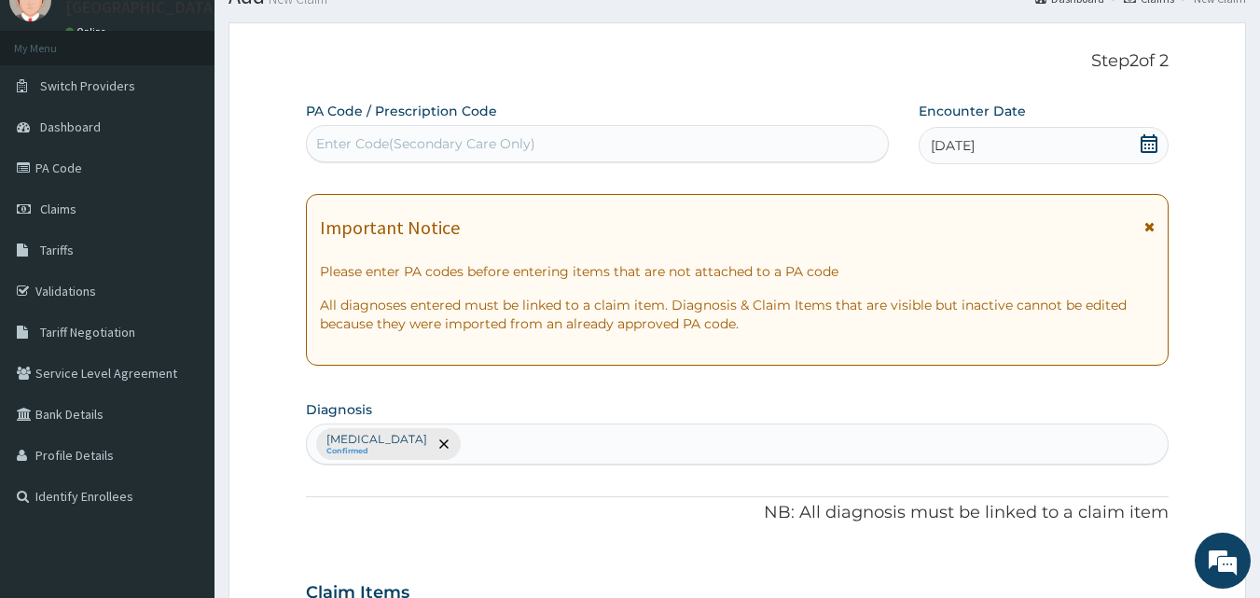
scroll to position [75, 0]
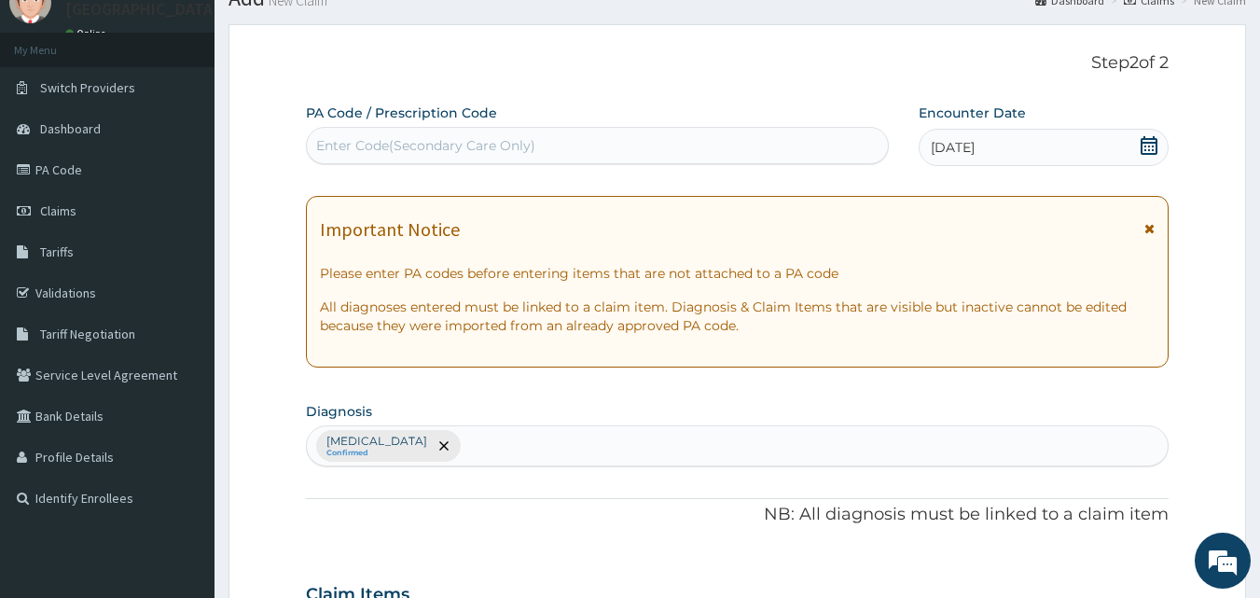
click at [762, 145] on div "Enter Code(Secondary Care Only)" at bounding box center [598, 146] width 582 height 30
paste input "PA/46AD1F"
type input "PA/46AD1F"
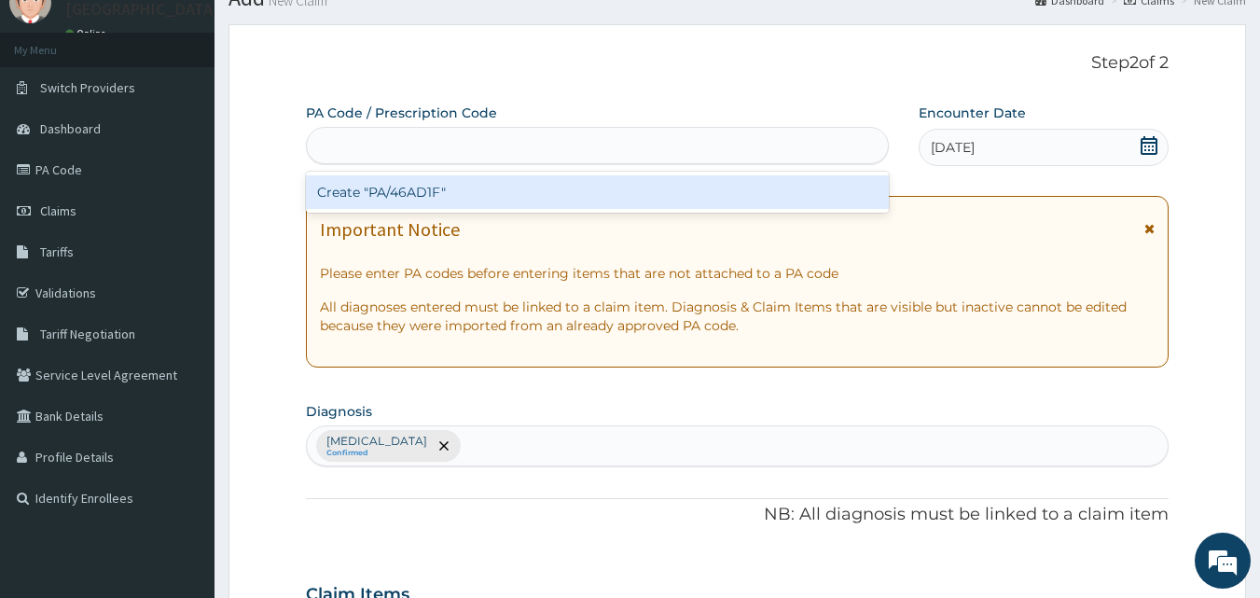
click at [762, 145] on div "PA/46AD1F" at bounding box center [598, 146] width 582 height 30
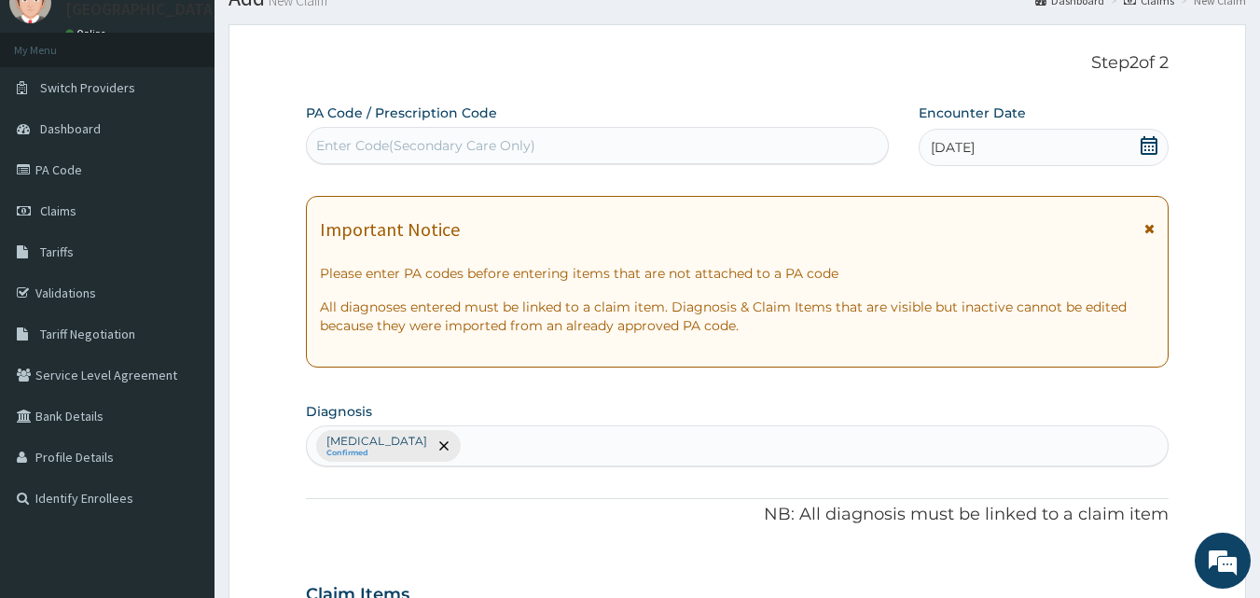
paste input "PA/46AD1F"
type input "PA/46AD1F"
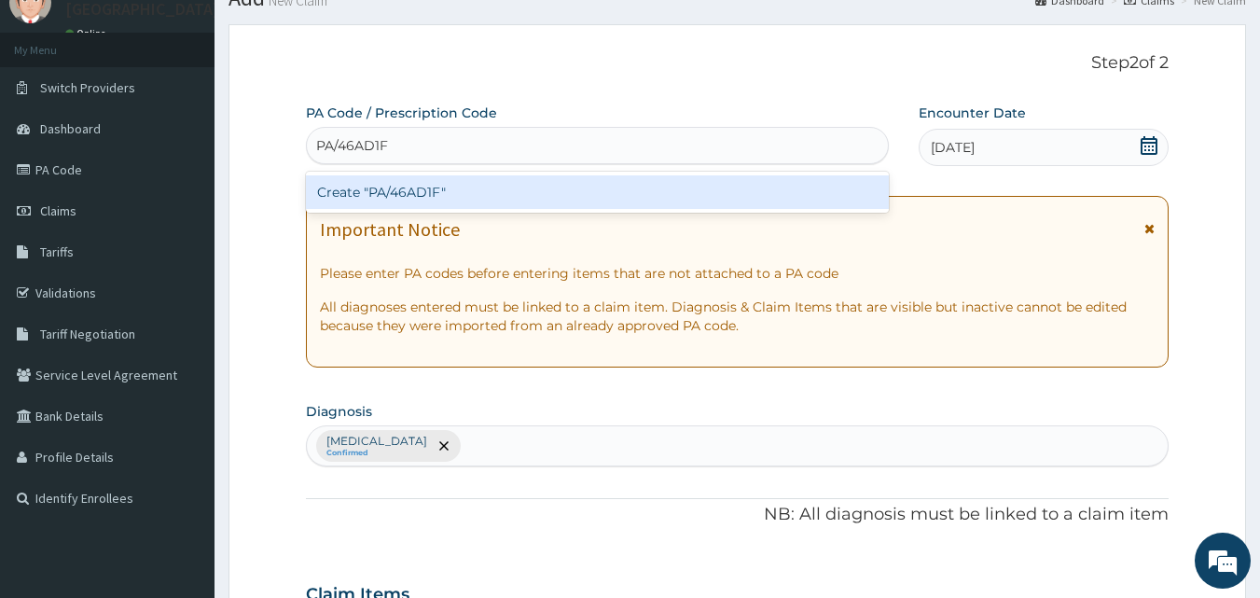
click at [744, 180] on div "Create "PA/46AD1F"" at bounding box center [598, 192] width 584 height 34
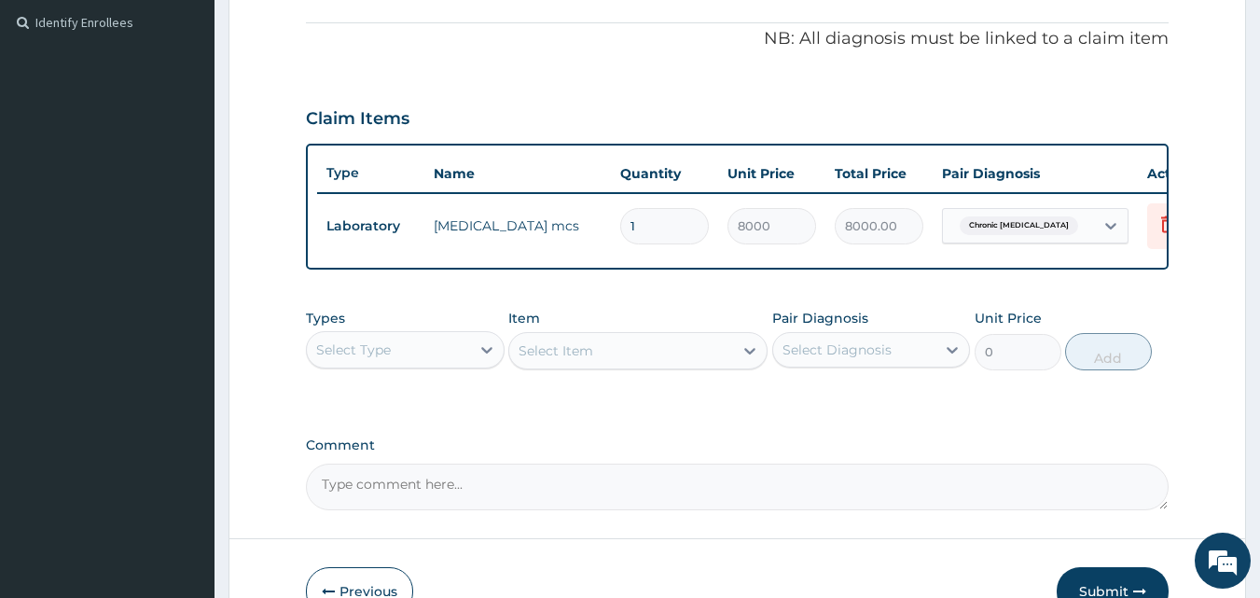
scroll to position [553, 0]
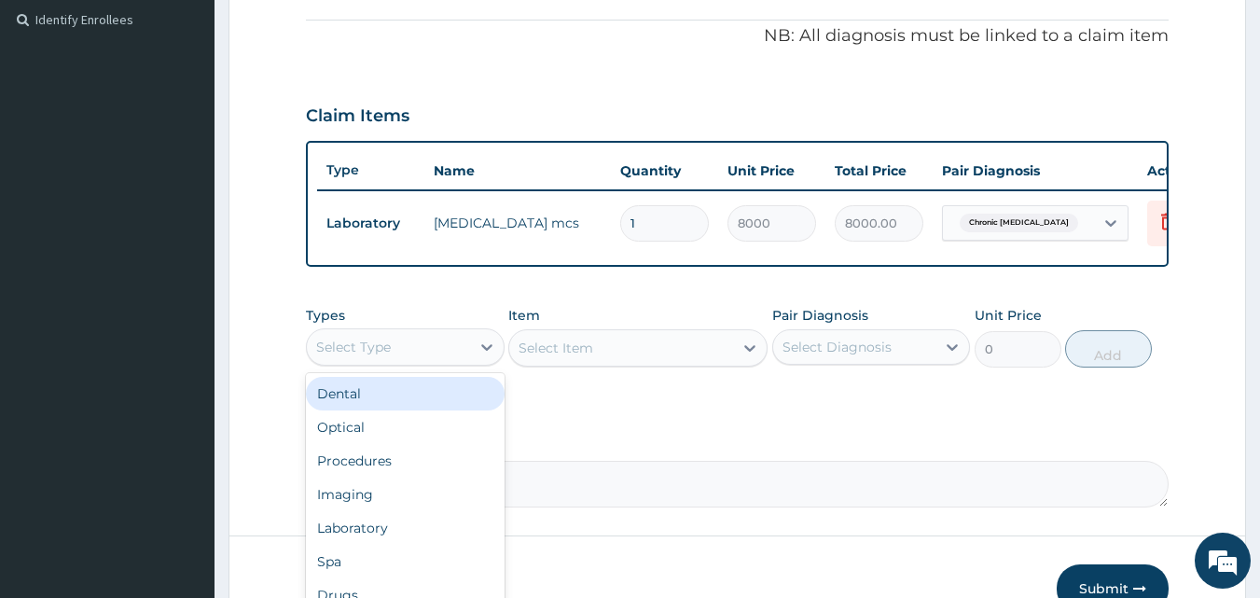
click at [382, 362] on div "Select Type" at bounding box center [388, 347] width 163 height 30
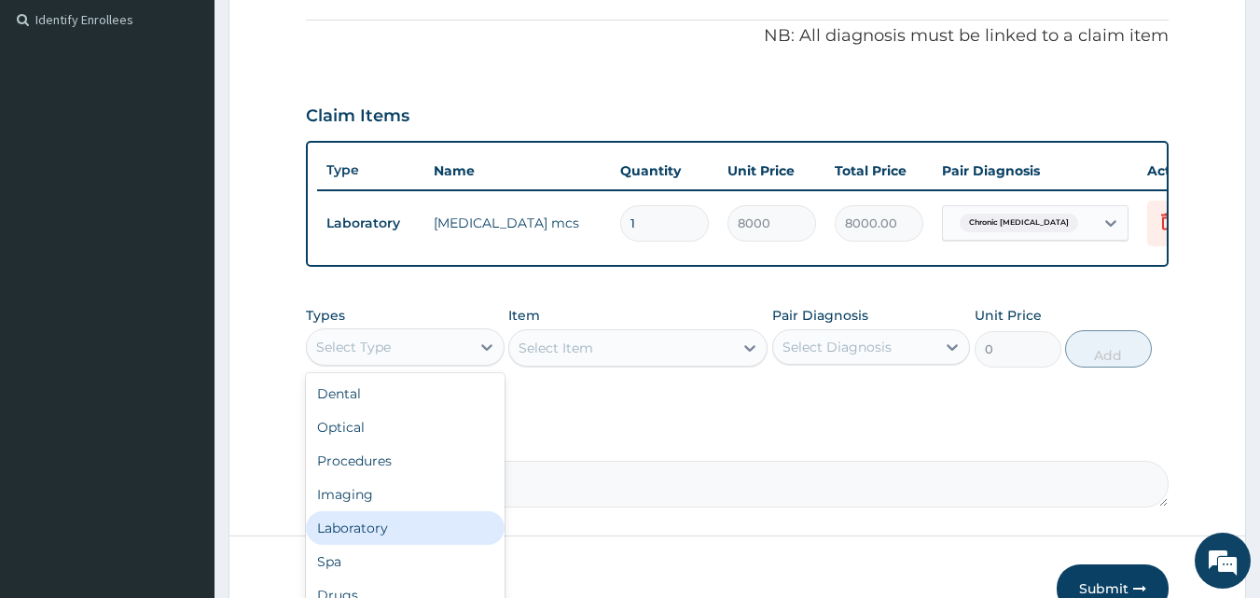
click at [383, 545] on div "Laboratory" at bounding box center [405, 528] width 199 height 34
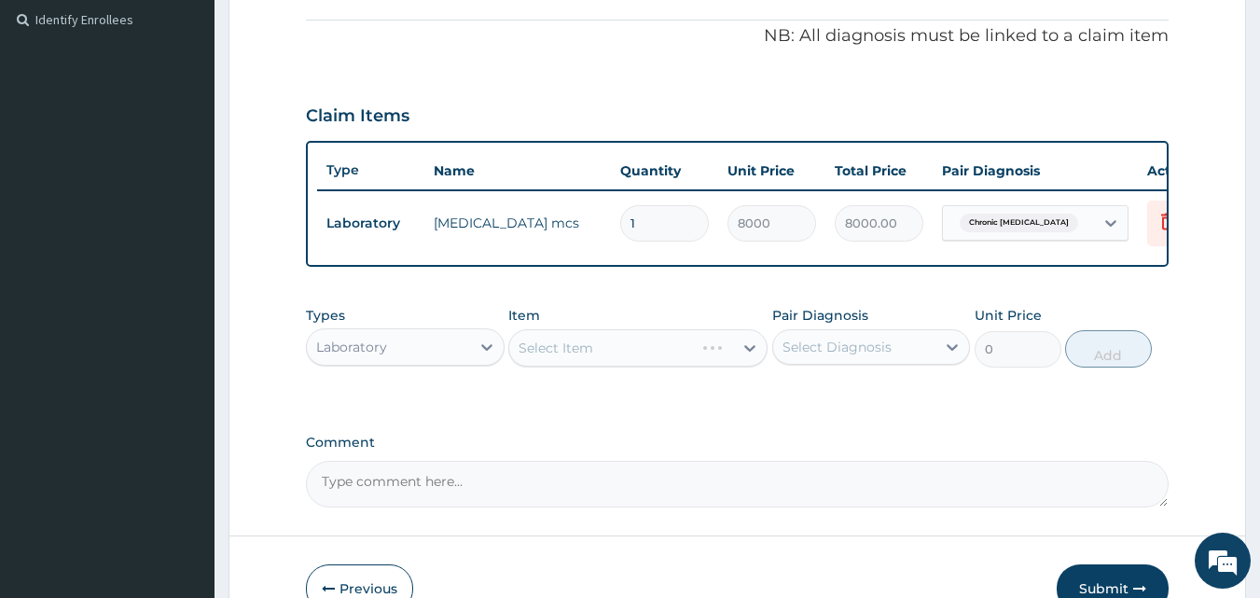
click at [605, 362] on div "Select Item" at bounding box center [637, 347] width 259 height 37
click at [822, 356] on div "Select Diagnosis" at bounding box center [837, 347] width 109 height 19
click at [825, 402] on label "Malaria, unspecified" at bounding box center [861, 392] width 116 height 19
checkbox input "true"
click at [654, 363] on div "Select Item" at bounding box center [621, 348] width 224 height 30
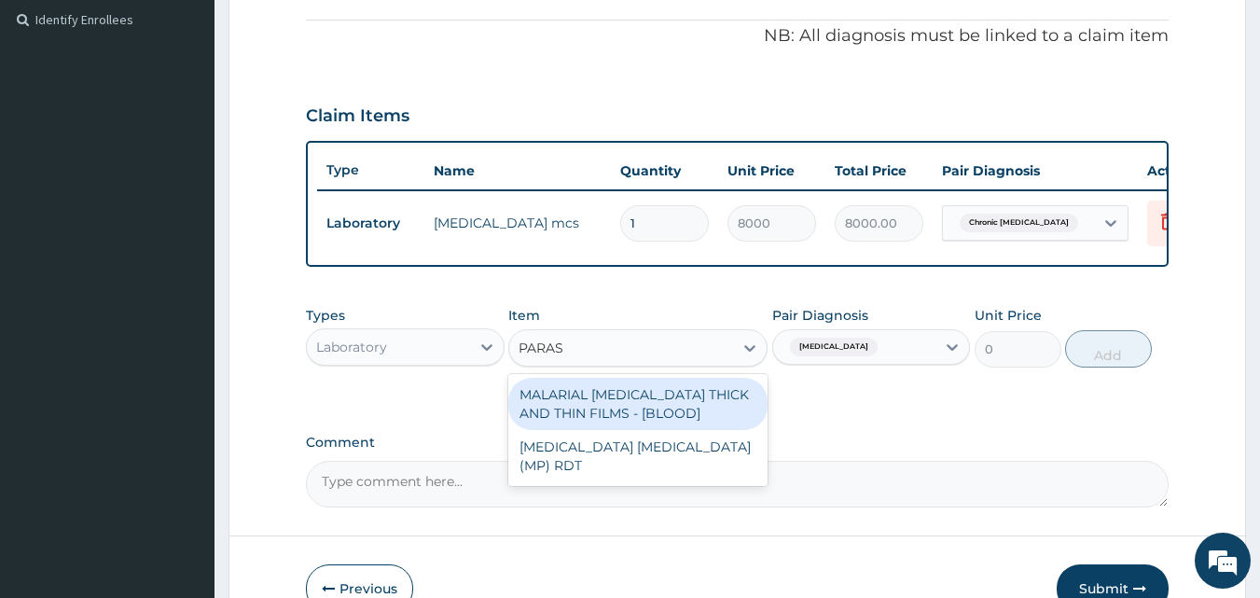
type input "PARASI"
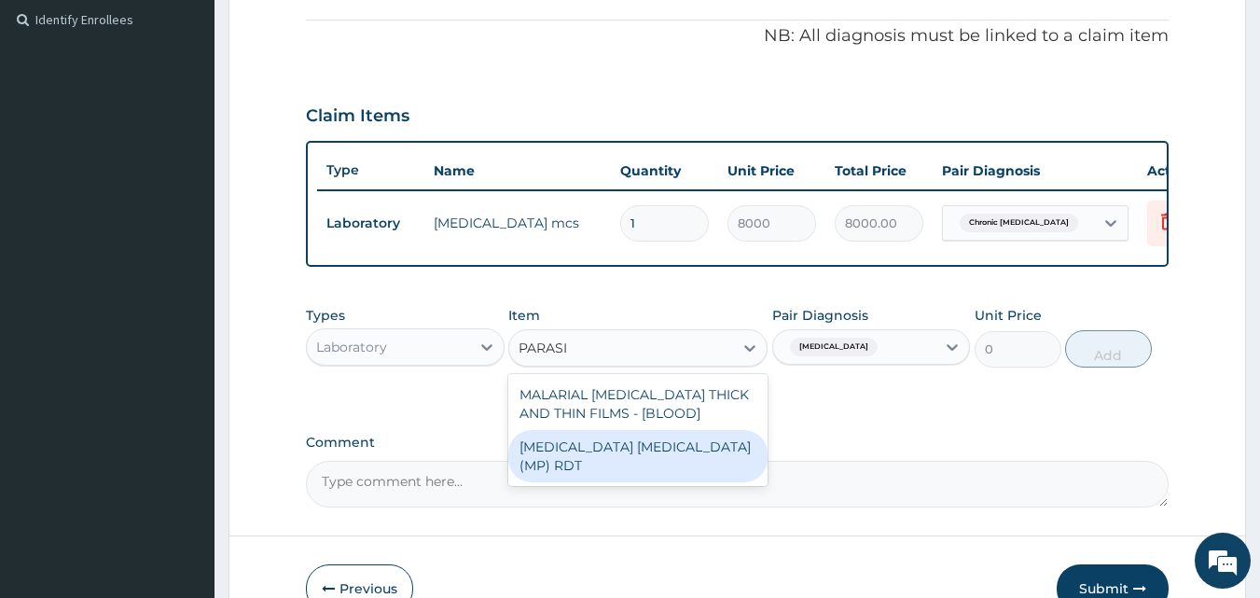
click at [631, 475] on div "MALARIA PARASITE (MP) RDT" at bounding box center [637, 456] width 259 height 52
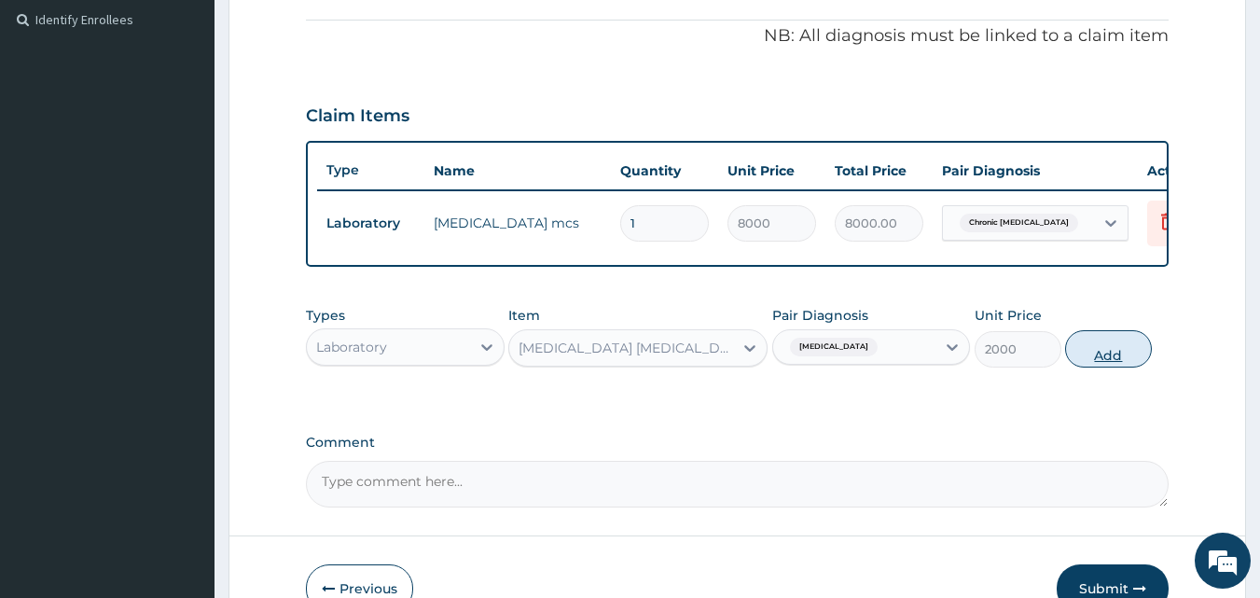
click at [1088, 365] on button "Add" at bounding box center [1108, 348] width 87 height 37
type input "0"
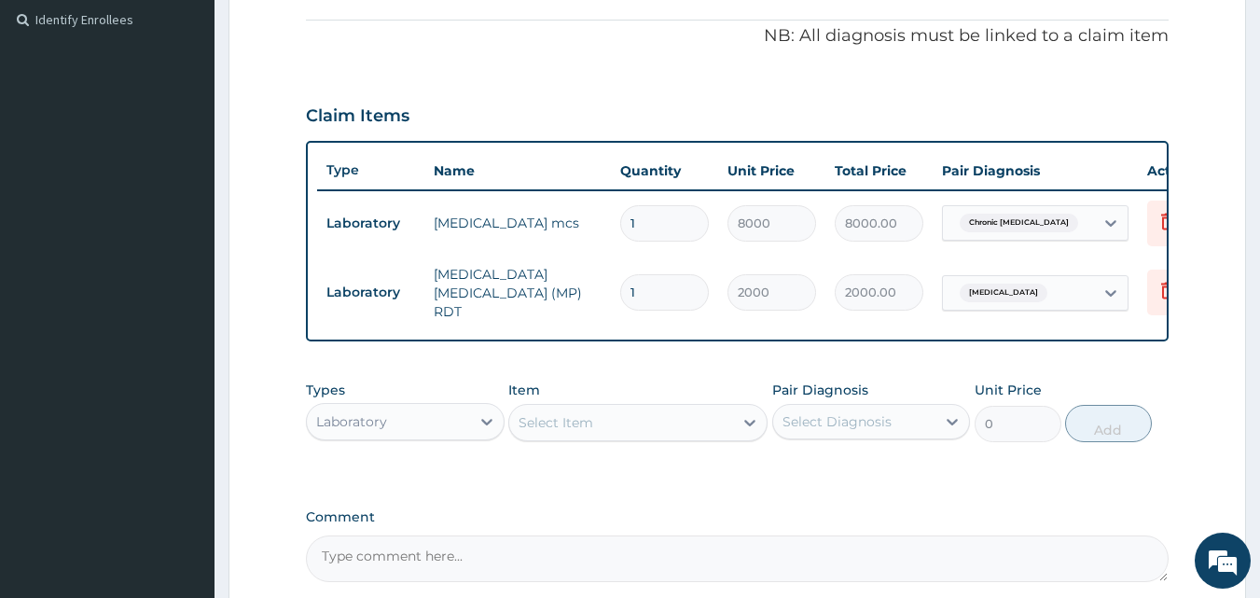
click at [589, 436] on div "Select Item" at bounding box center [621, 423] width 224 height 30
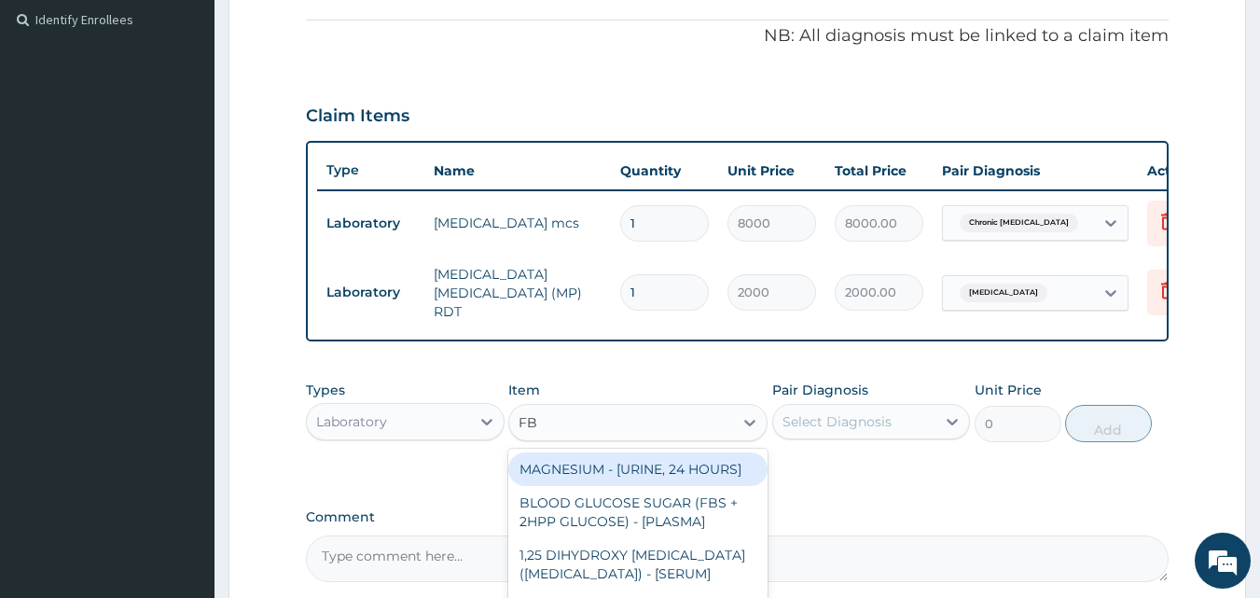
type input "FBC"
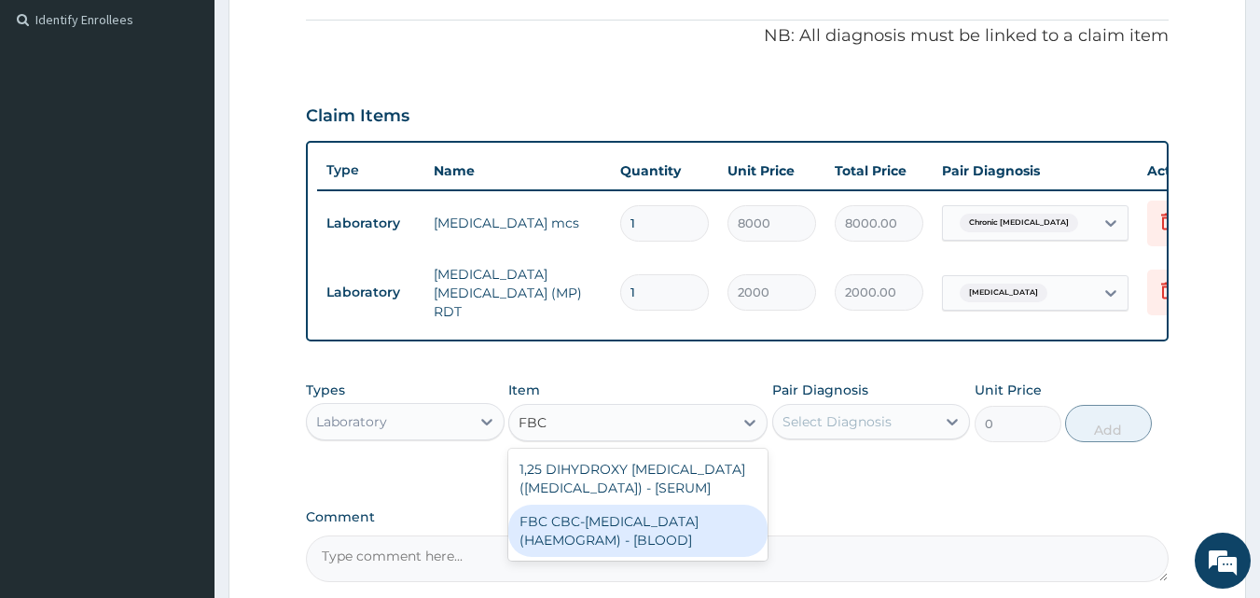
click at [570, 544] on div "FBC CBC-COMPLETE BLOOD COUNT (HAEMOGRAM) - [BLOOD]" at bounding box center [637, 531] width 259 height 52
type input "5000"
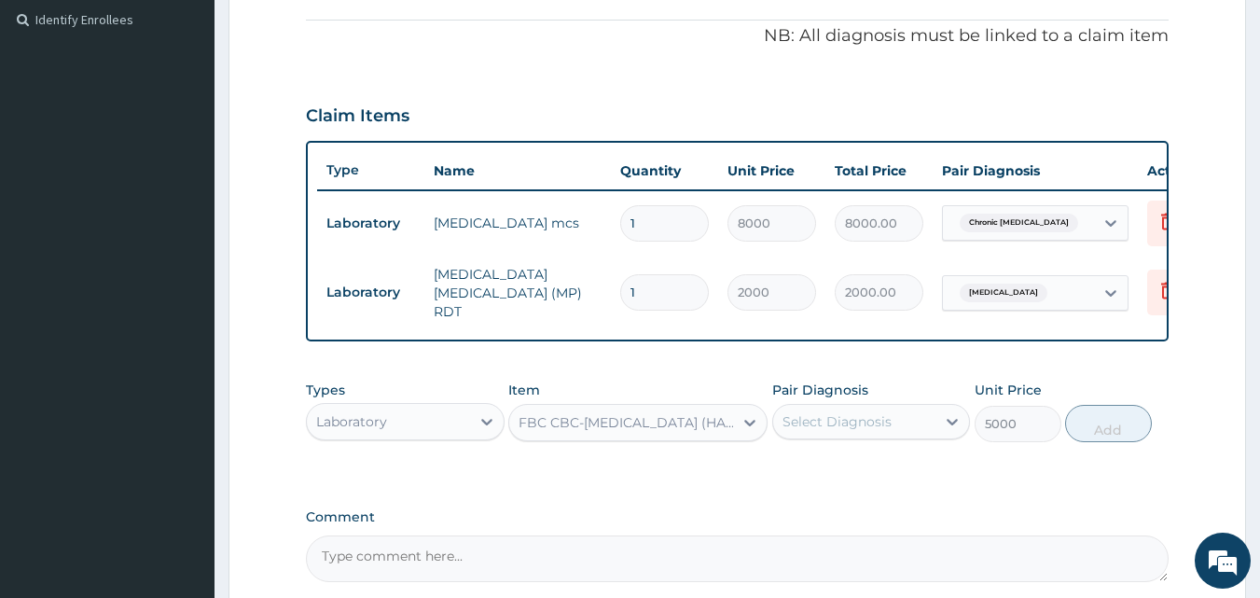
click at [881, 420] on div "Select Diagnosis" at bounding box center [837, 421] width 109 height 19
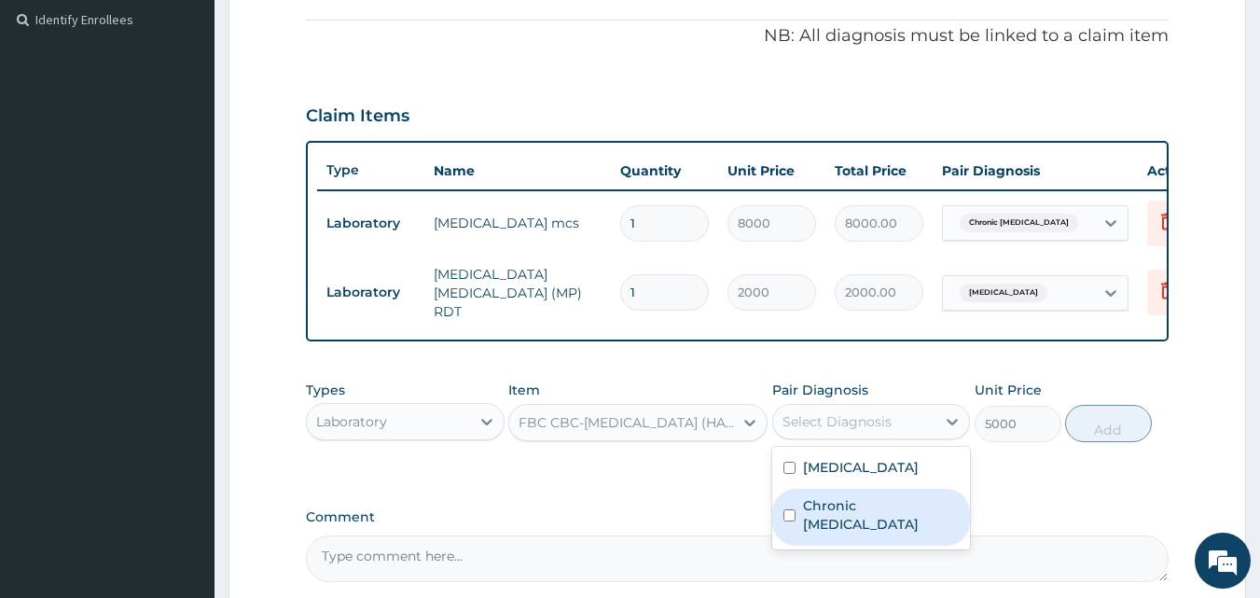
click at [844, 506] on label "Chronic urticaria" at bounding box center [881, 514] width 157 height 37
checkbox input "true"
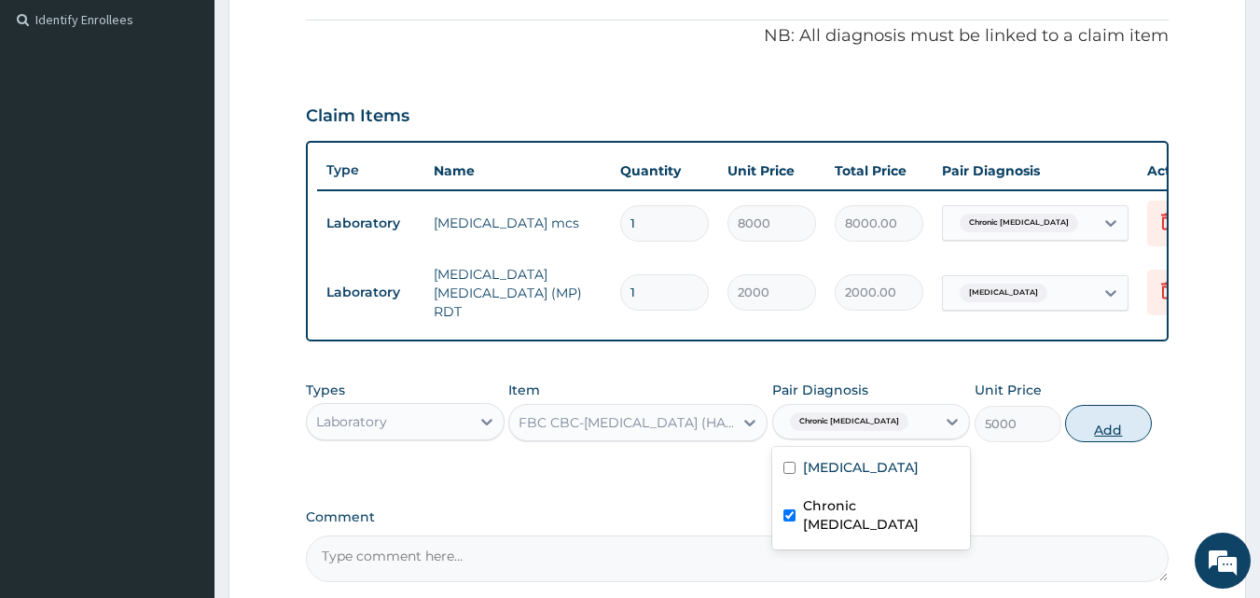
click at [1091, 425] on button "Add" at bounding box center [1108, 423] width 87 height 37
type input "0"
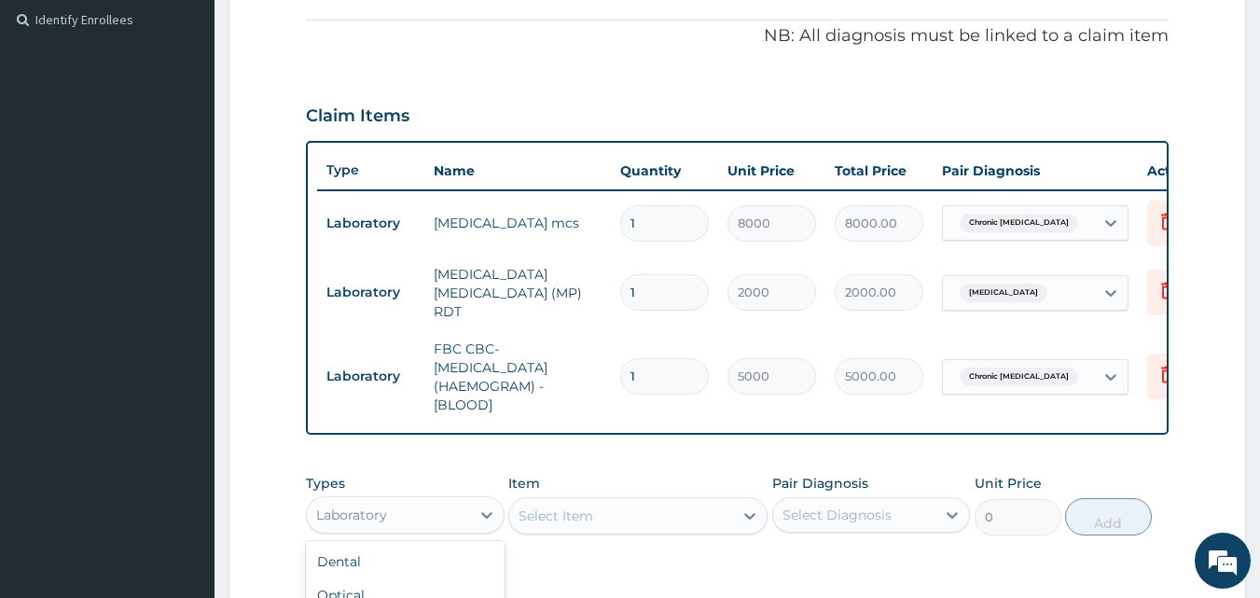
click at [456, 513] on div "Laboratory" at bounding box center [388, 515] width 163 height 30
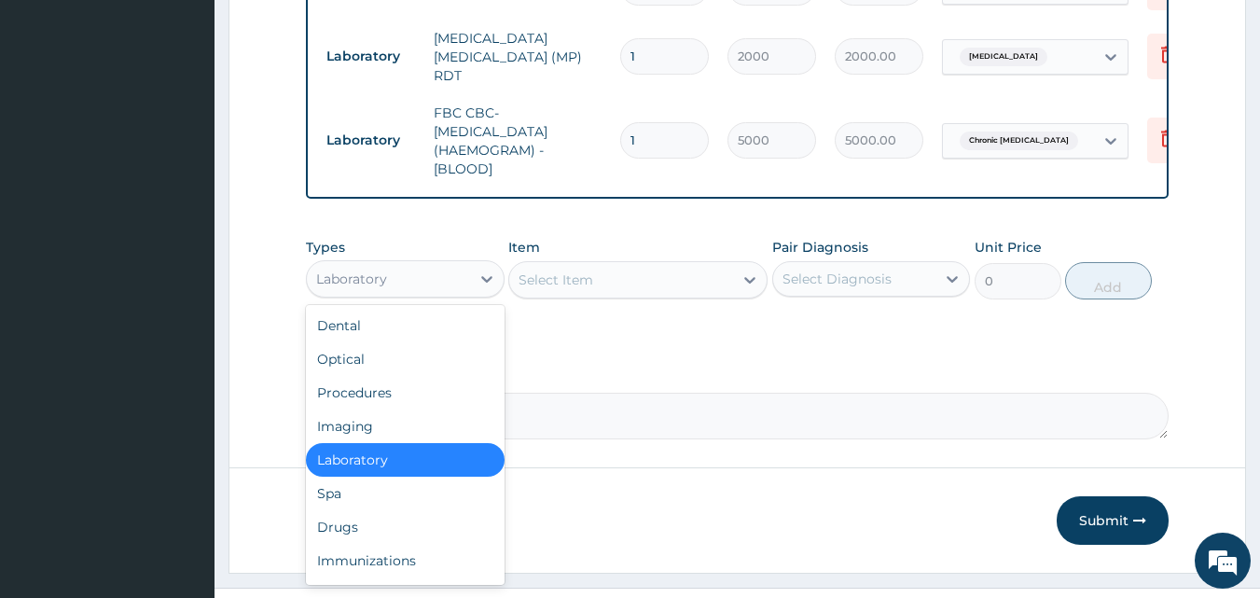
scroll to position [808, 0]
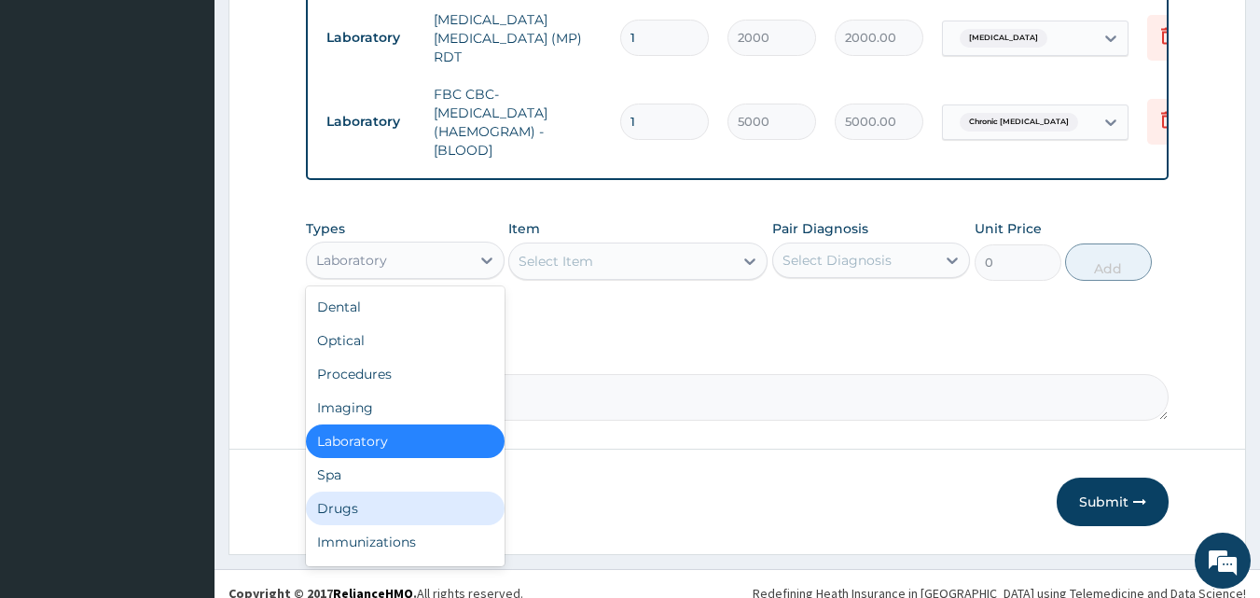
click at [383, 507] on div "Drugs" at bounding box center [405, 509] width 199 height 34
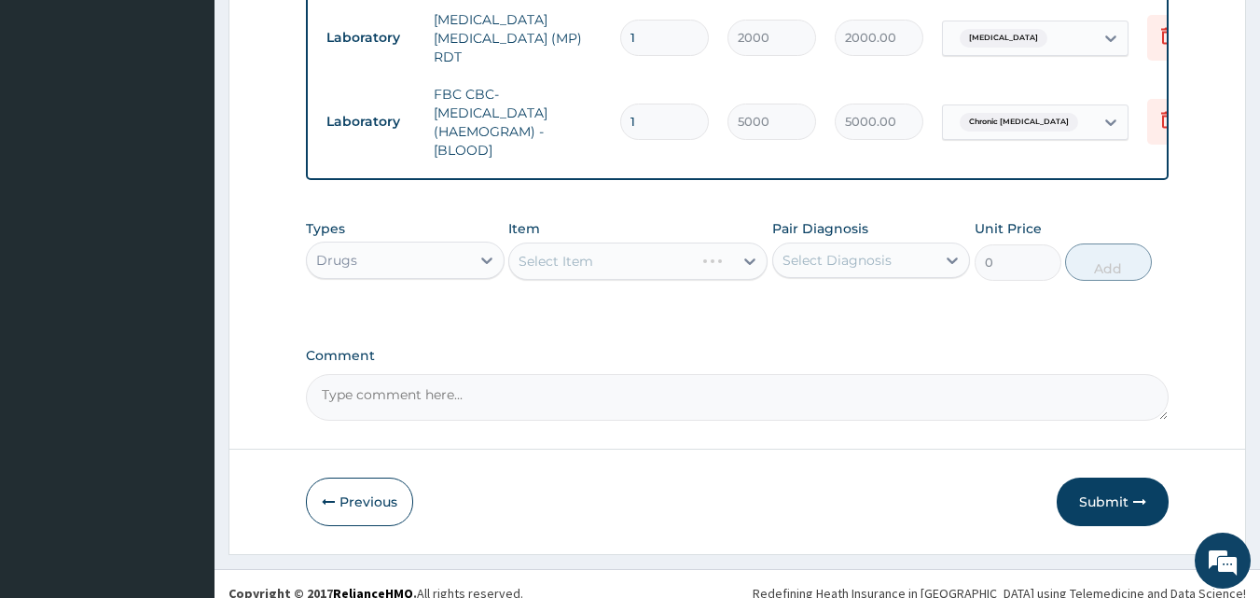
click at [616, 268] on div "Select Item" at bounding box center [637, 261] width 259 height 37
click at [622, 267] on div "Select Item" at bounding box center [637, 261] width 259 height 37
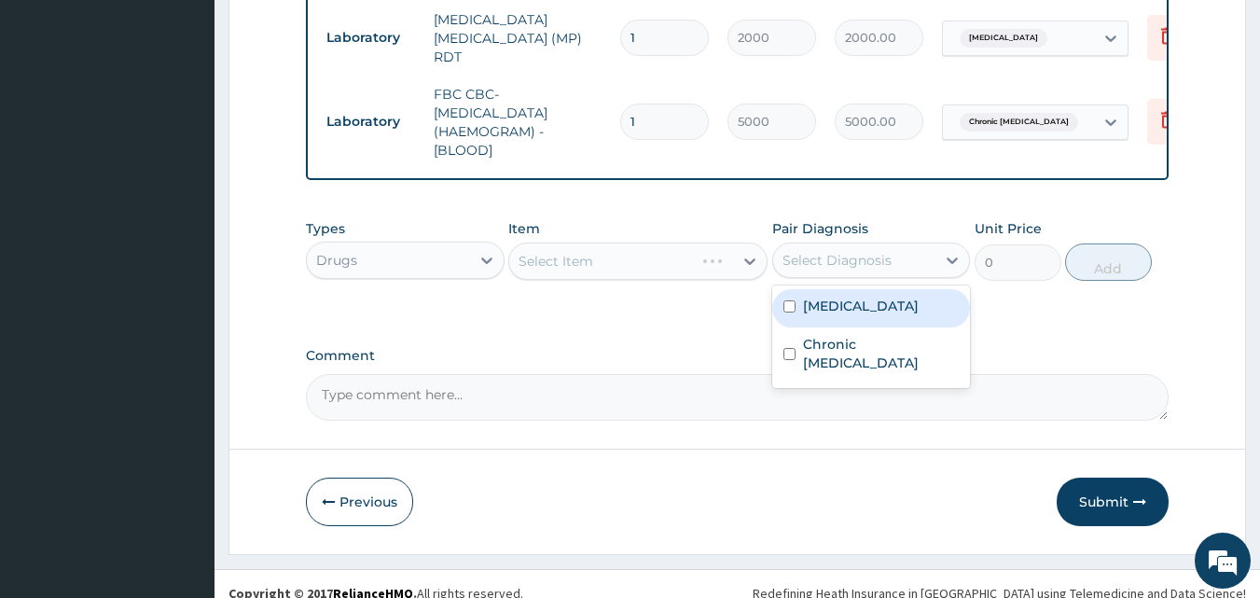
click at [839, 258] on div "Select Diagnosis" at bounding box center [837, 260] width 109 height 19
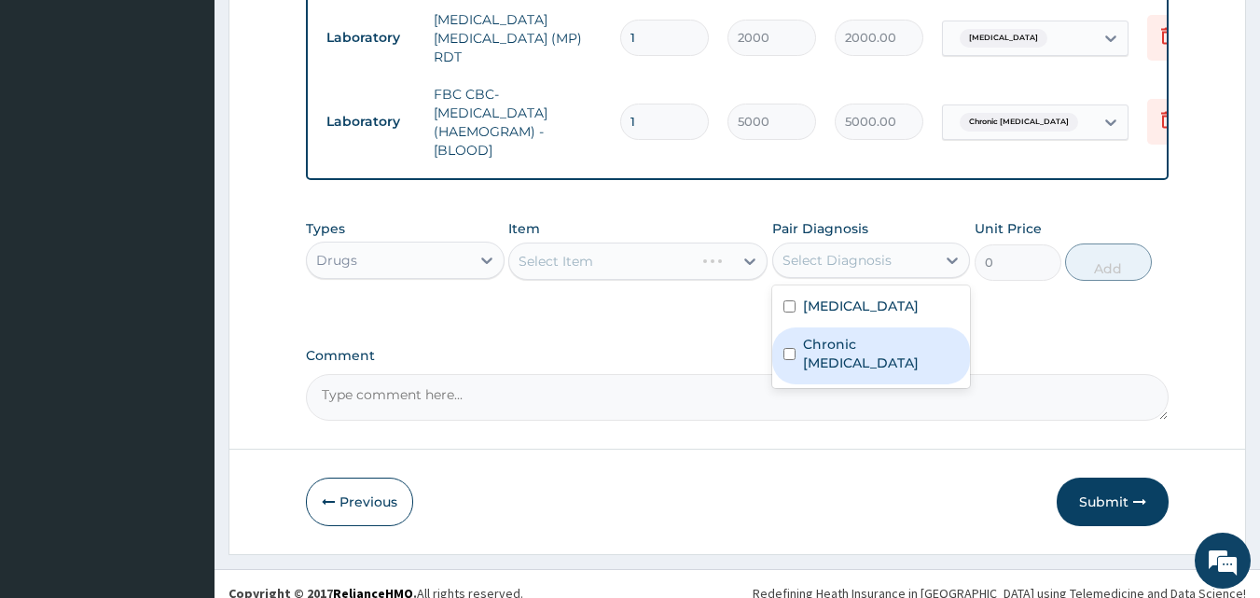
click at [832, 345] on label "Chronic urticaria" at bounding box center [881, 353] width 157 height 37
checkbox input "true"
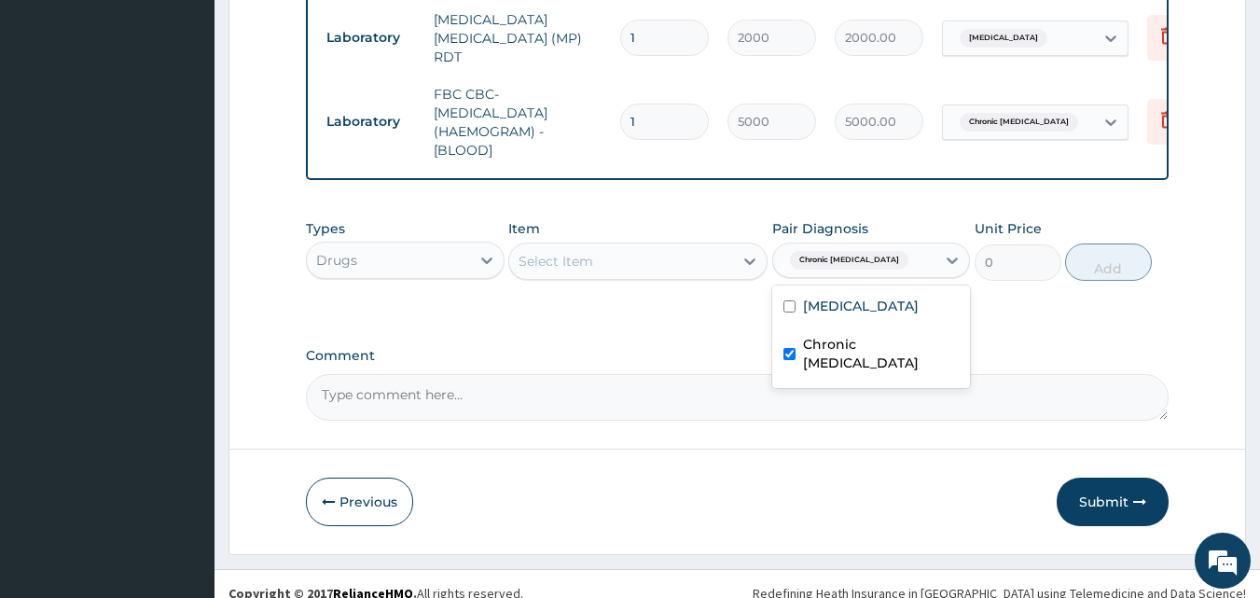
click at [678, 270] on div "Select Item" at bounding box center [621, 261] width 224 height 30
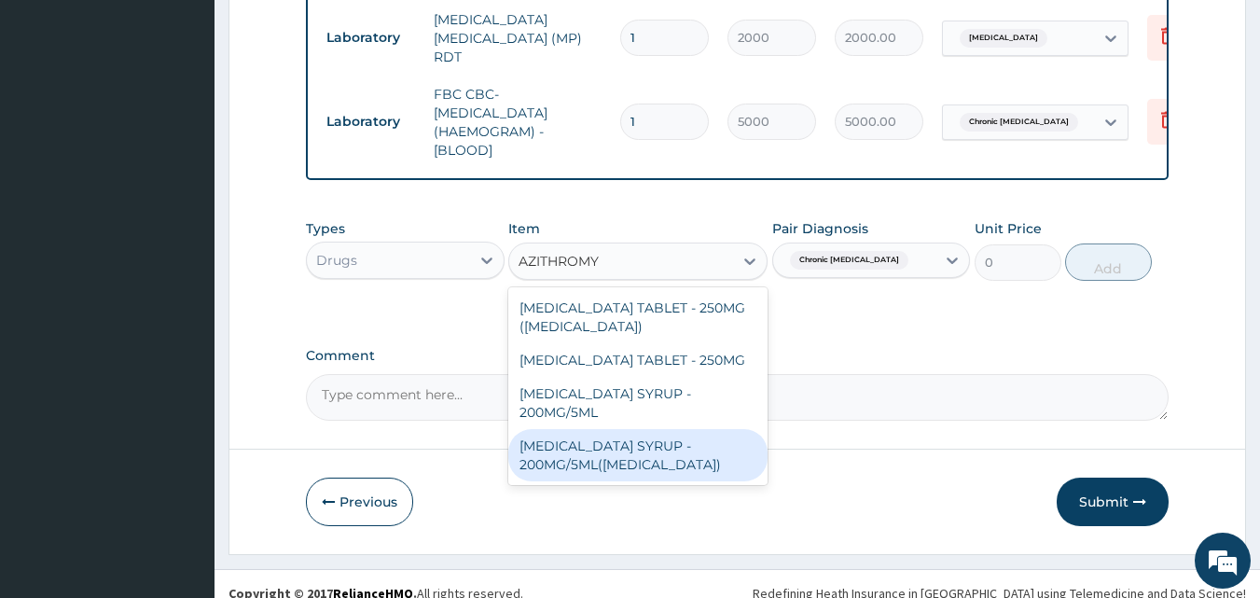
type input "AZITHROMY"
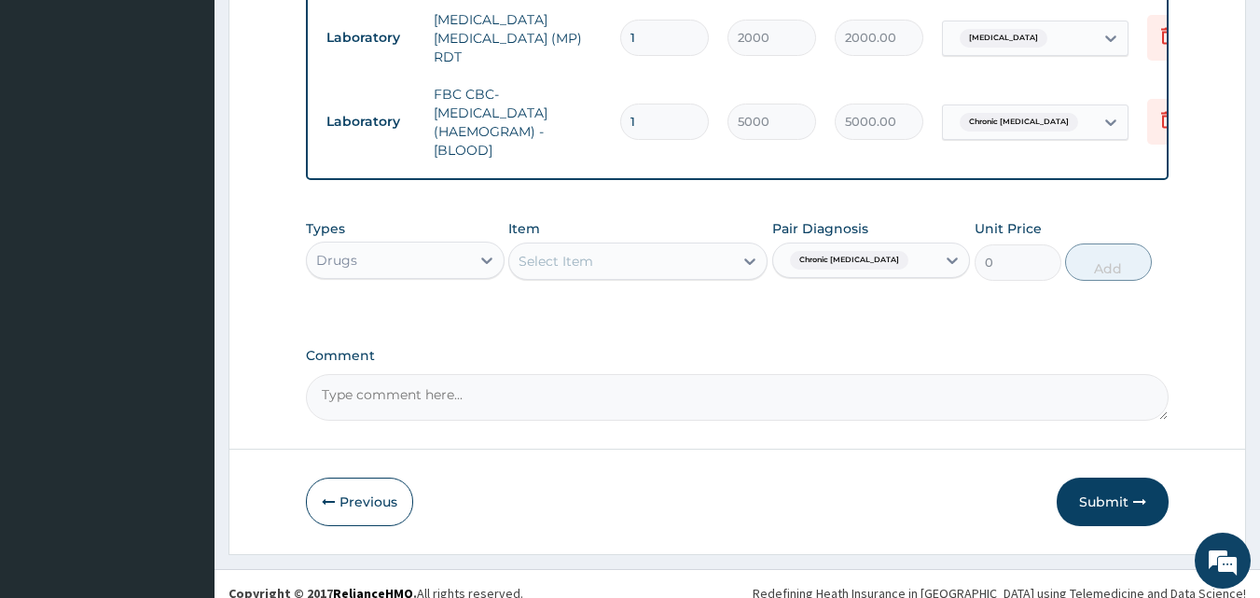
click at [603, 243] on div "Item Select Item" at bounding box center [637, 250] width 259 height 62
click at [606, 266] on div "Select Item" at bounding box center [621, 261] width 224 height 30
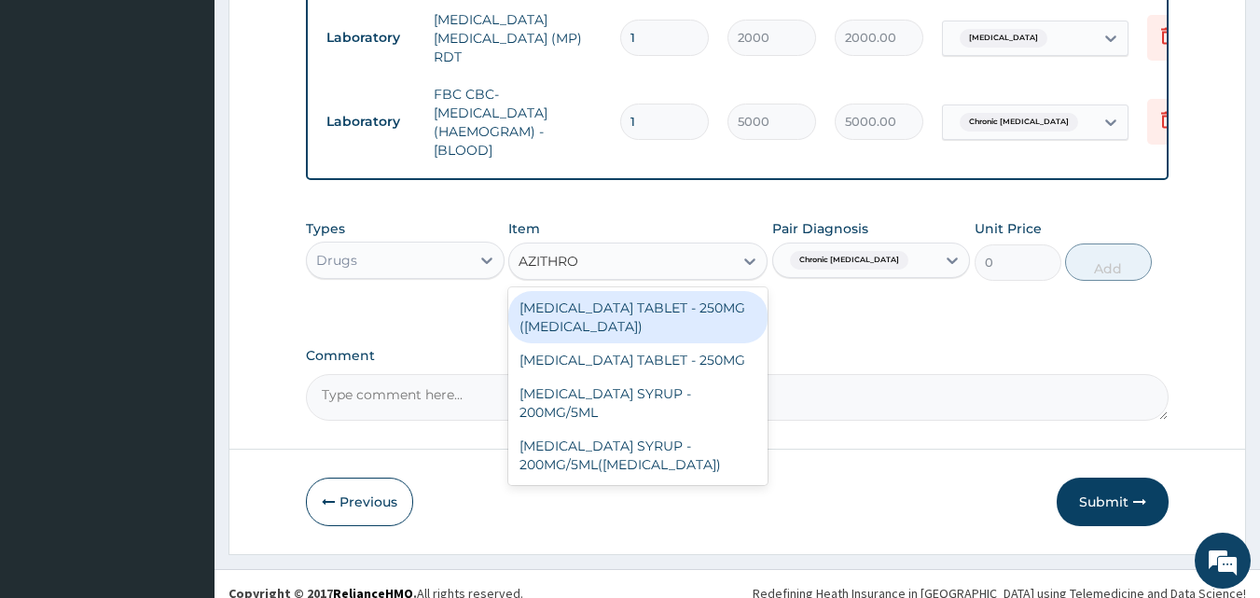
type input "AZITHROM"
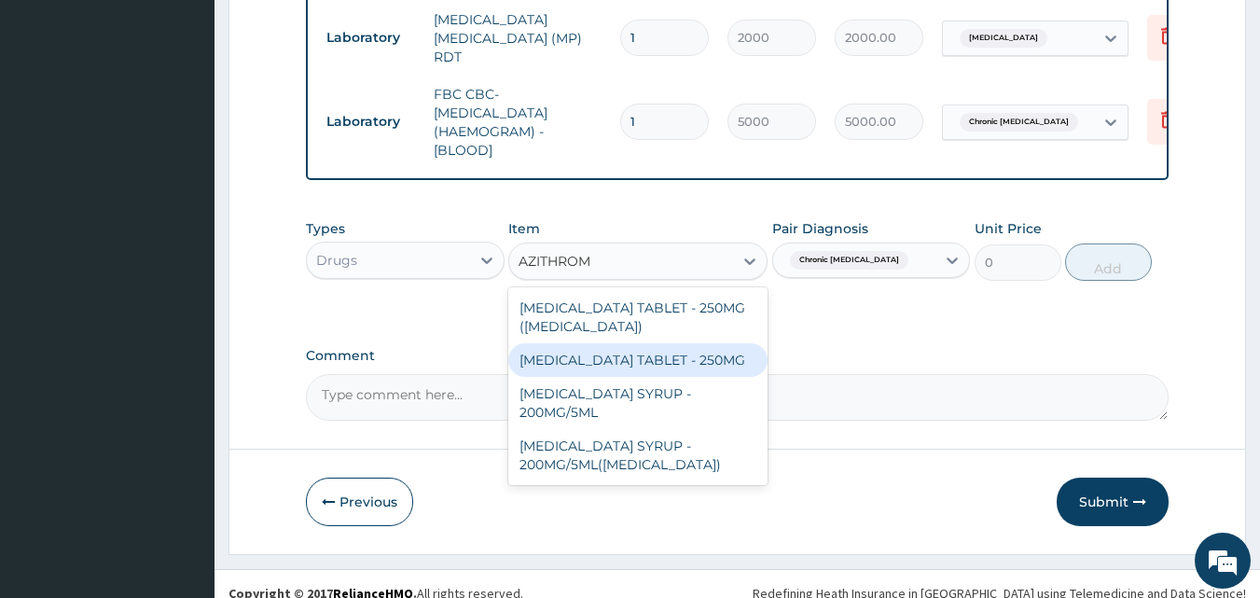
click at [694, 368] on div "AZITHROMYCIN TABLET - 250MG" at bounding box center [637, 360] width 259 height 34
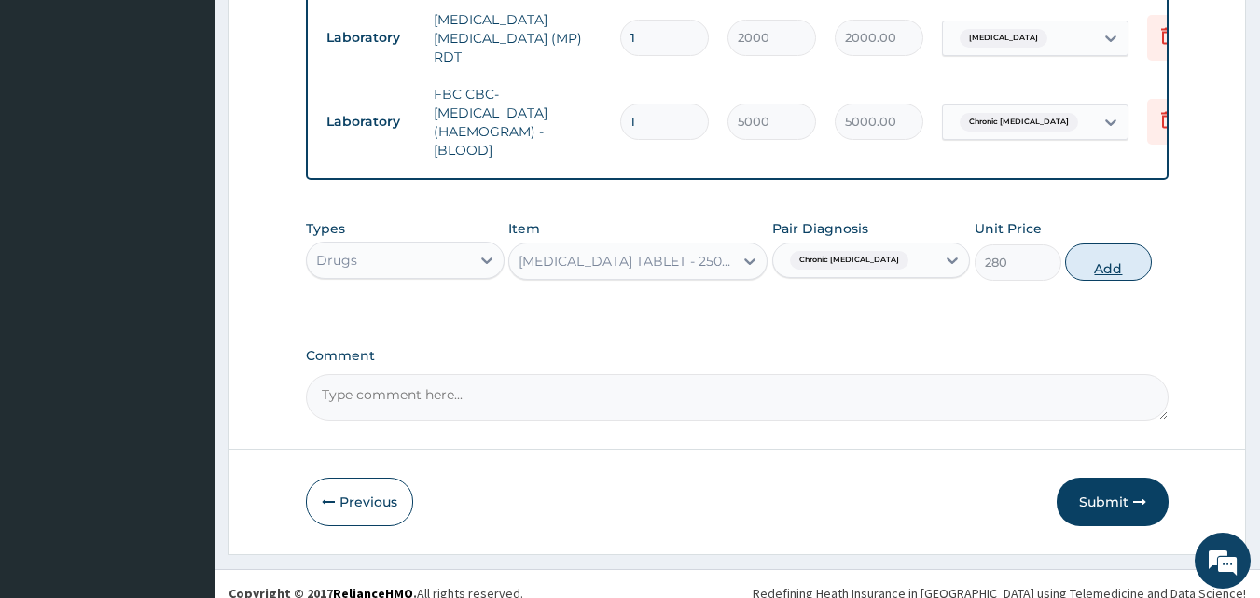
click at [1115, 266] on button "Add" at bounding box center [1108, 261] width 87 height 37
type input "0"
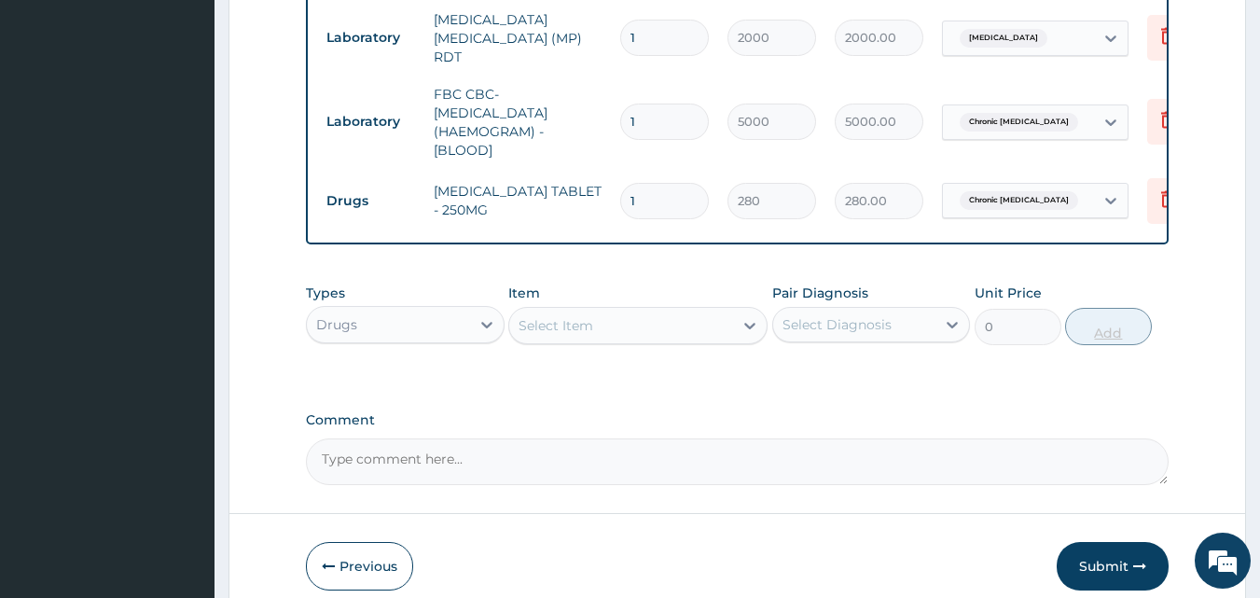
type input "10"
type input "2800.00"
type input "10"
click at [698, 334] on div "Select Item" at bounding box center [621, 326] width 224 height 30
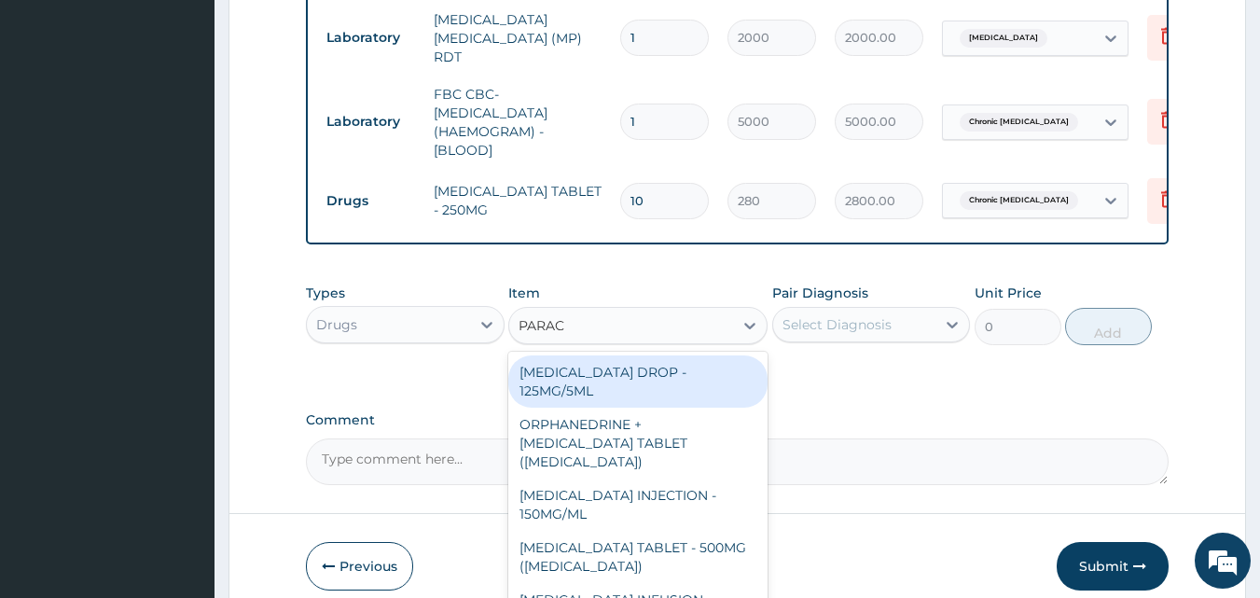
type input "PARACETAMOL"
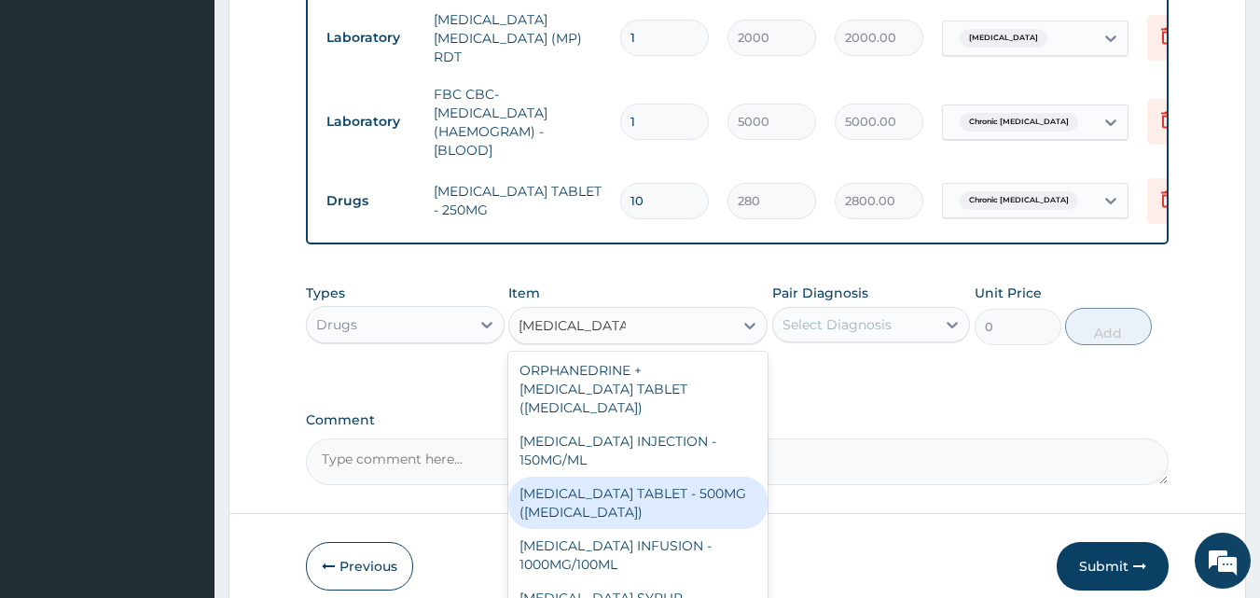
scroll to position [58, 0]
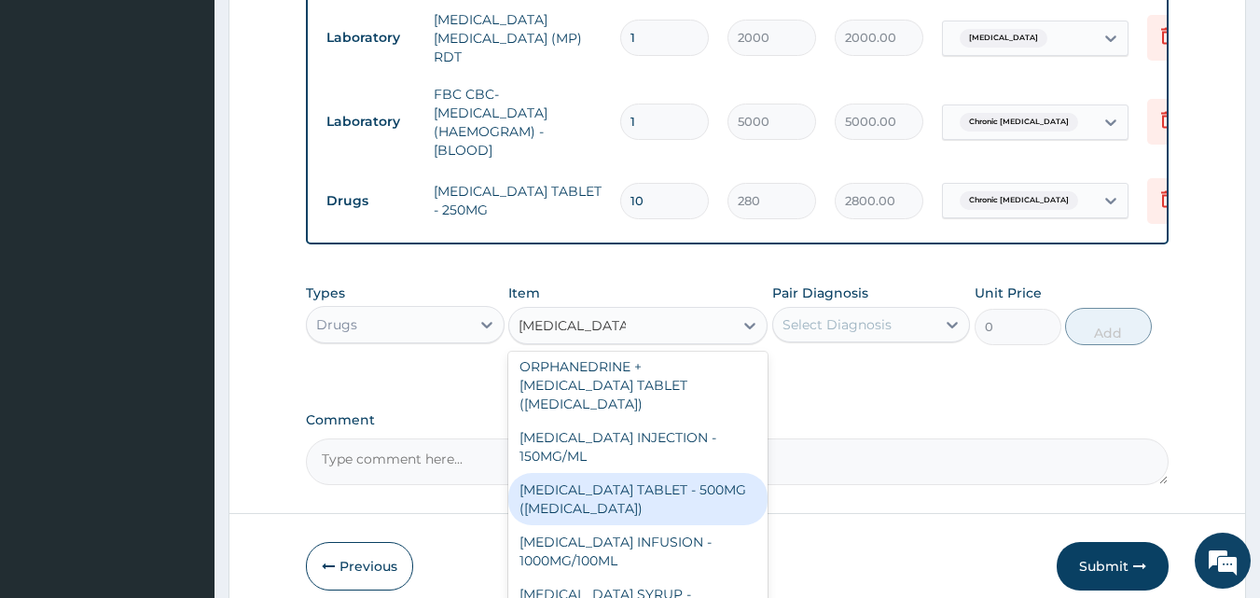
click at [683, 506] on div "PARACETAMOL TABLET - 500MG (PANADOL)" at bounding box center [637, 499] width 259 height 52
type input "42"
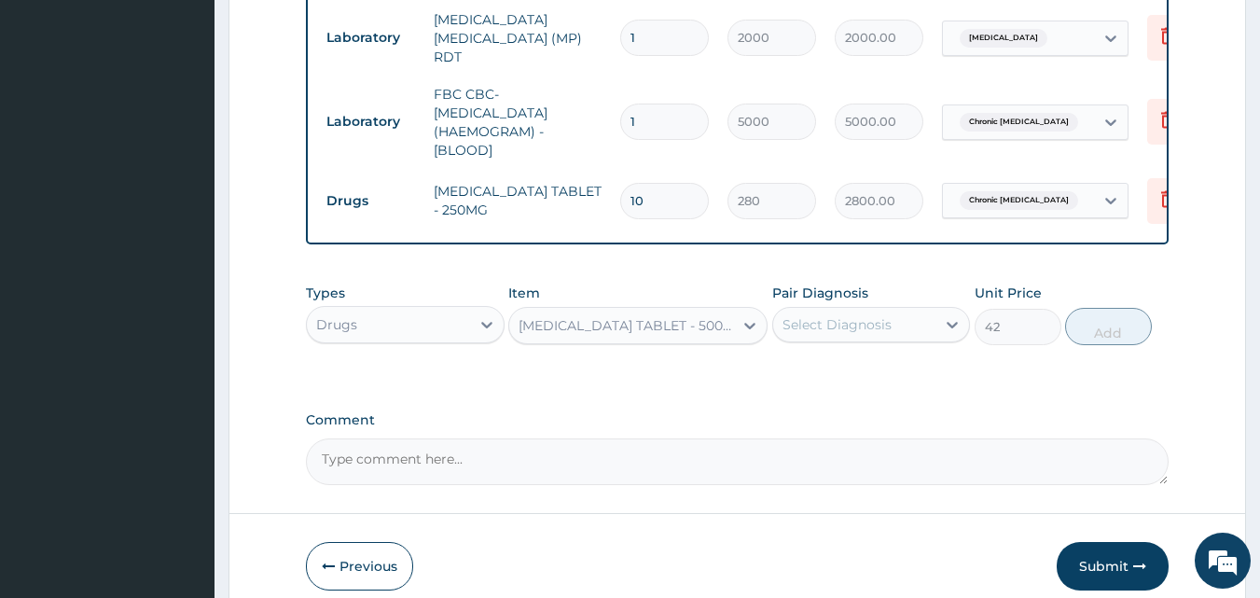
click at [820, 331] on div "Select Diagnosis" at bounding box center [837, 324] width 109 height 19
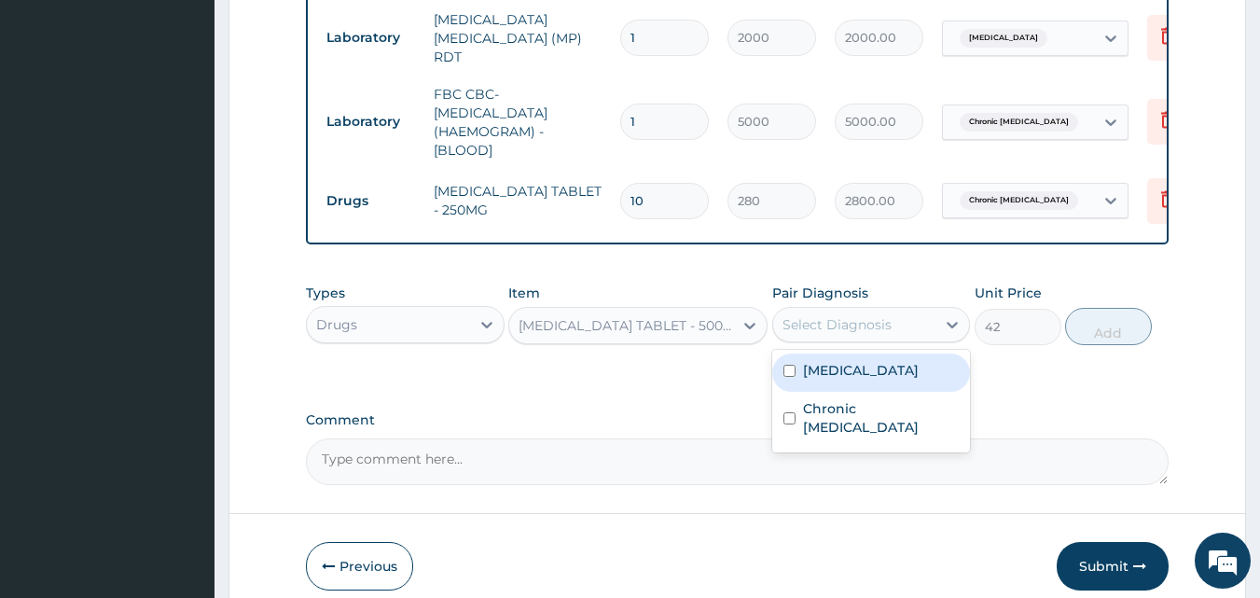
click at [808, 384] on div "Malaria, unspecified" at bounding box center [871, 373] width 199 height 38
checkbox input "true"
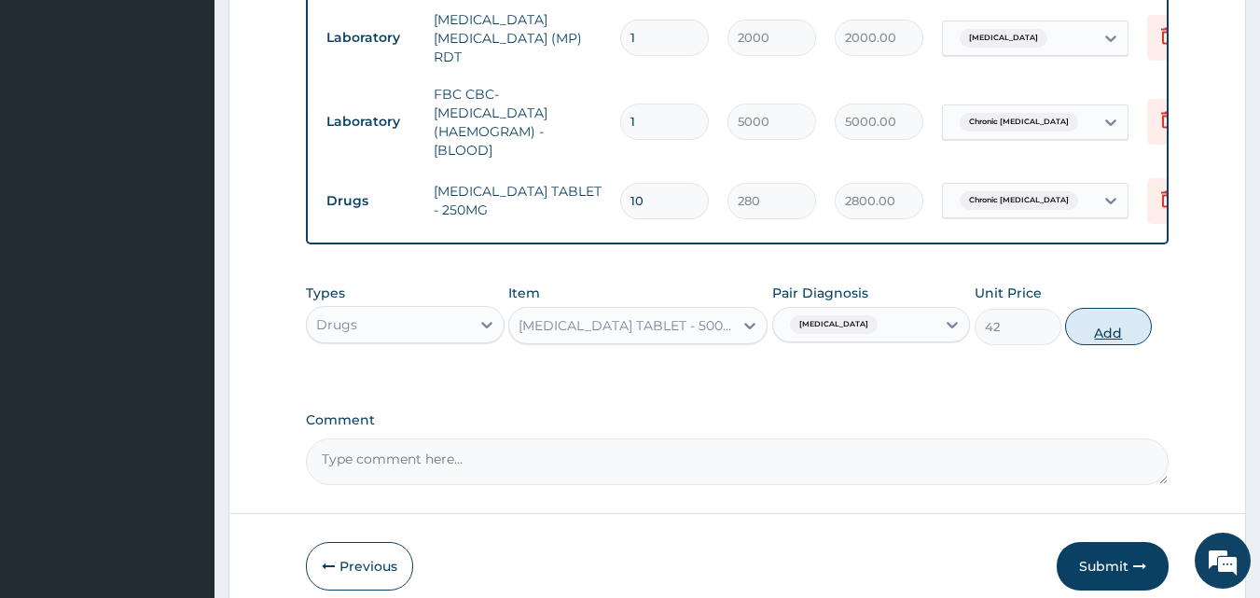
click at [1104, 330] on button "Add" at bounding box center [1108, 326] width 87 height 37
type input "0"
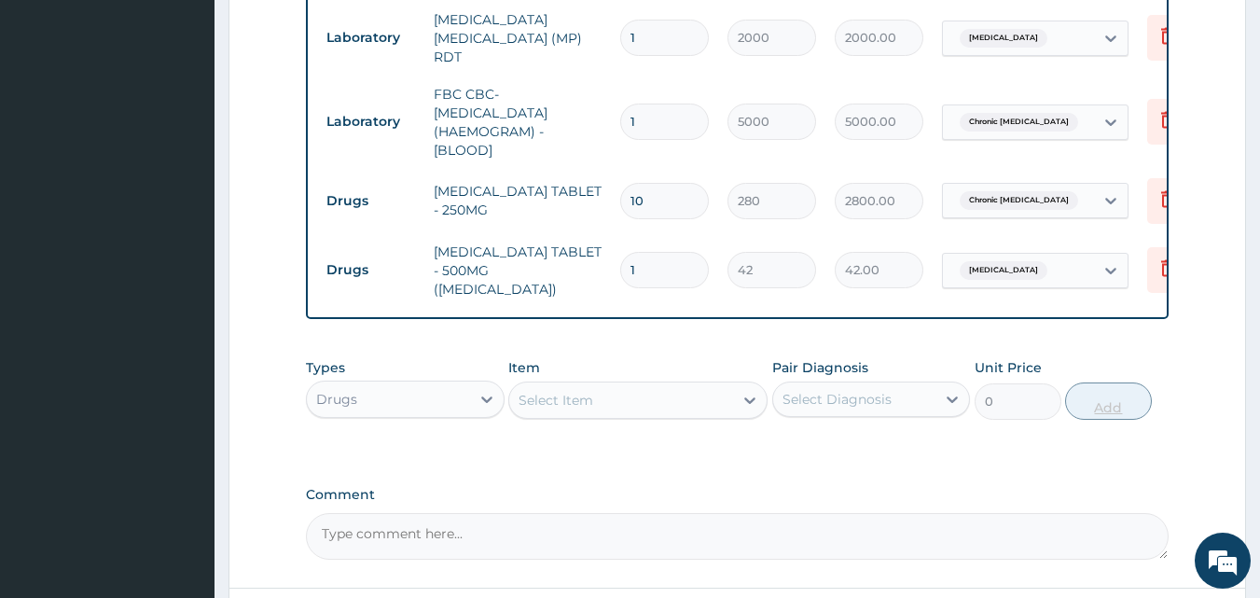
type input "18"
type input "756.00"
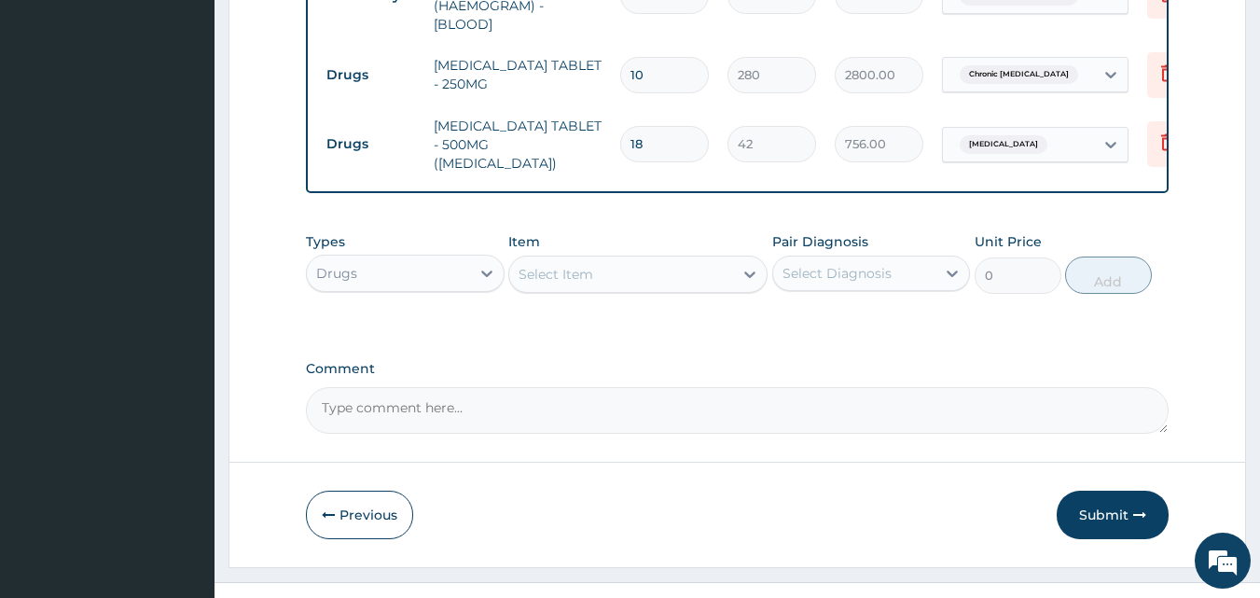
scroll to position [959, 0]
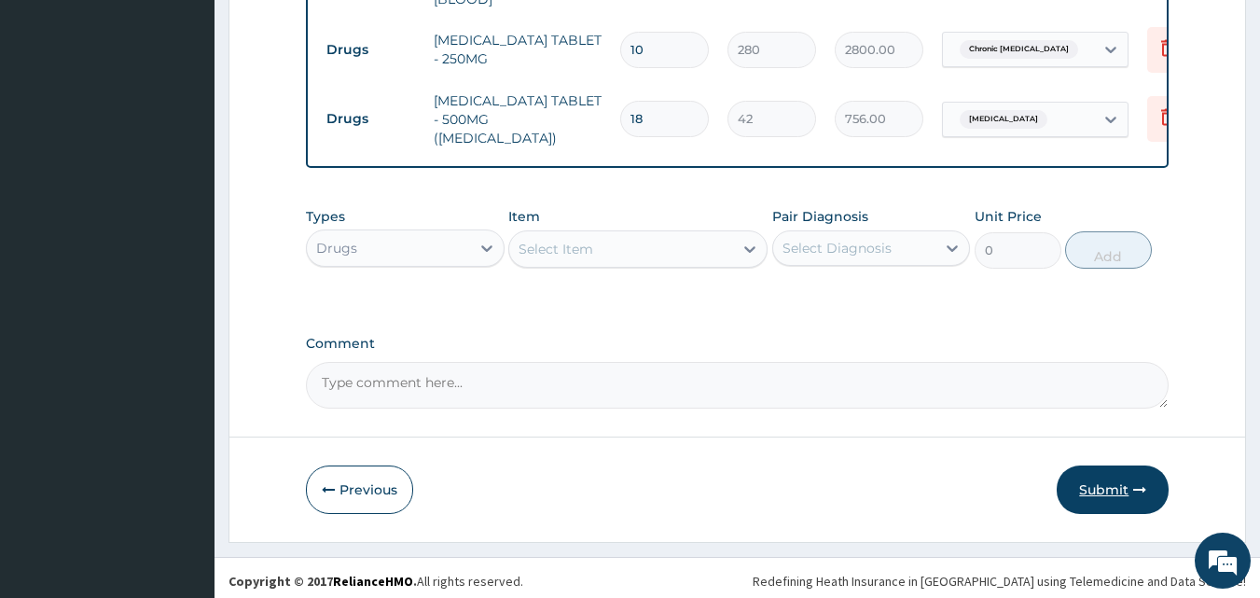
type input "18"
click at [1135, 483] on icon "button" at bounding box center [1139, 489] width 13 height 13
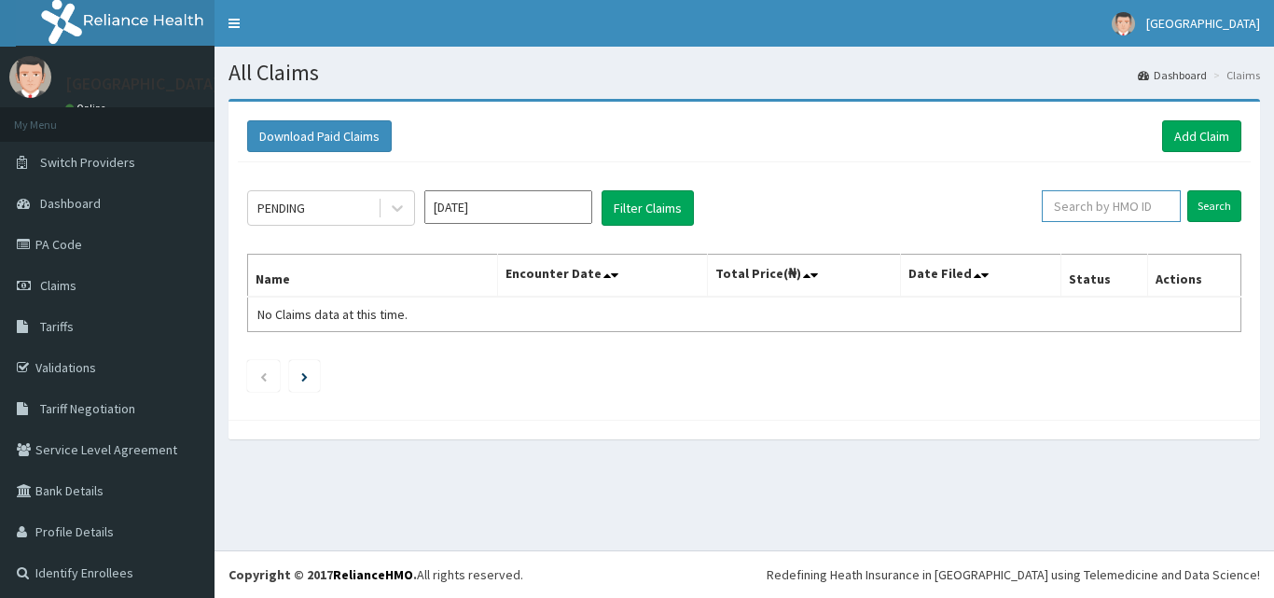
click at [1062, 202] on input "text" at bounding box center [1111, 206] width 139 height 32
paste input "NBC/10945/A"
type input "NBC/10945/A"
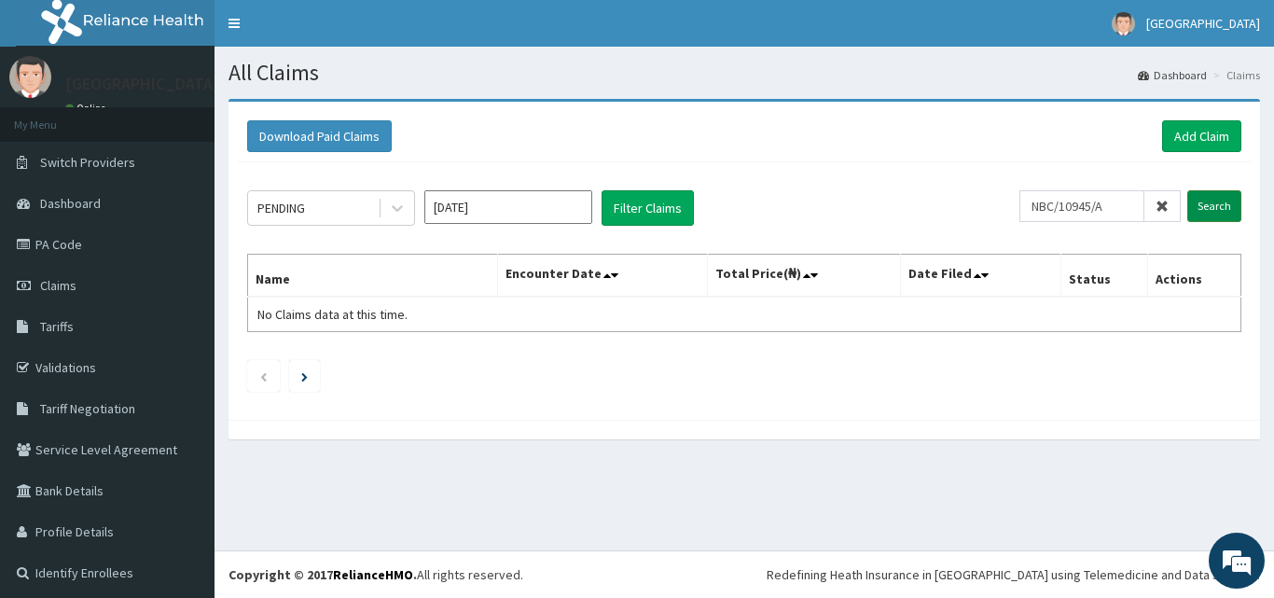
click at [1195, 201] on input "Search" at bounding box center [1214, 206] width 54 height 32
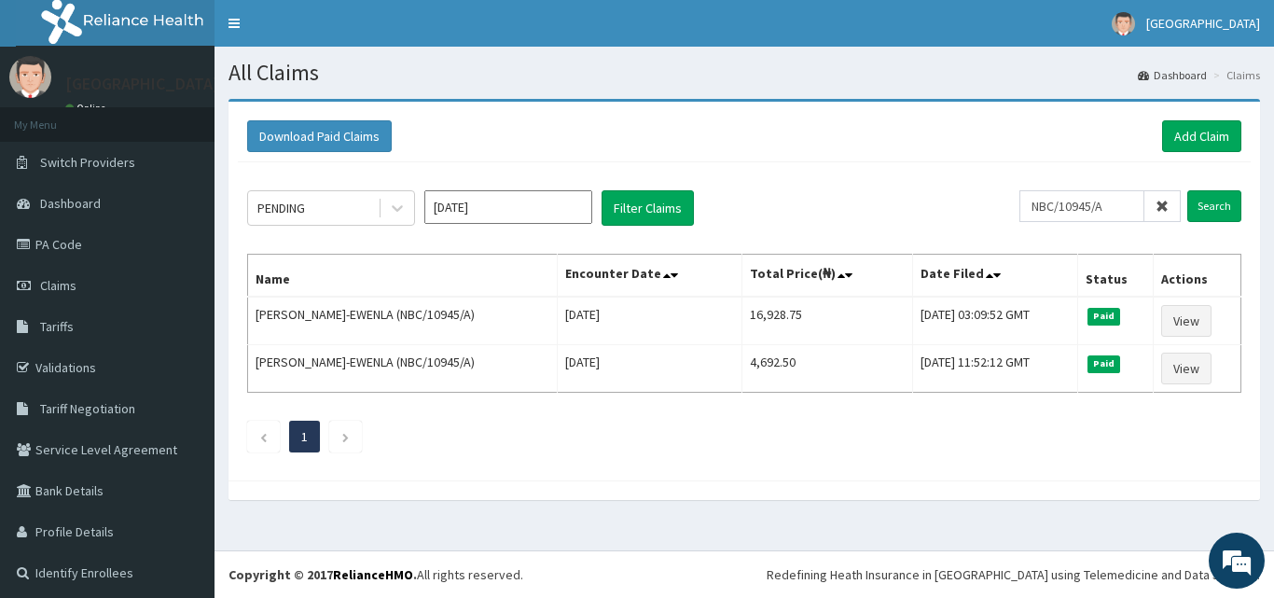
click at [522, 210] on input "[DATE]" at bounding box center [508, 207] width 168 height 34
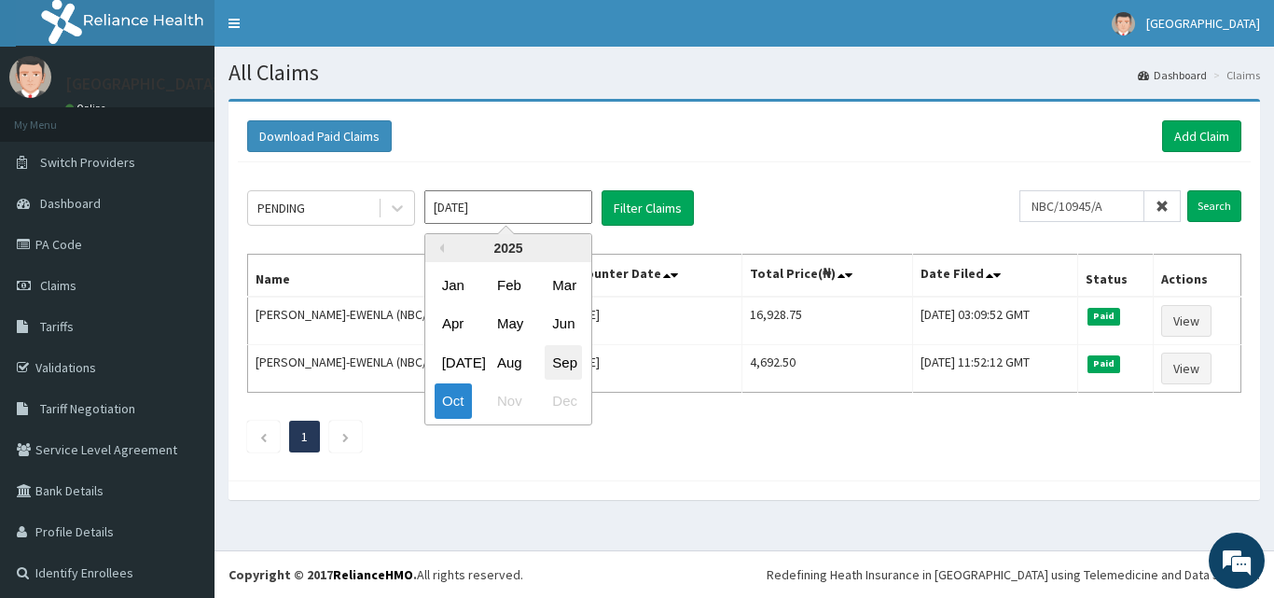
click at [561, 354] on div "Sep" at bounding box center [563, 362] width 37 height 35
type input "[DATE]"
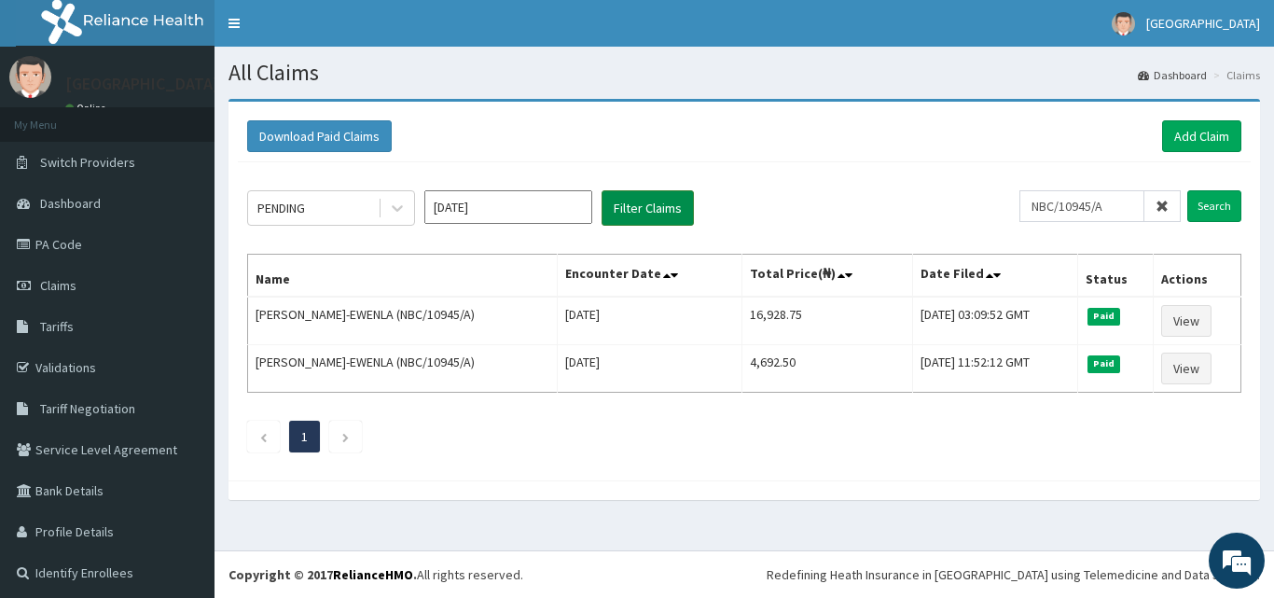
click at [644, 199] on button "Filter Claims" at bounding box center [648, 207] width 92 height 35
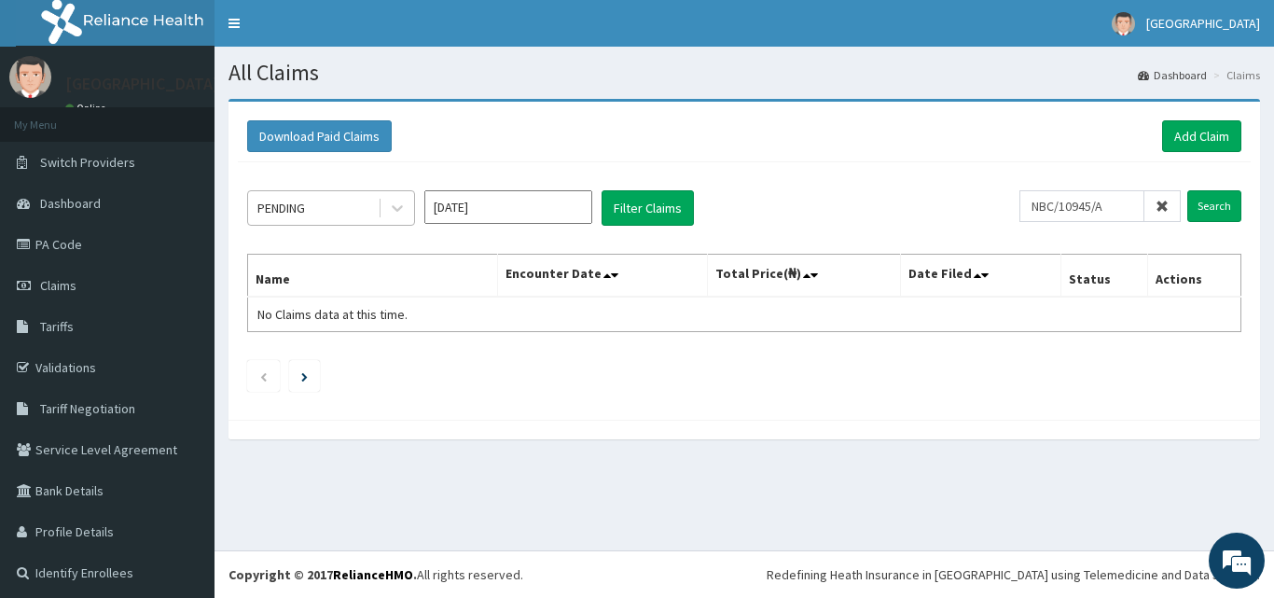
click at [374, 209] on div "PENDING" at bounding box center [313, 208] width 130 height 30
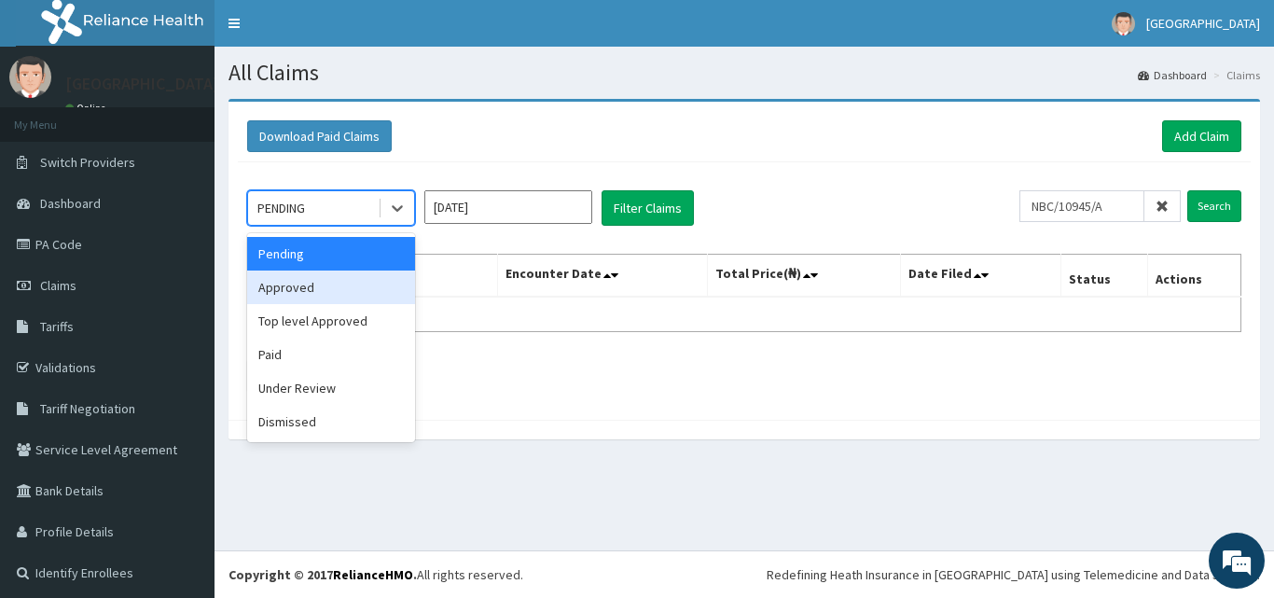
click at [325, 292] on div "Approved" at bounding box center [331, 287] width 168 height 34
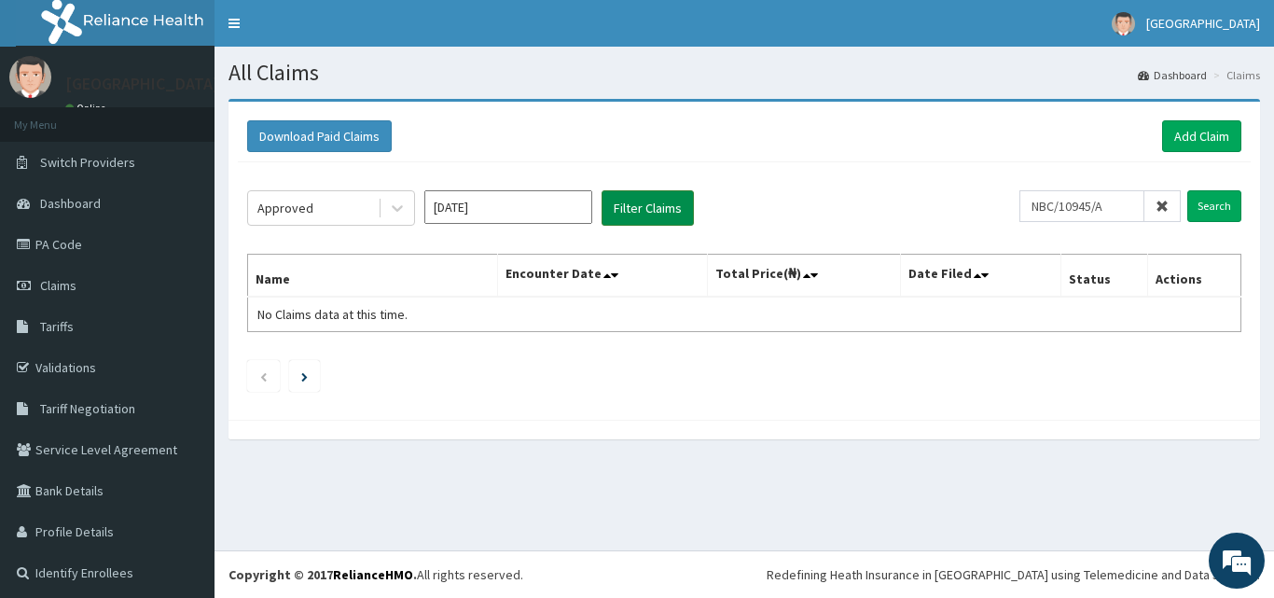
click at [647, 205] on button "Filter Claims" at bounding box center [648, 207] width 92 height 35
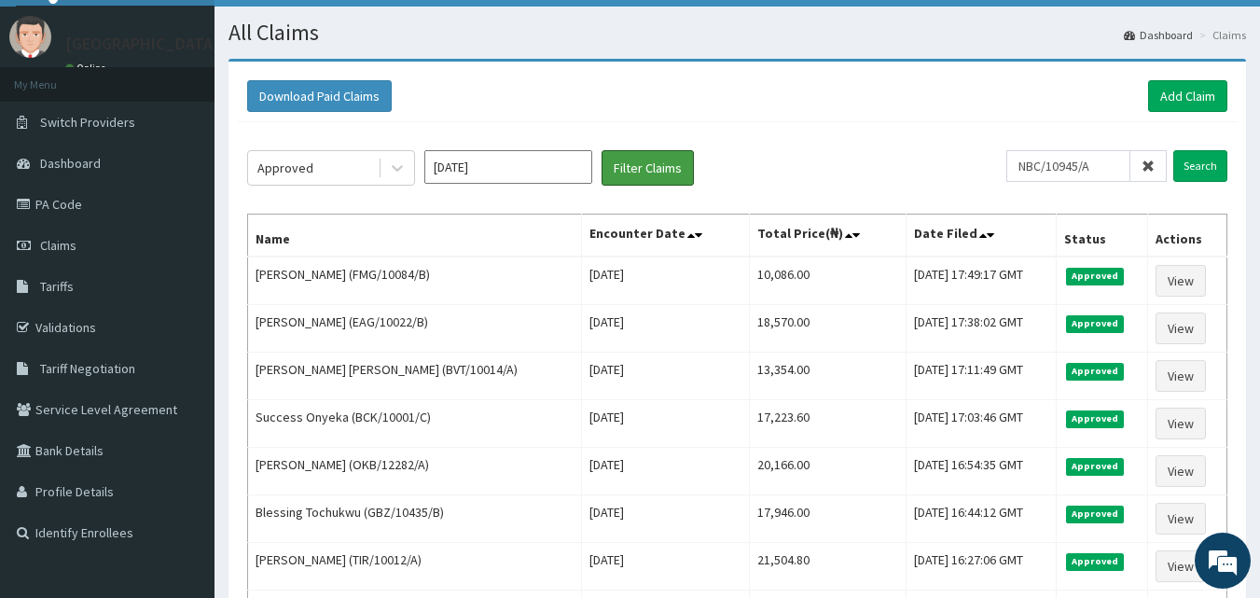
scroll to position [38, 0]
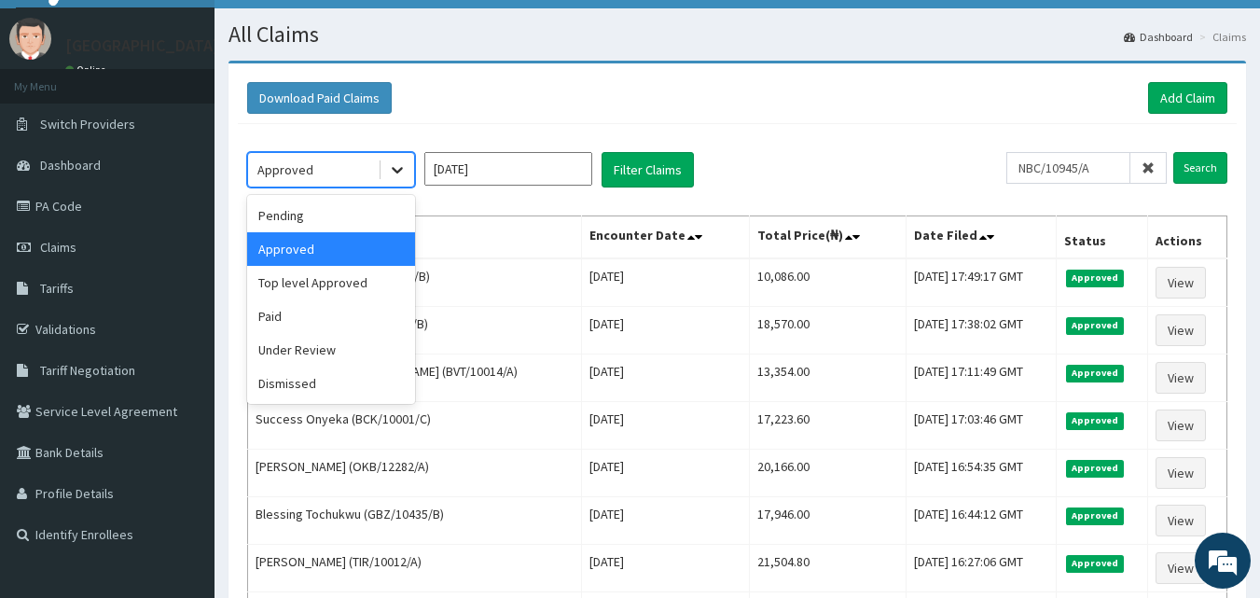
click at [399, 165] on icon at bounding box center [397, 169] width 19 height 19
click at [334, 343] on div "Under Review" at bounding box center [331, 350] width 168 height 34
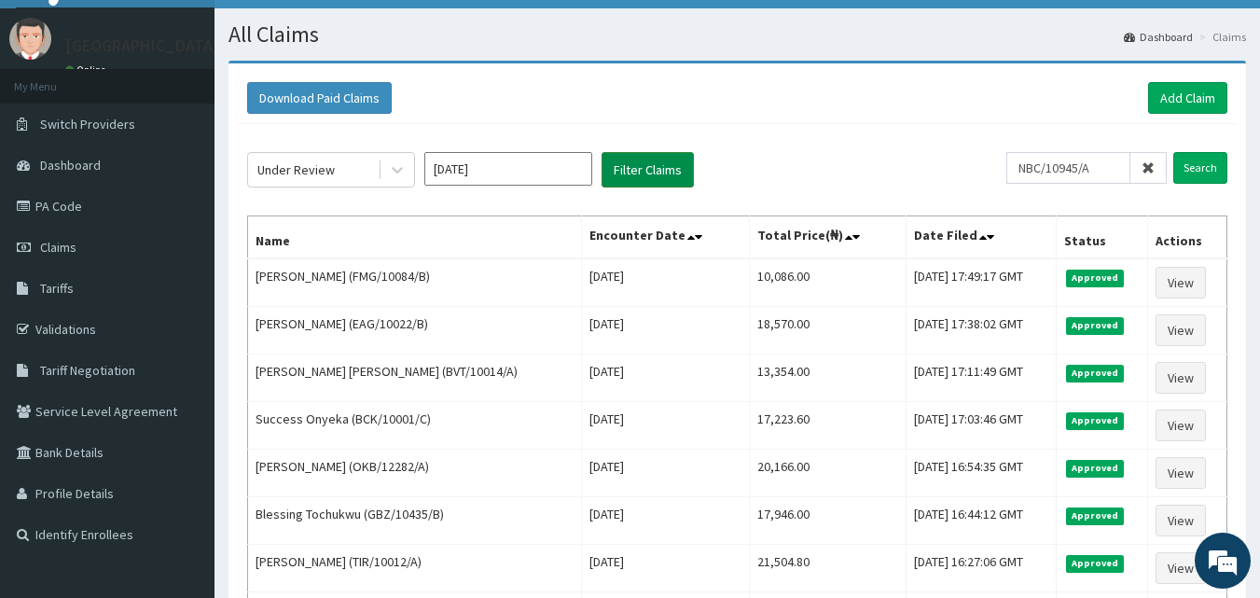
click at [652, 159] on button "Filter Claims" at bounding box center [648, 169] width 92 height 35
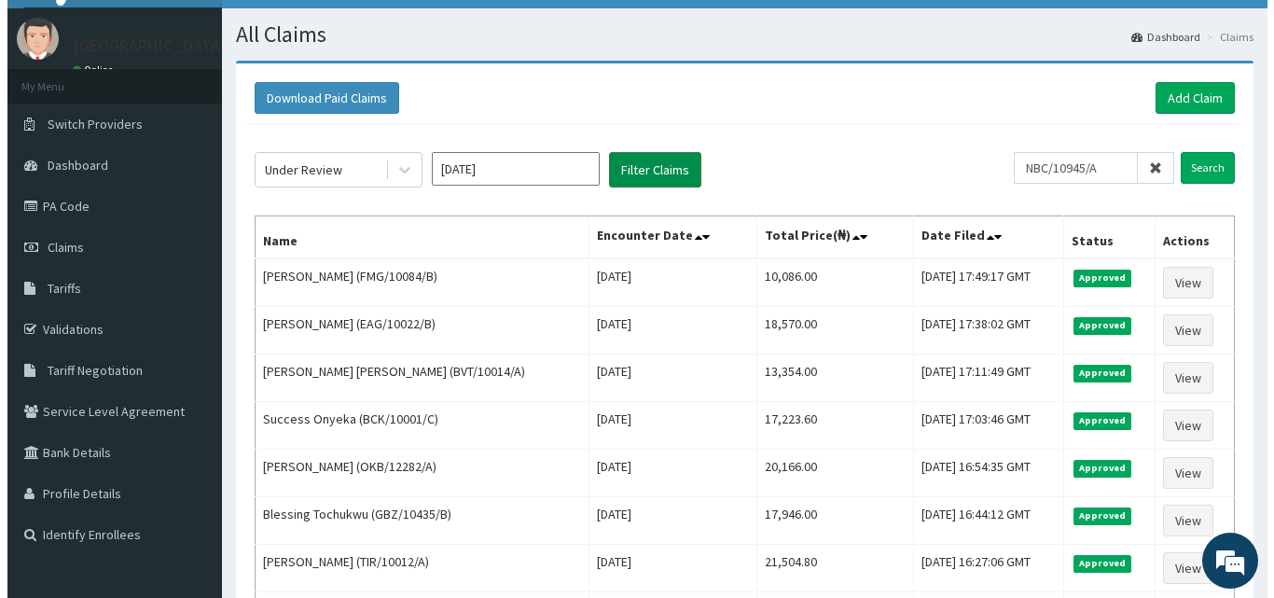
scroll to position [0, 0]
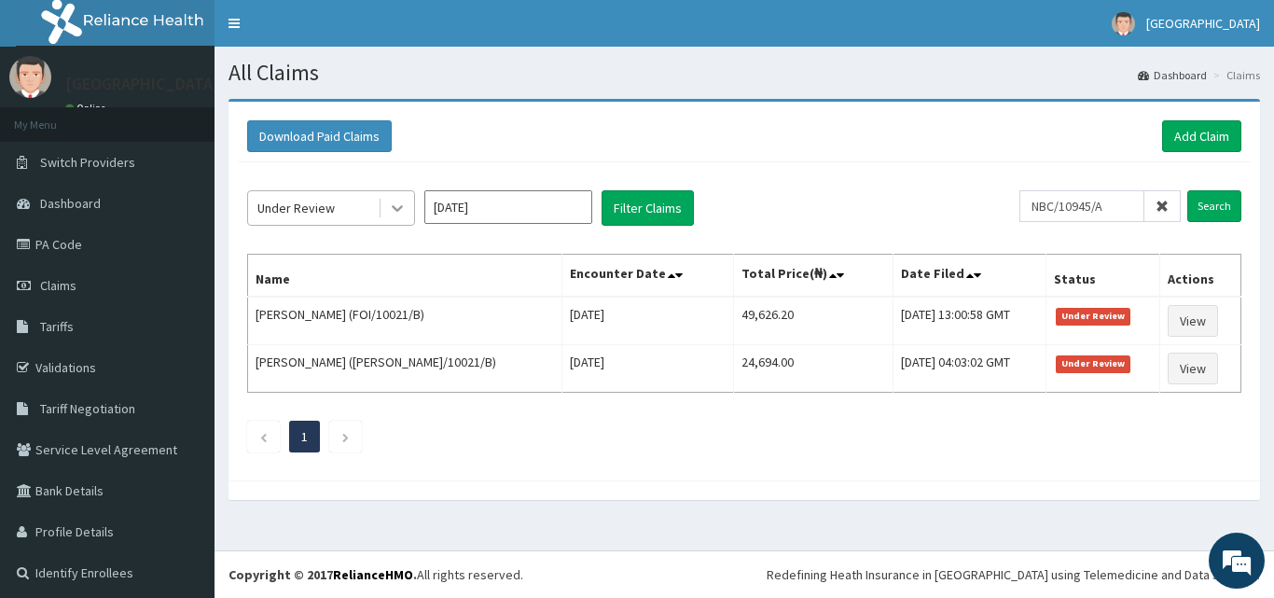
click at [394, 213] on icon at bounding box center [397, 208] width 19 height 19
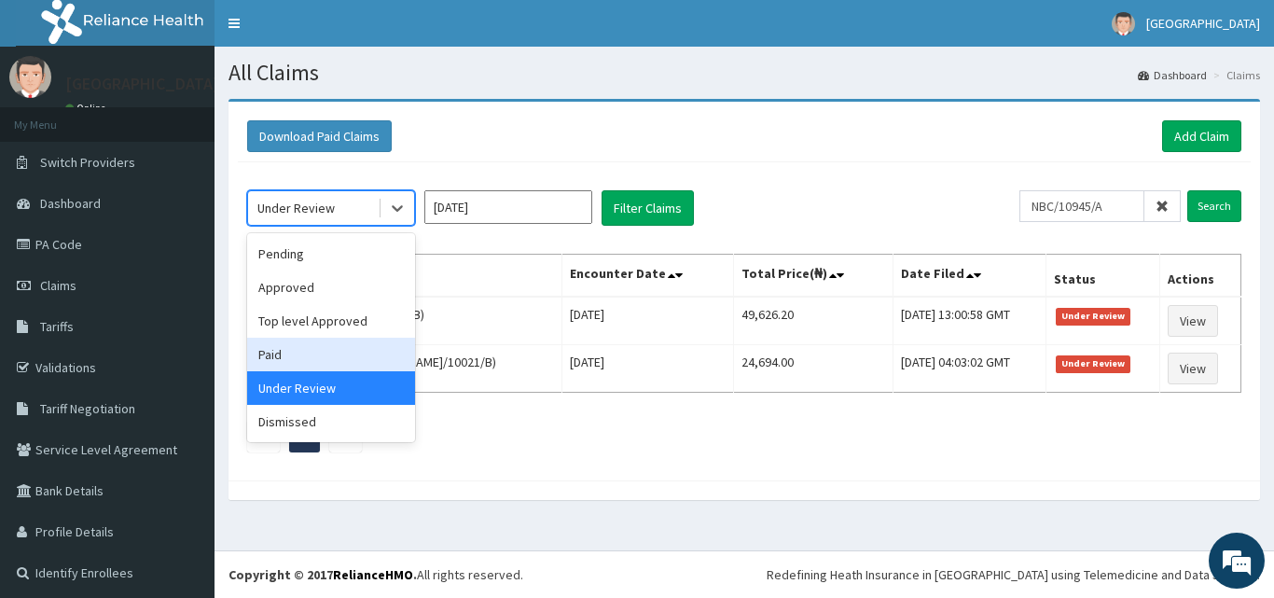
click at [304, 342] on div "Paid" at bounding box center [331, 355] width 168 height 34
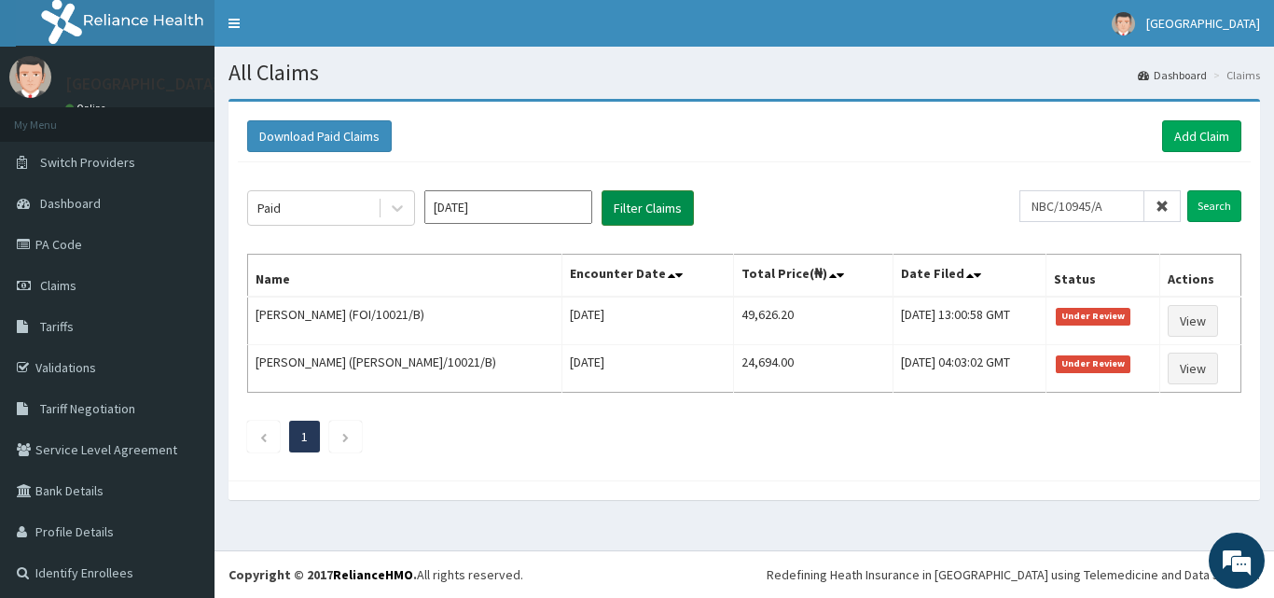
click at [631, 204] on button "Filter Claims" at bounding box center [648, 207] width 92 height 35
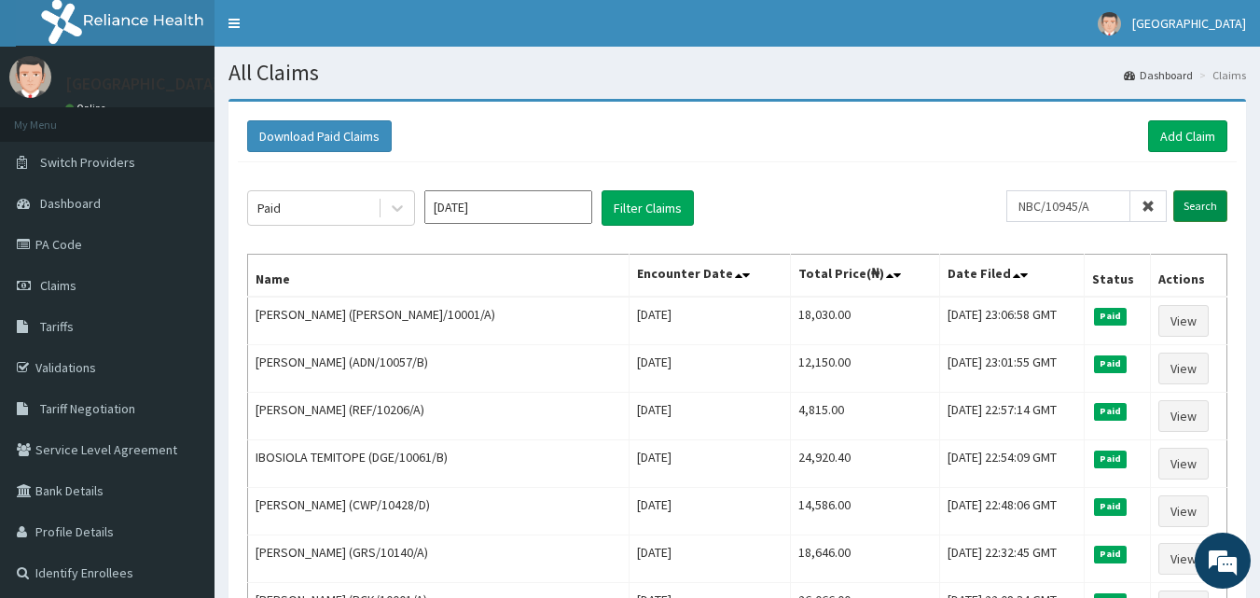
click at [1195, 205] on input "Search" at bounding box center [1200, 206] width 54 height 32
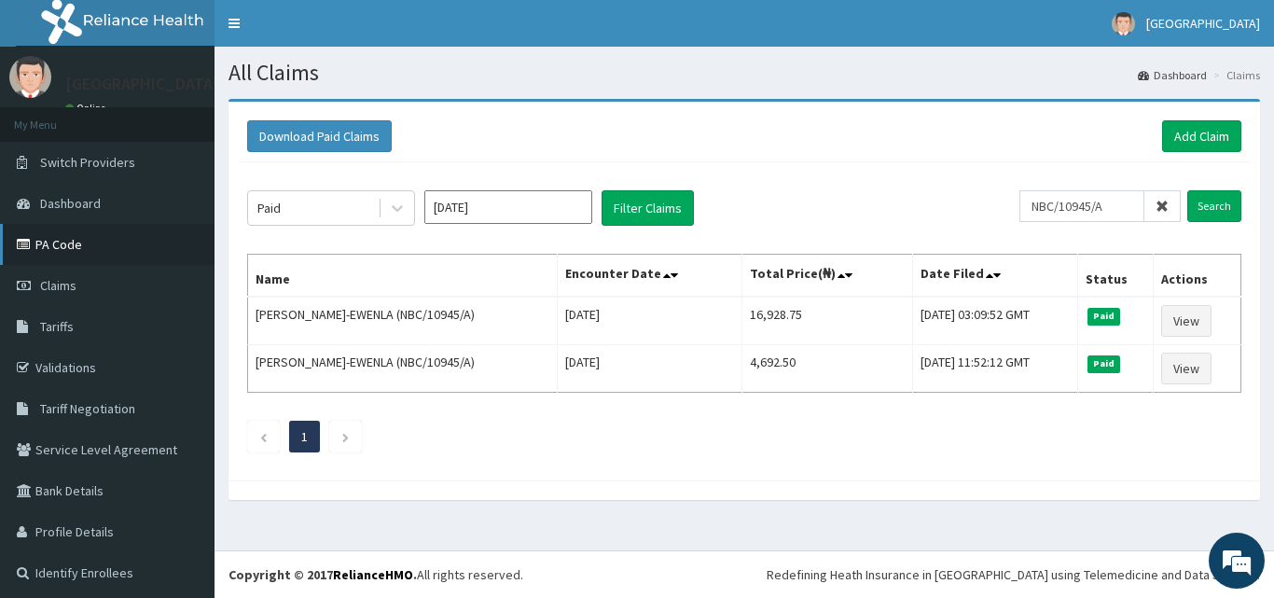
click at [74, 247] on link "PA Code" at bounding box center [107, 244] width 215 height 41
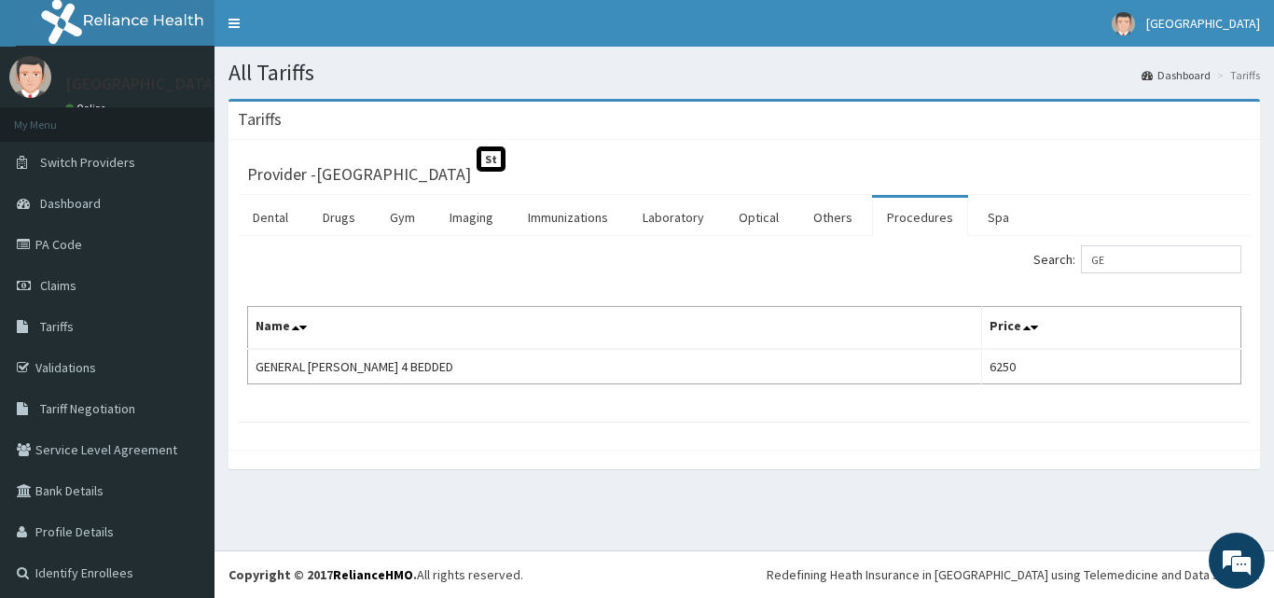
type input "G"
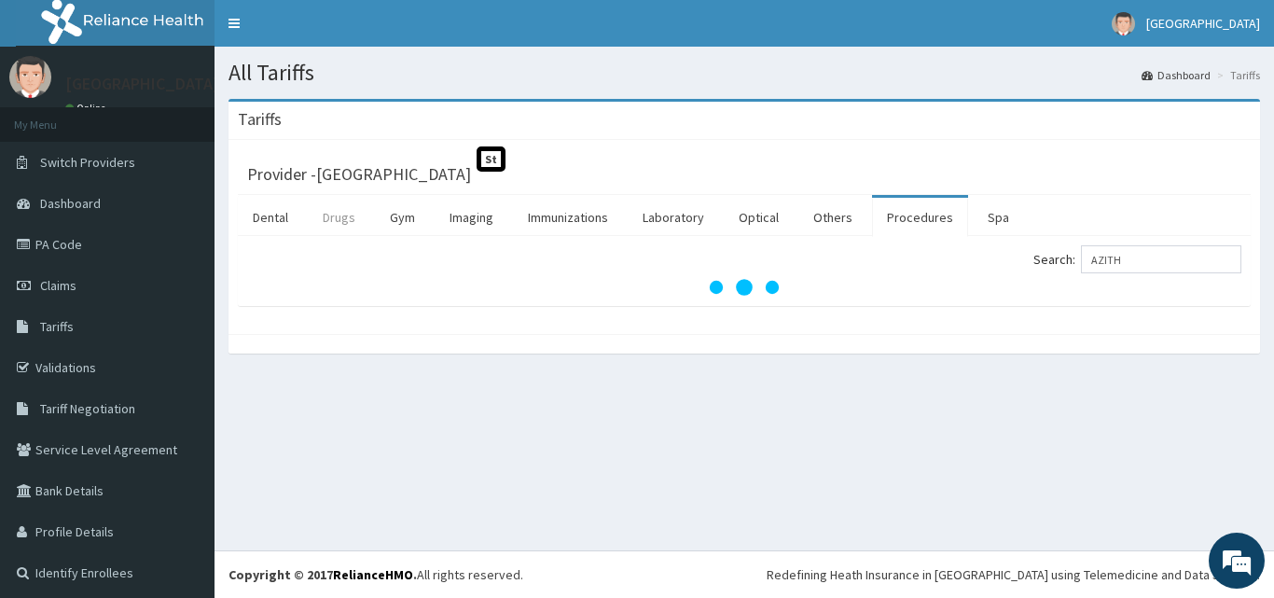
type input "AZITH"
click at [353, 218] on link "Drugs" at bounding box center [339, 217] width 62 height 39
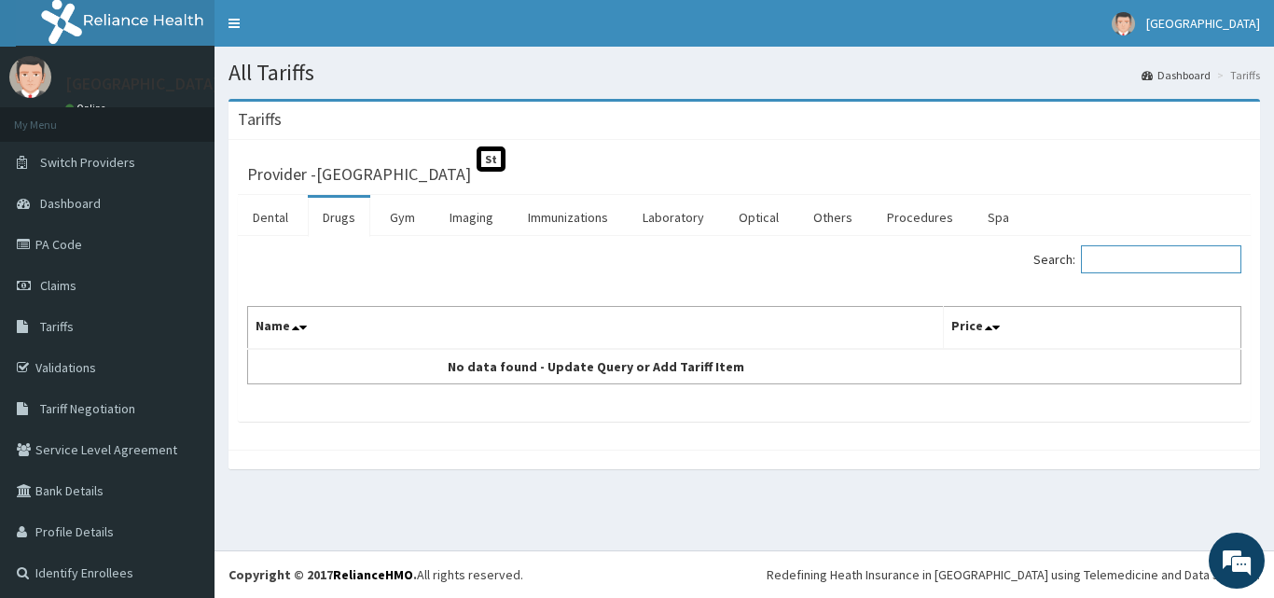
click at [1154, 258] on input "Search:" at bounding box center [1161, 259] width 160 height 28
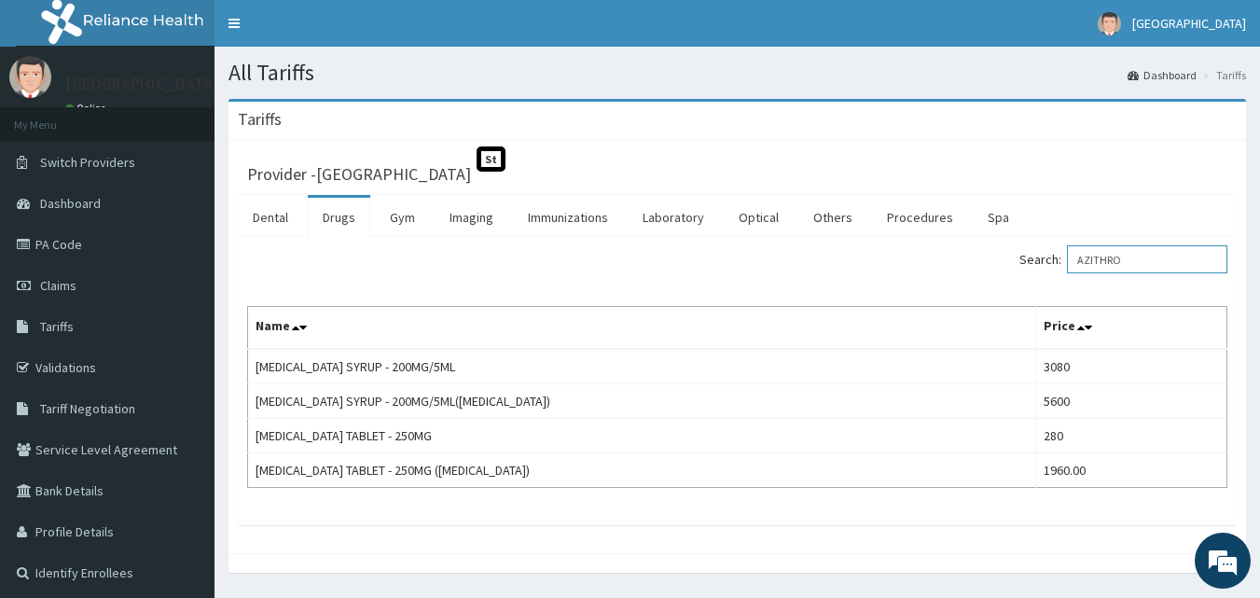
click at [1147, 263] on input "AZITHRO" at bounding box center [1147, 259] width 160 height 28
type input "A"
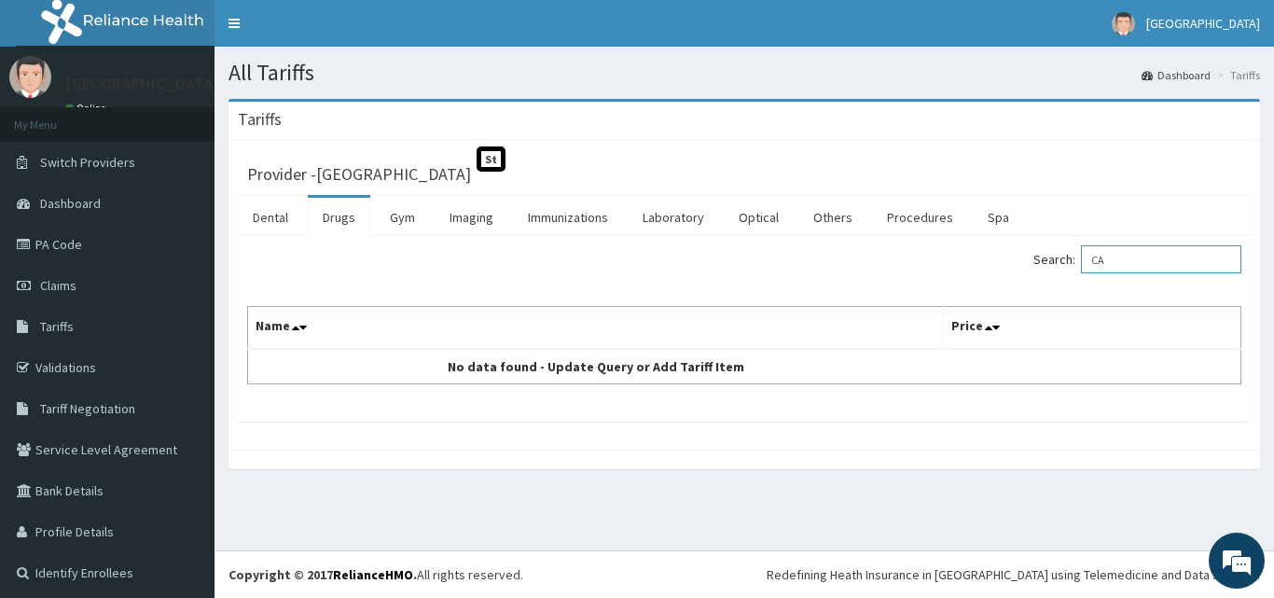
type input "C"
type input "P"
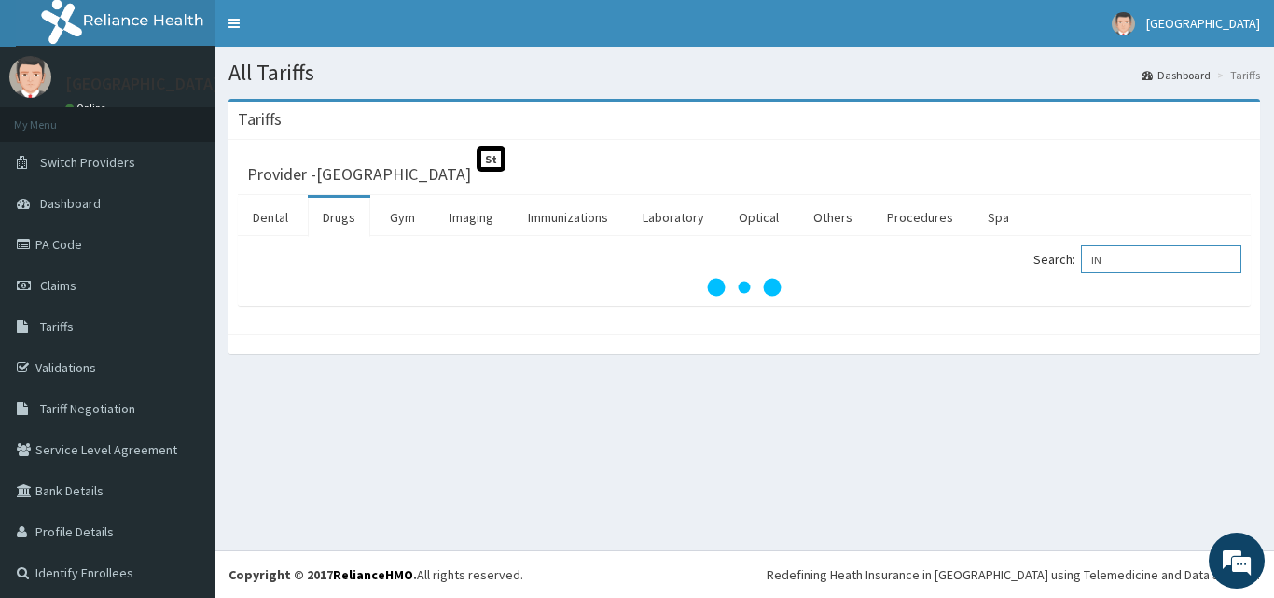
type input "I"
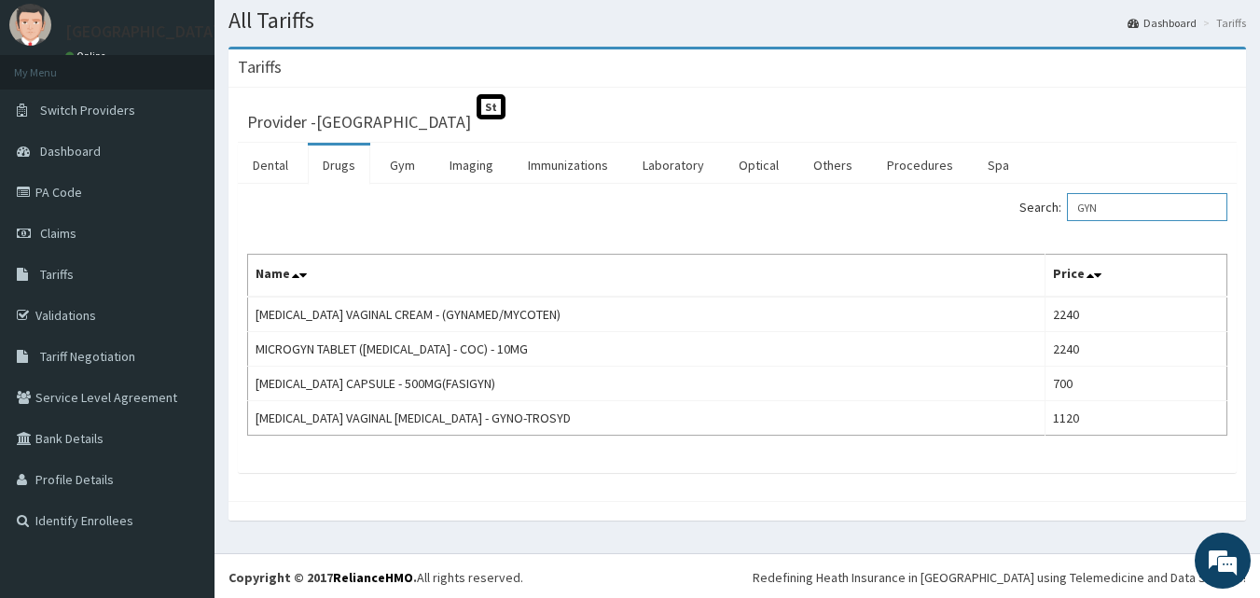
scroll to position [55, 0]
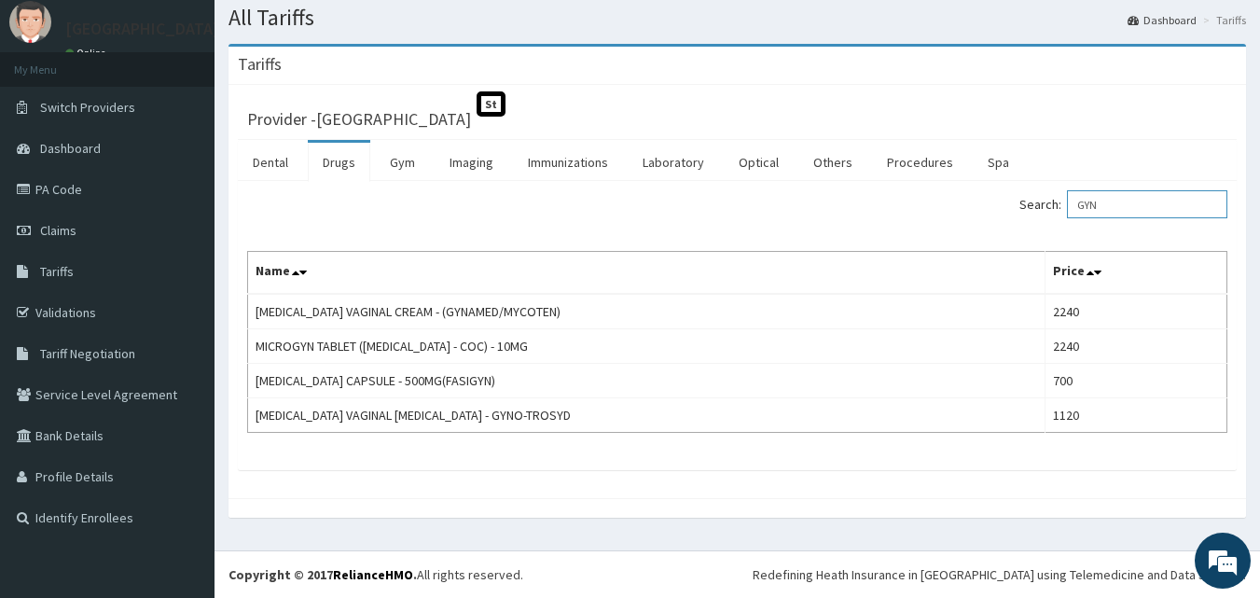
type input "GYN"
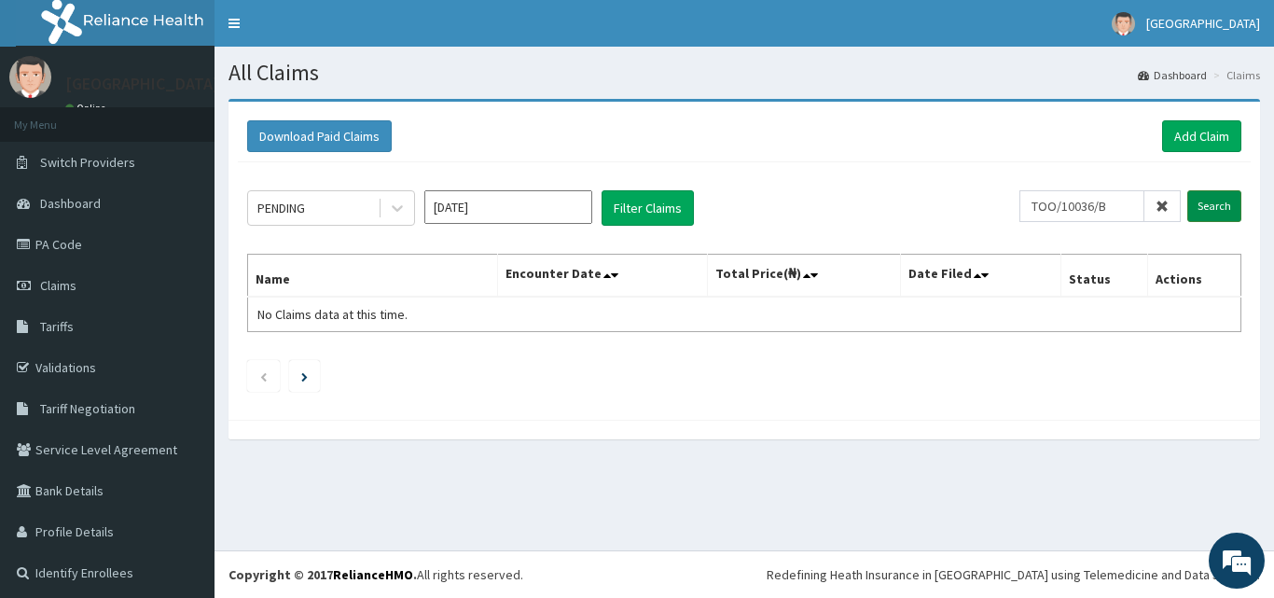
type input "TOO/10036/B"
click at [1192, 208] on input "Search" at bounding box center [1214, 206] width 54 height 32
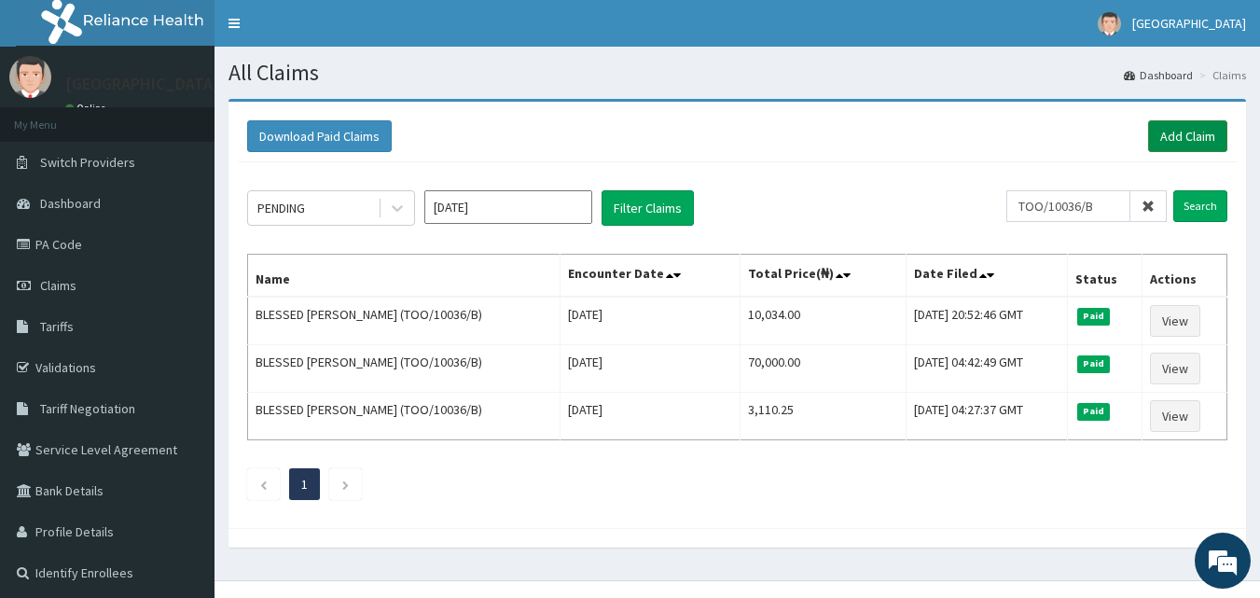
click at [1190, 130] on link "Add Claim" at bounding box center [1187, 136] width 79 height 32
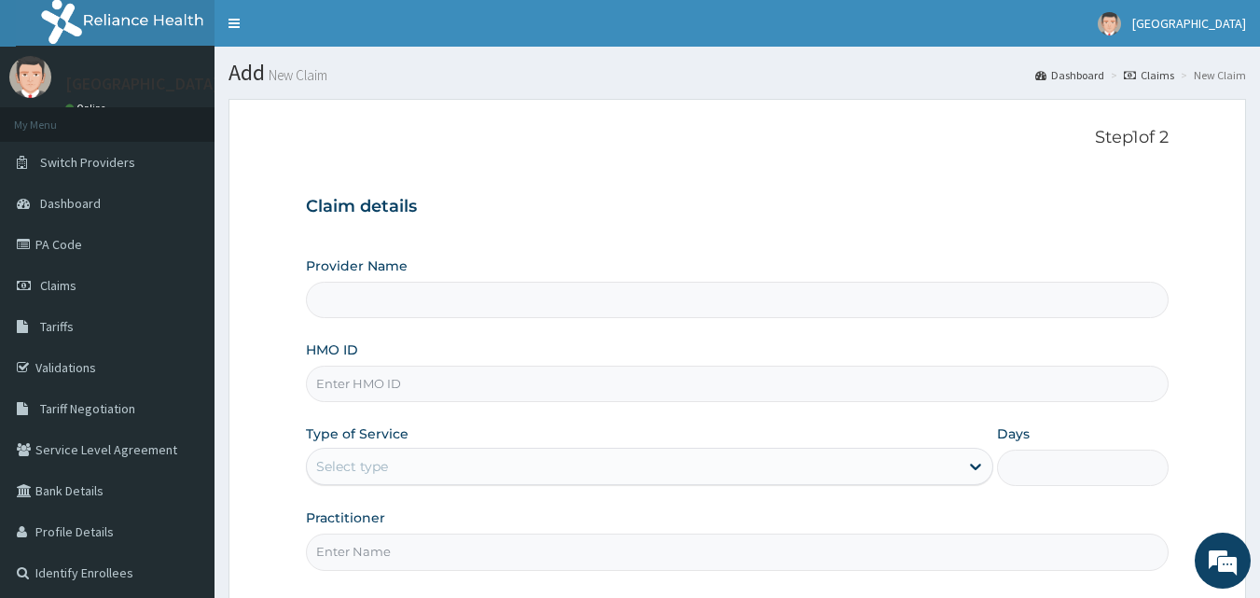
drag, startPoint x: 0, startPoint y: 0, endPoint x: 658, endPoint y: 395, distance: 766.9
click at [658, 395] on input "HMO ID" at bounding box center [738, 384] width 864 height 36
type input "[GEOGRAPHIC_DATA]"
paste input "TOO/10036/B"
type input "TOO/10036/B"
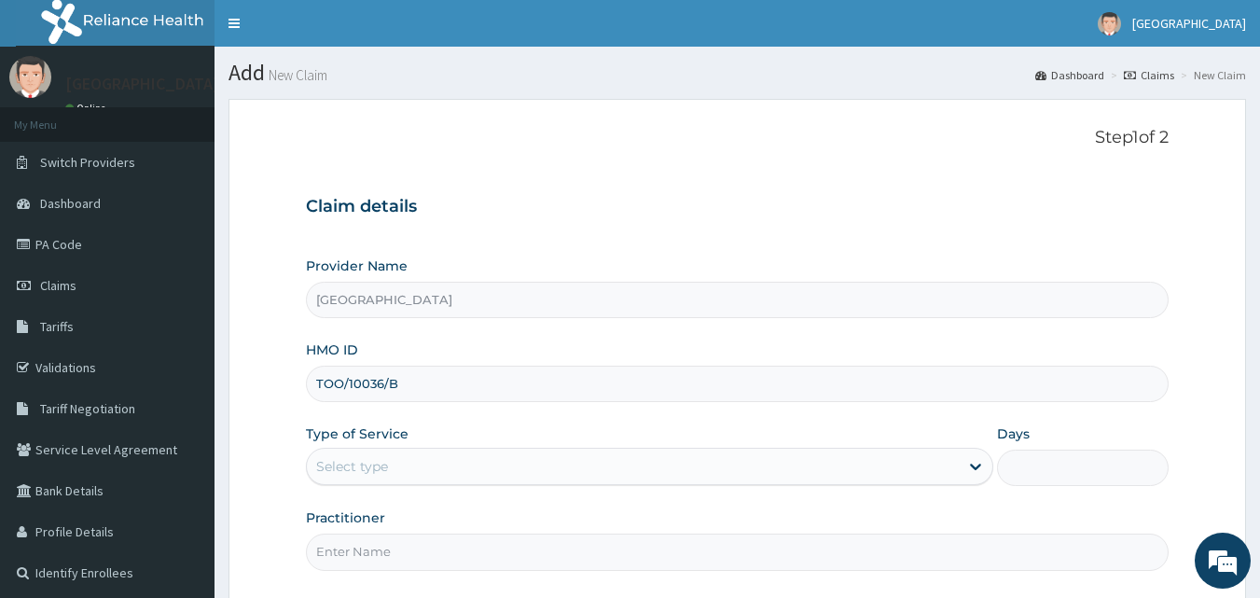
click at [615, 479] on div "Select type" at bounding box center [633, 466] width 652 height 30
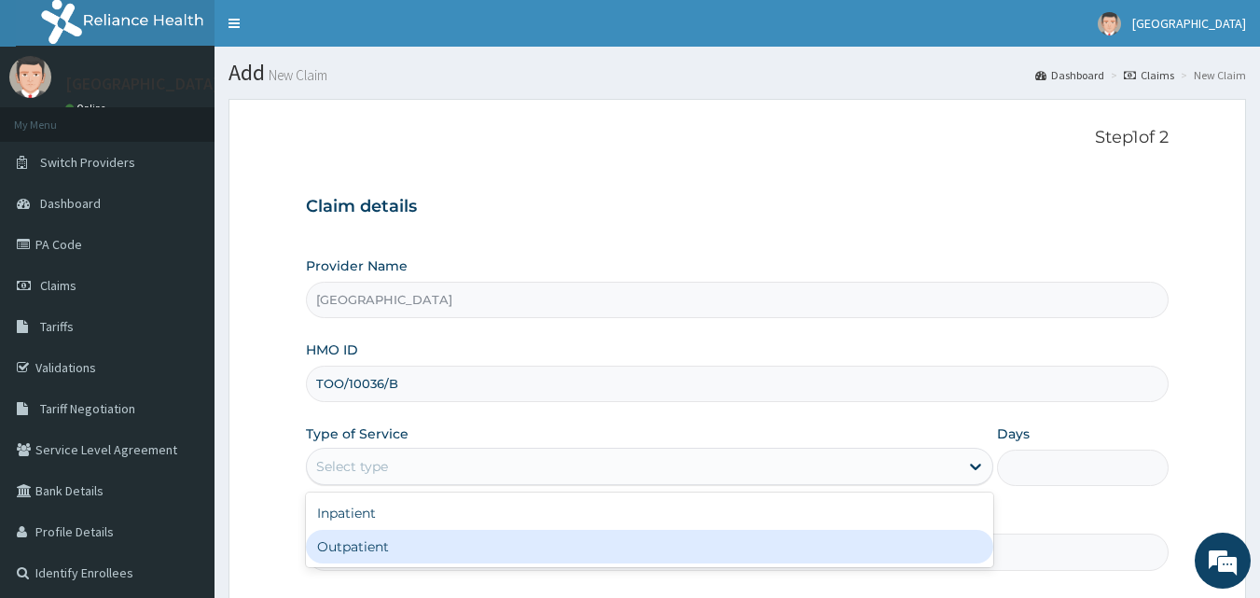
click at [557, 562] on div "Outpatient" at bounding box center [649, 547] width 687 height 34
type input "1"
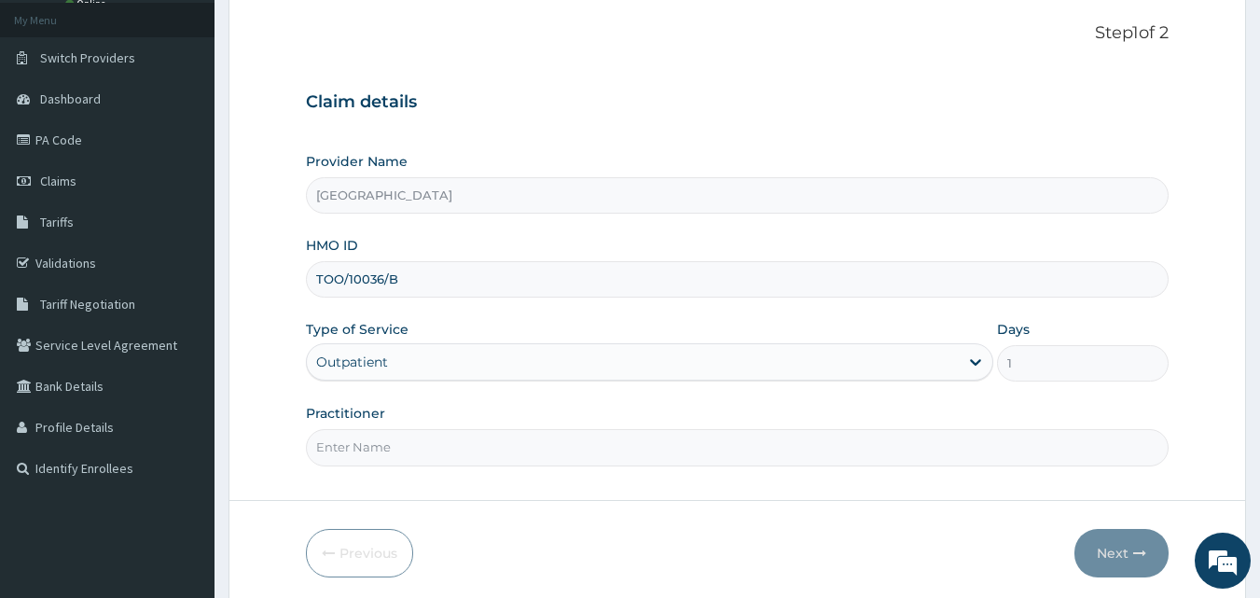
click at [971, 449] on input "Practitioner" at bounding box center [738, 447] width 864 height 36
type input "Dr [PERSON_NAME]"
click at [1124, 552] on button "Next" at bounding box center [1122, 553] width 94 height 49
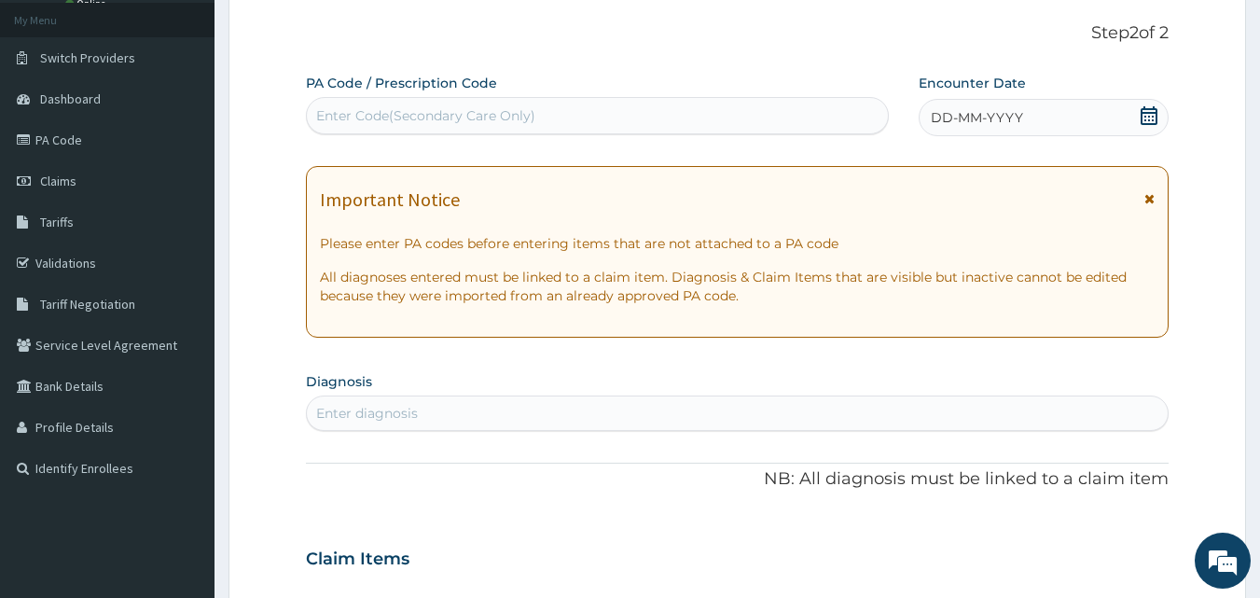
click at [1150, 120] on icon at bounding box center [1149, 115] width 17 height 19
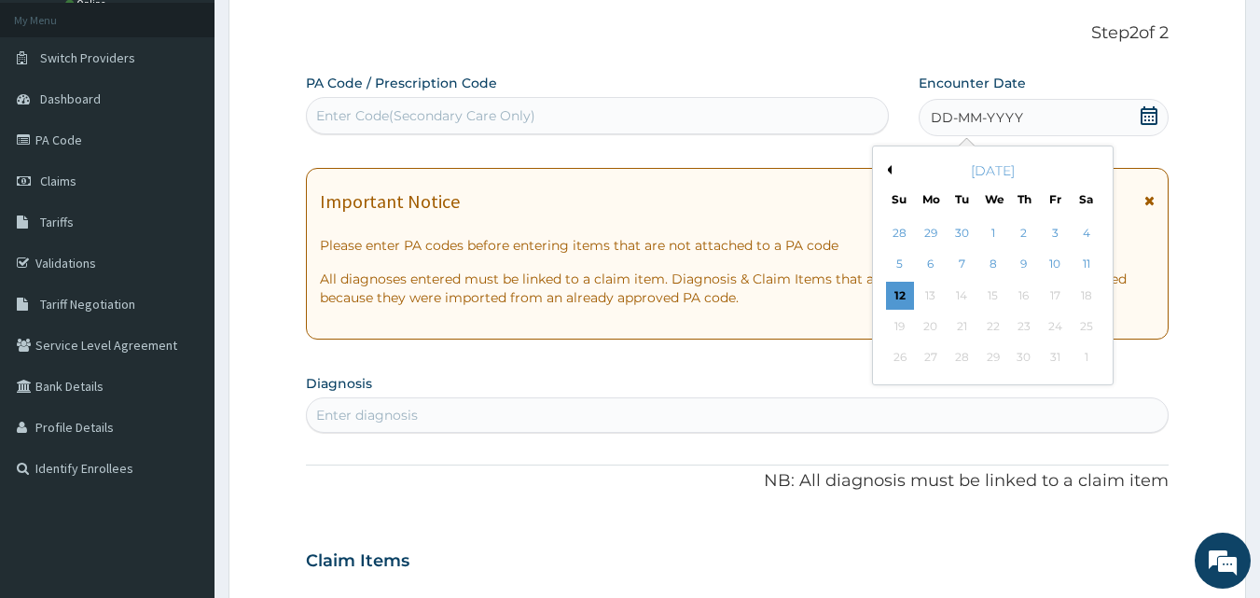
click at [888, 171] on button "Previous Month" at bounding box center [886, 169] width 9 height 9
click at [959, 354] on div "30" at bounding box center [963, 358] width 28 height 28
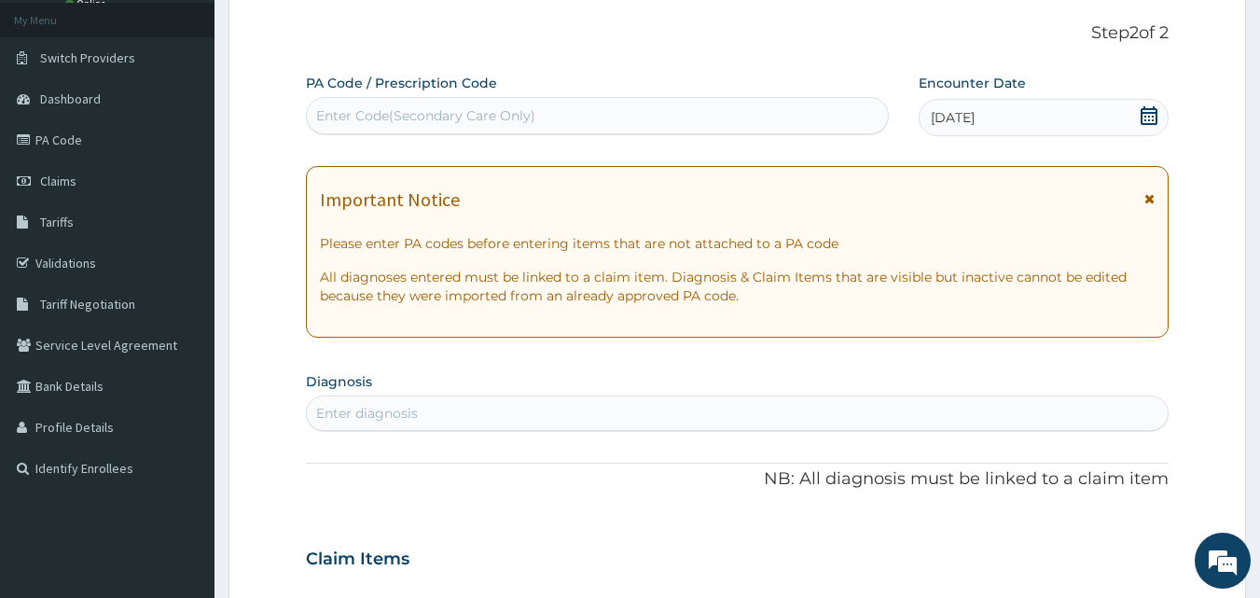
click at [493, 409] on div "Enter diagnosis" at bounding box center [738, 413] width 862 height 30
type input "VAGIN"
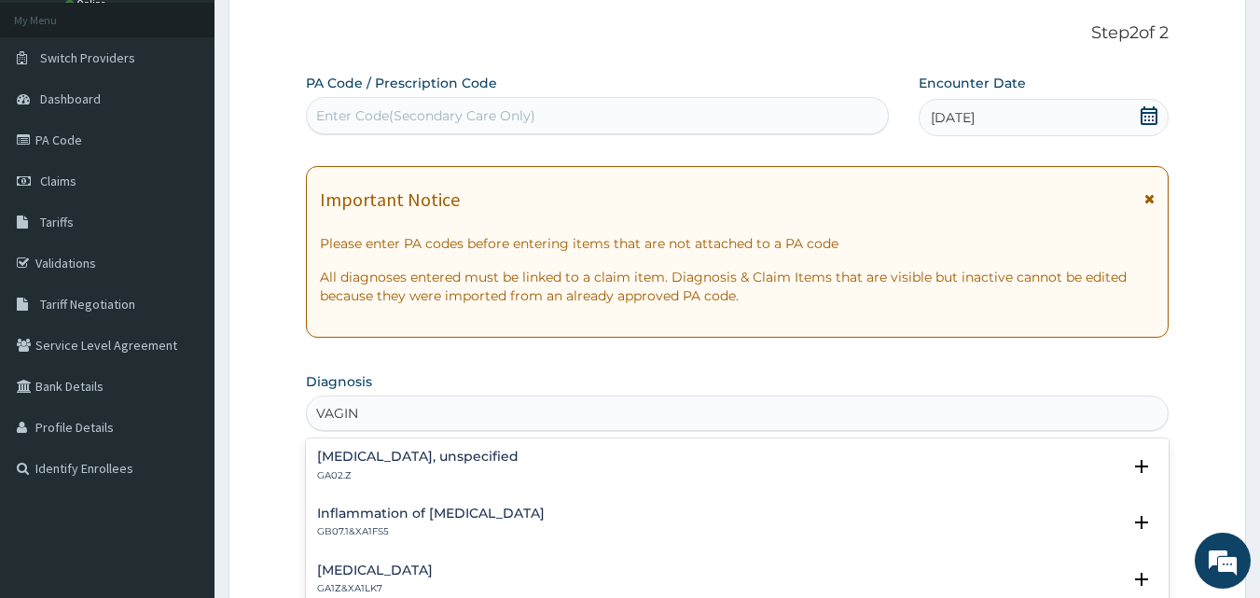
click at [431, 465] on div "[MEDICAL_DATA], unspecified GA02.Z" at bounding box center [417, 466] width 201 height 33
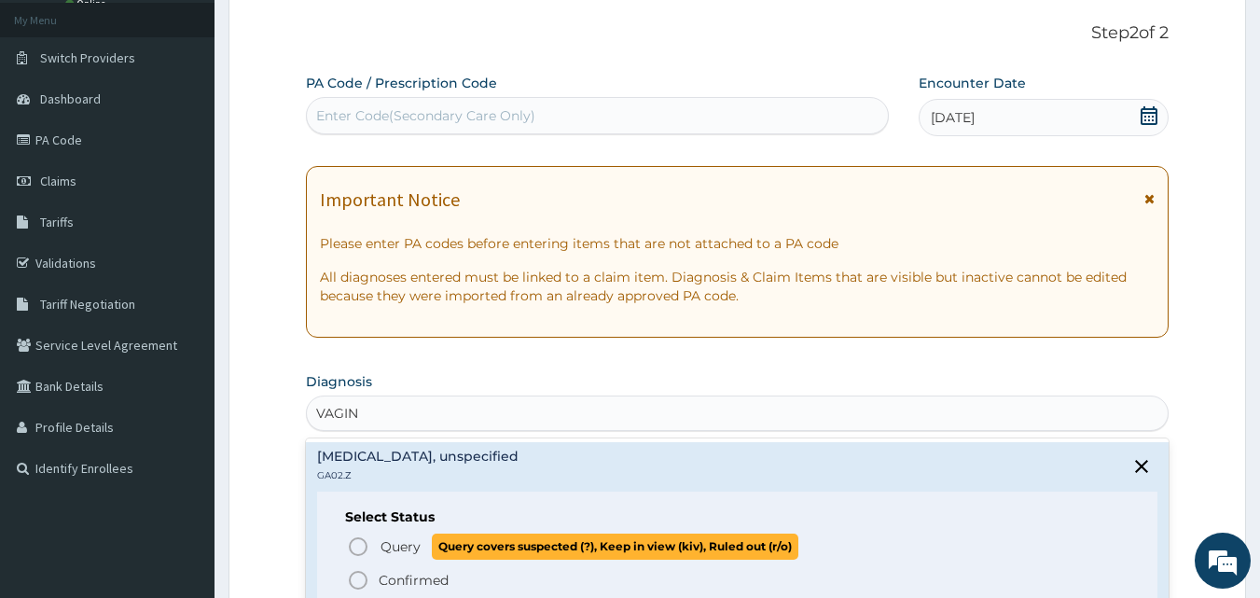
click at [363, 549] on icon "status option query" at bounding box center [358, 546] width 22 height 22
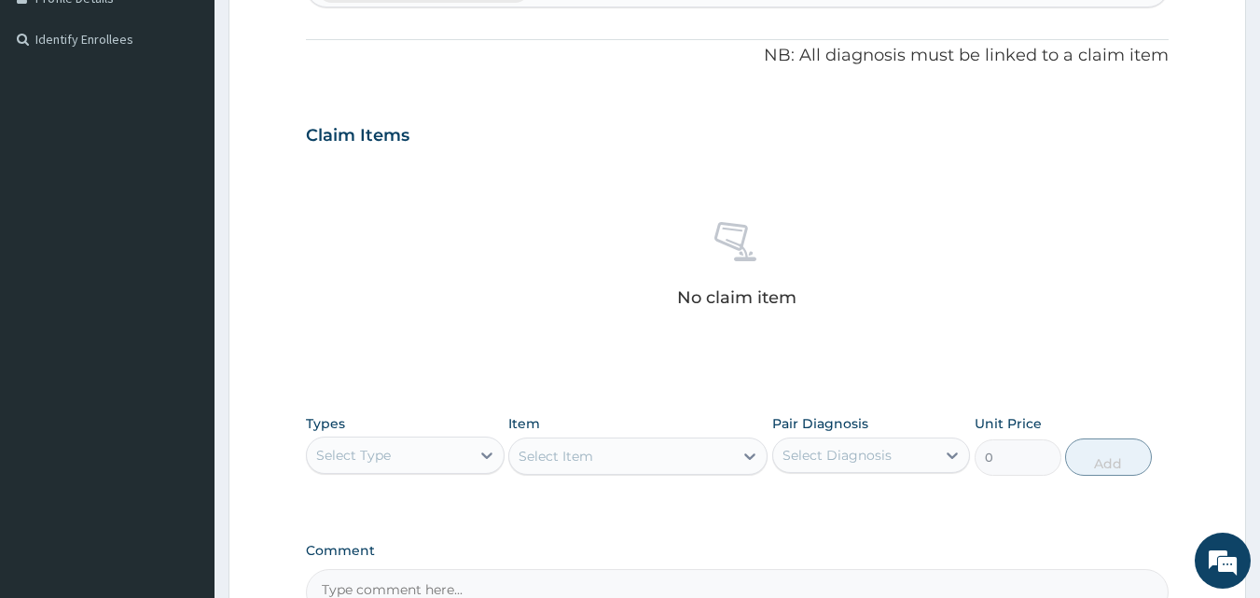
scroll to position [553, 0]
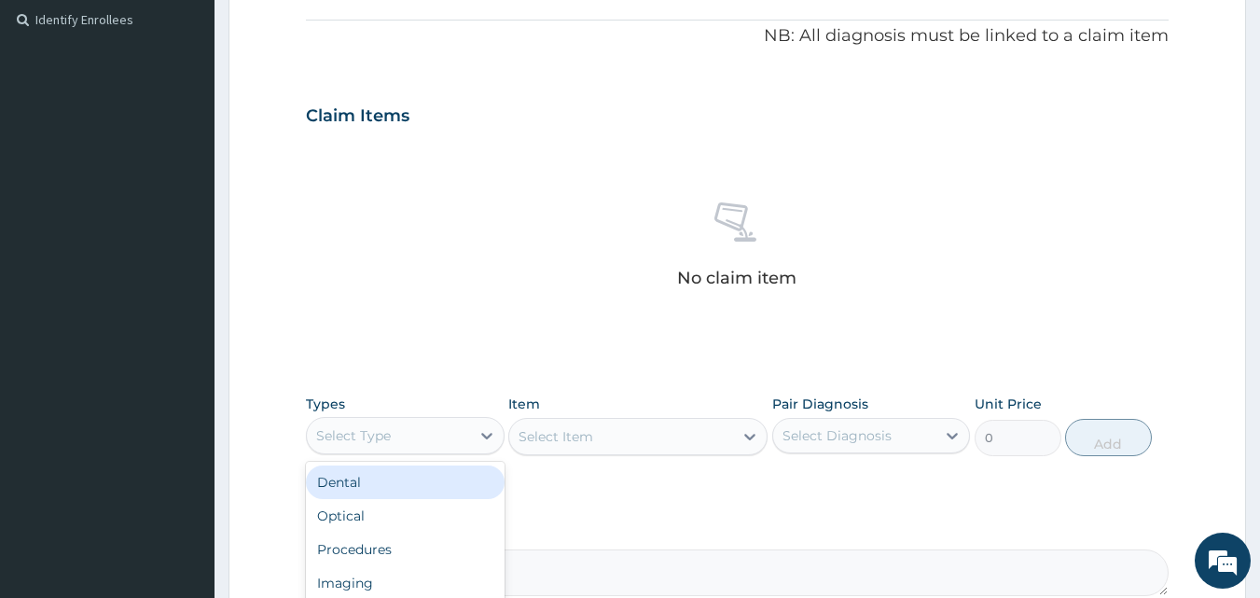
click at [455, 441] on div "Select Type" at bounding box center [388, 436] width 163 height 30
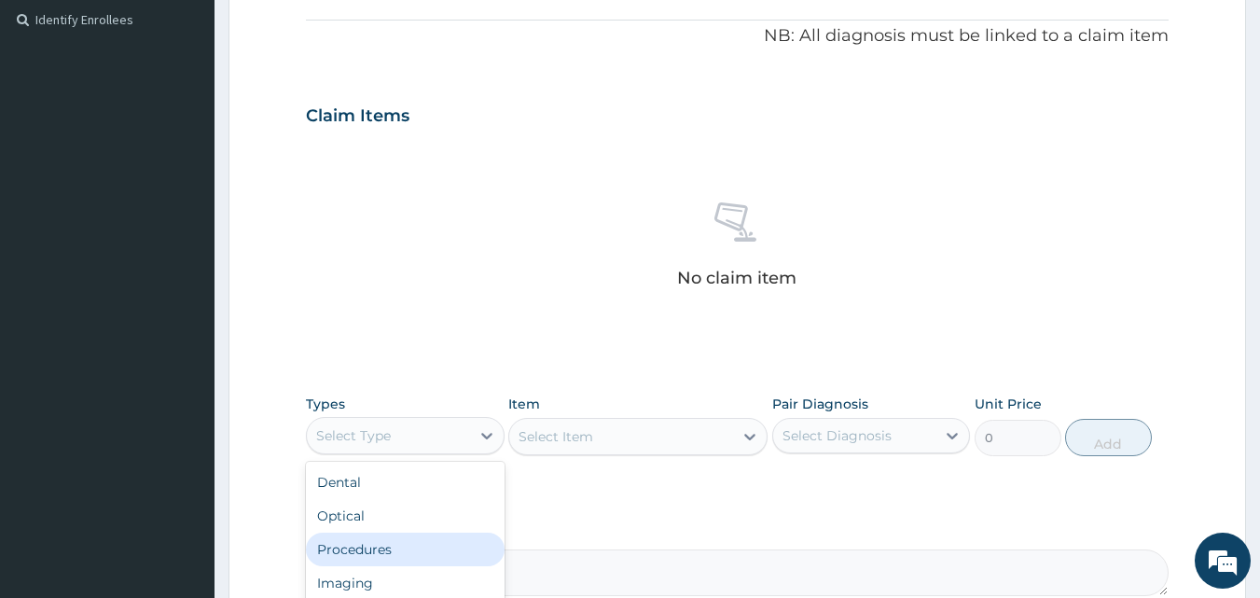
click at [410, 545] on div "Procedures" at bounding box center [405, 550] width 199 height 34
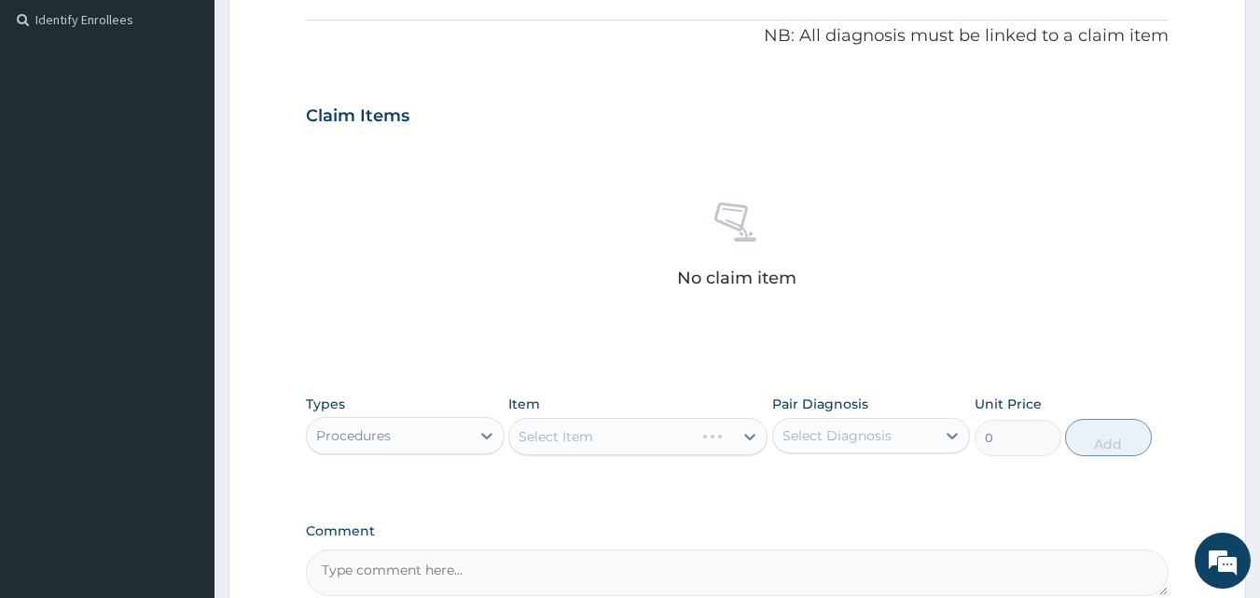
click at [632, 442] on div "Select Item" at bounding box center [637, 436] width 259 height 37
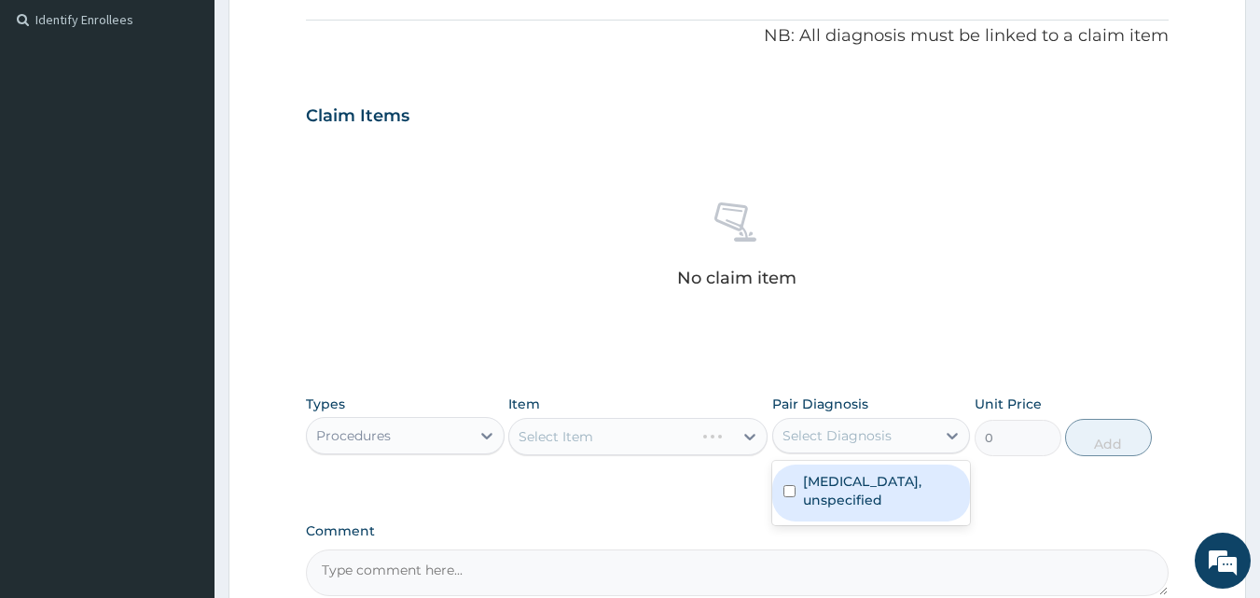
click at [802, 435] on div "Select Diagnosis" at bounding box center [837, 435] width 109 height 19
click at [820, 489] on label "[MEDICAL_DATA], unspecified" at bounding box center [881, 490] width 157 height 37
checkbox input "true"
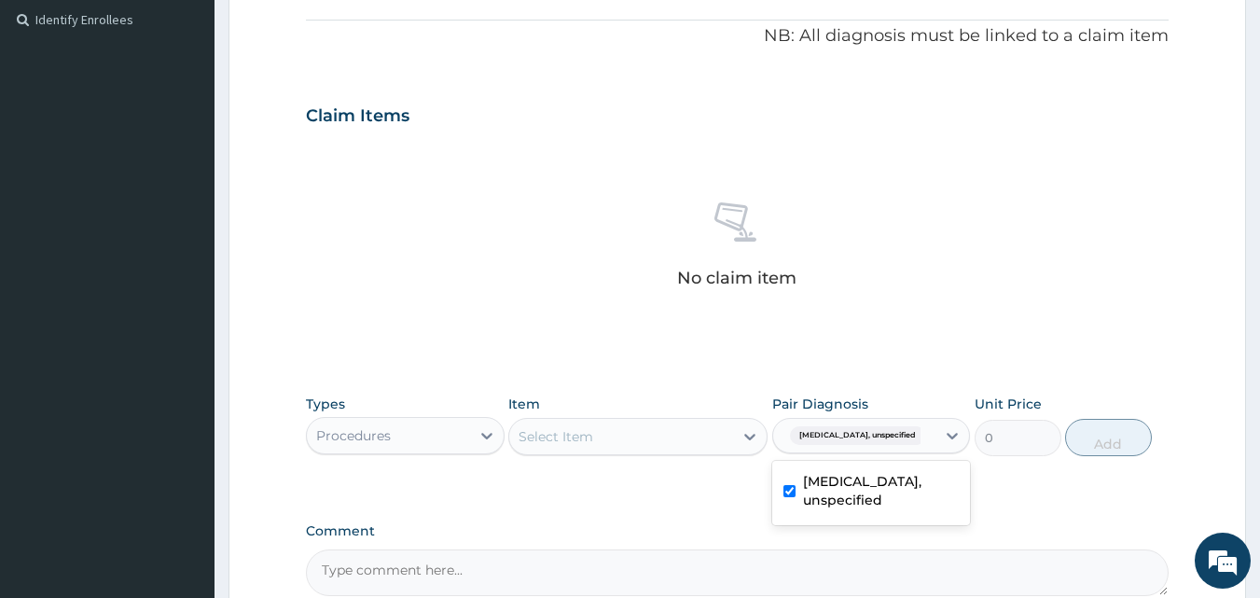
click at [636, 434] on div "Select Item" at bounding box center [621, 437] width 224 height 30
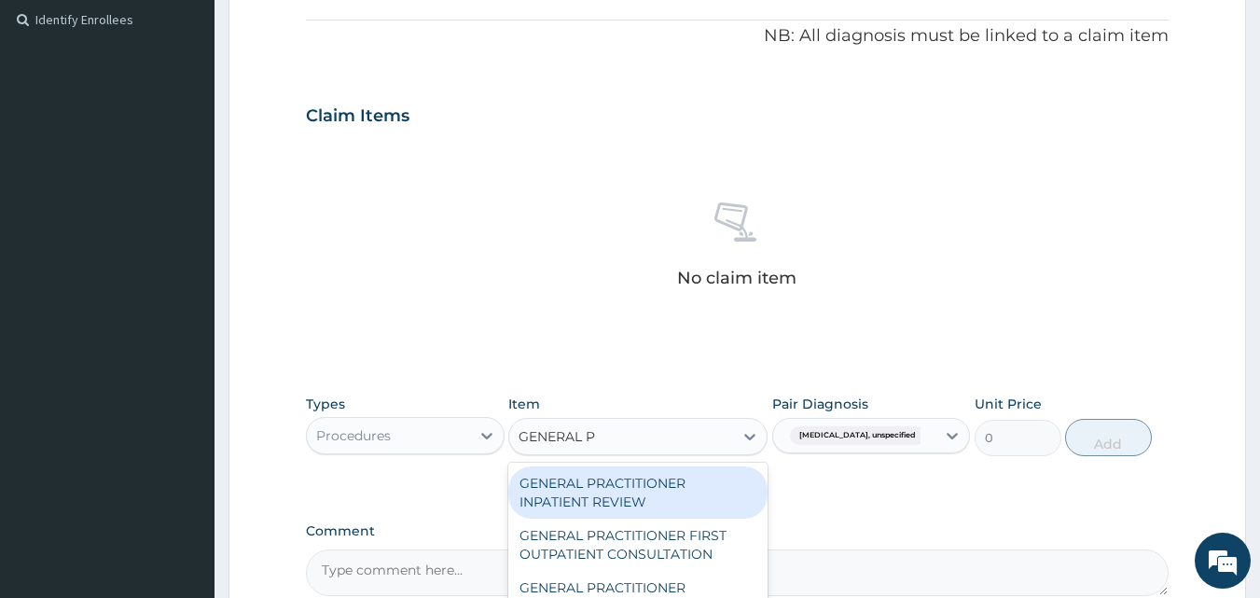
type input "GENERAL PR"
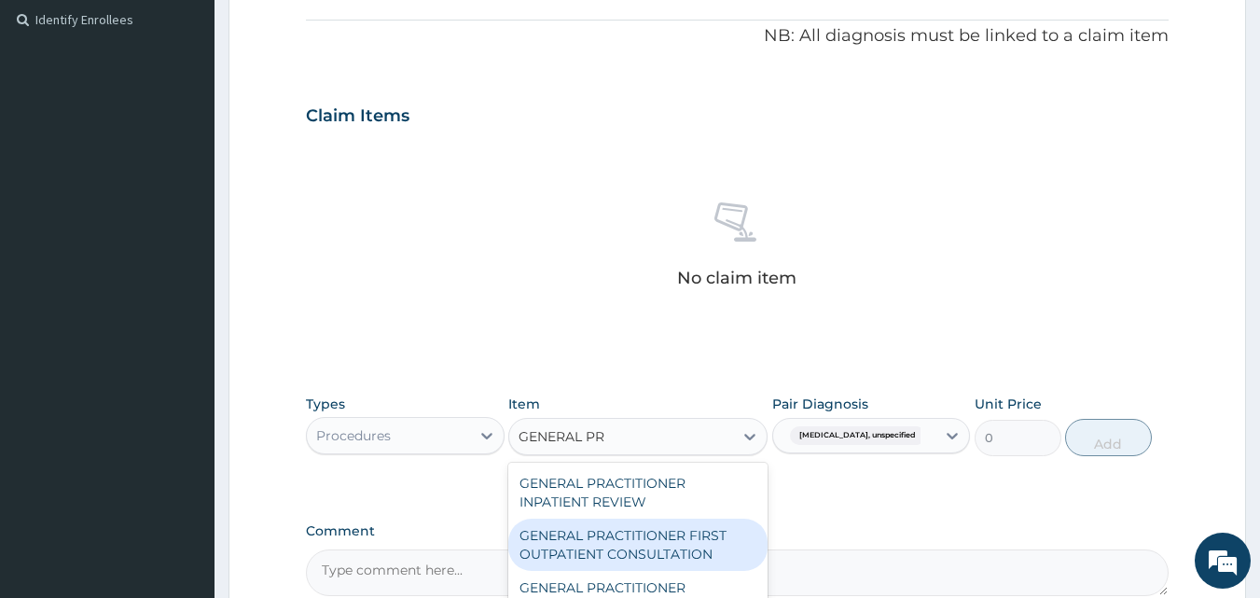
click at [607, 548] on div "GENERAL PRACTITIONER FIRST OUTPATIENT CONSULTATION" at bounding box center [637, 545] width 259 height 52
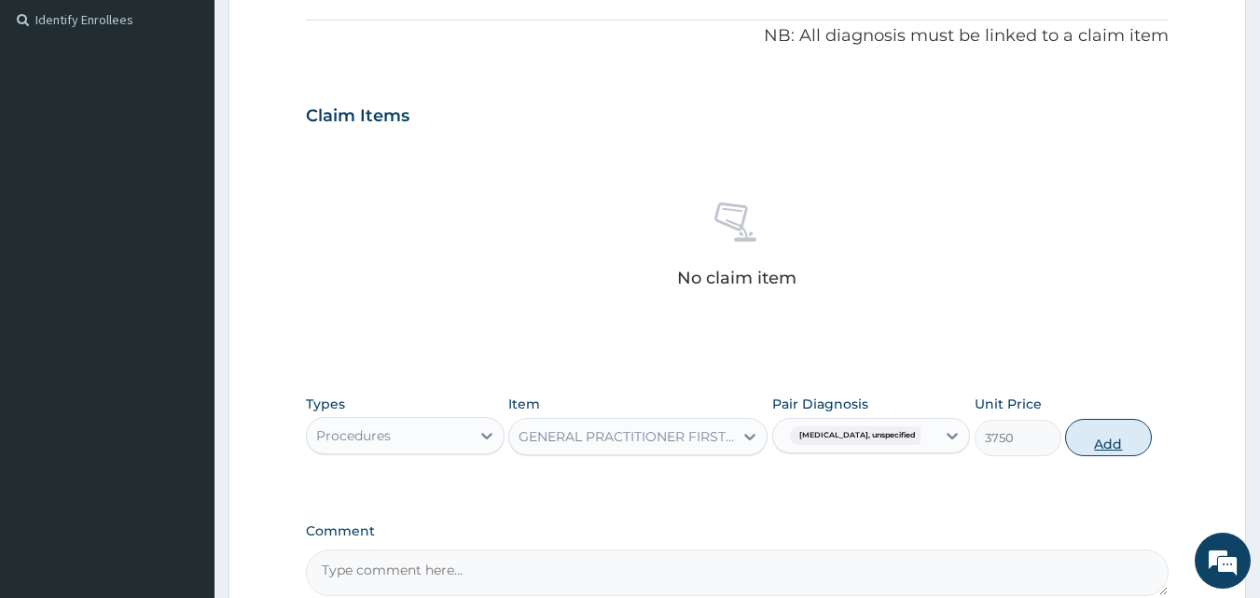
click at [1108, 440] on button "Add" at bounding box center [1108, 437] width 87 height 37
type input "0"
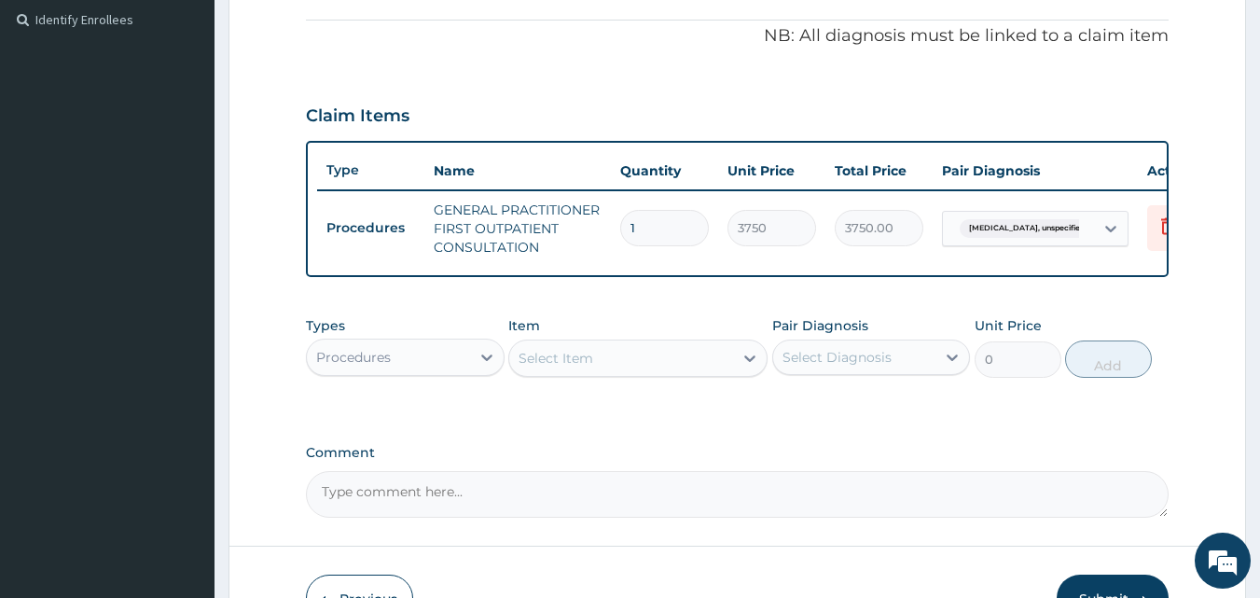
click at [599, 373] on div "Select Item" at bounding box center [621, 358] width 224 height 30
type input "CANES"
click at [456, 372] on div "Procedures" at bounding box center [388, 357] width 163 height 30
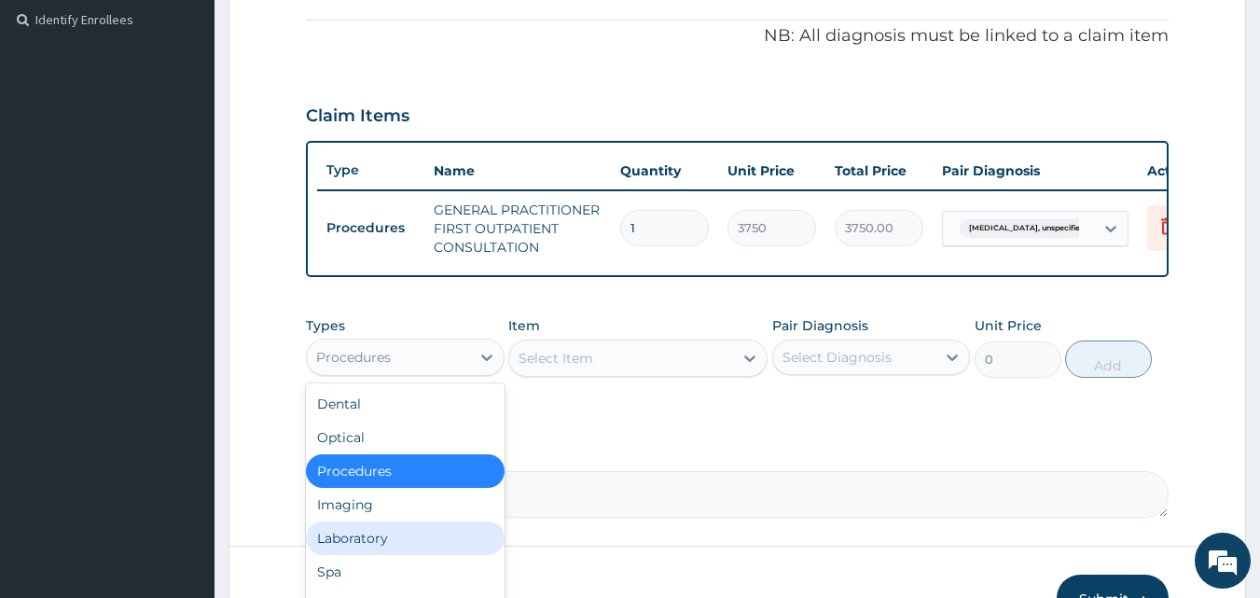
scroll to position [63, 0]
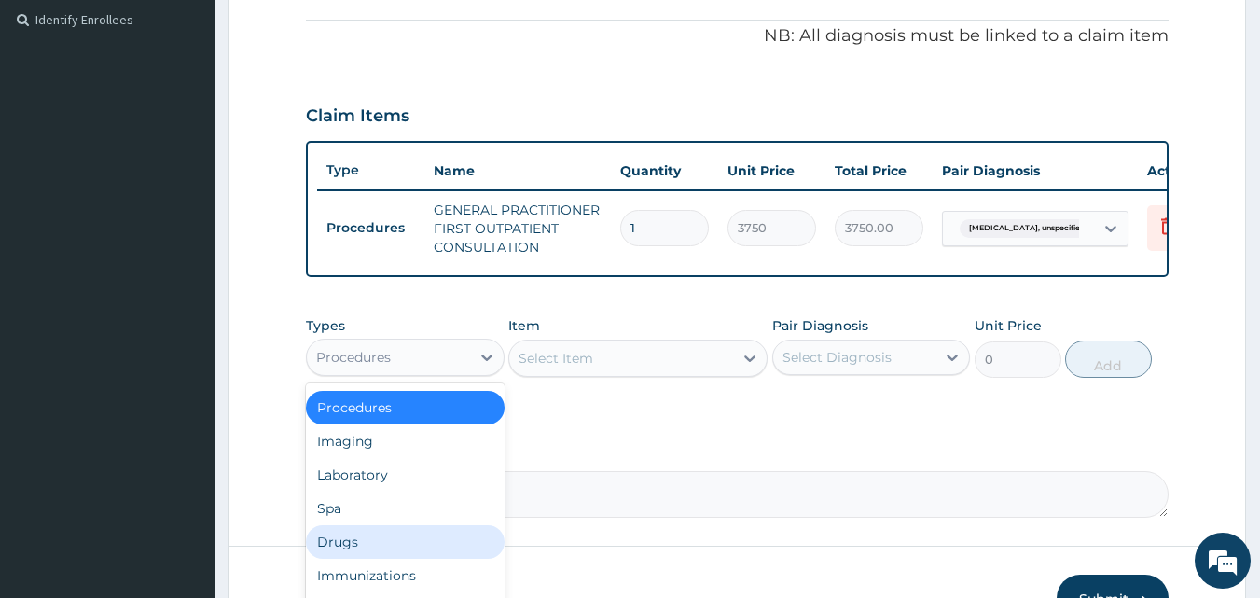
click at [360, 555] on div "Drugs" at bounding box center [405, 542] width 199 height 34
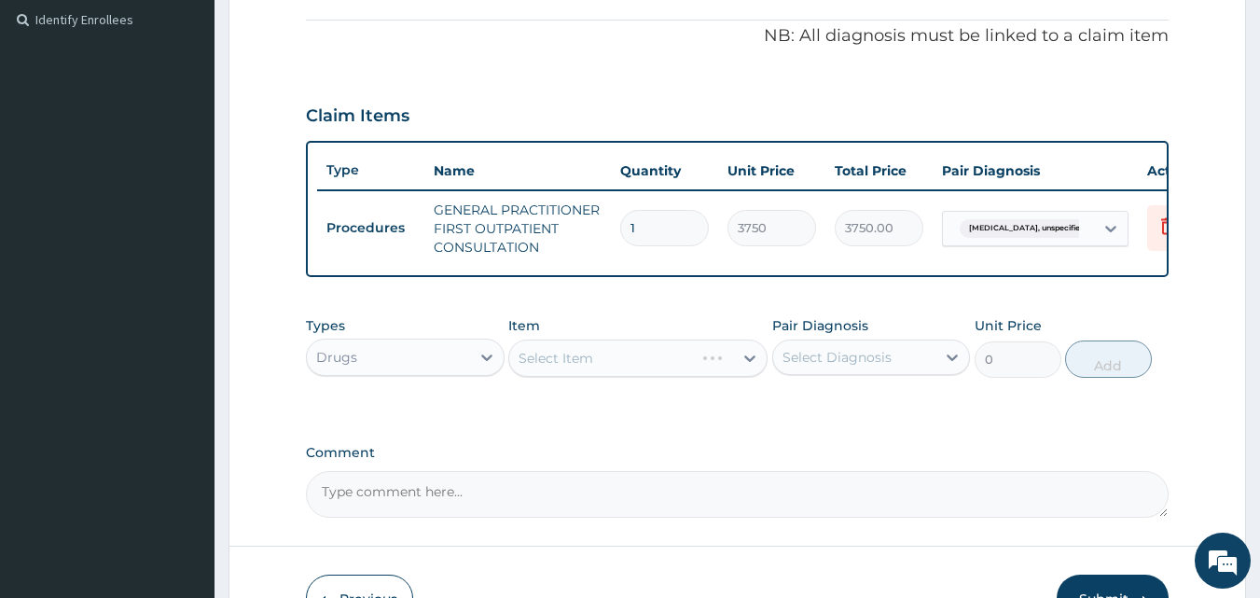
click at [556, 374] on div "Select Item" at bounding box center [637, 358] width 259 height 37
click at [563, 374] on div "Select Item" at bounding box center [637, 358] width 259 height 37
click at [589, 371] on div "Select Item" at bounding box center [637, 358] width 259 height 37
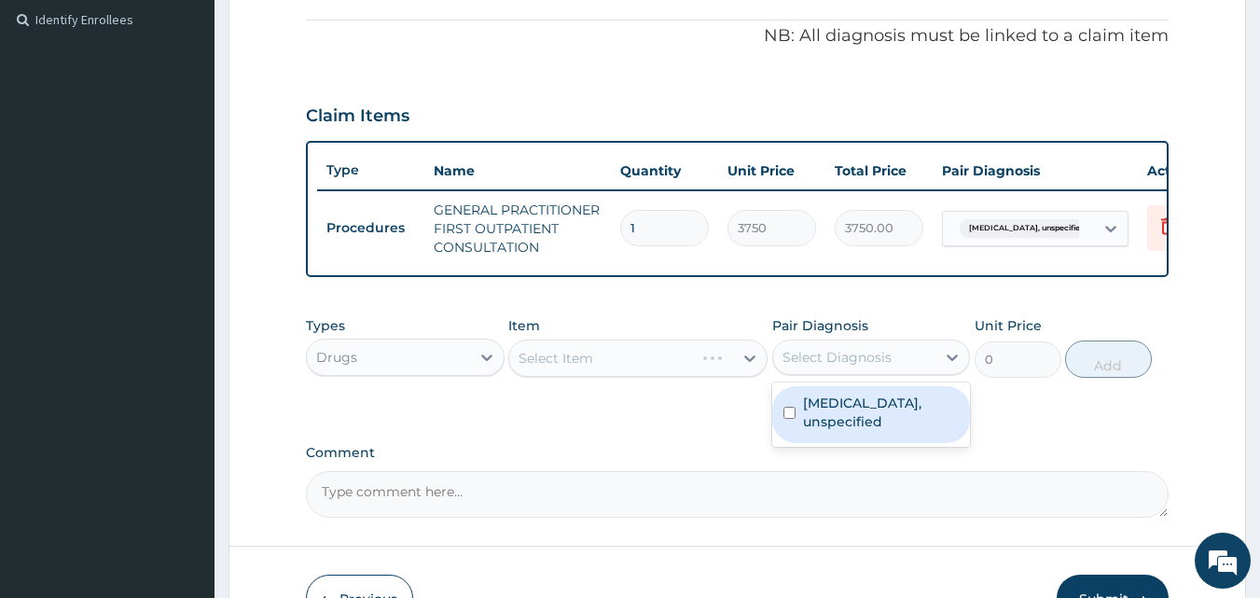
click at [813, 372] on div "Select Diagnosis" at bounding box center [854, 357] width 163 height 30
click at [813, 418] on label "Vaginitis, unspecified" at bounding box center [881, 412] width 157 height 37
checkbox input "true"
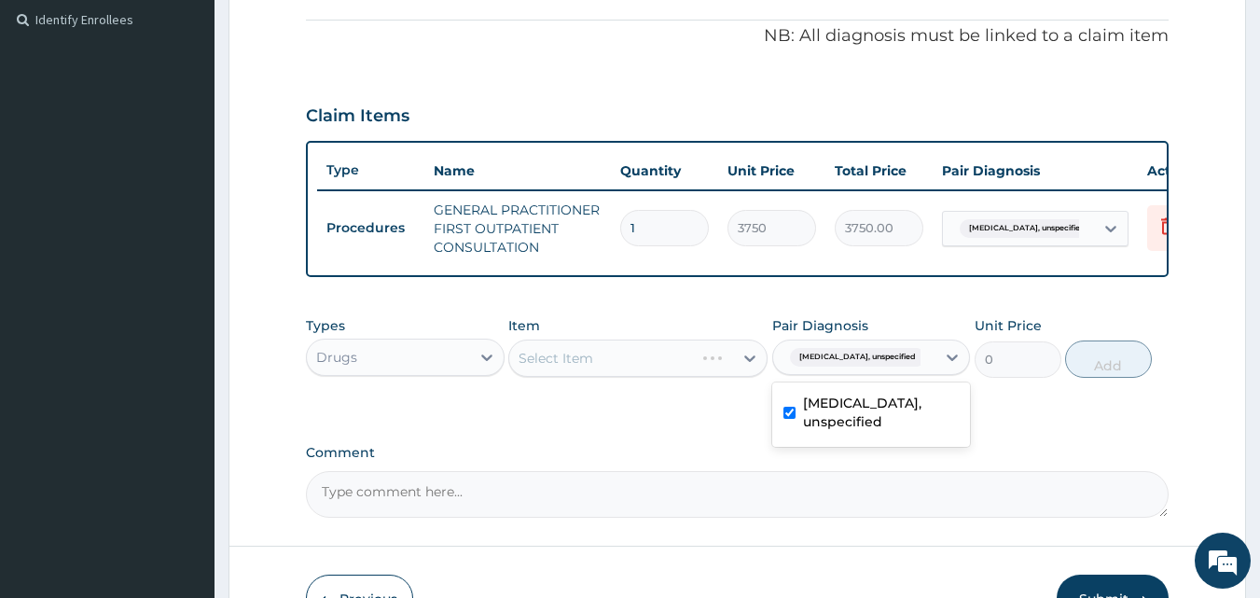
click at [607, 377] on div "Select Item" at bounding box center [637, 358] width 259 height 37
click at [614, 371] on div "Select Item" at bounding box center [621, 358] width 224 height 30
type input "CANE"
click at [617, 373] on div "CANE" at bounding box center [621, 358] width 224 height 30
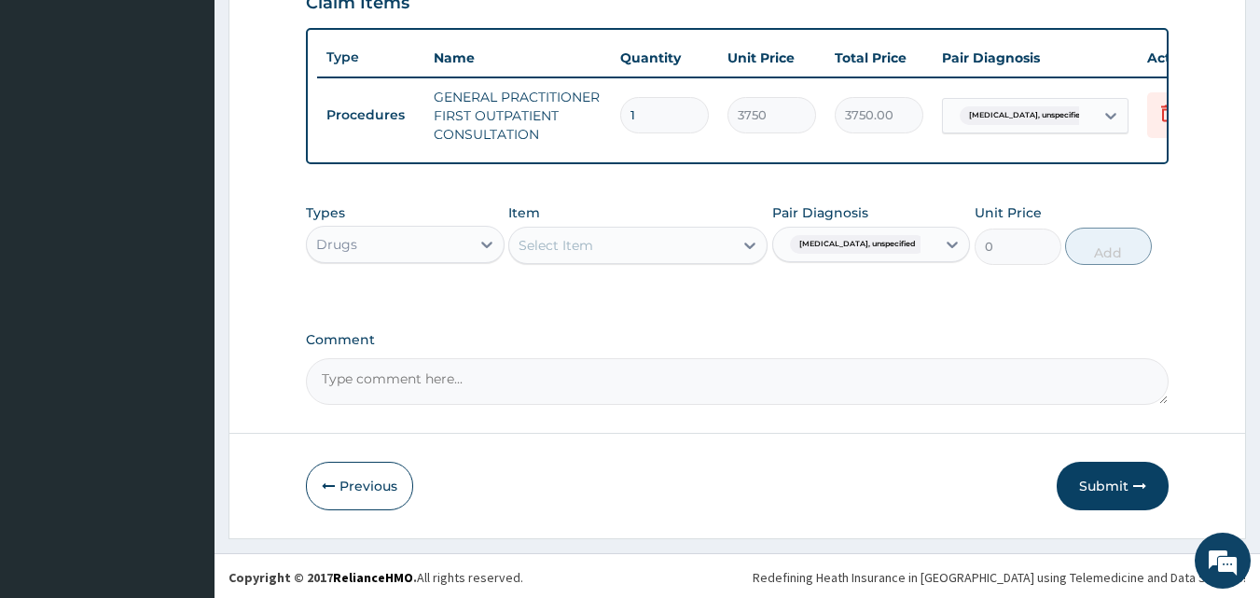
scroll to position [683, 0]
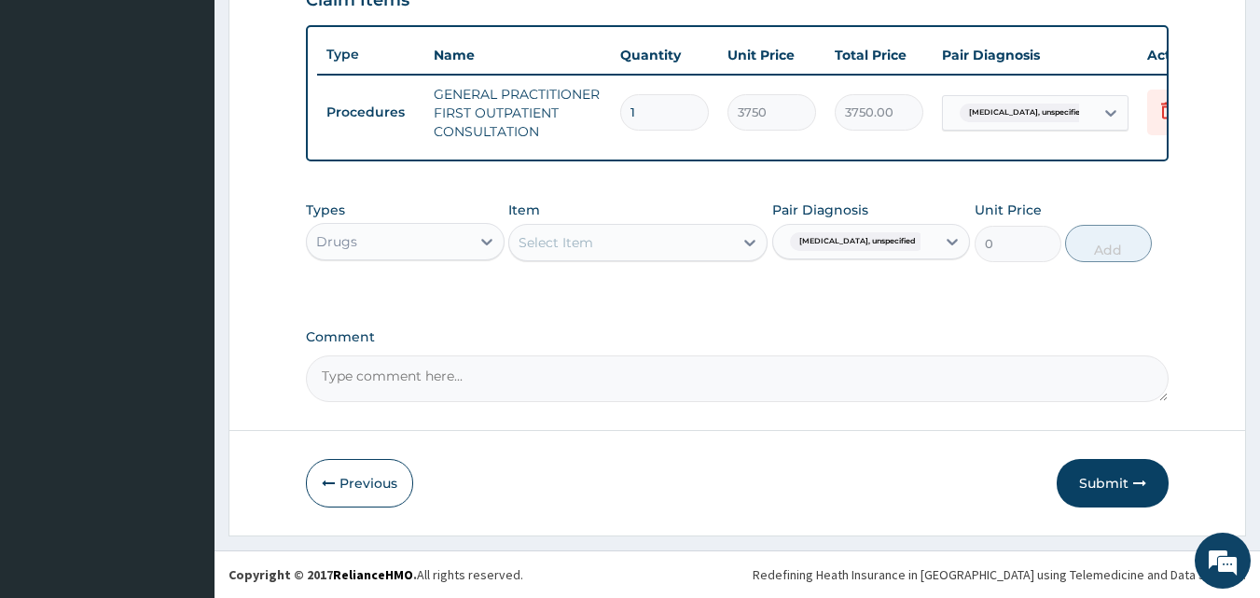
click at [610, 246] on div "Select Item" at bounding box center [621, 243] width 224 height 30
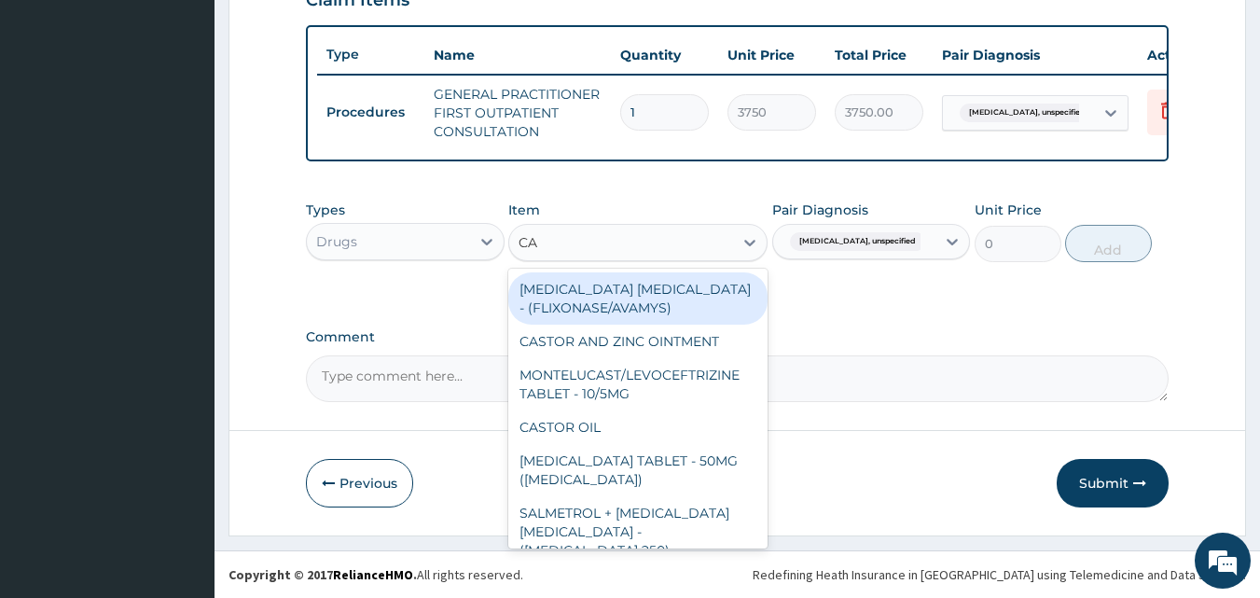
type input "C"
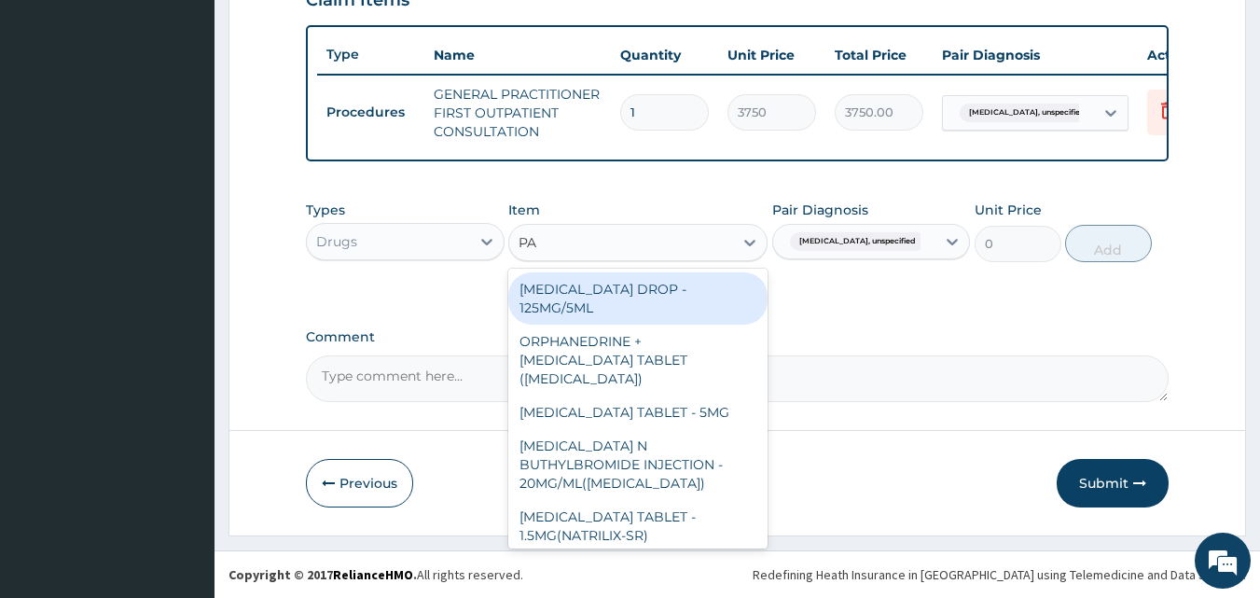
type input "P"
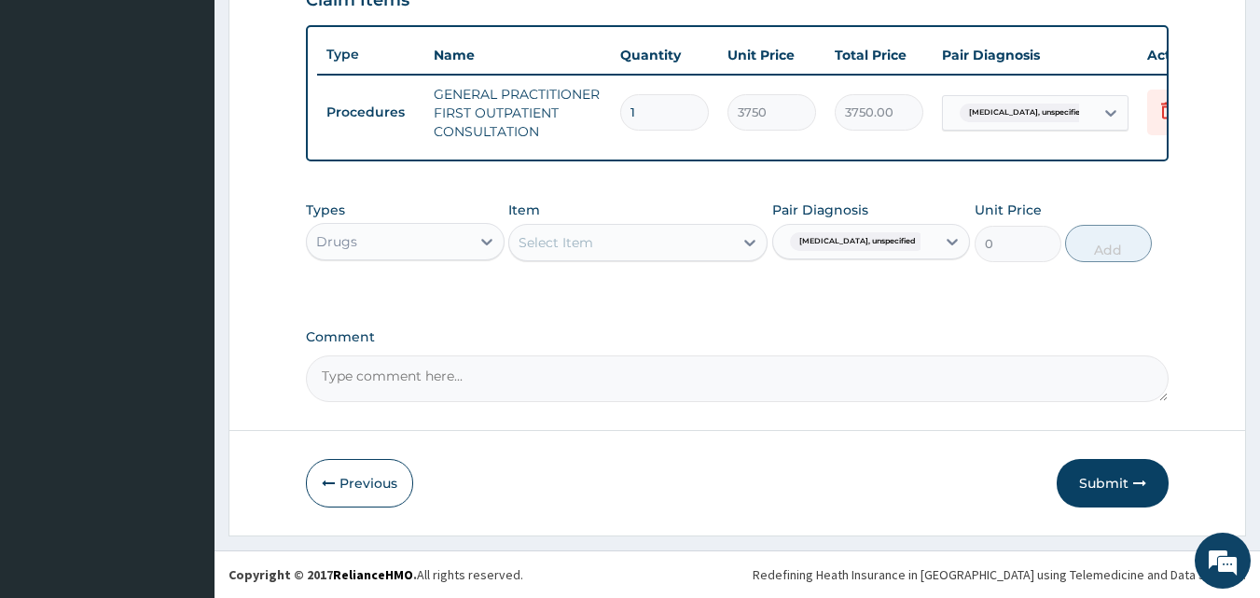
click at [674, 236] on div "Select Item" at bounding box center [621, 243] width 224 height 30
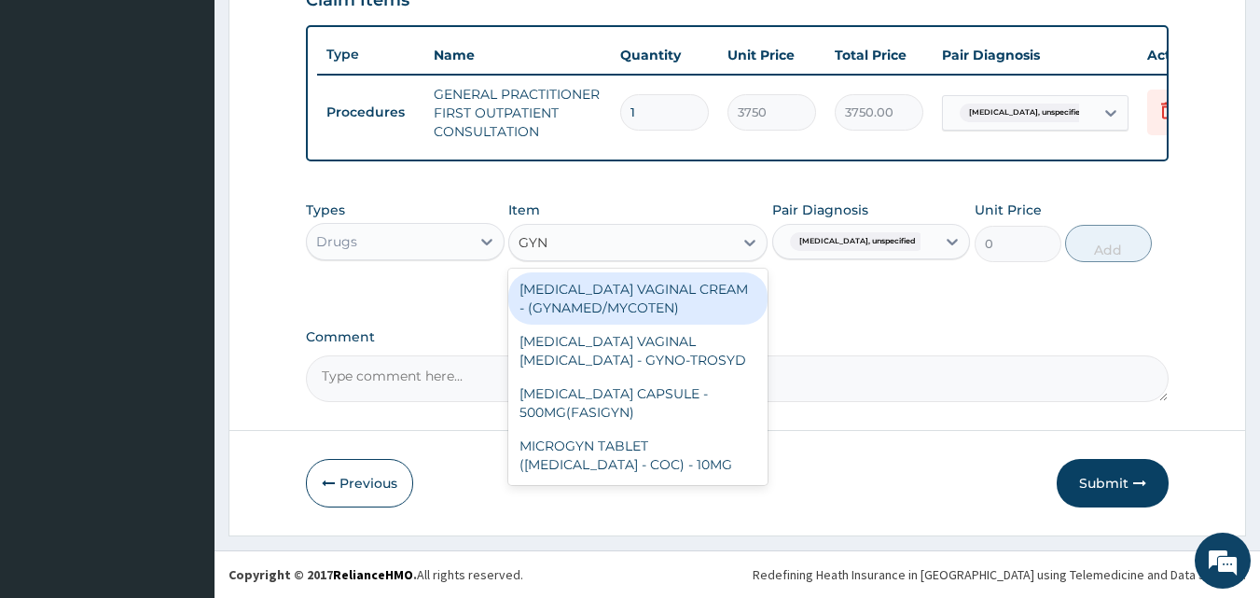
type input "GYNO"
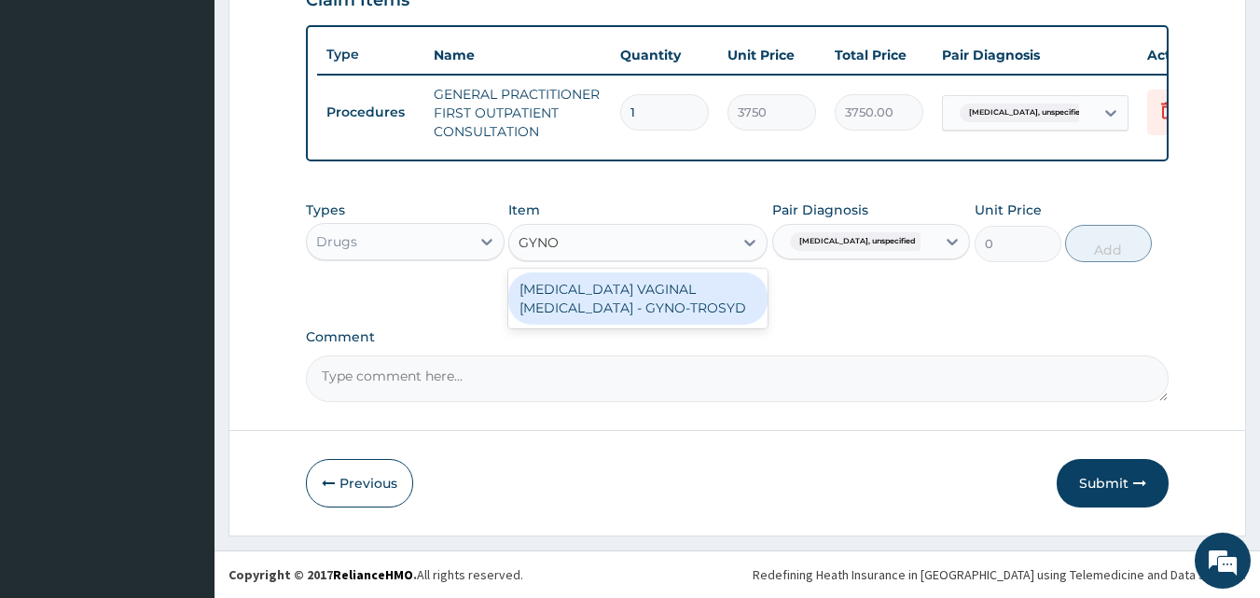
click at [659, 288] on div "TIOCONAZOLE VAGINAL PESSARY - GYNO-TROSYD" at bounding box center [637, 298] width 259 height 52
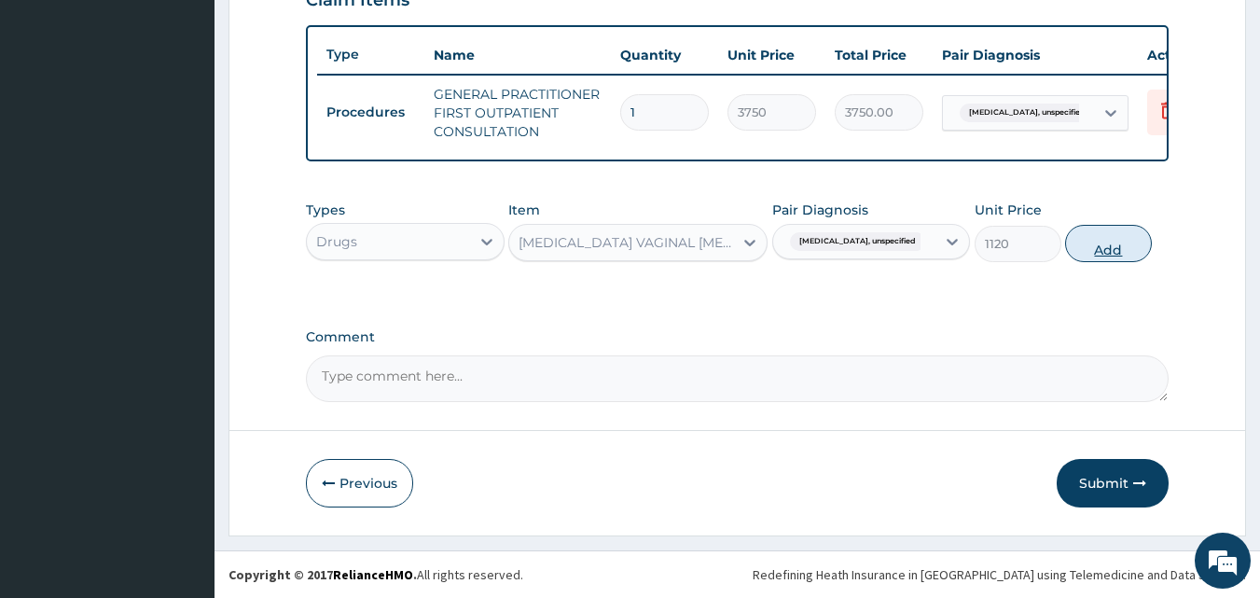
click at [1090, 249] on button "Add" at bounding box center [1108, 243] width 87 height 37
type input "0"
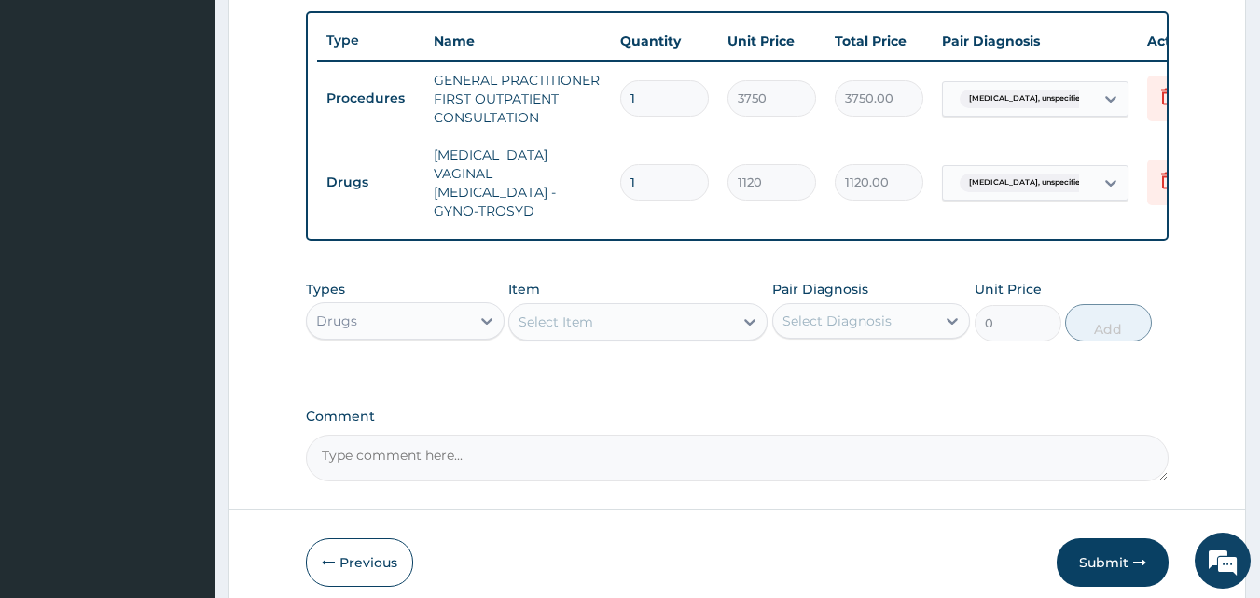
click at [650, 164] on input "1" at bounding box center [664, 182] width 89 height 36
type input "0.00"
type input "6"
type input "6720.00"
type input "6"
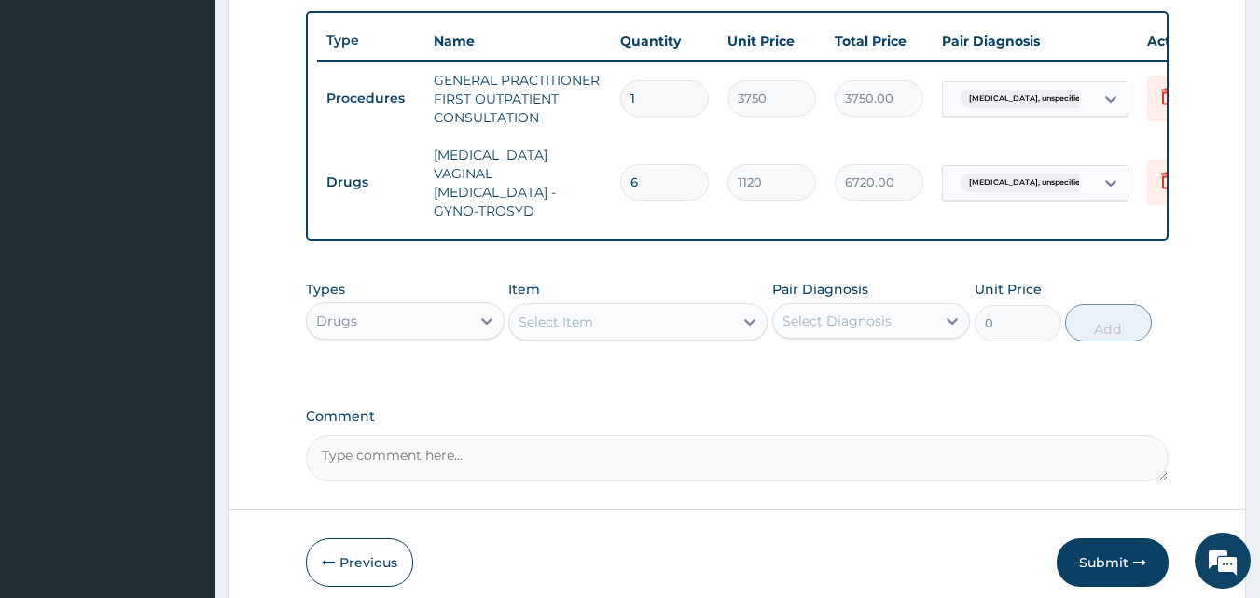
click at [778, 370] on div "Types Drugs Item Select Item Pair Diagnosis Select Diagnosis Unit Price 0 Add" at bounding box center [738, 324] width 864 height 108
click at [1131, 552] on button "Submit" at bounding box center [1113, 562] width 112 height 49
